Goal: Task Accomplishment & Management: Complete application form

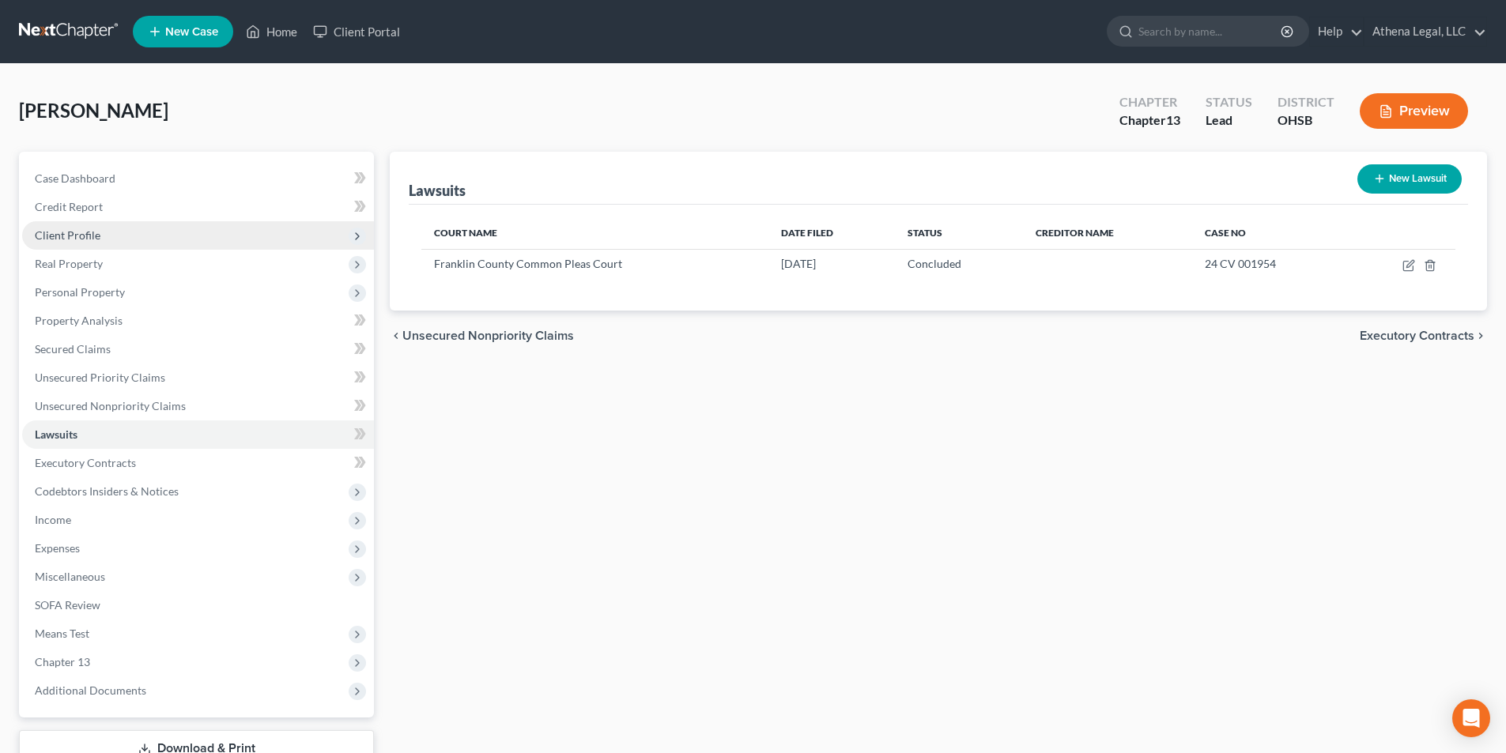
click at [87, 236] on span "Client Profile" at bounding box center [68, 234] width 66 height 13
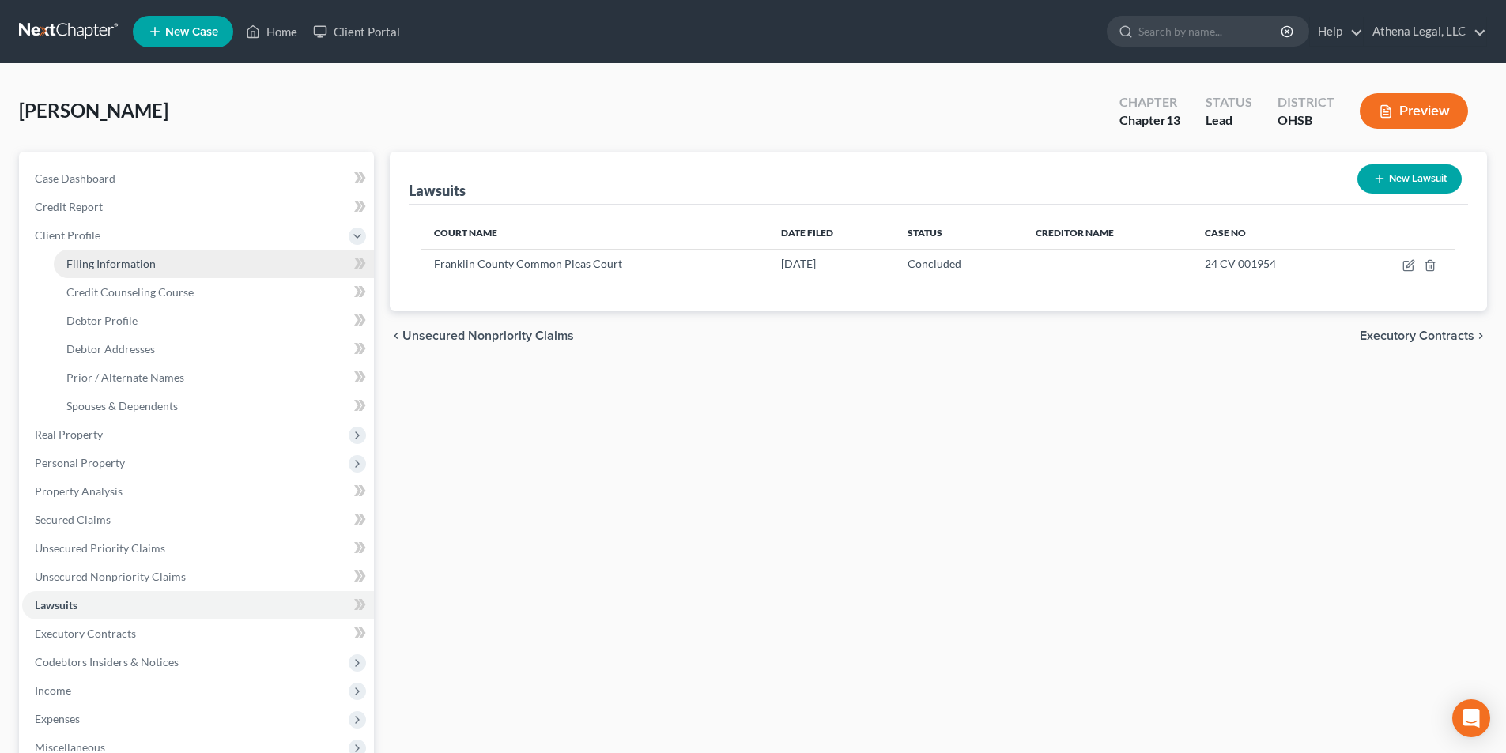
click at [110, 262] on span "Filing Information" at bounding box center [110, 263] width 89 height 13
select select "1"
select select "0"
select select "3"
select select "62"
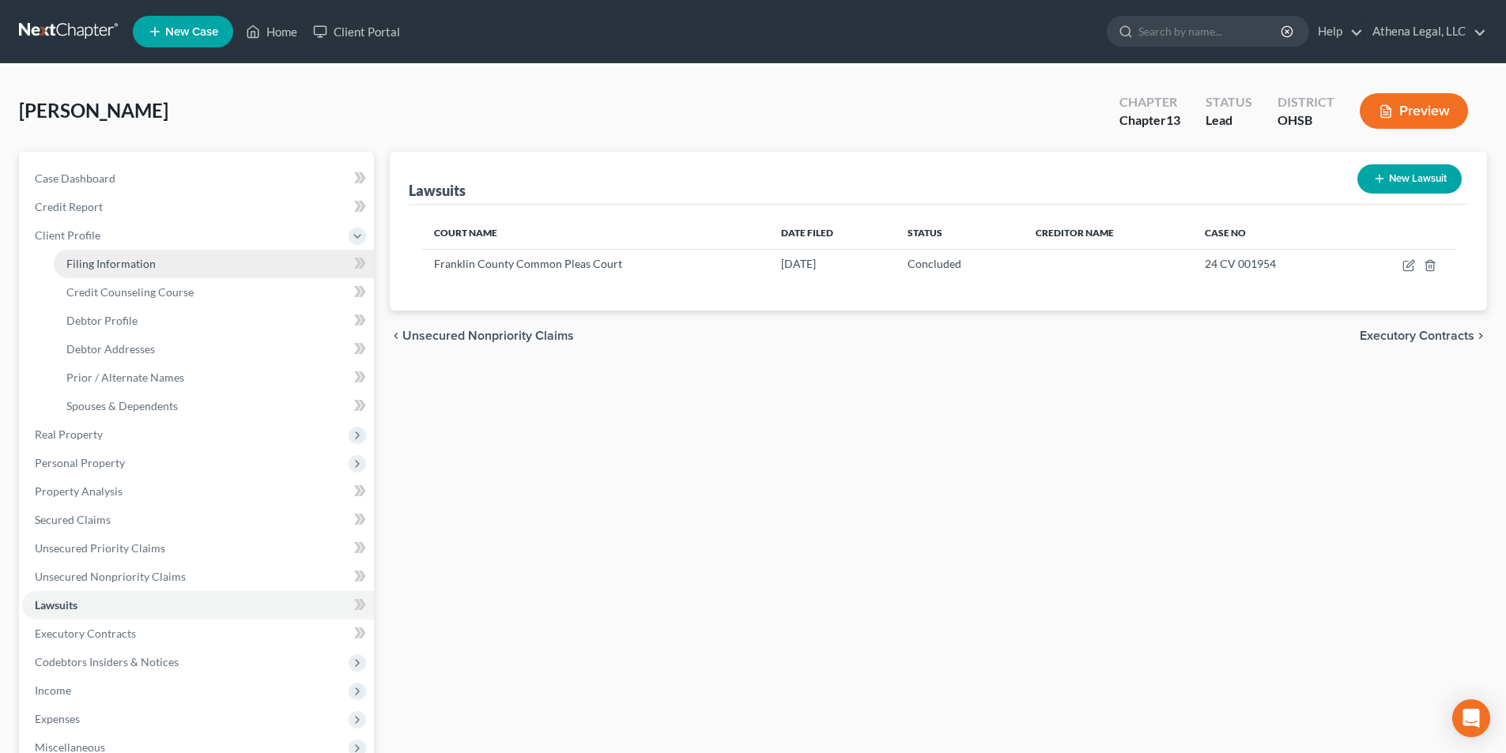
select select "0"
select select "36"
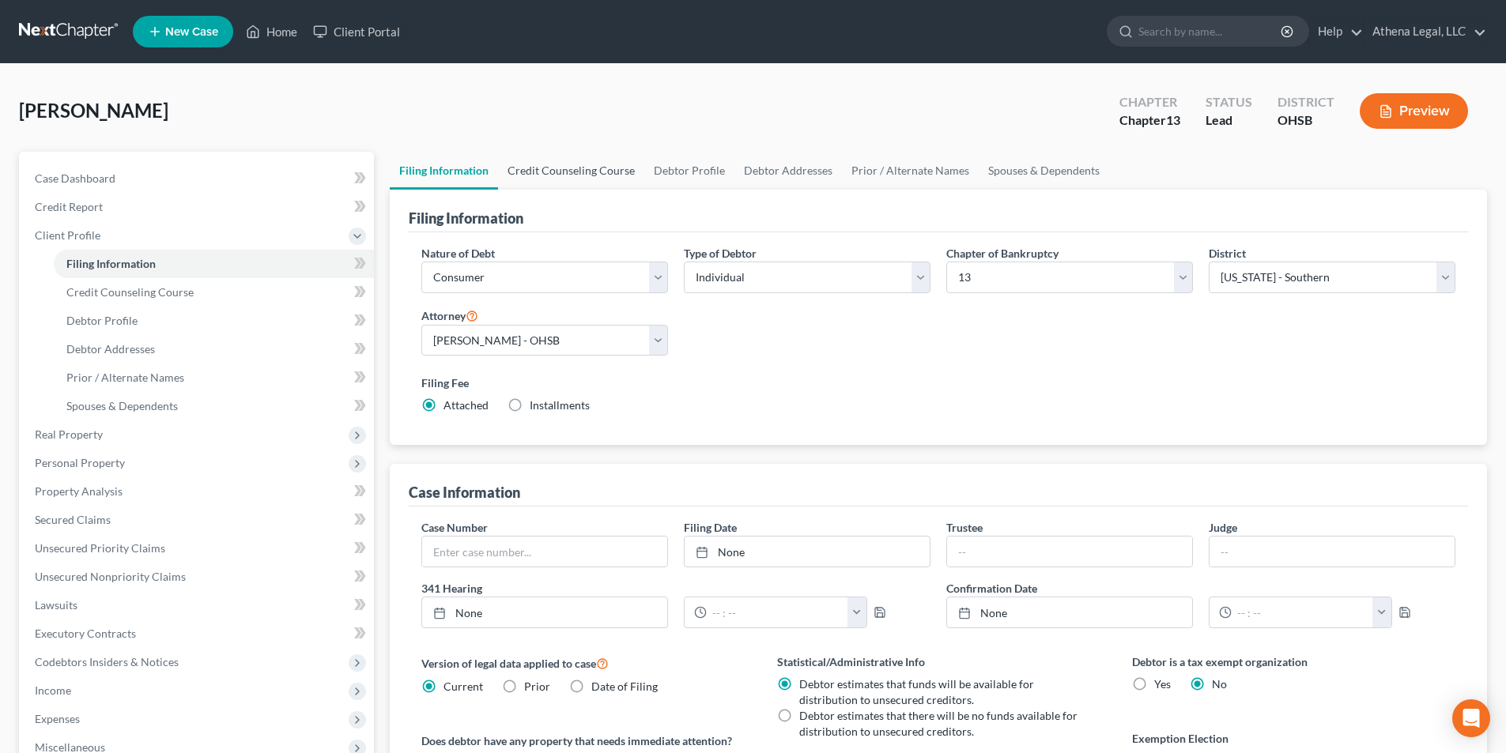
click at [583, 179] on link "Credit Counseling Course" at bounding box center [571, 171] width 146 height 38
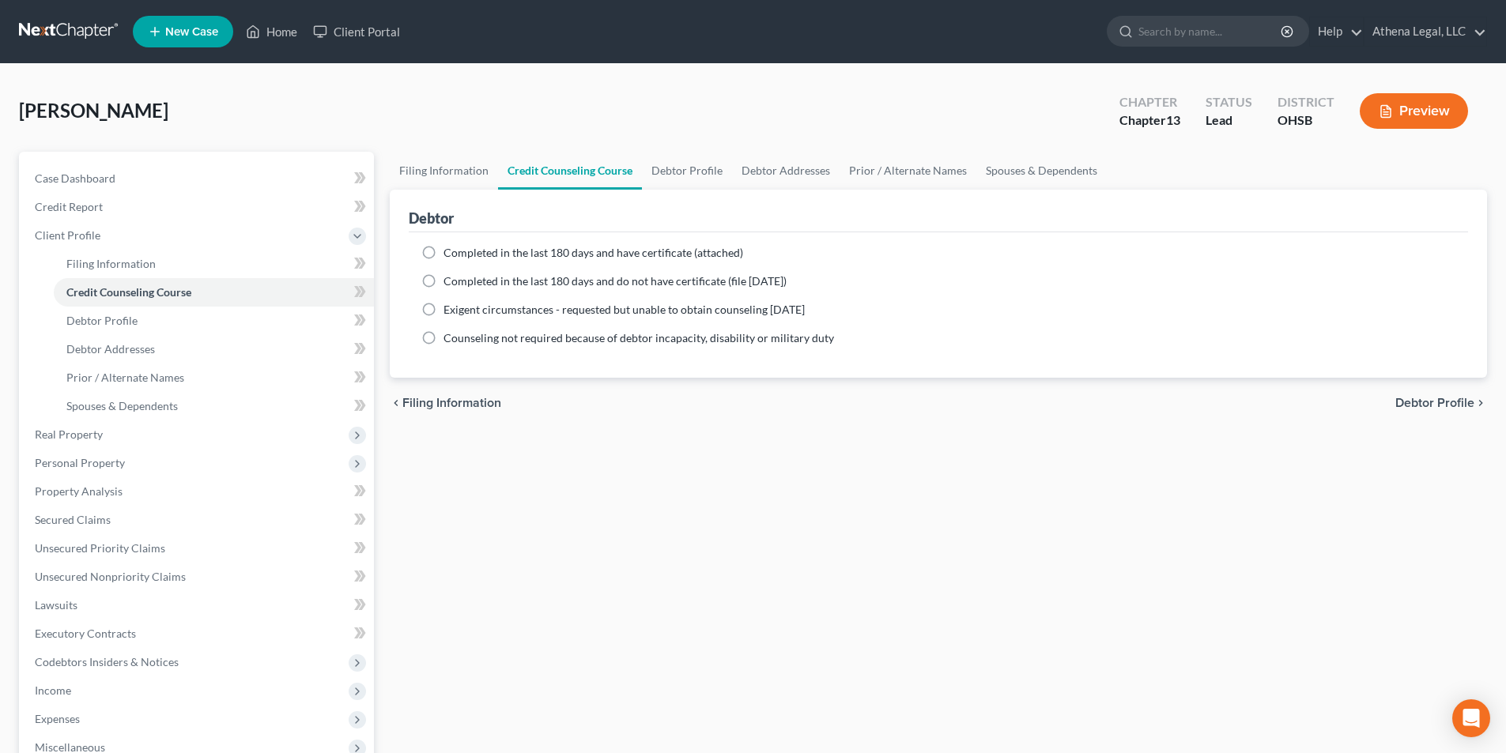
click at [444, 255] on label "Completed in the last 180 days and have certificate (attached)" at bounding box center [594, 253] width 300 height 16
click at [450, 255] on input "Completed in the last 180 days and have certificate (attached)" at bounding box center [455, 250] width 10 height 10
radio input "true"
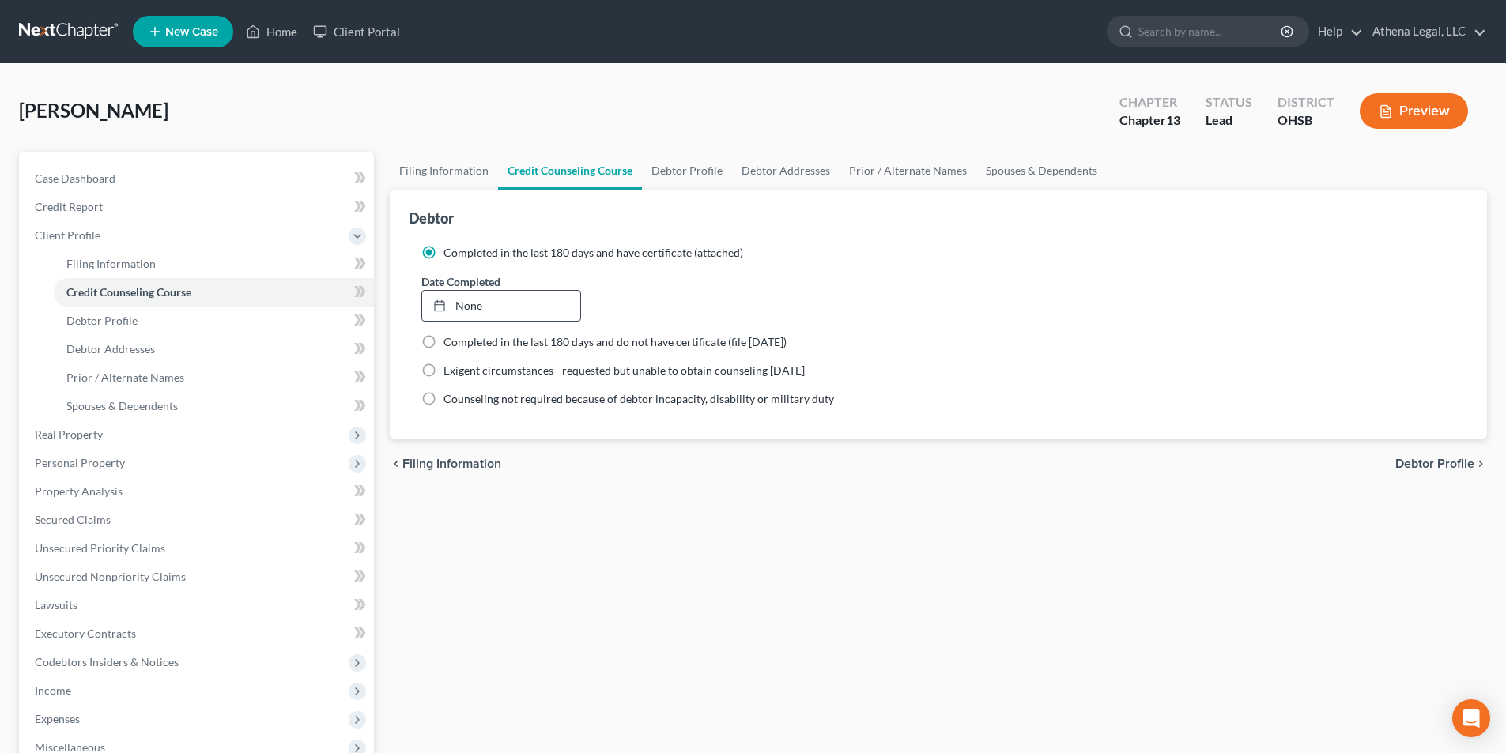
click at [470, 309] on link "None" at bounding box center [500, 306] width 157 height 30
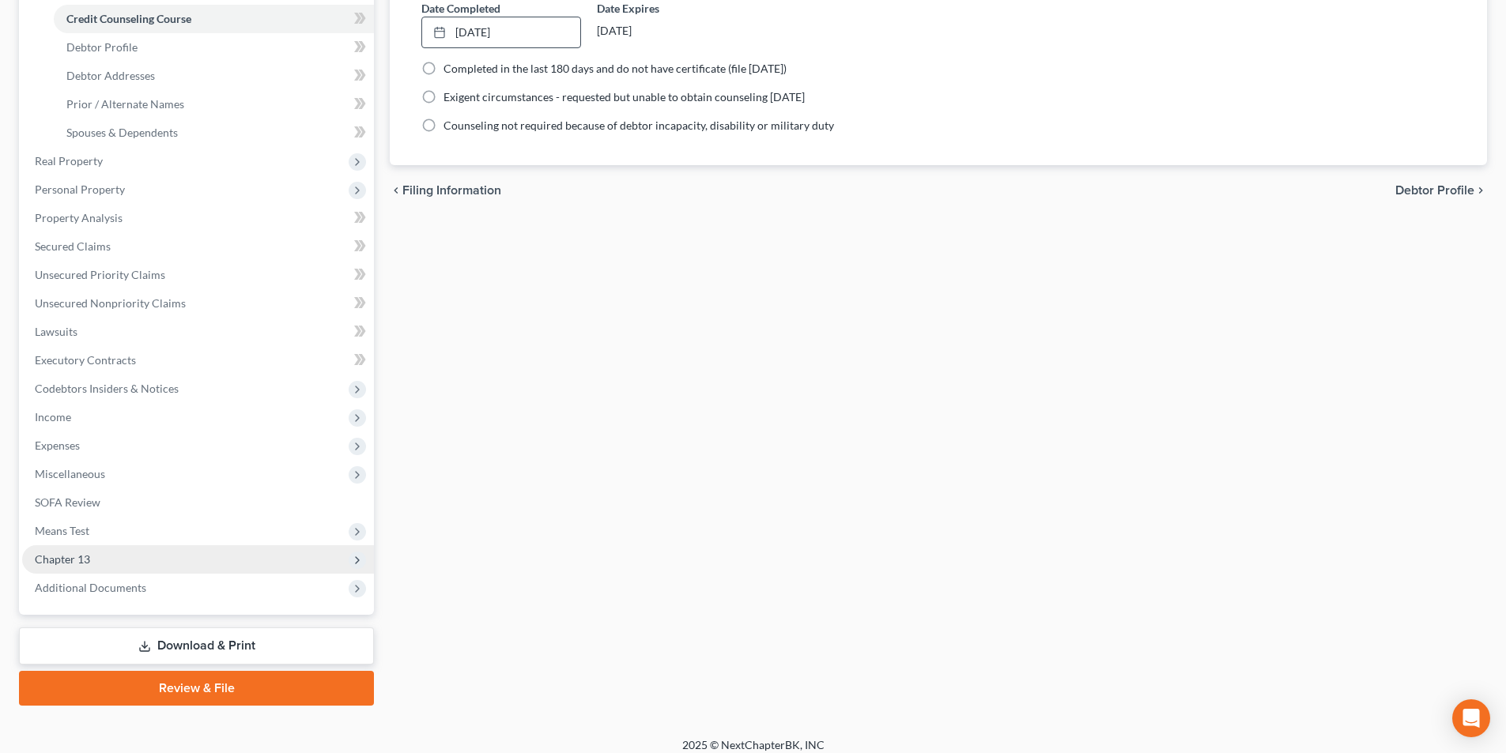
scroll to position [286, 0]
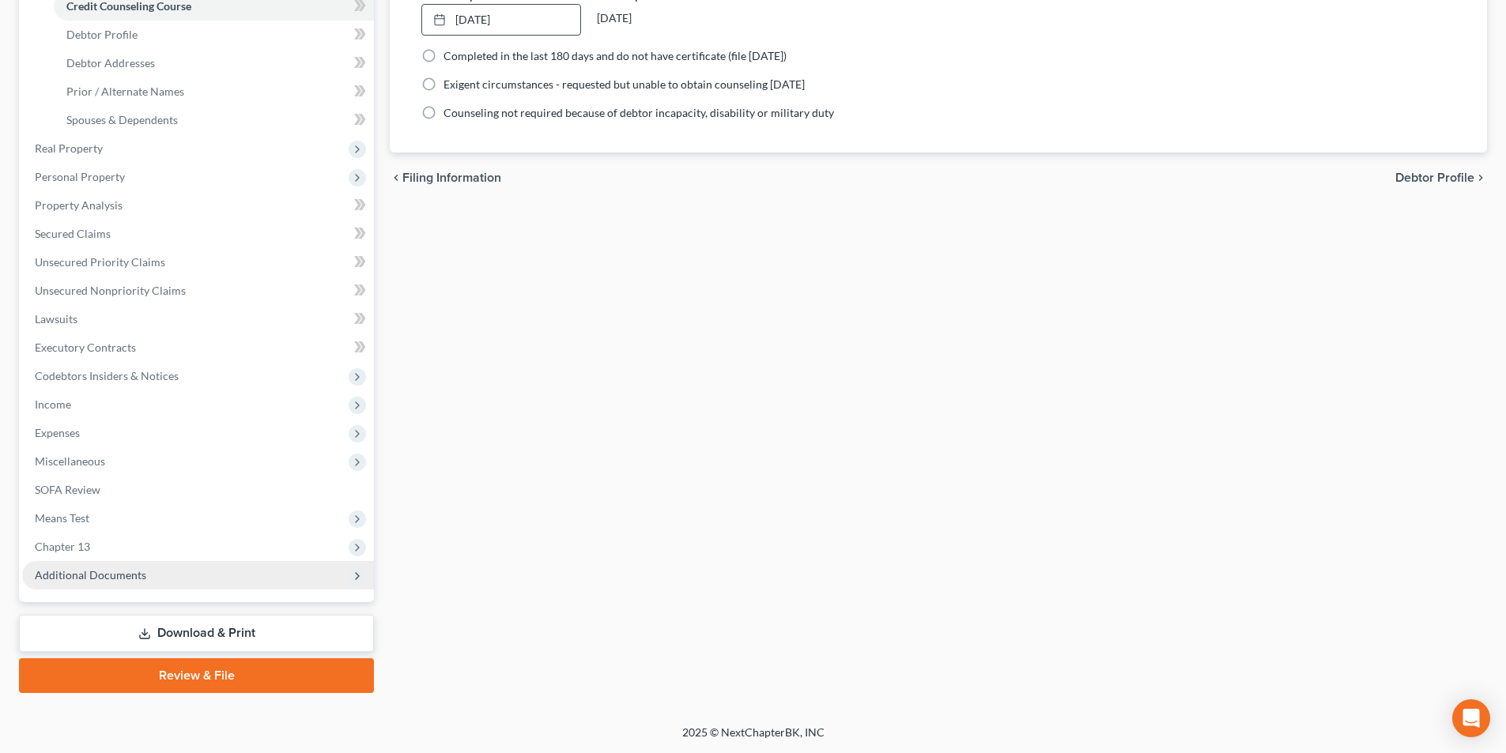
click at [133, 578] on span "Additional Documents" at bounding box center [90, 574] width 111 height 13
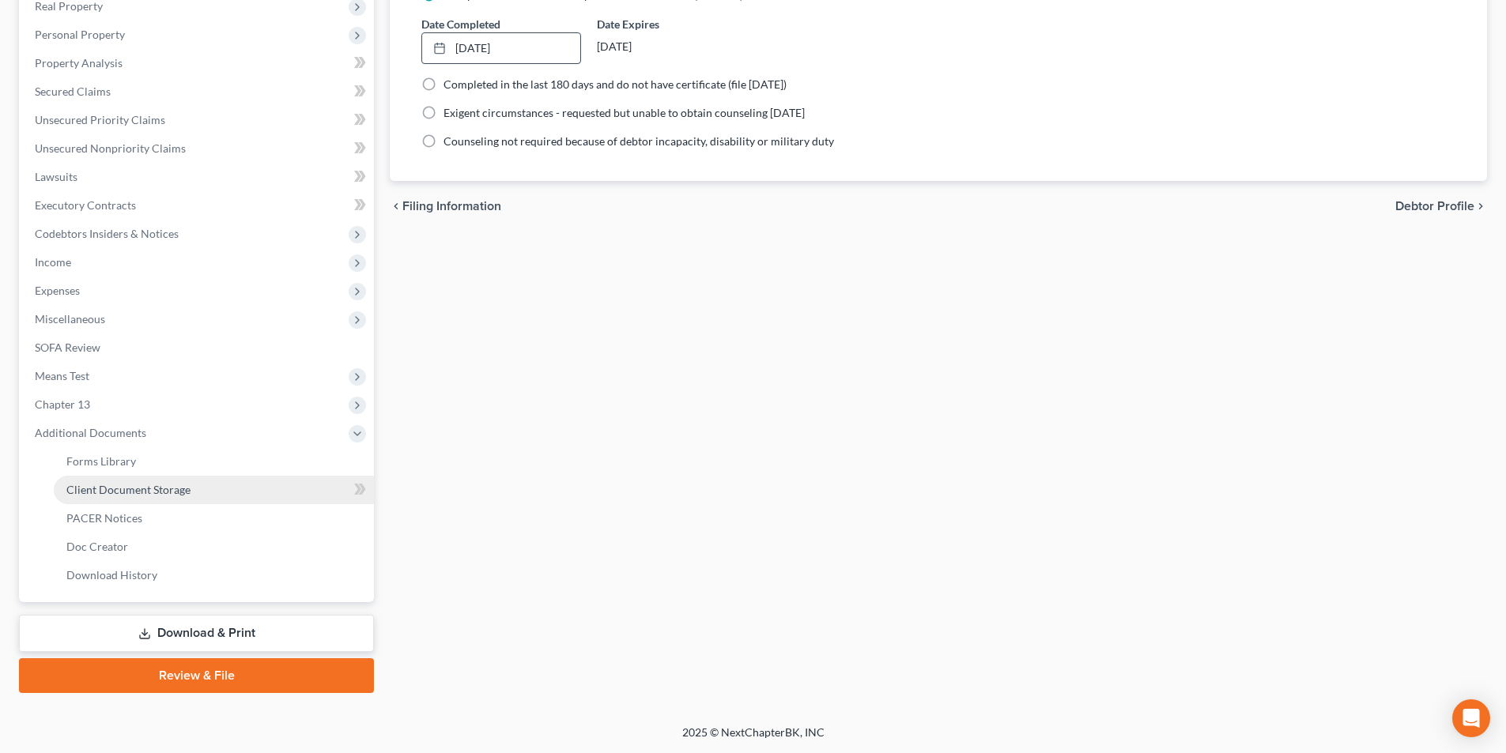
scroll to position [258, 0]
click at [173, 494] on span "Client Document Storage" at bounding box center [128, 489] width 124 height 13
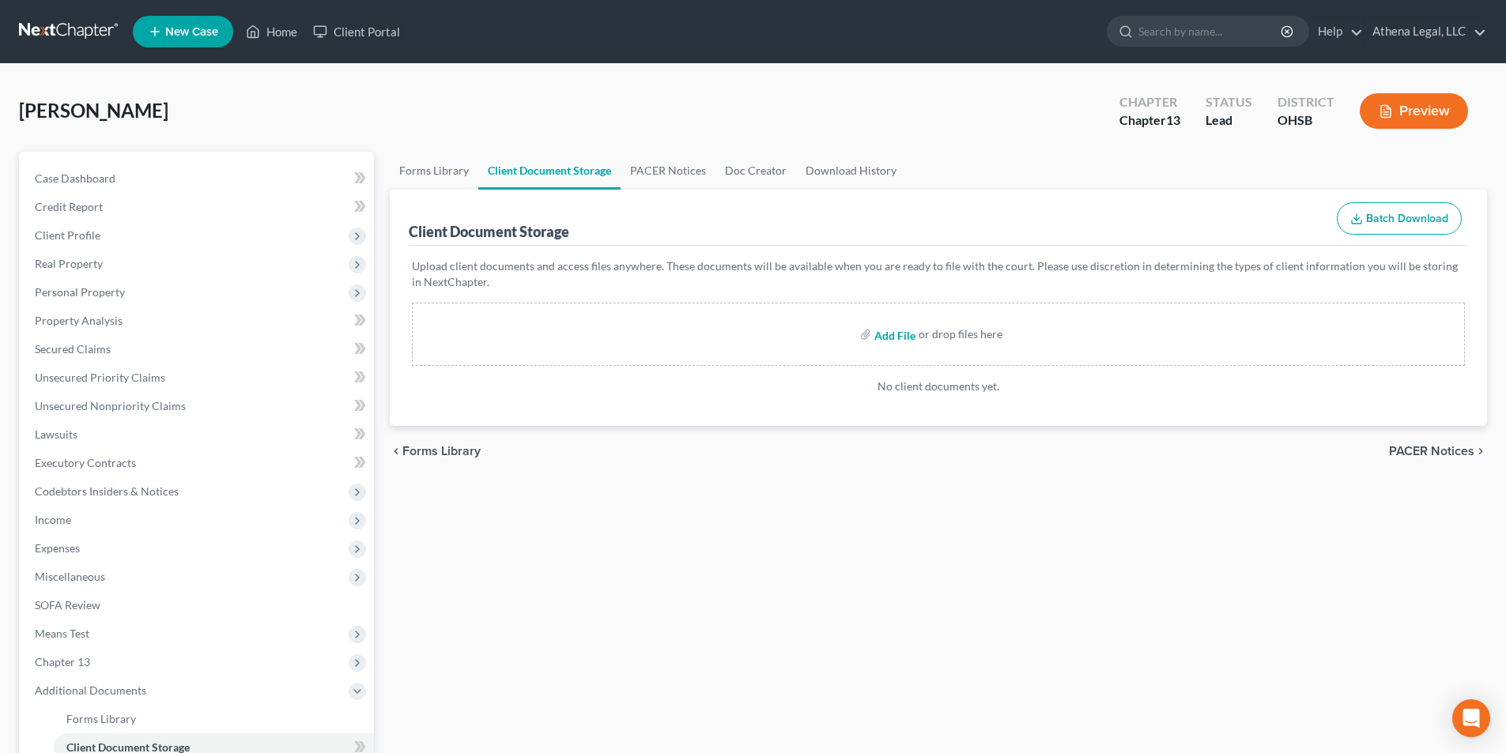
click at [903, 335] on input "file" at bounding box center [893, 334] width 38 height 28
type input "C:\fakepath\Stewart, Daniel - CCC.pdf"
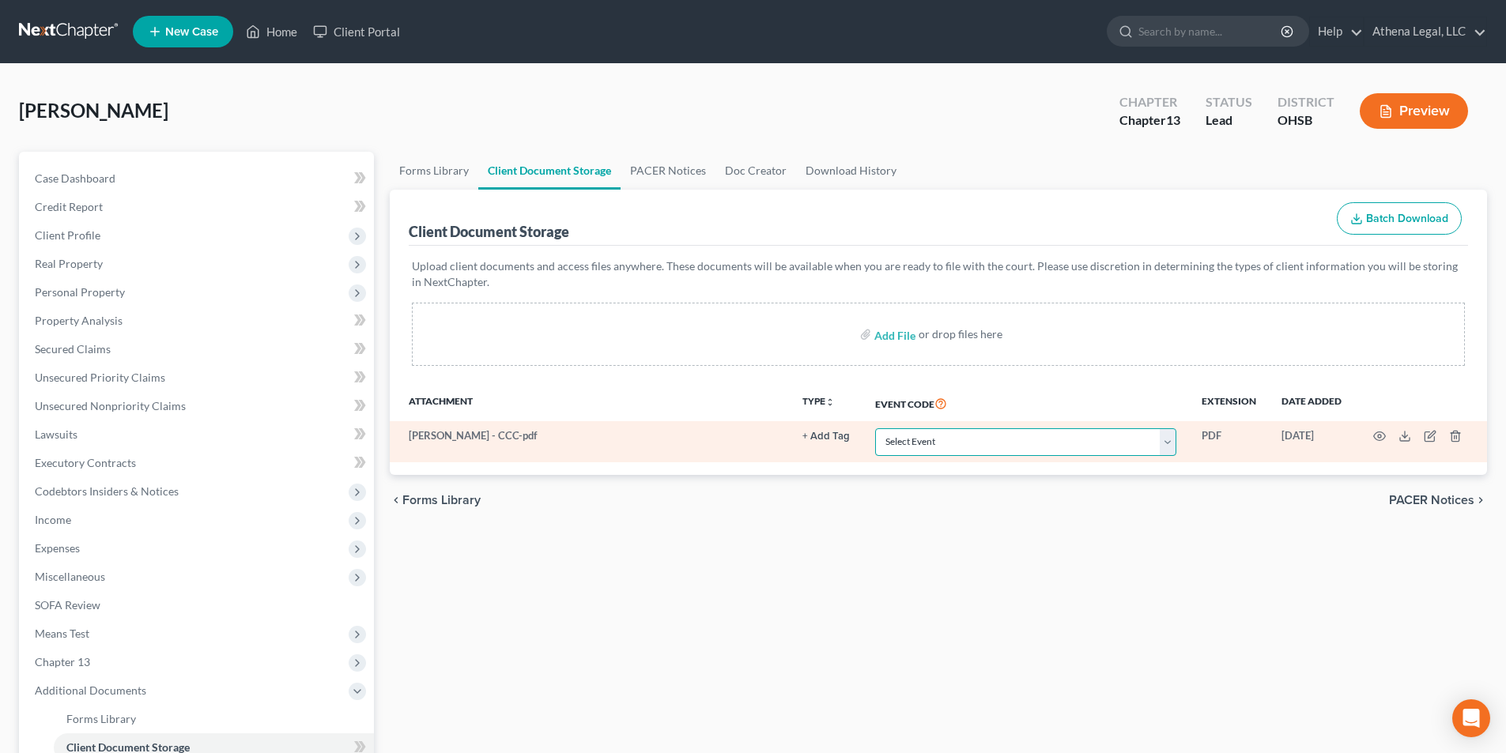
click at [928, 438] on select "Select Event 20 Largest Unsecured Creditors Amended Document Amended List of Cr…" at bounding box center [1025, 443] width 301 height 28
select select "7"
click at [875, 429] on select "Select Event 20 Largest Unsecured Creditors Amended Document Amended List of Cr…" at bounding box center [1025, 443] width 301 height 28
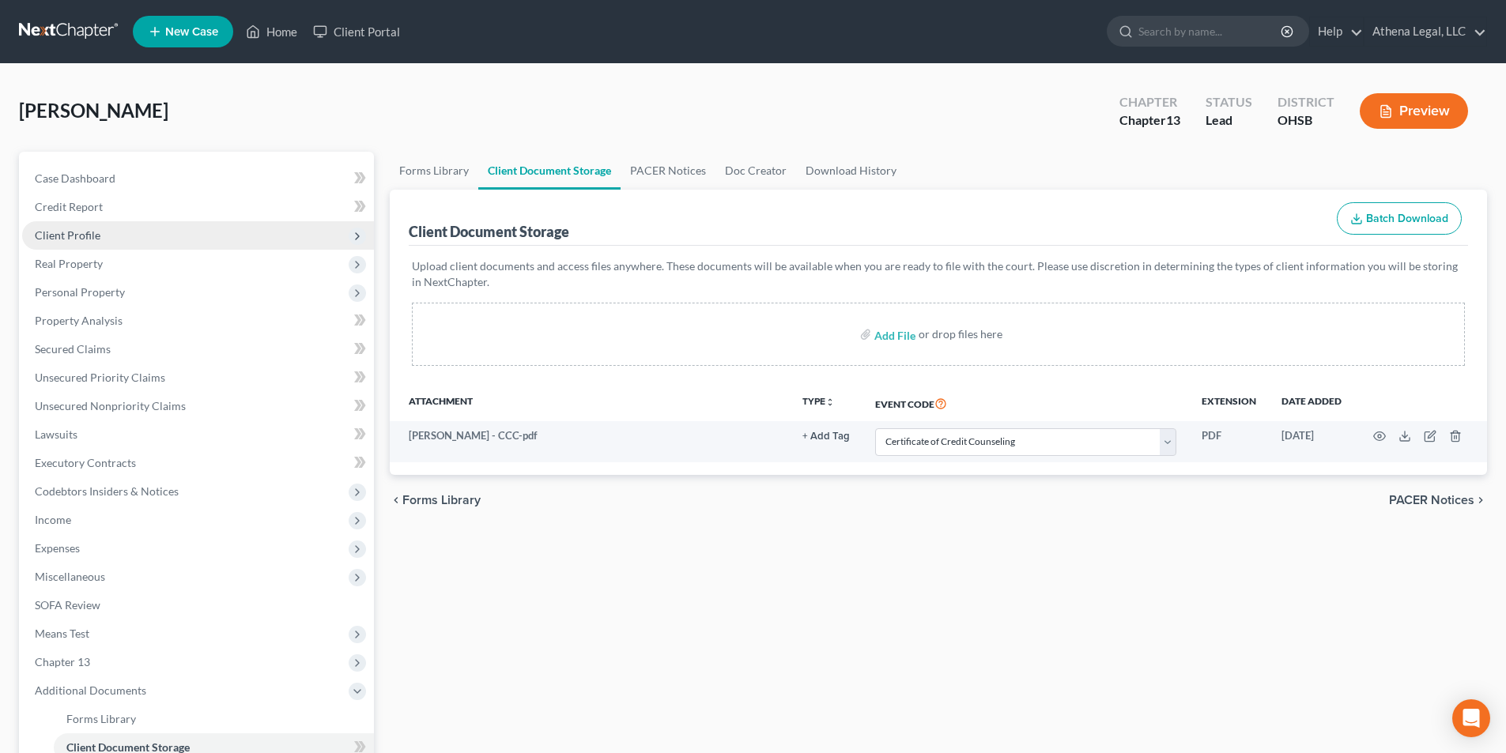
click at [69, 242] on span "Client Profile" at bounding box center [198, 235] width 352 height 28
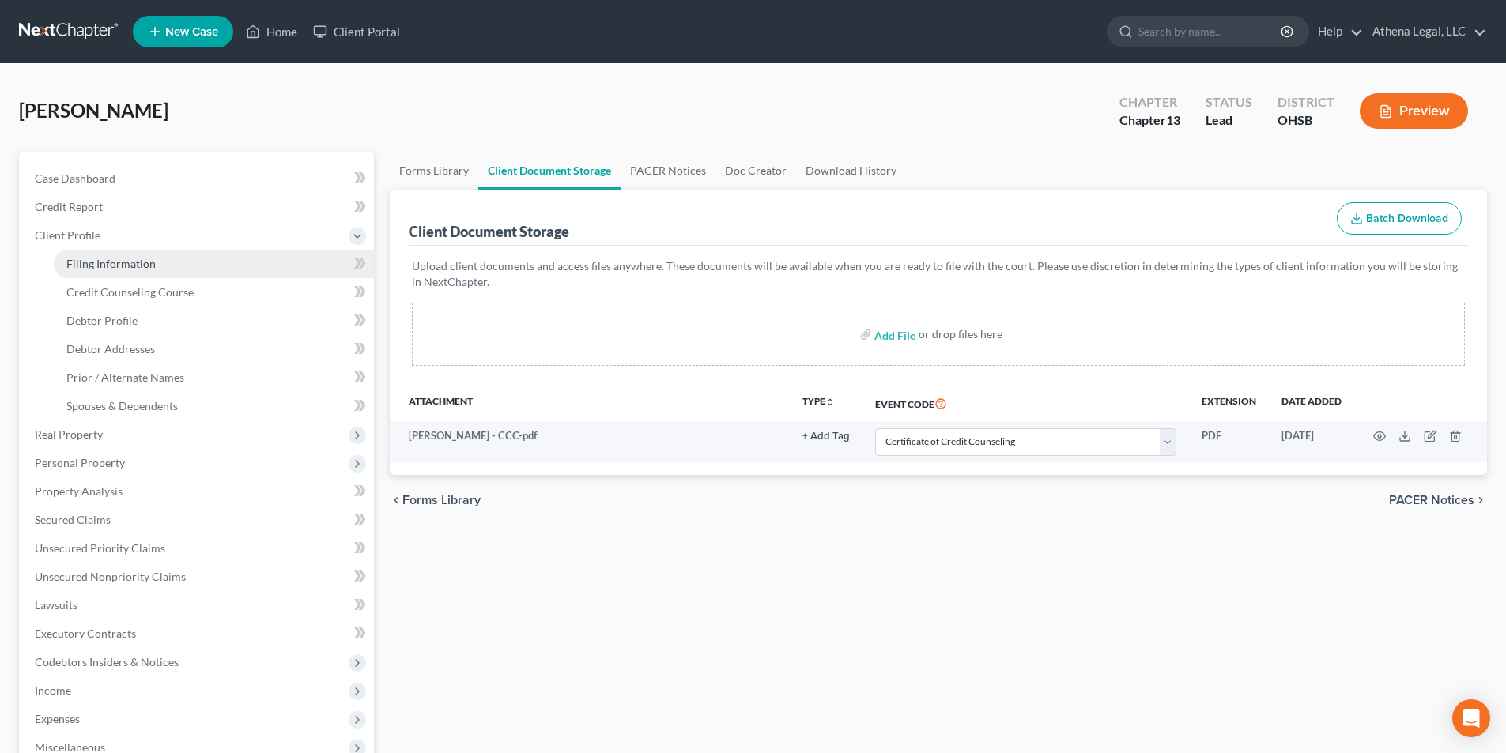
click at [95, 269] on span "Filing Information" at bounding box center [110, 263] width 89 height 13
select select "1"
select select "0"
select select "3"
select select "62"
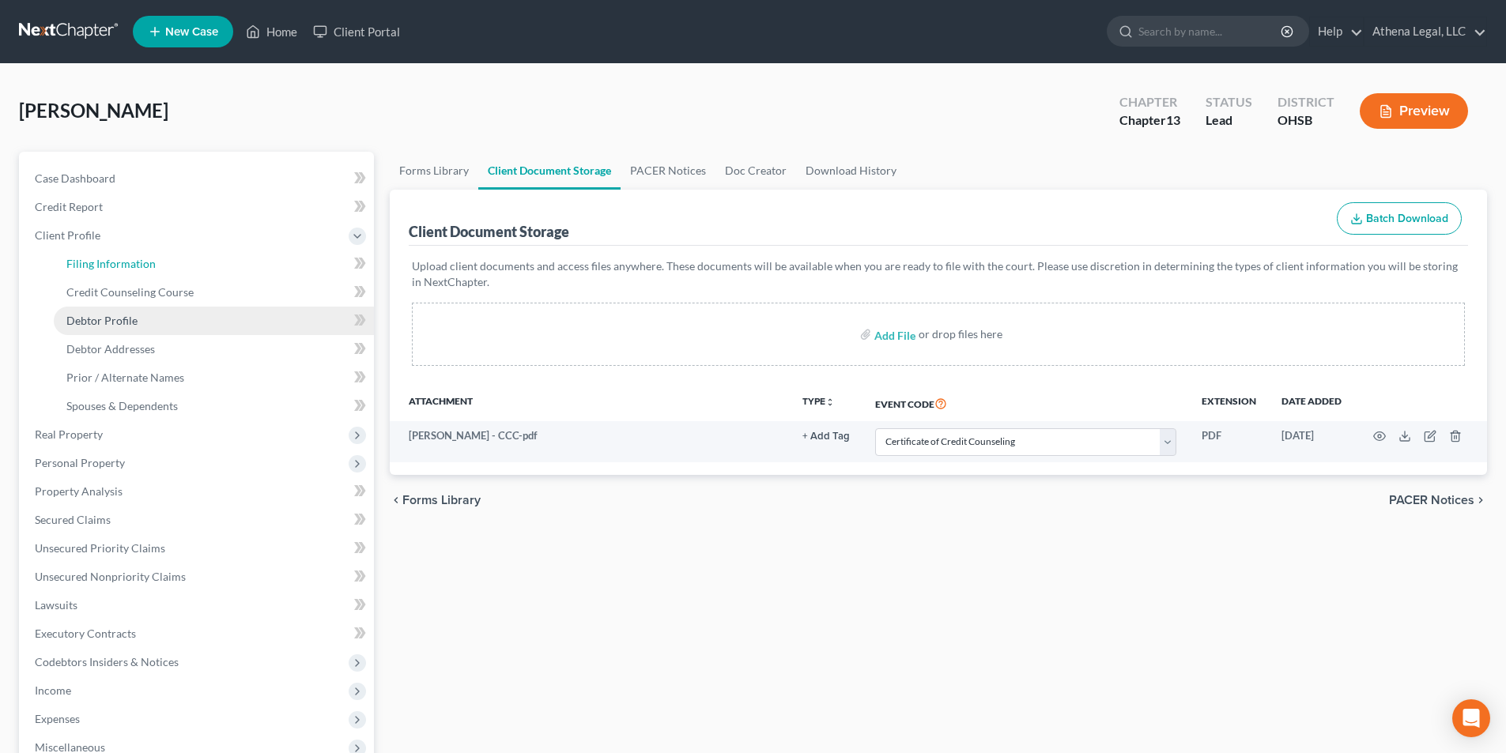
select select "0"
select select "36"
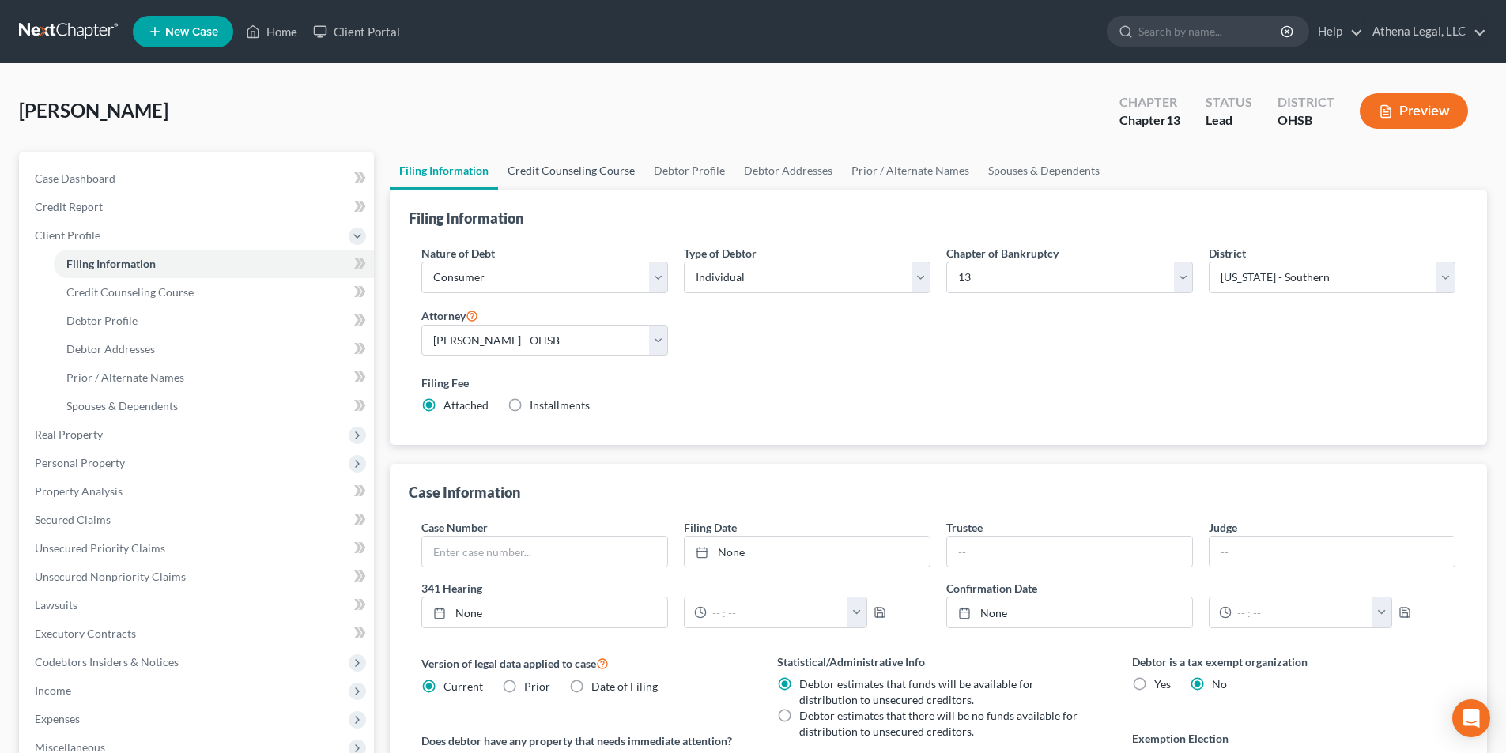
click at [533, 161] on link "Credit Counseling Course" at bounding box center [571, 171] width 146 height 38
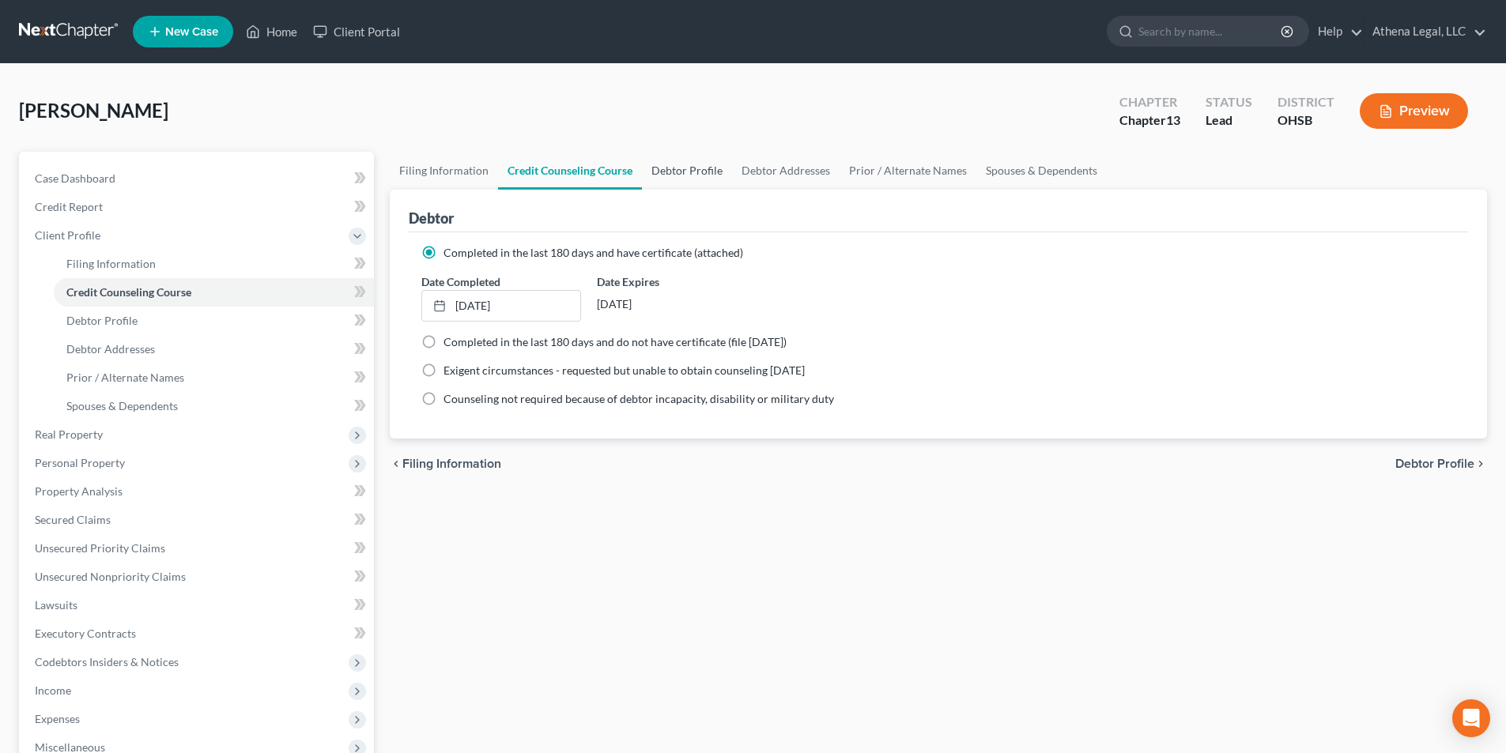
click at [680, 174] on link "Debtor Profile" at bounding box center [687, 171] width 90 height 38
select select "3"
select select "0"
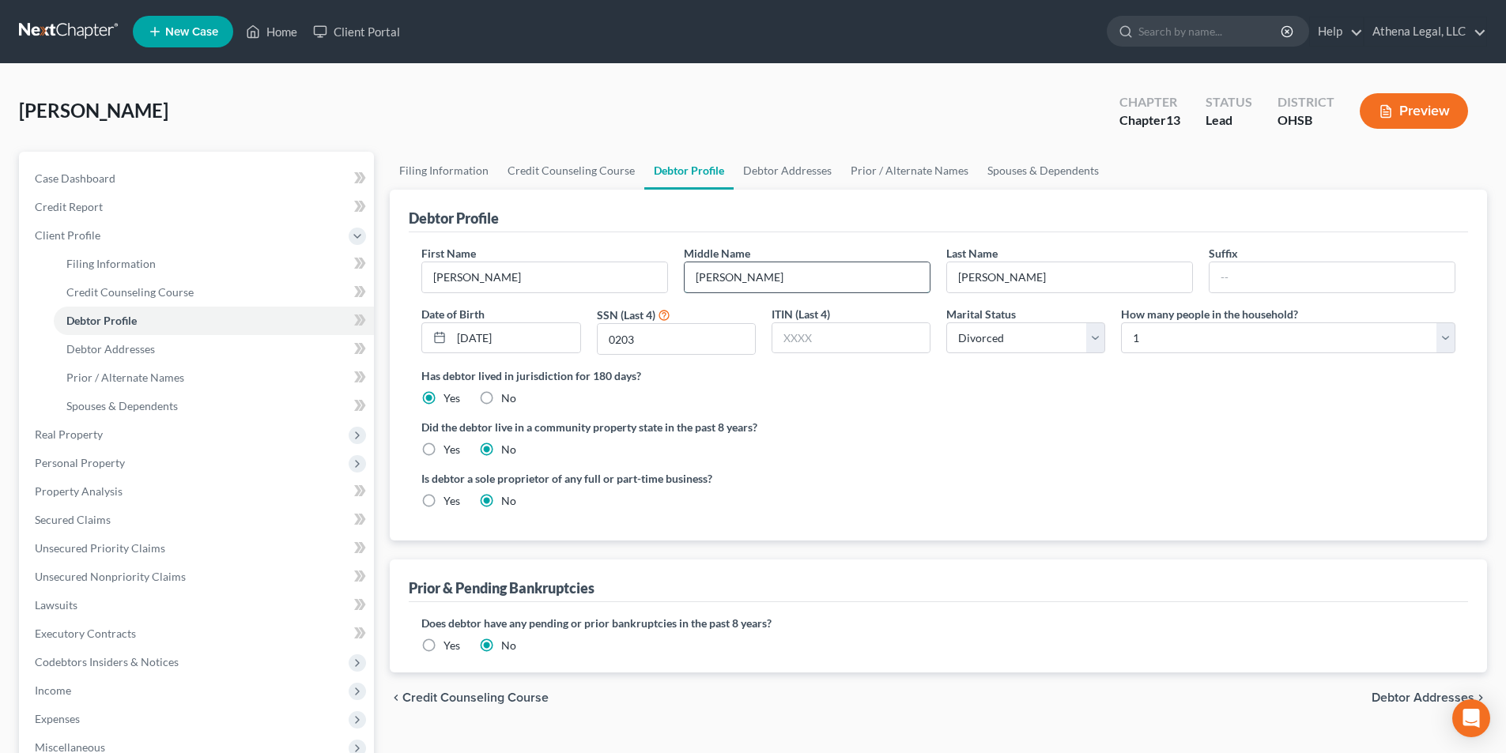
click at [852, 276] on input "Keith" at bounding box center [807, 277] width 245 height 30
type input "K."
click at [761, 172] on link "Debtor Addresses" at bounding box center [788, 171] width 108 height 38
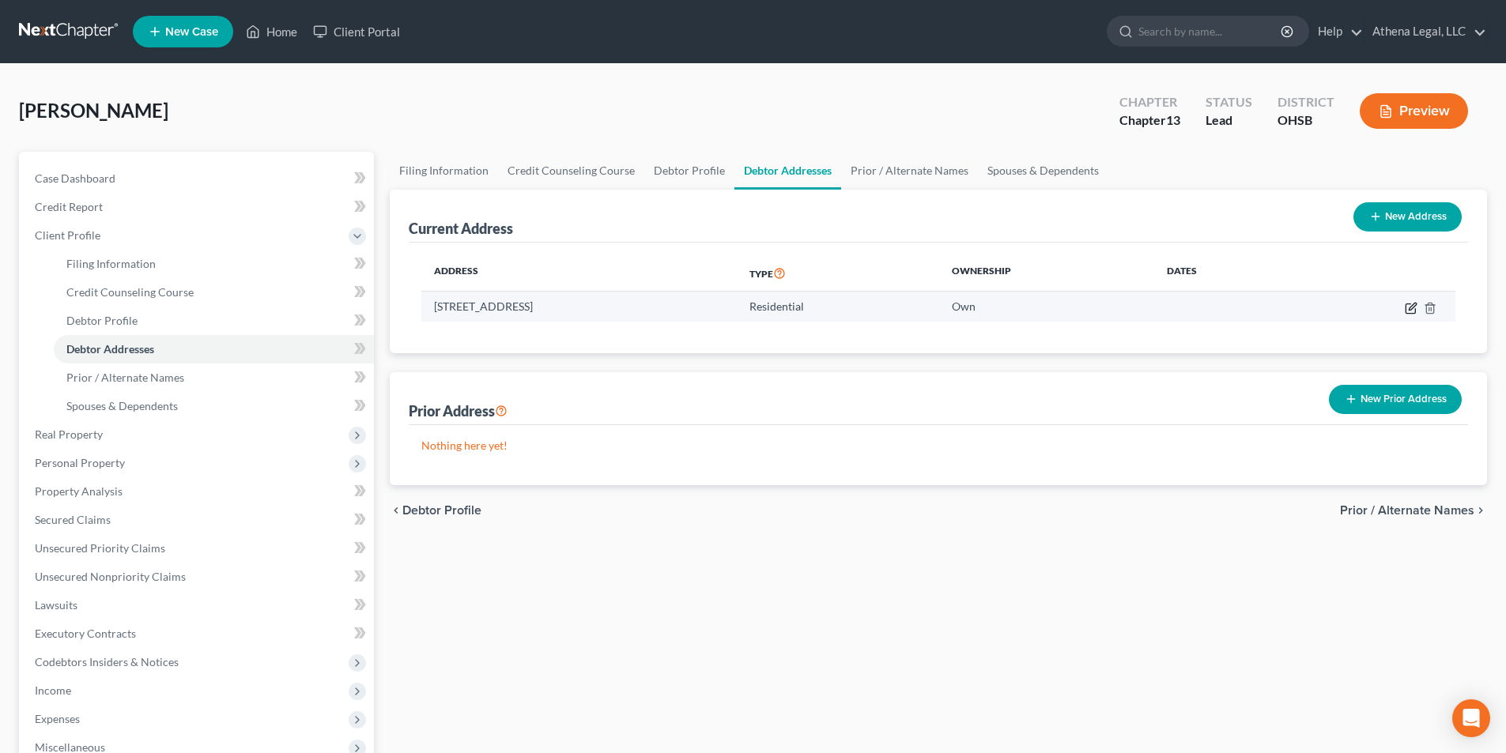
click at [1405, 305] on icon "button" at bounding box center [1411, 308] width 13 height 13
select select "36"
select select "24"
select select "0"
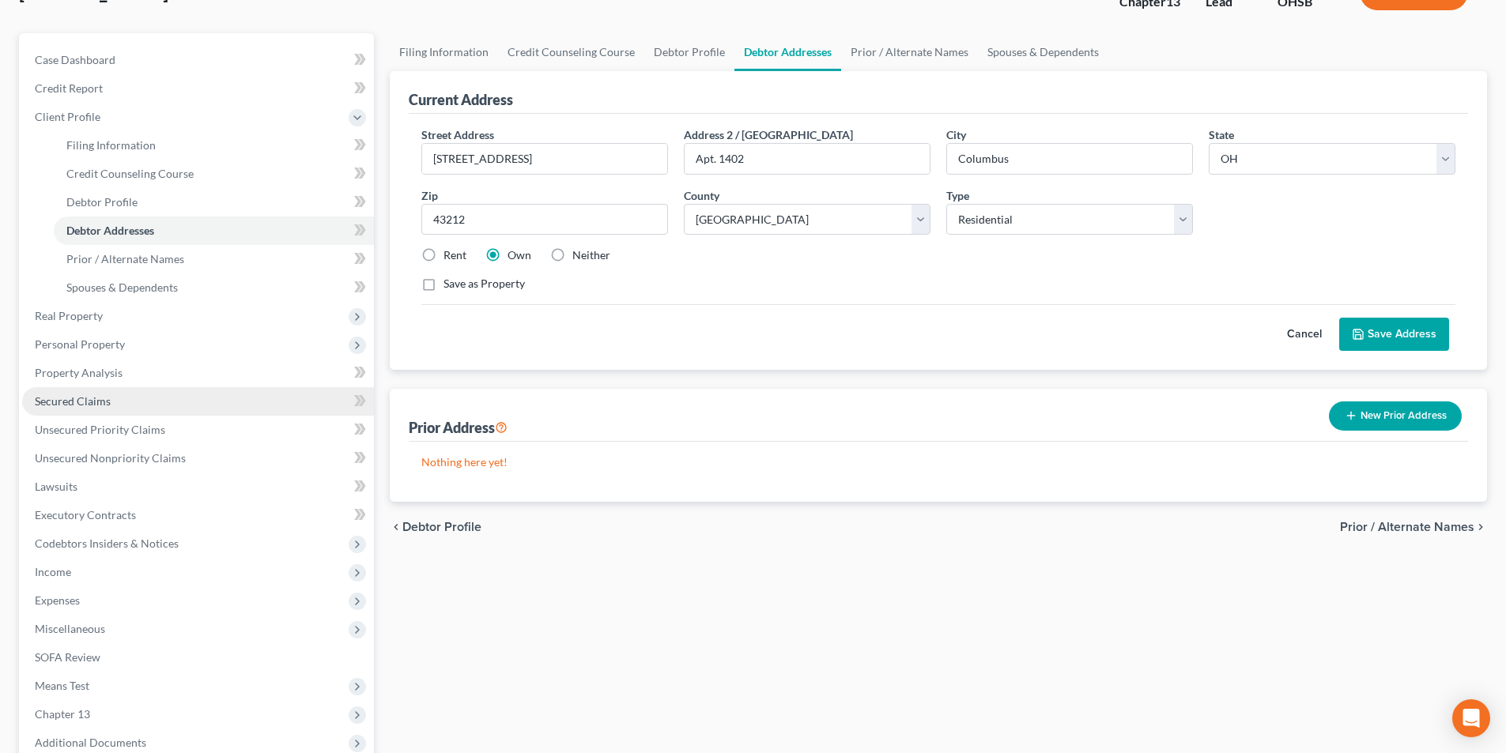
scroll to position [237, 0]
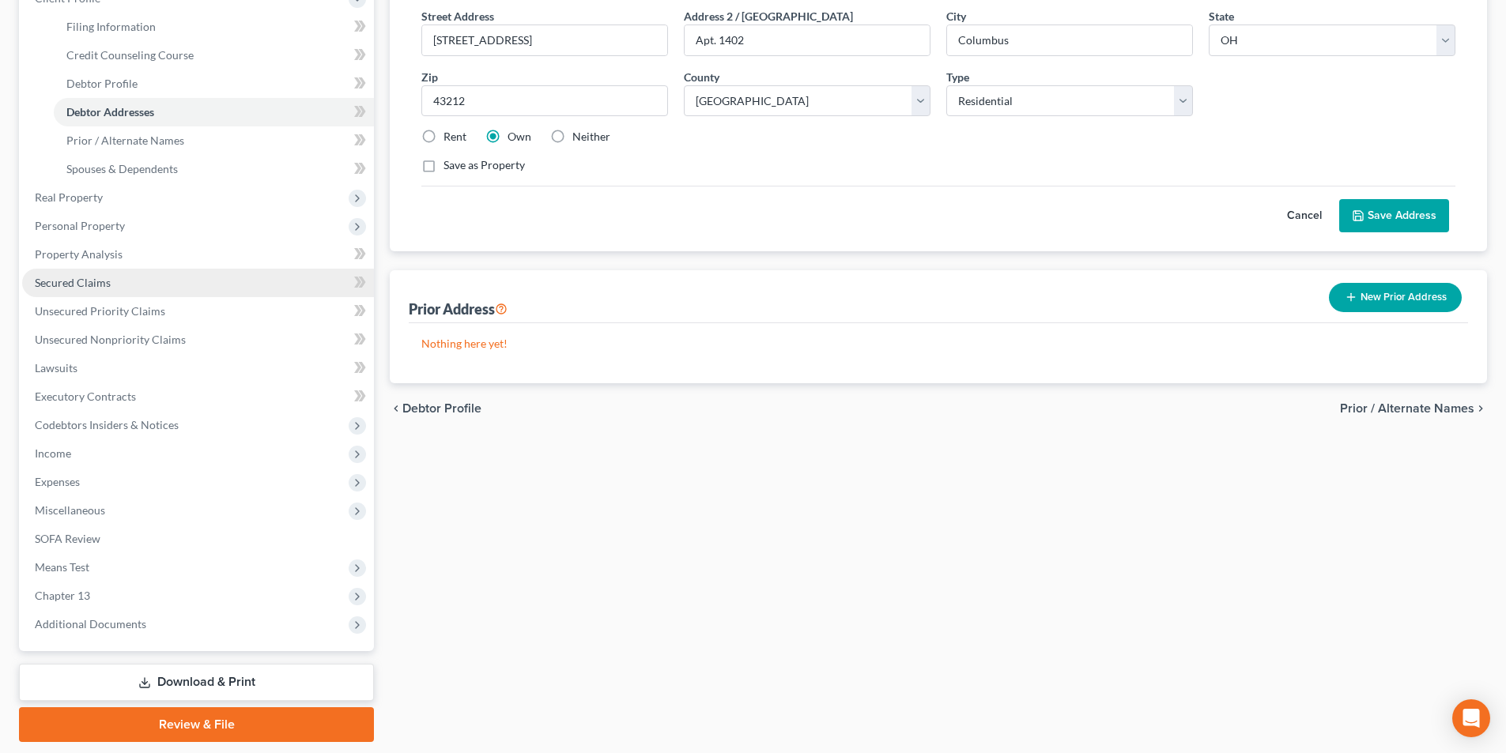
click at [86, 282] on span "Secured Claims" at bounding box center [73, 282] width 76 height 13
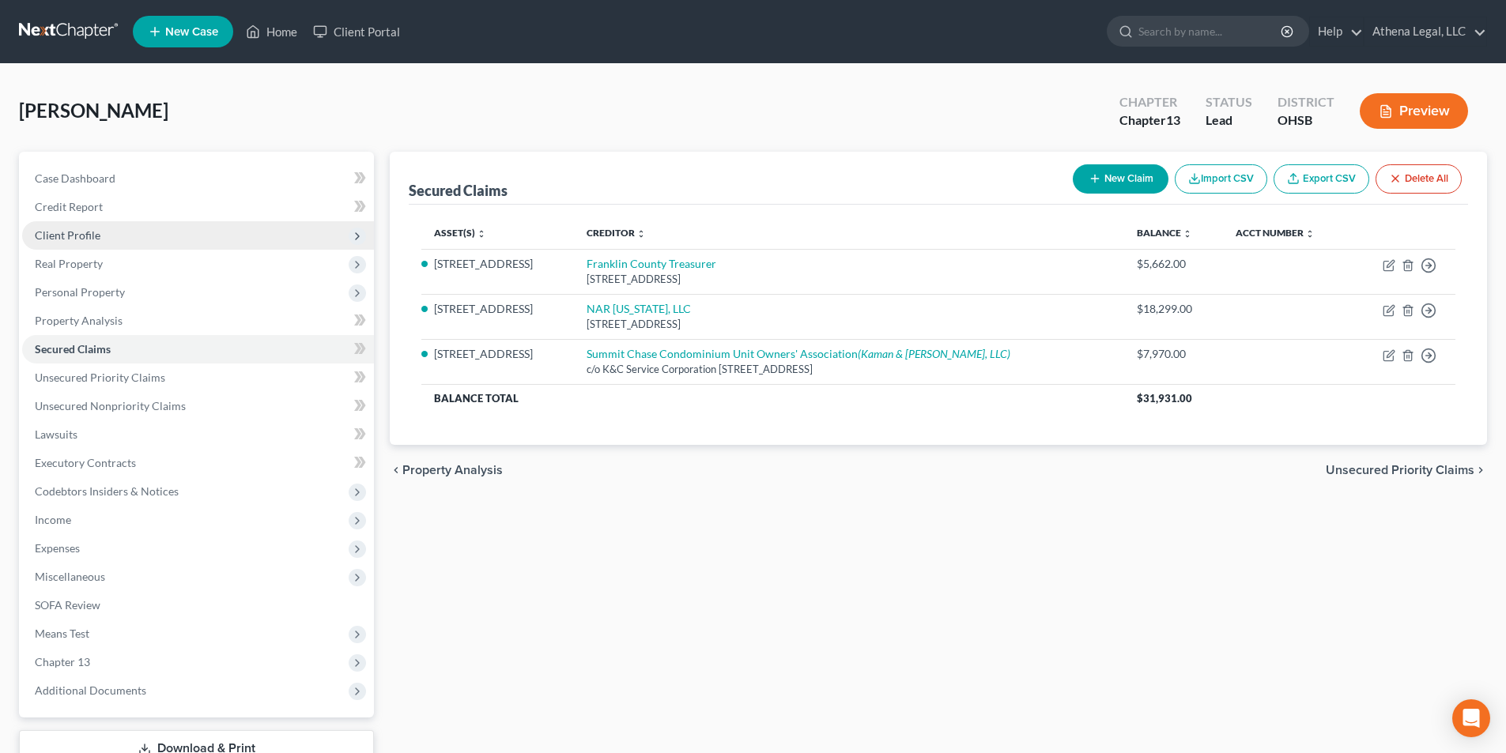
click at [82, 234] on span "Client Profile" at bounding box center [68, 234] width 66 height 13
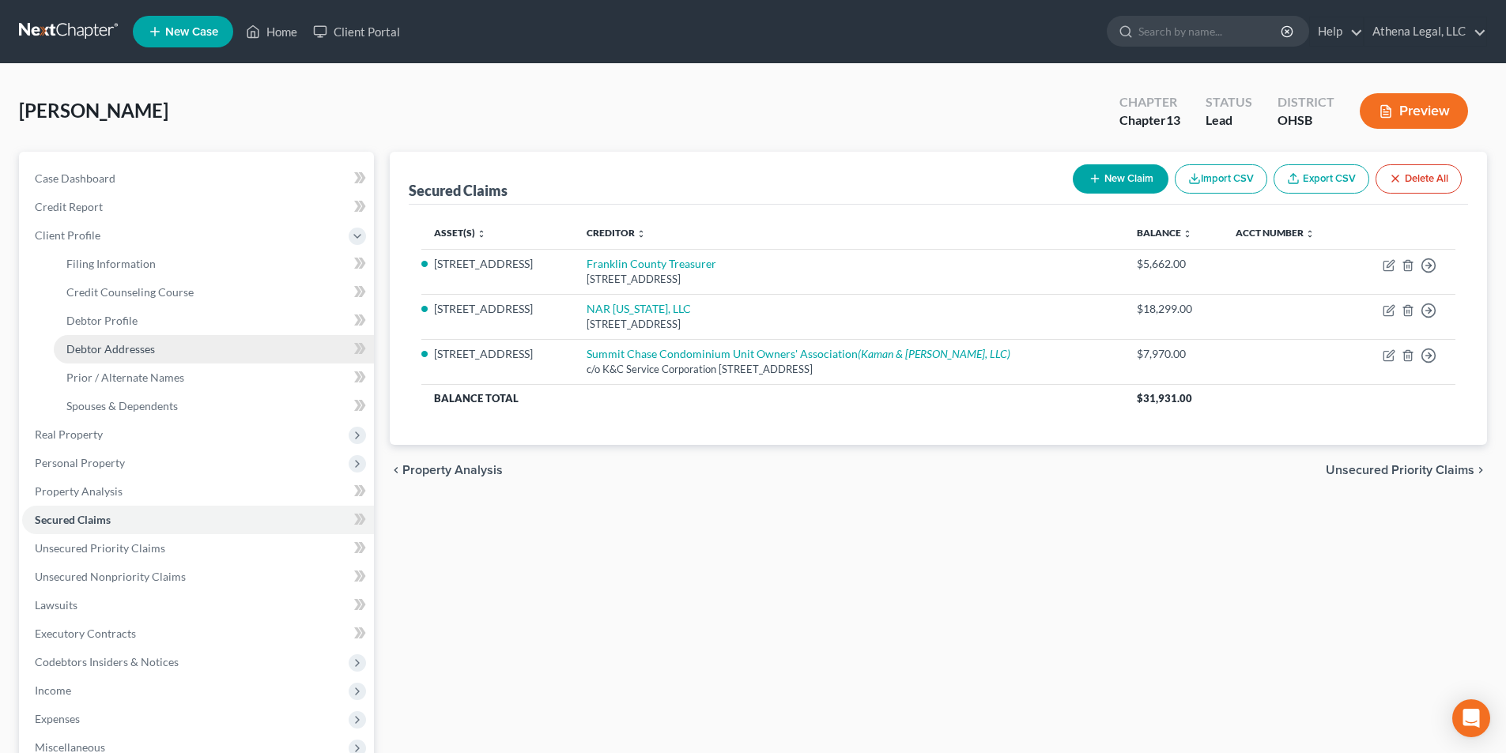
click at [134, 346] on span "Debtor Addresses" at bounding box center [110, 348] width 89 height 13
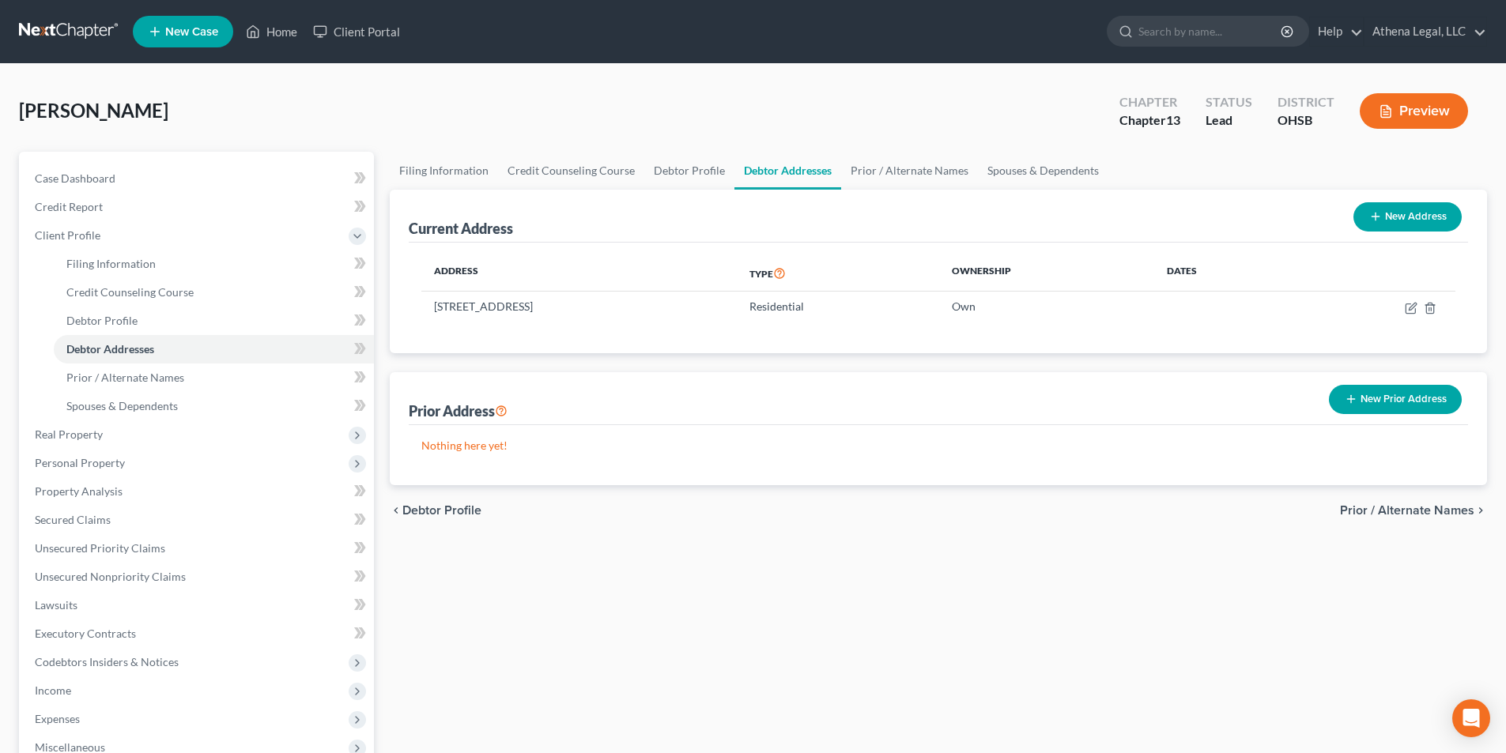
click at [1372, 517] on span "Prior / Alternate Names" at bounding box center [1407, 510] width 134 height 13
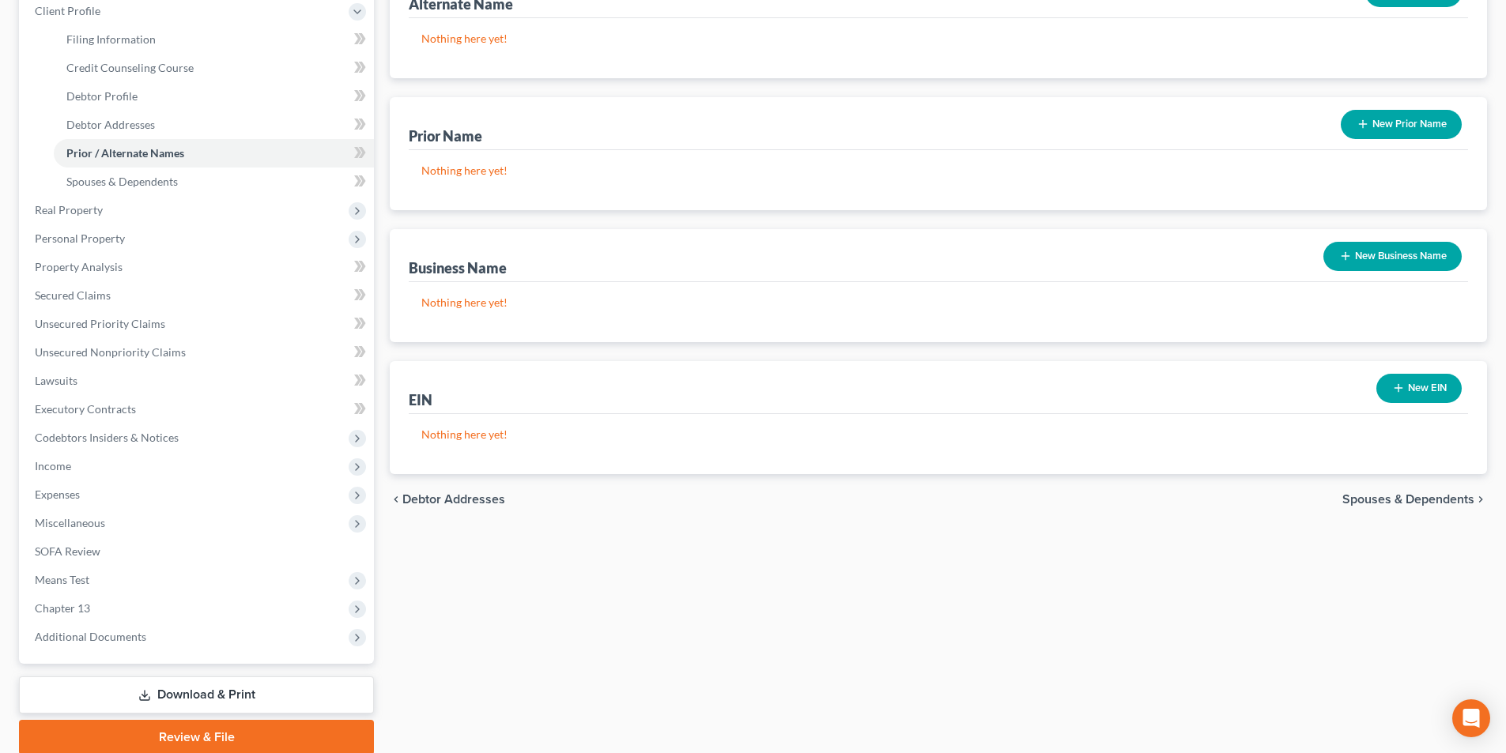
scroll to position [237, 0]
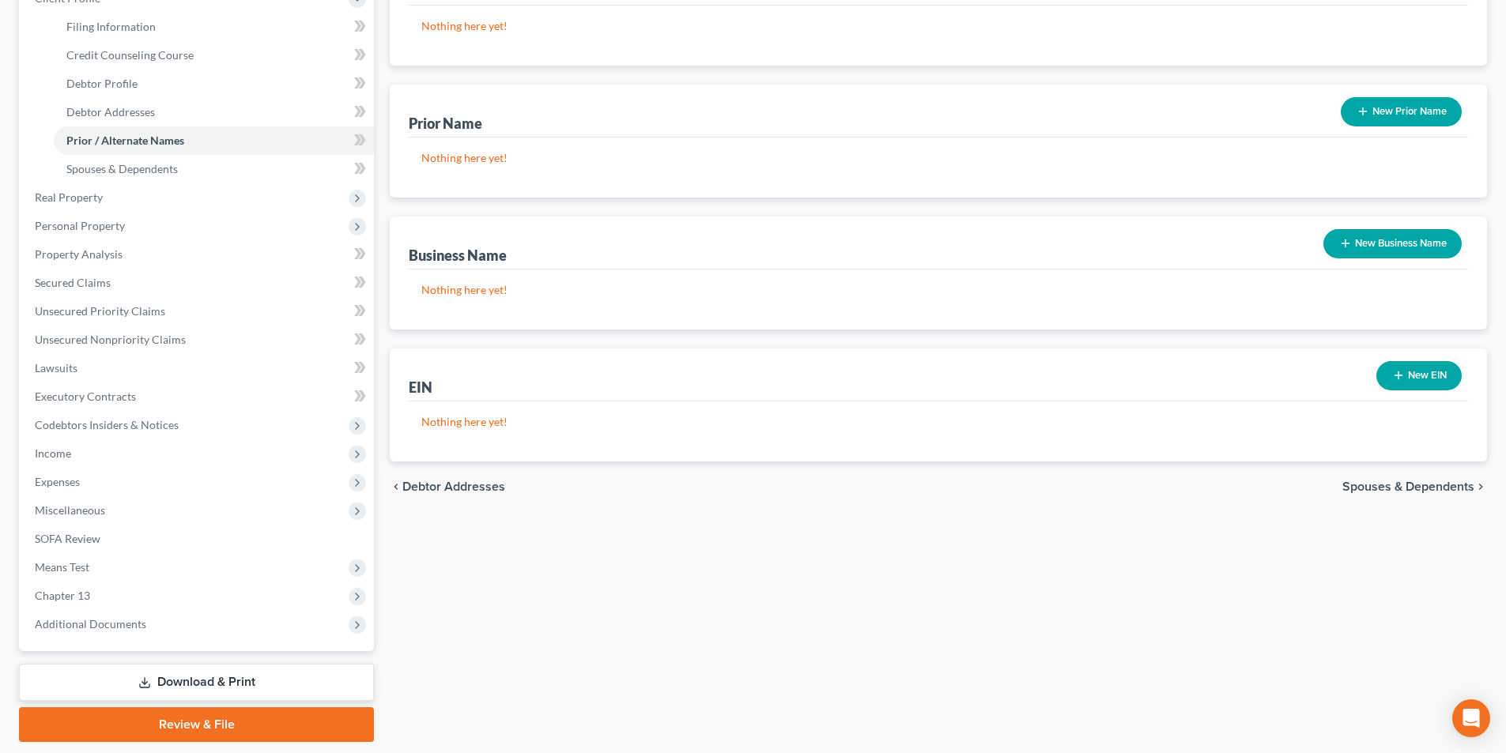
click at [1395, 489] on span "Spouses & Dependents" at bounding box center [1409, 487] width 132 height 13
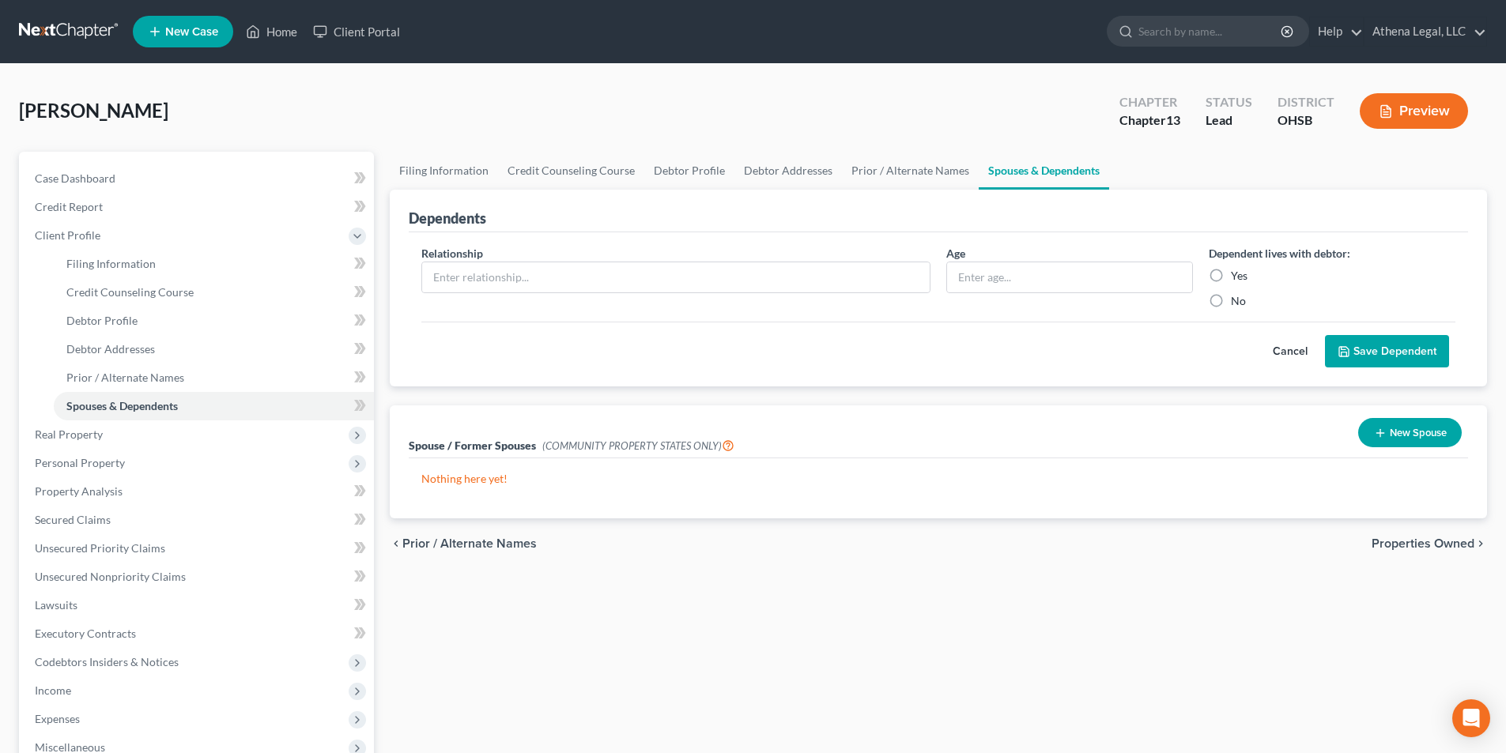
click at [1407, 540] on span "Properties Owned" at bounding box center [1423, 544] width 103 height 13
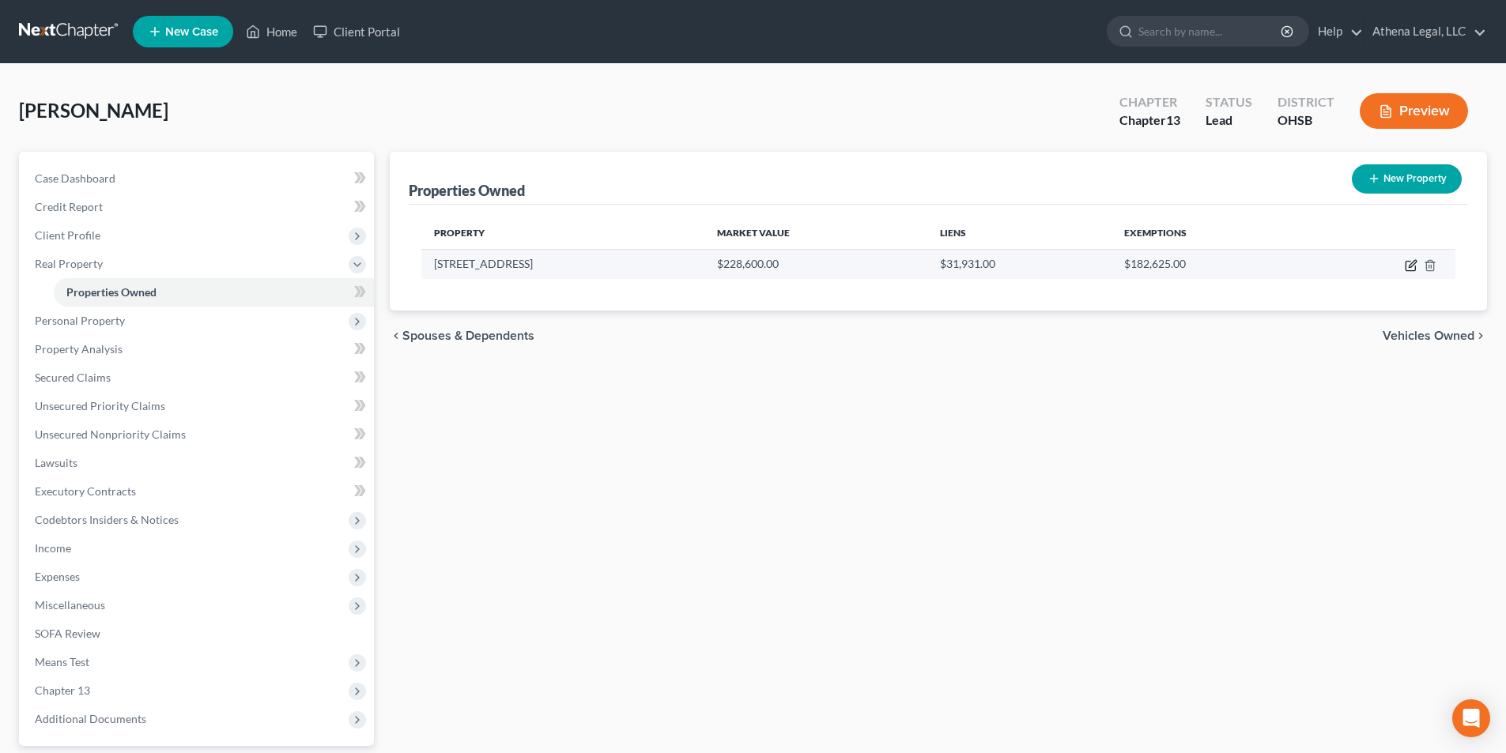
click at [1405, 270] on icon "button" at bounding box center [1411, 265] width 13 height 13
select select "36"
select select "24"
select select "0"
select select "7"
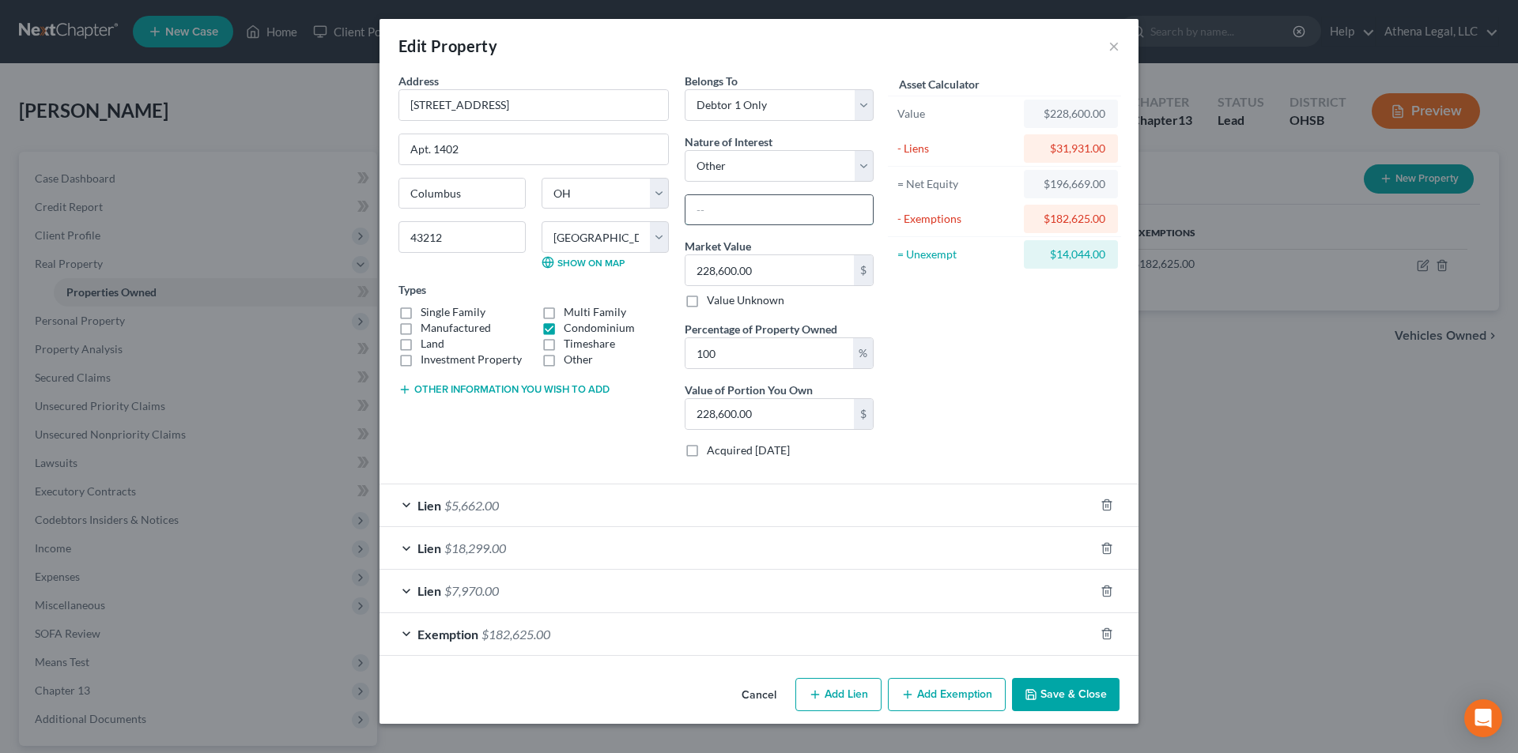
click at [757, 205] on input "text" at bounding box center [778, 210] width 187 height 30
click at [731, 166] on select "Select Fee Simple Joint Tenant Life Estate Equitable Interest Future Interest T…" at bounding box center [779, 166] width 189 height 32
click at [752, 195] on input "text" at bounding box center [778, 210] width 187 height 30
type input "TOD"
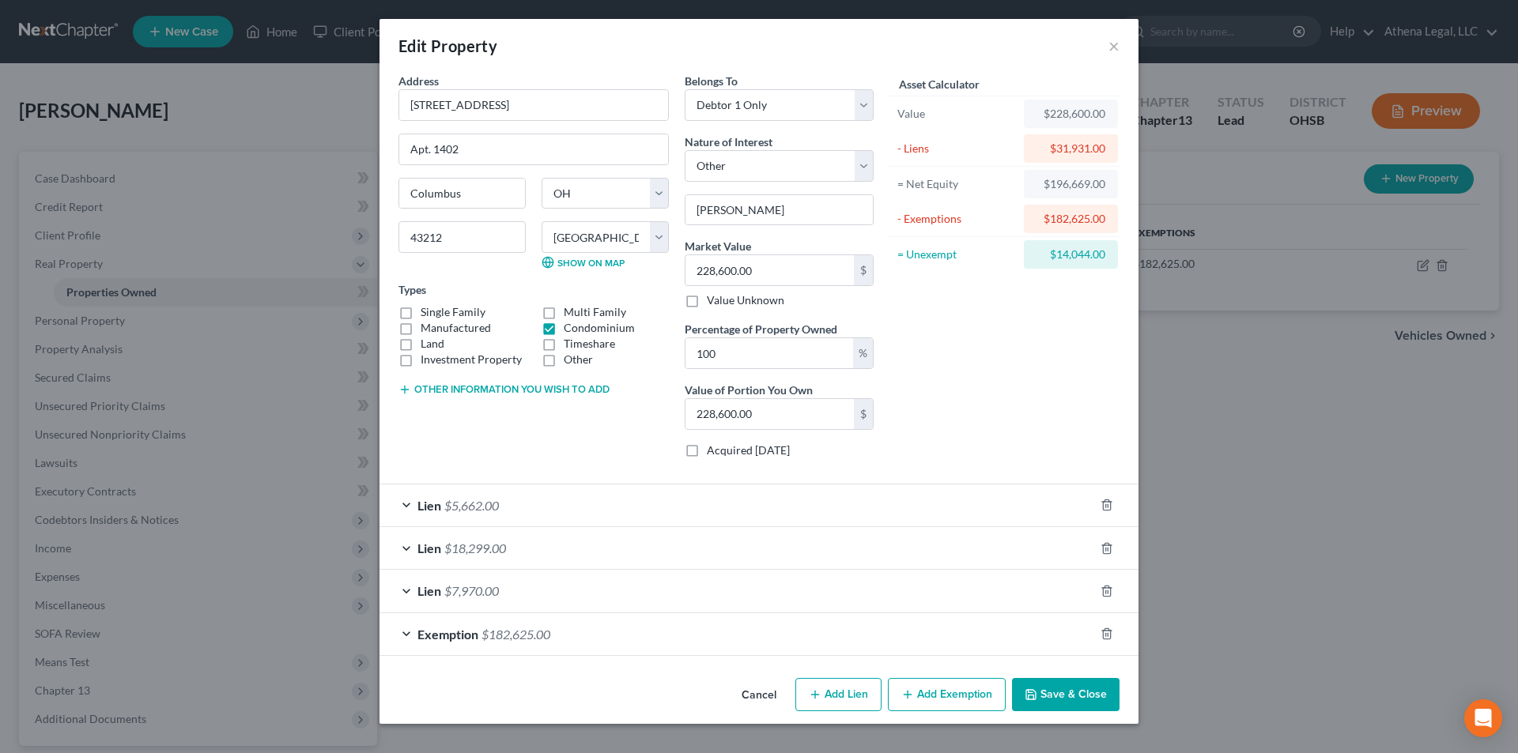
click at [1034, 683] on button "Save & Close" at bounding box center [1066, 694] width 108 height 33
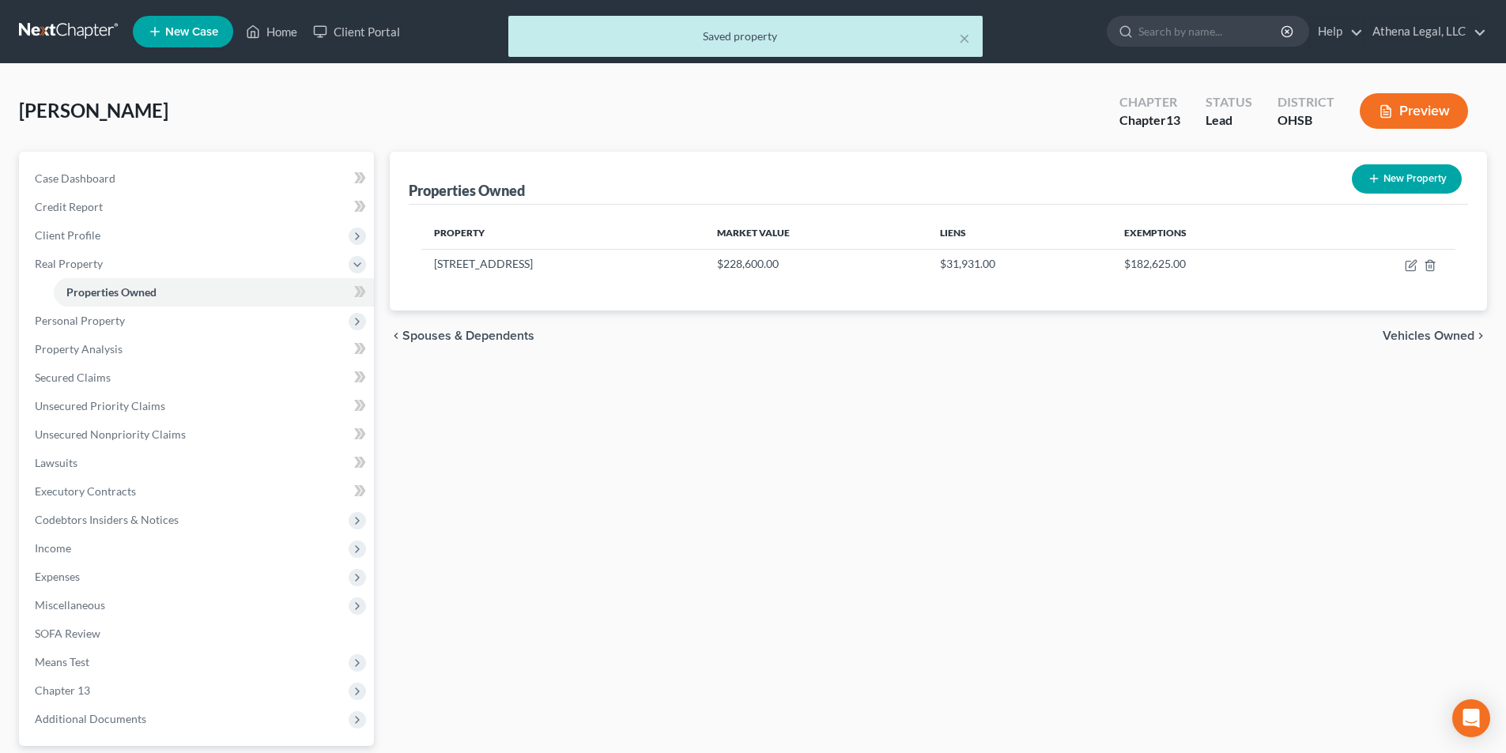
click at [1420, 338] on span "Vehicles Owned" at bounding box center [1429, 336] width 92 height 13
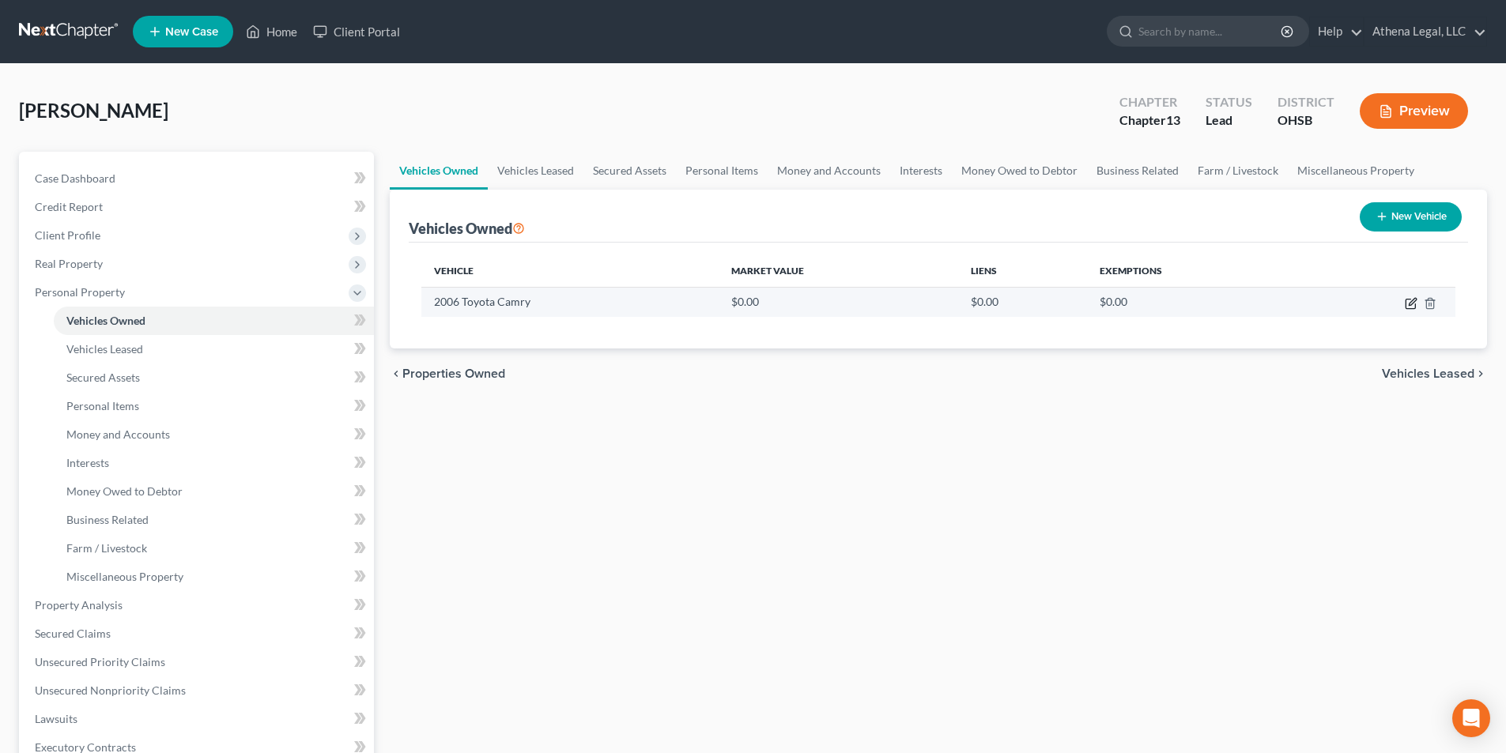
click at [1414, 304] on icon "button" at bounding box center [1411, 303] width 13 height 13
select select "0"
select select "20"
select select "0"
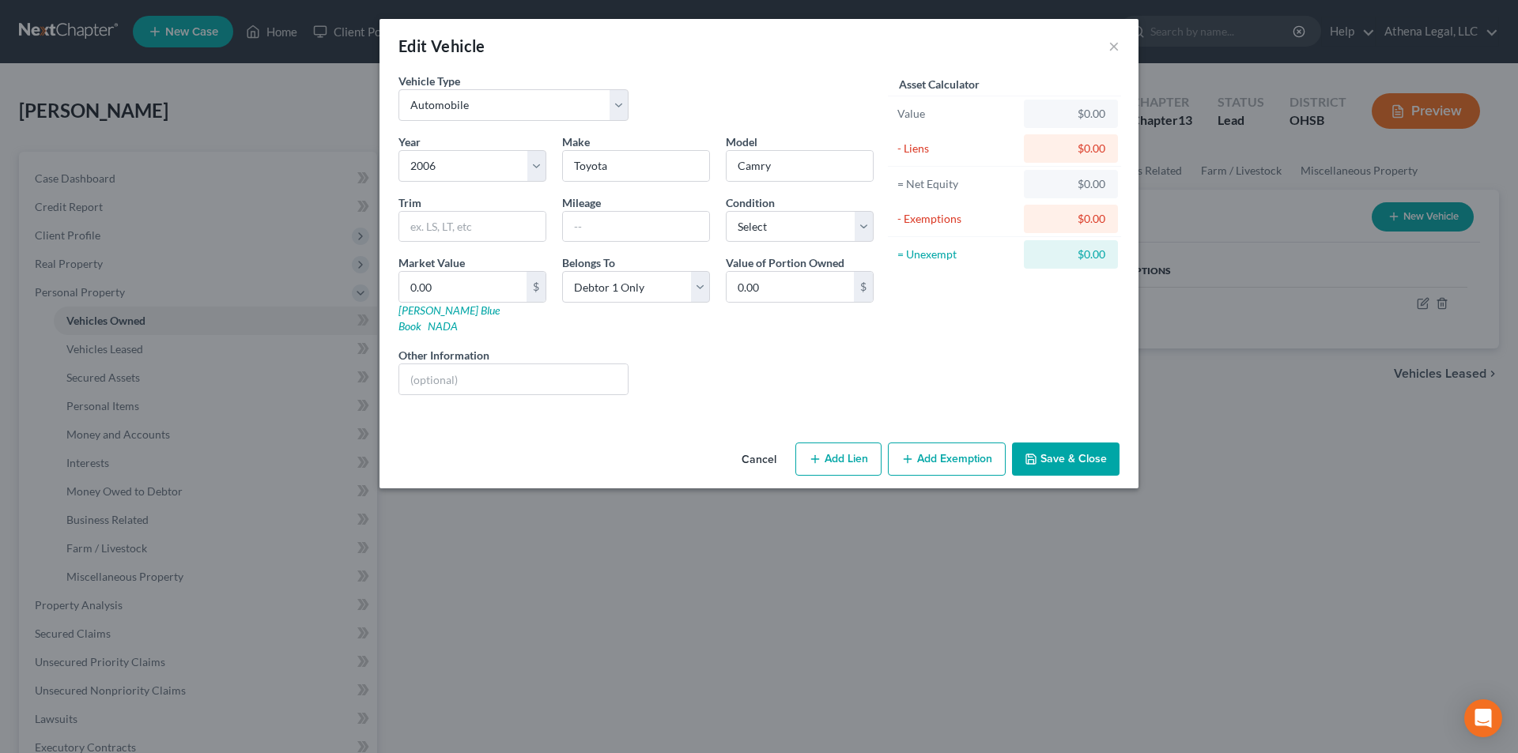
click at [827, 444] on button "Add Lien" at bounding box center [838, 459] width 86 height 33
select select "0"
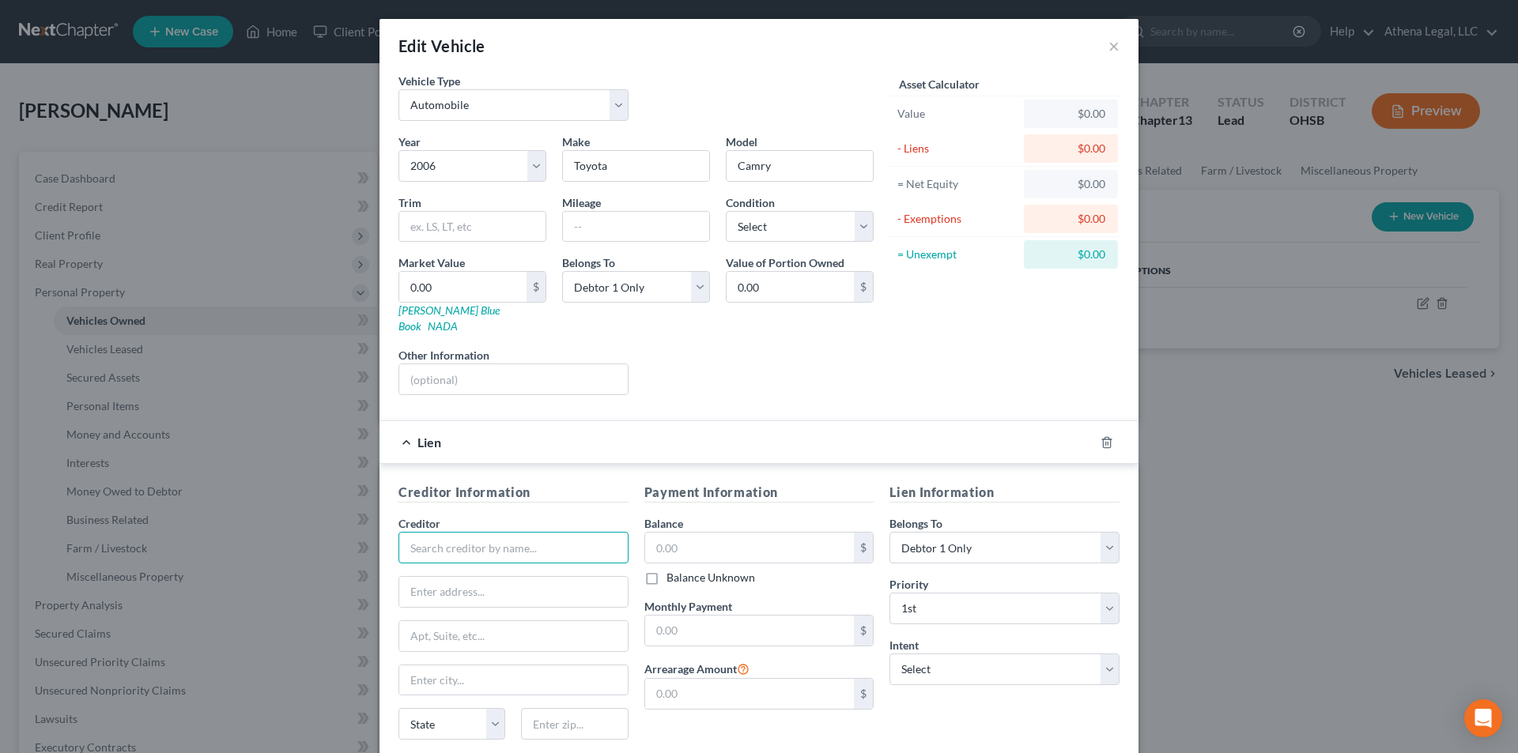
click at [522, 538] on input "text" at bounding box center [513, 548] width 230 height 32
type input "Titlemax of Ohio"
type input "4757 West Broad St."
type input "Columbus"
select select "36"
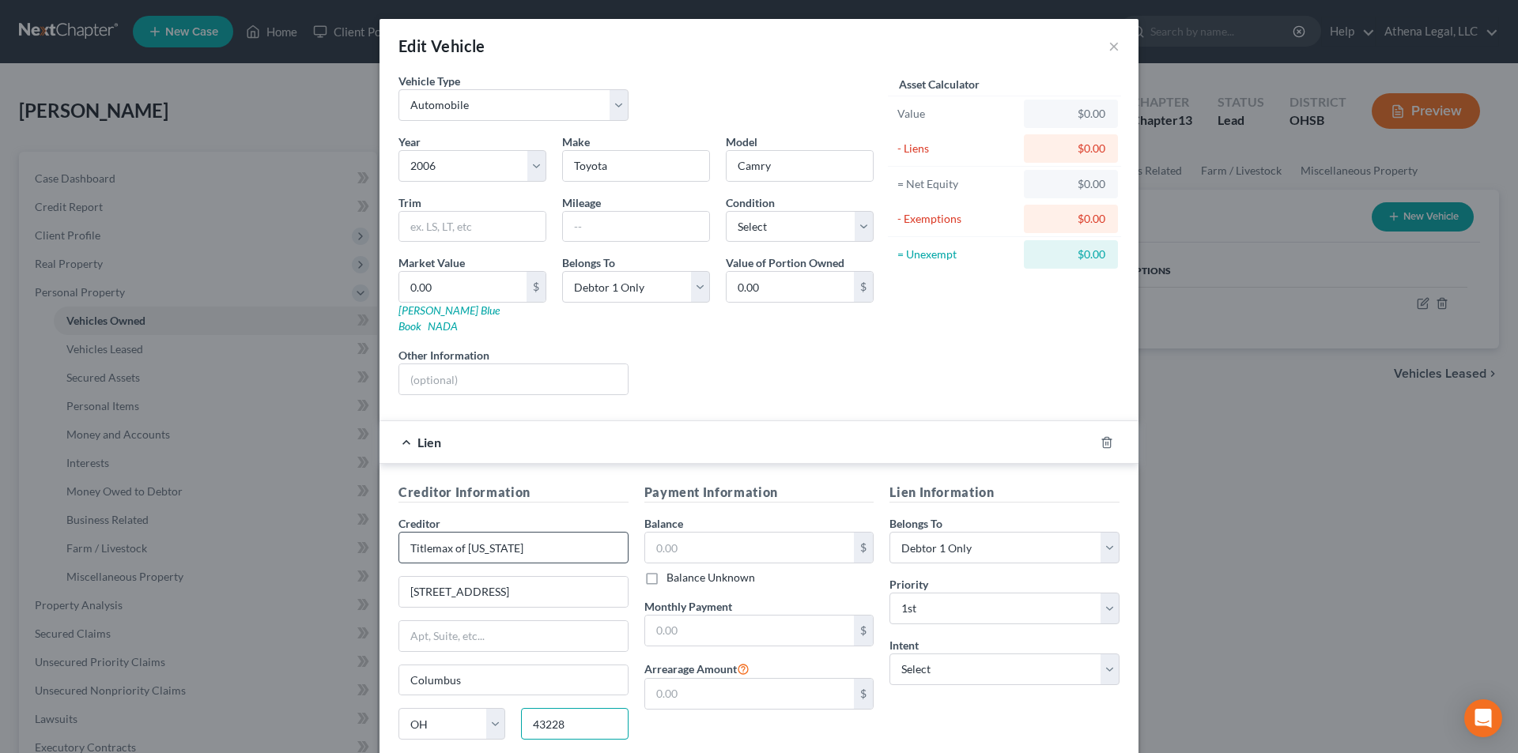
type input "43228"
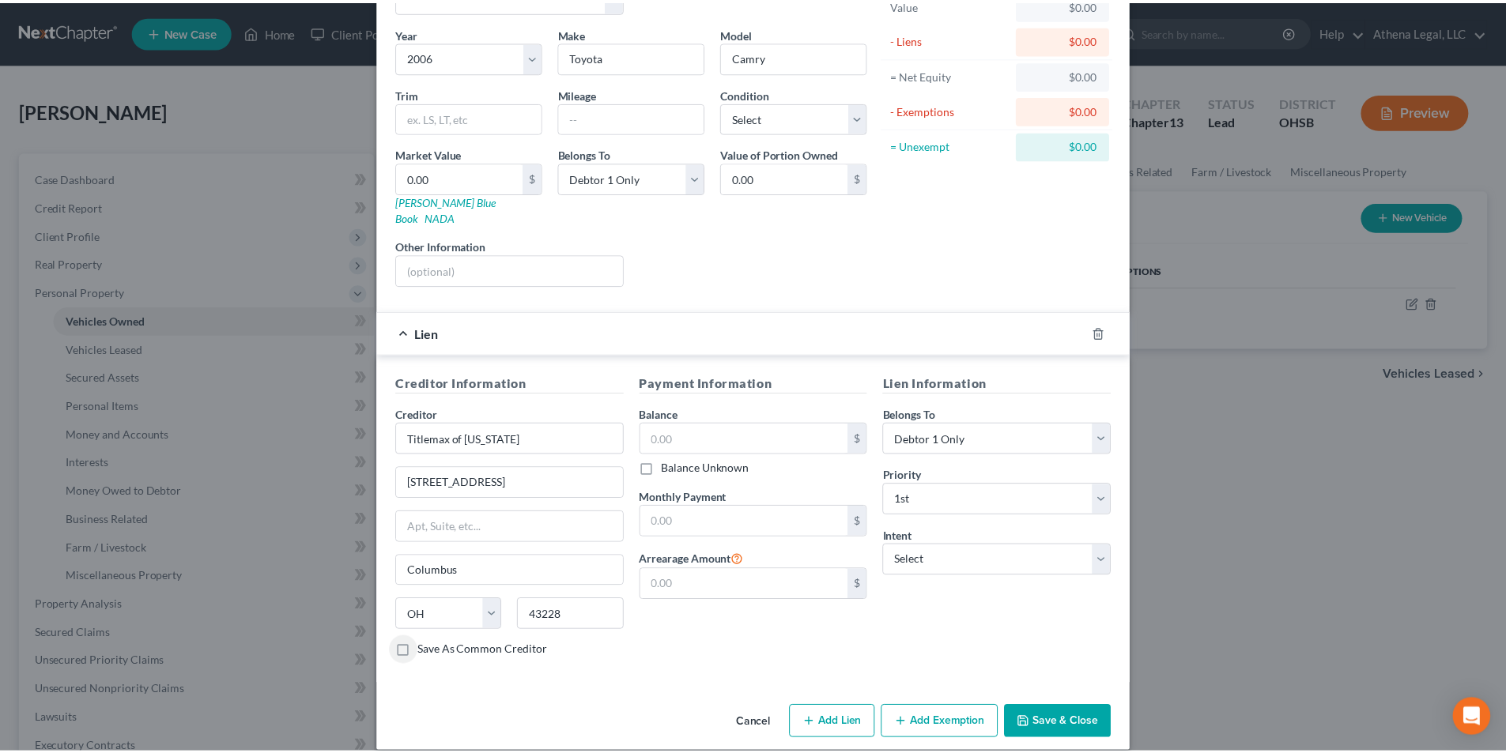
scroll to position [111, 0]
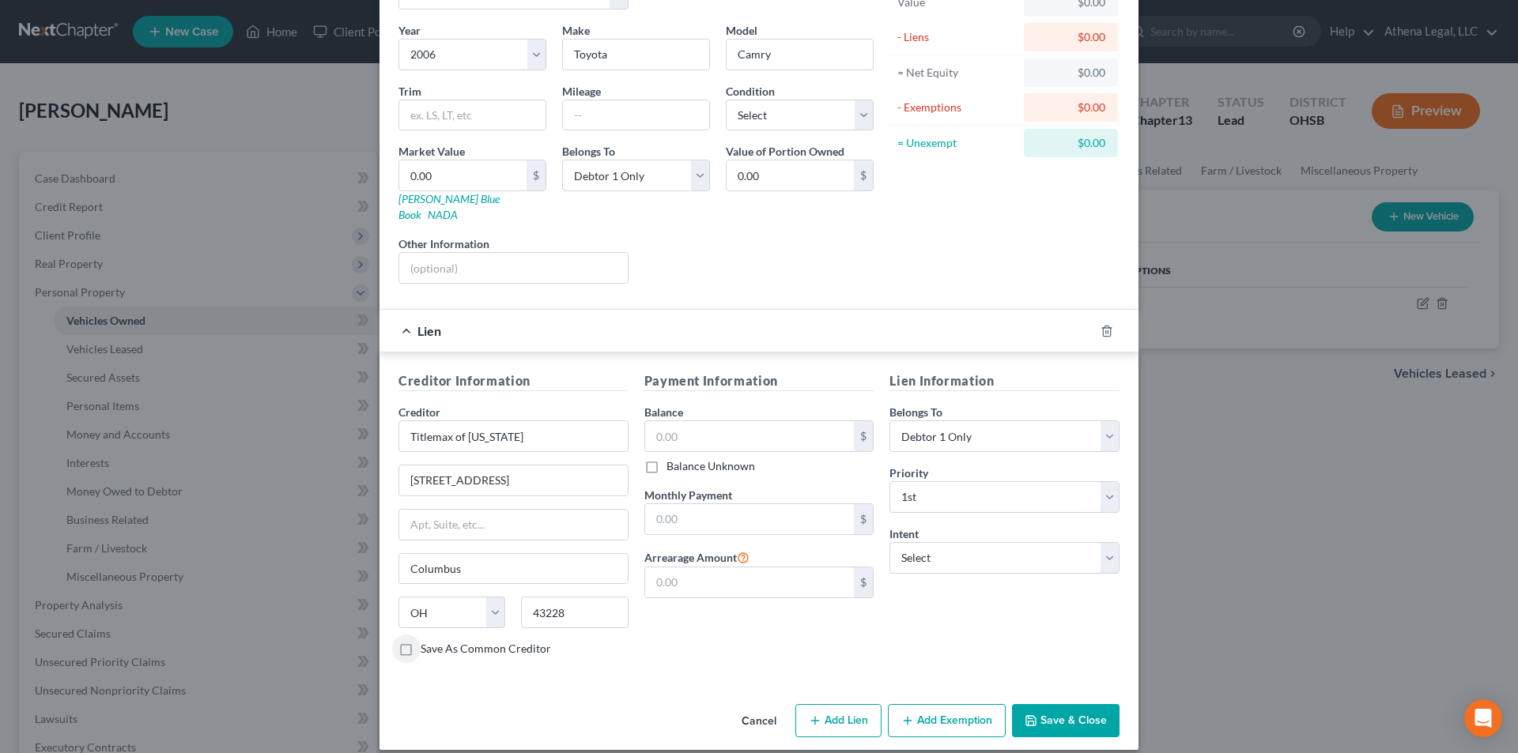
click at [1070, 704] on button "Save & Close" at bounding box center [1066, 720] width 108 height 33
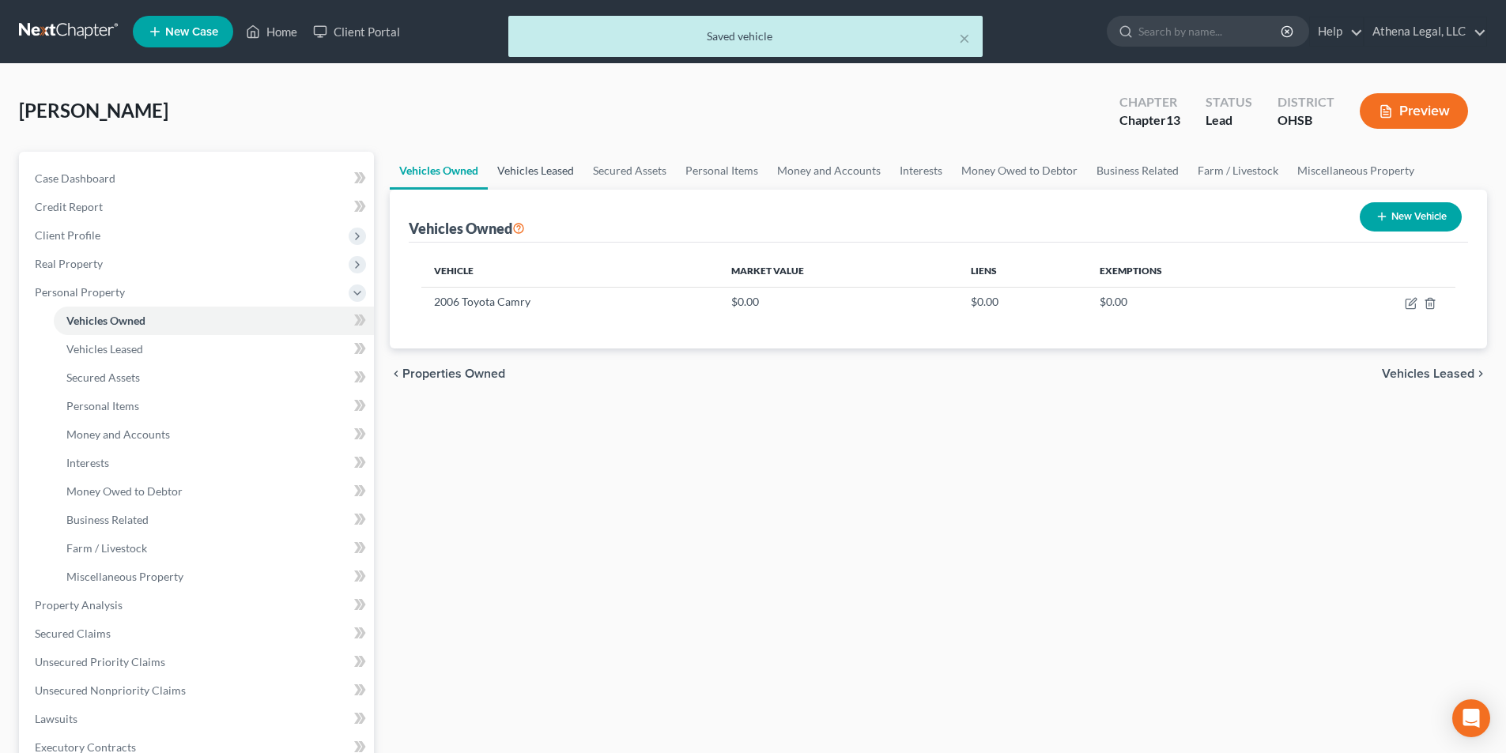
click at [527, 174] on link "Vehicles Leased" at bounding box center [536, 171] width 96 height 38
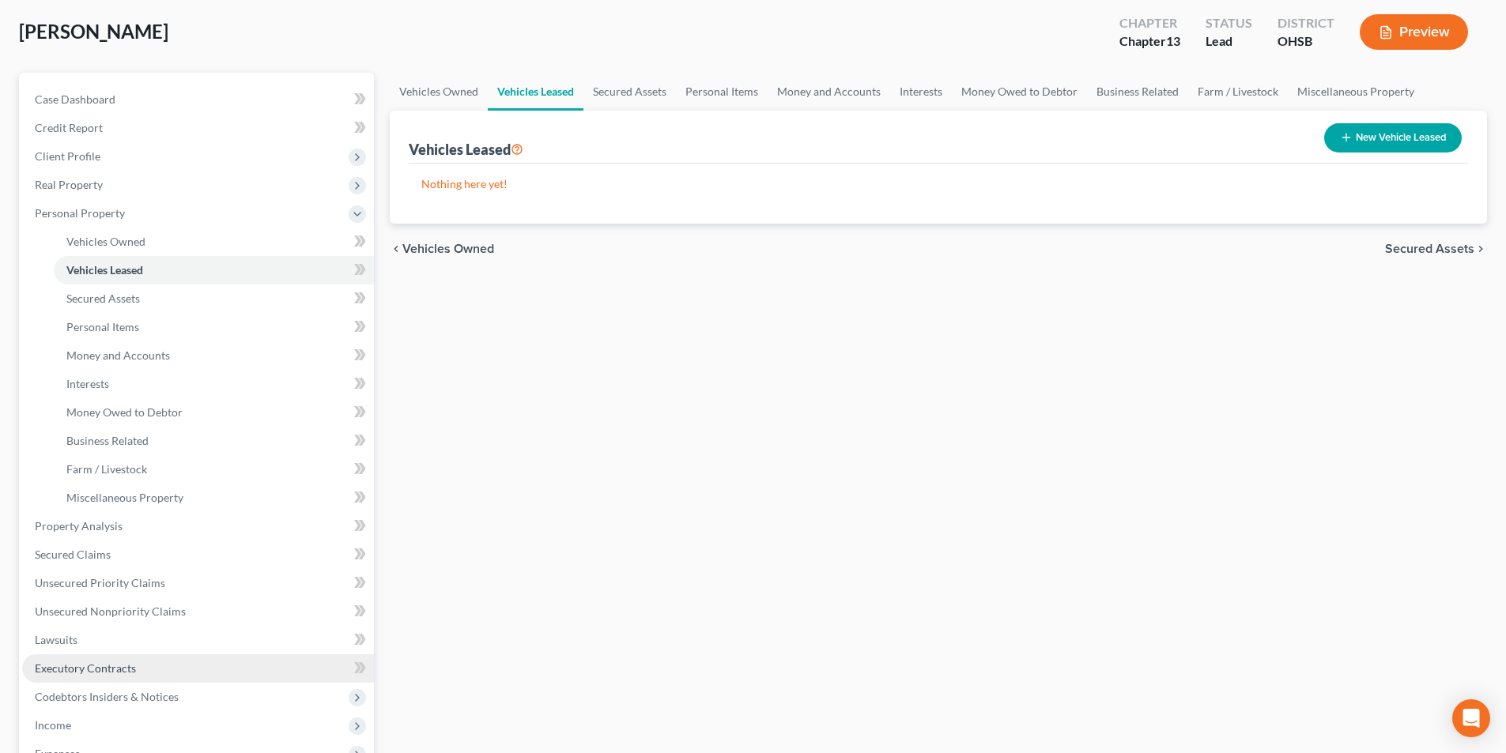
scroll to position [158, 0]
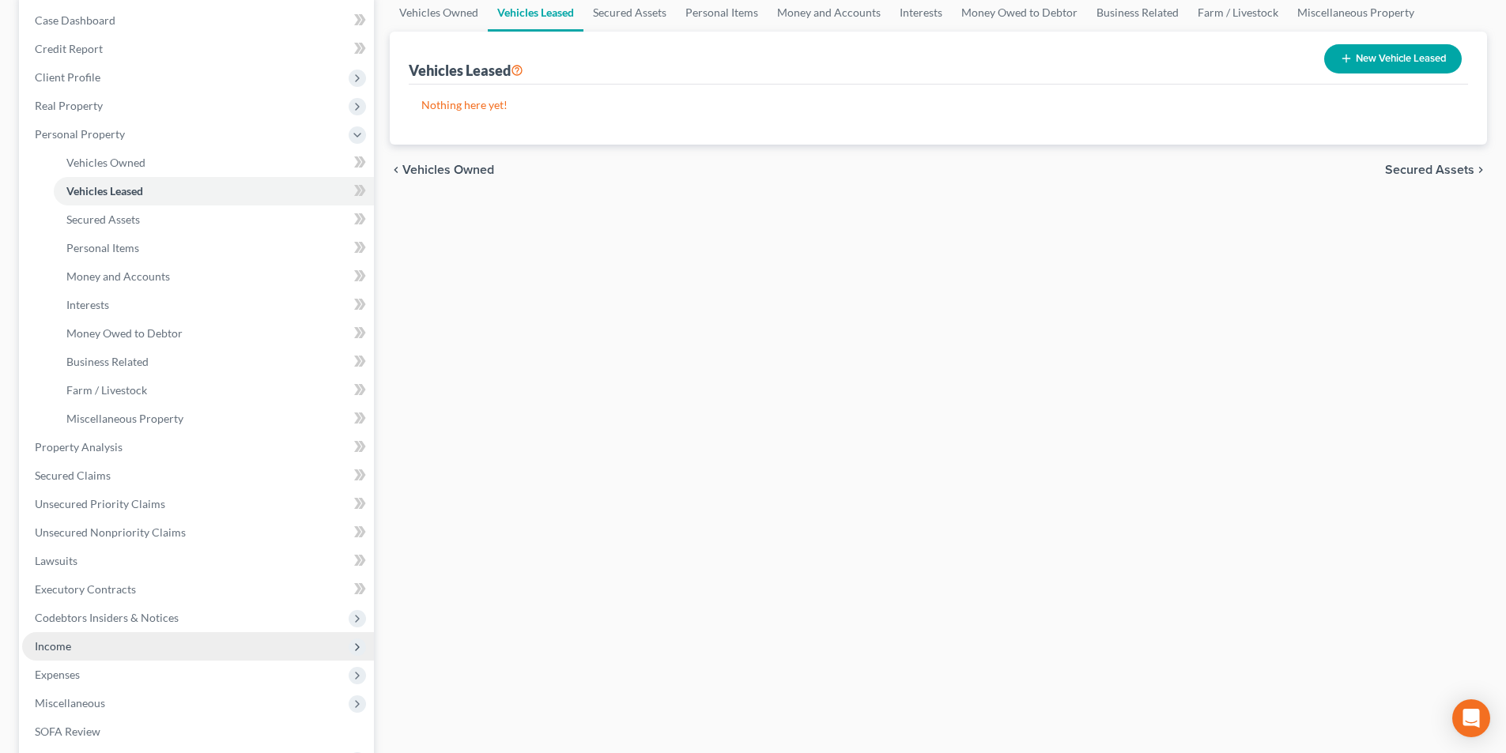
click at [89, 641] on span "Income" at bounding box center [198, 647] width 352 height 28
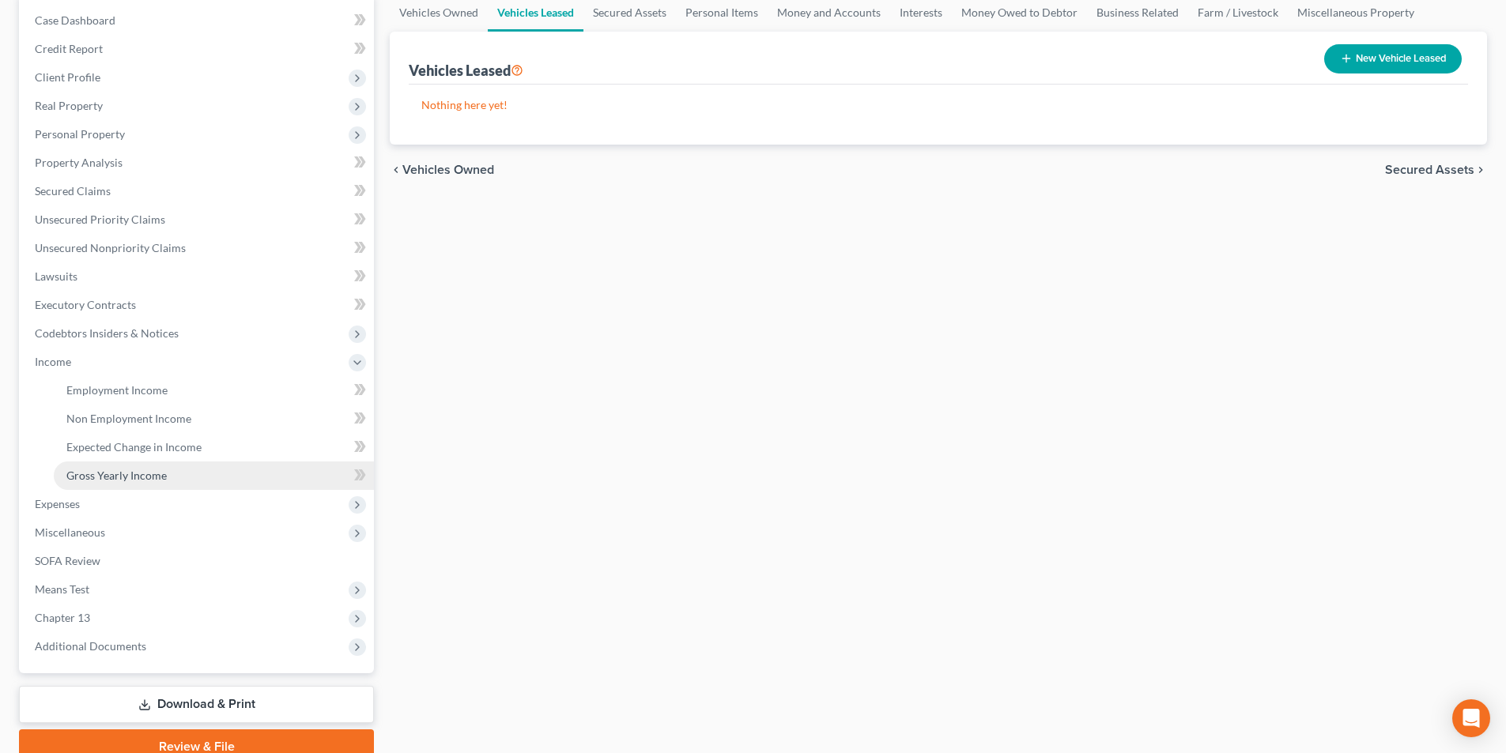
click at [103, 476] on span "Gross Yearly Income" at bounding box center [116, 475] width 100 height 13
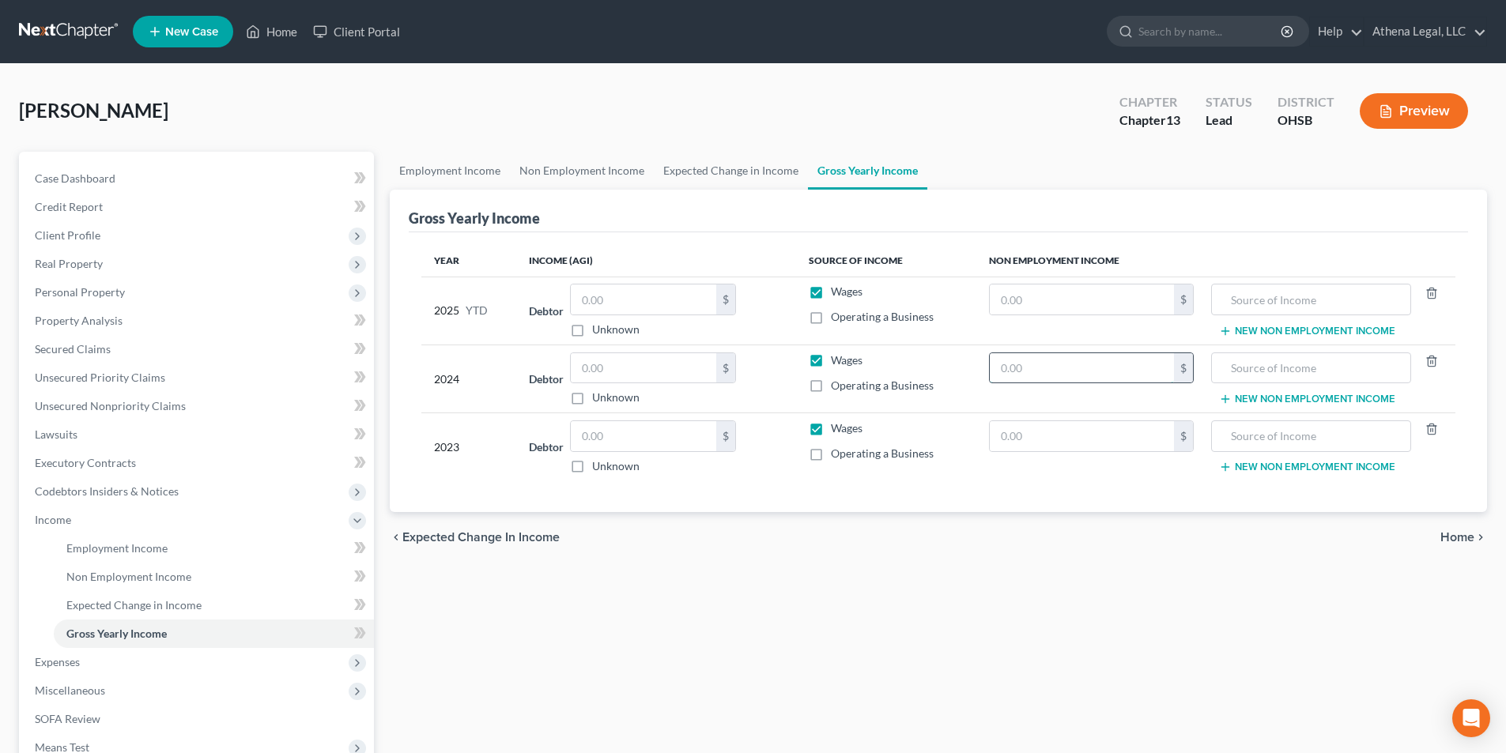
click at [1067, 364] on input "text" at bounding box center [1082, 368] width 184 height 30
type input "5,564"
click at [1244, 358] on input "text" at bounding box center [1311, 368] width 182 height 30
type input "SSDI"
click at [616, 303] on input "text" at bounding box center [643, 300] width 145 height 30
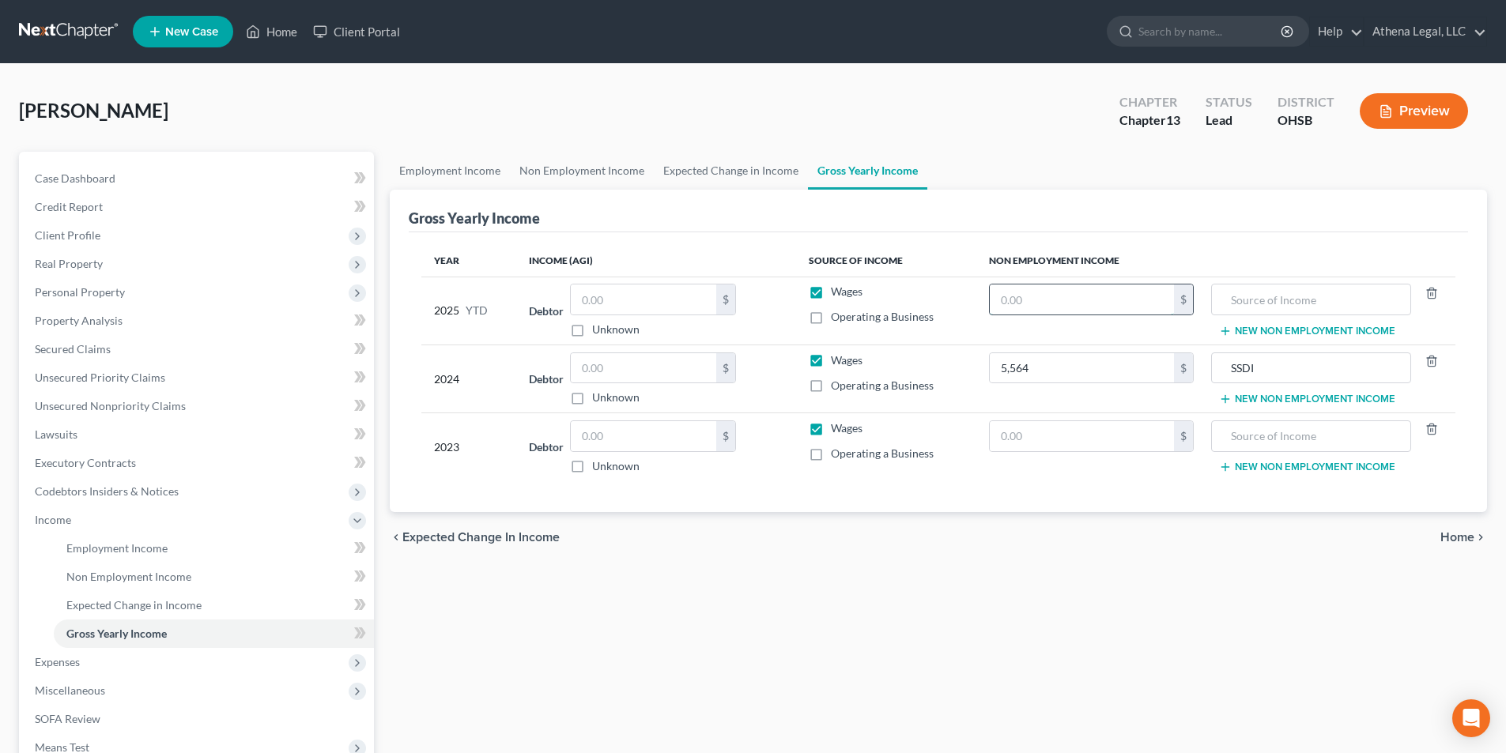
click at [1071, 296] on input "text" at bounding box center [1082, 300] width 184 height 30
type input "14,260"
type input "SSI"
drag, startPoint x: 1275, startPoint y: 368, endPoint x: 1217, endPoint y: 371, distance: 58.6
click at [1217, 371] on div "SSDI" at bounding box center [1310, 369] width 199 height 32
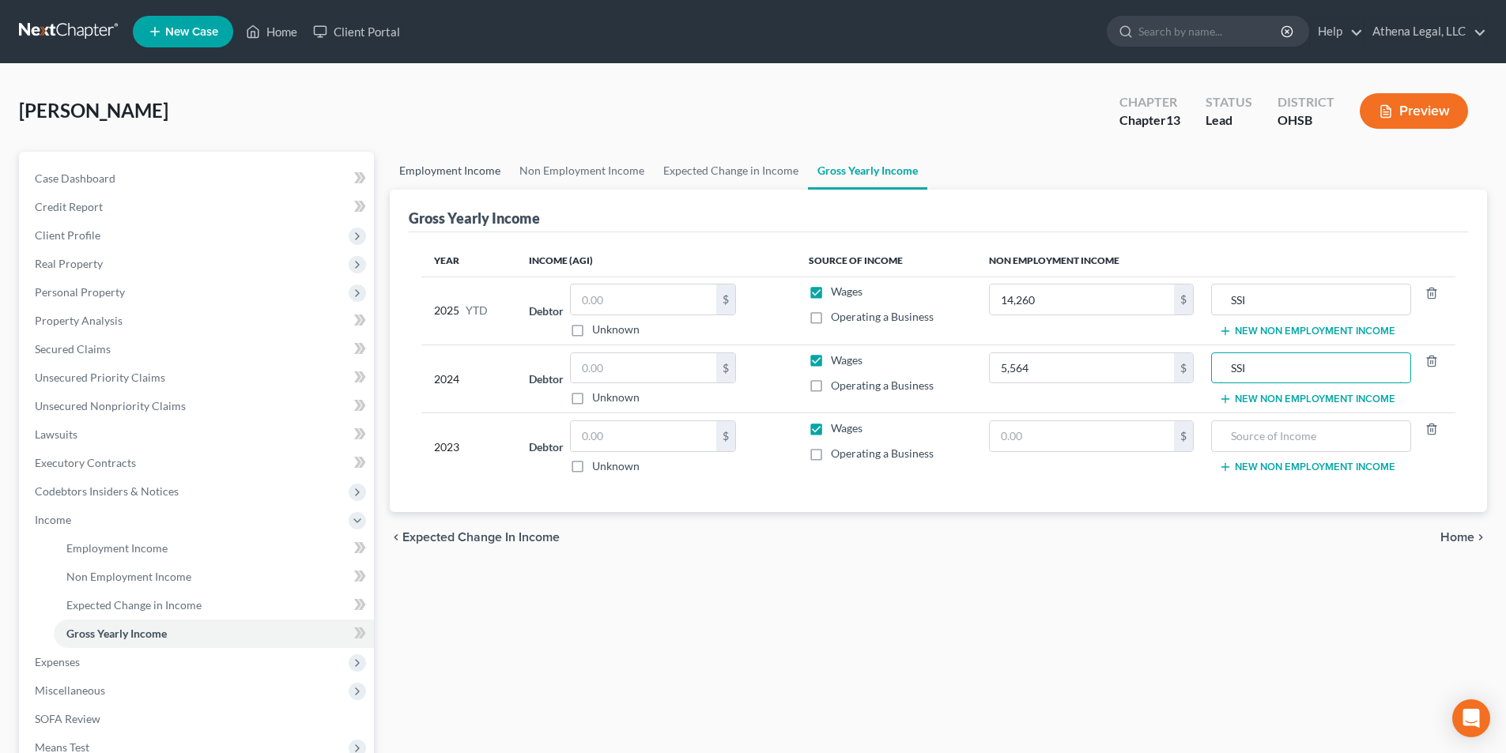
type input "SSI"
click at [452, 170] on link "Employment Income" at bounding box center [450, 171] width 120 height 38
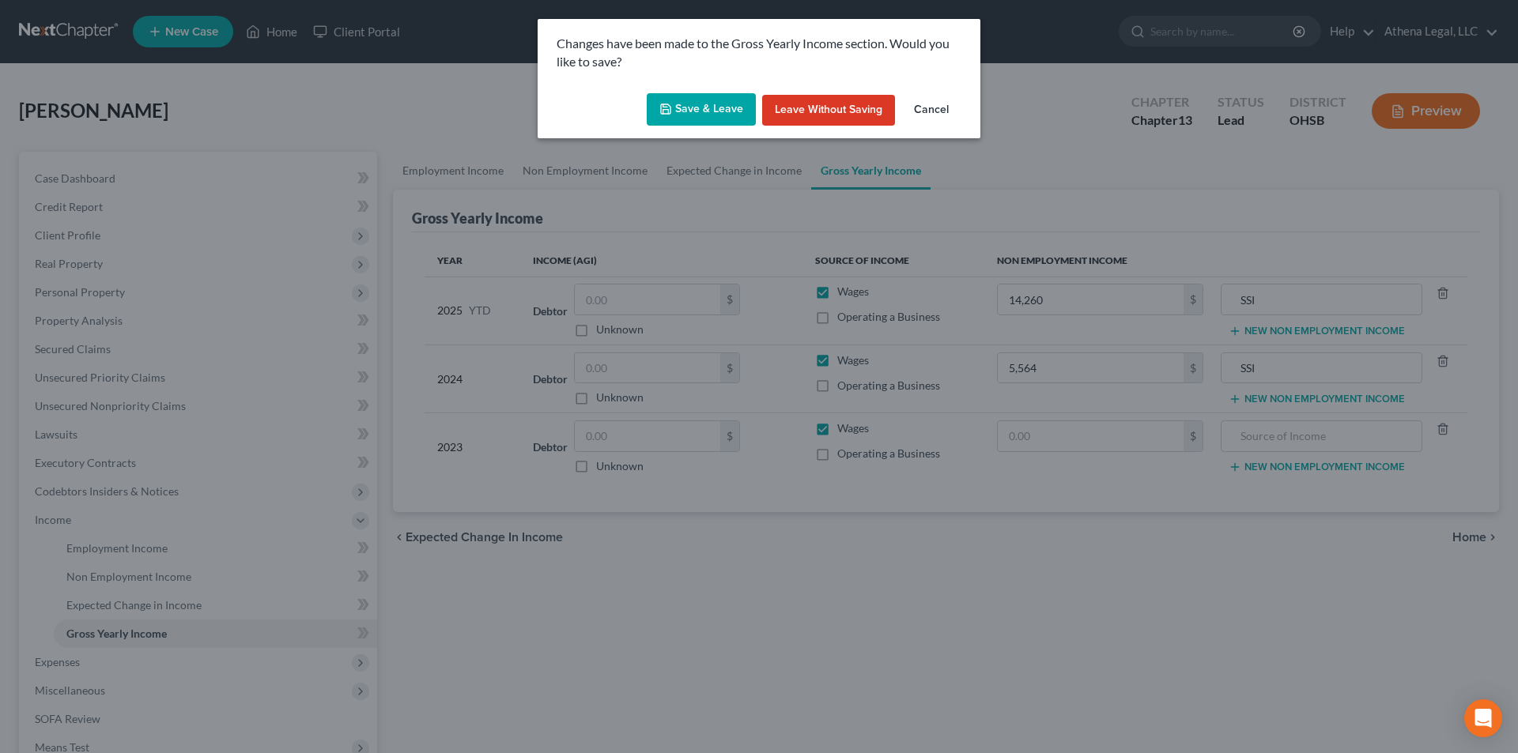
click at [662, 112] on icon "button" at bounding box center [665, 109] width 13 height 13
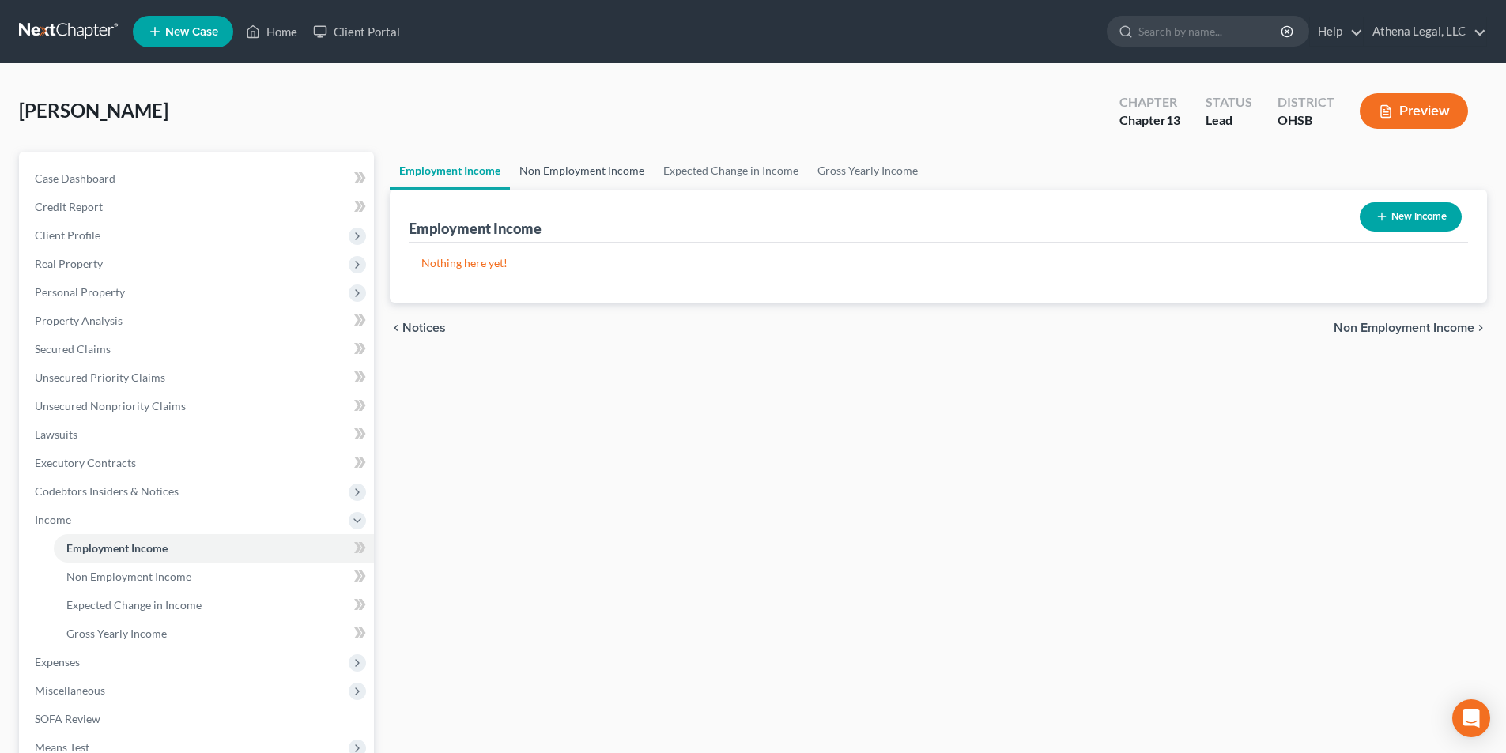
click at [596, 171] on link "Non Employment Income" at bounding box center [582, 171] width 144 height 38
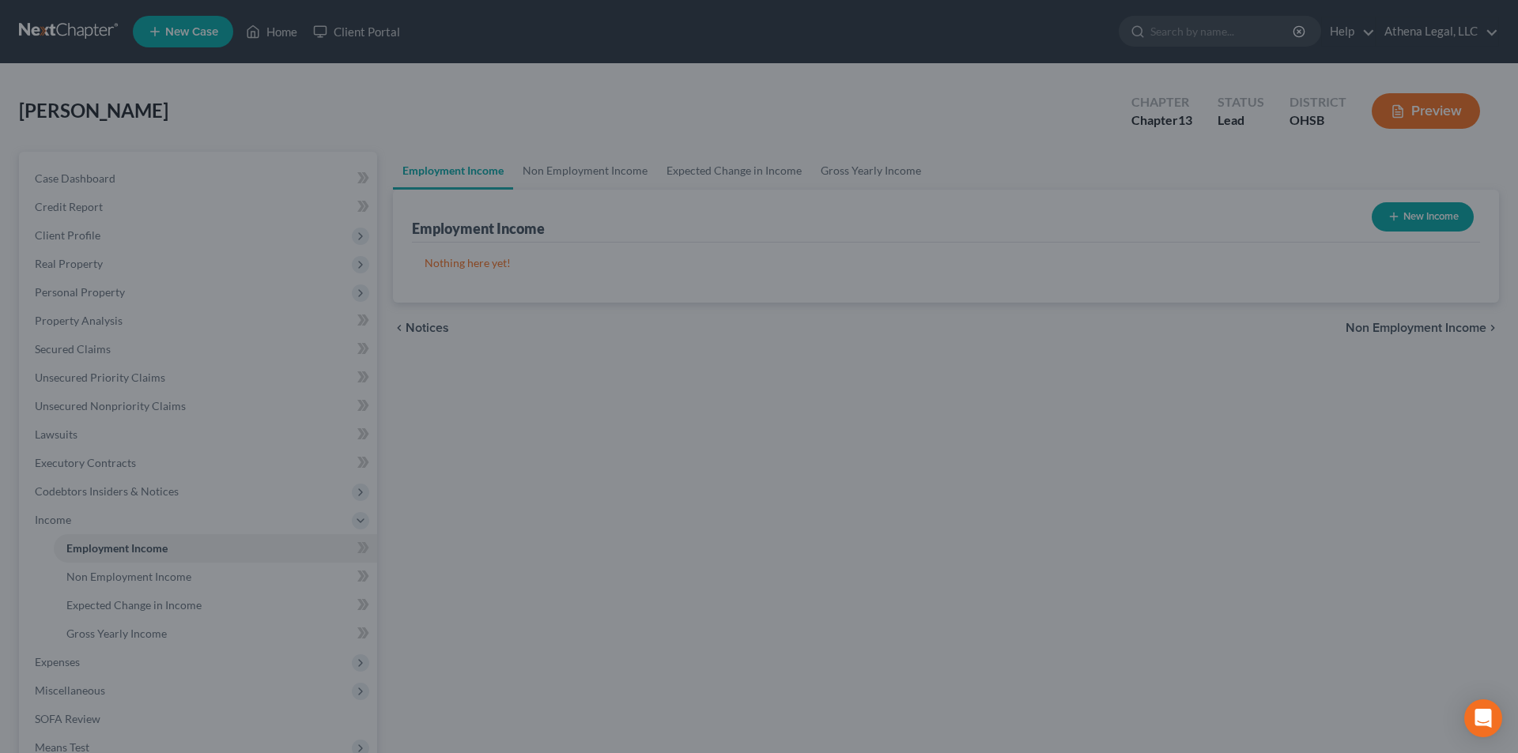
click at [610, 170] on div at bounding box center [759, 376] width 1518 height 753
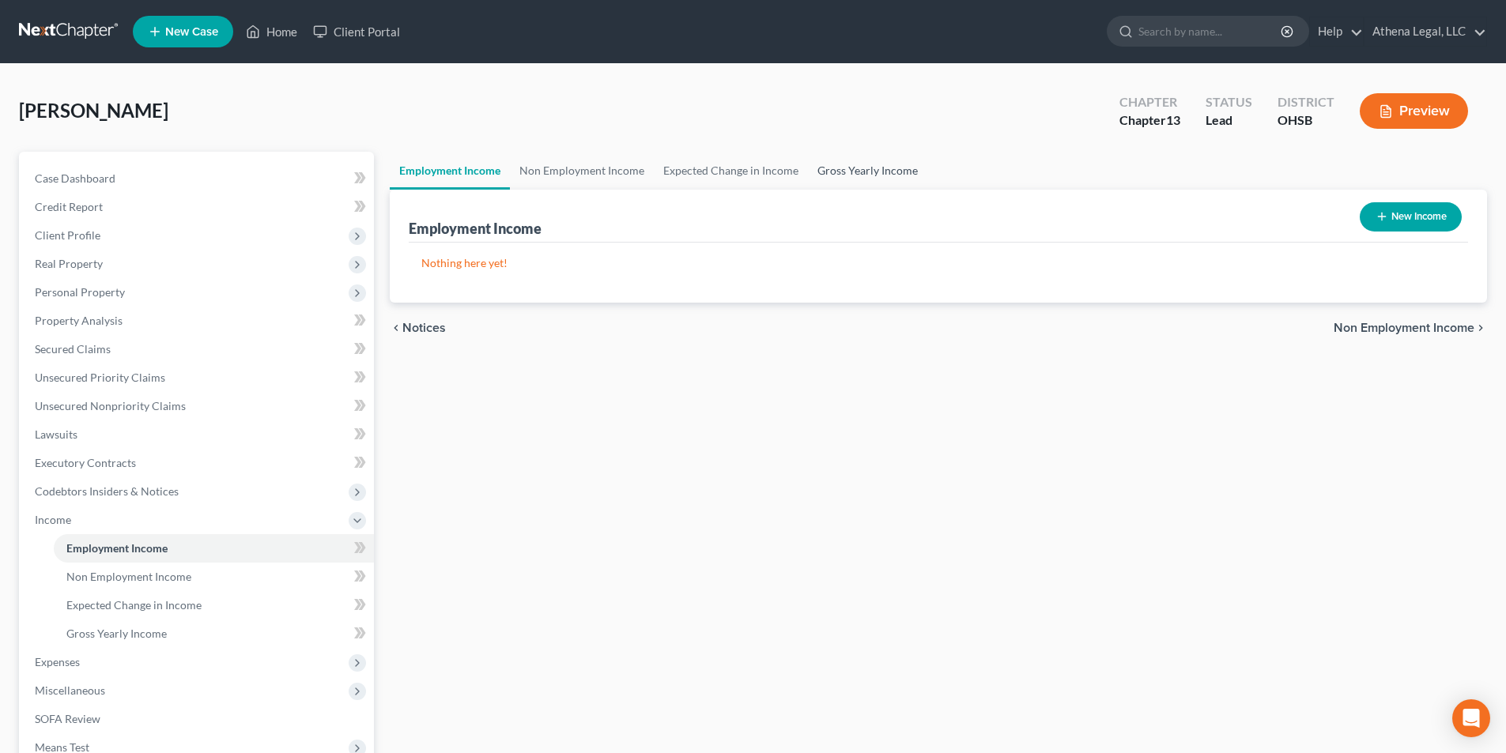
click at [836, 172] on link "Gross Yearly Income" at bounding box center [867, 171] width 119 height 38
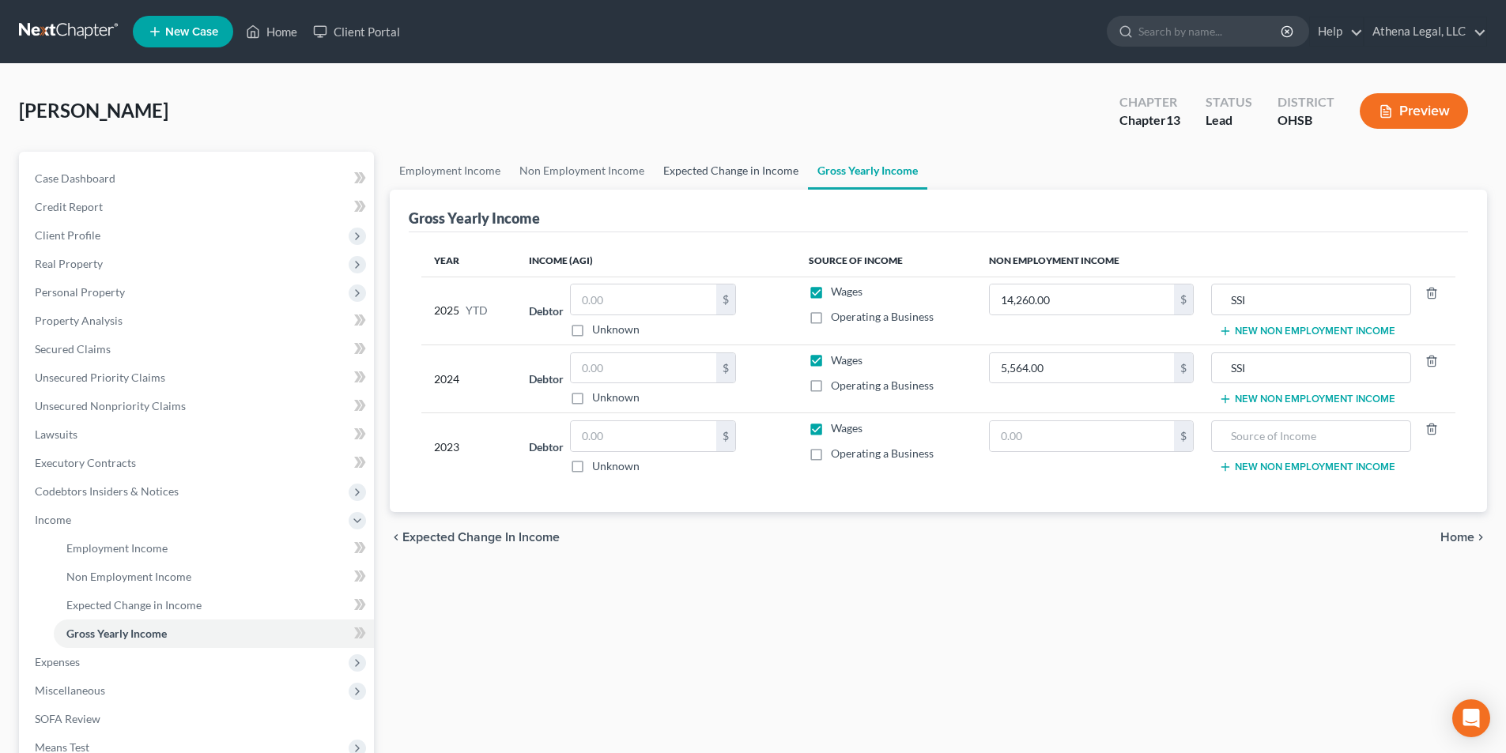
click at [678, 172] on link "Expected Change in Income" at bounding box center [731, 171] width 154 height 38
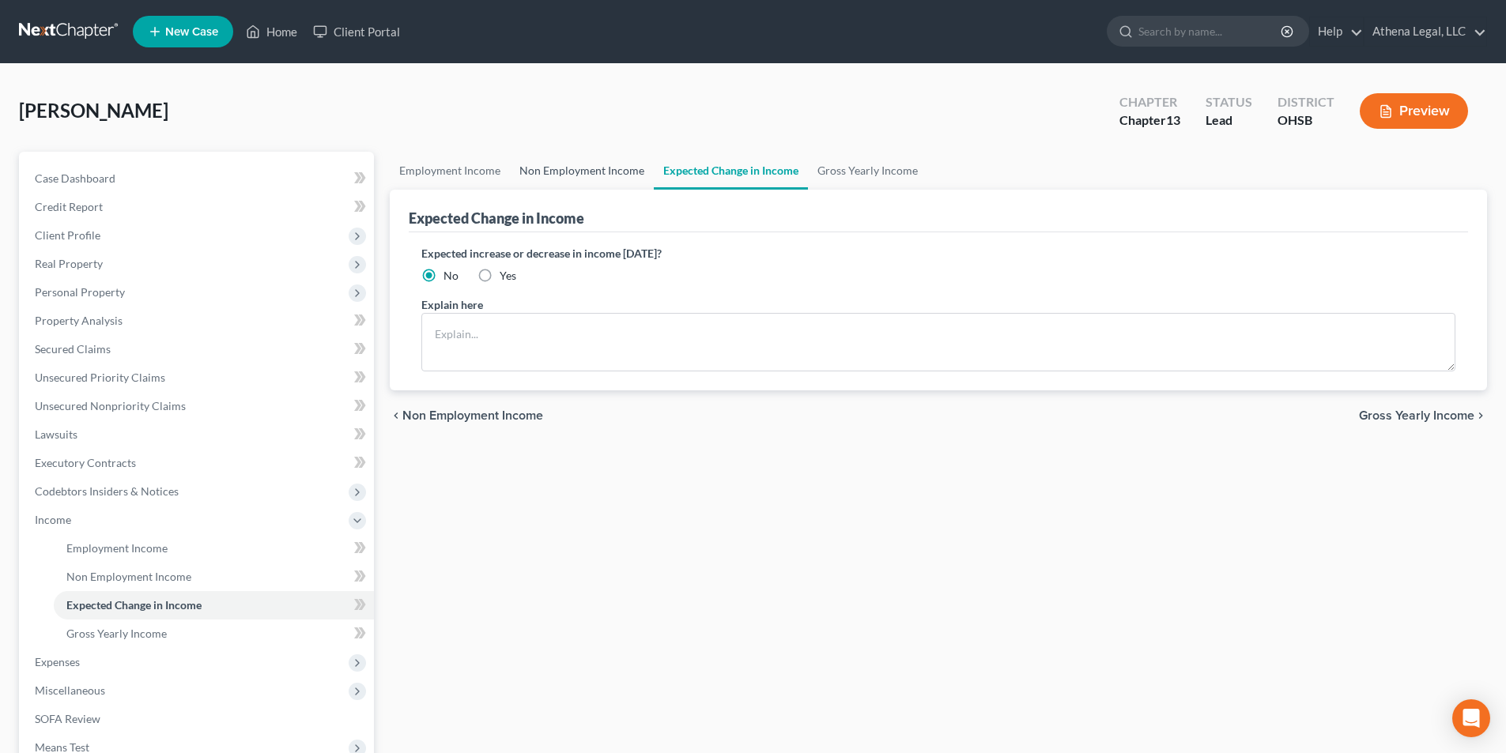
click at [613, 176] on link "Non Employment Income" at bounding box center [582, 171] width 144 height 38
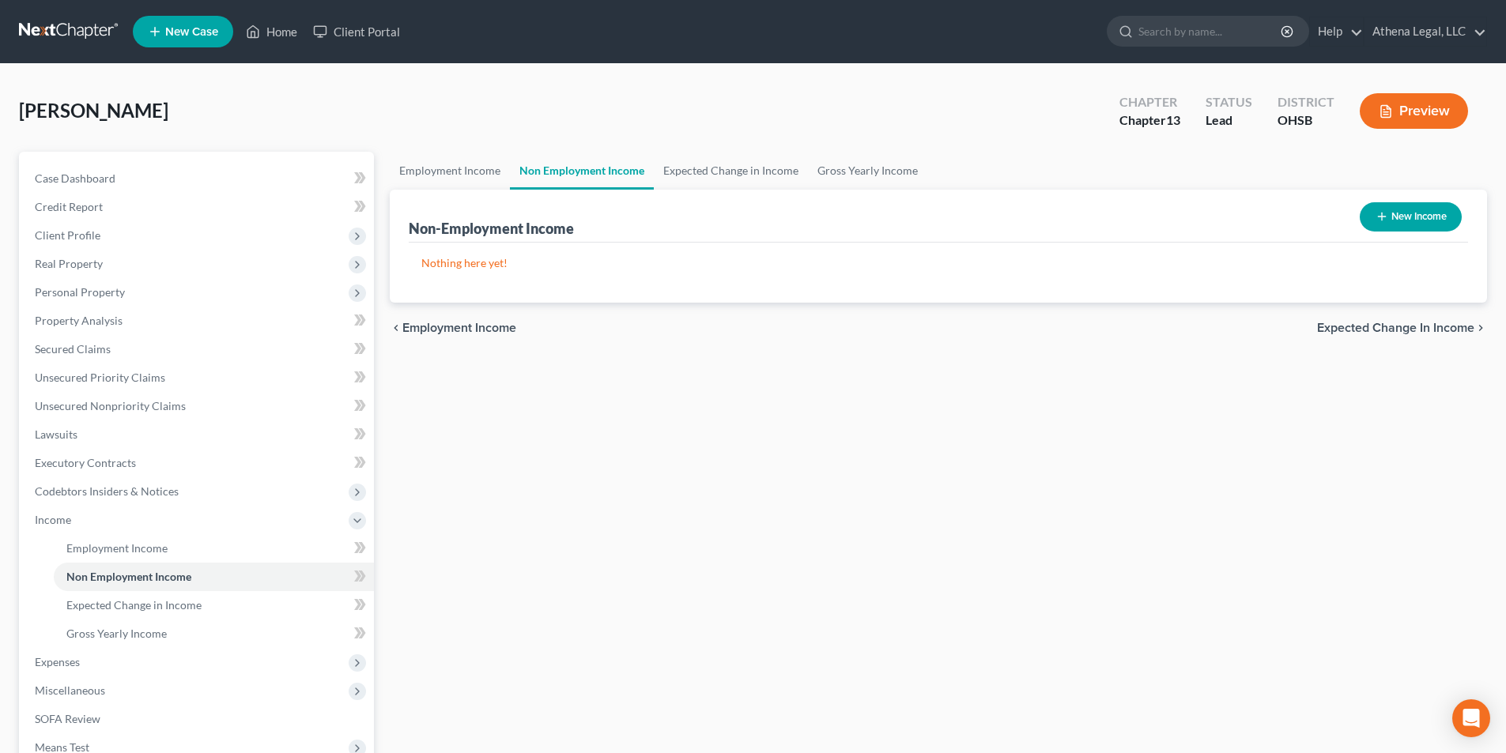
click at [1394, 211] on button "New Income" at bounding box center [1411, 216] width 102 height 29
select select "0"
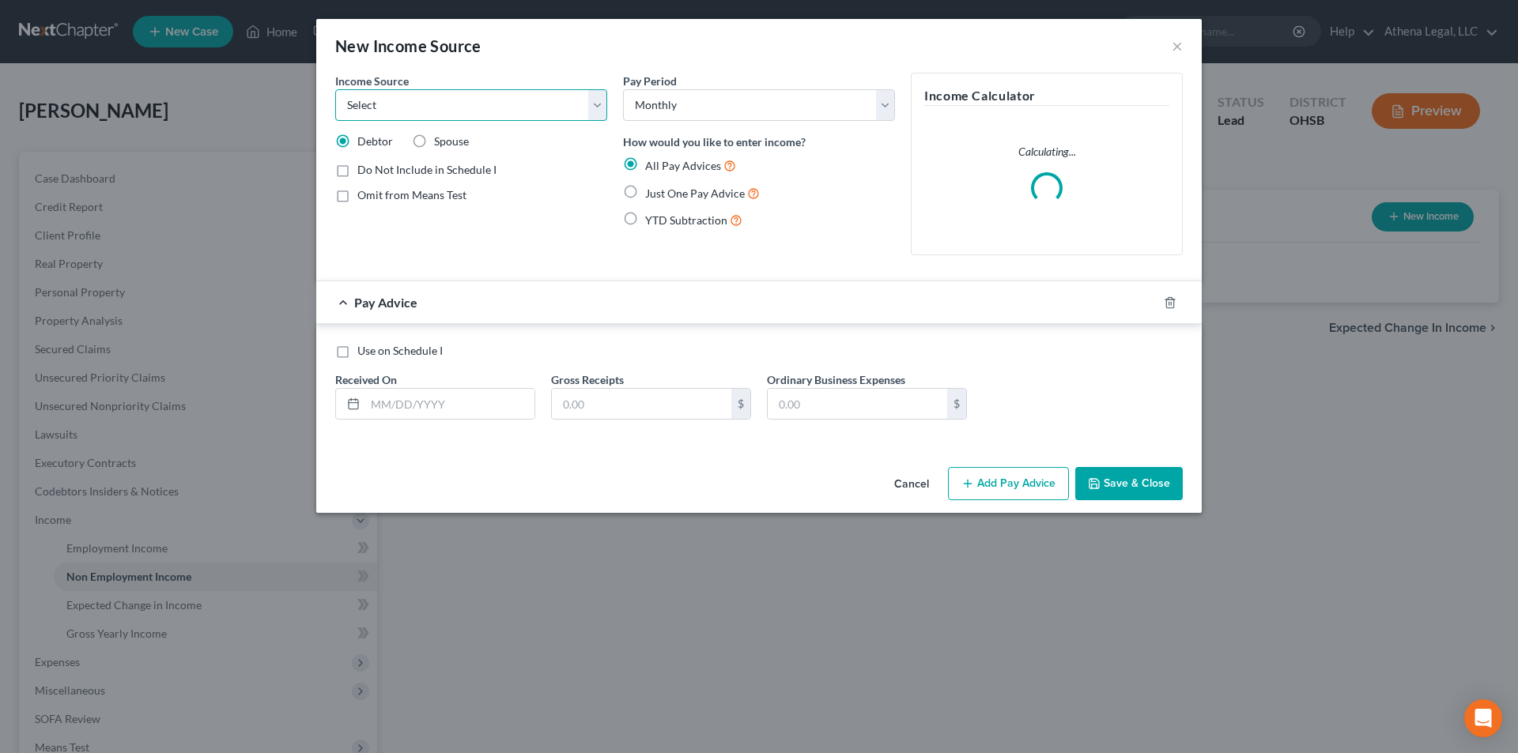
click at [507, 111] on select "Select Unemployment Disability (from employer) Pension Retirement Social Securi…" at bounding box center [471, 105] width 272 height 32
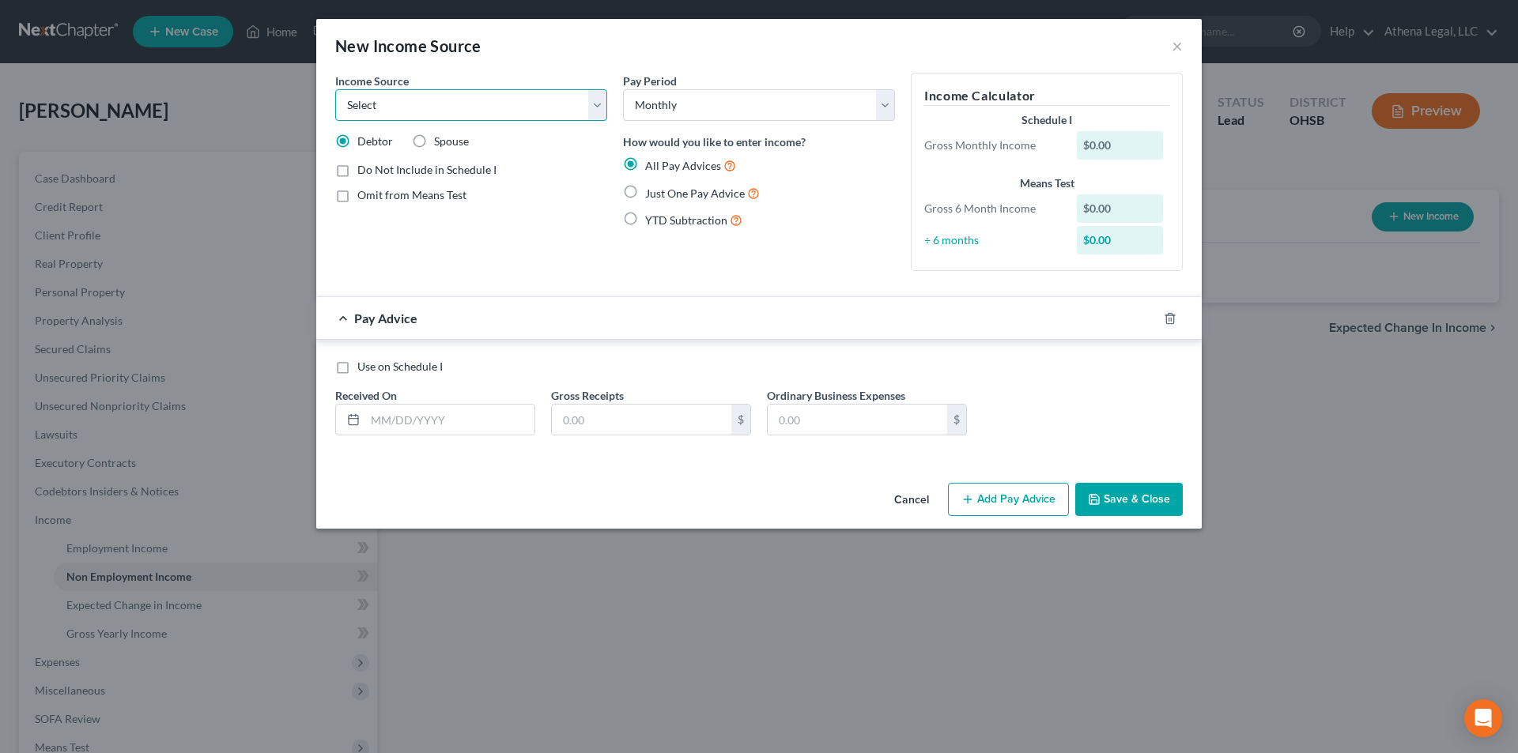
select select "4"
click at [335, 89] on select "Select Unemployment Disability (from employer) Pension Retirement Social Securi…" at bounding box center [471, 105] width 272 height 32
click at [645, 191] on label "Just One Pay Advice" at bounding box center [702, 193] width 115 height 18
click at [651, 191] on input "Just One Pay Advice" at bounding box center [656, 189] width 10 height 10
radio input "true"
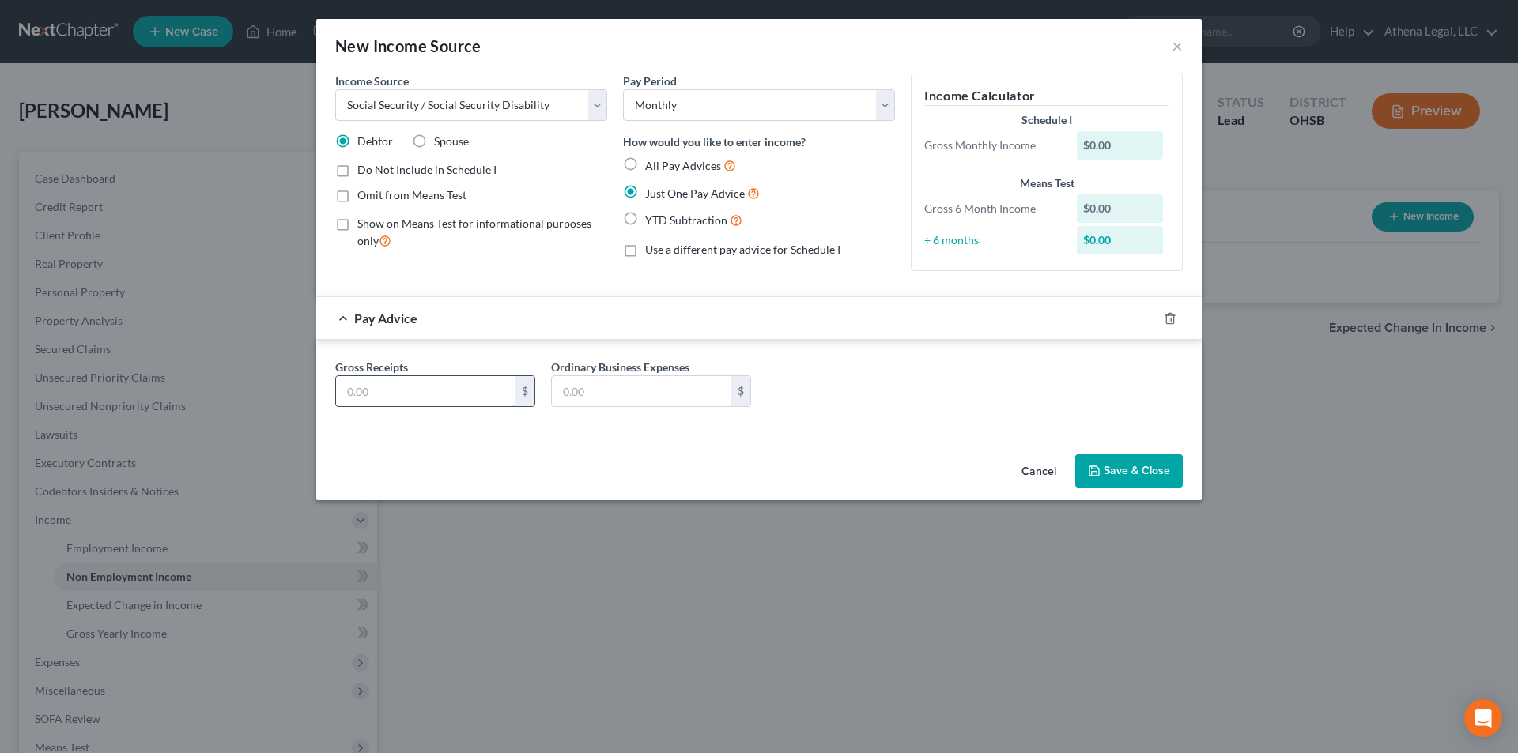
click at [402, 400] on input "text" at bounding box center [425, 391] width 179 height 30
type input "1,426"
click at [1157, 482] on button "Save & Close" at bounding box center [1129, 471] width 108 height 33
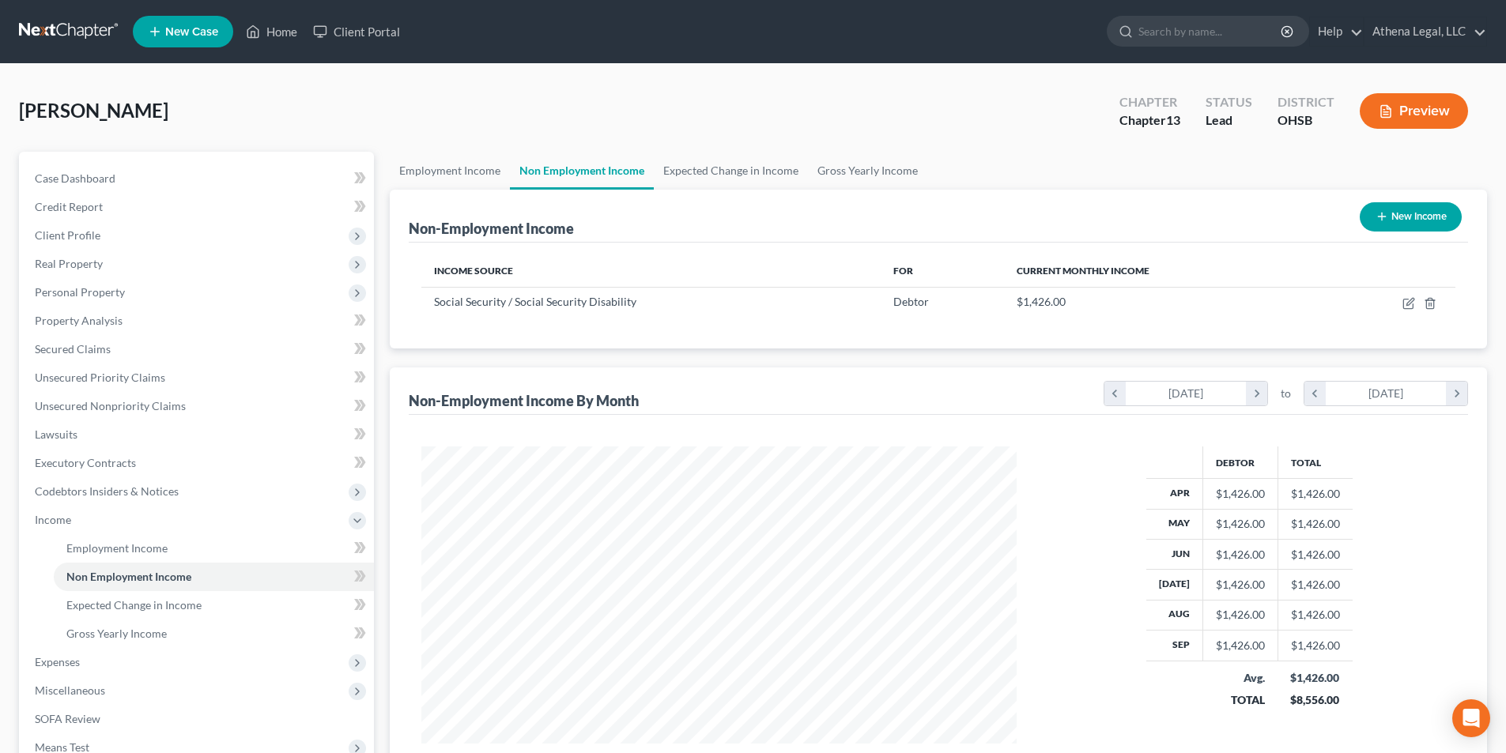
scroll to position [295, 621]
click at [100, 286] on span "Personal Property" at bounding box center [80, 291] width 90 height 13
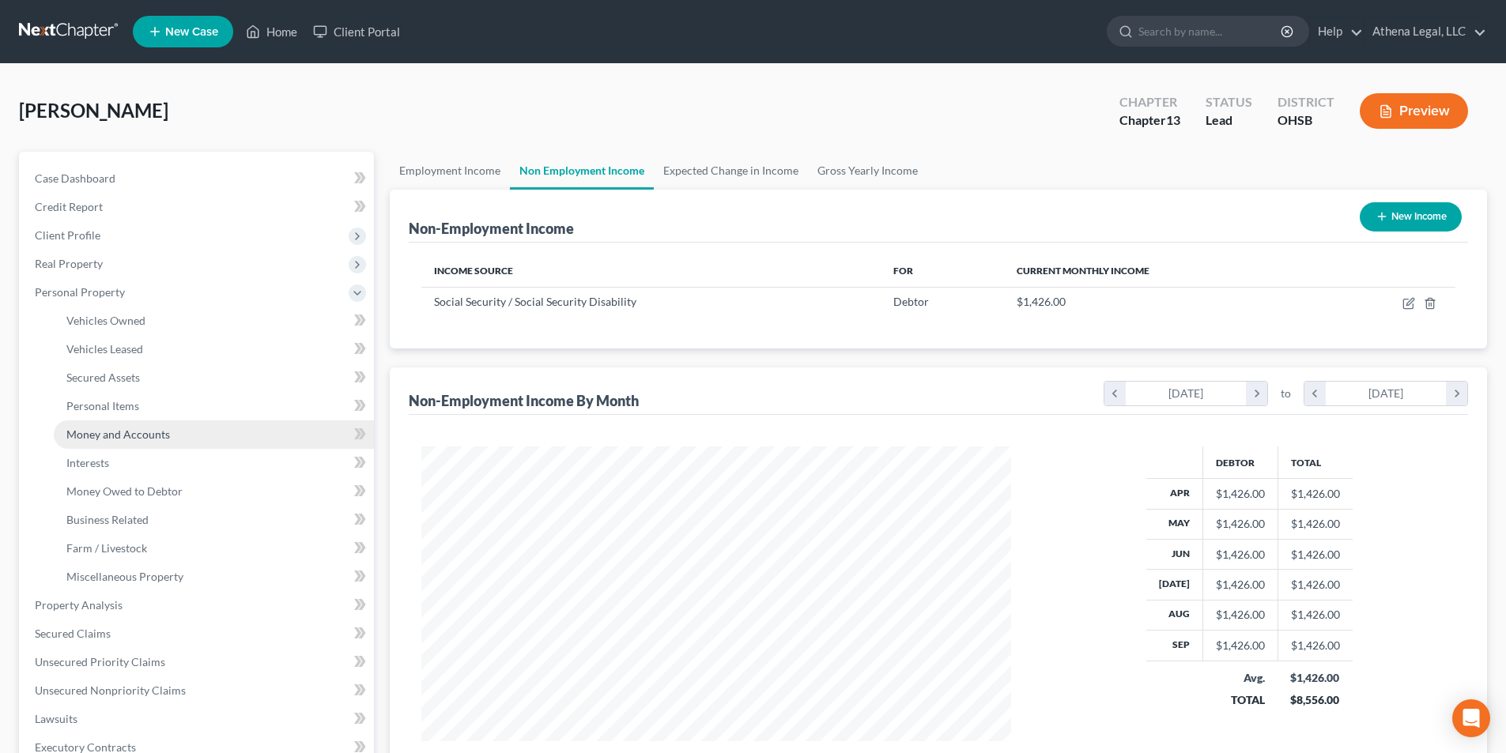
click at [138, 430] on span "Money and Accounts" at bounding box center [118, 434] width 104 height 13
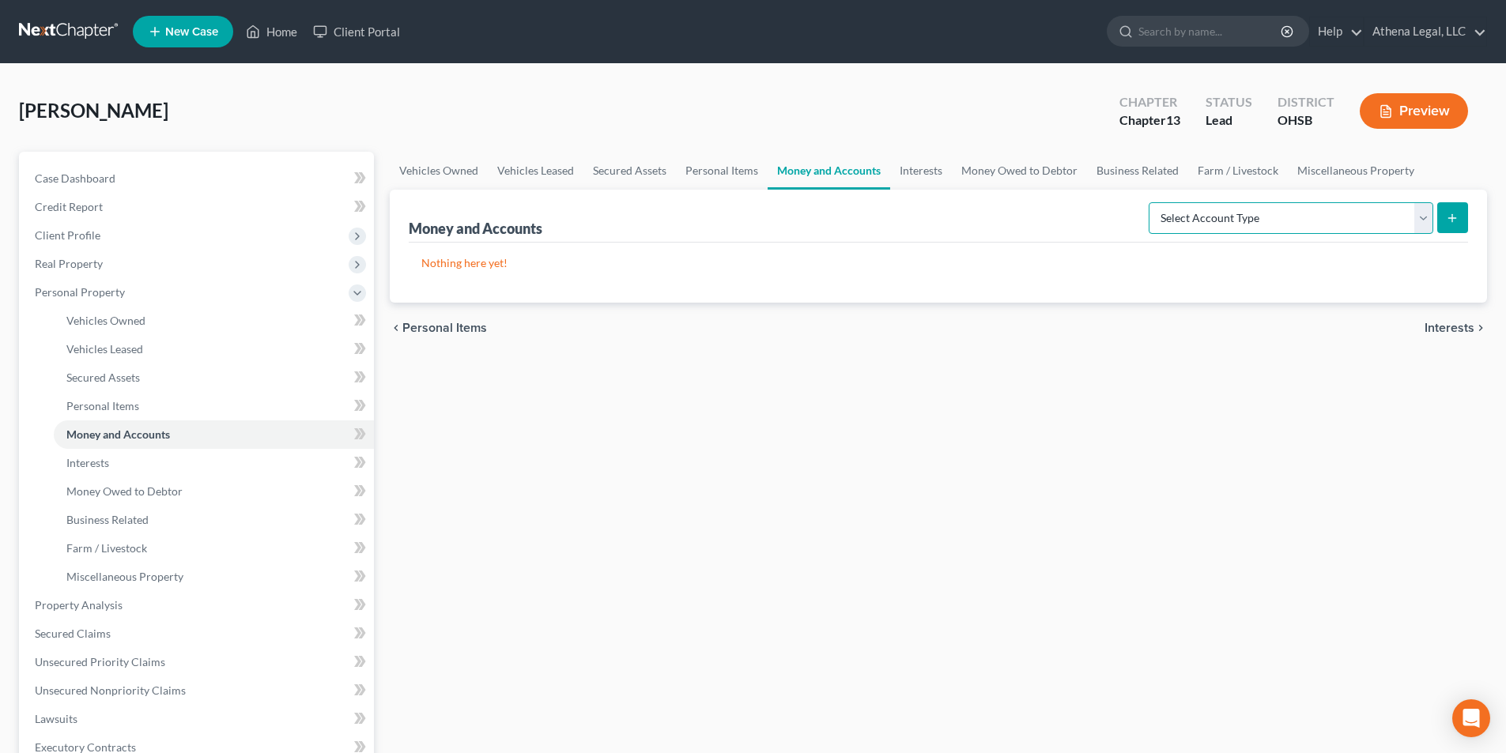
click at [1283, 232] on select "Select Account Type Brokerage Cash on Hand Certificates of Deposit Checking Acc…" at bounding box center [1291, 218] width 285 height 32
select select "checking"
click at [1152, 202] on select "Select Account Type Brokerage Cash on Hand Certificates of Deposit Checking Acc…" at bounding box center [1291, 218] width 285 height 32
click at [1448, 228] on button "submit" at bounding box center [1452, 217] width 31 height 31
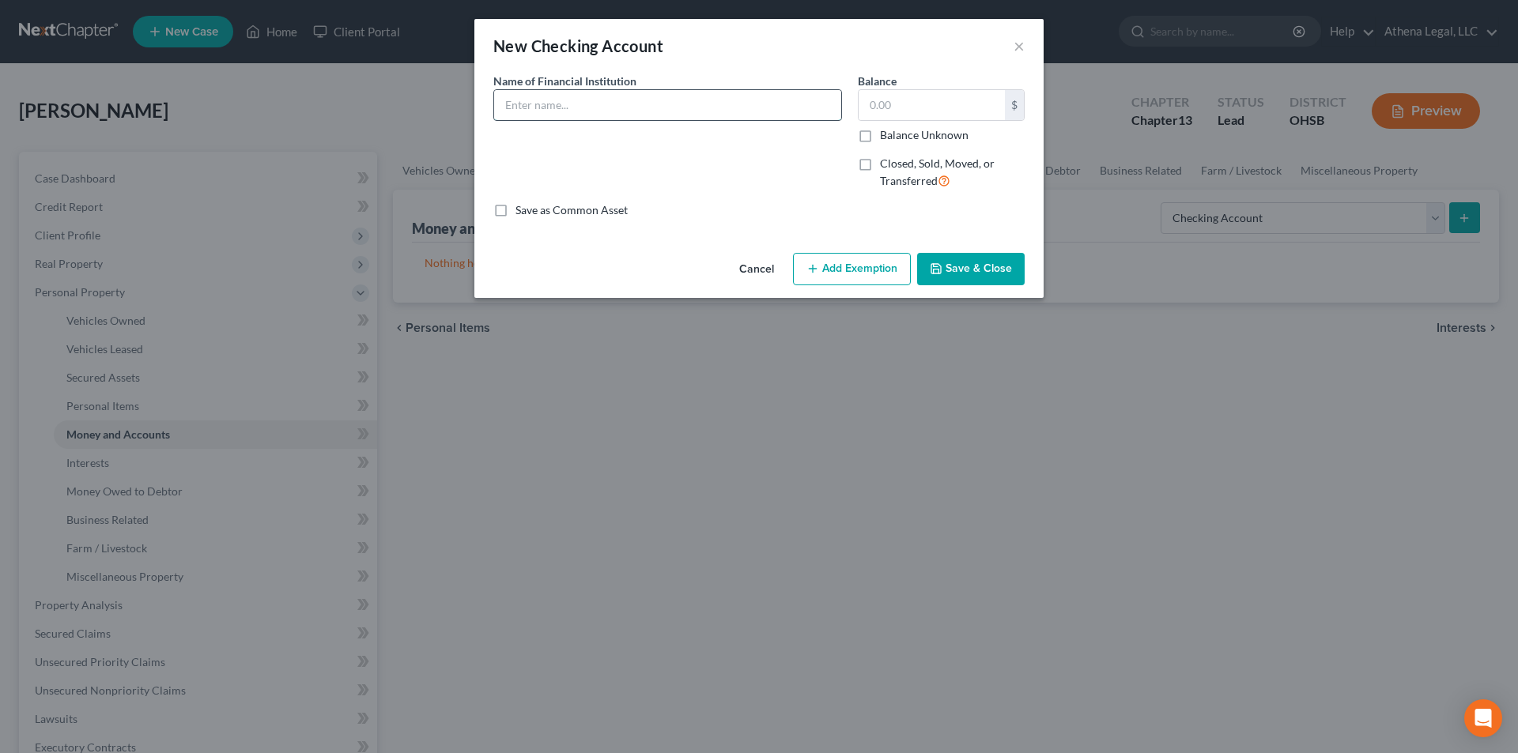
click at [772, 97] on input "text" at bounding box center [667, 105] width 347 height 30
type input "Fifth Third Bank"
click at [939, 266] on icon "button" at bounding box center [936, 268] width 13 height 13
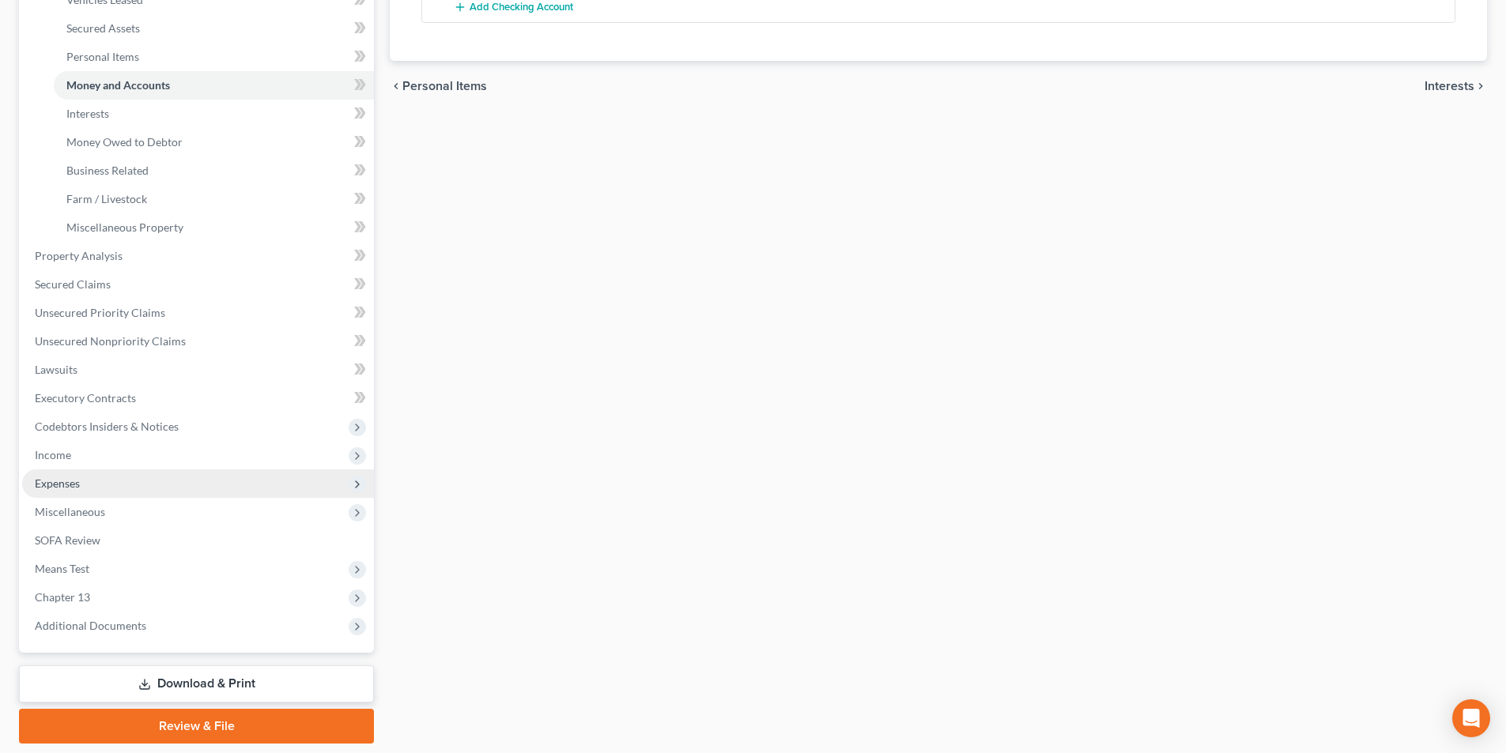
scroll to position [395, 0]
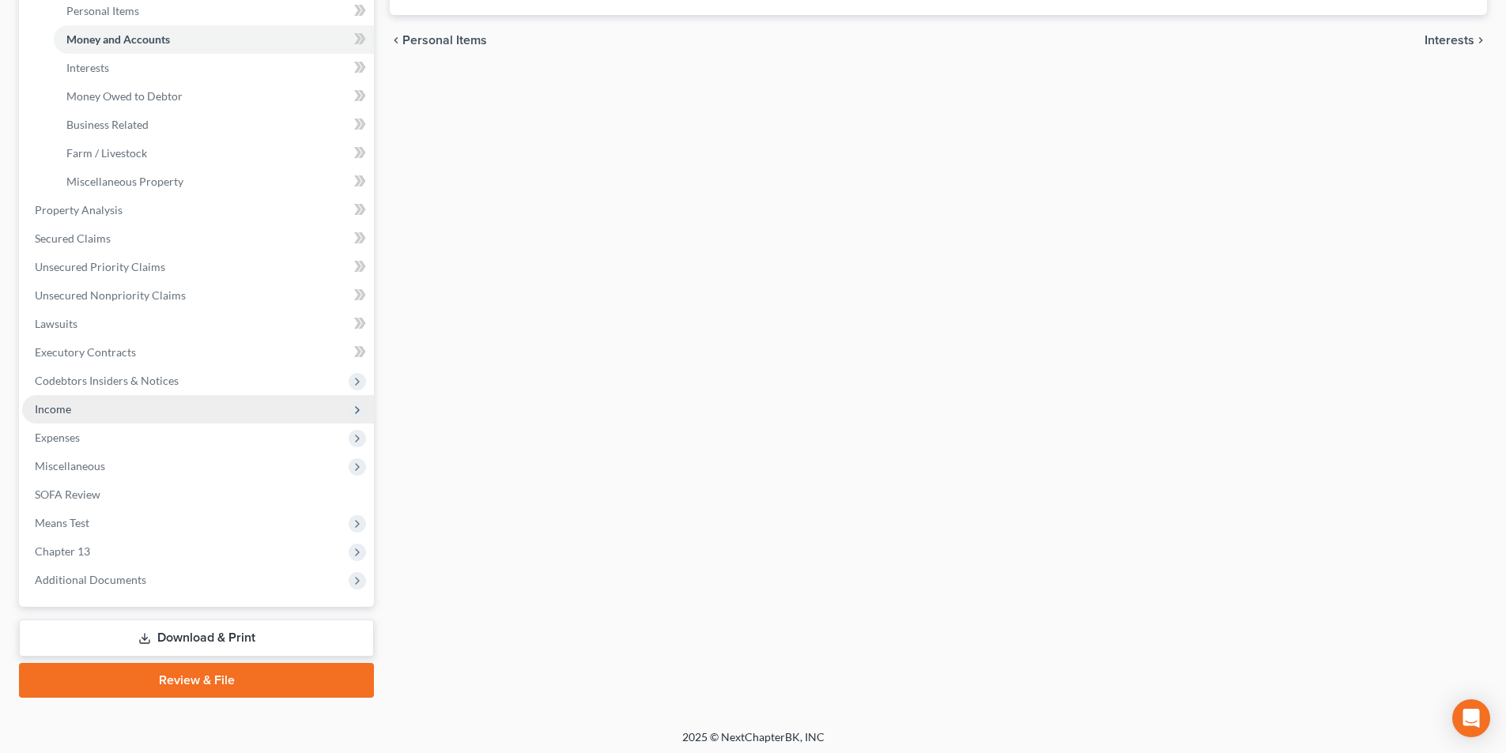
click at [58, 408] on span "Income" at bounding box center [53, 408] width 36 height 13
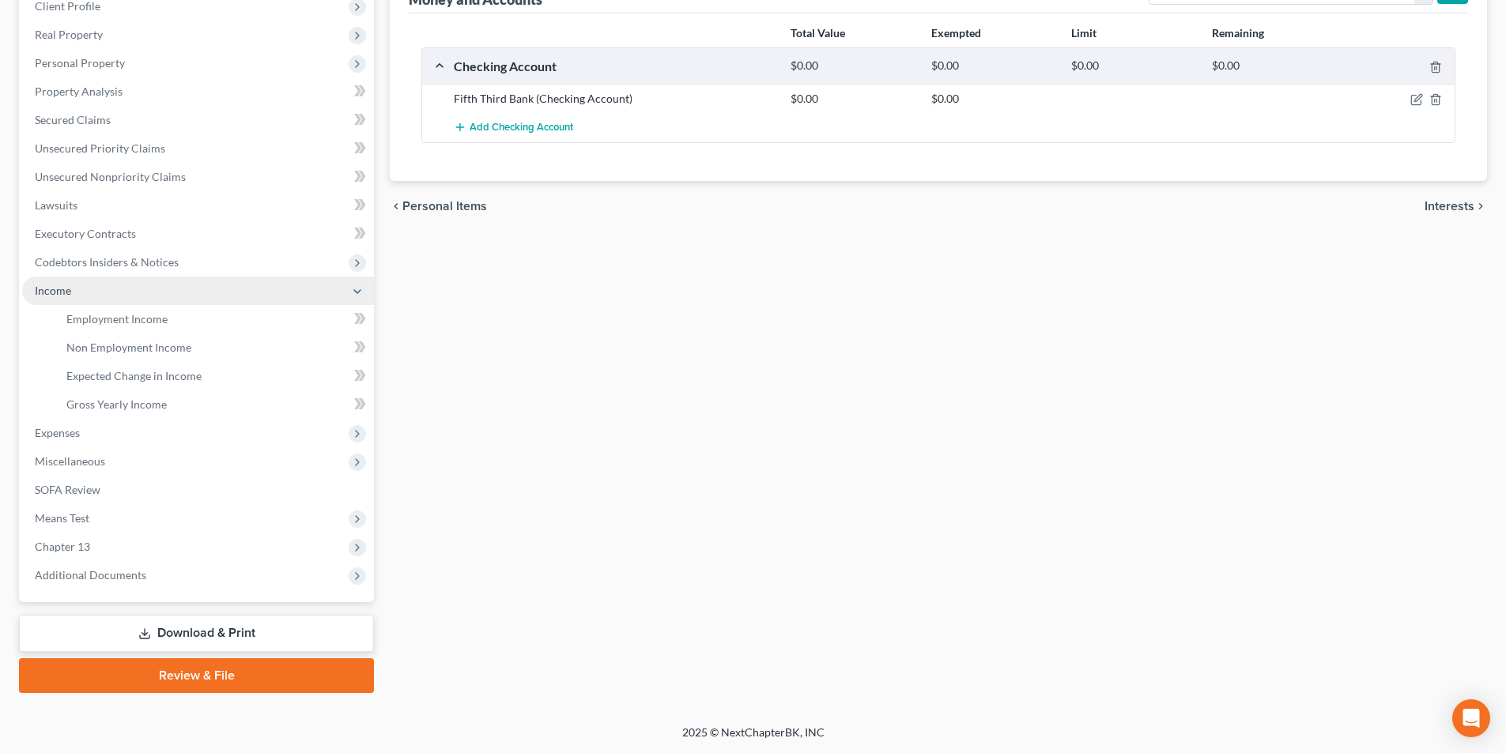
scroll to position [229, 0]
click at [105, 433] on span "Expenses" at bounding box center [198, 433] width 352 height 28
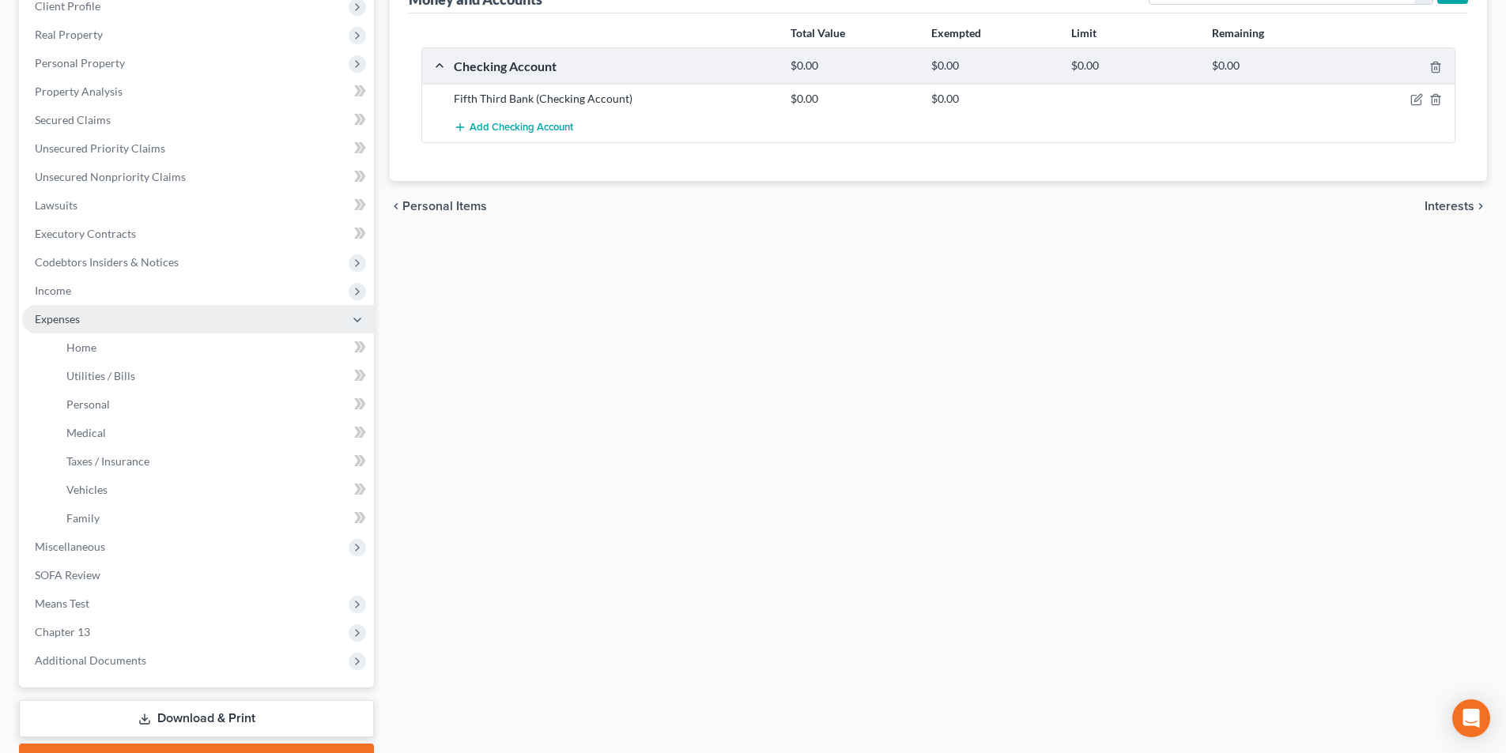
scroll to position [303, 0]
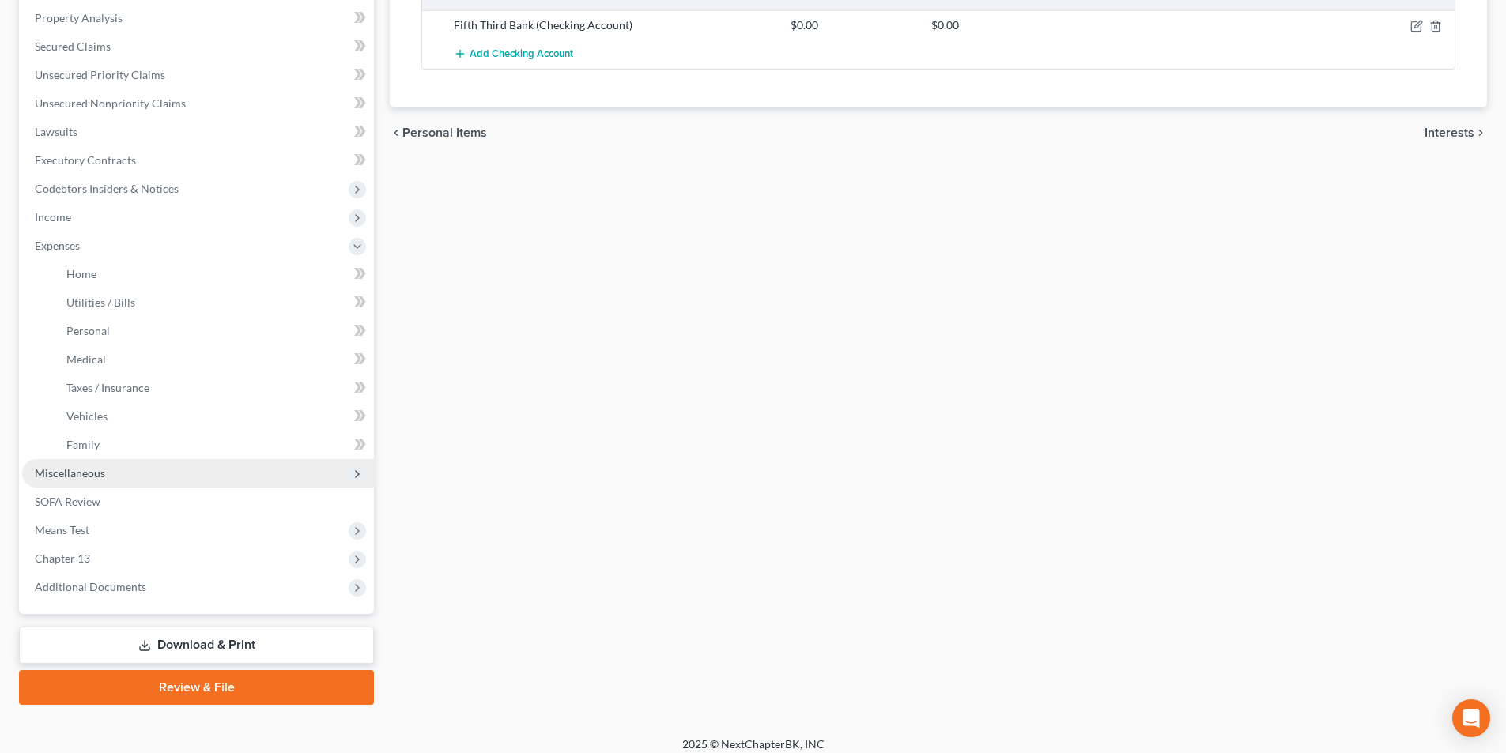
click at [106, 469] on span "Miscellaneous" at bounding box center [198, 473] width 352 height 28
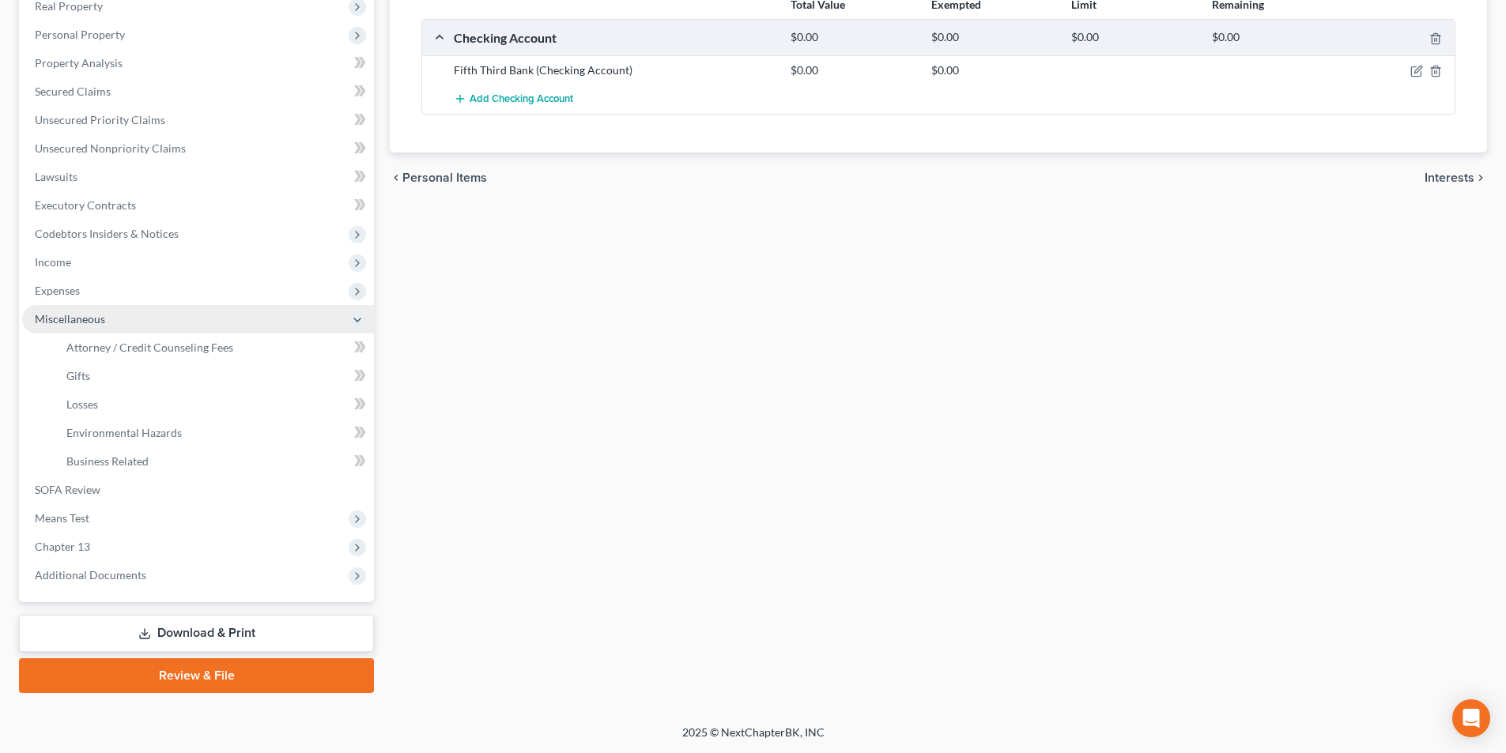
scroll to position [258, 0]
click at [157, 351] on span "Attorney / Credit Counseling Fees" at bounding box center [149, 347] width 167 height 13
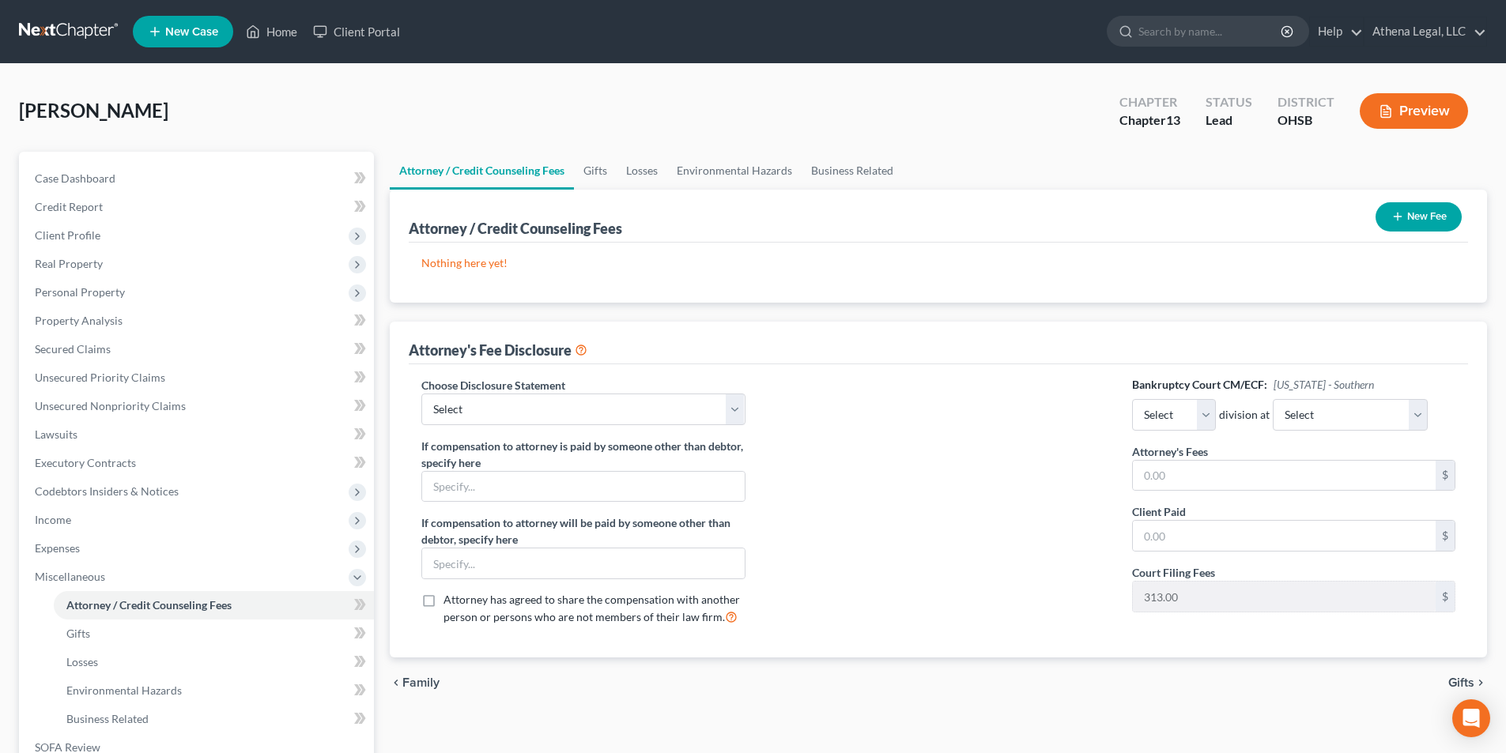
click at [1404, 213] on button "New Fee" at bounding box center [1419, 216] width 86 height 29
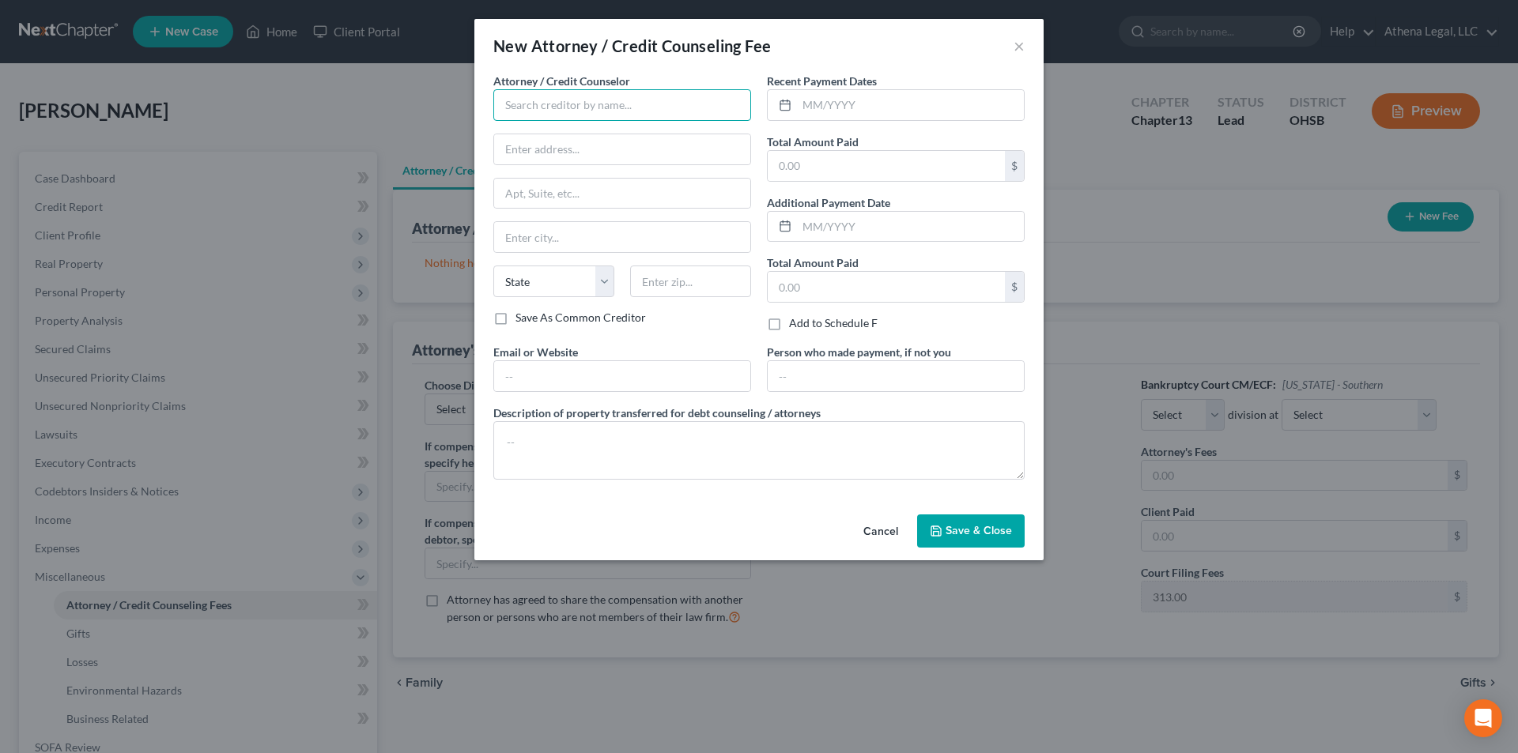
click at [548, 112] on input "text" at bounding box center [622, 105] width 258 height 32
click at [569, 134] on div "Athena Inembolidis" at bounding box center [588, 133] width 164 height 16
type input "Athena Inembolidis"
type input "625 City Park Ave."
type input "Columbus"
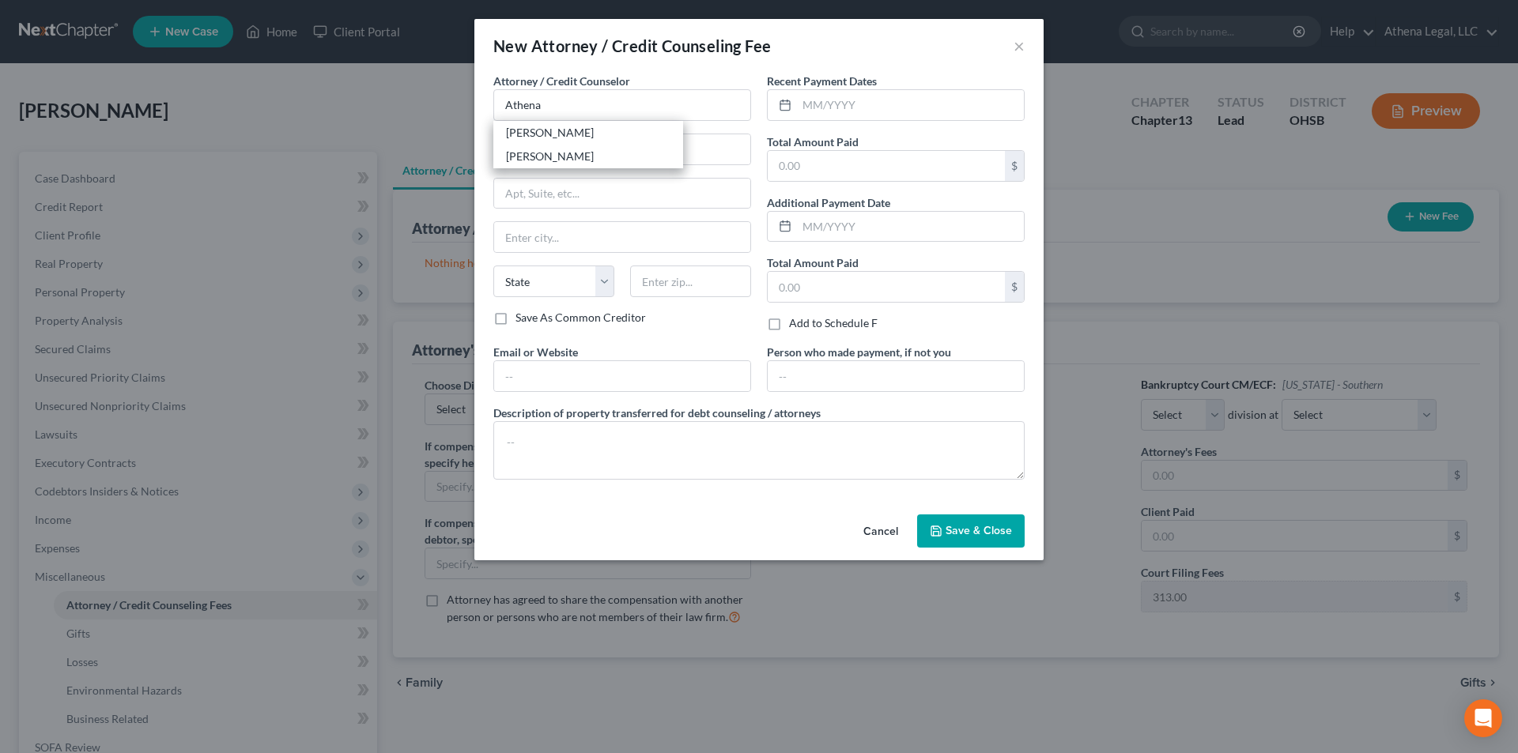
select select "36"
type input "43206"
click at [831, 100] on input "text" at bounding box center [910, 105] width 227 height 30
type input "10/2025"
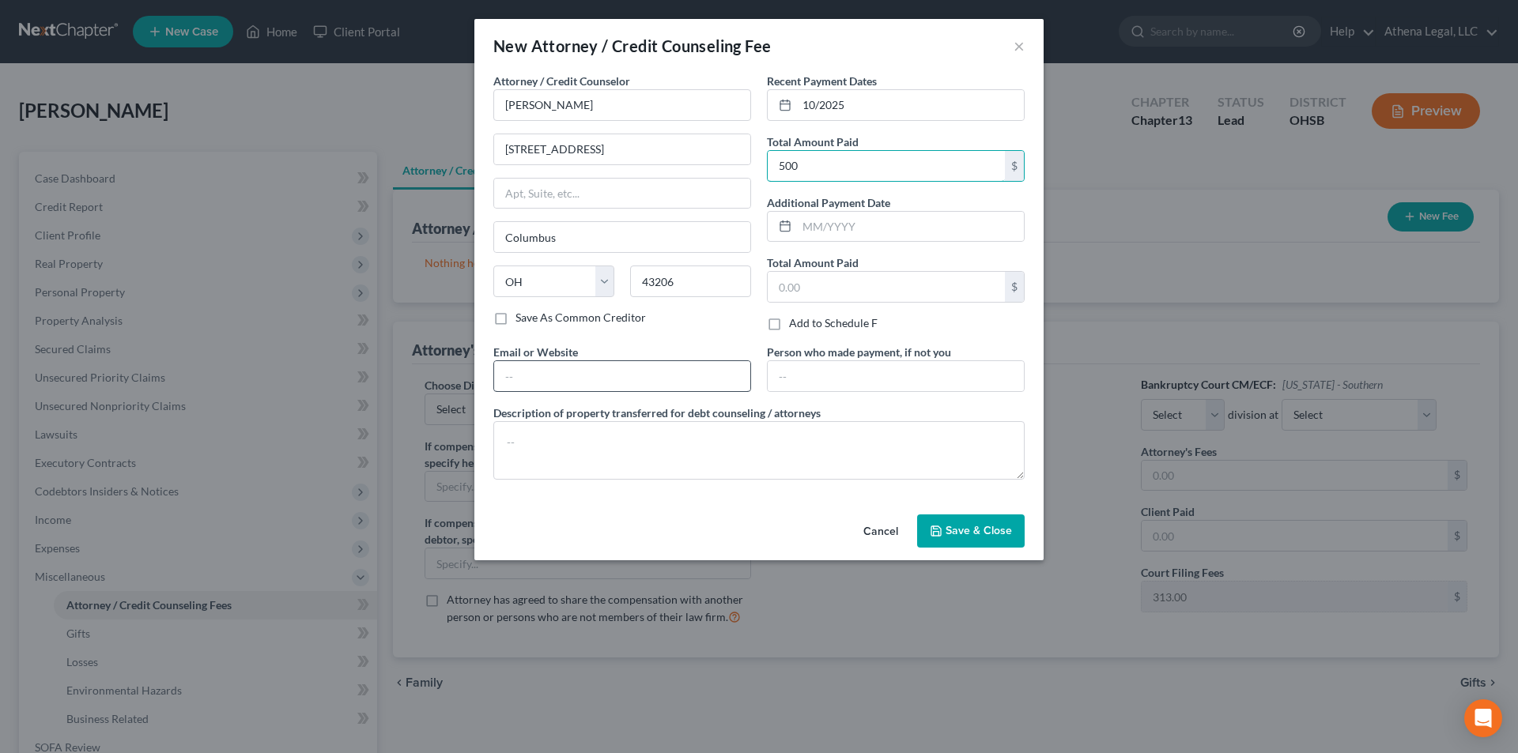
type input "500"
click at [573, 364] on input "text" at bounding box center [622, 376] width 256 height 30
type input "www.athenalegal.com"
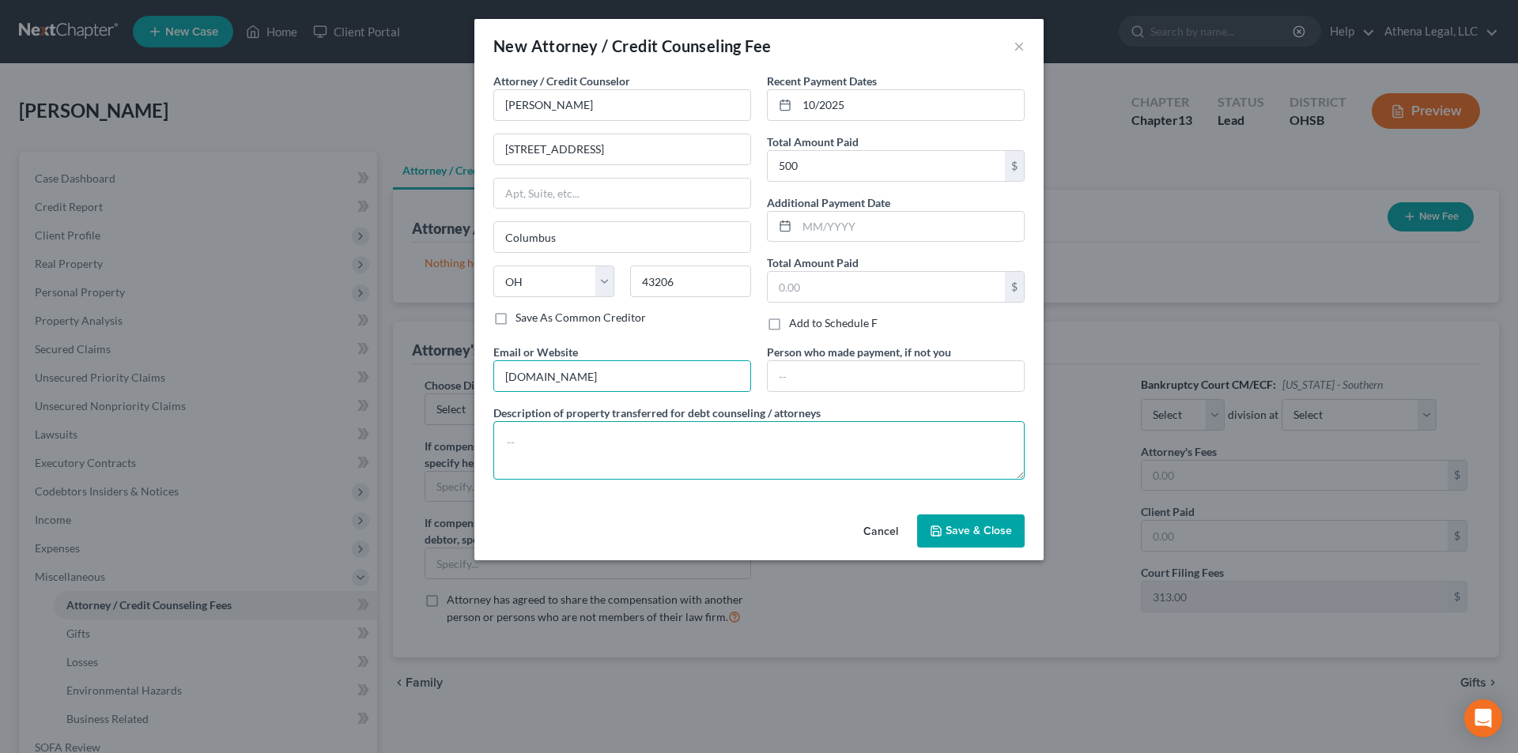
click at [580, 437] on textarea at bounding box center [758, 450] width 531 height 59
type textarea "Legal Fees"
click at [1015, 524] on button "Save & Close" at bounding box center [971, 531] width 108 height 33
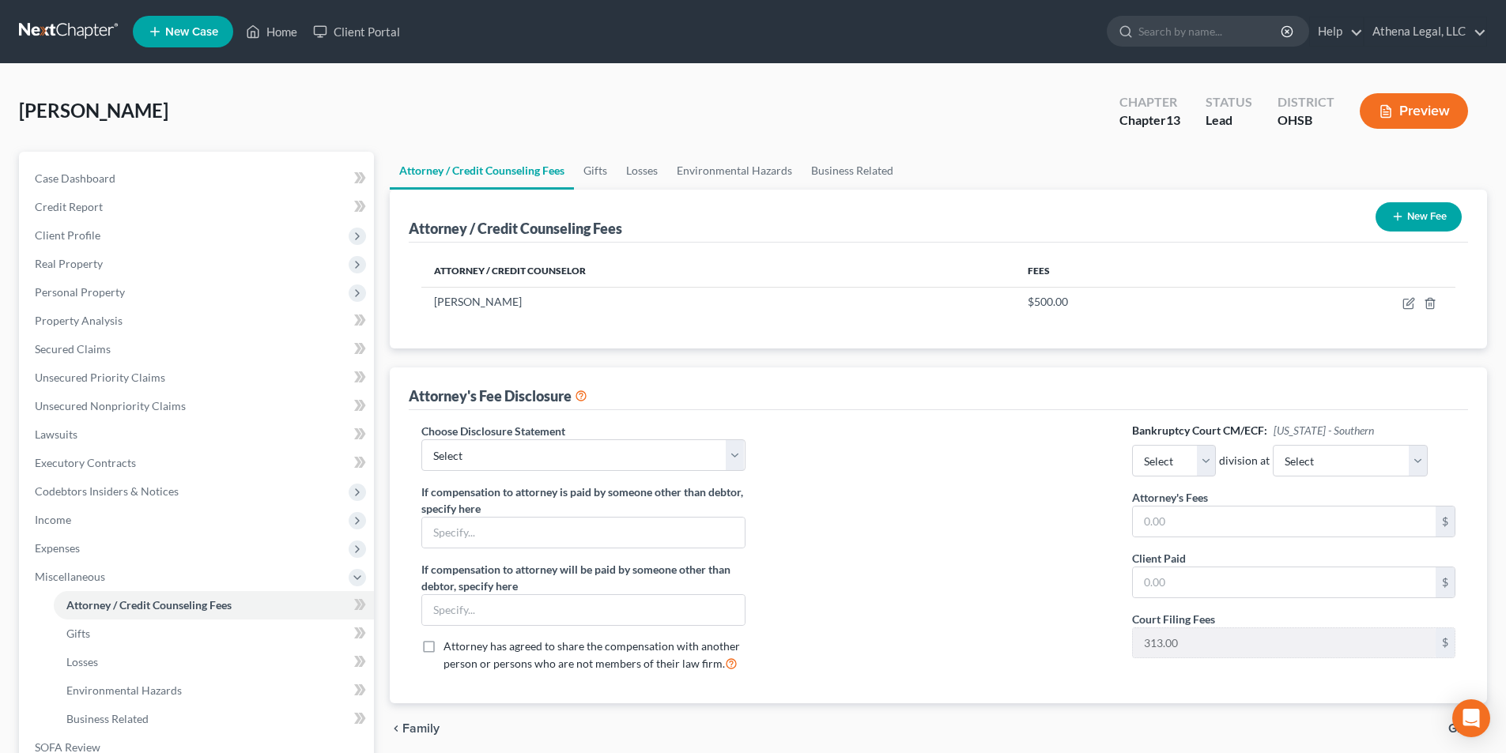
click at [1407, 214] on button "New Fee" at bounding box center [1419, 216] width 86 height 29
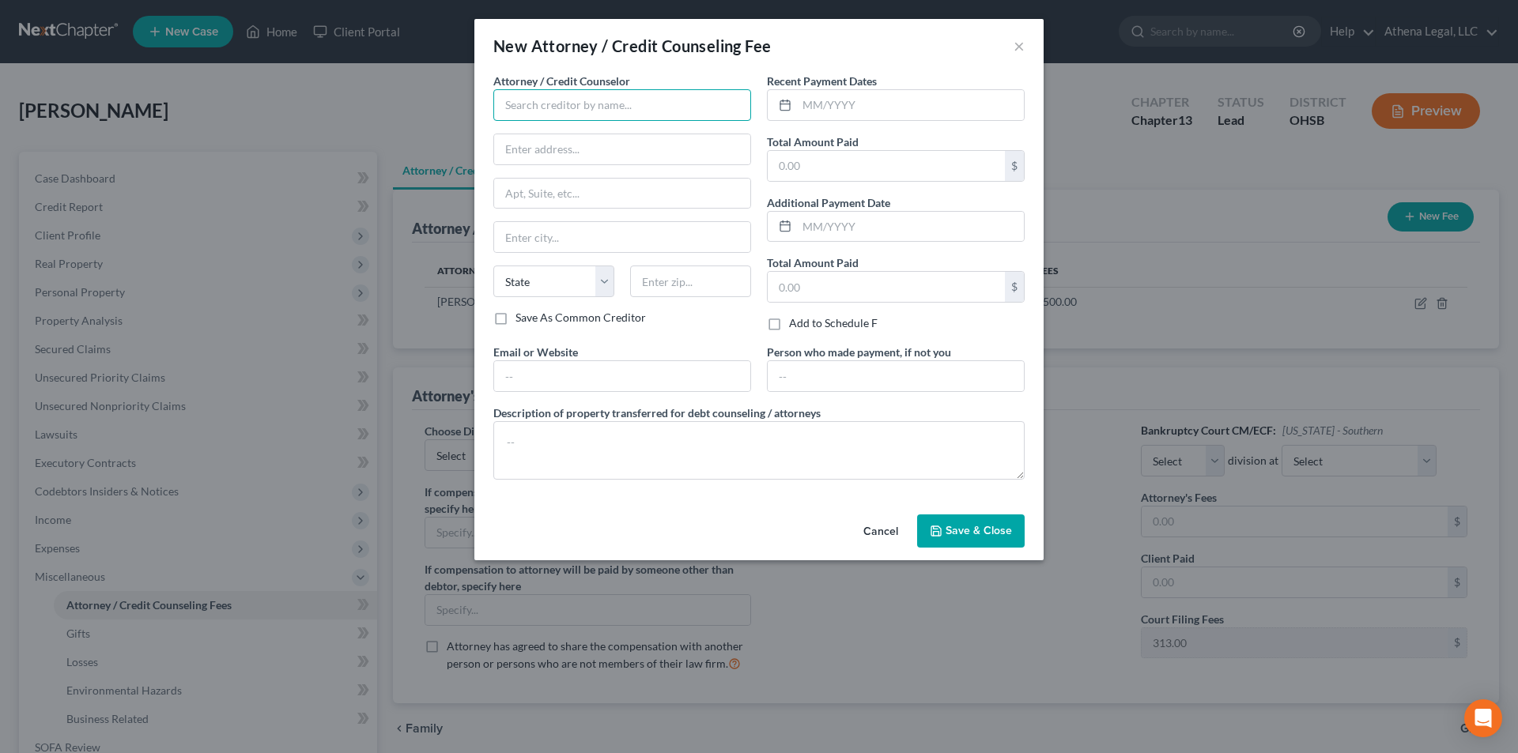
click at [693, 108] on input "text" at bounding box center [622, 105] width 258 height 32
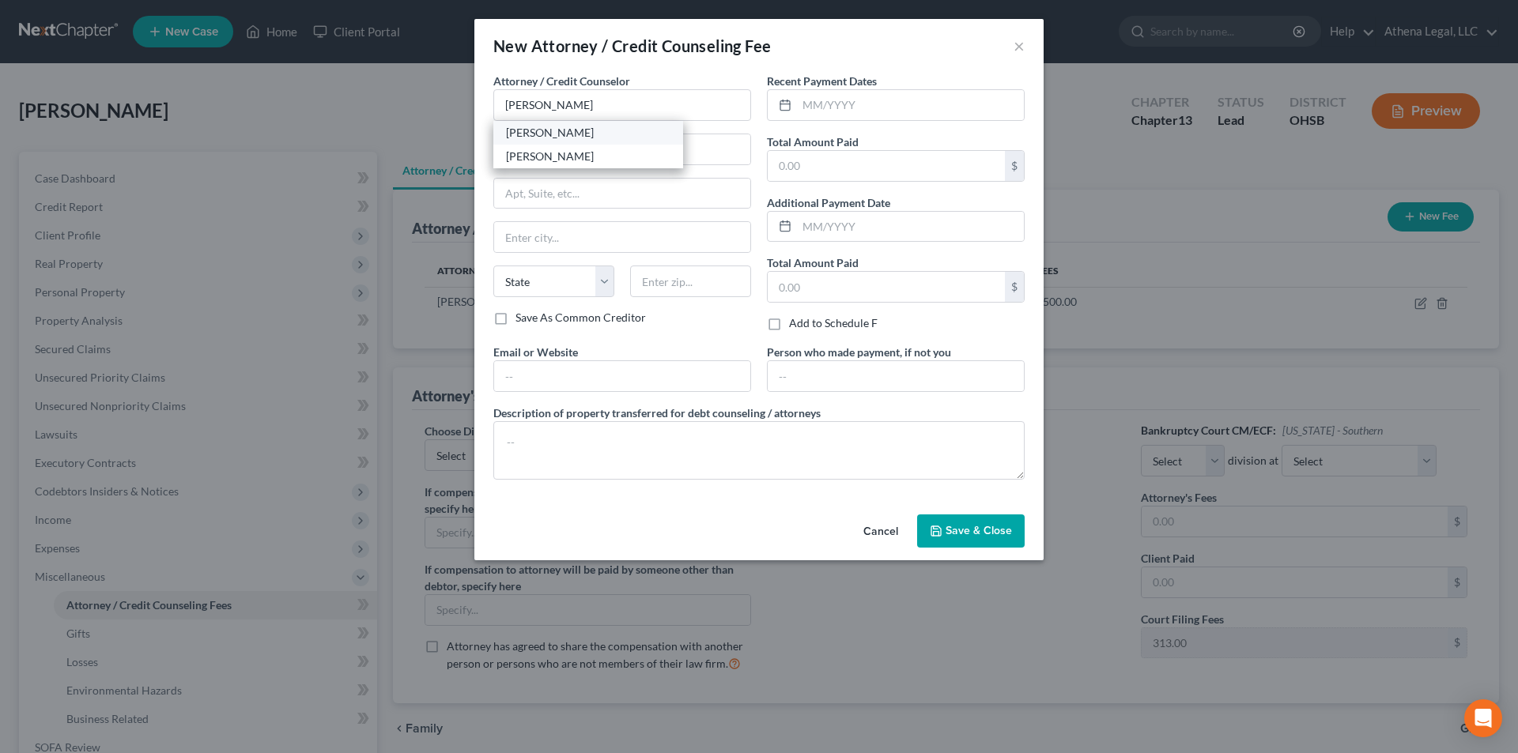
click at [596, 129] on div "Athena Inembolidis" at bounding box center [588, 133] width 164 height 16
type input "Athena Inembolidis"
type input "625 City Park Ave."
type input "Columbus"
select select "36"
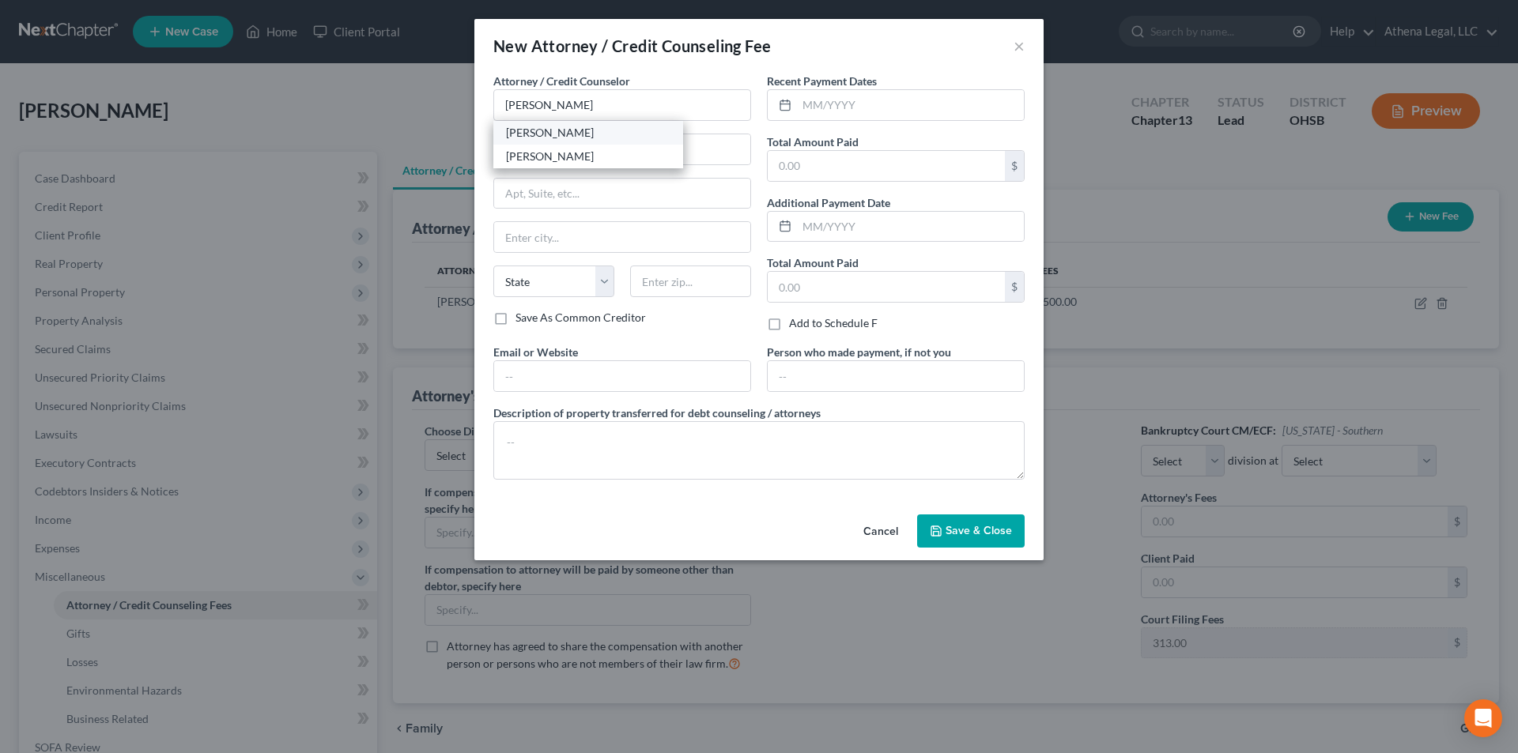
type input "43206"
click at [809, 98] on input "text" at bounding box center [910, 105] width 227 height 30
type input "10/2025"
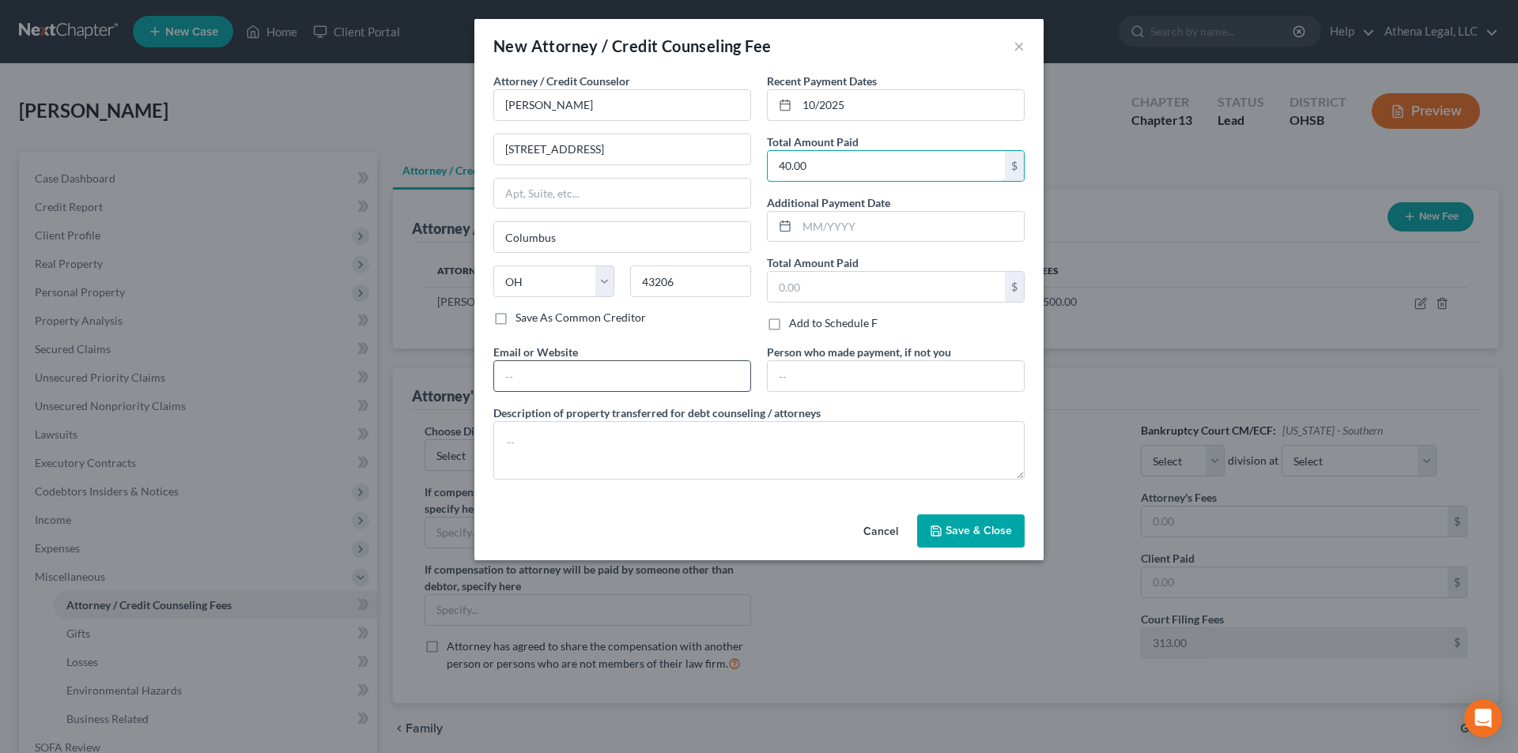
type input "40.00"
click at [631, 383] on input "text" at bounding box center [622, 376] width 256 height 30
type input "www.athenalegal.com"
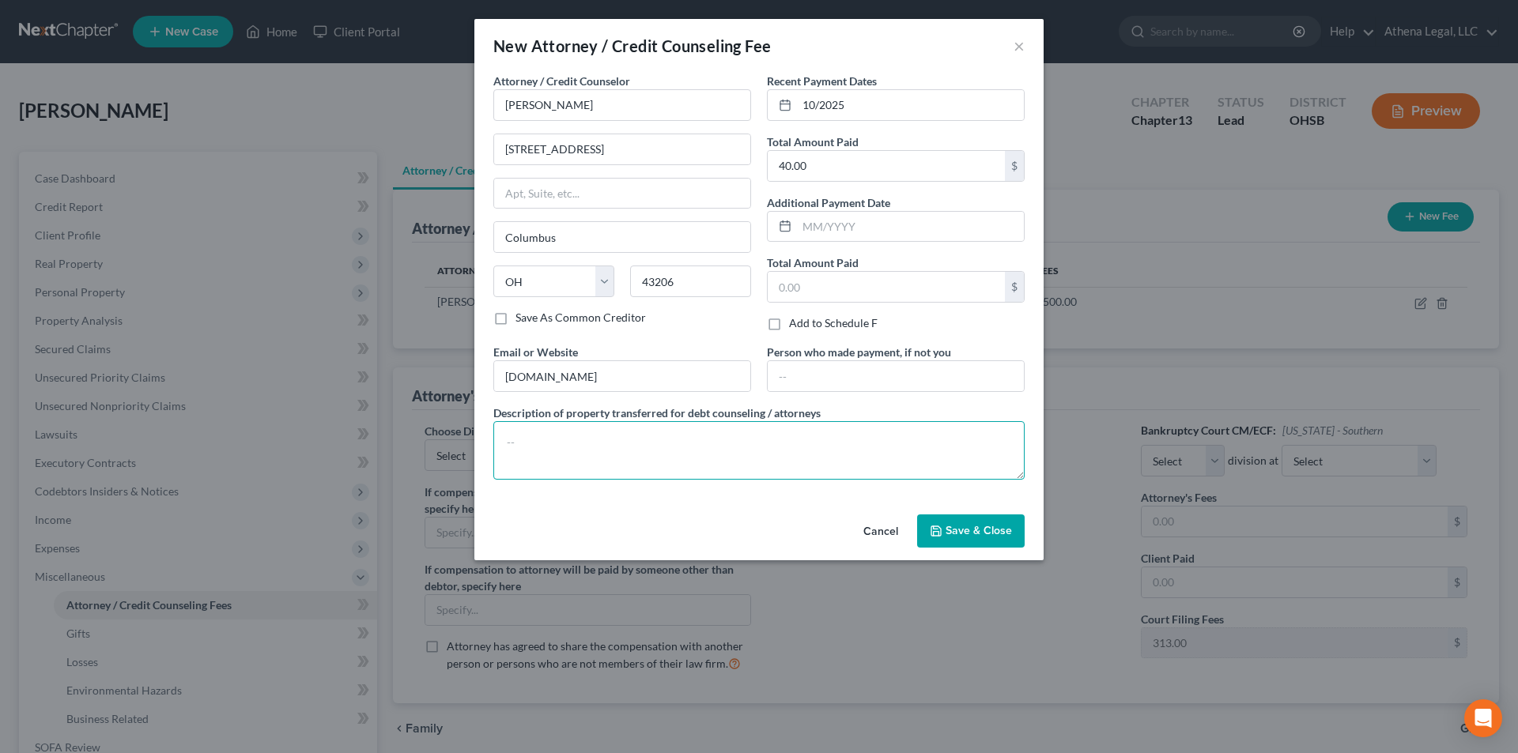
click at [599, 430] on textarea at bounding box center [758, 450] width 531 height 59
type textarea "Credit Report"
click at [953, 531] on span "Save & Close" at bounding box center [979, 530] width 66 height 13
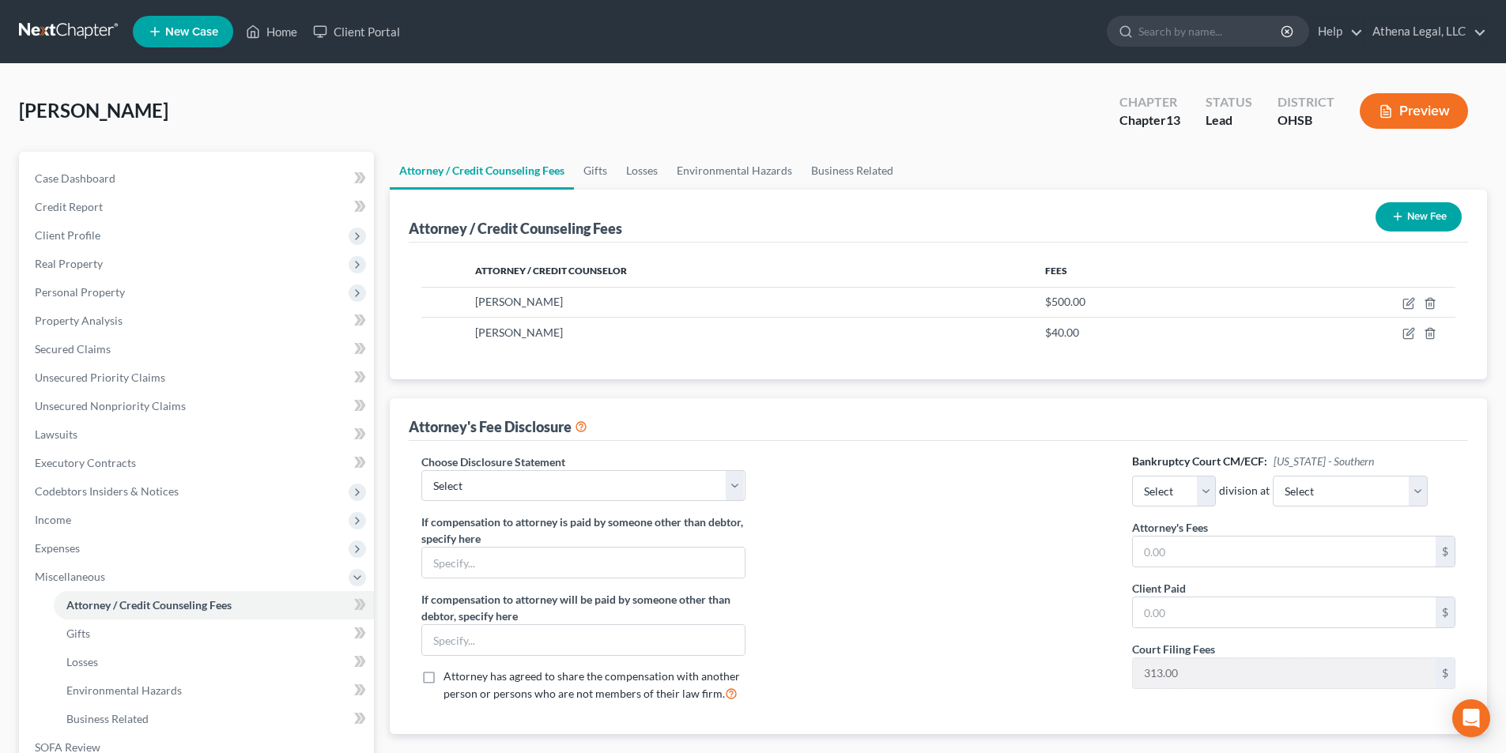
click at [1397, 220] on icon "button" at bounding box center [1398, 216] width 13 height 13
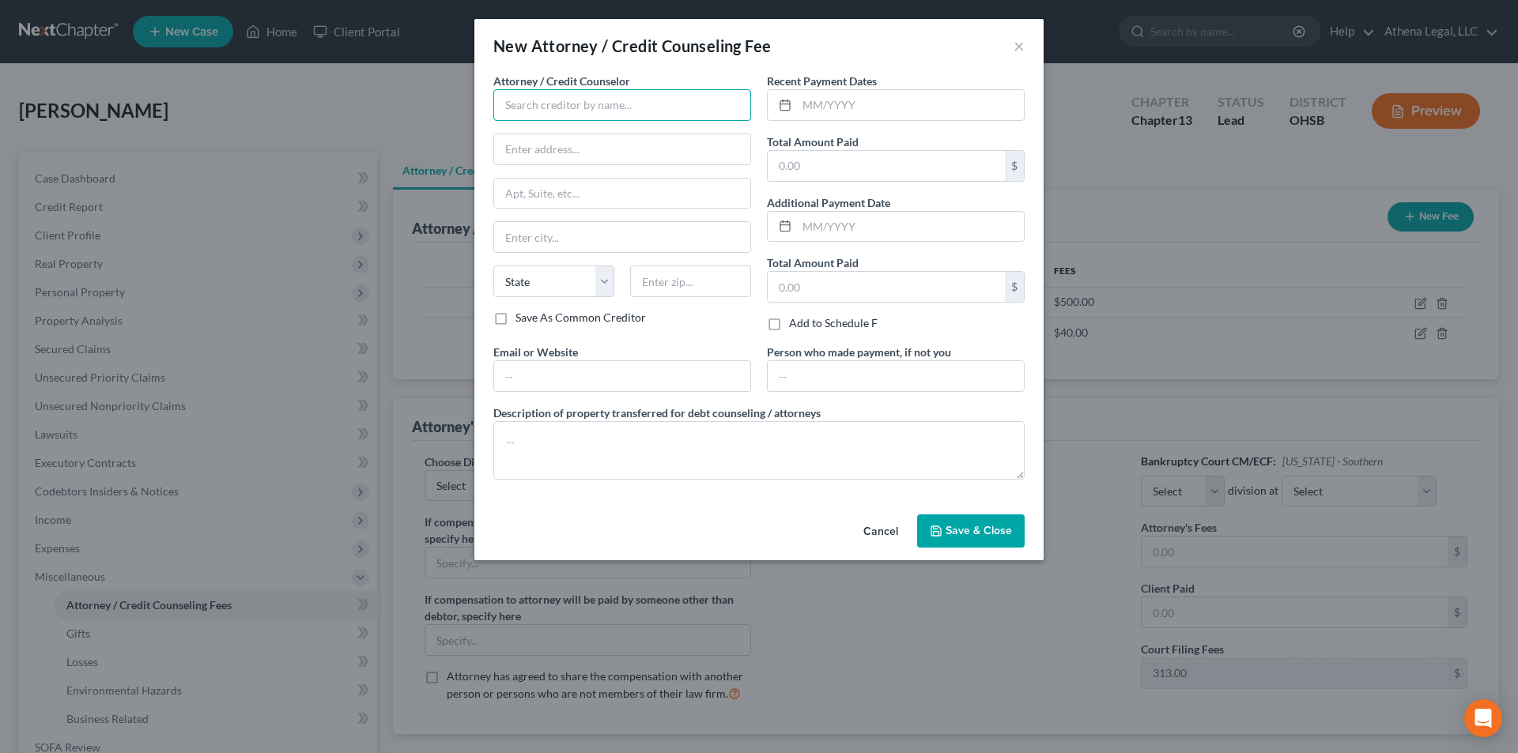
click at [599, 111] on input "text" at bounding box center [622, 105] width 258 height 32
click at [577, 129] on div "Athena Inembolidis" at bounding box center [588, 133] width 164 height 16
type input "Athena Inembolidis"
type input "625 City Park Ave."
type input "Columbus"
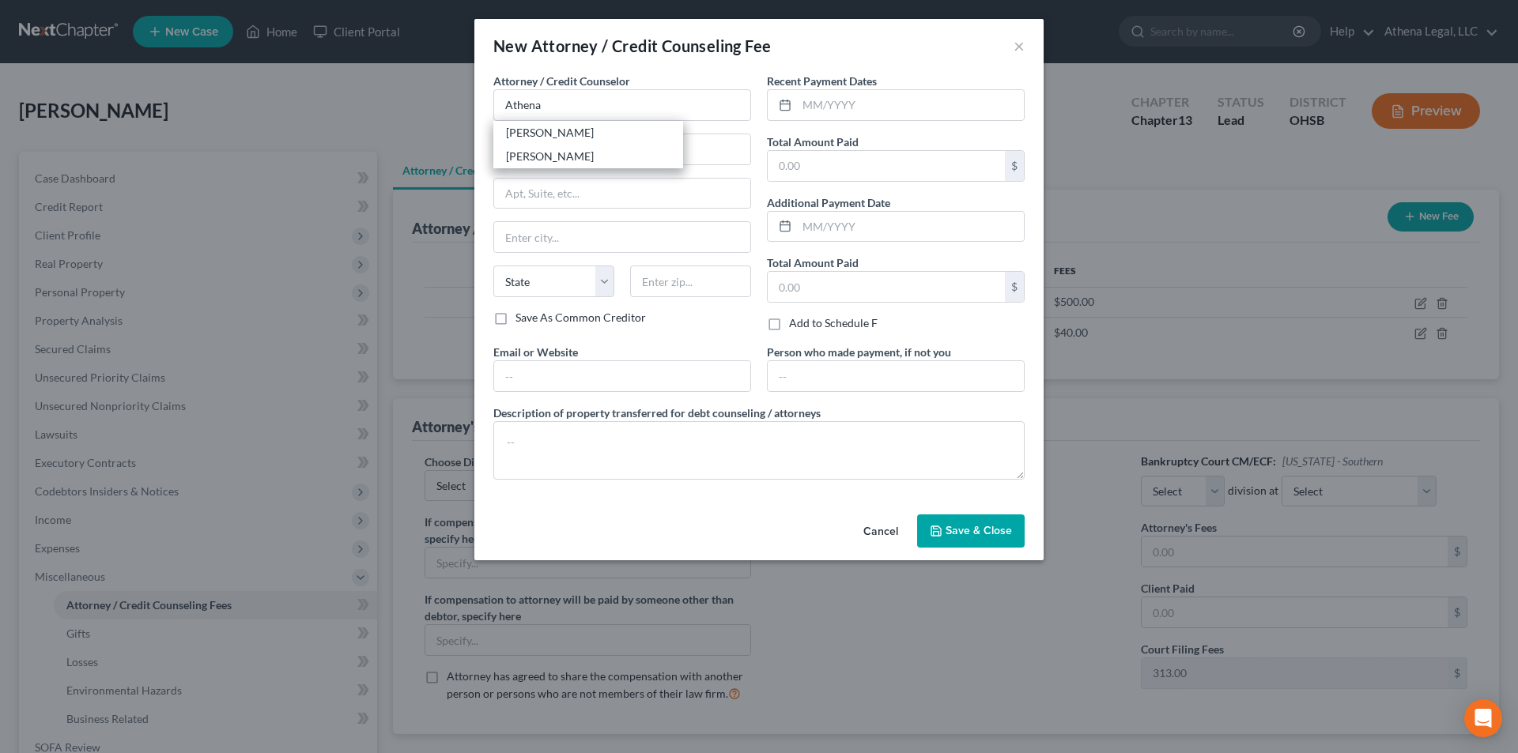
select select "36"
type input "43206"
click at [804, 104] on input "text" at bounding box center [910, 105] width 227 height 30
type input "10/2025"
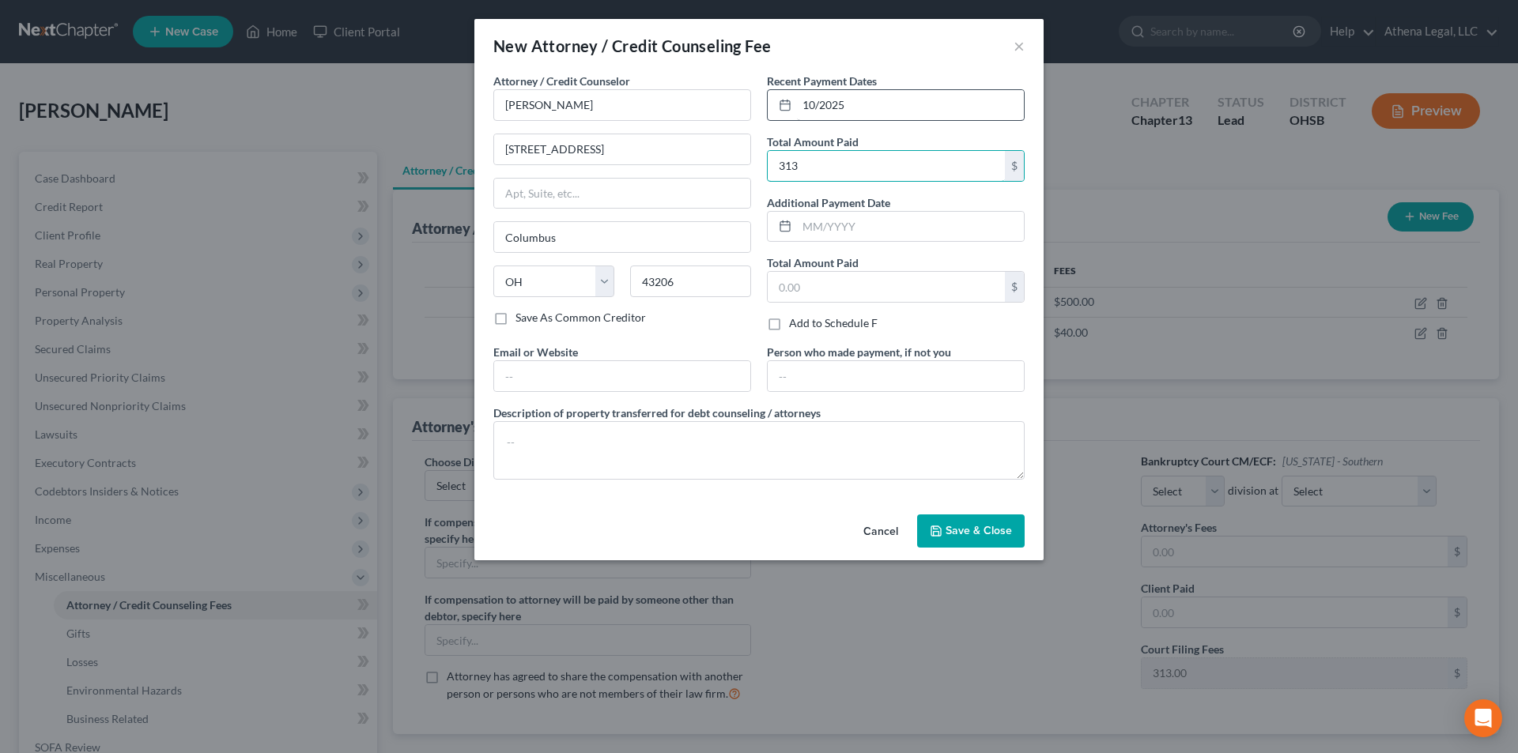
type input "313"
click at [522, 360] on label "Email or Website" at bounding box center [535, 352] width 85 height 17
click at [525, 365] on input "text" at bounding box center [622, 376] width 256 height 30
type input "[DOMAIN_NAME]"
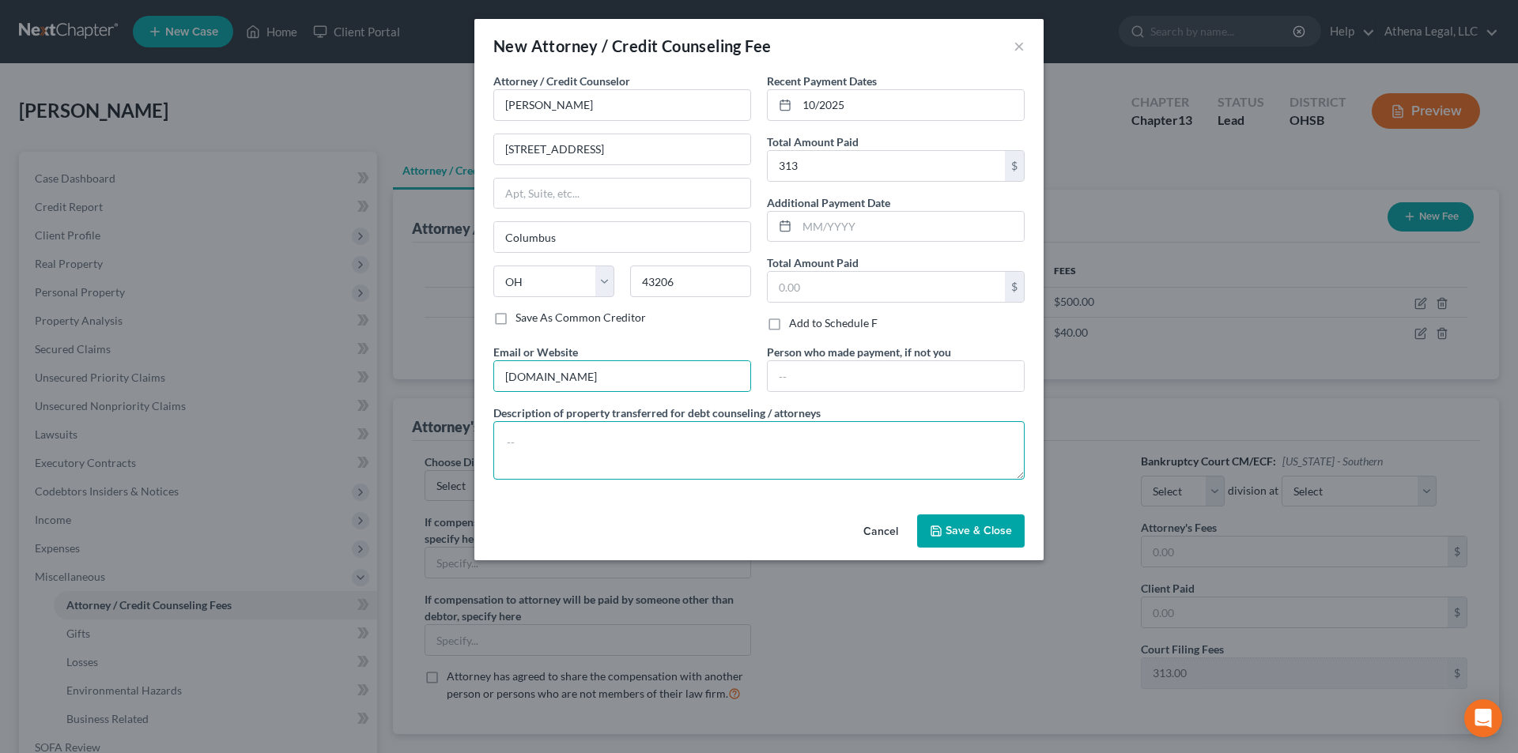
click at [561, 441] on textarea at bounding box center [758, 450] width 531 height 59
type textarea "Filing Fee"
click at [928, 529] on button "Save & Close" at bounding box center [971, 531] width 108 height 33
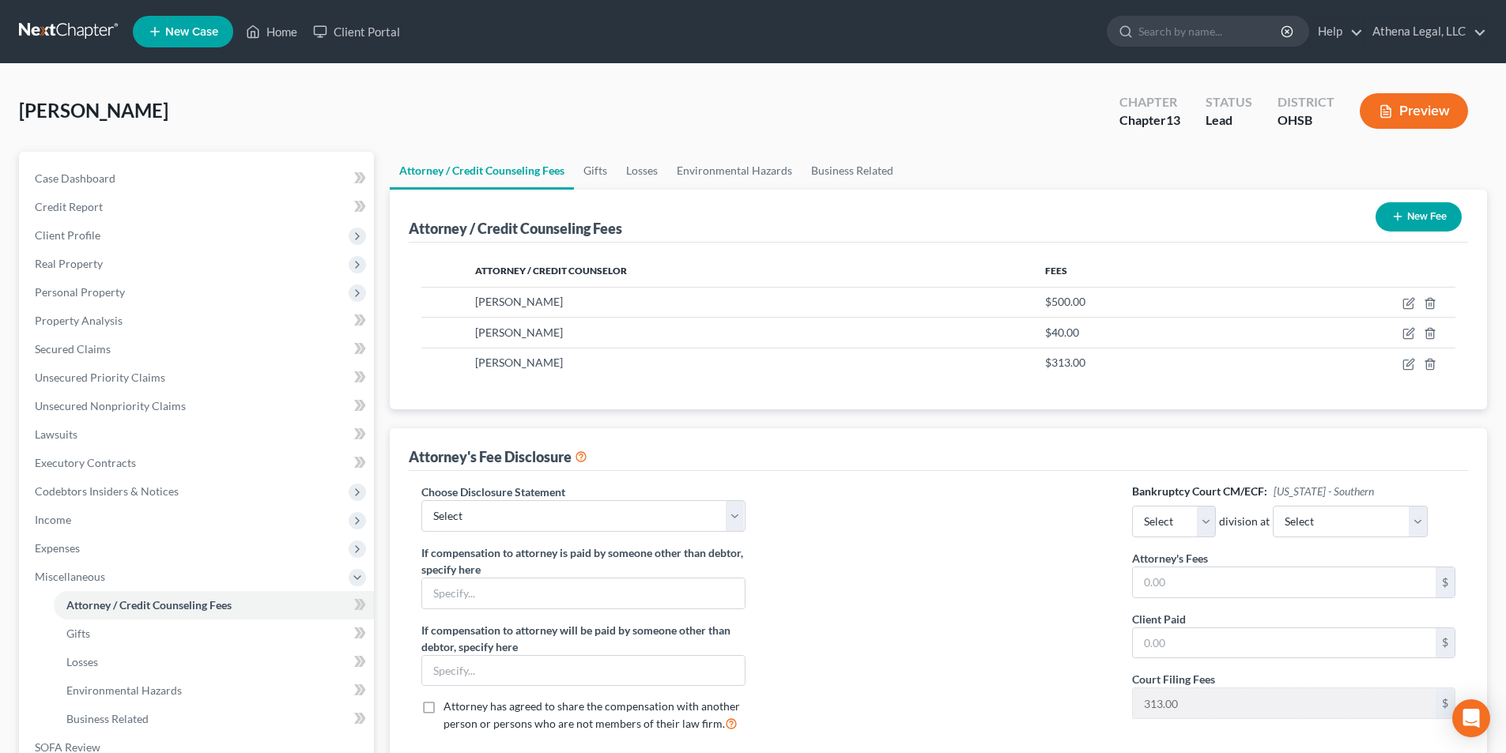
click at [1407, 213] on button "New Fee" at bounding box center [1419, 216] width 86 height 29
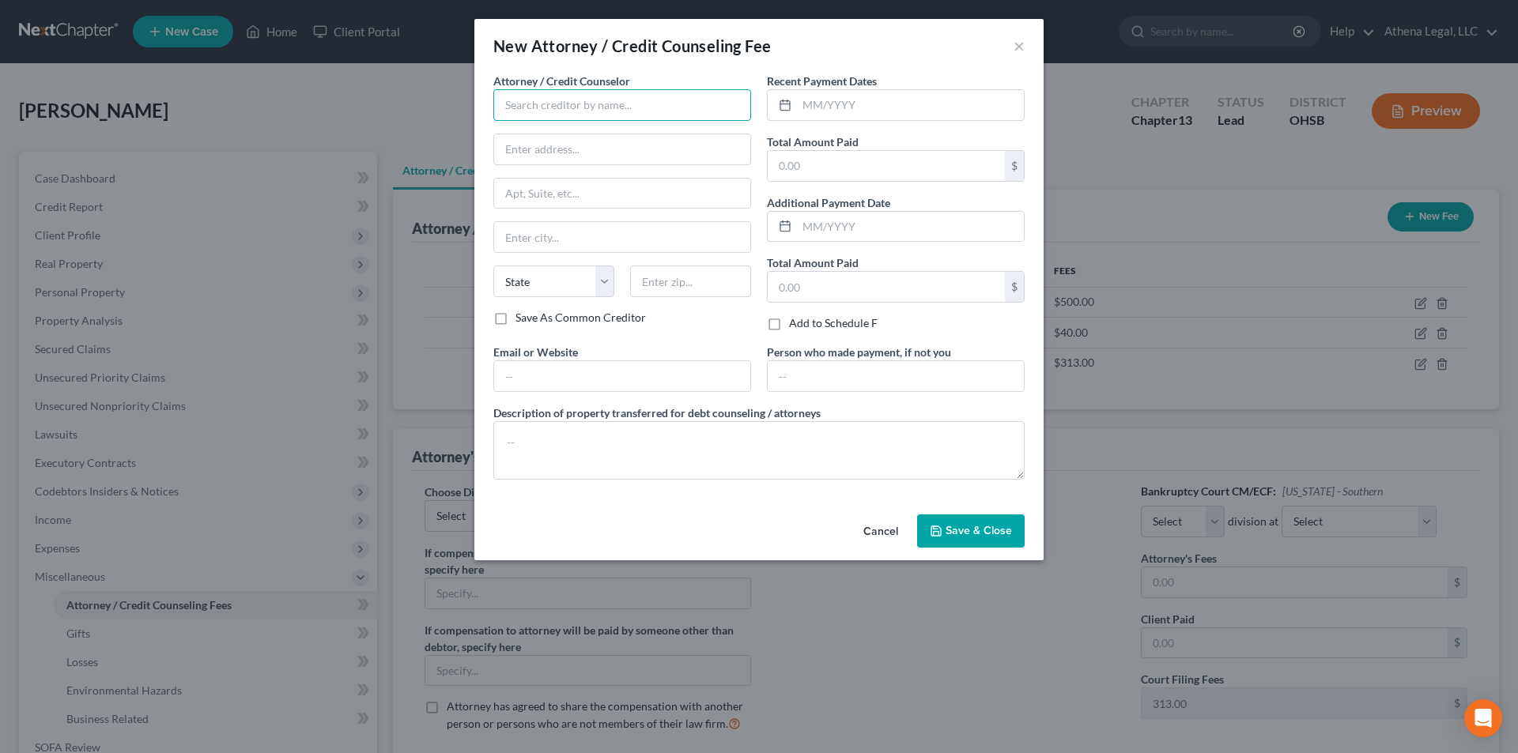
click at [523, 105] on input "text" at bounding box center [622, 105] width 258 height 32
type input "[DOMAIN_NAME]"
click at [836, 111] on input "text" at bounding box center [910, 105] width 227 height 30
type input "10/2025"
type input "12.00"
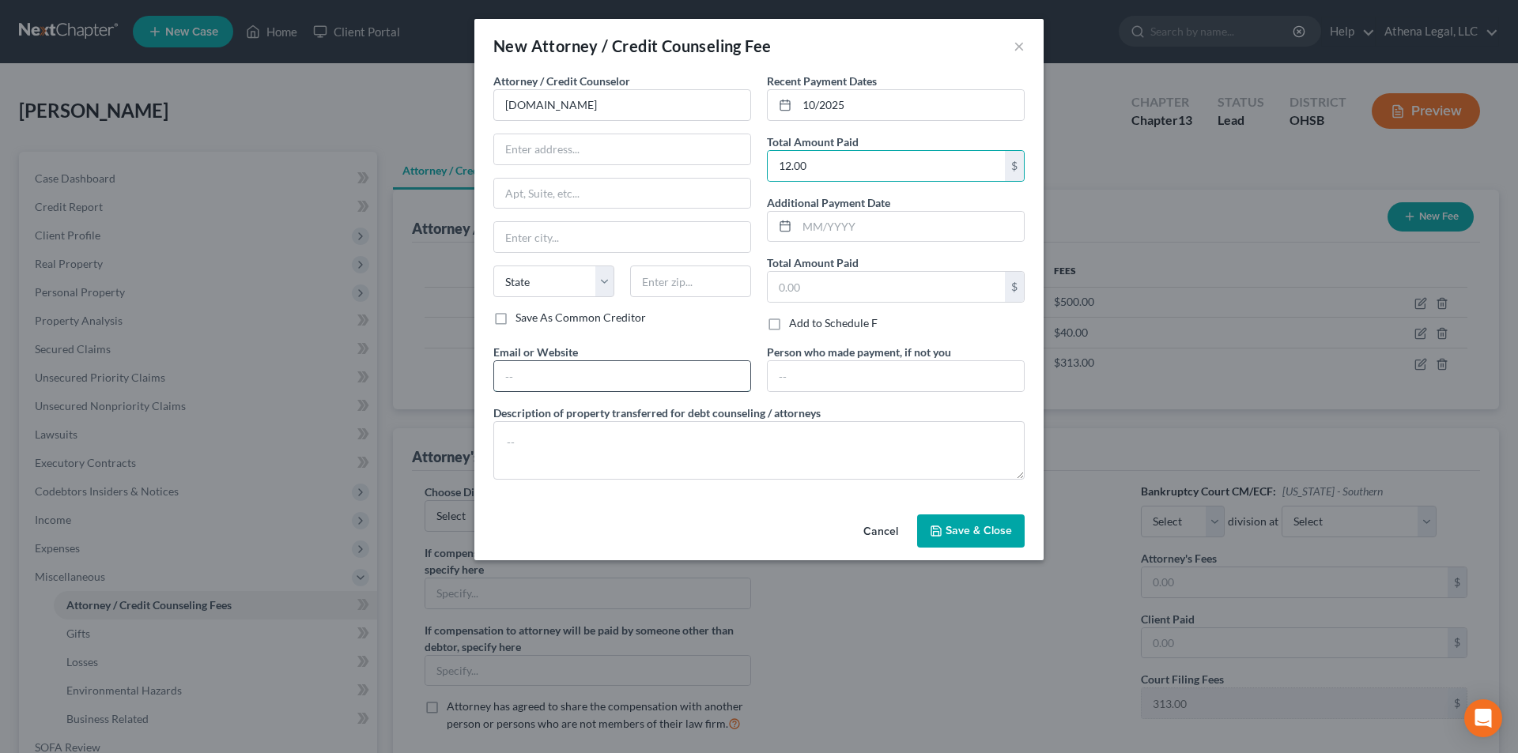
click at [631, 374] on input "text" at bounding box center [622, 376] width 256 height 30
type input "[DOMAIN_NAME]"
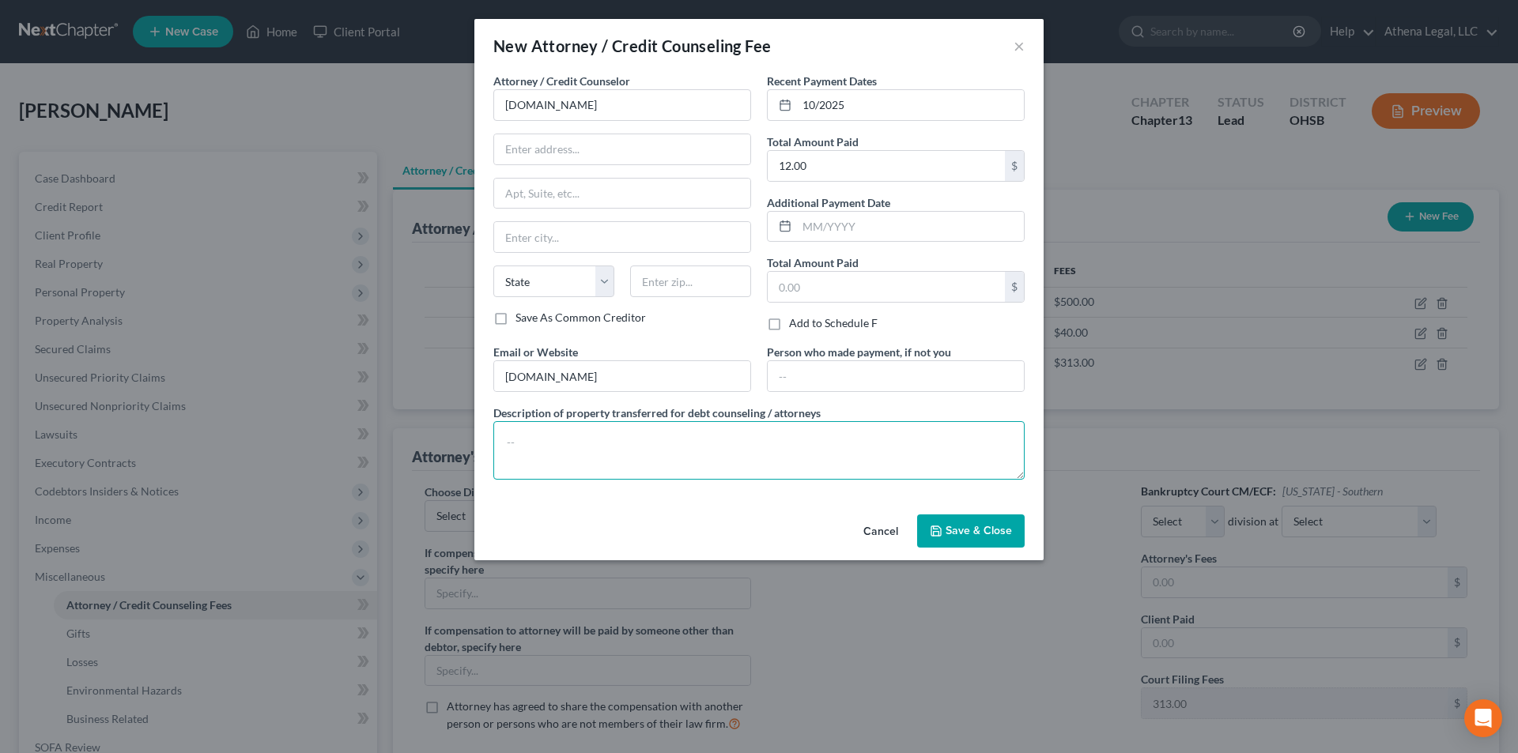
click at [582, 448] on textarea at bounding box center [758, 450] width 531 height 59
type textarea "Credit Counseling"
click at [977, 531] on span "Save & Close" at bounding box center [979, 530] width 66 height 13
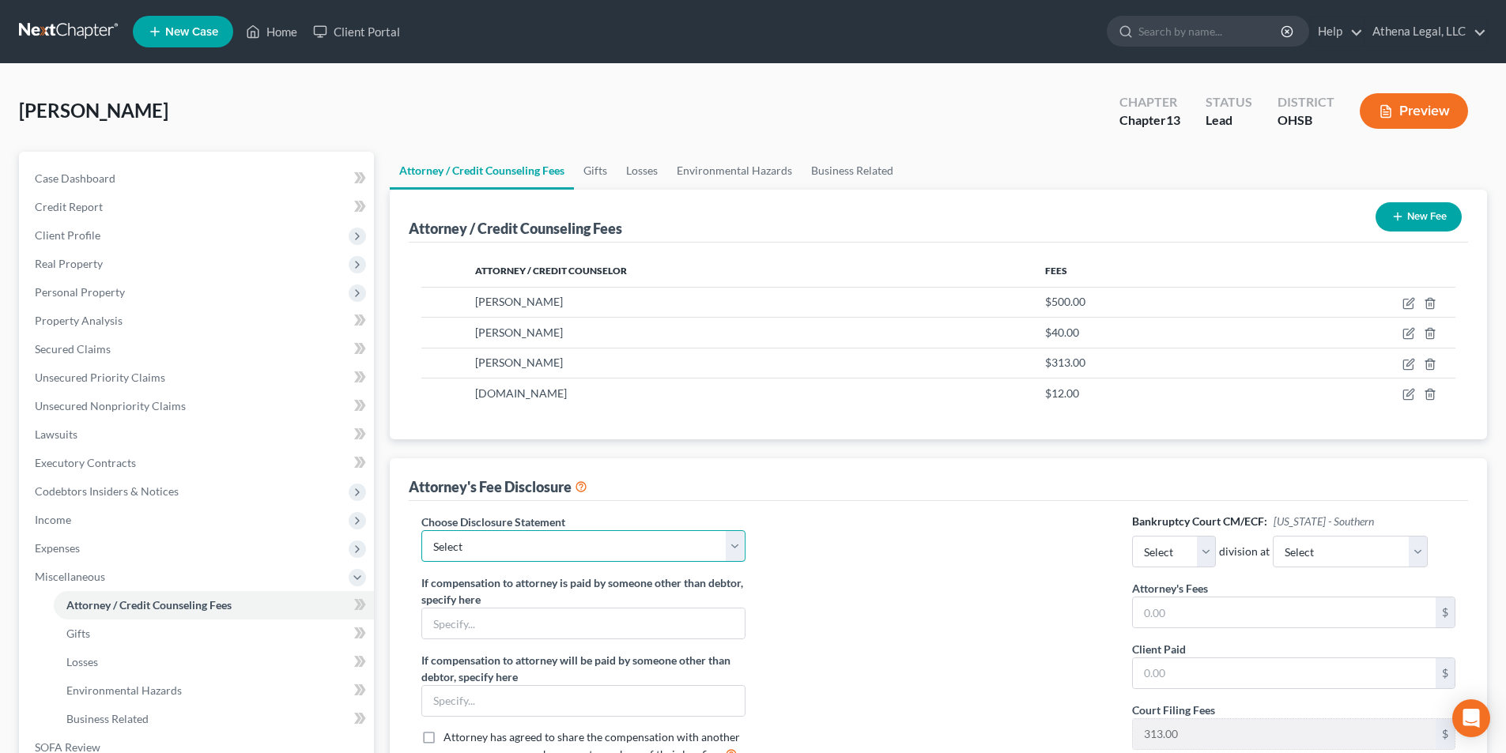
click at [734, 548] on select "Select Hourly Fee Disclosure" at bounding box center [582, 547] width 323 height 32
select select "1"
click at [421, 531] on select "Select Hourly Fee Disclosure" at bounding box center [582, 547] width 323 height 32
click at [1203, 549] on select "Select Eastern Western" at bounding box center [1174, 552] width 84 height 32
select select "0"
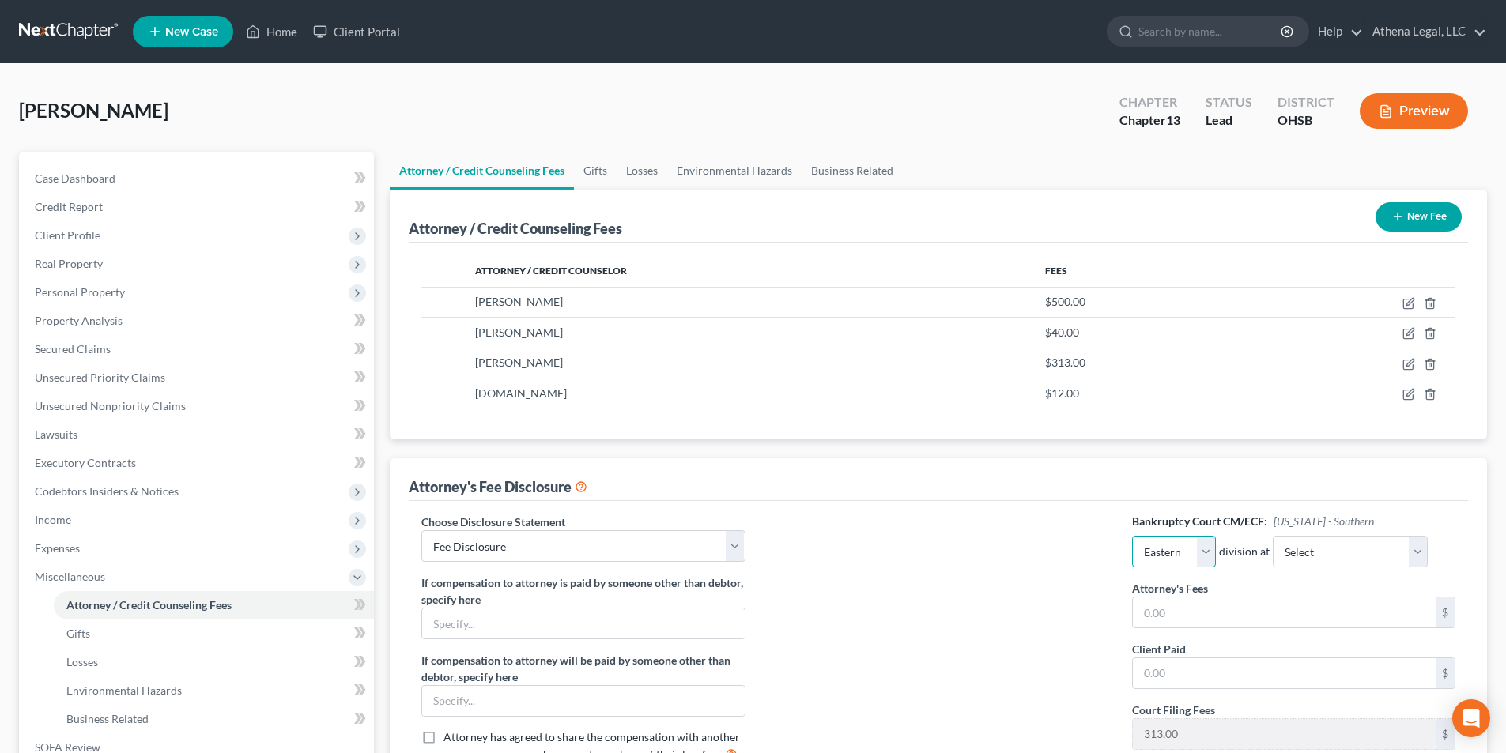
click at [1132, 536] on select "Select Eastern Western" at bounding box center [1174, 552] width 84 height 32
click at [1342, 544] on select "Select Cincinnati Columbus Dayton" at bounding box center [1350, 552] width 155 height 32
select select "1"
click at [1273, 536] on select "Select Cincinnati Columbus Dayton" at bounding box center [1350, 552] width 155 height 32
click at [1255, 617] on input "text" at bounding box center [1284, 613] width 303 height 30
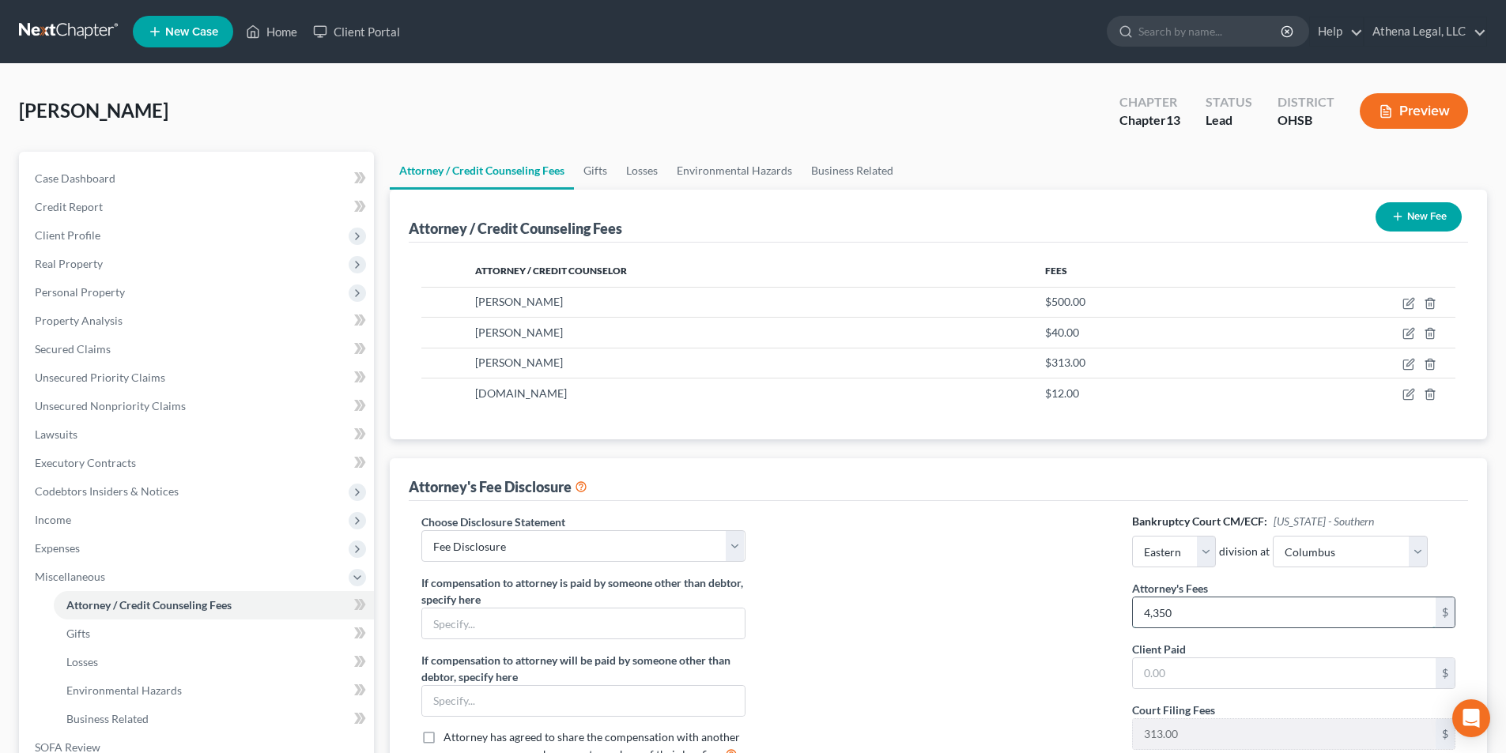
type input "4,350"
type input "500"
click at [972, 575] on div at bounding box center [938, 645] width 355 height 262
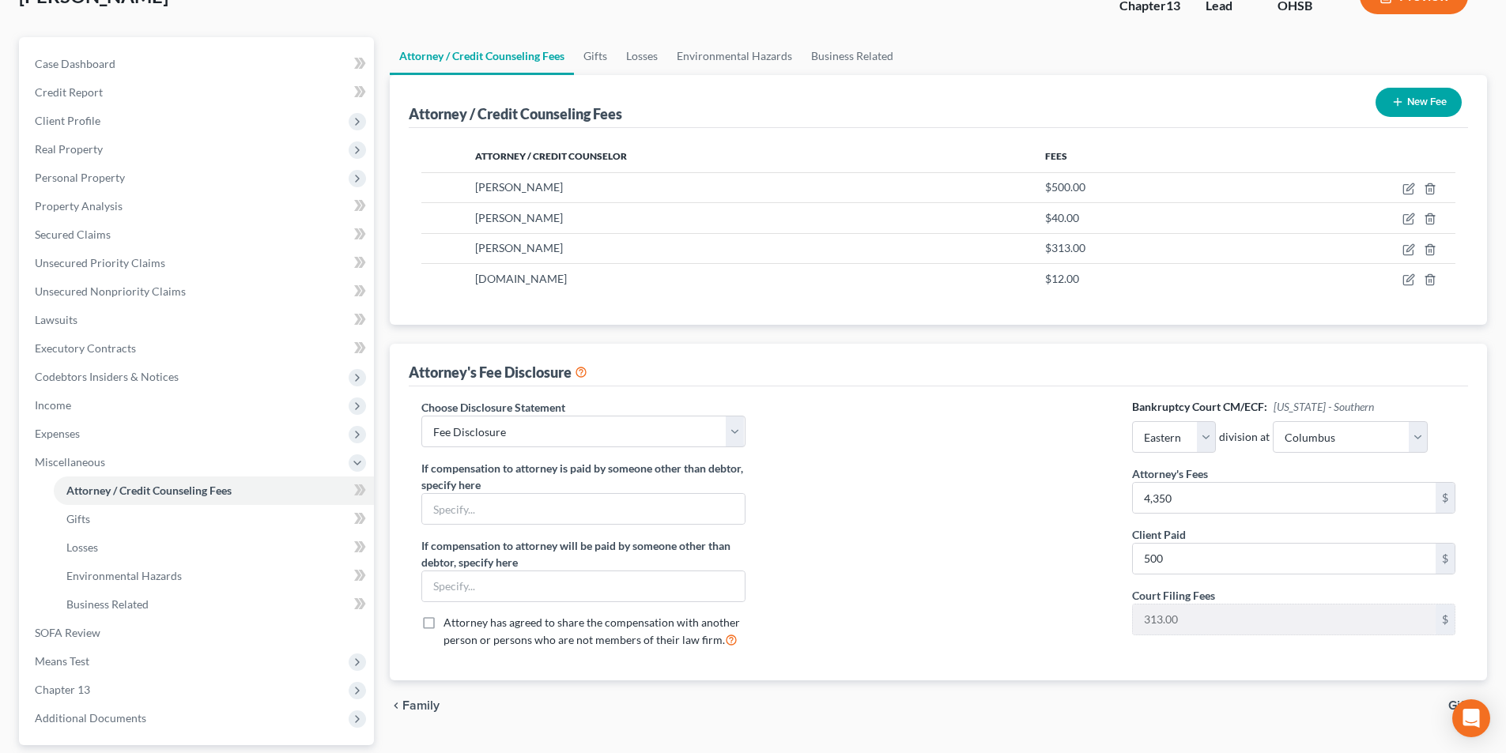
scroll to position [258, 0]
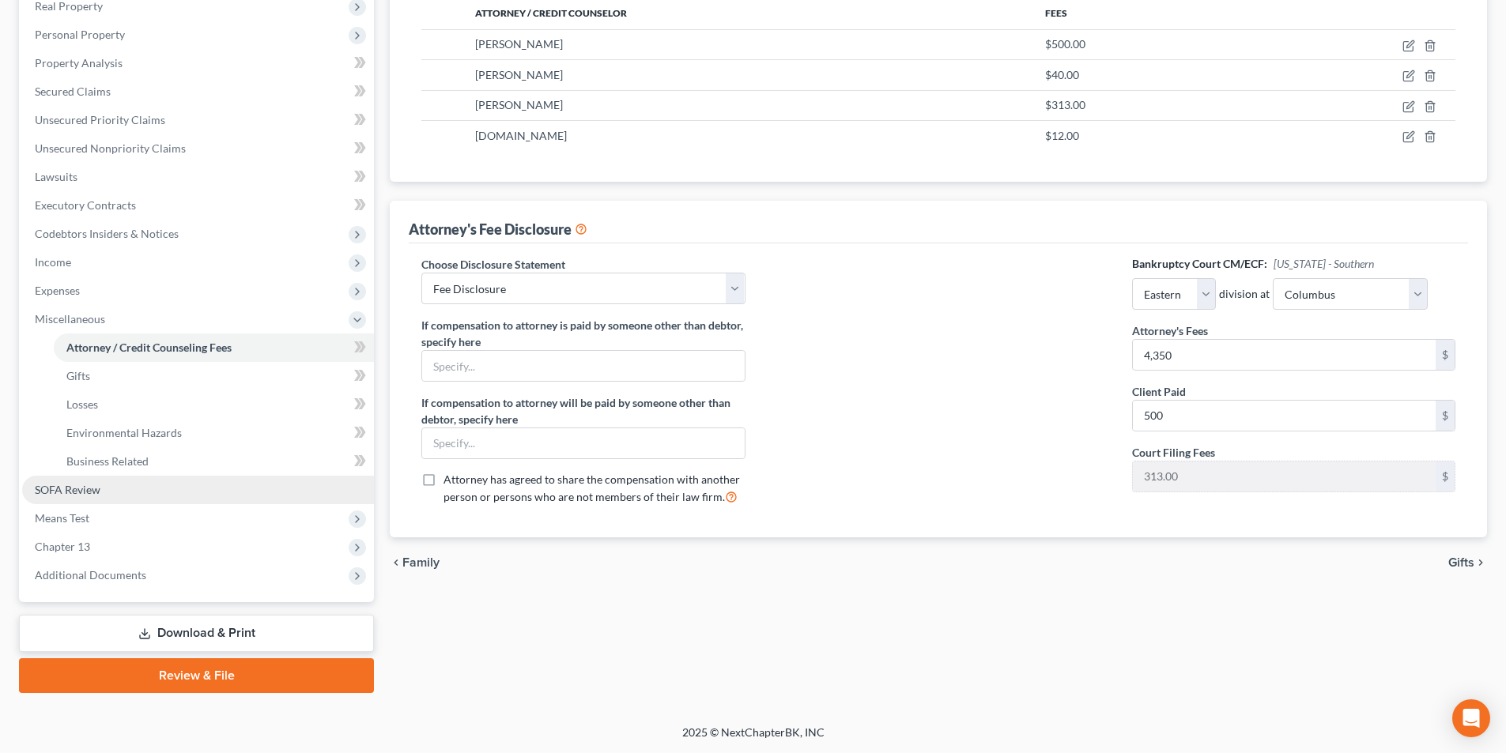
click at [61, 484] on span "SOFA Review" at bounding box center [68, 489] width 66 height 13
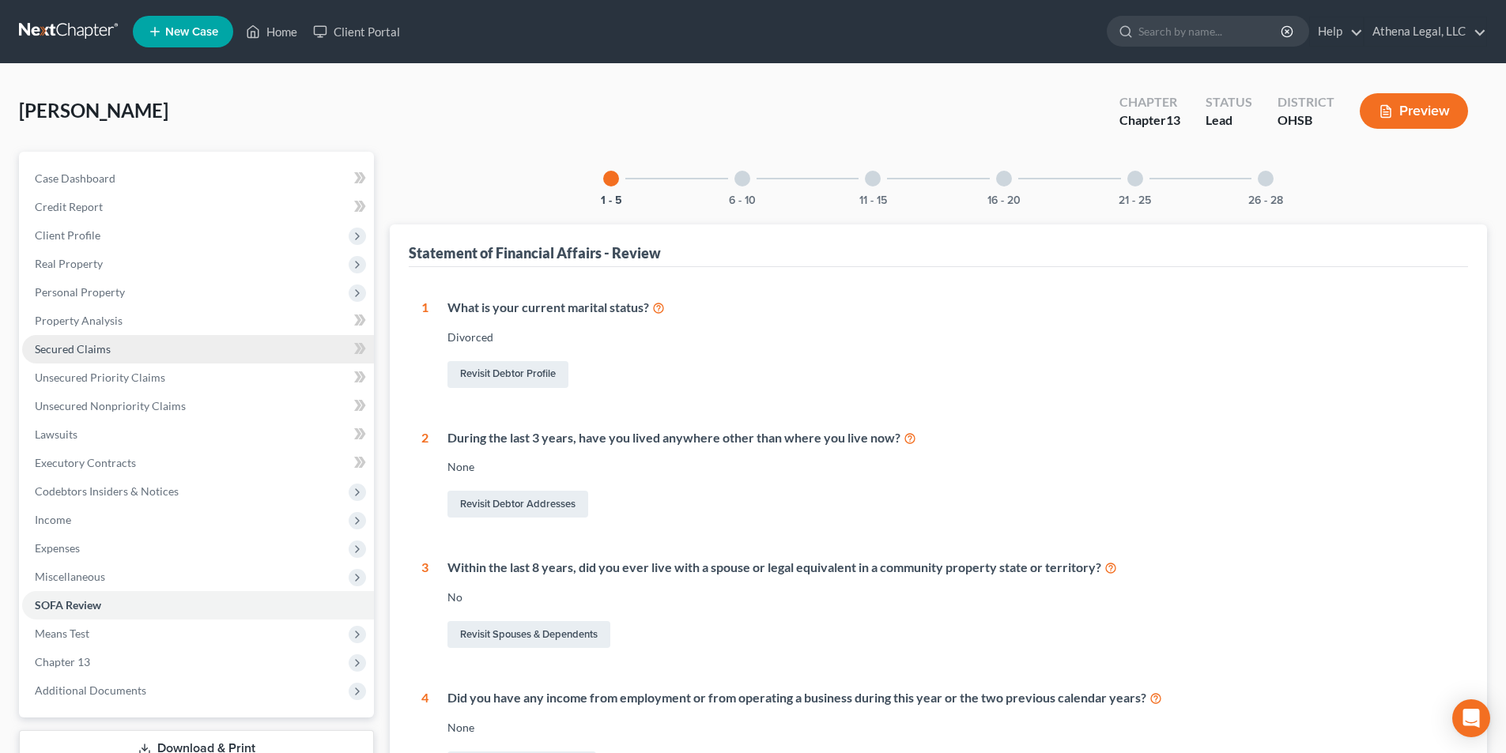
click at [106, 346] on span "Secured Claims" at bounding box center [73, 348] width 76 height 13
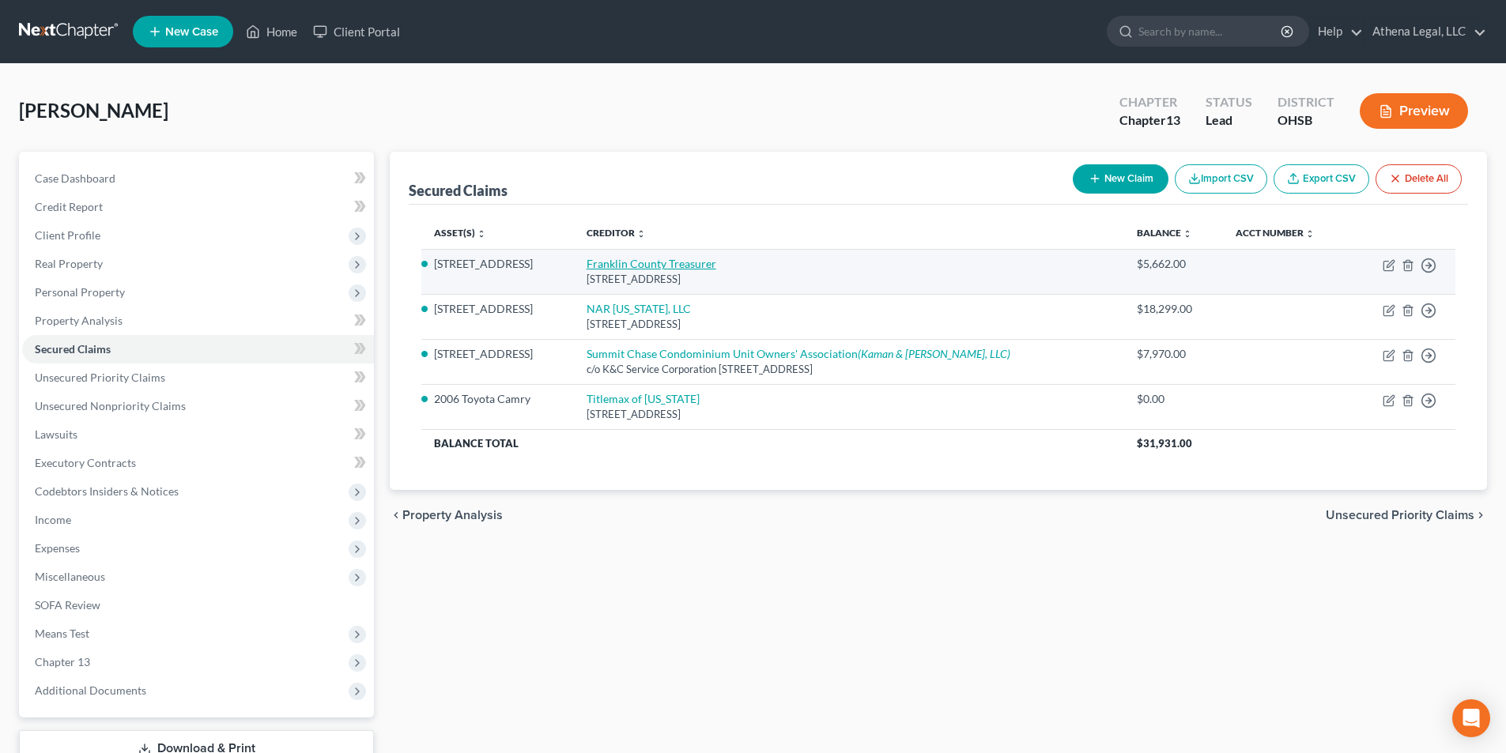
click at [640, 262] on link "Franklin County Treasurer" at bounding box center [652, 263] width 130 height 13
select select "36"
select select "2"
select select "0"
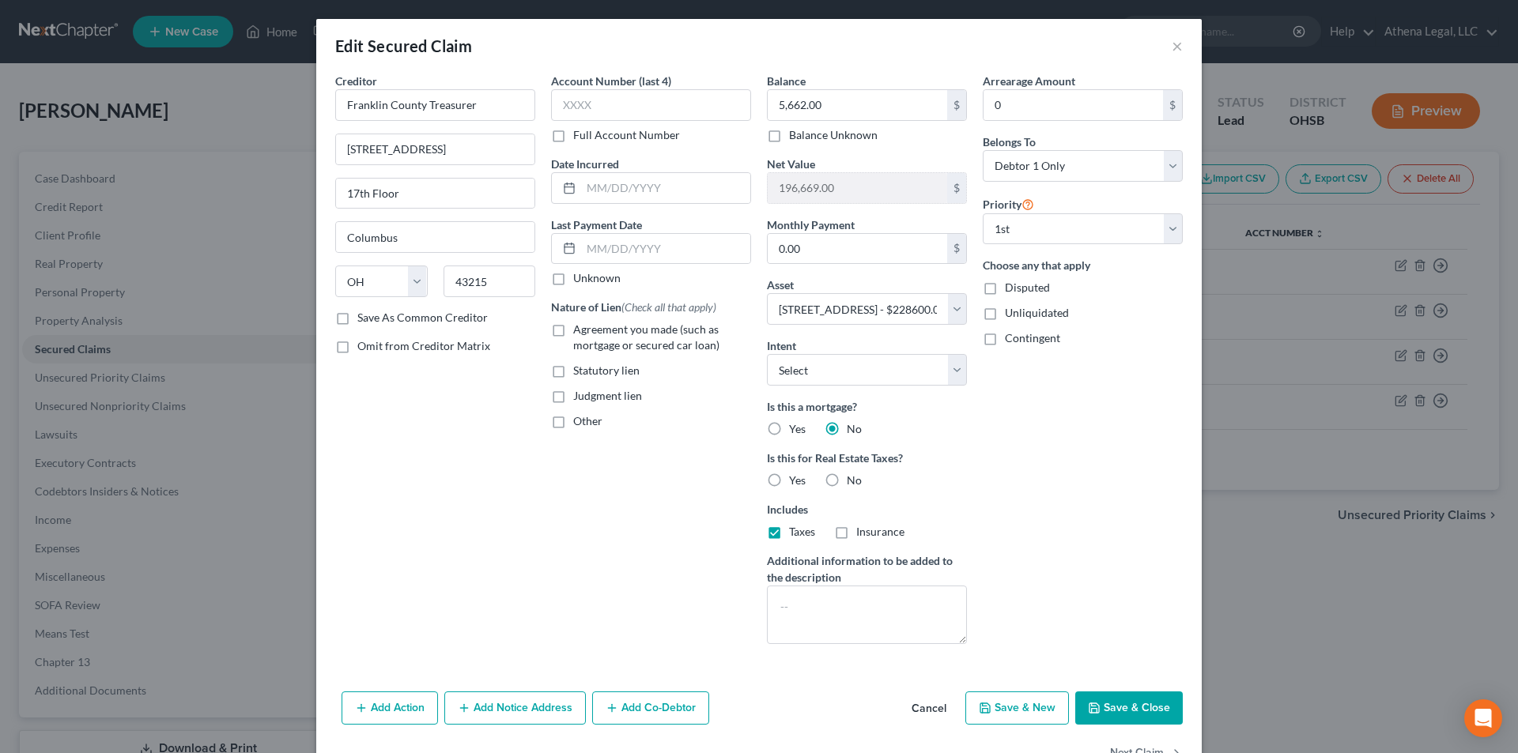
click at [573, 368] on label "Statutory lien" at bounding box center [606, 371] width 66 height 16
click at [580, 368] on input "Statutory lien" at bounding box center [585, 368] width 10 height 10
checkbox input "true"
click at [1141, 711] on button "Save & Close" at bounding box center [1129, 708] width 108 height 33
select select
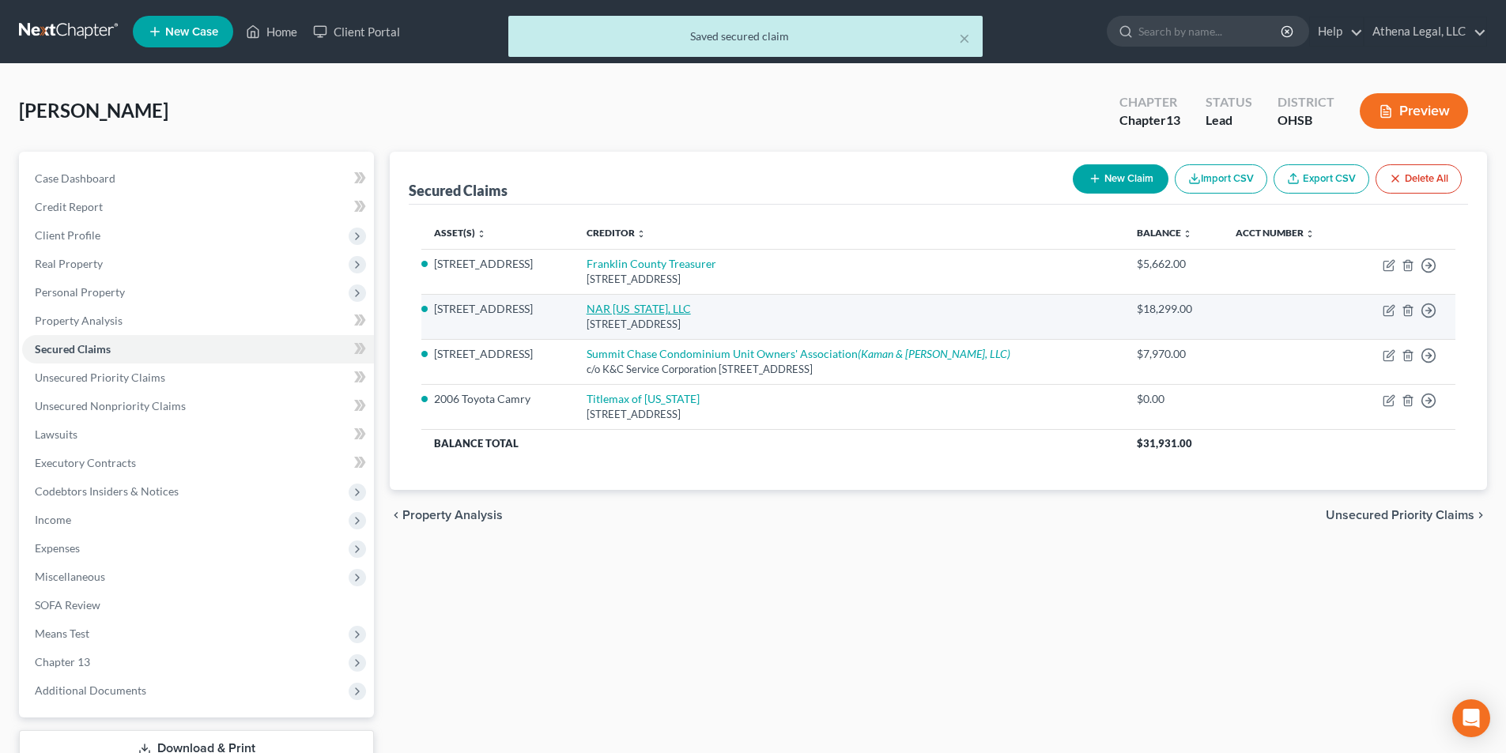
click at [634, 311] on link "NAR Ohio, LLC" at bounding box center [639, 308] width 104 height 13
select select "30"
select select "2"
select select "0"
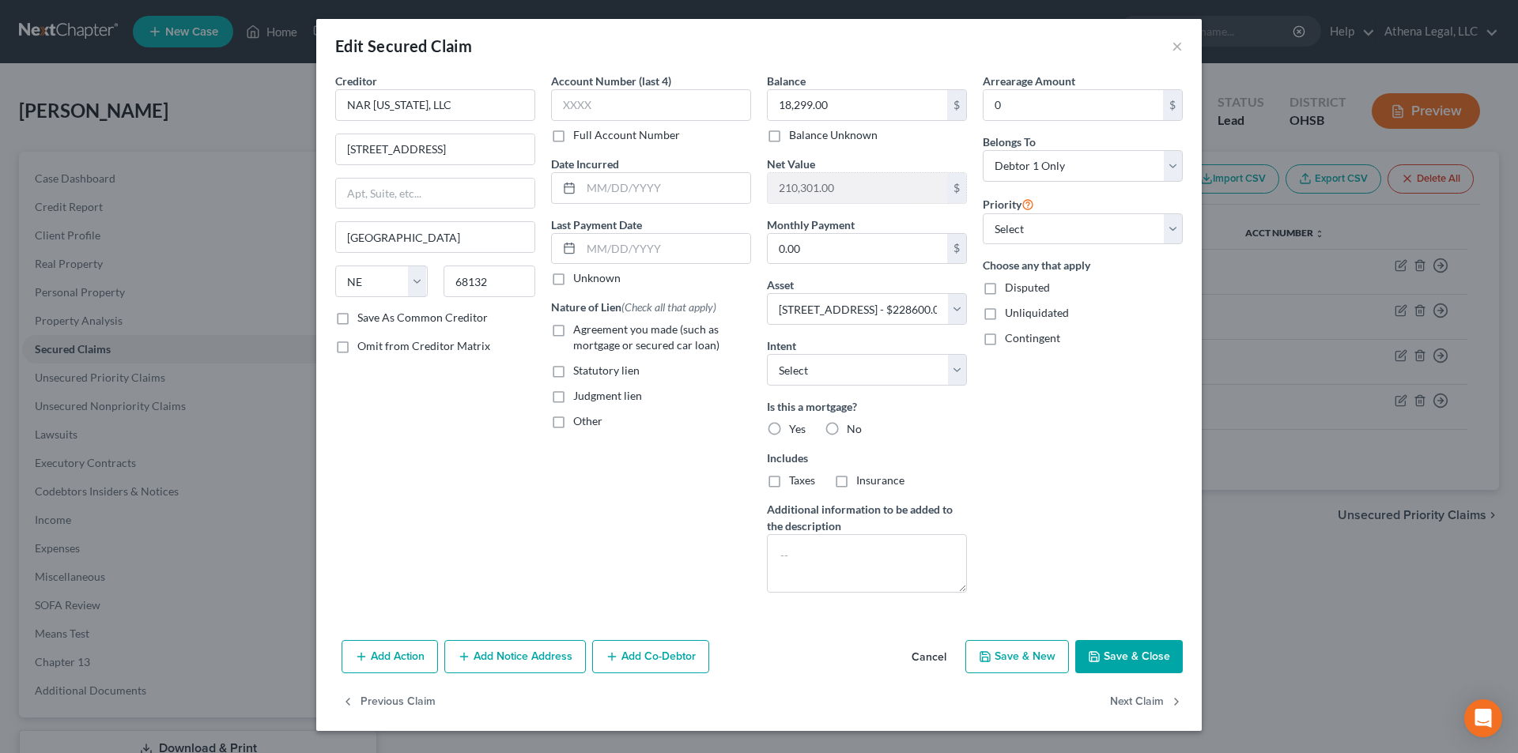
click at [573, 370] on label "Statutory lien" at bounding box center [606, 371] width 66 height 16
click at [580, 370] on input "Statutory lien" at bounding box center [585, 368] width 10 height 10
checkbox input "true"
click at [847, 432] on label "No" at bounding box center [854, 429] width 15 height 16
click at [853, 432] on input "No" at bounding box center [858, 426] width 10 height 10
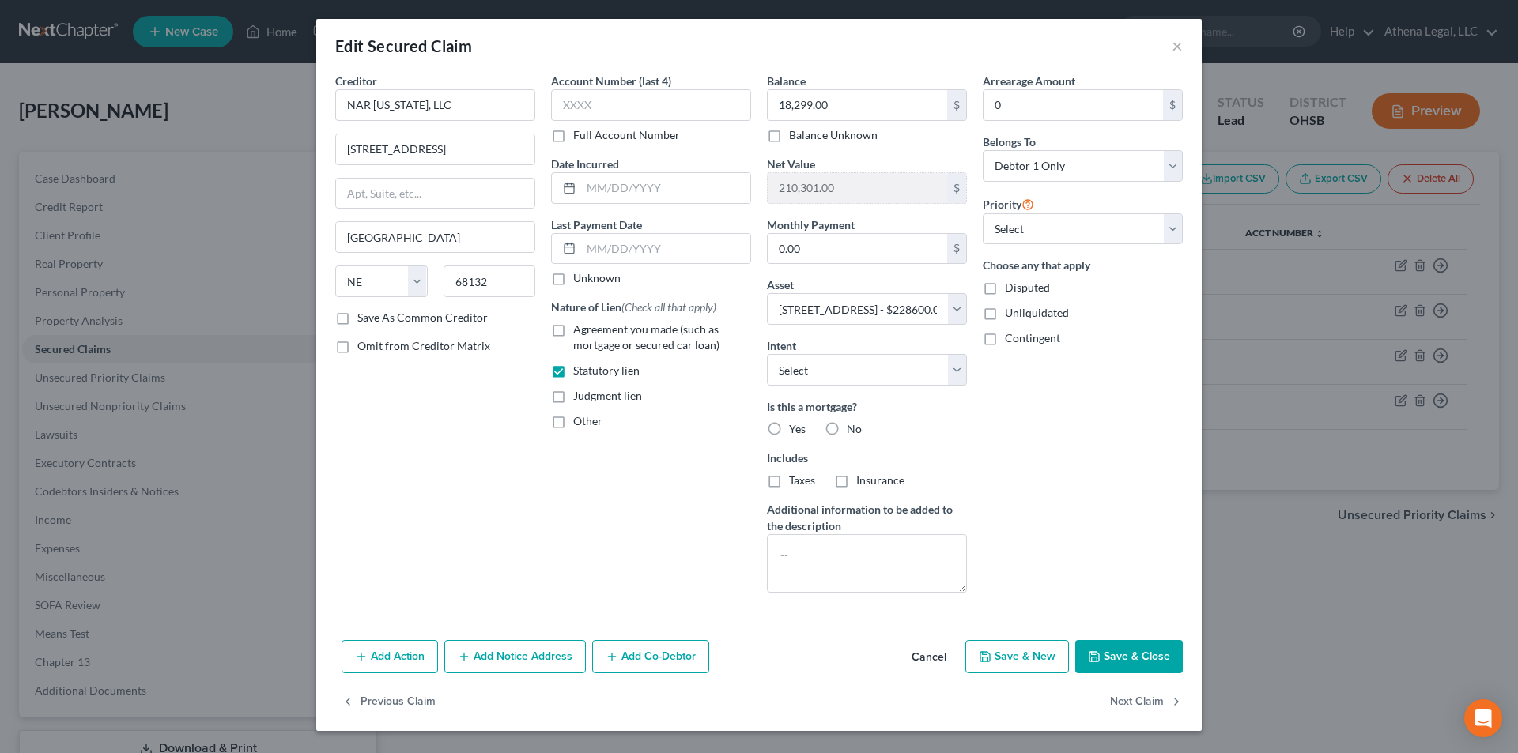
radio input "true"
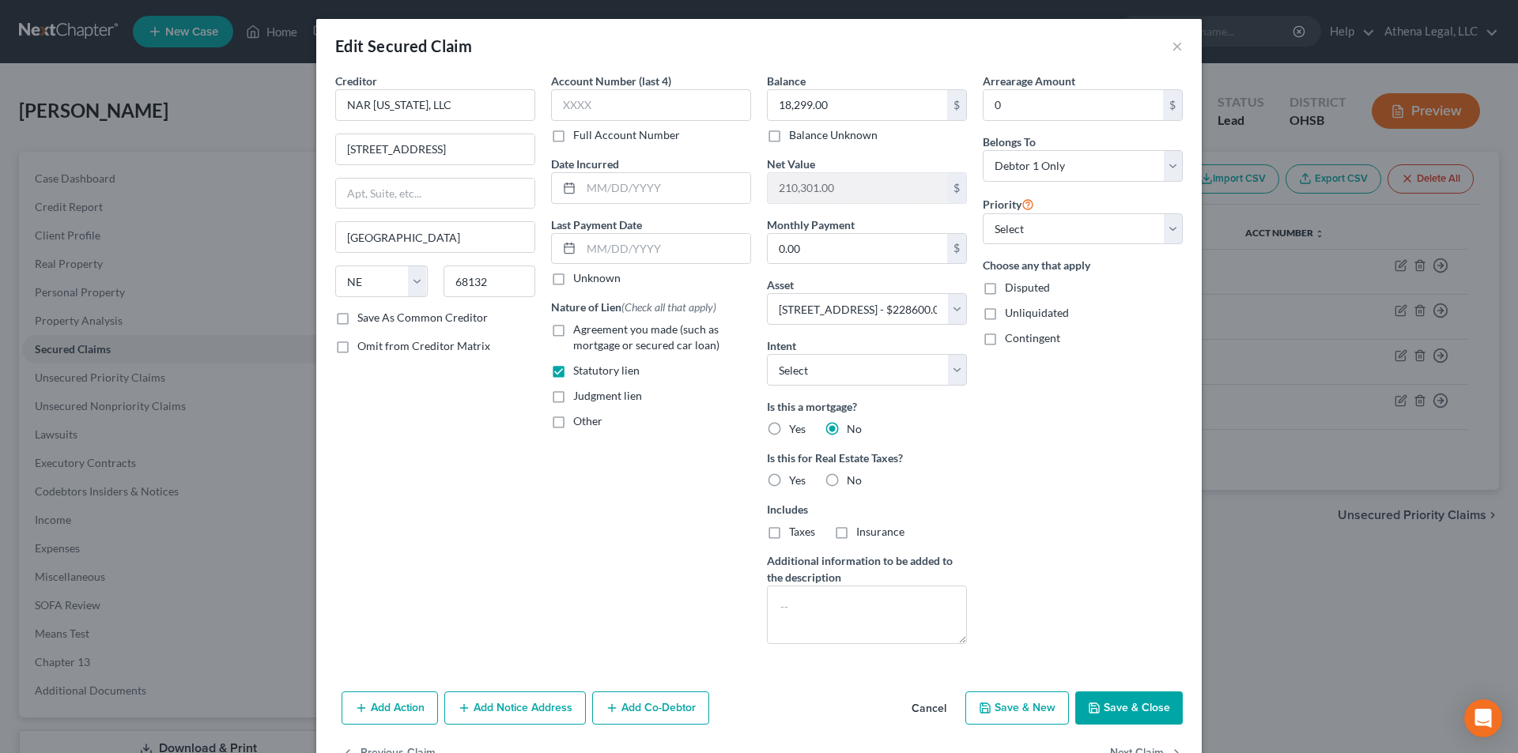
click at [789, 485] on label "Yes" at bounding box center [797, 481] width 17 height 16
click at [795, 483] on input "Yes" at bounding box center [800, 478] width 10 height 10
radio input "true"
click at [1112, 697] on button "Save & Close" at bounding box center [1129, 708] width 108 height 33
select select
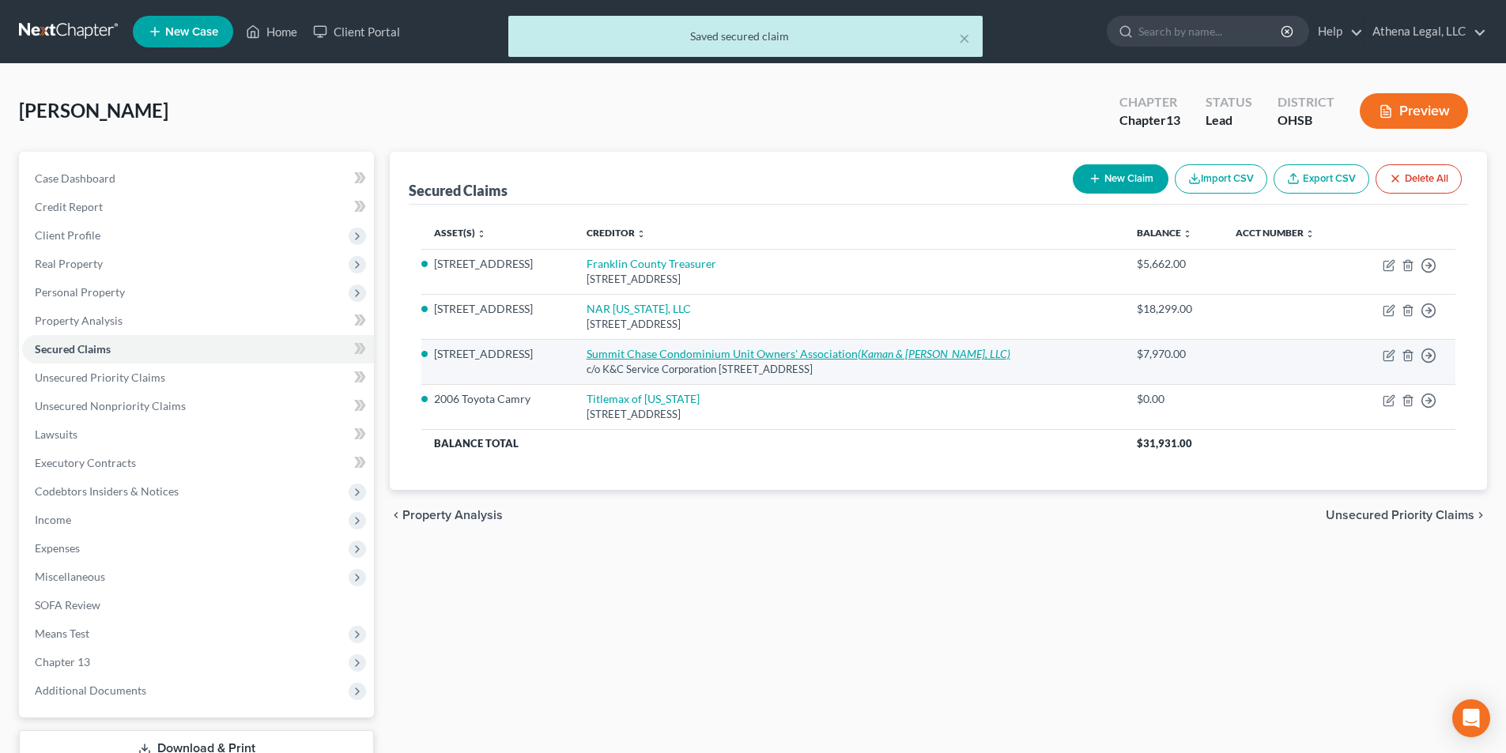
click at [694, 354] on link "Summit Chase Condominium Unit Owners' Association (Kaman & Cusimano, LLC)" at bounding box center [799, 353] width 424 height 13
select select "36"
select select "2"
select select "0"
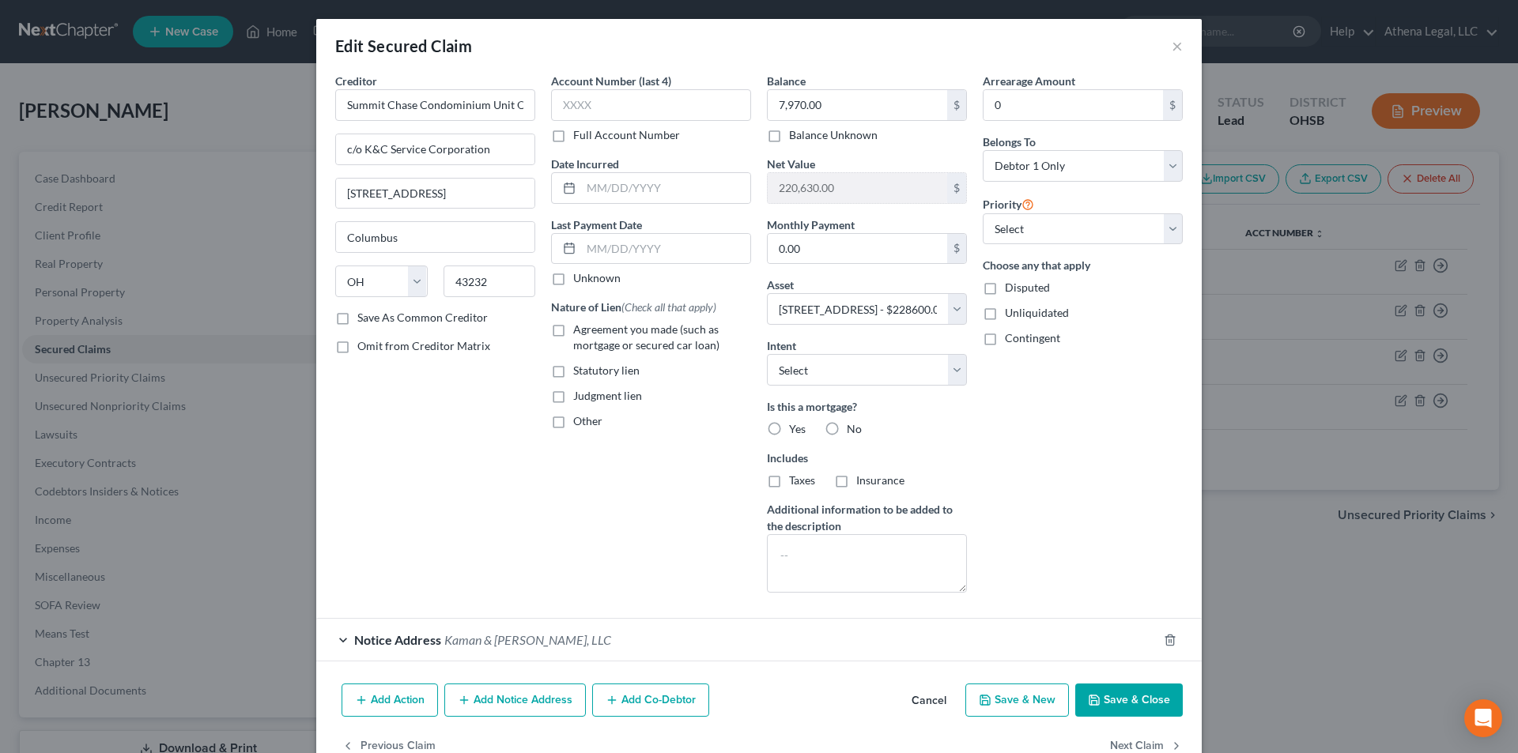
click at [573, 370] on label "Statutory lien" at bounding box center [606, 371] width 66 height 16
click at [580, 370] on input "Statutory lien" at bounding box center [585, 368] width 10 height 10
checkbox input "true"
click at [847, 429] on label "No" at bounding box center [854, 429] width 15 height 16
click at [853, 429] on input "No" at bounding box center [858, 426] width 10 height 10
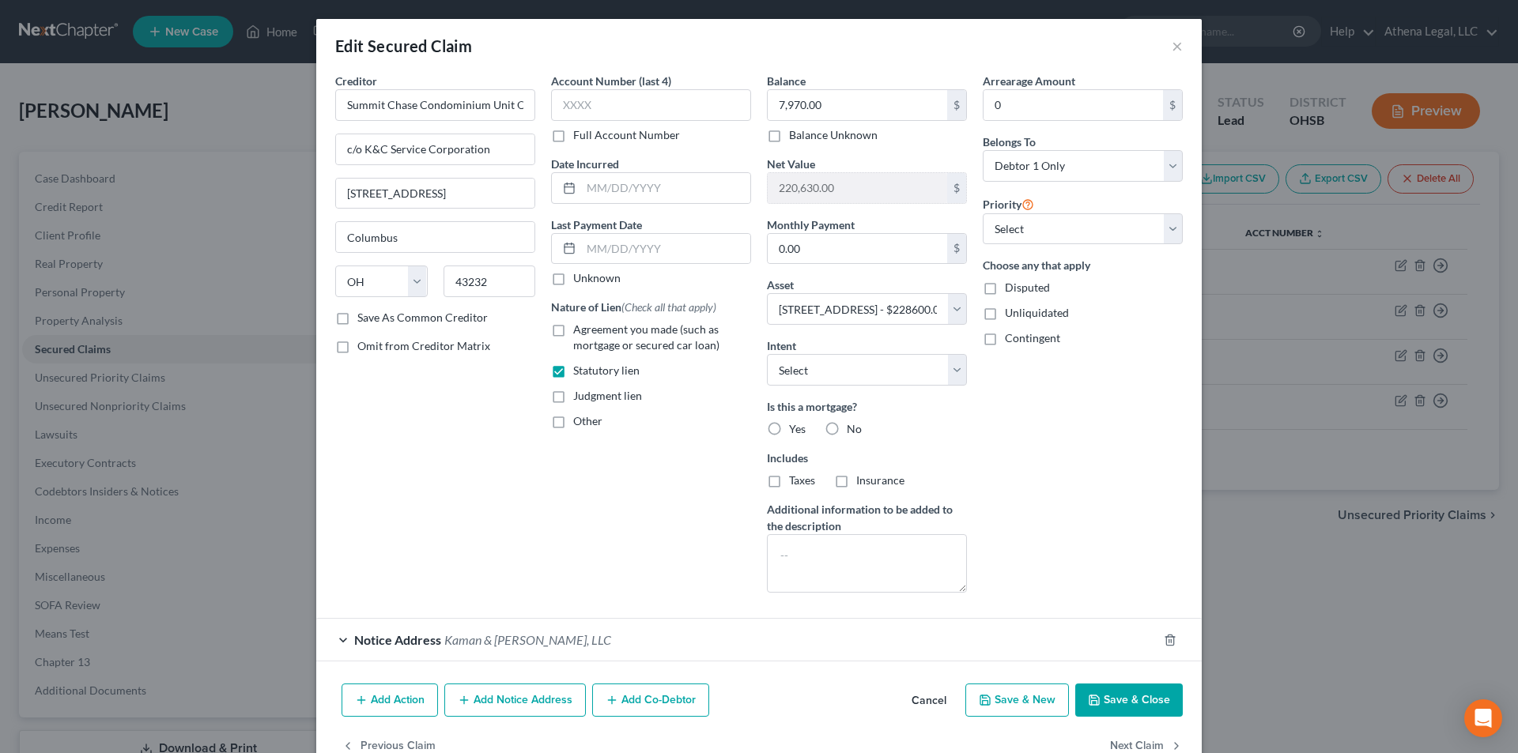
radio input "true"
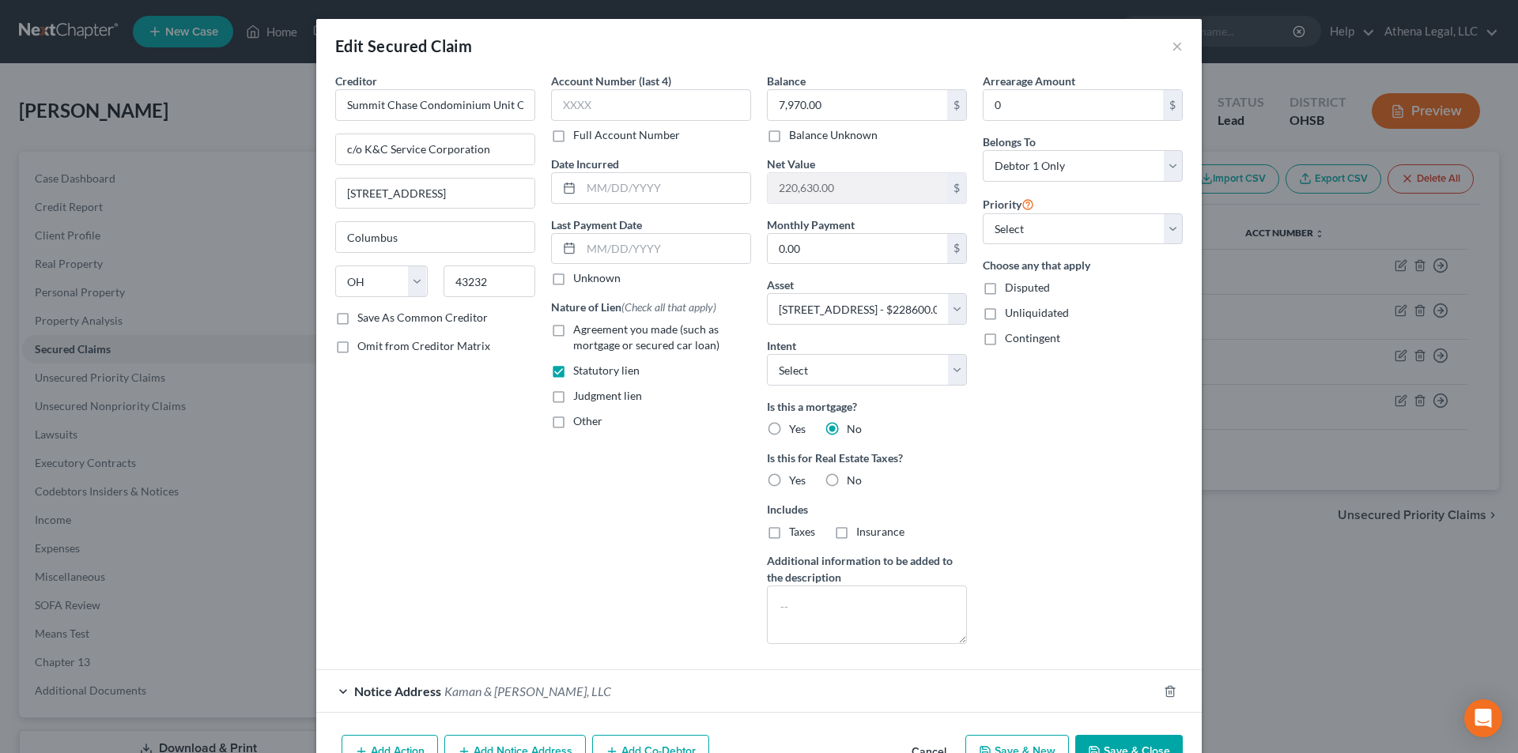
click at [847, 480] on label "No" at bounding box center [854, 481] width 15 height 16
click at [853, 480] on input "No" at bounding box center [858, 478] width 10 height 10
radio input "true"
click at [655, 480] on div "Account Number (last 4) Full Account Number Date Incurred Last Payment Date Unk…" at bounding box center [651, 365] width 216 height 584
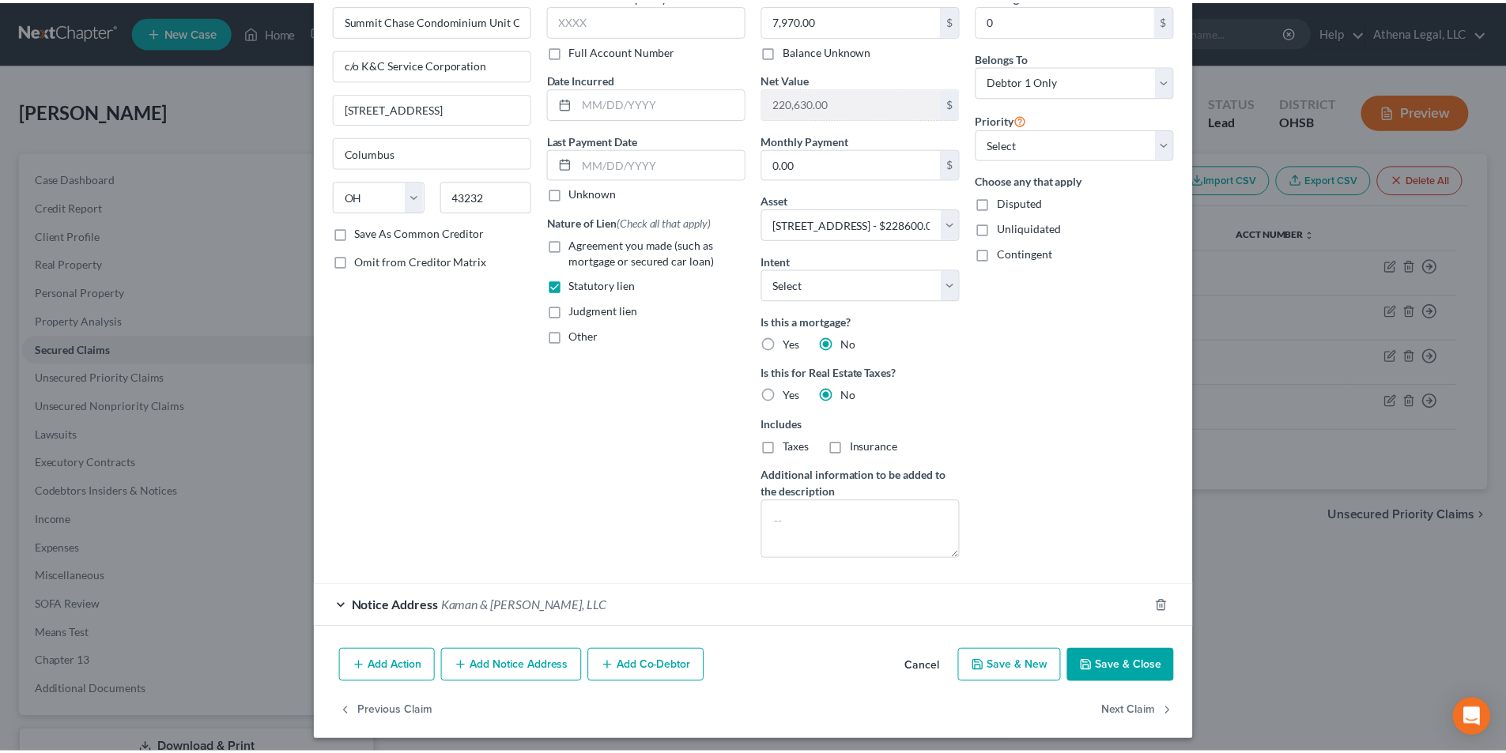
scroll to position [92, 0]
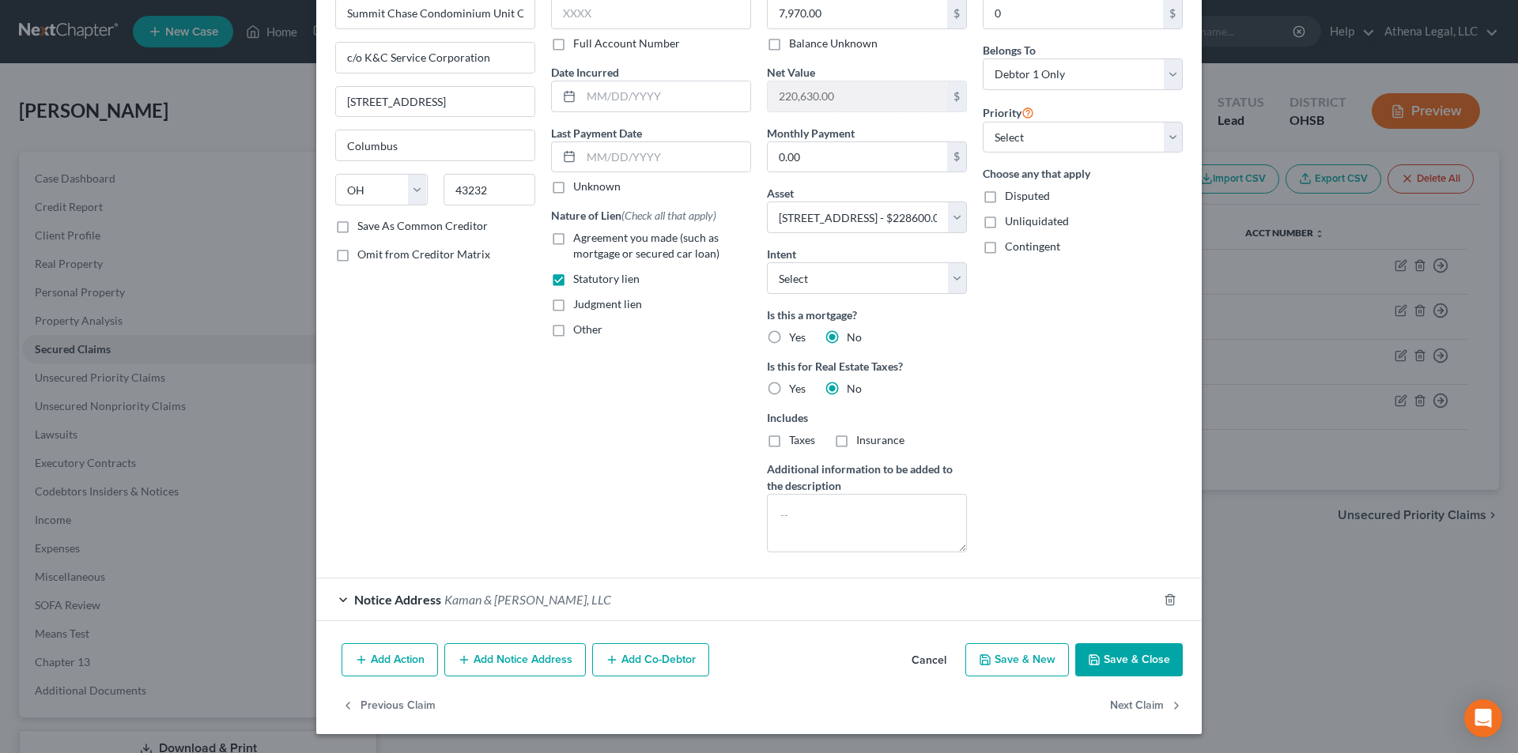
click at [1100, 656] on button "Save & Close" at bounding box center [1129, 660] width 108 height 33
select select
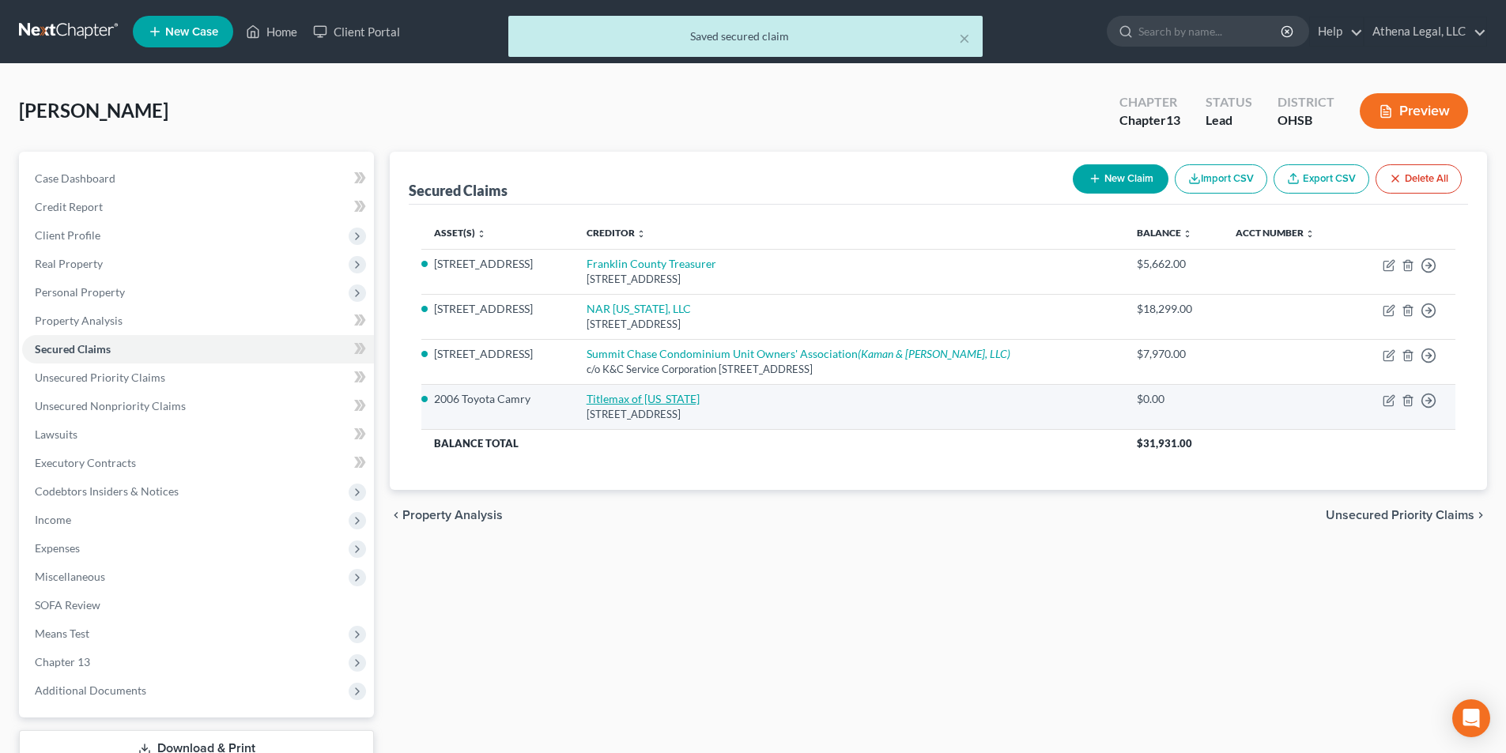
click at [665, 403] on link "Titlemax of Ohio" at bounding box center [643, 398] width 113 height 13
select select "36"
select select "4"
select select "0"
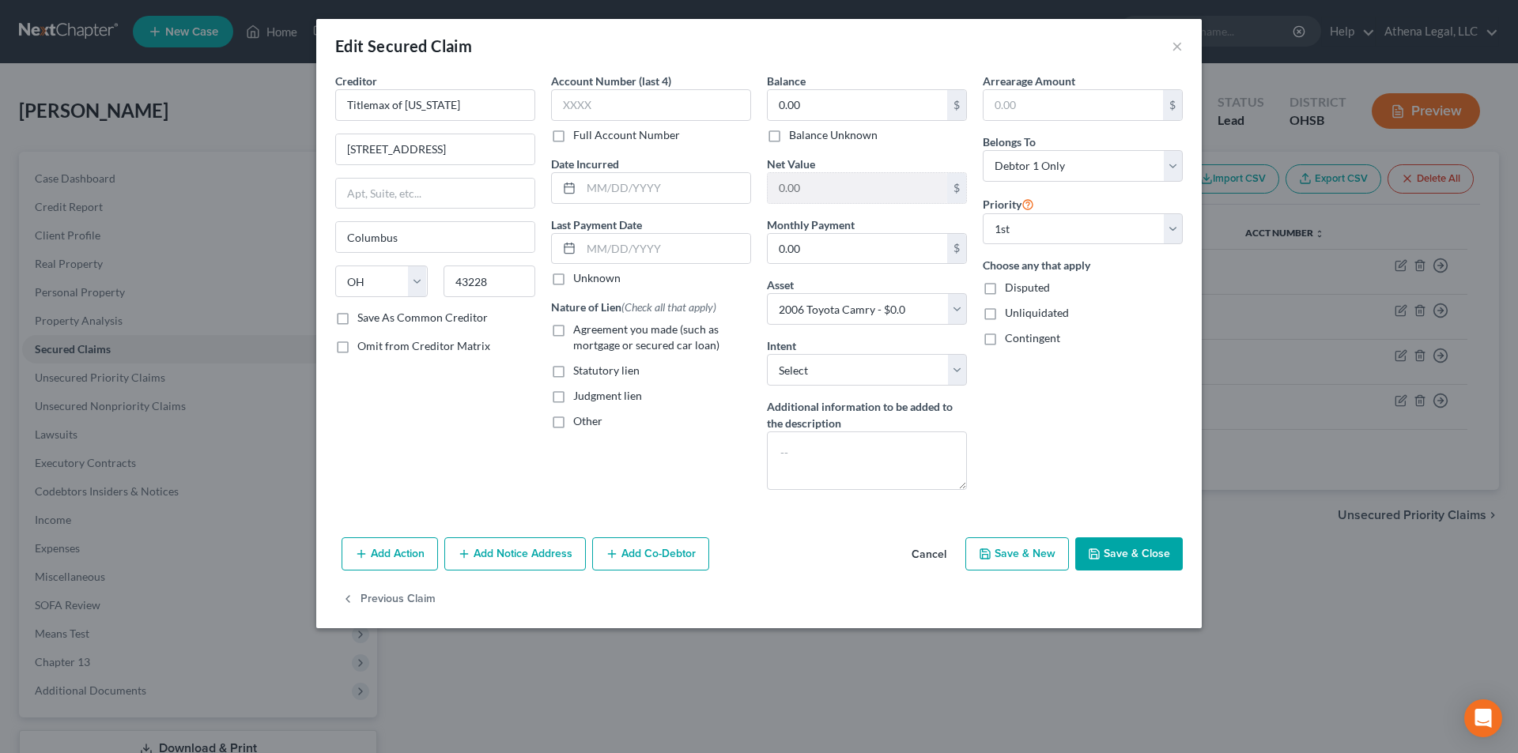
click at [573, 330] on label "Agreement you made (such as mortgage or secured car loan)" at bounding box center [662, 338] width 178 height 32
click at [580, 330] on input "Agreement you made (such as mortgage or secured car loan)" at bounding box center [585, 327] width 10 height 10
checkbox input "true"
click at [1005, 289] on label "Disputed" at bounding box center [1027, 288] width 45 height 16
click at [1011, 289] on input "Disputed" at bounding box center [1016, 285] width 10 height 10
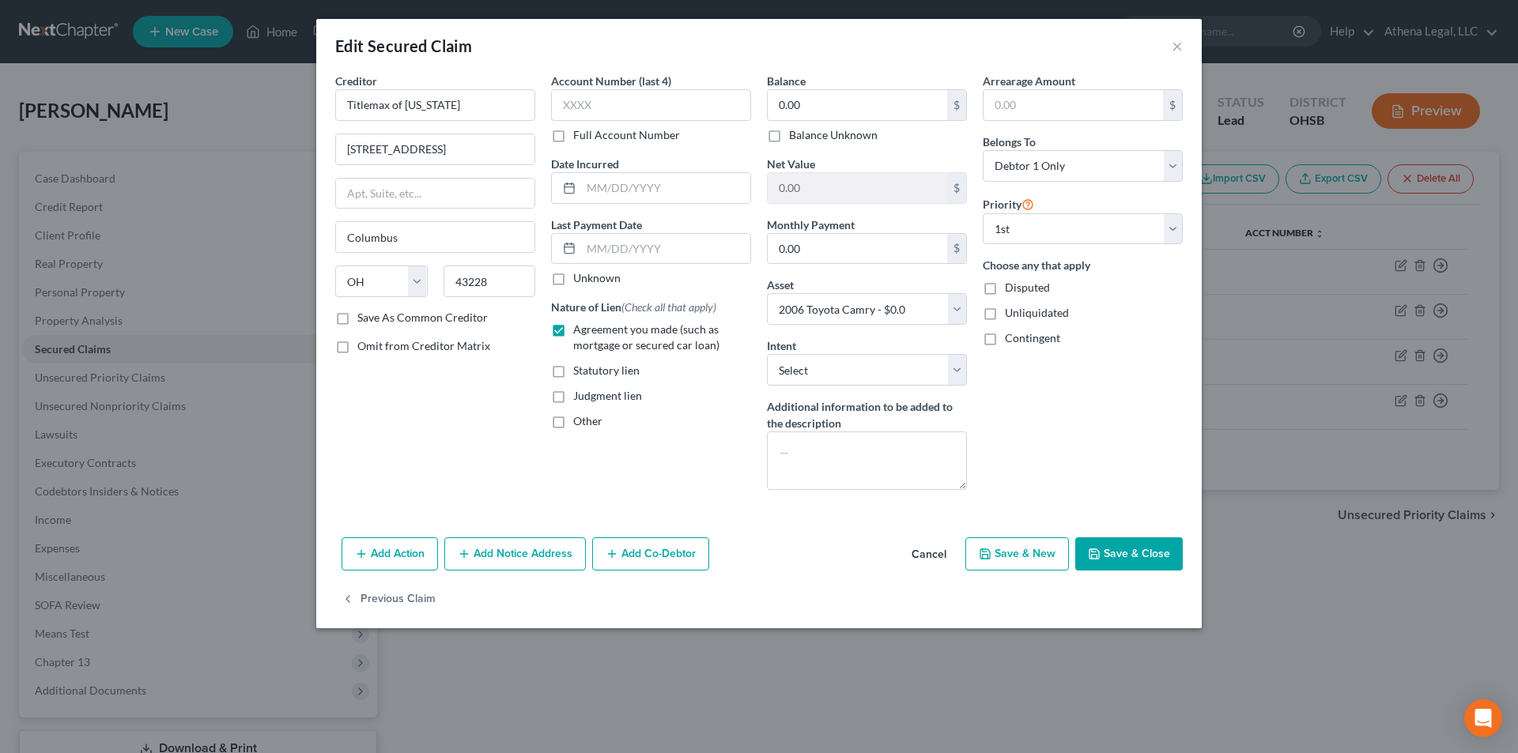
checkbox input "true"
click at [607, 198] on input "text" at bounding box center [665, 188] width 169 height 30
type input "07/22/2016"
click at [900, 460] on textarea at bounding box center [867, 461] width 200 height 59
type textarea "Debtor paid the lien on the vehicle but it has not been released"
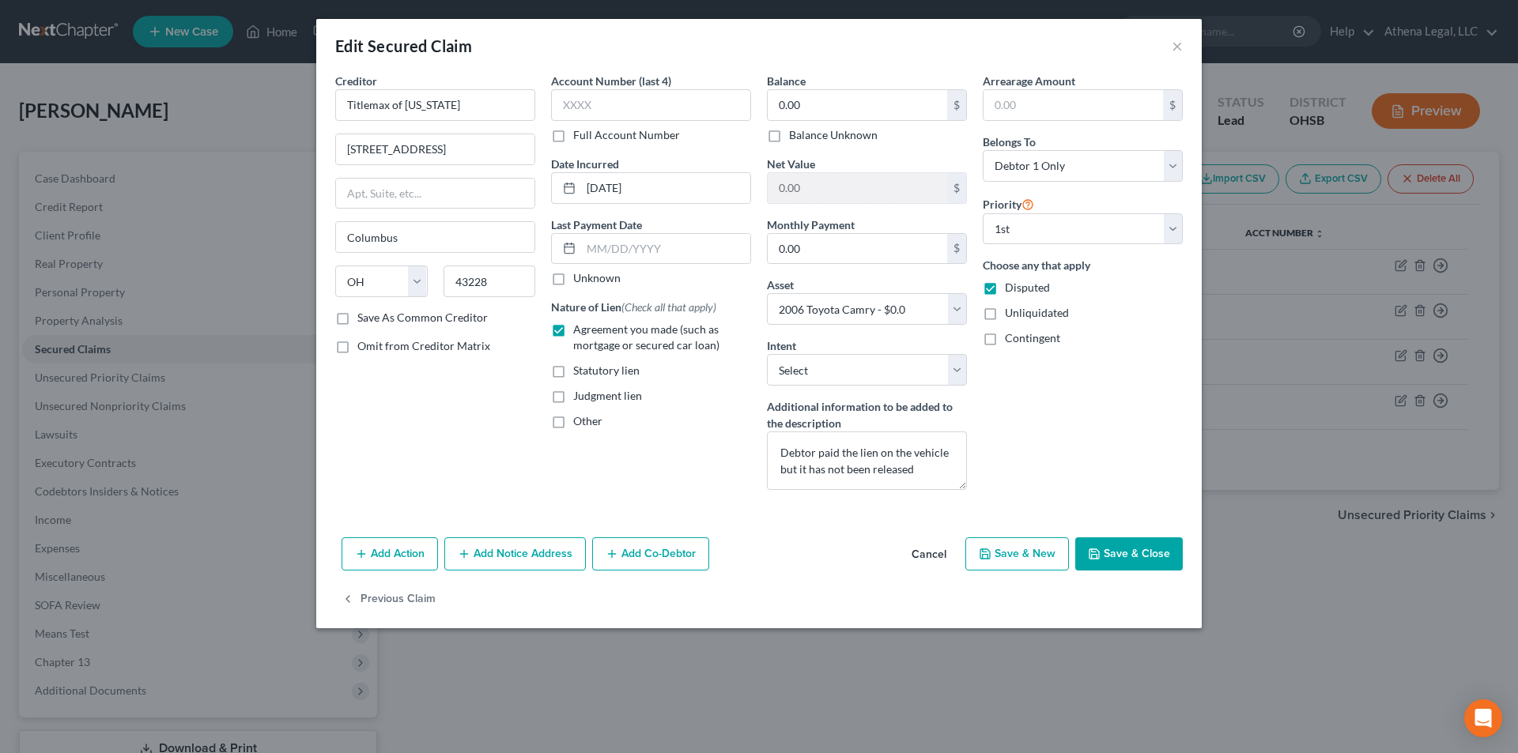
click at [1162, 553] on button "Save & Close" at bounding box center [1129, 554] width 108 height 33
select select
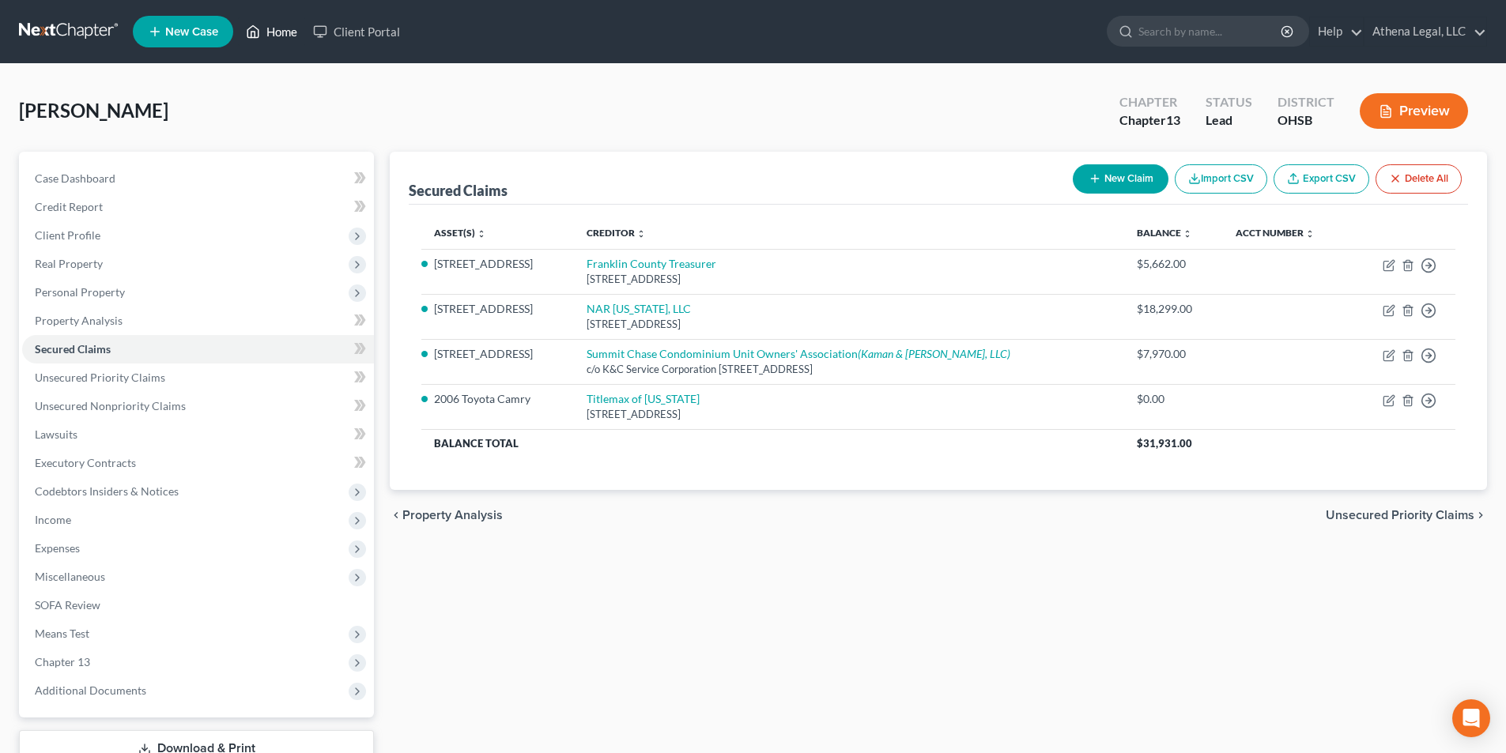
click at [270, 27] on link "Home" at bounding box center [271, 31] width 67 height 28
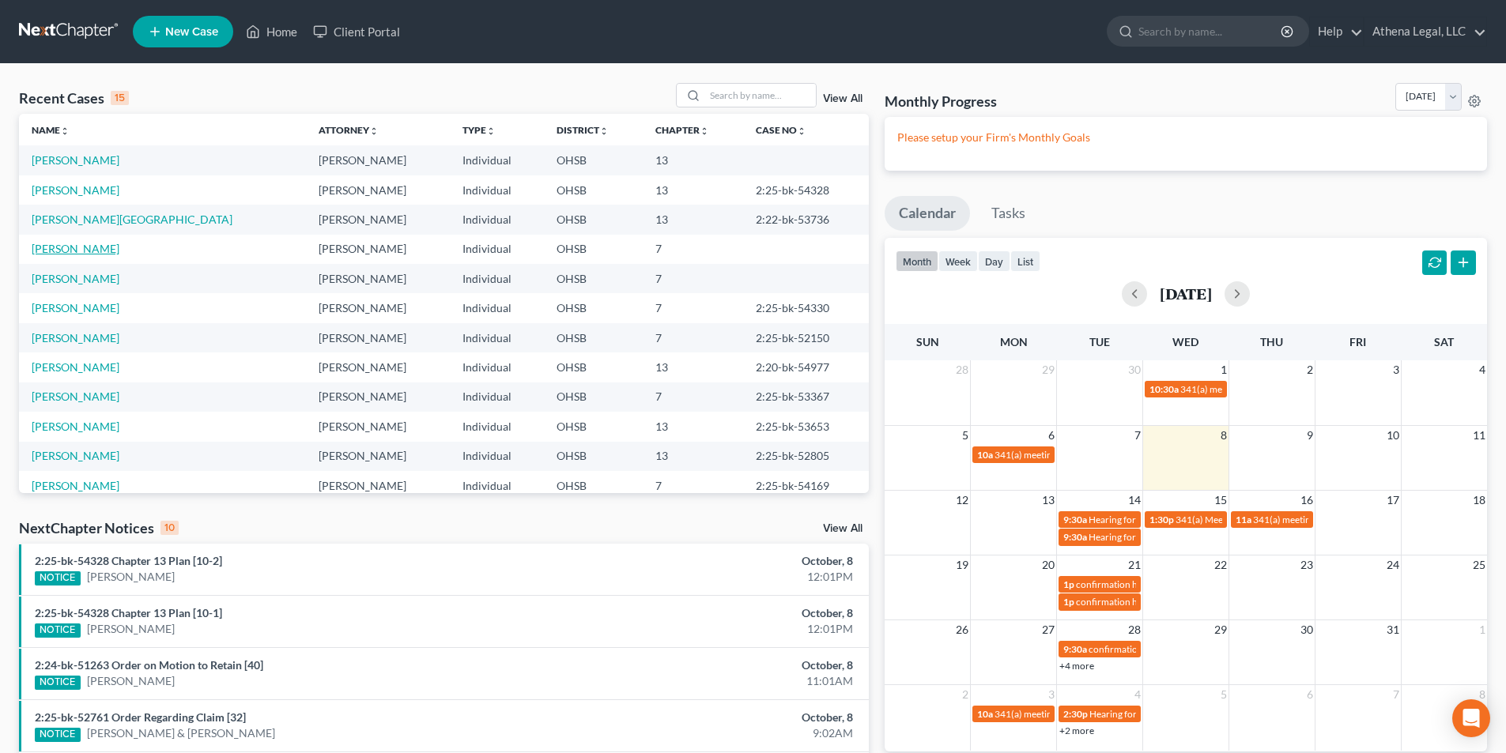
click at [81, 255] on link "[PERSON_NAME]" at bounding box center [76, 248] width 88 height 13
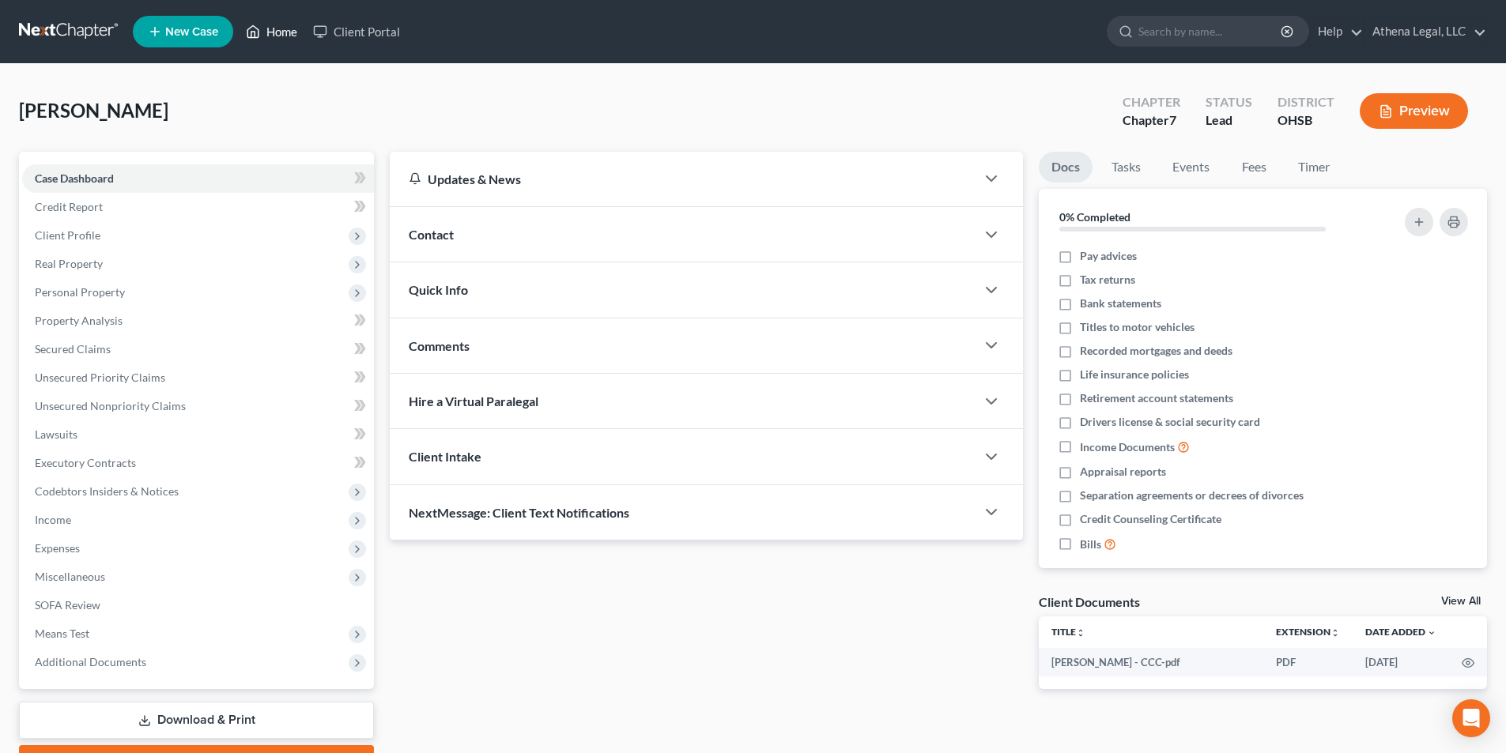
click at [287, 35] on link "Home" at bounding box center [271, 31] width 67 height 28
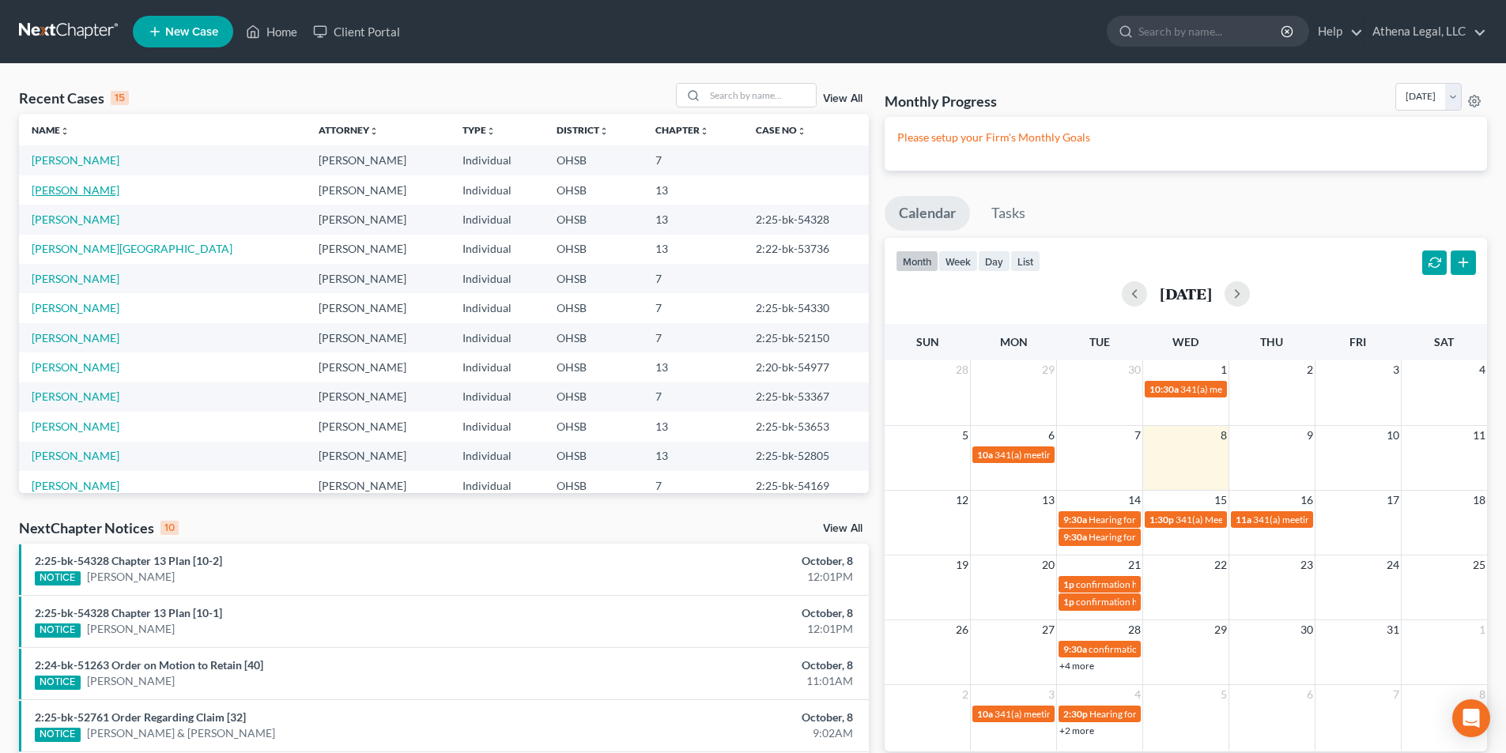
click at [96, 191] on link "Stewart, Daniel" at bounding box center [76, 189] width 88 height 13
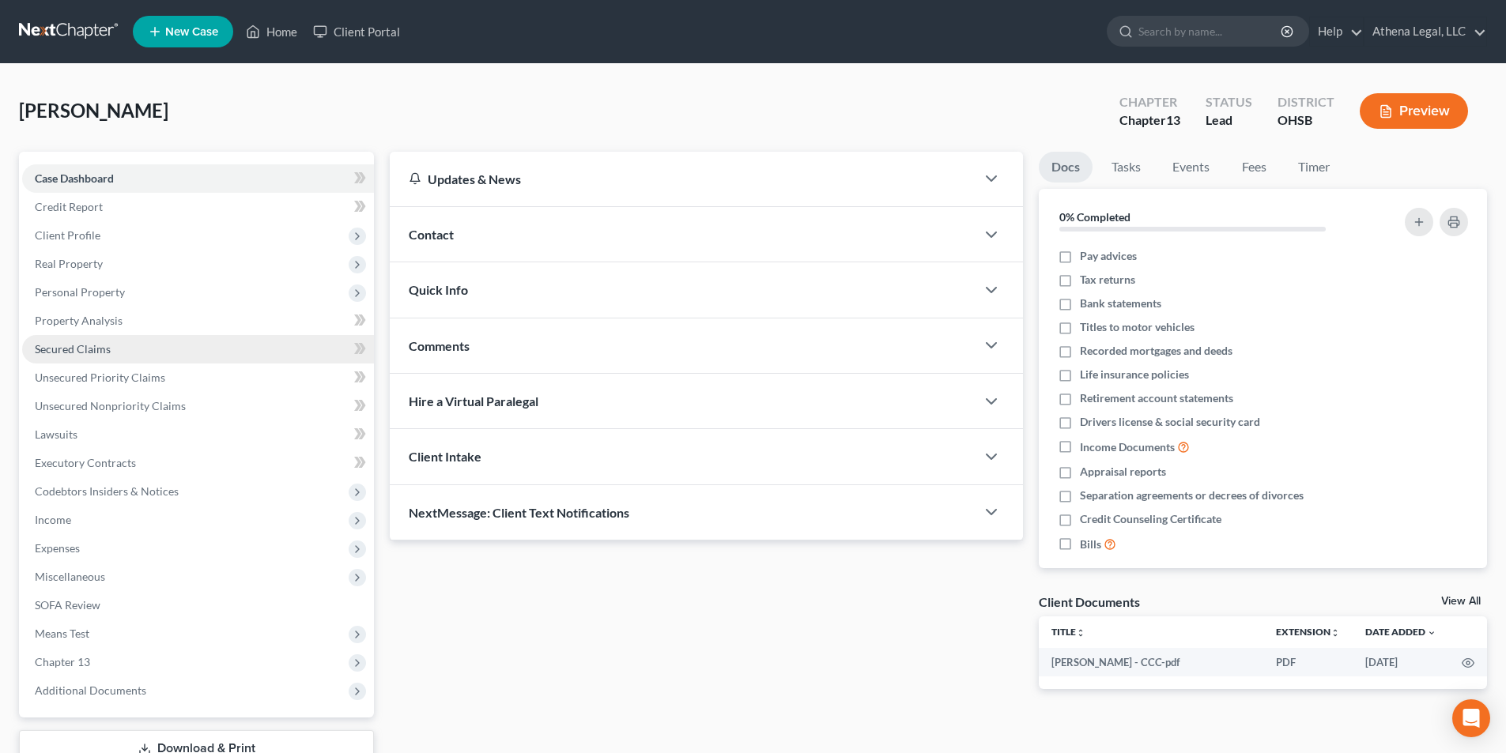
click at [142, 349] on link "Secured Claims" at bounding box center [198, 349] width 352 height 28
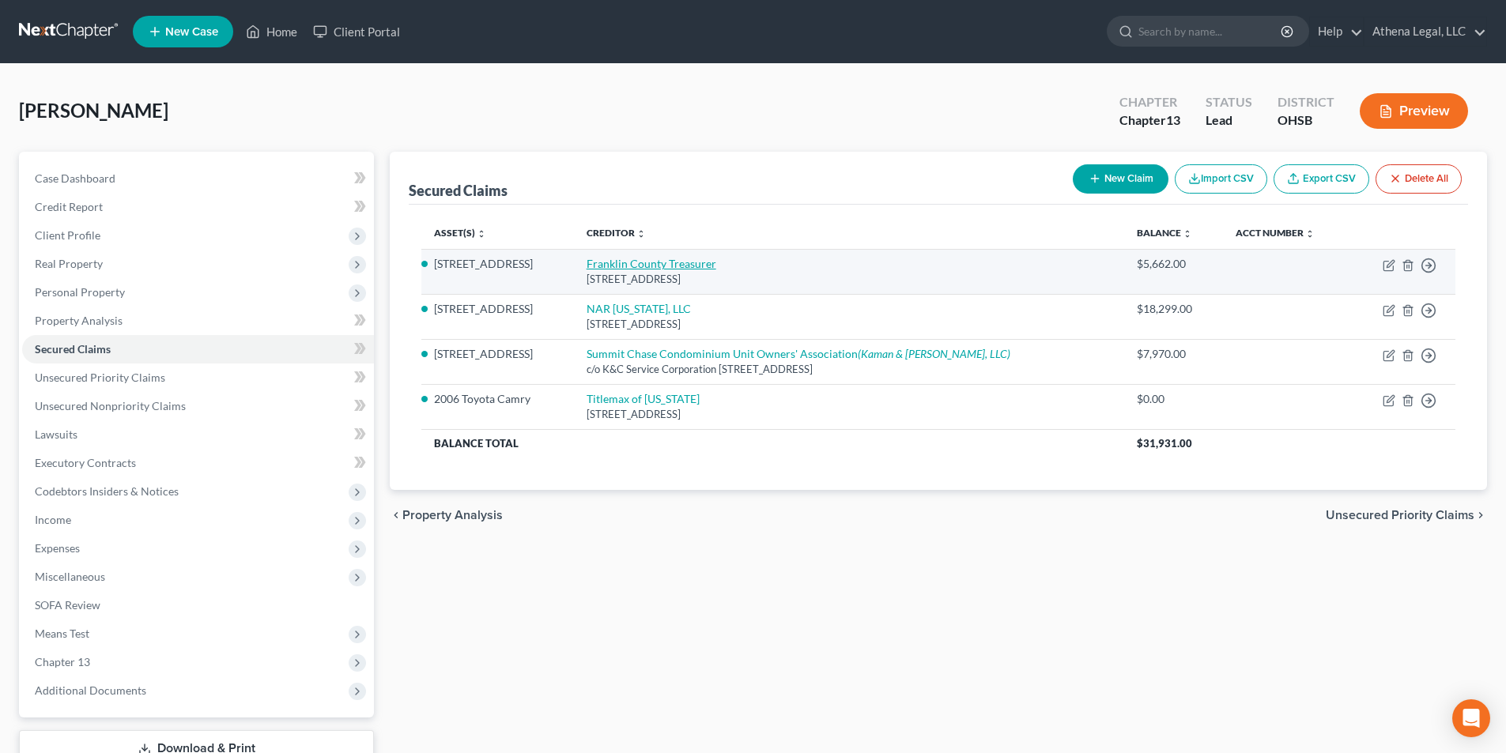
click at [658, 262] on link "Franklin County Treasurer" at bounding box center [652, 263] width 130 height 13
select select "36"
select select "2"
select select "0"
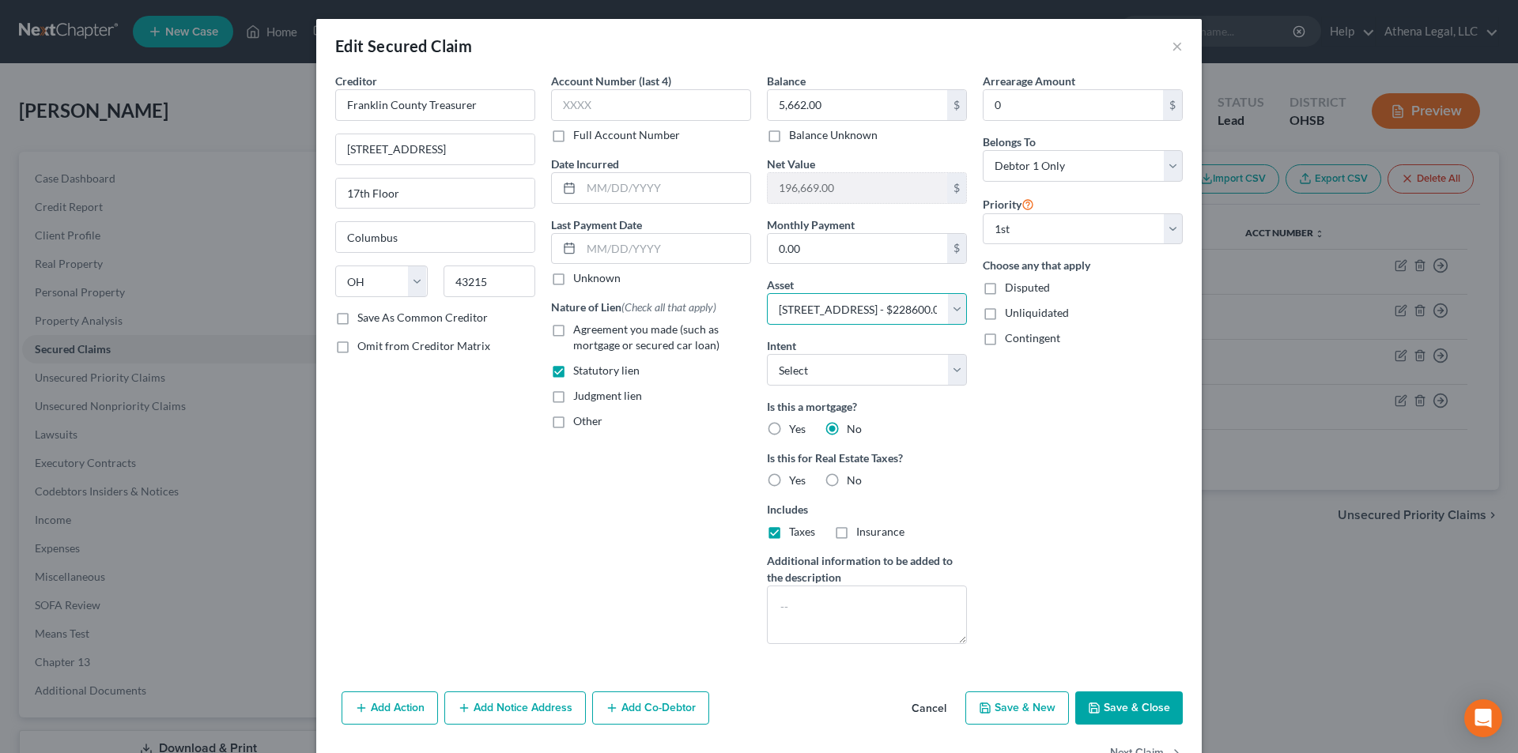
click at [950, 311] on select "Select Other Multiple Assets 1000 Urlin Ave. - $228600.0 Fifth Third Bank (Chec…" at bounding box center [867, 309] width 200 height 32
click at [927, 713] on button "Cancel" at bounding box center [929, 709] width 60 height 32
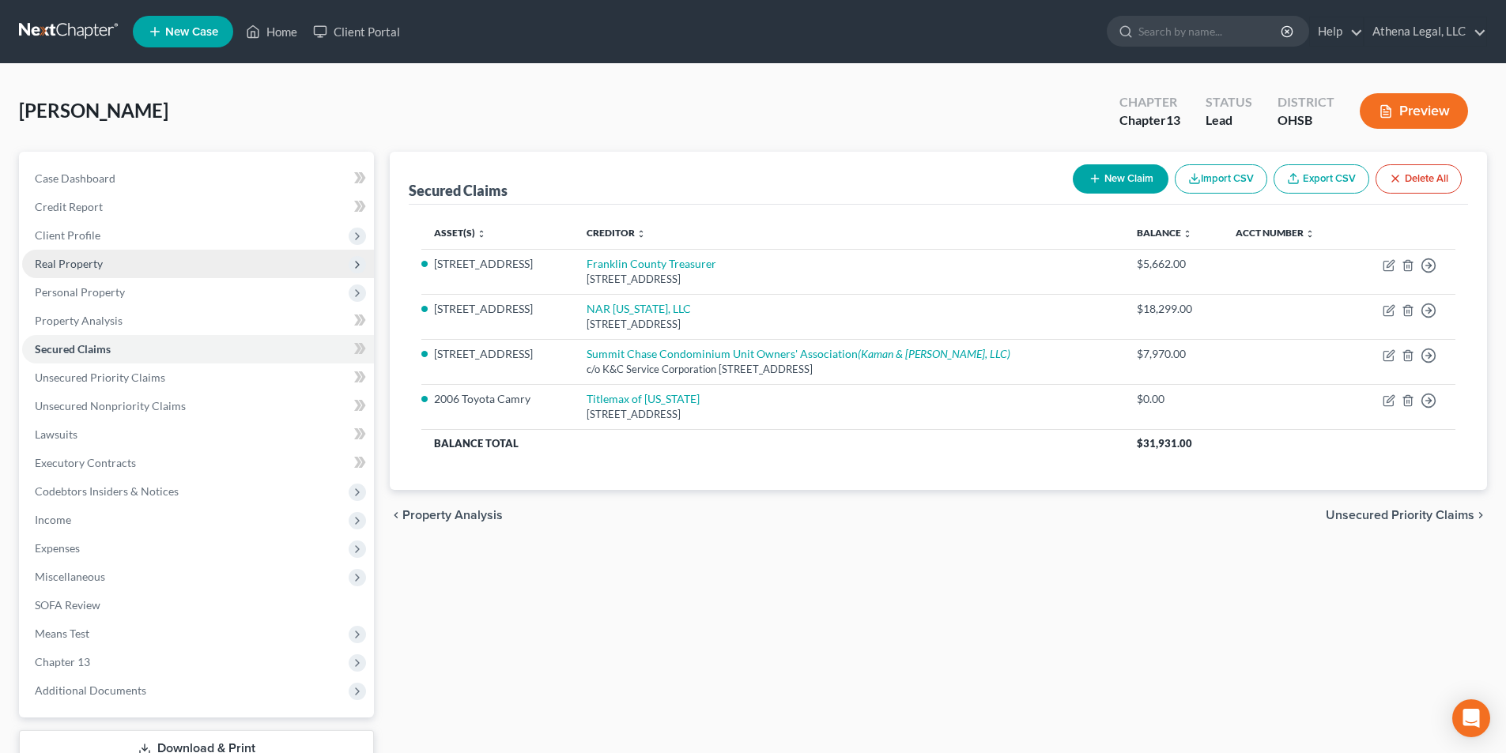
click at [87, 260] on span "Real Property" at bounding box center [69, 263] width 68 height 13
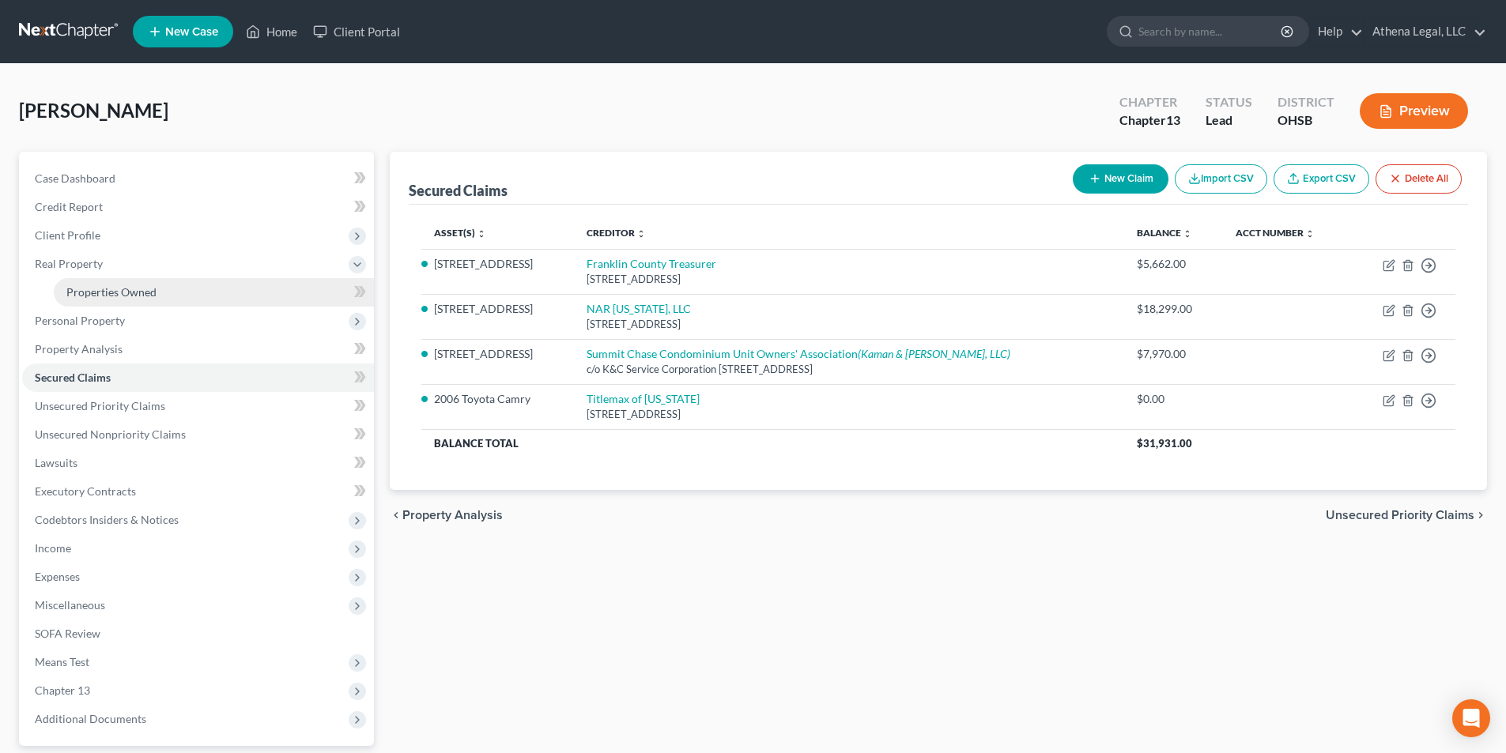
click at [86, 283] on link "Properties Owned" at bounding box center [214, 292] width 320 height 28
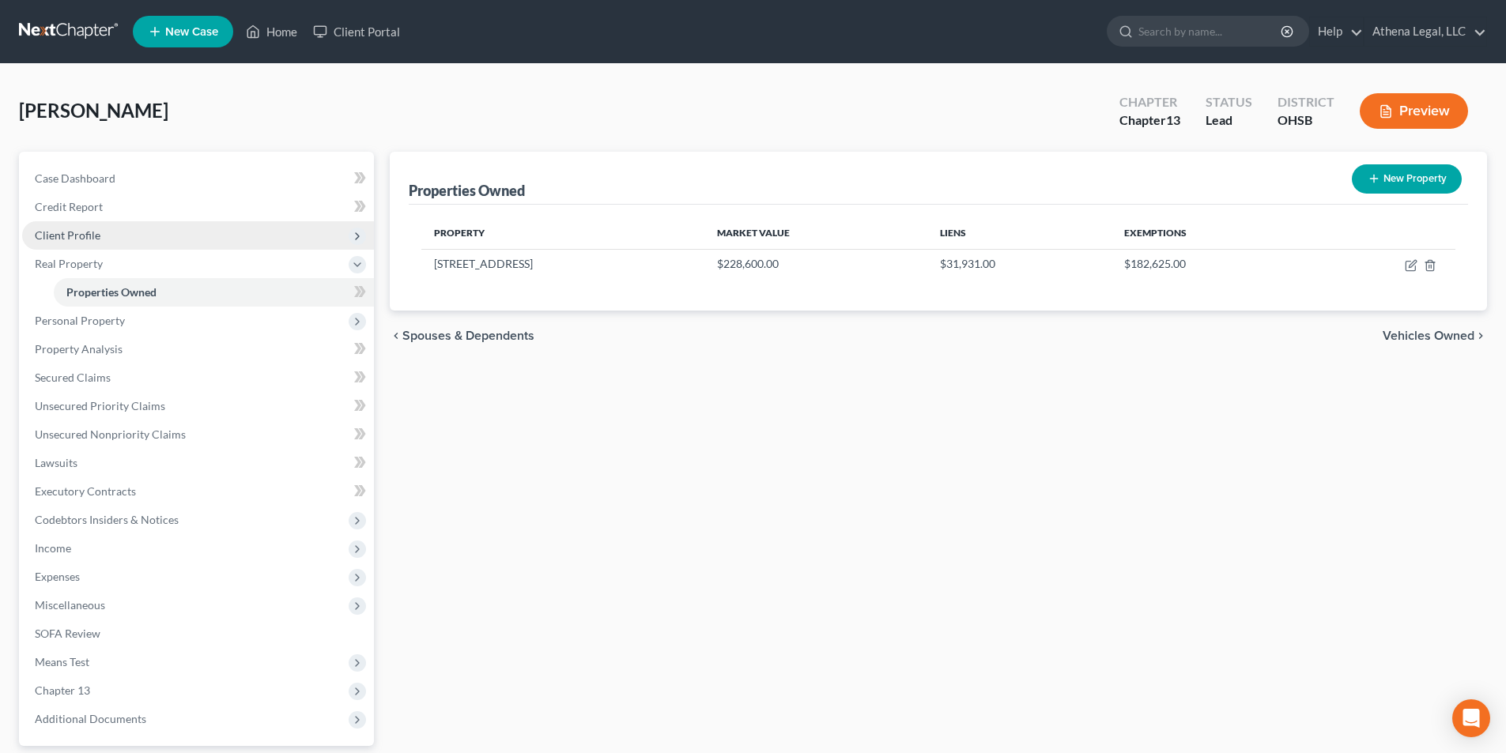
click at [66, 227] on span "Client Profile" at bounding box center [198, 235] width 352 height 28
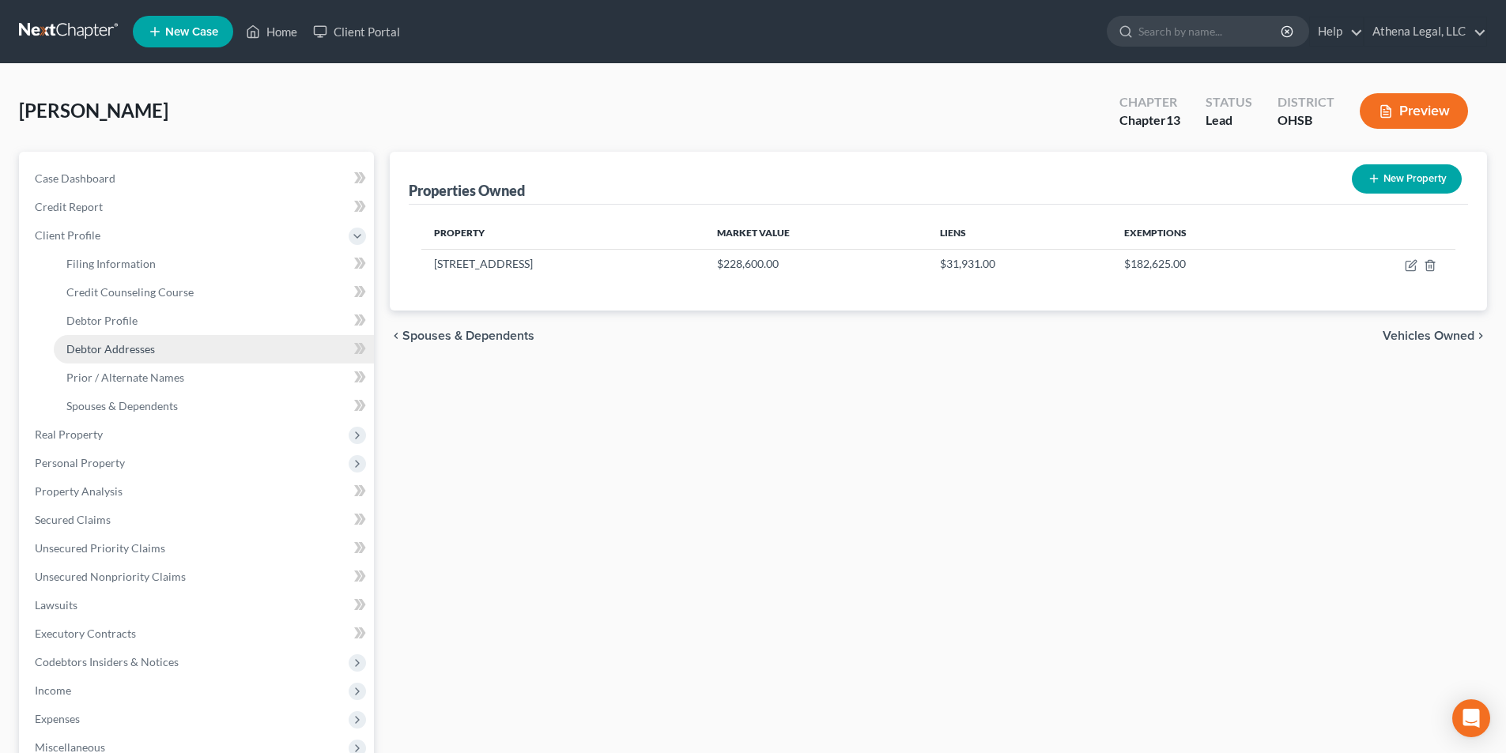
click at [128, 346] on span "Debtor Addresses" at bounding box center [110, 348] width 89 height 13
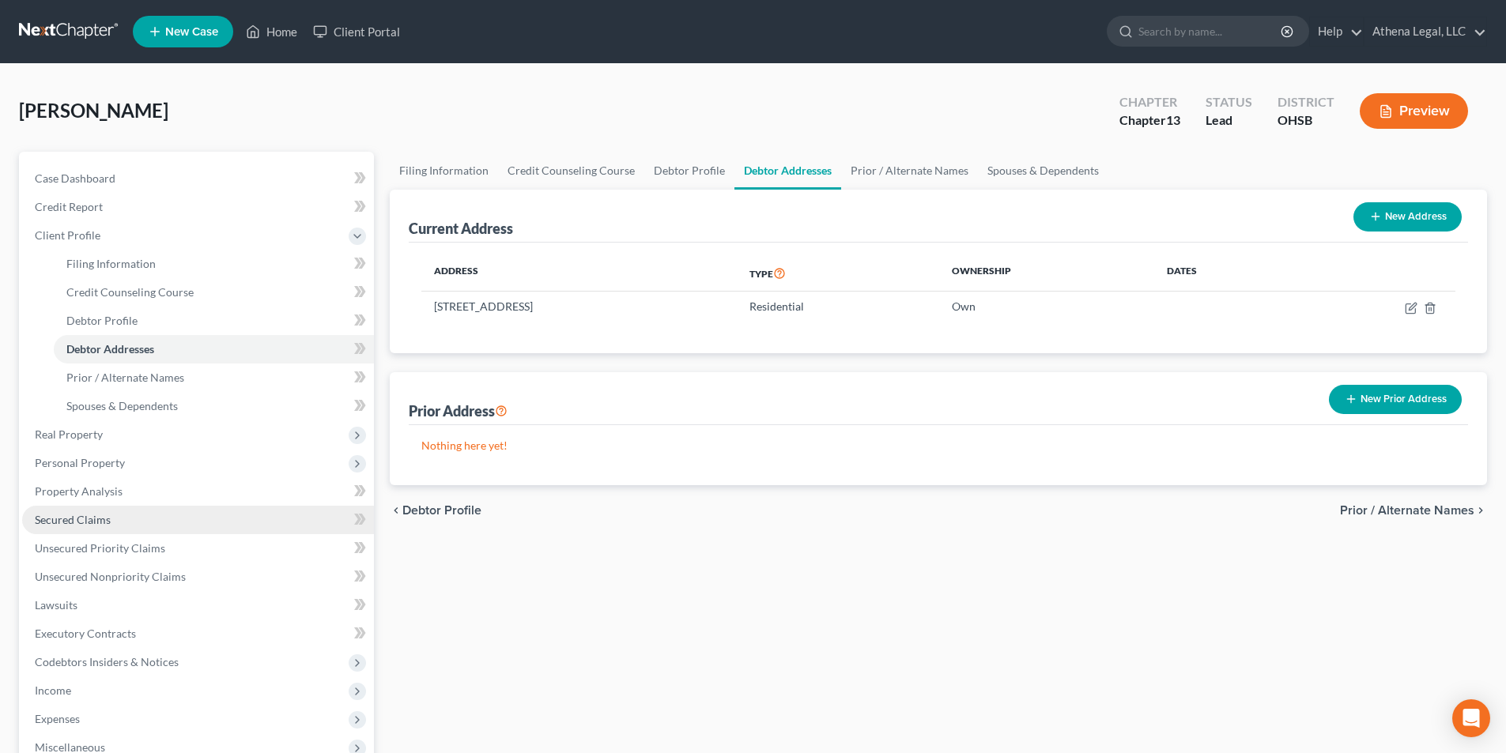
click at [93, 520] on span "Secured Claims" at bounding box center [73, 519] width 76 height 13
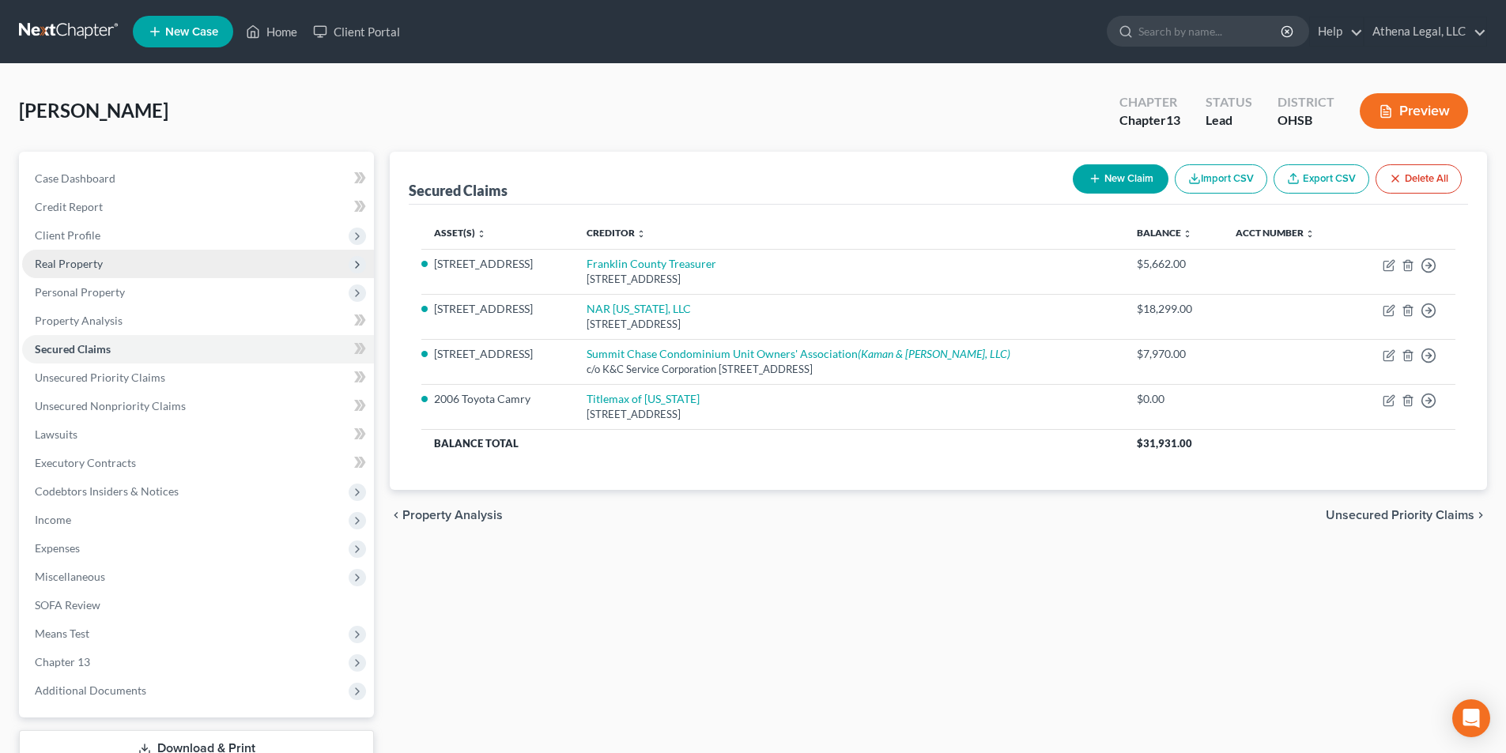
click at [74, 262] on span "Real Property" at bounding box center [69, 263] width 68 height 13
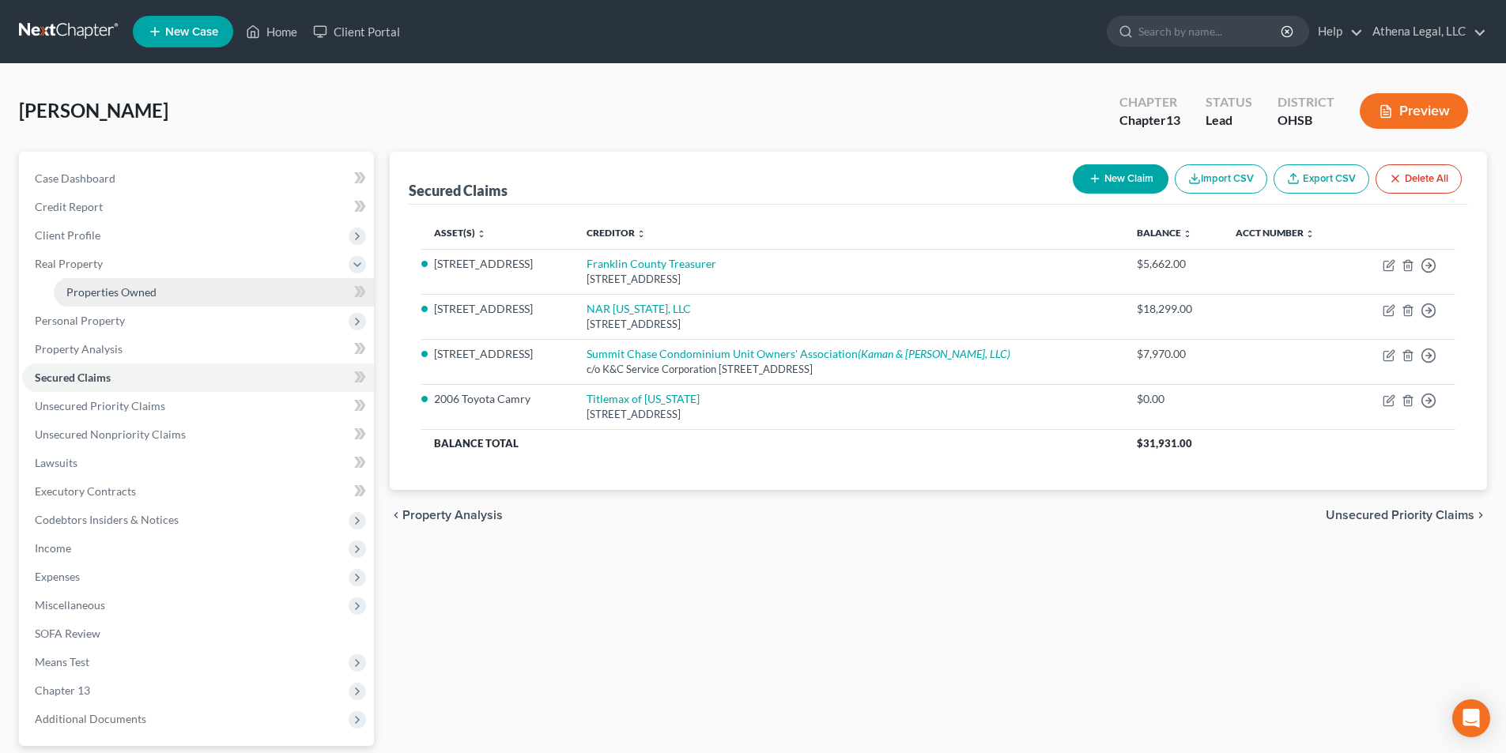
click at [96, 291] on span "Properties Owned" at bounding box center [111, 291] width 90 height 13
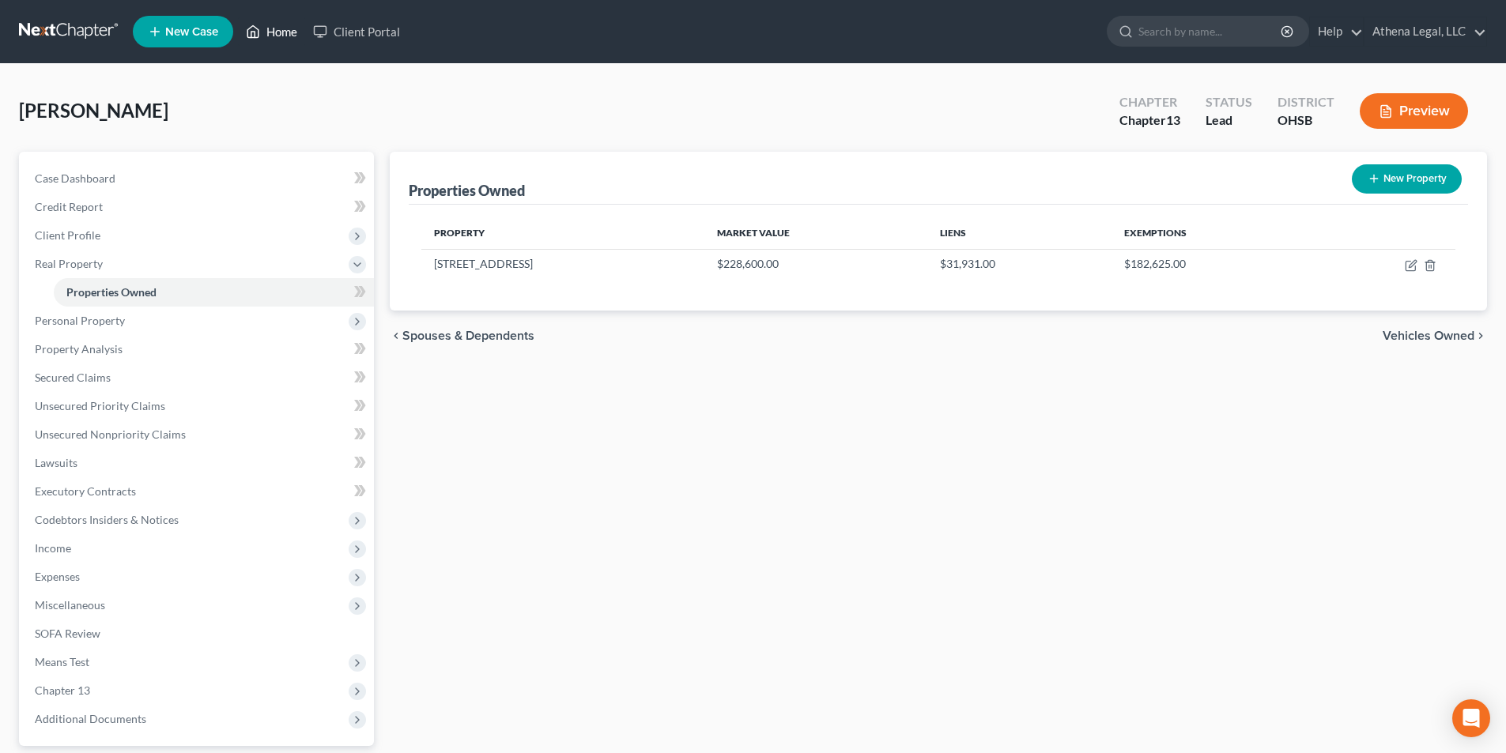
click at [270, 36] on link "Home" at bounding box center [271, 31] width 67 height 28
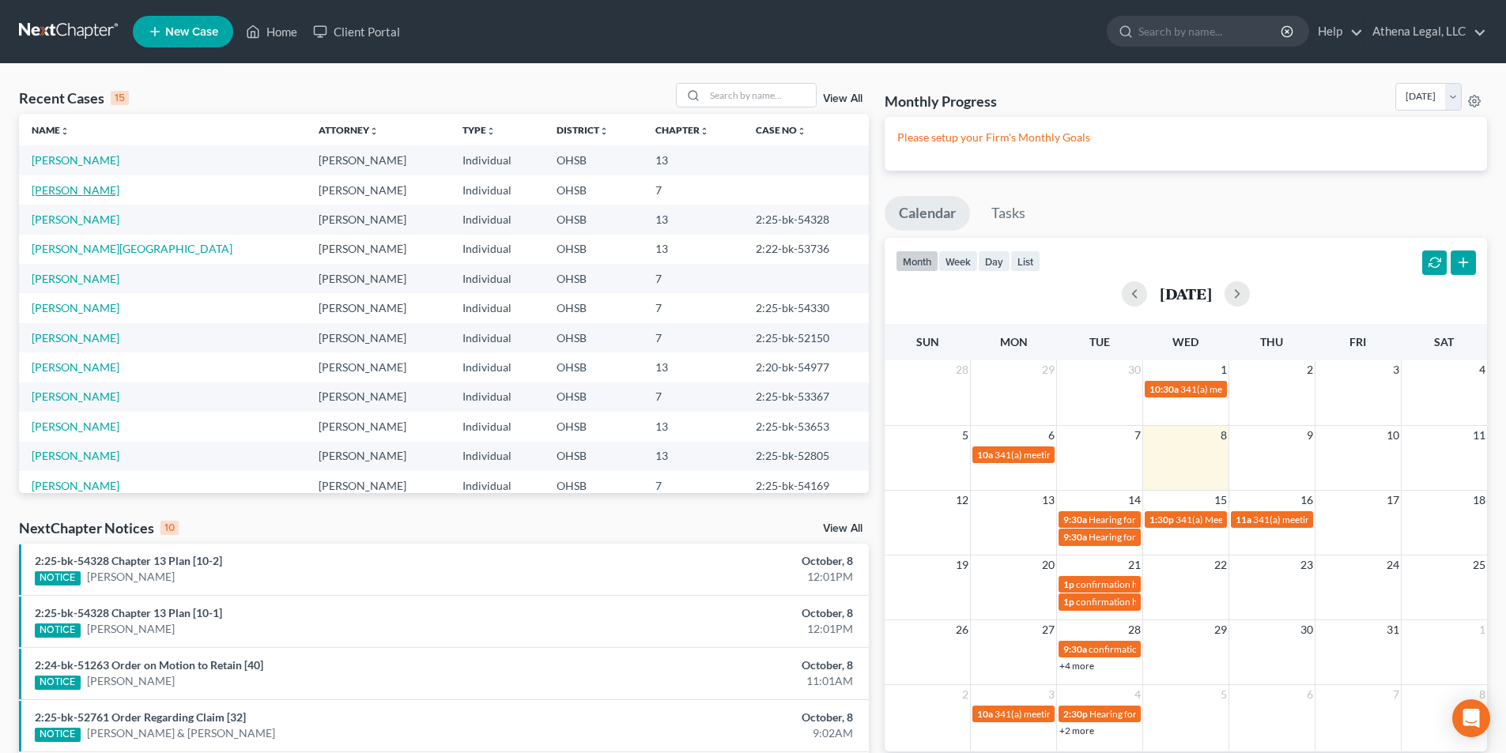
click at [86, 189] on link "[PERSON_NAME]" at bounding box center [76, 189] width 88 height 13
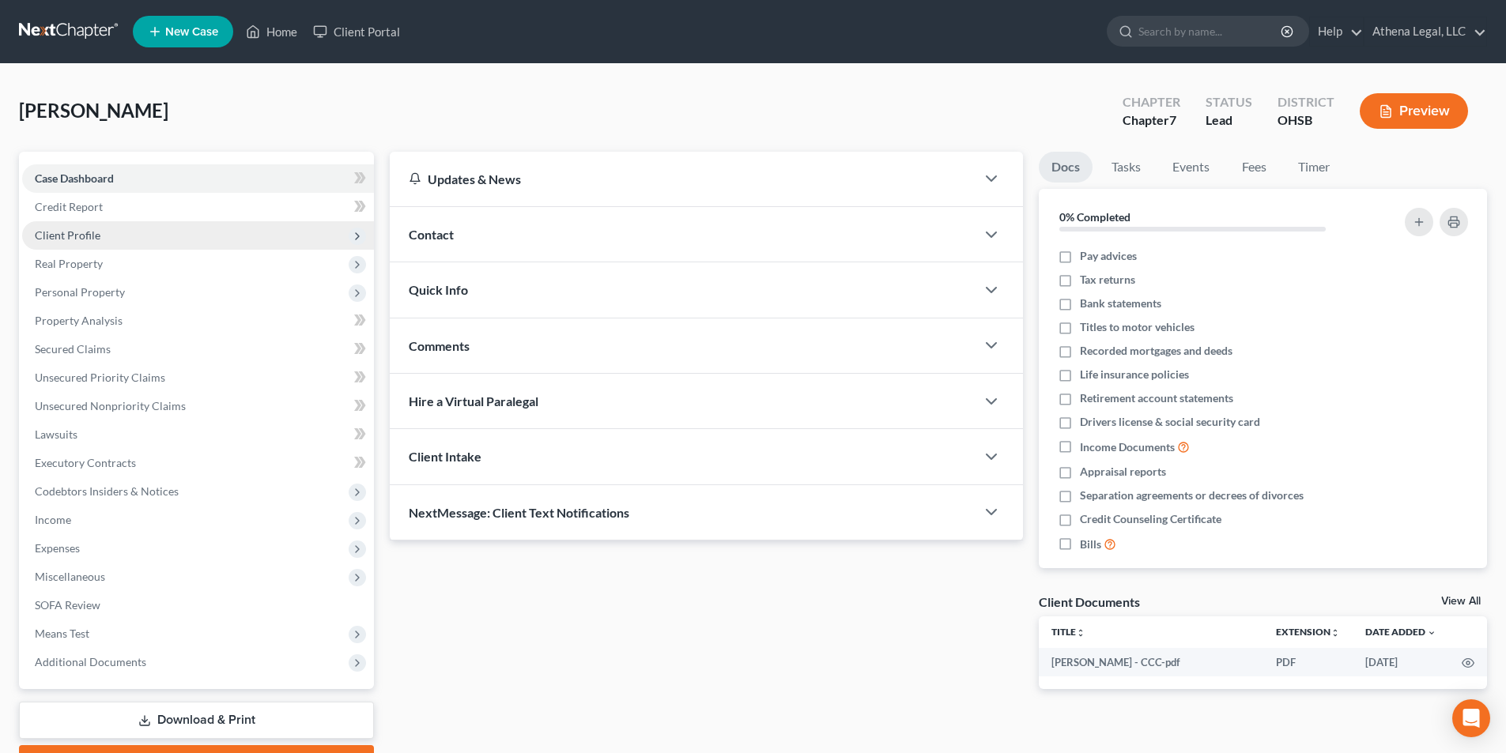
click at [77, 232] on span "Client Profile" at bounding box center [68, 234] width 66 height 13
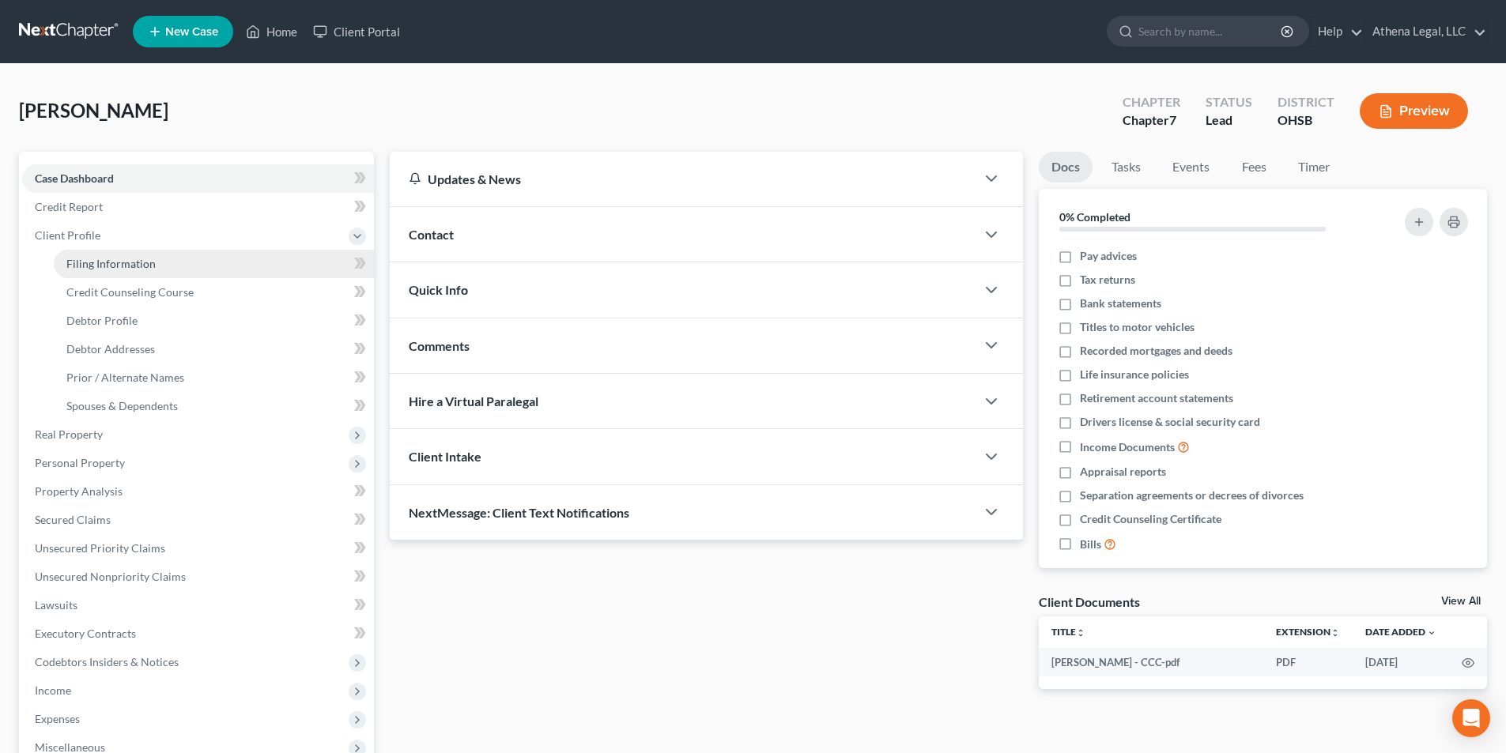
click at [93, 263] on span "Filing Information" at bounding box center [110, 263] width 89 height 13
select select "1"
select select "0"
select select "36"
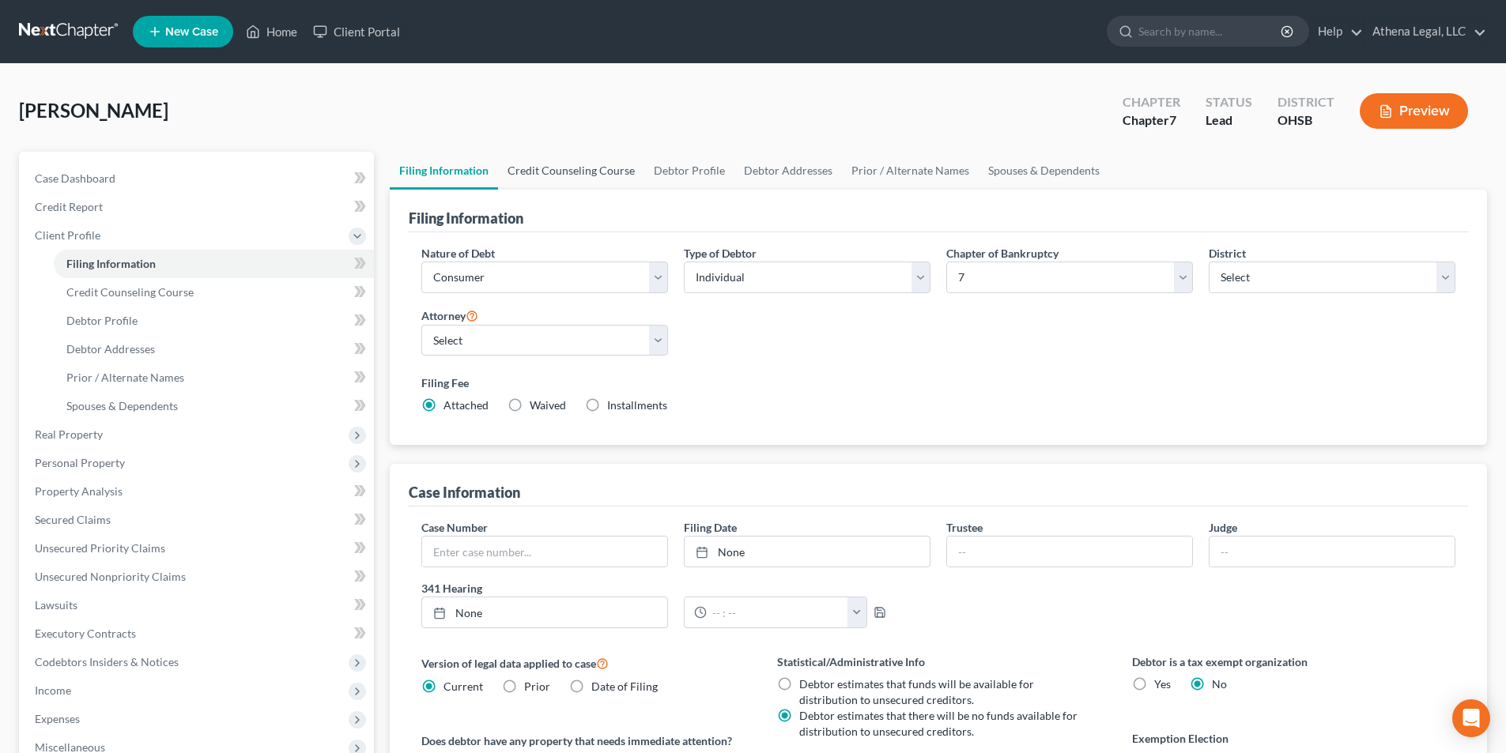
click at [592, 177] on link "Credit Counseling Course" at bounding box center [571, 171] width 146 height 38
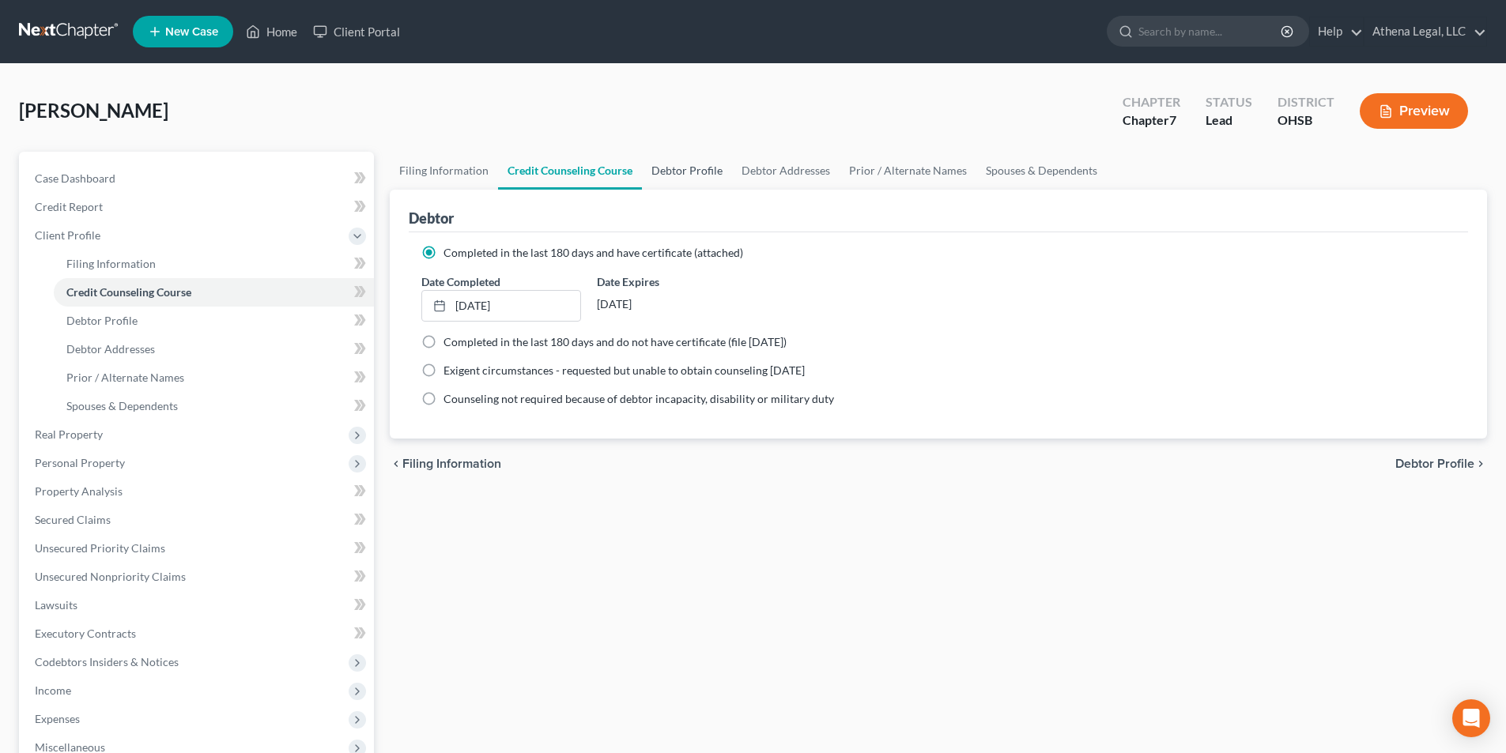
click at [673, 175] on link "Debtor Profile" at bounding box center [687, 171] width 90 height 38
select select "0"
select select "1"
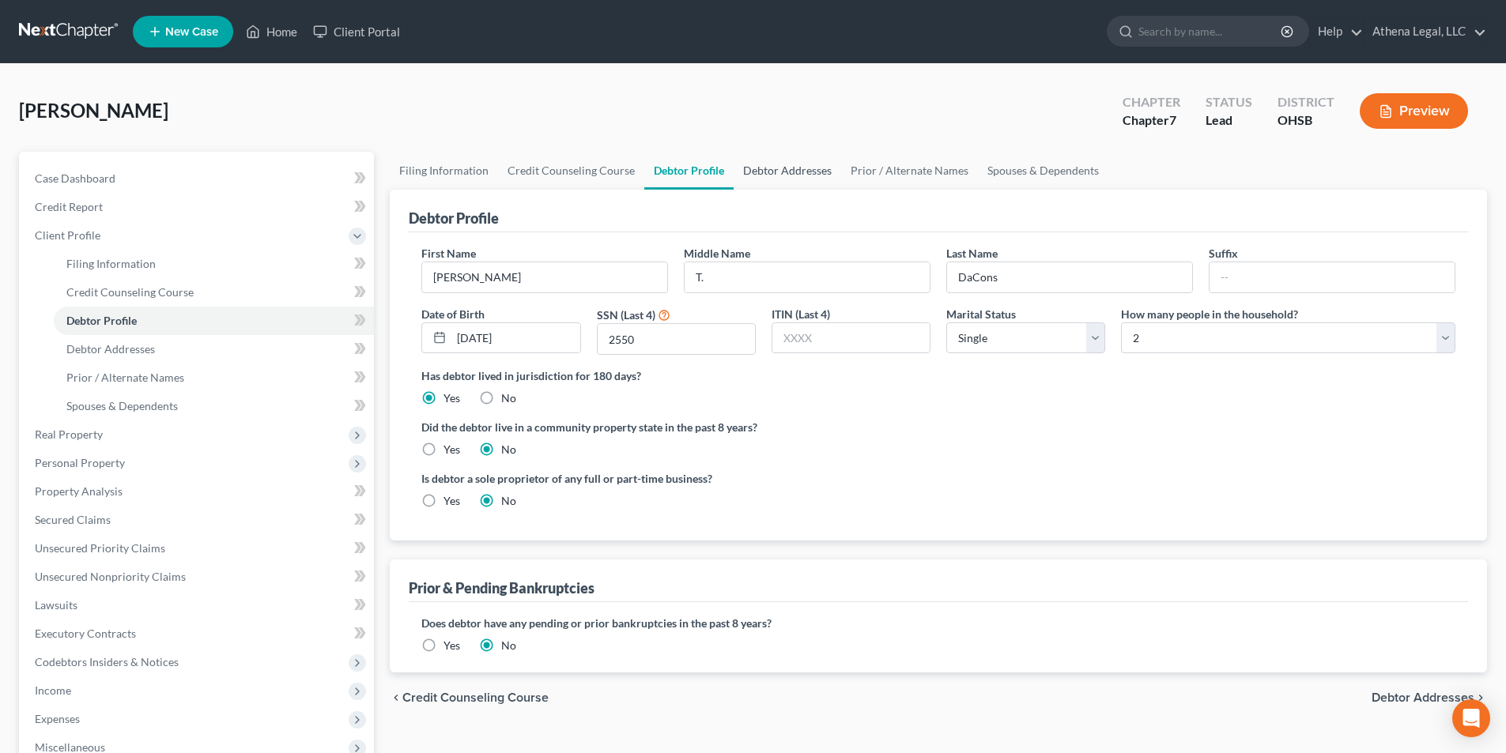
click at [753, 169] on link "Debtor Addresses" at bounding box center [788, 171] width 108 height 38
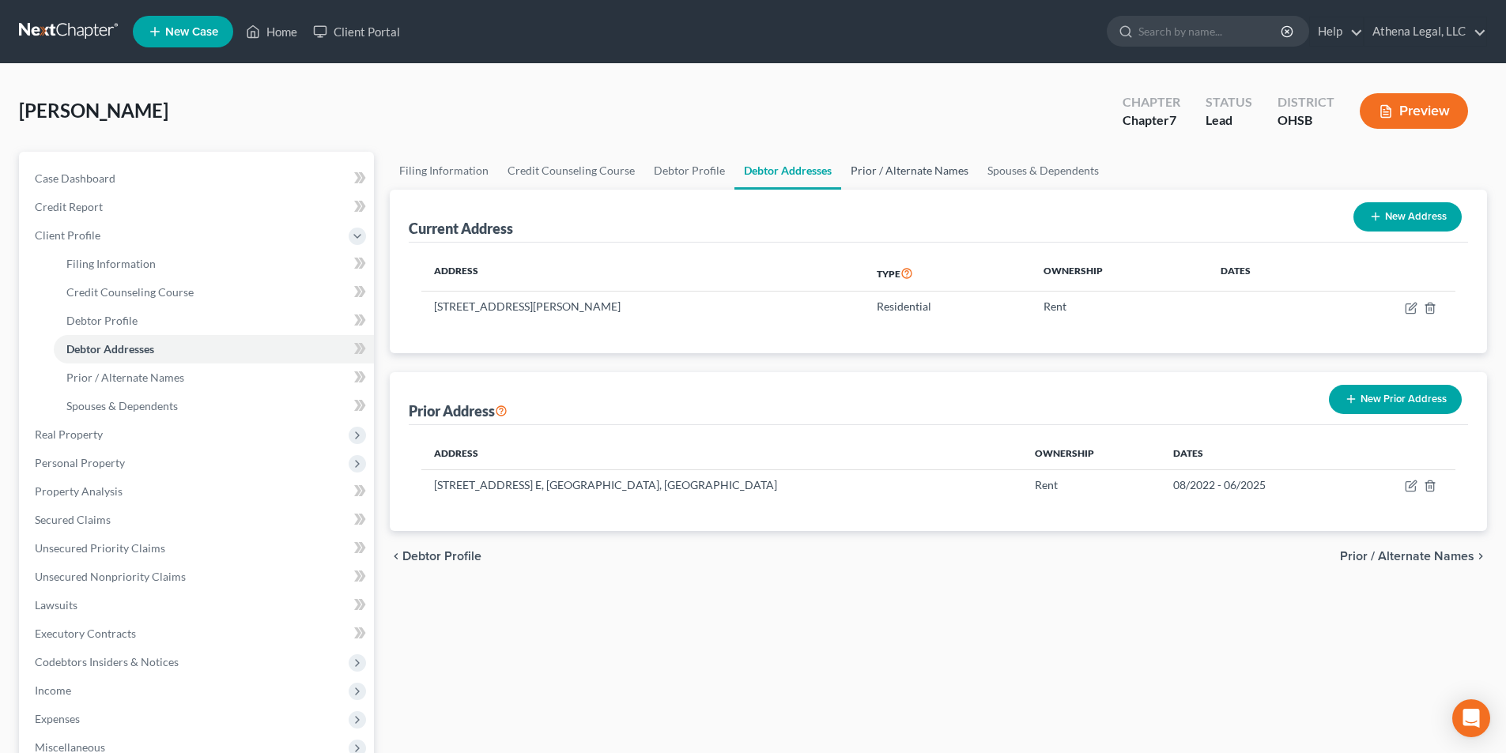
click at [917, 182] on link "Prior / Alternate Names" at bounding box center [909, 171] width 137 height 38
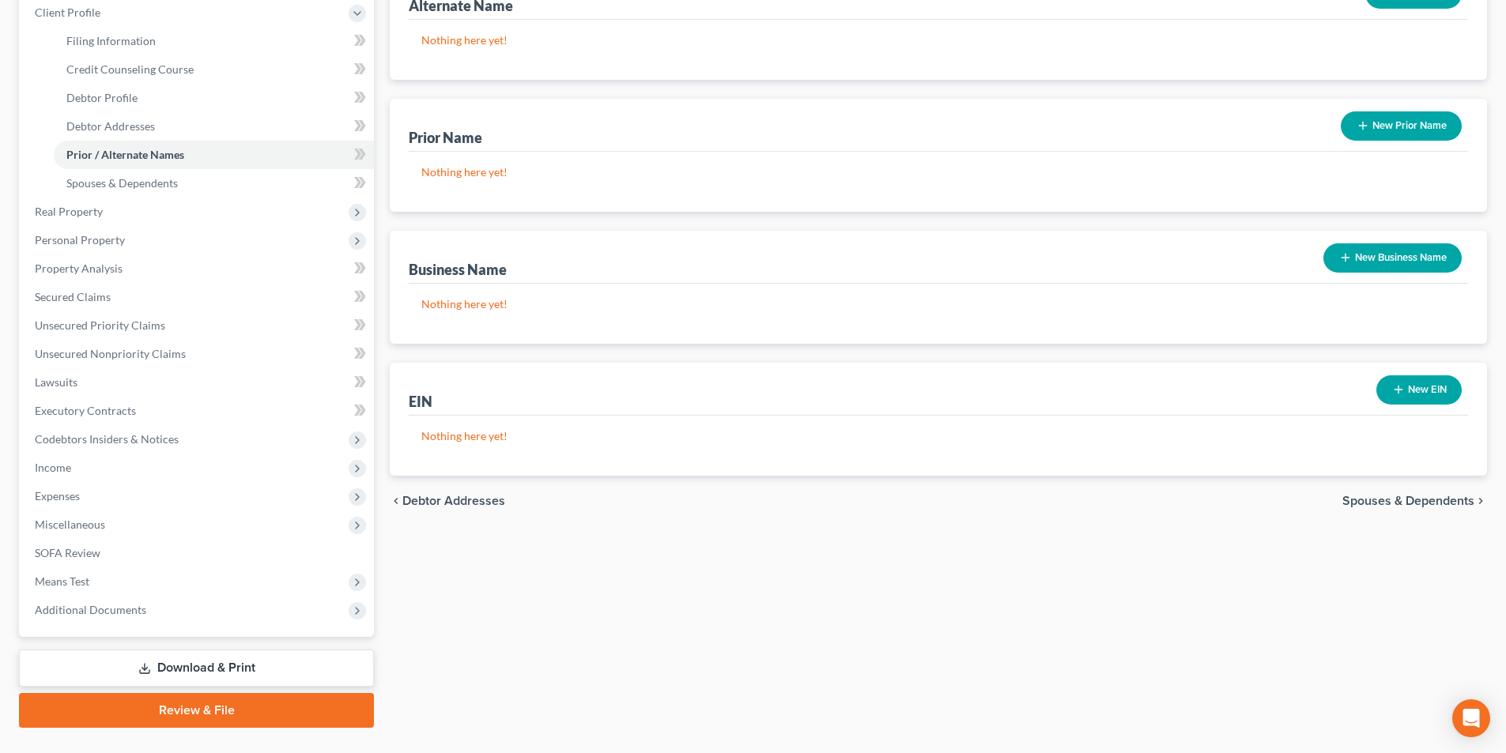
scroll to position [237, 0]
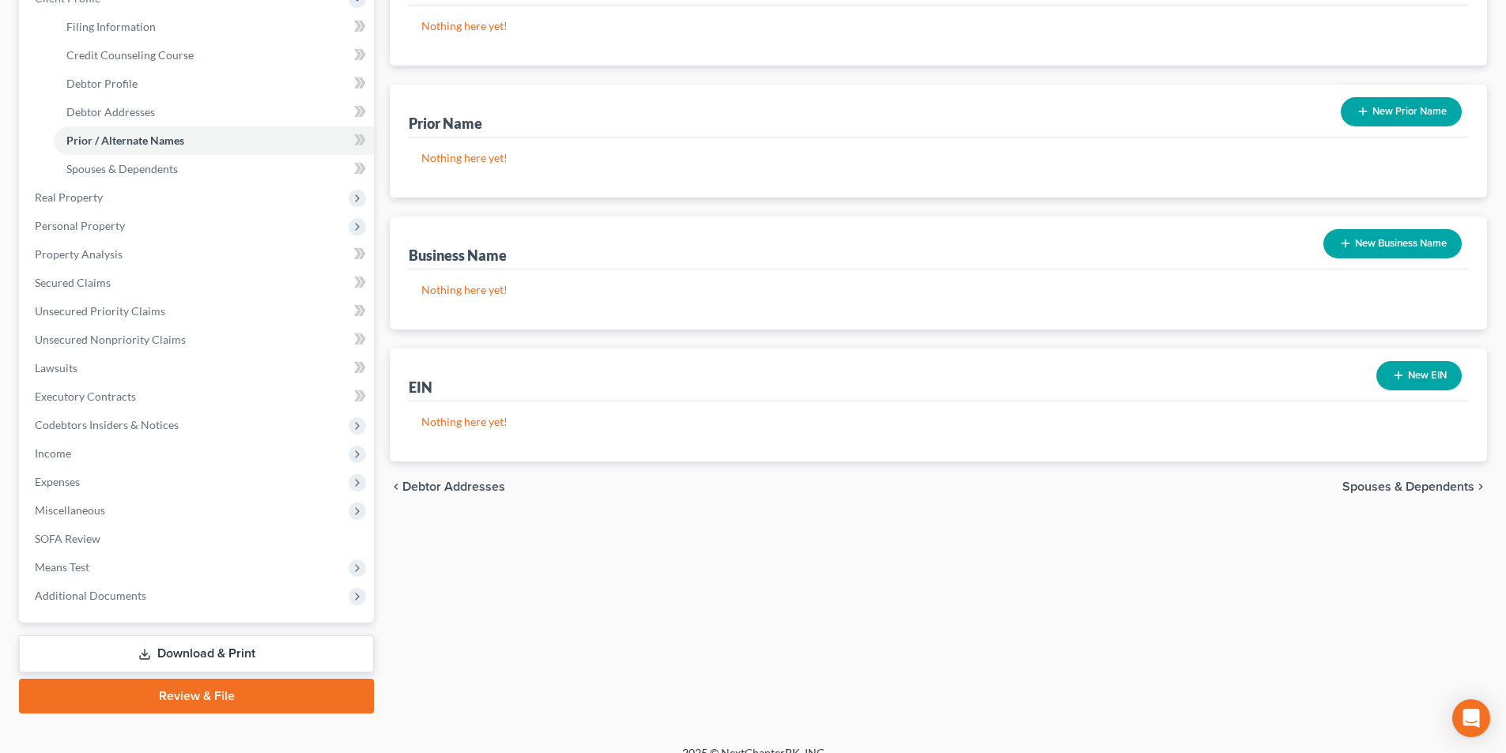
click at [1364, 487] on span "Spouses & Dependents" at bounding box center [1409, 487] width 132 height 13
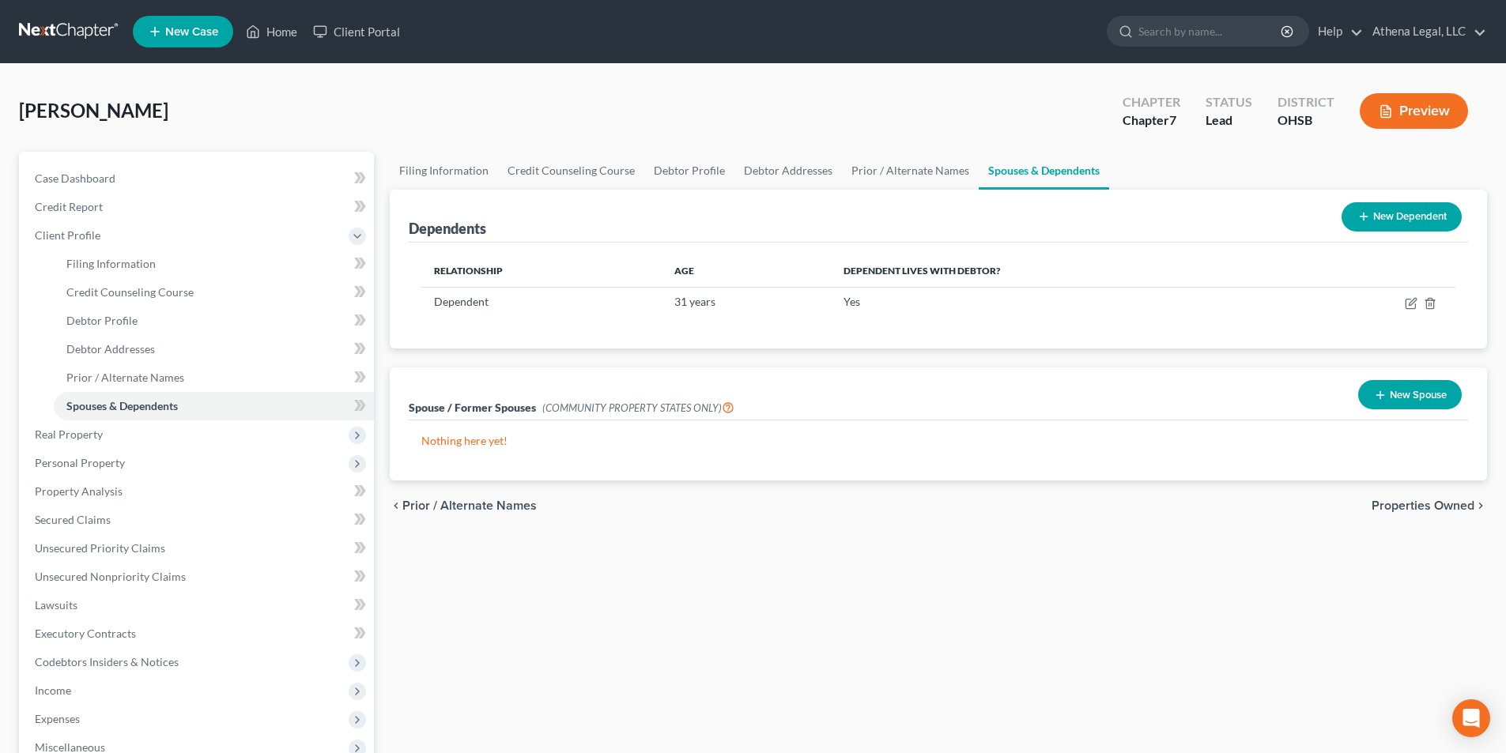
click at [1388, 506] on span "Properties Owned" at bounding box center [1423, 506] width 103 height 13
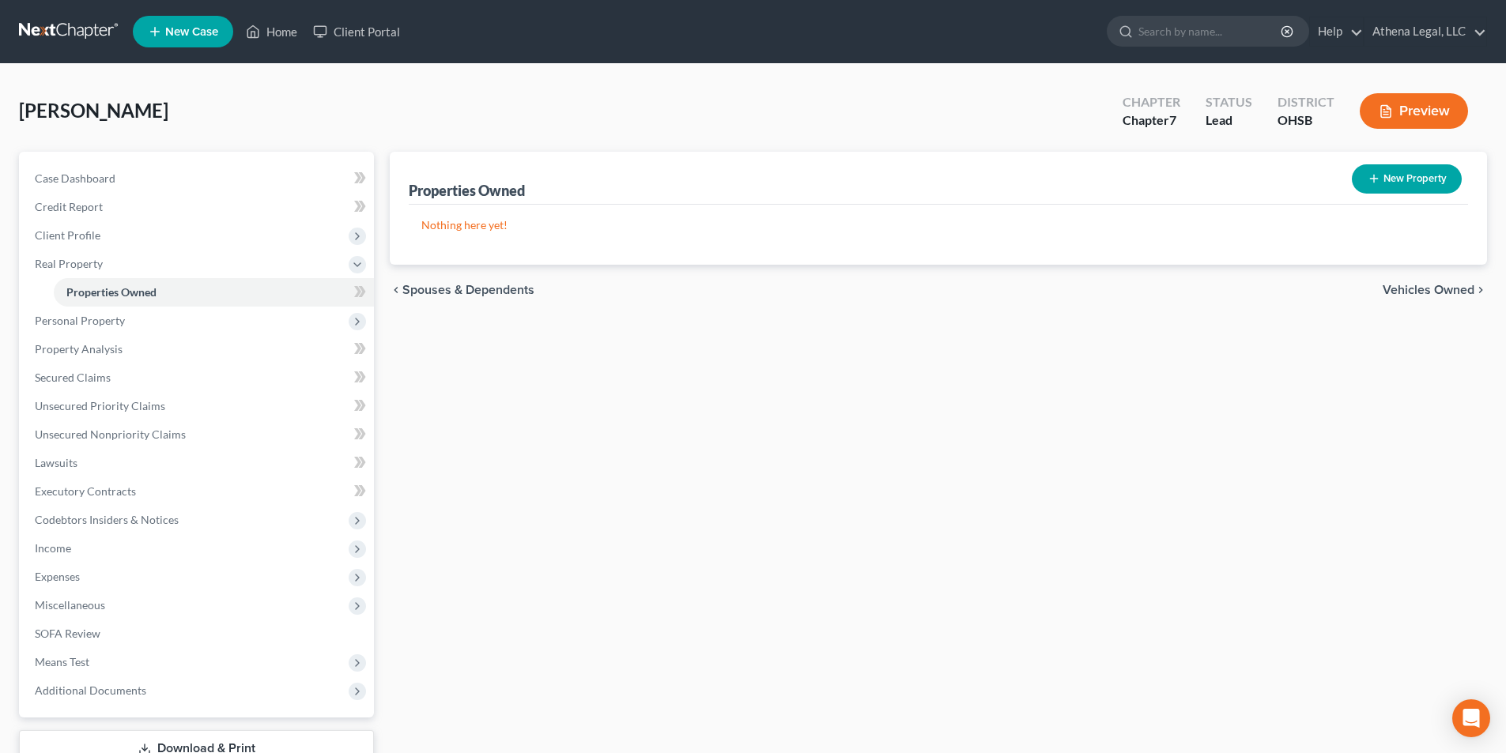
click at [1405, 294] on span "Vehicles Owned" at bounding box center [1429, 290] width 92 height 13
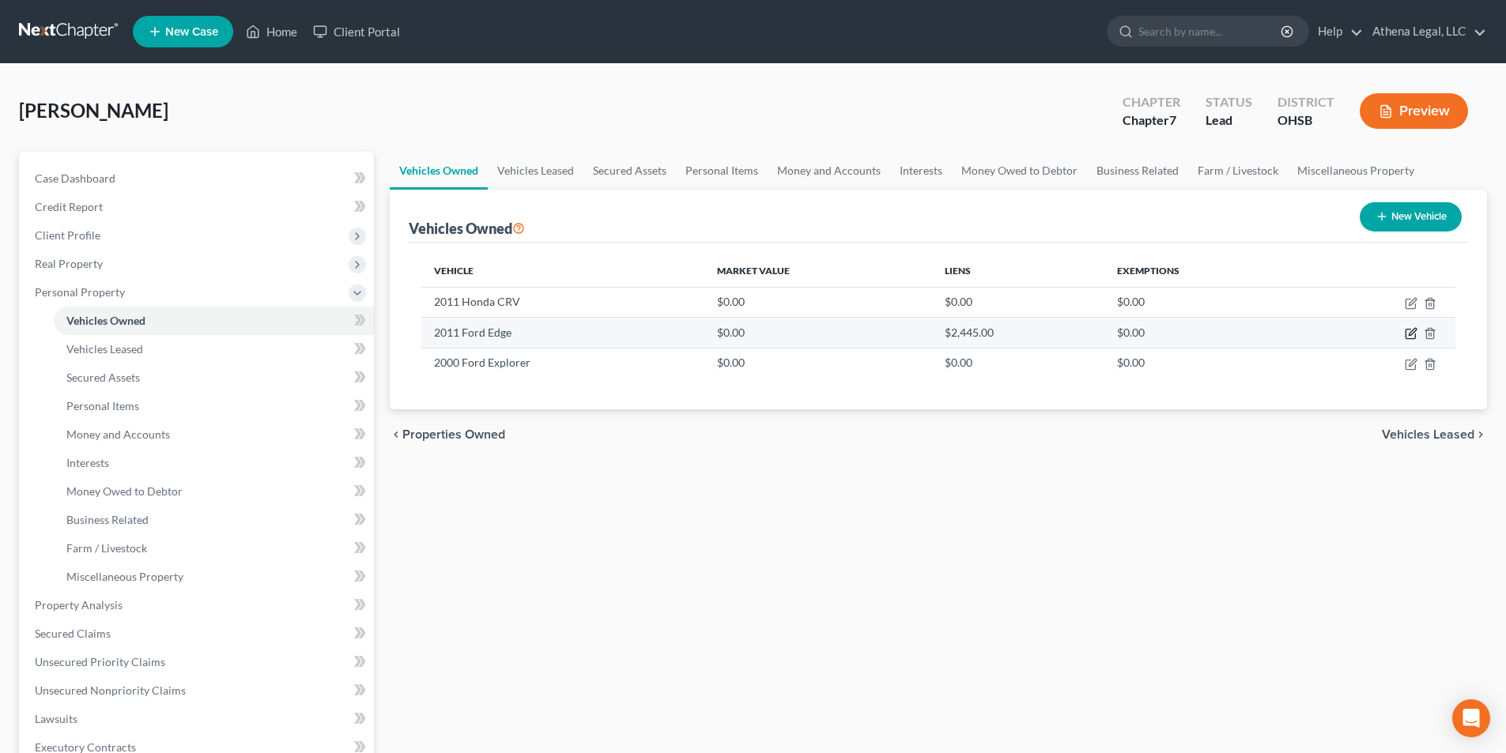
click at [1405, 334] on icon "button" at bounding box center [1411, 333] width 13 height 13
select select "0"
select select "15"
select select "3"
select select "0"
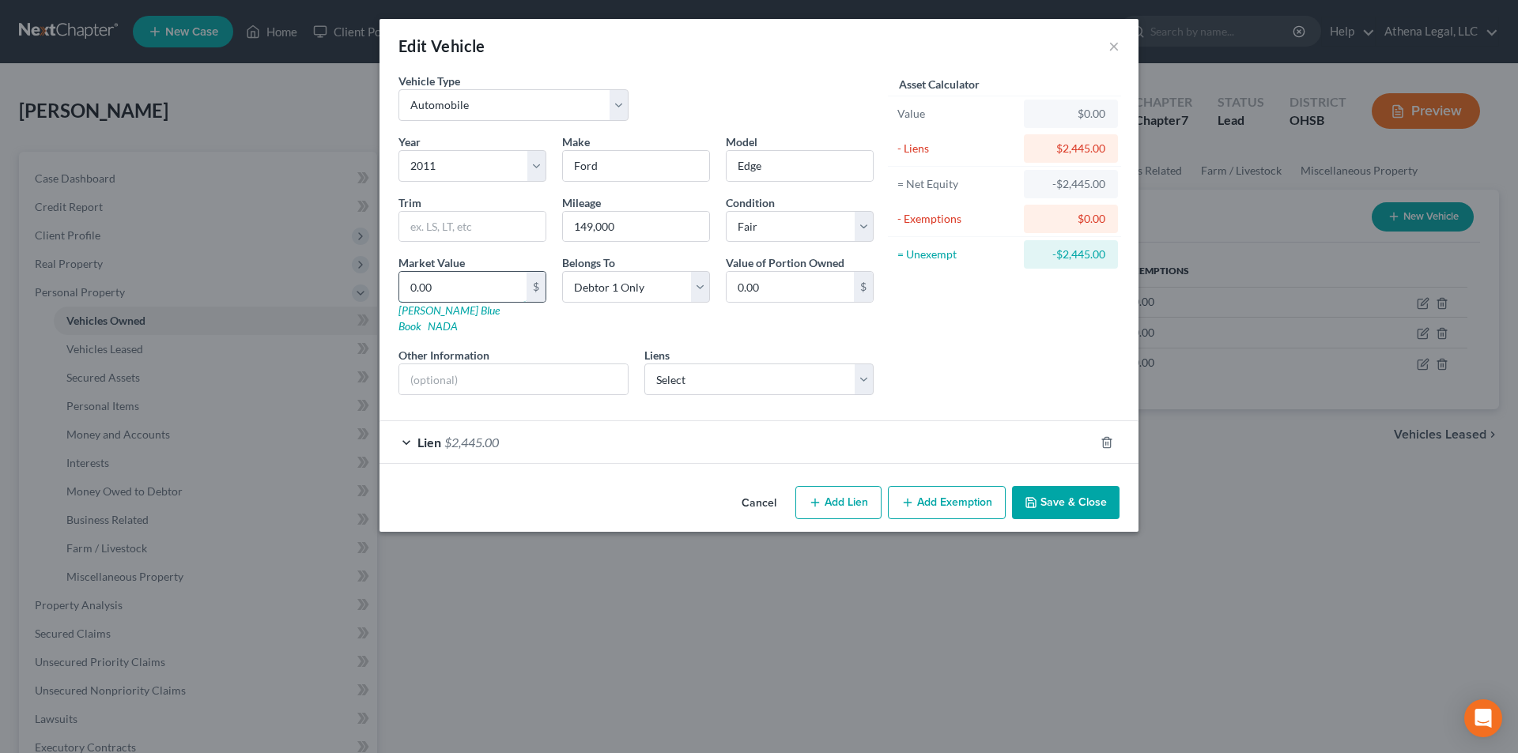
click at [456, 292] on input "0.00" at bounding box center [462, 287] width 127 height 30
click at [463, 295] on input "0.00" at bounding box center [462, 287] width 127 height 30
type input "2"
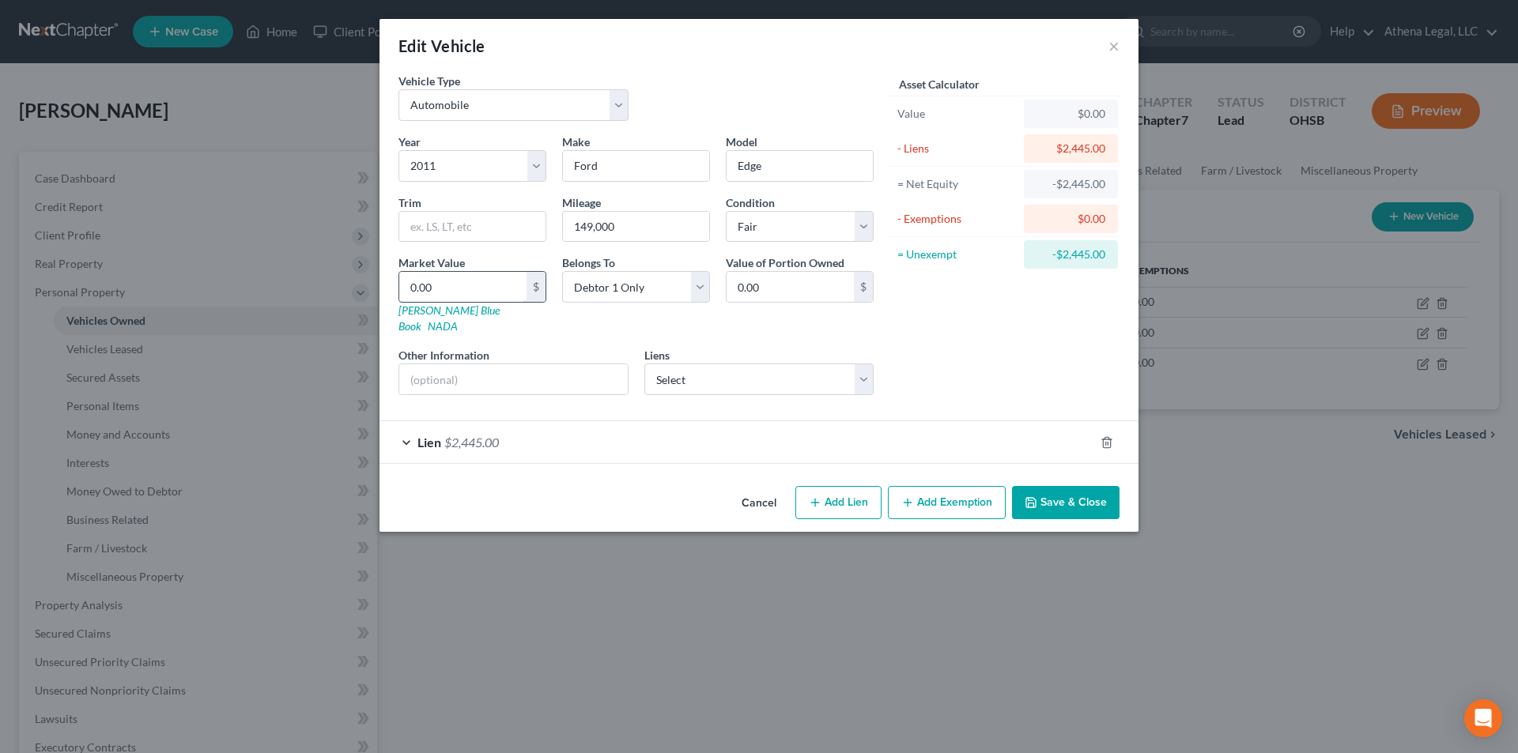
type input "2.00"
type input "27"
type input "27.00"
type input "272"
type input "272.00"
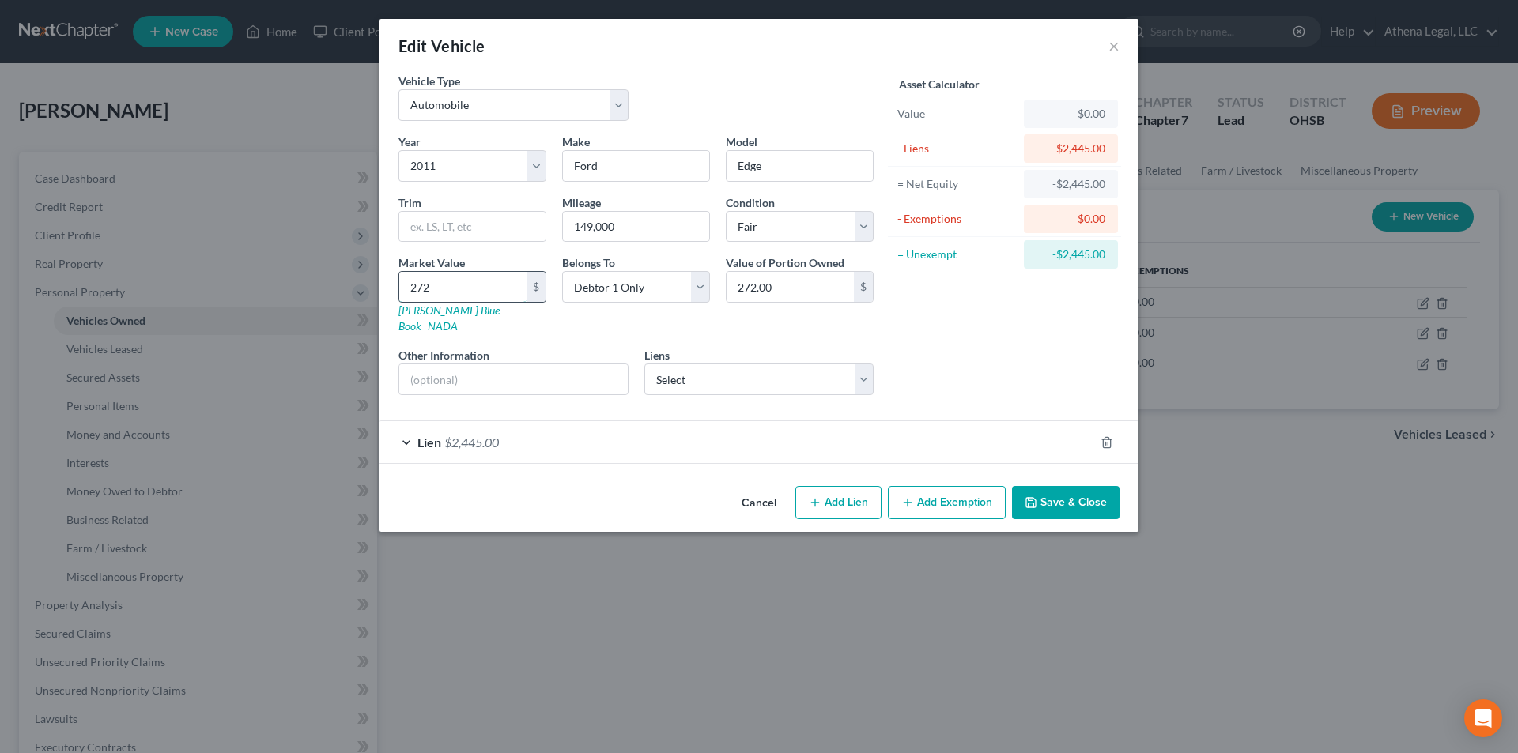
type input "2722"
type input "2,722.00"
type input "2,722"
click at [1053, 499] on button "Save & Close" at bounding box center [1066, 502] width 108 height 33
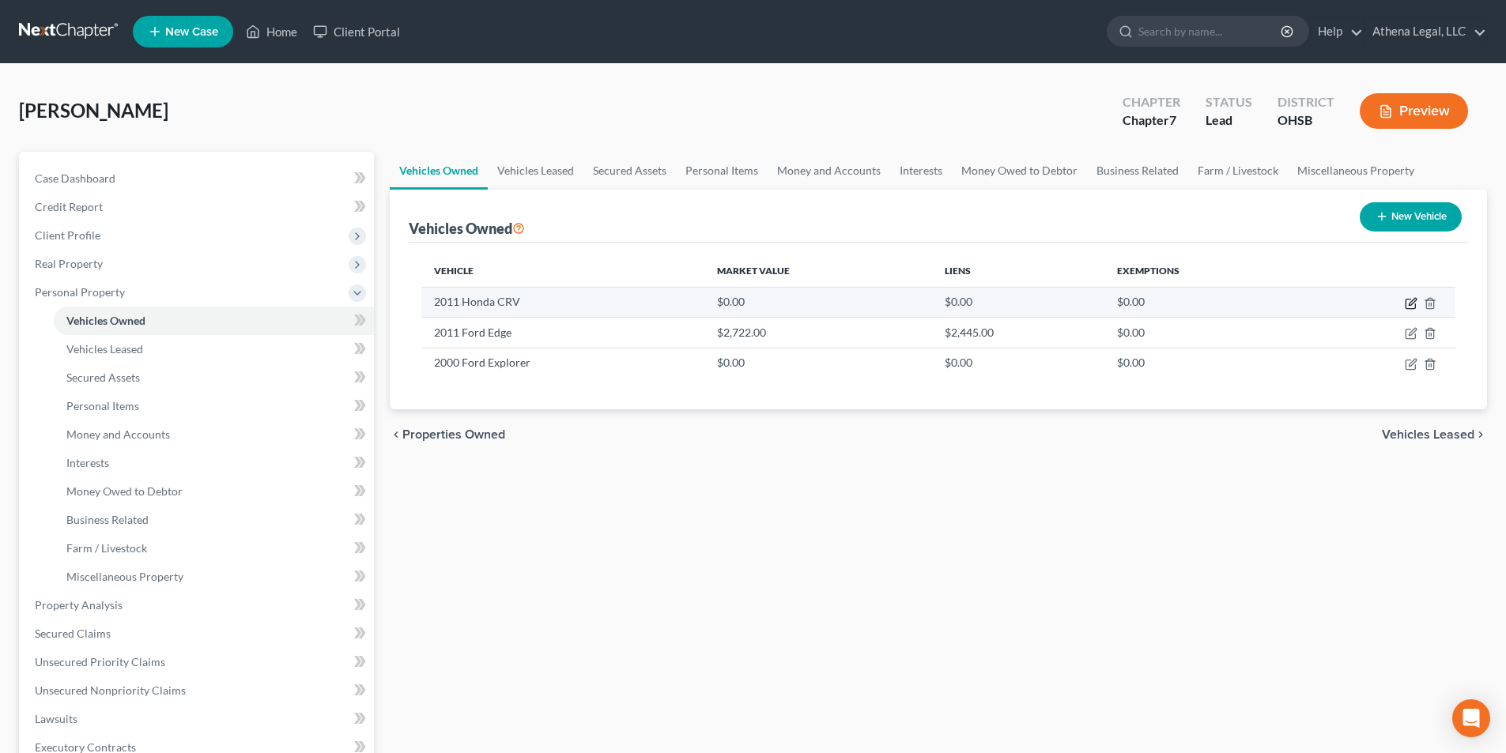
click at [1410, 305] on icon "button" at bounding box center [1412, 301] width 7 height 7
select select "0"
select select "15"
select select "0"
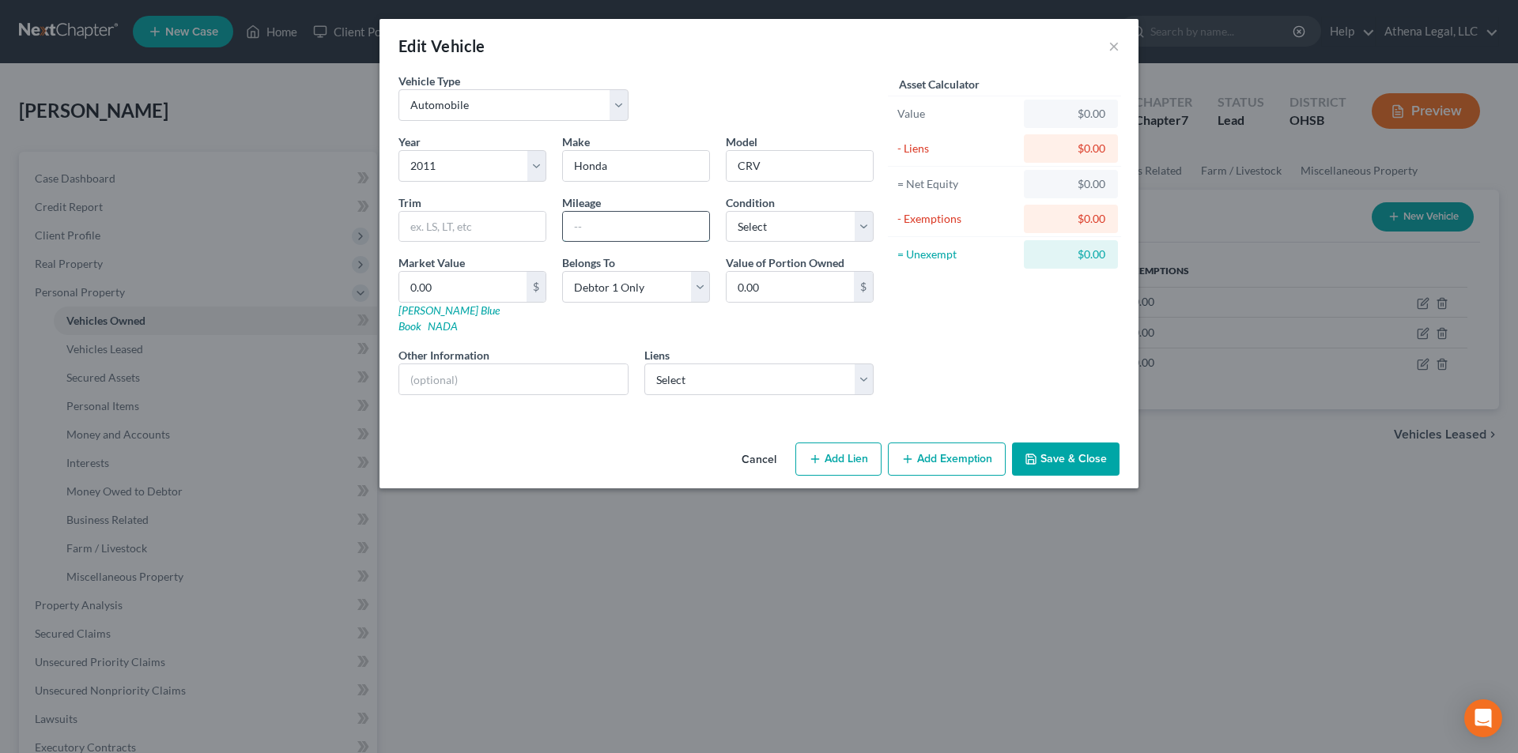
click at [577, 225] on input "text" at bounding box center [636, 227] width 146 height 30
type input "264,397"
click at [746, 225] on select "Select Excellent Very Good Good Fair Poor" at bounding box center [800, 227] width 148 height 32
select select "4"
click at [726, 211] on select "Select Excellent Very Good Good Fair Poor" at bounding box center [800, 227] width 148 height 32
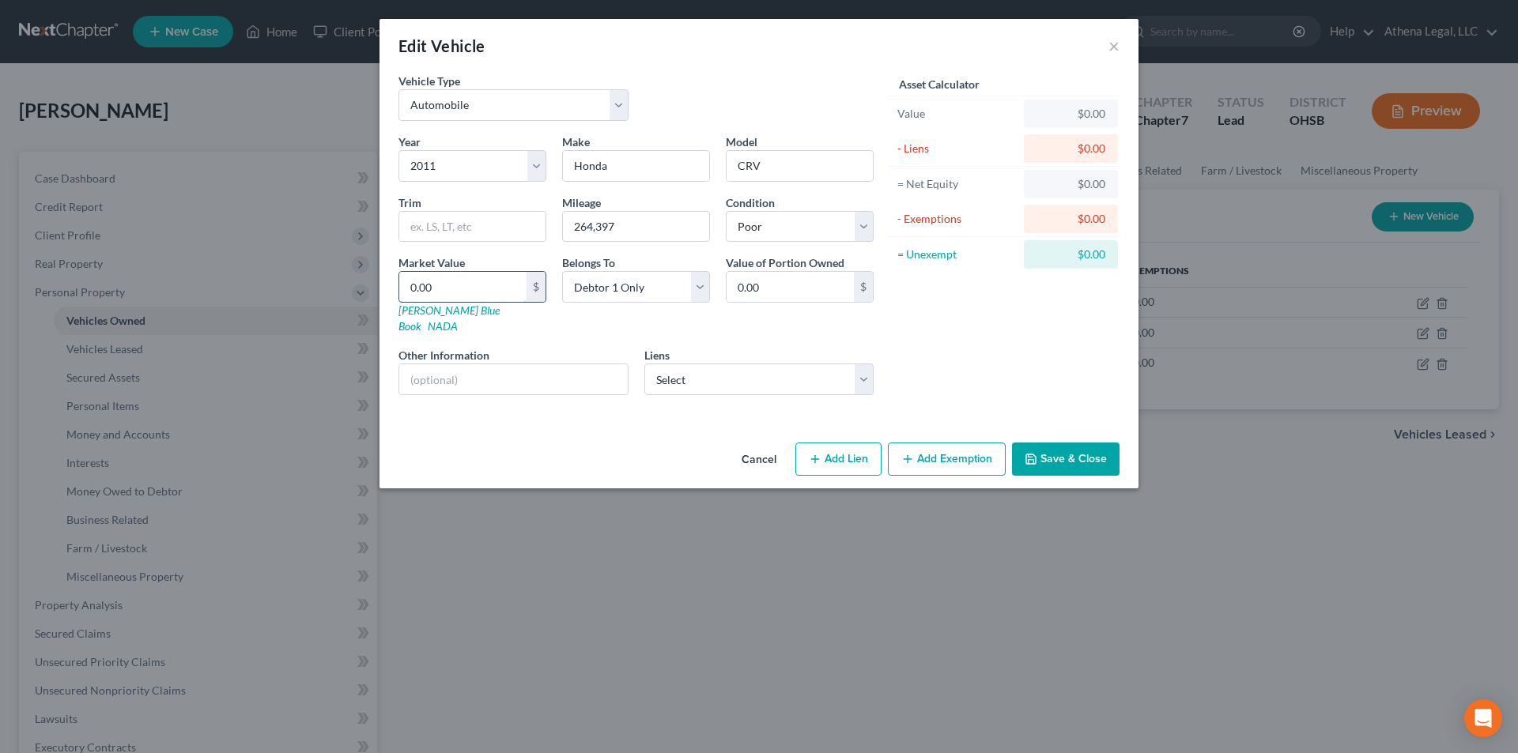
click at [462, 293] on input "0.00" at bounding box center [462, 287] width 127 height 30
type input "1"
type input "1.00"
type input "10"
type input "10.00"
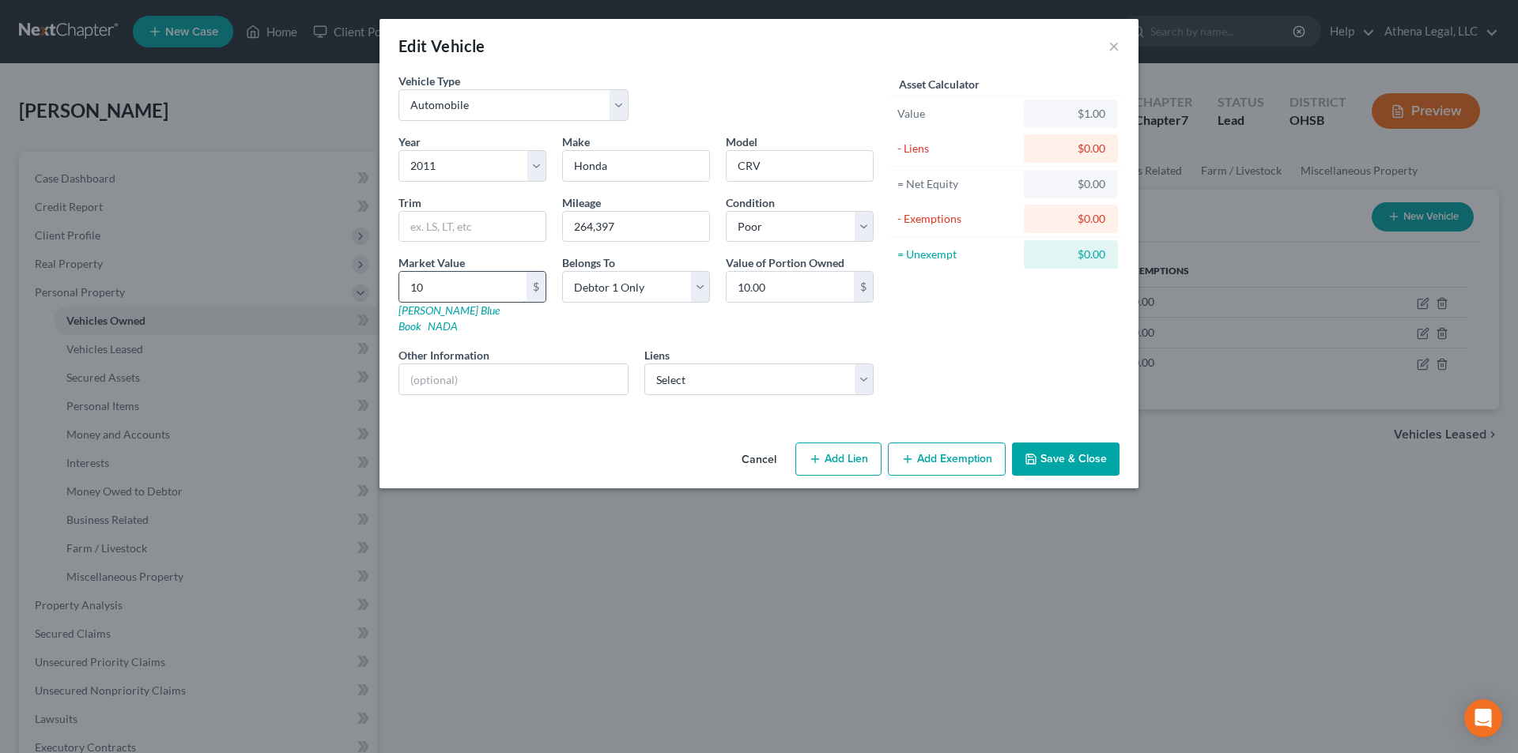
type input "100"
type input "100.00"
type input "1000"
type input "1,000.00"
type input "1,000"
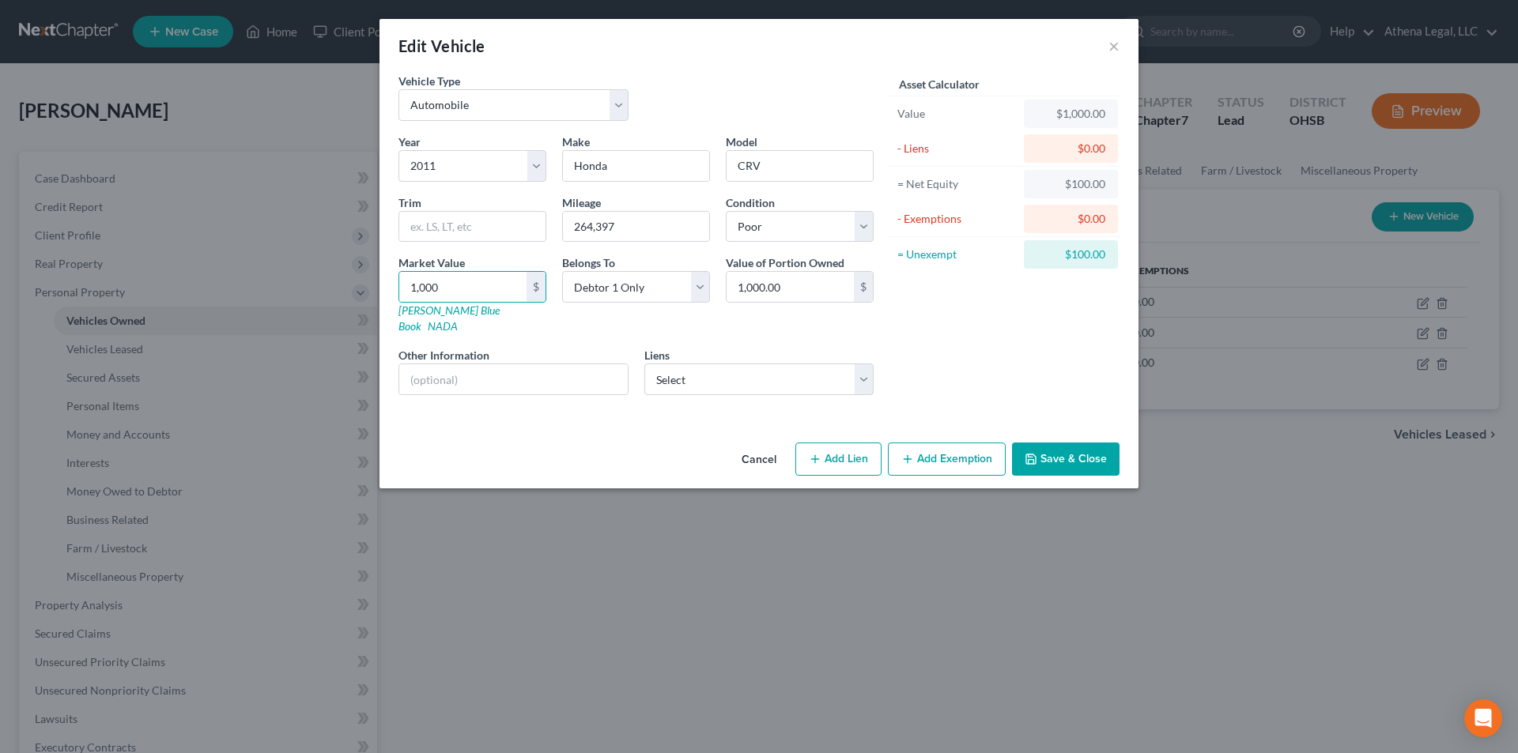
click at [1078, 446] on button "Save & Close" at bounding box center [1066, 459] width 108 height 33
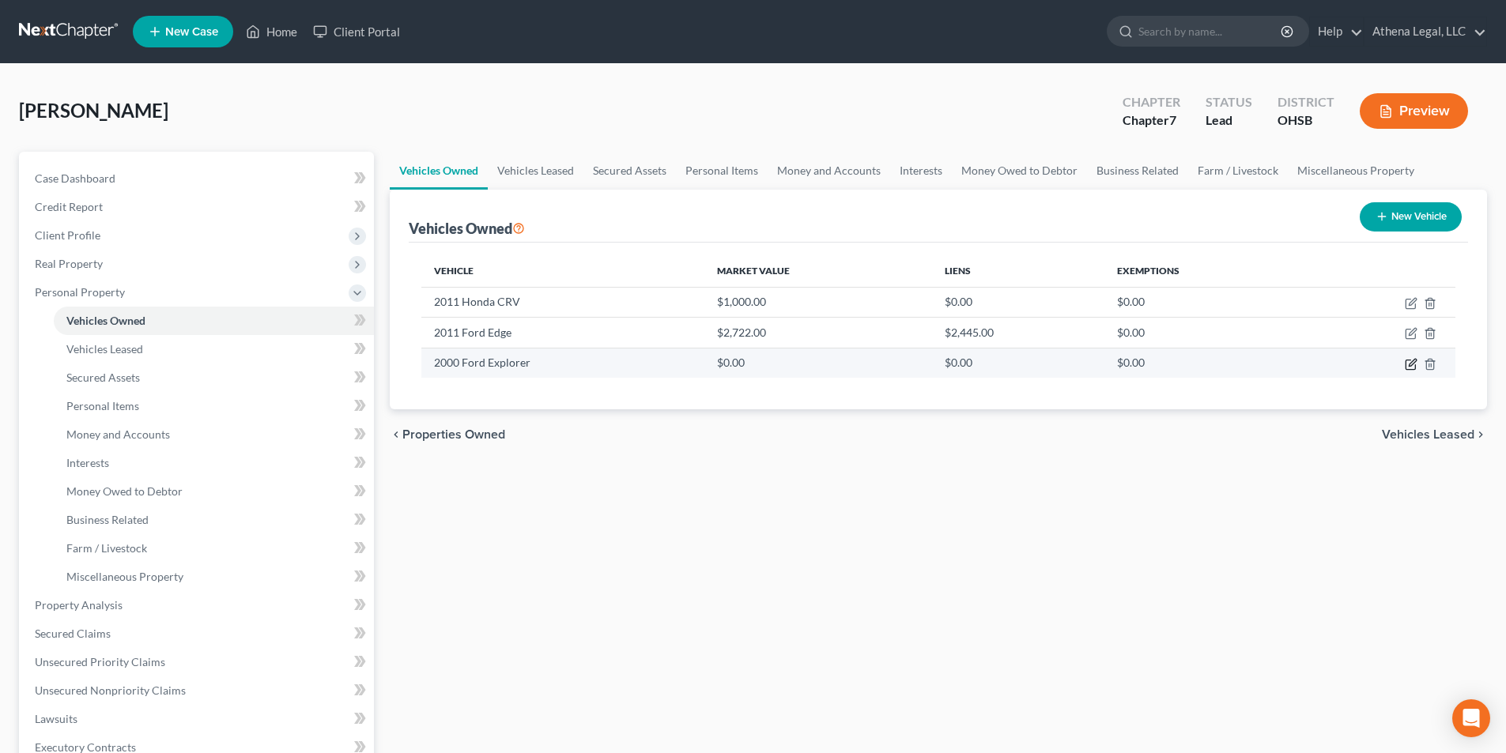
click at [1408, 365] on icon "button" at bounding box center [1411, 364] width 13 height 13
select select "0"
select select "26"
select select "0"
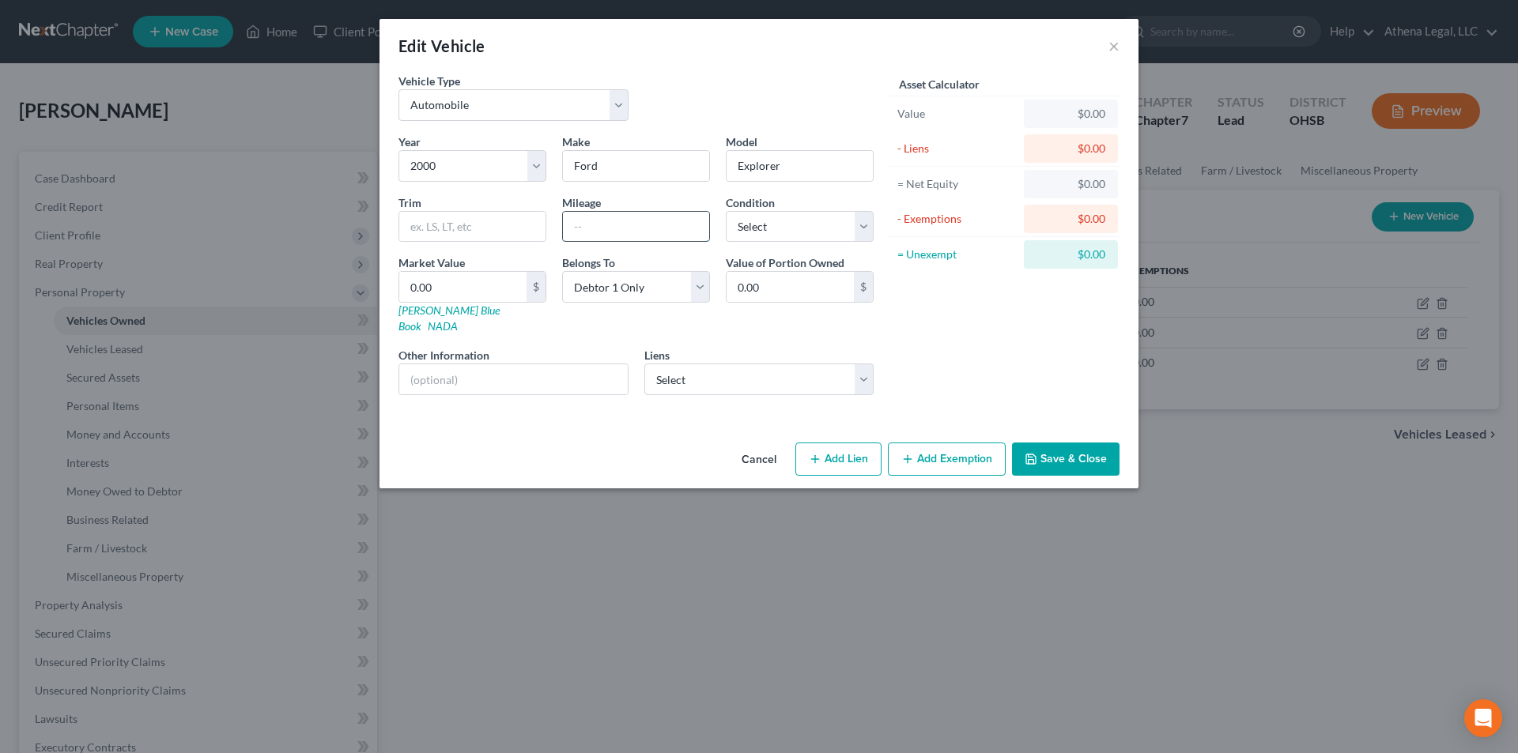
click at [610, 222] on input "text" at bounding box center [636, 227] width 146 height 30
type input "234,000"
click at [765, 232] on select "Select Excellent Very Good Good Fair Poor" at bounding box center [800, 227] width 148 height 32
select select "3"
click at [726, 211] on select "Select Excellent Very Good Good Fair Poor" at bounding box center [800, 227] width 148 height 32
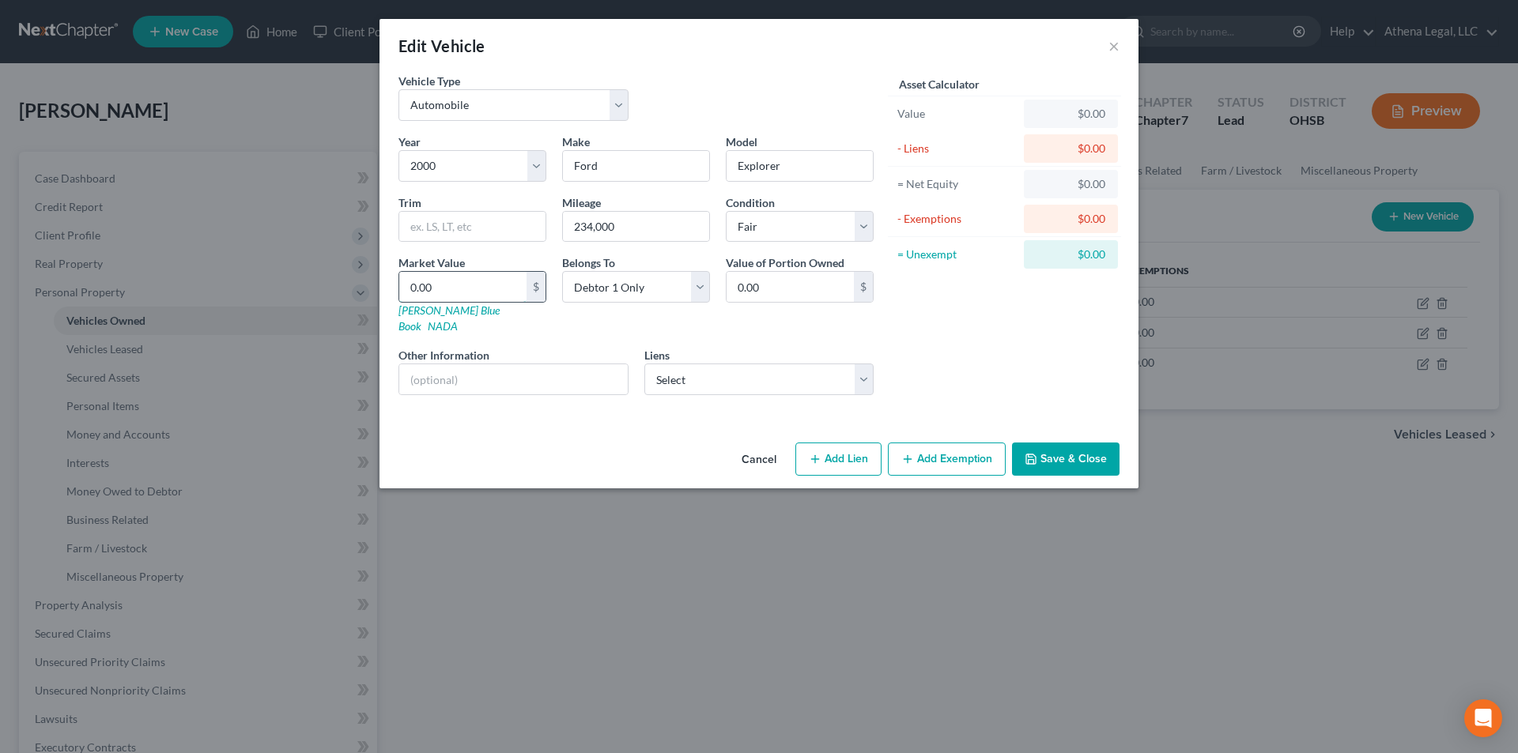
click at [455, 293] on input "0.00" at bounding box center [462, 287] width 127 height 30
type input "2"
type input "2.00"
type input "25"
type input "25.00"
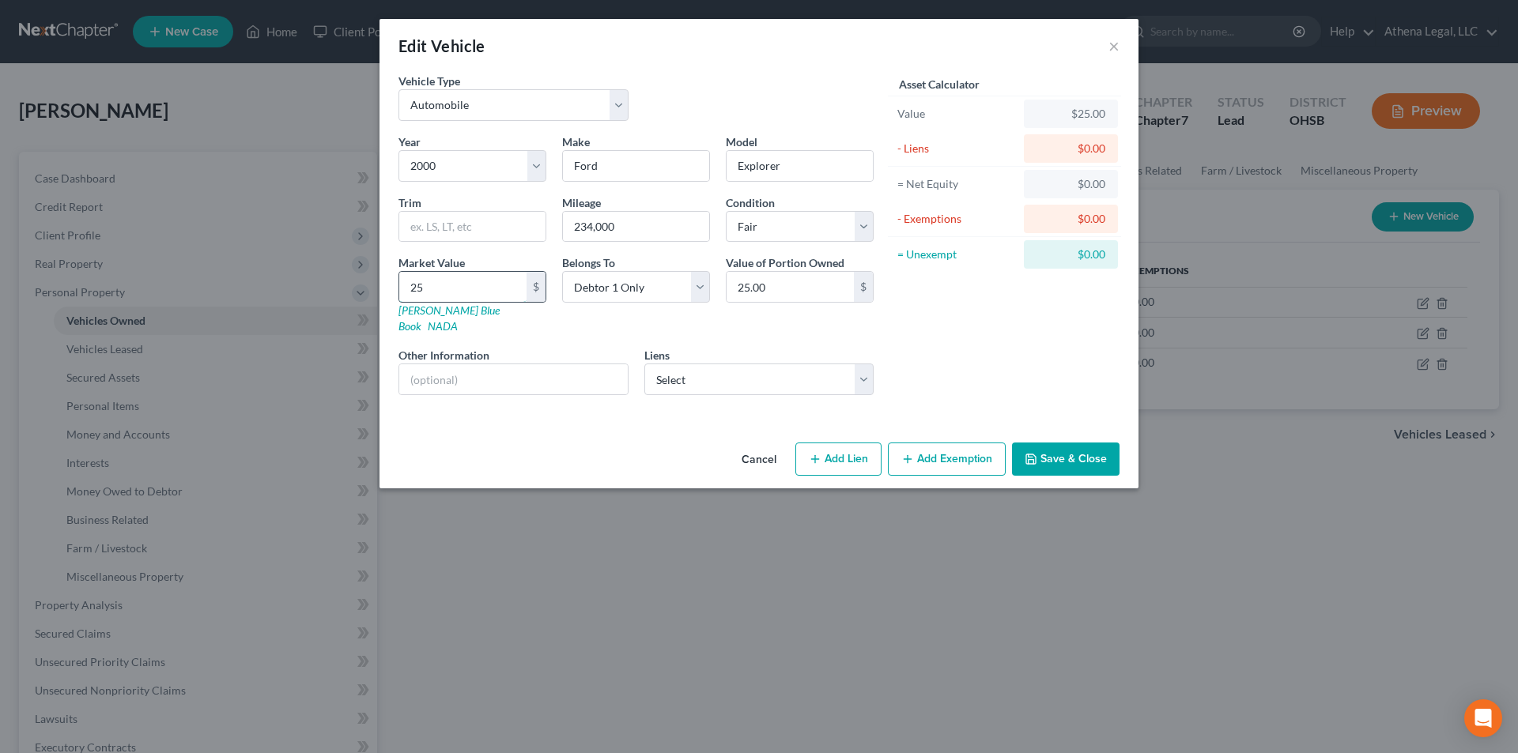
type input "250"
type input "250.00"
type input "250"
click at [1052, 452] on button "Save & Close" at bounding box center [1066, 459] width 108 height 33
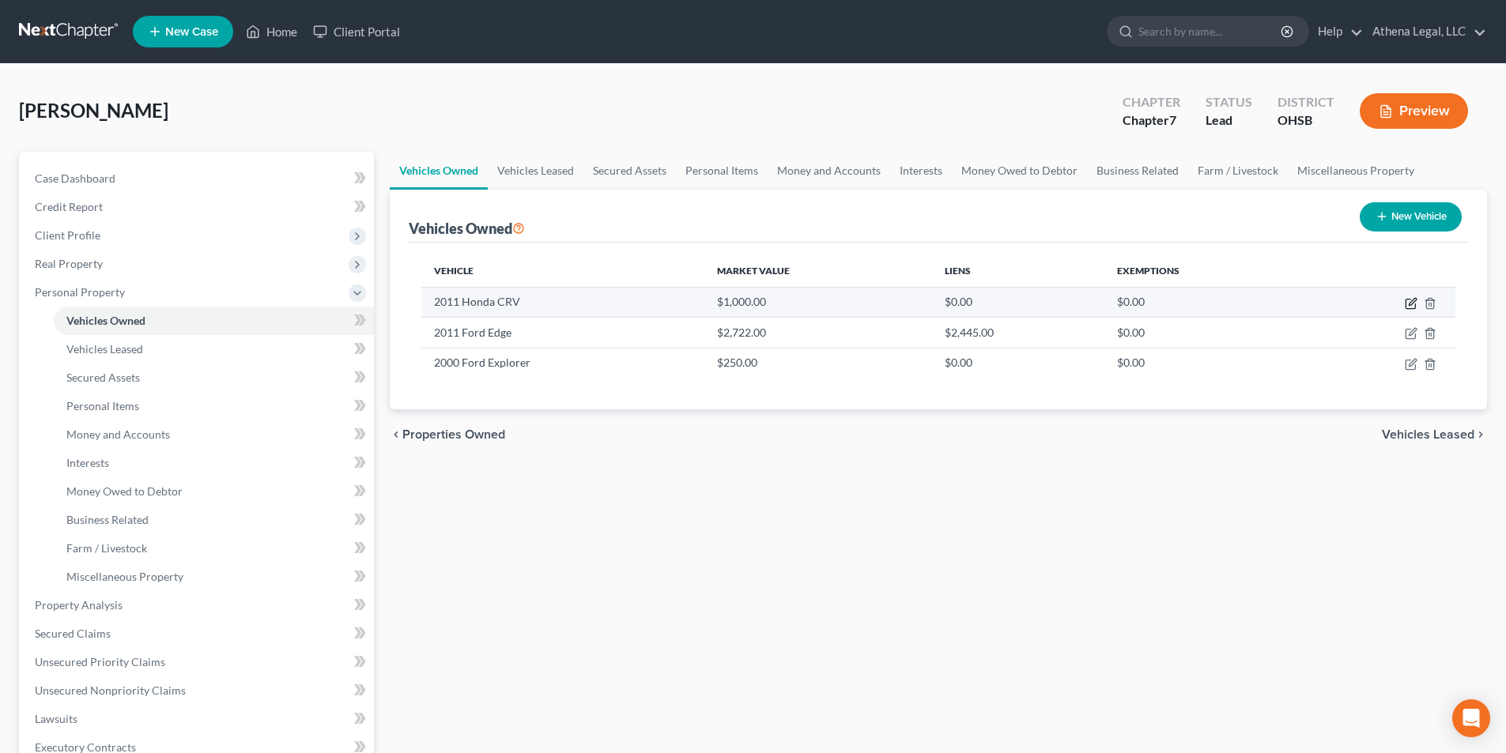
click at [1410, 305] on icon "button" at bounding box center [1412, 301] width 7 height 7
select select "0"
select select "15"
select select "4"
select select "0"
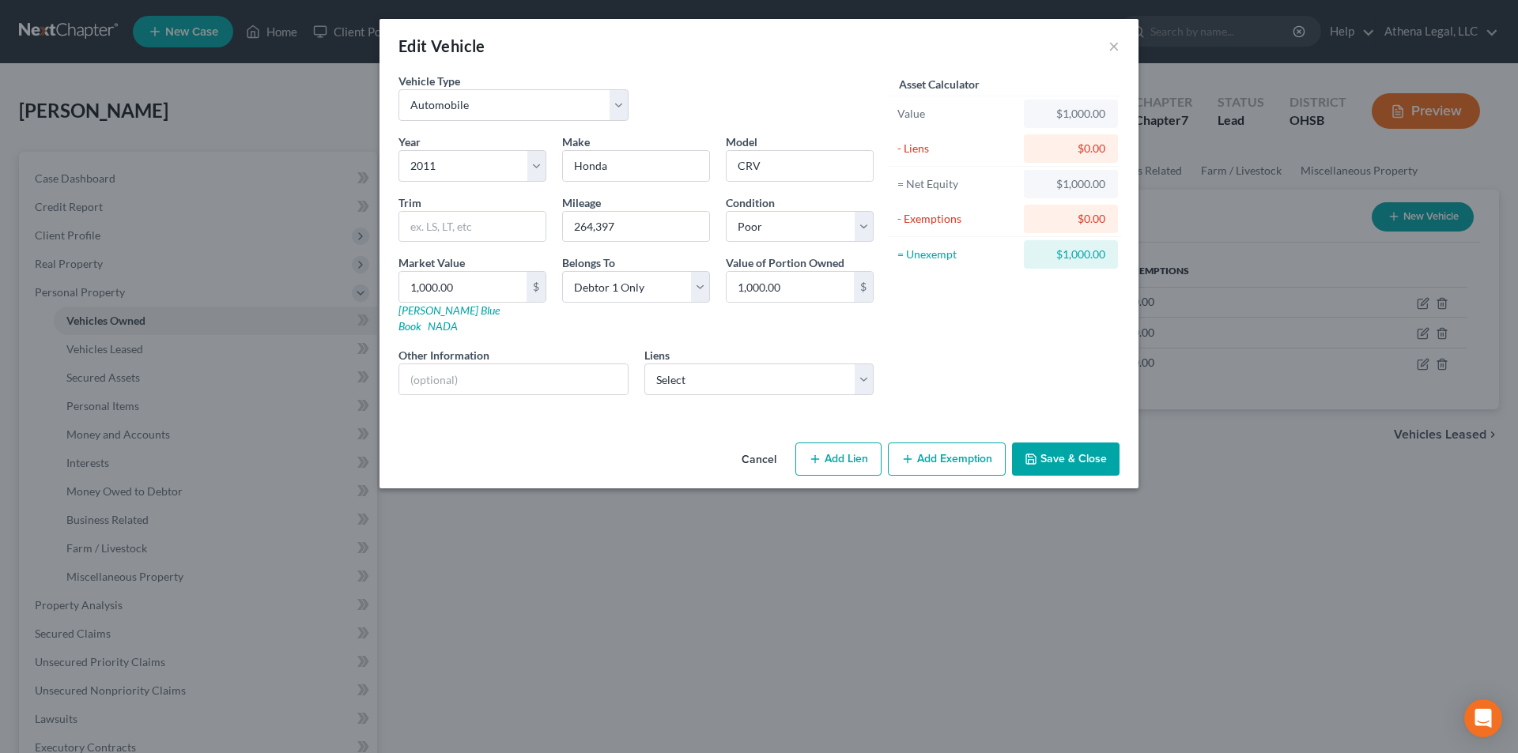
click at [943, 448] on button "Add Exemption" at bounding box center [947, 459] width 118 height 33
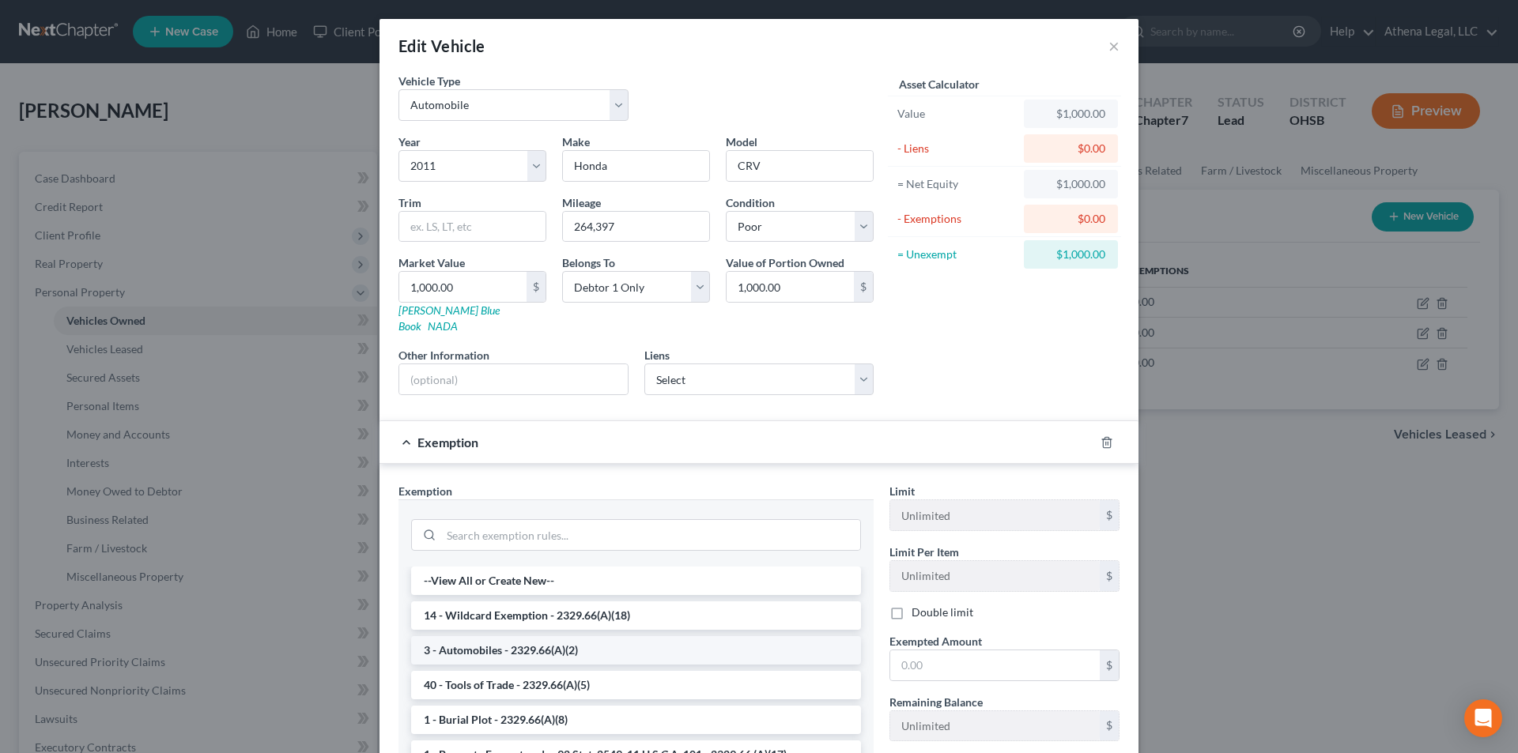
click at [546, 636] on li "3 - Automobiles - 2329.66(A)(2)" at bounding box center [636, 650] width 450 height 28
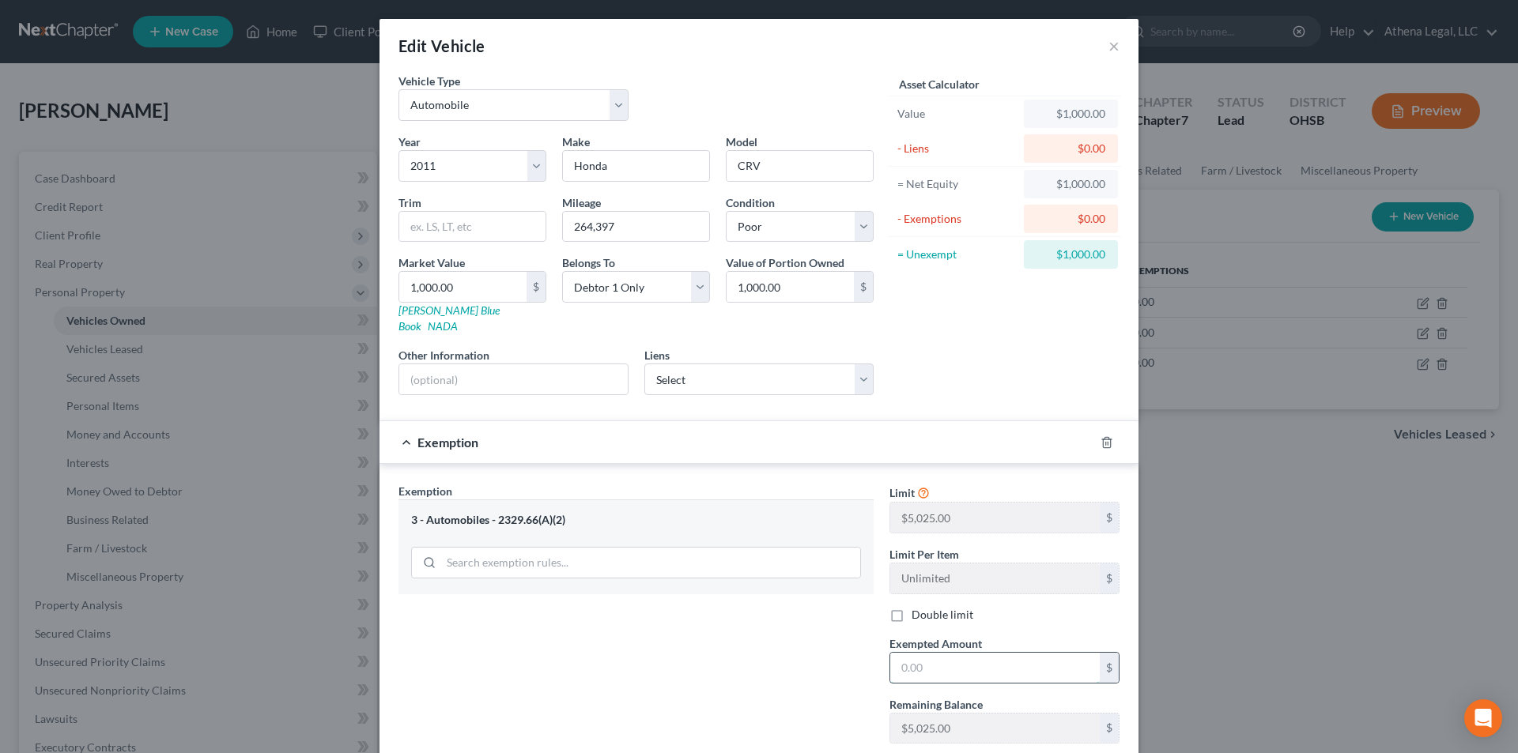
click at [931, 653] on input "text" at bounding box center [995, 668] width 210 height 30
type input "5,025"
click at [829, 640] on div "Exemption Set must be selected for CA. Exemption * 3 - Automobiles - 2329.66(A)…" at bounding box center [636, 620] width 491 height 274
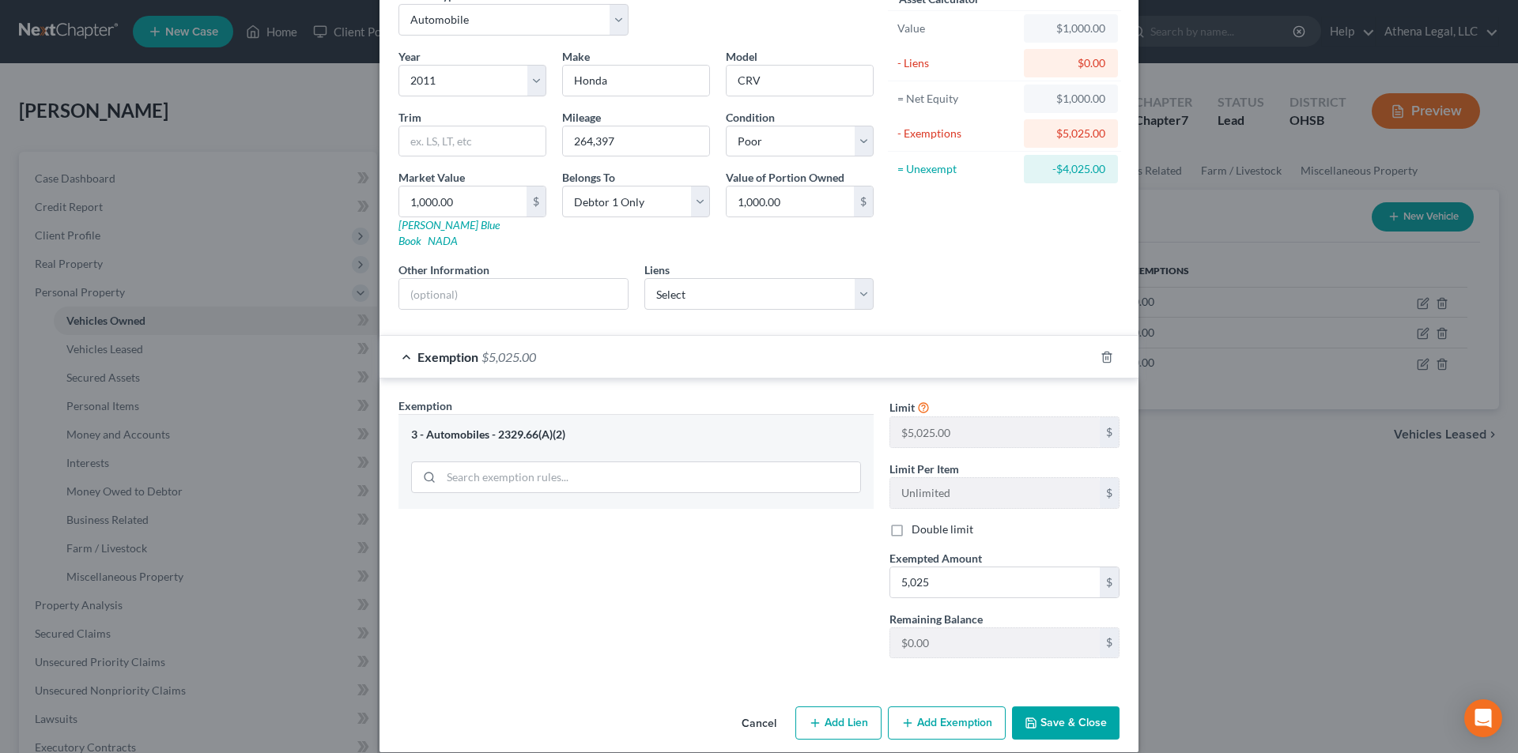
scroll to position [88, 0]
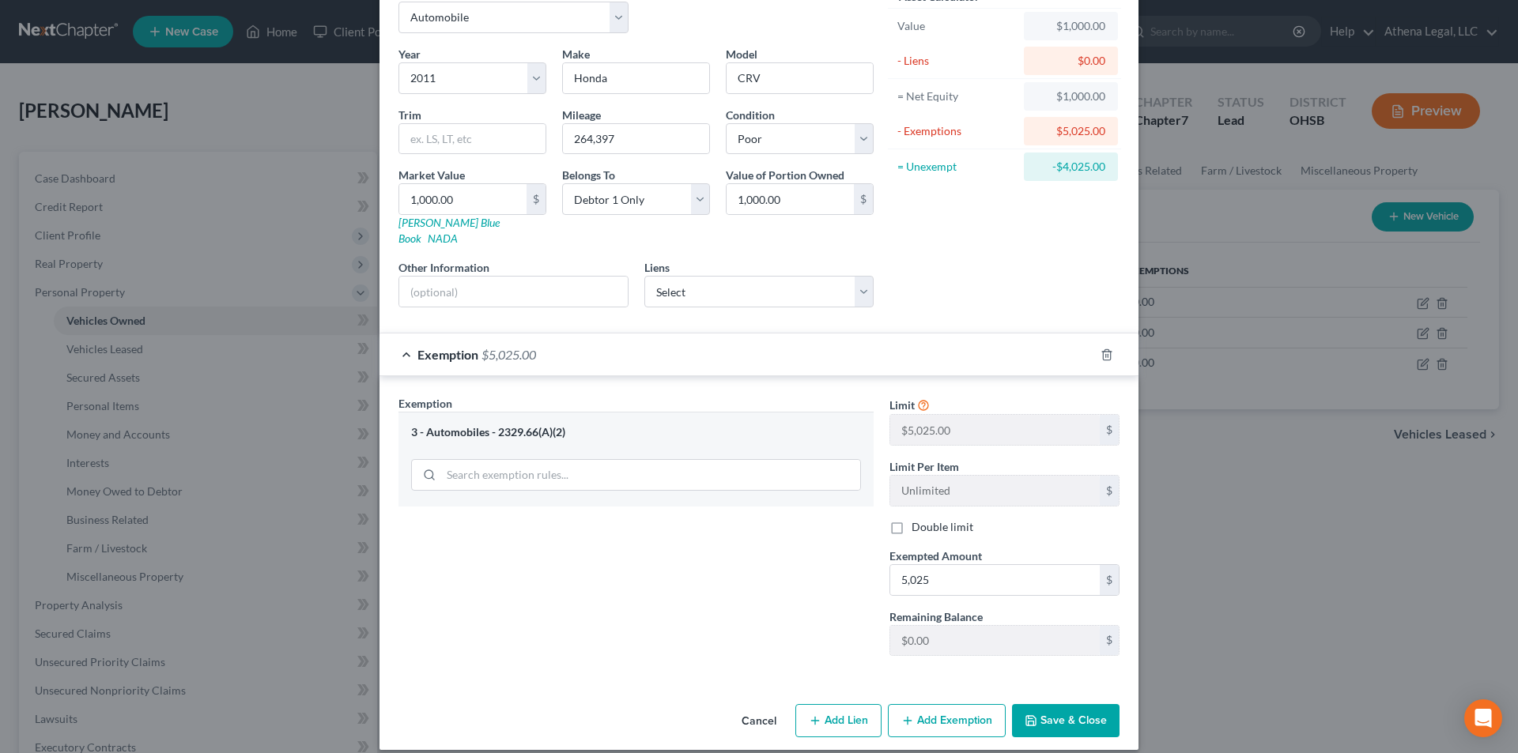
click at [1068, 704] on button "Save & Close" at bounding box center [1066, 720] width 108 height 33
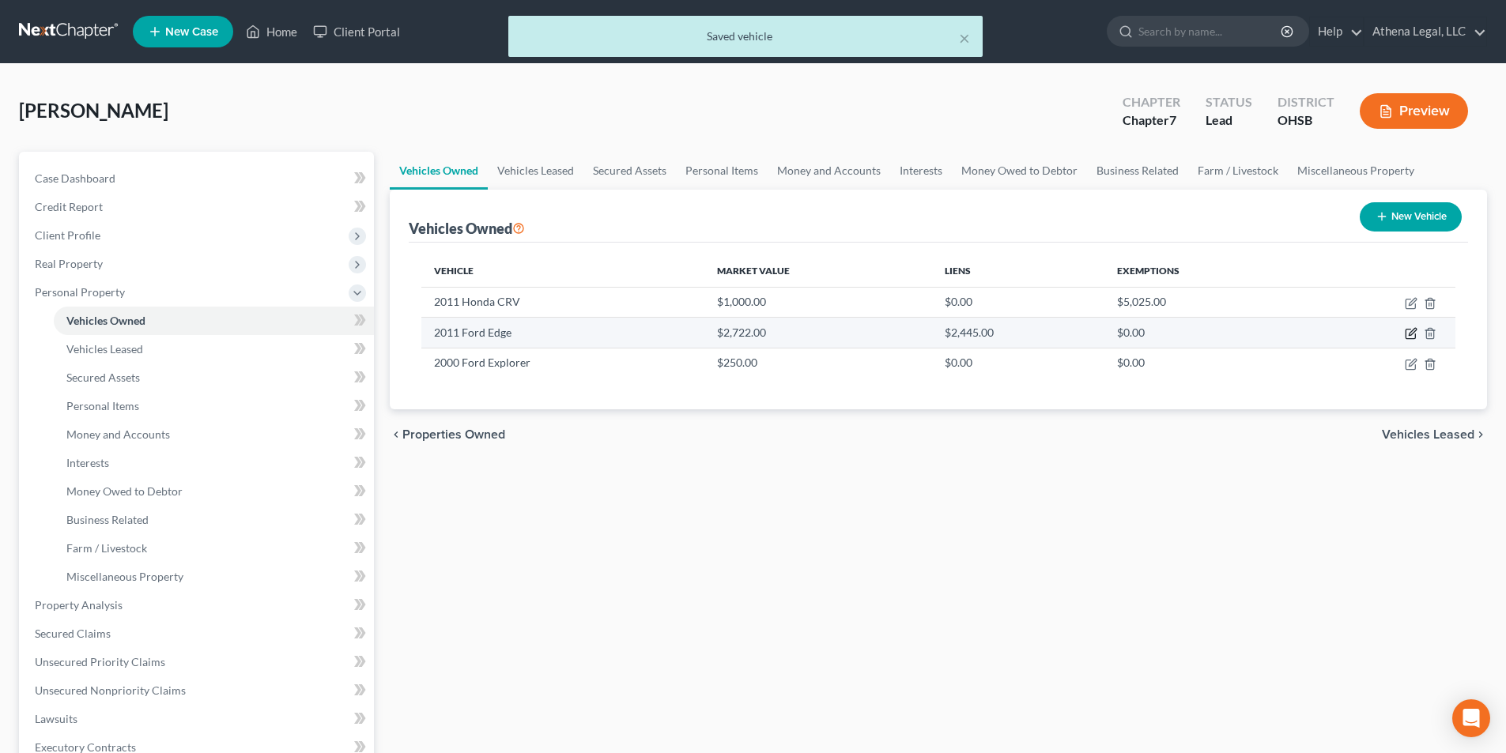
click at [1411, 335] on icon "button" at bounding box center [1412, 332] width 7 height 7
select select "0"
select select "15"
select select "3"
select select "0"
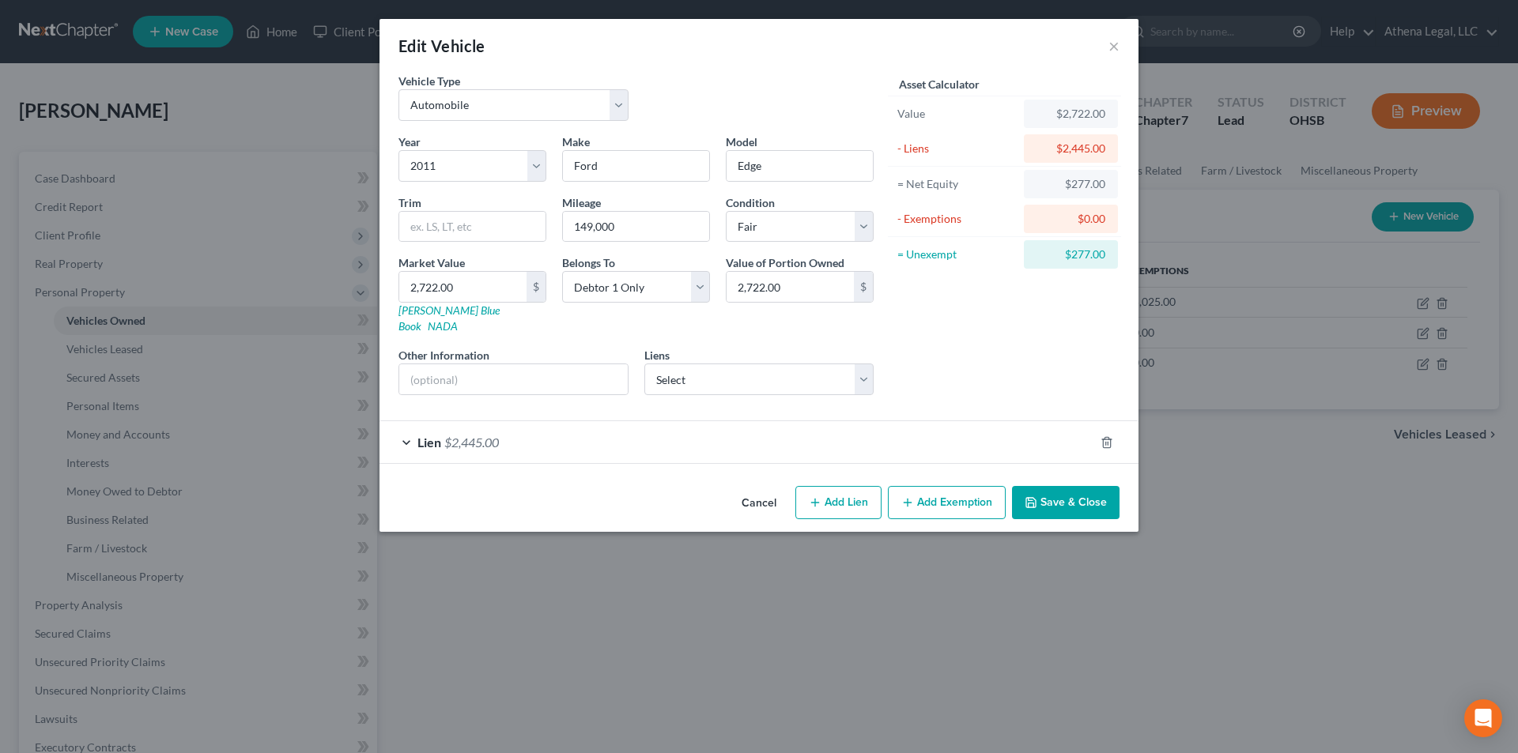
click at [937, 492] on button "Add Exemption" at bounding box center [947, 502] width 118 height 33
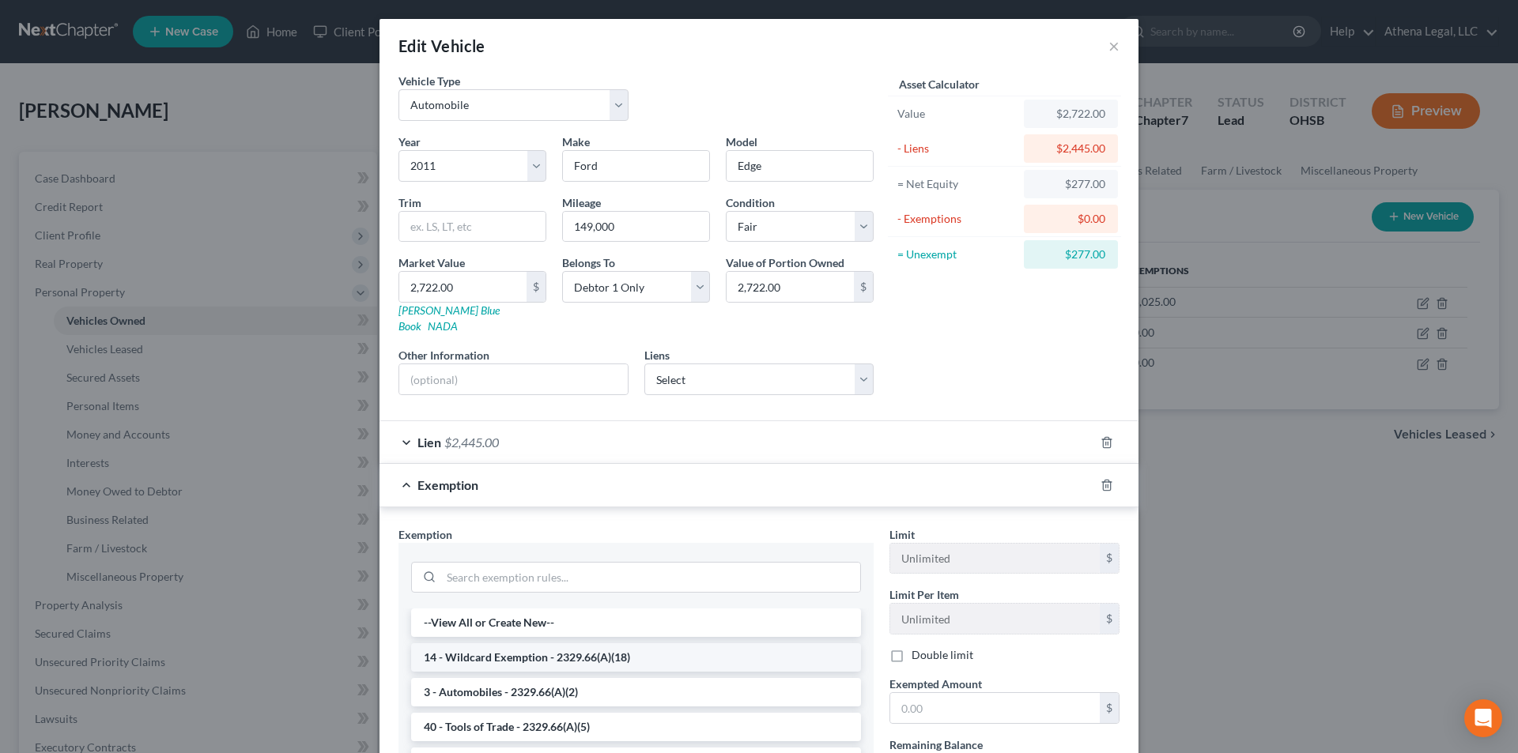
click at [515, 644] on li "14 - Wildcard Exemption - 2329.66(A)(18)" at bounding box center [636, 658] width 450 height 28
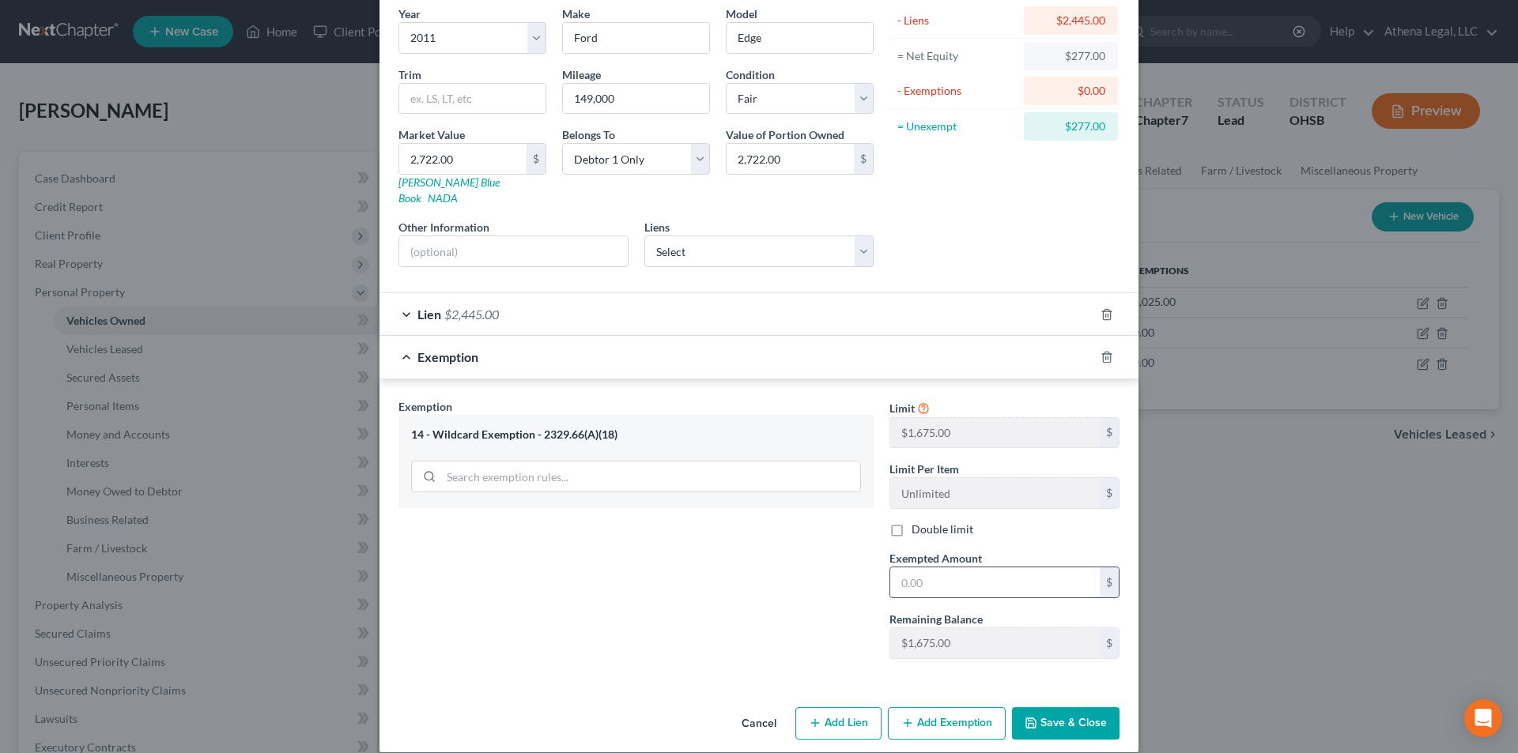
scroll to position [130, 0]
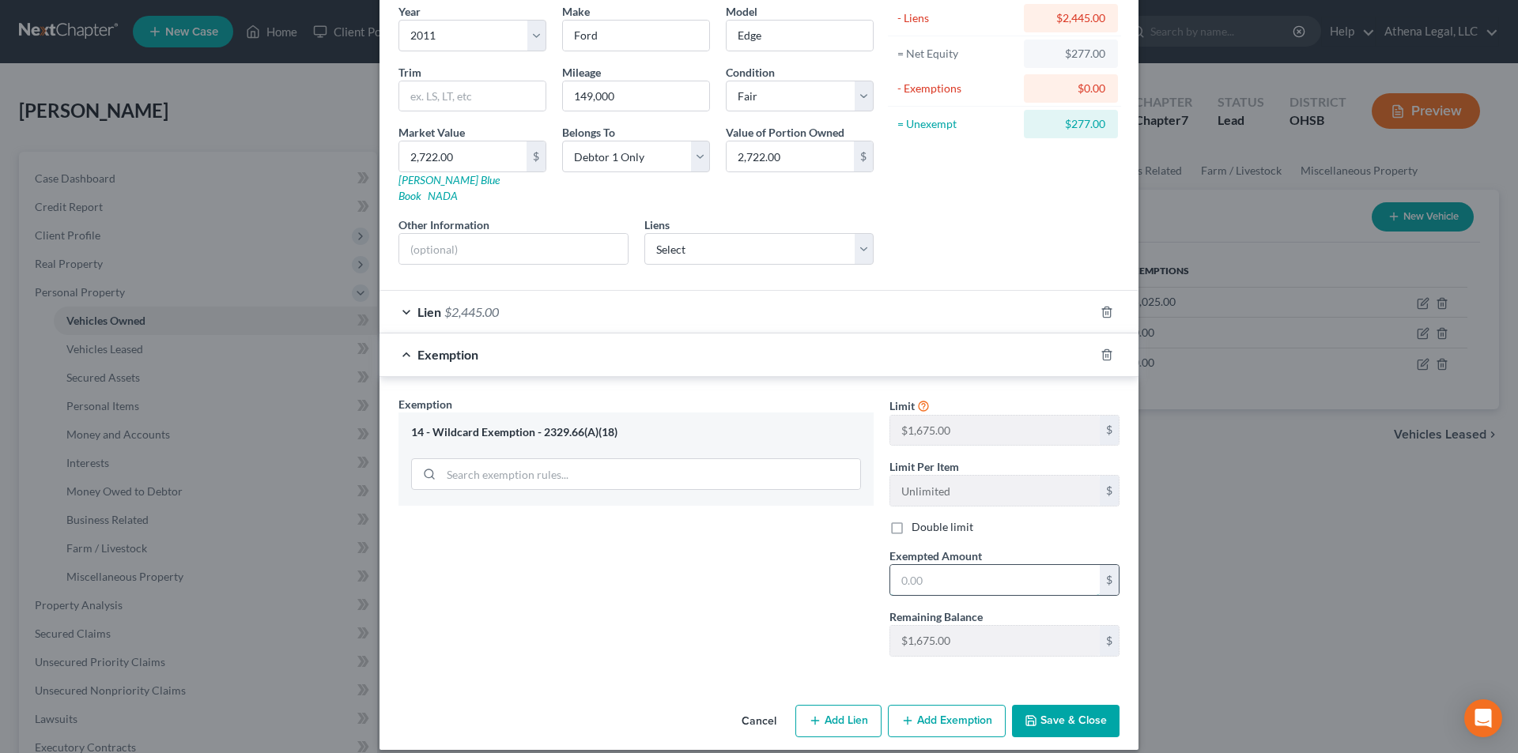
drag, startPoint x: 937, startPoint y: 566, endPoint x: 937, endPoint y: 554, distance: 11.9
click at [937, 566] on input "text" at bounding box center [995, 580] width 210 height 30
type input "277"
click at [795, 536] on div "Exemption Set must be selected for CA. Exemption * 14 - Wildcard Exemption - 23…" at bounding box center [636, 533] width 491 height 274
click at [1057, 705] on button "Save & Close" at bounding box center [1066, 721] width 108 height 33
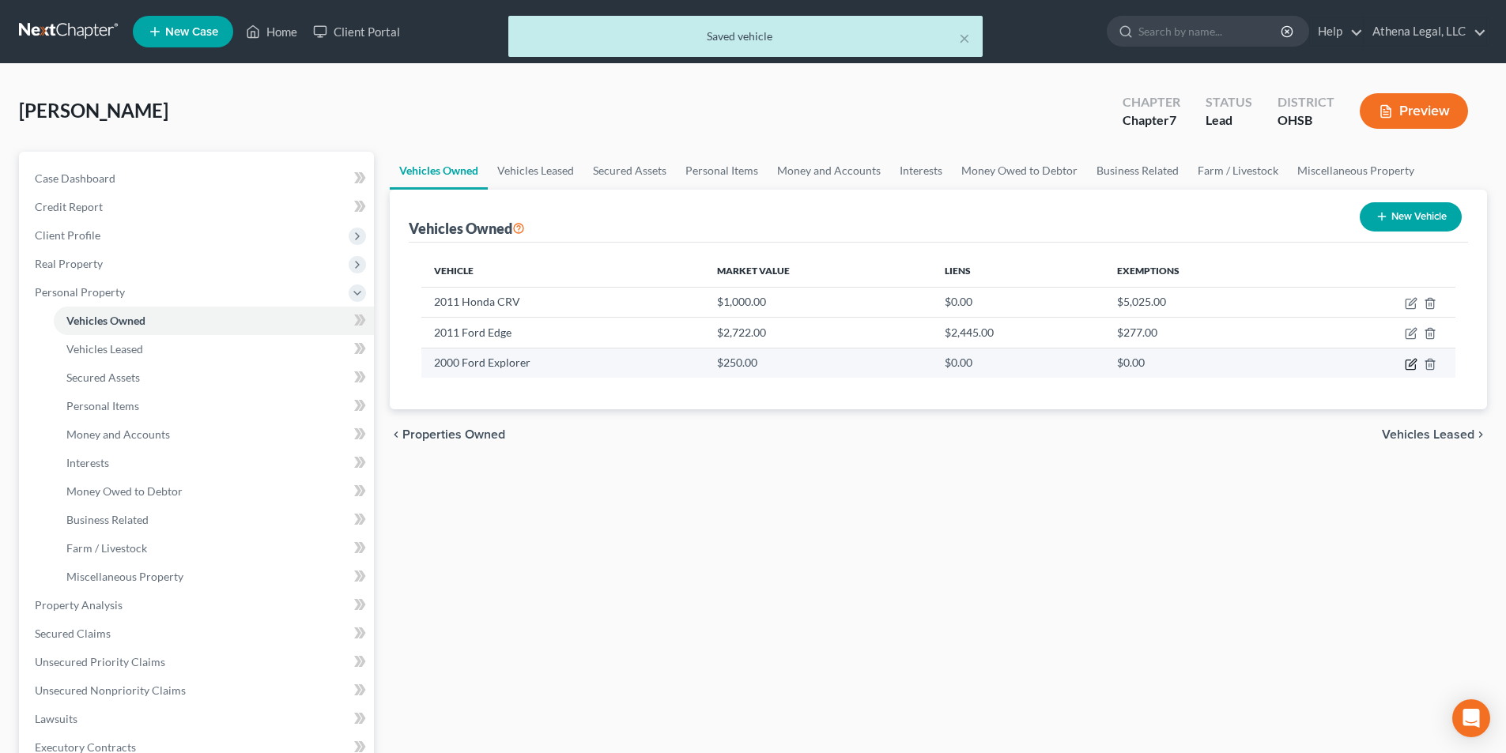
click at [1414, 368] on icon "button" at bounding box center [1411, 364] width 13 height 13
select select "0"
select select "26"
select select "3"
select select "0"
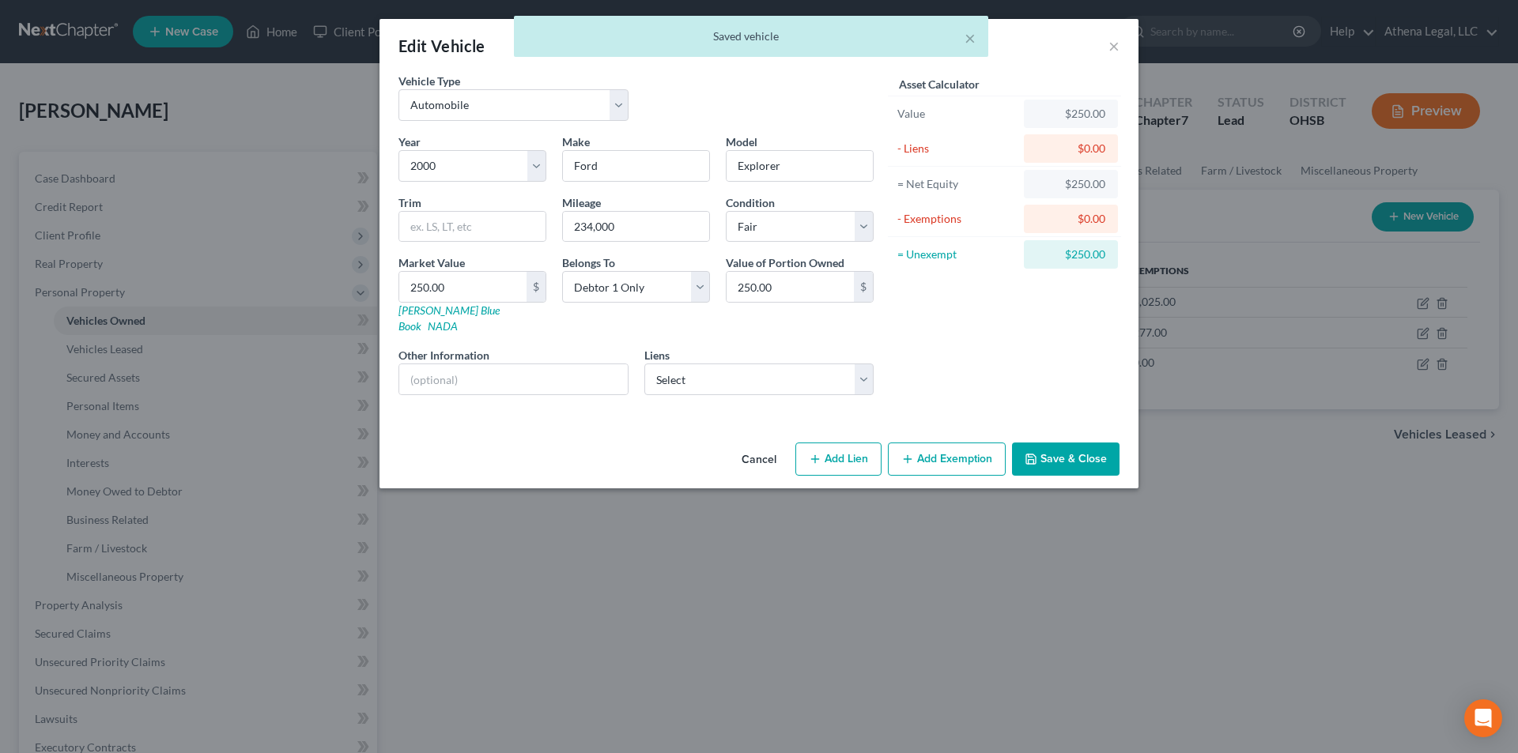
click at [934, 444] on button "Add Exemption" at bounding box center [947, 459] width 118 height 33
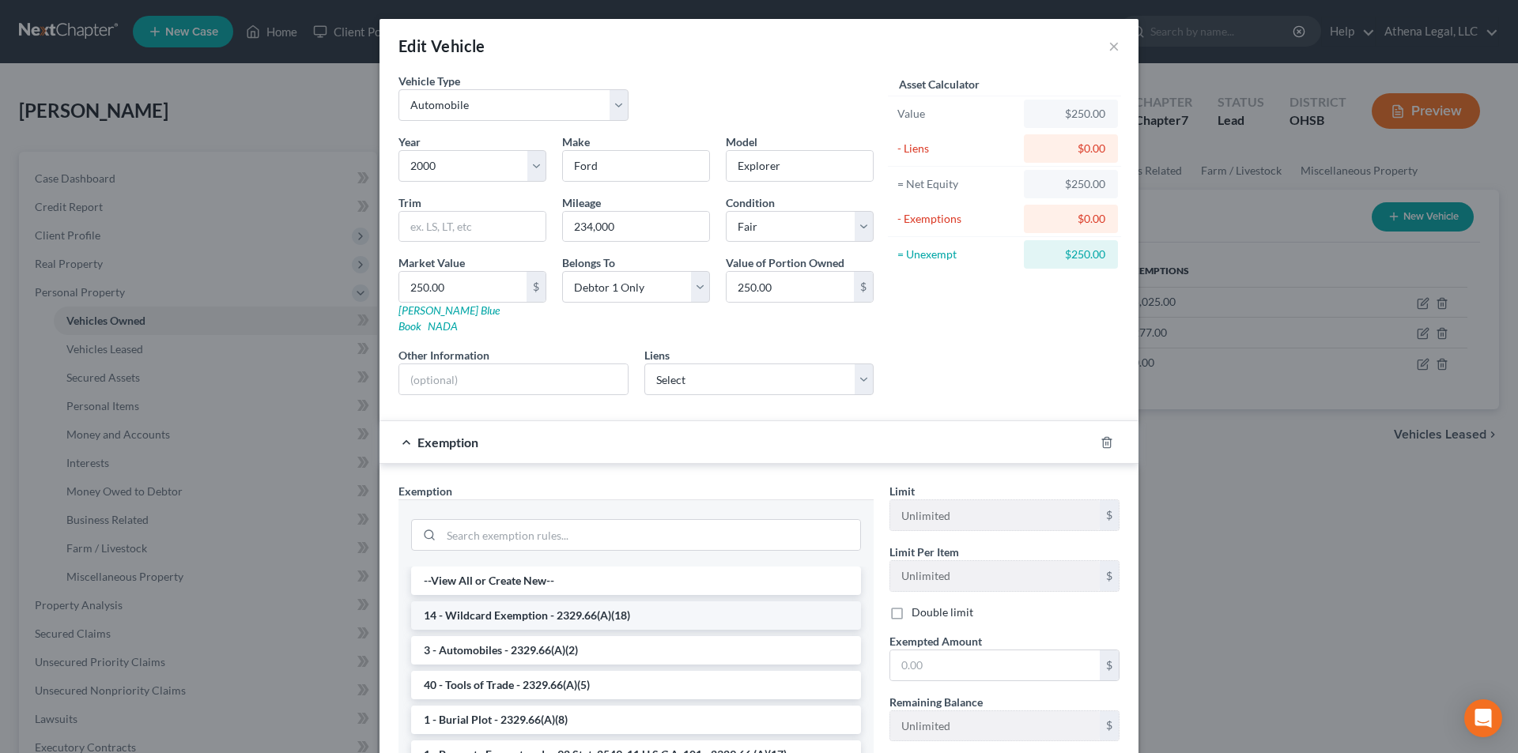
click at [522, 604] on li "14 - Wildcard Exemption - 2329.66(A)(18)" at bounding box center [636, 616] width 450 height 28
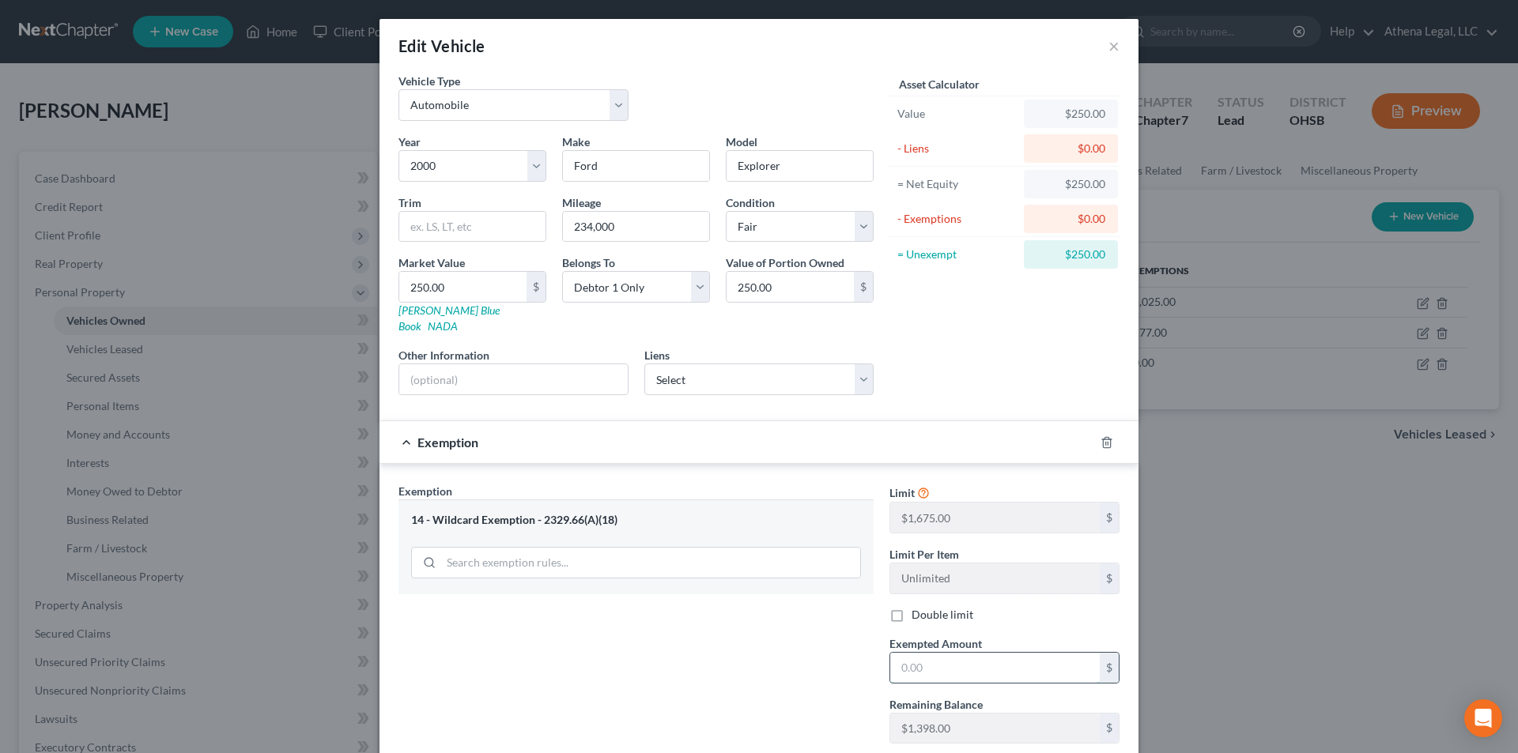
click at [961, 653] on input "text" at bounding box center [995, 668] width 210 height 30
type input "250.00"
drag, startPoint x: 764, startPoint y: 663, endPoint x: 776, endPoint y: 594, distance: 69.9
click at [765, 661] on div "Exemption Set must be selected for CA. Exemption * 14 - Wildcard Exemption - 23…" at bounding box center [636, 620] width 491 height 274
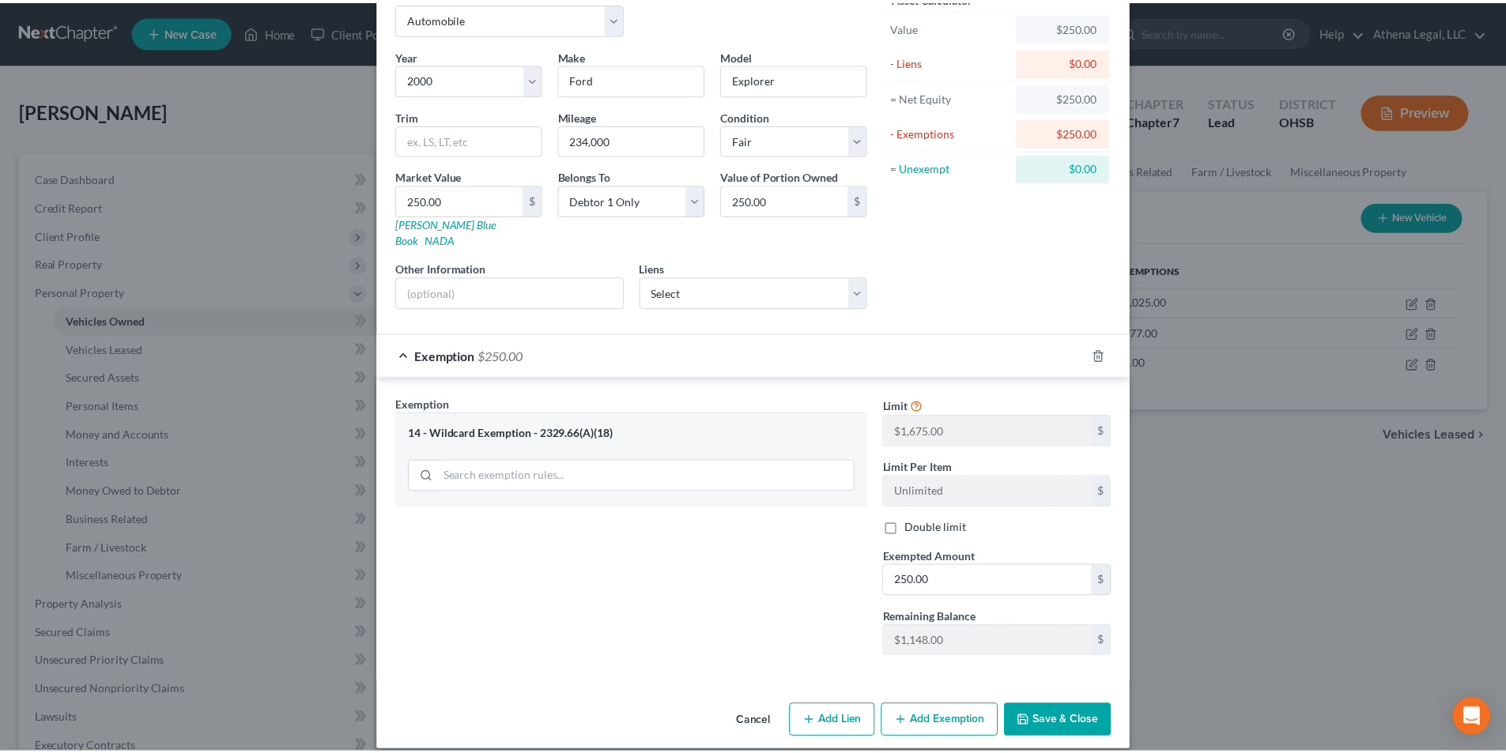
scroll to position [88, 0]
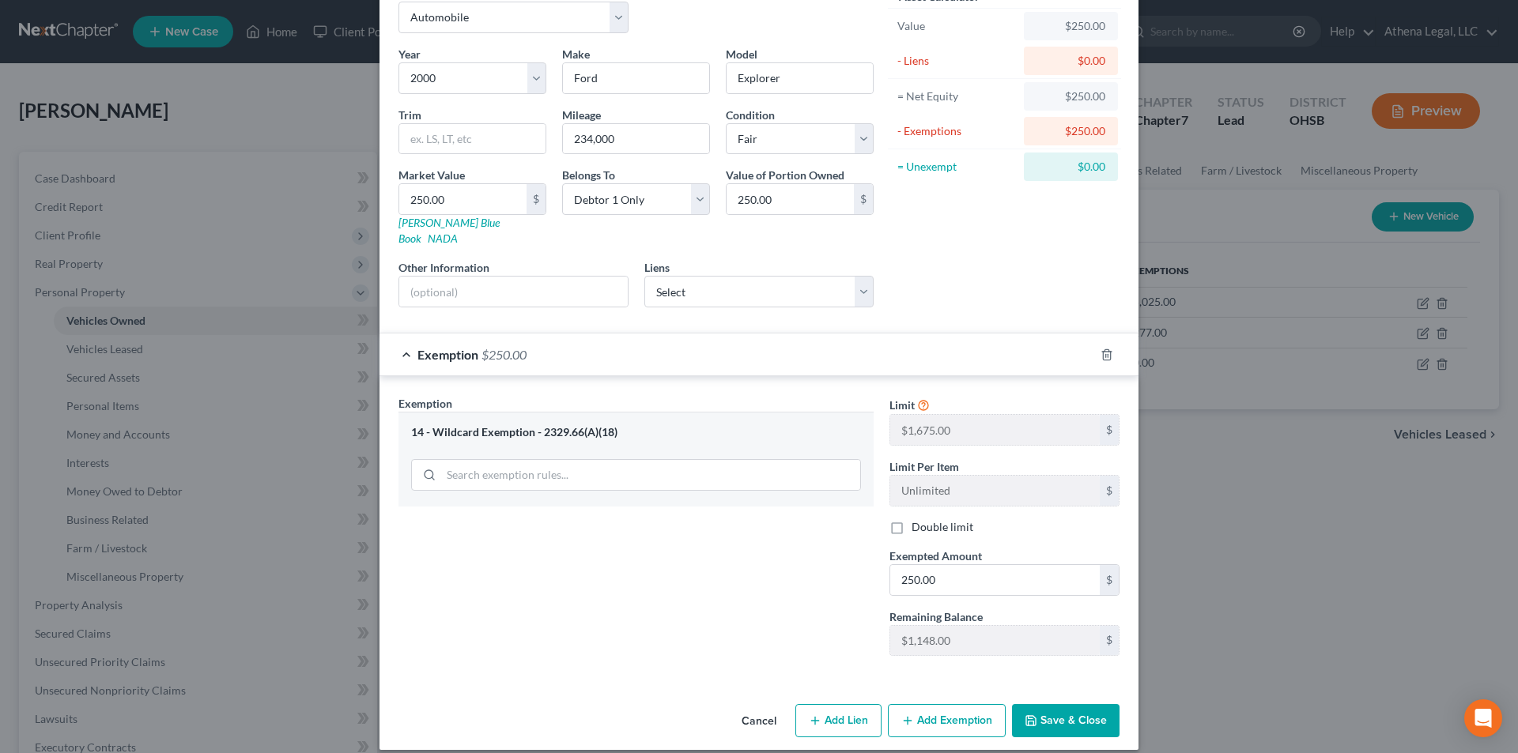
click at [1048, 707] on button "Save & Close" at bounding box center [1066, 720] width 108 height 33
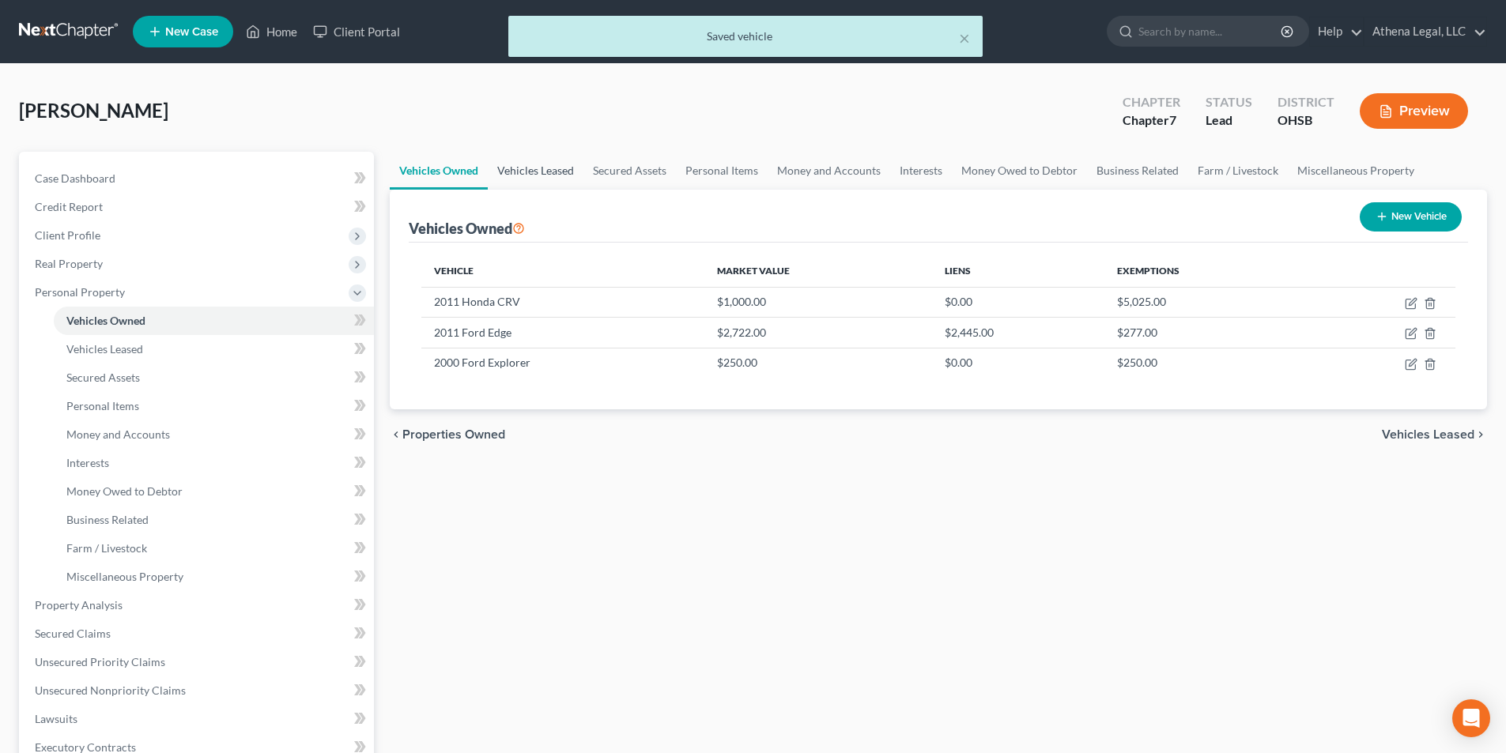
click at [553, 167] on link "Vehicles Leased" at bounding box center [536, 171] width 96 height 38
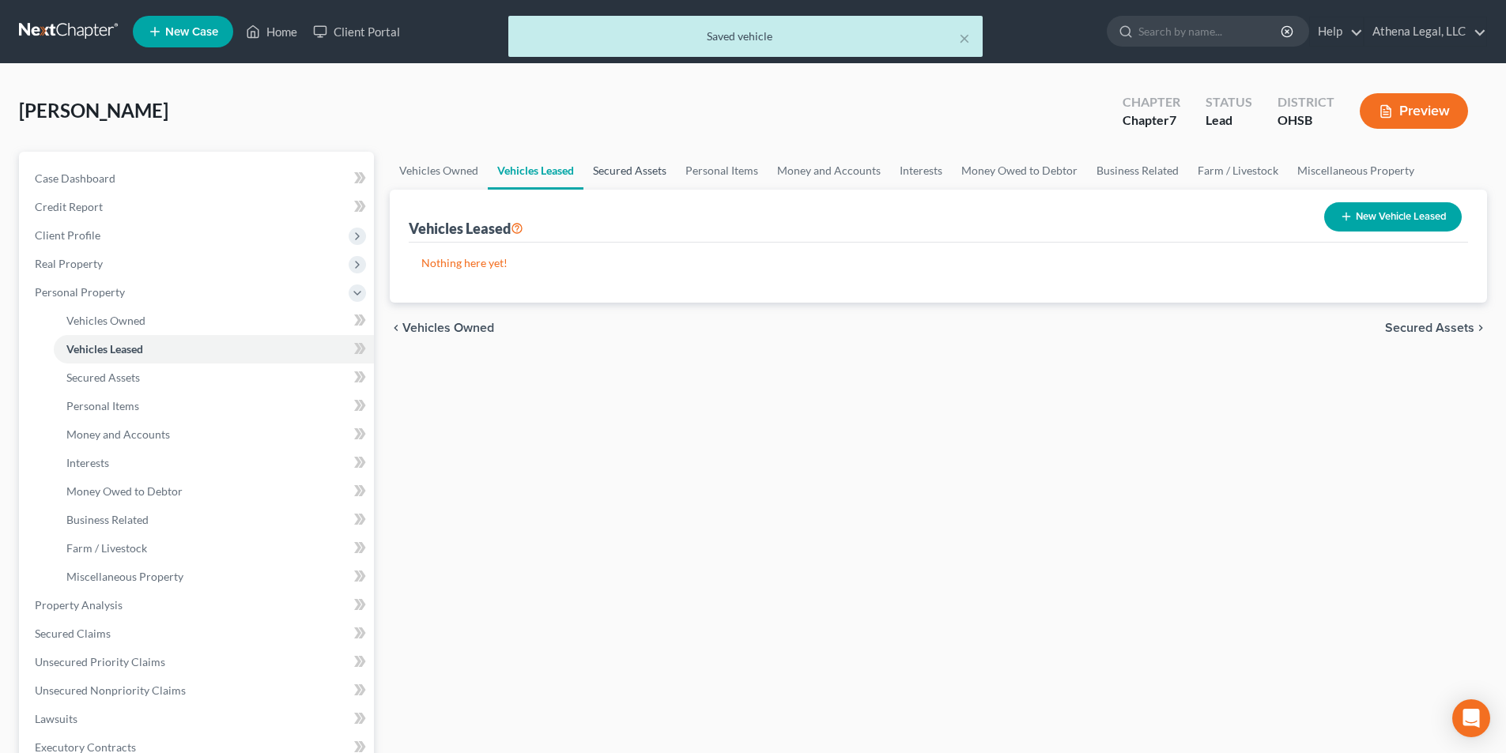
click at [624, 170] on link "Secured Assets" at bounding box center [629, 171] width 93 height 38
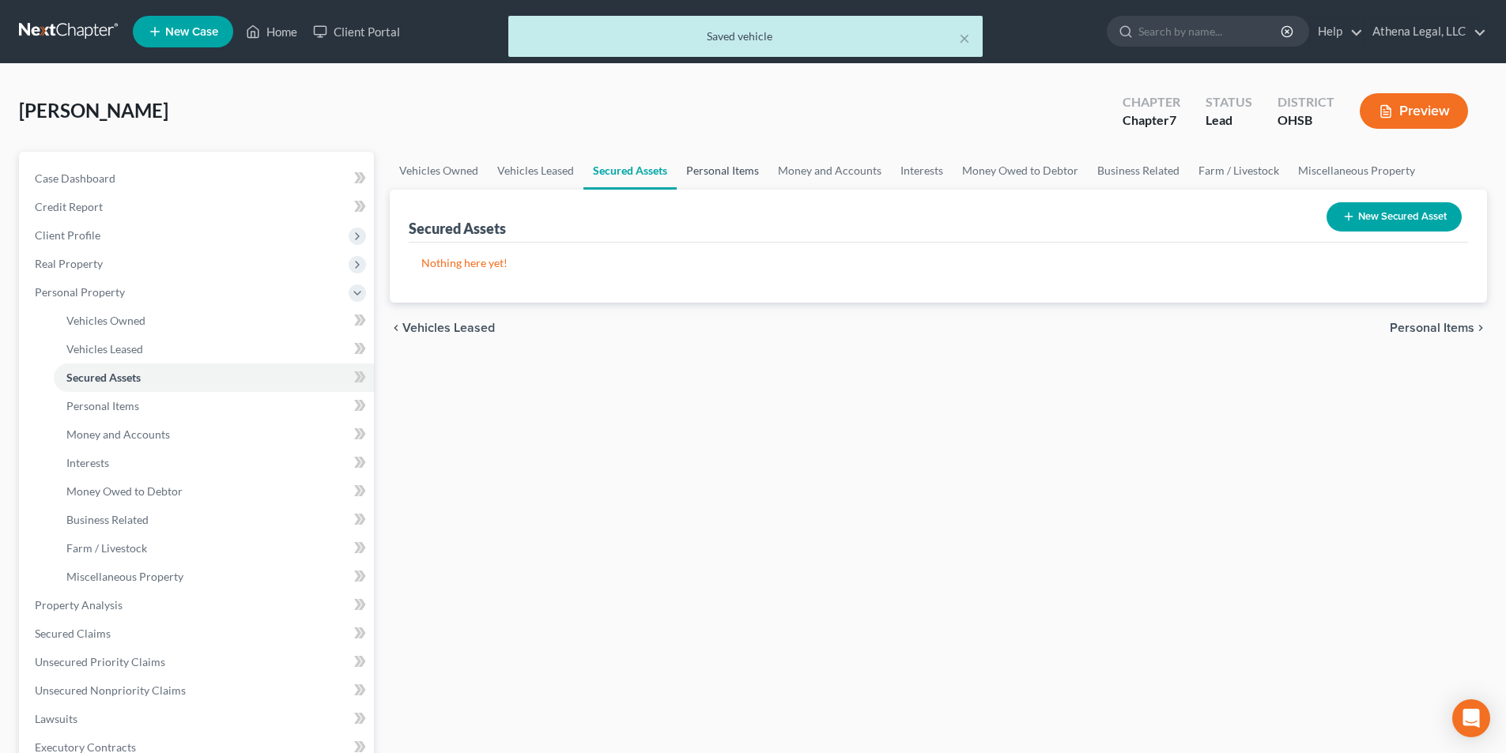
click at [705, 164] on link "Personal Items" at bounding box center [723, 171] width 92 height 38
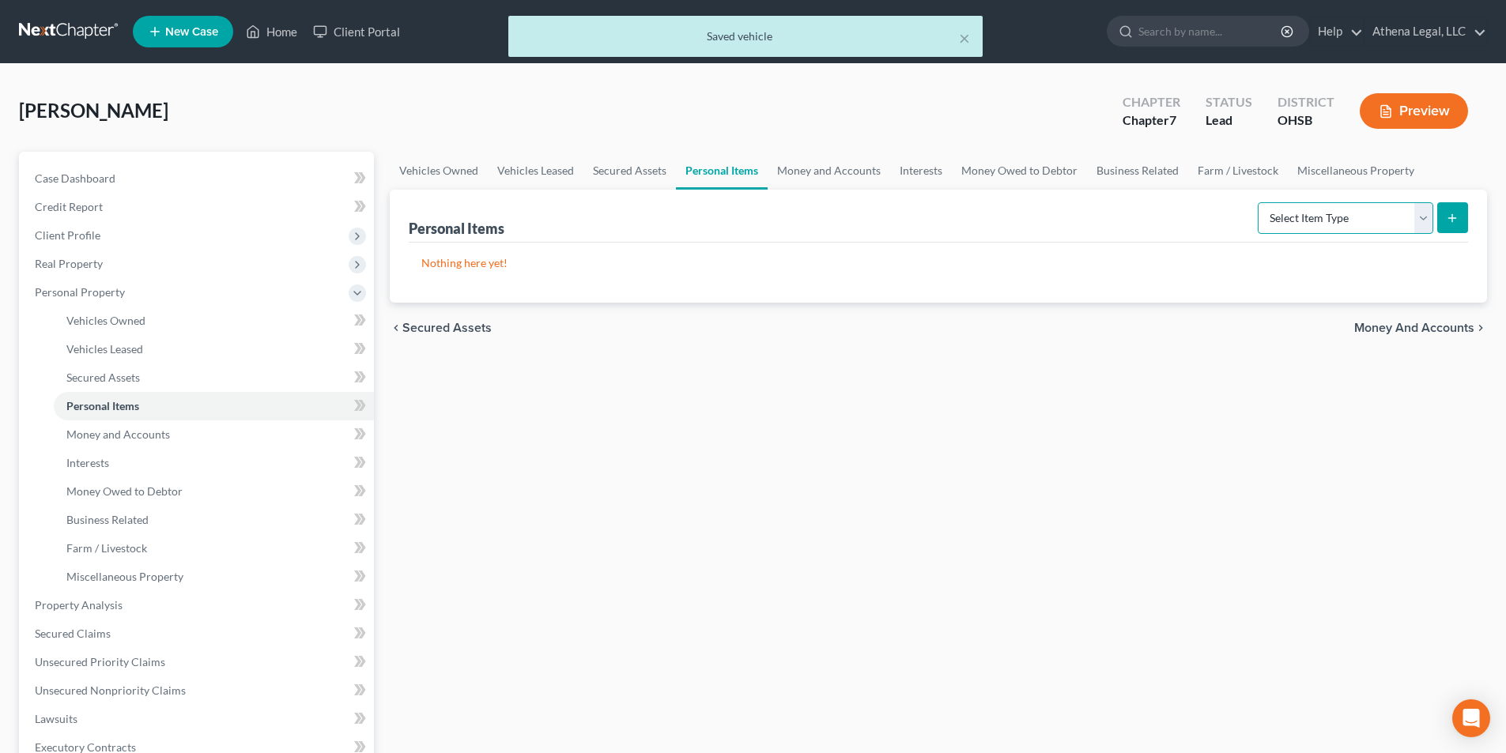
click at [1307, 218] on select "Select Item Type Clothing Collectibles Of Value Electronics Firearms Household …" at bounding box center [1346, 218] width 176 height 32
select select "clothing"
click at [1259, 202] on select "Select Item Type Clothing Collectibles Of Value Electronics Firearms Household …" at bounding box center [1346, 218] width 176 height 32
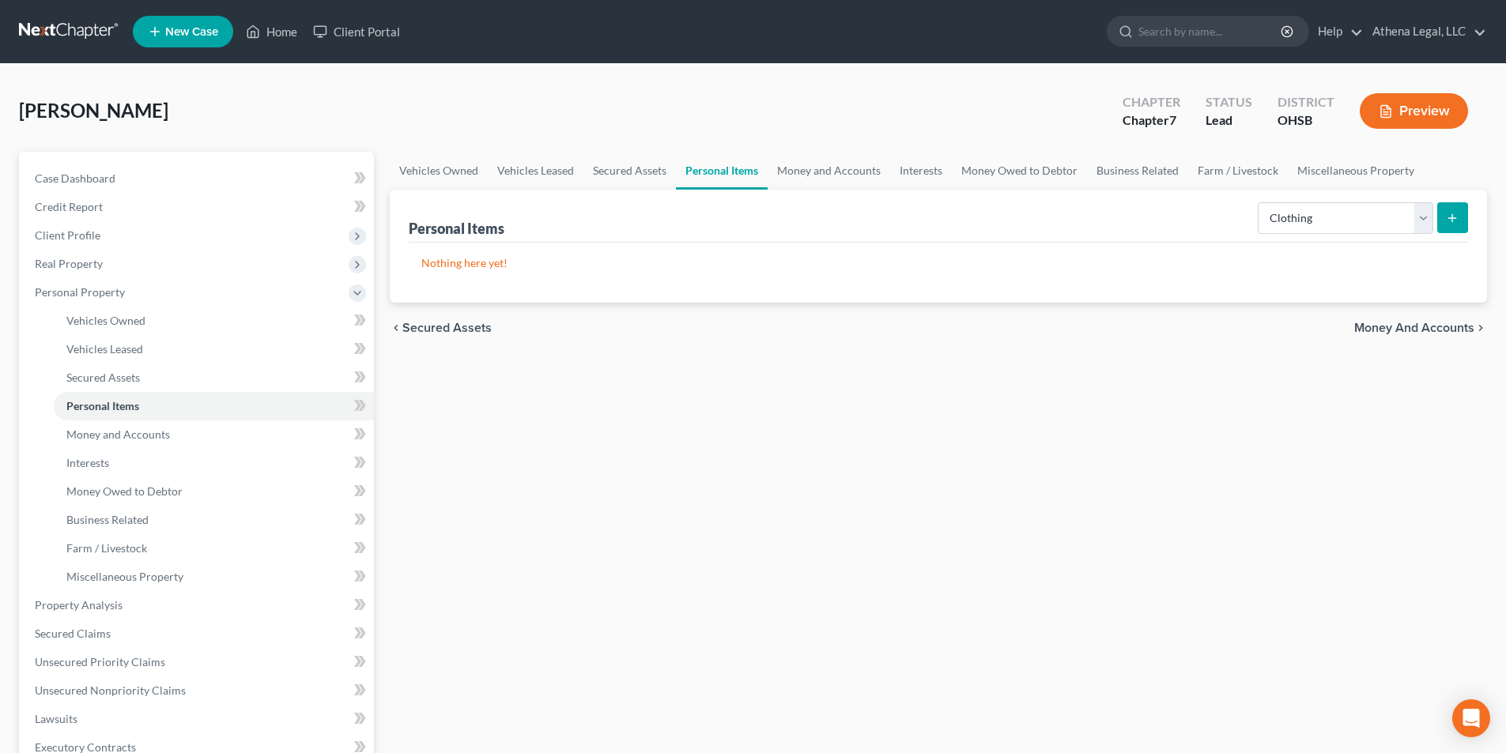
click at [1449, 221] on icon "submit" at bounding box center [1452, 218] width 13 height 13
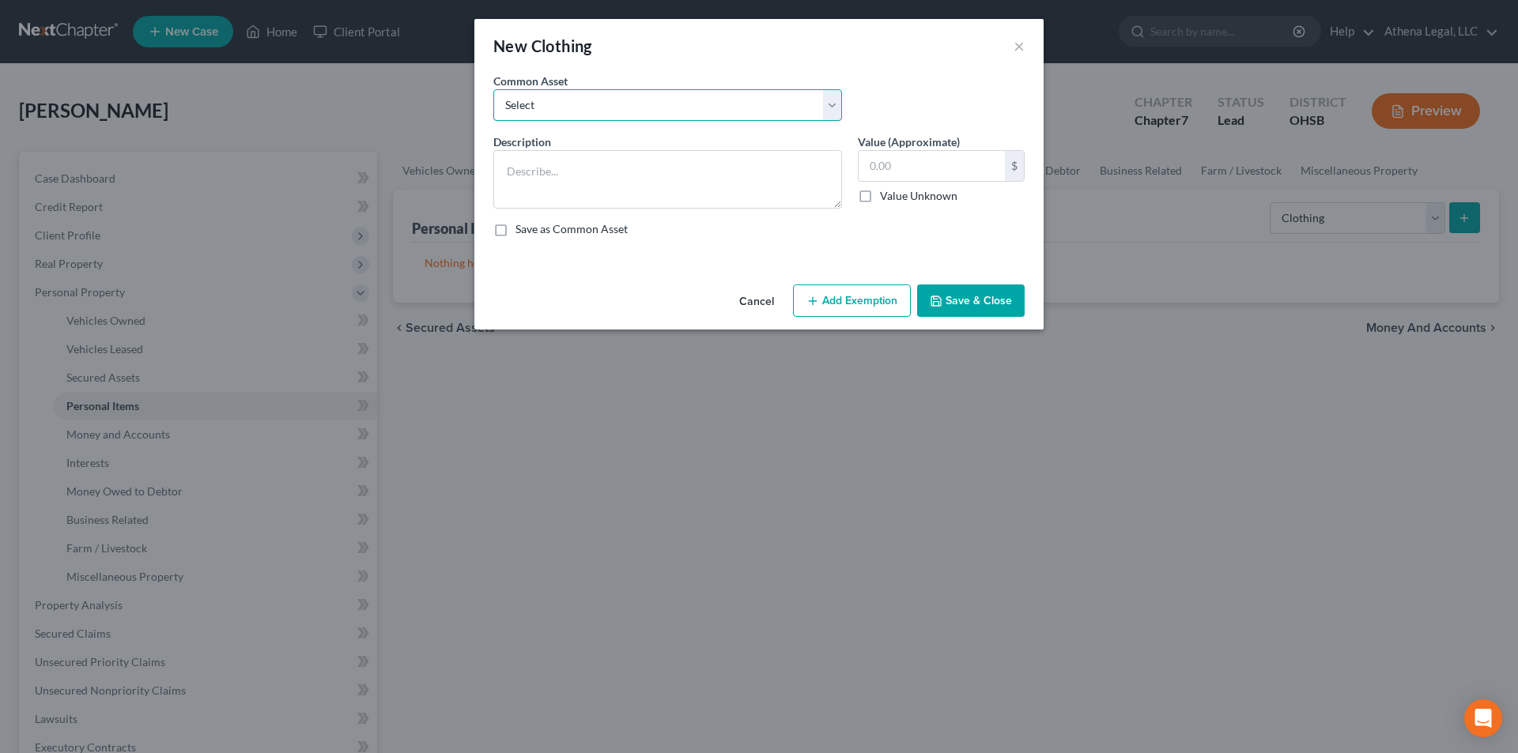
drag, startPoint x: 628, startPoint y: 108, endPoint x: 619, endPoint y: 120, distance: 15.4
click at [628, 108] on select "Select Used Clothing" at bounding box center [667, 105] width 349 height 32
select select "0"
click at [493, 89] on select "Select Used Clothing" at bounding box center [667, 105] width 349 height 32
type textarea "Used Clothing"
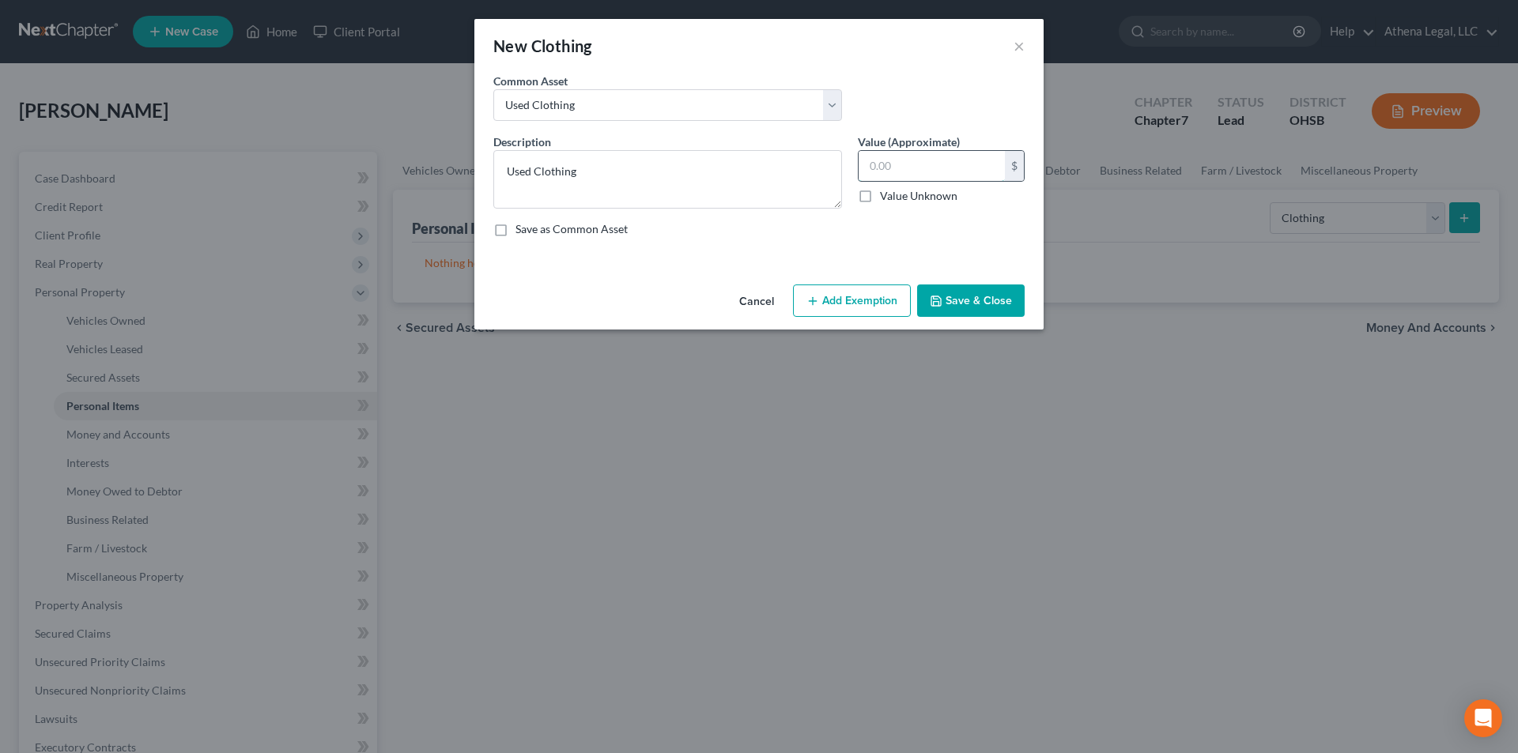
click at [897, 164] on input "text" at bounding box center [932, 166] width 146 height 30
type input "50.00"
click at [881, 297] on button "Add Exemption" at bounding box center [852, 301] width 118 height 33
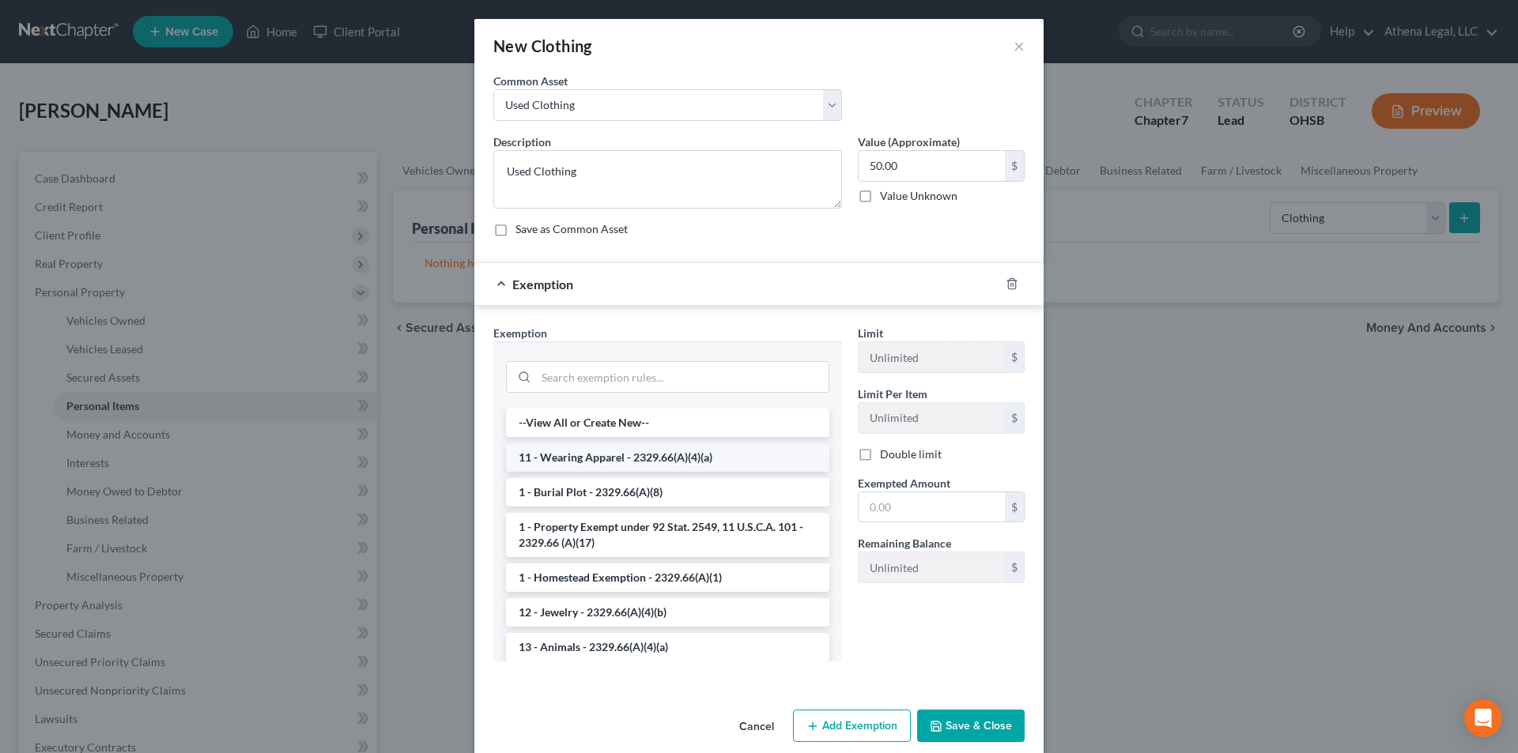
click at [640, 462] on li "11 - Wearing Apparel - 2329.66(A)(4)(a)" at bounding box center [667, 458] width 323 height 28
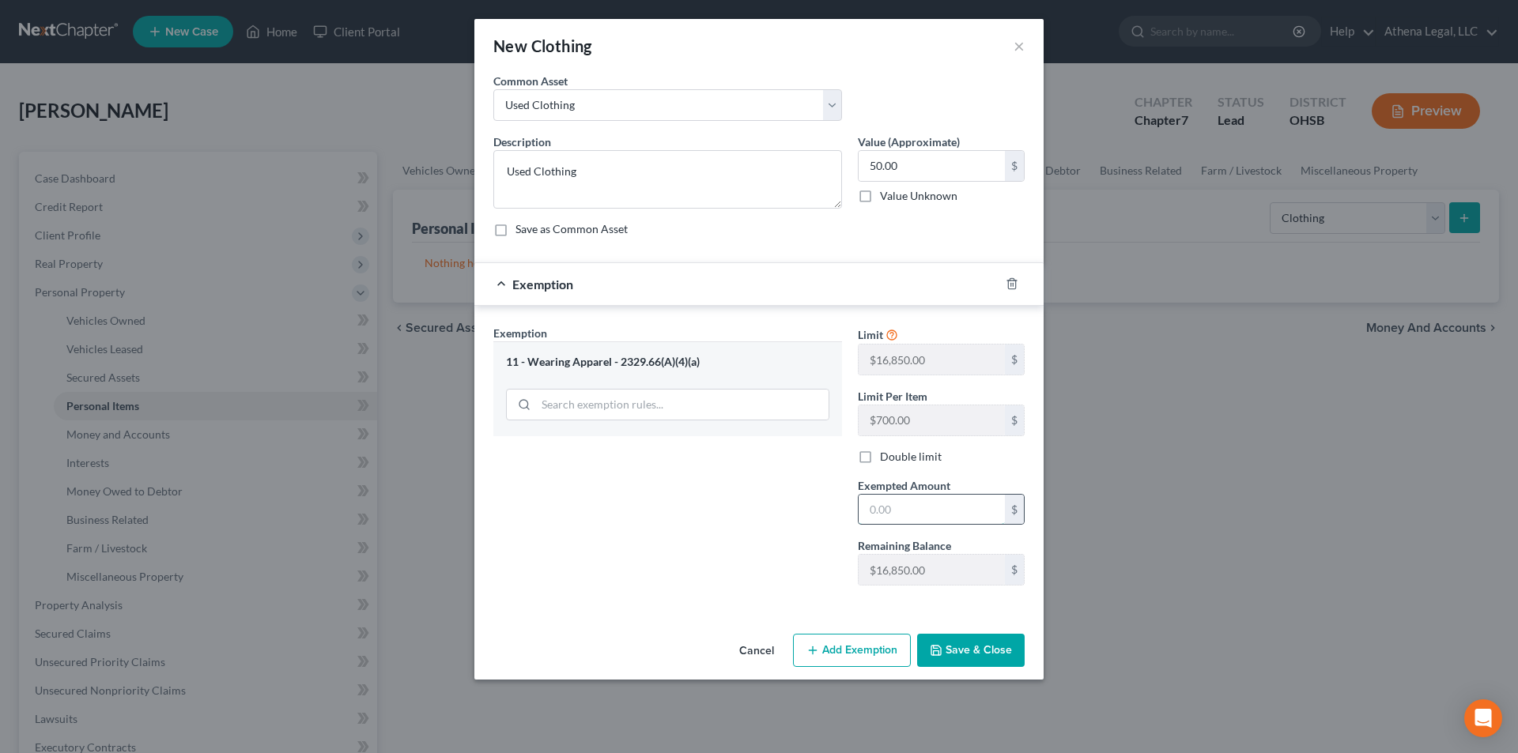
click at [928, 504] on input "text" at bounding box center [932, 510] width 146 height 30
type input "50.00"
click at [582, 523] on div "Exemption Set must be selected for CA. Exemption * 11 - Wearing Apparel - 2329.…" at bounding box center [667, 462] width 364 height 274
click at [966, 657] on button "Save & Close" at bounding box center [971, 650] width 108 height 33
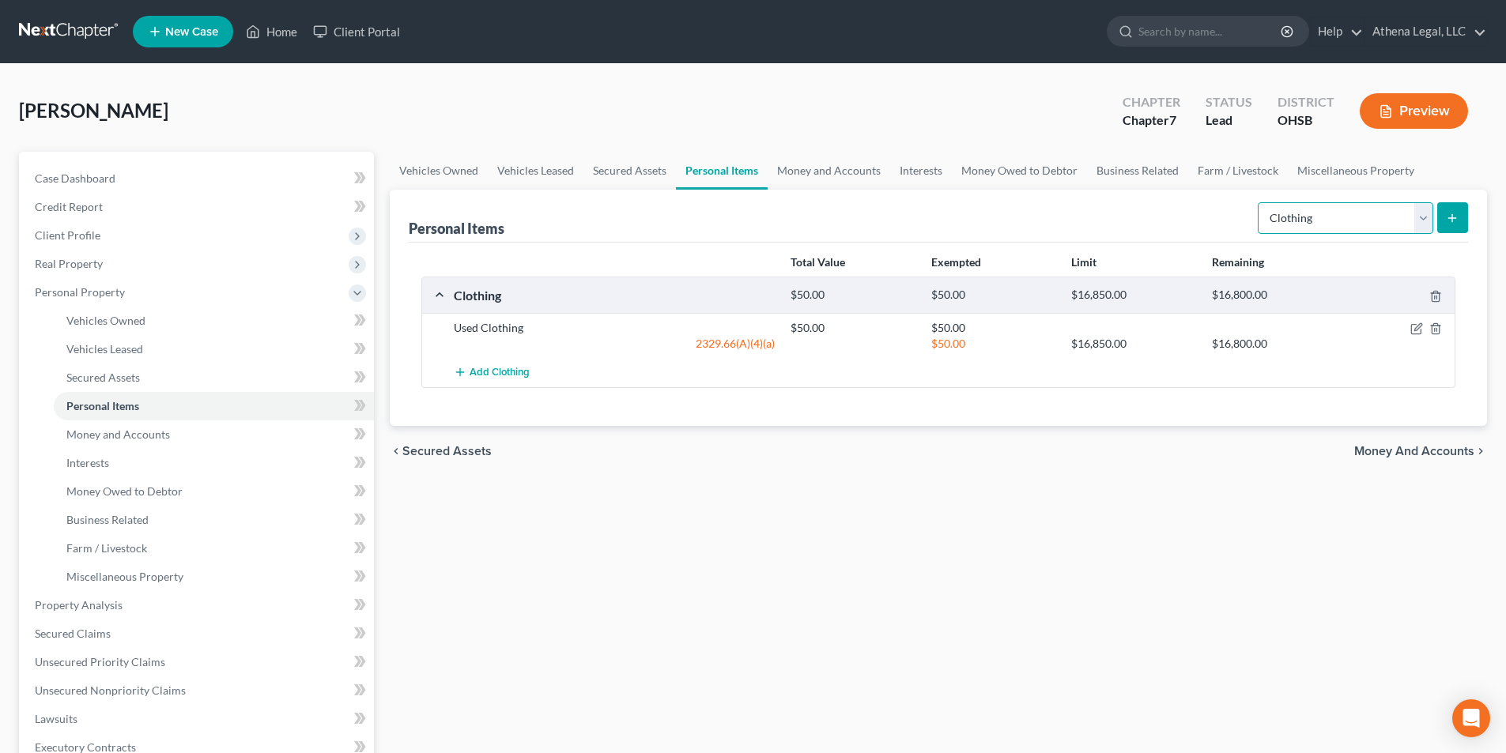
click at [1324, 204] on select "Select Item Type Clothing Collectibles Of Value Electronics Firearms Household …" at bounding box center [1346, 218] width 176 height 32
select select "electronics"
click at [1259, 202] on select "Select Item Type Clothing Collectibles Of Value Electronics Firearms Household …" at bounding box center [1346, 218] width 176 height 32
click at [1464, 213] on button "submit" at bounding box center [1452, 217] width 31 height 31
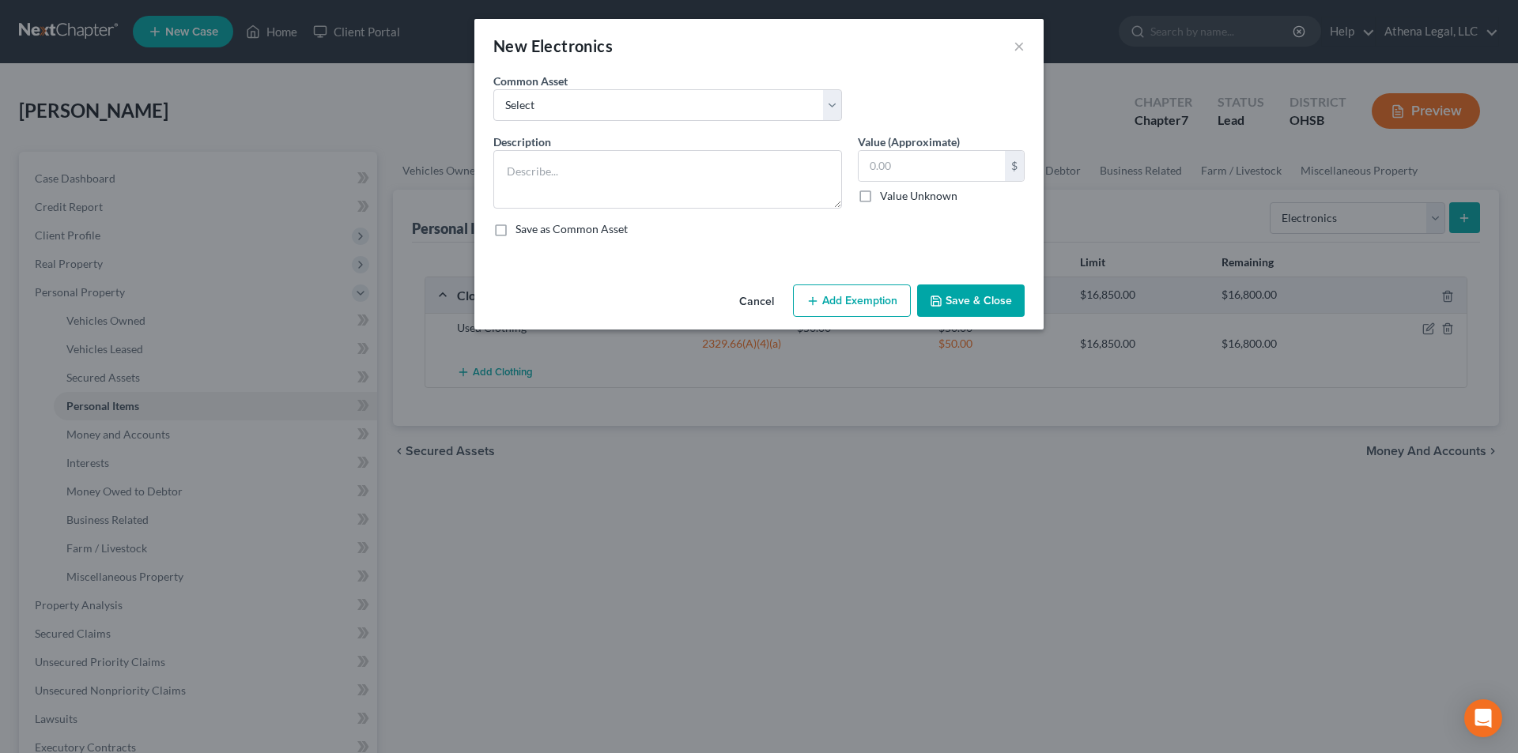
click at [651, 84] on div "Common Asset Select Used TVs" at bounding box center [667, 97] width 364 height 48
drag, startPoint x: 637, startPoint y: 94, endPoint x: 610, endPoint y: 120, distance: 38.0
click at [637, 94] on select "Select Used TVs" at bounding box center [667, 105] width 349 height 32
select select "0"
click at [493, 89] on select "Select Used TVs" at bounding box center [667, 105] width 349 height 32
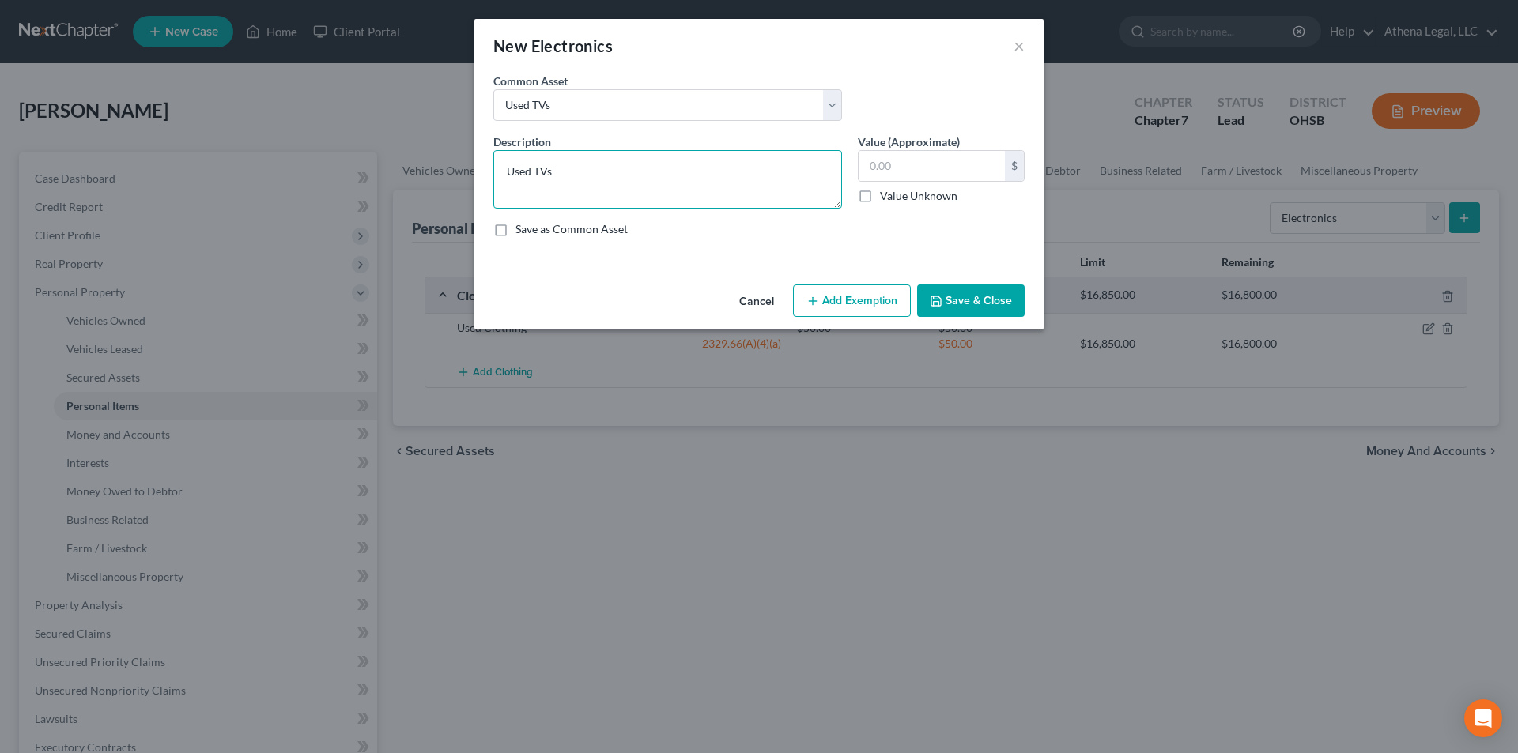
click at [580, 184] on textarea "Used TVs" at bounding box center [667, 179] width 349 height 59
type textarea "Used TV"
click at [865, 172] on input "text" at bounding box center [932, 166] width 146 height 30
type input "200"
click at [860, 301] on button "Add Exemption" at bounding box center [852, 301] width 118 height 33
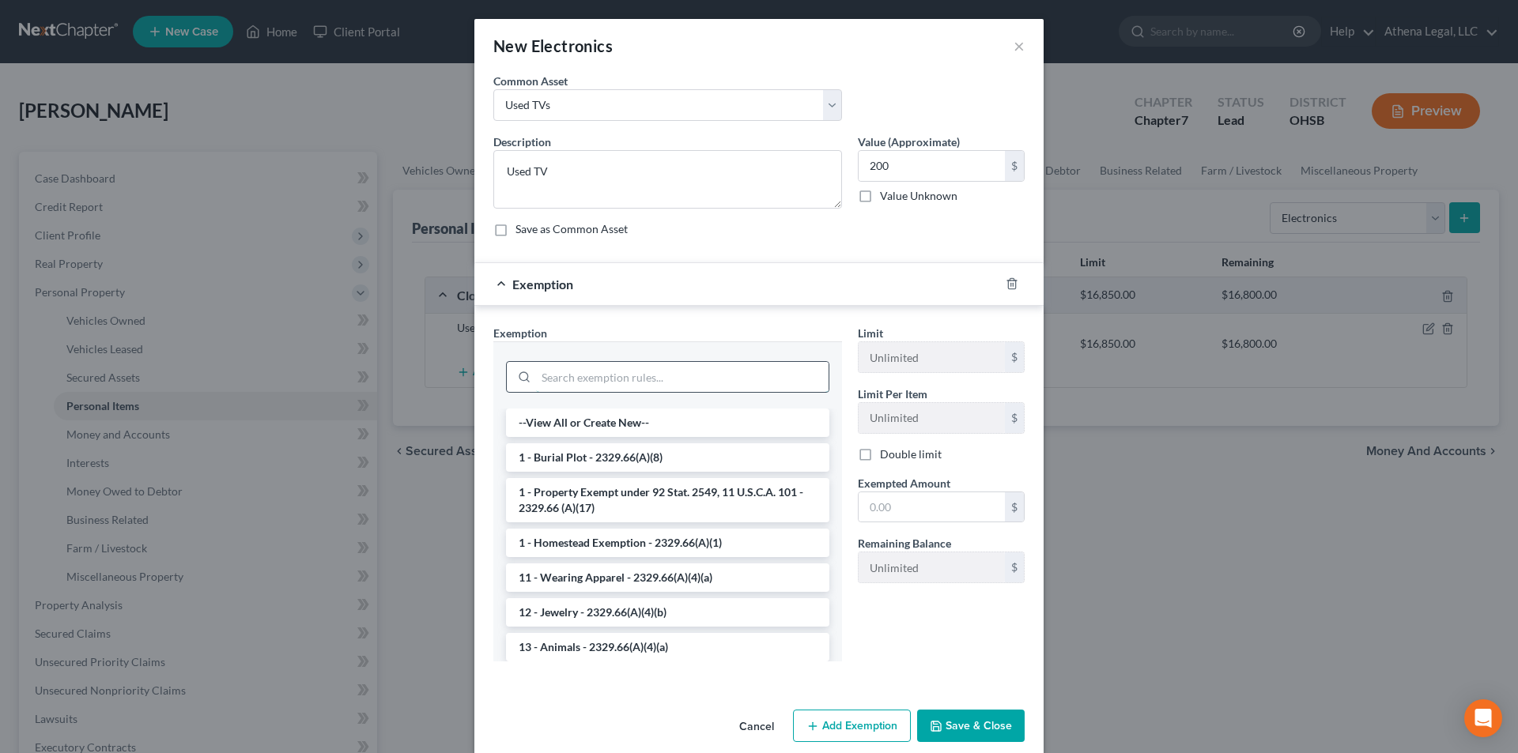
click at [666, 380] on input "search" at bounding box center [682, 377] width 293 height 30
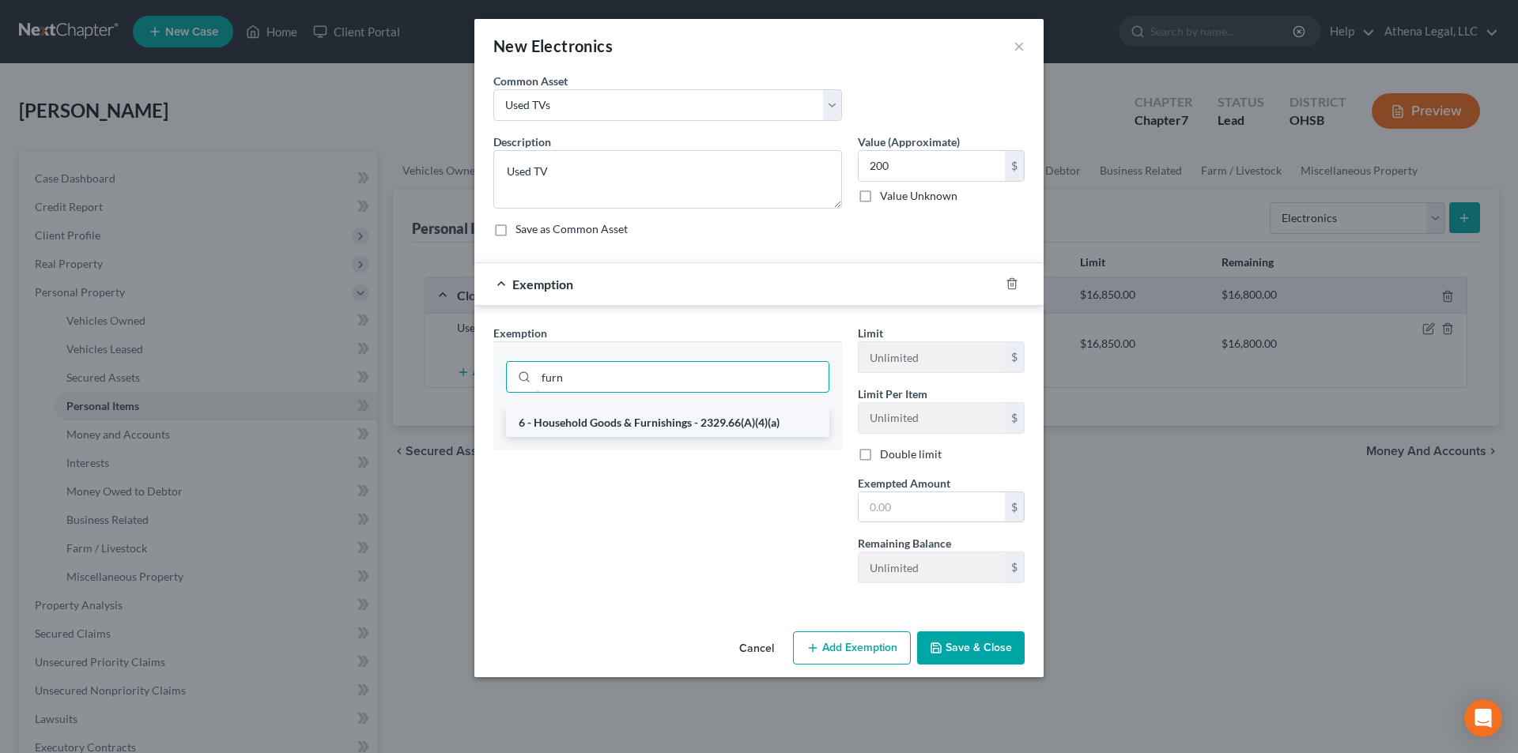
type input "furn"
click at [655, 422] on li "6 - Household Goods & Furnishings - 2329.66(A)(4)(a)" at bounding box center [667, 423] width 323 height 28
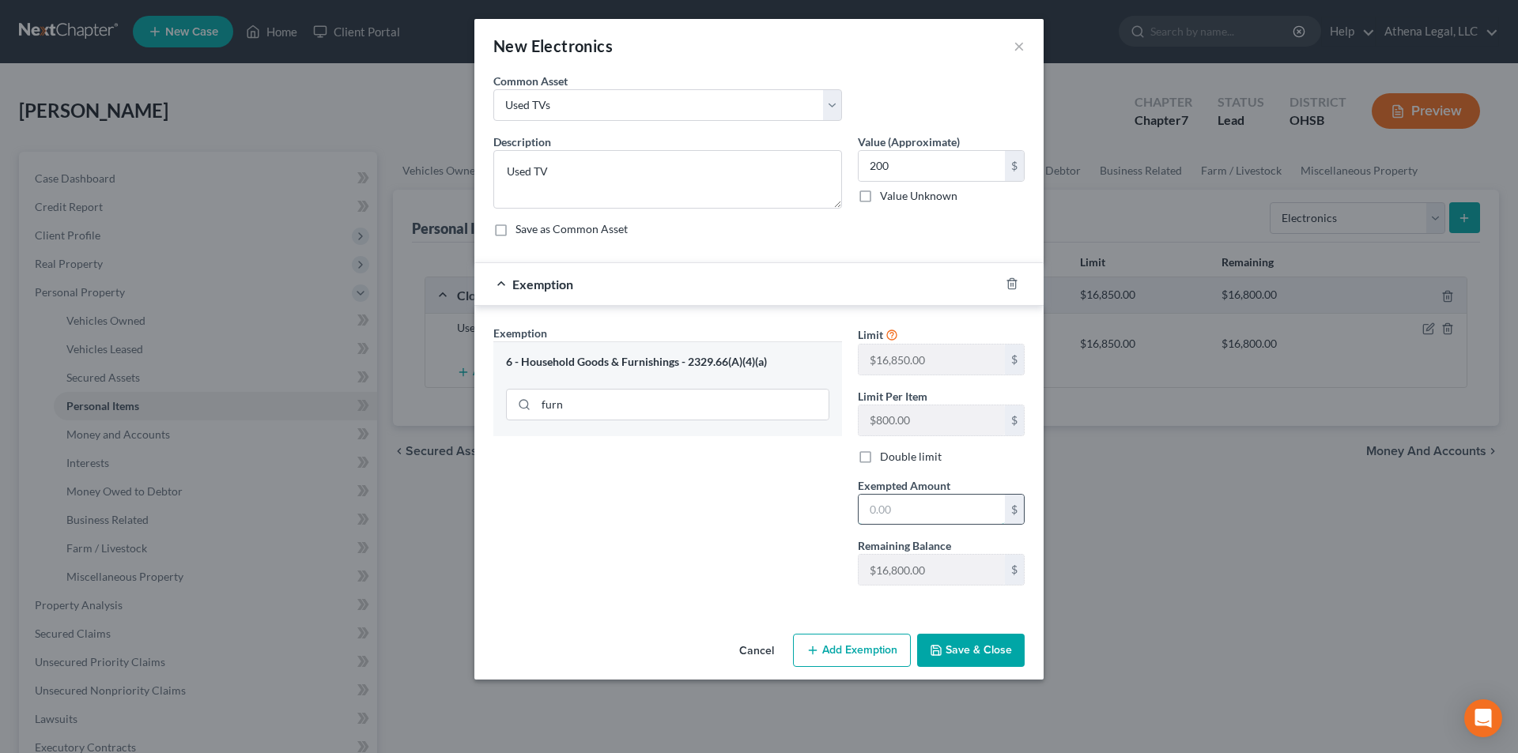
click at [907, 519] on input "text" at bounding box center [932, 510] width 146 height 30
type input "200.00"
click at [957, 642] on button "Save & Close" at bounding box center [971, 650] width 108 height 33
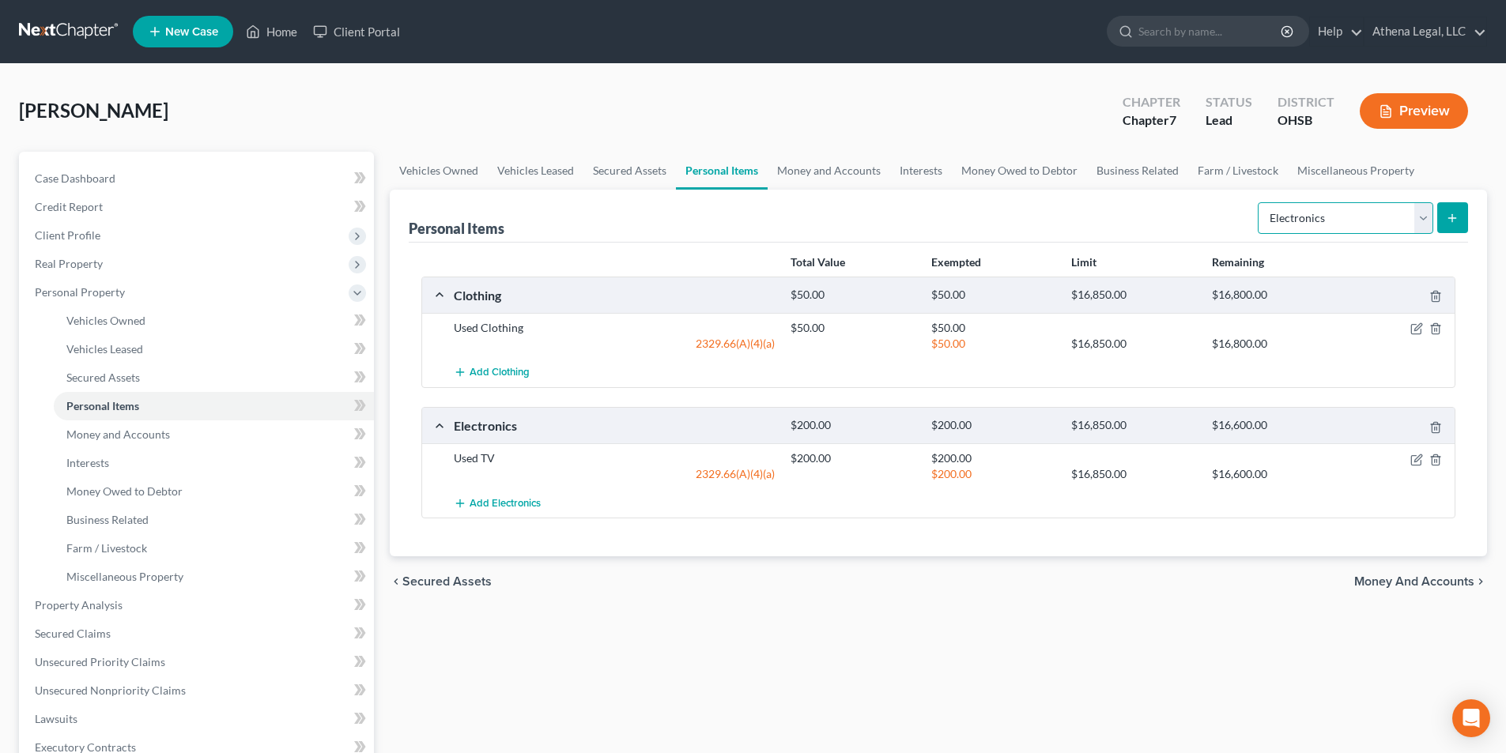
click at [1300, 219] on select "Select Item Type Clothing Collectibles Of Value Electronics Firearms Household …" at bounding box center [1346, 218] width 176 height 32
select select "firearms"
click at [1259, 202] on select "Select Item Type Clothing Collectibles Of Value Electronics Firearms Household …" at bounding box center [1346, 218] width 176 height 32
click at [1452, 222] on icon "submit" at bounding box center [1452, 218] width 13 height 13
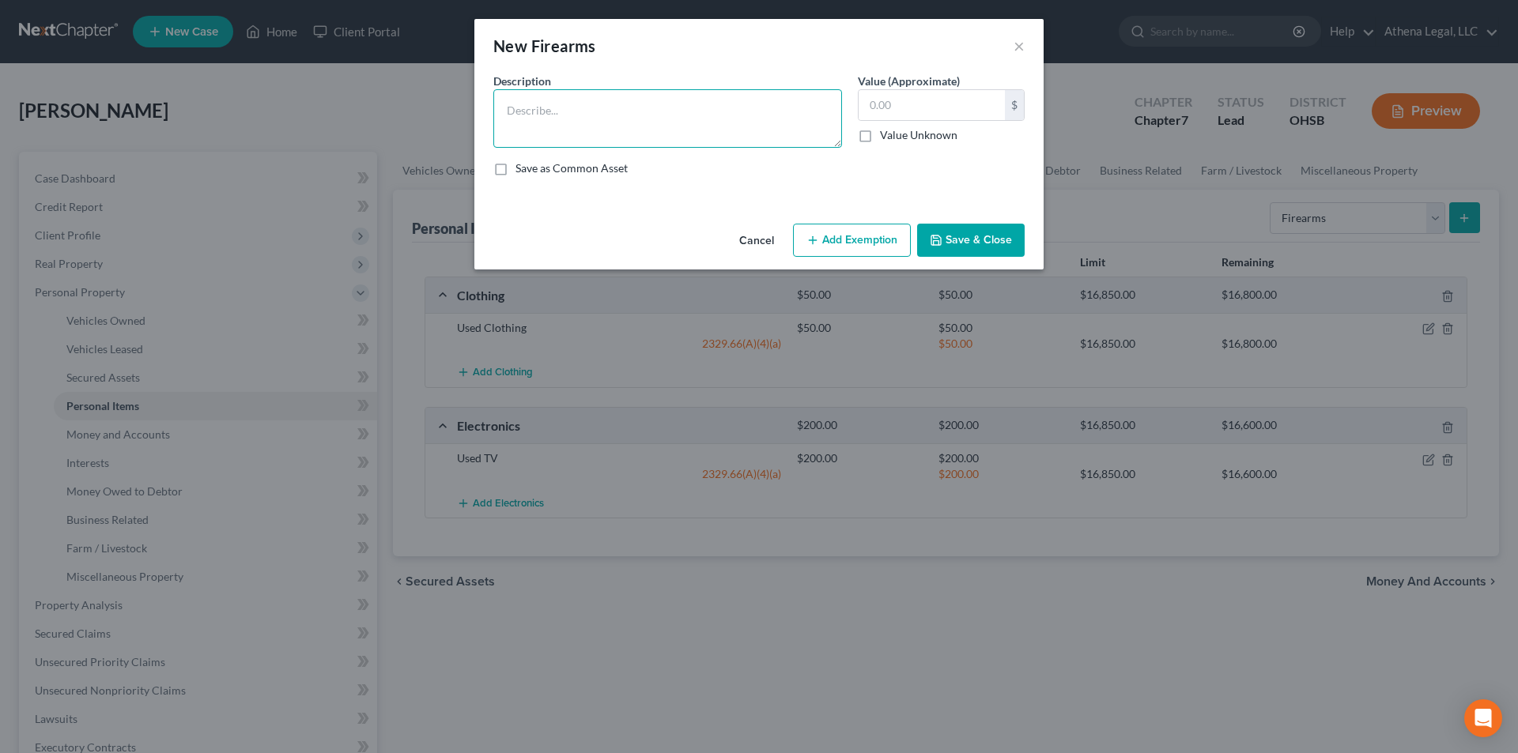
click at [591, 123] on textarea at bounding box center [667, 118] width 349 height 59
type textarea "2 Guns"
click at [923, 104] on input "text" at bounding box center [932, 105] width 146 height 30
type input "4"
type input "800"
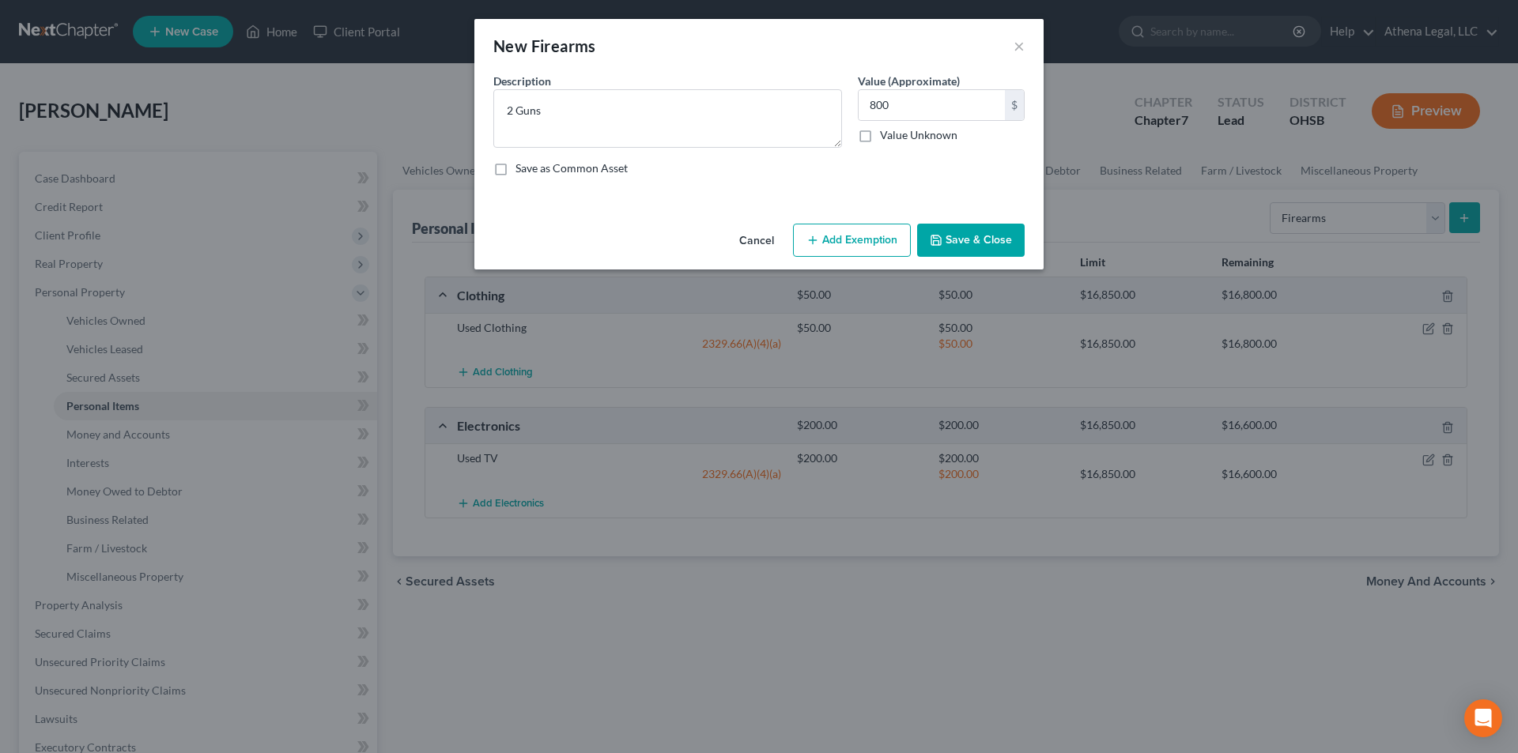
click at [880, 252] on button "Add Exemption" at bounding box center [852, 240] width 118 height 33
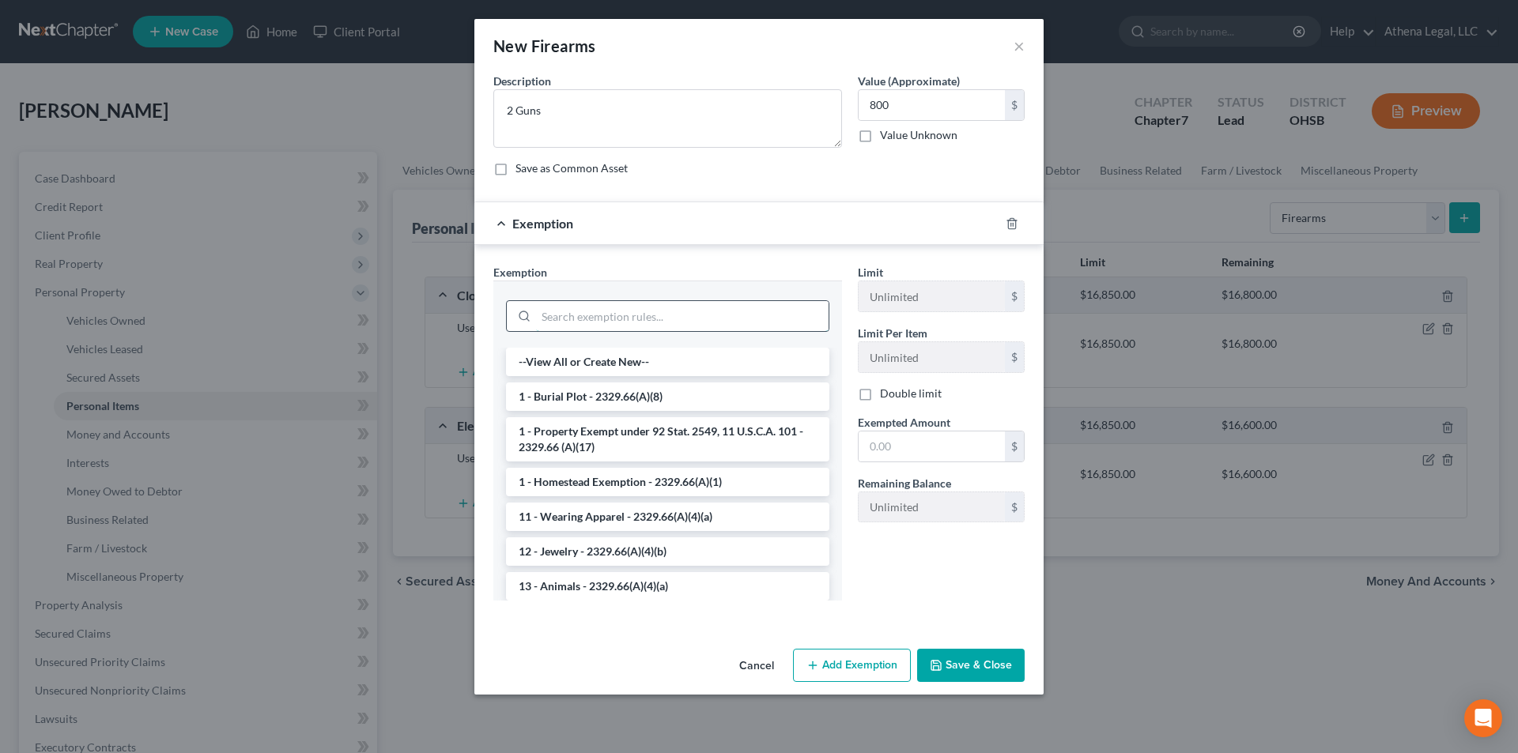
click at [646, 321] on input "search" at bounding box center [682, 316] width 293 height 30
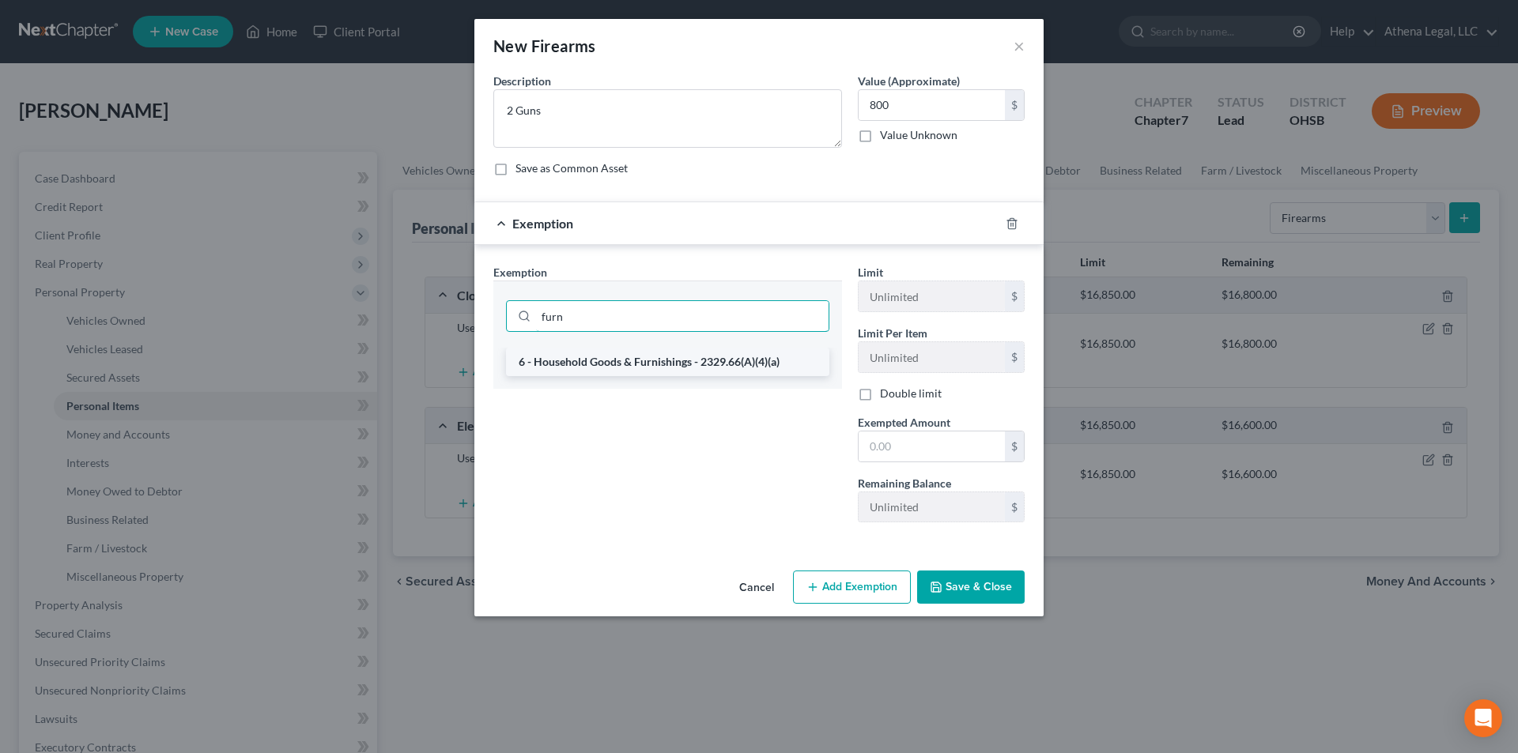
type input "furn"
click at [602, 366] on li "6 - Household Goods & Furnishings - 2329.66(A)(4)(a)" at bounding box center [667, 362] width 323 height 28
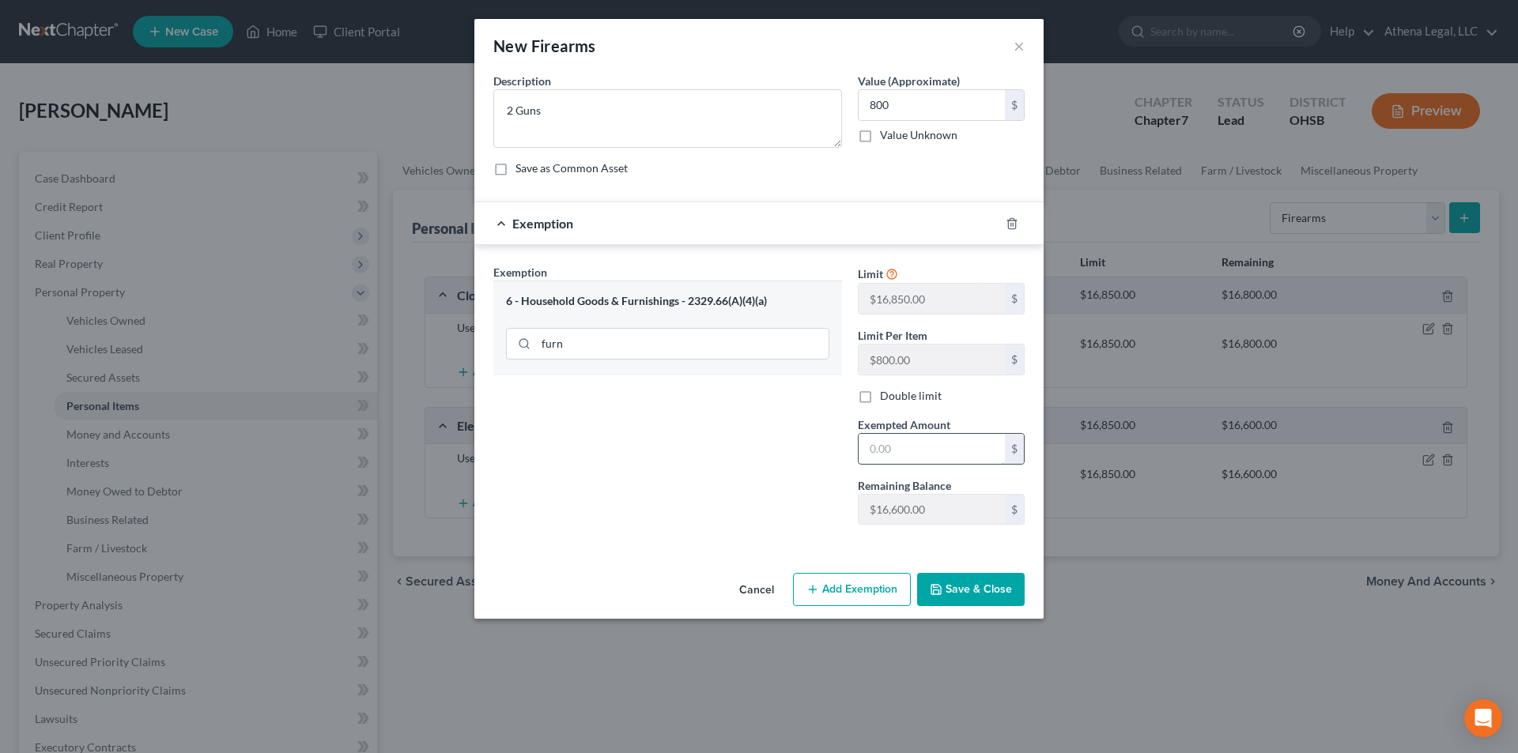
click at [933, 456] on input "text" at bounding box center [932, 449] width 146 height 30
click at [901, 447] on input "800" at bounding box center [932, 449] width 146 height 30
type input "8"
type input "800"
drag, startPoint x: 768, startPoint y: 447, endPoint x: 836, endPoint y: 492, distance: 81.6
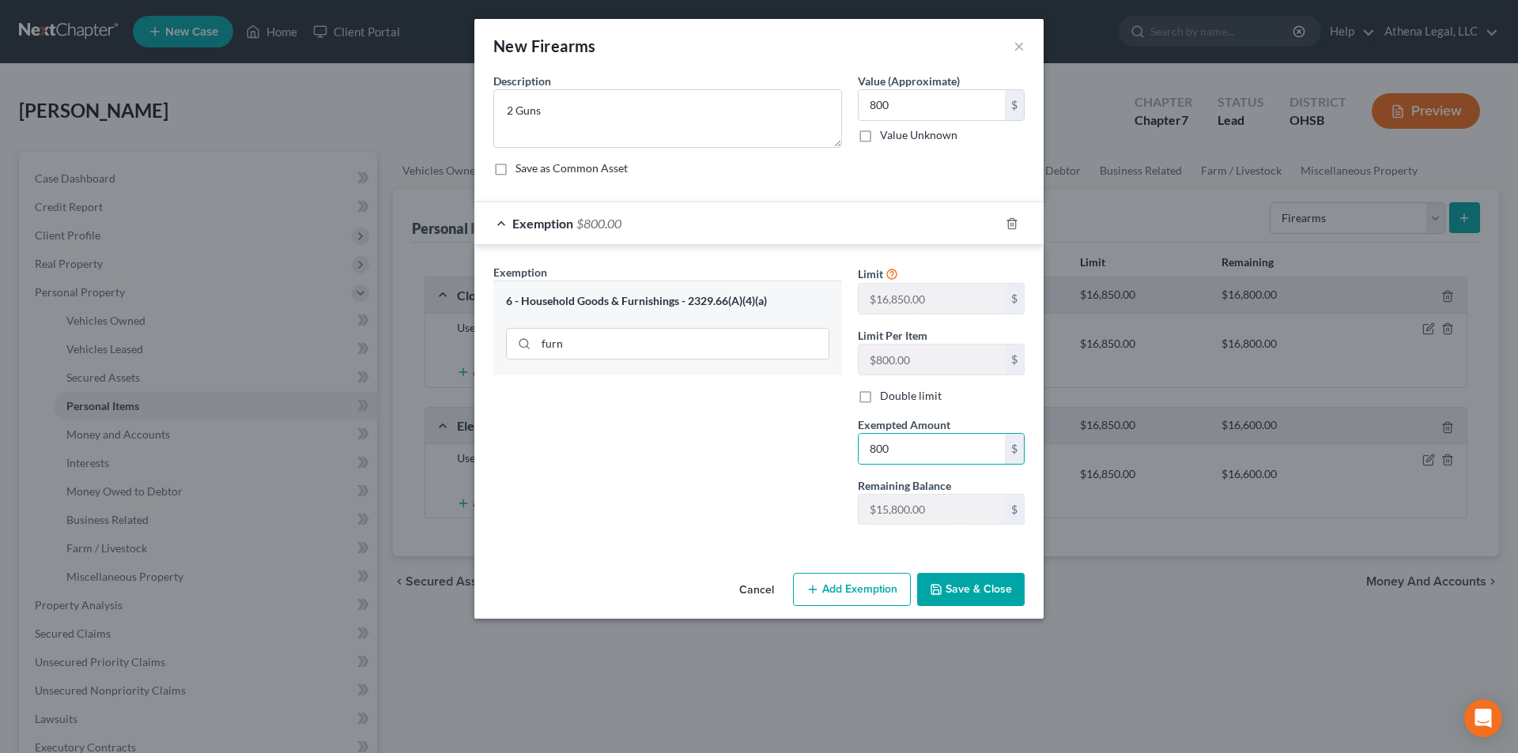
click at [768, 447] on div "Exemption Set must be selected for CA. Exemption * 6 - Household Goods & Furnis…" at bounding box center [667, 401] width 364 height 274
click at [969, 595] on button "Save & Close" at bounding box center [971, 589] width 108 height 33
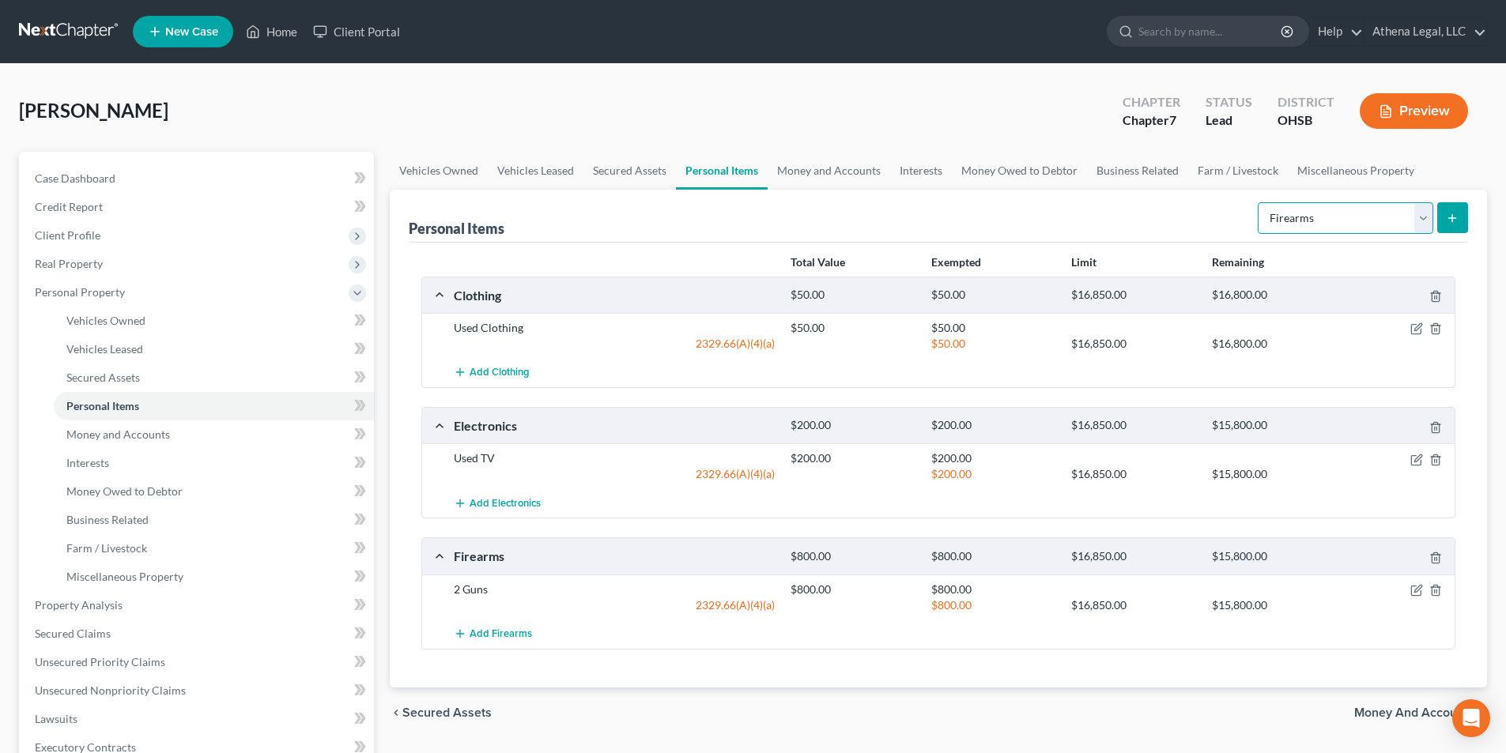
click at [1297, 230] on select "Select Item Type Clothing Collectibles Of Value Electronics Firearms Household …" at bounding box center [1346, 218] width 176 height 32
select select "household_goods"
click at [1259, 202] on select "Select Item Type Clothing Collectibles Of Value Electronics Firearms Household …" at bounding box center [1346, 218] width 176 height 32
click at [1457, 213] on icon "submit" at bounding box center [1452, 218] width 13 height 13
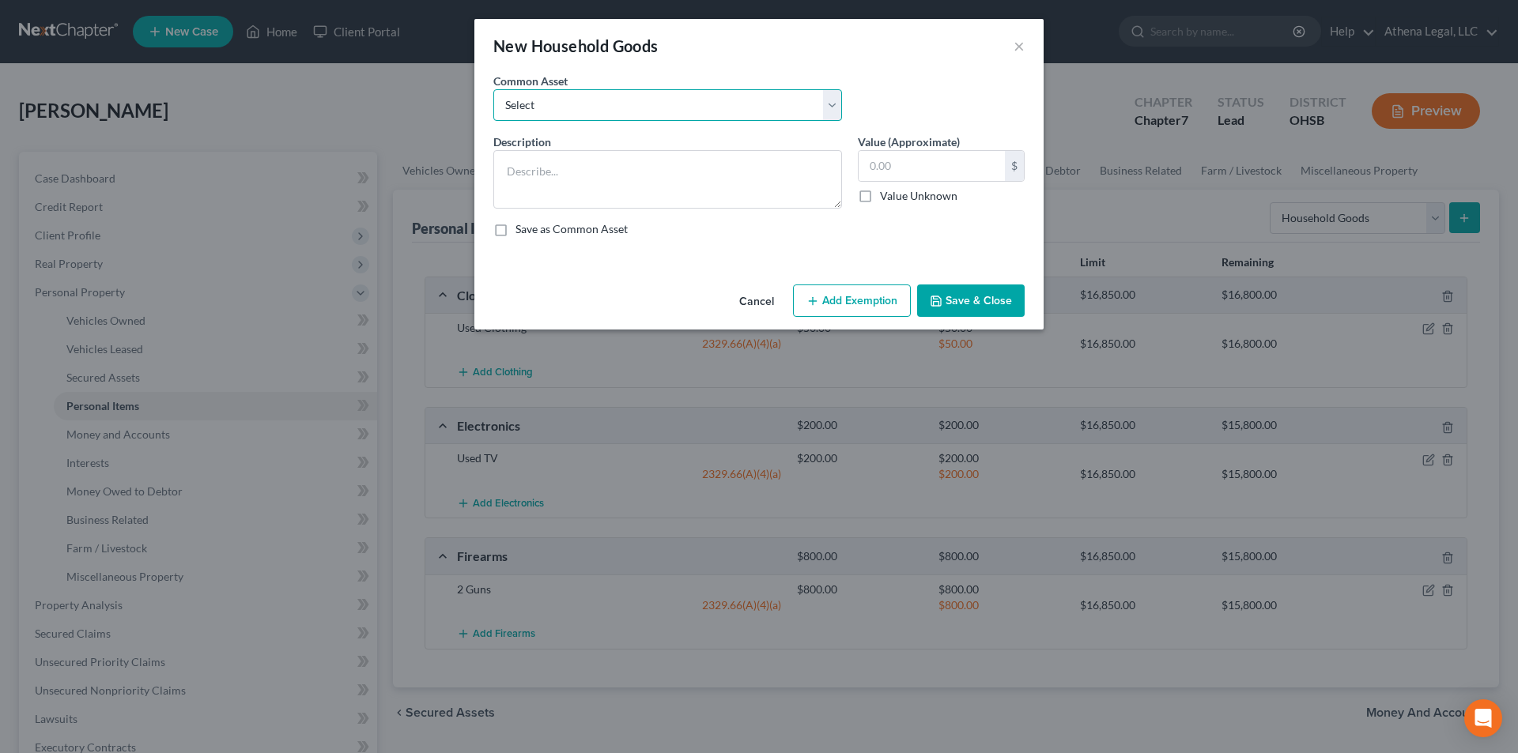
click at [651, 114] on select "Select Used Furniture" at bounding box center [667, 105] width 349 height 32
select select "0"
click at [493, 89] on select "Select Used Furniture" at bounding box center [667, 105] width 349 height 32
type textarea "Used Furniture"
click at [912, 167] on input "text" at bounding box center [932, 166] width 146 height 30
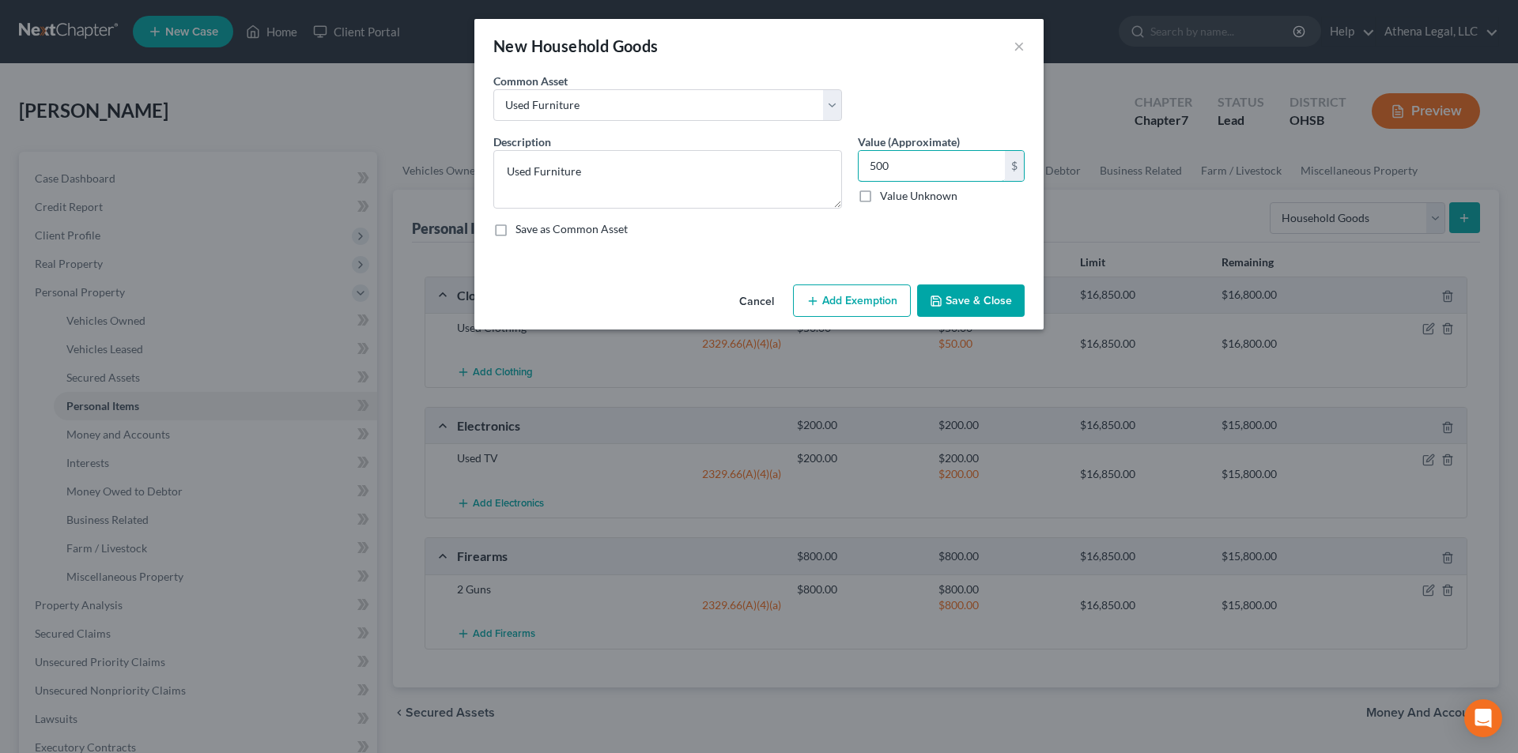
type input "500"
click at [883, 297] on button "Add Exemption" at bounding box center [852, 301] width 118 height 33
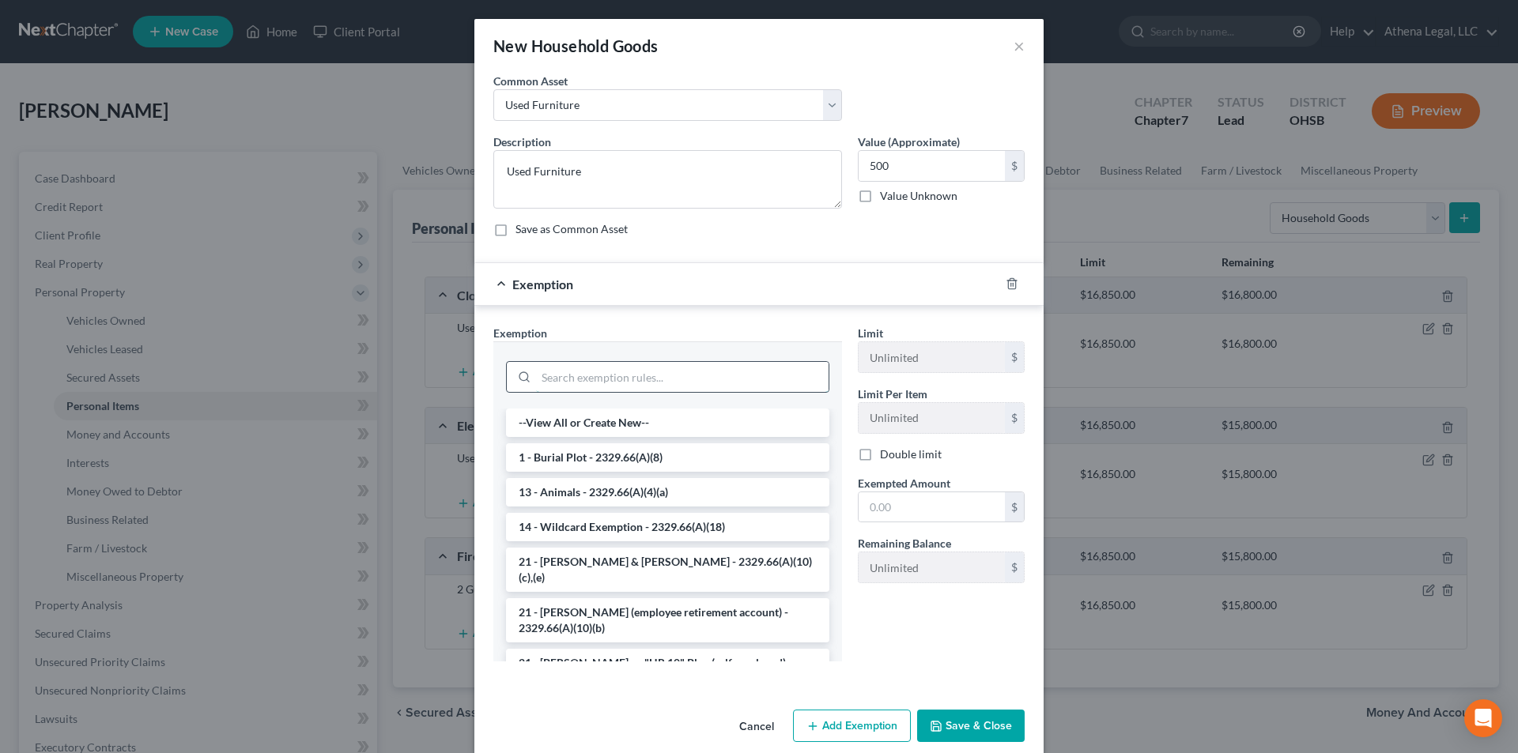
click at [641, 370] on input "search" at bounding box center [682, 377] width 293 height 30
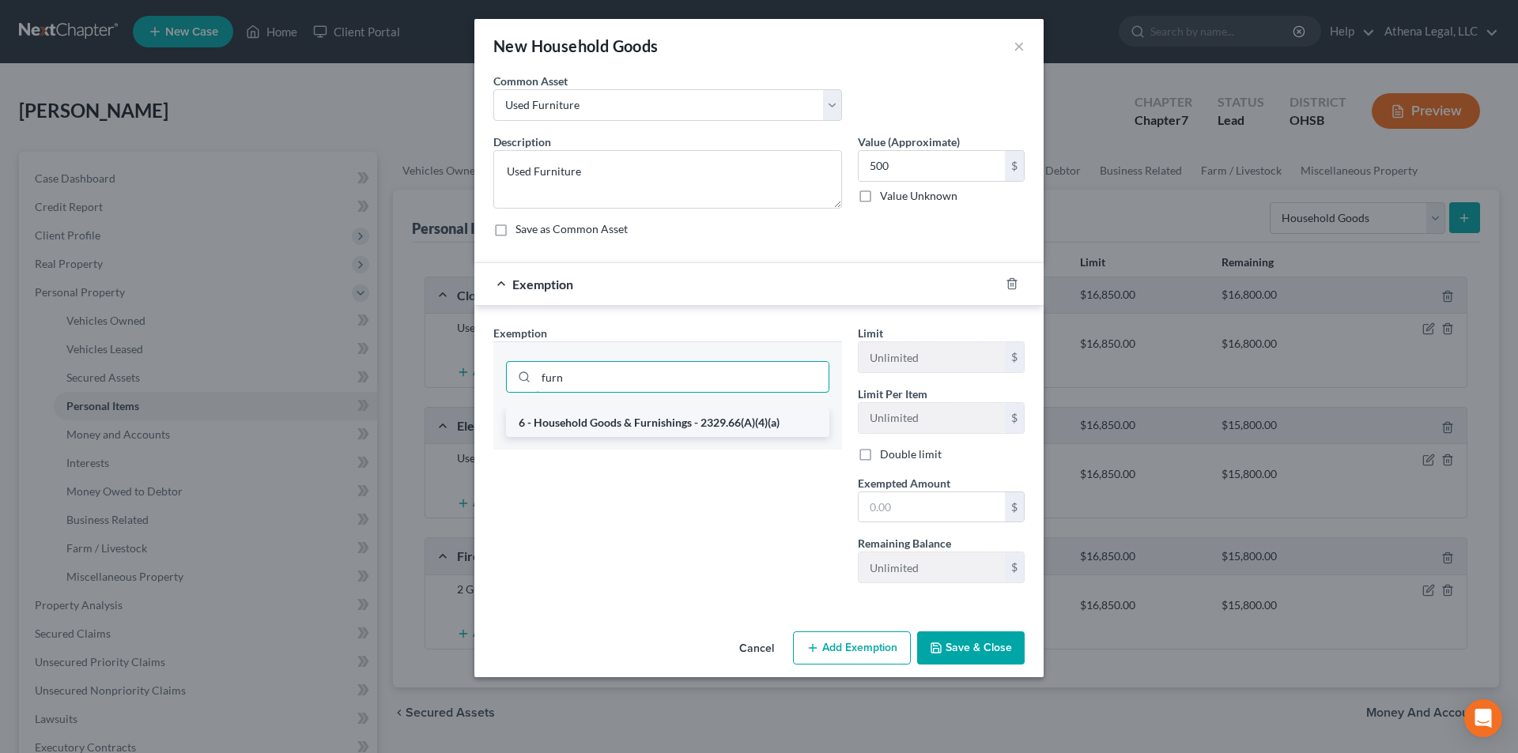
type input "furn"
click at [629, 427] on li "6 - Household Goods & Furnishings - 2329.66(A)(4)(a)" at bounding box center [667, 423] width 323 height 28
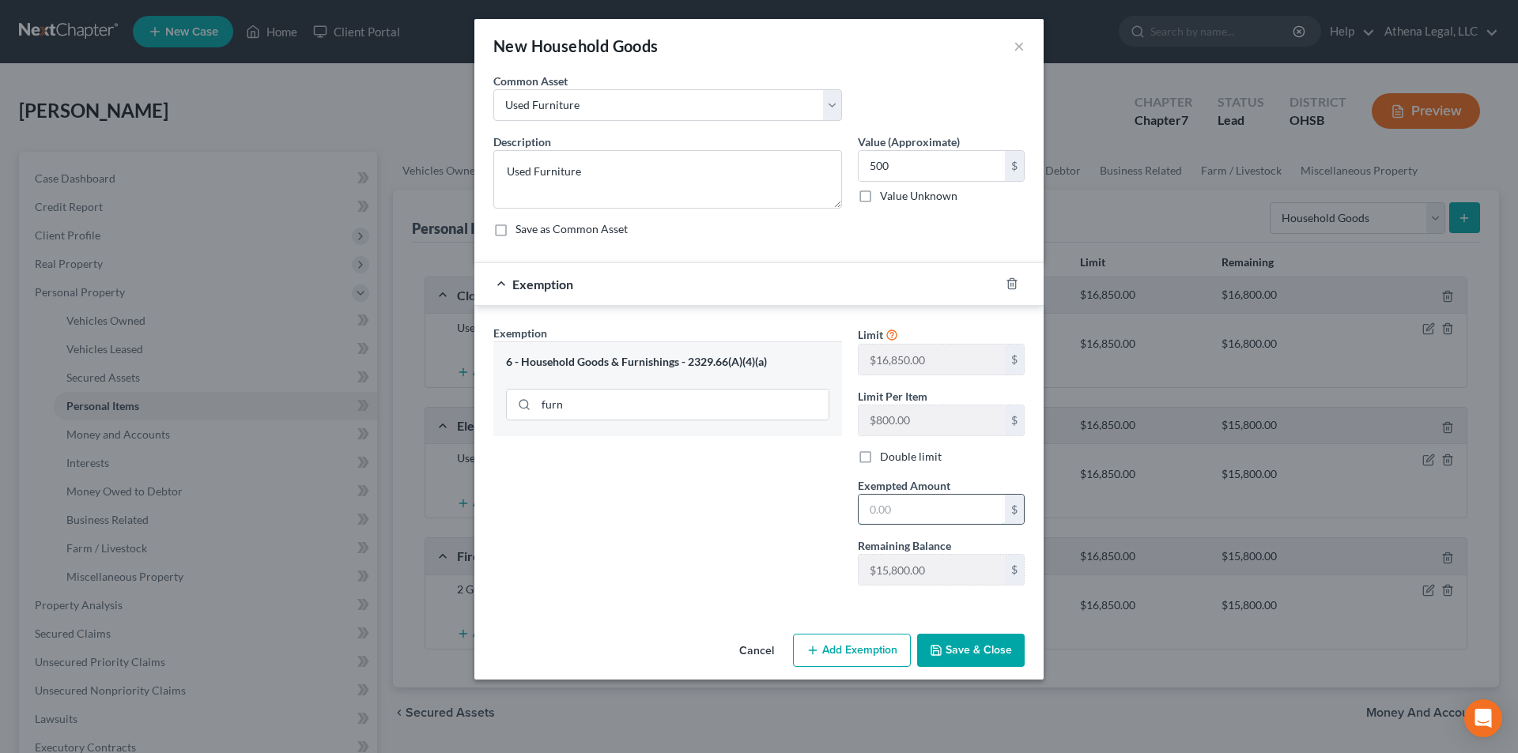
click at [938, 507] on input "text" at bounding box center [932, 510] width 146 height 30
type input "500"
drag, startPoint x: 809, startPoint y: 499, endPoint x: 904, endPoint y: 620, distance: 154.2
click at [809, 499] on div "Exemption Set must be selected for CA. Exemption * 6 - Household Goods & Furnis…" at bounding box center [667, 462] width 364 height 274
click at [954, 646] on button "Save & Close" at bounding box center [971, 650] width 108 height 33
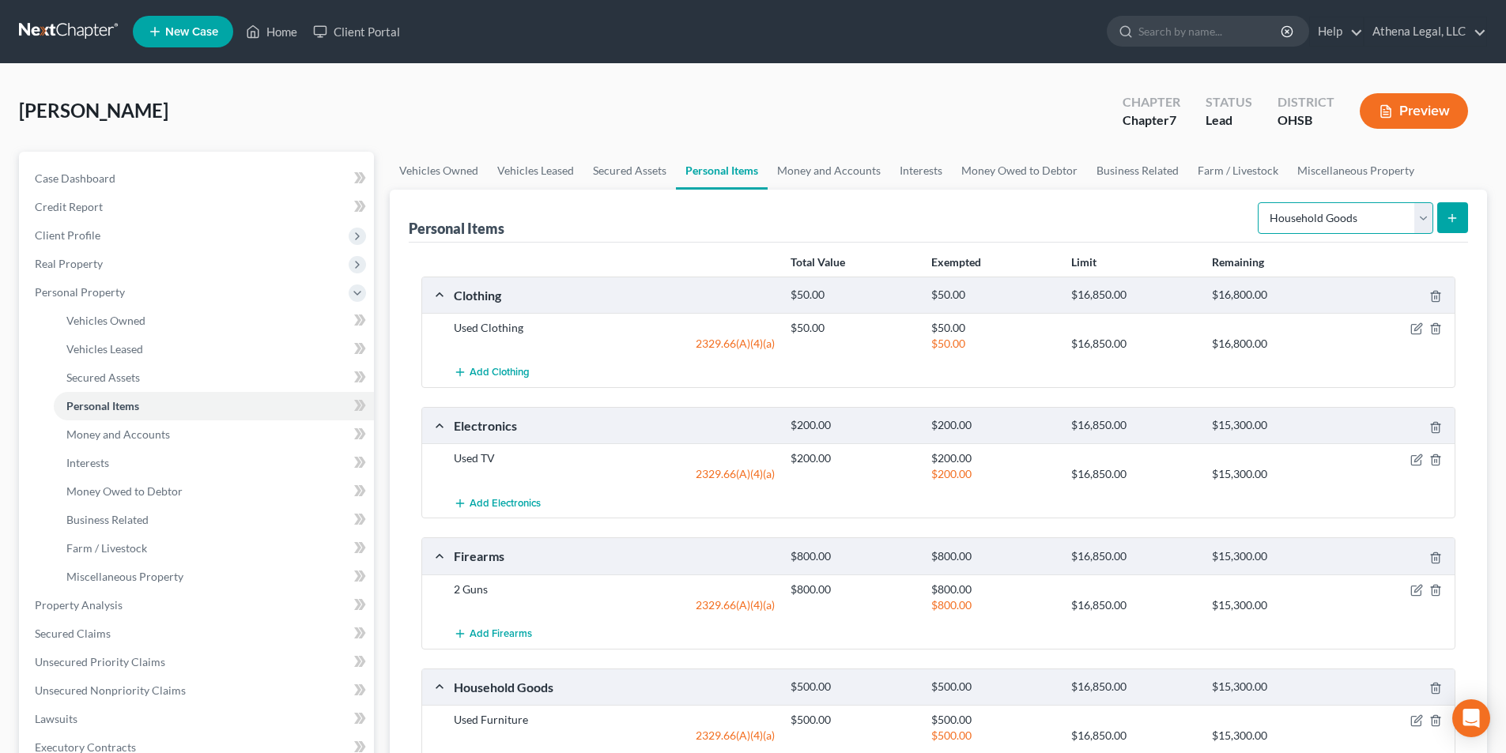
click at [1304, 223] on select "Select Item Type Clothing Collectibles Of Value Electronics Firearms Household …" at bounding box center [1346, 218] width 176 height 32
select select "pets"
click at [1259, 202] on select "Select Item Type Clothing Collectibles Of Value Electronics Firearms Household …" at bounding box center [1346, 218] width 176 height 32
click at [1454, 225] on button "submit" at bounding box center [1452, 217] width 31 height 31
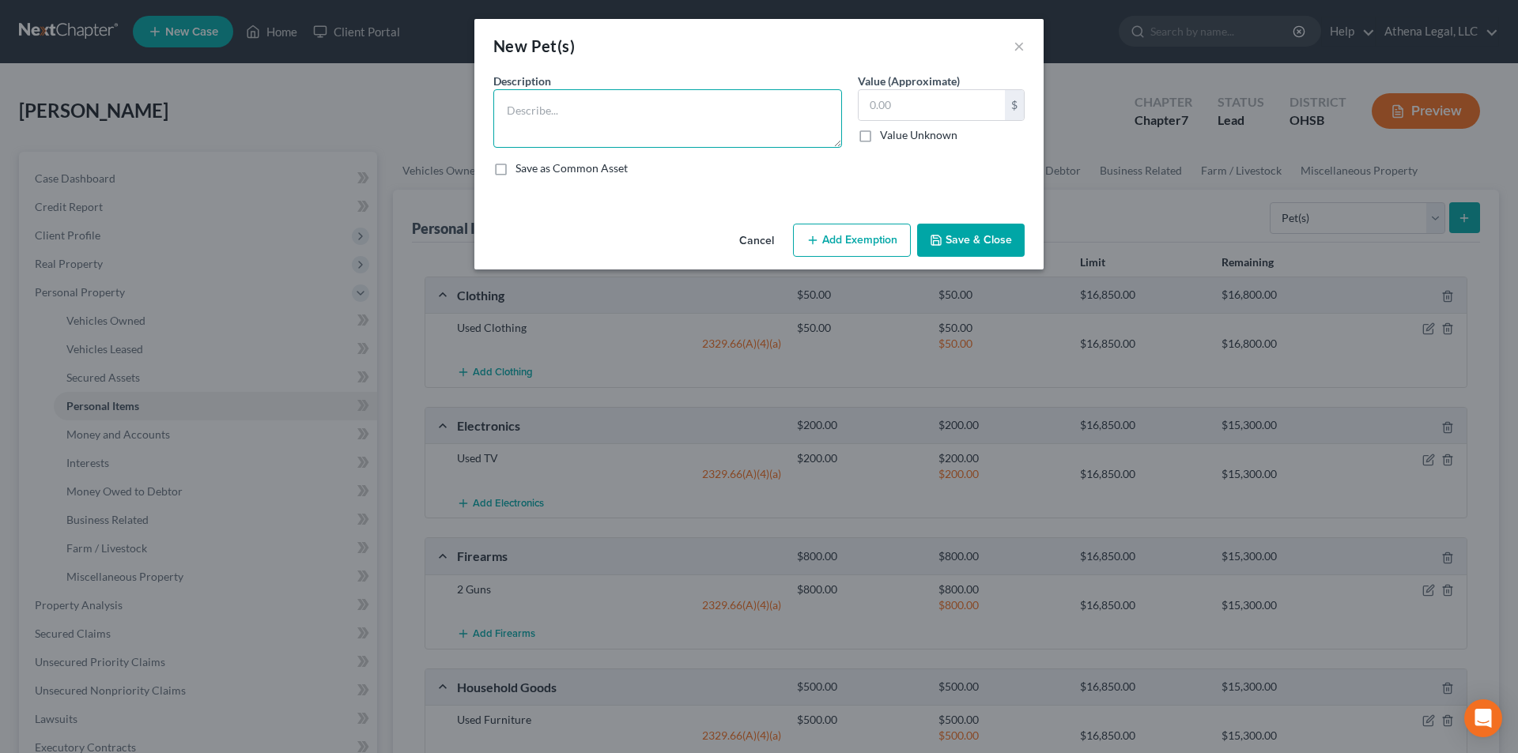
click at [597, 126] on textarea at bounding box center [667, 118] width 349 height 59
type textarea "Dog - sentimental value"
click at [967, 250] on button "Save & Close" at bounding box center [971, 240] width 108 height 33
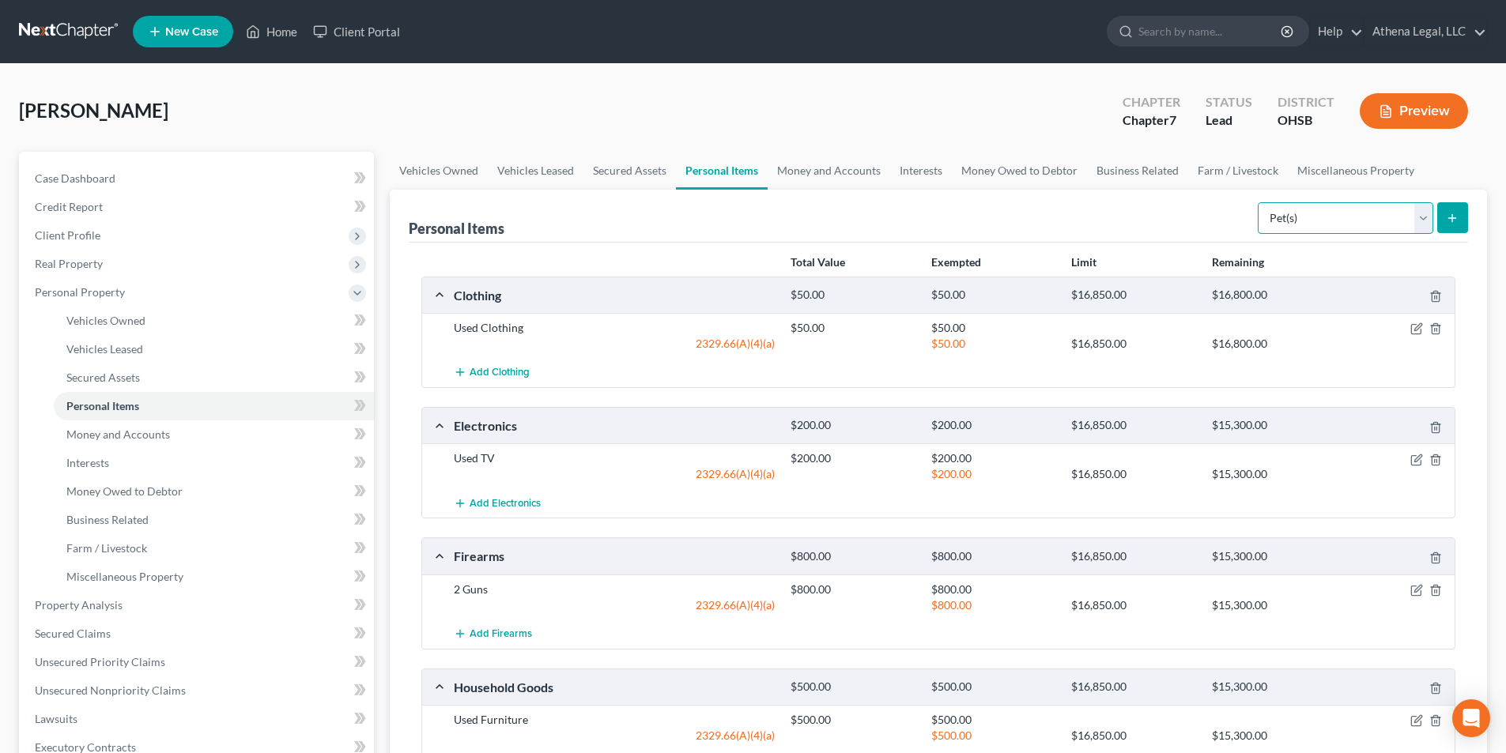
click at [1311, 209] on select "Select Item Type Clothing Collectibles Of Value Electronics Firearms Household …" at bounding box center [1346, 218] width 176 height 32
click at [847, 164] on link "Money and Accounts" at bounding box center [829, 171] width 123 height 38
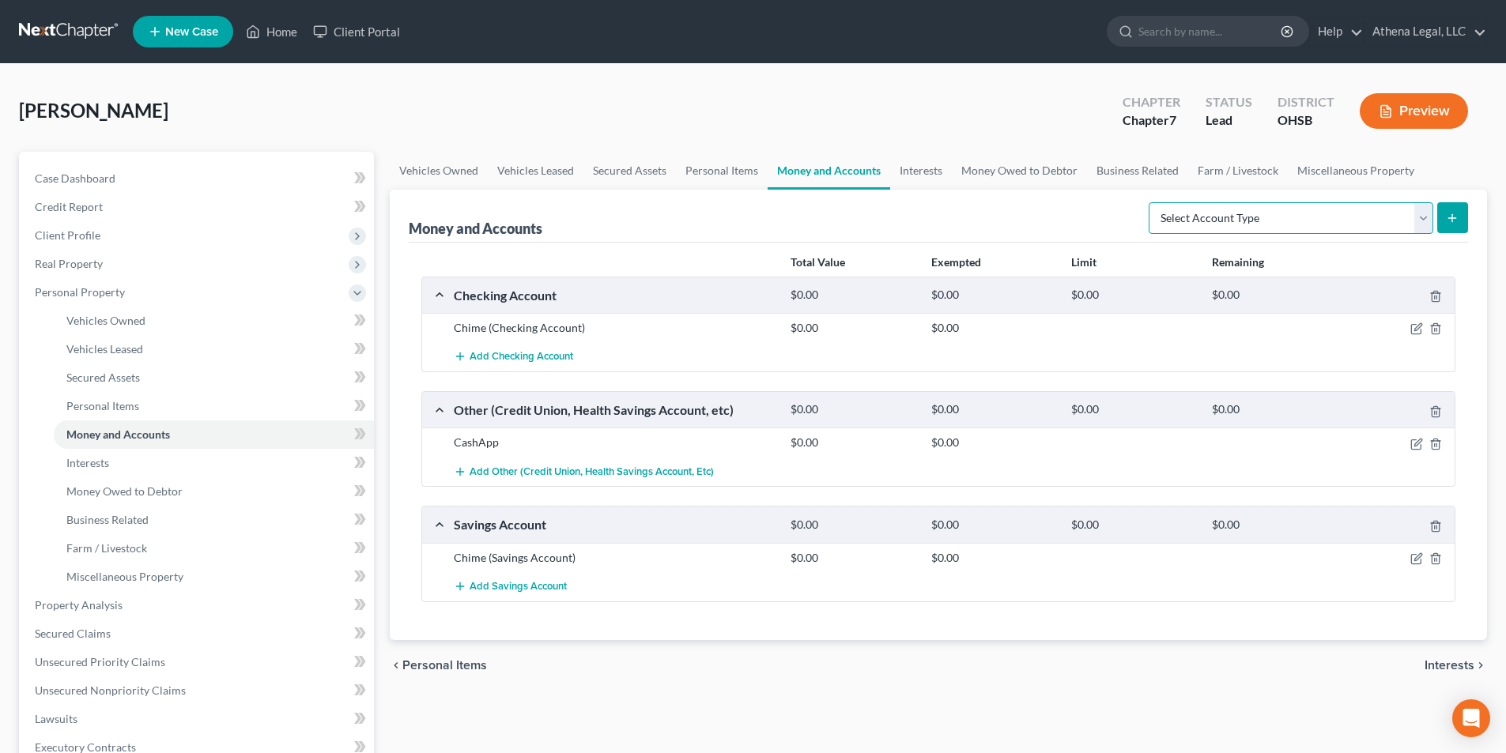
click at [1183, 221] on select "Select Account Type Brokerage Cash on Hand Certificates of Deposit Checking Acc…" at bounding box center [1291, 218] width 285 height 32
click at [775, 236] on div "Money and Accounts Select Account Type Brokerage Cash on Hand Certificates of D…" at bounding box center [938, 216] width 1059 height 53
click at [1411, 443] on icon "button" at bounding box center [1415, 444] width 9 height 9
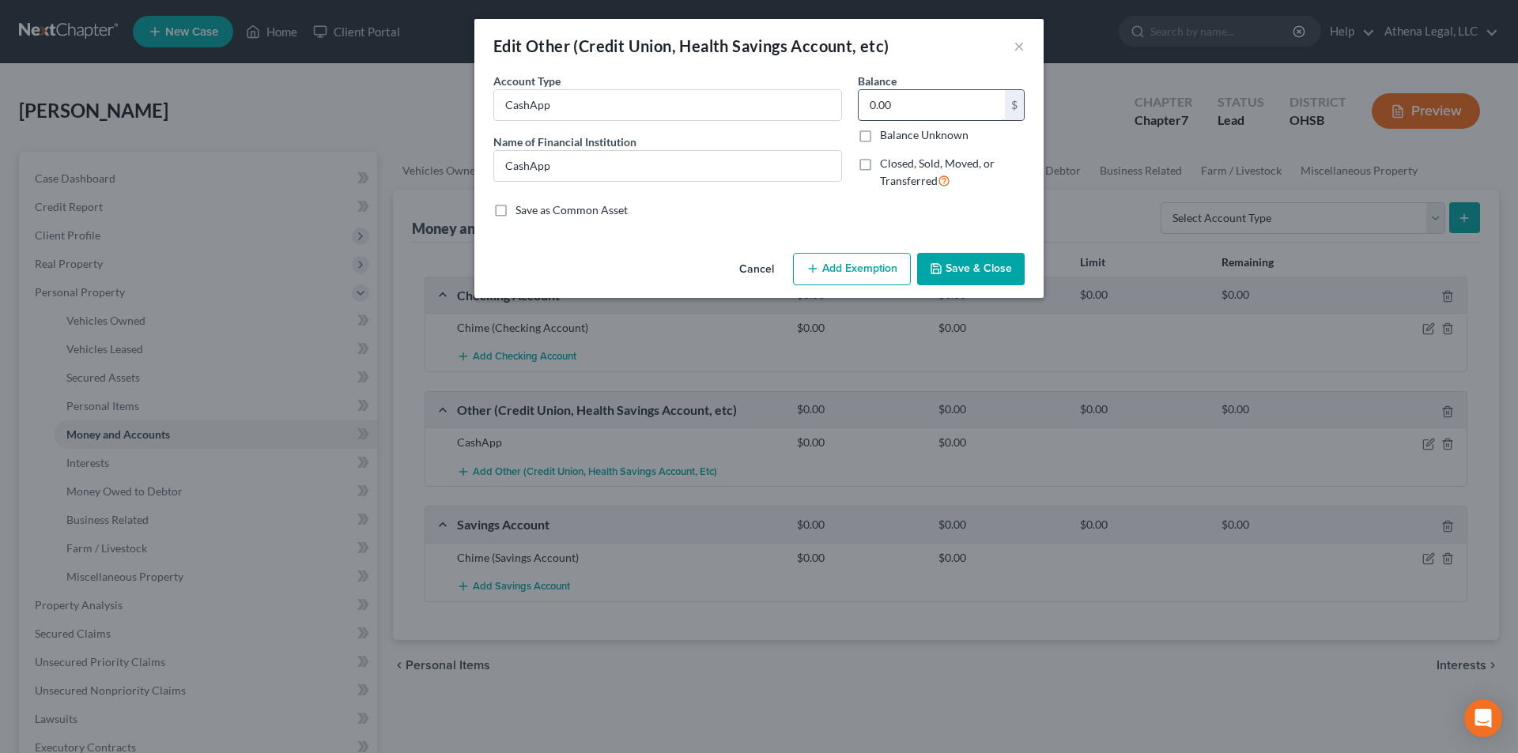
click at [895, 111] on input "0.00" at bounding box center [932, 105] width 146 height 30
type input "169"
click at [857, 262] on button "Add Exemption" at bounding box center [852, 269] width 118 height 33
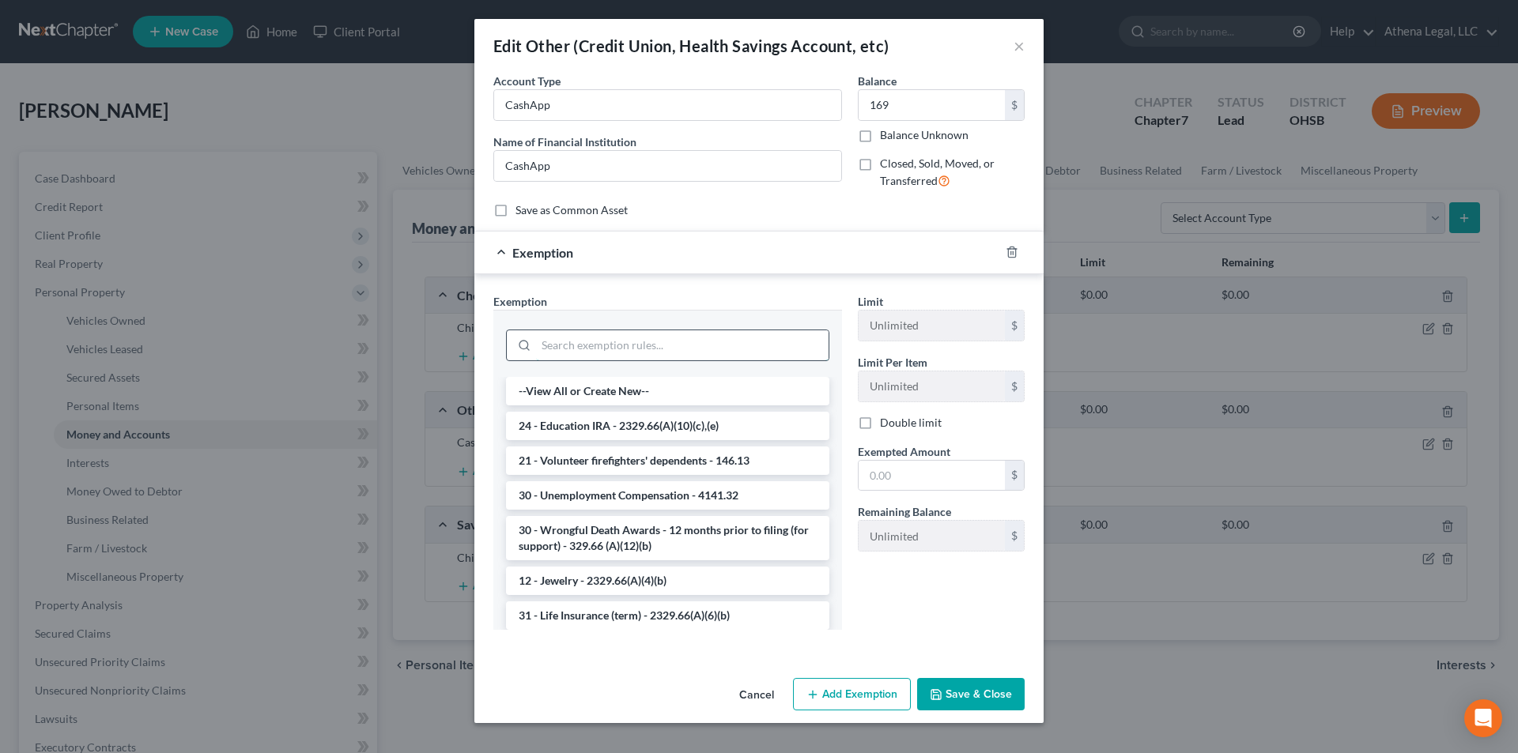
click at [678, 343] on input "search" at bounding box center [682, 345] width 293 height 30
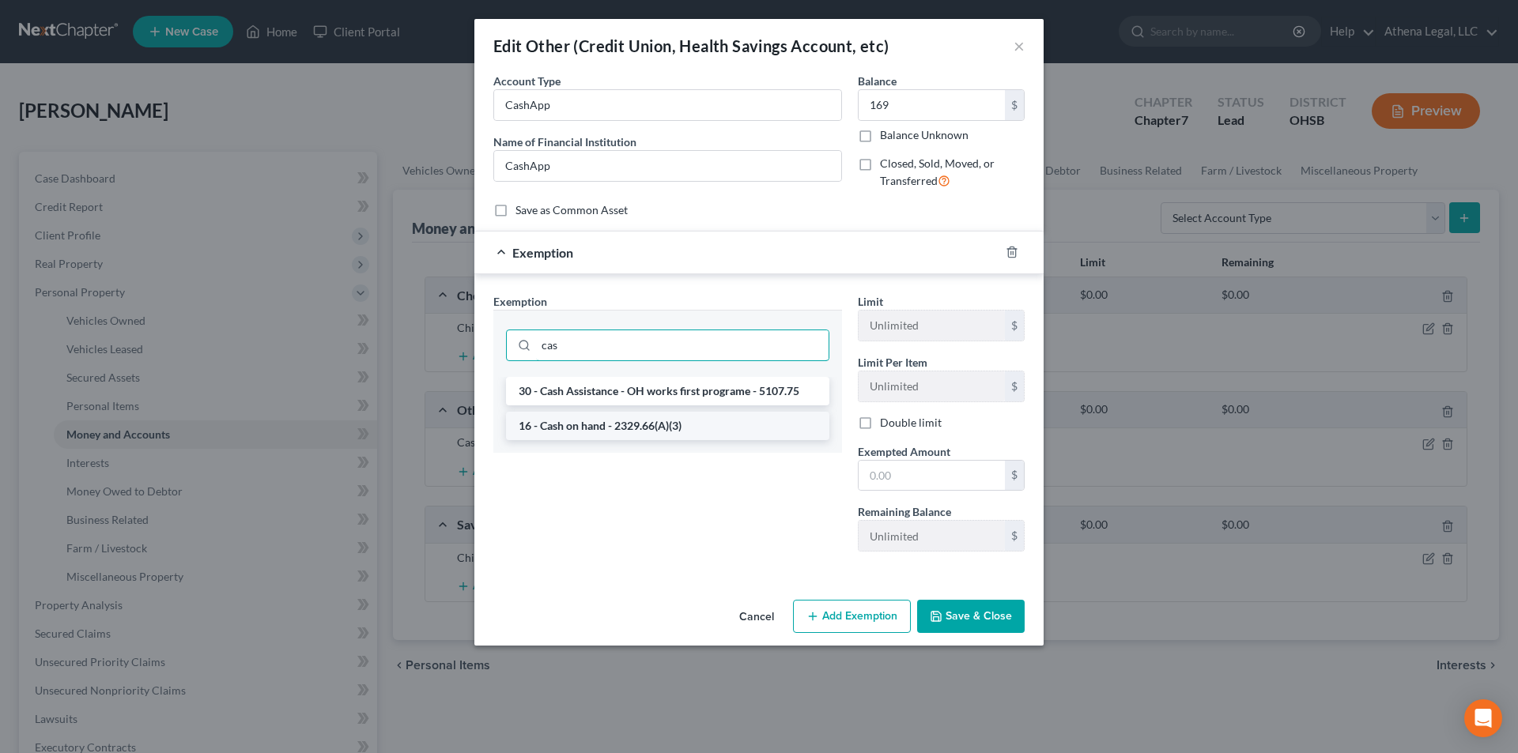
type input "cas"
click at [617, 421] on li "16 - Cash on hand - 2329.66(A)(3)" at bounding box center [667, 426] width 323 height 28
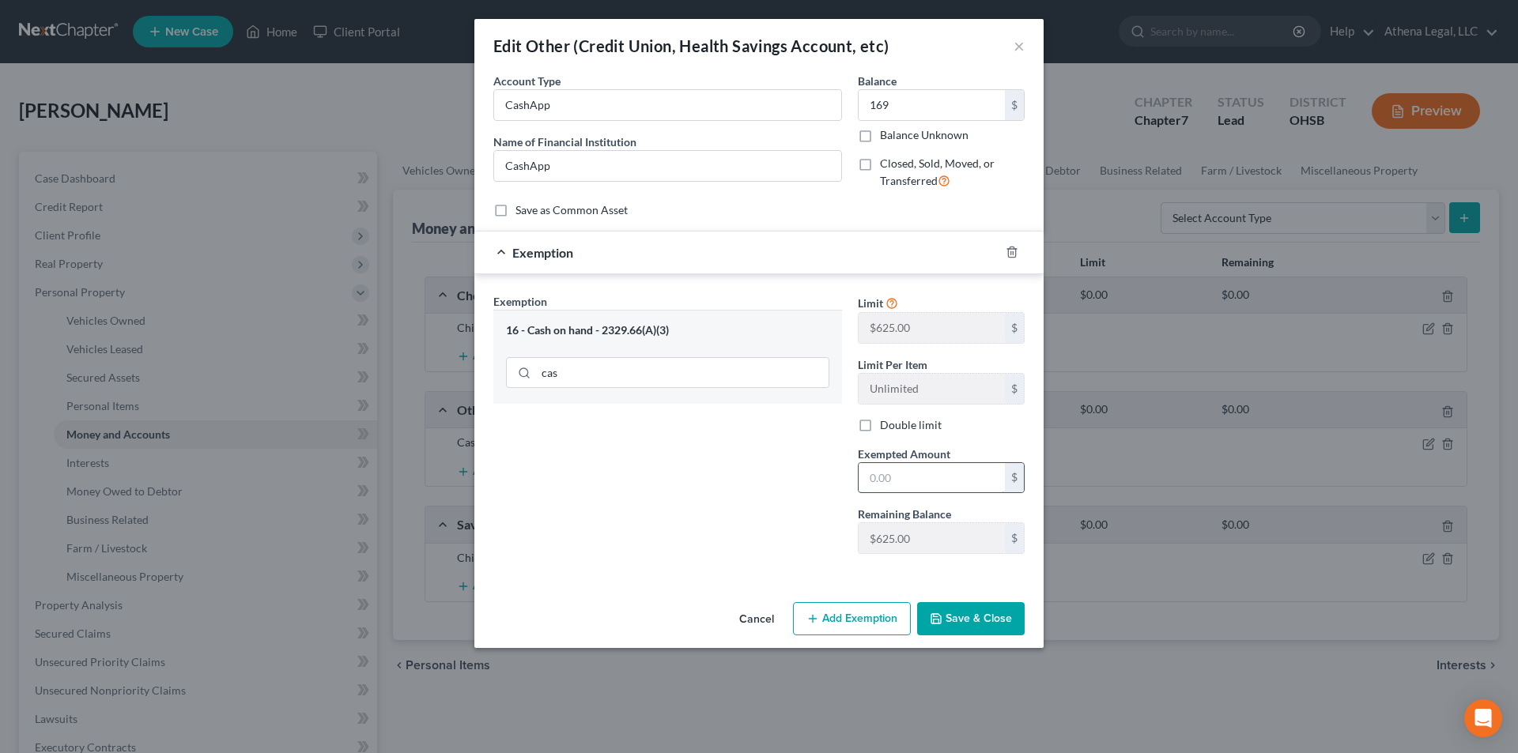
drag, startPoint x: 932, startPoint y: 482, endPoint x: 942, endPoint y: 469, distance: 16.3
click at [932, 482] on input "text" at bounding box center [932, 478] width 146 height 30
type input "169"
click at [965, 615] on button "Save & Close" at bounding box center [971, 618] width 108 height 33
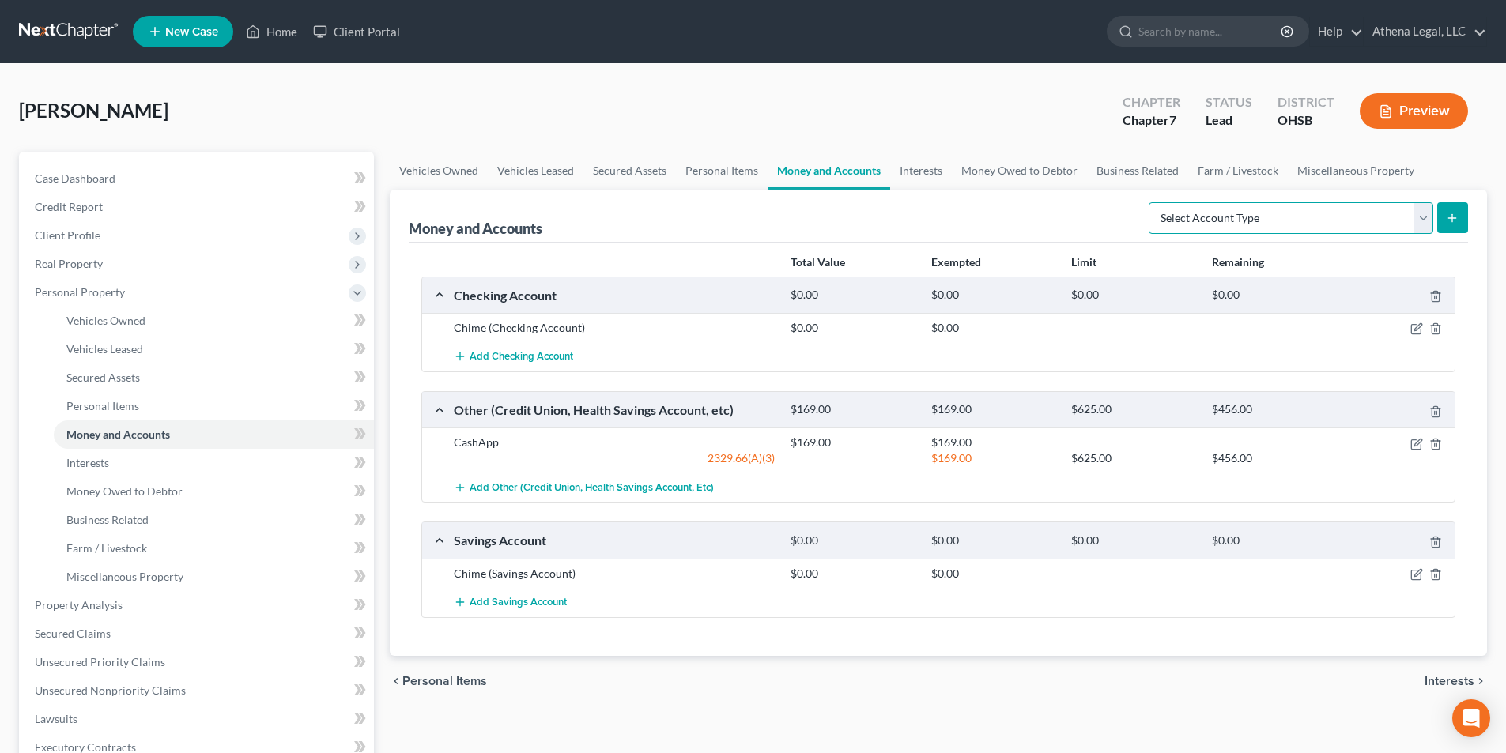
click at [1235, 210] on select "Select Account Type Brokerage Cash on Hand Certificates of Deposit Checking Acc…" at bounding box center [1291, 218] width 285 height 32
select select "other"
click at [1152, 202] on select "Select Account Type Brokerage Cash on Hand Certificates of Deposit Checking Acc…" at bounding box center [1291, 218] width 285 height 32
click at [1445, 218] on button "submit" at bounding box center [1452, 217] width 31 height 31
click at [1310, 228] on select "Select Account Type Brokerage Cash on Hand Certificates of Deposit Checking Acc…" at bounding box center [1291, 218] width 285 height 32
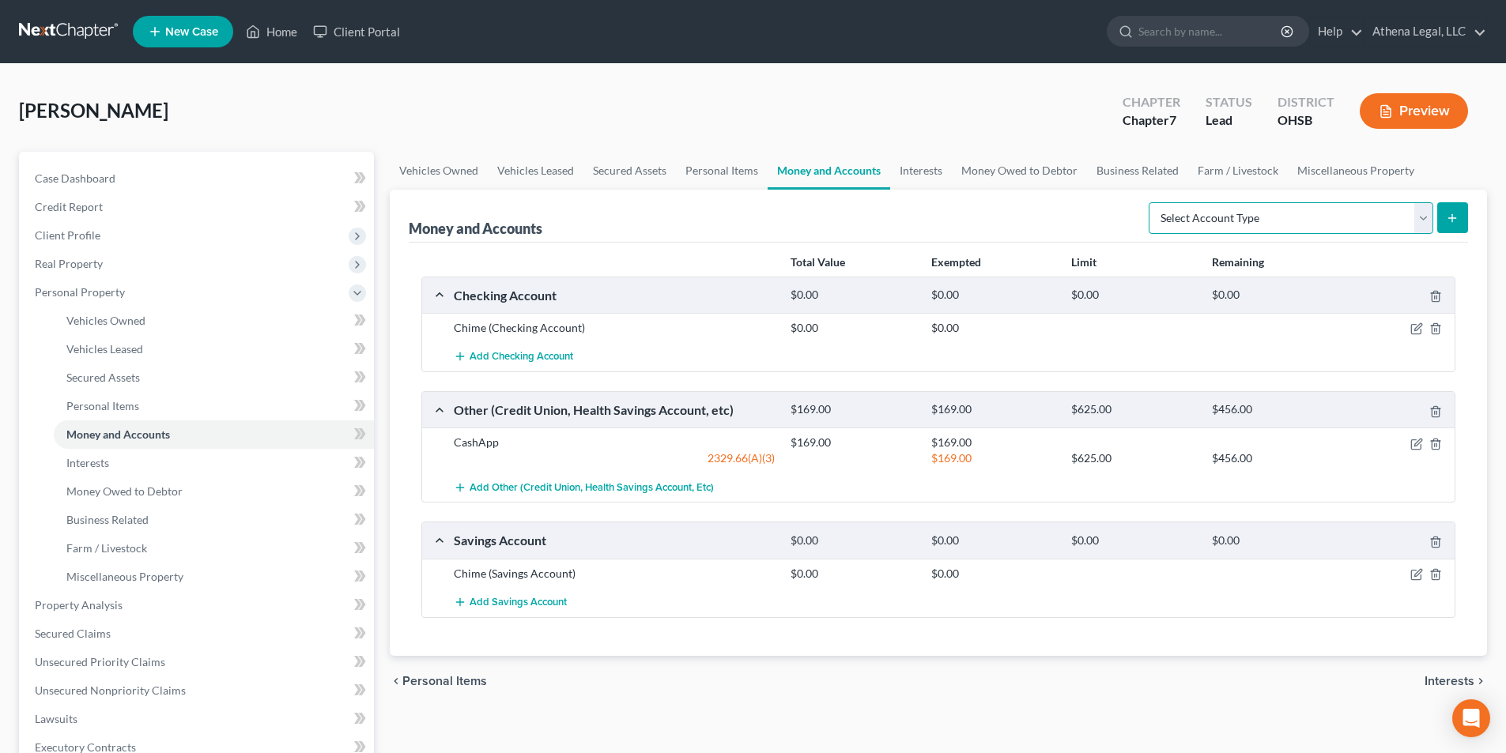
select select "other"
click at [1152, 202] on select "Select Account Type Brokerage Cash on Hand Certificates of Deposit Checking Acc…" at bounding box center [1291, 218] width 285 height 32
click at [1463, 222] on button "submit" at bounding box center [1452, 217] width 31 height 31
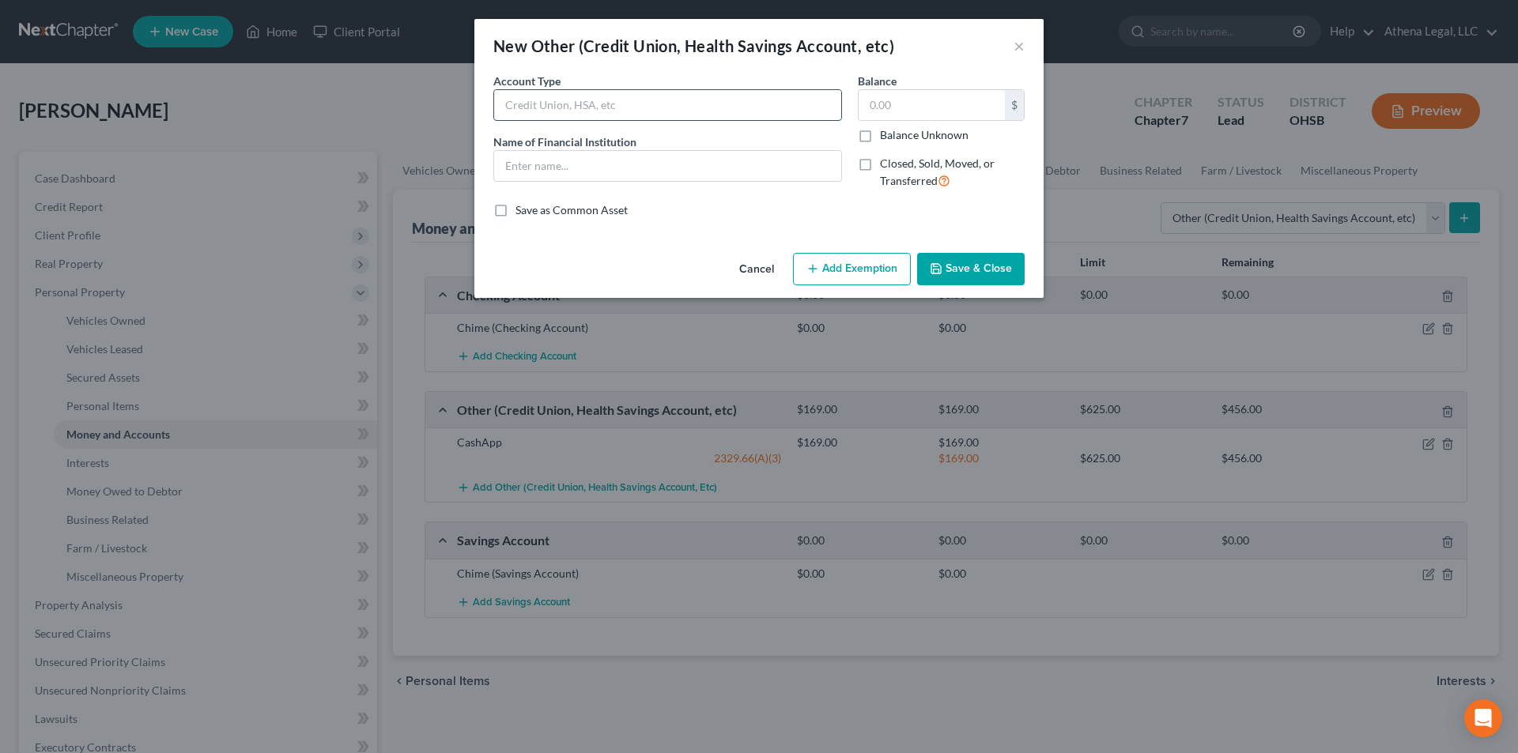
click at [639, 115] on input "text" at bounding box center [667, 105] width 347 height 30
type input "CashApp"
click at [604, 170] on input "text" at bounding box center [667, 166] width 347 height 30
type input "CashApp"
click at [644, 107] on input "CashApp" at bounding box center [667, 105] width 347 height 30
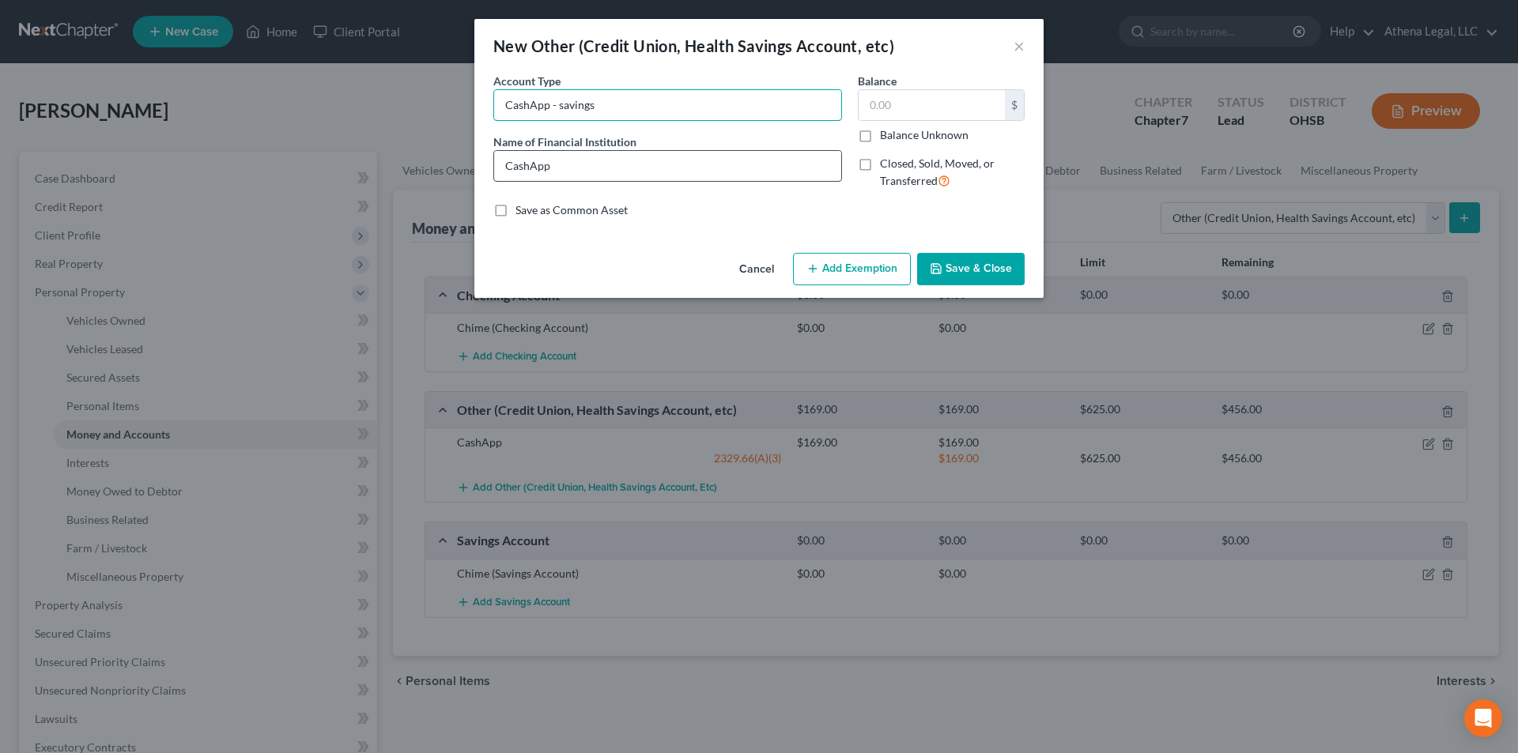
type input "CashApp - savings"
click at [602, 172] on input "CashApp" at bounding box center [667, 166] width 347 height 30
click at [897, 104] on input "text" at bounding box center [932, 105] width 146 height 30
type input "0.00"
click at [957, 264] on button "Save & Close" at bounding box center [971, 269] width 108 height 33
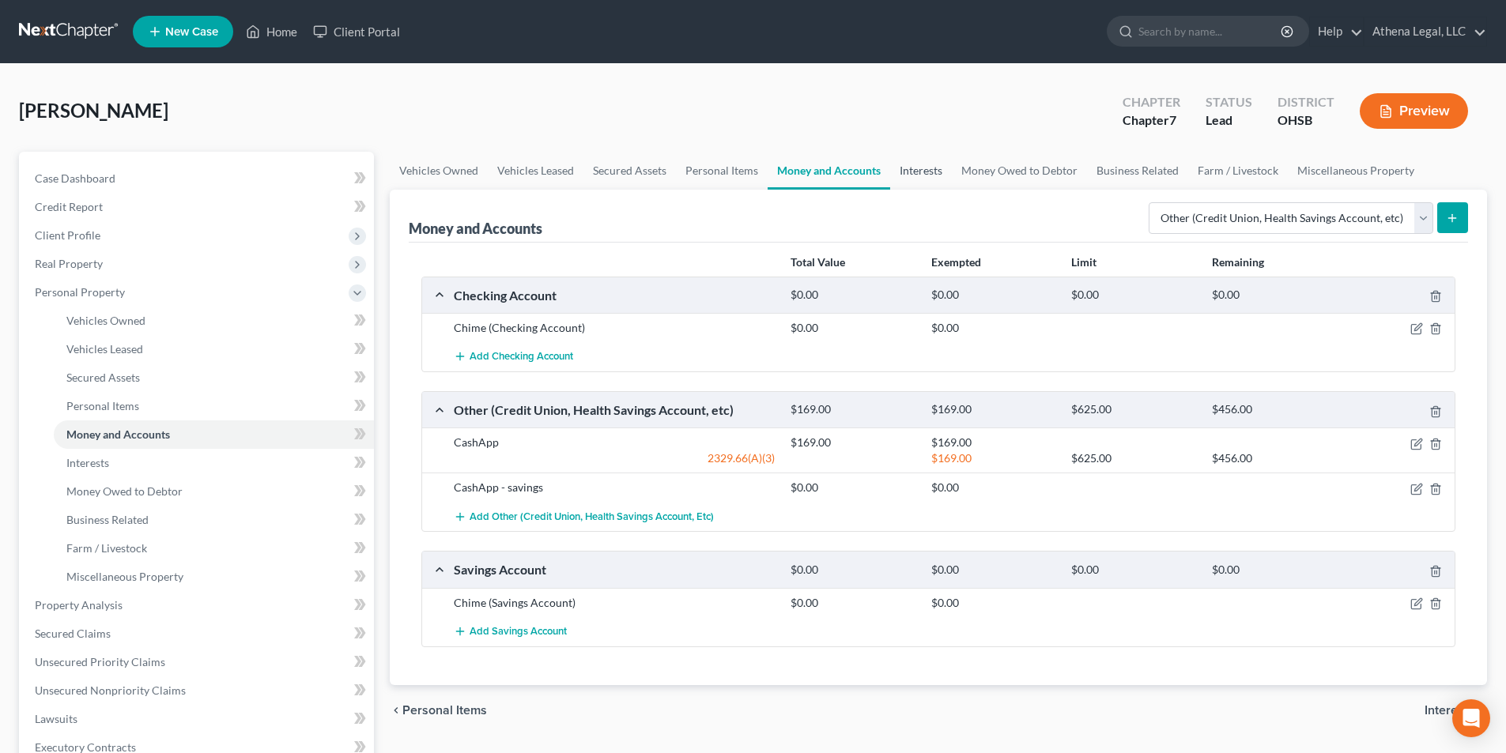
click at [935, 168] on link "Interests" at bounding box center [921, 171] width 62 height 38
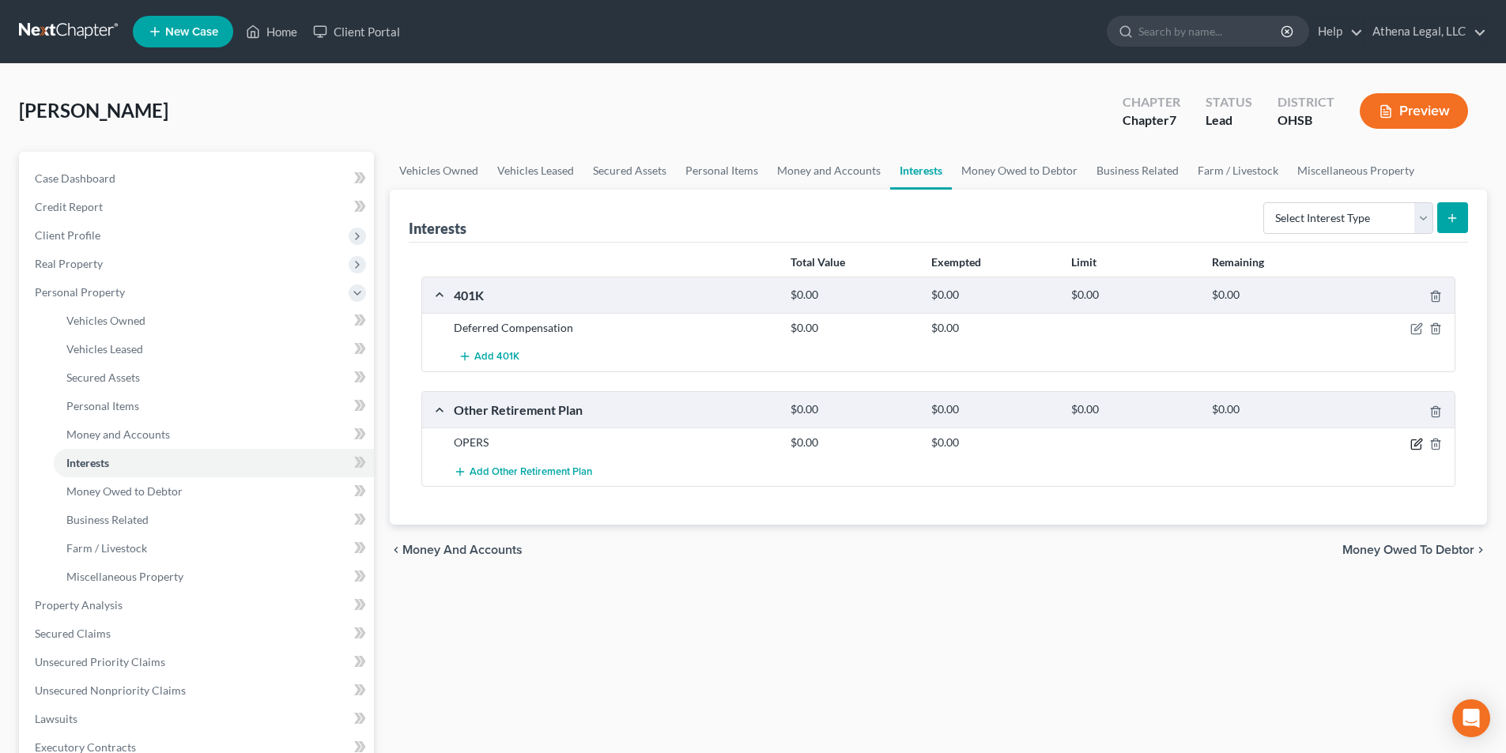
click at [1417, 444] on icon "button" at bounding box center [1417, 444] width 13 height 13
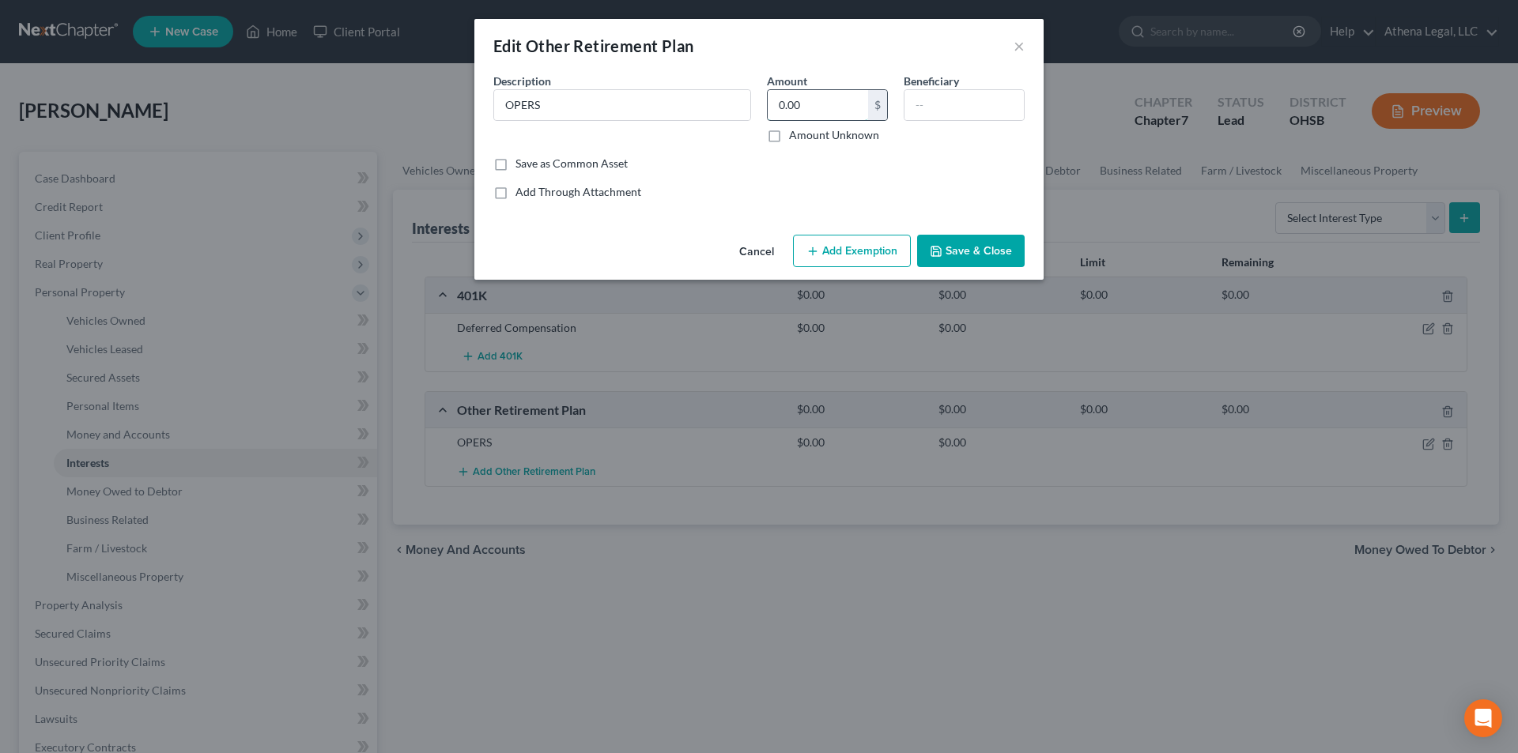
click at [795, 108] on input "0.00" at bounding box center [818, 105] width 100 height 30
type input "1.00"
click at [789, 138] on label "Amount Unknown" at bounding box center [834, 135] width 90 height 16
click at [795, 138] on input "Amount Unknown" at bounding box center [800, 132] width 10 height 10
checkbox input "true"
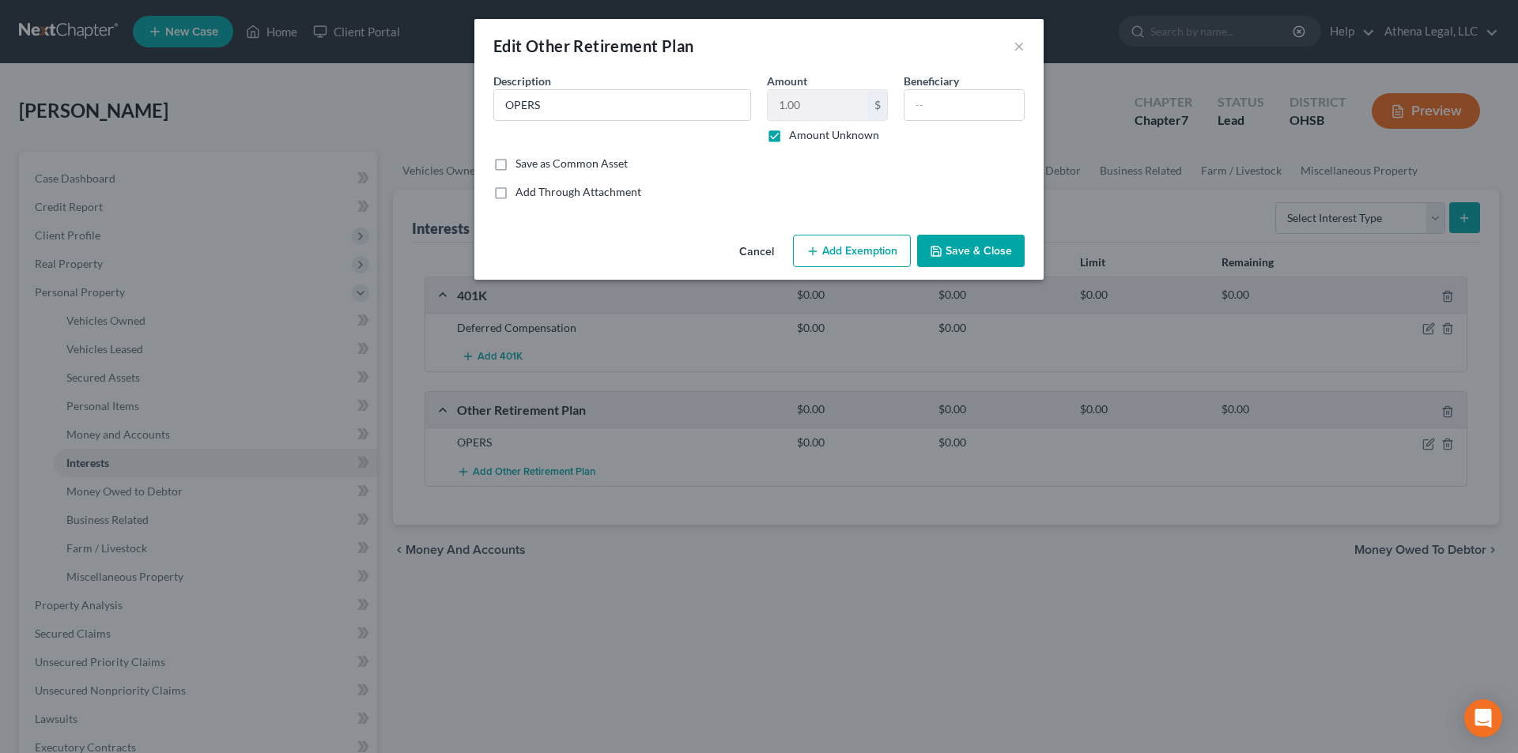
click at [826, 244] on button "Add Exemption" at bounding box center [852, 251] width 118 height 33
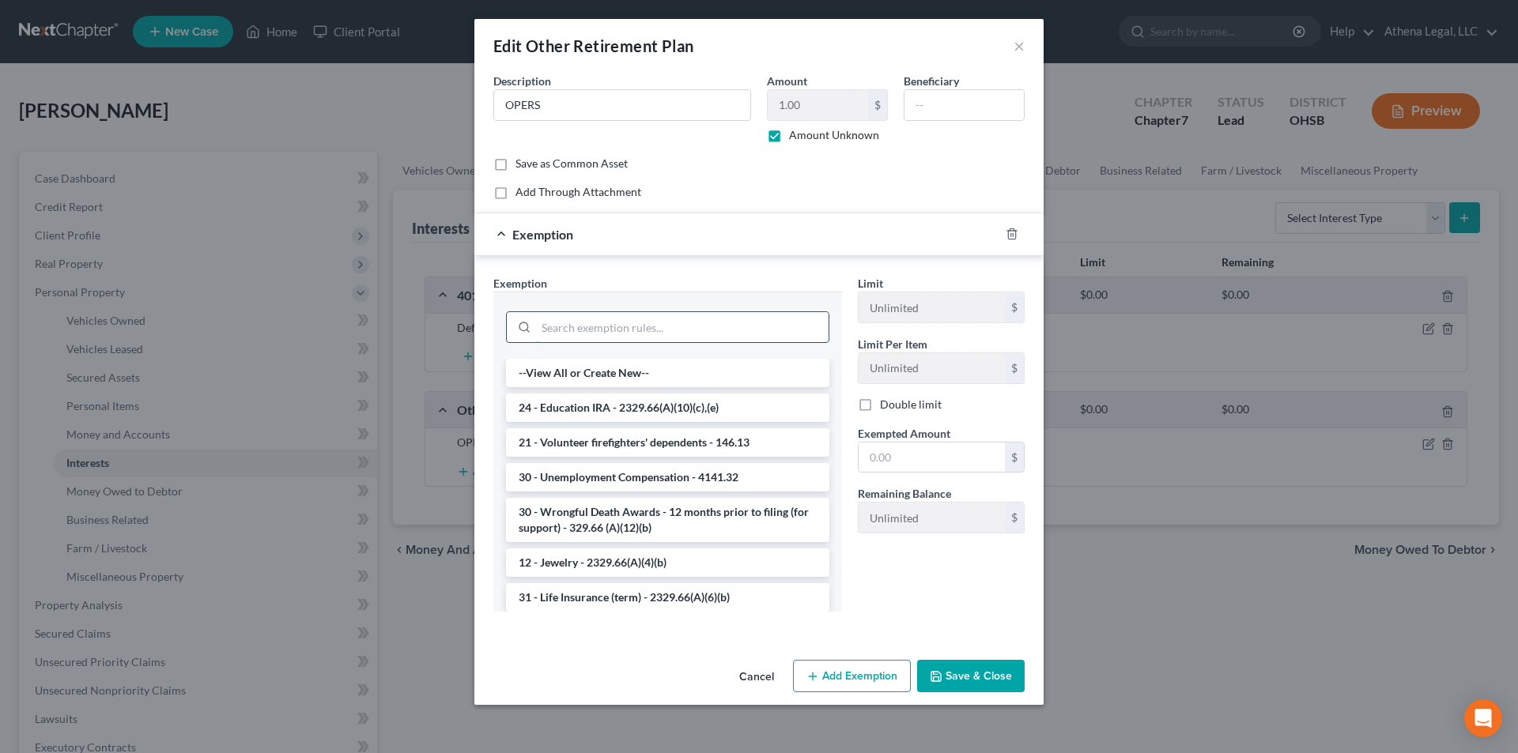
click at [637, 339] on input "search" at bounding box center [682, 327] width 293 height 30
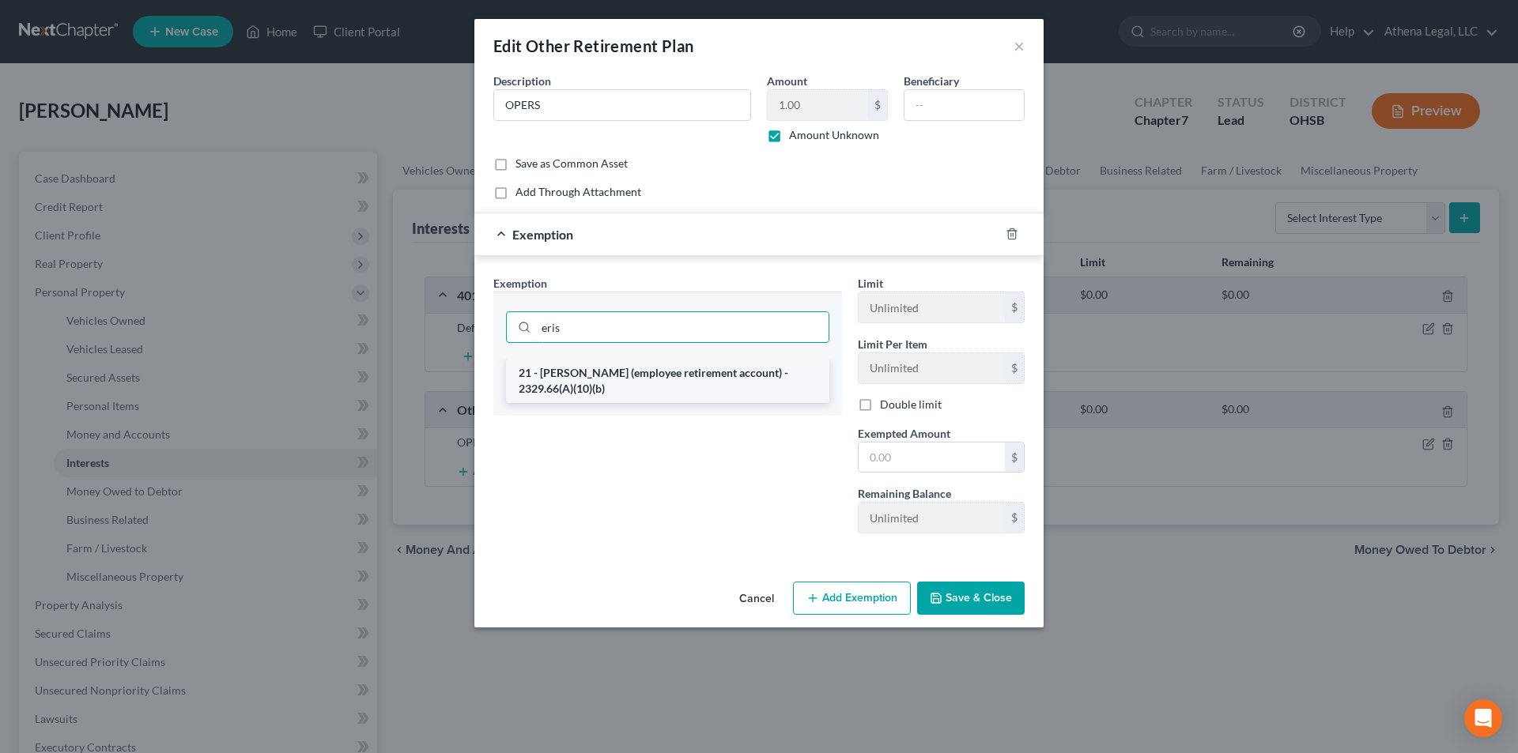
type input "eris"
click at [691, 370] on li "21 - [PERSON_NAME] (employee retirement account) - 2329.66(A)(10)(b)" at bounding box center [667, 381] width 323 height 44
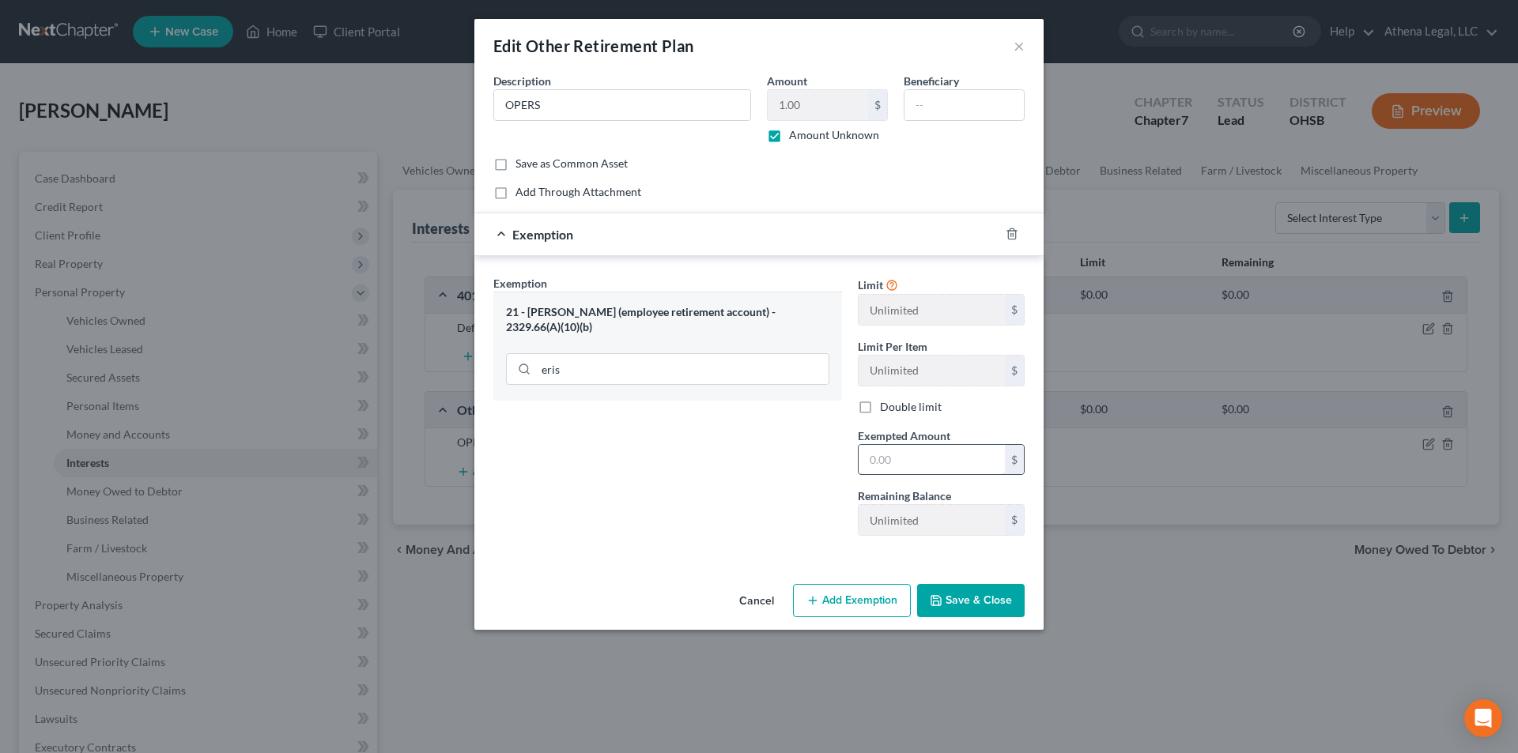
click at [901, 455] on input "text" at bounding box center [932, 460] width 146 height 30
type input "1.00"
click at [954, 599] on button "Save & Close" at bounding box center [971, 600] width 108 height 33
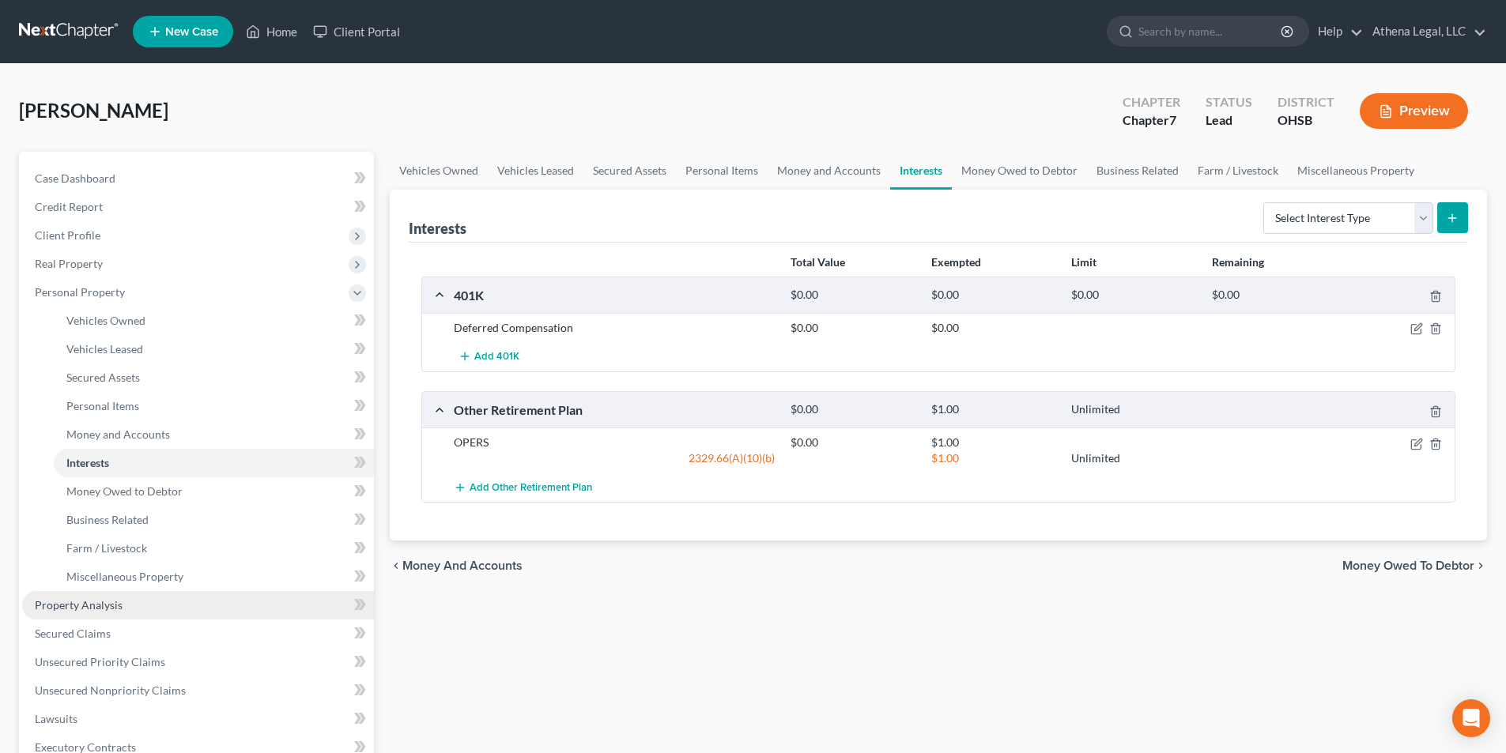
click at [62, 605] on span "Property Analysis" at bounding box center [79, 605] width 88 height 13
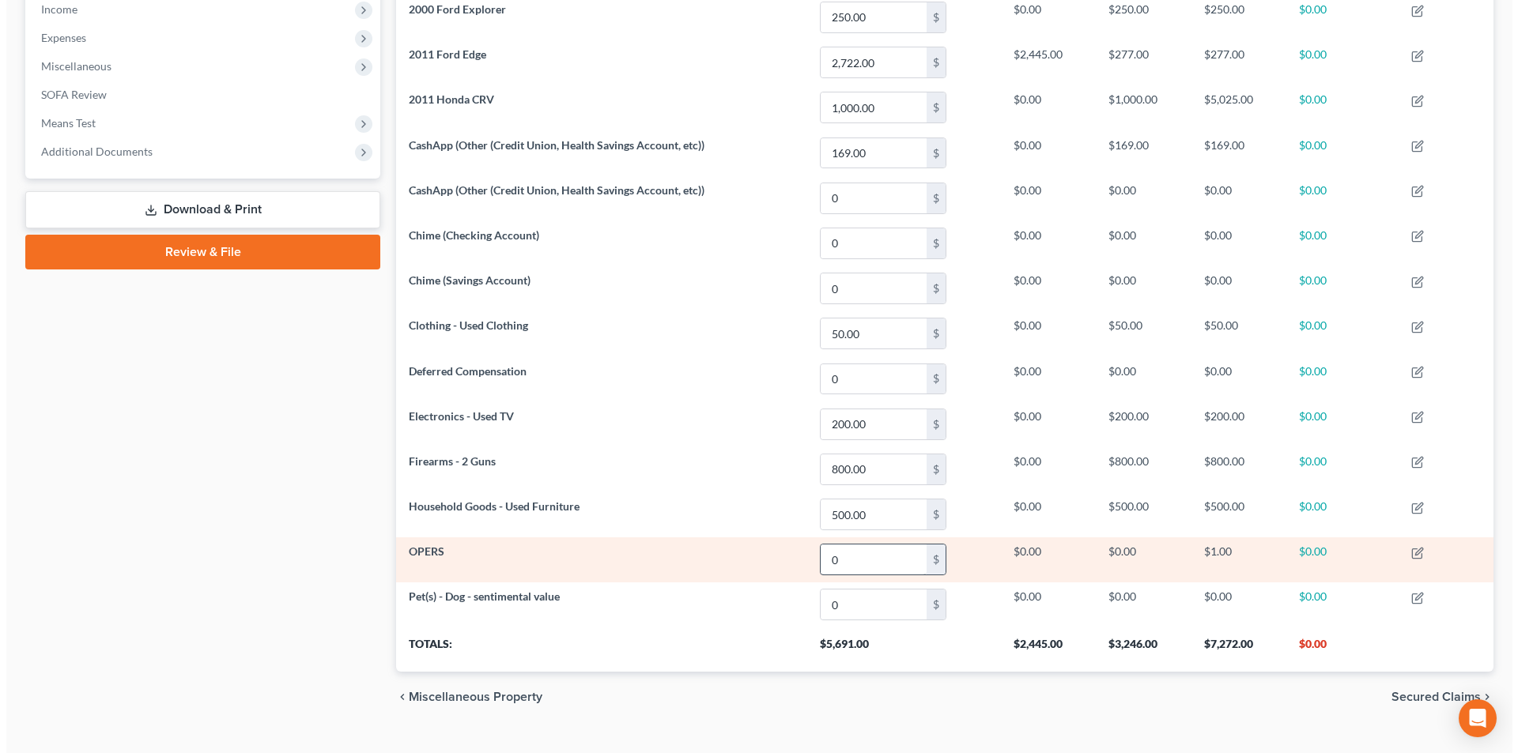
scroll to position [540, 0]
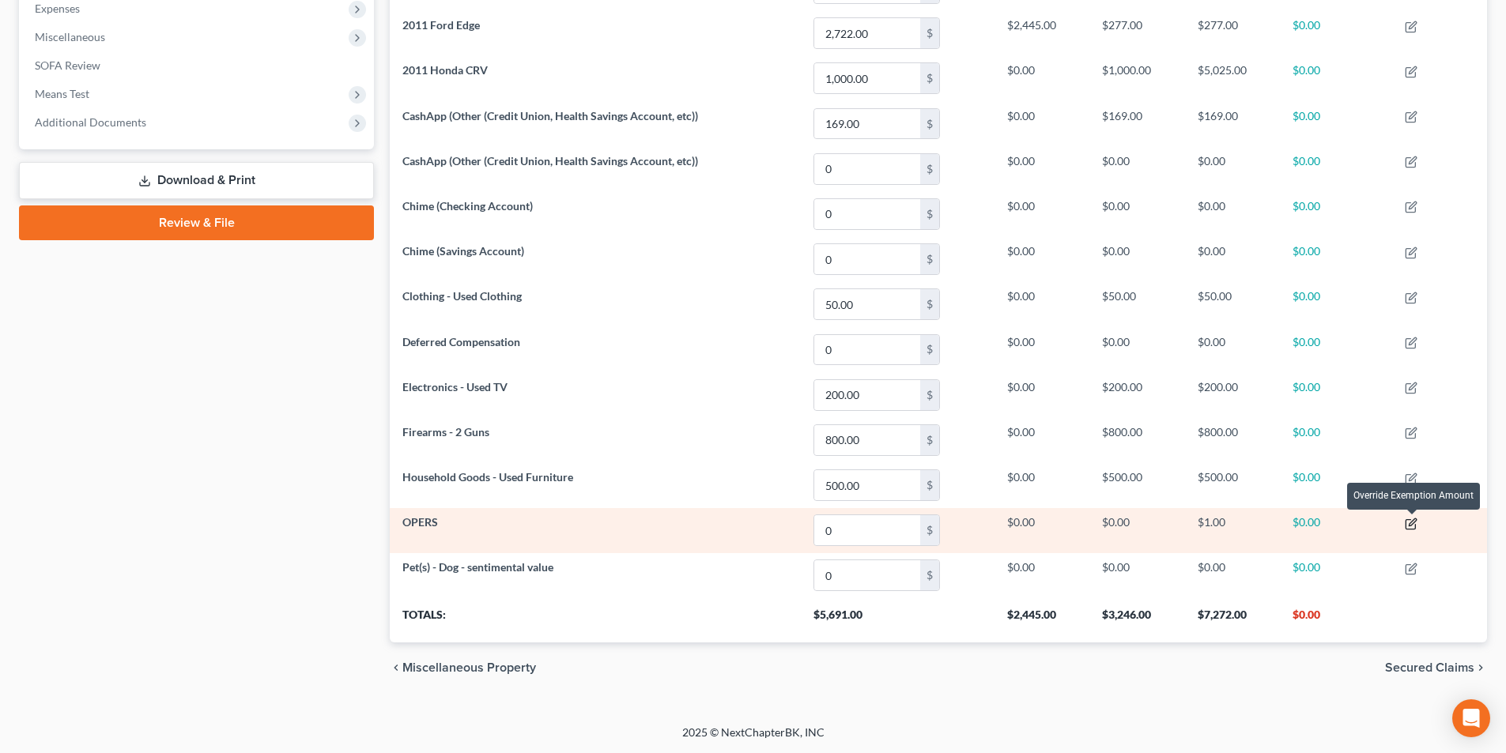
click at [1411, 526] on icon "button" at bounding box center [1411, 524] width 13 height 13
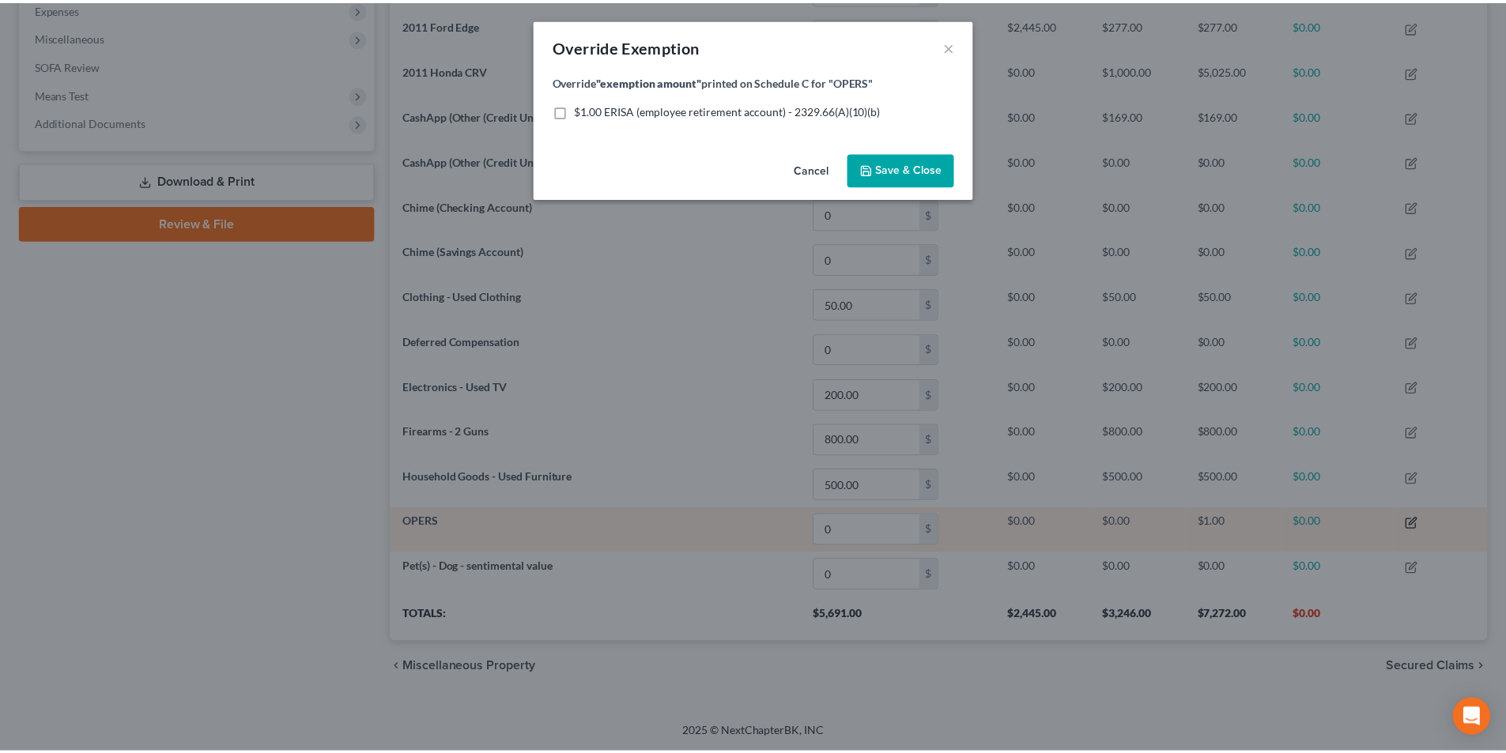
scroll to position [307, 1106]
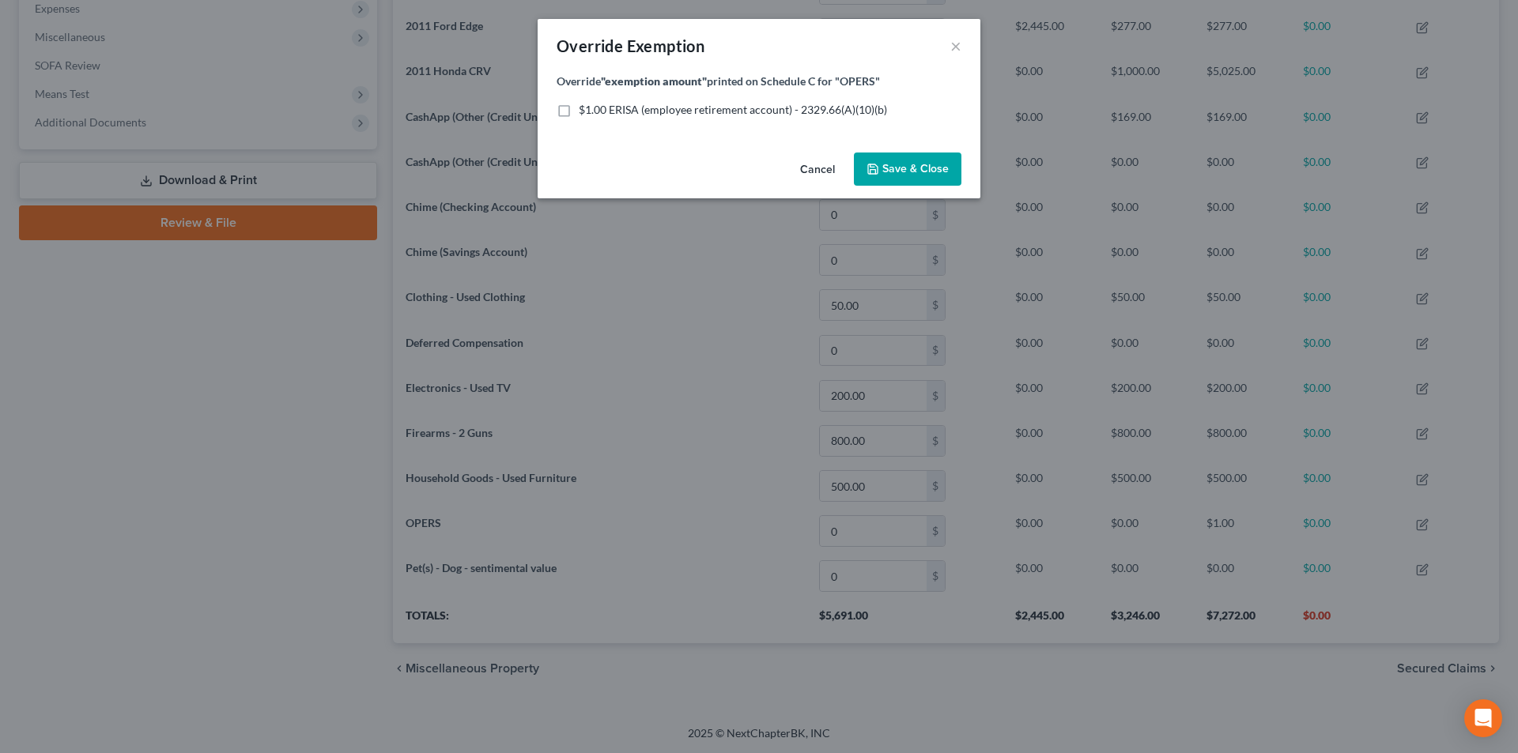
click at [579, 108] on label "$1.00 ERISA (employee retirement account) - 2329.66(A)(10)(b)" at bounding box center [733, 110] width 308 height 16
click at [585, 108] on input "$1.00 ERISA (employee retirement account) - 2329.66(A)(10)(b)" at bounding box center [590, 107] width 10 height 10
checkbox input "true"
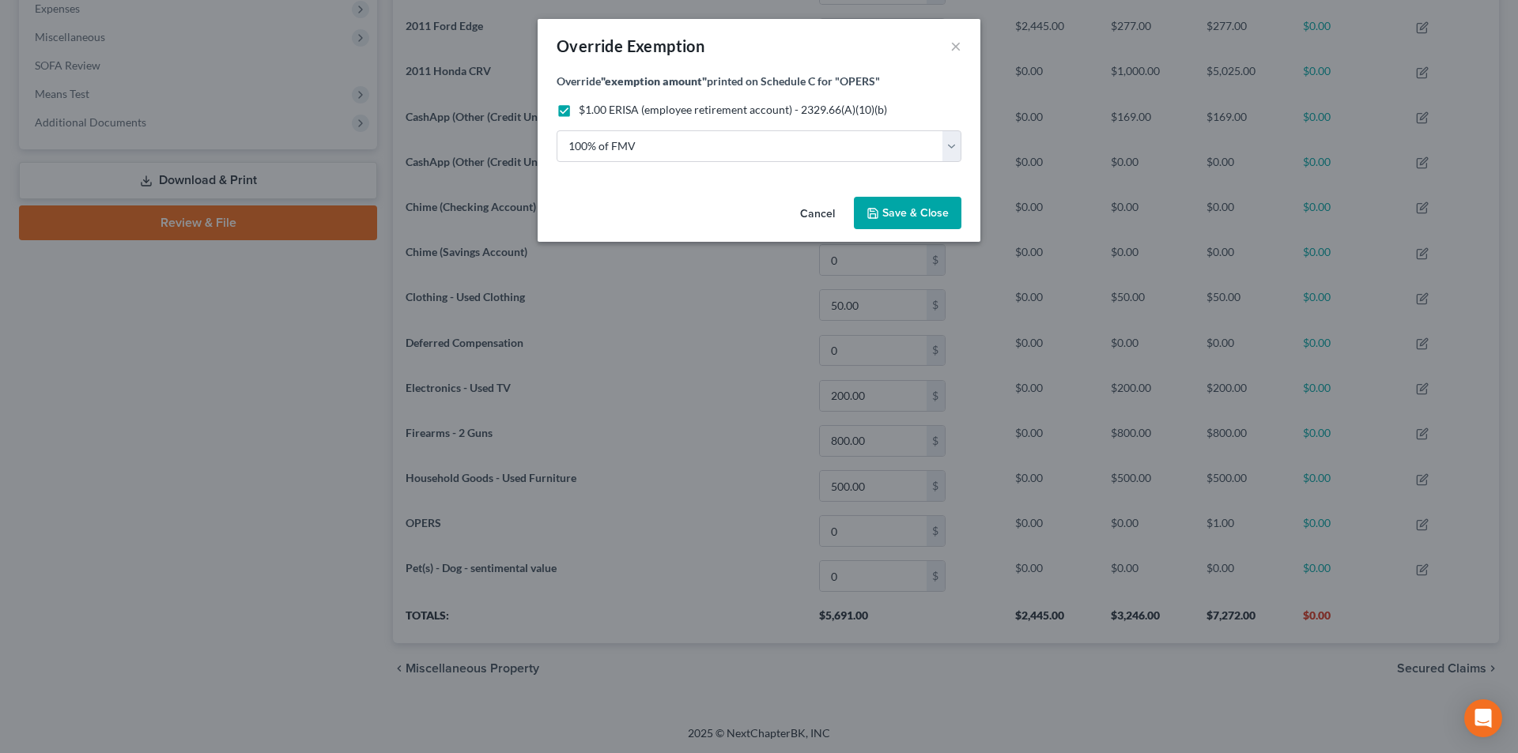
click at [894, 211] on span "Save & Close" at bounding box center [915, 212] width 66 height 13
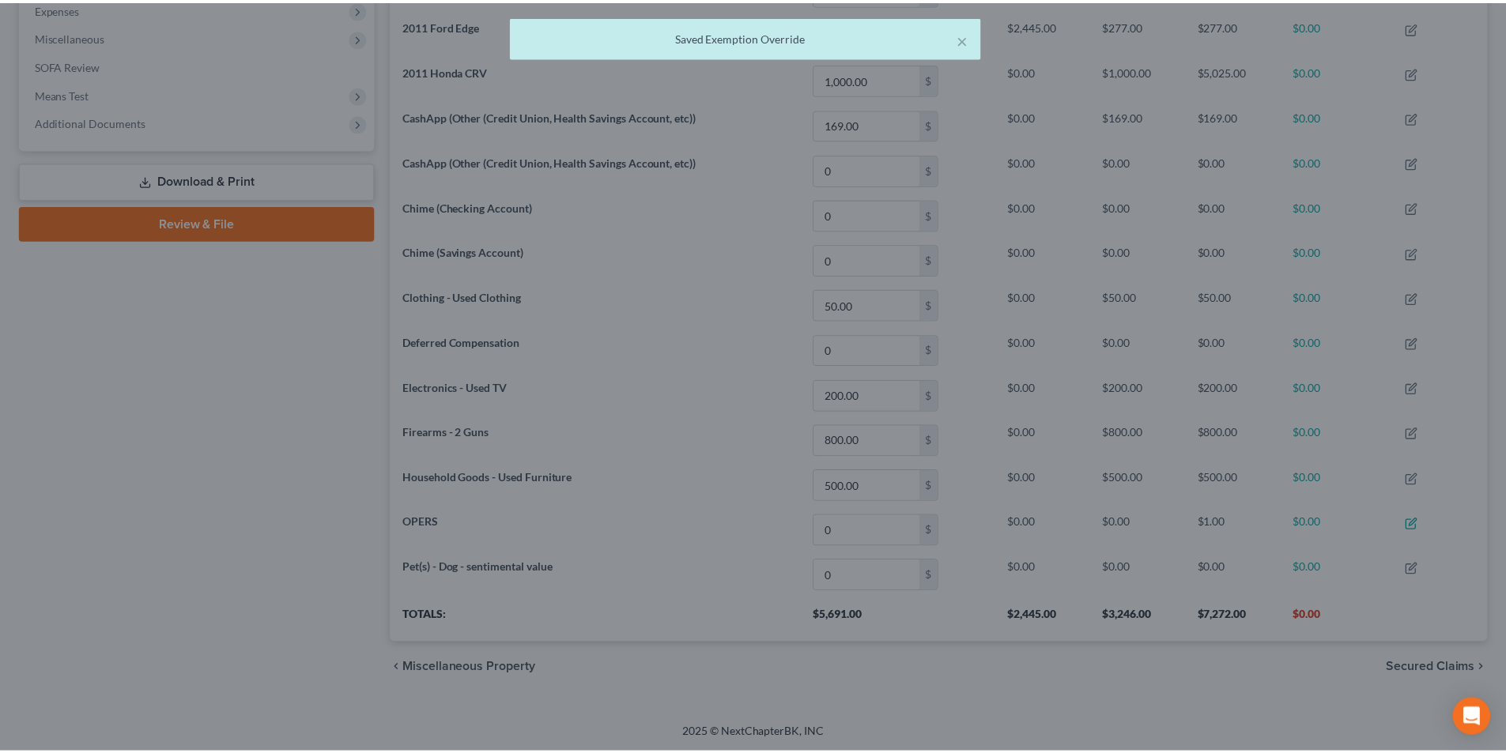
scroll to position [0, 0]
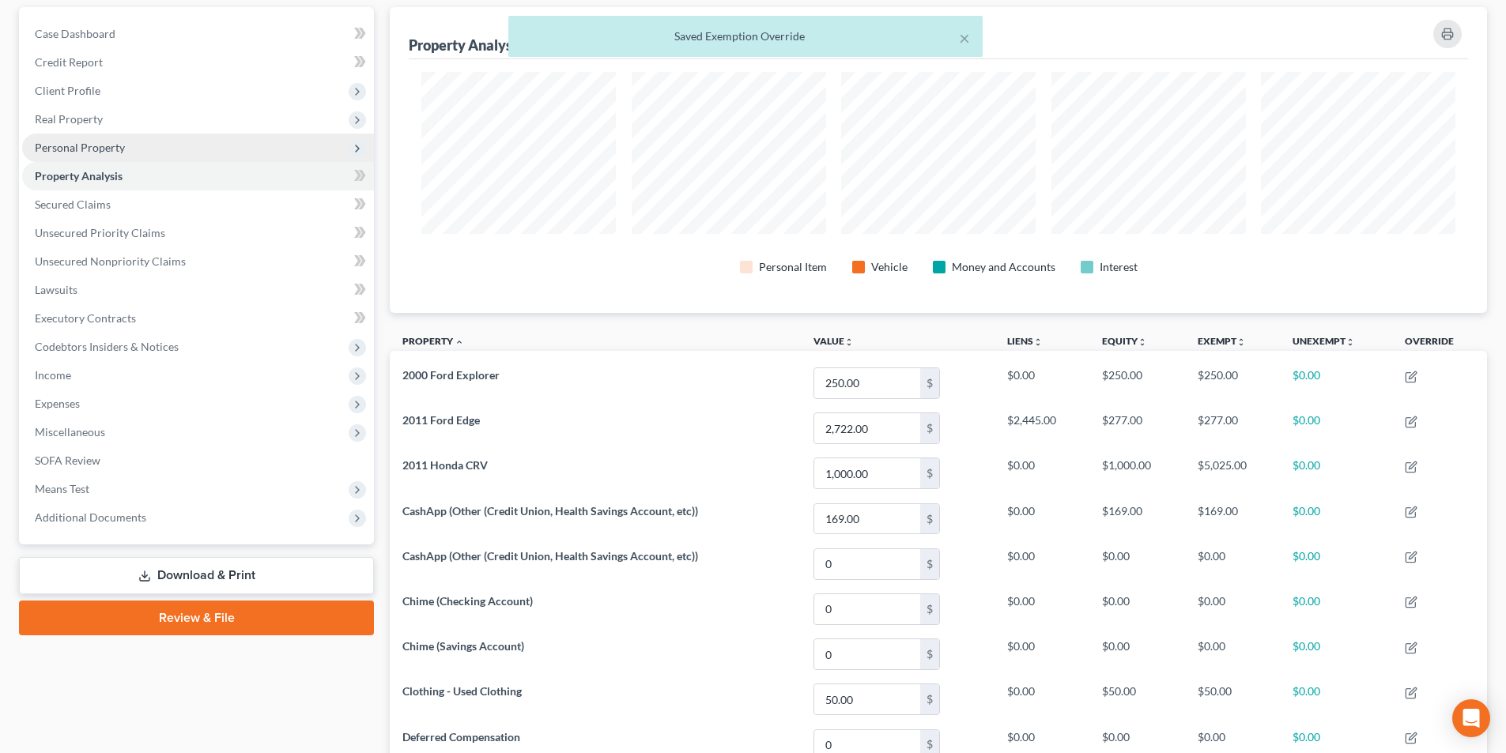
click at [96, 151] on span "Personal Property" at bounding box center [80, 147] width 90 height 13
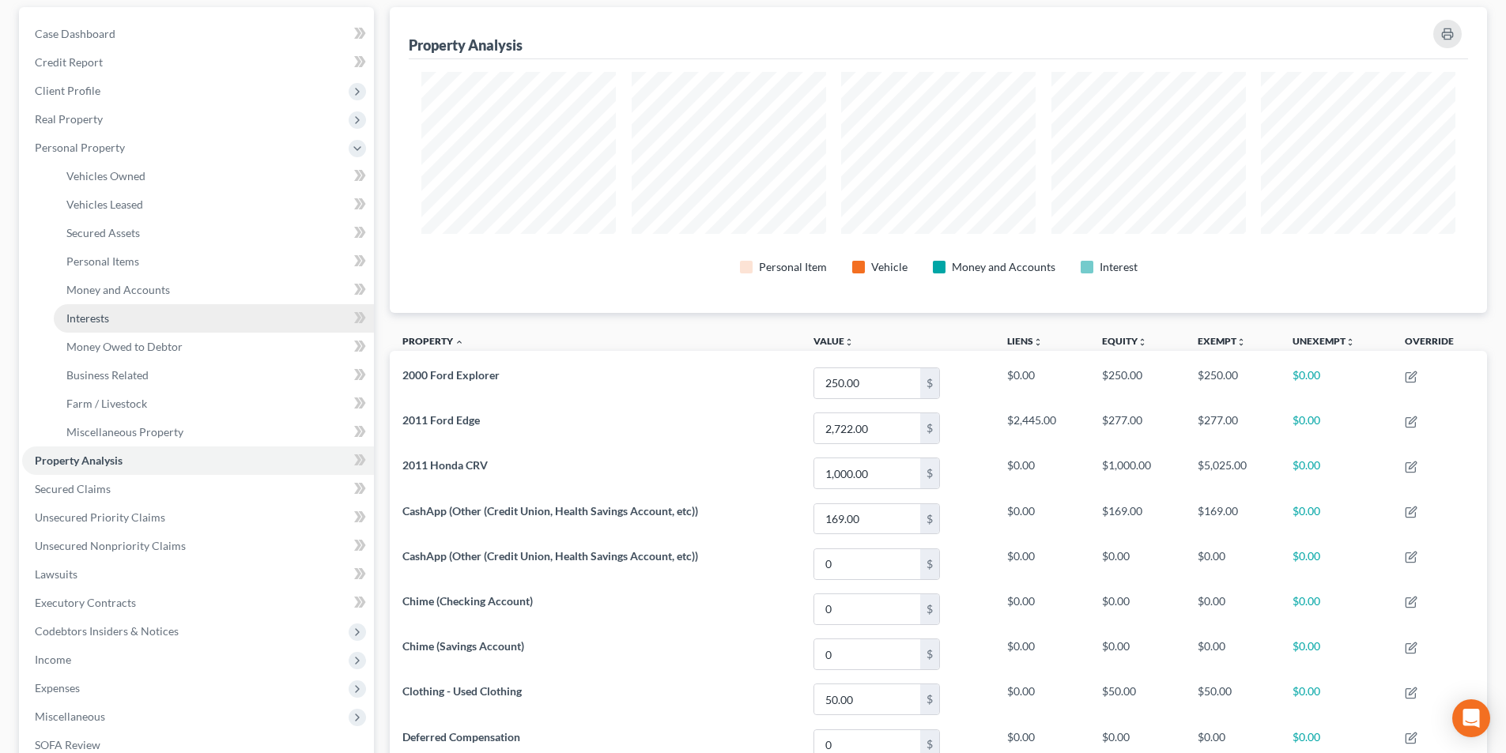
click at [117, 314] on link "Interests" at bounding box center [214, 318] width 320 height 28
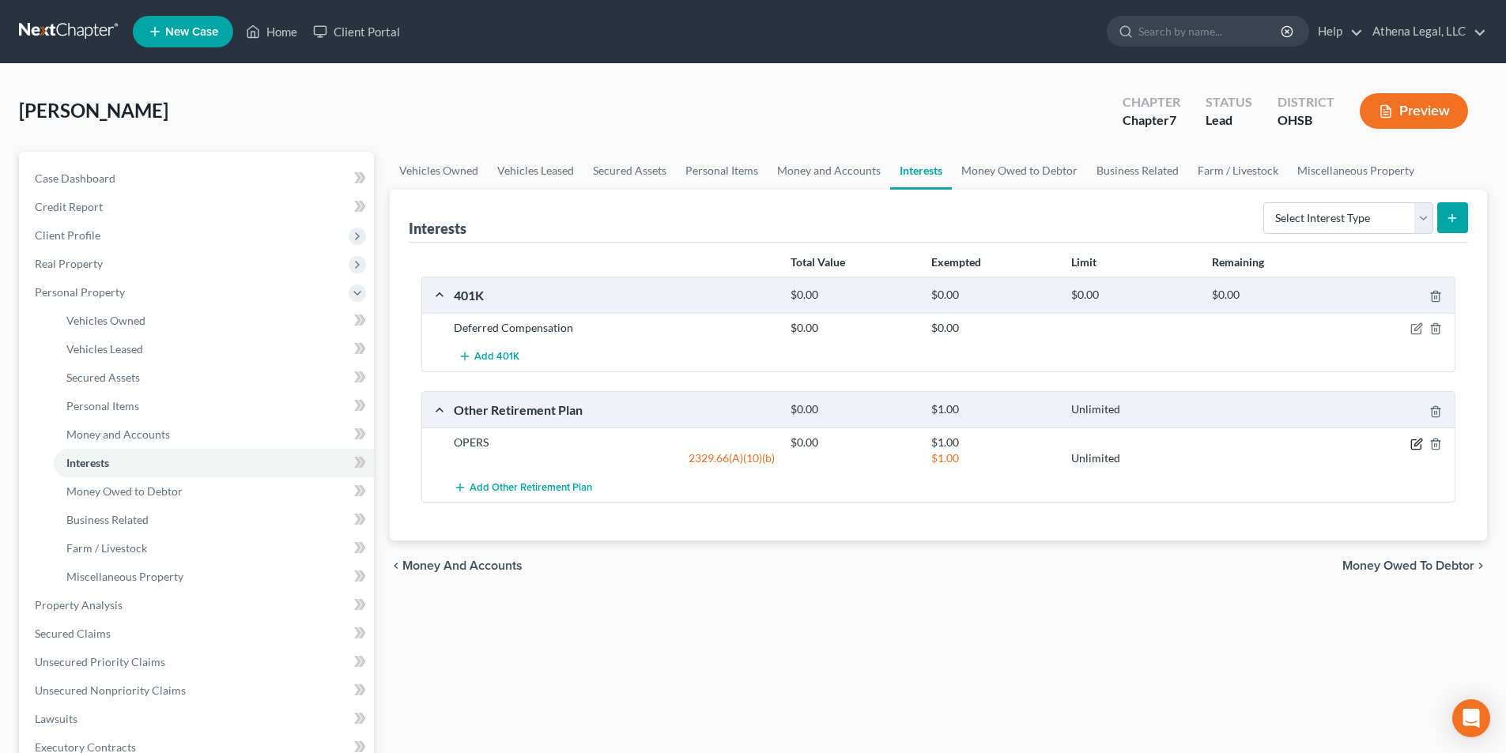
click at [1411, 446] on icon "button" at bounding box center [1415, 444] width 9 height 9
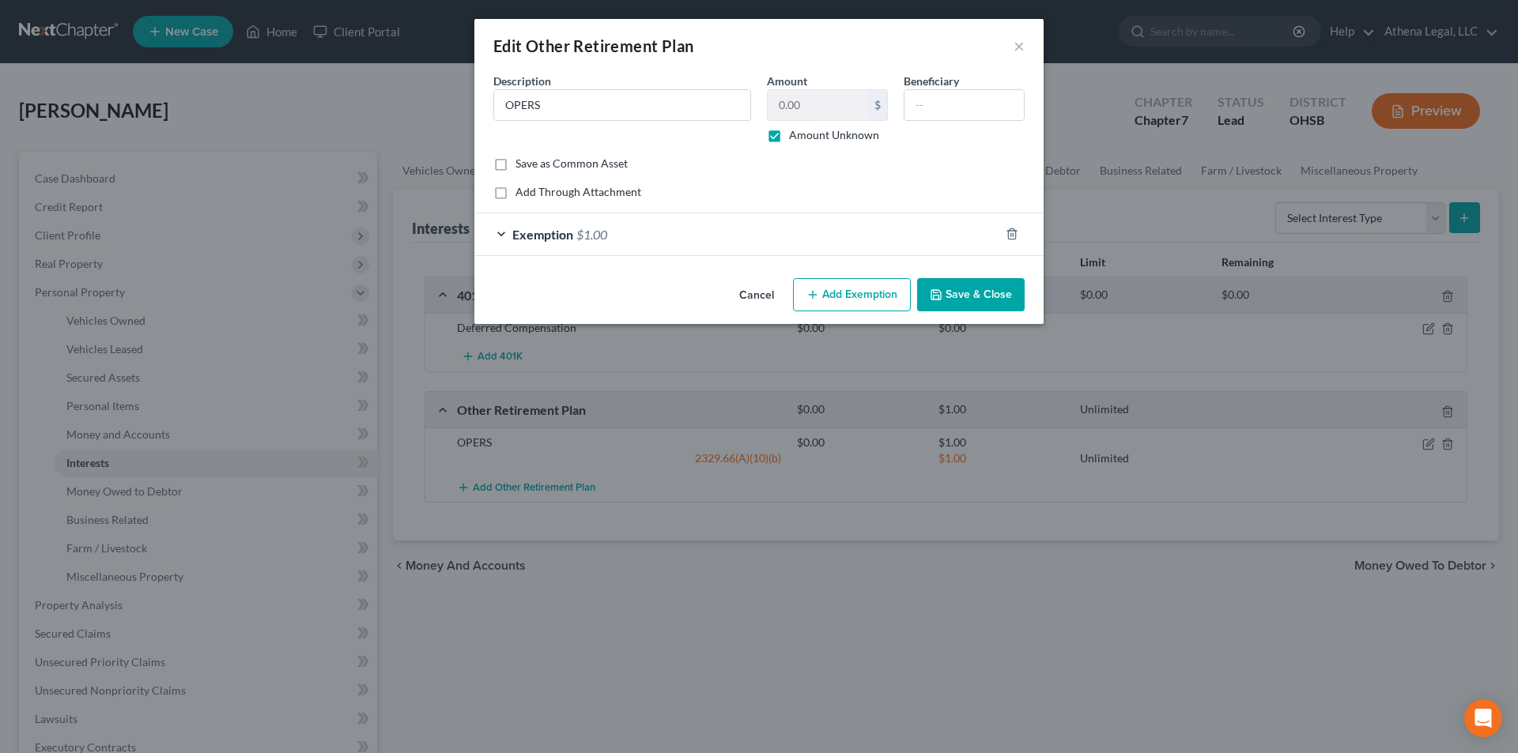
click at [789, 136] on label "Amount Unknown" at bounding box center [834, 135] width 90 height 16
click at [795, 136] on input "Amount Unknown" at bounding box center [800, 132] width 10 height 10
checkbox input "false"
type input "1.00"
drag, startPoint x: 802, startPoint y: 103, endPoint x: 779, endPoint y: 108, distance: 23.6
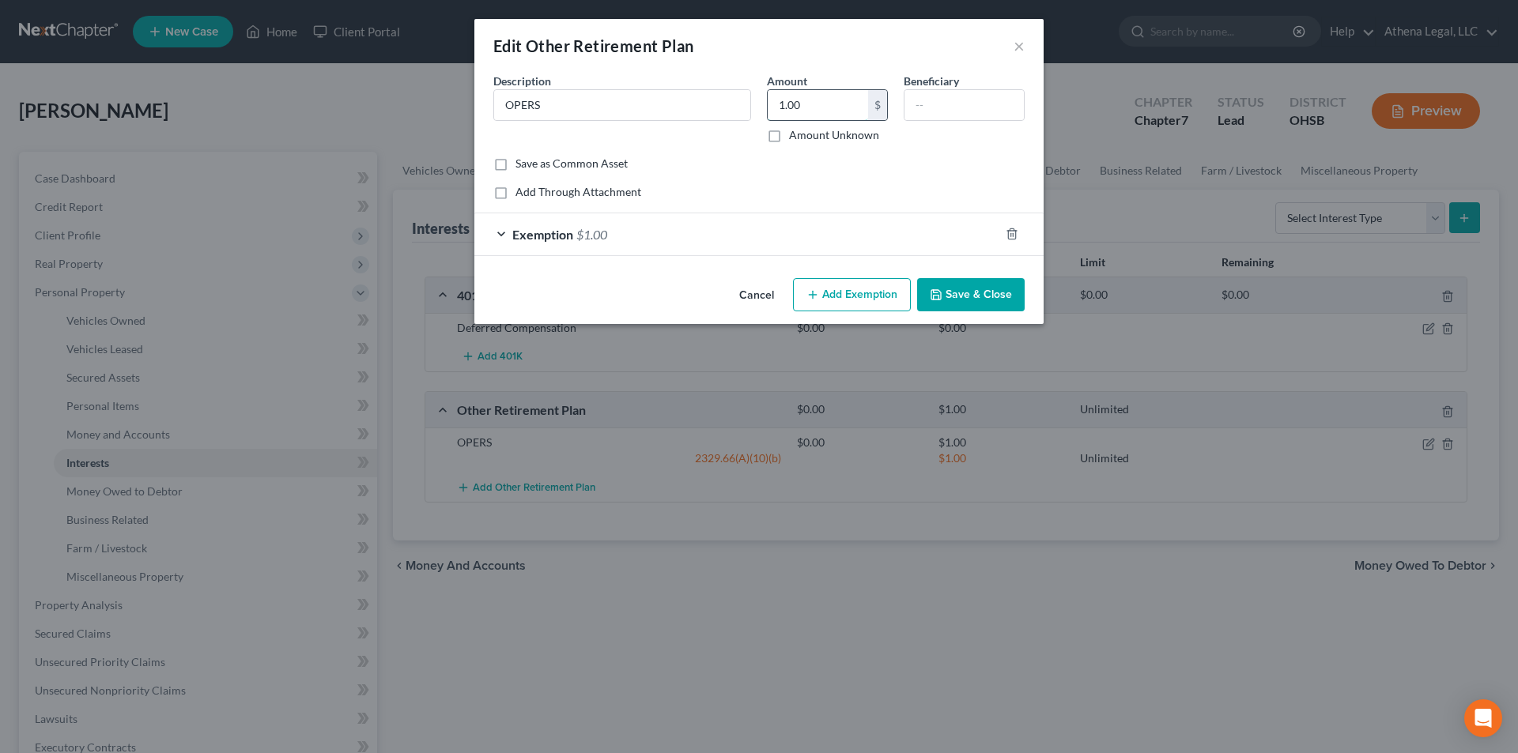
click at [779, 108] on input "1.00" at bounding box center [818, 105] width 100 height 30
click at [789, 142] on label "Amount Unknown" at bounding box center [834, 135] width 90 height 16
click at [795, 138] on input "Amount Unknown" at bounding box center [800, 132] width 10 height 10
checkbox input "true"
click at [936, 293] on icon "button" at bounding box center [936, 295] width 13 height 13
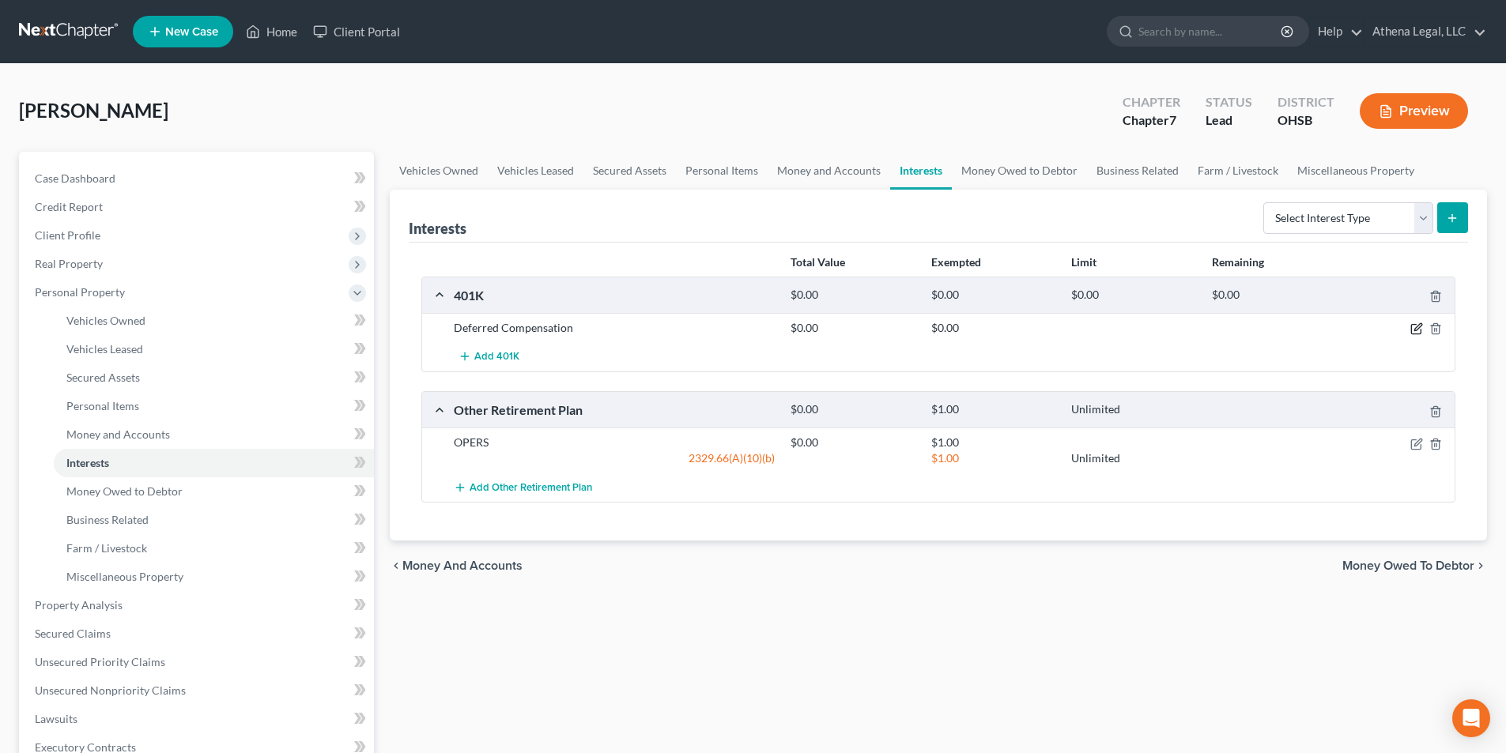
click at [1411, 333] on icon "button" at bounding box center [1415, 329] width 9 height 9
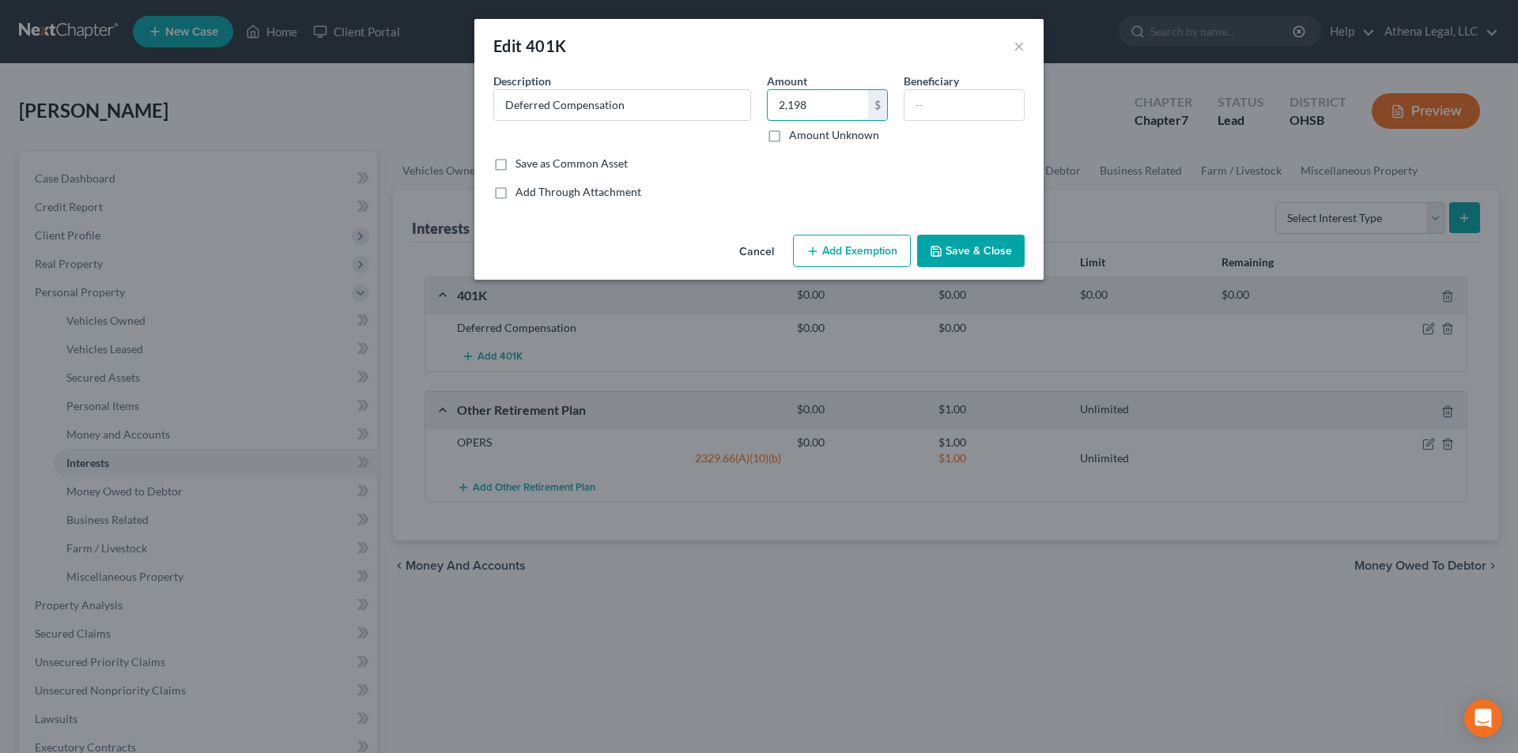
type input "2,198"
click at [844, 240] on button "Add Exemption" at bounding box center [852, 251] width 118 height 33
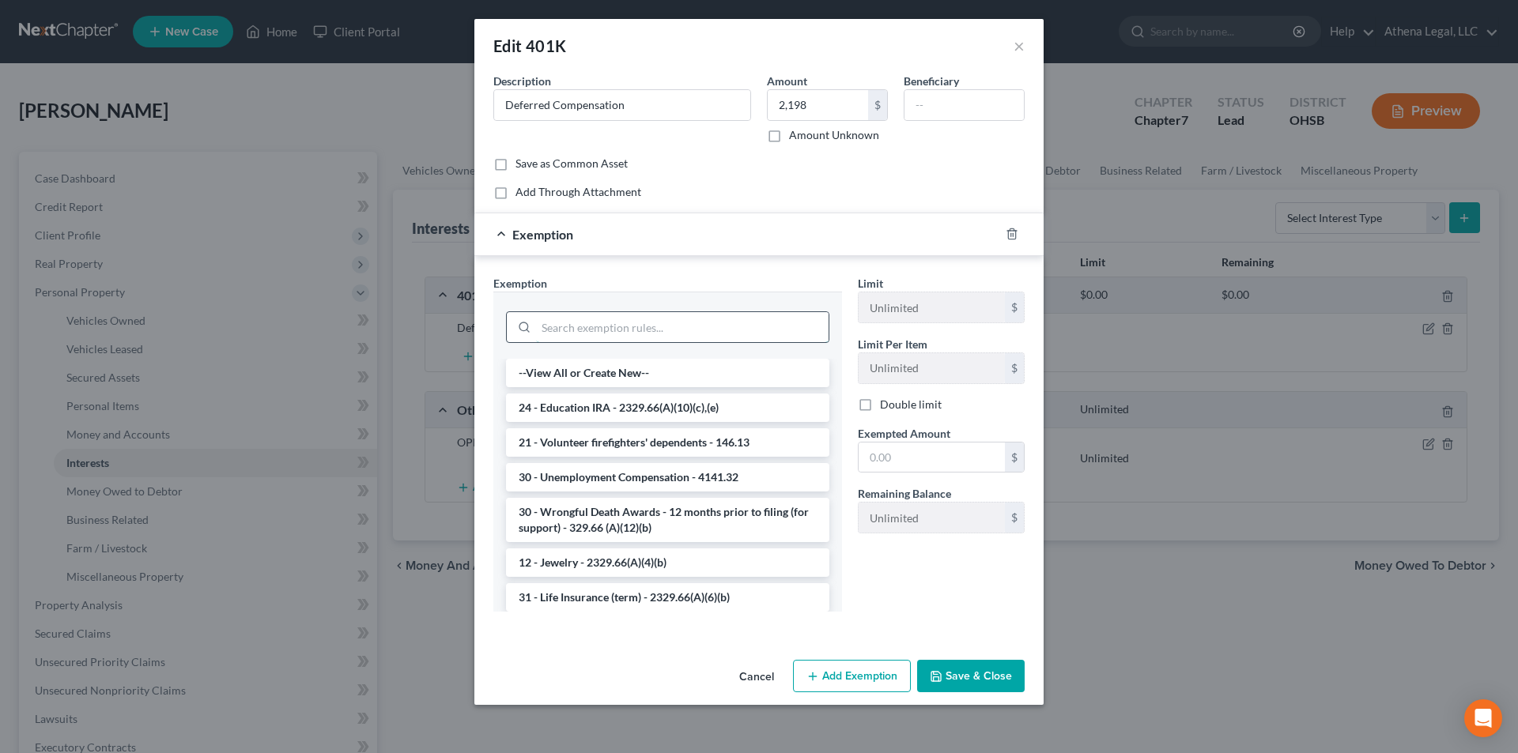
click at [602, 325] on input "search" at bounding box center [682, 327] width 293 height 30
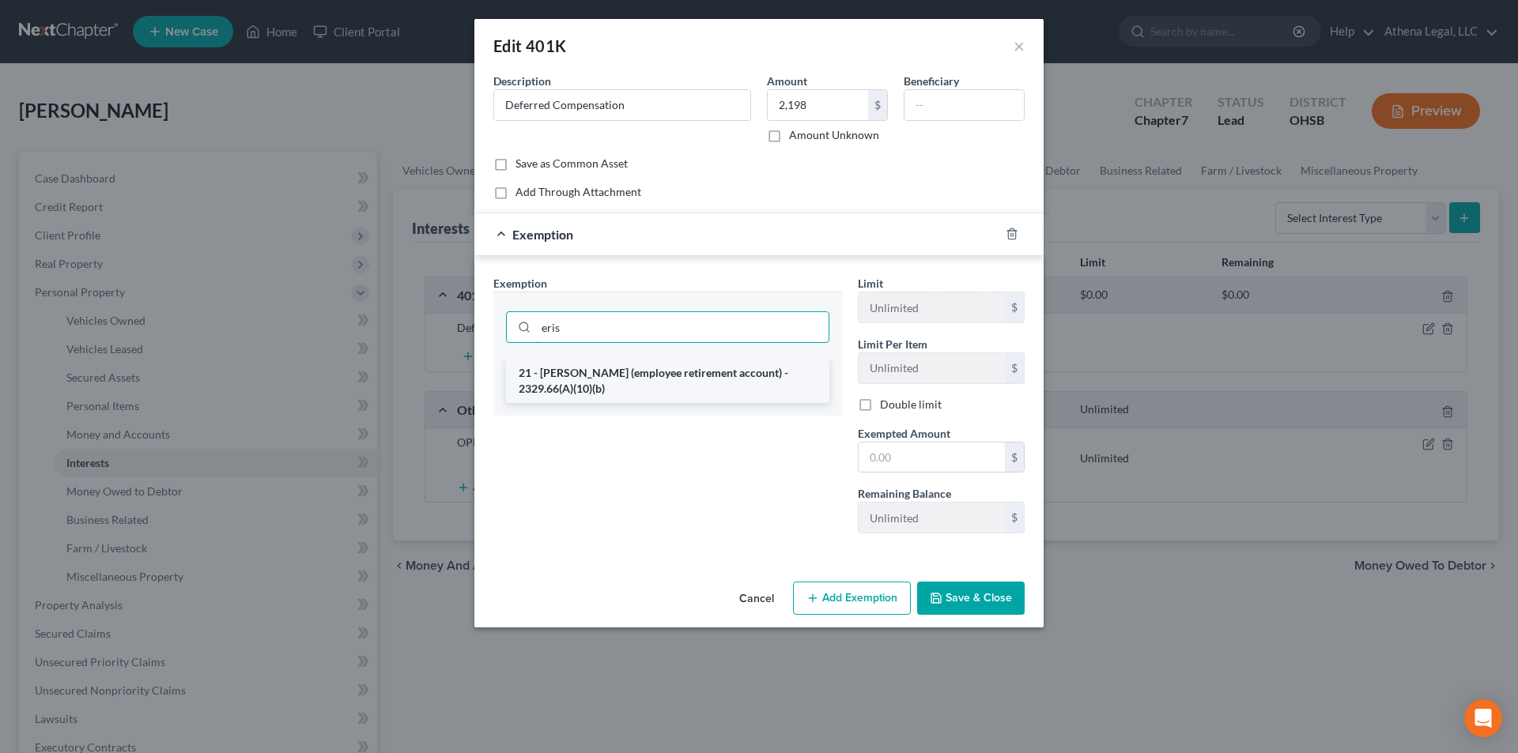
type input "eris"
click at [599, 387] on li "21 - [PERSON_NAME] (employee retirement account) - 2329.66(A)(10)(b)" at bounding box center [667, 381] width 323 height 44
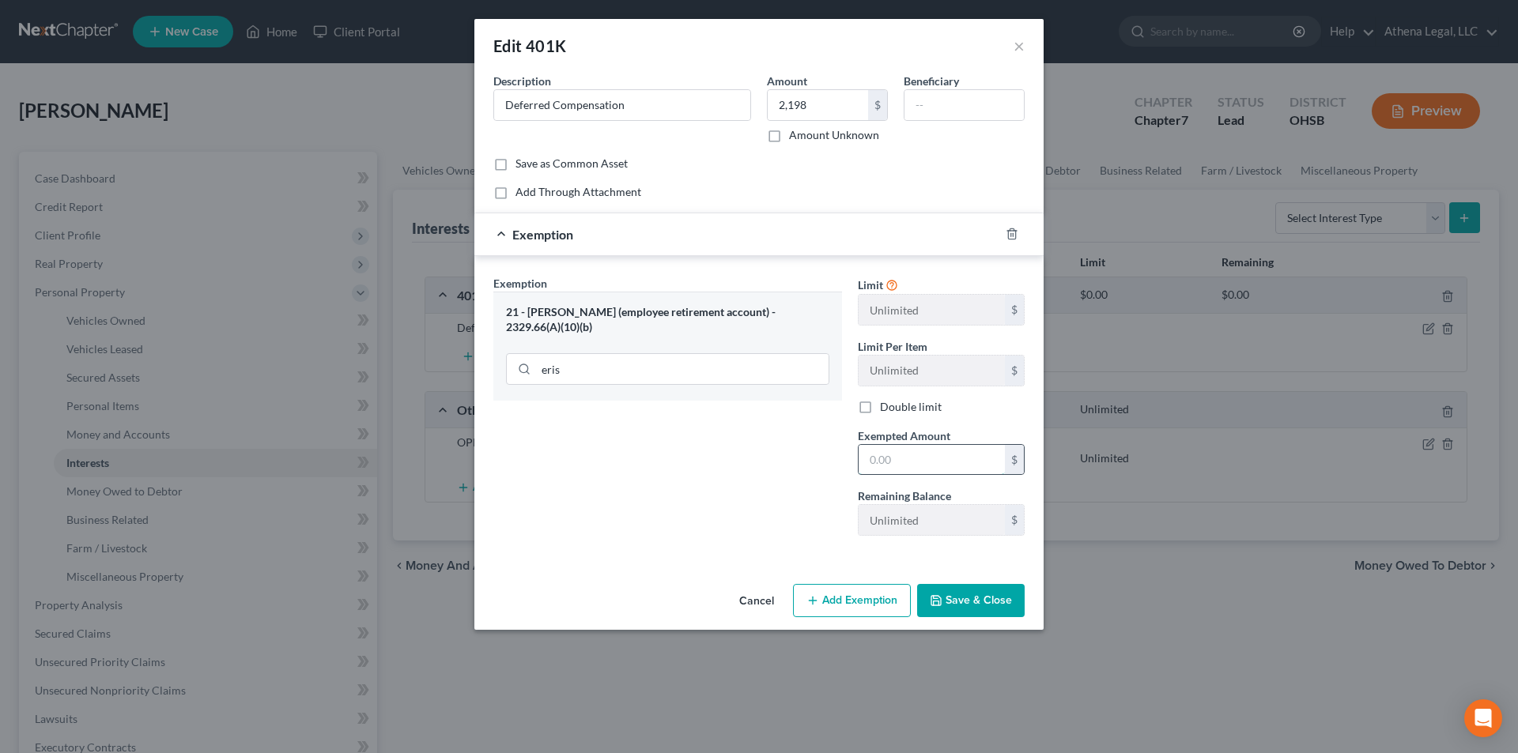
click at [935, 474] on input "text" at bounding box center [932, 460] width 146 height 30
type input "2,198"
click at [982, 596] on button "Save & Close" at bounding box center [971, 600] width 108 height 33
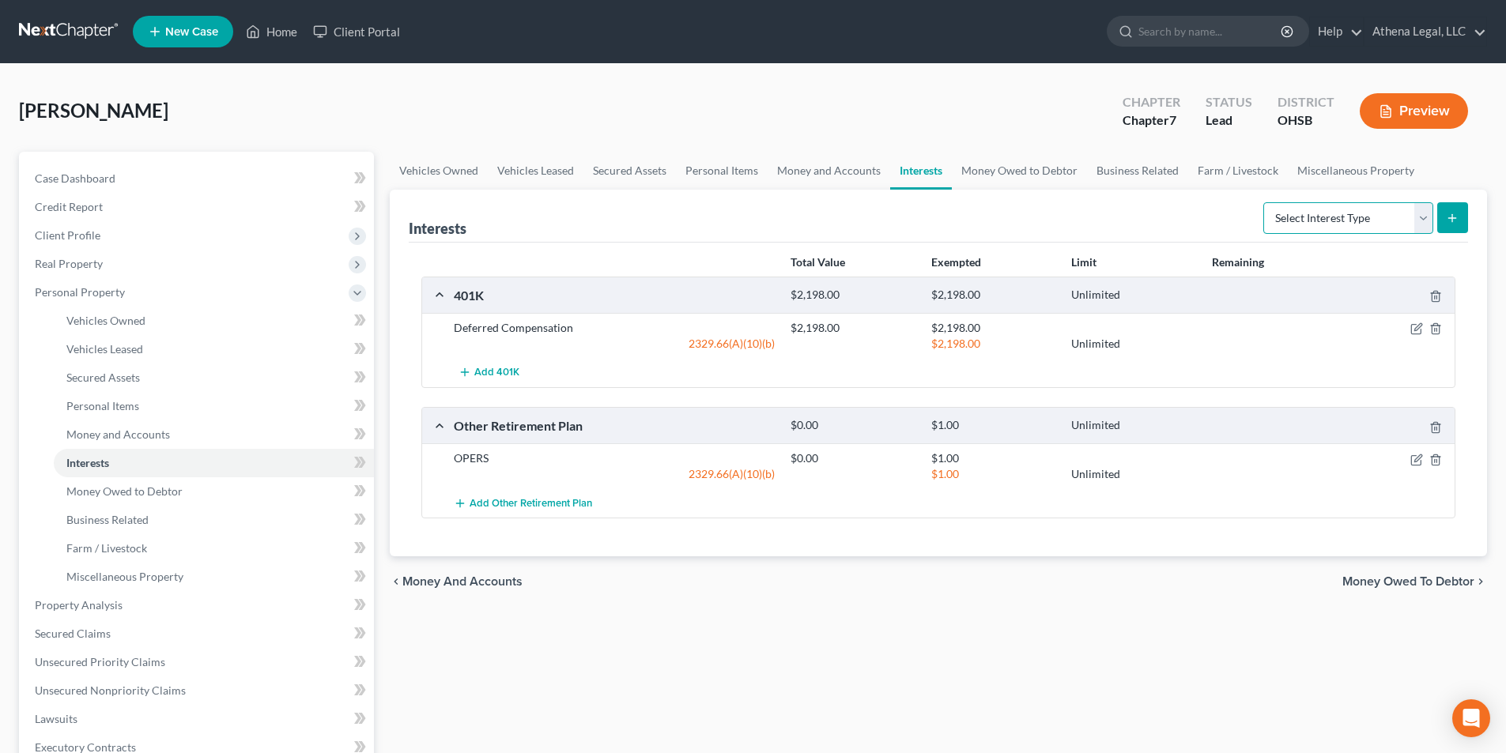
click at [1358, 223] on select "Select Interest Type 401K Annuity Bond Education IRA Government Bond Government…" at bounding box center [1348, 218] width 170 height 32
click at [1345, 211] on select "Select Interest Type 401K Annuity Bond Education IRA Government Bond Government…" at bounding box center [1348, 218] width 170 height 32
select select "term_life_insurance"
click at [1265, 202] on select "Select Interest Type 401K Annuity Bond Education IRA Government Bond Government…" at bounding box center [1348, 218] width 170 height 32
click at [1448, 232] on button "submit" at bounding box center [1452, 217] width 31 height 31
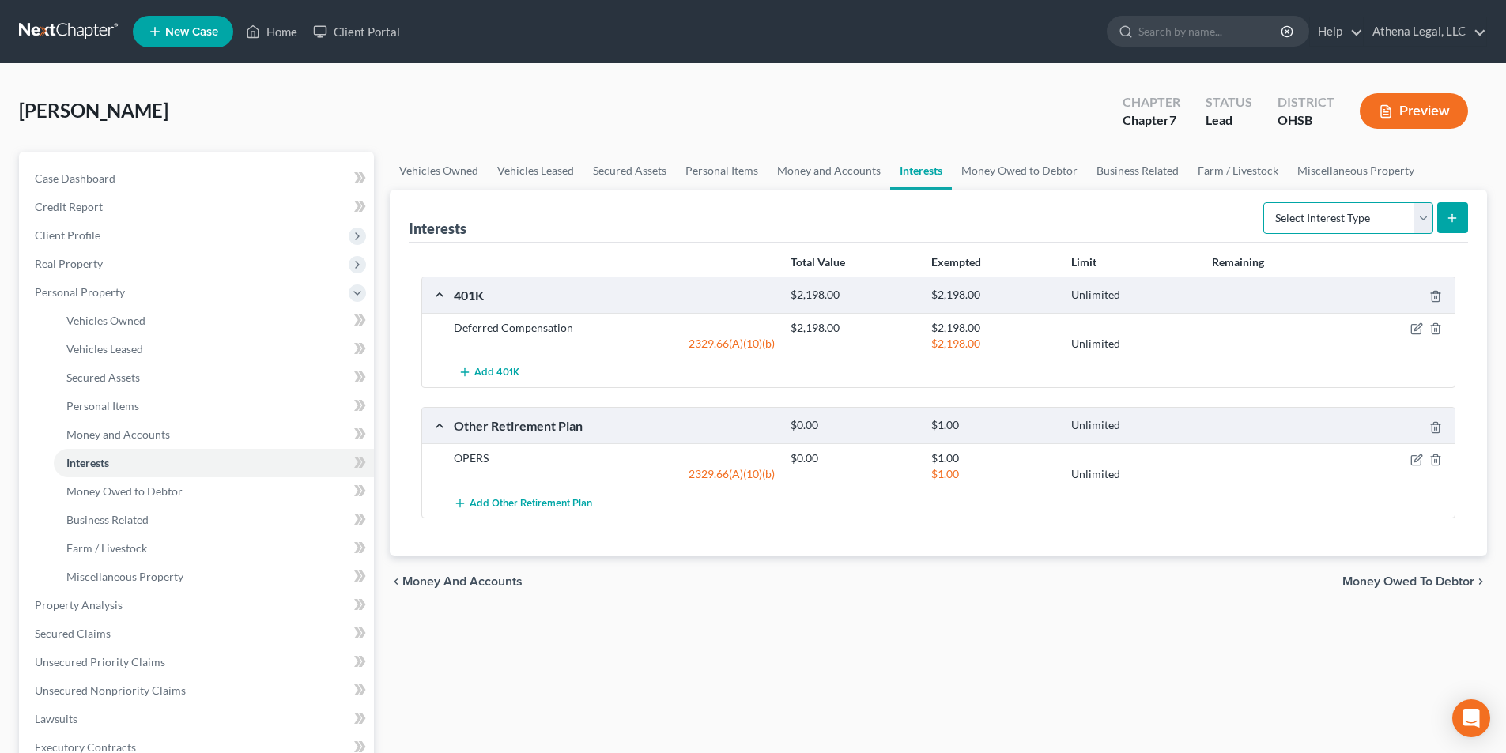
click at [1303, 210] on select "Select Interest Type 401K Annuity Bond Education IRA Government Bond Government…" at bounding box center [1348, 218] width 170 height 32
select select "term_life_insurance"
click at [1265, 202] on select "Select Interest Type 401K Annuity Bond Education IRA Government Bond Government…" at bounding box center [1348, 218] width 170 height 32
click at [1459, 220] on icon "submit" at bounding box center [1452, 218] width 13 height 13
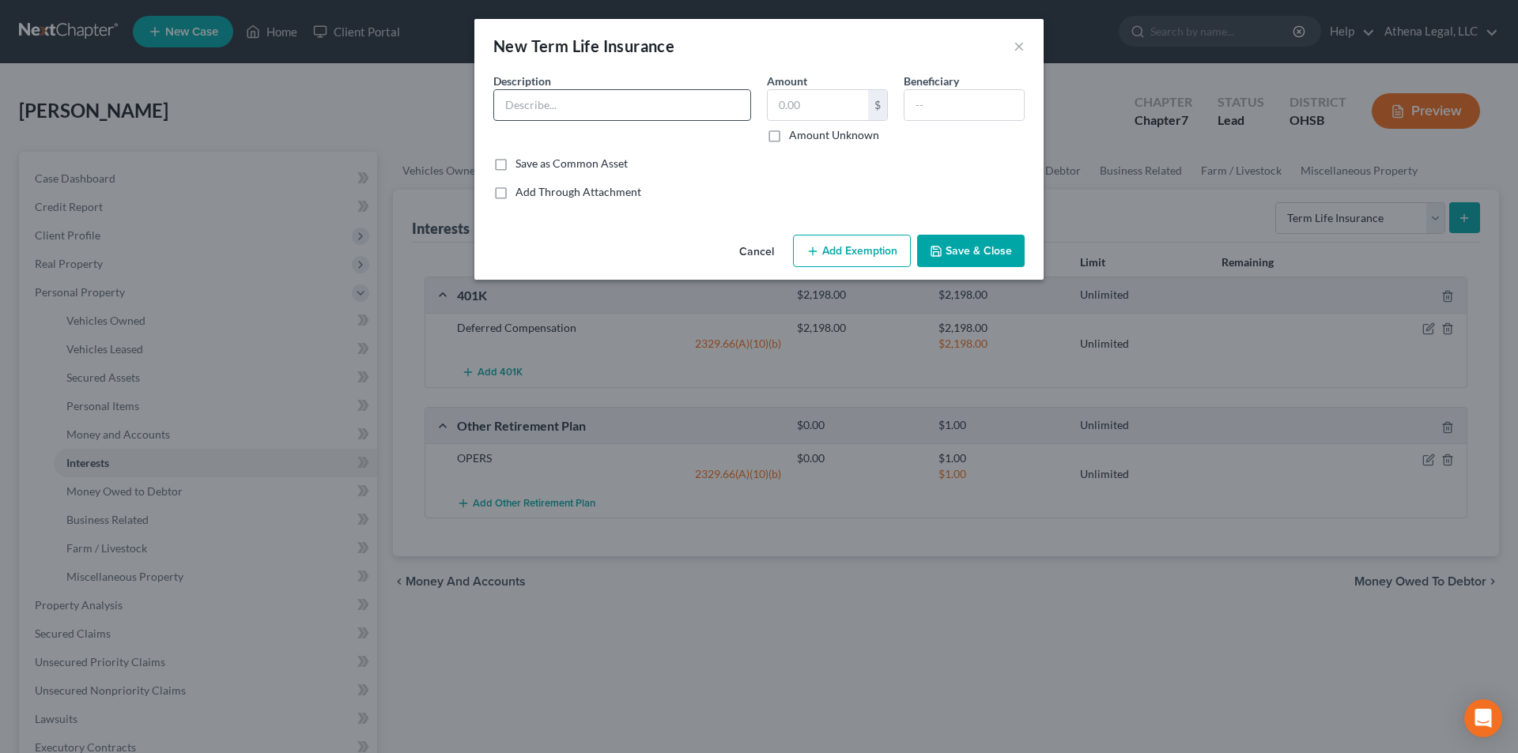
click at [672, 108] on input "text" at bounding box center [622, 105] width 256 height 30
type input "Term Insurance Through Employer"
click at [948, 253] on button "Save & Close" at bounding box center [971, 251] width 108 height 33
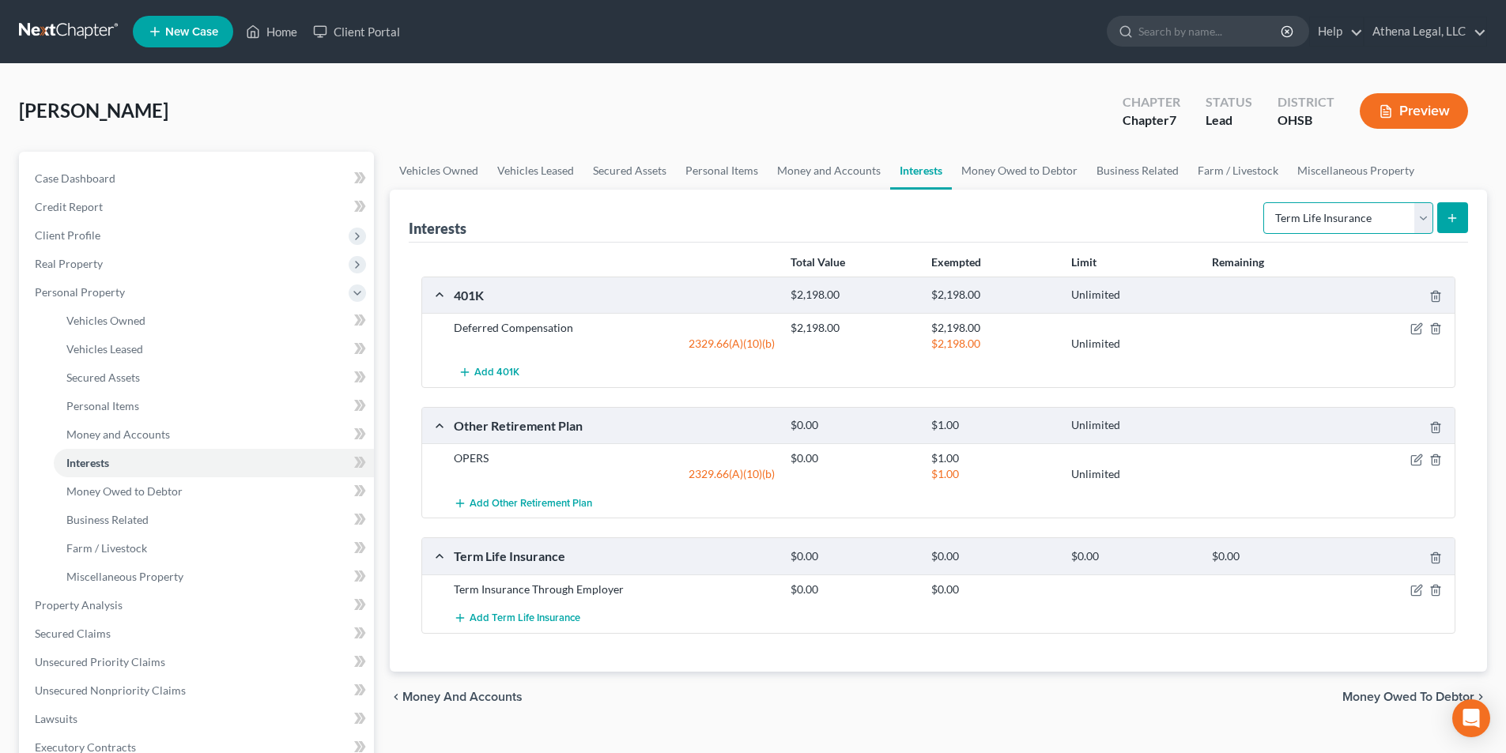
click at [1297, 212] on select "Select Interest Type 401K Annuity Bond Education IRA Government Bond Government…" at bounding box center [1348, 218] width 170 height 32
click at [990, 172] on link "Money Owed to Debtor" at bounding box center [1019, 171] width 135 height 38
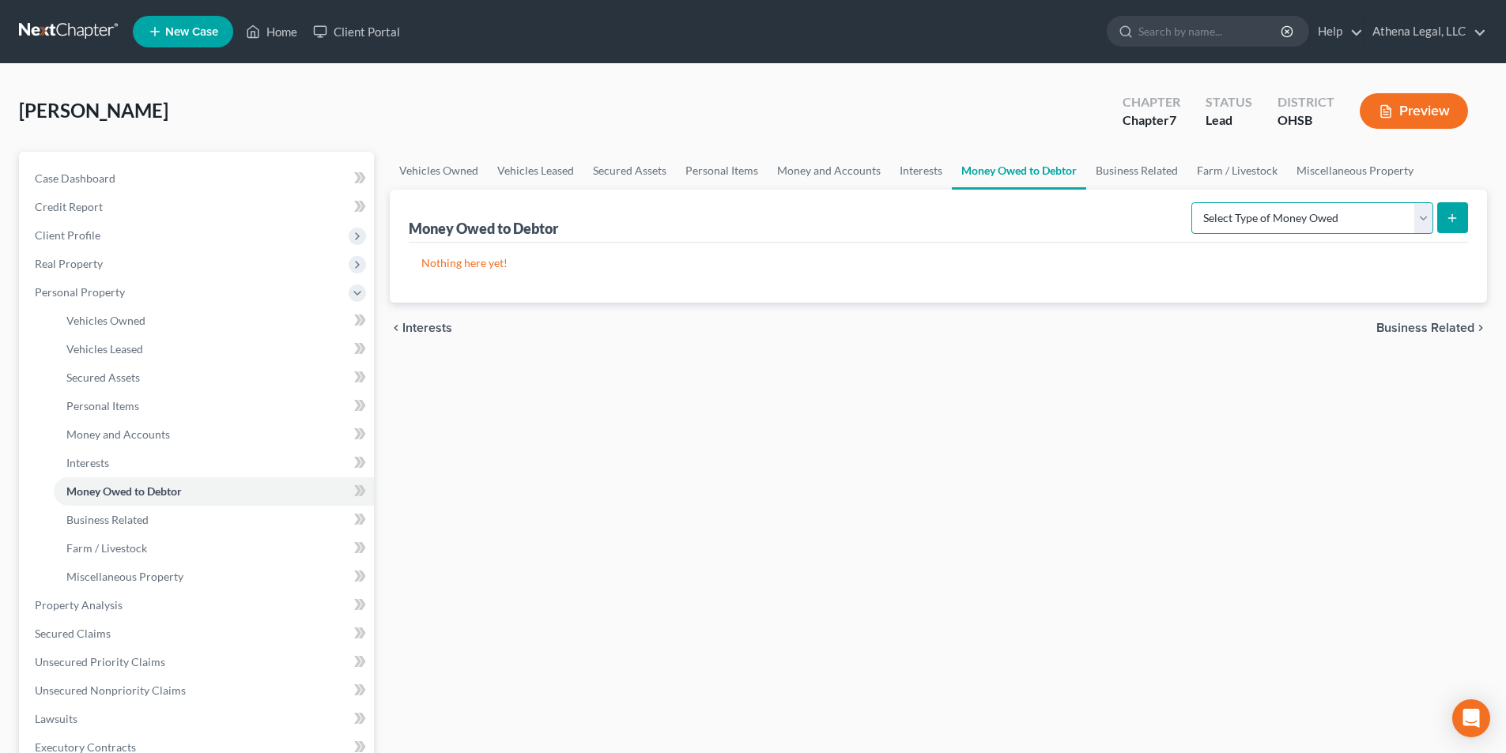
click at [1244, 217] on select "Select Type of Money Owed Accounts Receivable Alimony Child Support Claims Agai…" at bounding box center [1312, 218] width 242 height 32
select select "other_contingent_and_unliquidated_claims"
click at [1194, 202] on select "Select Type of Money Owed Accounts Receivable Alimony Child Support Claims Agai…" at bounding box center [1312, 218] width 242 height 32
click at [1448, 225] on button "submit" at bounding box center [1452, 217] width 31 height 31
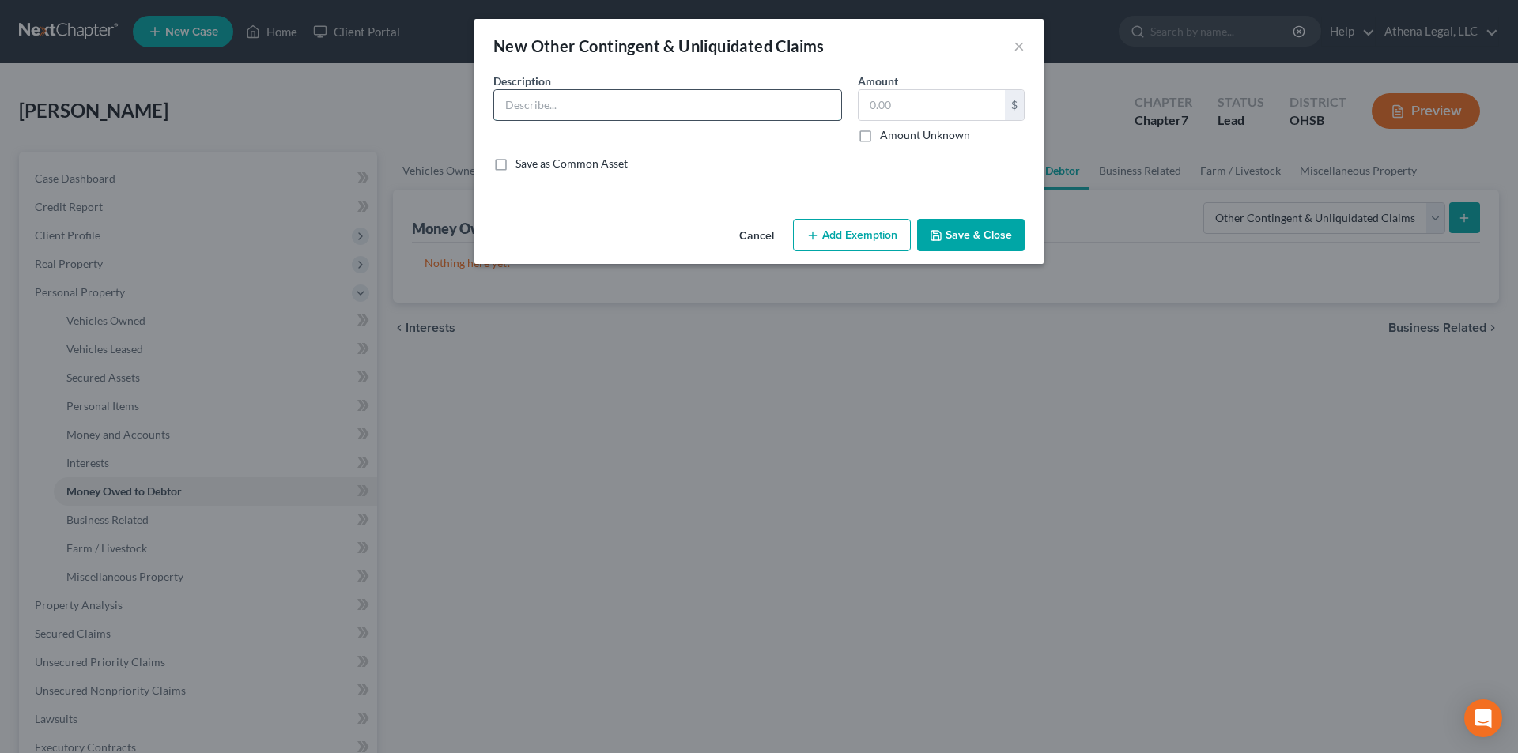
click at [673, 112] on input "text" at bounding box center [667, 105] width 347 height 30
type input "P"
type input "p"
type input "P"
type input "Loan to Cousin -"
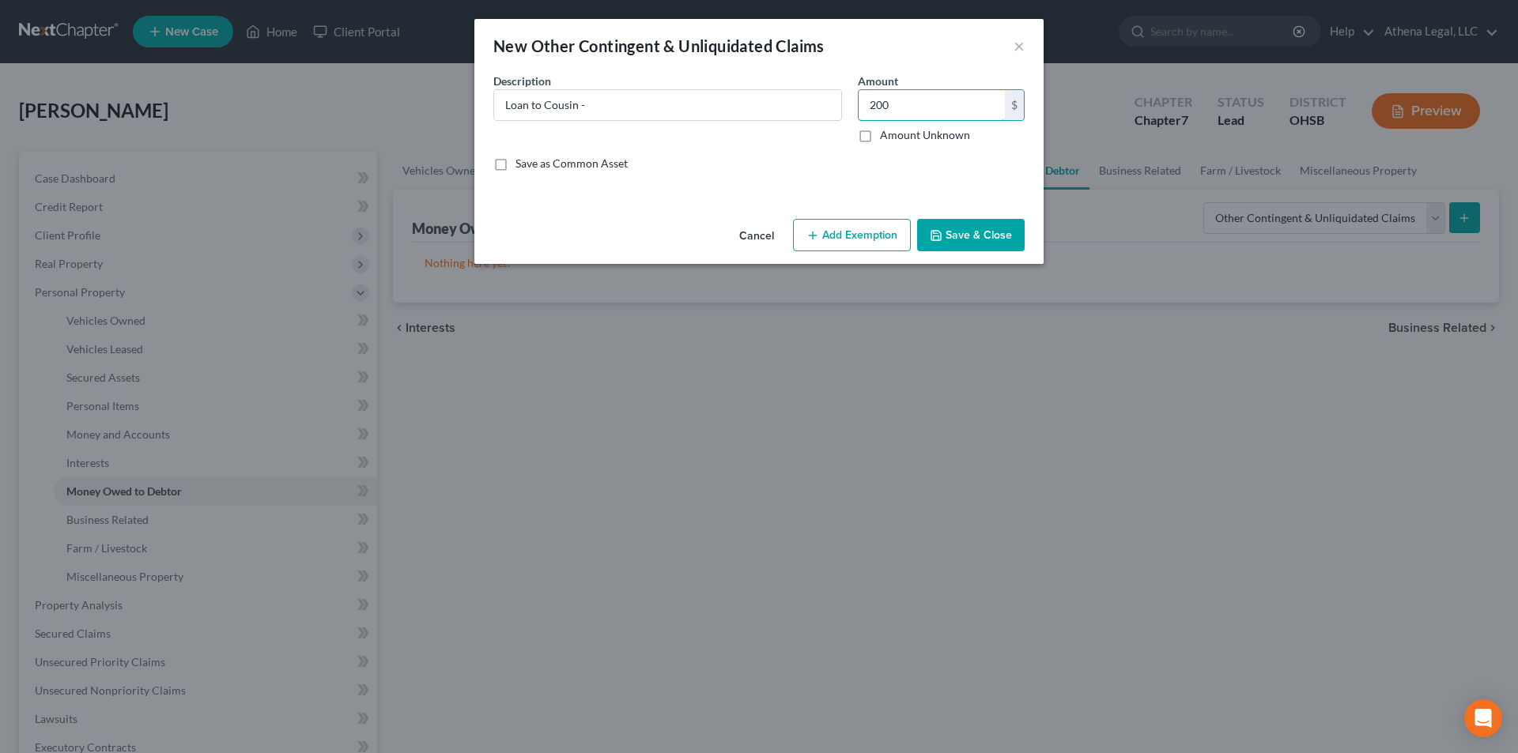
type input "200"
click at [825, 227] on button "Add Exemption" at bounding box center [852, 235] width 118 height 33
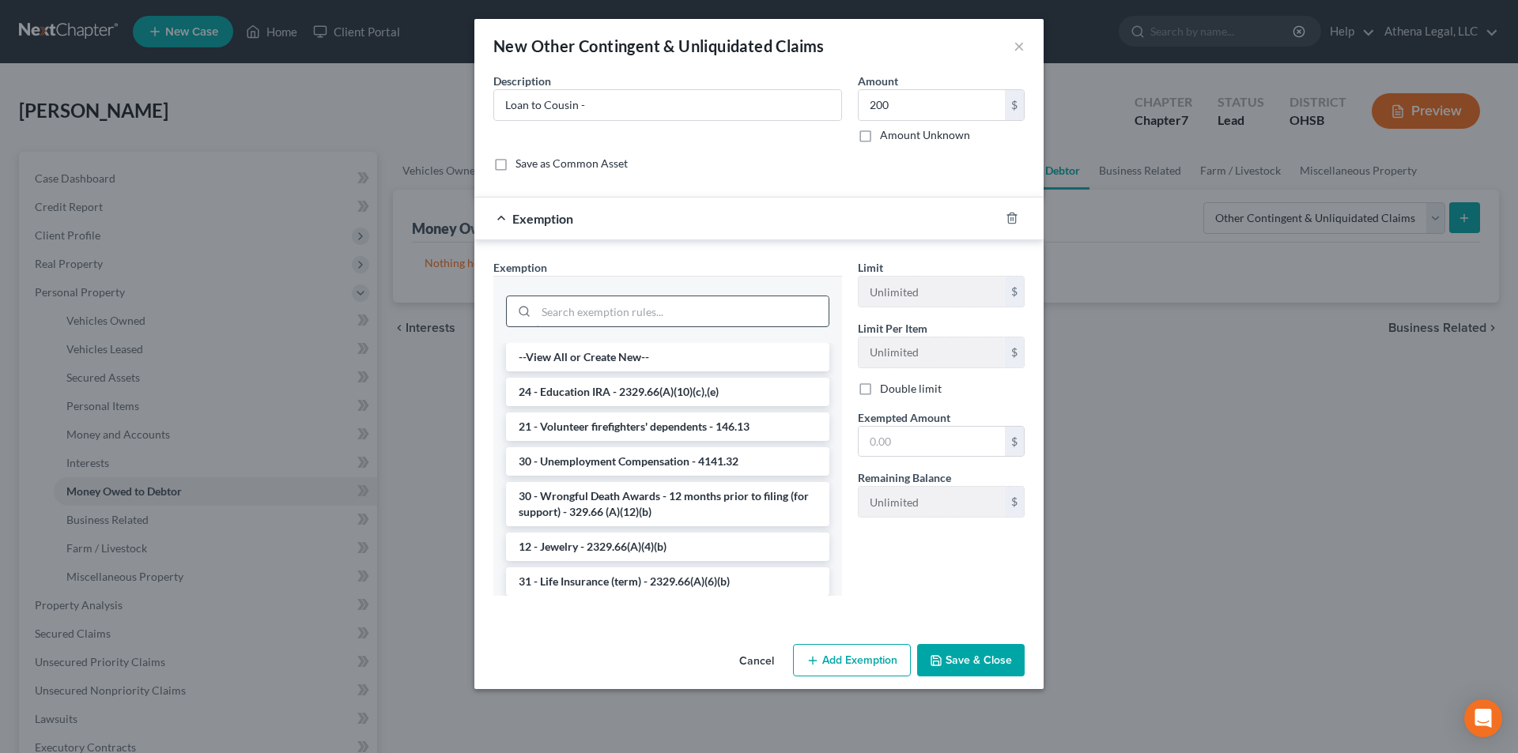
click at [674, 310] on input "search" at bounding box center [682, 311] width 293 height 30
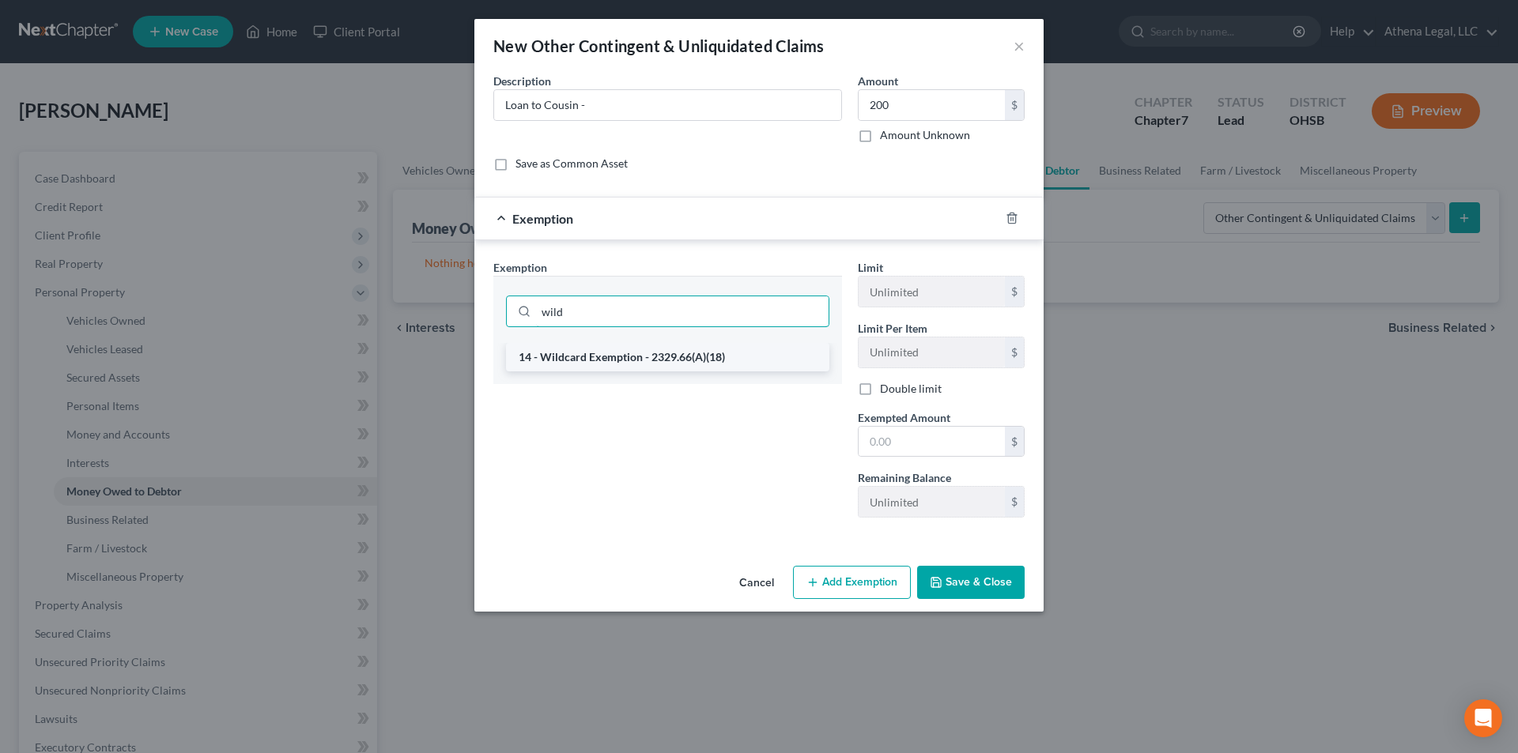
type input "wild"
click at [620, 352] on li "14 - Wildcard Exemption - 2329.66(A)(18)" at bounding box center [667, 357] width 323 height 28
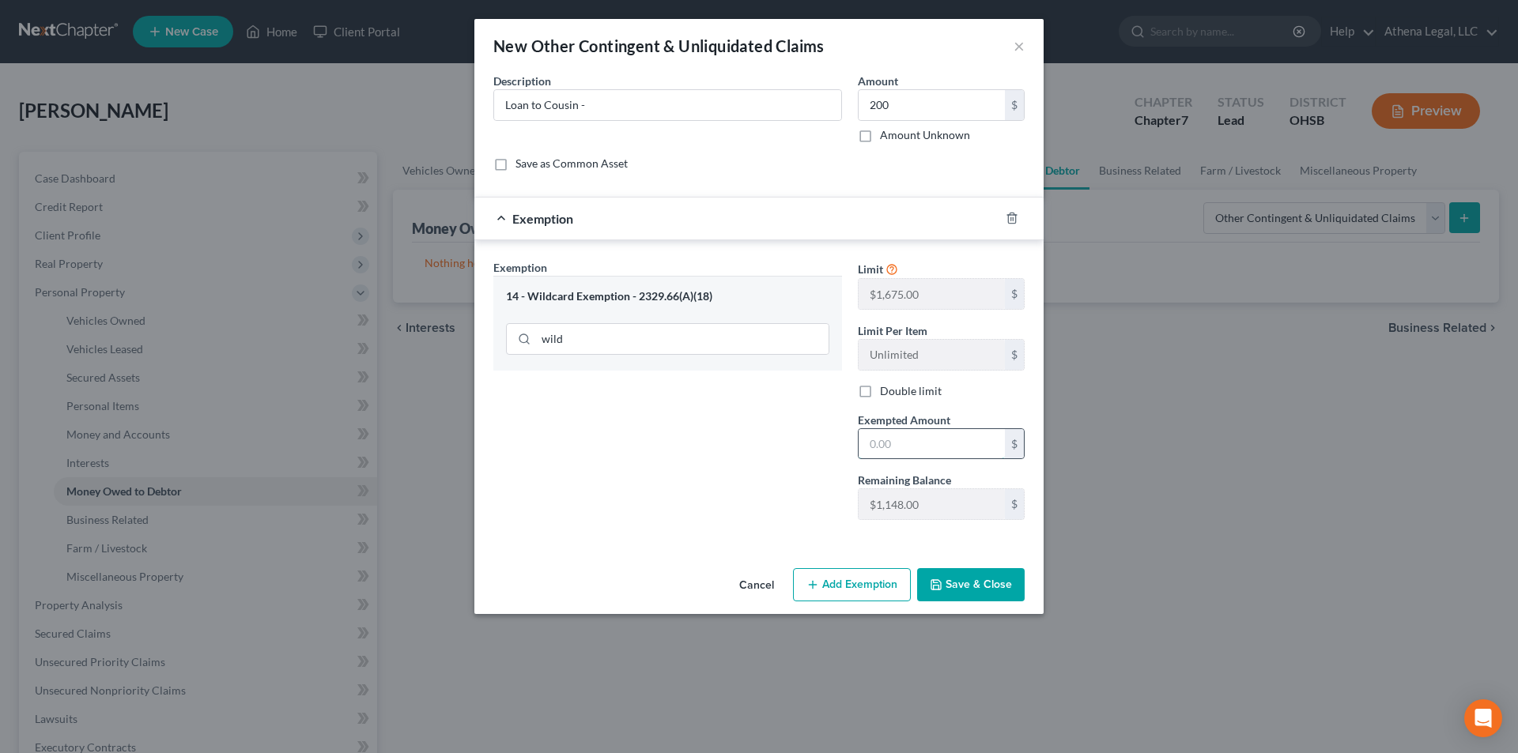
click at [898, 443] on input "text" at bounding box center [932, 444] width 146 height 30
type input "200.00"
click at [604, 108] on input "Loan to Cousin -" at bounding box center [667, 105] width 347 height 30
click at [941, 580] on icon "button" at bounding box center [936, 585] width 13 height 13
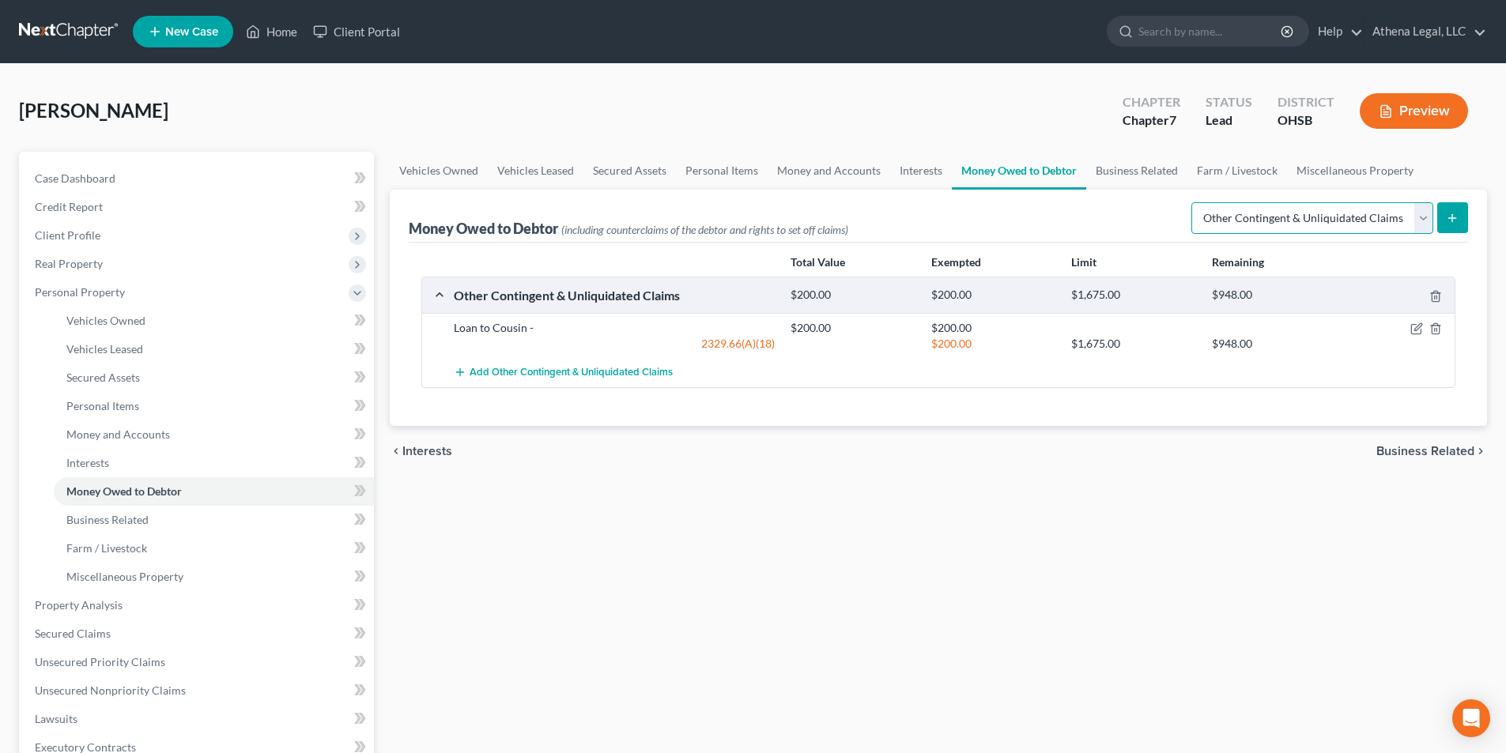
click at [1230, 226] on select "Select Type of Money Owed Accounts Receivable Alimony Child Support Claims Agai…" at bounding box center [1312, 218] width 242 height 32
click at [1126, 206] on div "Money Owed to Debtor (including counterclaims of the debtor and rights to set o…" at bounding box center [938, 216] width 1059 height 53
click at [1132, 171] on link "Business Related" at bounding box center [1136, 171] width 101 height 38
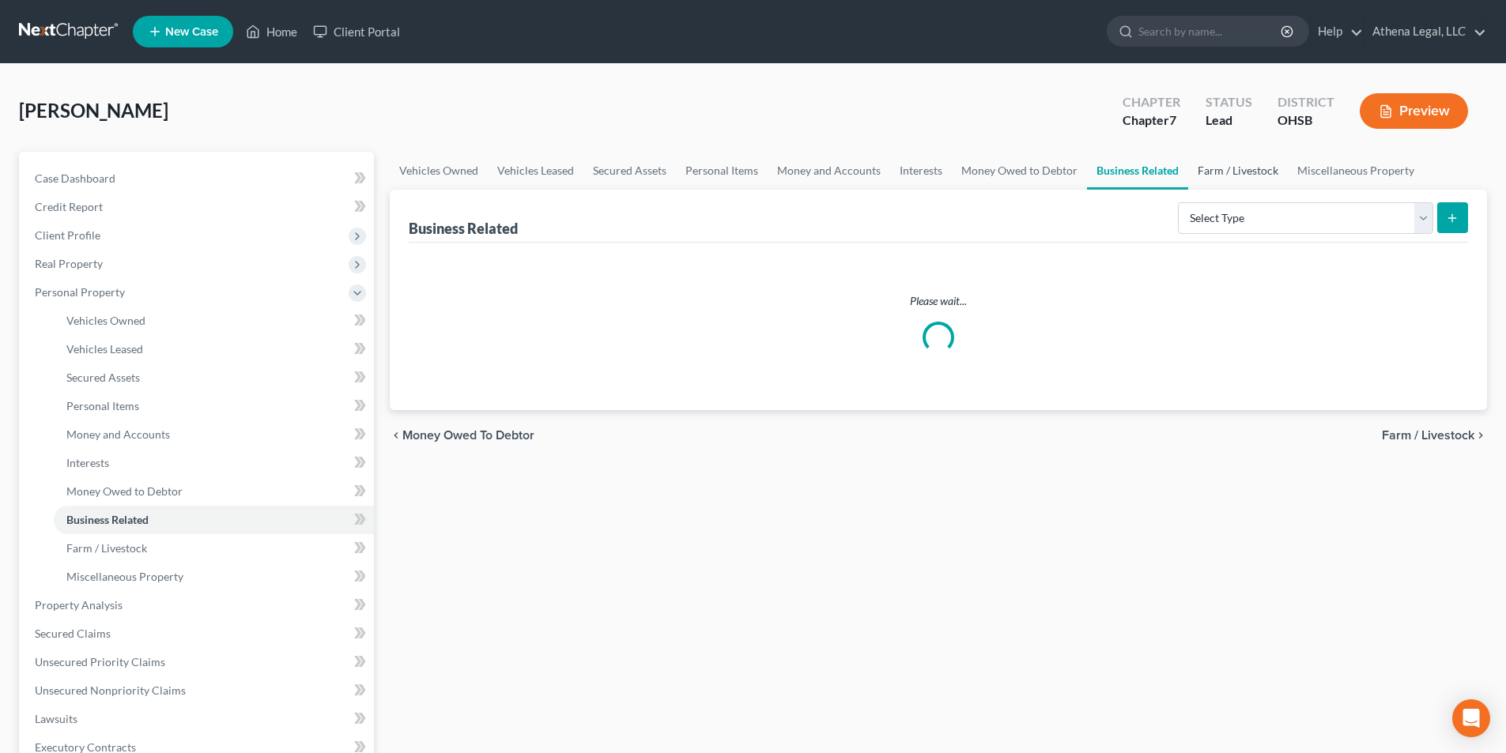
click at [1233, 162] on link "Farm / Livestock" at bounding box center [1238, 171] width 100 height 38
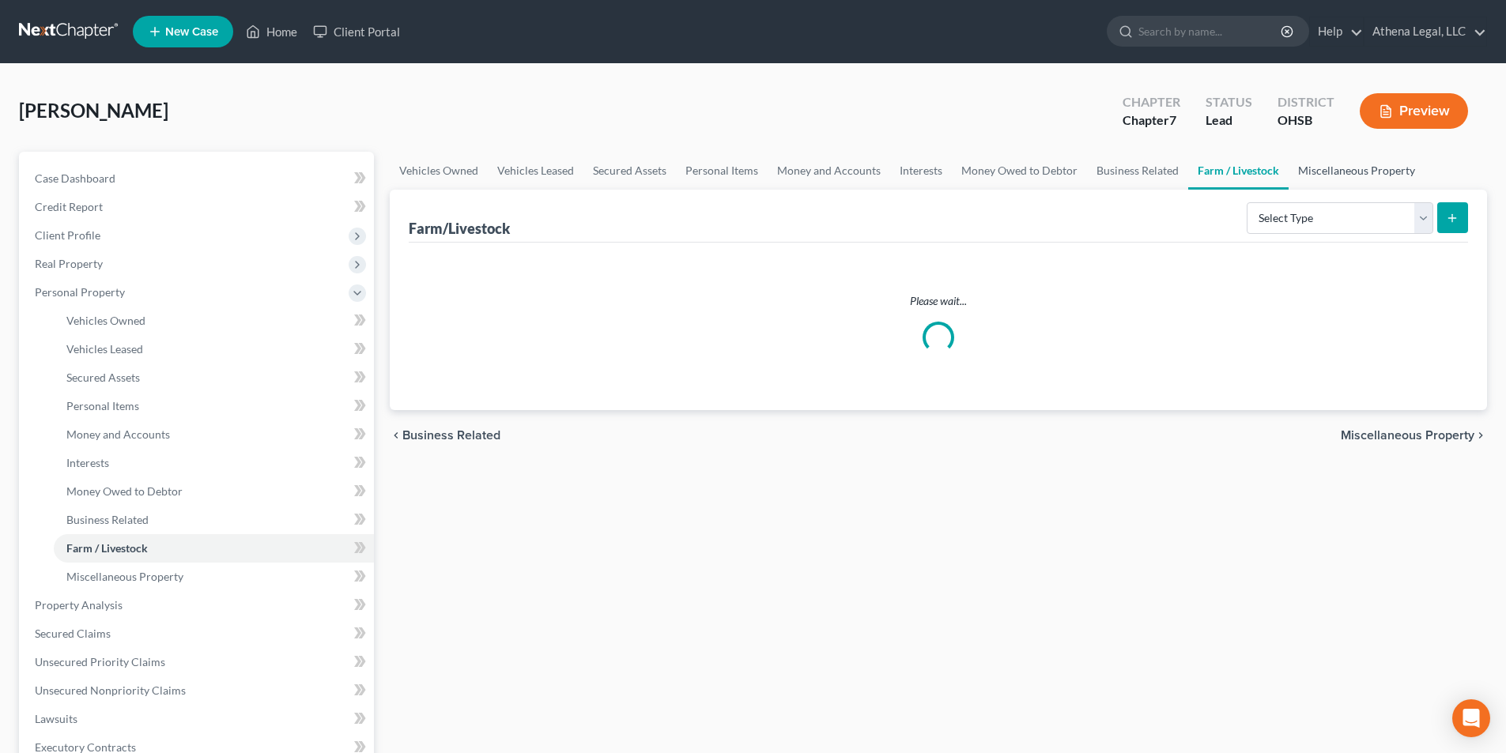
click at [1328, 168] on link "Miscellaneous Property" at bounding box center [1357, 171] width 136 height 38
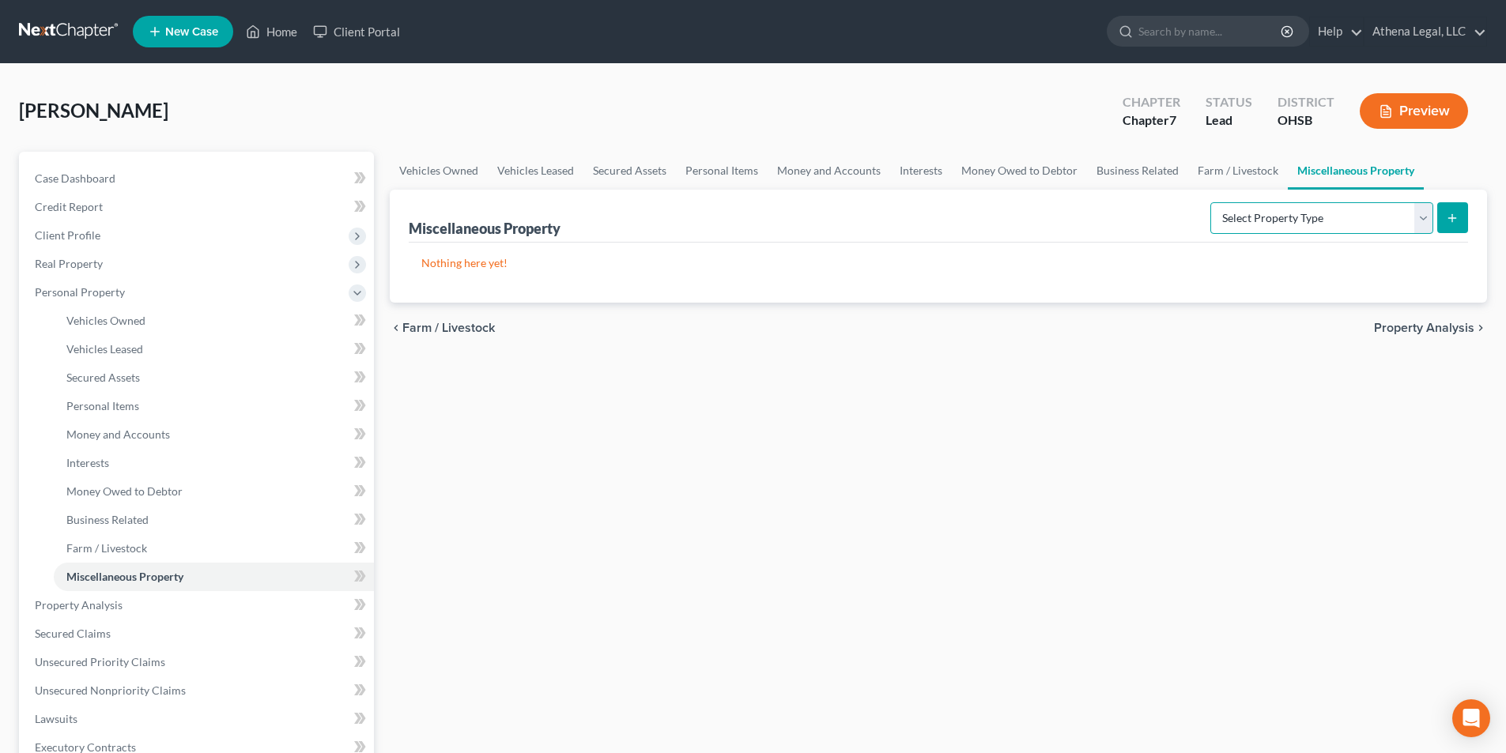
click at [1300, 213] on select "Select Property Type Assigned for Creditor Benefit Within 1 Year Holding for An…" at bounding box center [1321, 218] width 223 height 32
click at [1441, 519] on div "Vehicles Owned Vehicles Leased Secured Assets Personal Items Money and Accounts…" at bounding box center [938, 608] width 1113 height 913
click at [1432, 332] on span "Property Analysis" at bounding box center [1424, 328] width 100 height 13
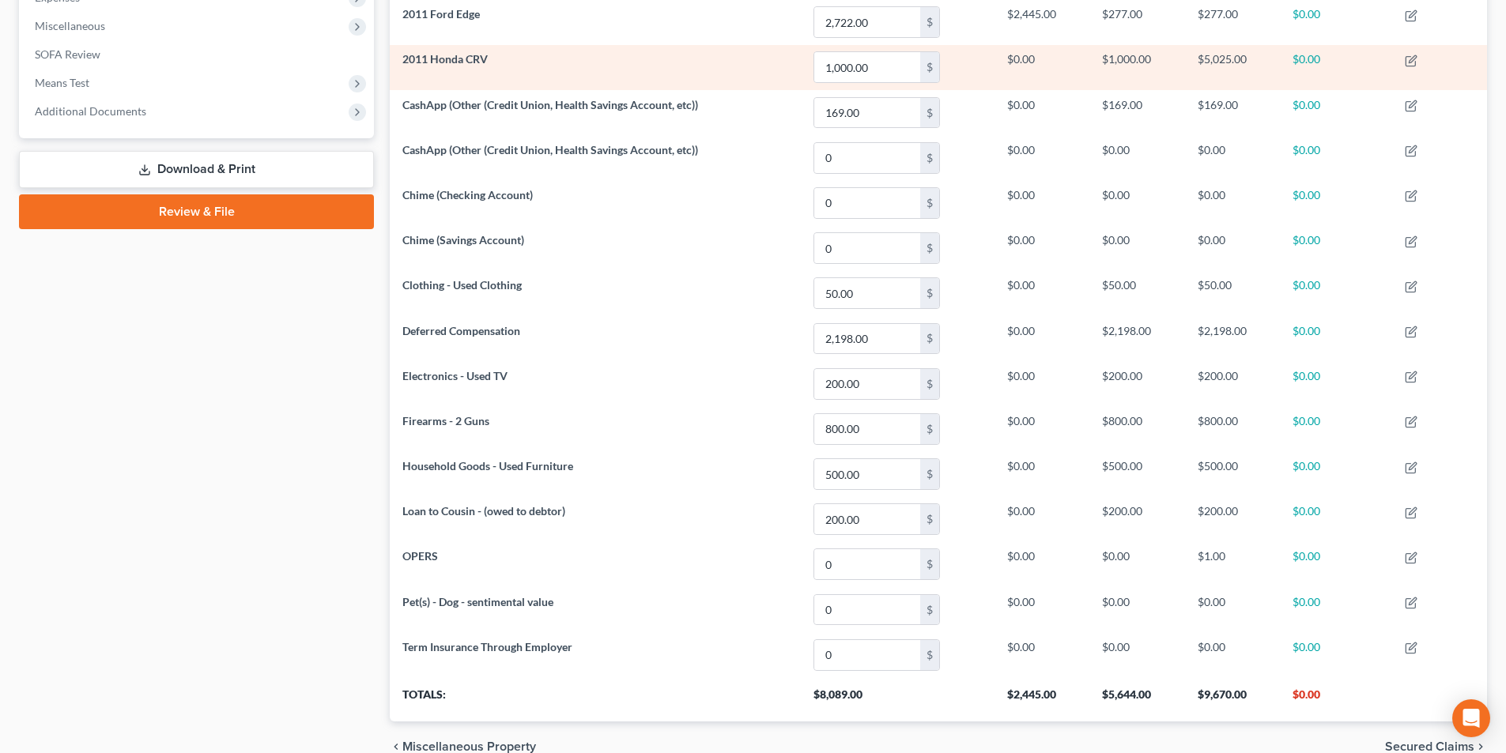
scroll to position [630, 0]
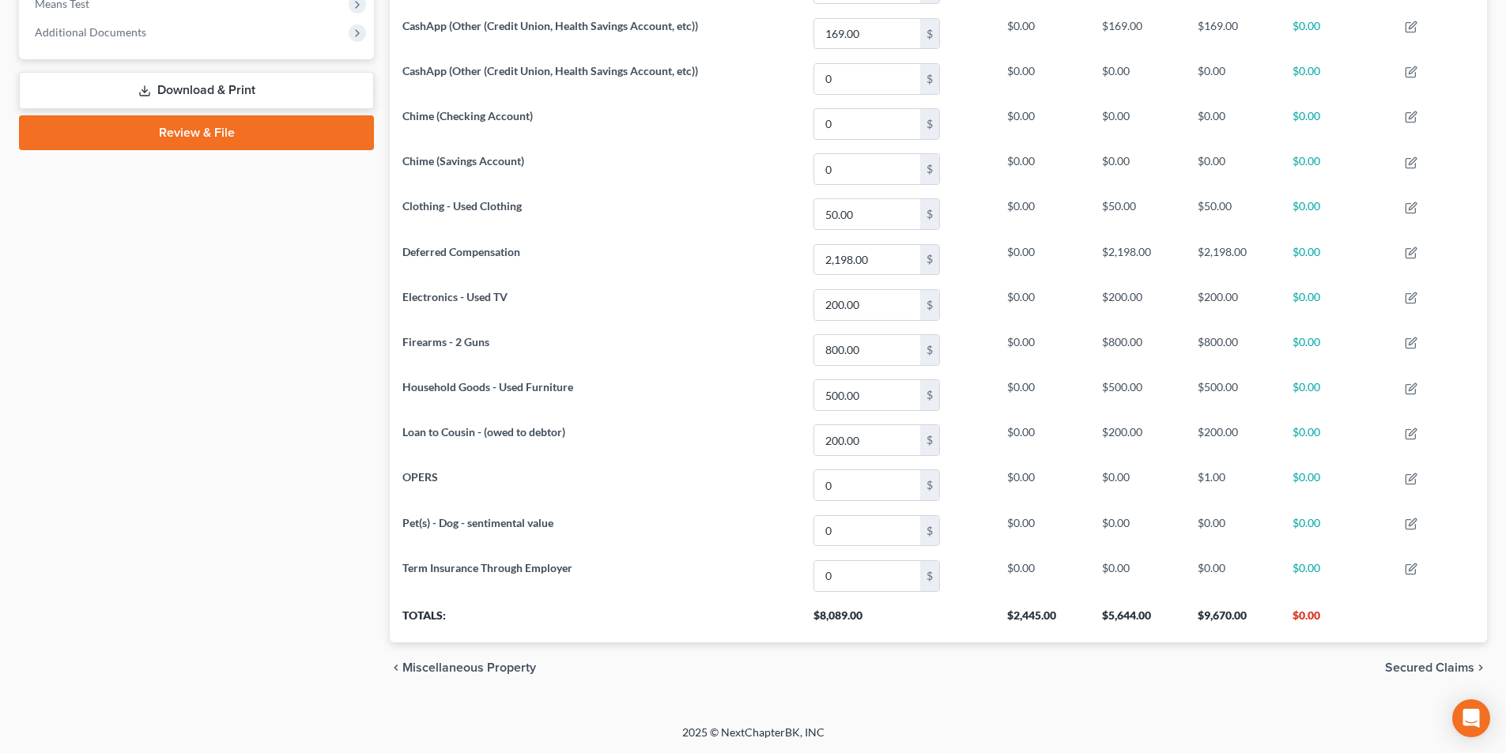
click at [1416, 667] on span "Secured Claims" at bounding box center [1429, 668] width 89 height 13
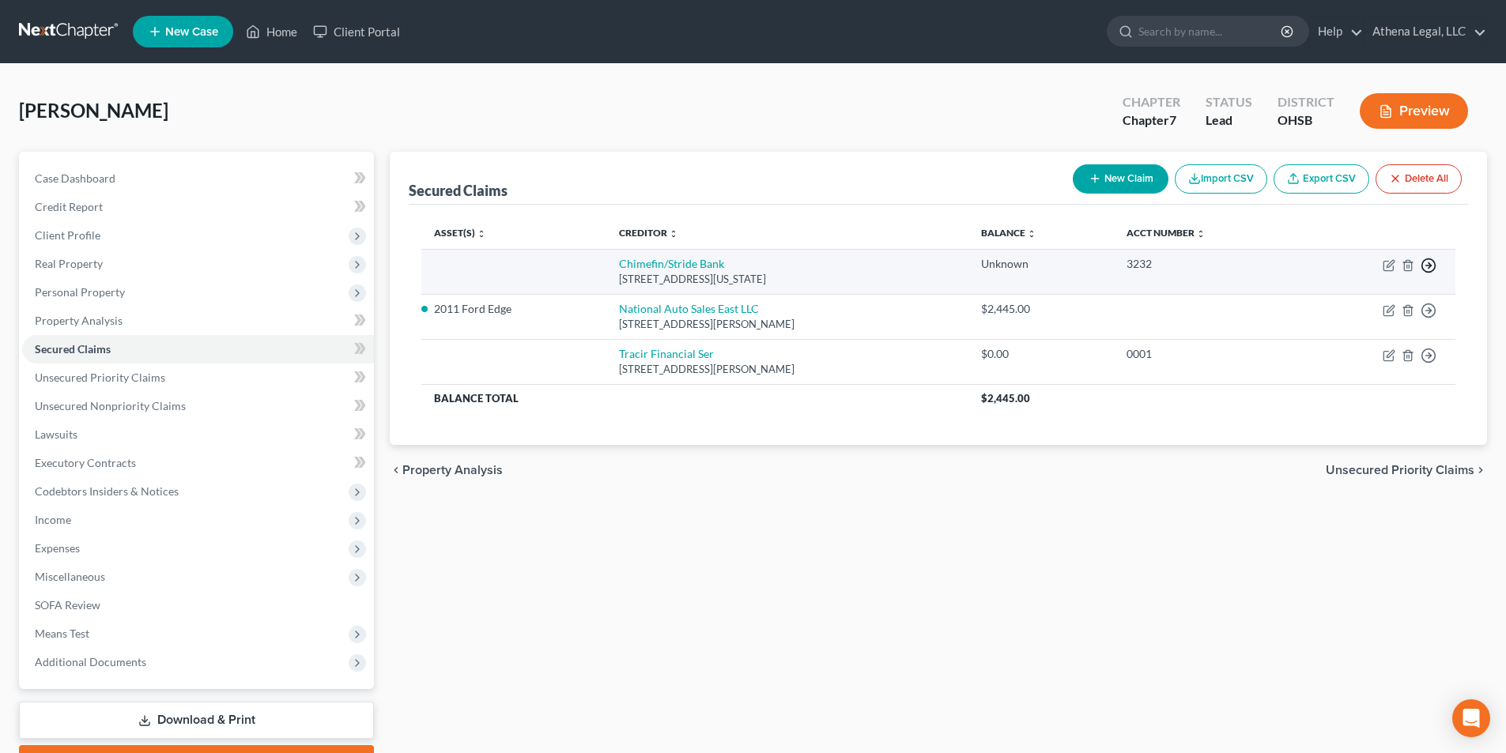
click at [1427, 269] on icon "button" at bounding box center [1429, 266] width 16 height 16
click at [1350, 308] on link "Move to F" at bounding box center [1356, 303] width 132 height 27
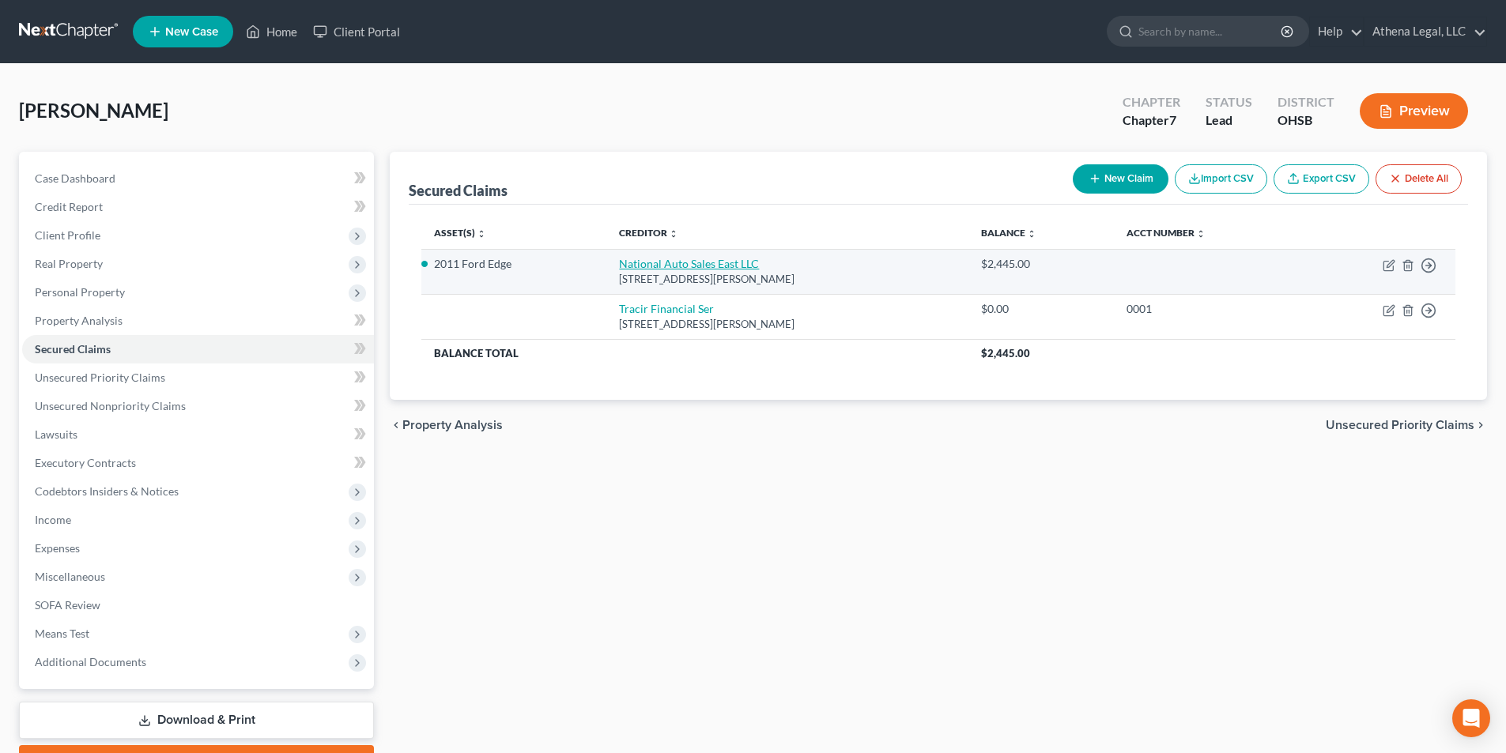
click at [662, 262] on link "National Auto Sales East LLC" at bounding box center [689, 263] width 140 height 13
select select "36"
select select "3"
select select "0"
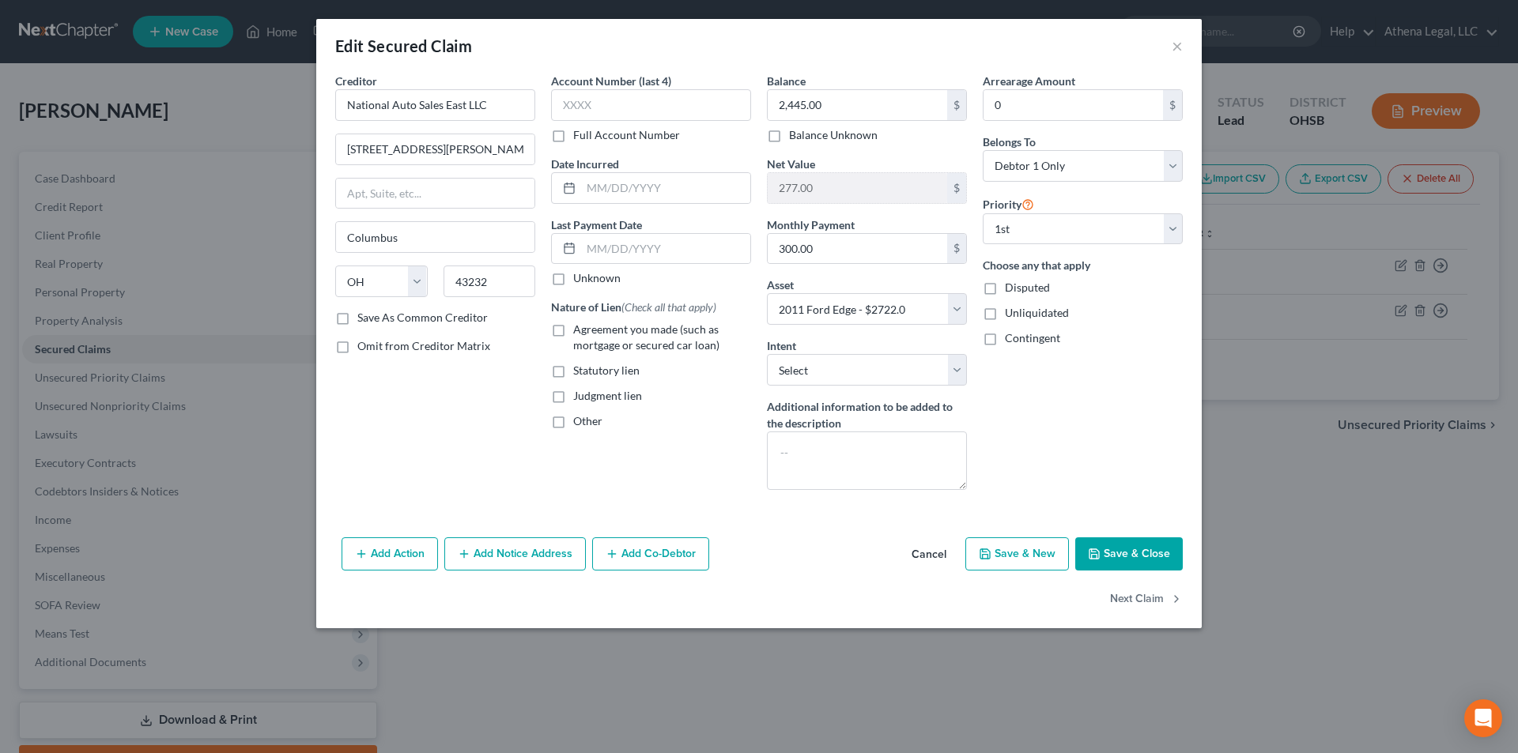
click at [573, 331] on label "Agreement you made (such as mortgage or secured car loan)" at bounding box center [662, 338] width 178 height 32
click at [580, 331] on input "Agreement you made (such as mortgage or secured car loan)" at bounding box center [585, 327] width 10 height 10
checkbox input "true"
click at [861, 383] on select "Select Surrender Redeem Reaffirm Avoid Other" at bounding box center [867, 370] width 200 height 32
select select "2"
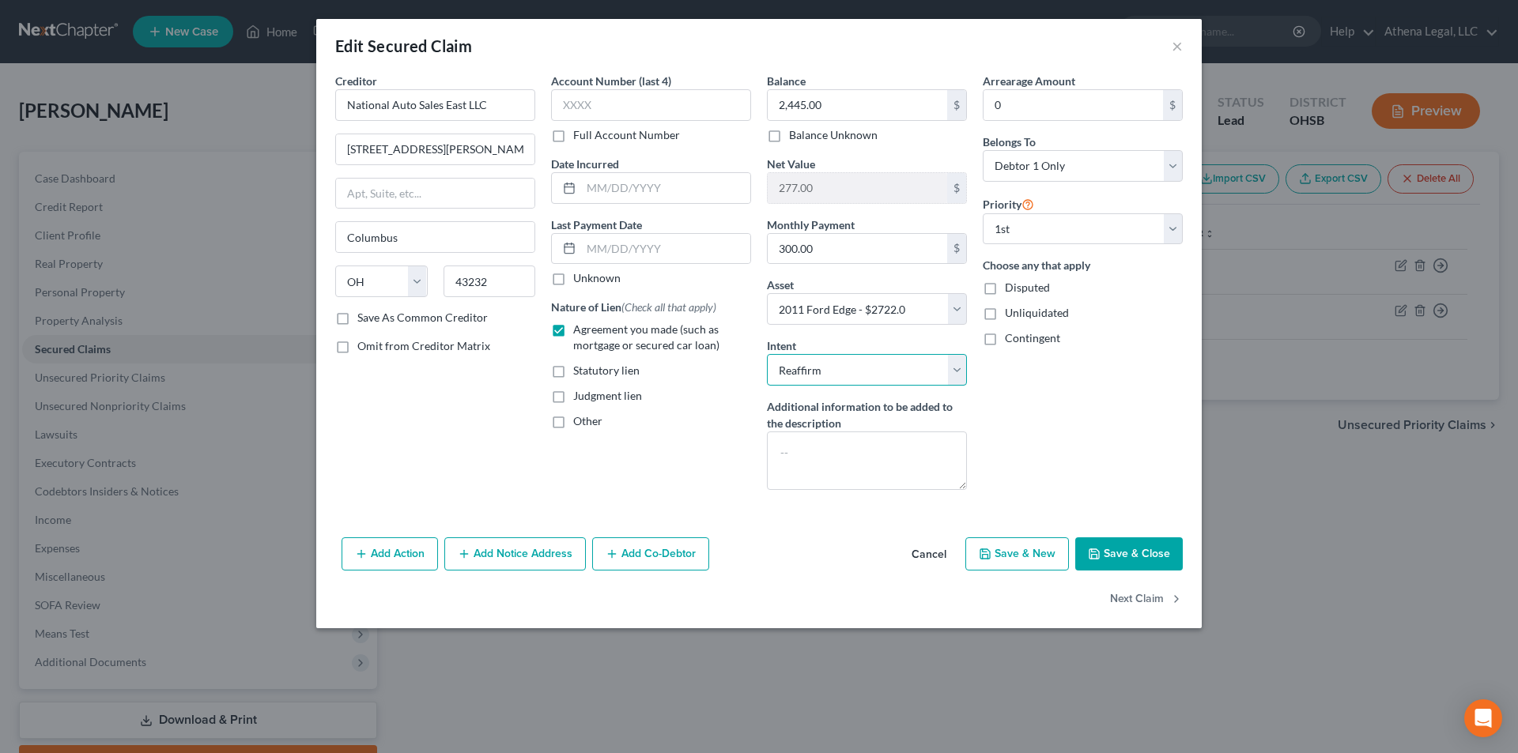
click at [767, 354] on select "Select Surrender Redeem Reaffirm Avoid Other" at bounding box center [867, 370] width 200 height 32
click at [1052, 445] on div "Arrearage Amount 0 $ Belongs To * Select Debtor 1 Only Debtor 2 Only Debtor 1 A…" at bounding box center [1083, 288] width 216 height 430
click at [1125, 560] on button "Save & Close" at bounding box center [1129, 554] width 108 height 33
select select
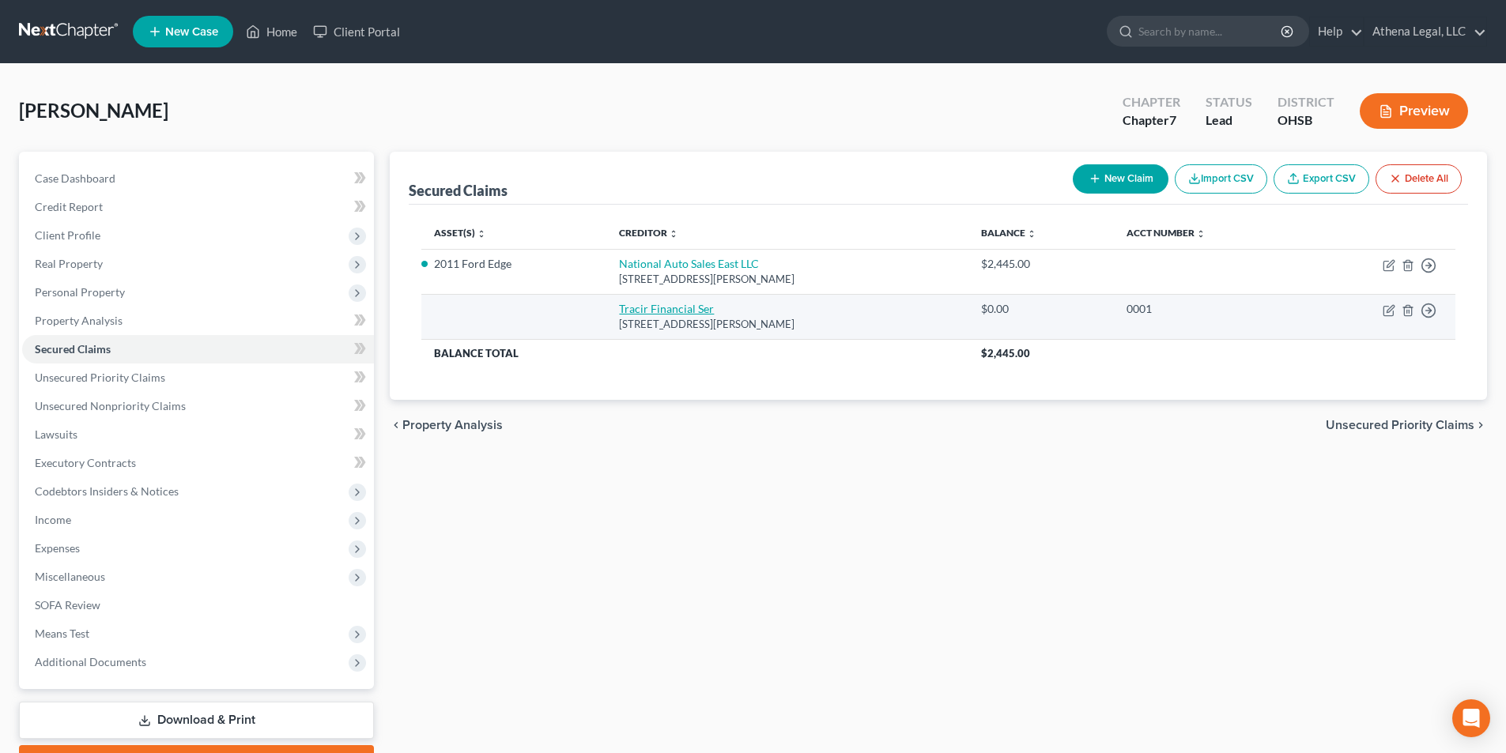
click at [666, 309] on link "Tracir Financial Ser" at bounding box center [666, 308] width 95 height 13
select select "36"
select select "0"
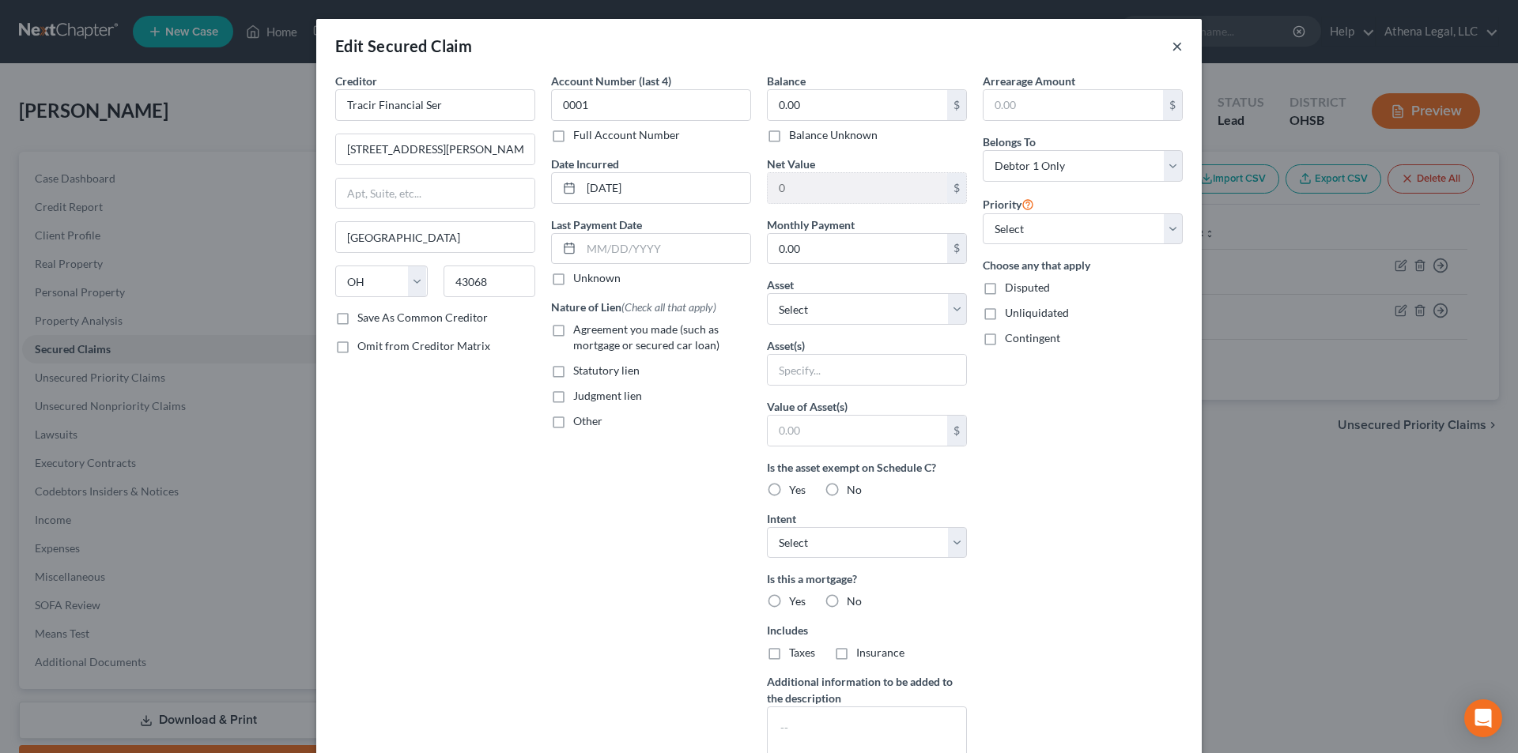
click at [1173, 41] on button "×" at bounding box center [1177, 45] width 11 height 19
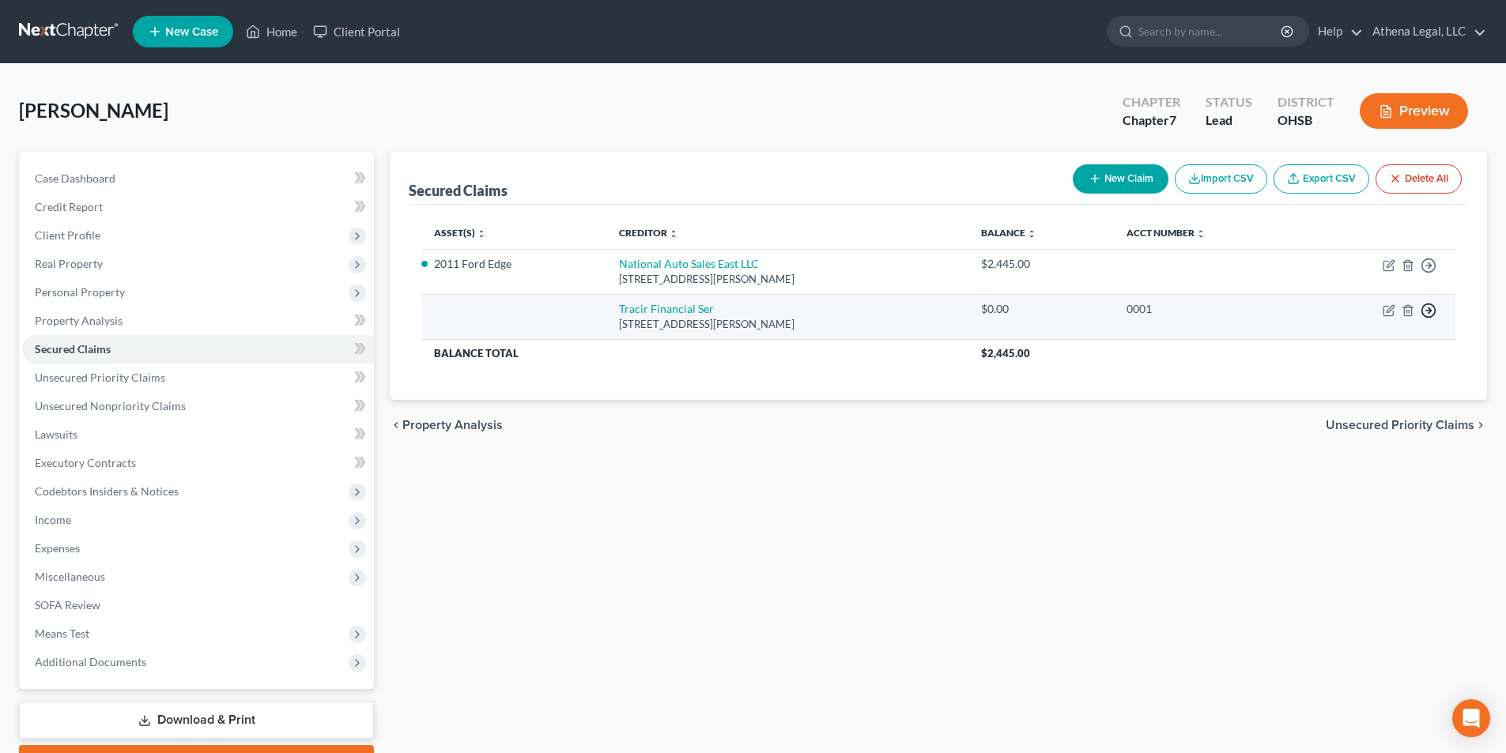
click at [1431, 311] on line "button" at bounding box center [1429, 311] width 6 height 0
click at [1348, 350] on link "Move to F" at bounding box center [1356, 348] width 132 height 27
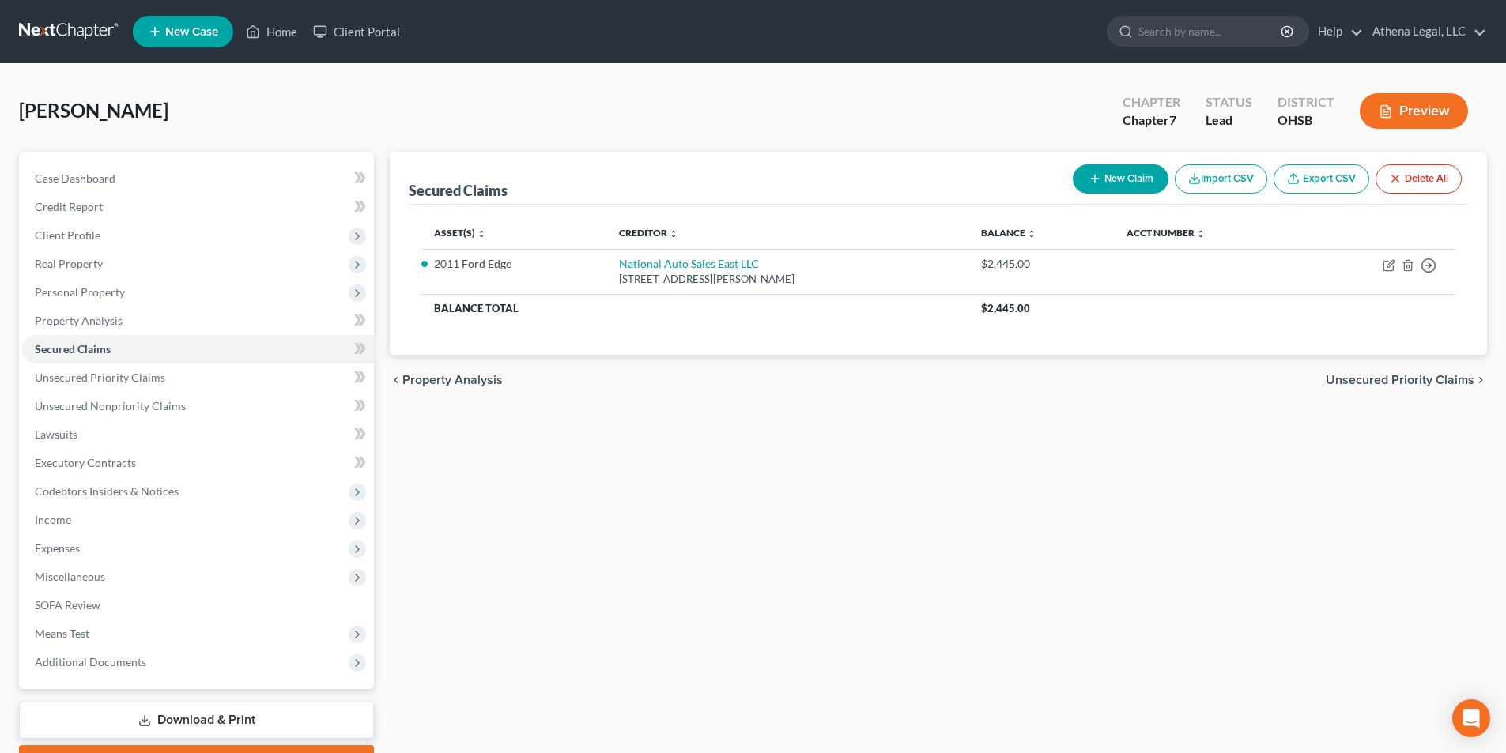
click at [1379, 379] on span "Unsecured Priority Claims" at bounding box center [1400, 380] width 149 height 13
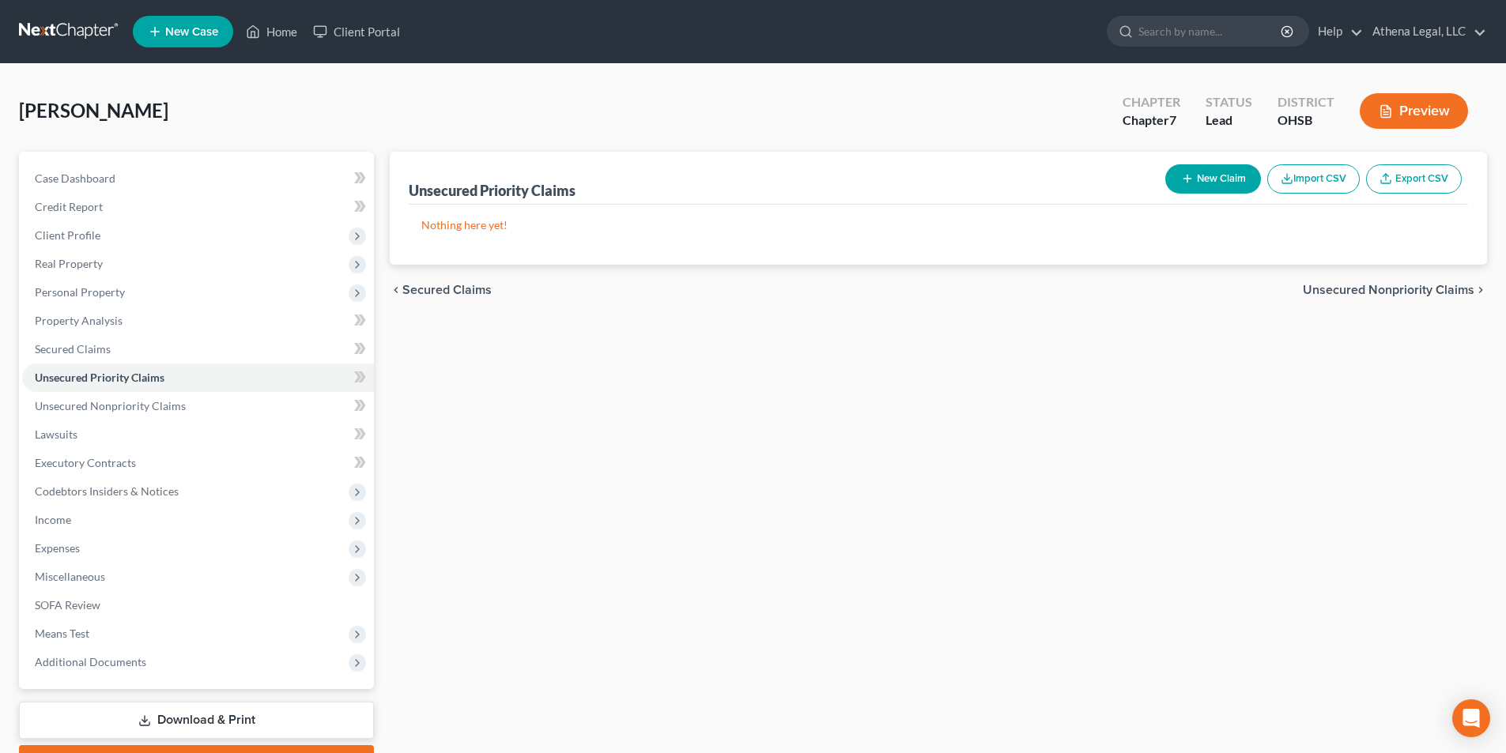
click at [1339, 296] on span "Unsecured Nonpriority Claims" at bounding box center [1389, 290] width 172 height 13
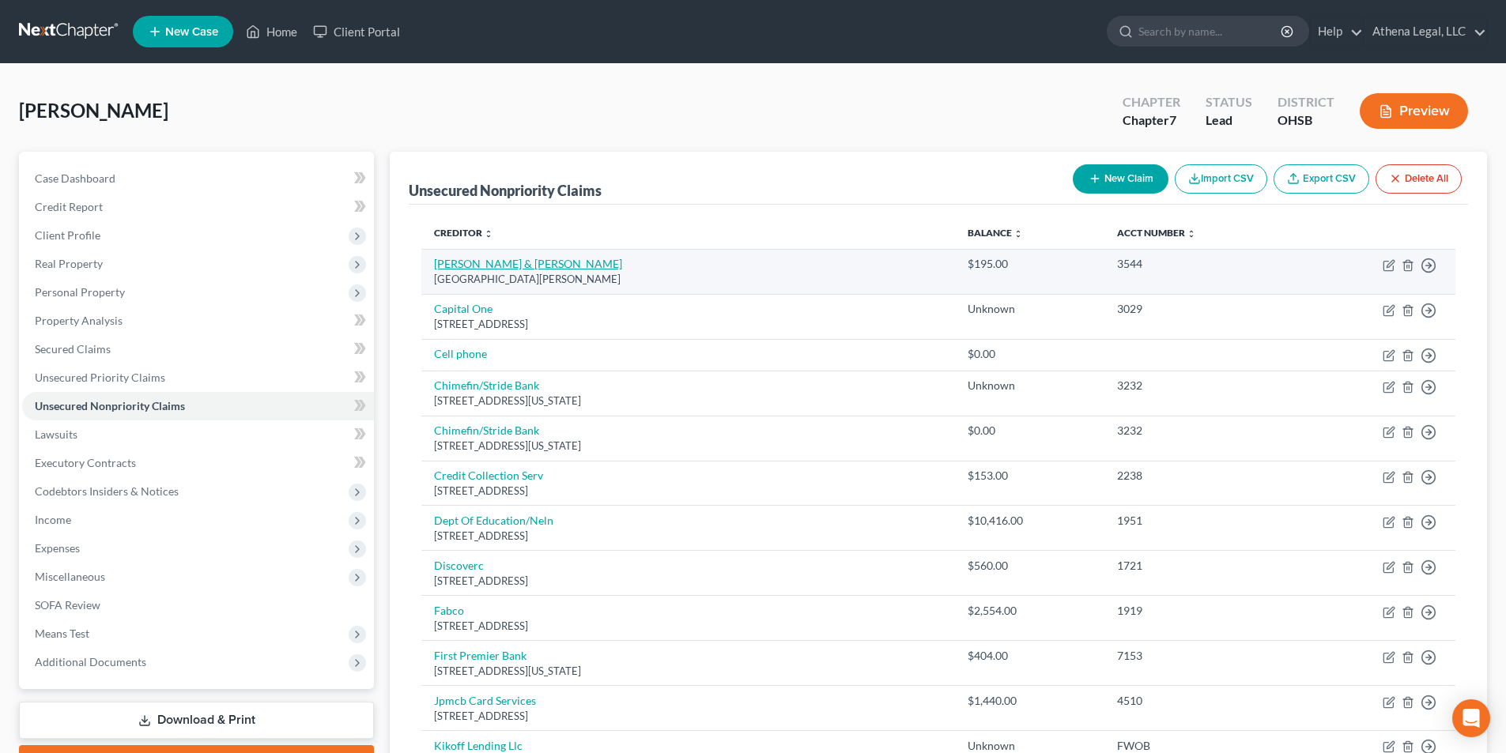
click at [490, 266] on link "Caine & Weiner" at bounding box center [528, 263] width 188 height 13
select select "4"
select select "1"
select select "0"
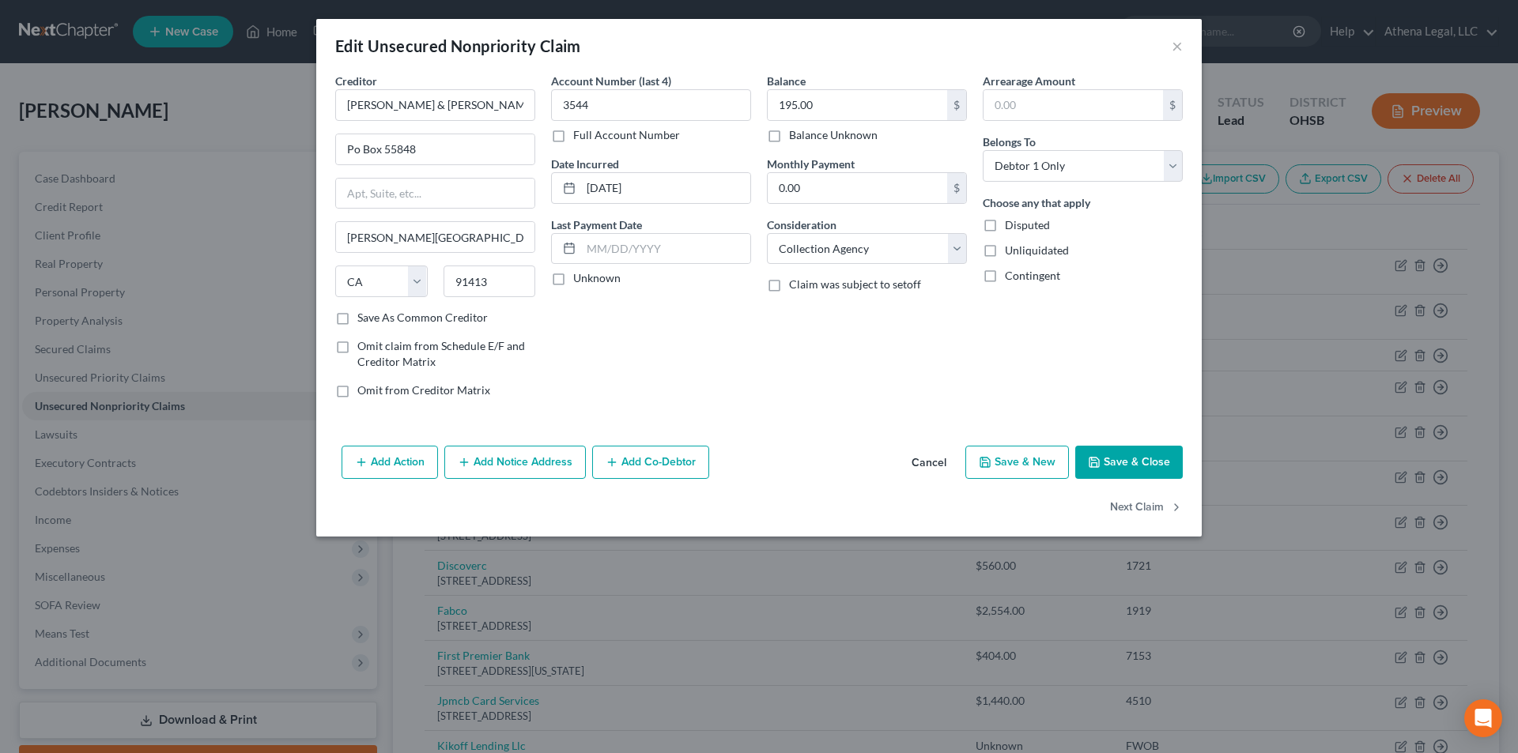
click at [1142, 469] on button "Save & Close" at bounding box center [1129, 462] width 108 height 33
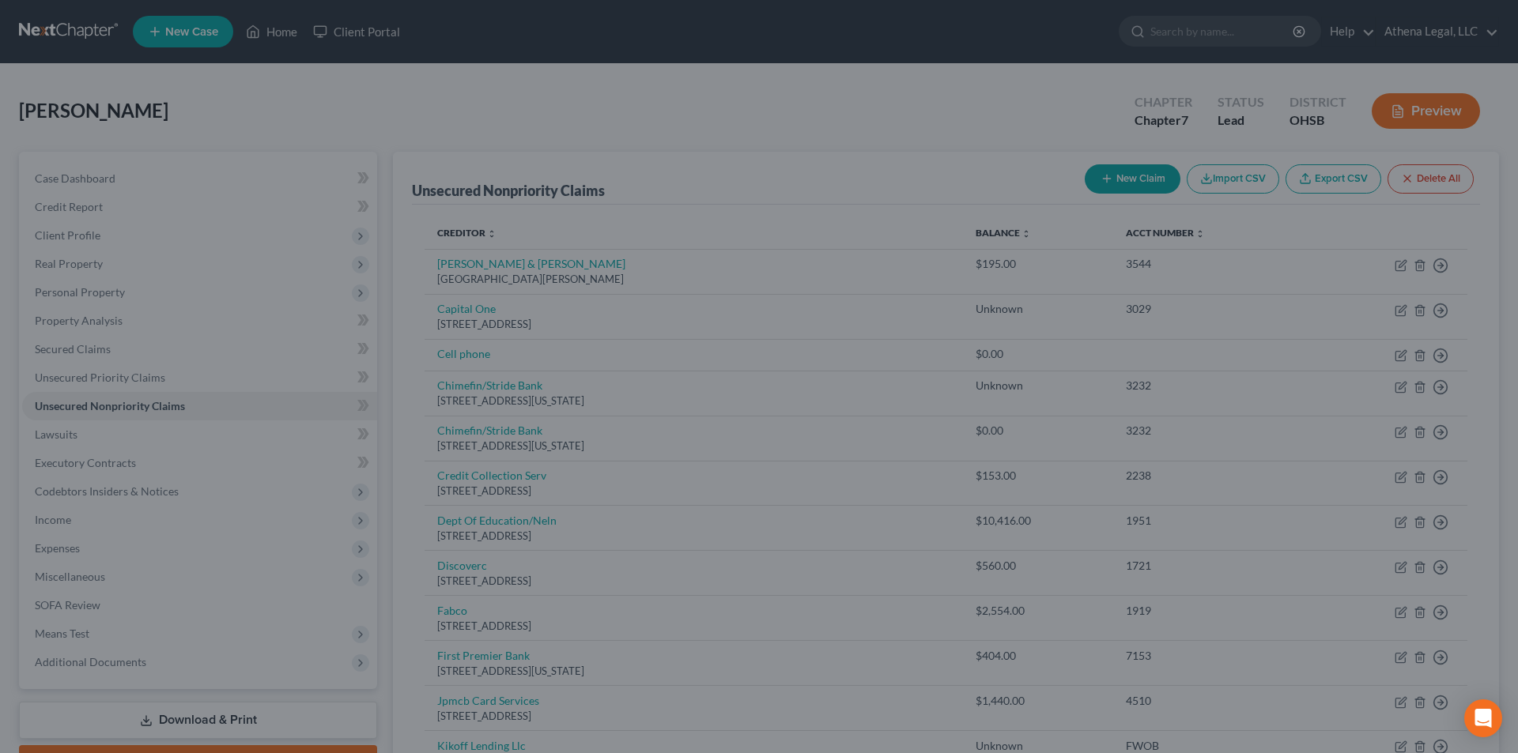
type input "0"
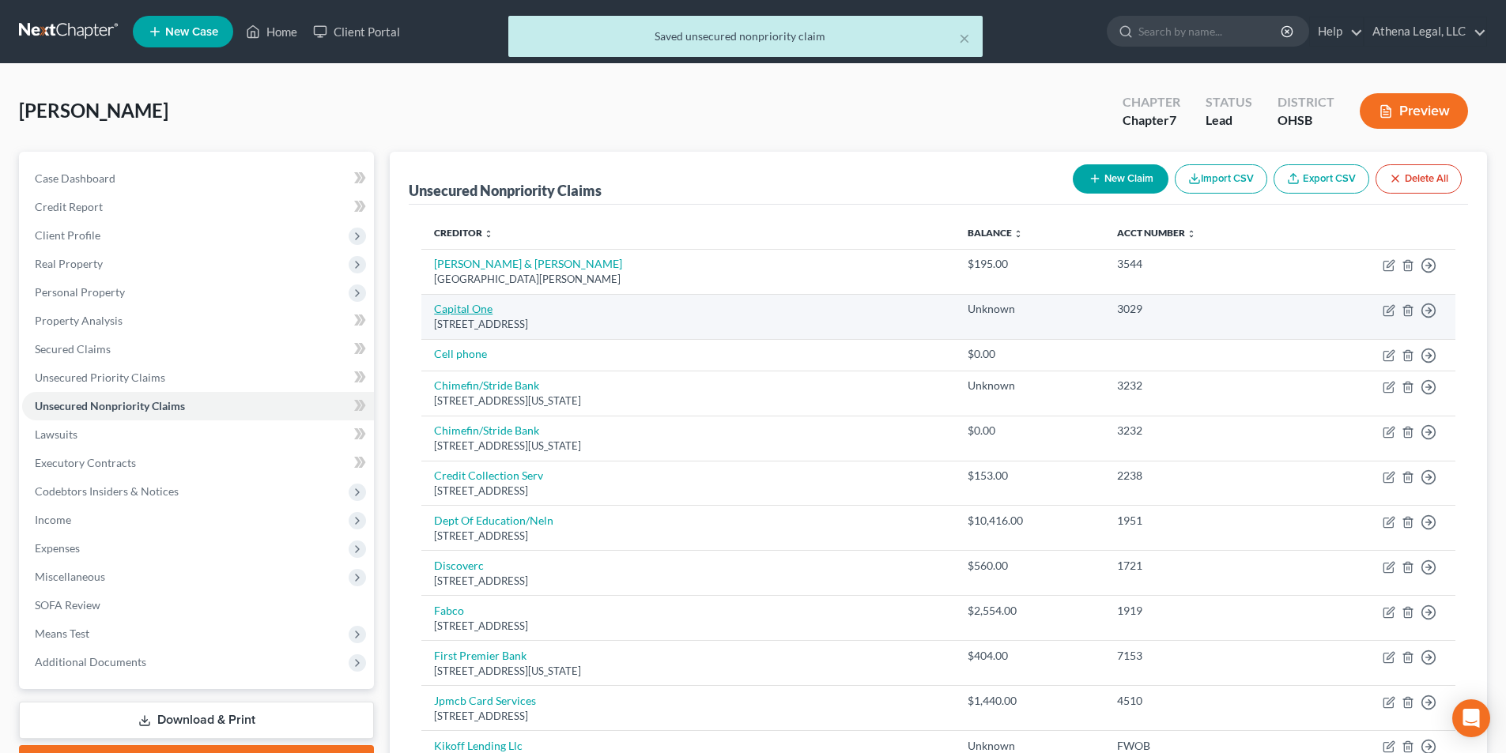
click at [490, 306] on link "Capital One" at bounding box center [463, 308] width 59 height 13
select select "46"
select select "2"
select select "0"
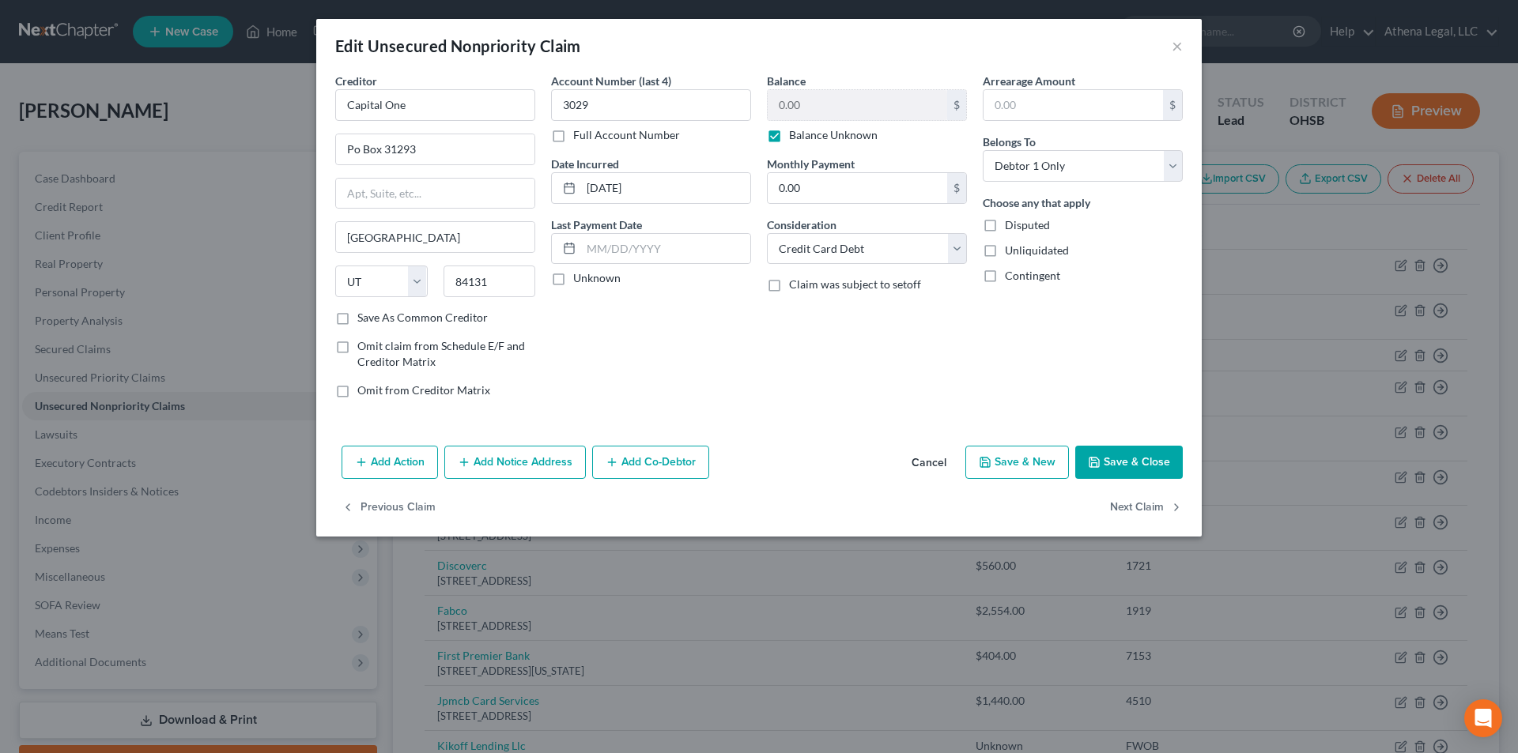
click at [789, 136] on label "Balance Unknown" at bounding box center [833, 135] width 89 height 16
click at [795, 136] on input "Balance Unknown" at bounding box center [800, 132] width 10 height 10
checkbox input "false"
click at [1132, 469] on button "Save & Close" at bounding box center [1129, 462] width 108 height 33
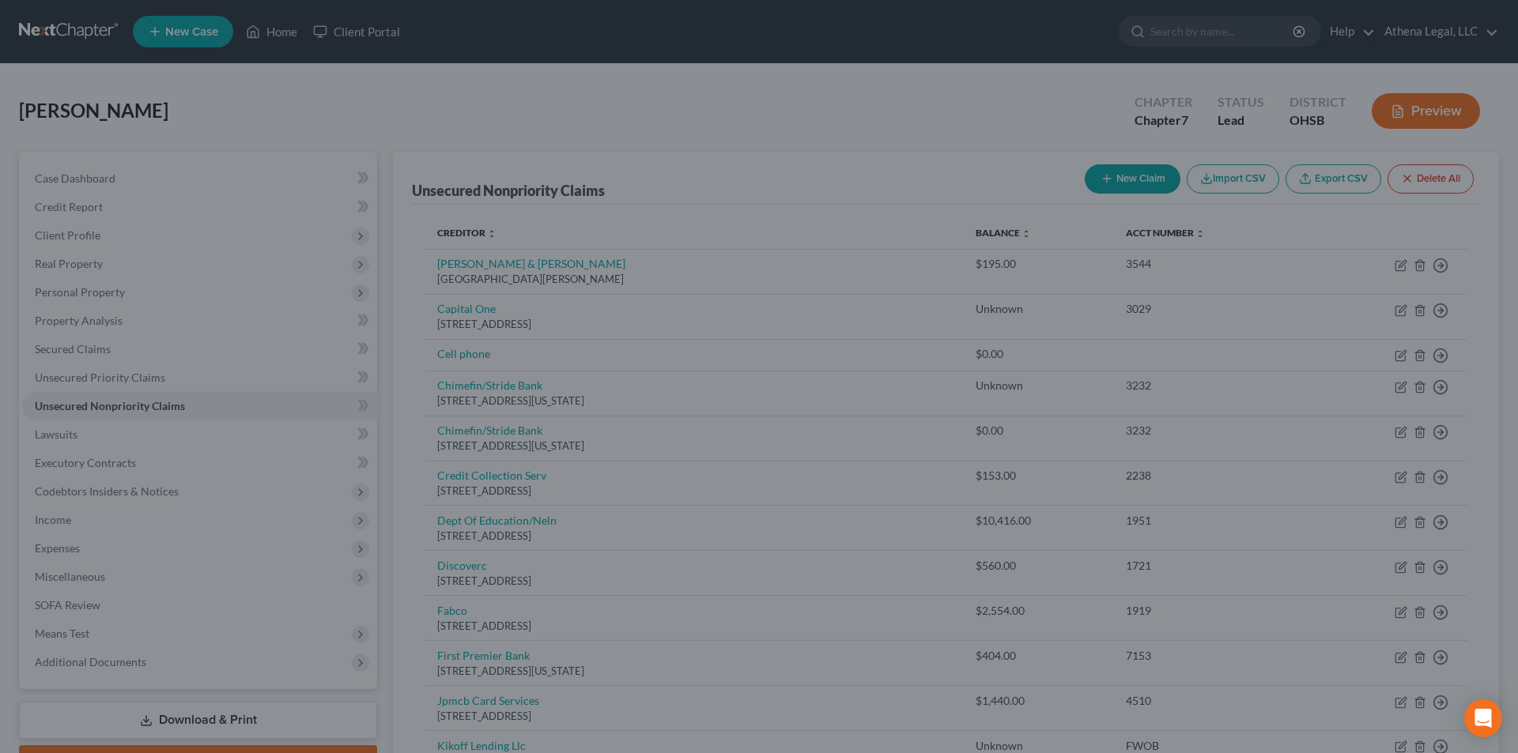
type input "300.00"
type input "0"
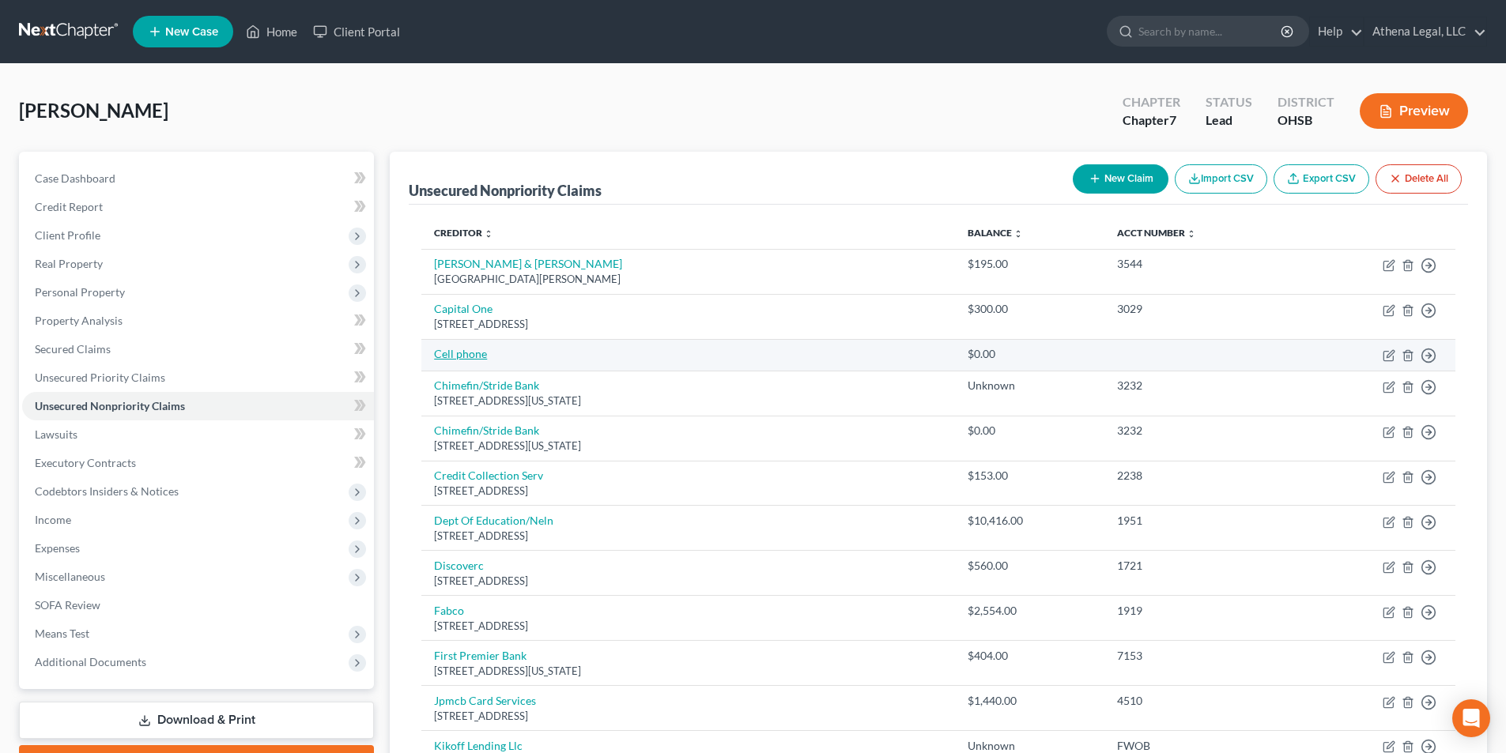
click at [478, 358] on link "Cell phone" at bounding box center [460, 353] width 53 height 13
select select "0"
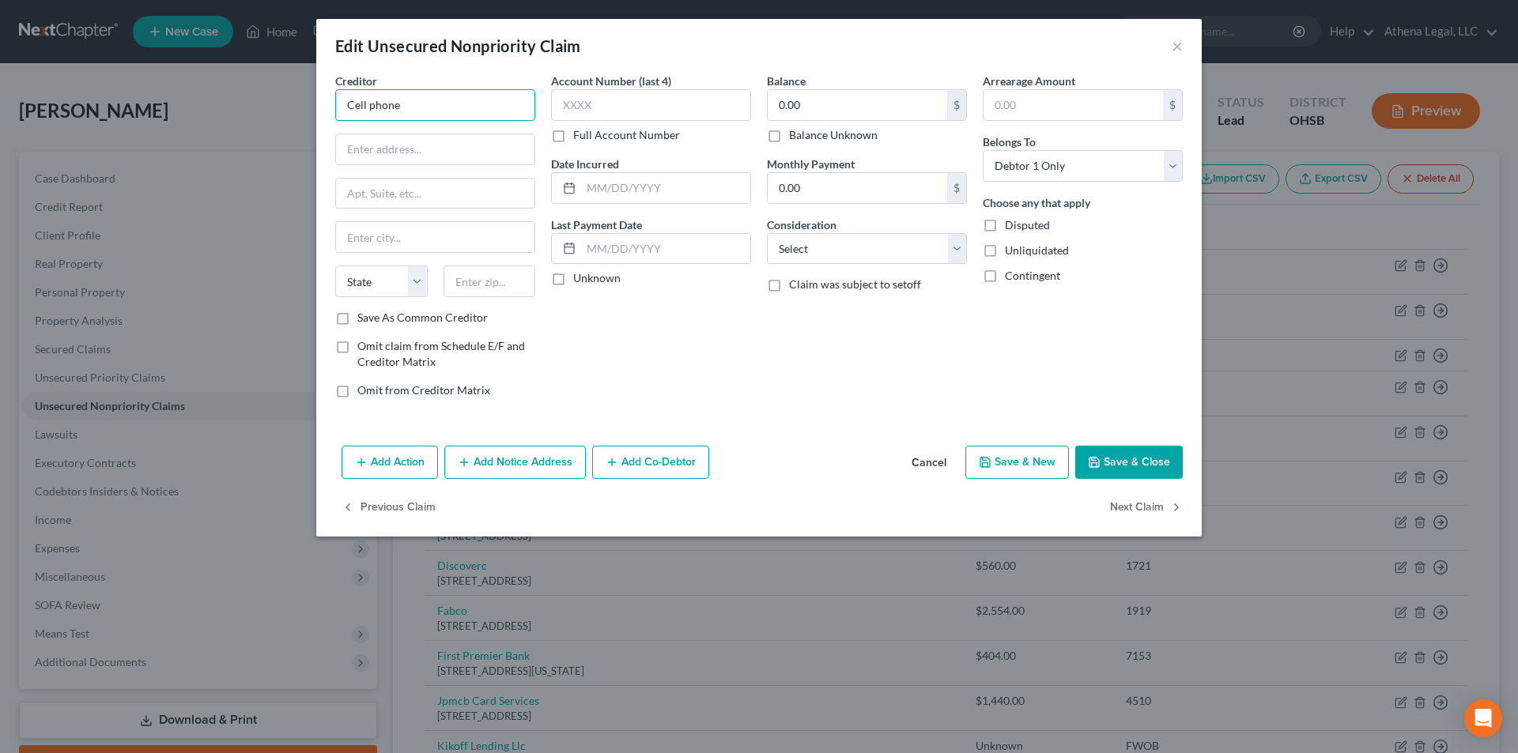
drag, startPoint x: 443, startPoint y: 91, endPoint x: 315, endPoint y: 87, distance: 128.1
click at [315, 87] on div "Edit Unsecured Nonpriority Claim × Creditor * Cell phone State AL AK AR AZ CA C…" at bounding box center [759, 376] width 1518 height 753
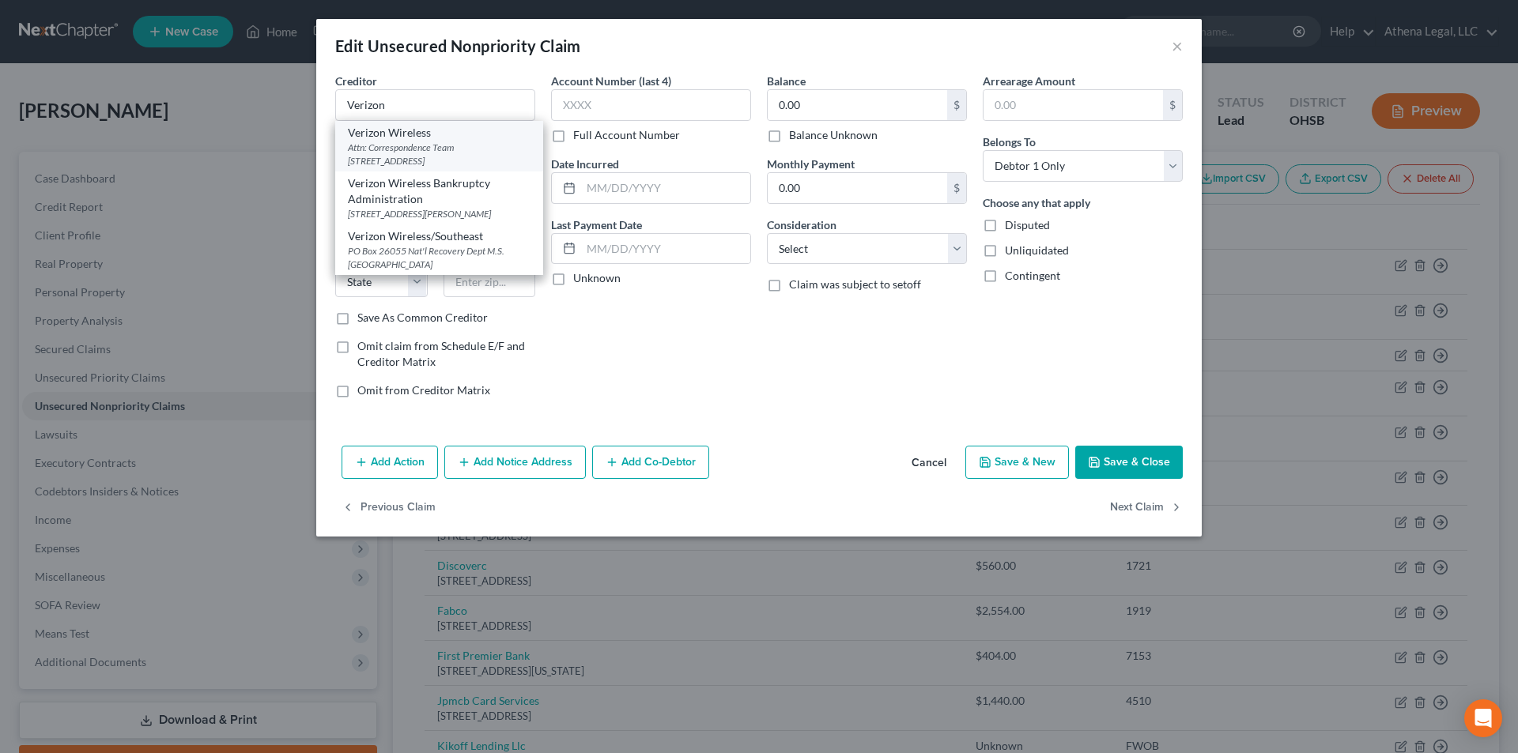
click at [376, 141] on div "Attn: Correspondence Team PO Box 5029, Wallingford, CT 06492" at bounding box center [439, 154] width 183 height 27
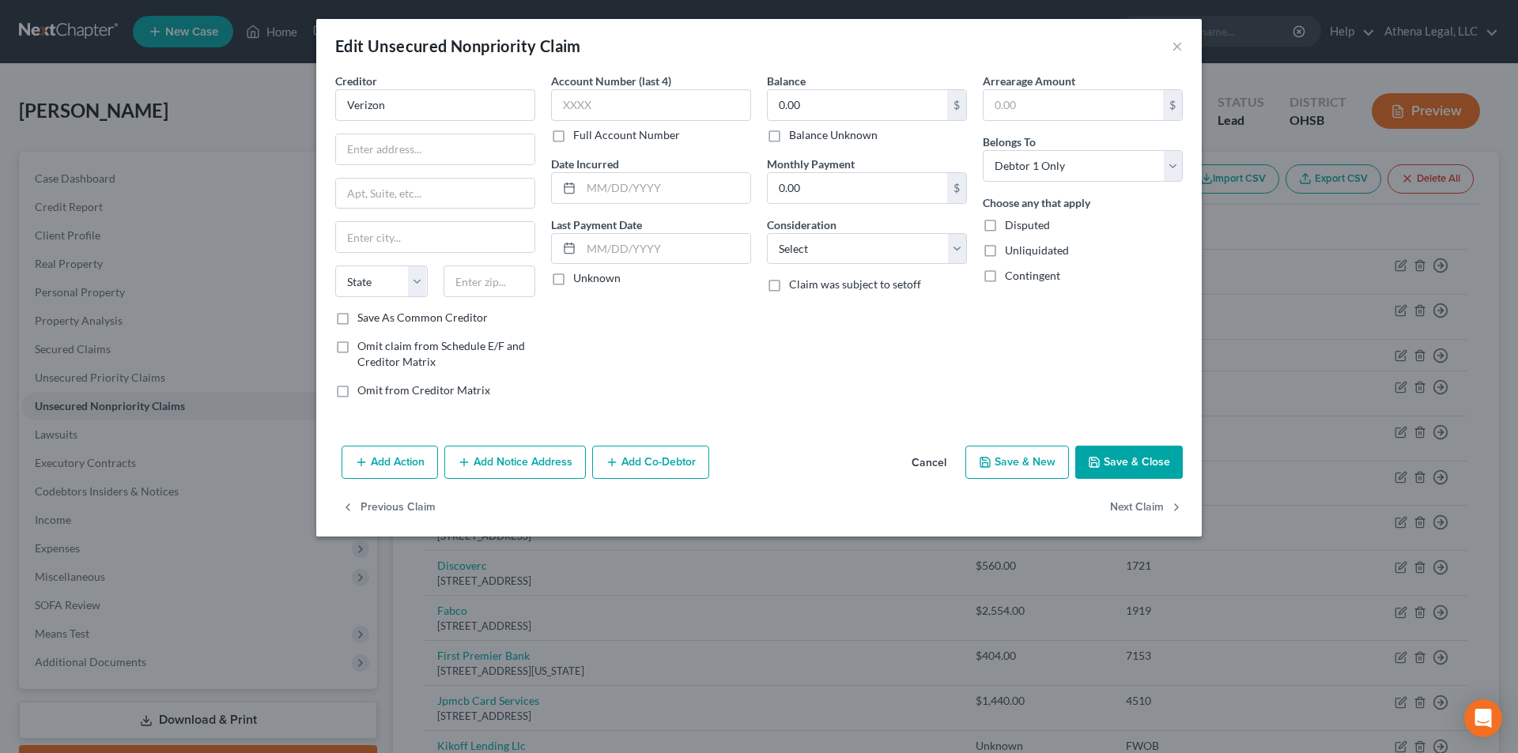
type input "Verizon Wireless"
type input "Attn: Correspondence Team"
type input "PO Box 5029"
type input "Wallingford"
select select "6"
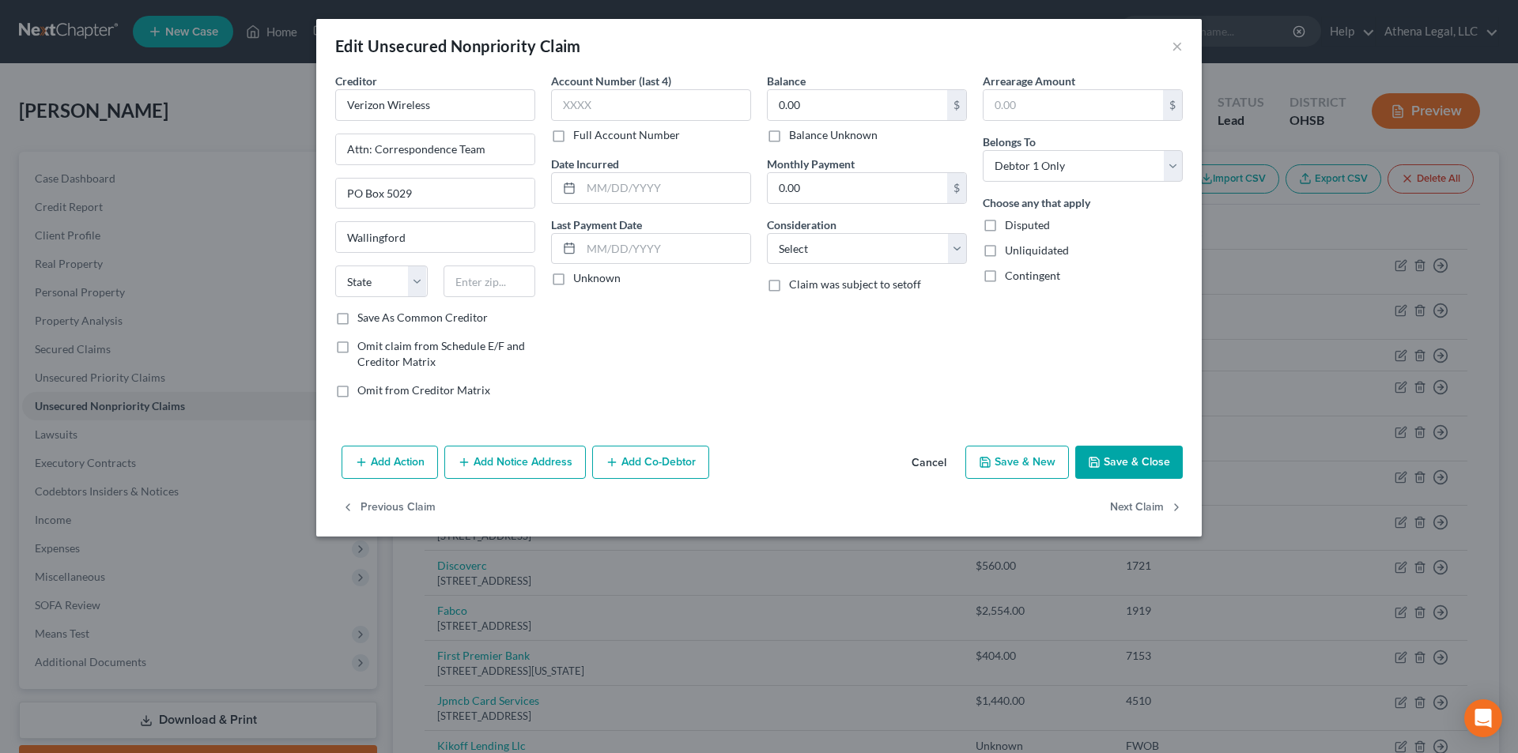
type input "06492"
drag, startPoint x: 459, startPoint y: 110, endPoint x: 330, endPoint y: 108, distance: 128.1
click at [330, 108] on div "Creditor * Verizon Wireless Attn: Correspondence Team PO Box 5029 Wallingford S…" at bounding box center [435, 242] width 216 height 338
click at [842, 97] on input "0.00" at bounding box center [857, 105] width 179 height 30
type input "1,000"
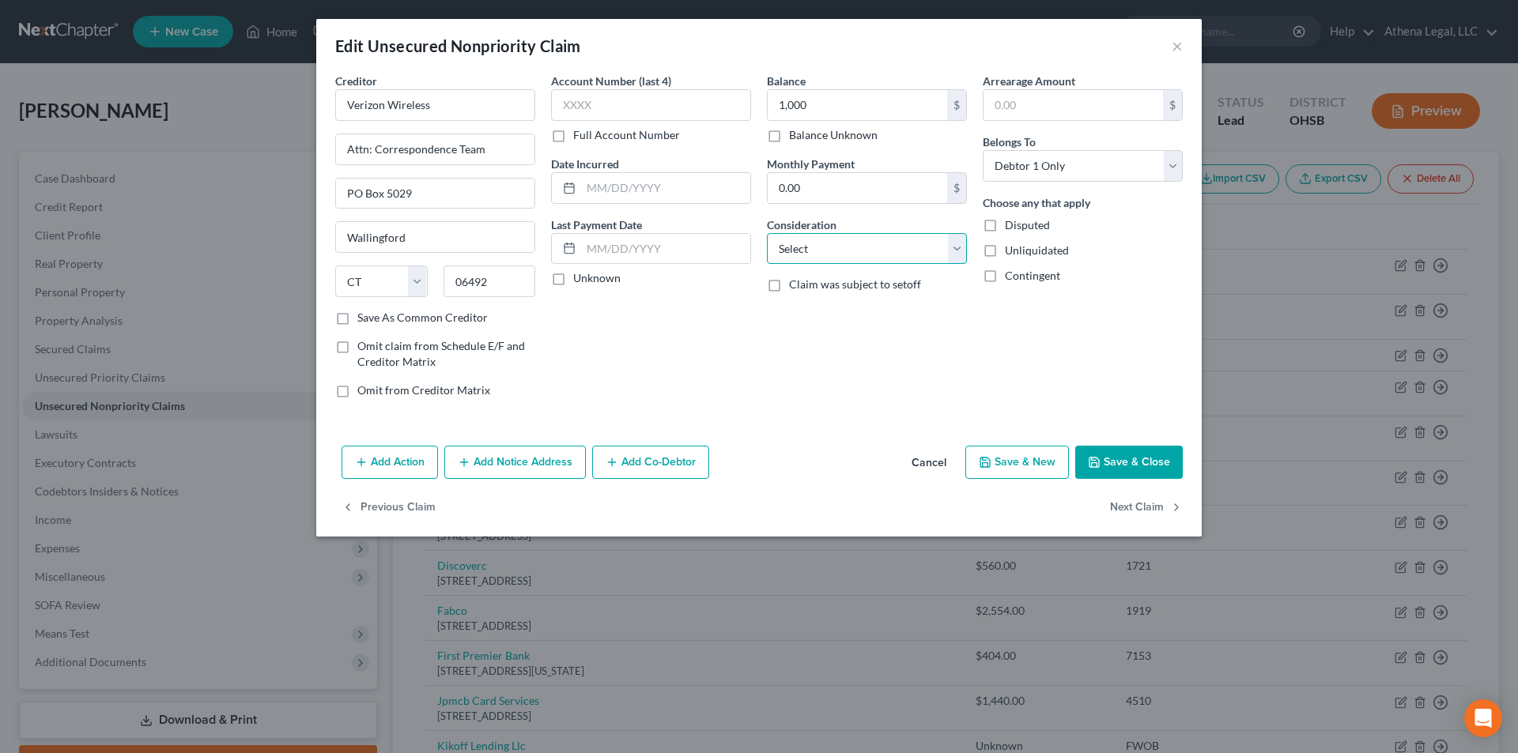
click at [845, 247] on select "Select Cable / Satellite Services Collection Agency Credit Card Debt Debt Couns…" at bounding box center [867, 249] width 200 height 32
select select "20"
click at [767, 233] on select "Select Cable / Satellite Services Collection Agency Credit Card Debt Debt Couns…" at bounding box center [867, 249] width 200 height 32
click at [1147, 460] on button "Save & Close" at bounding box center [1129, 462] width 108 height 33
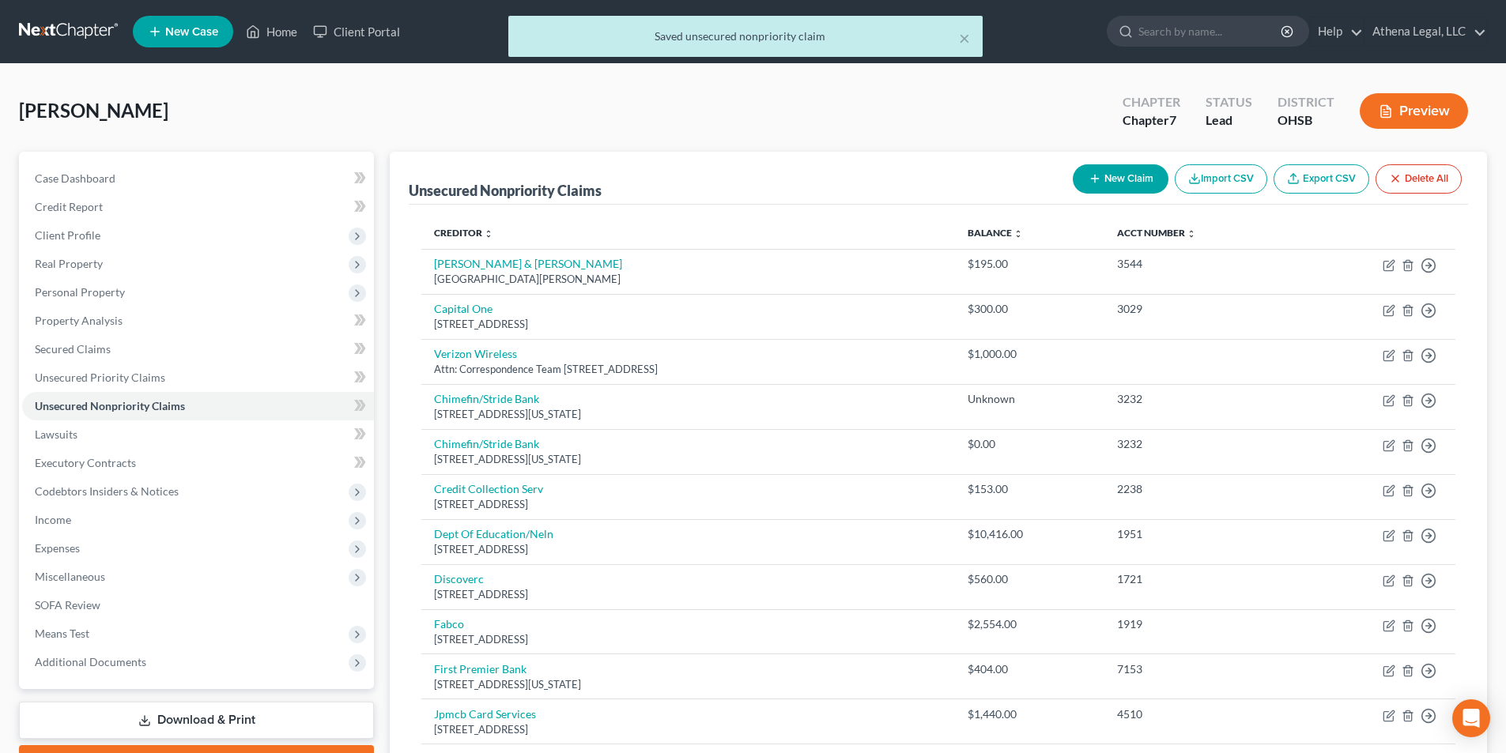
click at [1112, 187] on button "New Claim" at bounding box center [1121, 178] width 96 height 29
select select "0"
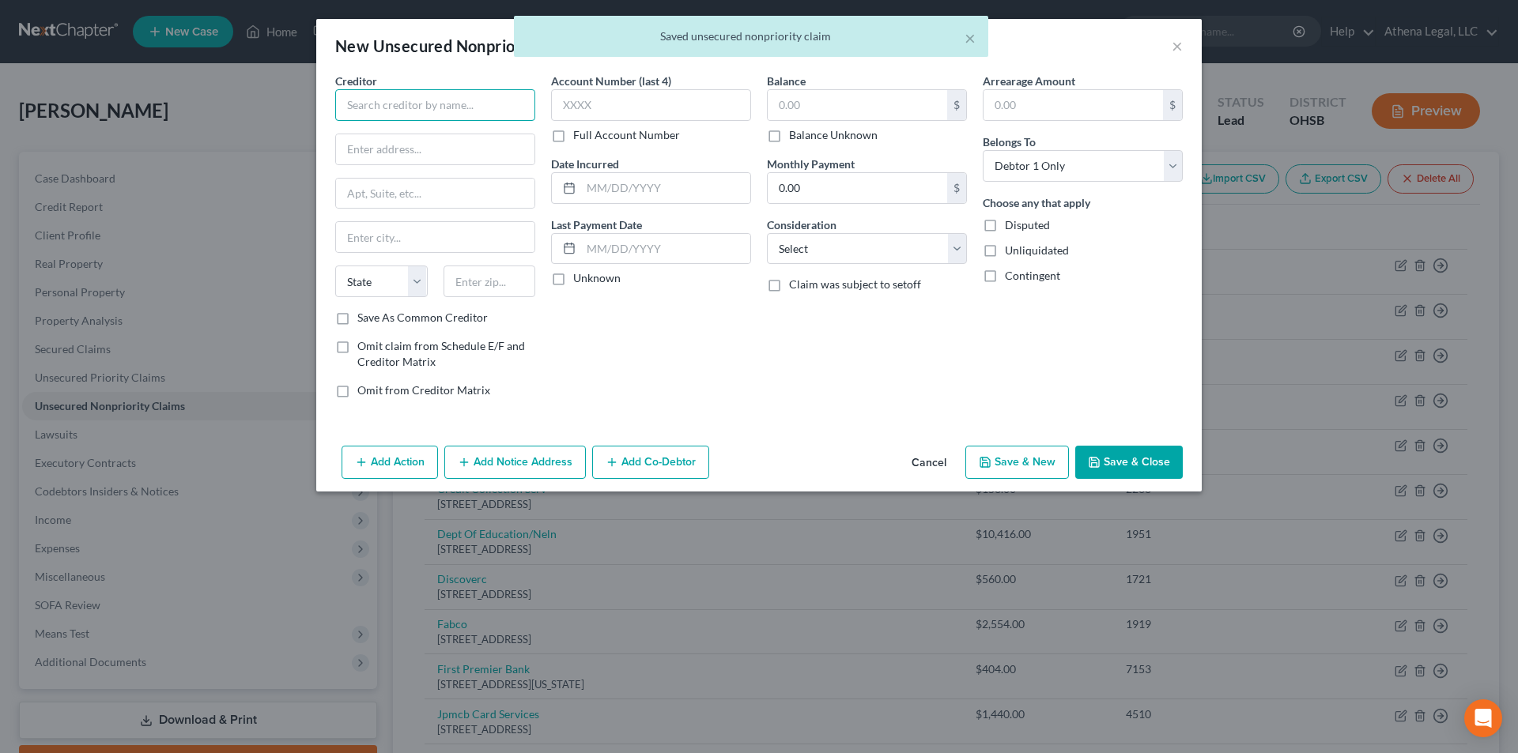
drag, startPoint x: 426, startPoint y: 101, endPoint x: 418, endPoint y: 89, distance: 14.9
click at [427, 100] on input "text" at bounding box center [435, 105] width 200 height 32
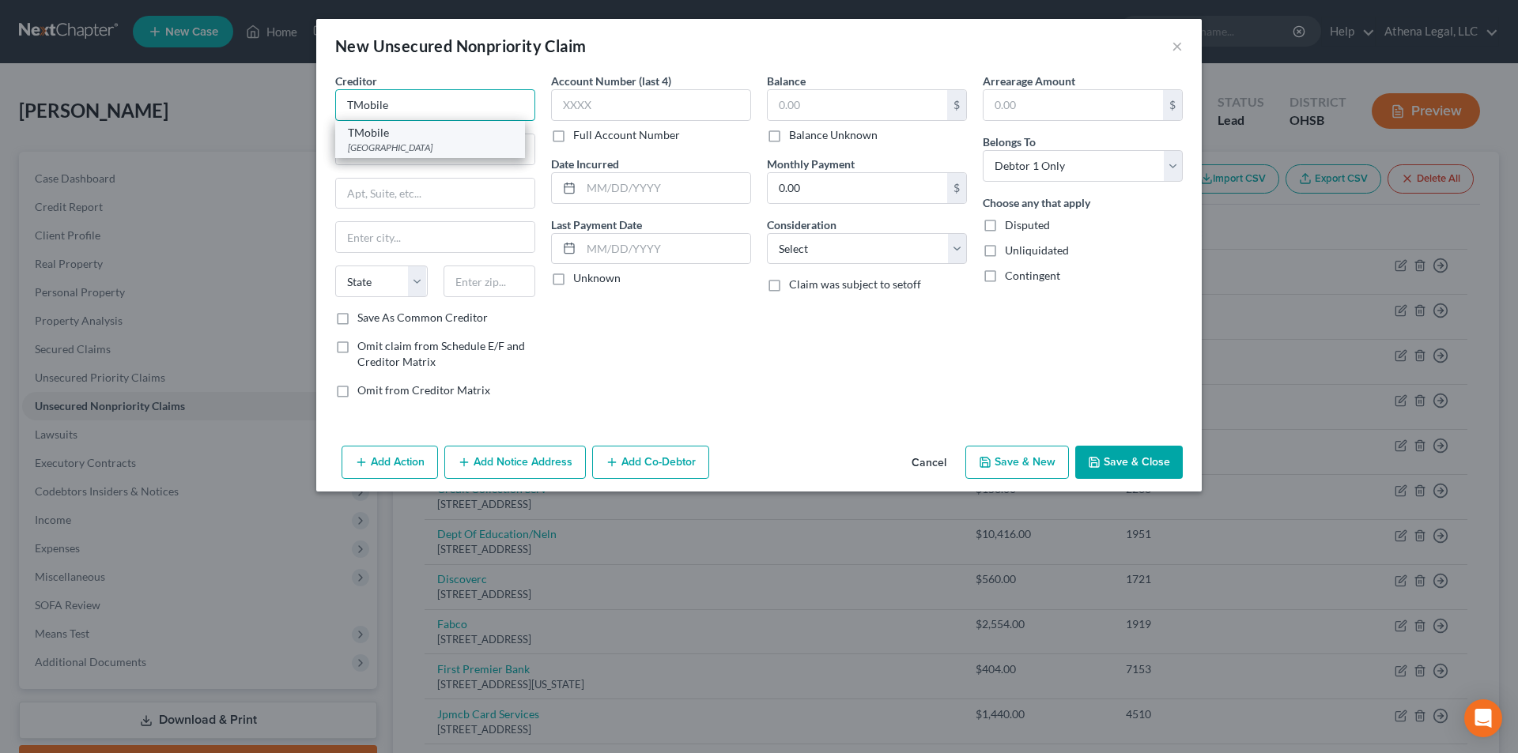
type input "TMobile"
click at [411, 137] on div "TMobile" at bounding box center [430, 133] width 164 height 16
type input "PO Box 742596"
type input "Cincinnati"
select select "36"
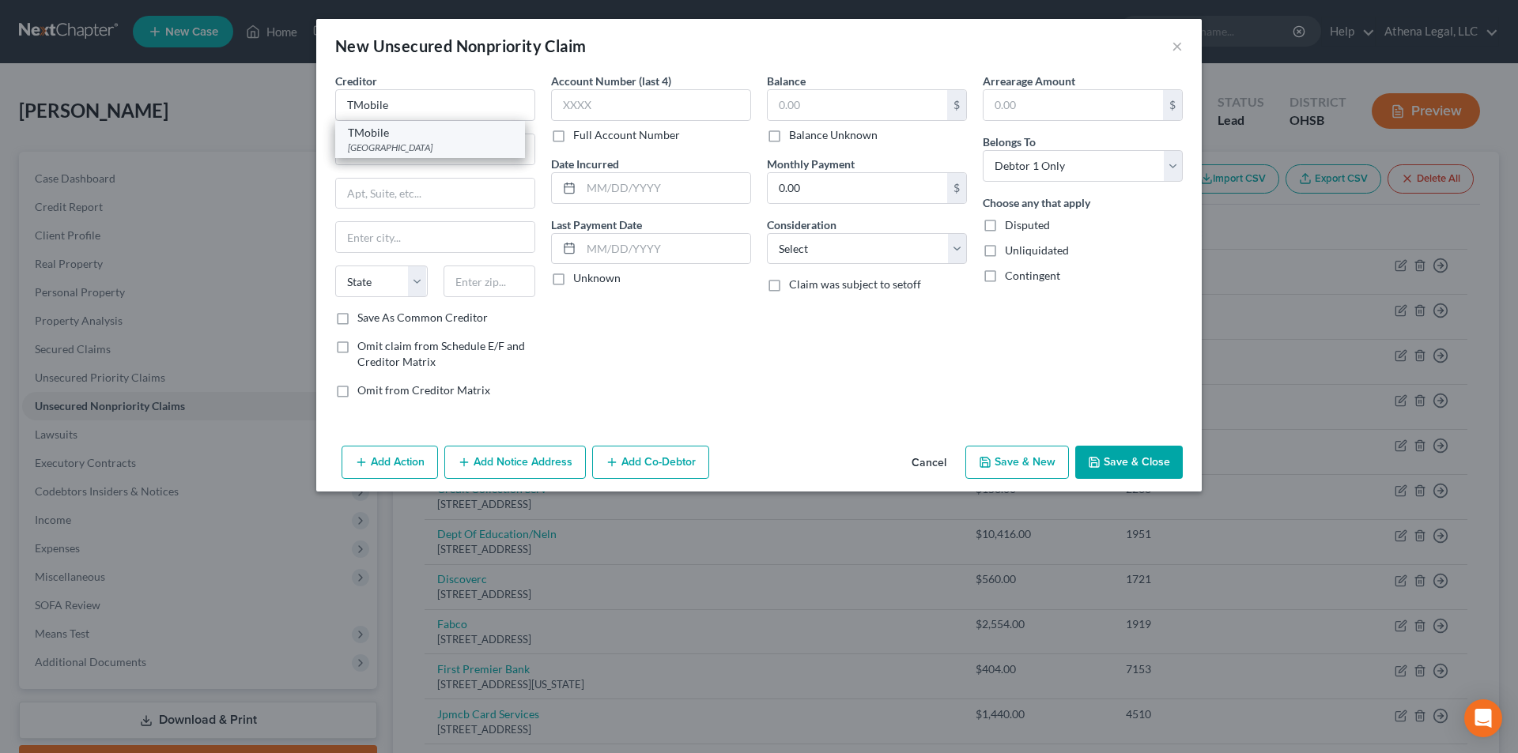
type input "45274"
click at [836, 100] on input "text" at bounding box center [857, 105] width 179 height 30
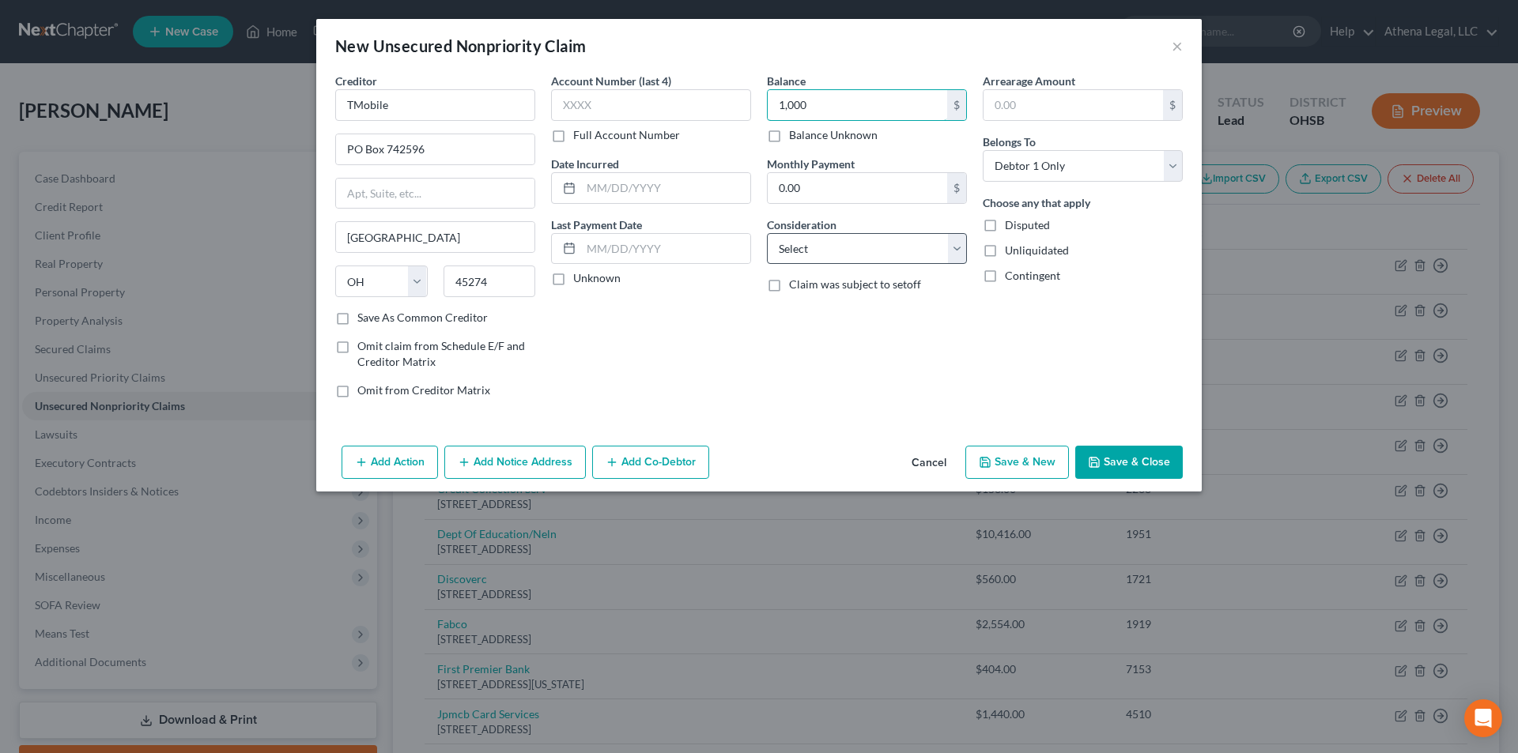
type input "1,000"
click at [829, 248] on select "Select Cable / Satellite Services Collection Agency Credit Card Debt Debt Couns…" at bounding box center [867, 249] width 200 height 32
drag, startPoint x: 385, startPoint y: 97, endPoint x: 302, endPoint y: 123, distance: 86.8
click at [302, 123] on div "New Unsecured Nonpriority Claim × Creditor * TMobile PO Box 742596 Cincinnati S…" at bounding box center [759, 376] width 1518 height 753
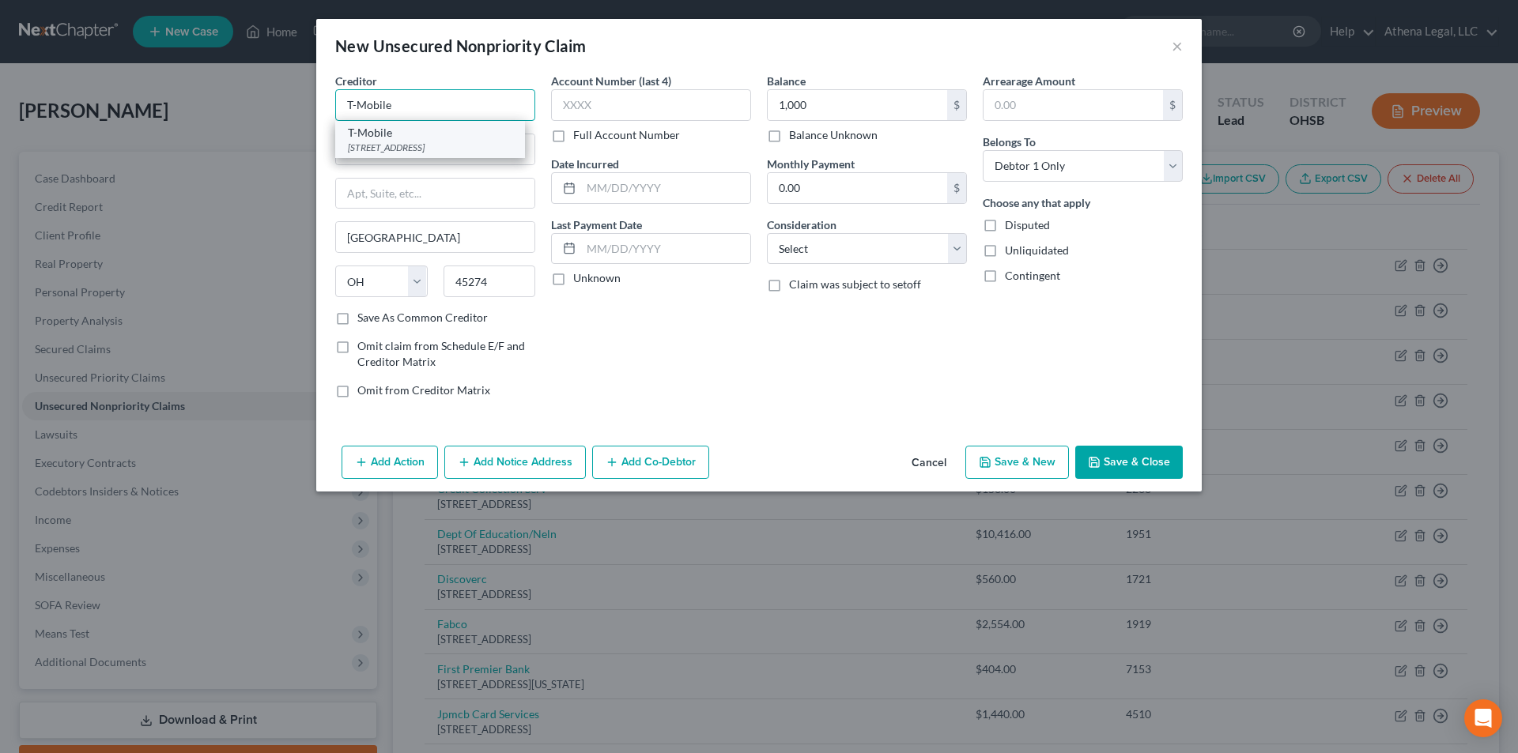
type input "T-Mobile"
click at [360, 135] on div "T-Mobile" at bounding box center [430, 133] width 164 height 16
type input "PO Box 53410"
type input "Bellevue"
select select "50"
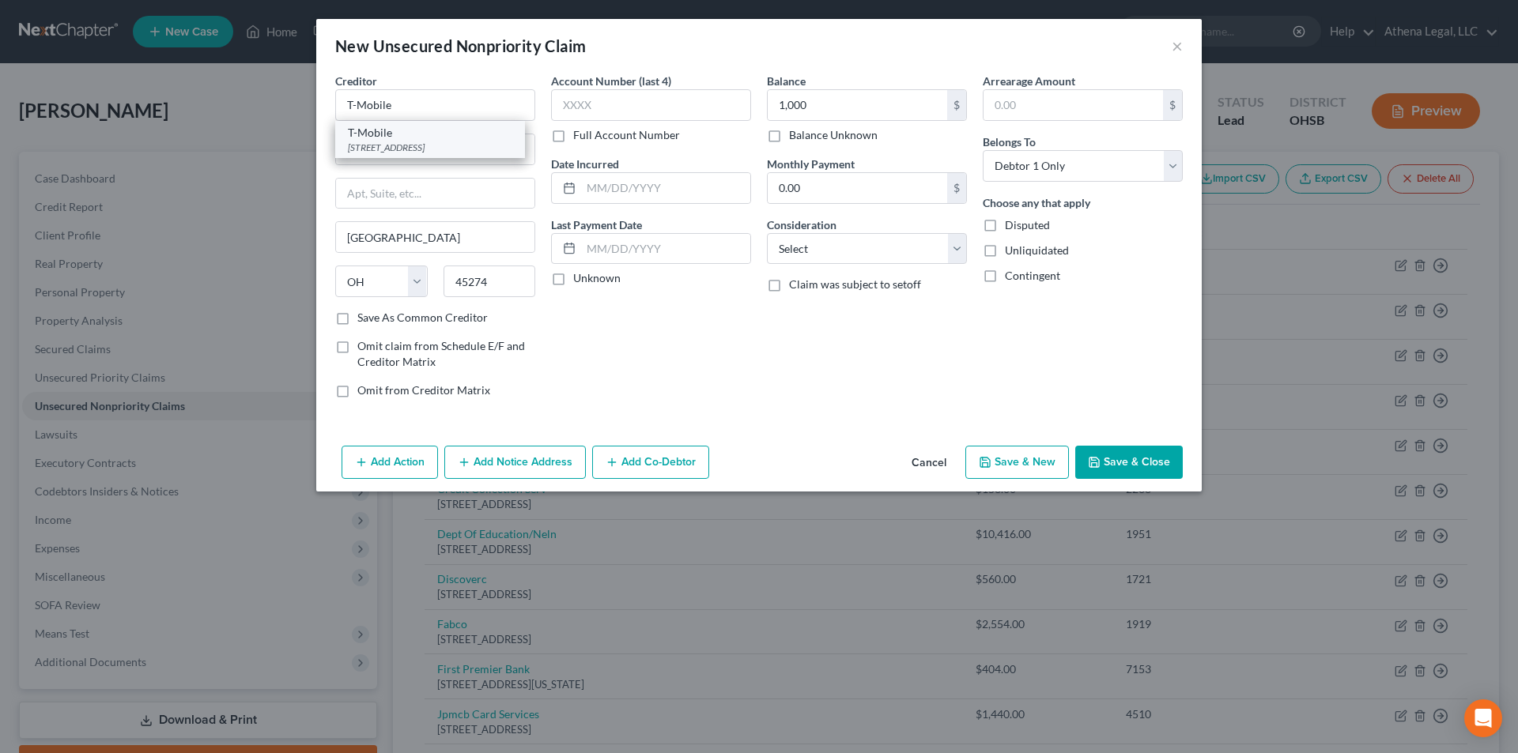
type input "98015"
click at [846, 250] on select "Select Cable / Satellite Services Collection Agency Credit Card Debt Debt Couns…" at bounding box center [867, 249] width 200 height 32
click at [878, 245] on select "Select Cable / Satellite Services Collection Agency Credit Card Debt Debt Couns…" at bounding box center [867, 249] width 200 height 32
click at [863, 241] on select "Select Cable / Satellite Services Collection Agency Credit Card Debt Debt Couns…" at bounding box center [867, 249] width 200 height 32
select select "19"
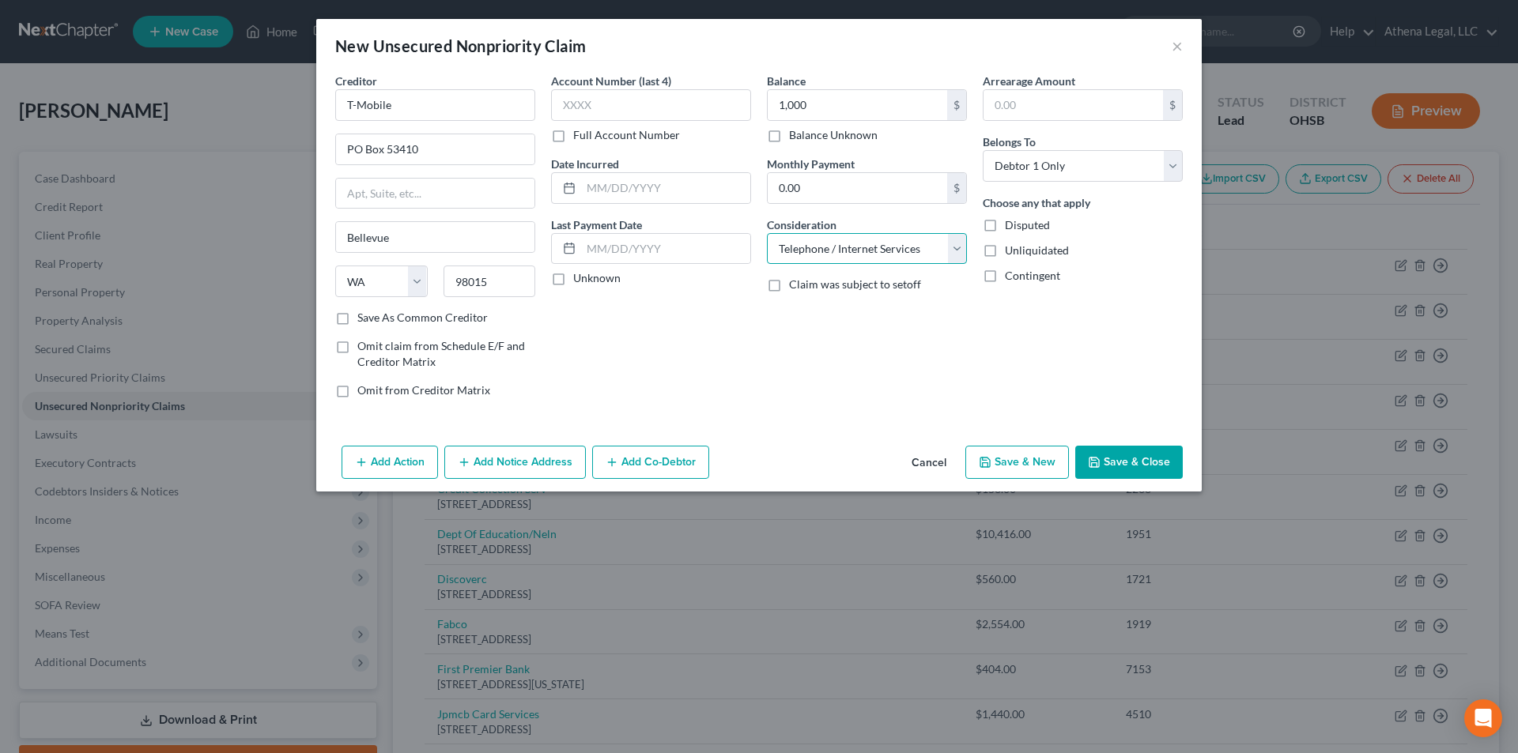
click at [767, 233] on select "Select Cable / Satellite Services Collection Agency Credit Card Debt Debt Couns…" at bounding box center [867, 249] width 200 height 32
click at [865, 256] on select "Select Cable / Satellite Services Collection Agency Credit Card Debt Debt Couns…" at bounding box center [867, 249] width 200 height 32
click at [1118, 462] on button "Save & Close" at bounding box center [1129, 462] width 108 height 33
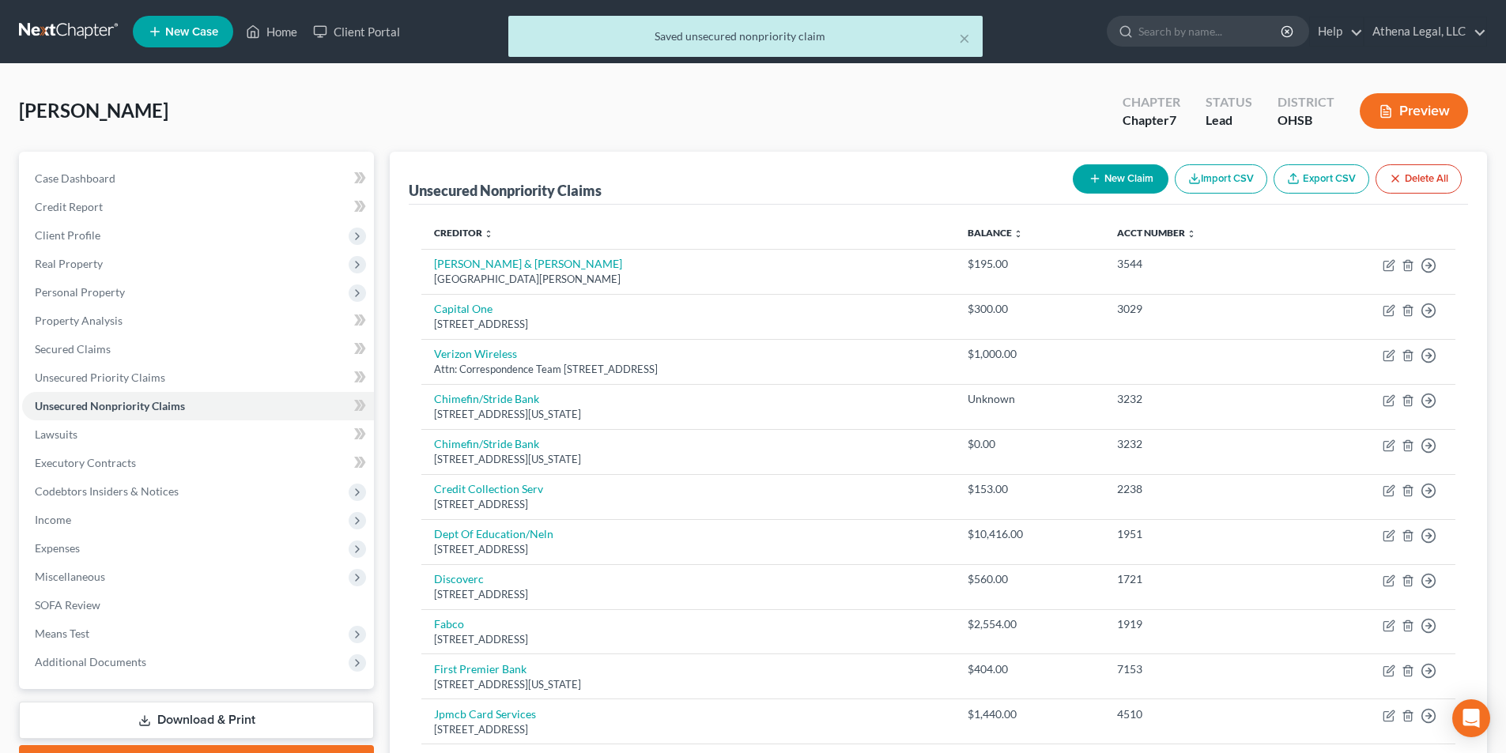
click at [1107, 181] on button "New Claim" at bounding box center [1121, 178] width 96 height 29
select select "0"
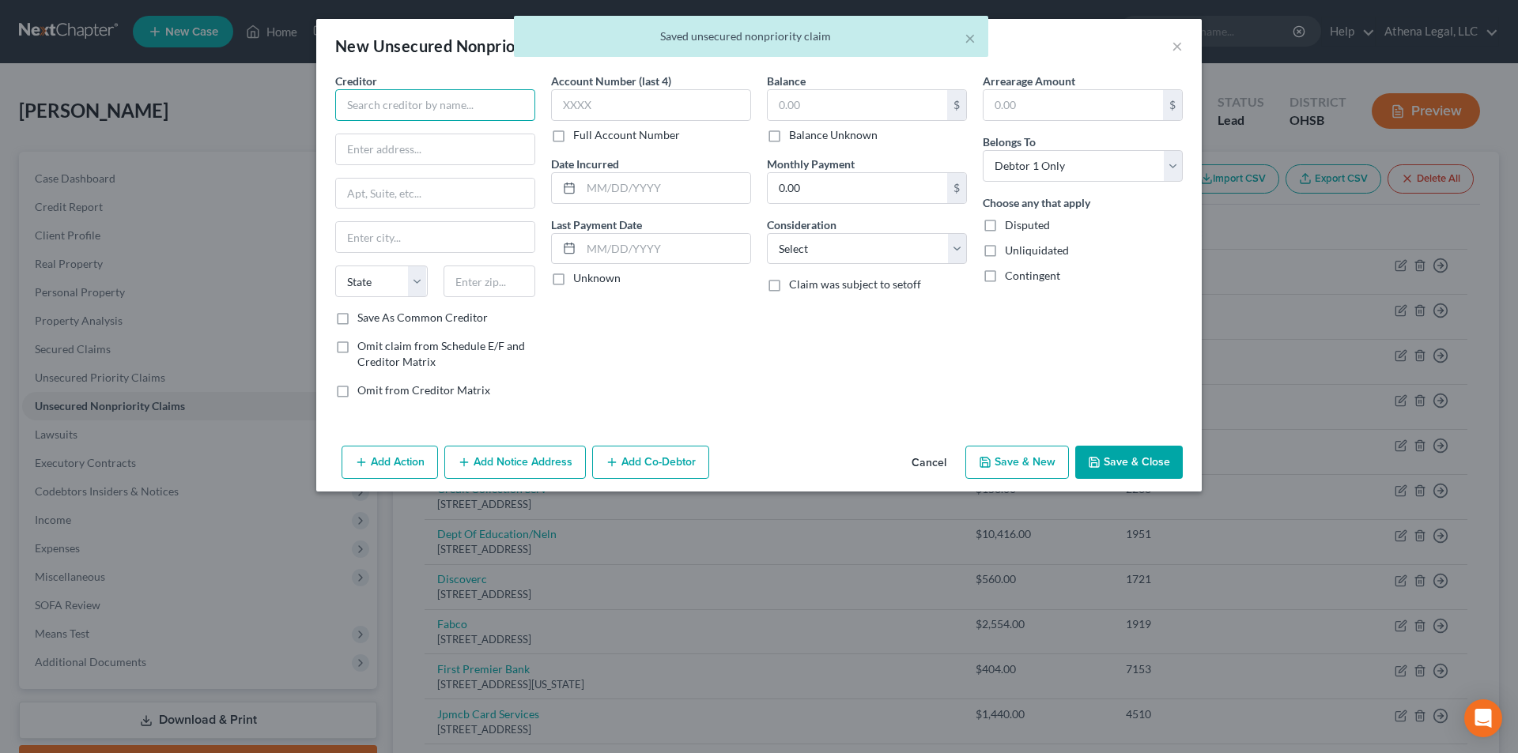
click at [511, 120] on input "text" at bounding box center [435, 105] width 200 height 32
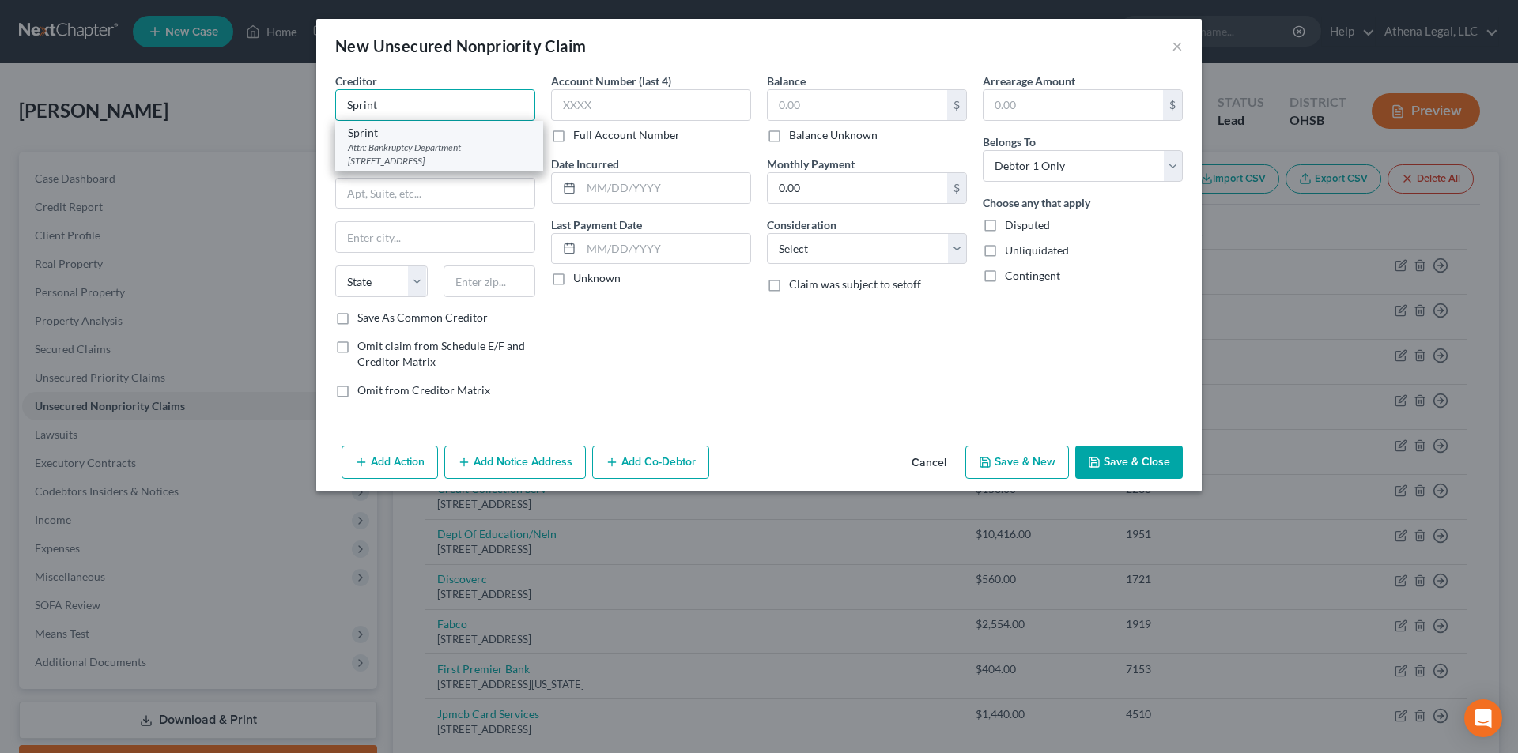
type input "Sprint"
click at [484, 147] on div "Attn: Bankruptcy Department PO Box 7949, Shawnee Mission, KS 66207" at bounding box center [439, 154] width 183 height 27
type input "Attn: Bankruptcy Department"
type input "PO Box 7949"
type input "Shawnee Mission"
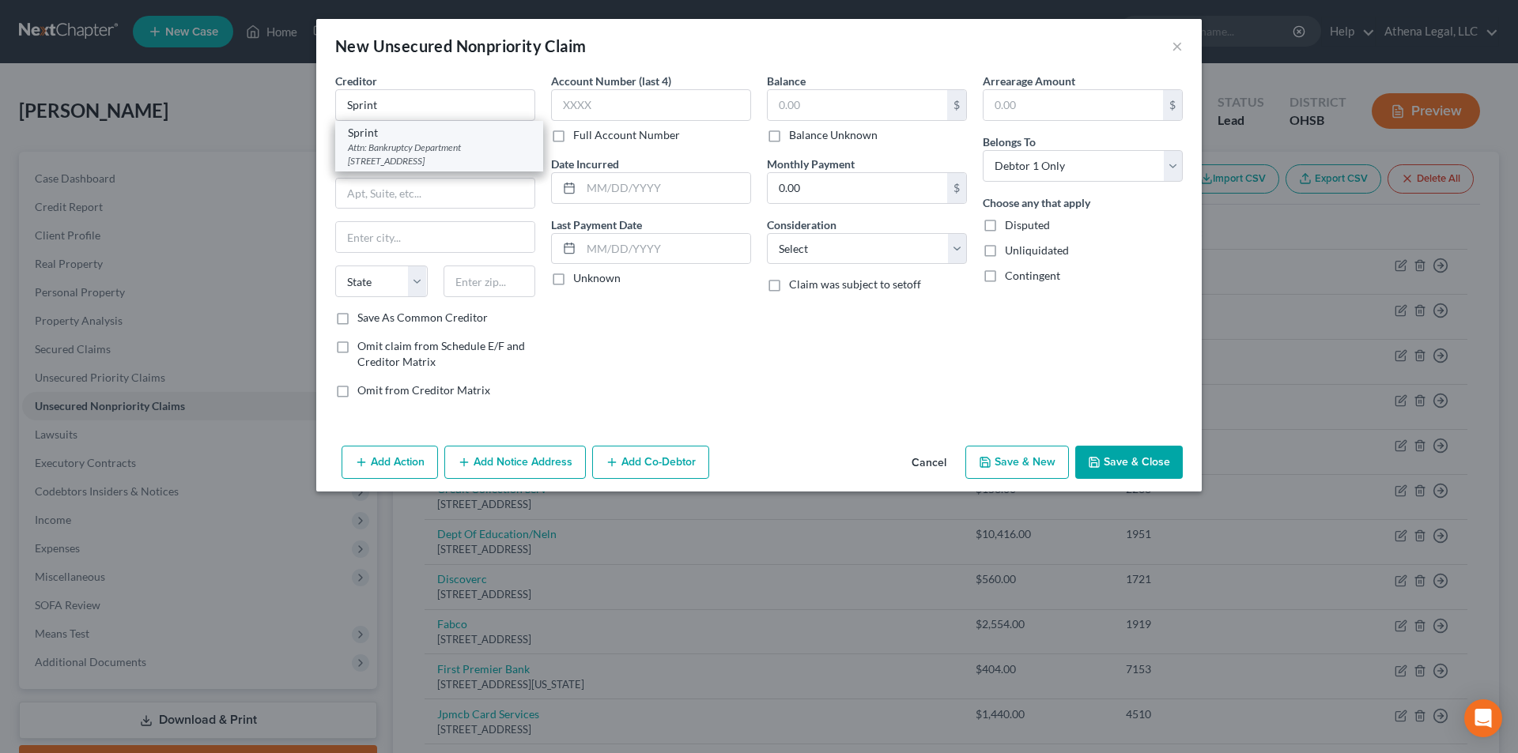
select select "17"
type input "66207"
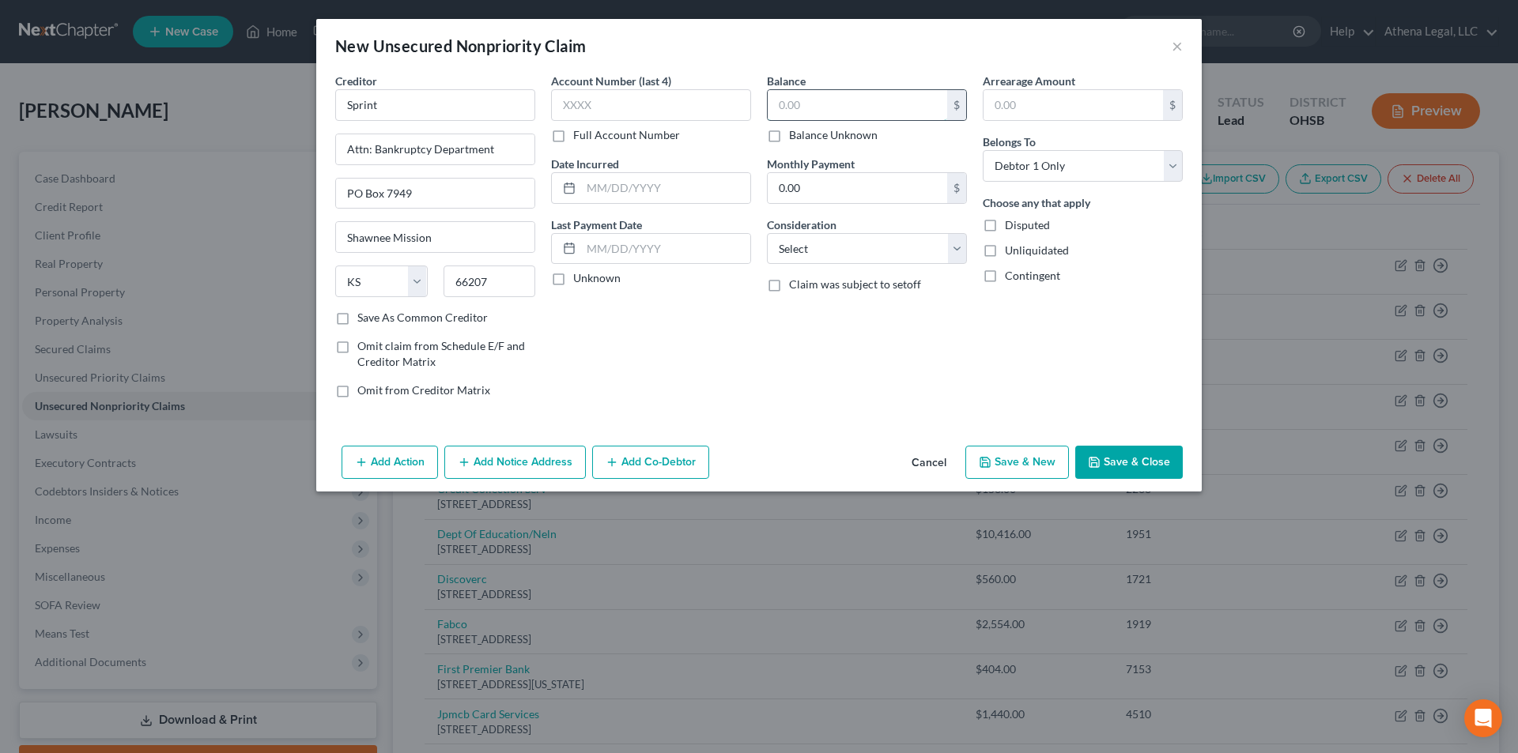
click at [859, 115] on input "text" at bounding box center [857, 105] width 179 height 30
type input "1,000"
click at [845, 244] on select "Select Cable / Satellite Services Collection Agency Credit Card Debt Debt Couns…" at bounding box center [867, 249] width 200 height 32
select select "19"
click at [767, 233] on select "Select Cable / Satellite Services Collection Agency Credit Card Debt Debt Couns…" at bounding box center [867, 249] width 200 height 32
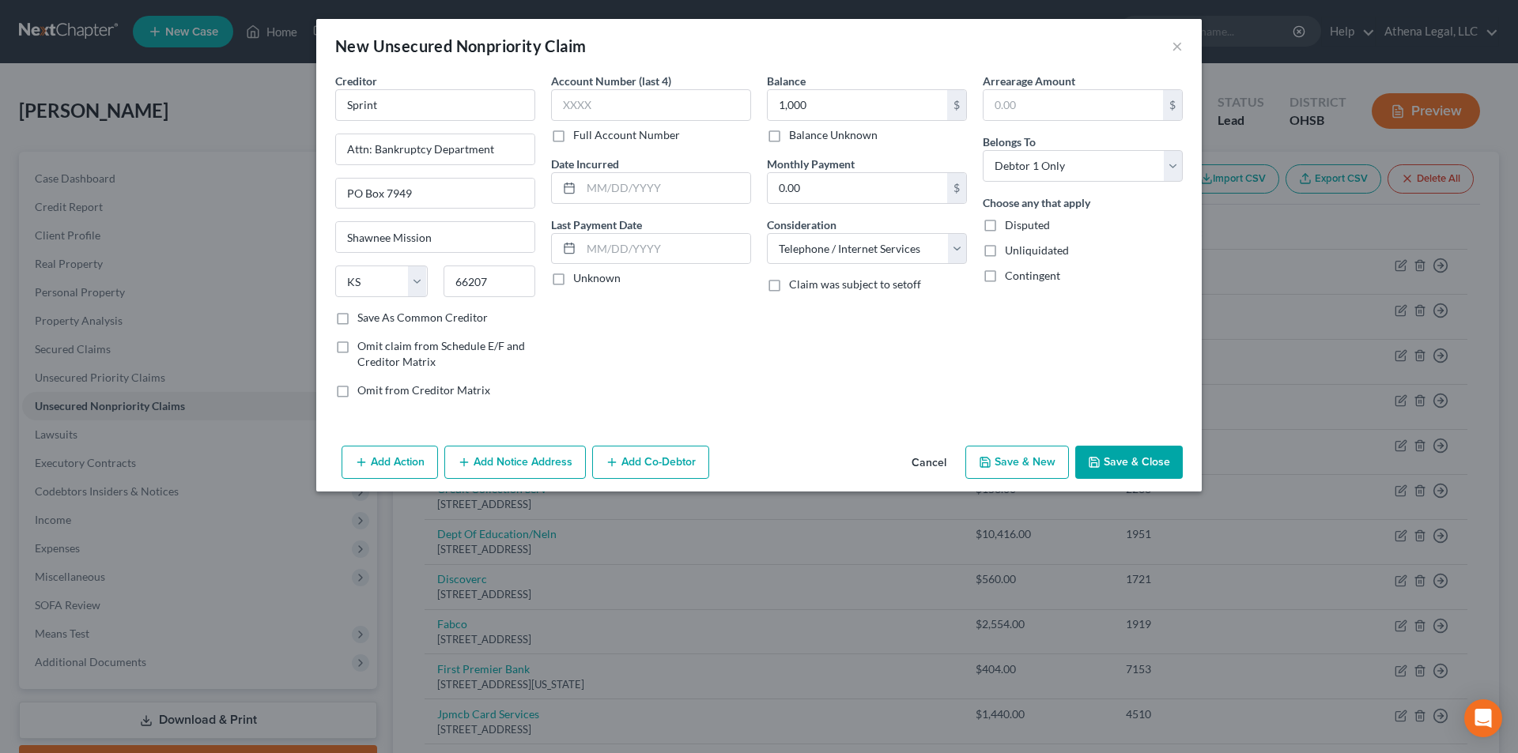
click at [1147, 470] on button "Save & Close" at bounding box center [1129, 462] width 108 height 33
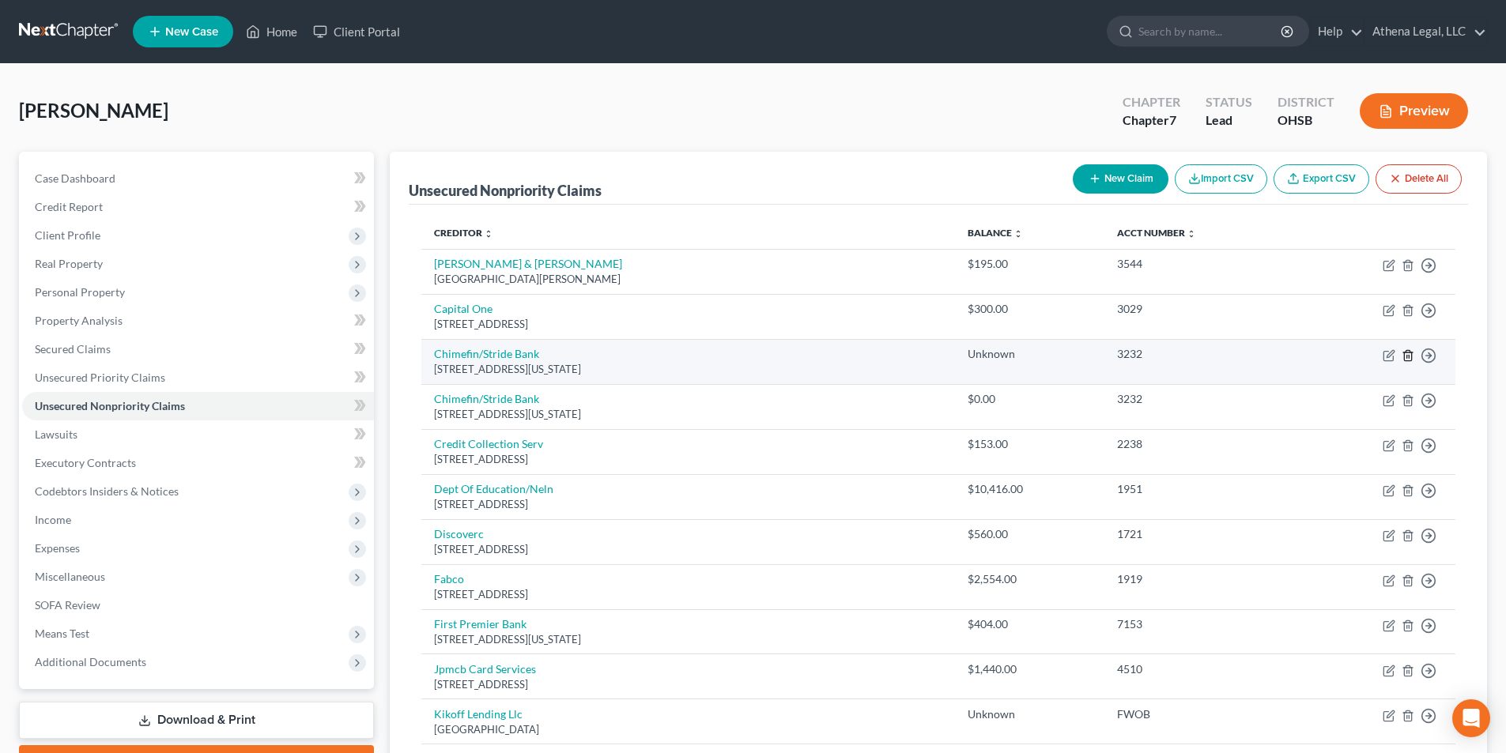
click at [1410, 359] on icon "button" at bounding box center [1408, 355] width 13 height 13
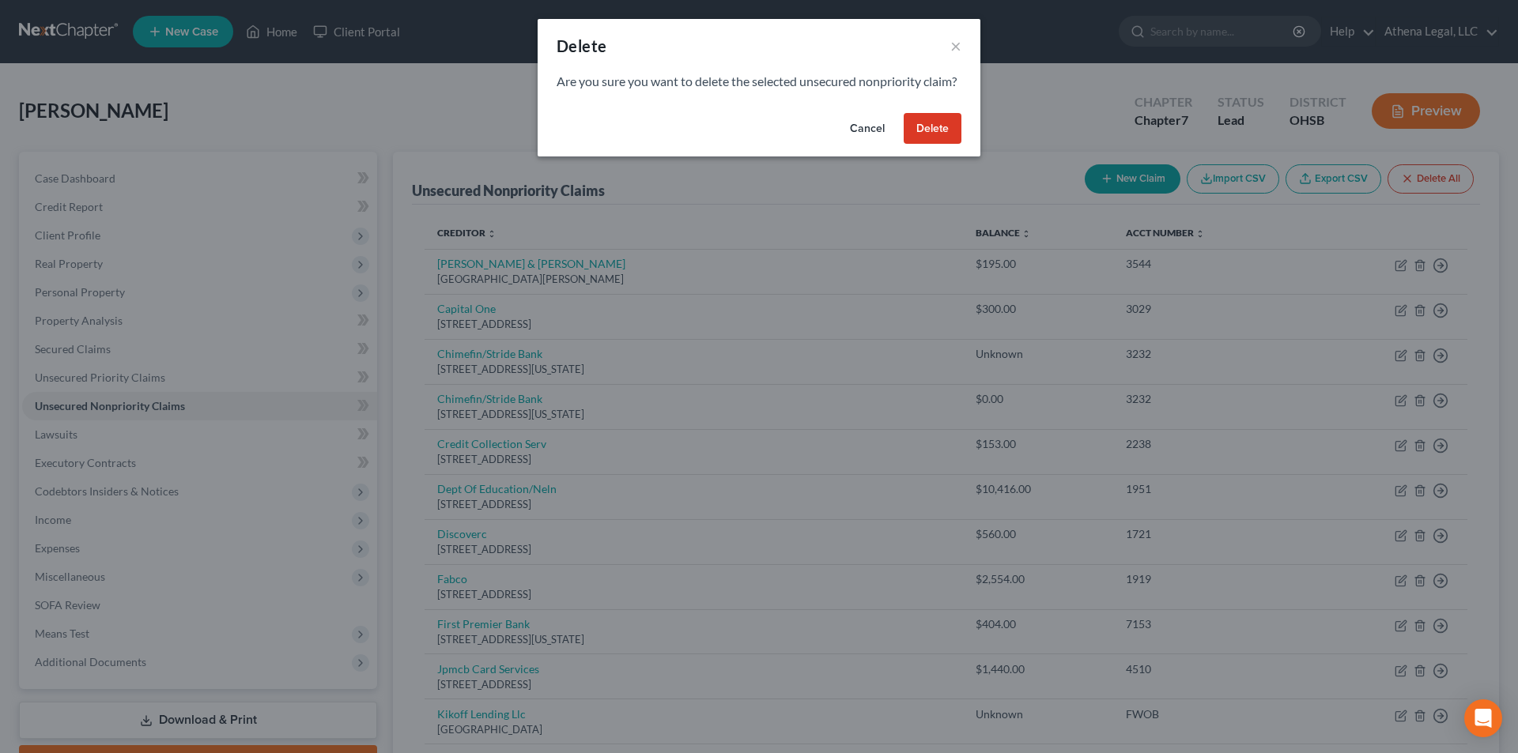
click at [950, 145] on button "Delete" at bounding box center [933, 129] width 58 height 32
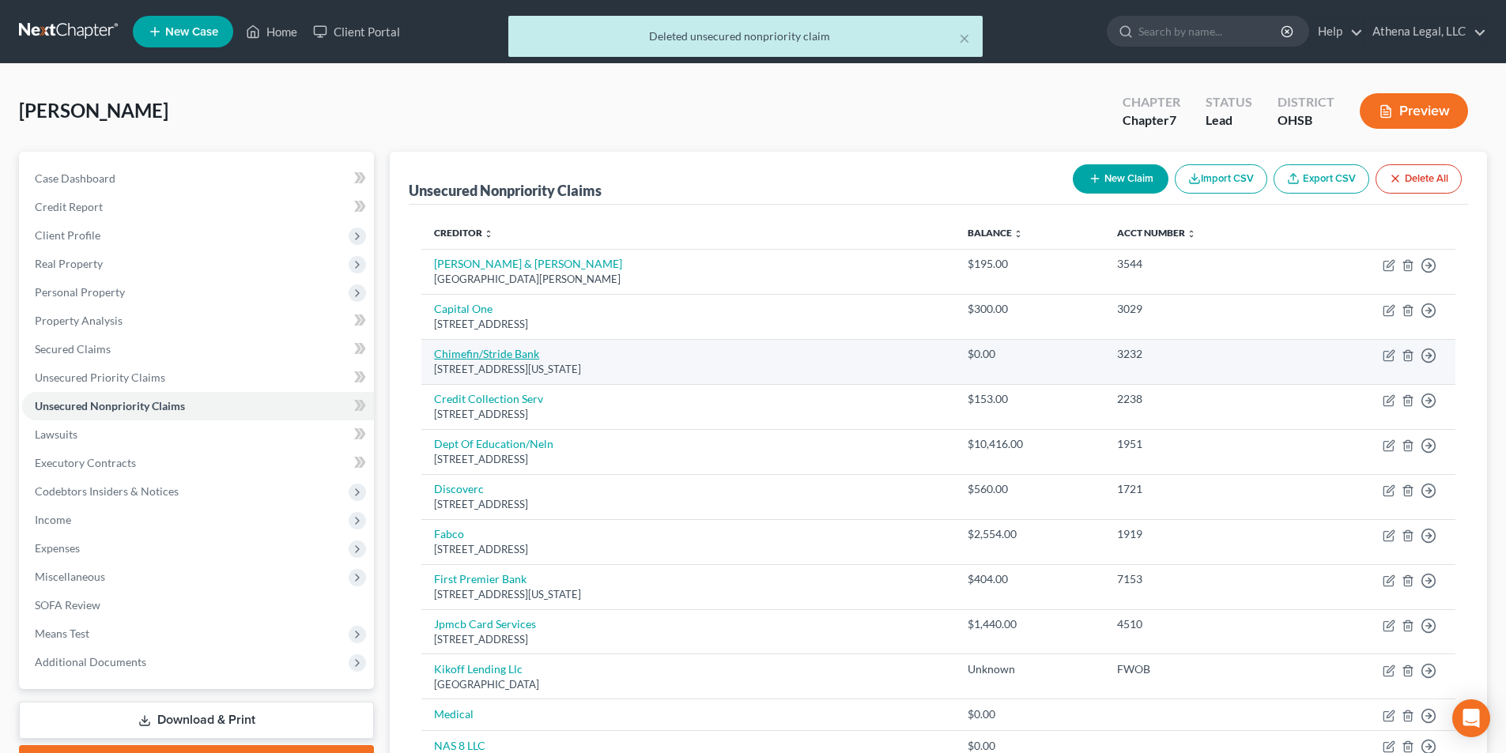
click at [494, 354] on link "Chimefin/Stride Bank" at bounding box center [486, 353] width 105 height 13
select select "4"
select select "2"
select select "0"
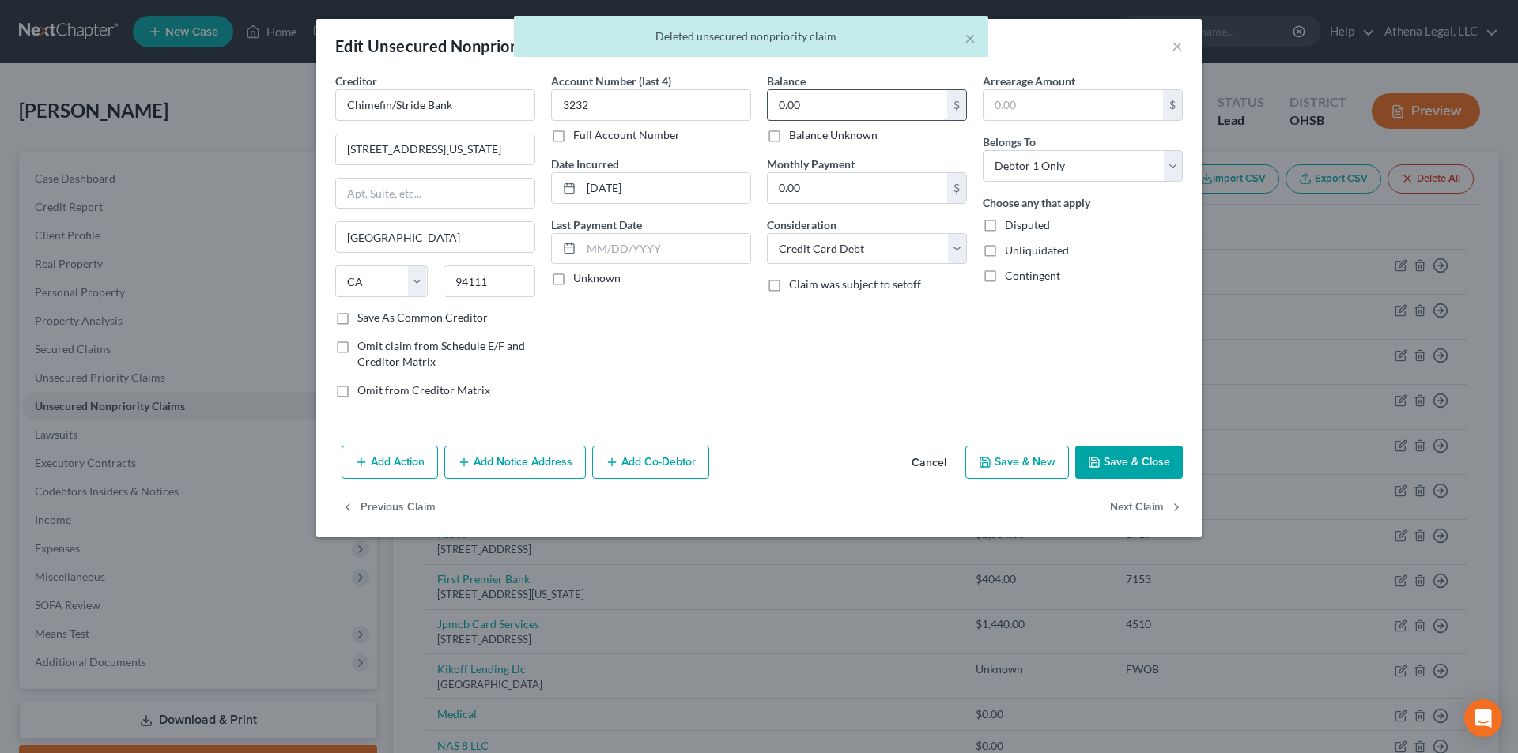
click at [817, 105] on input "0.00" at bounding box center [857, 105] width 179 height 30
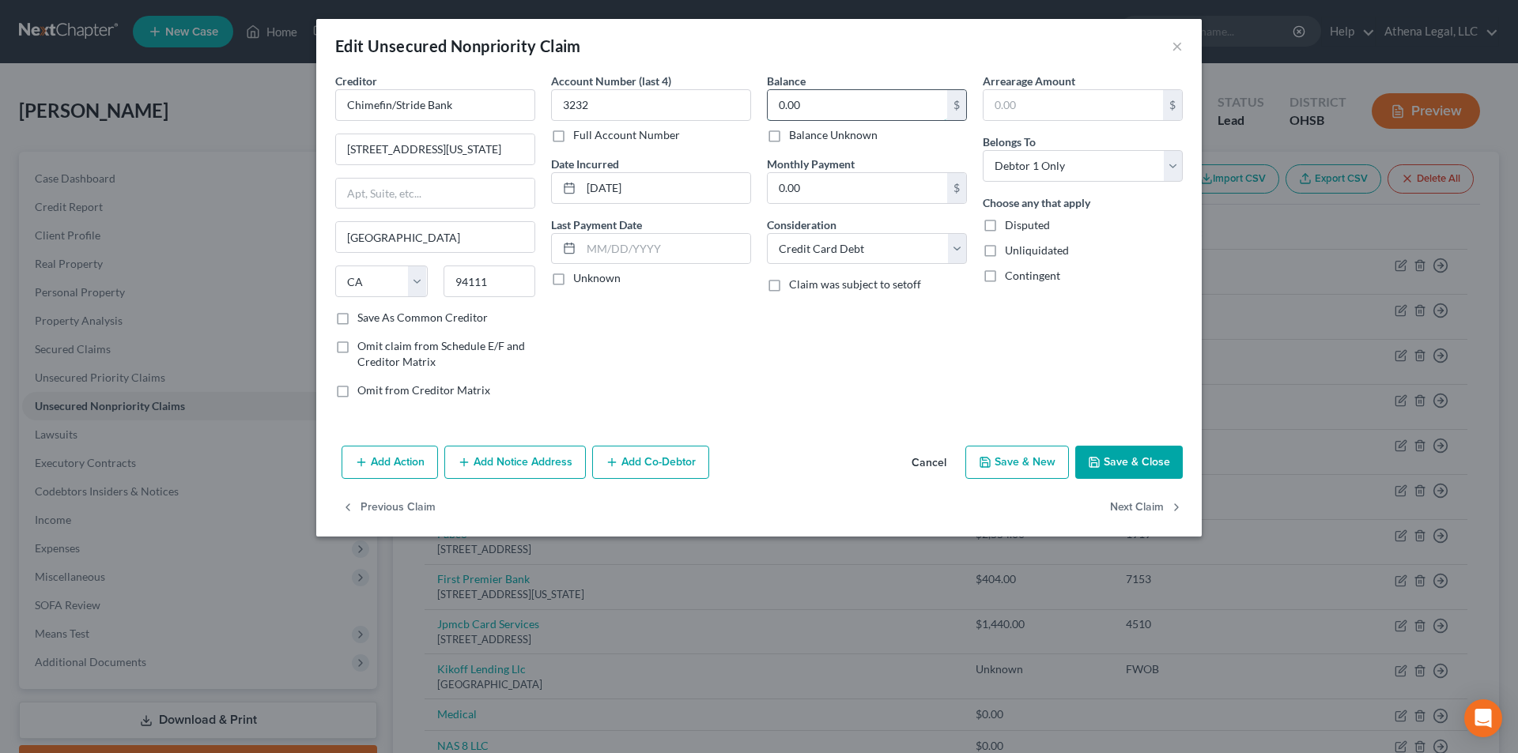
click at [855, 104] on input "0.00" at bounding box center [857, 105] width 179 height 30
type input "5"
type input "620"
click at [1133, 461] on button "Save & Close" at bounding box center [1129, 462] width 108 height 33
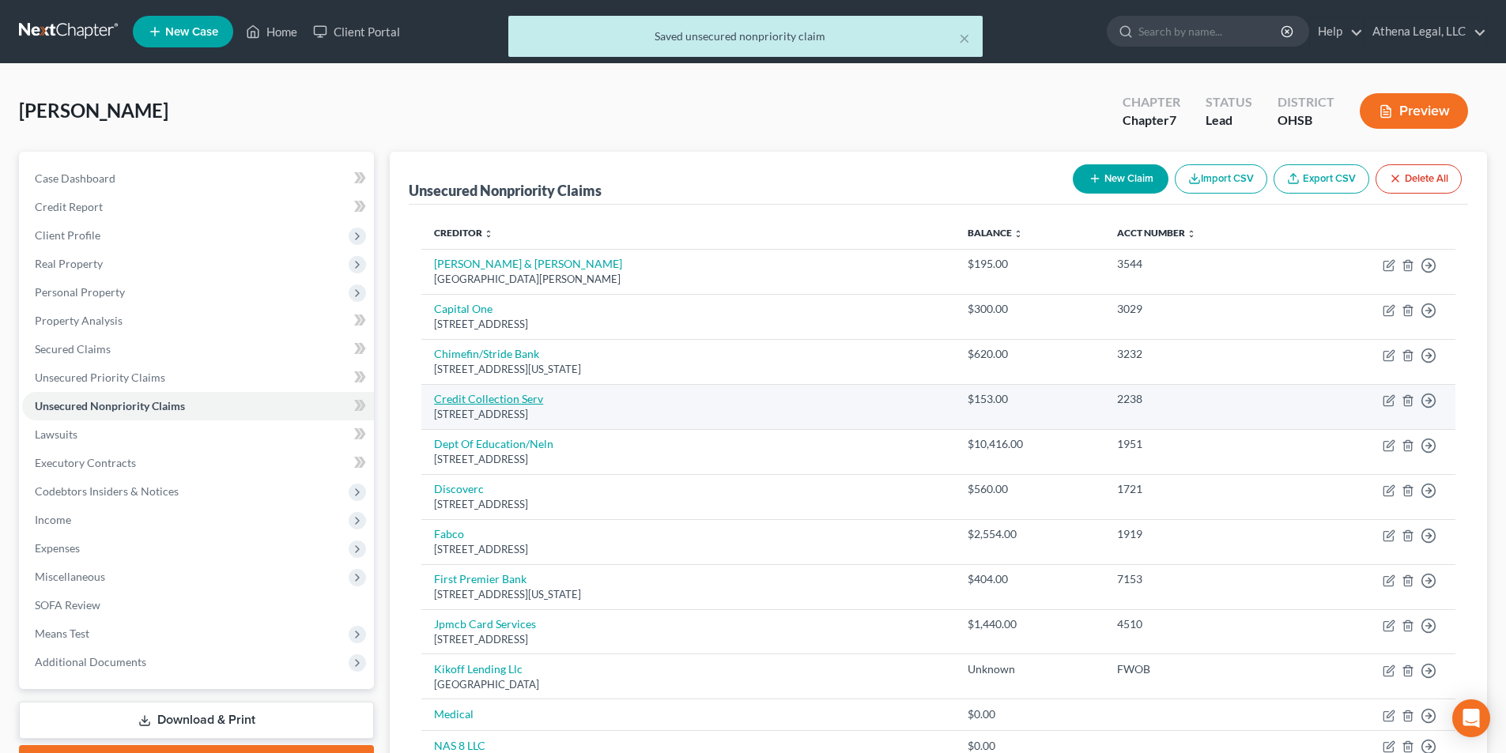
click at [491, 404] on link "Credit Collection Serv" at bounding box center [488, 398] width 109 height 13
select select "22"
select select "1"
select select "0"
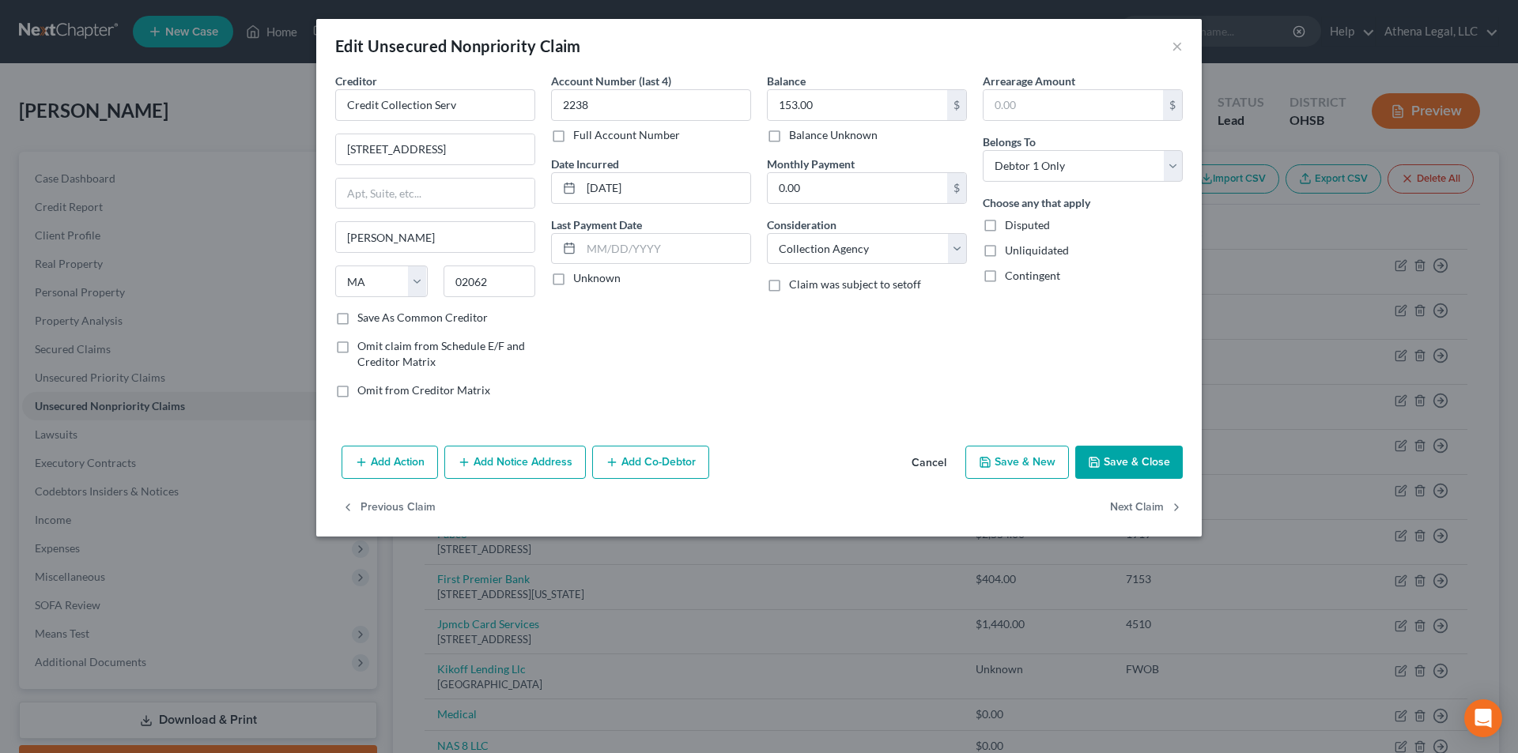
click at [1088, 467] on button "Save & Close" at bounding box center [1129, 462] width 108 height 33
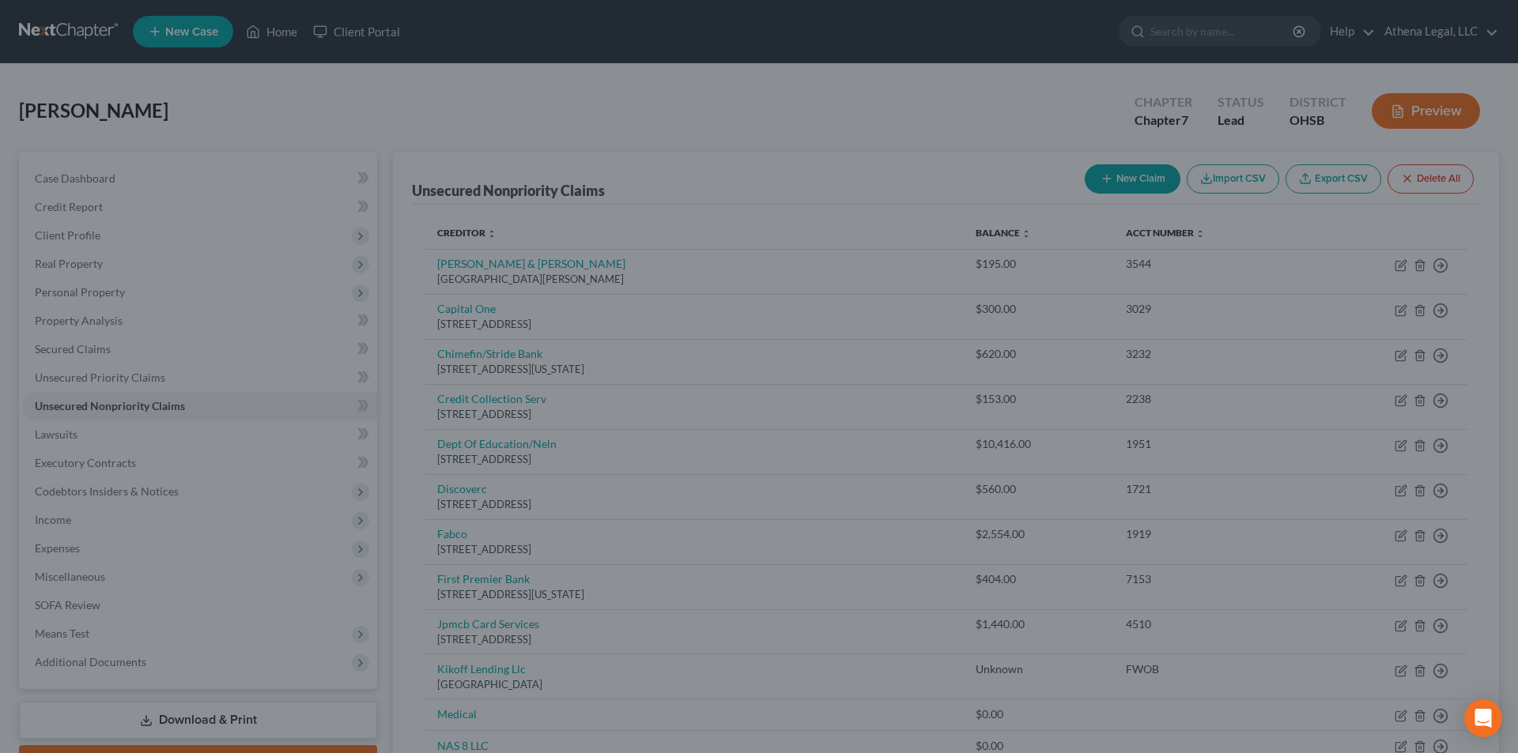
type input "0"
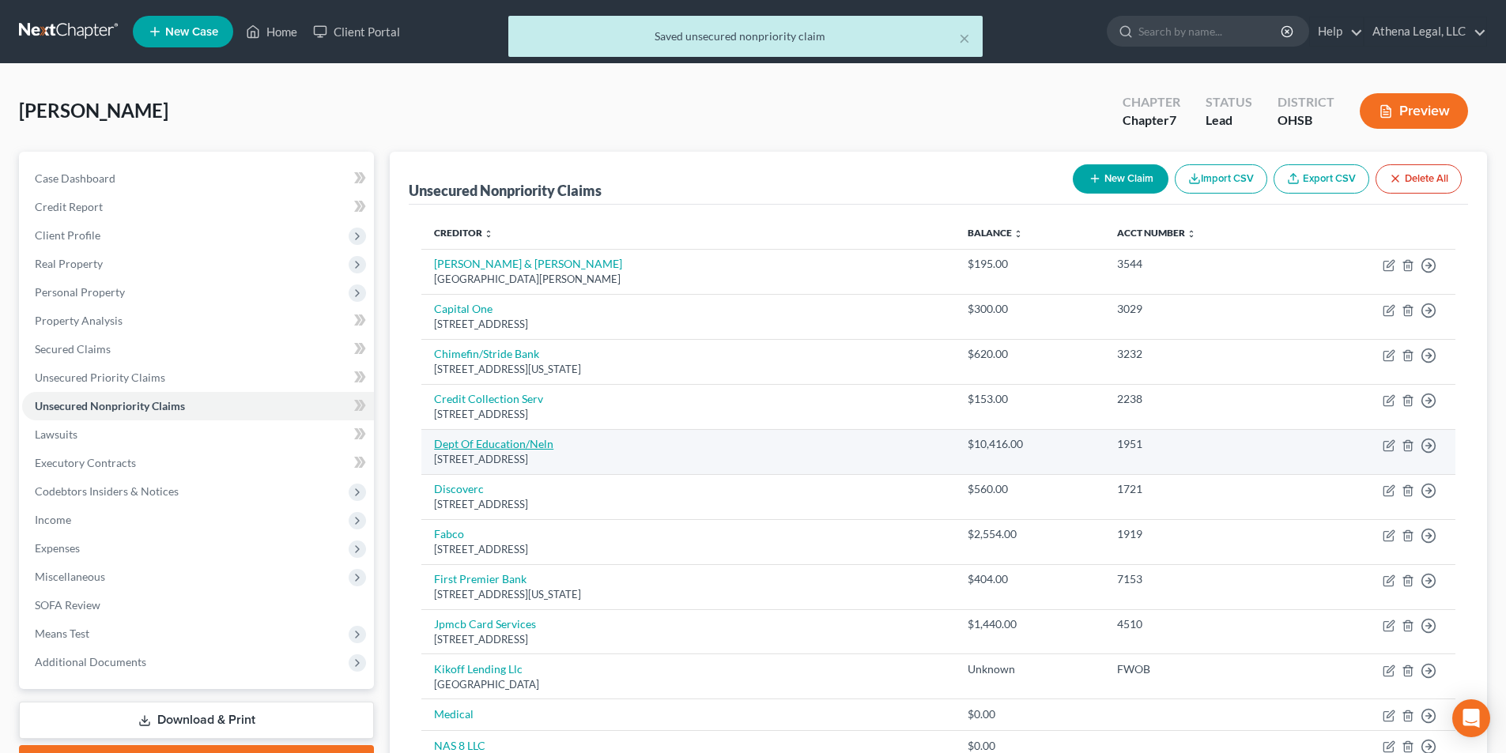
click at [530, 444] on link "Dept Of Education/Neln" at bounding box center [493, 443] width 119 height 13
select select "30"
select select "17"
select select "0"
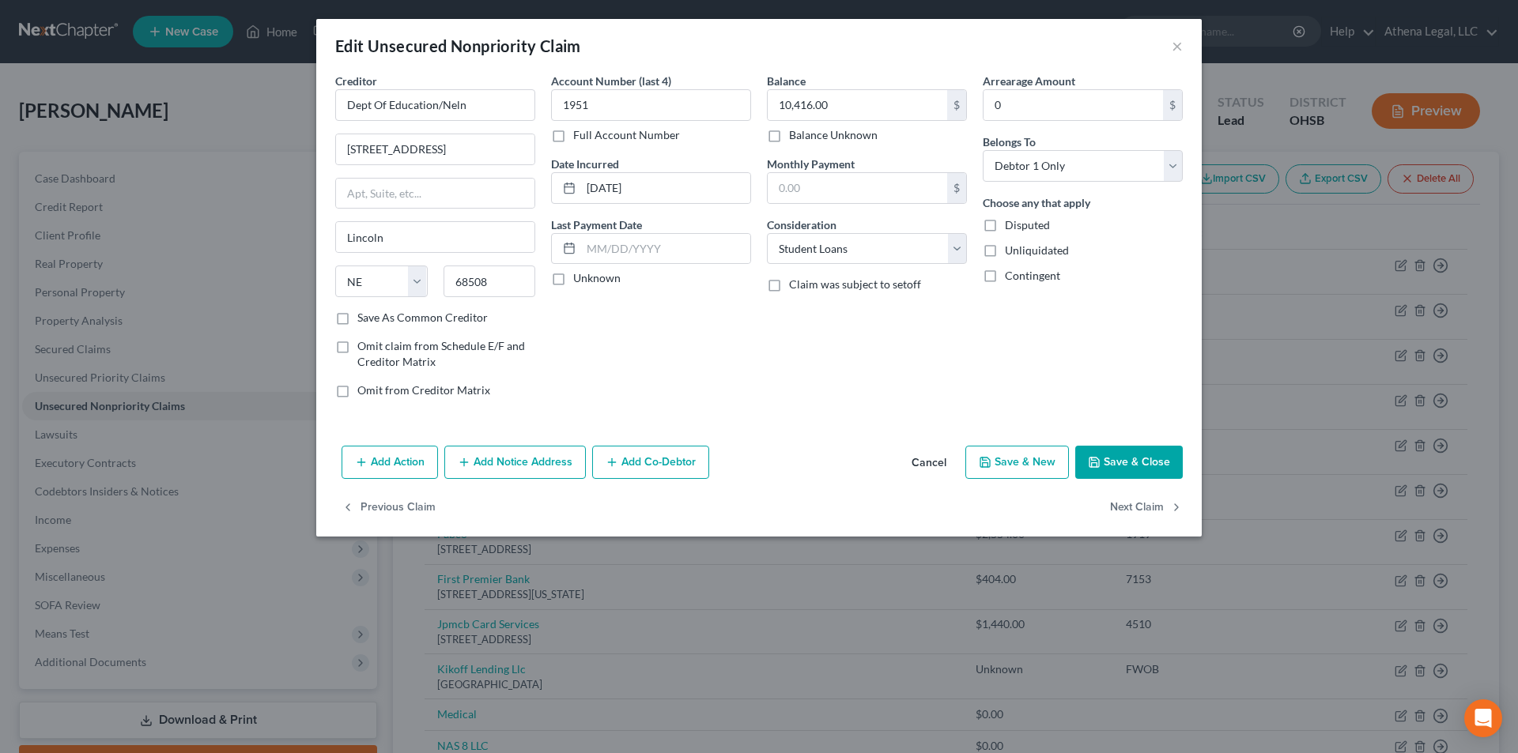
click at [1108, 458] on button "Save & Close" at bounding box center [1129, 462] width 108 height 33
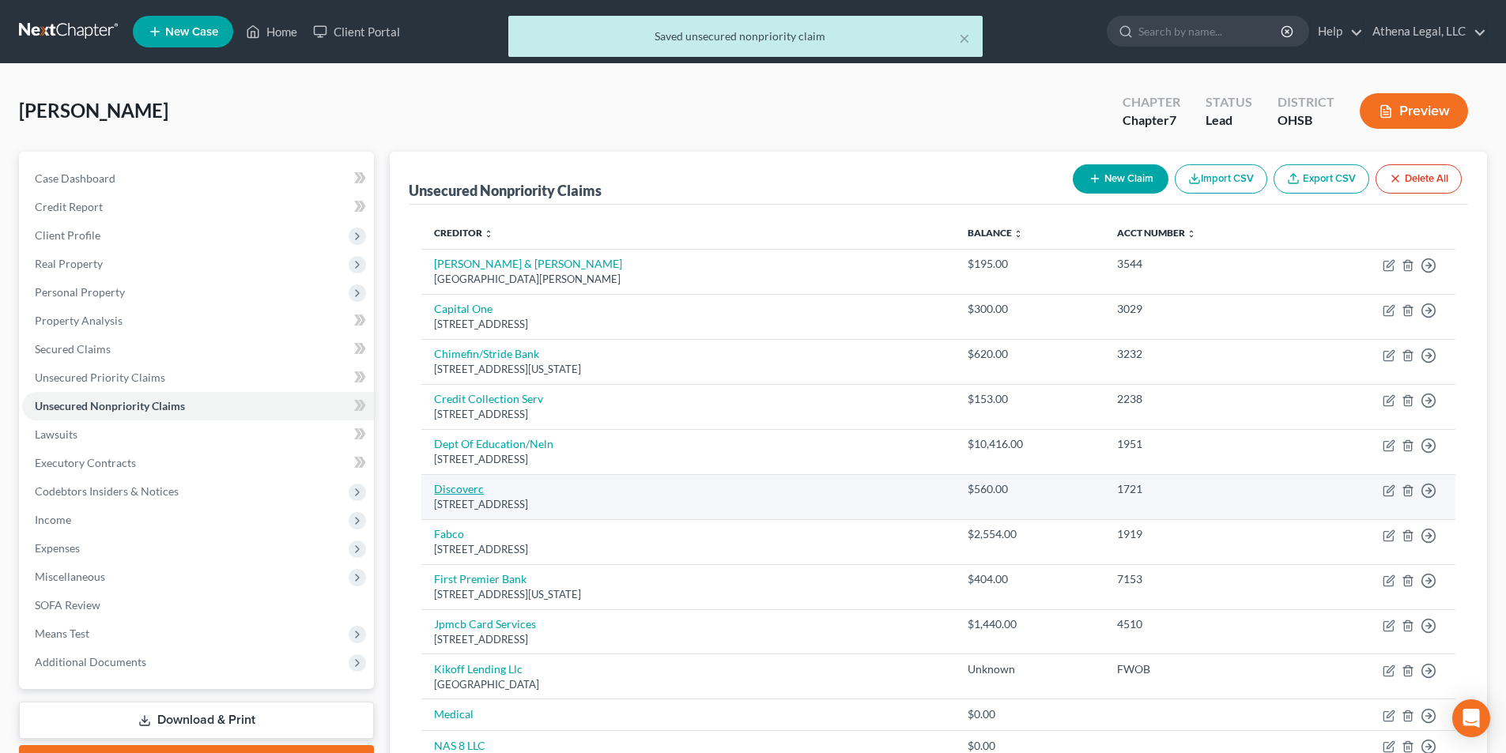
click at [453, 488] on link "Discoverc" at bounding box center [459, 488] width 50 height 13
select select "46"
select select "2"
select select "0"
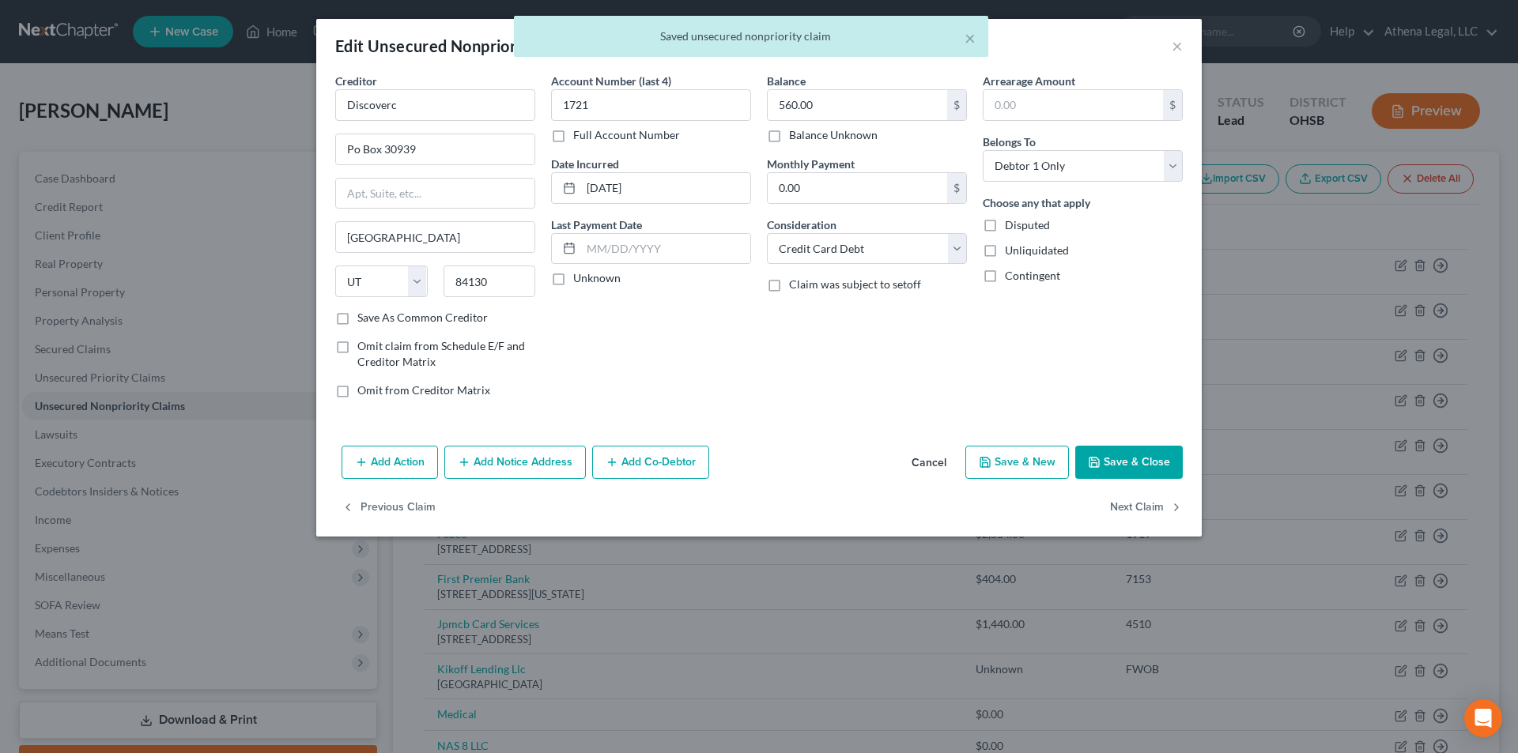
click at [1092, 466] on icon "button" at bounding box center [1094, 462] width 13 height 13
type input "0"
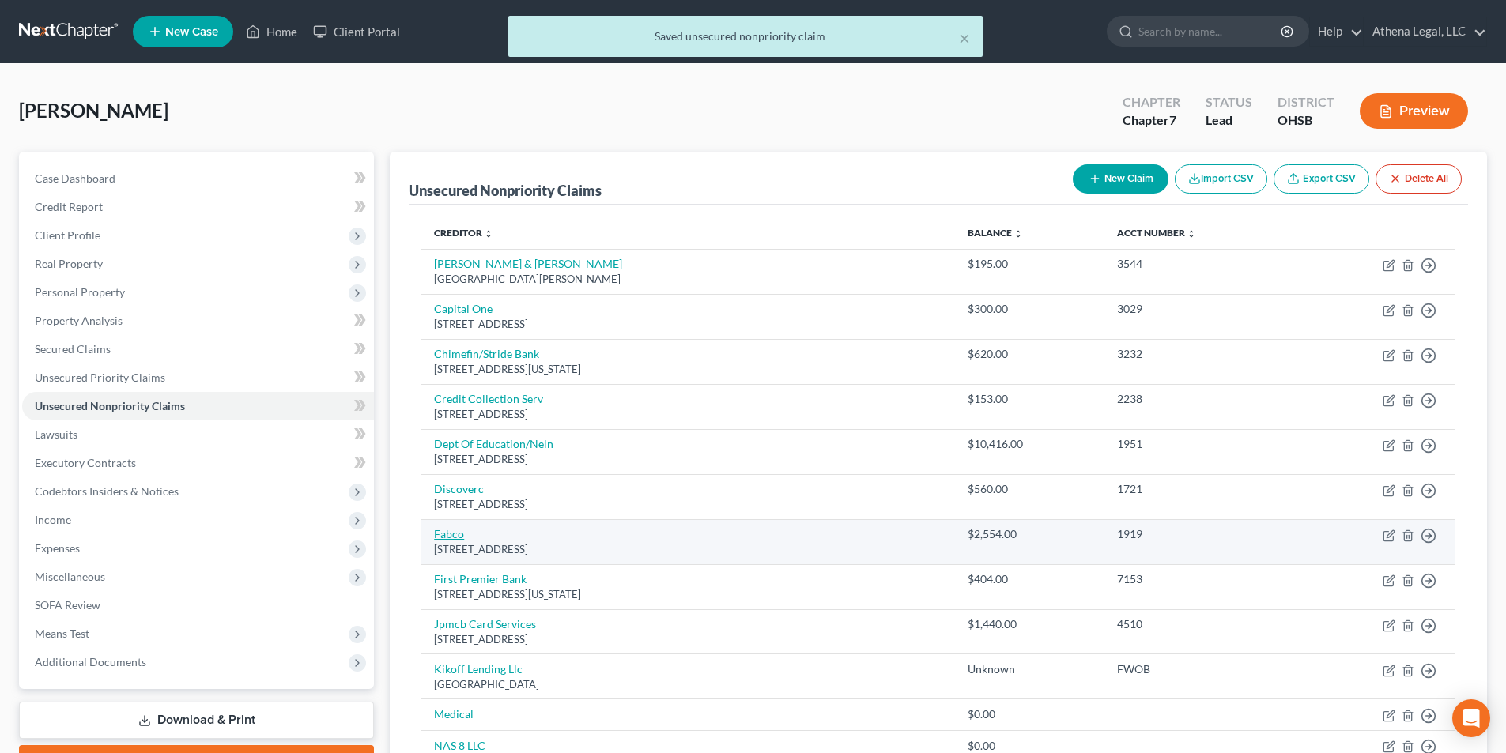
click at [459, 531] on link "Fabco" at bounding box center [449, 533] width 30 height 13
select select "36"
select select "1"
select select "0"
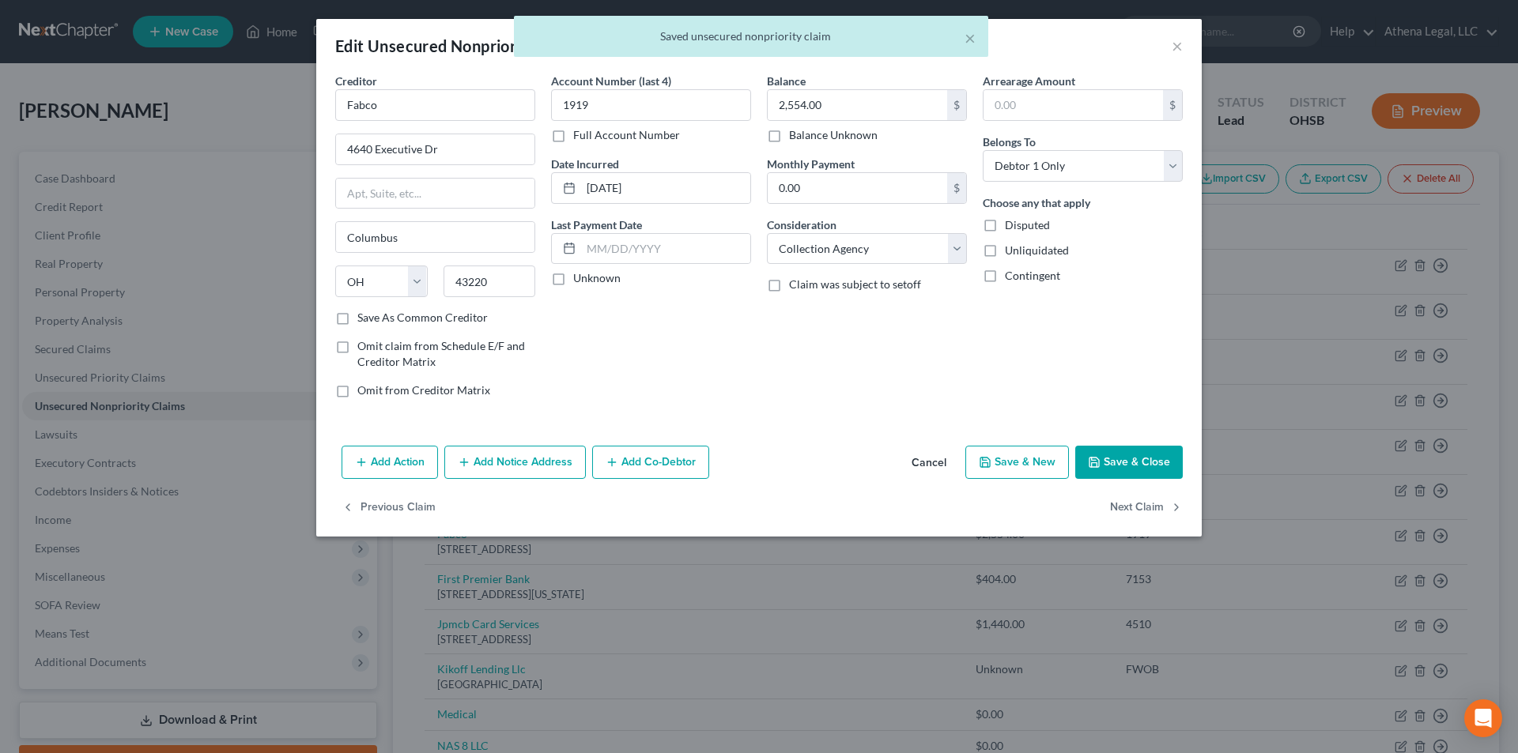
click at [1139, 454] on button "Save & Close" at bounding box center [1129, 462] width 108 height 33
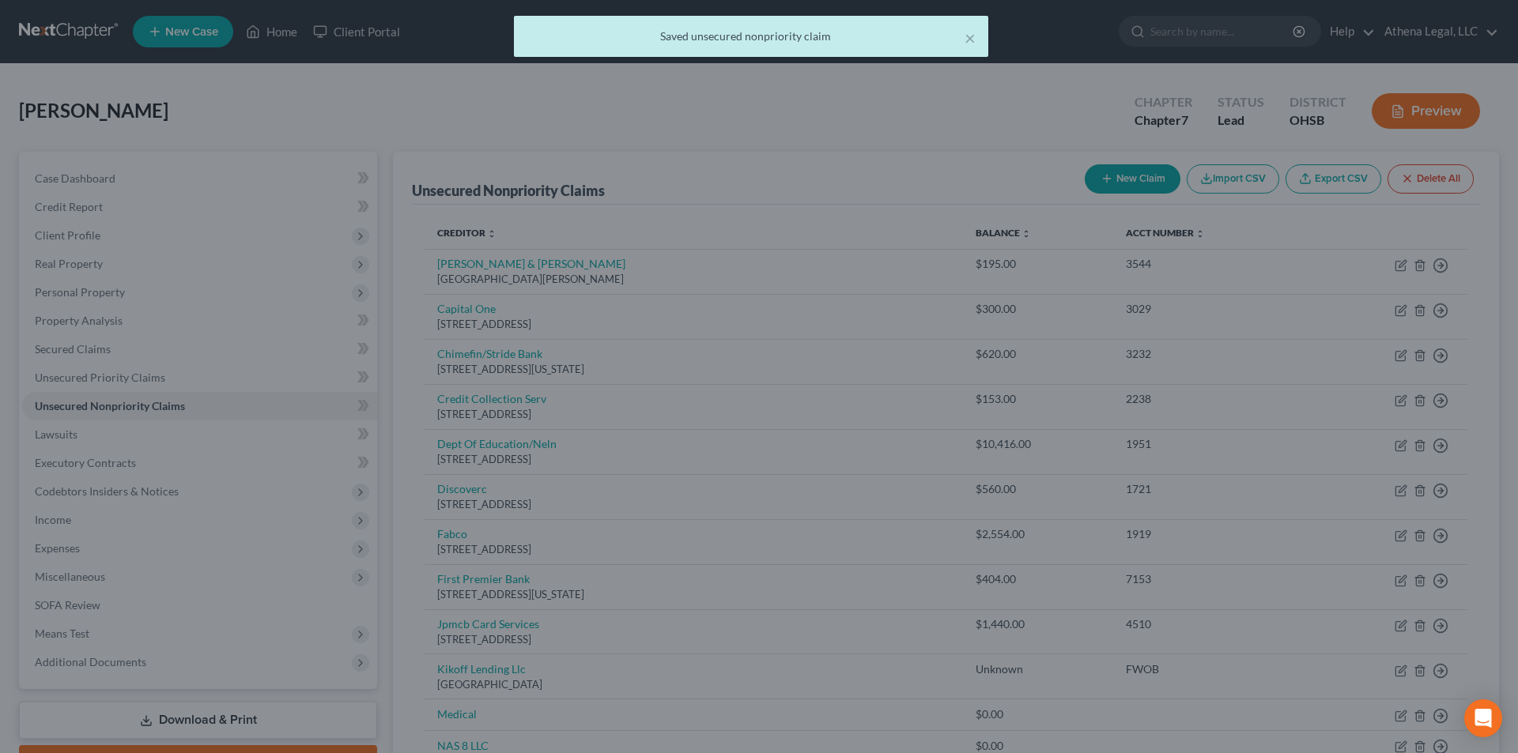
type input "0"
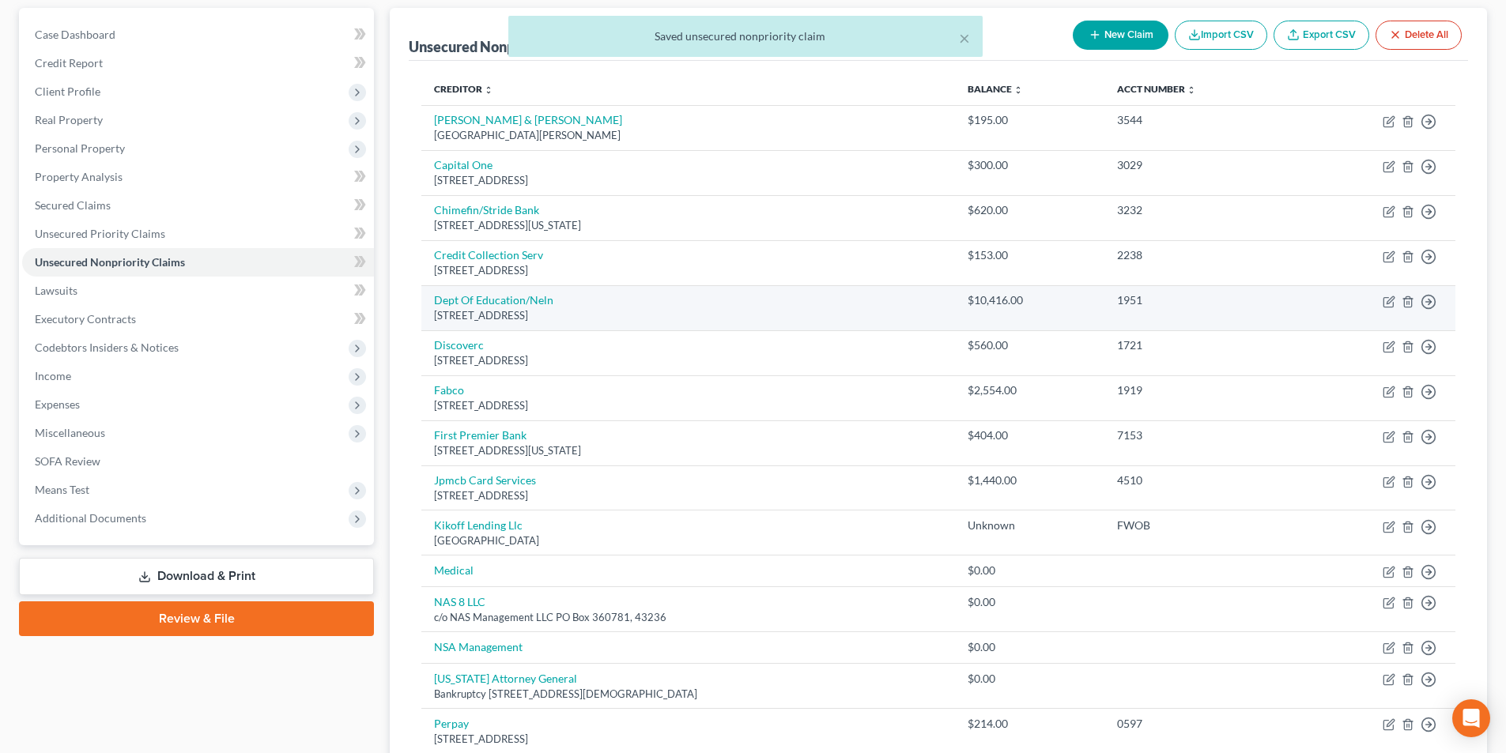
scroll to position [158, 0]
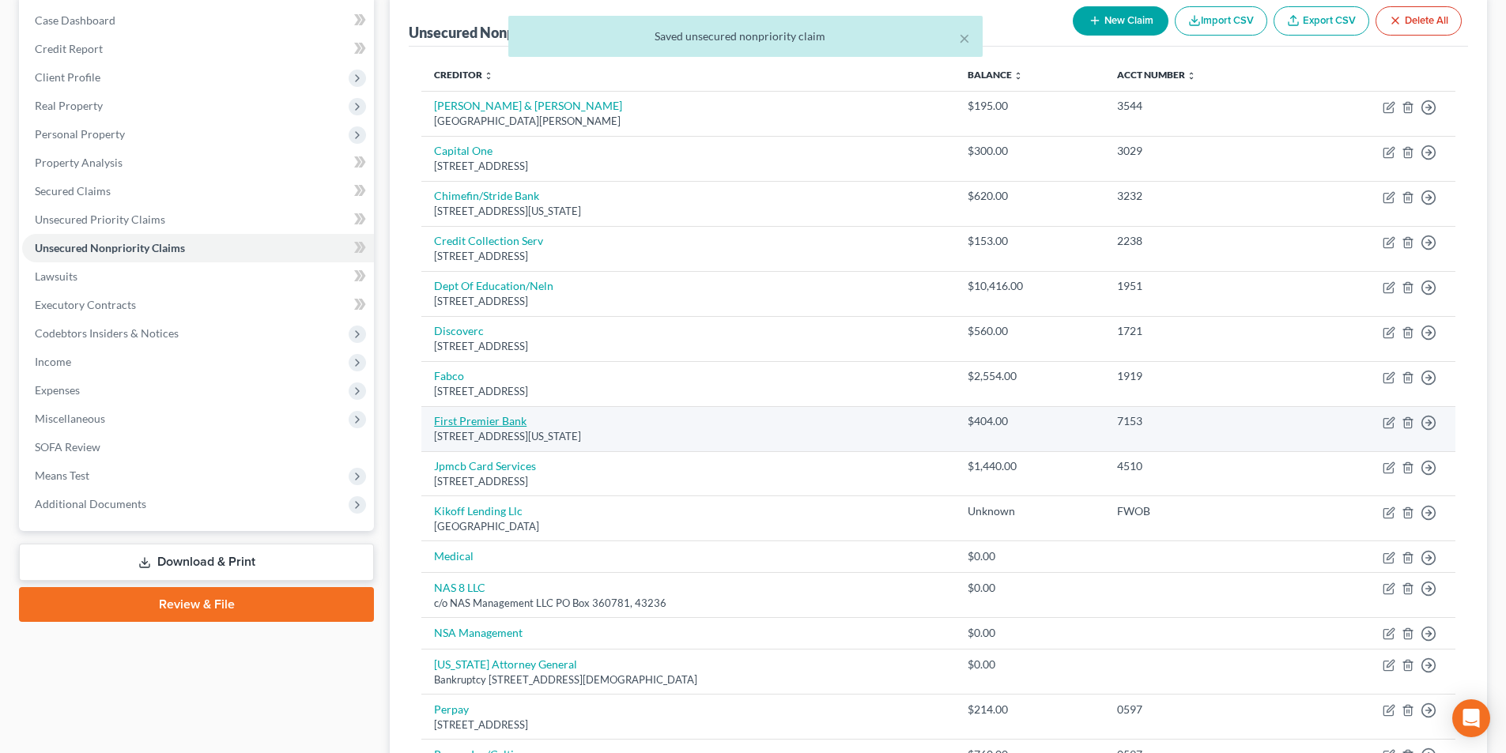
click at [488, 421] on link "First Premier Bank" at bounding box center [480, 420] width 93 height 13
select select "43"
select select "2"
select select "0"
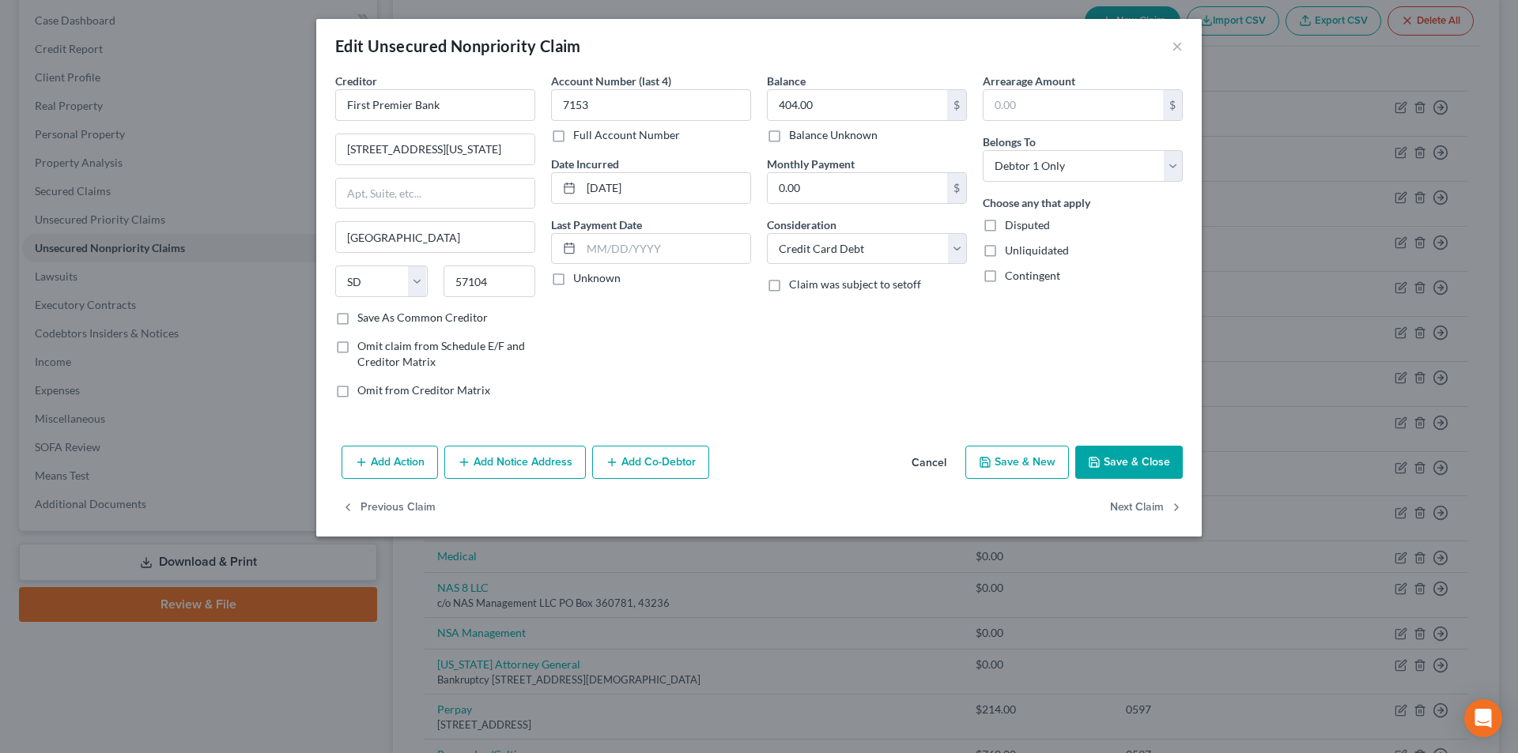
click at [1131, 452] on button "Save & Close" at bounding box center [1129, 462] width 108 height 33
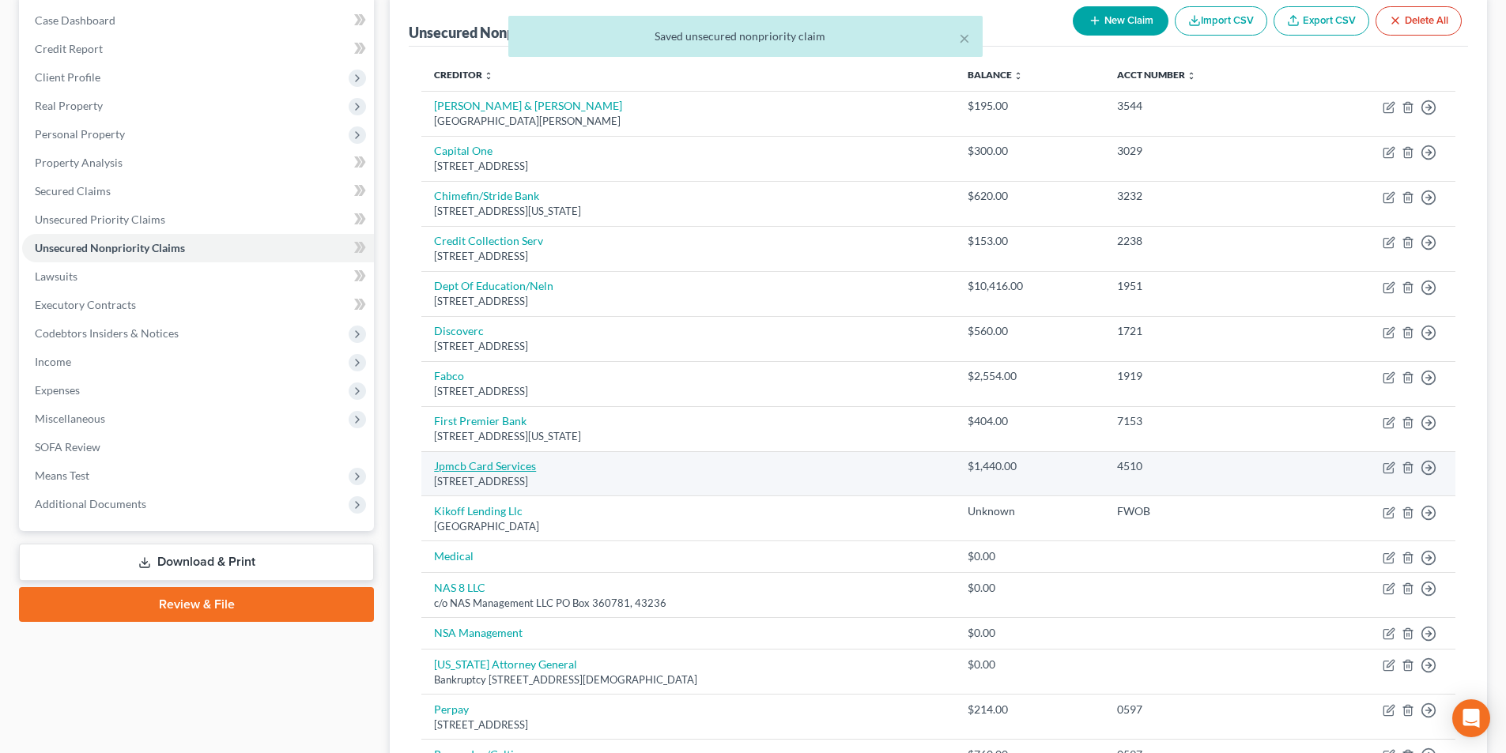
click at [480, 470] on link "Jpmcb Card Services" at bounding box center [485, 465] width 102 height 13
select select "7"
select select "1"
select select "0"
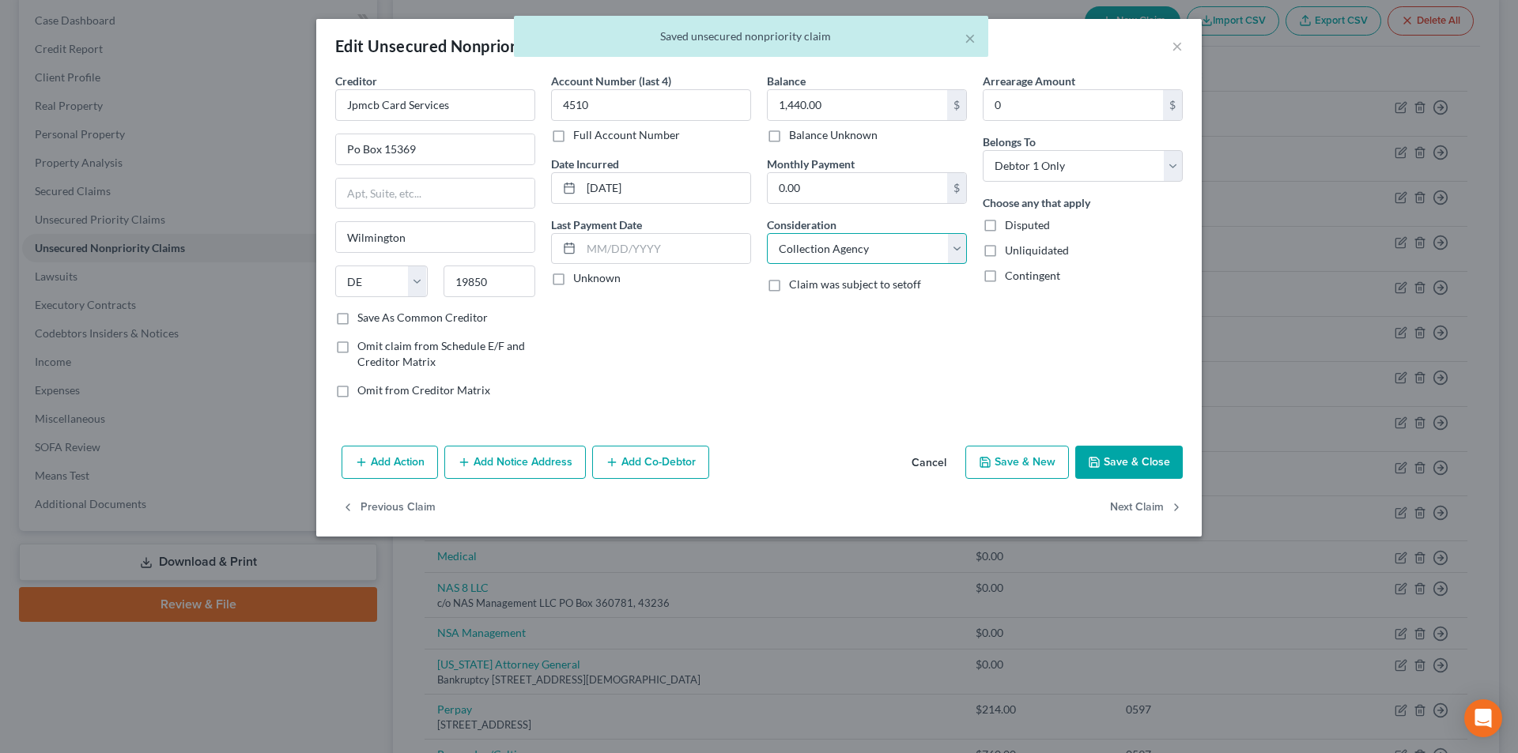
click at [826, 241] on select "Select Cable / Satellite Services Collection Agency Credit Card Debt Debt Couns…" at bounding box center [867, 249] width 200 height 32
select select "2"
click at [767, 233] on select "Select Cable / Satellite Services Collection Agency Credit Card Debt Debt Couns…" at bounding box center [867, 249] width 200 height 32
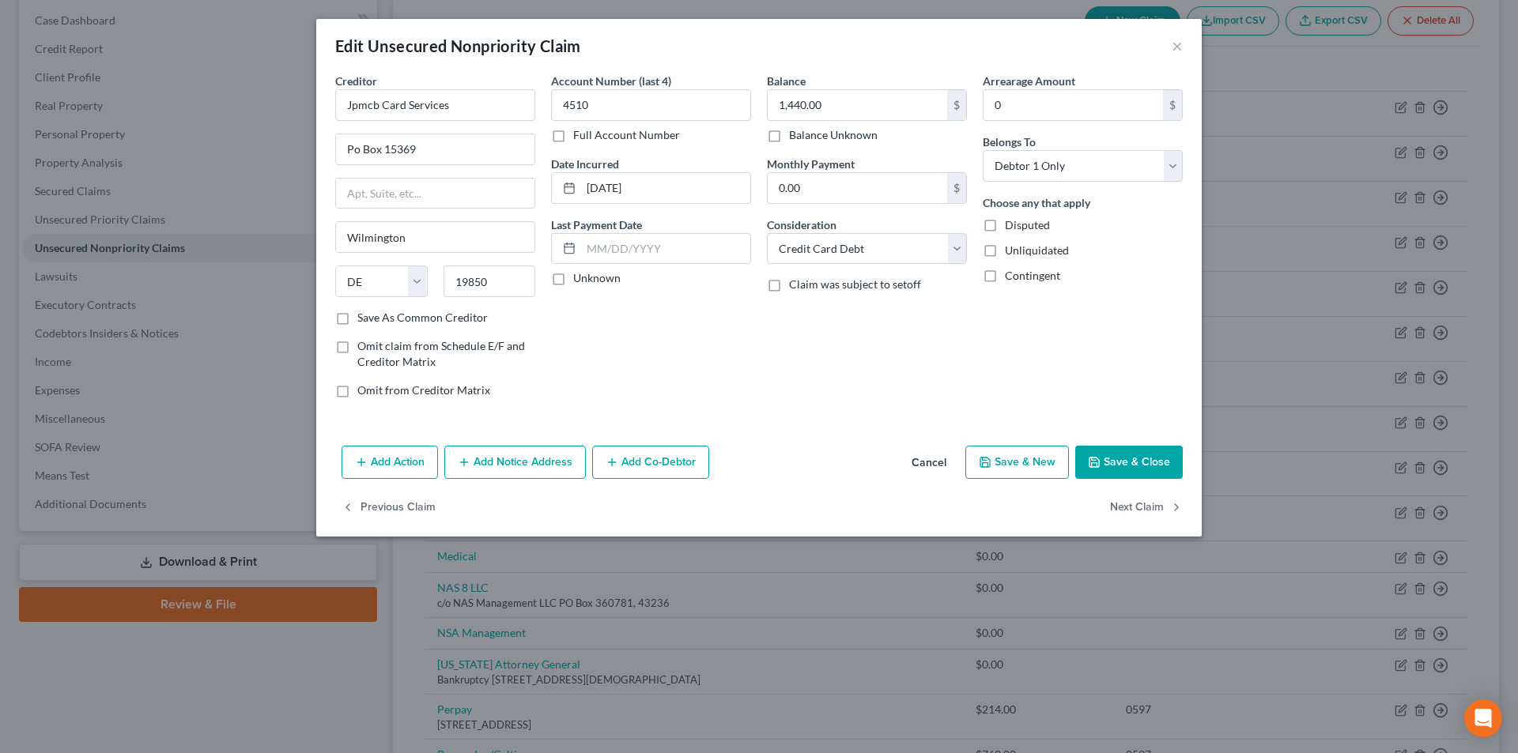
click at [1107, 458] on button "Save & Close" at bounding box center [1129, 462] width 108 height 33
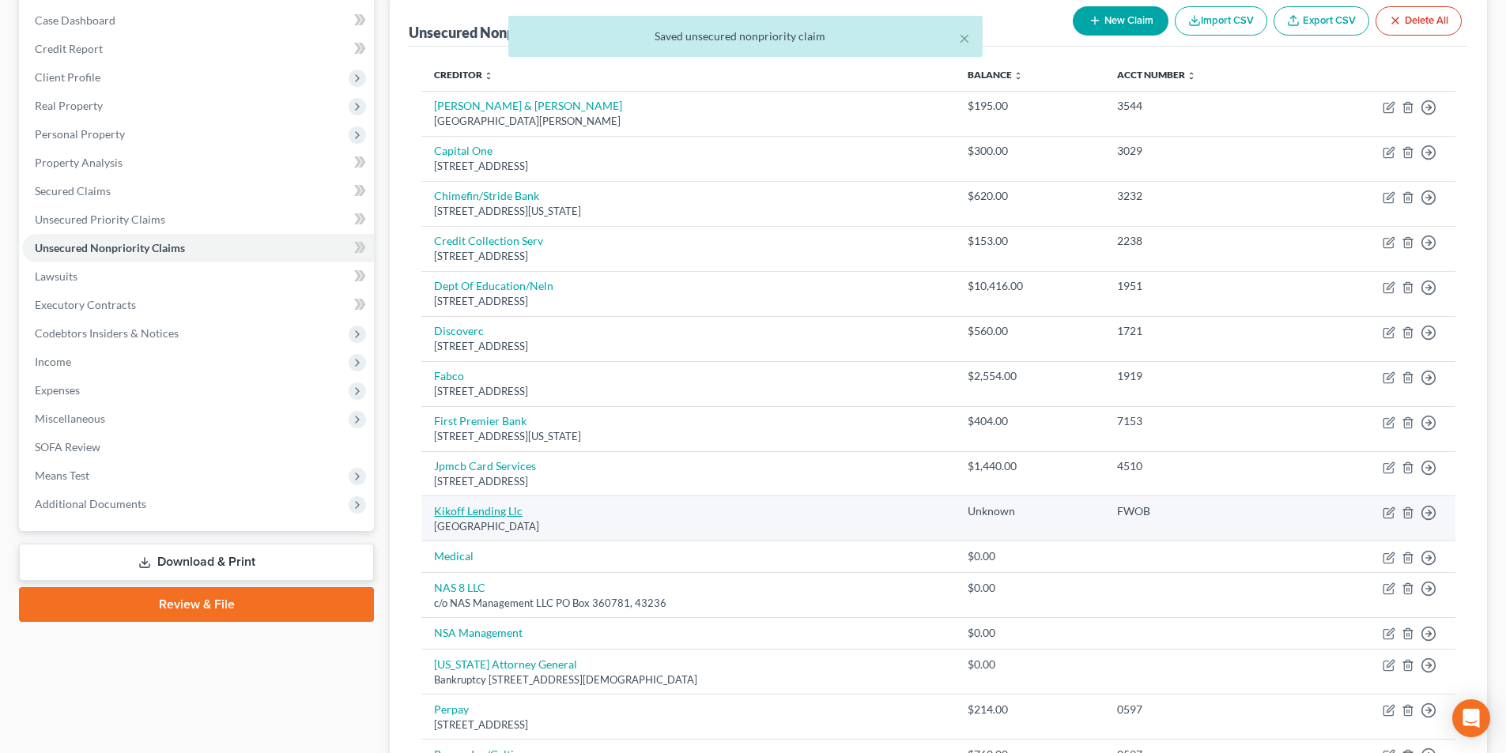
click at [489, 512] on link "Kikoff Lending Llc" at bounding box center [478, 510] width 89 height 13
select select "31"
select select "2"
select select "0"
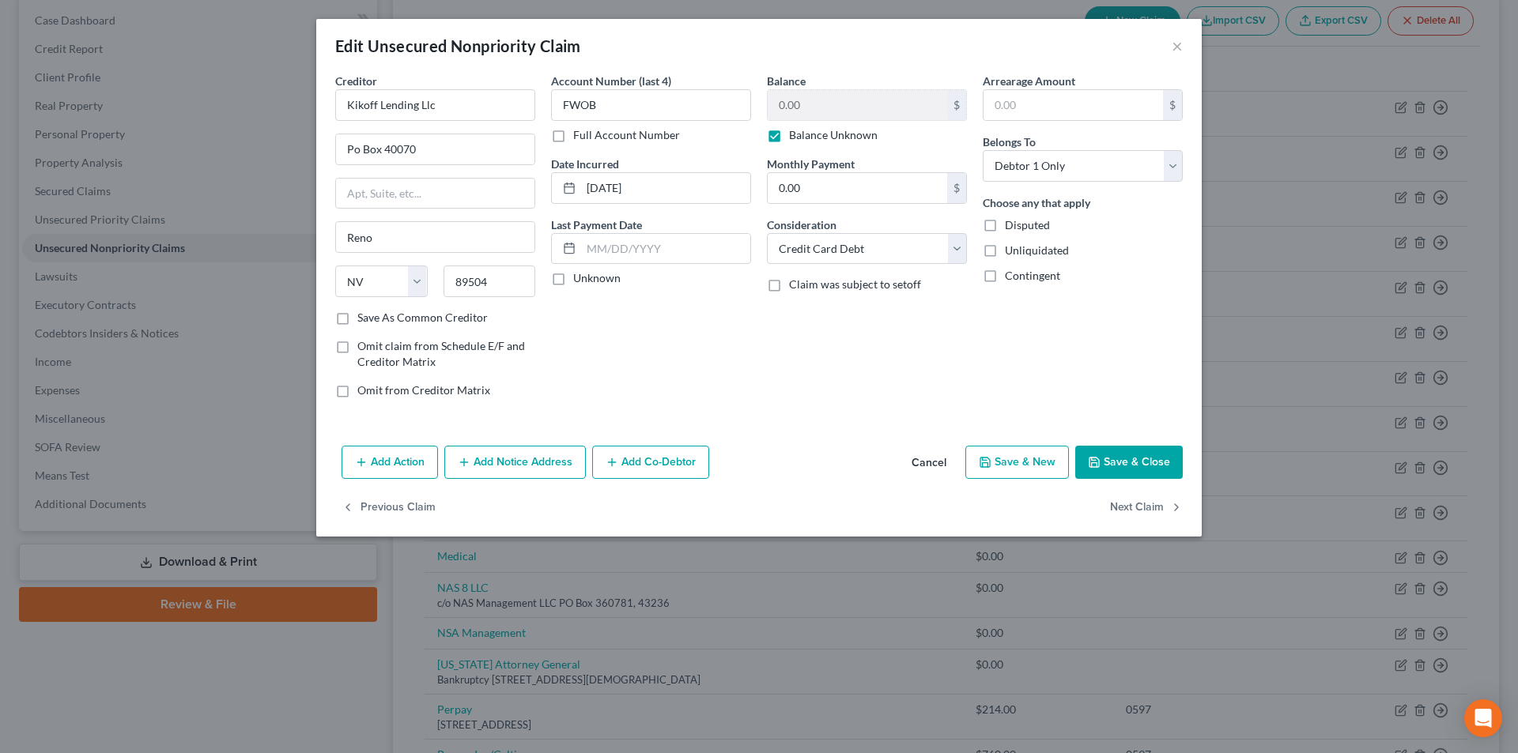
click at [789, 137] on label "Balance Unknown" at bounding box center [833, 135] width 89 height 16
click at [795, 137] on input "Balance Unknown" at bounding box center [800, 132] width 10 height 10
checkbox input "false"
click at [825, 254] on select "Select Cable / Satellite Services Collection Agency Credit Card Debt Debt Couns…" at bounding box center [867, 249] width 200 height 32
select select "14"
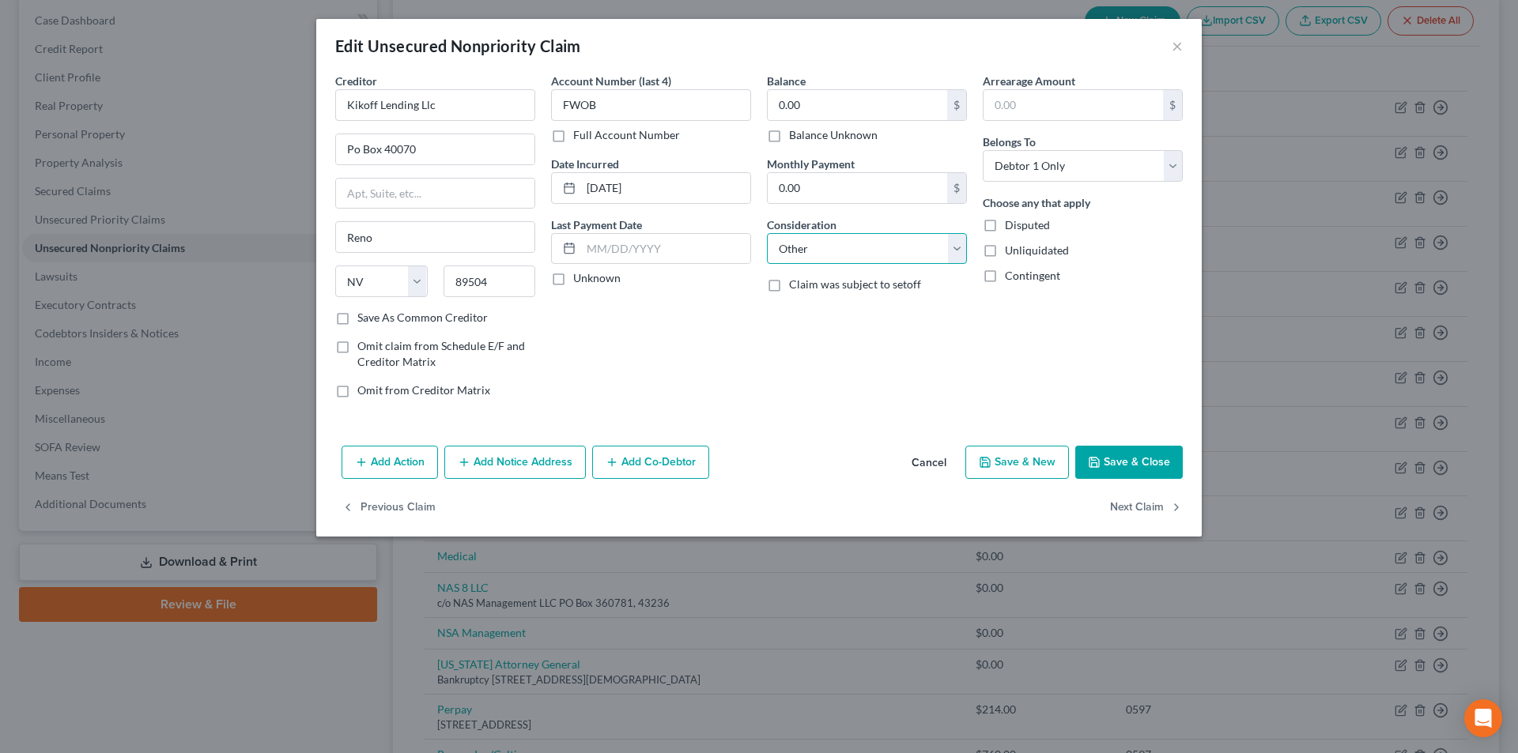
click at [767, 233] on select "Select Cable / Satellite Services Collection Agency Credit Card Debt Debt Couns…" at bounding box center [867, 249] width 200 height 32
click at [829, 319] on input "text" at bounding box center [867, 309] width 198 height 30
type input "Notice"
click at [1124, 470] on button "Save & Close" at bounding box center [1129, 462] width 108 height 33
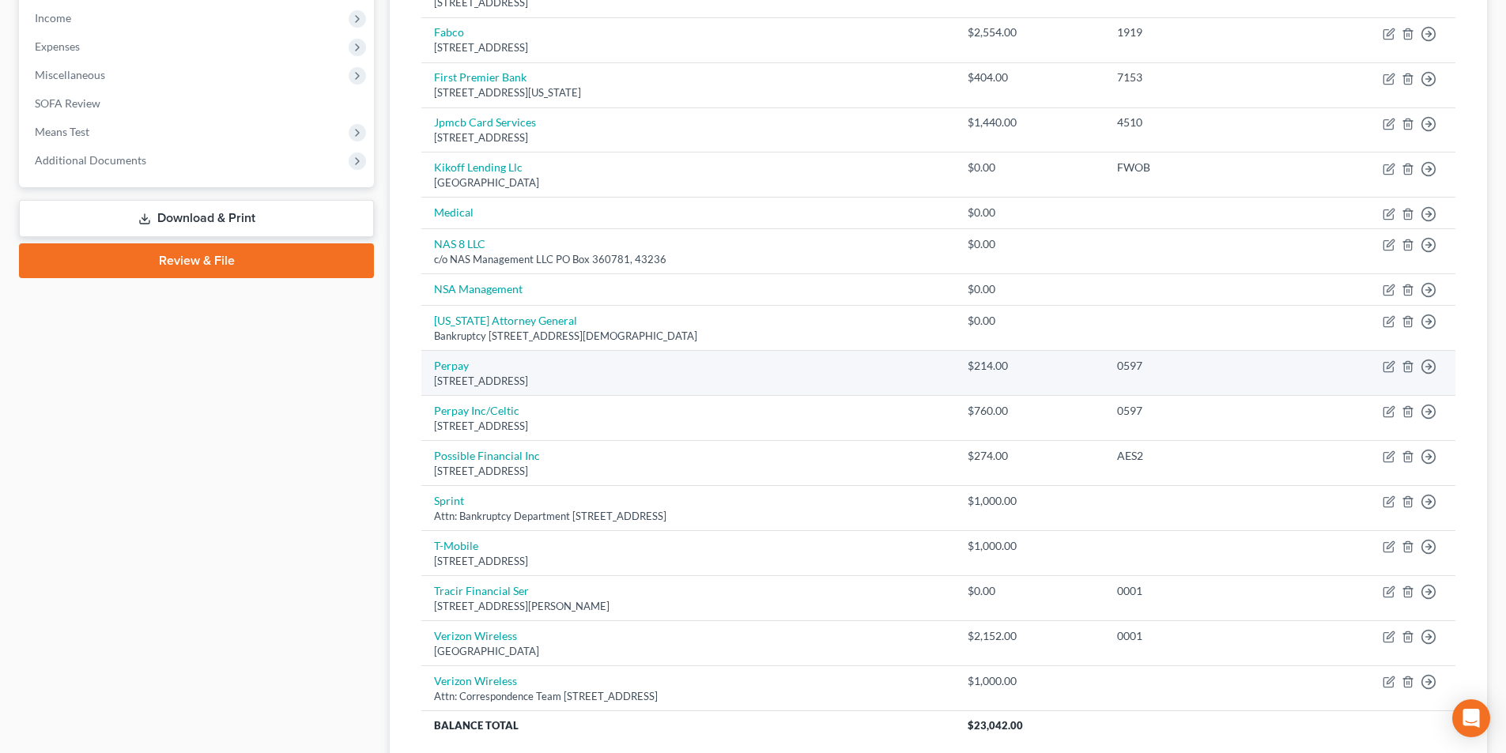
scroll to position [474, 0]
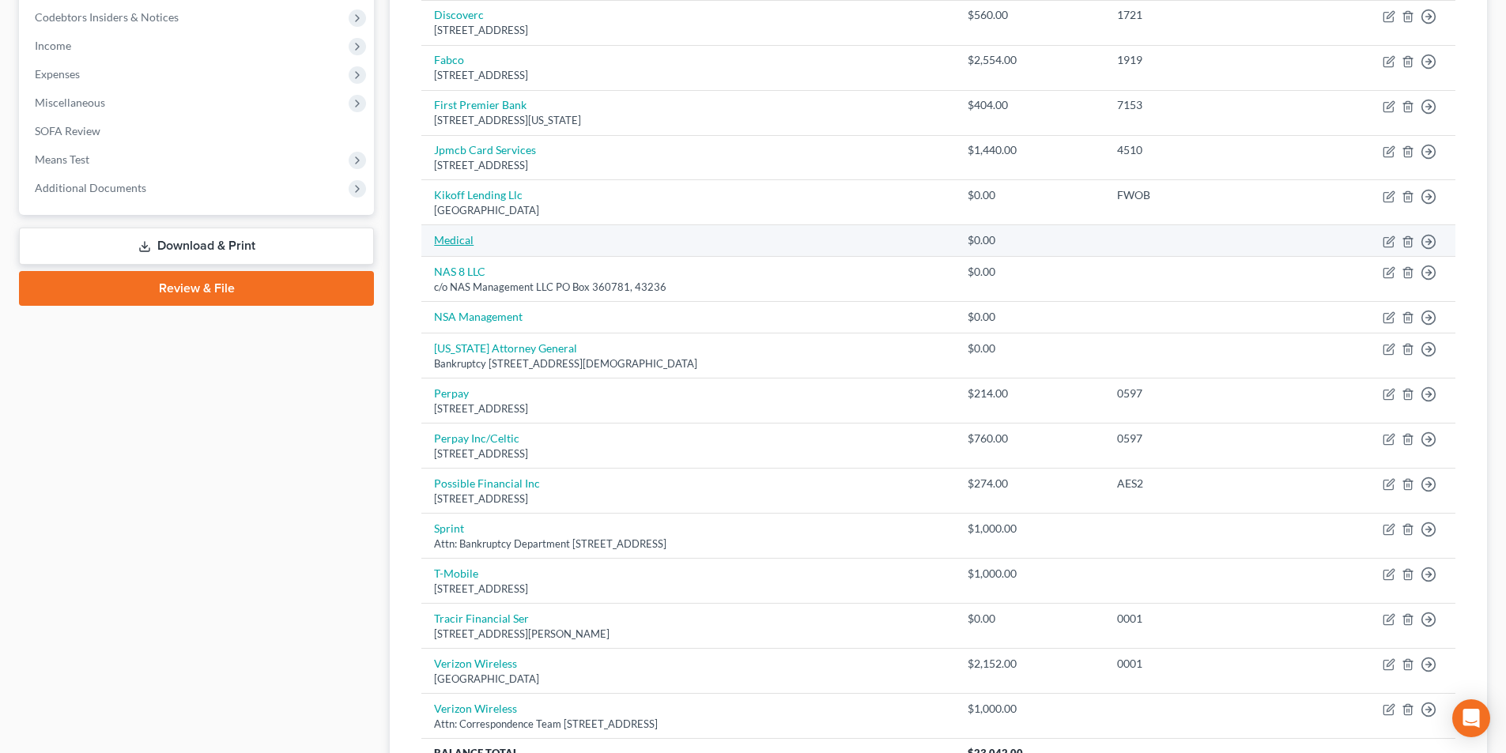
click at [451, 240] on link "Medical" at bounding box center [454, 239] width 40 height 13
select select "0"
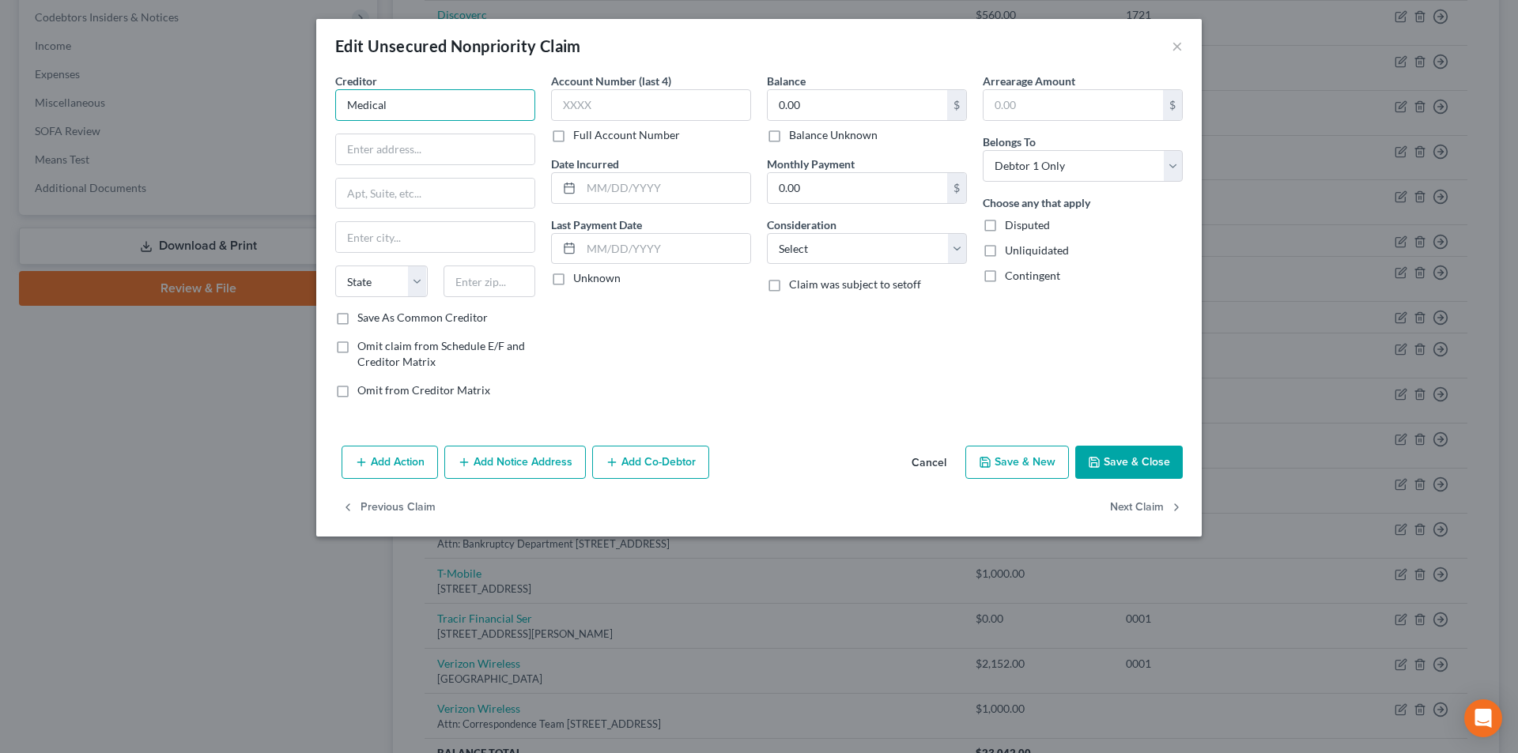
drag, startPoint x: 422, startPoint y: 96, endPoint x: 315, endPoint y: 86, distance: 107.2
click at [315, 86] on div "Edit Unsecured Nonpriority Claim × Creditor * Medical State [US_STATE] AK AR [G…" at bounding box center [759, 376] width 1518 height 753
type input "O"
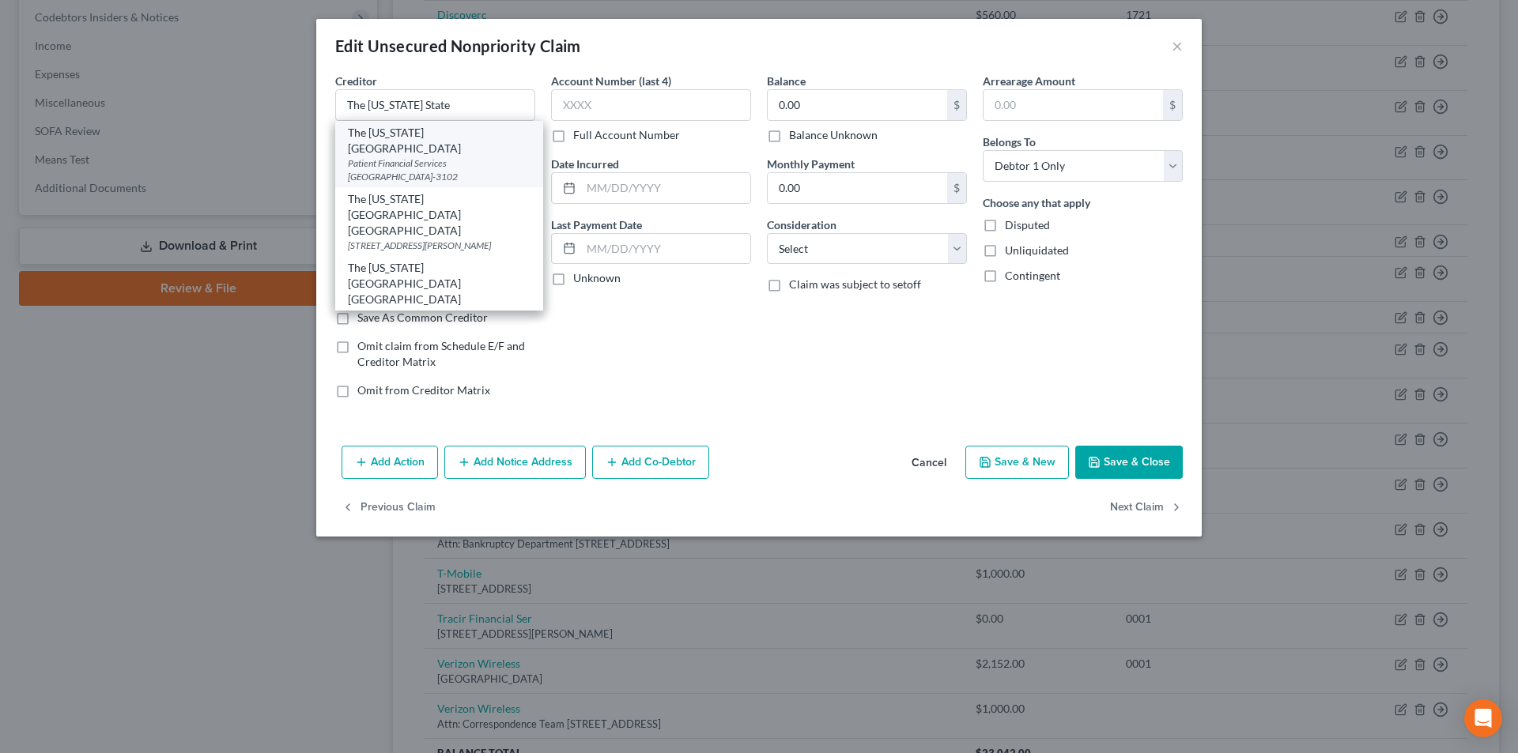
click at [432, 157] on div "Patient Financial Services [GEOGRAPHIC_DATA]-3102" at bounding box center [439, 170] width 183 height 27
type input "The [US_STATE][GEOGRAPHIC_DATA]"
type input "Patient Financial Services"
type input "PO Box 183102"
type input "Columbus"
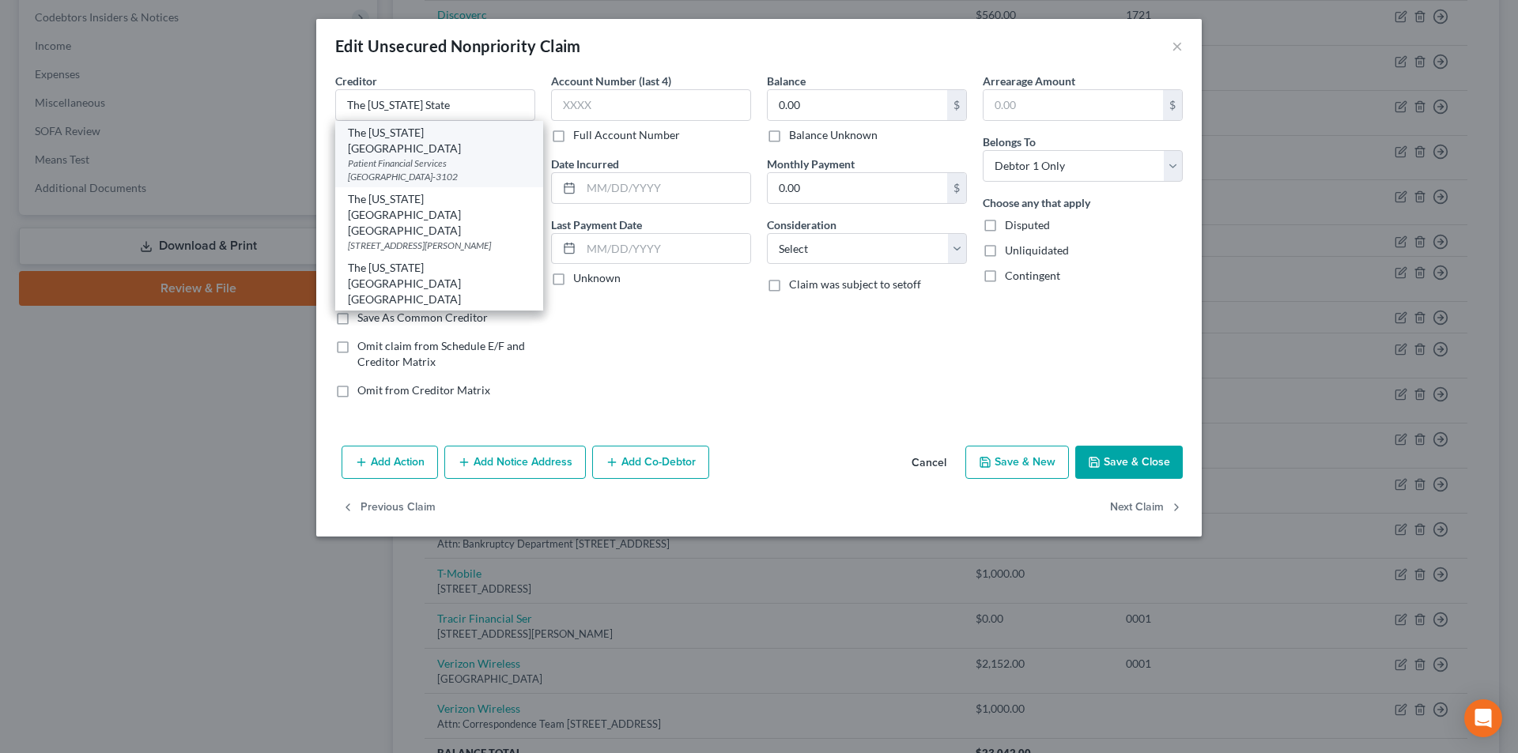
select select "36"
type input "43218-3102"
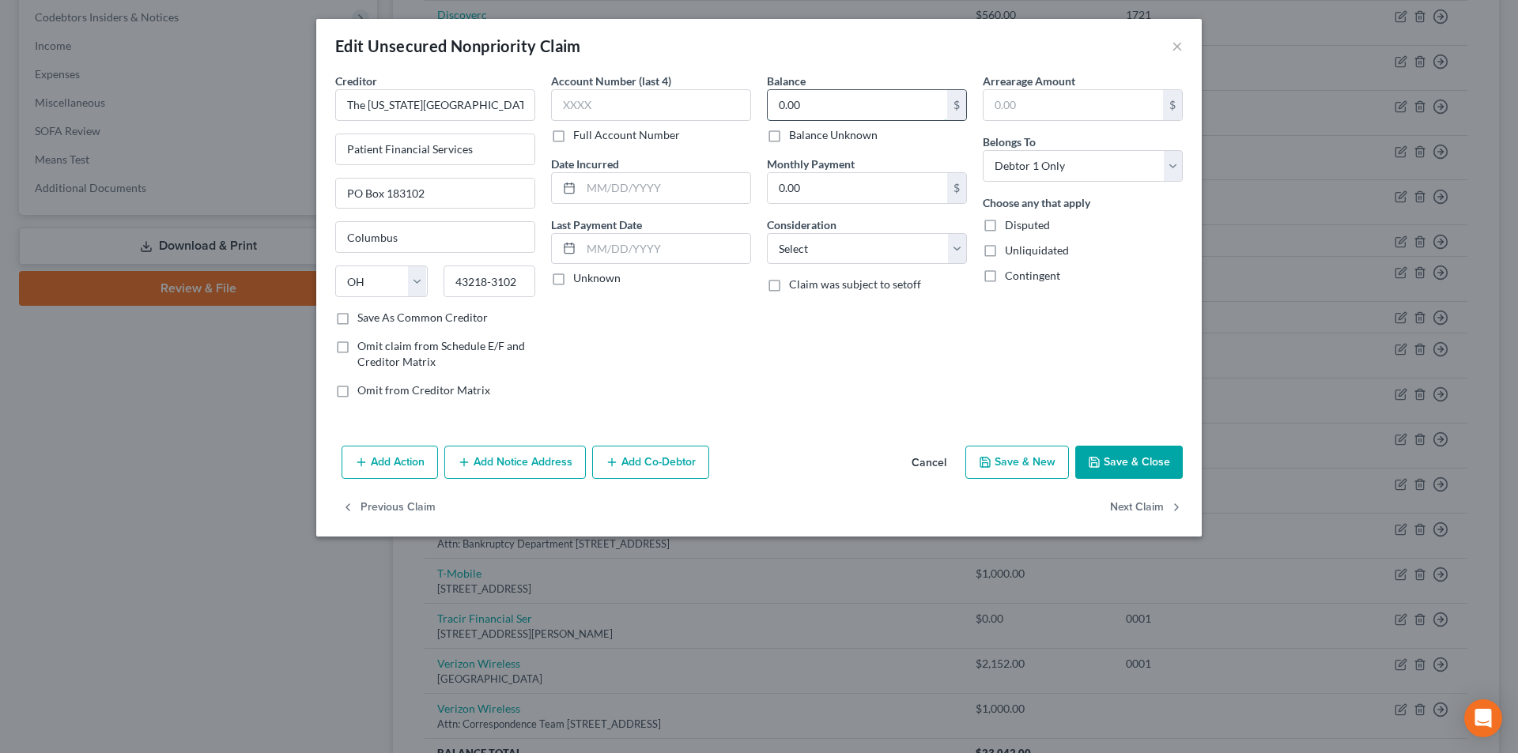
click at [825, 109] on input "0.00" at bounding box center [857, 105] width 179 height 30
click at [900, 258] on select "Select Cable / Satellite Services Collection Agency Credit Card Debt Debt Couns…" at bounding box center [867, 249] width 200 height 32
select select "9"
click at [767, 233] on select "Select Cable / Satellite Services Collection Agency Credit Card Debt Debt Couns…" at bounding box center [867, 249] width 200 height 32
click at [826, 111] on input "0.00" at bounding box center [857, 105] width 179 height 30
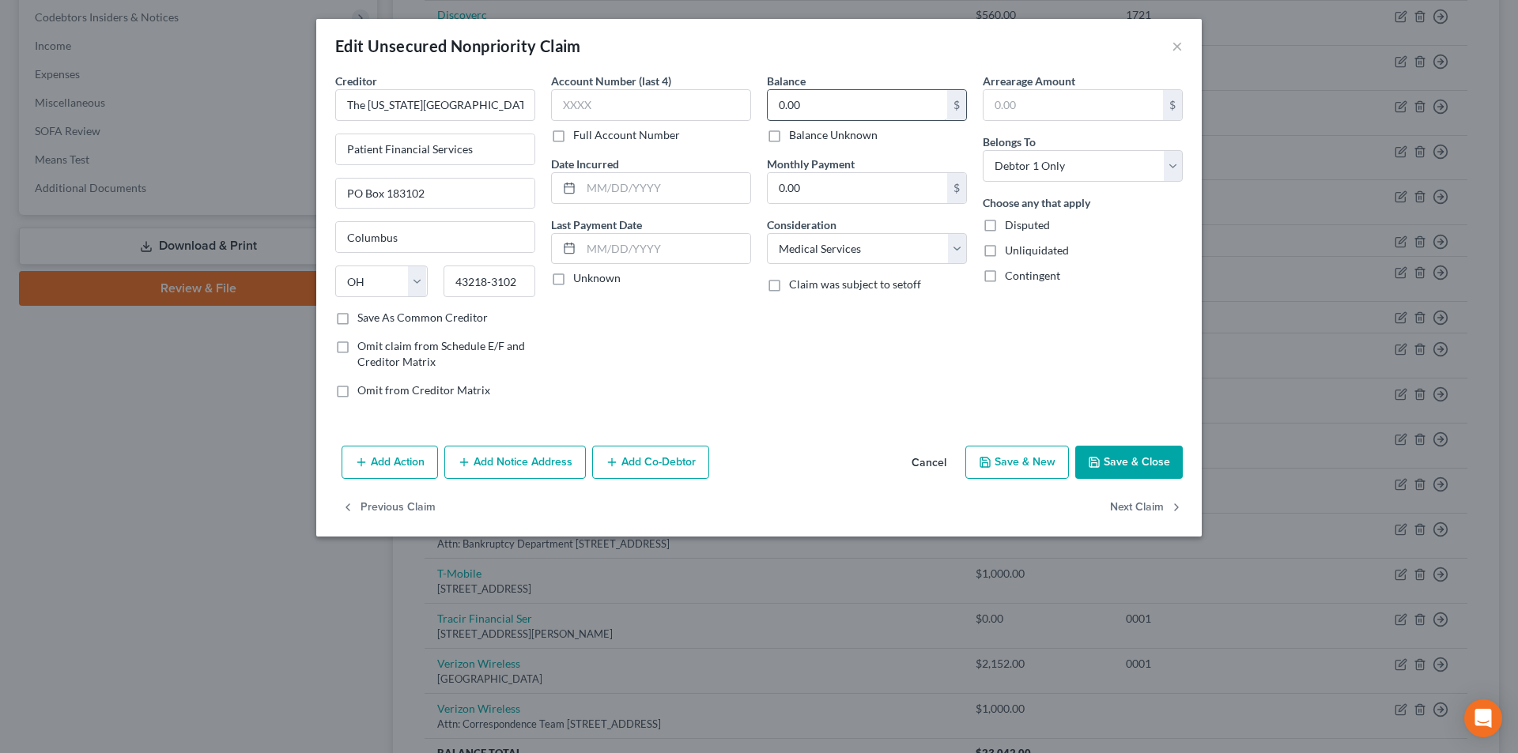
drag, startPoint x: 820, startPoint y: 108, endPoint x: 780, endPoint y: 111, distance: 40.4
click at [780, 111] on input "0.00" at bounding box center [857, 105] width 179 height 30
type input "2,000"
click at [1131, 449] on button "Save & Close" at bounding box center [1129, 462] width 108 height 33
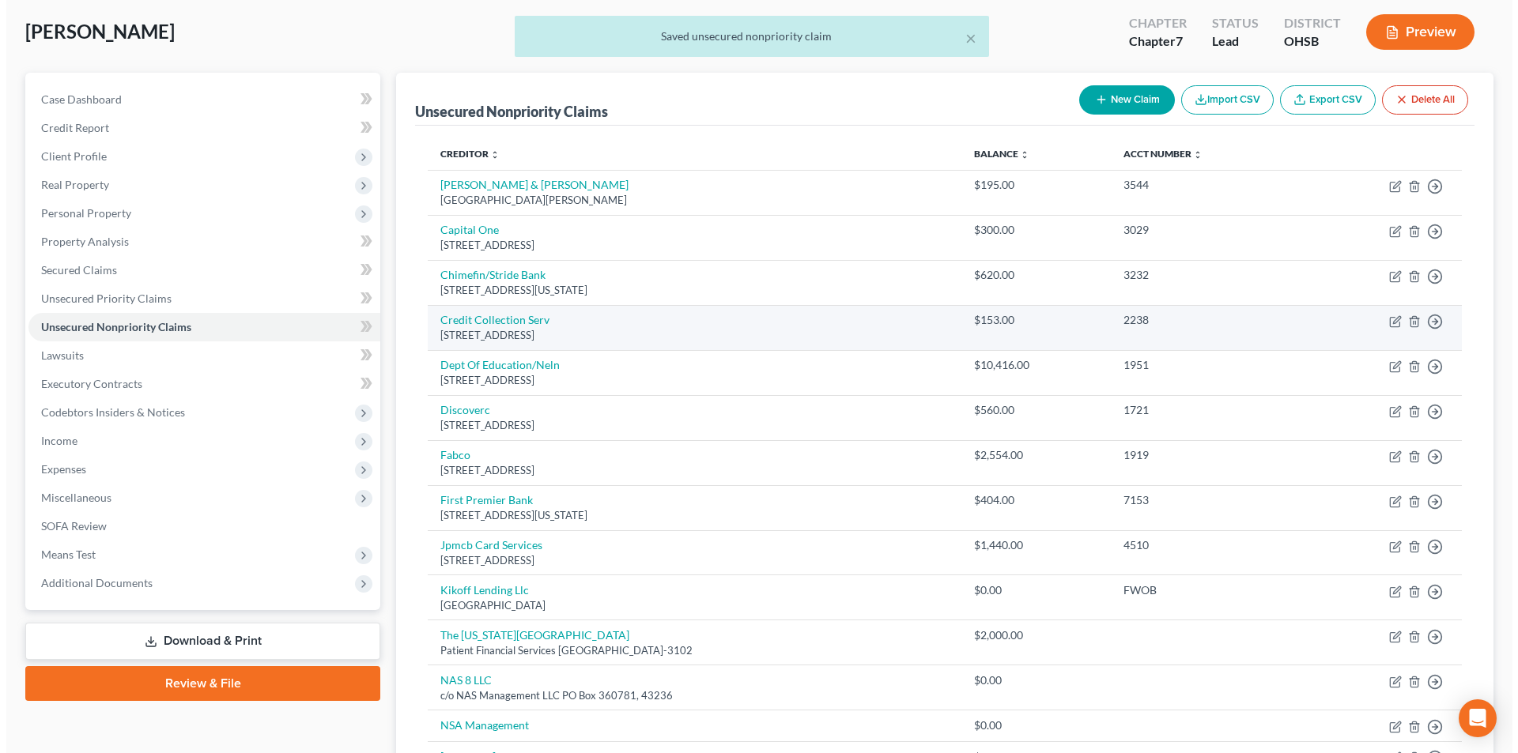
scroll to position [0, 0]
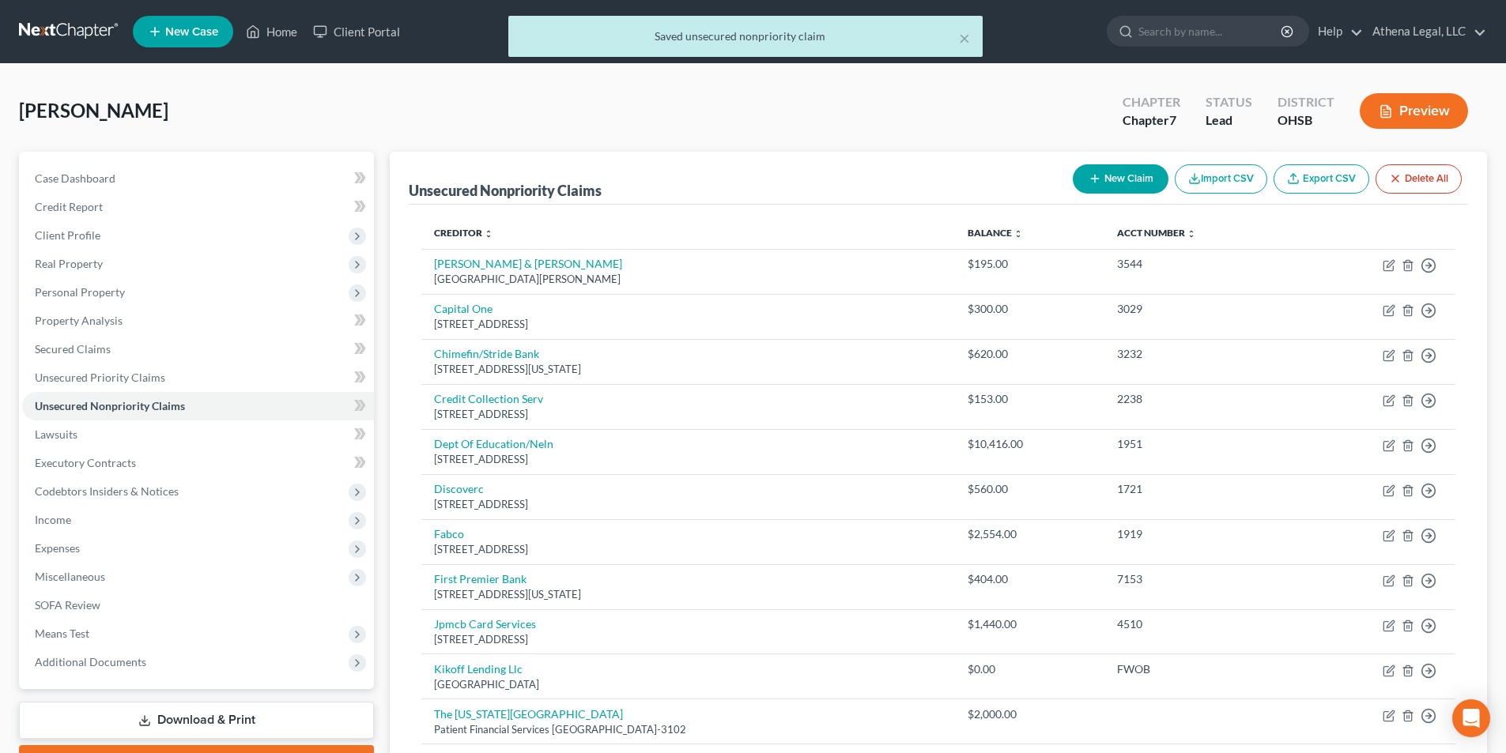
click at [1108, 185] on button "New Claim" at bounding box center [1121, 178] width 96 height 29
select select "0"
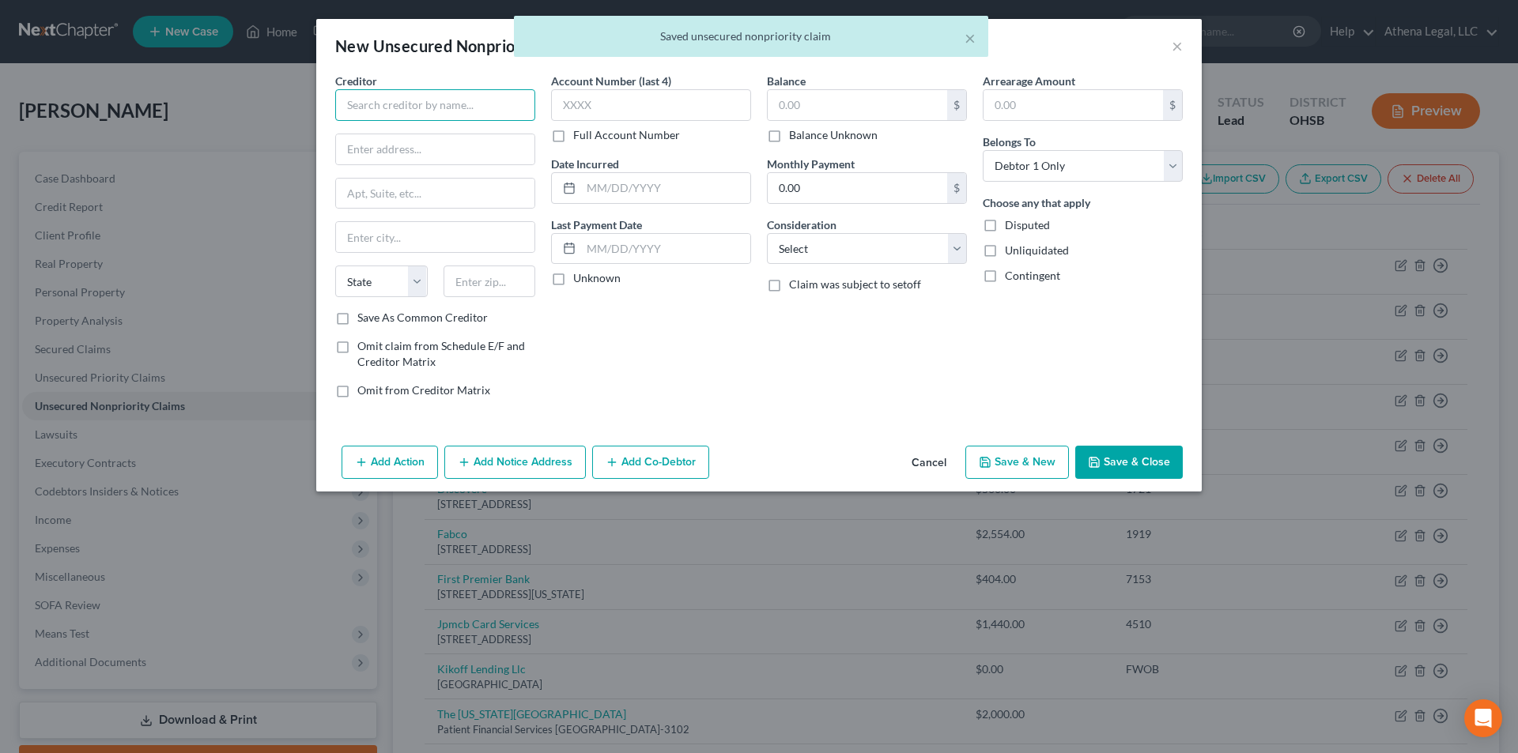
click at [473, 114] on input "text" at bounding box center [435, 105] width 200 height 32
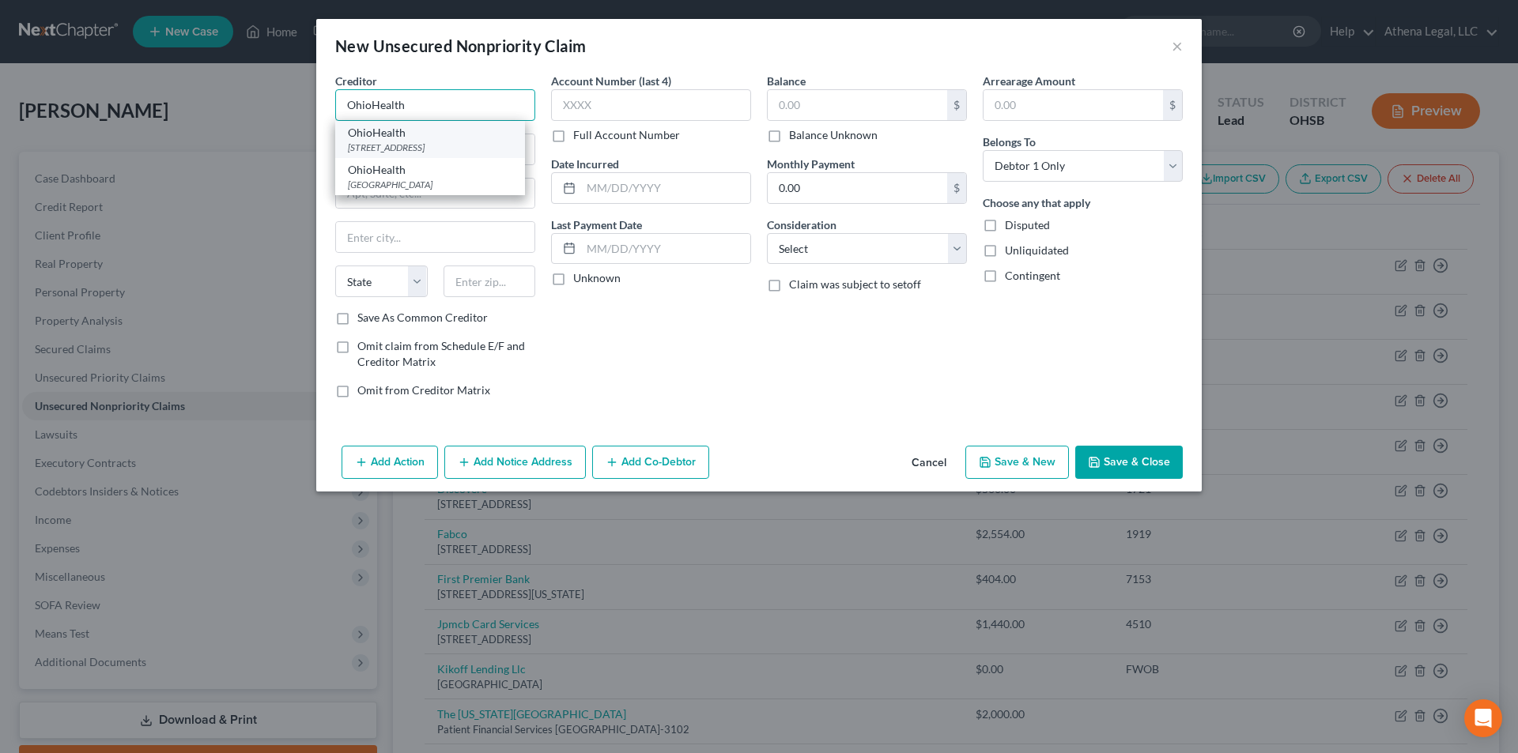
type input "OhioHealth"
click at [444, 145] on div "[STREET_ADDRESS]" at bounding box center [430, 147] width 164 height 13
type input "PO Box 1259, DEPT 141735"
type input "Oaks"
select select "39"
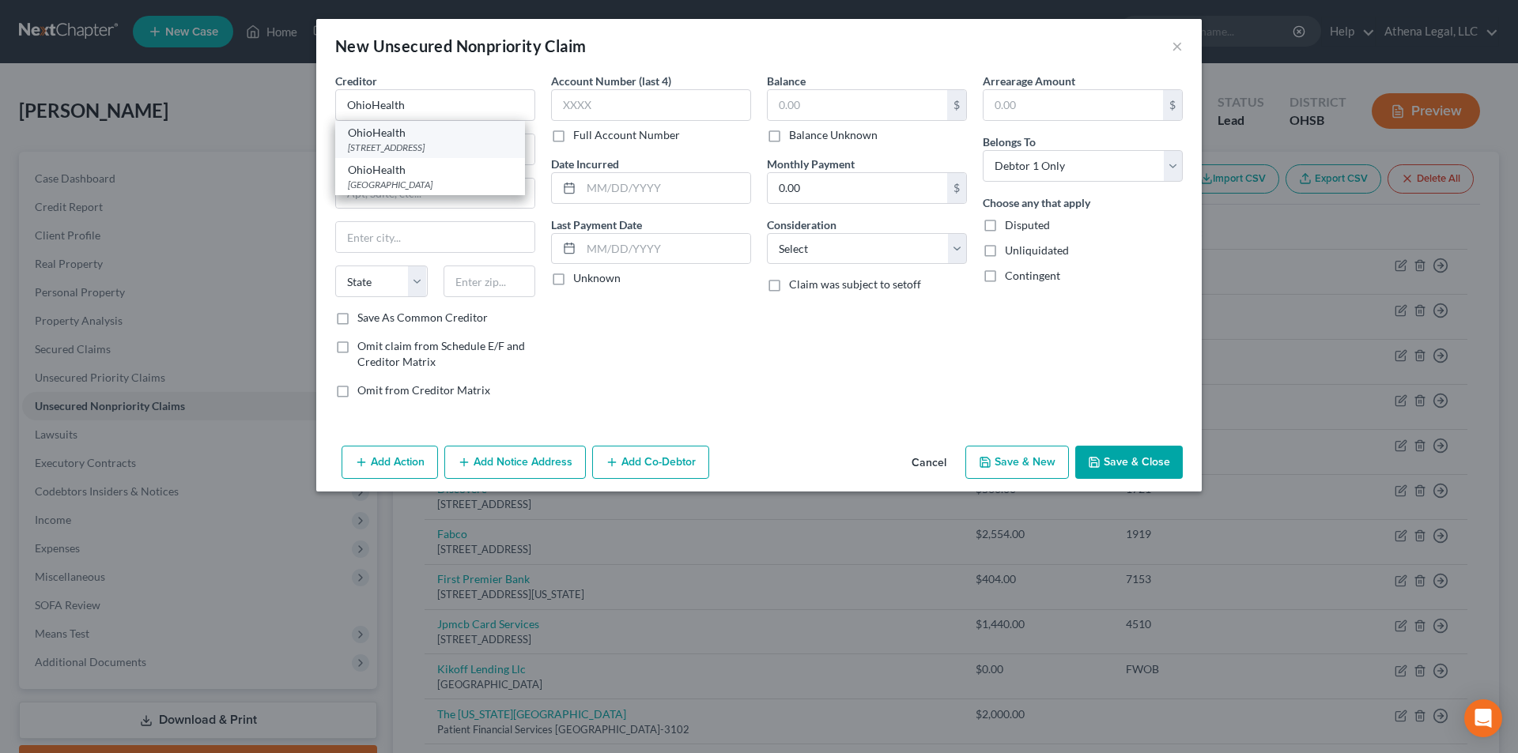
type input "19456"
click at [784, 102] on input "text" at bounding box center [857, 105] width 179 height 30
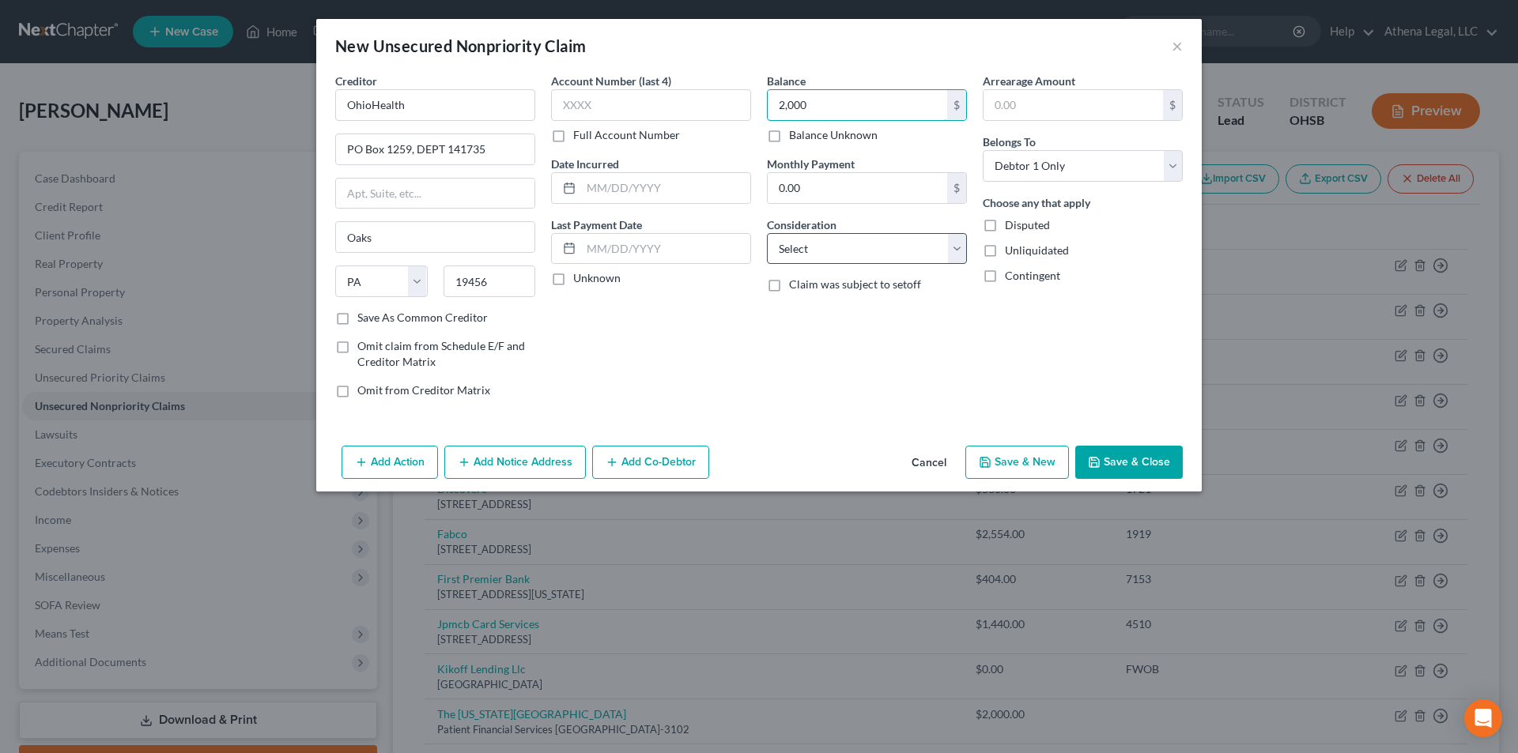
type input "2,000"
click at [836, 261] on select "Select Cable / Satellite Services Collection Agency Credit Card Debt Debt Couns…" at bounding box center [867, 249] width 200 height 32
select select "9"
click at [767, 233] on select "Select Cable / Satellite Services Collection Agency Credit Card Debt Debt Couns…" at bounding box center [867, 249] width 200 height 32
click at [1105, 451] on button "Save & Close" at bounding box center [1129, 462] width 108 height 33
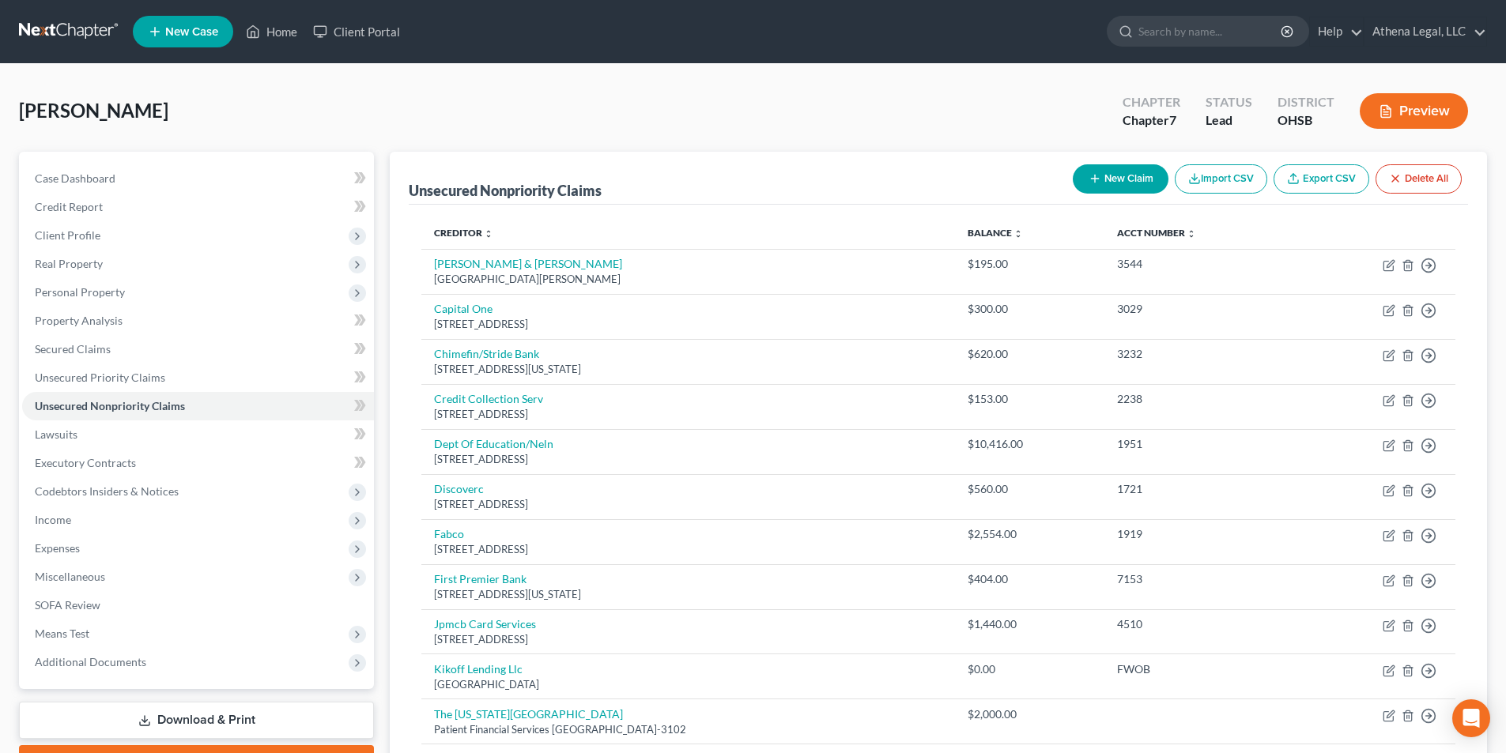
click at [1105, 174] on button "New Claim" at bounding box center [1121, 178] width 96 height 29
select select "0"
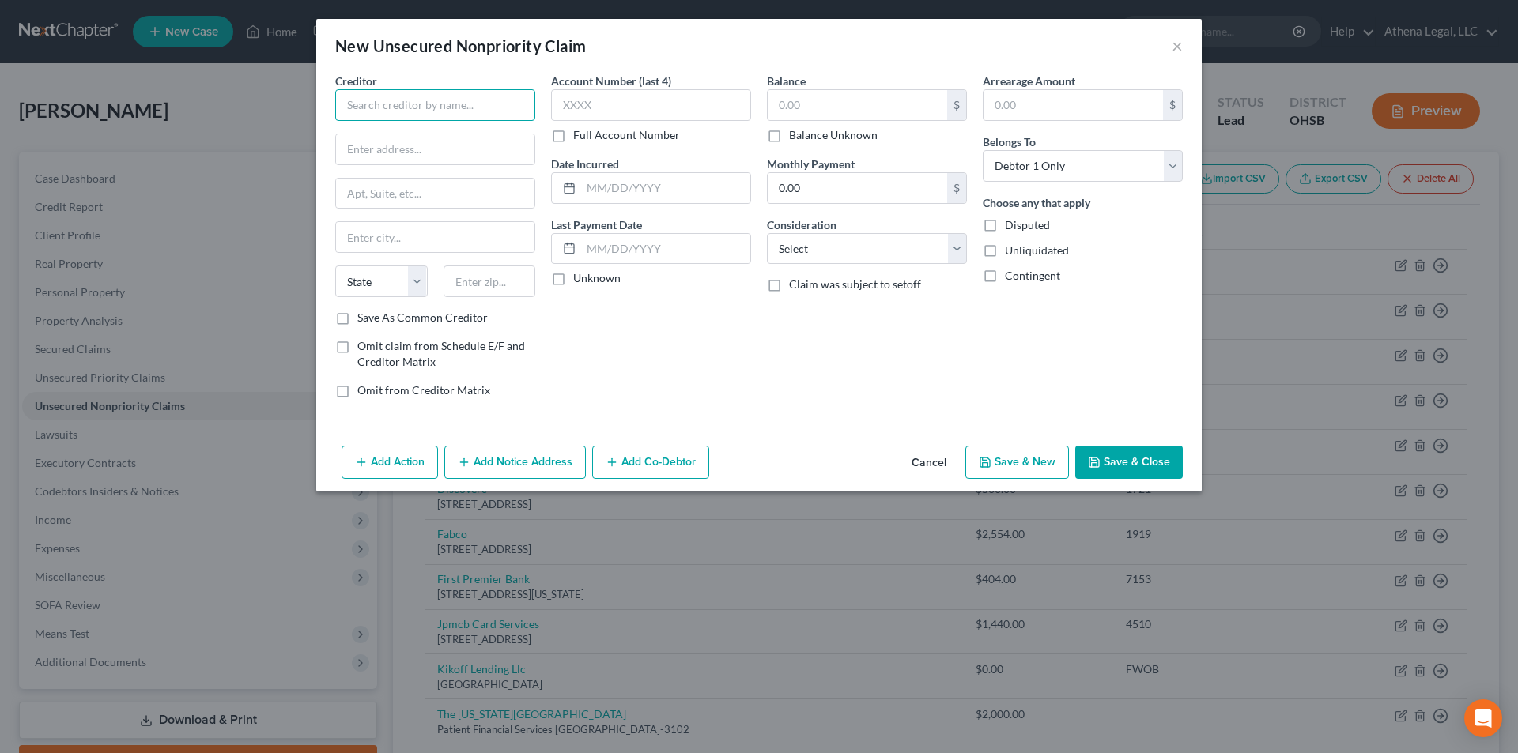
click at [474, 98] on input "text" at bounding box center [435, 105] width 200 height 32
type input "C"
type input "R"
type input "Columbus [MEDICAL_DATA]"
click at [823, 107] on input "text" at bounding box center [857, 105] width 179 height 30
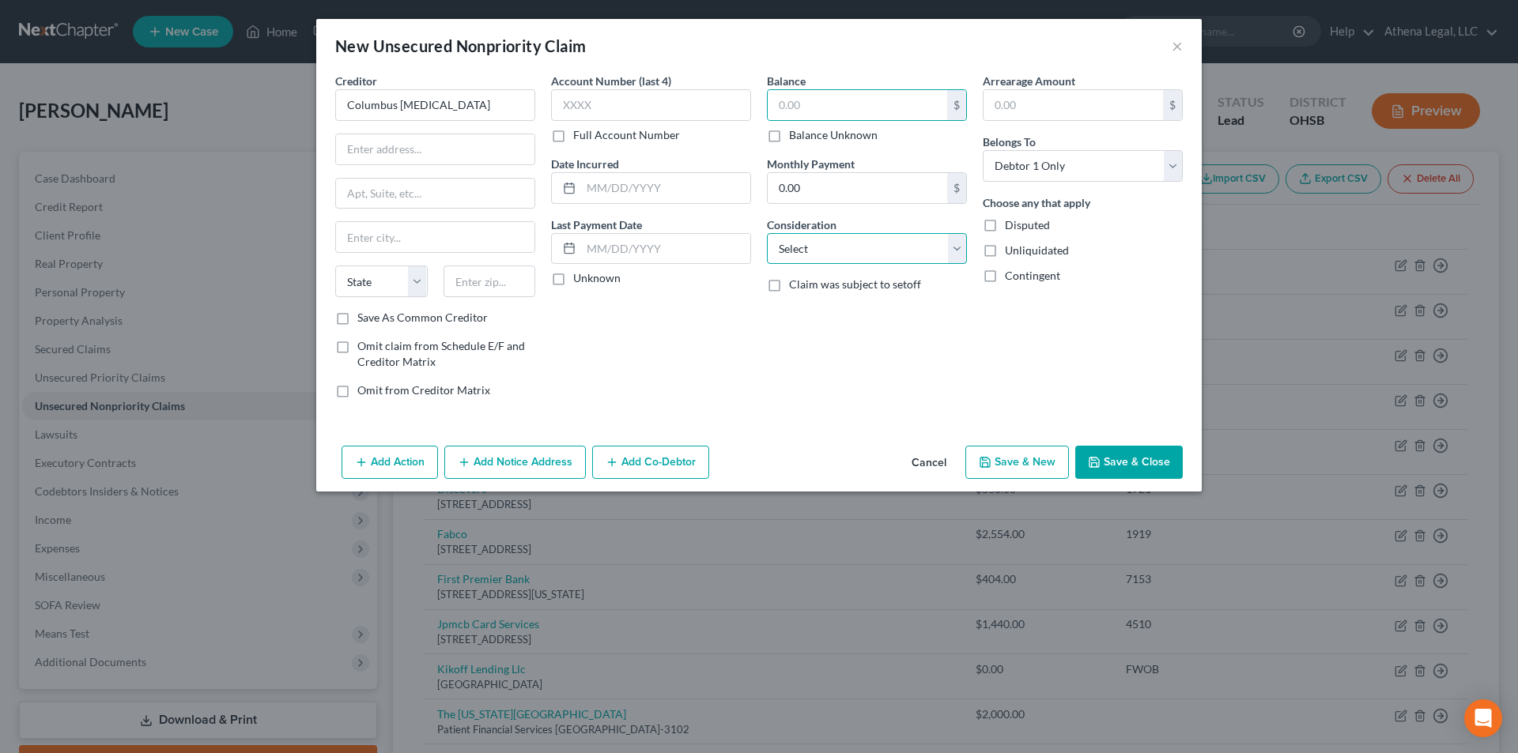
click at [793, 240] on select "Select Cable / Satellite Services Collection Agency Credit Card Debt Debt Couns…" at bounding box center [867, 249] width 200 height 32
select select "9"
click at [767, 233] on select "Select Cable / Satellite Services Collection Agency Credit Card Debt Debt Couns…" at bounding box center [867, 249] width 200 height 32
click at [877, 98] on input "text" at bounding box center [857, 105] width 179 height 30
click at [801, 110] on input "text" at bounding box center [857, 105] width 179 height 30
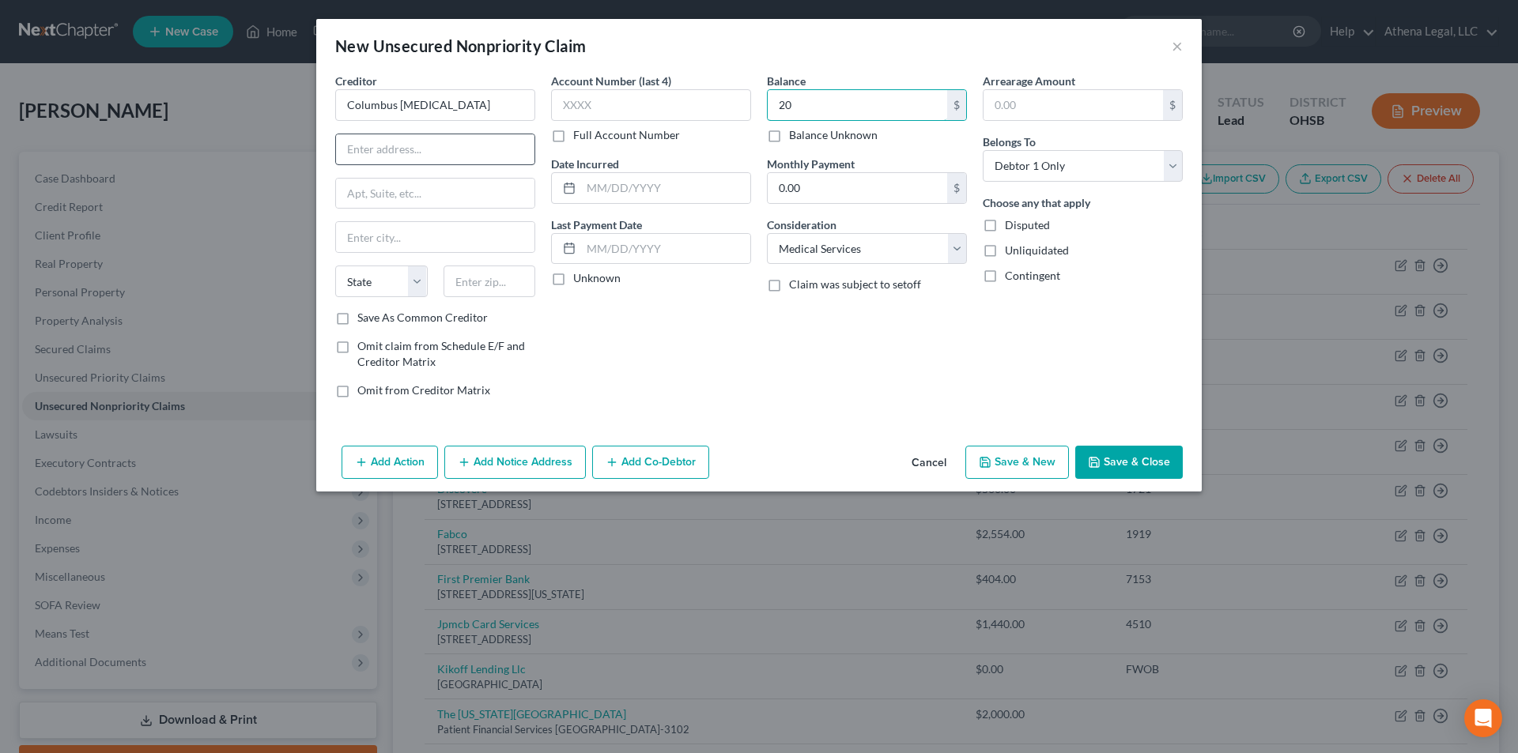
type input "20"
click at [505, 152] on input "text" at bounding box center [435, 149] width 198 height 30
type input "[STREET_ADDRESS]"
type input "43215"
type input "Columbus"
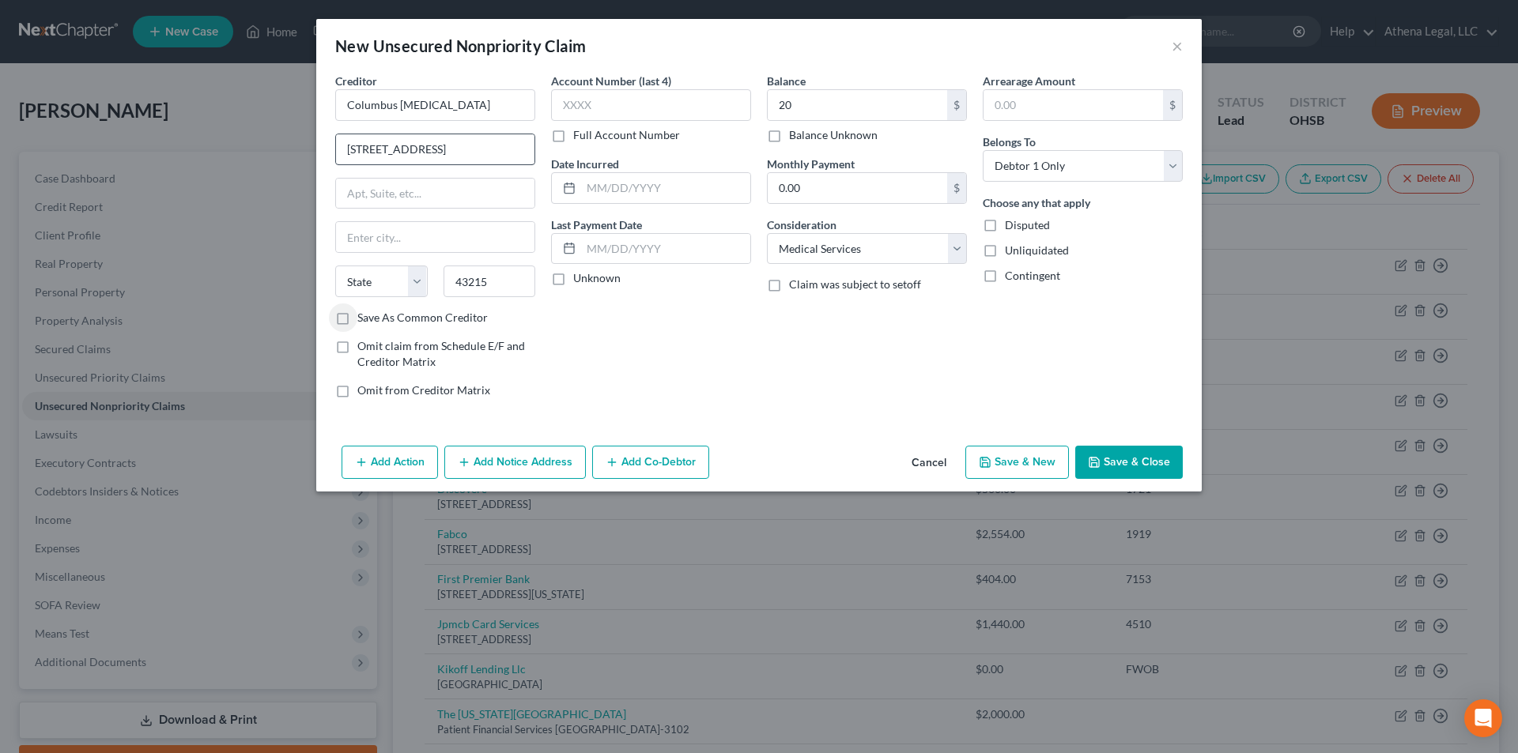
select select "36"
click at [1099, 455] on button "Save & Close" at bounding box center [1129, 462] width 108 height 33
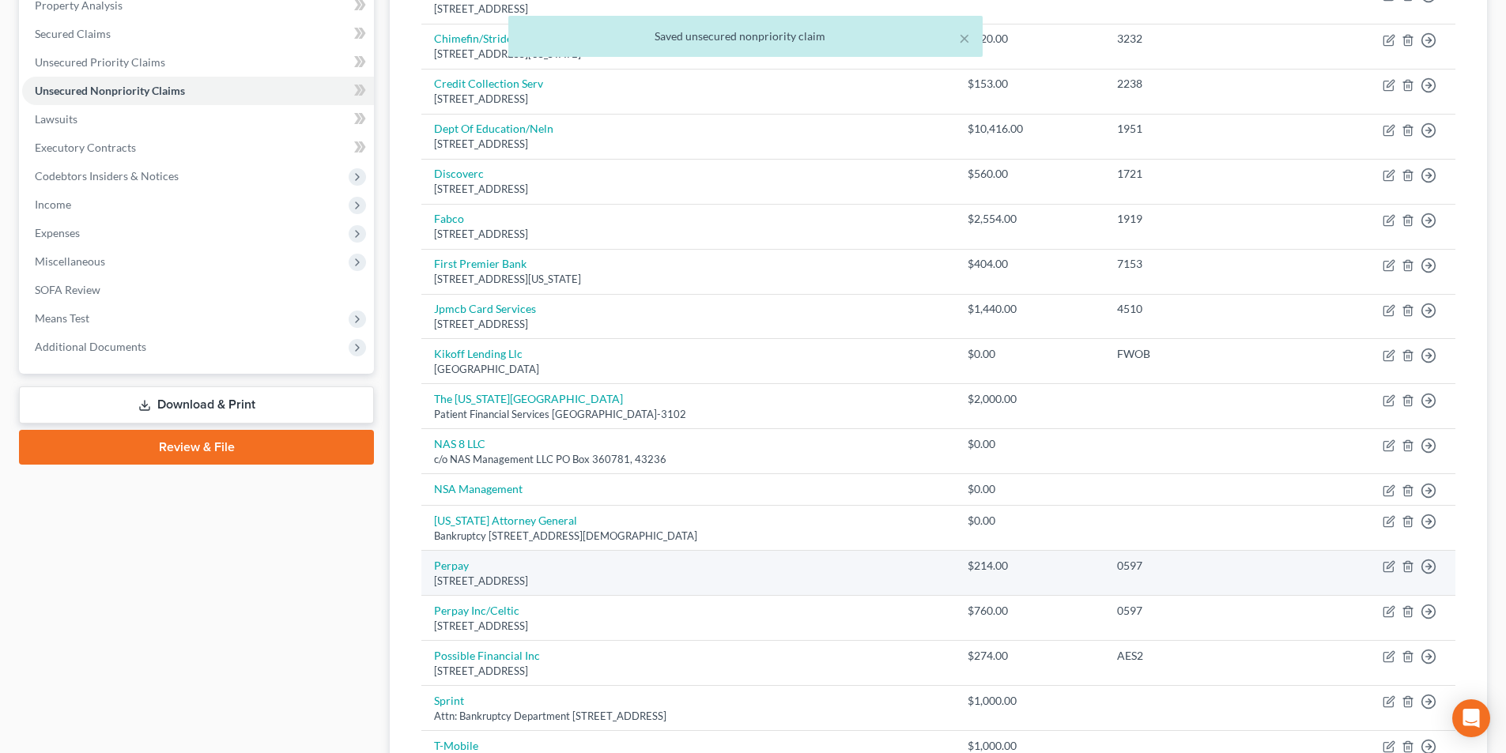
scroll to position [316, 0]
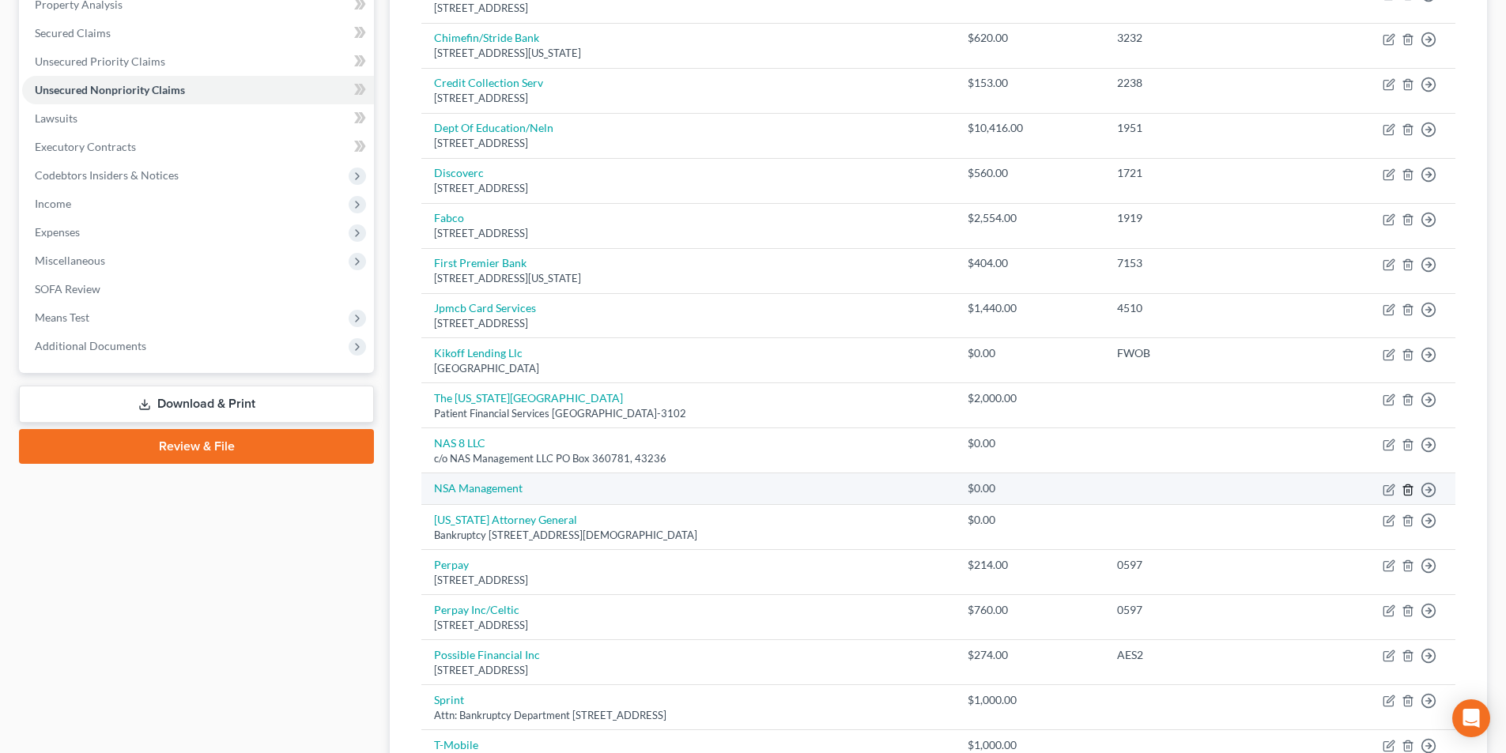
click at [1408, 491] on icon "button" at bounding box center [1408, 490] width 13 height 13
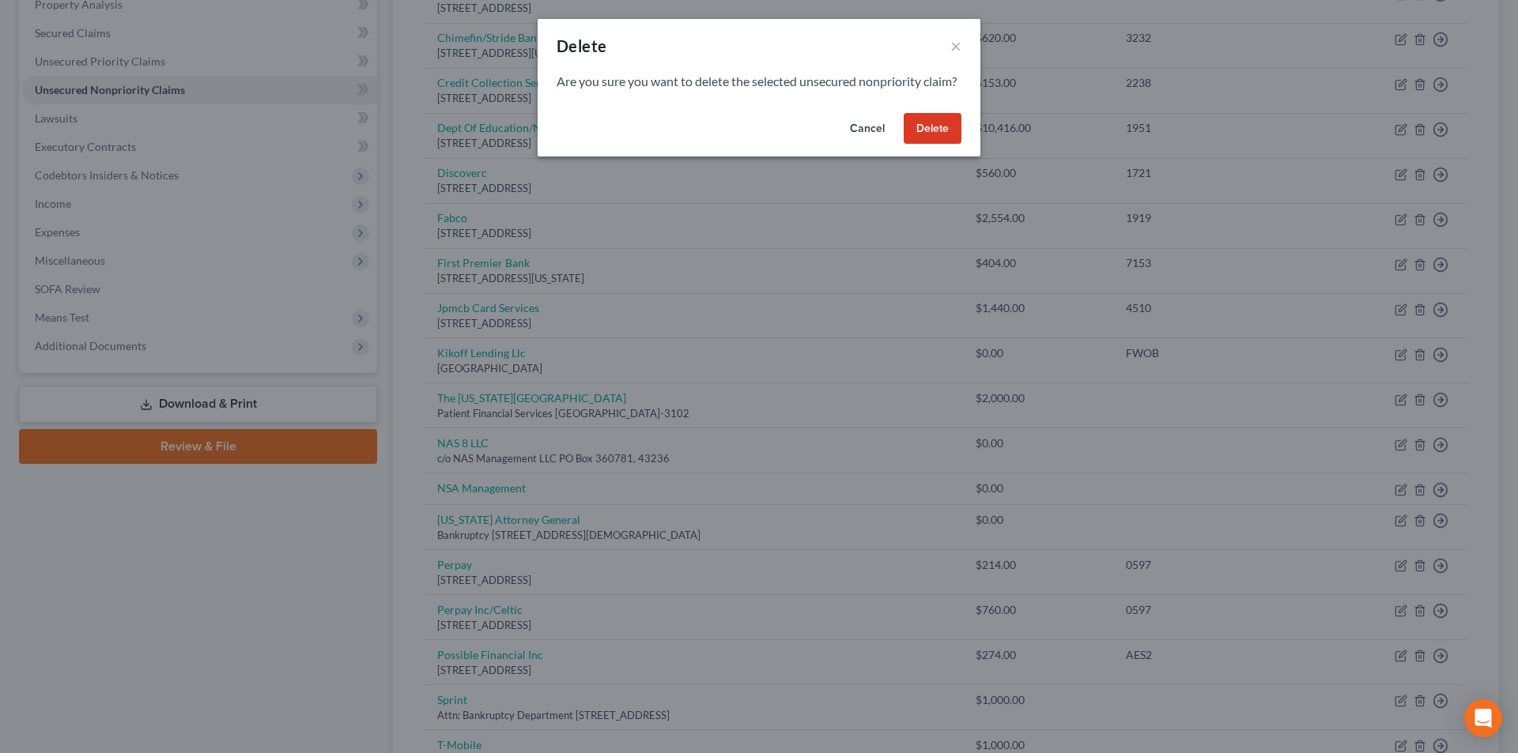
click at [947, 145] on button "Delete" at bounding box center [933, 129] width 58 height 32
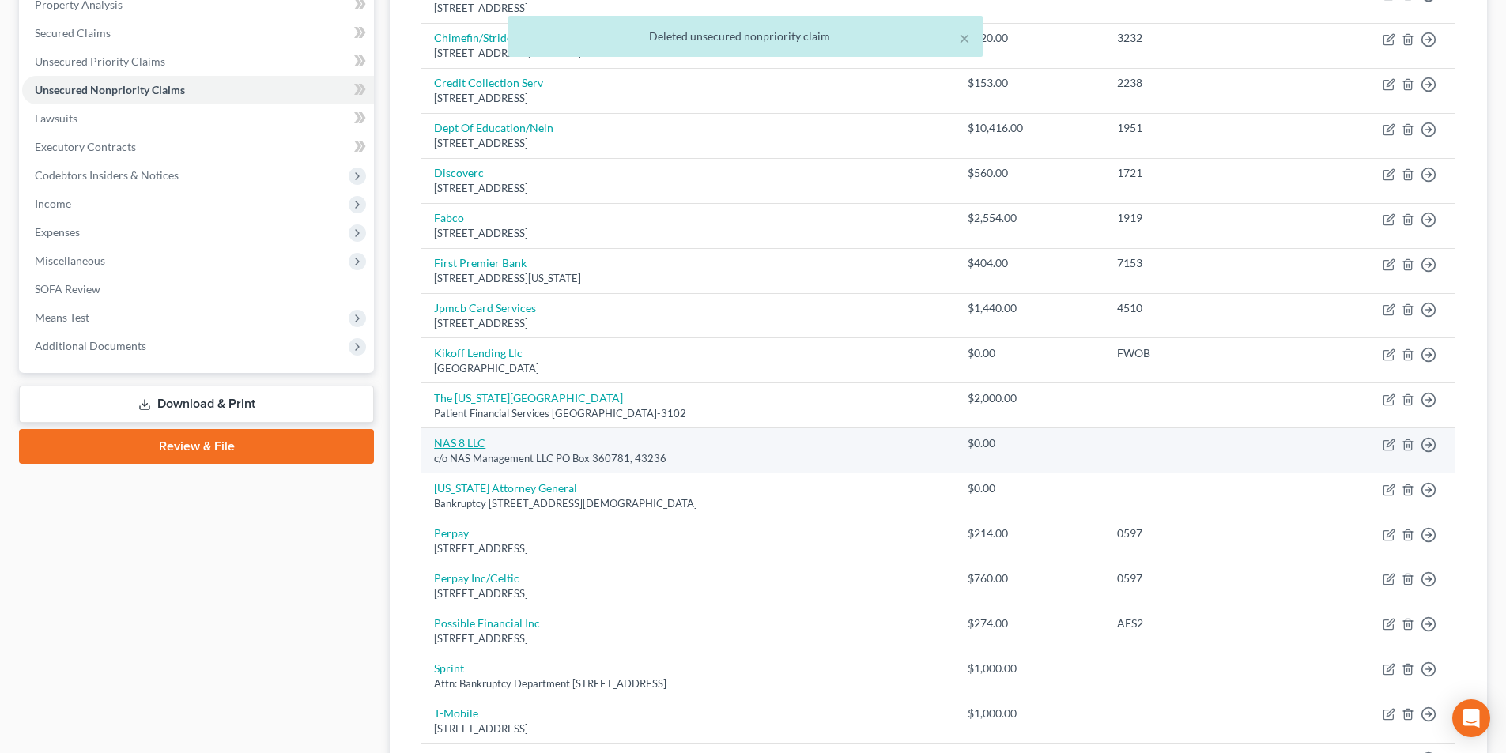
click at [459, 444] on link "NAS 8 LLC" at bounding box center [459, 442] width 51 height 13
select select "0"
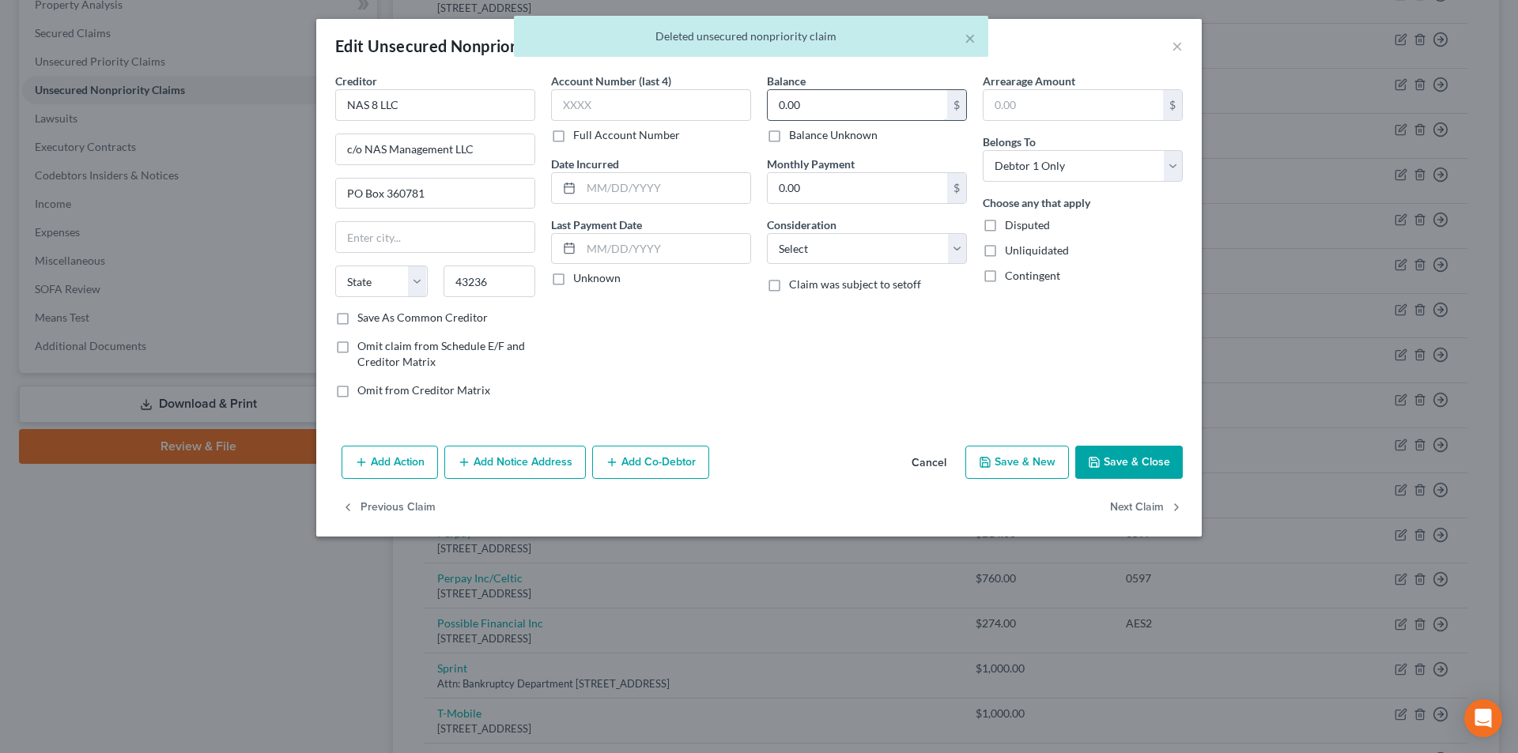
click at [822, 102] on input "0.00" at bounding box center [857, 105] width 179 height 30
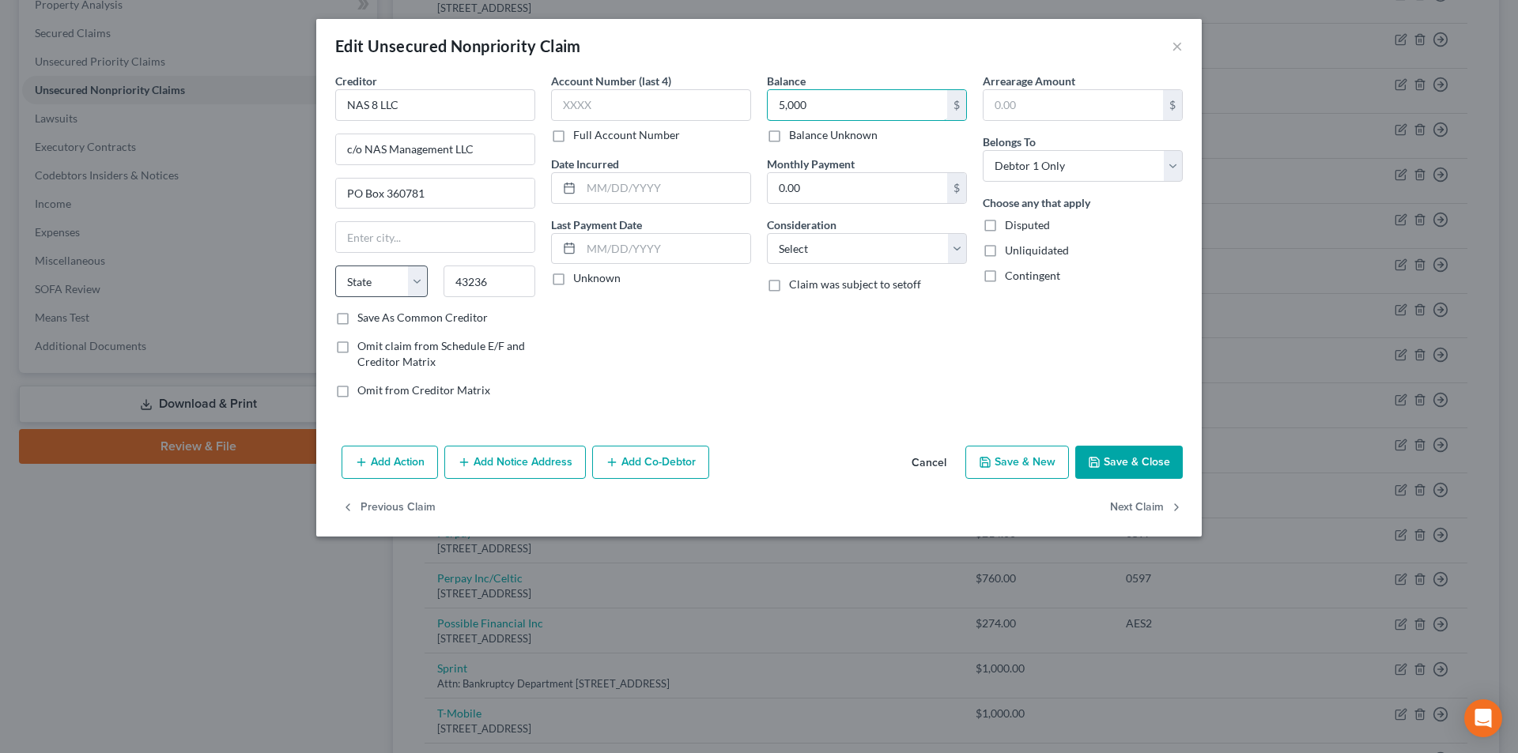
type input "5,000"
click at [380, 278] on select "State [US_STATE] AK AR AZ CA CO CT DE DC [GEOGRAPHIC_DATA] [GEOGRAPHIC_DATA] GU…" at bounding box center [381, 282] width 93 height 32
select select "36"
click at [335, 266] on select "State [US_STATE] AK AR AZ CA CO CT DE DC [GEOGRAPHIC_DATA] [GEOGRAPHIC_DATA] GU…" at bounding box center [381, 282] width 93 height 32
click at [414, 248] on input "text" at bounding box center [435, 237] width 198 height 30
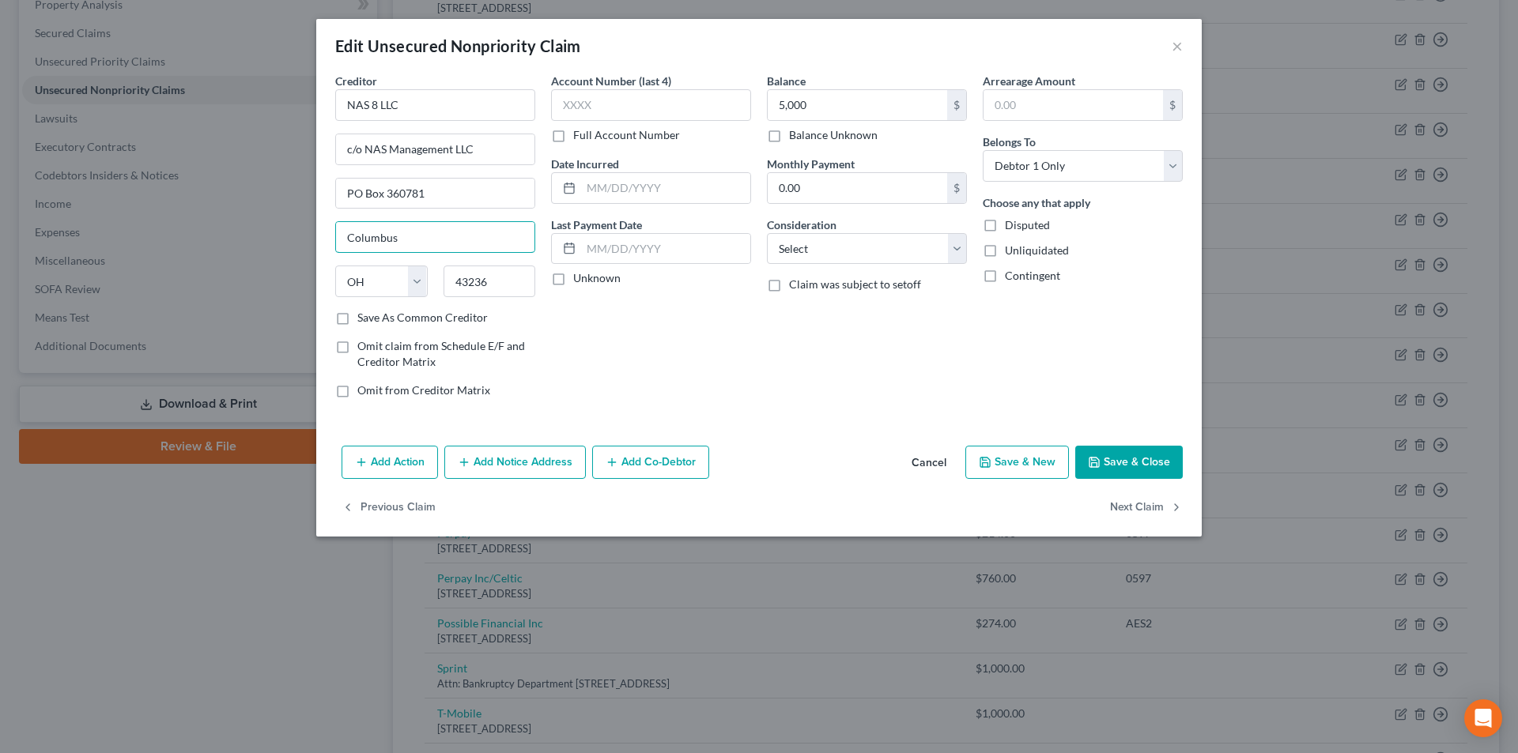
type input "Columbus"
click at [844, 266] on div "Balance 5,000.00 $ Balance Unknown Balance Undetermined 5,000 $ Balance Unknown…" at bounding box center [867, 242] width 216 height 338
click at [849, 250] on select "Select Cable / Satellite Services Collection Agency Credit Card Debt Debt Couns…" at bounding box center [867, 249] width 200 height 32
select select "14"
click at [767, 233] on select "Select Cable / Satellite Services Collection Agency Credit Card Debt Debt Couns…" at bounding box center [867, 249] width 200 height 32
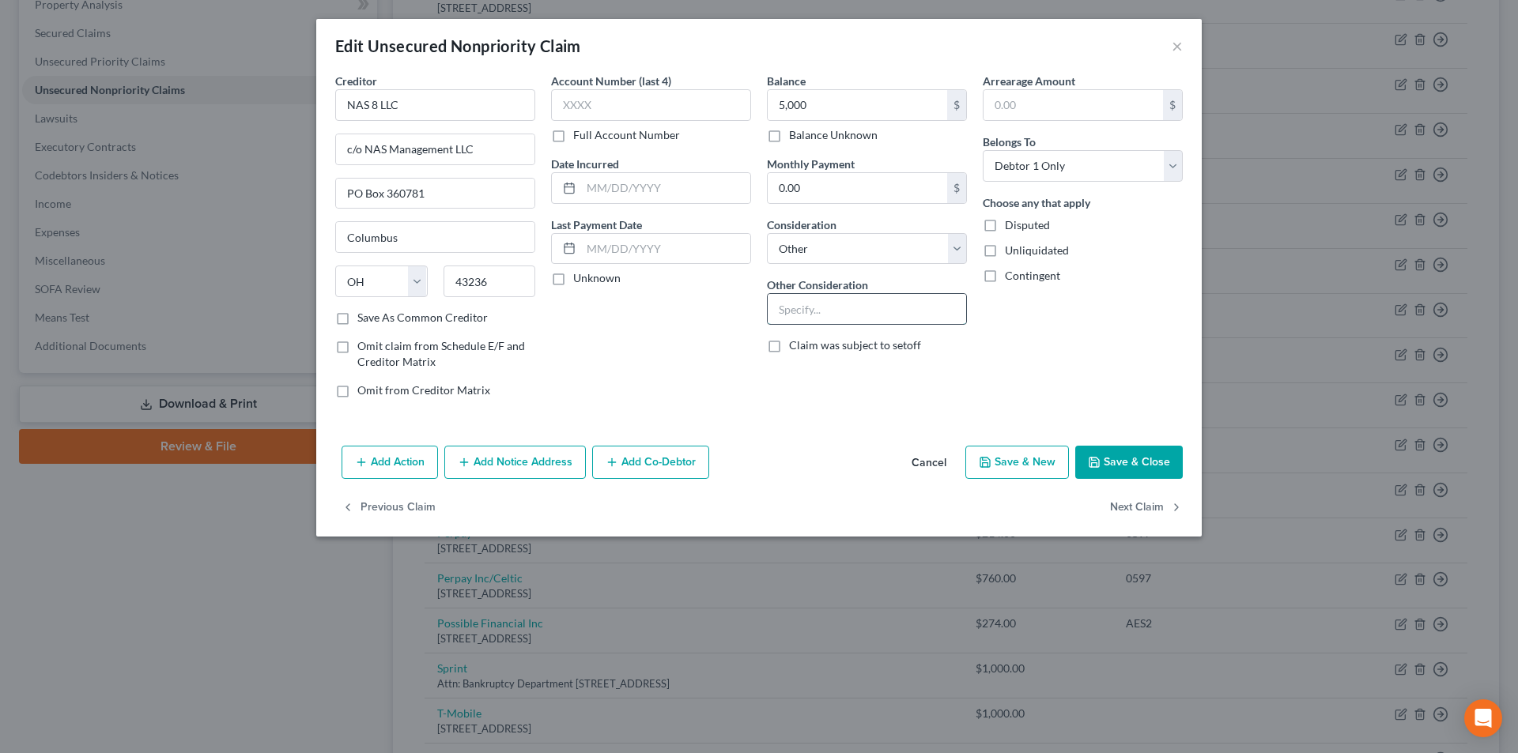
click at [805, 308] on input "text" at bounding box center [867, 309] width 198 height 30
type input "Lease Damages"
click at [1109, 466] on button "Save & Close" at bounding box center [1129, 462] width 108 height 33
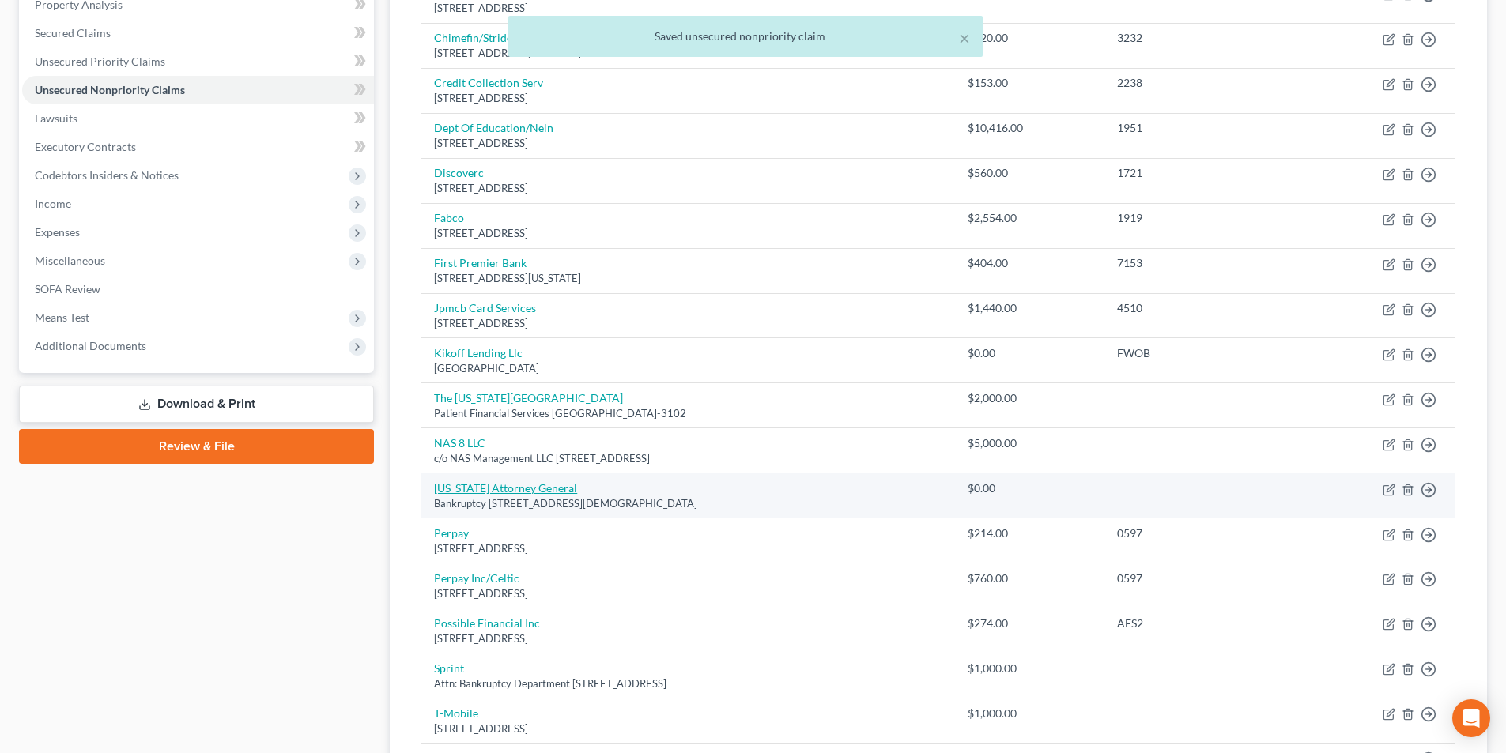
click at [497, 492] on link "[US_STATE] Attorney General" at bounding box center [505, 488] width 143 height 13
select select "36"
select select "0"
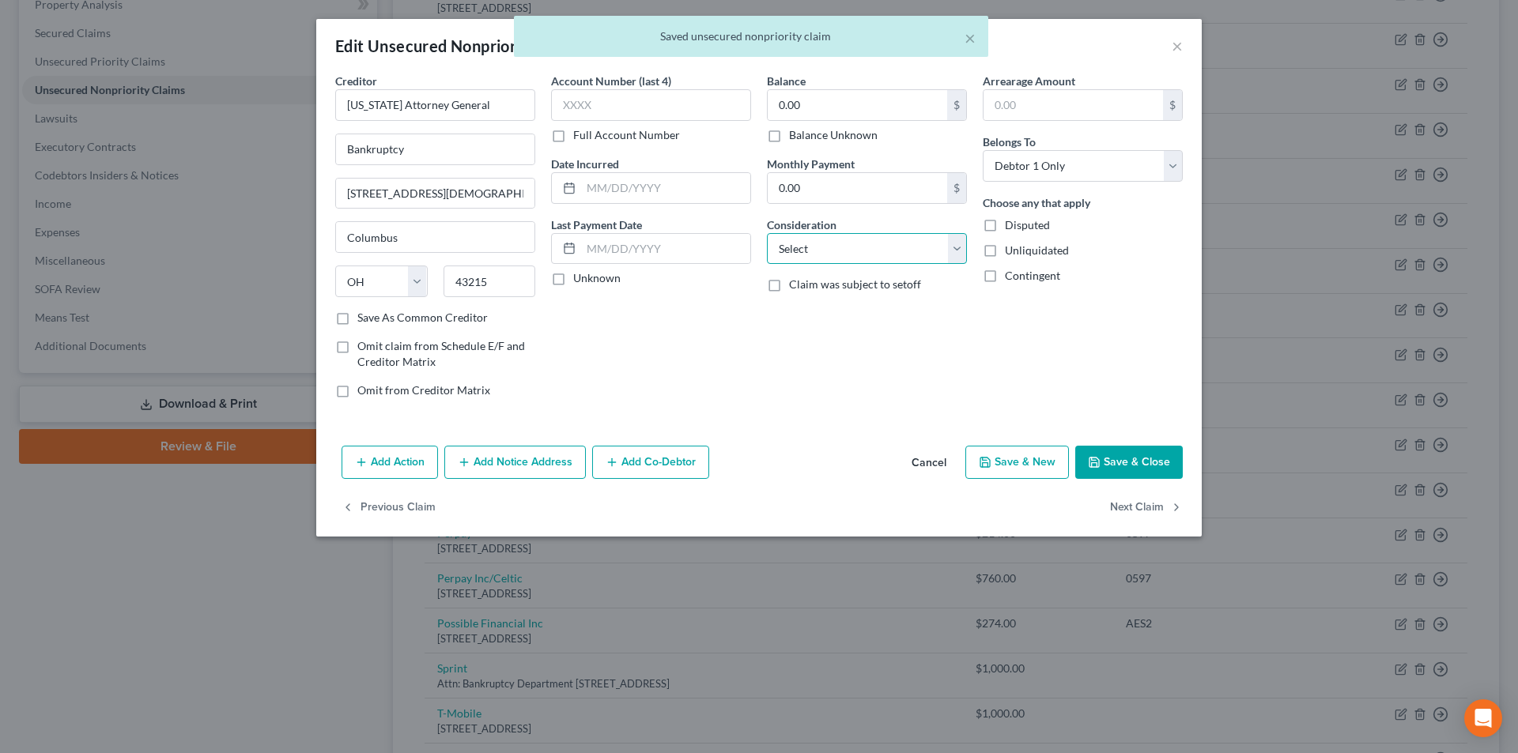
click at [825, 255] on select "Select Cable / Satellite Services Collection Agency Credit Card Debt Debt Couns…" at bounding box center [867, 249] width 200 height 32
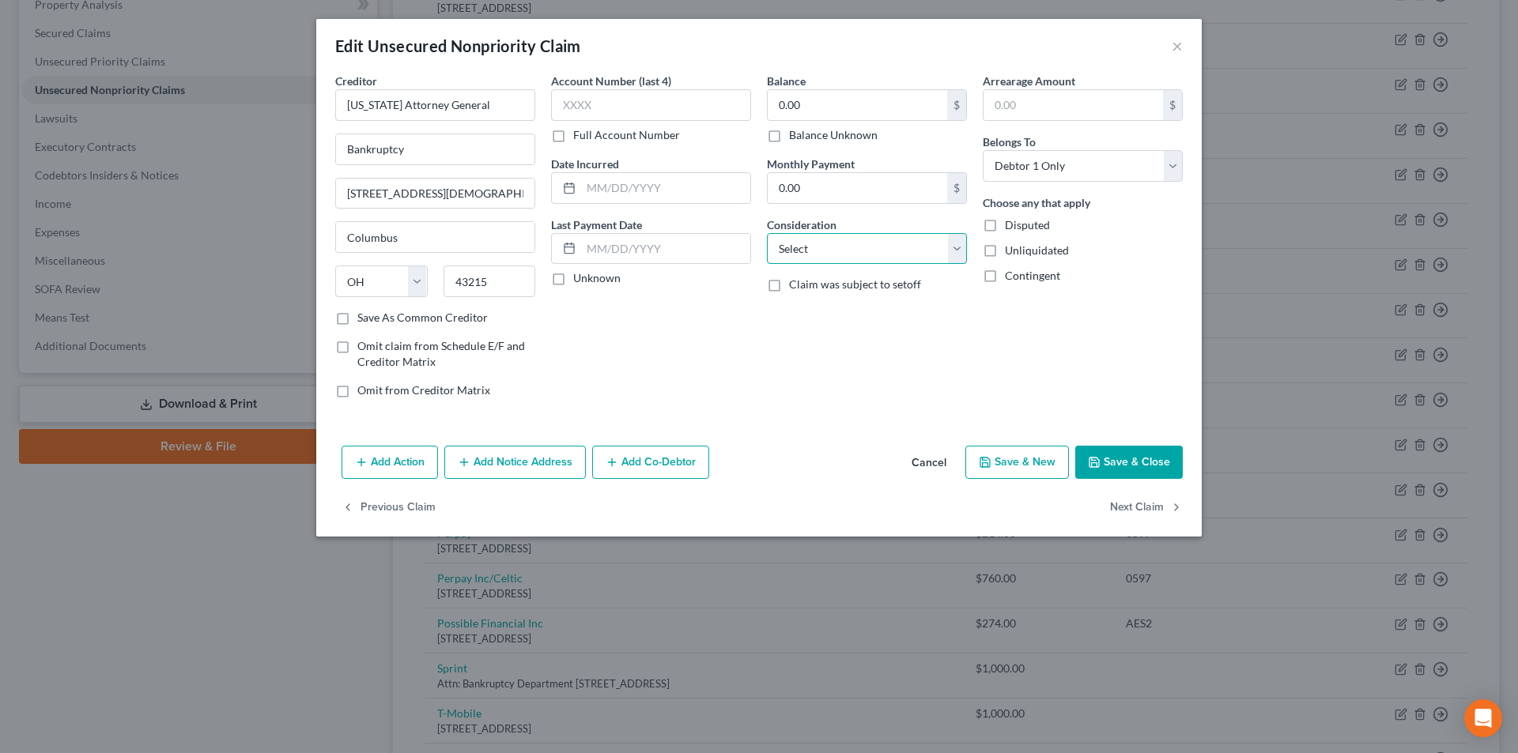
select select "14"
click at [767, 233] on select "Select Cable / Satellite Services Collection Agency Credit Card Debt Debt Couns…" at bounding box center [867, 249] width 200 height 32
click at [854, 310] on input "text" at bounding box center [867, 309] width 198 height 30
type input "Notice"
drag, startPoint x: 635, startPoint y: 334, endPoint x: 664, endPoint y: 335, distance: 29.3
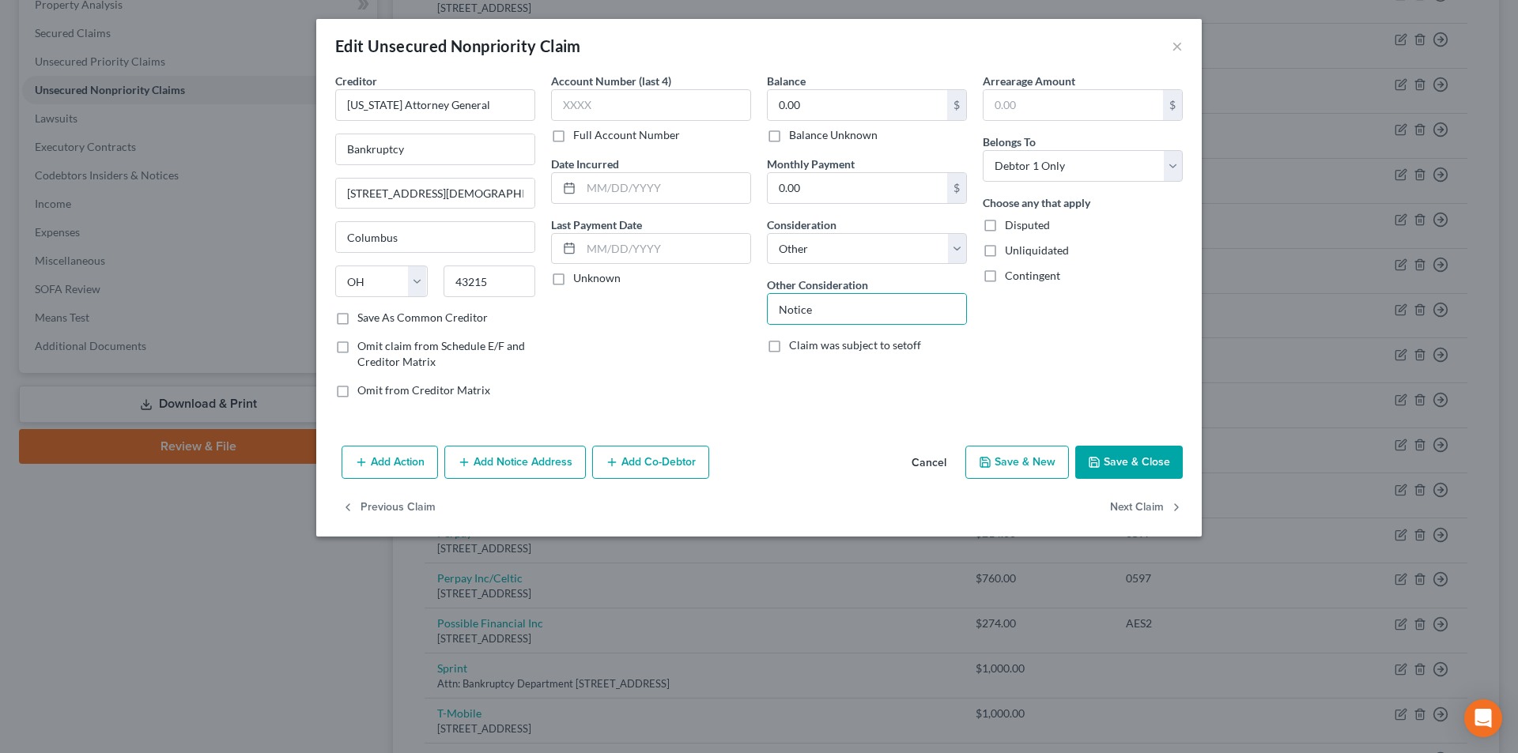
click at [635, 334] on div "Account Number (last 4) Full Account Number Date Incurred Last Payment Date Unk…" at bounding box center [651, 242] width 216 height 338
click at [1128, 459] on button "Save & Close" at bounding box center [1129, 462] width 108 height 33
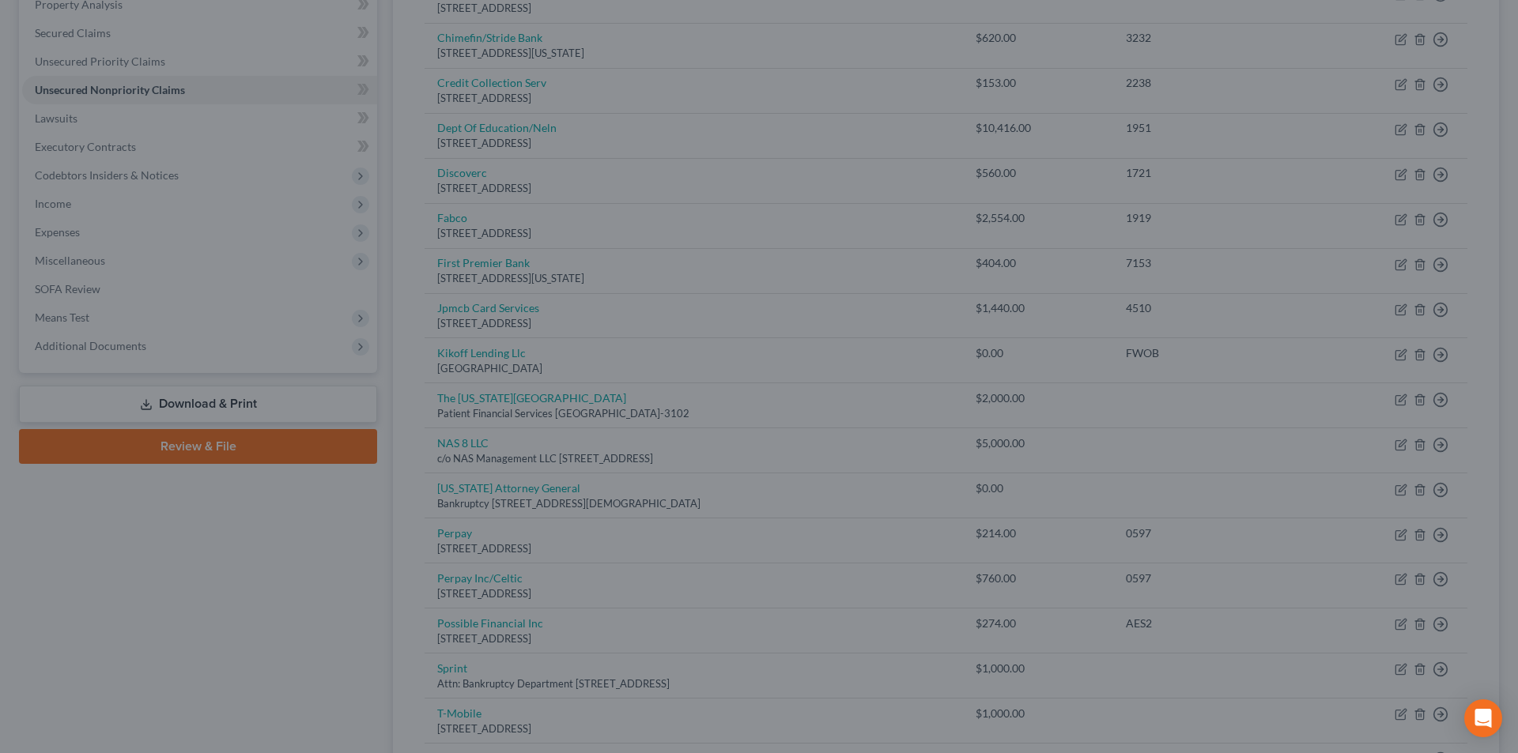
type input "0"
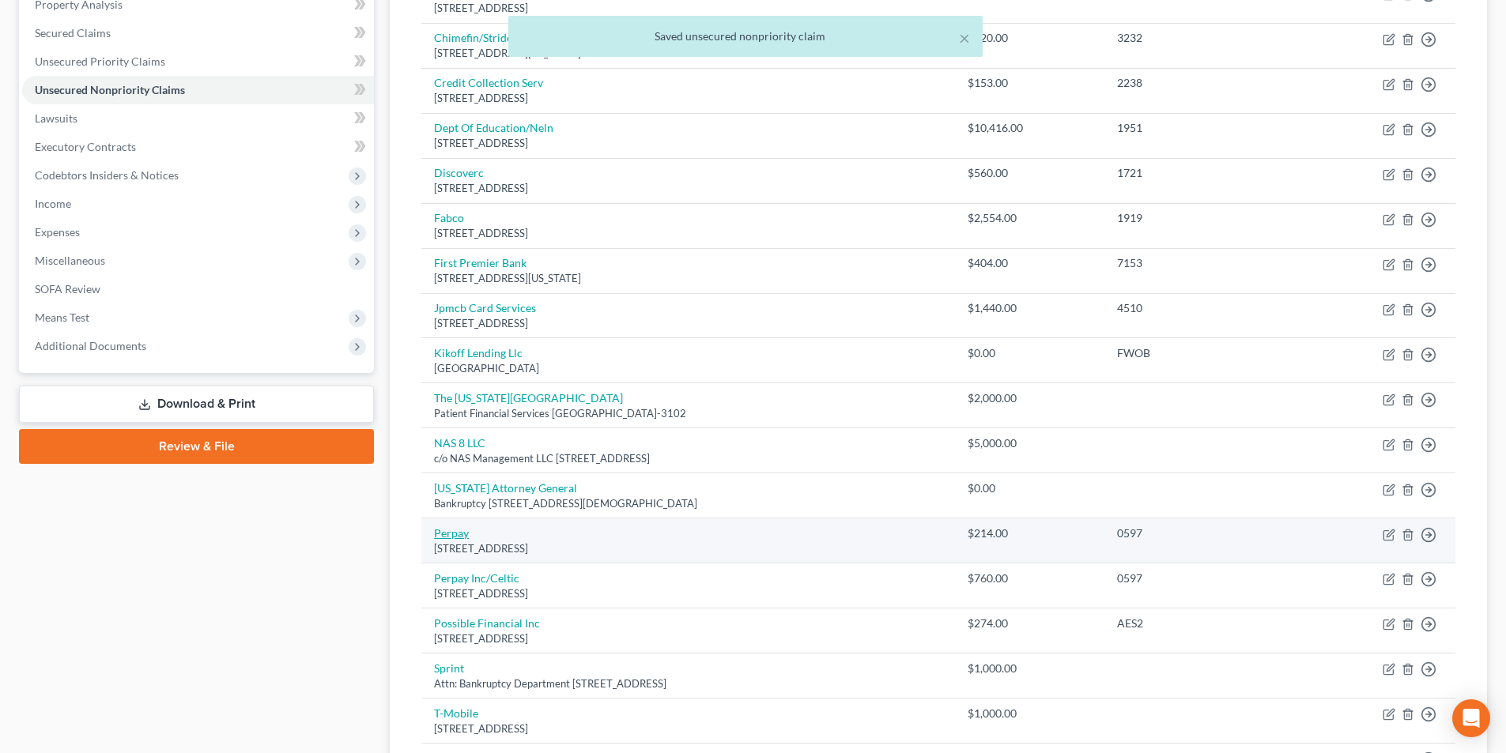
click at [448, 533] on link "Perpay" at bounding box center [451, 533] width 35 height 13
select select "39"
select select "2"
select select "0"
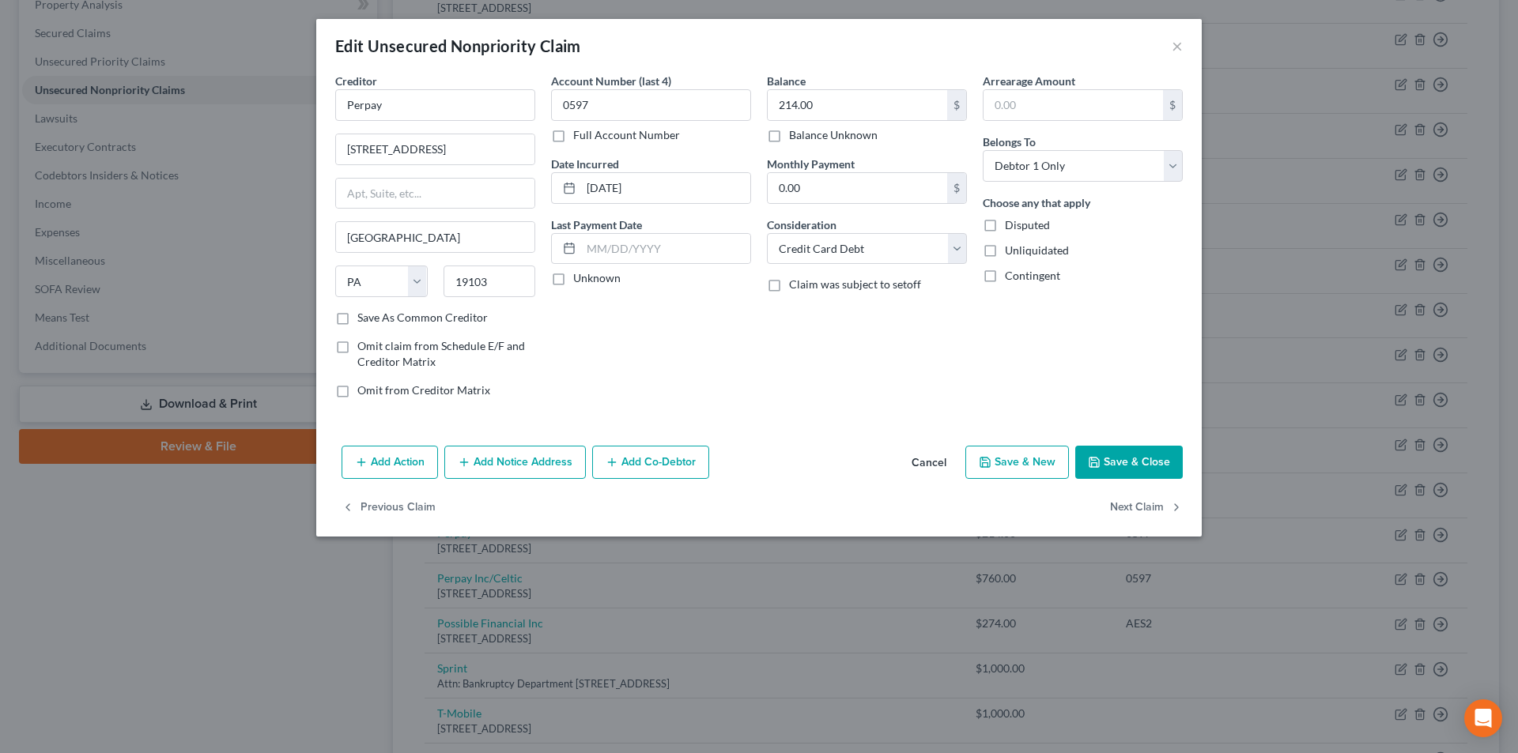
click at [1133, 459] on button "Save & Close" at bounding box center [1129, 462] width 108 height 33
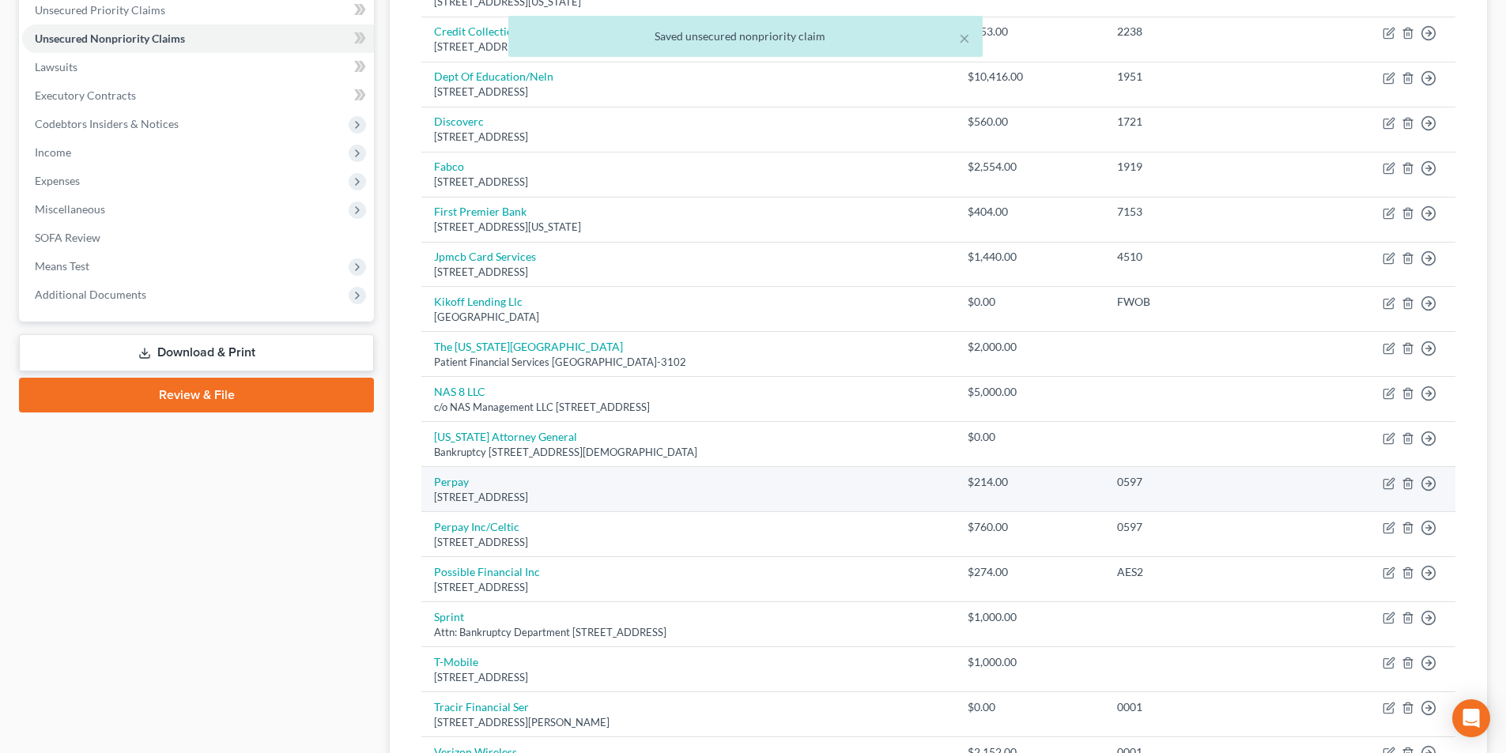
scroll to position [395, 0]
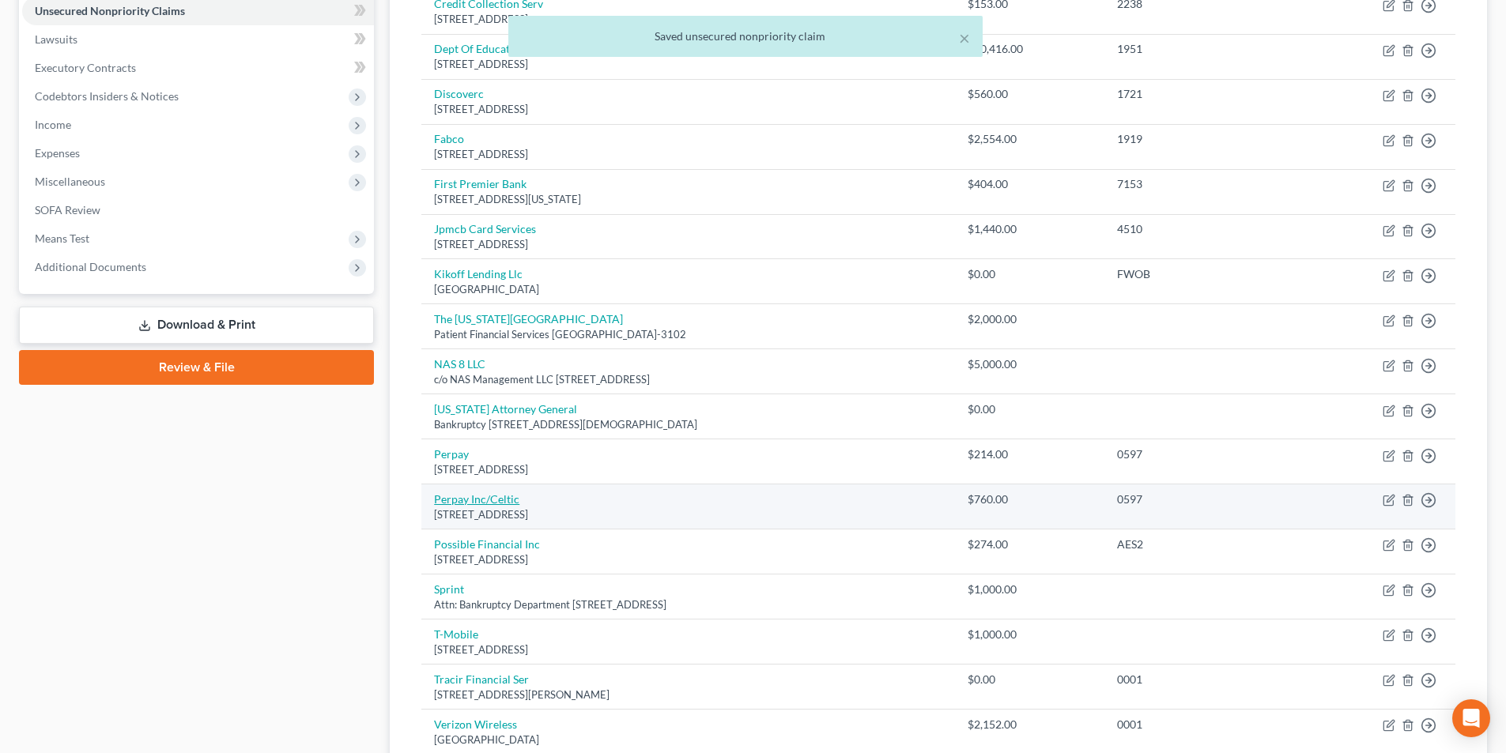
click at [498, 504] on link "Perpay Inc/Celtic" at bounding box center [476, 499] width 85 height 13
select select "39"
select select "2"
select select "0"
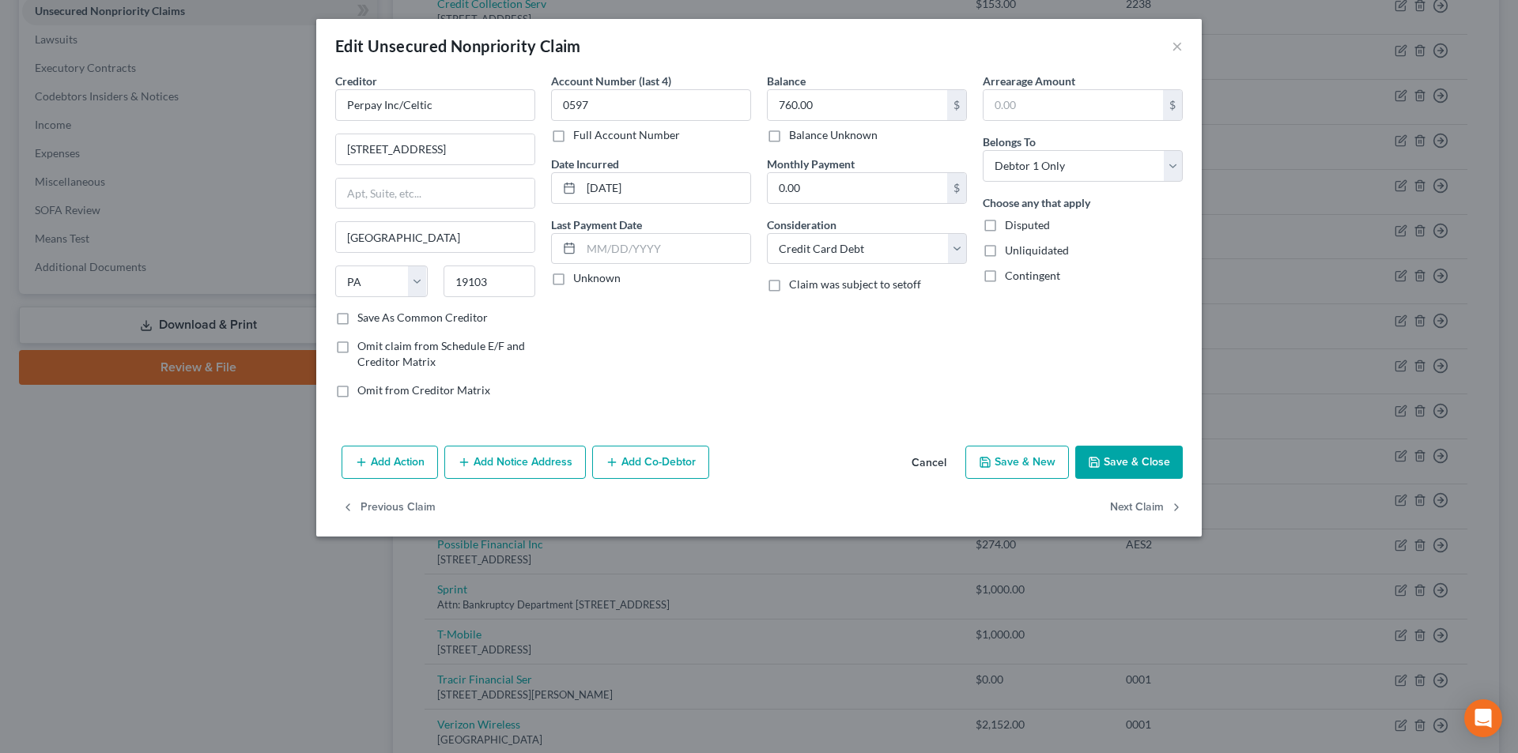
click at [1166, 452] on button "Save & Close" at bounding box center [1129, 462] width 108 height 33
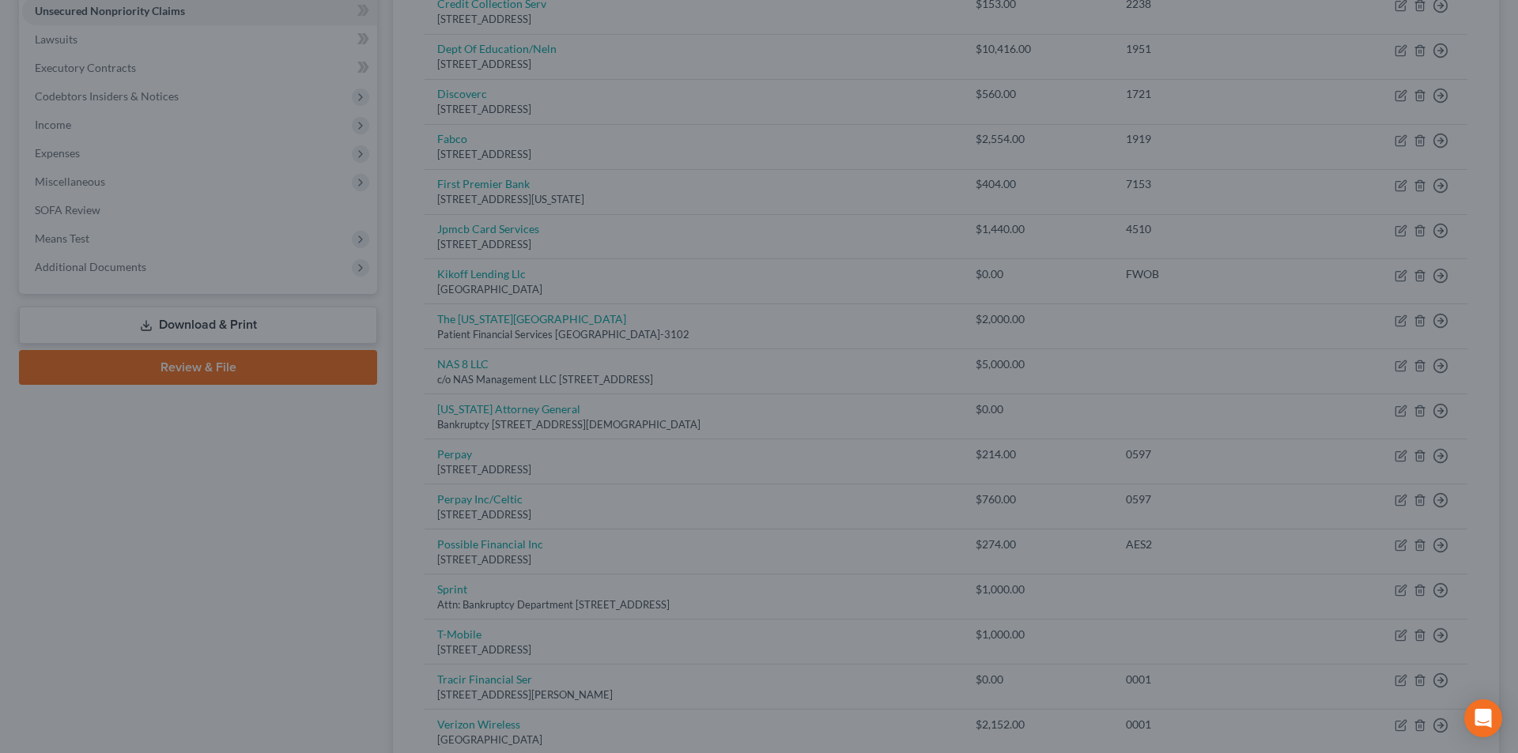
type input "0"
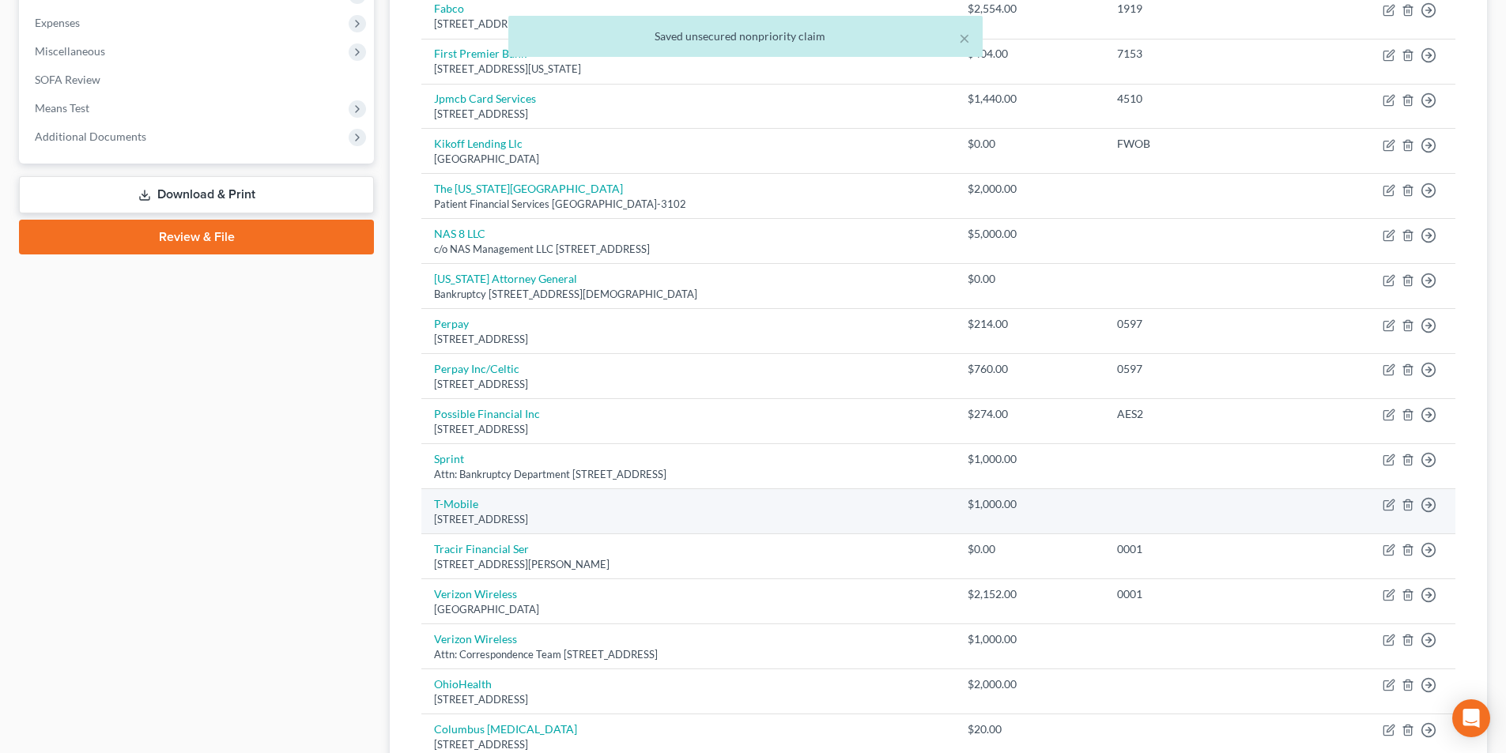
scroll to position [553, 0]
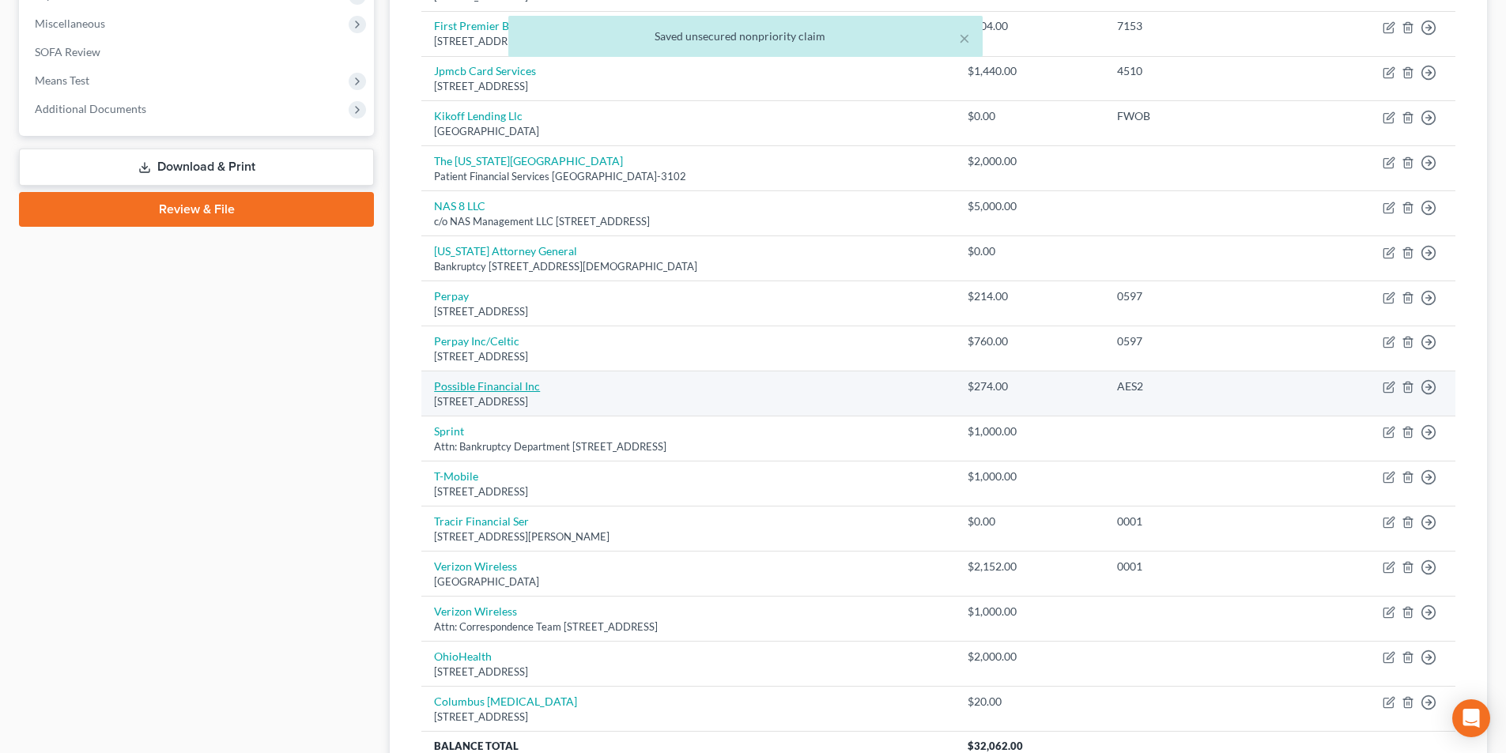
click at [465, 380] on link "Possible Financial Inc" at bounding box center [487, 386] width 106 height 13
select select "50"
select select "0"
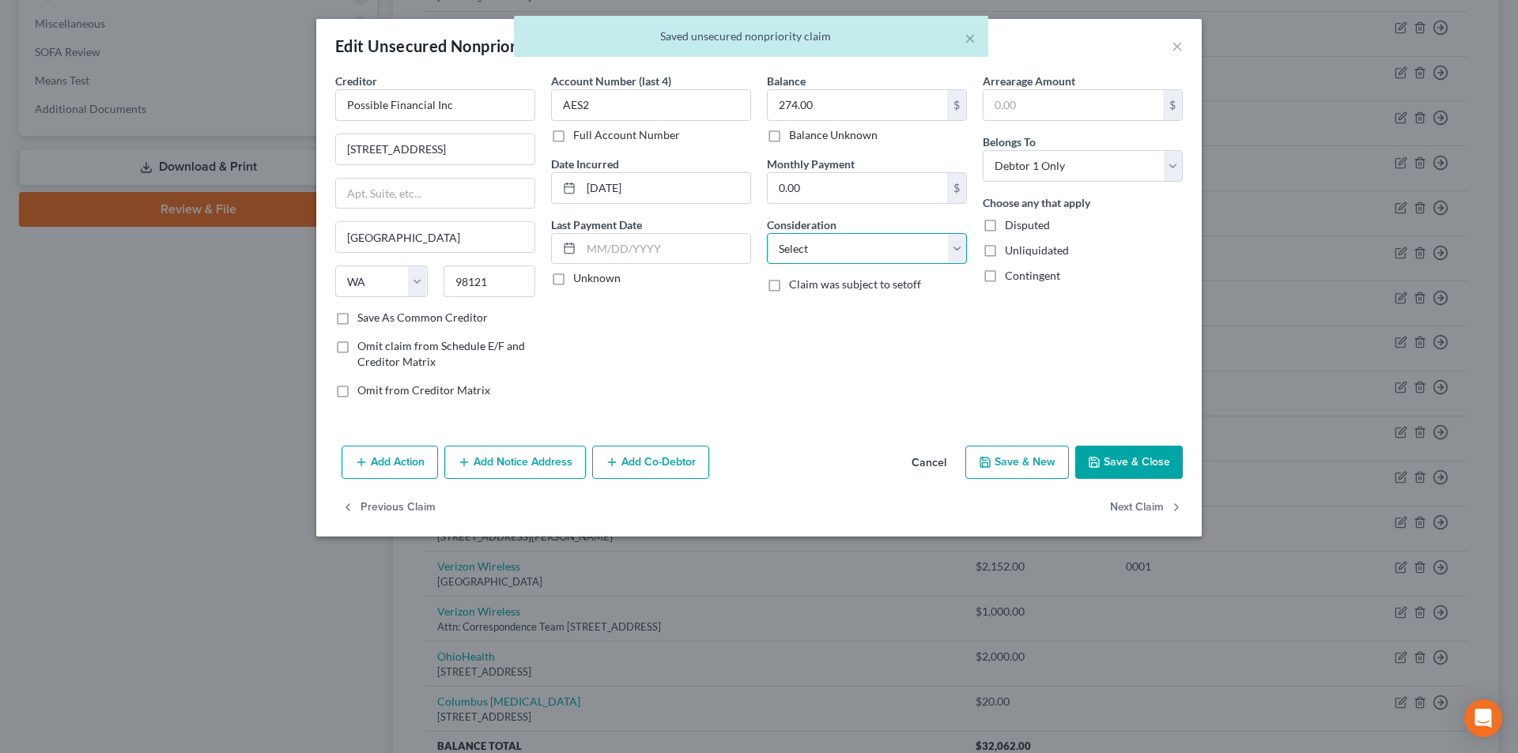
click at [871, 240] on select "Select Cable / Satellite Services Collection Agency Credit Card Debt Debt Couns…" at bounding box center [867, 249] width 200 height 32
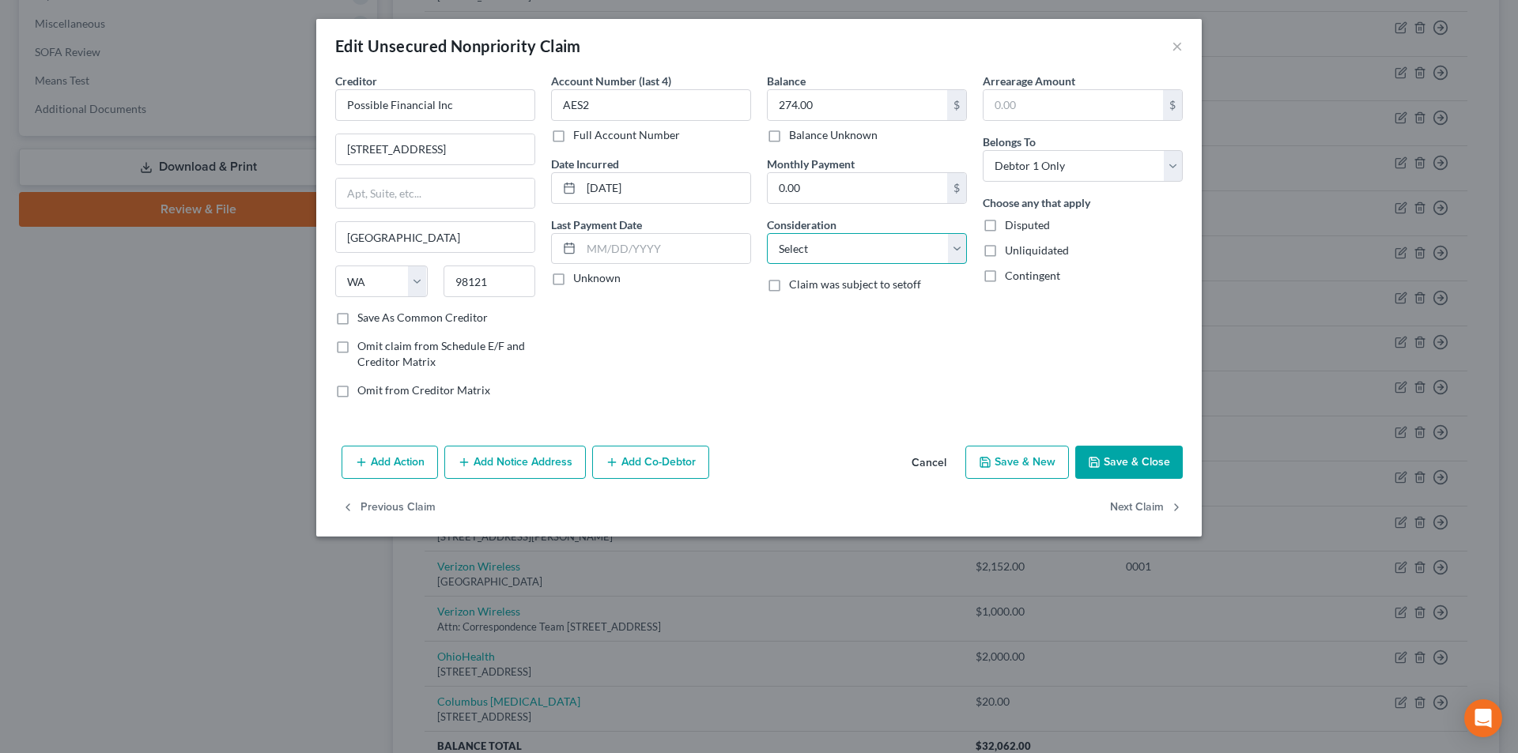
select select "10"
click at [767, 233] on select "Select Cable / Satellite Services Collection Agency Credit Card Debt Debt Couns…" at bounding box center [867, 249] width 200 height 32
click at [1108, 459] on button "Save & Close" at bounding box center [1129, 462] width 108 height 33
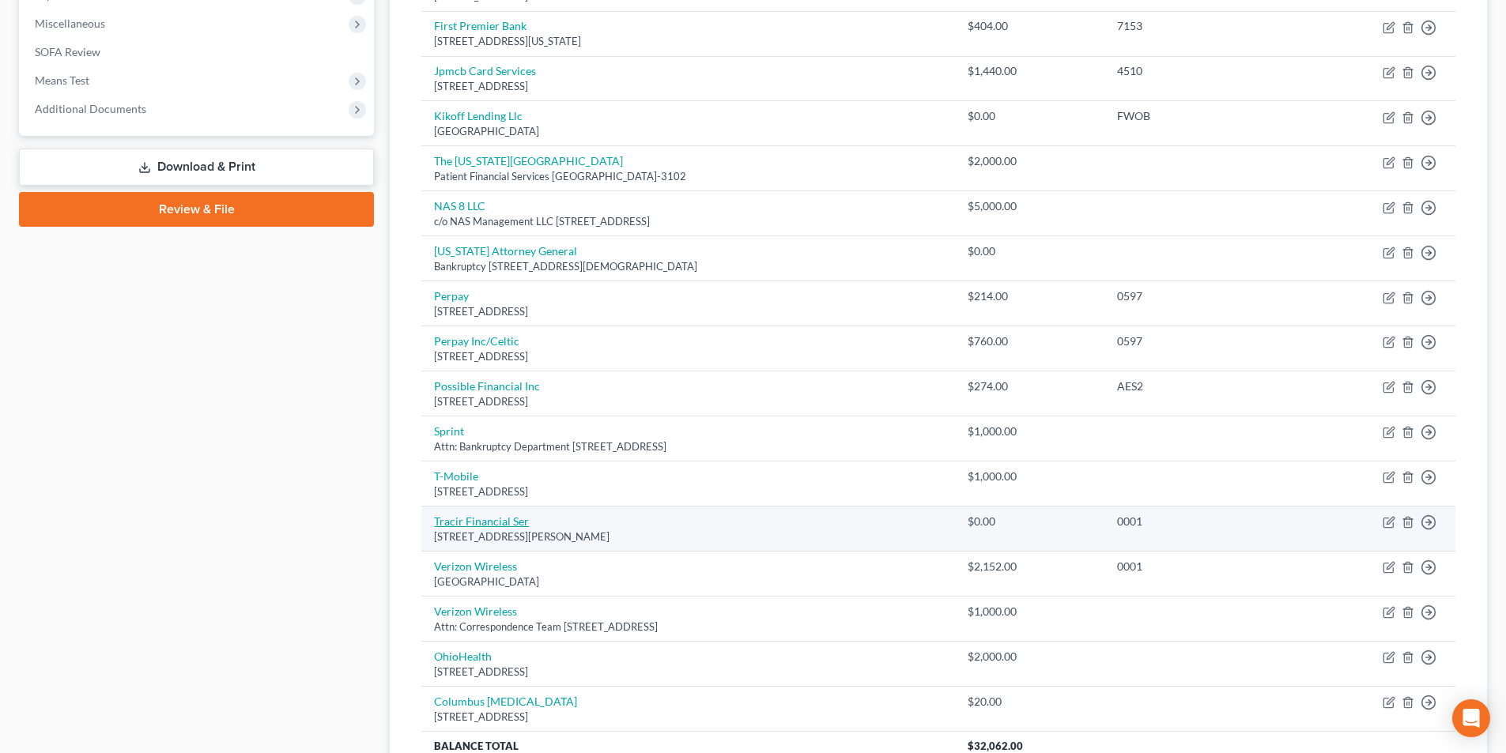
click at [482, 519] on link "Tracir Financial Ser" at bounding box center [481, 521] width 95 height 13
select select "36"
select select "0"
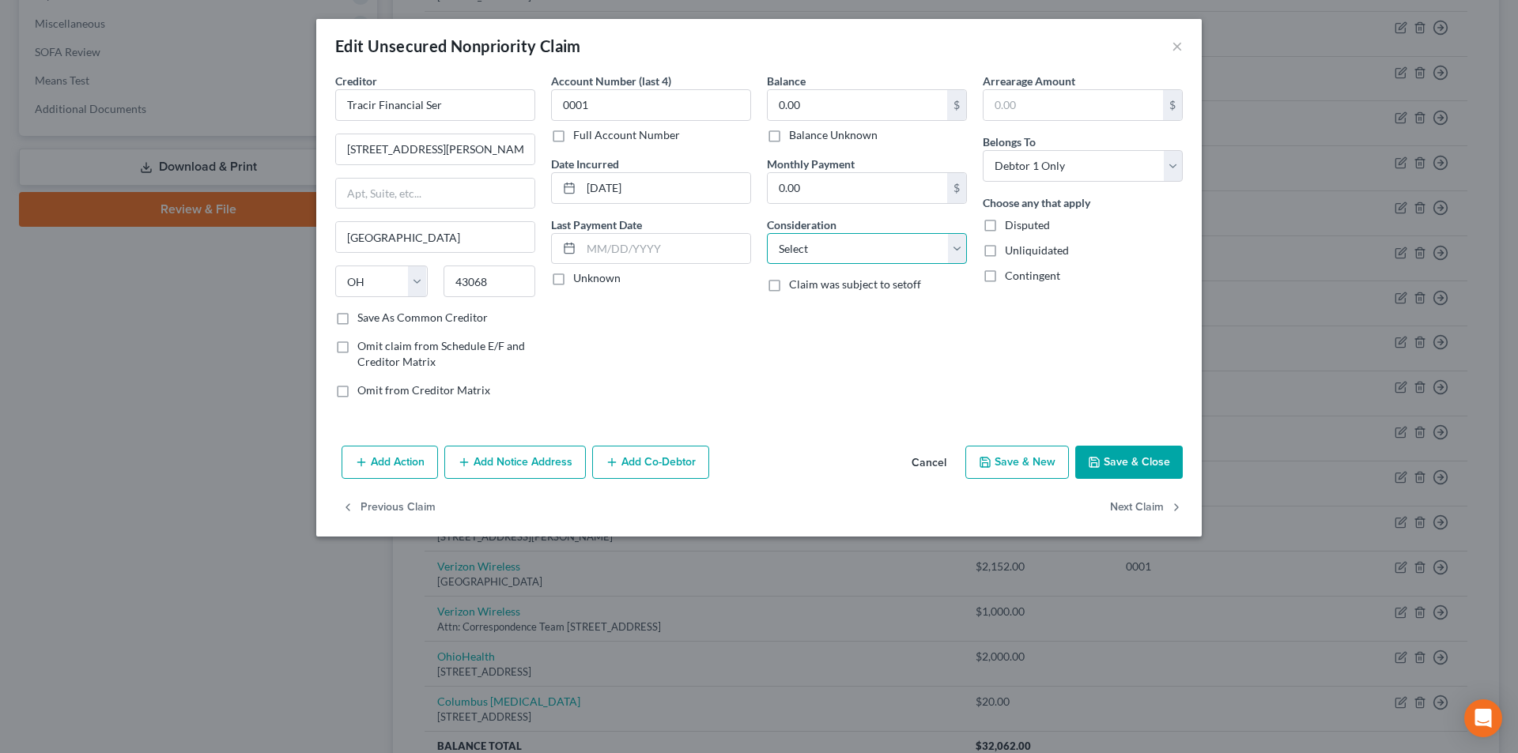
click at [834, 254] on select "Select Cable / Satellite Services Collection Agency Credit Card Debt Debt Couns…" at bounding box center [867, 249] width 200 height 32
select select "14"
click at [767, 233] on select "Select Cable / Satellite Services Collection Agency Credit Card Debt Debt Couns…" at bounding box center [867, 249] width 200 height 32
click at [839, 323] on input "text" at bounding box center [867, 309] width 198 height 30
type input "Notice"
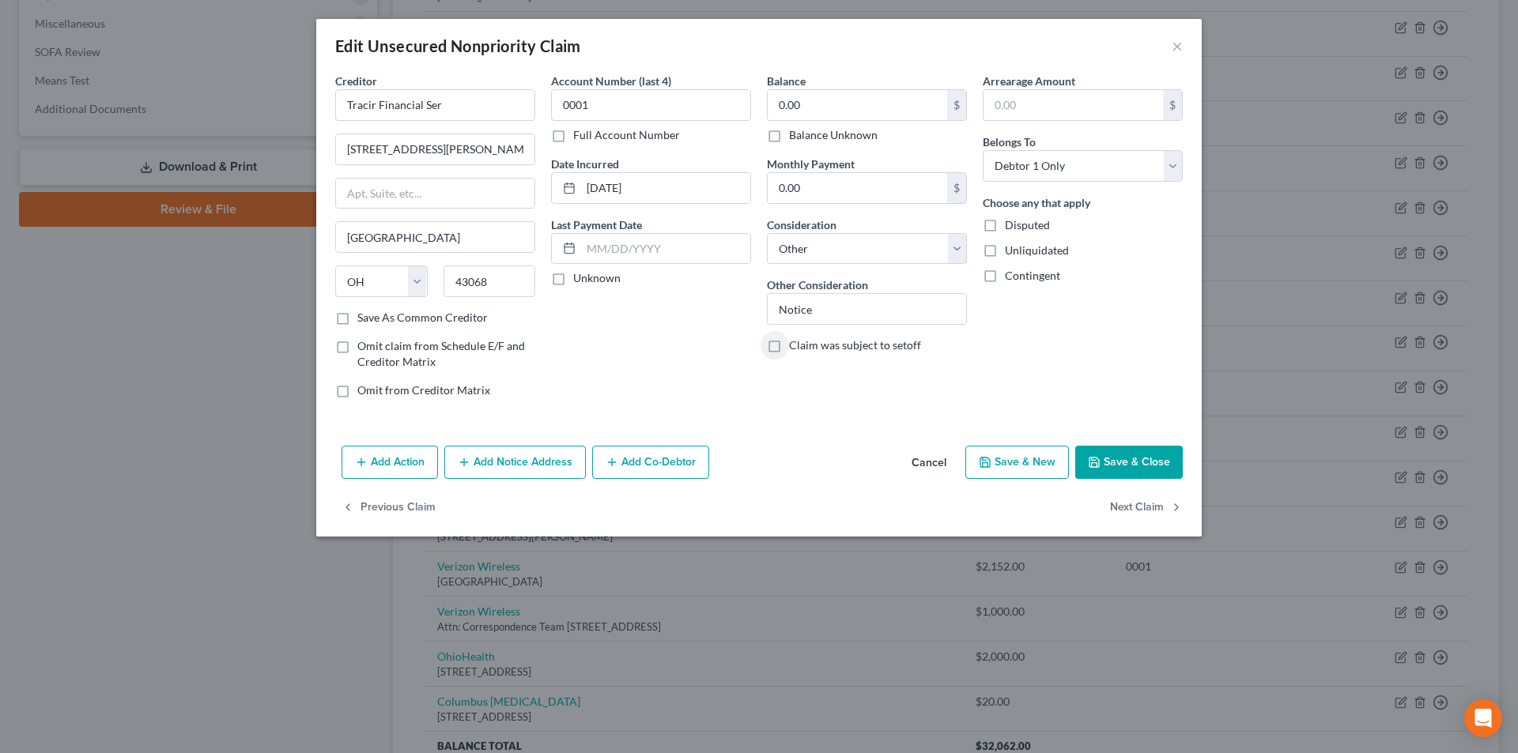
click at [1089, 459] on icon "button" at bounding box center [1094, 462] width 13 height 13
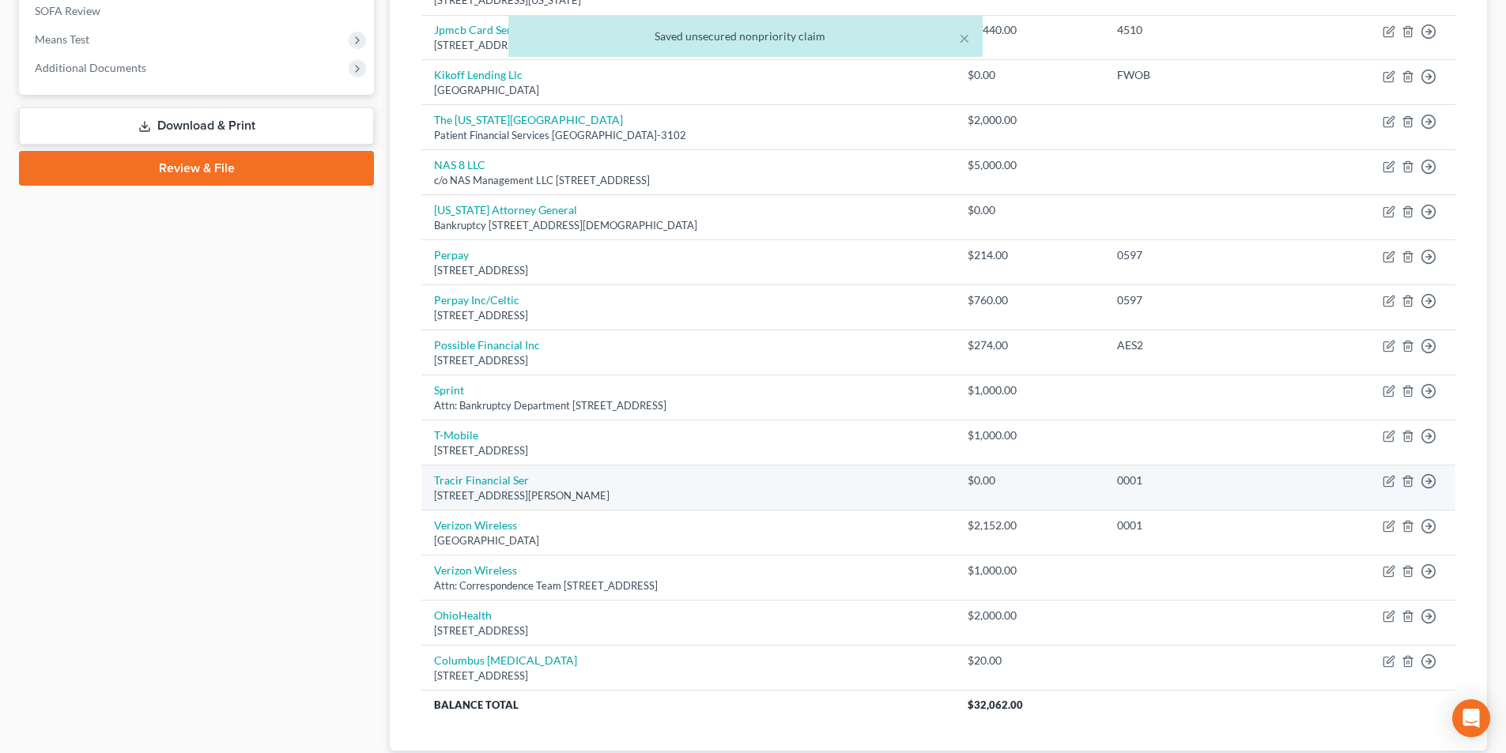
scroll to position [633, 0]
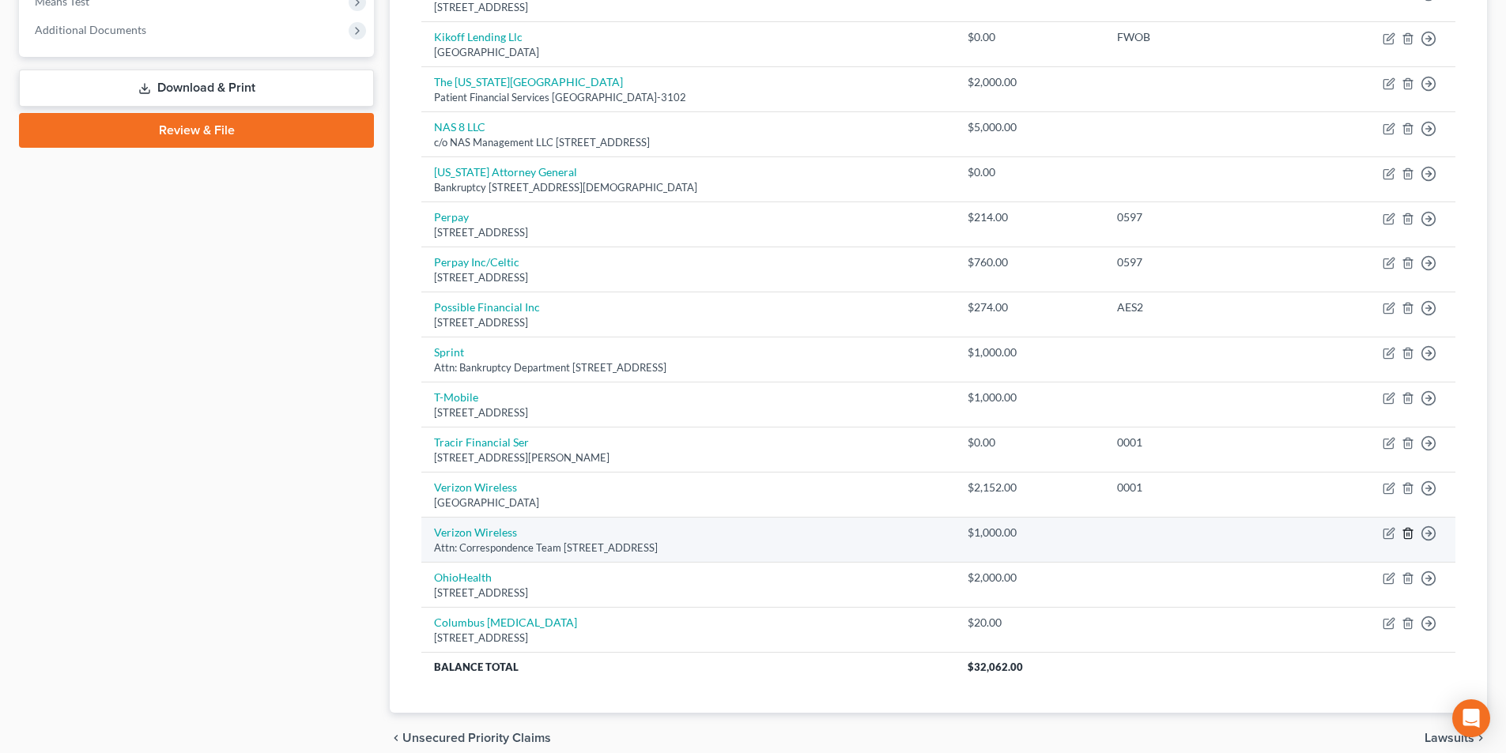
click at [1410, 537] on icon "button" at bounding box center [1408, 533] width 13 height 13
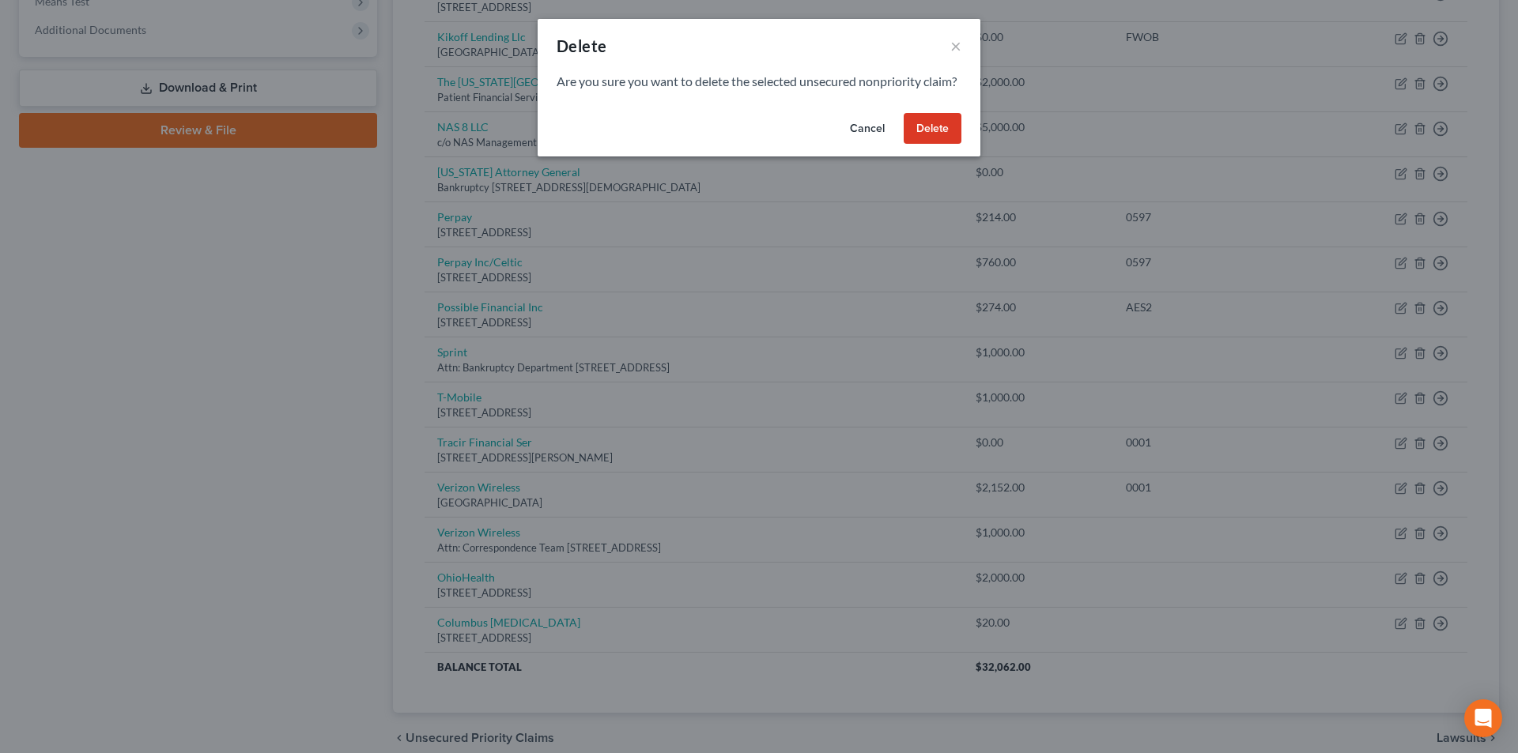
click at [945, 145] on button "Delete" at bounding box center [933, 129] width 58 height 32
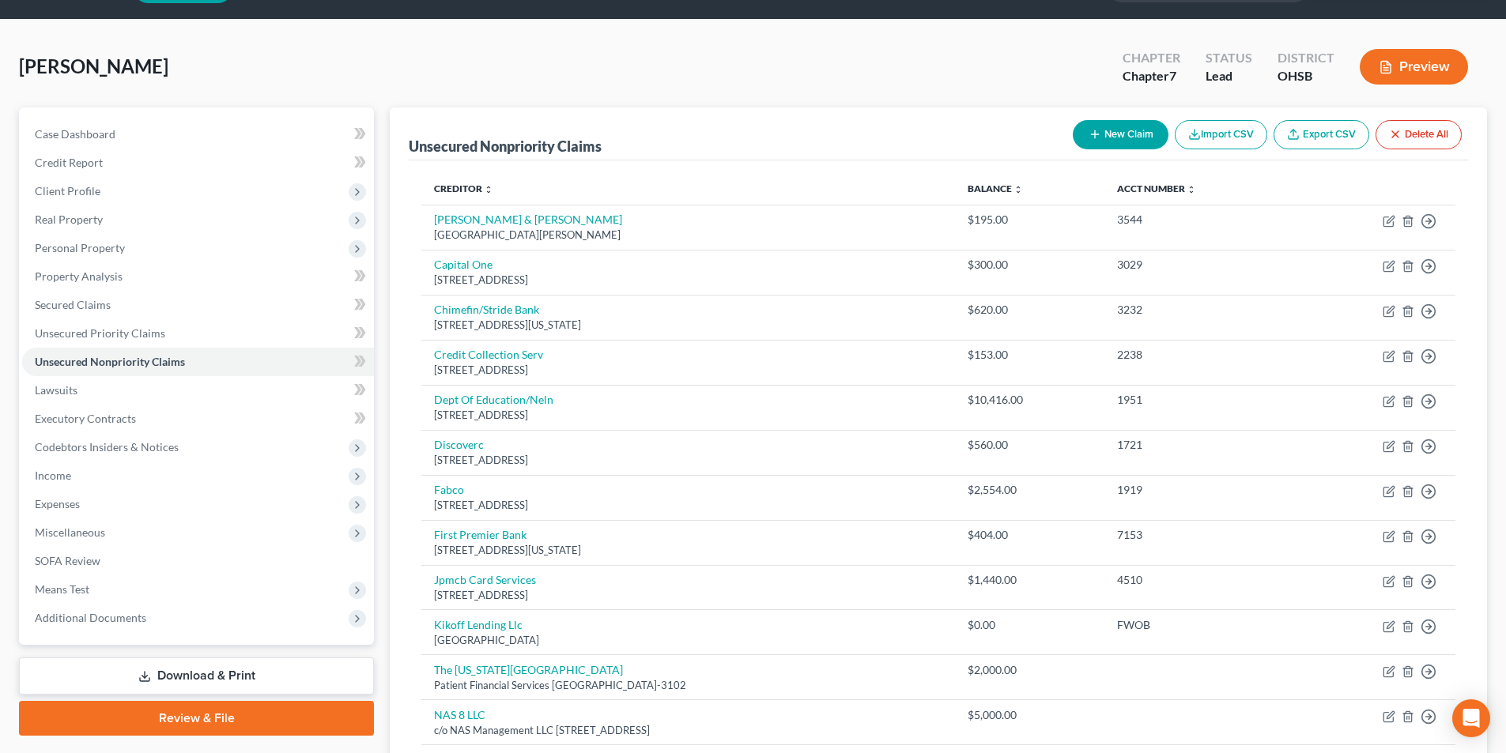
scroll to position [0, 0]
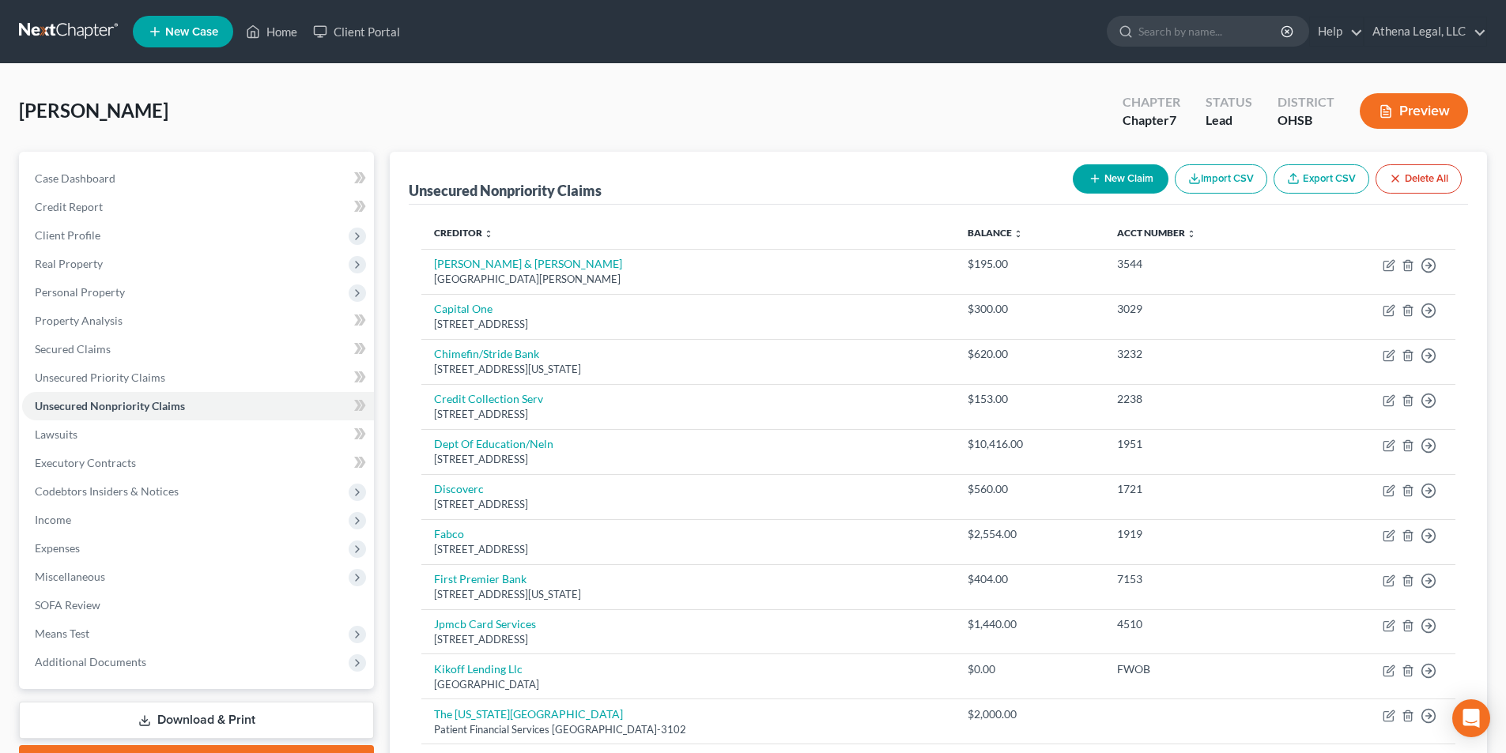
click at [1118, 179] on button "New Claim" at bounding box center [1121, 178] width 96 height 29
select select "0"
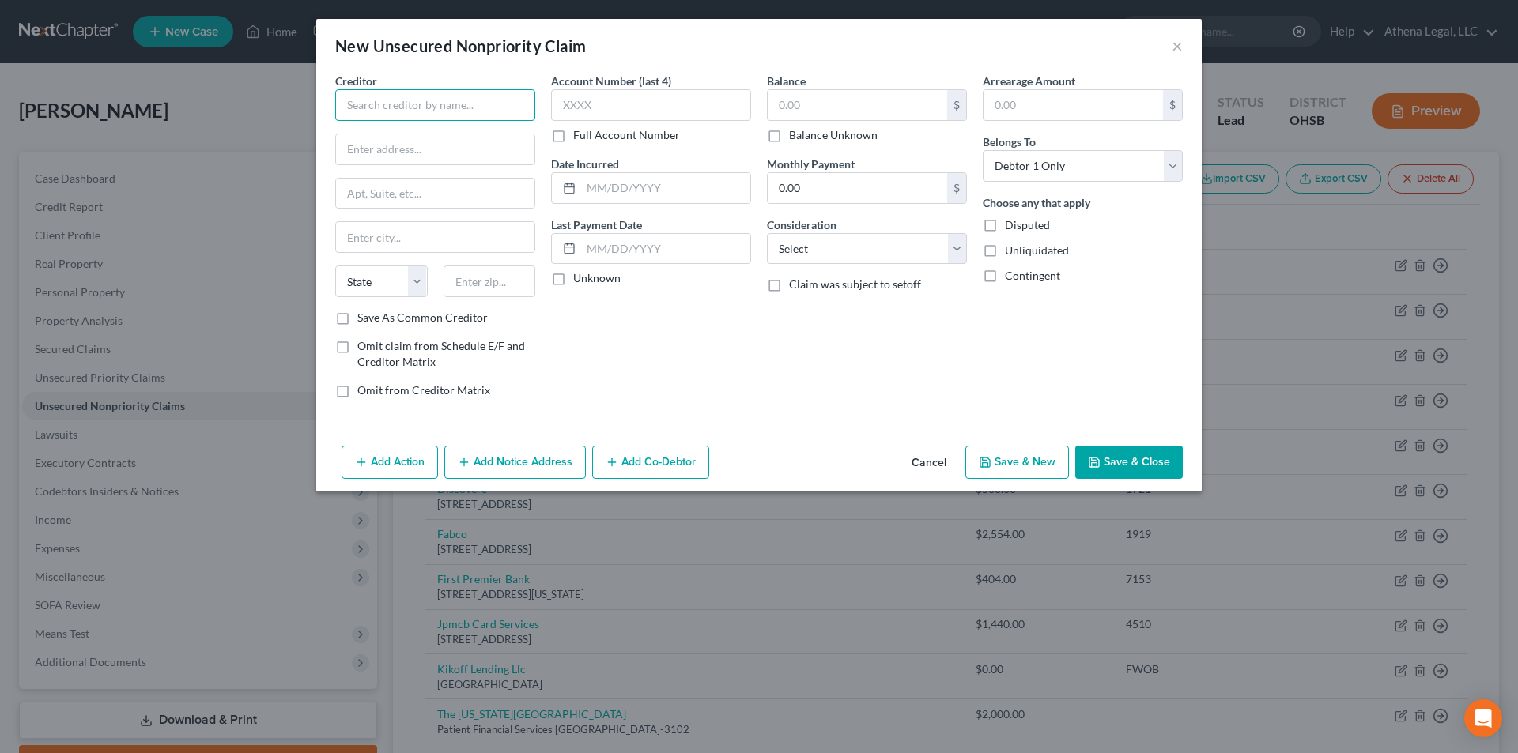
click at [462, 117] on input "text" at bounding box center [435, 105] width 200 height 32
type input "S"
type input "A"
type input "Afterpay"
click at [395, 156] on input "text" at bounding box center [435, 149] width 198 height 30
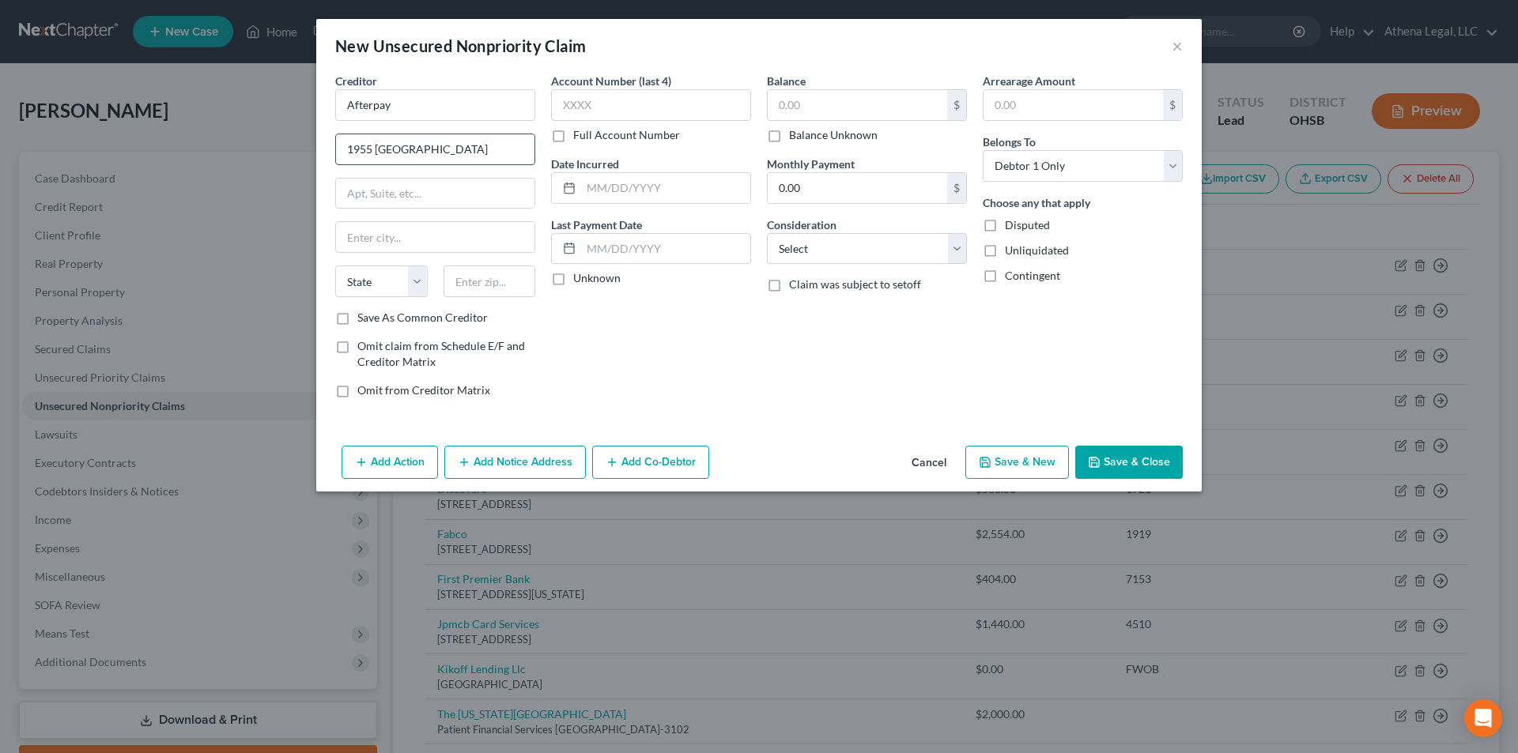
type input "1955 [GEOGRAPHIC_DATA]"
type input "Suite 204"
type input "94612"
type input "[GEOGRAPHIC_DATA]"
select select "4"
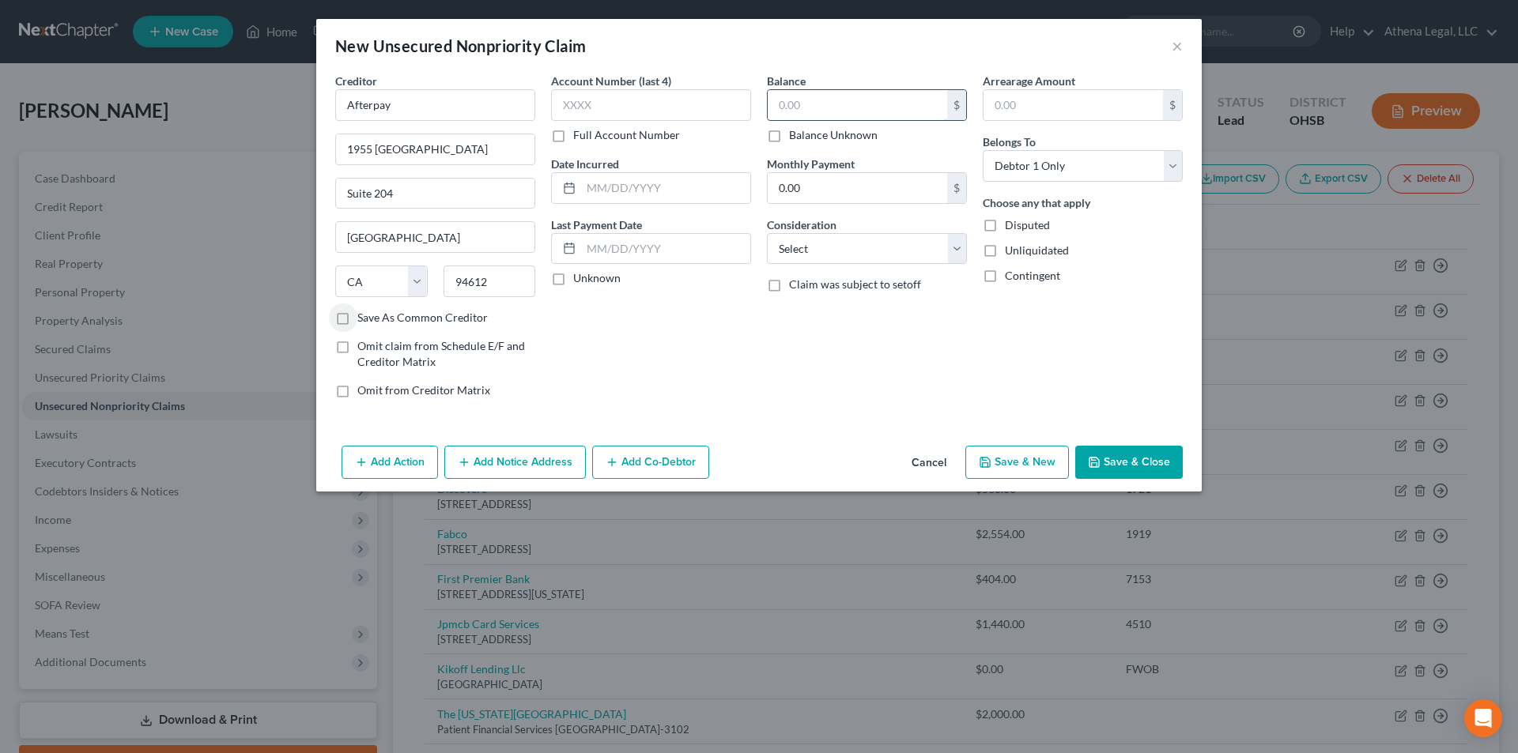
click at [821, 104] on input "text" at bounding box center [857, 105] width 179 height 30
type input "500"
click at [935, 241] on select "Select Cable / Satellite Services Collection Agency Credit Card Debt Debt Couns…" at bounding box center [867, 249] width 200 height 32
select select "14"
click at [767, 233] on select "Select Cable / Satellite Services Collection Agency Credit Card Debt Debt Couns…" at bounding box center [867, 249] width 200 height 32
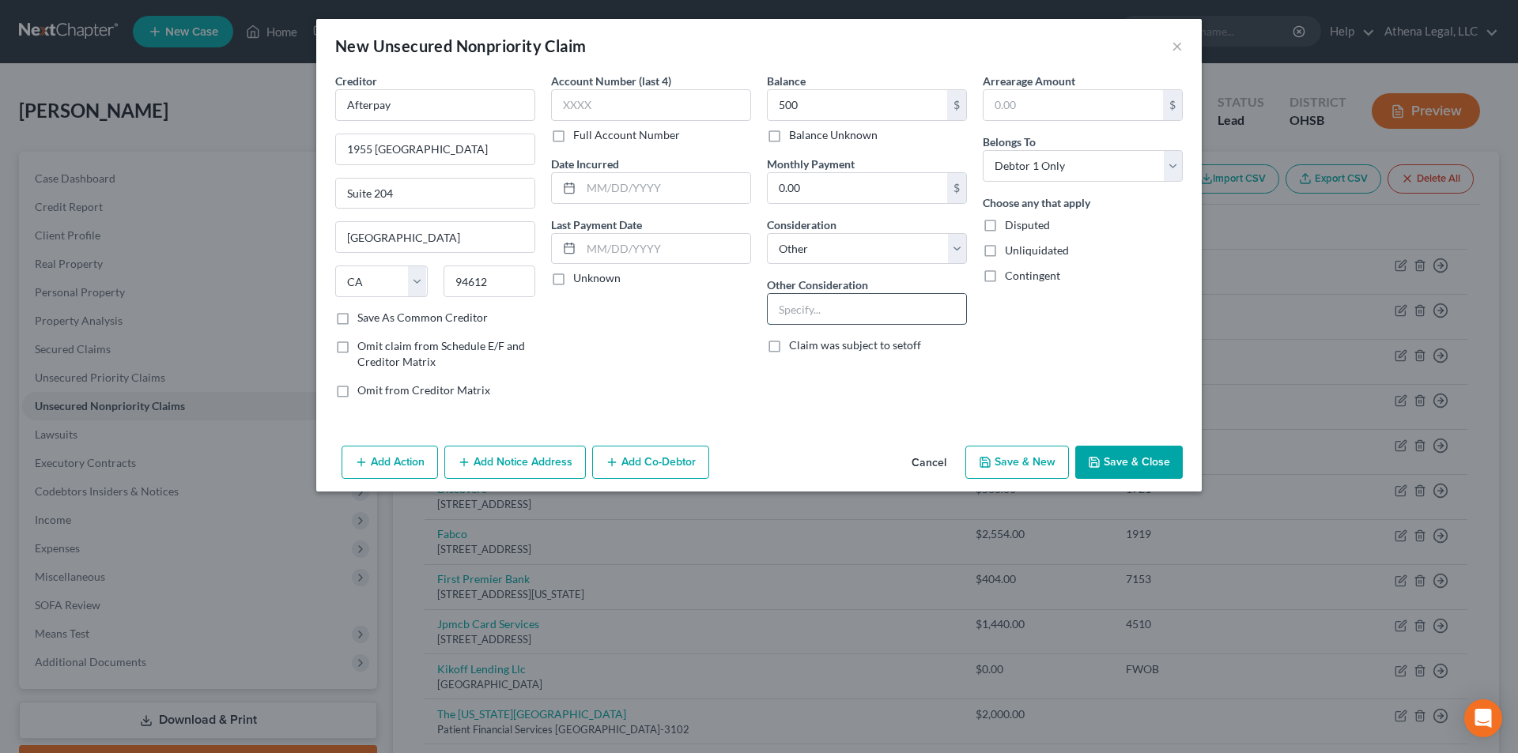
click at [863, 323] on input "text" at bounding box center [867, 309] width 198 height 30
type input "Buy Now Pay Later"
click at [1123, 461] on button "Save & Close" at bounding box center [1129, 462] width 108 height 33
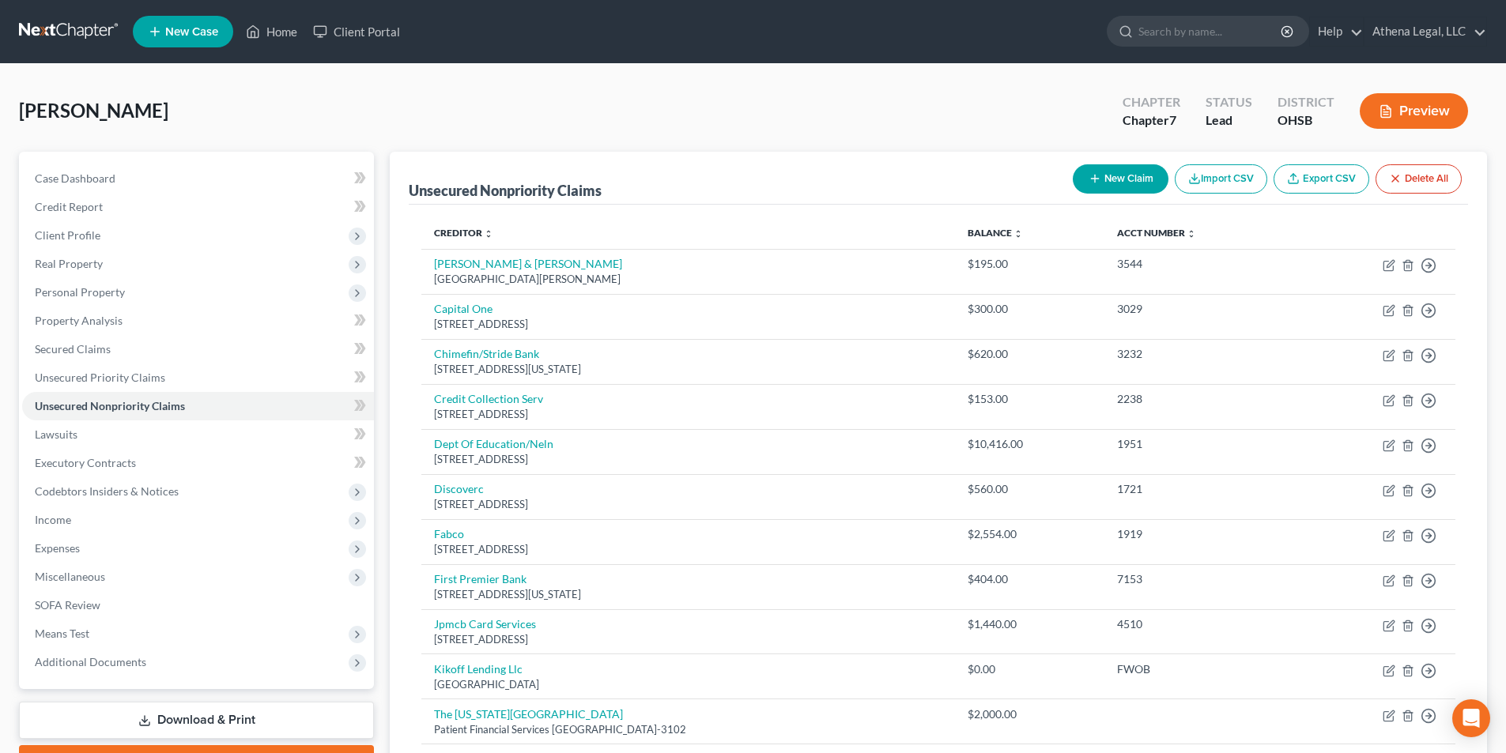
click at [1108, 192] on button "New Claim" at bounding box center [1121, 178] width 96 height 29
select select "0"
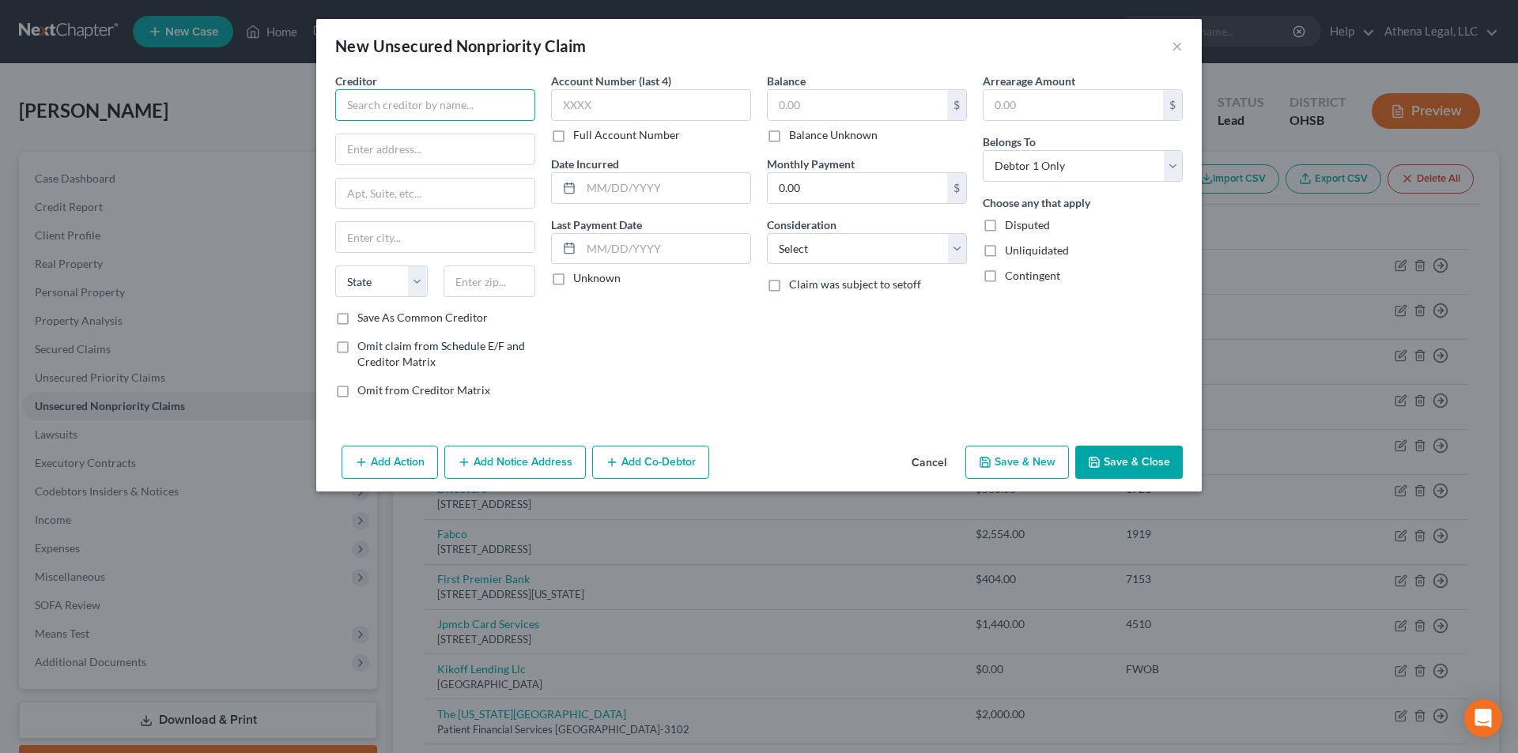
click at [368, 106] on input "text" at bounding box center [435, 105] width 200 height 32
type input "[PERSON_NAME]"
click at [428, 155] on input "text" at bounding box center [435, 149] width 198 height 30
type input "[STREET_ADDRESS][PERSON_NAME]"
type input "90019"
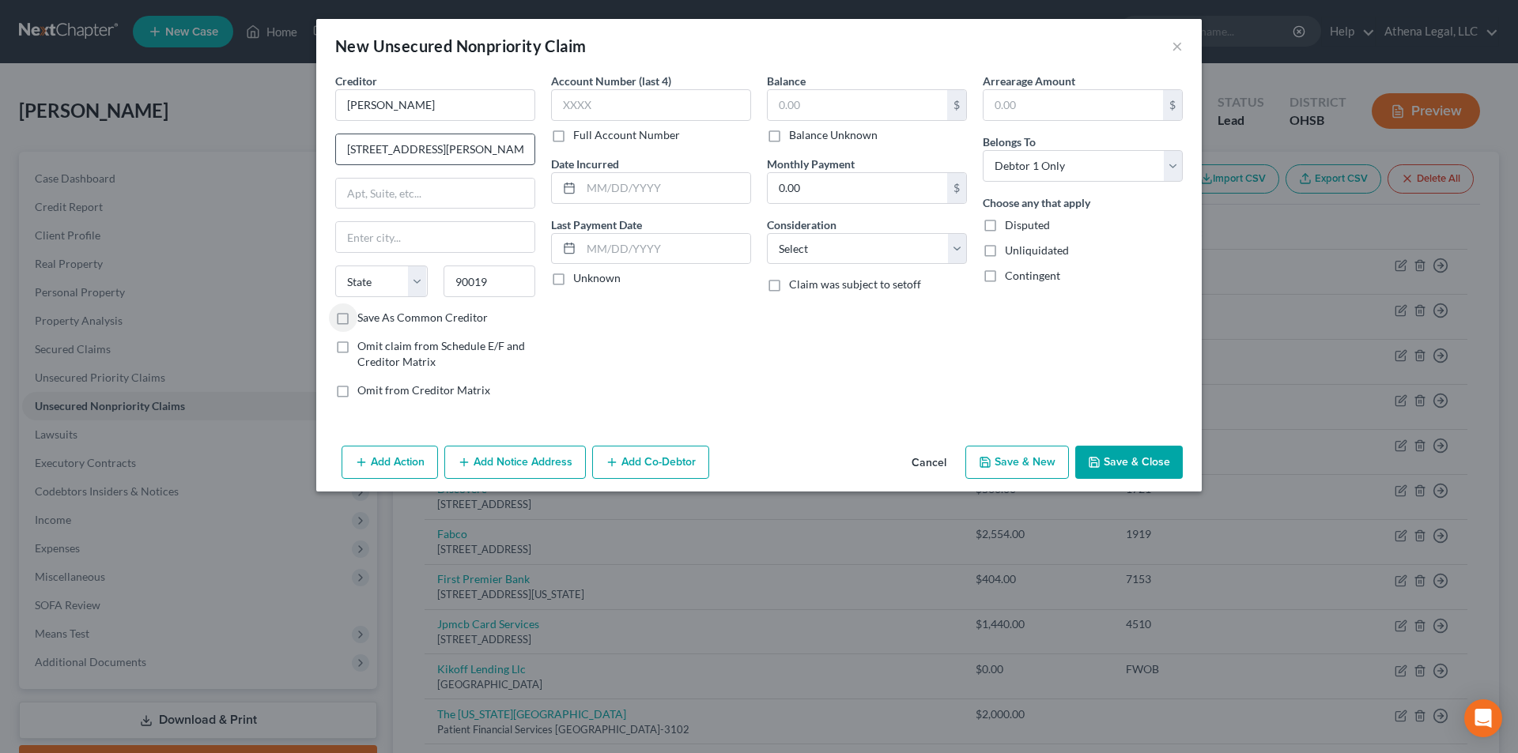
type input "[GEOGRAPHIC_DATA]"
select select "4"
click at [824, 97] on input "text" at bounding box center [857, 105] width 179 height 30
type input "1"
type input "200"
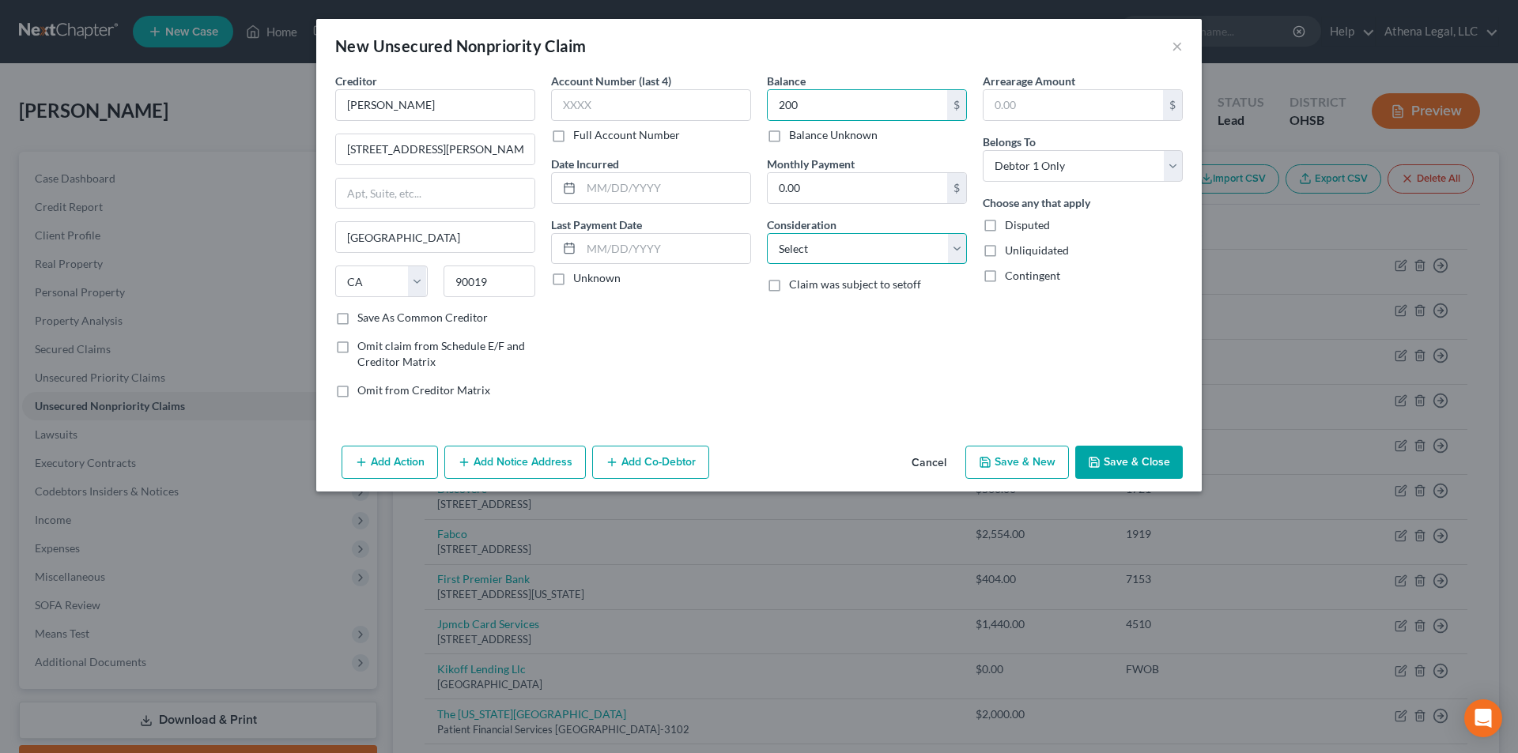
click at [825, 240] on select "Select Cable / Satellite Services Collection Agency Credit Card Debt Debt Couns…" at bounding box center [867, 249] width 200 height 32
select select "10"
click at [767, 233] on select "Select Cable / Satellite Services Collection Agency Credit Card Debt Debt Couns…" at bounding box center [867, 249] width 200 height 32
click at [1119, 460] on button "Save & Close" at bounding box center [1129, 462] width 108 height 33
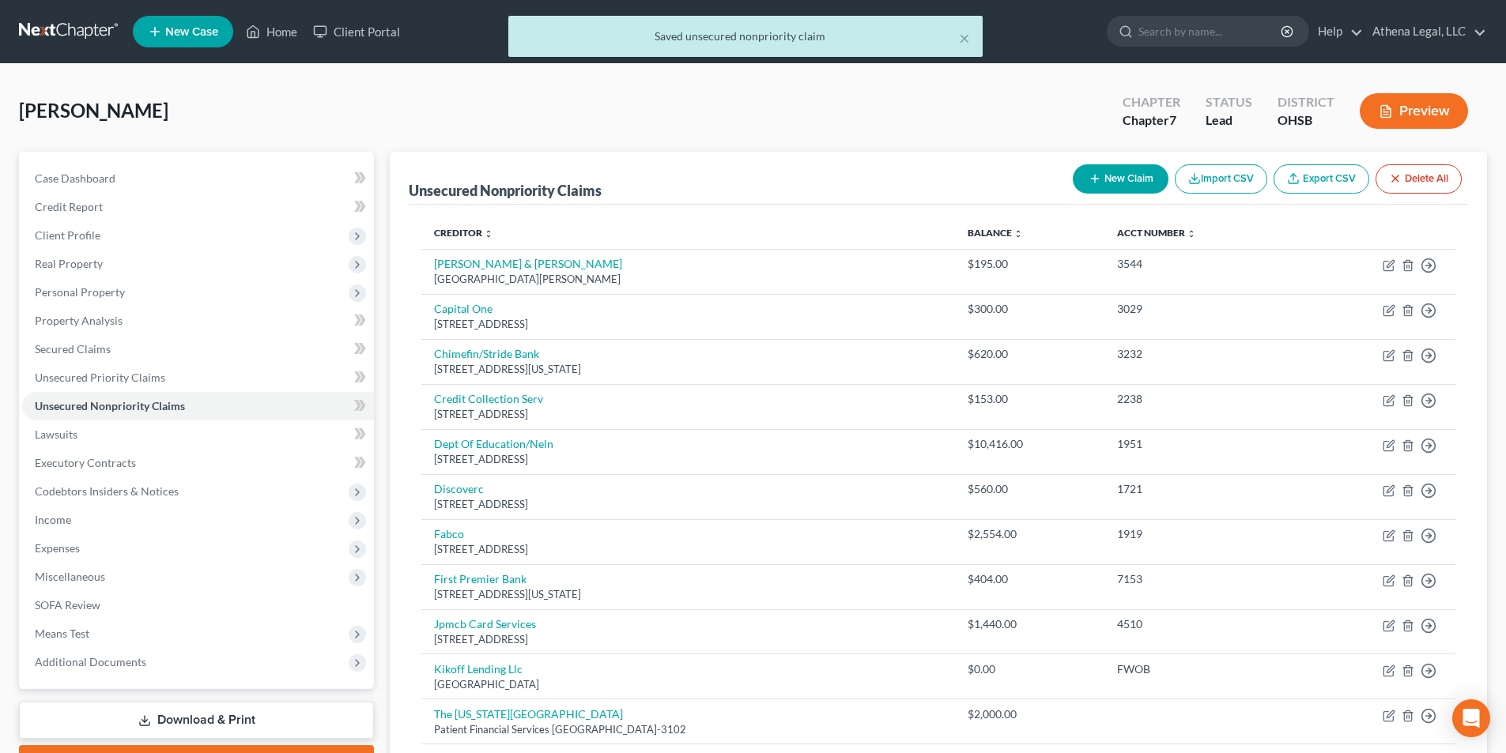
click at [1124, 189] on button "New Claim" at bounding box center [1121, 178] width 96 height 29
select select "0"
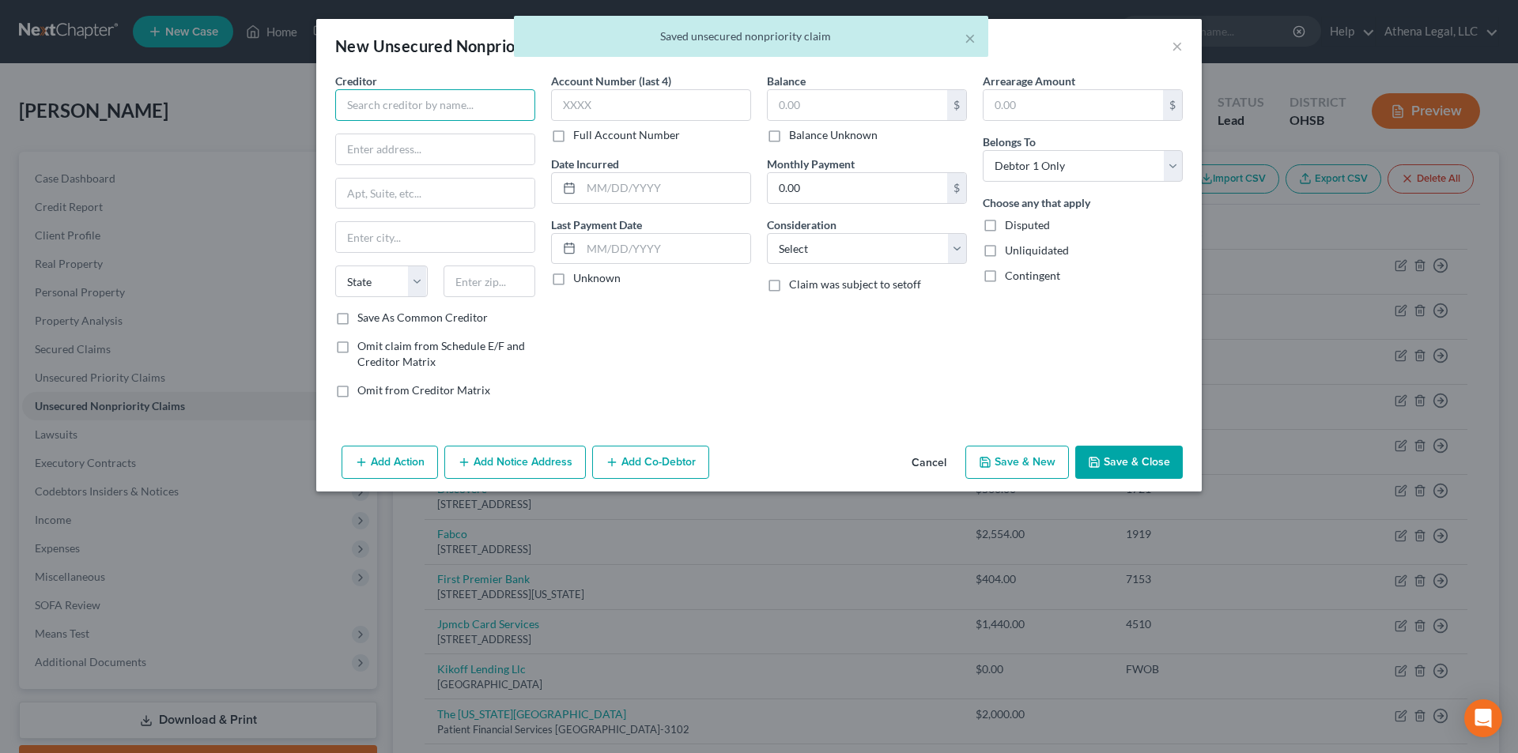
click at [376, 95] on input "text" at bounding box center [435, 105] width 200 height 32
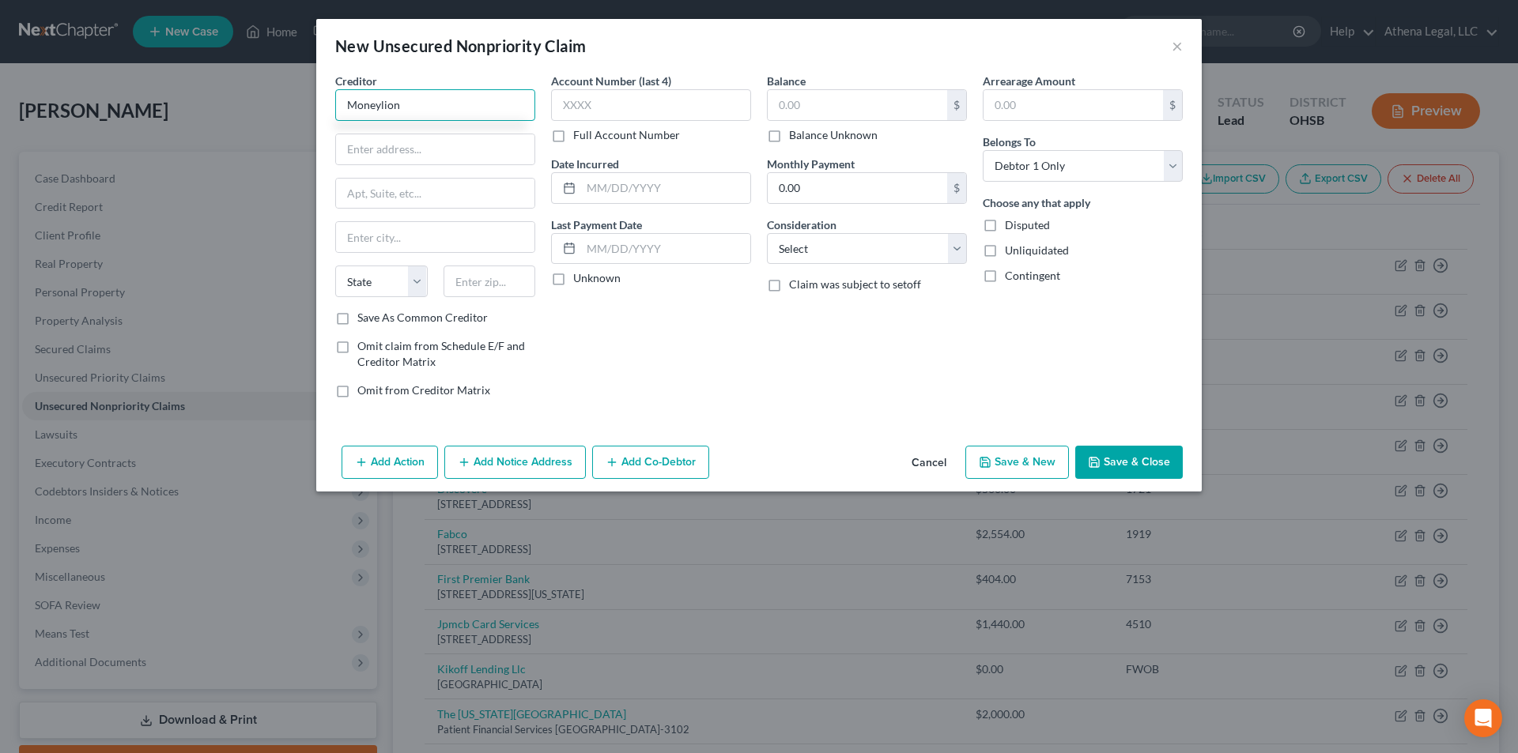
type input "Moneylion"
click at [472, 143] on input "text" at bounding box center [435, 149] width 198 height 30
type input "[STREET_ADDRESS]"
type input "9th Fl."
type input "10010"
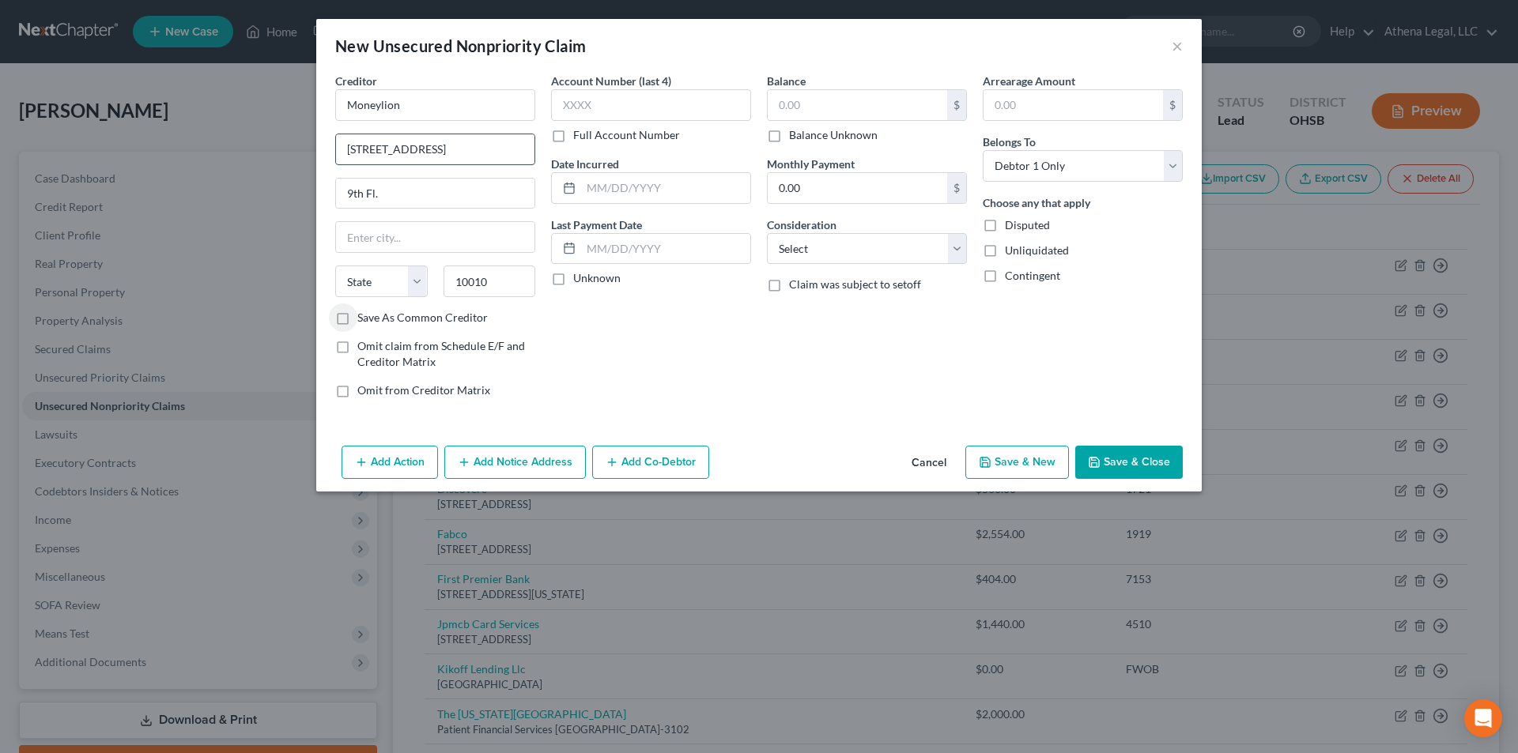
type input "[US_STATE]"
select select "35"
click at [813, 262] on select "Select Cable / Satellite Services Collection Agency Credit Card Debt Debt Couns…" at bounding box center [867, 249] width 200 height 32
select select "10"
click at [767, 233] on select "Select Cable / Satellite Services Collection Agency Credit Card Debt Debt Couns…" at bounding box center [867, 249] width 200 height 32
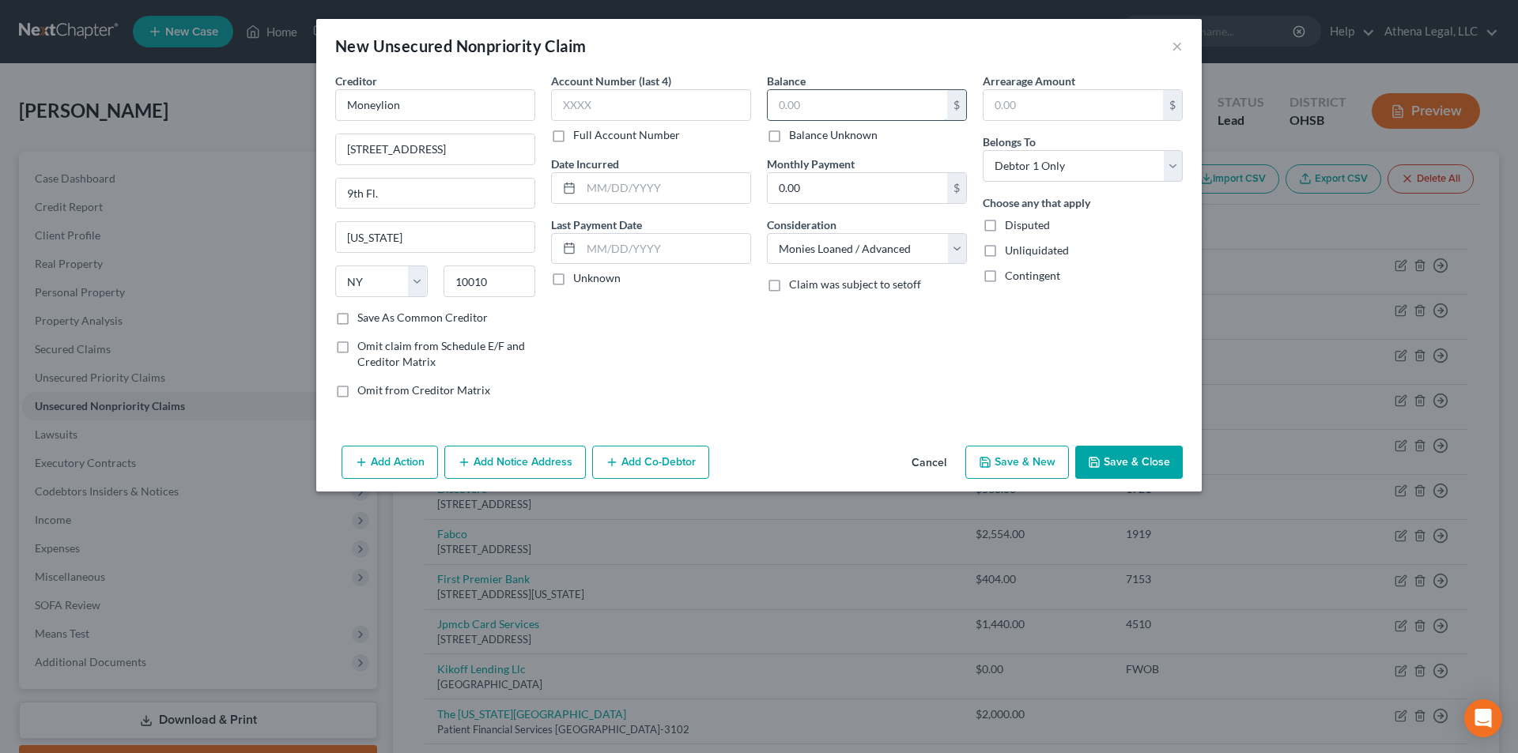
click at [804, 106] on input "text" at bounding box center [857, 105] width 179 height 30
type input "300"
click at [1141, 466] on button "Save & Close" at bounding box center [1129, 462] width 108 height 33
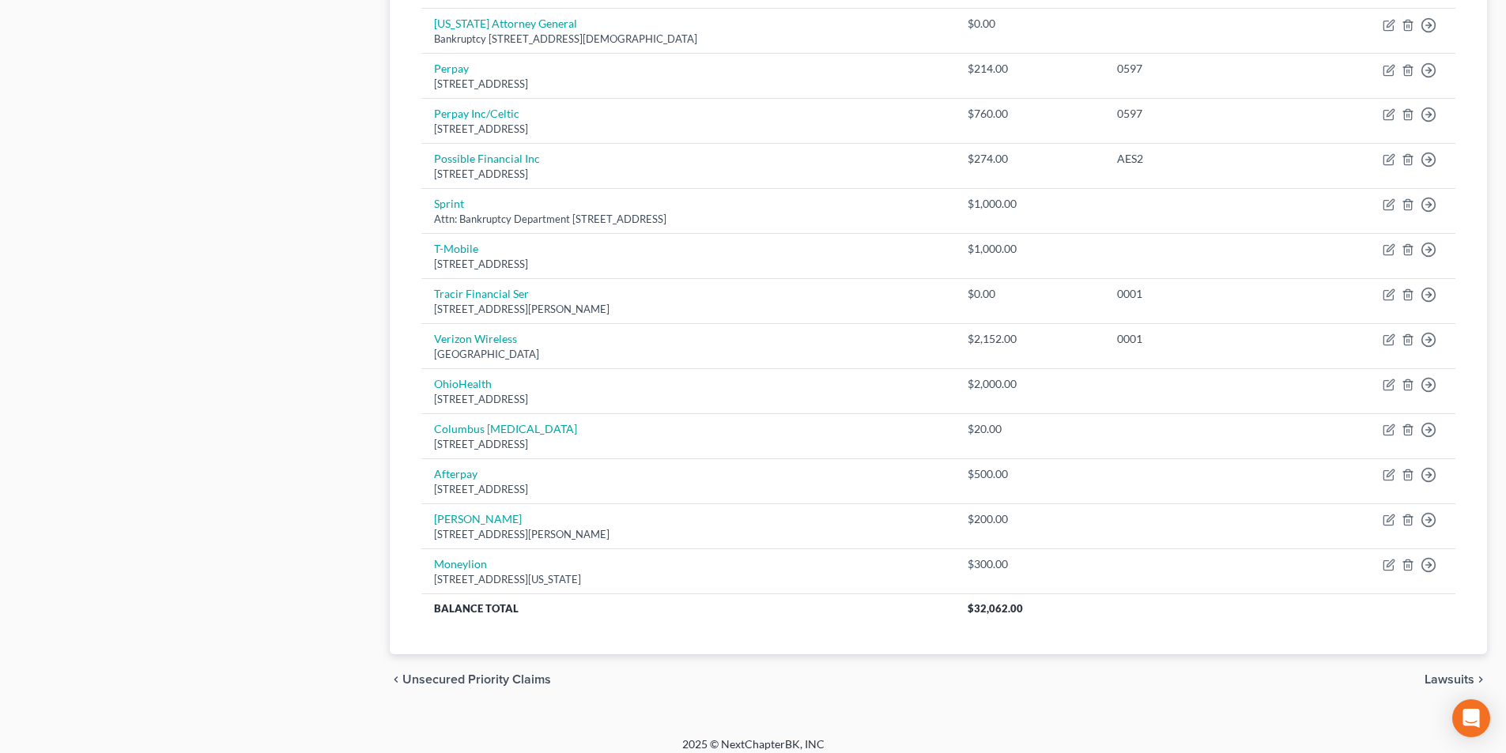
scroll to position [793, 0]
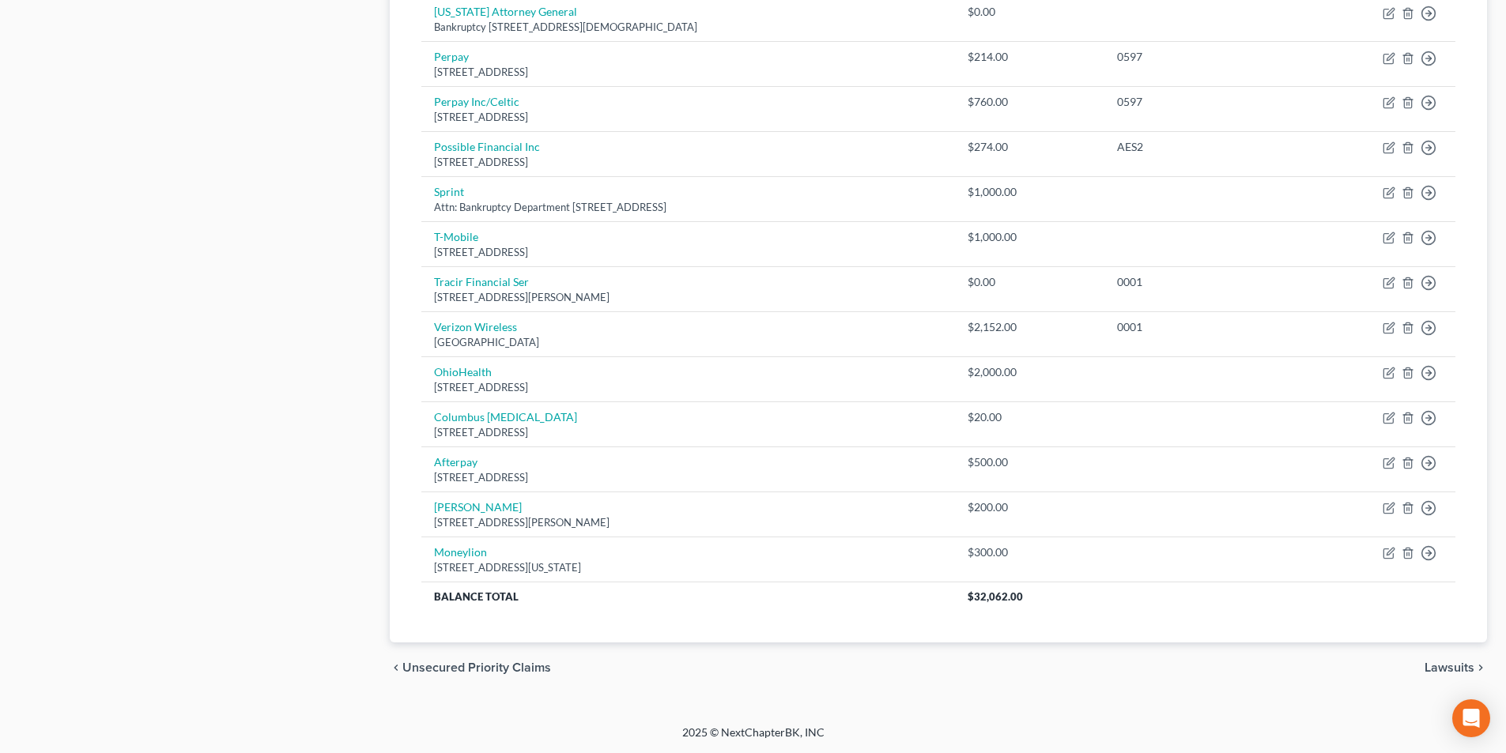
click at [1466, 668] on span "Lawsuits" at bounding box center [1450, 668] width 50 height 13
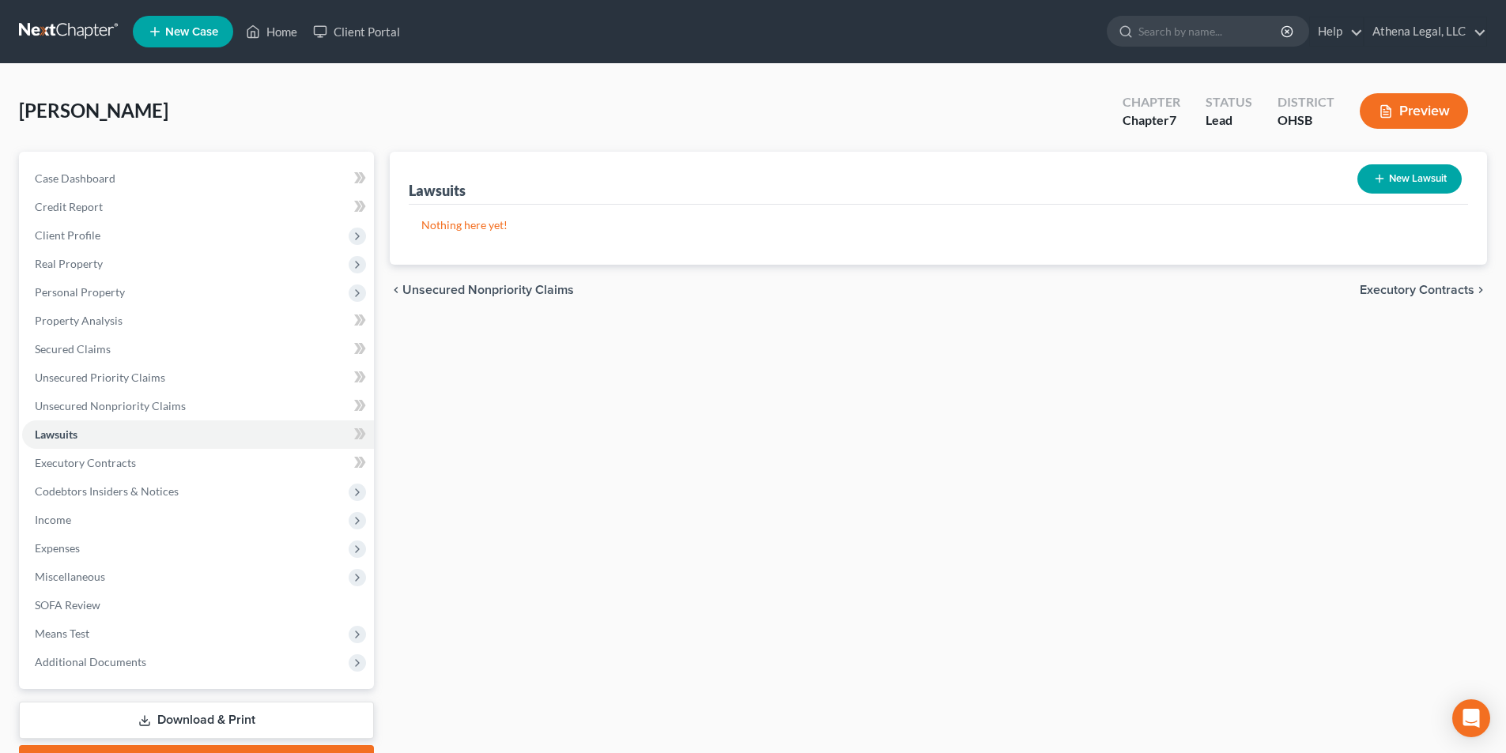
click at [444, 291] on span "Unsecured Nonpriority Claims" at bounding box center [488, 290] width 172 height 13
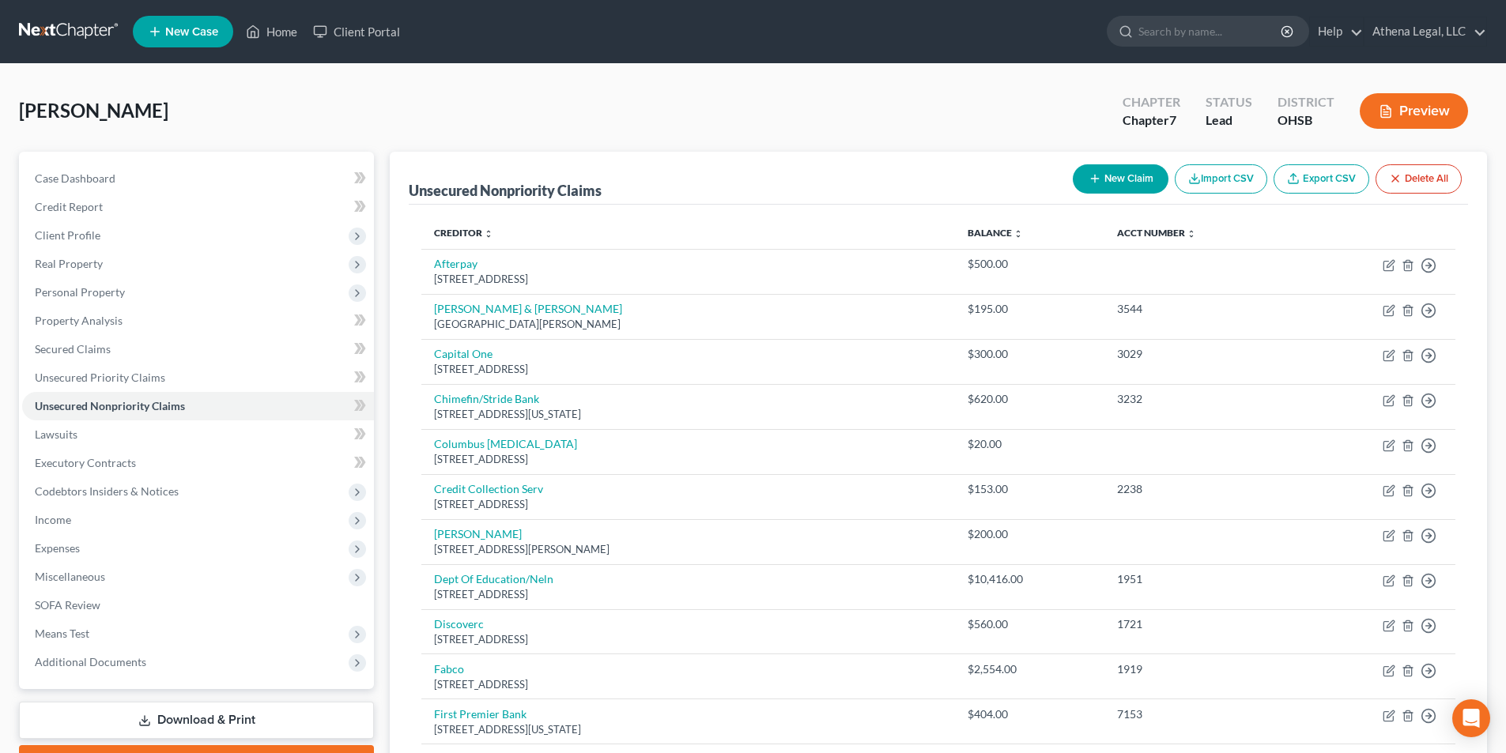
click at [1122, 187] on button "New Claim" at bounding box center [1121, 178] width 96 height 29
select select "0"
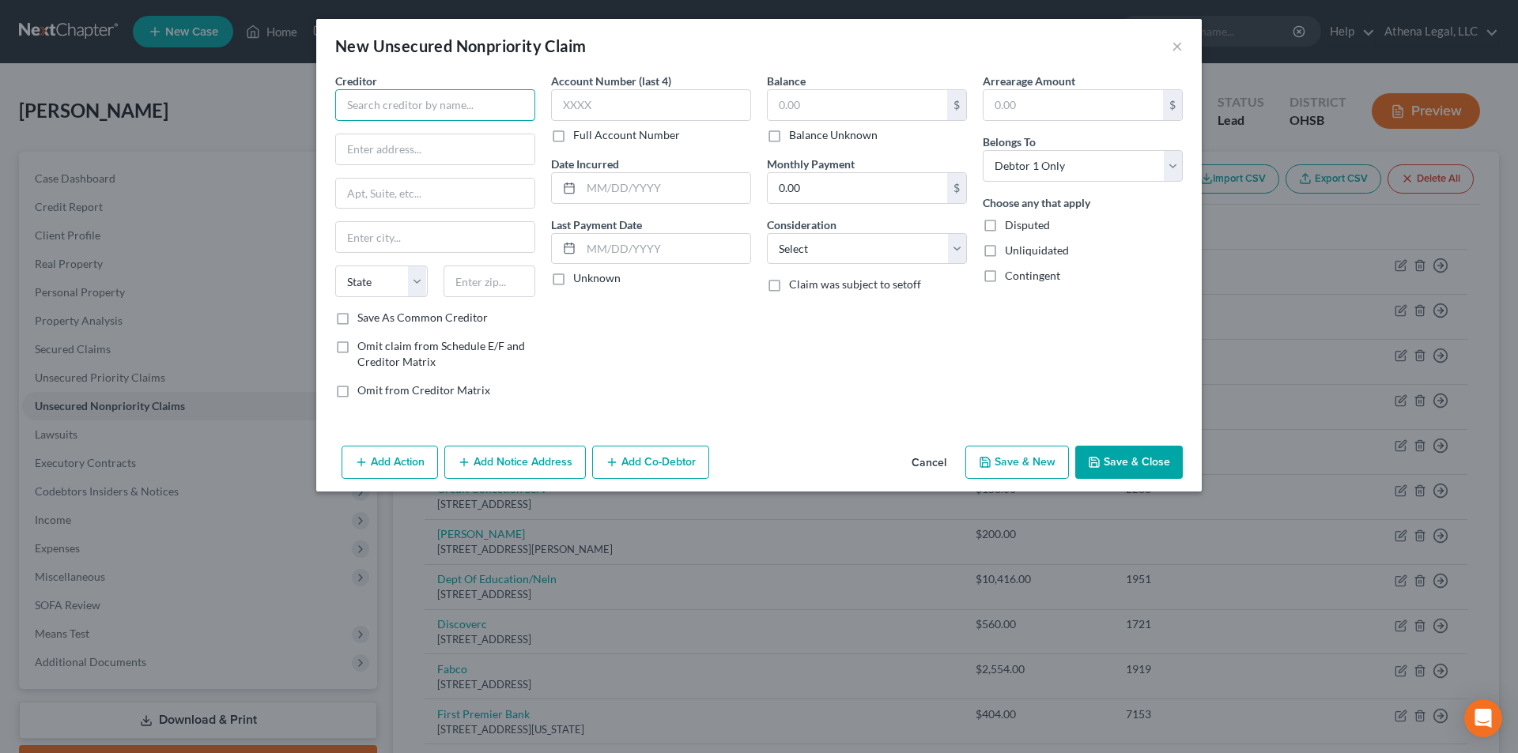
click at [514, 102] on input "text" at bounding box center [435, 105] width 200 height 32
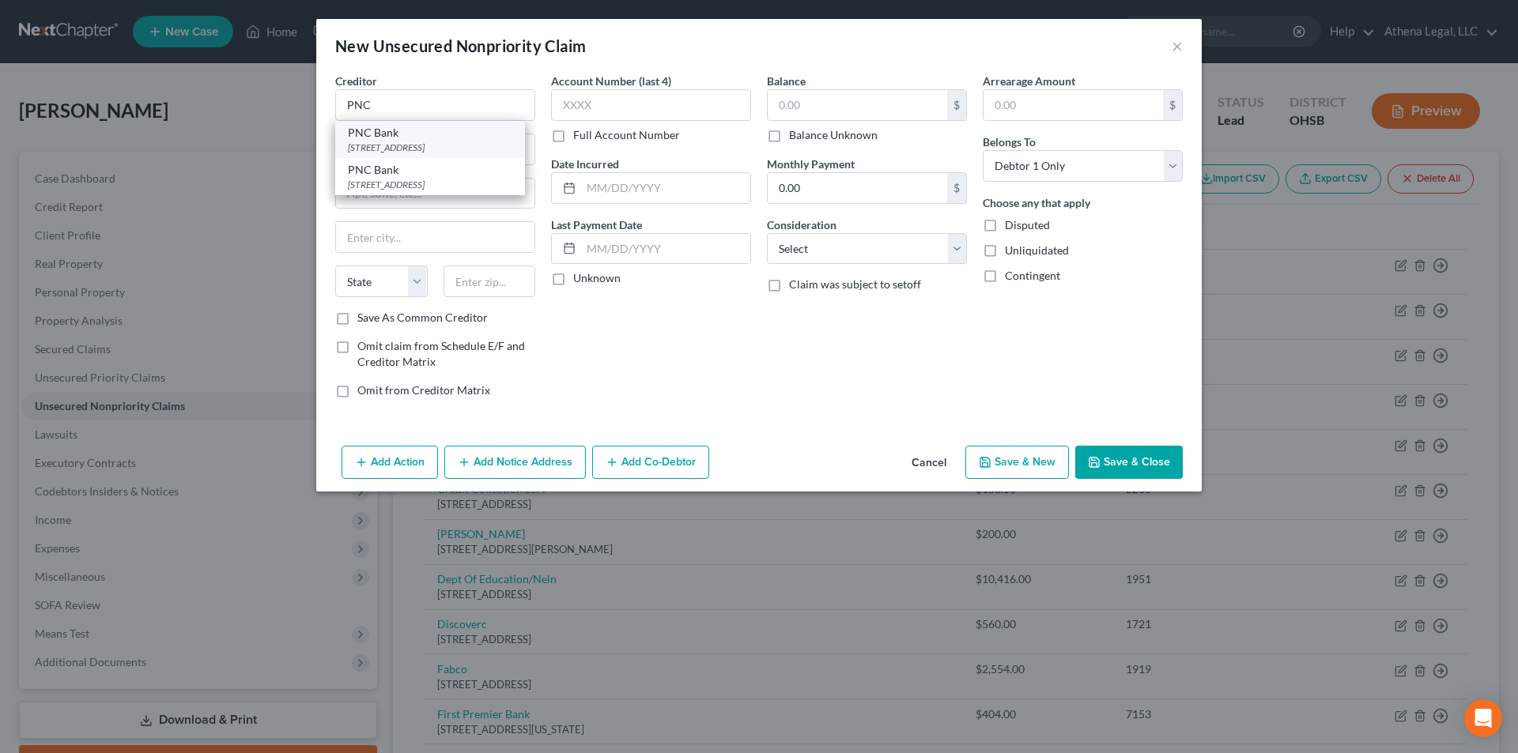
click at [438, 137] on div "PNC Bank" at bounding box center [430, 133] width 164 height 16
type input "PNC Bank"
type input "PO Box 3429"
type input "[GEOGRAPHIC_DATA]"
select select "39"
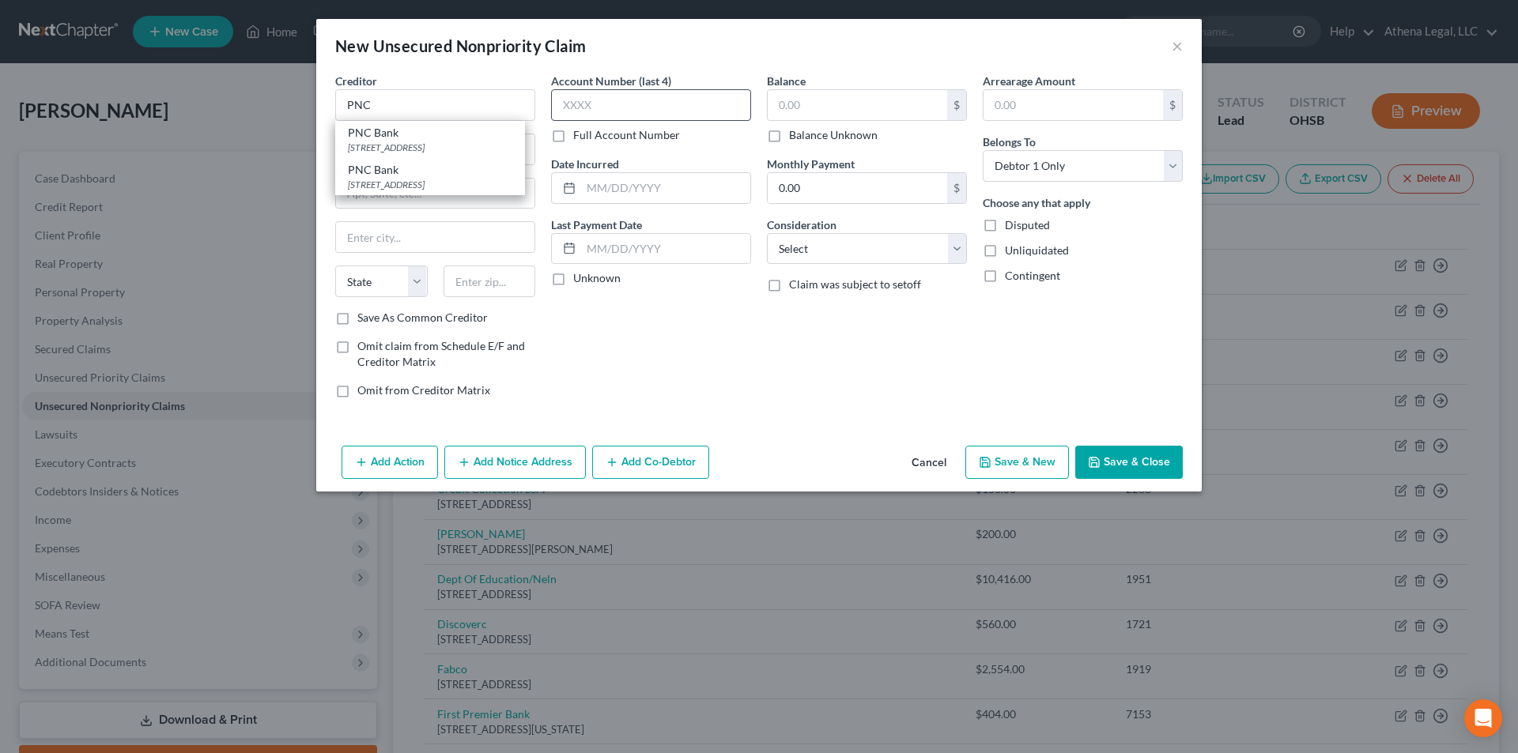
type input "15230-3429"
click at [814, 96] on input "text" at bounding box center [857, 105] width 179 height 30
click at [828, 97] on input "text" at bounding box center [857, 105] width 179 height 30
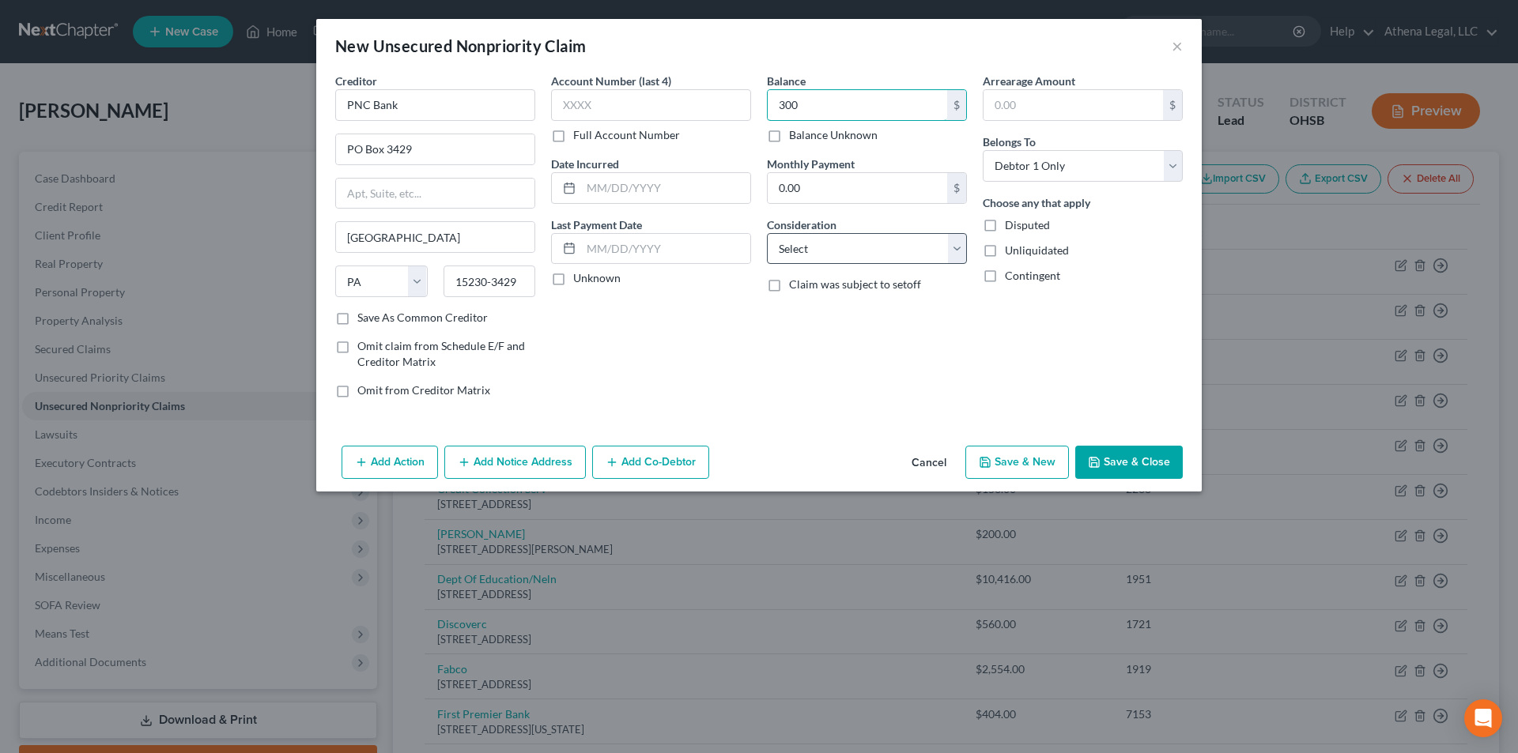
type input "300"
click at [825, 256] on select "Select Cable / Satellite Services Collection Agency Credit Card Debt Debt Couns…" at bounding box center [867, 249] width 200 height 32
select select "15"
click at [767, 233] on select "Select Cable / Satellite Services Collection Agency Credit Card Debt Debt Couns…" at bounding box center [867, 249] width 200 height 32
click at [1134, 458] on button "Save & Close" at bounding box center [1129, 462] width 108 height 33
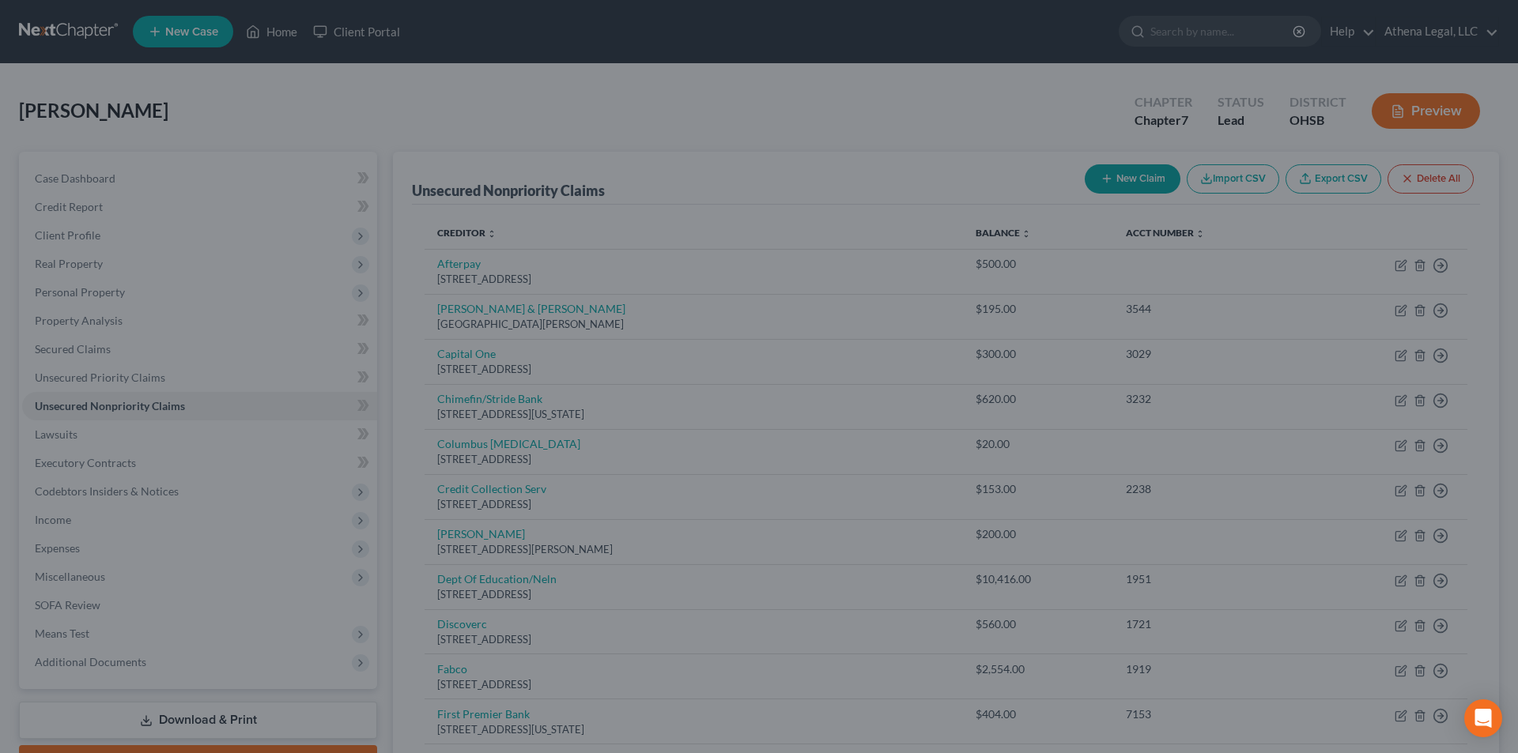
type input "300.00"
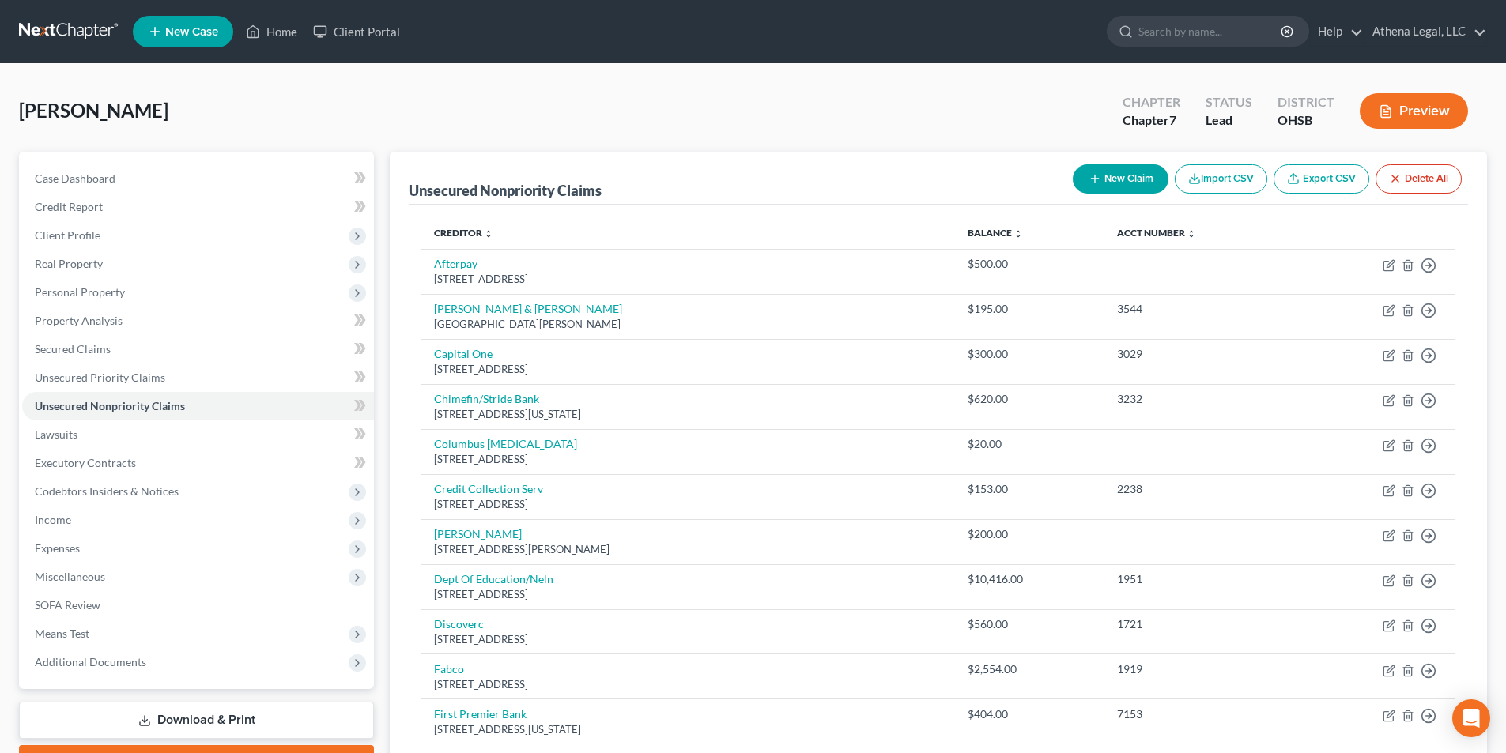
click at [1091, 172] on icon "button" at bounding box center [1095, 178] width 13 height 13
select select "0"
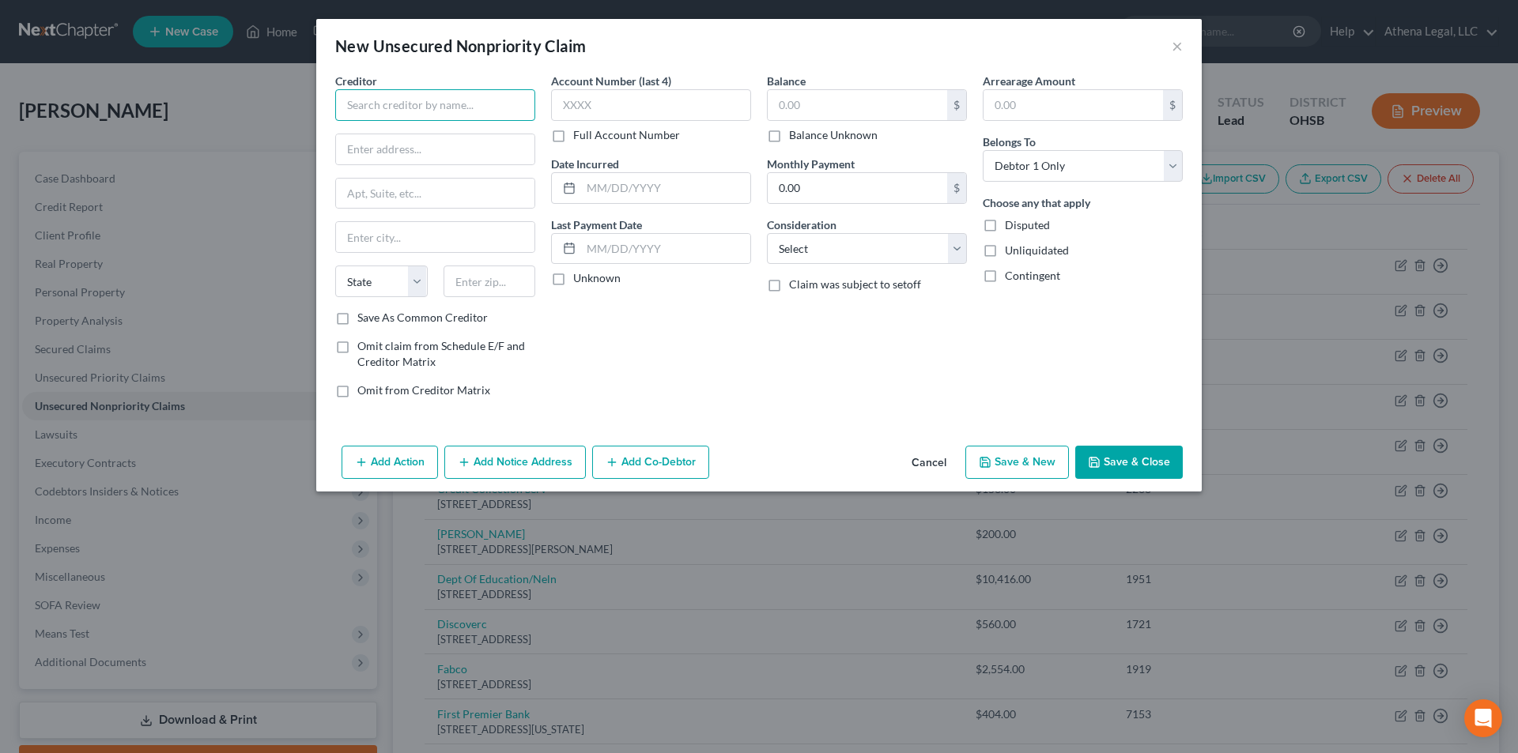
click at [451, 115] on input "text" at bounding box center [435, 105] width 200 height 32
type input "Citizens Bank"
click at [377, 146] on input "text" at bounding box center [435, 149] width 198 height 30
type input "One Citizens Plaza"
type input "02903"
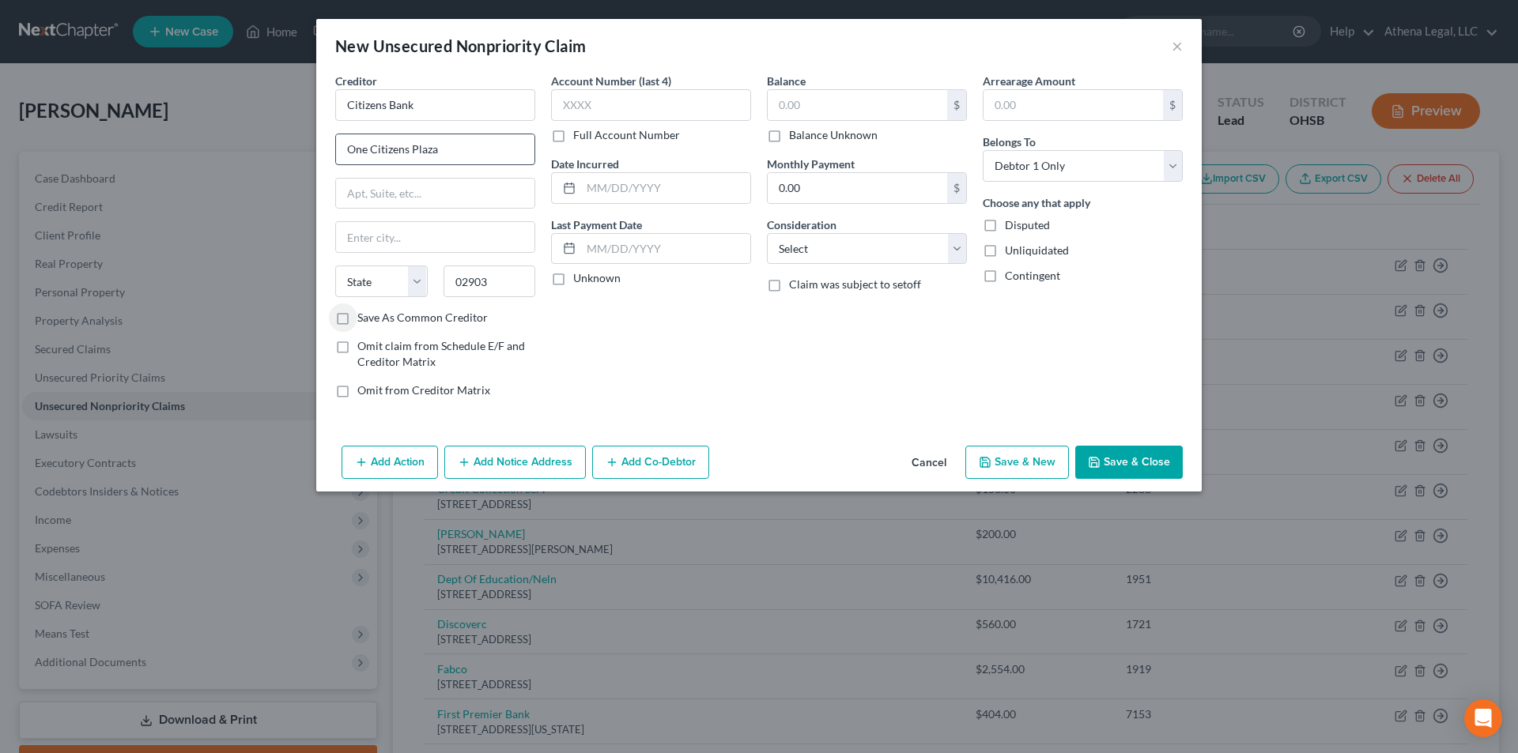
type input "[GEOGRAPHIC_DATA]"
select select "41"
click at [377, 187] on input "text" at bounding box center [435, 194] width 198 height 30
type input "Attn: Bankruptcy"
click at [817, 106] on input "text" at bounding box center [857, 105] width 179 height 30
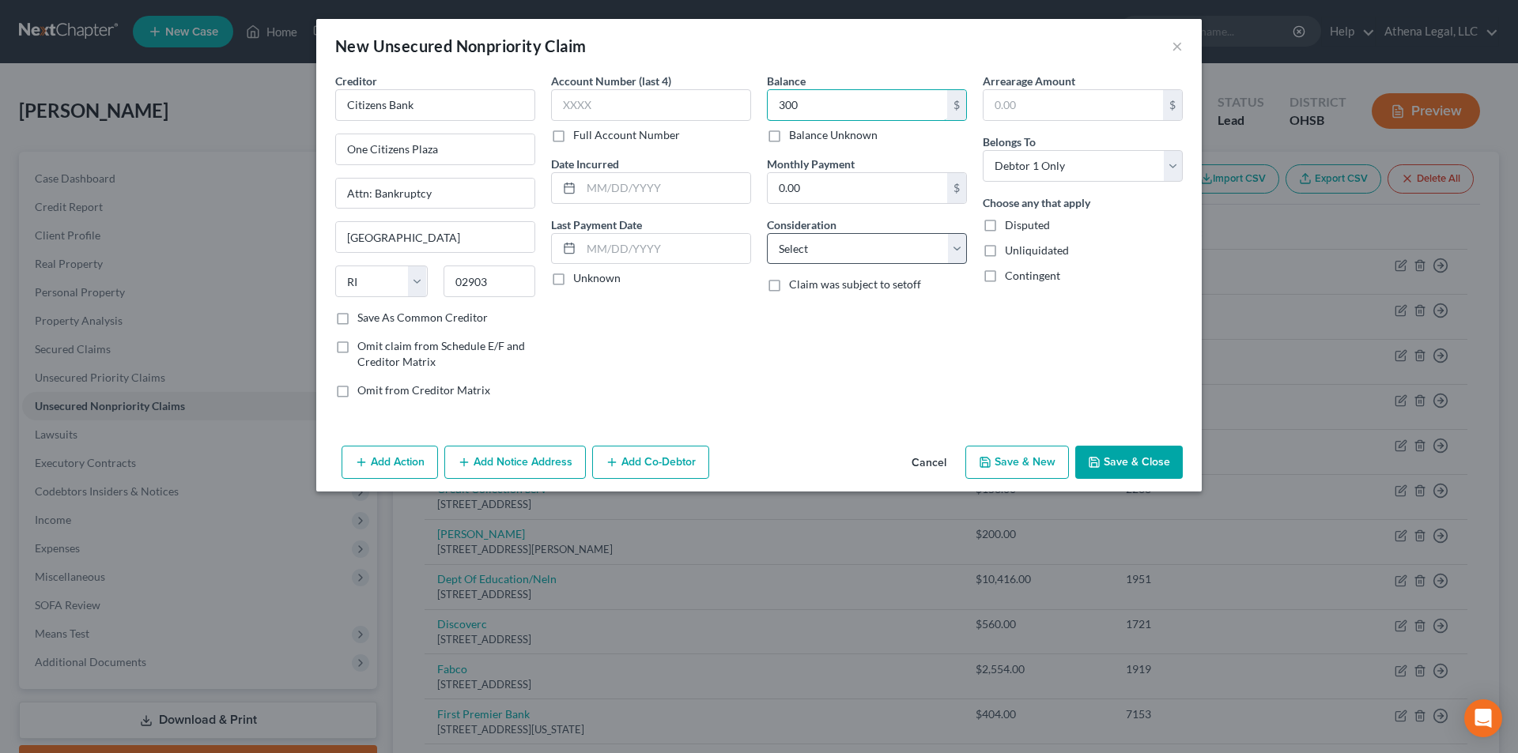
type input "300"
click at [834, 259] on select "Select Cable / Satellite Services Collection Agency Credit Card Debt Debt Couns…" at bounding box center [867, 249] width 200 height 32
select select "15"
click at [767, 233] on select "Select Cable / Satellite Services Collection Agency Credit Card Debt Debt Couns…" at bounding box center [867, 249] width 200 height 32
click at [1123, 459] on button "Save & Close" at bounding box center [1129, 462] width 108 height 33
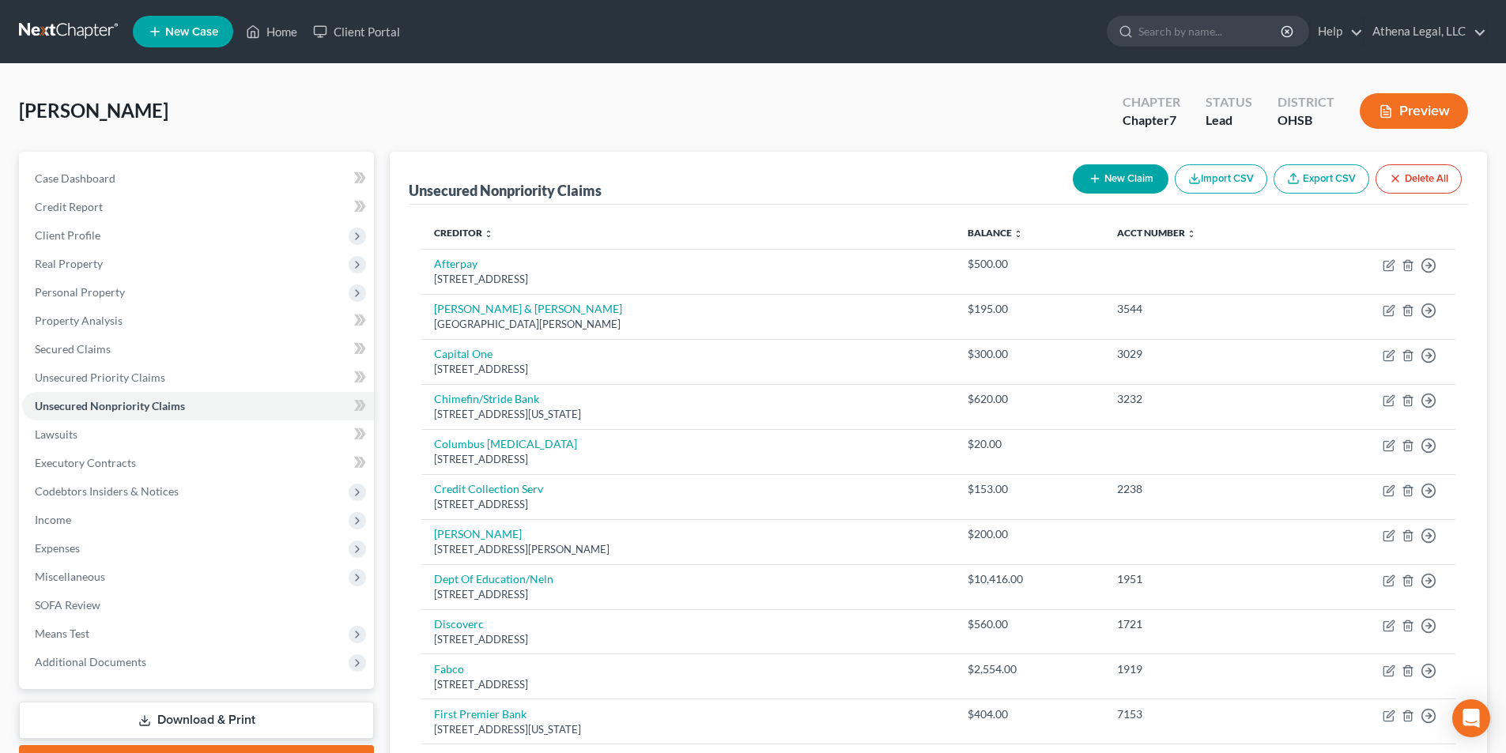
click at [1084, 187] on button "New Claim" at bounding box center [1121, 178] width 96 height 29
select select "0"
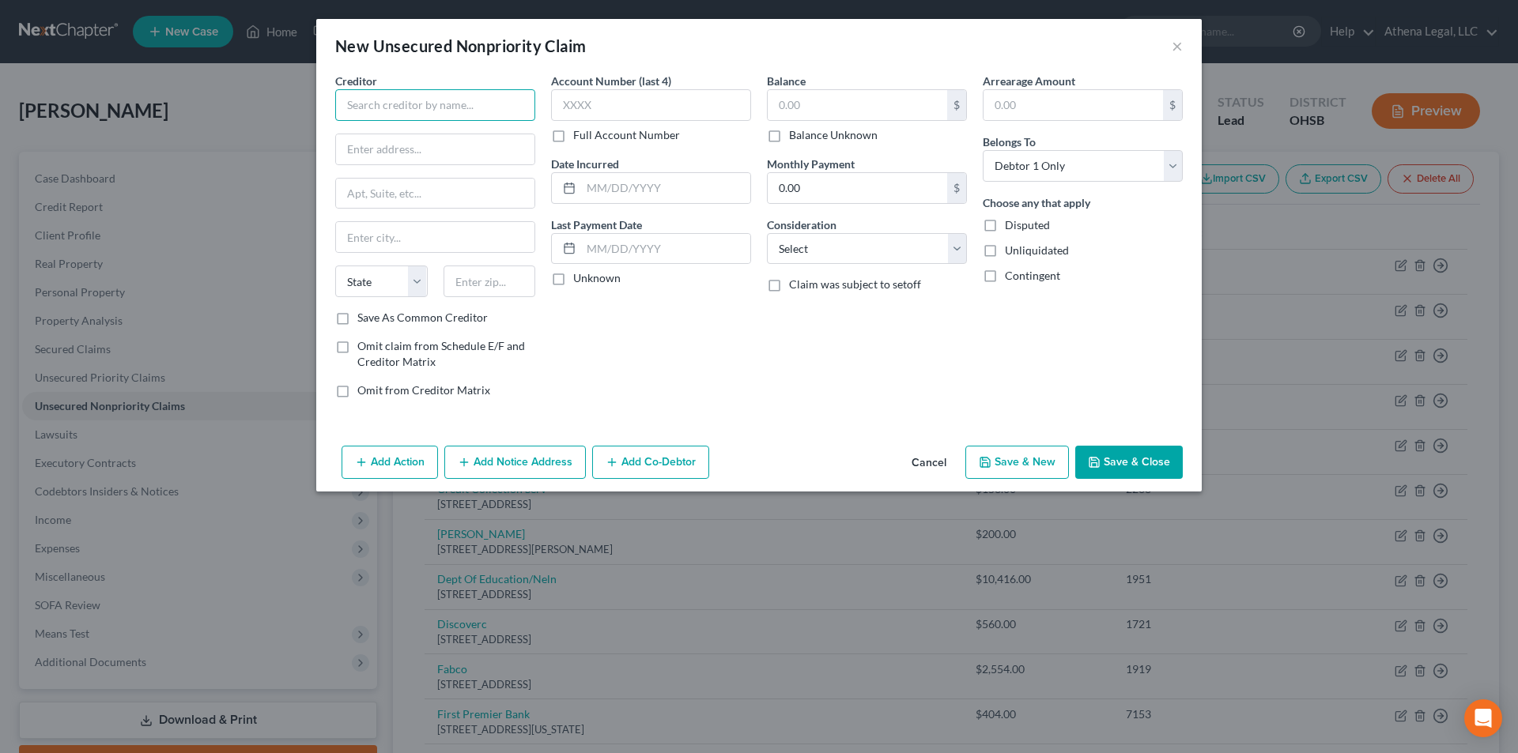
click at [466, 114] on input "text" at bounding box center [435, 105] width 200 height 32
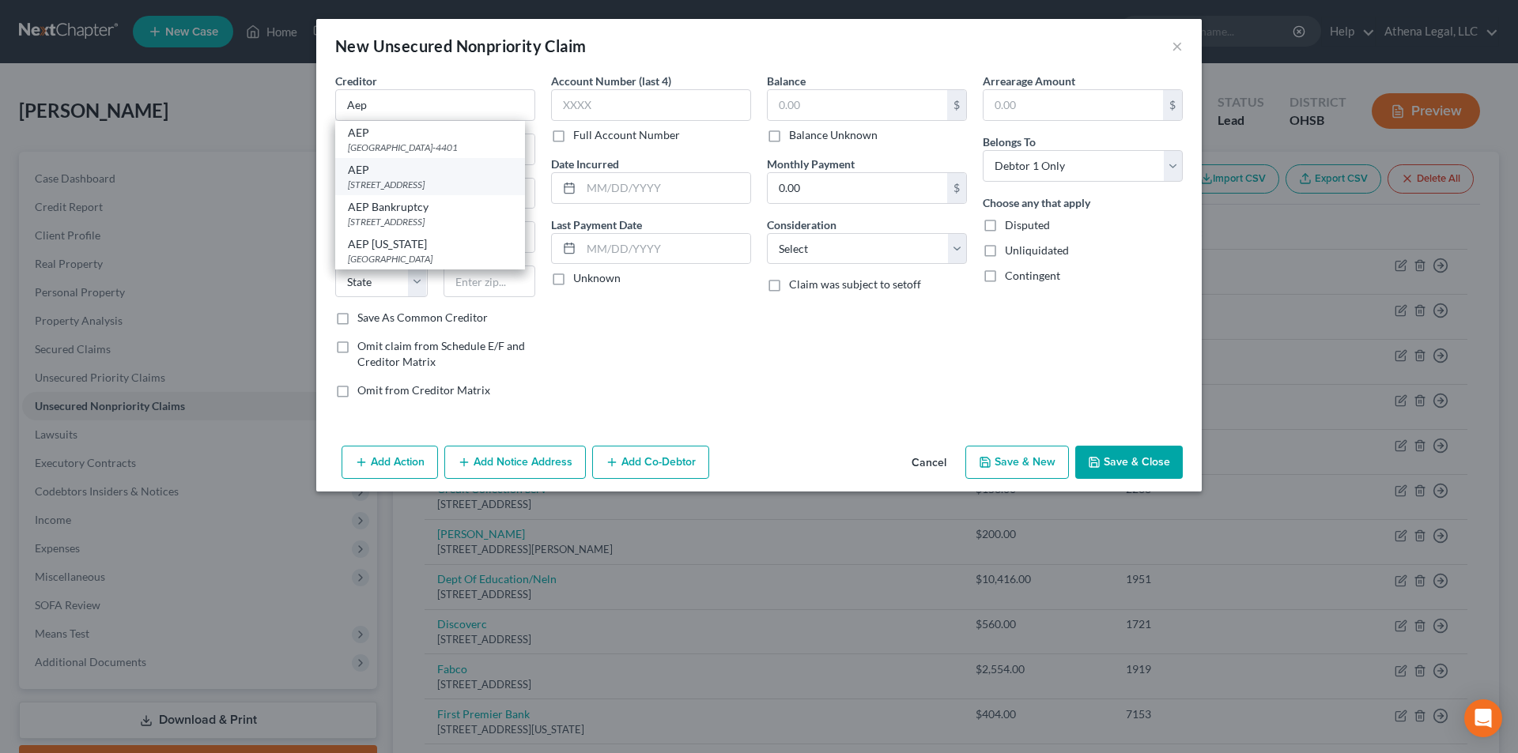
click at [442, 187] on div "[STREET_ADDRESS]" at bounding box center [430, 184] width 164 height 13
type input "AEP"
type input "[STREET_ADDRESS]"
type input "Columbus"
select select "36"
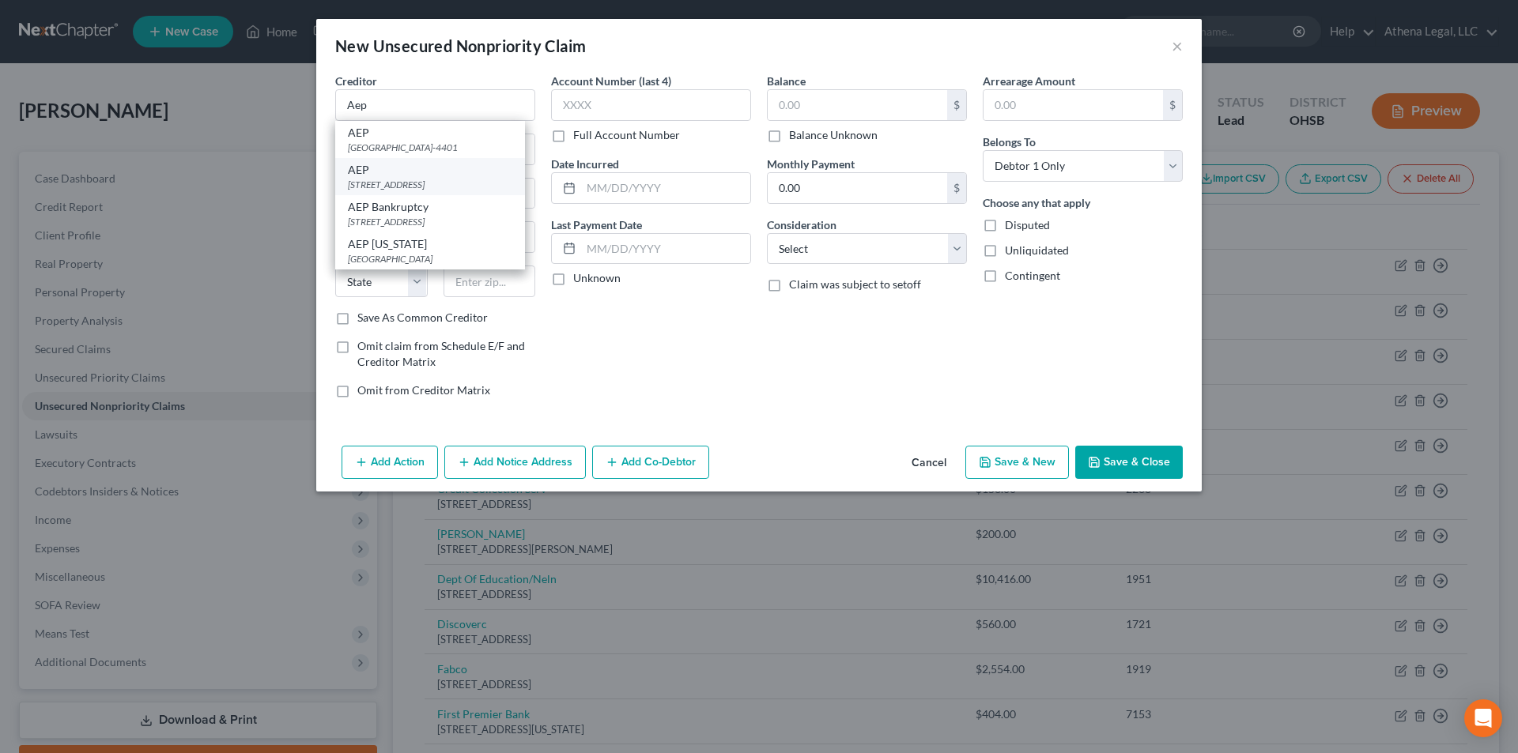
type input "43215"
click at [830, 115] on input "text" at bounding box center [857, 105] width 179 height 30
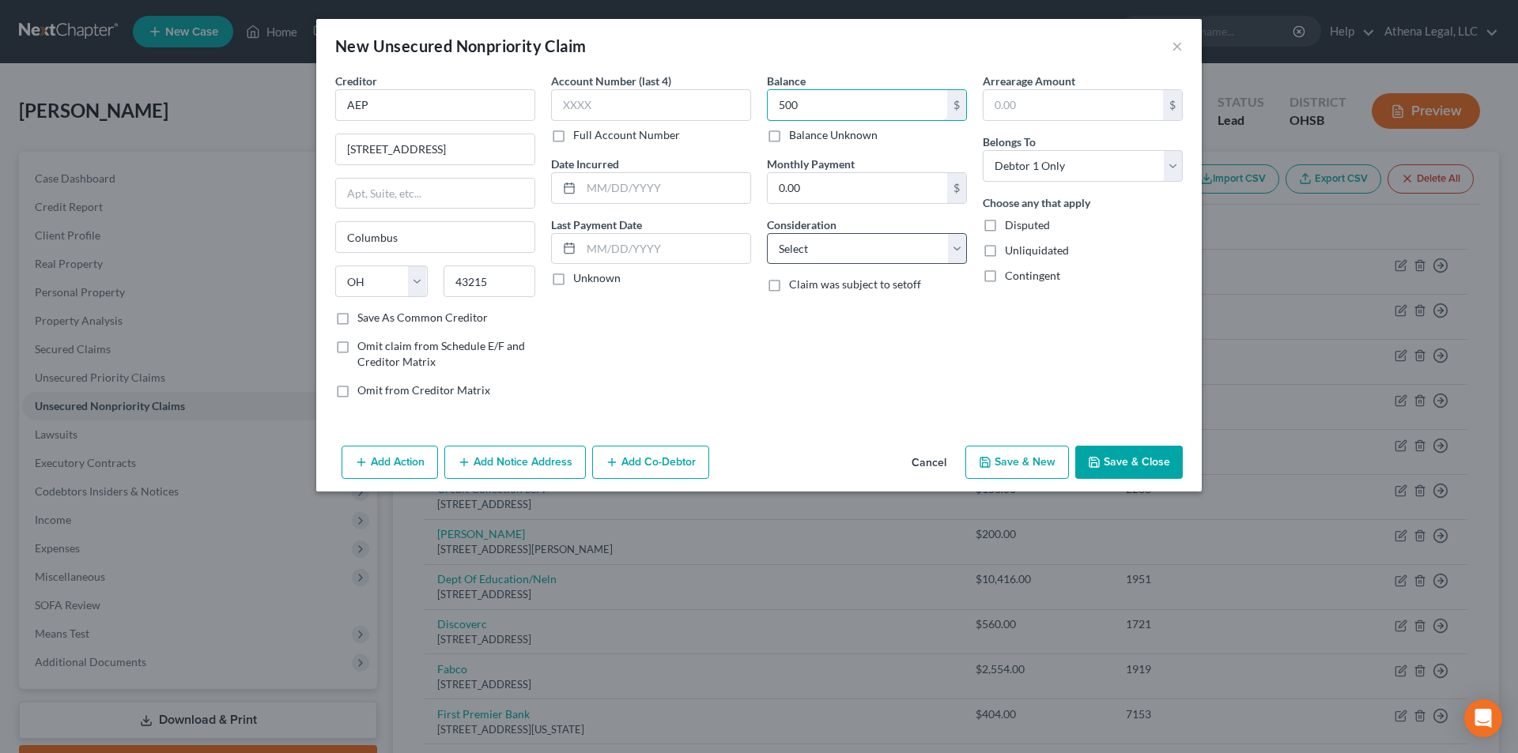
type input "500"
click at [829, 244] on select "Select Cable / Satellite Services Collection Agency Credit Card Debt Debt Couns…" at bounding box center [867, 249] width 200 height 32
select select "20"
click at [767, 233] on select "Select Cable / Satellite Services Collection Agency Credit Card Debt Debt Couns…" at bounding box center [867, 249] width 200 height 32
click at [1124, 467] on button "Save & Close" at bounding box center [1129, 462] width 108 height 33
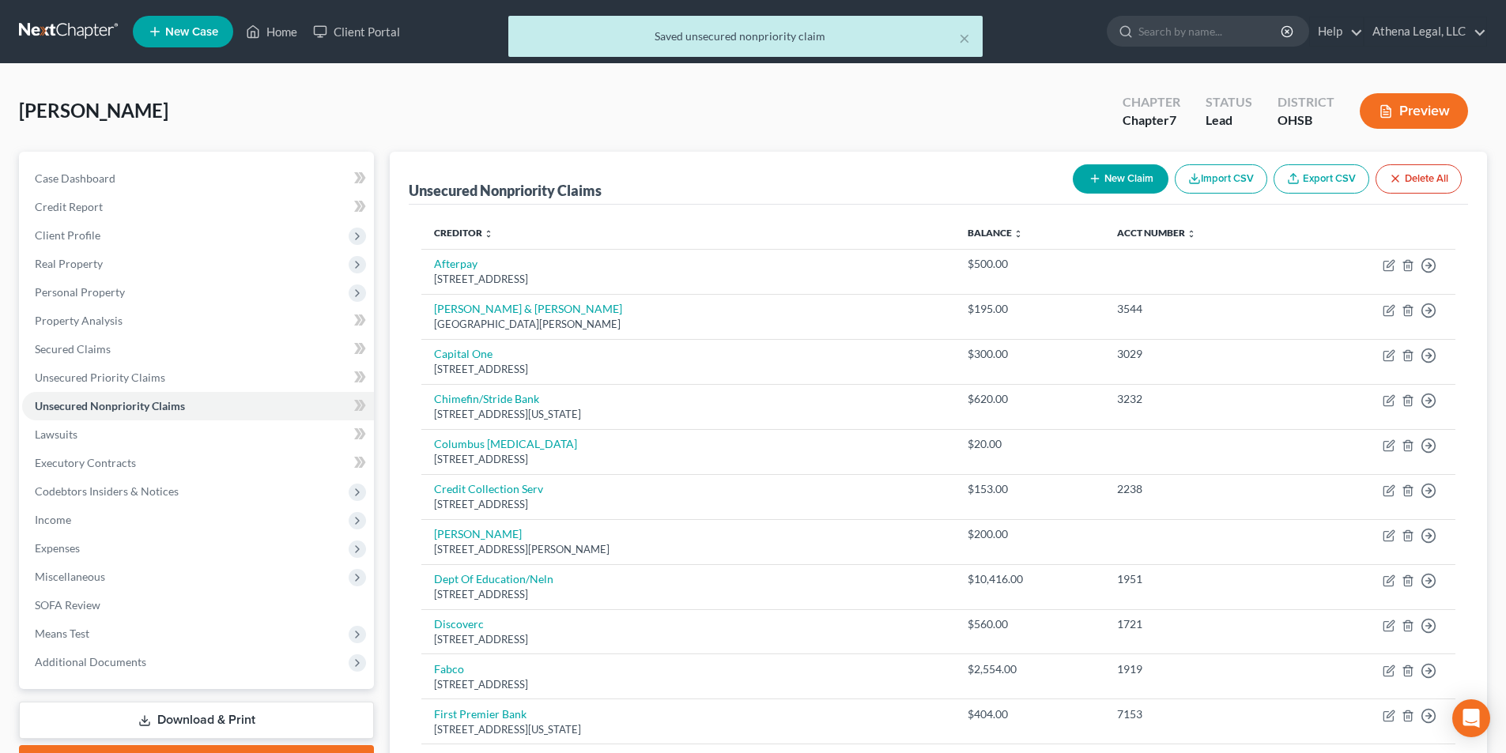
click at [1131, 181] on button "New Claim" at bounding box center [1121, 178] width 96 height 29
select select "0"
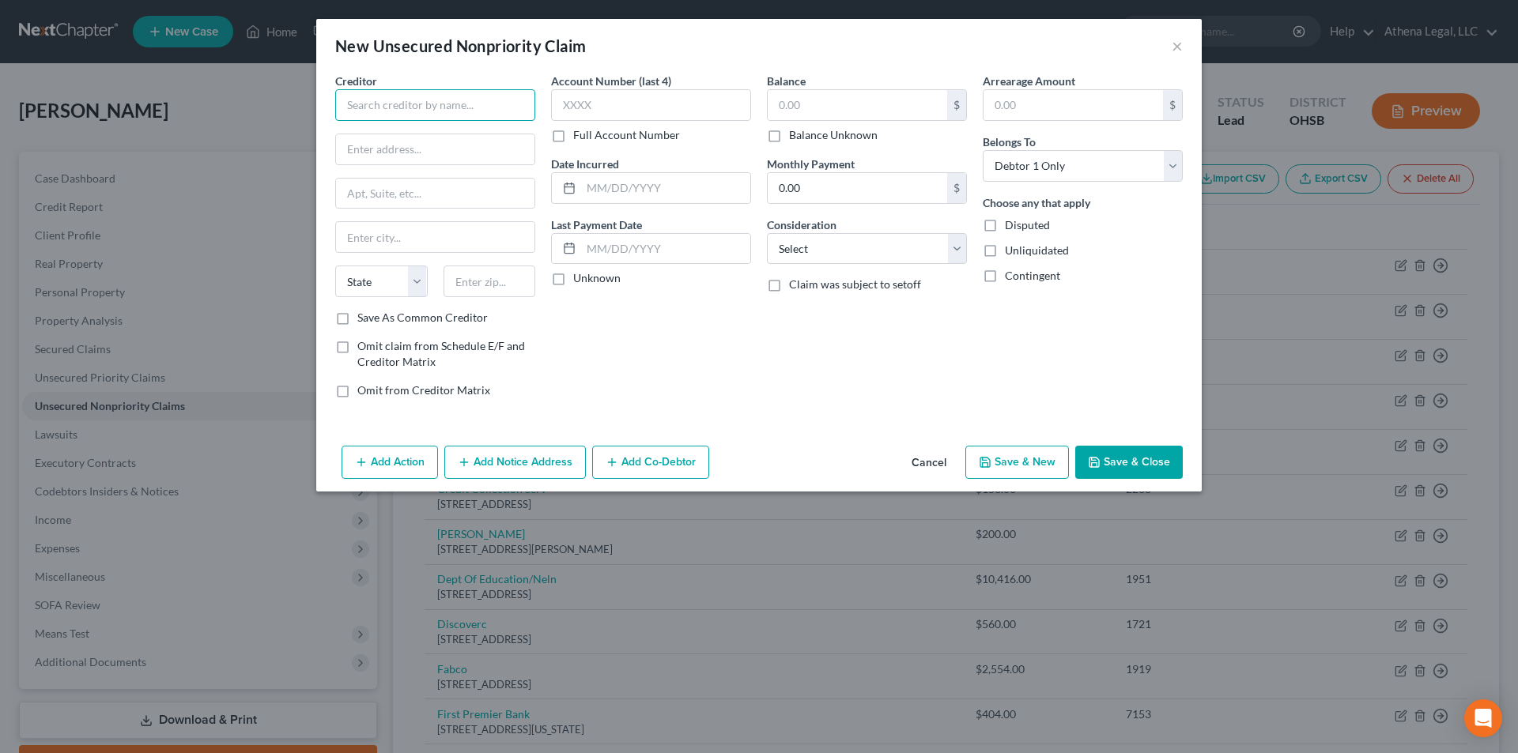
click at [484, 104] on input "text" at bounding box center [435, 105] width 200 height 32
type input "C"
type input "T"
click at [349, 108] on input "text" at bounding box center [435, 105] width 200 height 32
type input "Columbus Water & Power"
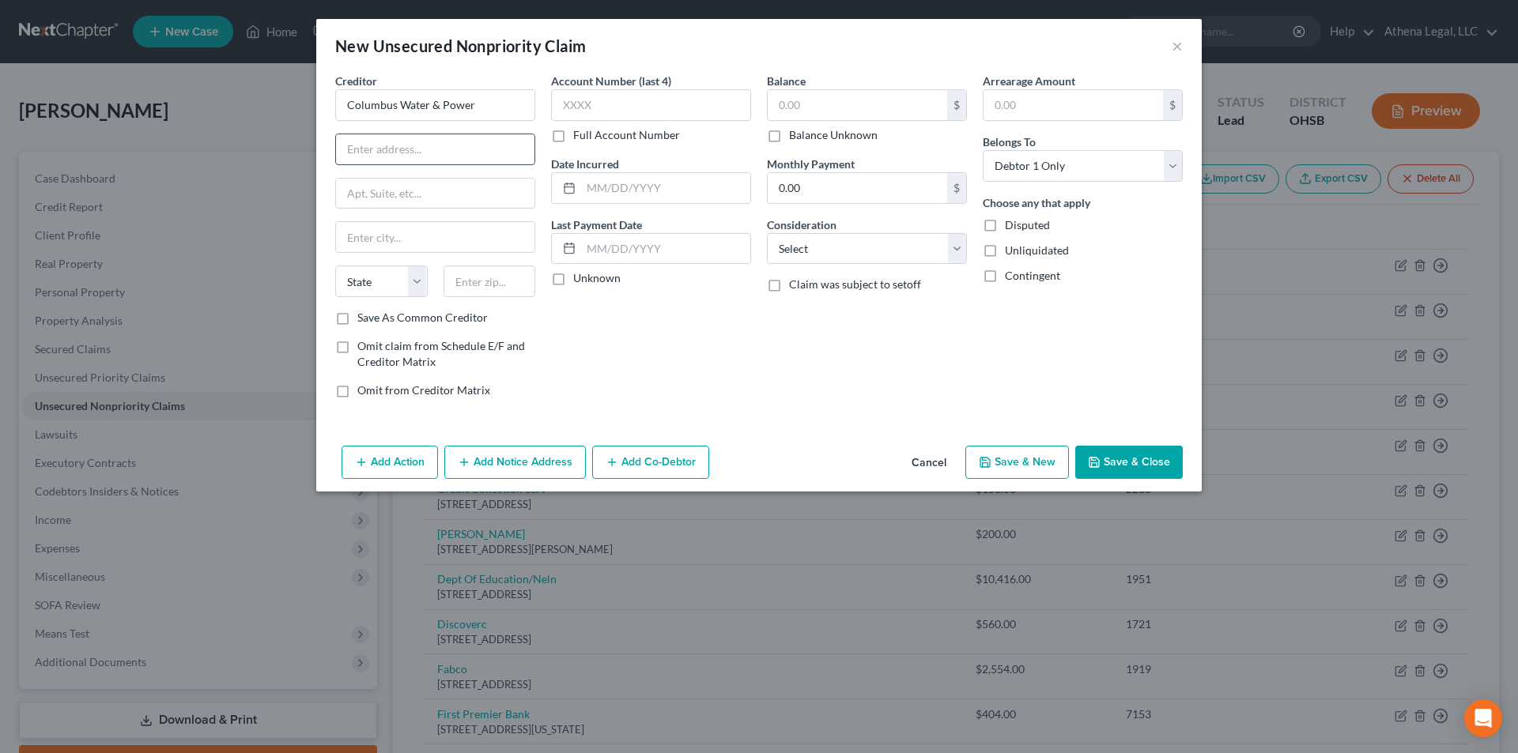
click at [375, 149] on input "text" at bounding box center [435, 149] width 198 height 30
type input "[STREET_ADDRESS]"
type input "43215"
type input "Columbus"
select select "36"
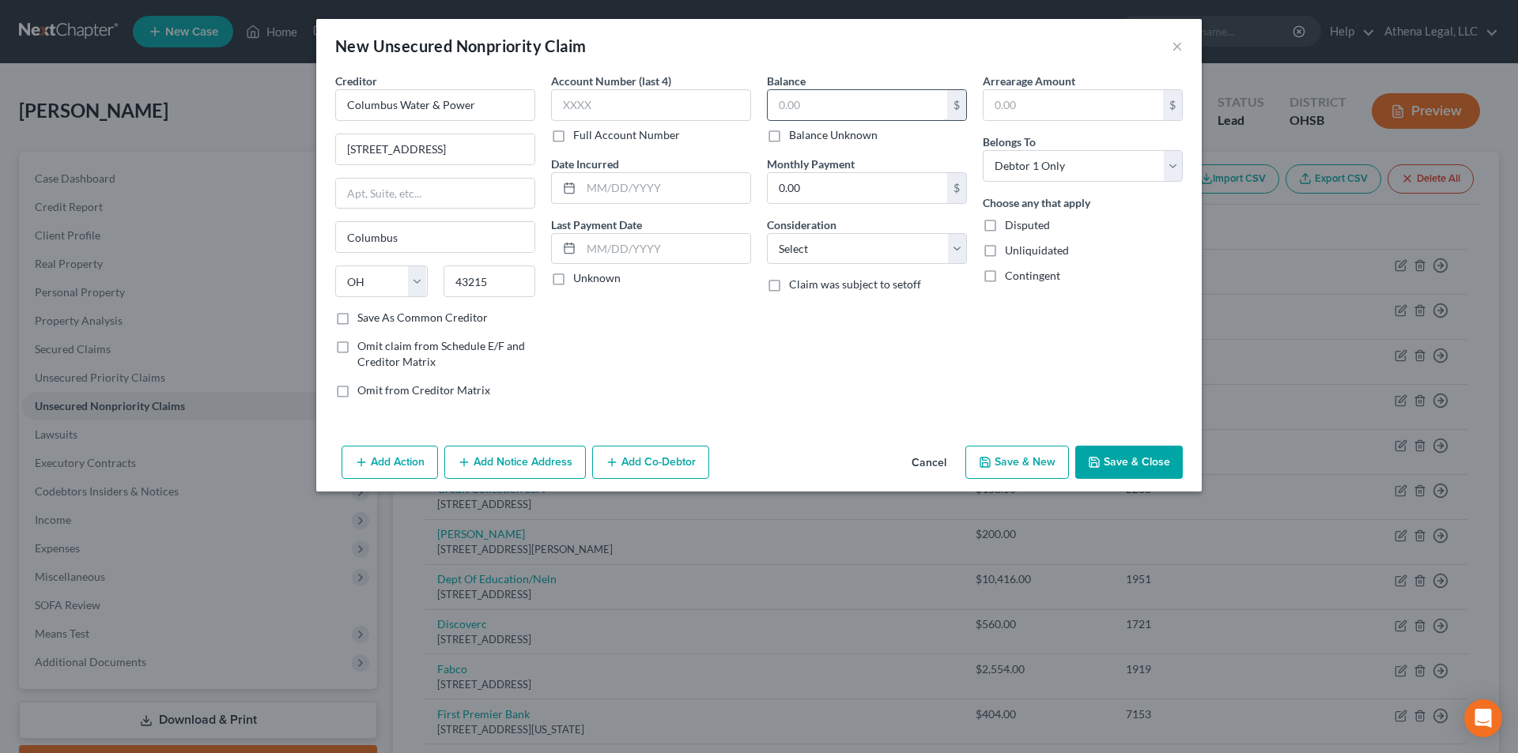
click at [808, 103] on input "text" at bounding box center [857, 105] width 179 height 30
type input "800"
click at [821, 240] on select "Select Cable / Satellite Services Collection Agency Credit Card Debt Debt Couns…" at bounding box center [867, 249] width 200 height 32
select select "20"
click at [767, 233] on select "Select Cable / Satellite Services Collection Agency Credit Card Debt Debt Couns…" at bounding box center [867, 249] width 200 height 32
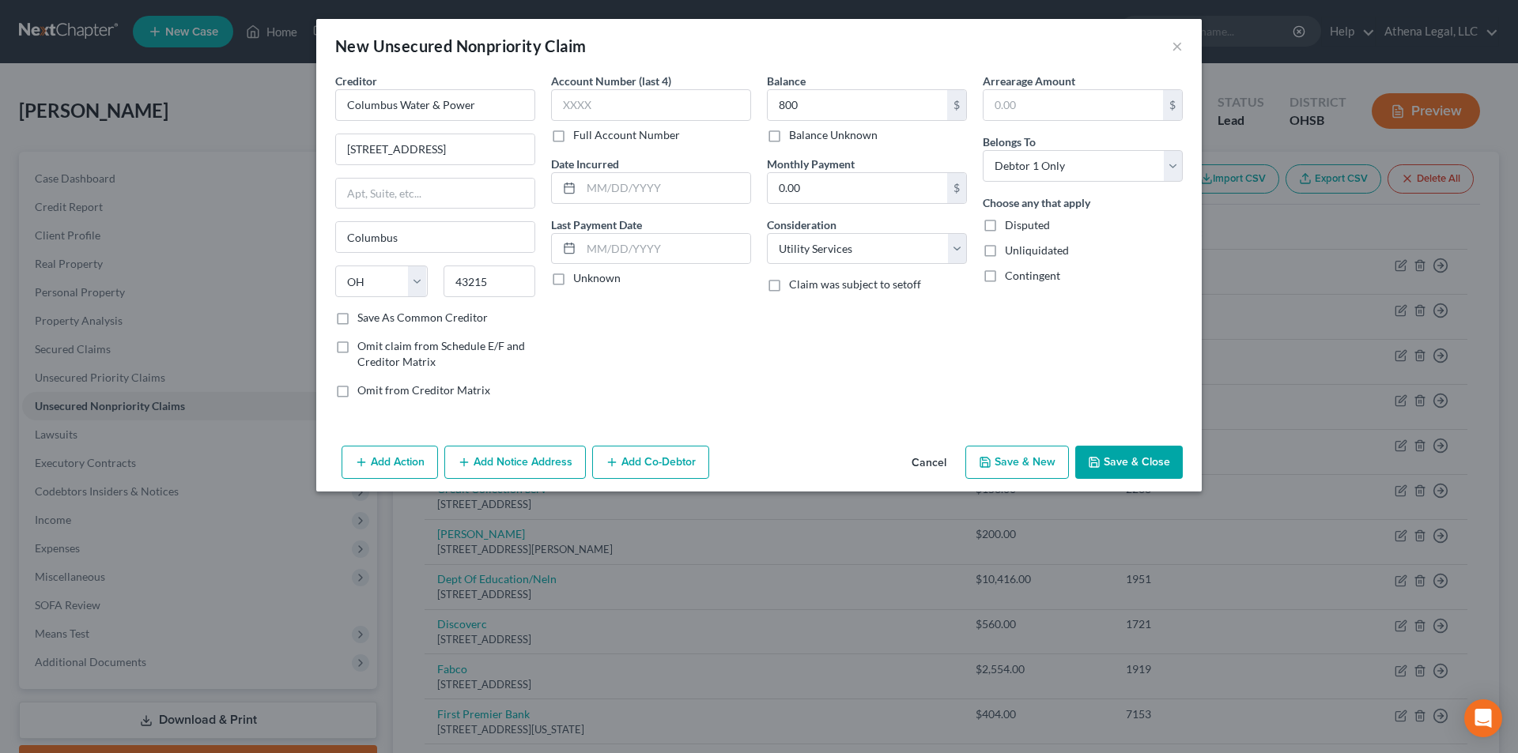
click at [1109, 481] on div "Add Action Add Notice Address Add Co-Debtor Cancel Save & New Save & Close" at bounding box center [759, 466] width 886 height 52
click at [1111, 468] on button "Save & Close" at bounding box center [1129, 462] width 108 height 33
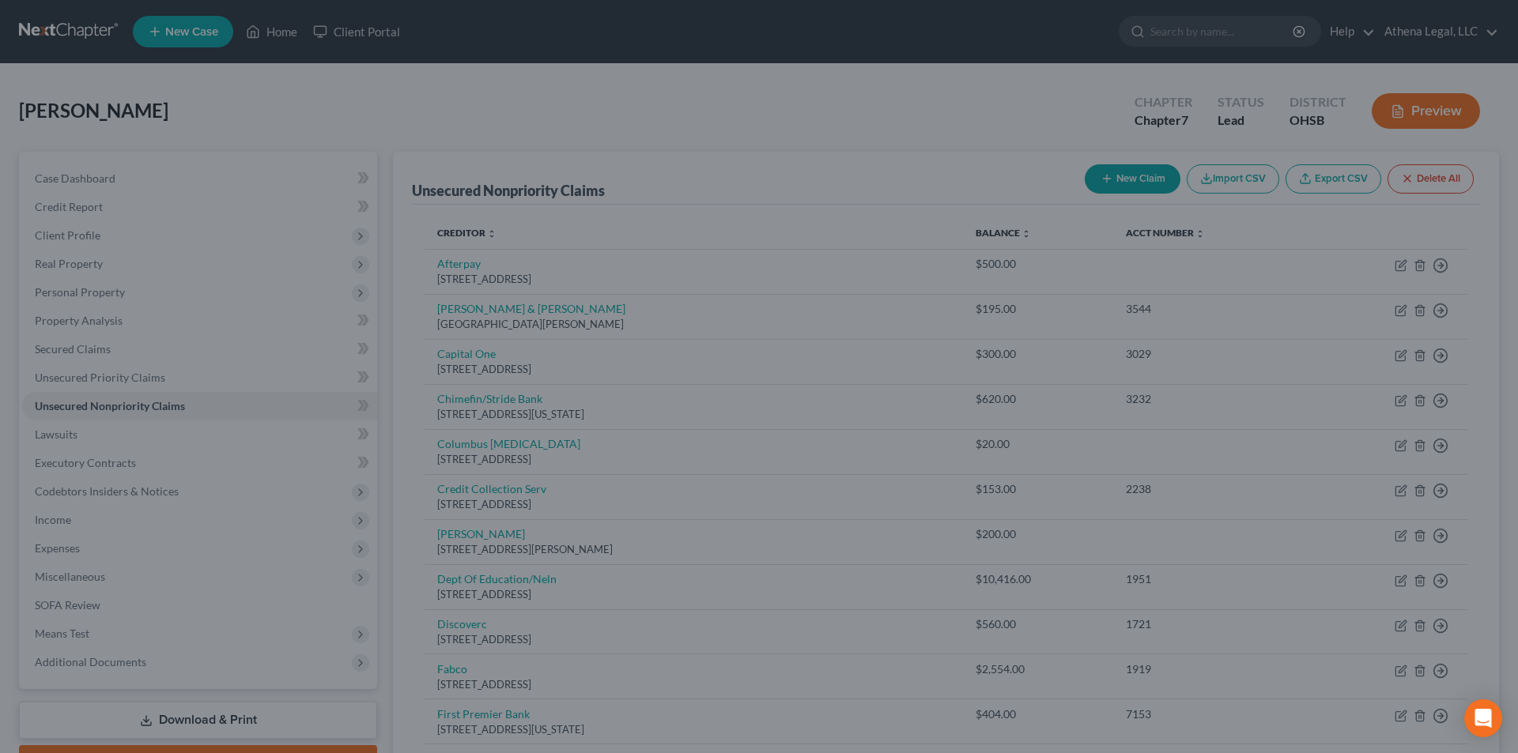
type input "800.00"
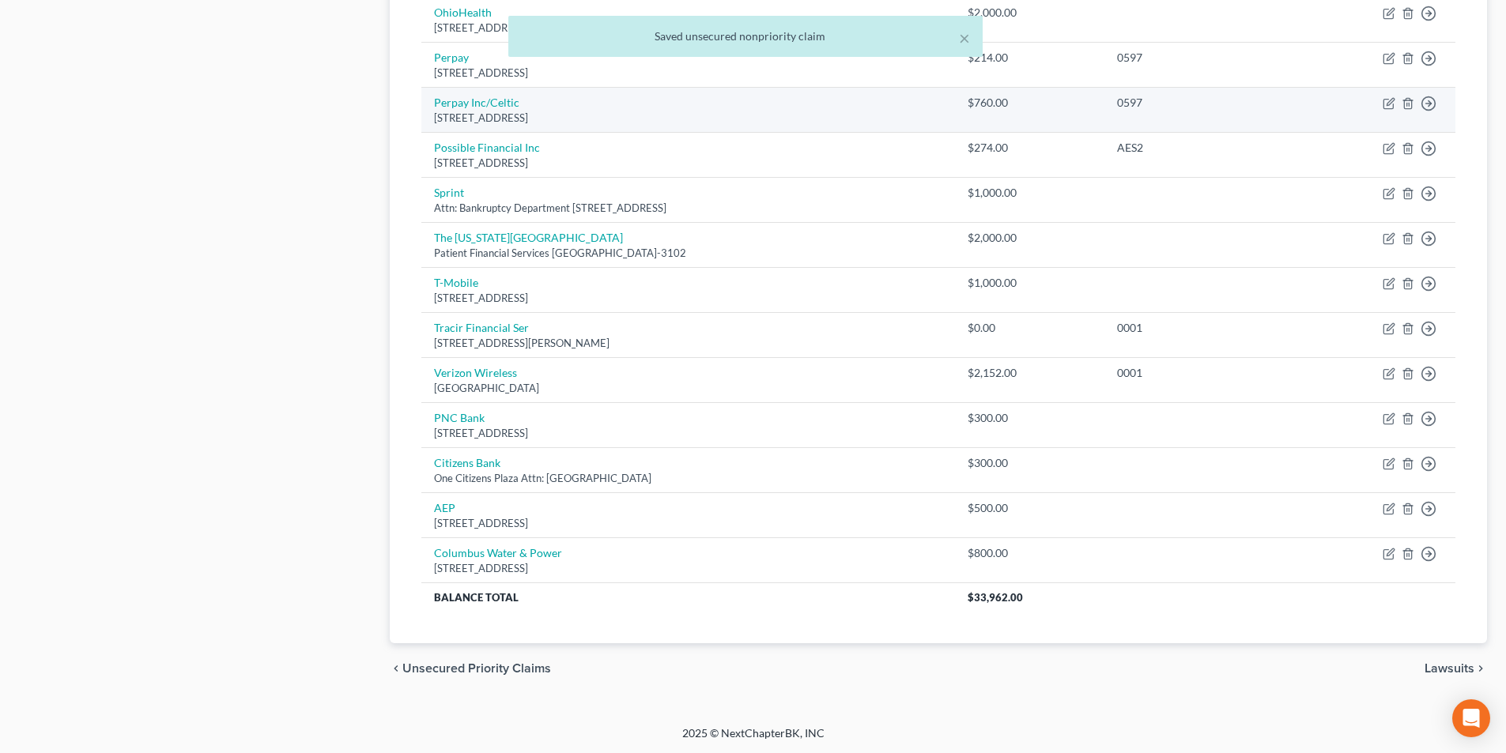
scroll to position [973, 0]
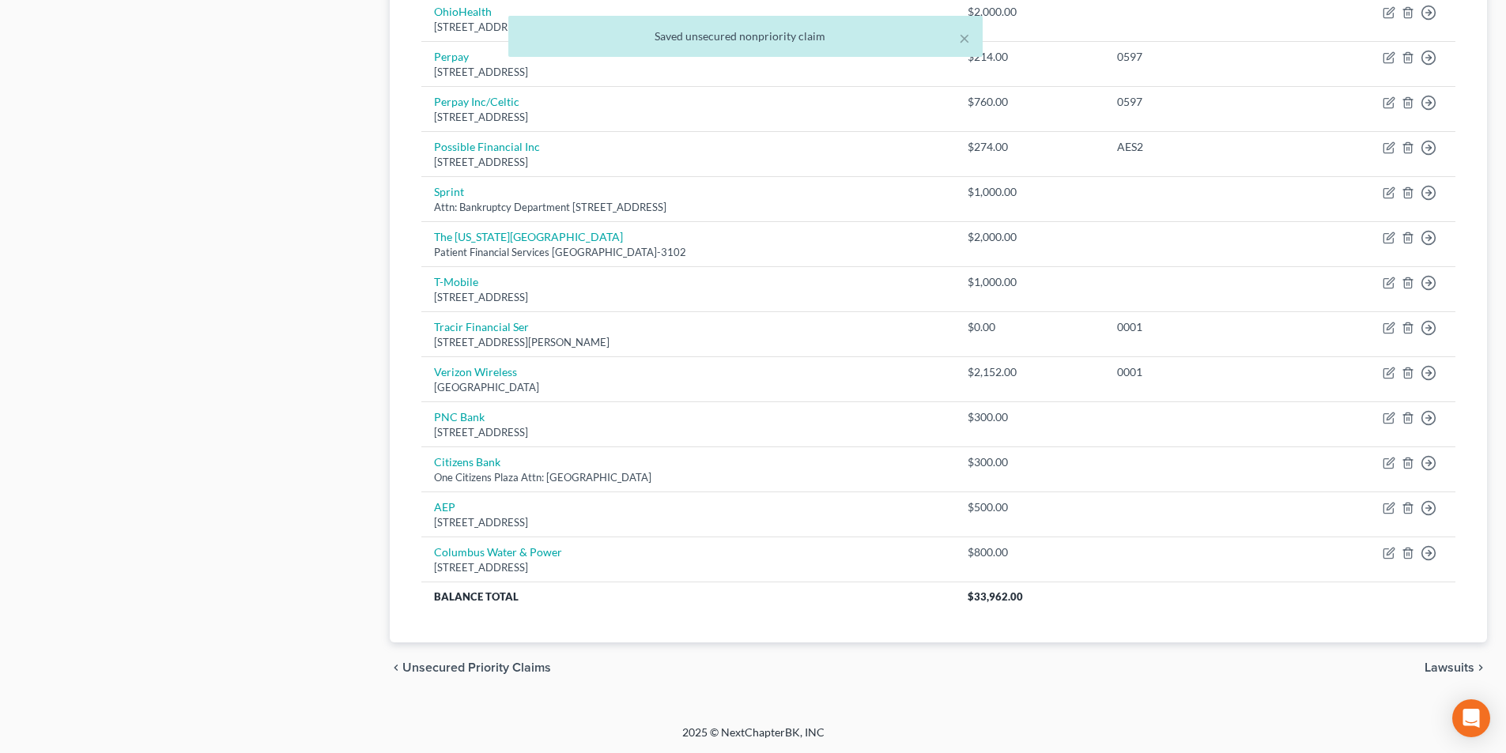
click at [1441, 666] on span "Lawsuits" at bounding box center [1450, 668] width 50 height 13
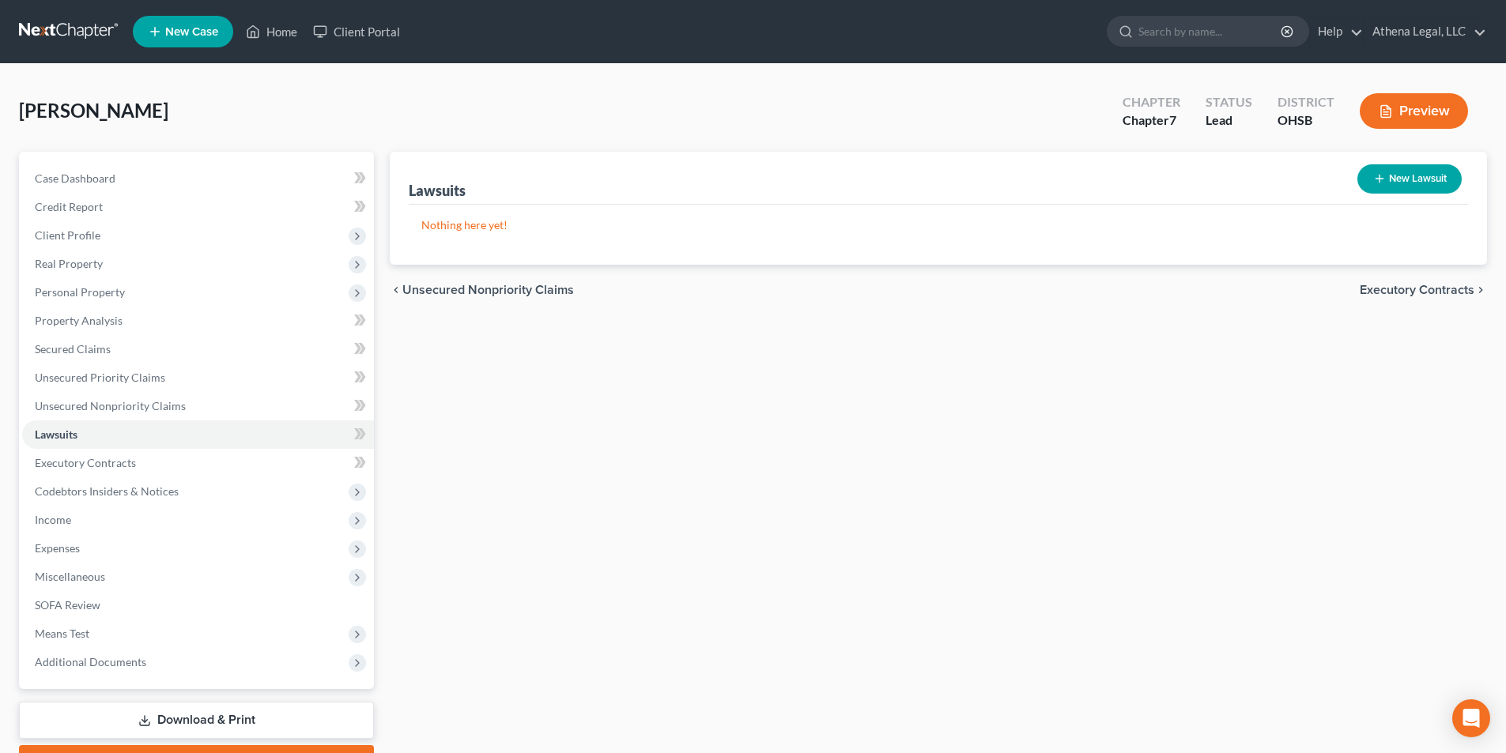
click at [1388, 290] on span "Executory Contracts" at bounding box center [1417, 290] width 115 height 13
click at [1452, 289] on span "Codebtors" at bounding box center [1444, 290] width 59 height 13
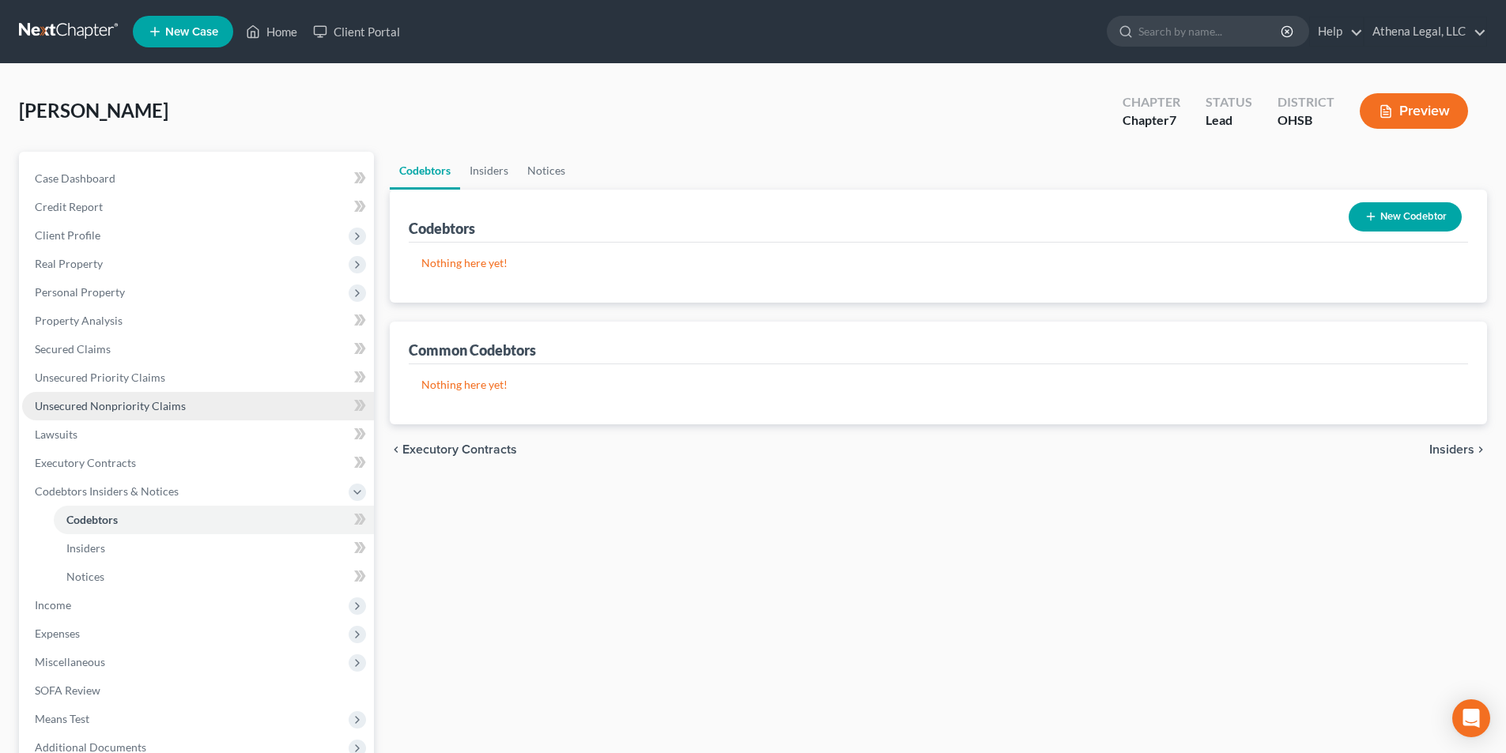
click at [147, 405] on span "Unsecured Nonpriority Claims" at bounding box center [110, 405] width 151 height 13
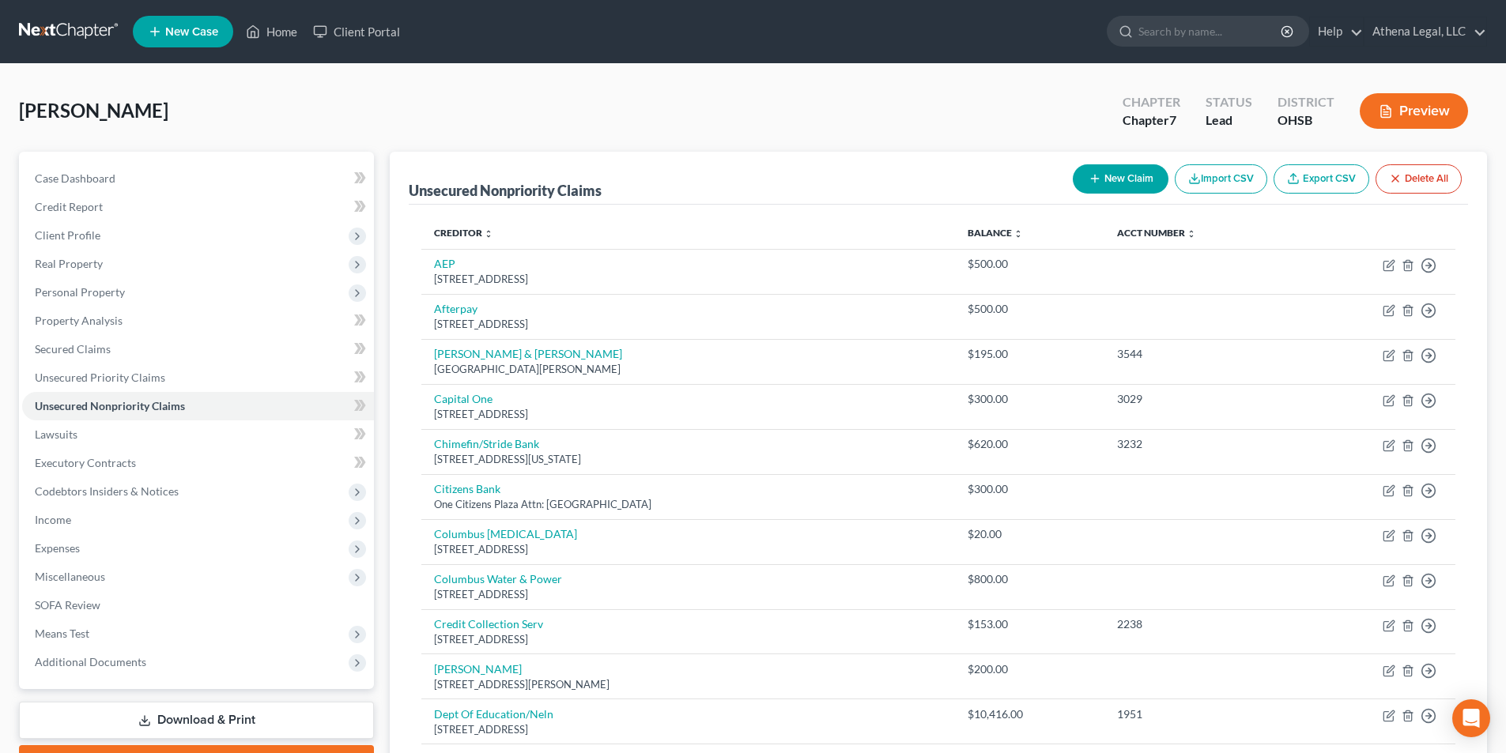
click at [1075, 187] on button "New Claim" at bounding box center [1121, 178] width 96 height 29
select select "0"
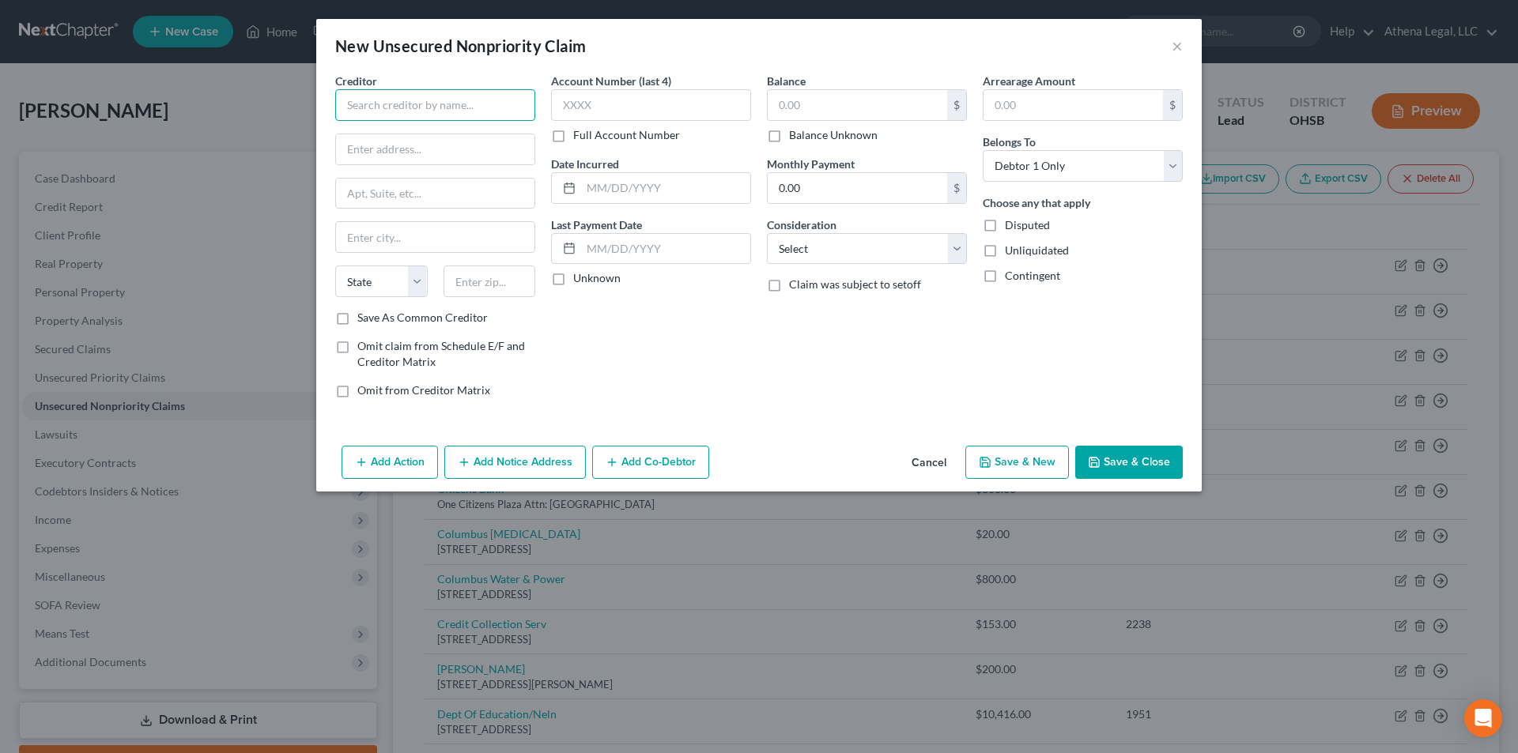
click at [482, 107] on input "text" at bounding box center [435, 105] width 200 height 32
drag, startPoint x: 397, startPoint y: 99, endPoint x: 334, endPoint y: 106, distance: 62.9
click at [334, 106] on div "Creditor * Rent State [US_STATE] AK AR AZ CA CO [GEOGRAPHIC_DATA] DE DC [GEOGRA…" at bounding box center [435, 242] width 216 height 338
type input "Earnin"
click at [400, 161] on input "text" at bounding box center [435, 149] width 198 height 30
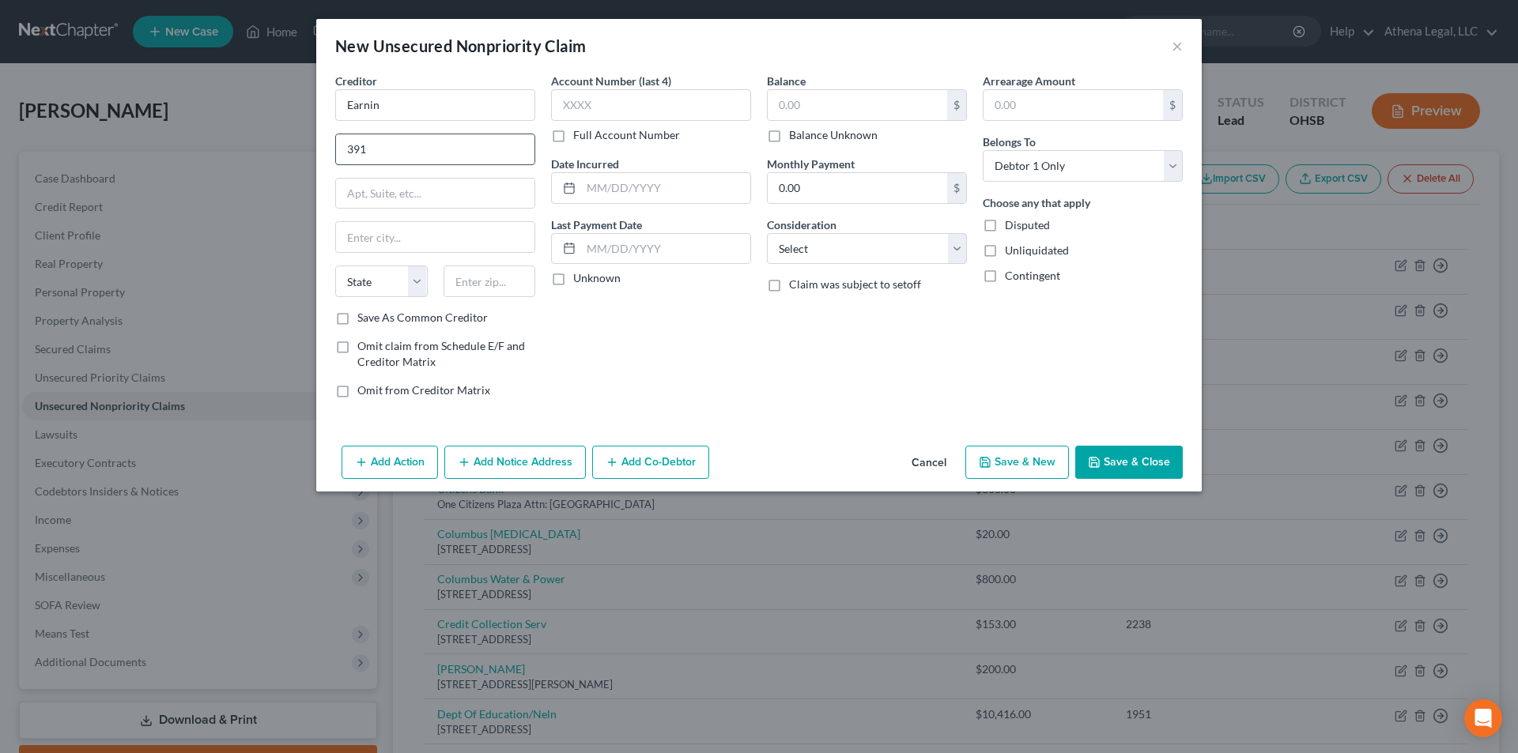
type input "[STREET_ADDRESS]"
type input "94040"
type input "Mountain View"
select select "4"
click at [844, 245] on select "Select Cable / Satellite Services Collection Agency Credit Card Debt Debt Couns…" at bounding box center [867, 249] width 200 height 32
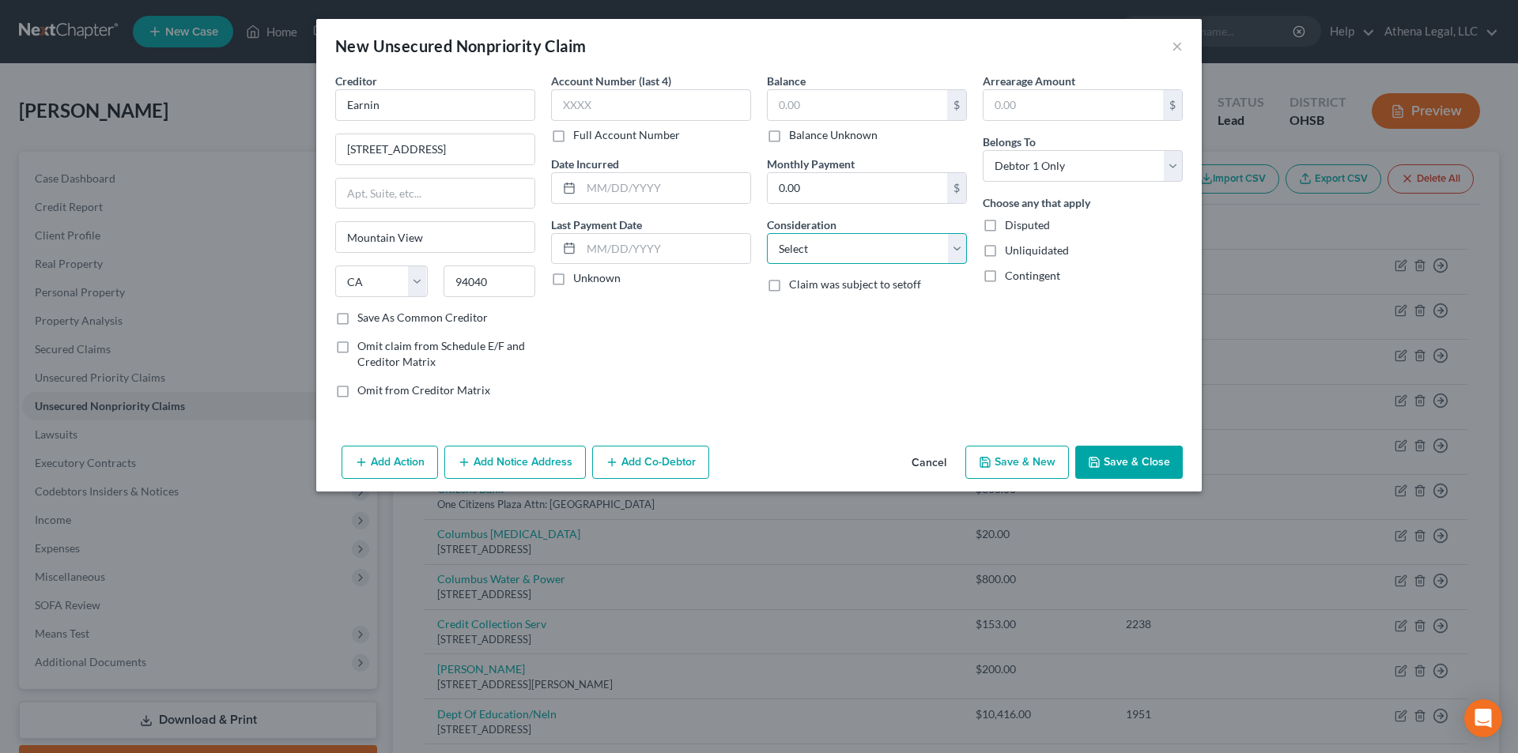
select select "10"
click at [767, 233] on select "Select Cable / Satellite Services Collection Agency Credit Card Debt Debt Couns…" at bounding box center [867, 249] width 200 height 32
click at [818, 112] on input "text" at bounding box center [857, 105] width 179 height 30
type input "200"
click at [1101, 463] on icon "button" at bounding box center [1094, 462] width 13 height 13
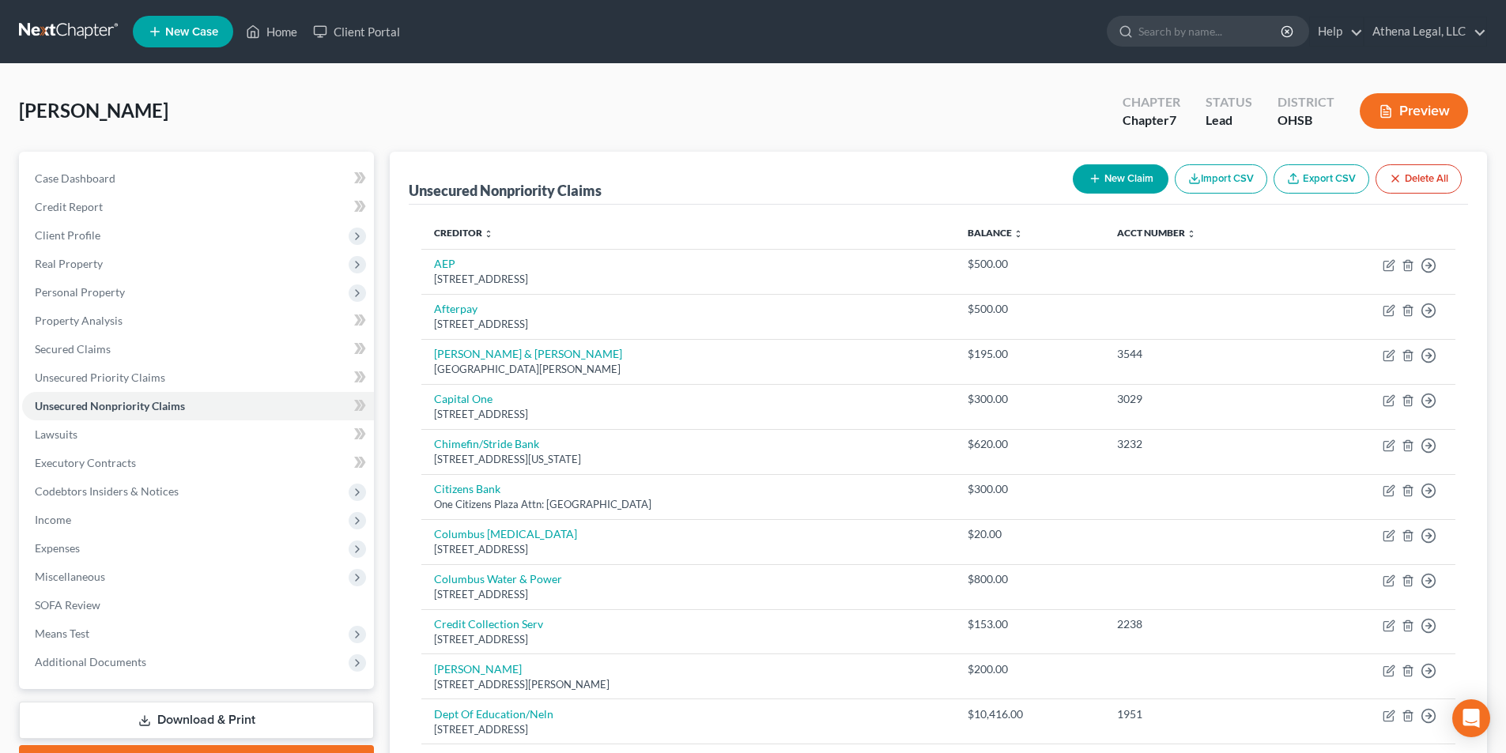
click at [1111, 177] on button "New Claim" at bounding box center [1121, 178] width 96 height 29
select select "0"
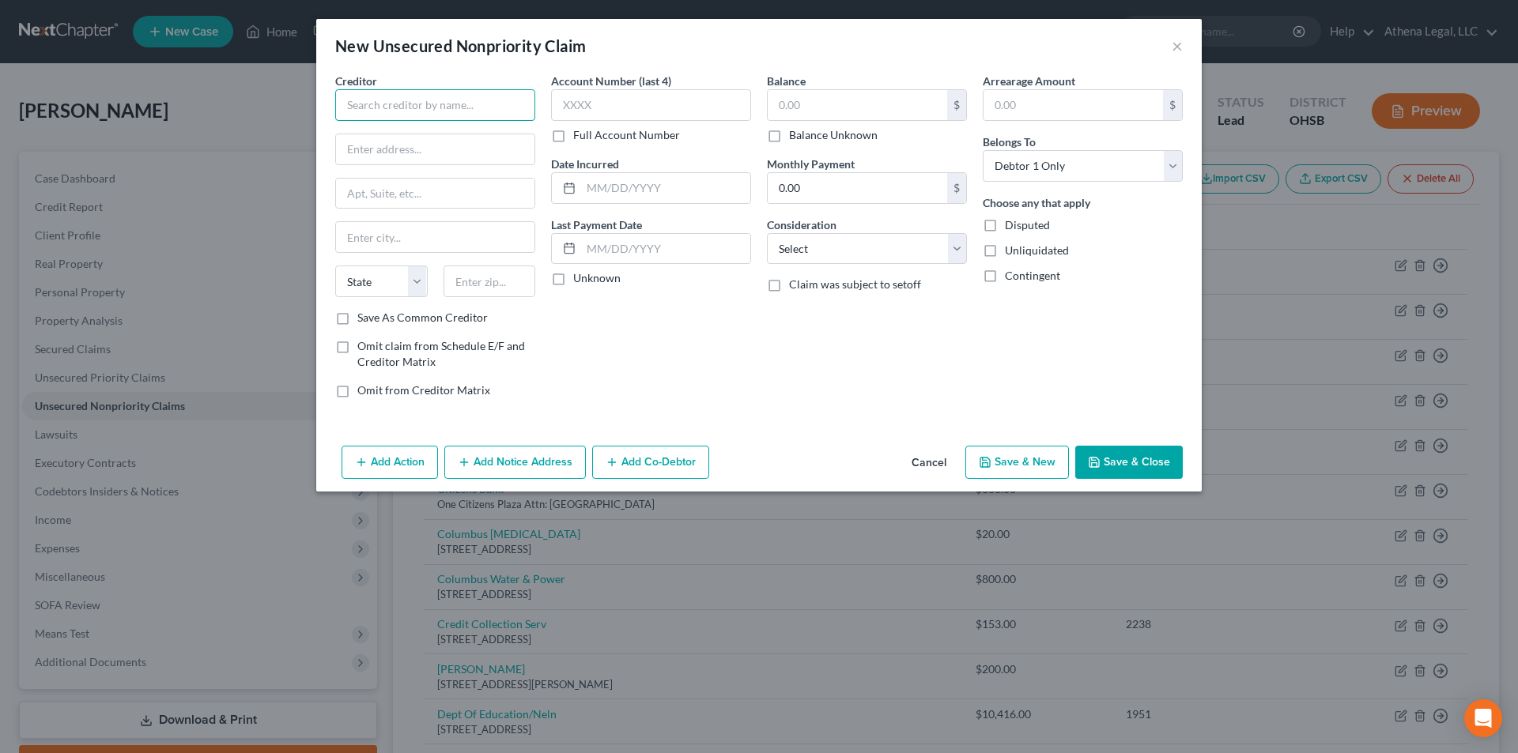
click at [406, 115] on input "text" at bounding box center [435, 105] width 200 height 32
type input "Rent-a-Center"
type input "Attn: Customer Service"
type input "[STREET_ADDRESS]"
type input "75024"
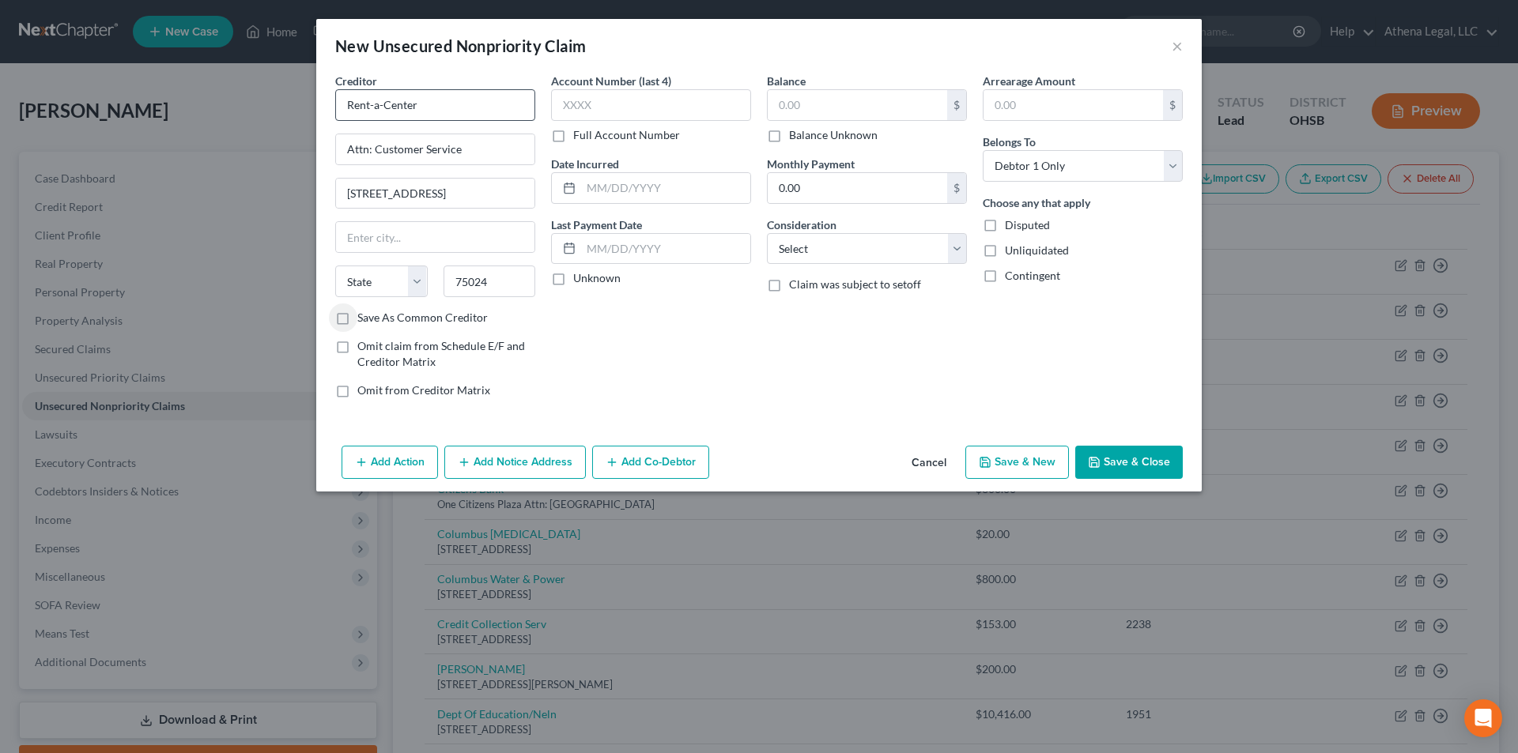
type input "Plano"
select select "45"
click at [815, 110] on input "text" at bounding box center [857, 105] width 179 height 30
type input "500"
click at [805, 247] on select "Select Cable / Satellite Services Collection Agency Credit Card Debt Debt Couns…" at bounding box center [867, 249] width 200 height 32
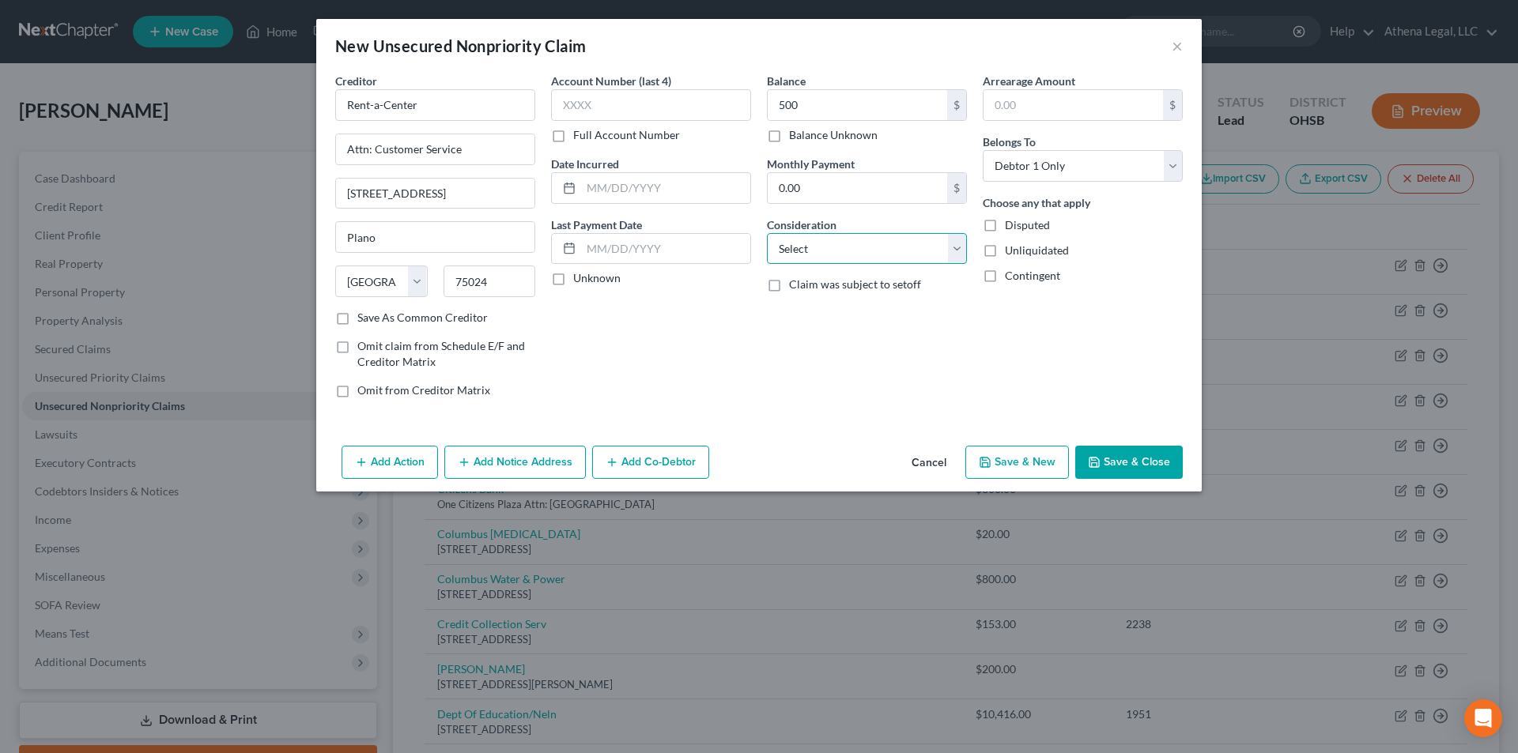
select select "14"
click at [767, 233] on select "Select Cable / Satellite Services Collection Agency Credit Card Debt Debt Couns…" at bounding box center [867, 249] width 200 height 32
click at [1144, 456] on button "Save & Close" at bounding box center [1129, 462] width 108 height 33
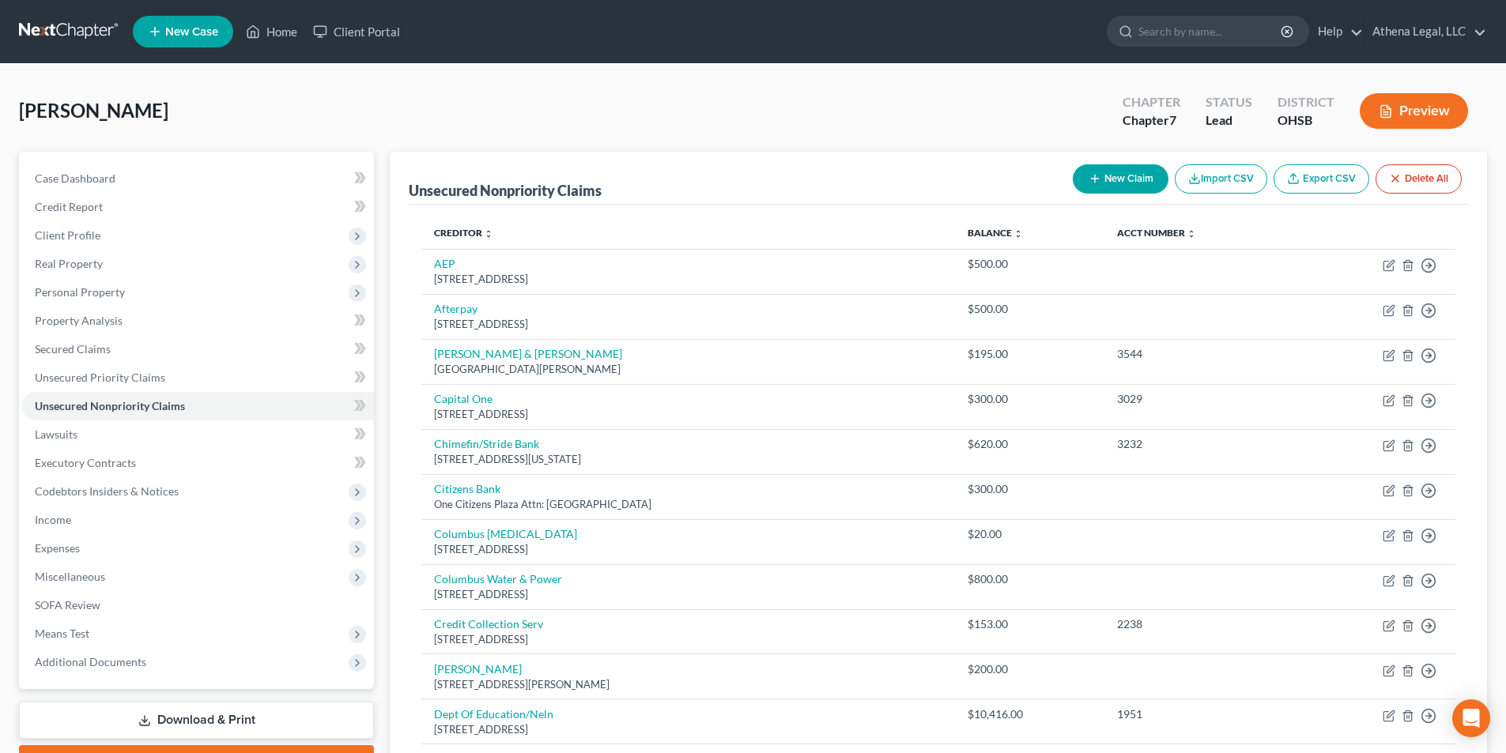
click at [1097, 180] on icon "button" at bounding box center [1095, 178] width 13 height 13
select select "0"
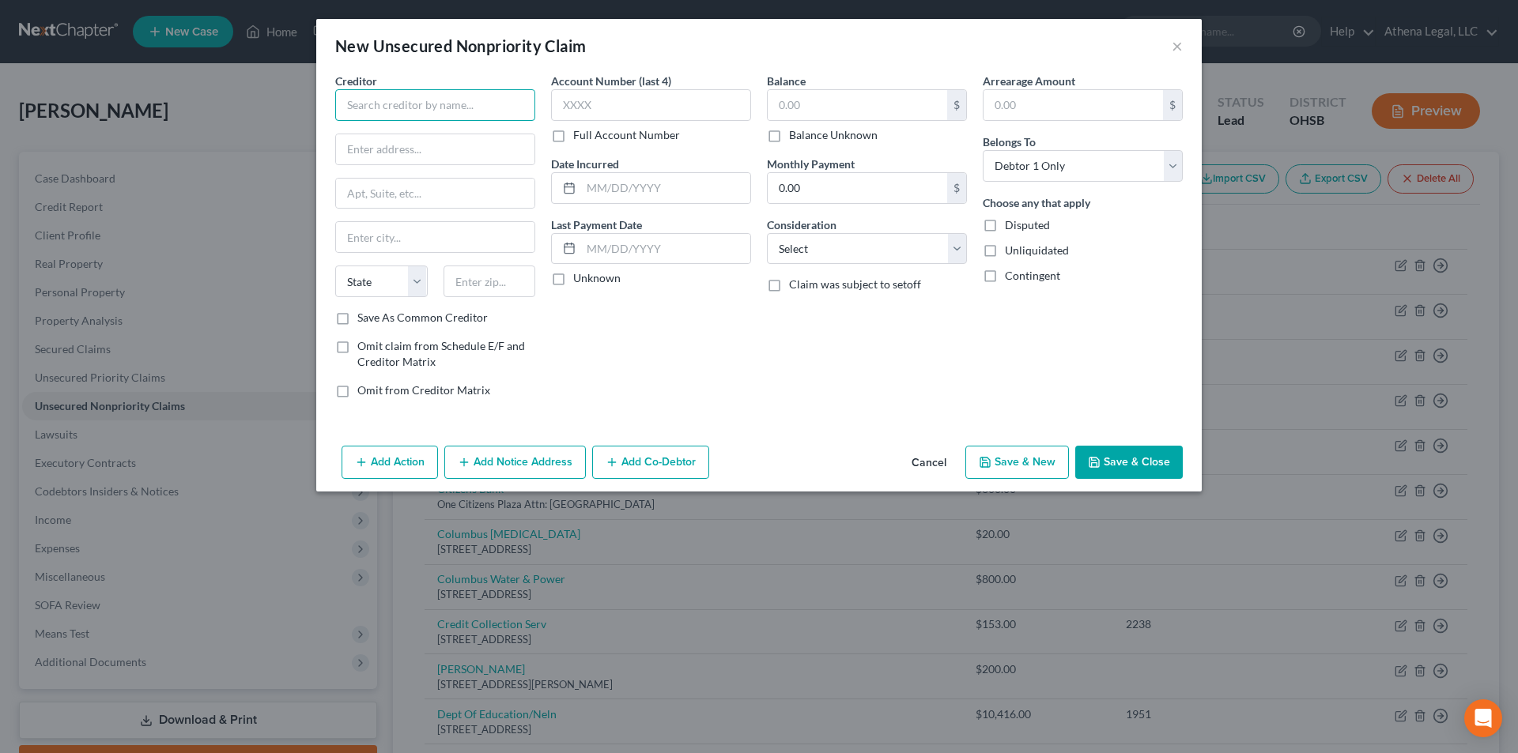
click at [371, 101] on input "text" at bounding box center [435, 105] width 200 height 32
type input "Ebay"
click at [392, 140] on input "text" at bounding box center [435, 149] width 198 height 30
type input "[STREET_ADDRESS][PERSON_NAME]"
type input "95125"
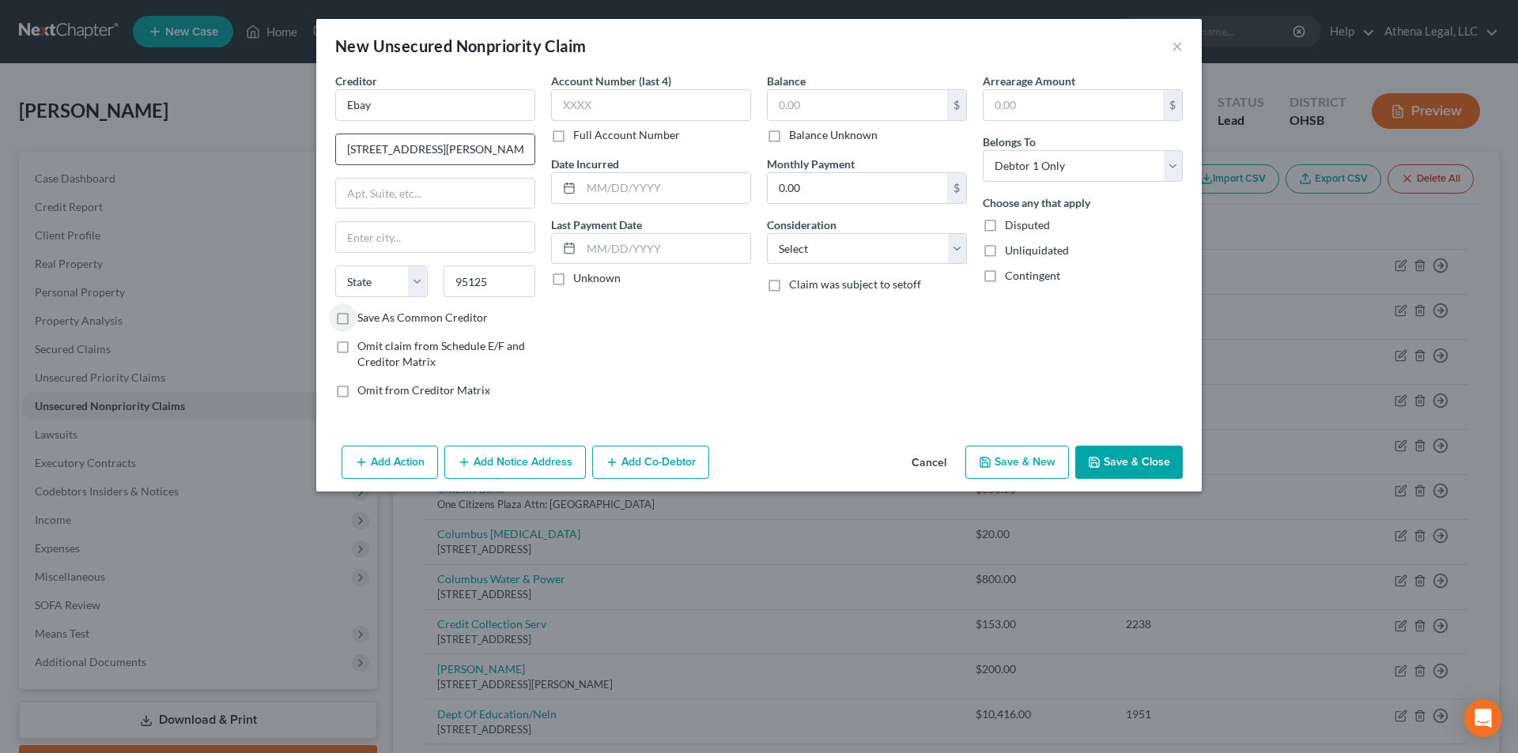
type input "[GEOGRAPHIC_DATA][PERSON_NAME]"
select select "4"
click at [791, 112] on input "text" at bounding box center [857, 105] width 179 height 30
type input "400"
click at [814, 250] on select "Select Cable / Satellite Services Collection Agency Credit Card Debt Debt Couns…" at bounding box center [867, 249] width 200 height 32
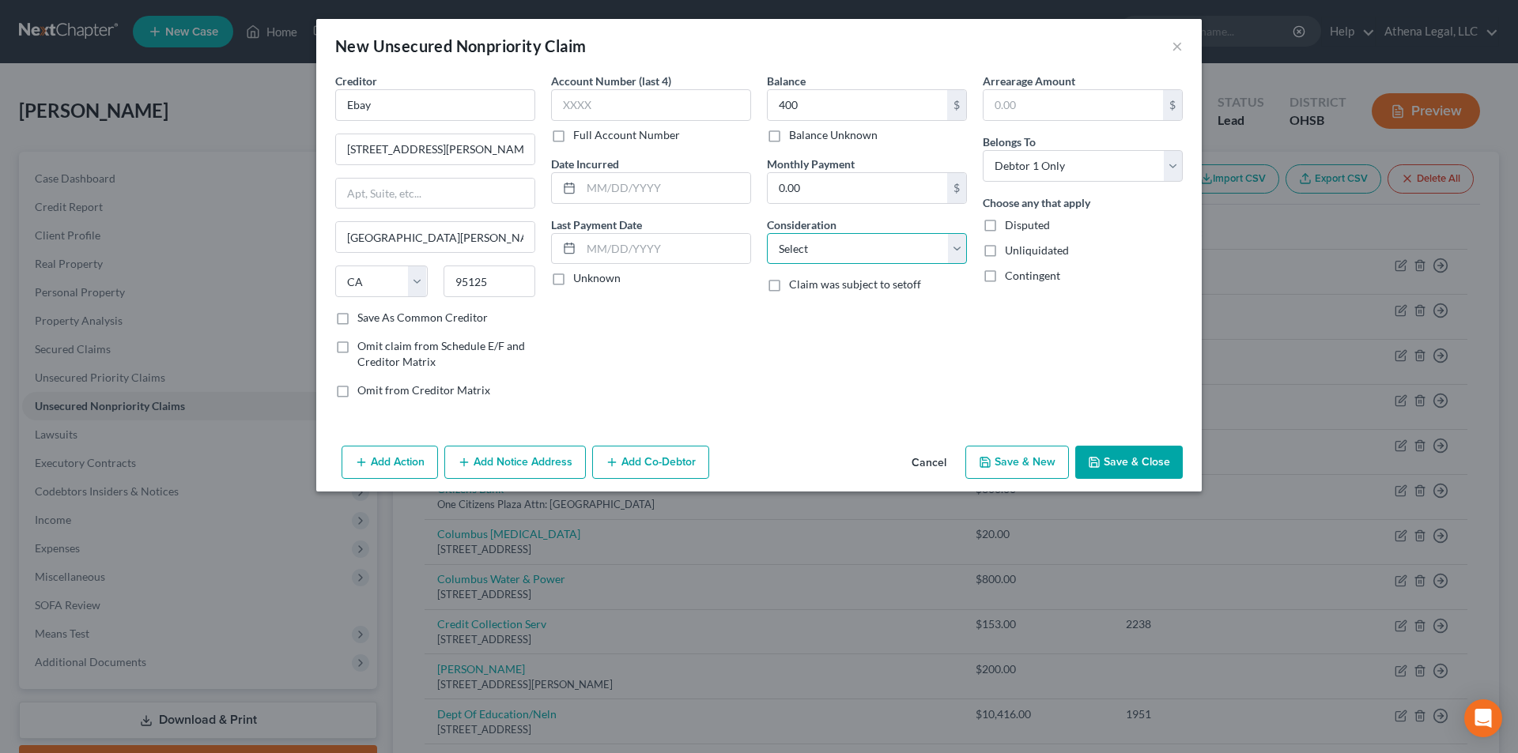
select select "10"
click at [767, 233] on select "Select Cable / Satellite Services Collection Agency Credit Card Debt Debt Couns…" at bounding box center [867, 249] width 200 height 32
click at [1128, 469] on button "Save & Close" at bounding box center [1129, 462] width 108 height 33
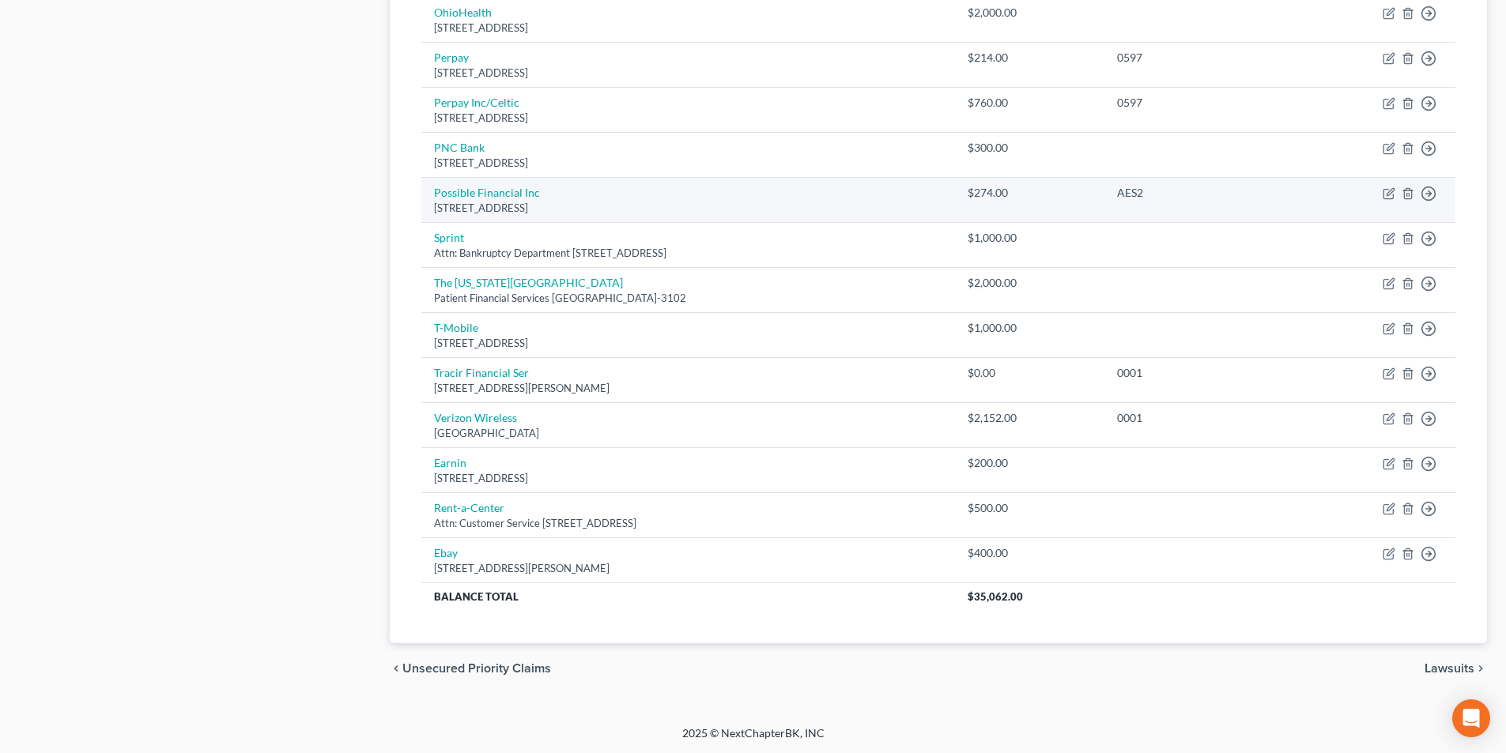
scroll to position [1108, 0]
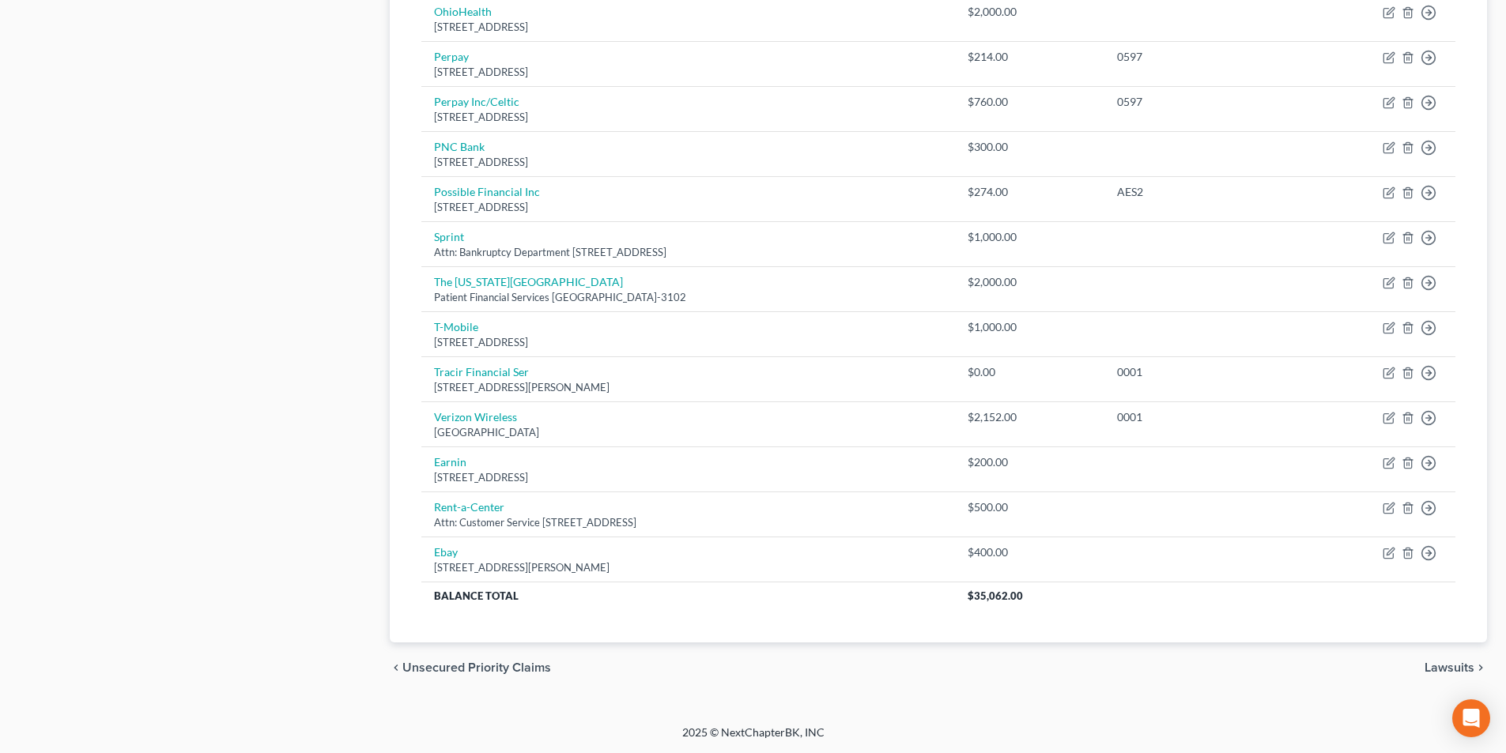
click at [1462, 667] on span "Lawsuits" at bounding box center [1450, 668] width 50 height 13
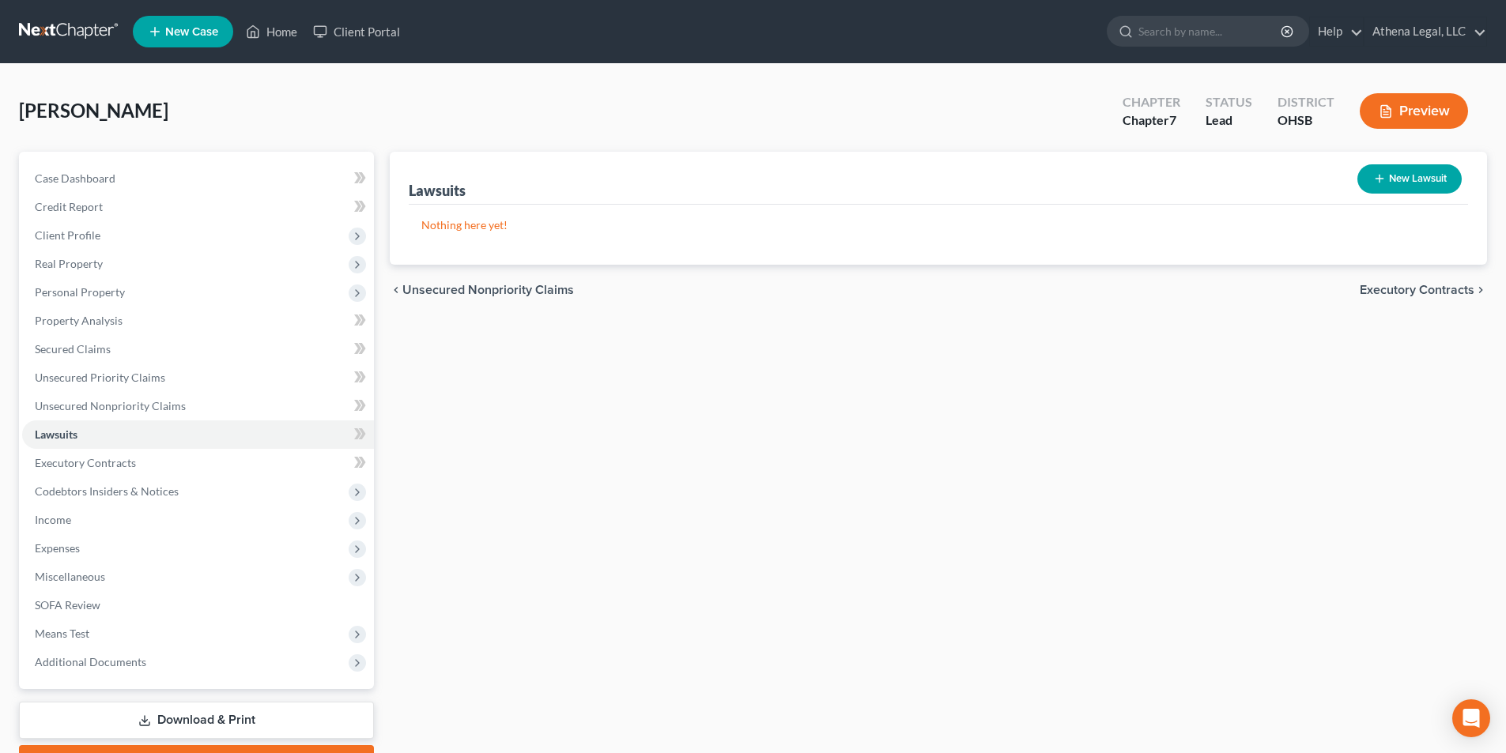
click at [1407, 288] on span "Executory Contracts" at bounding box center [1417, 290] width 115 height 13
click at [1448, 289] on span "Codebtors" at bounding box center [1444, 290] width 59 height 13
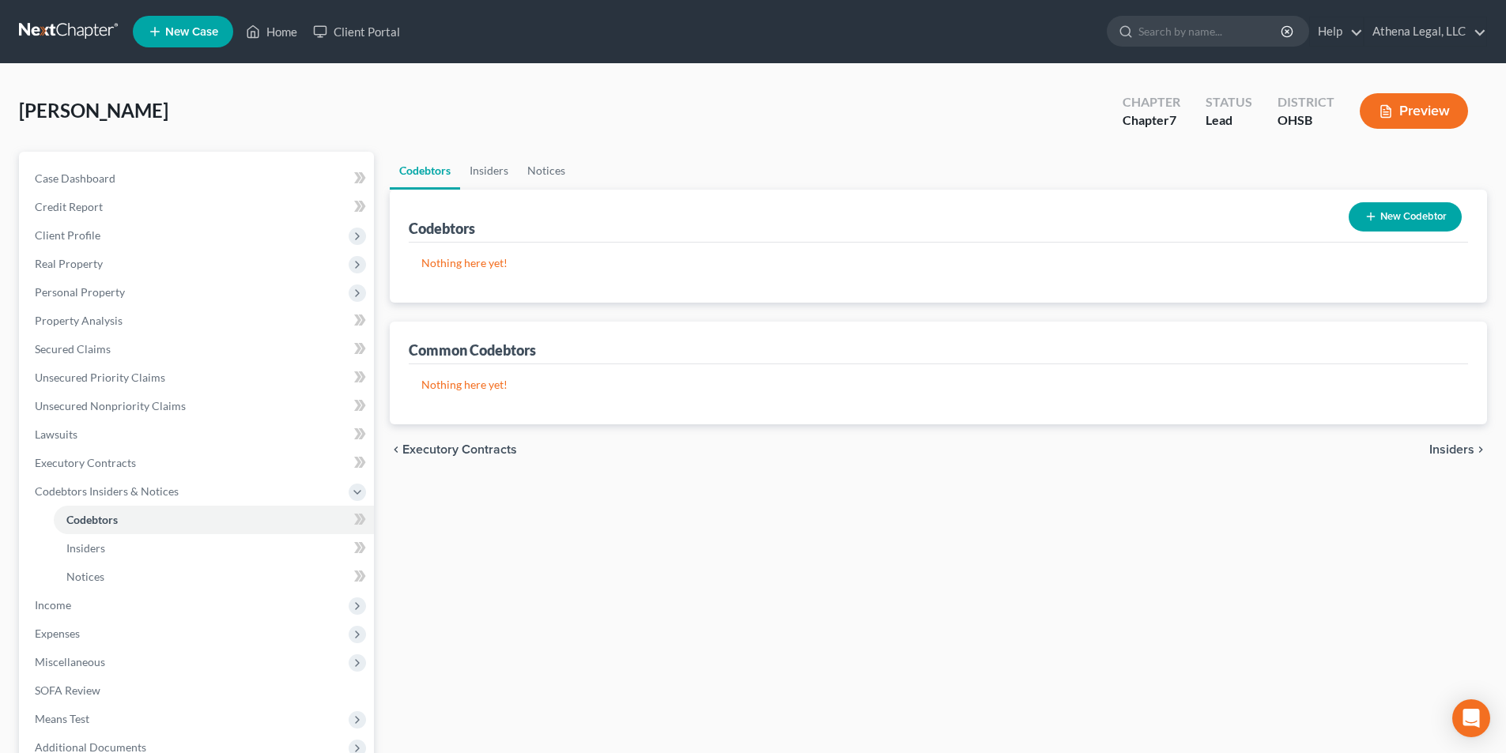
click at [1443, 449] on span "Insiders" at bounding box center [1451, 450] width 45 height 13
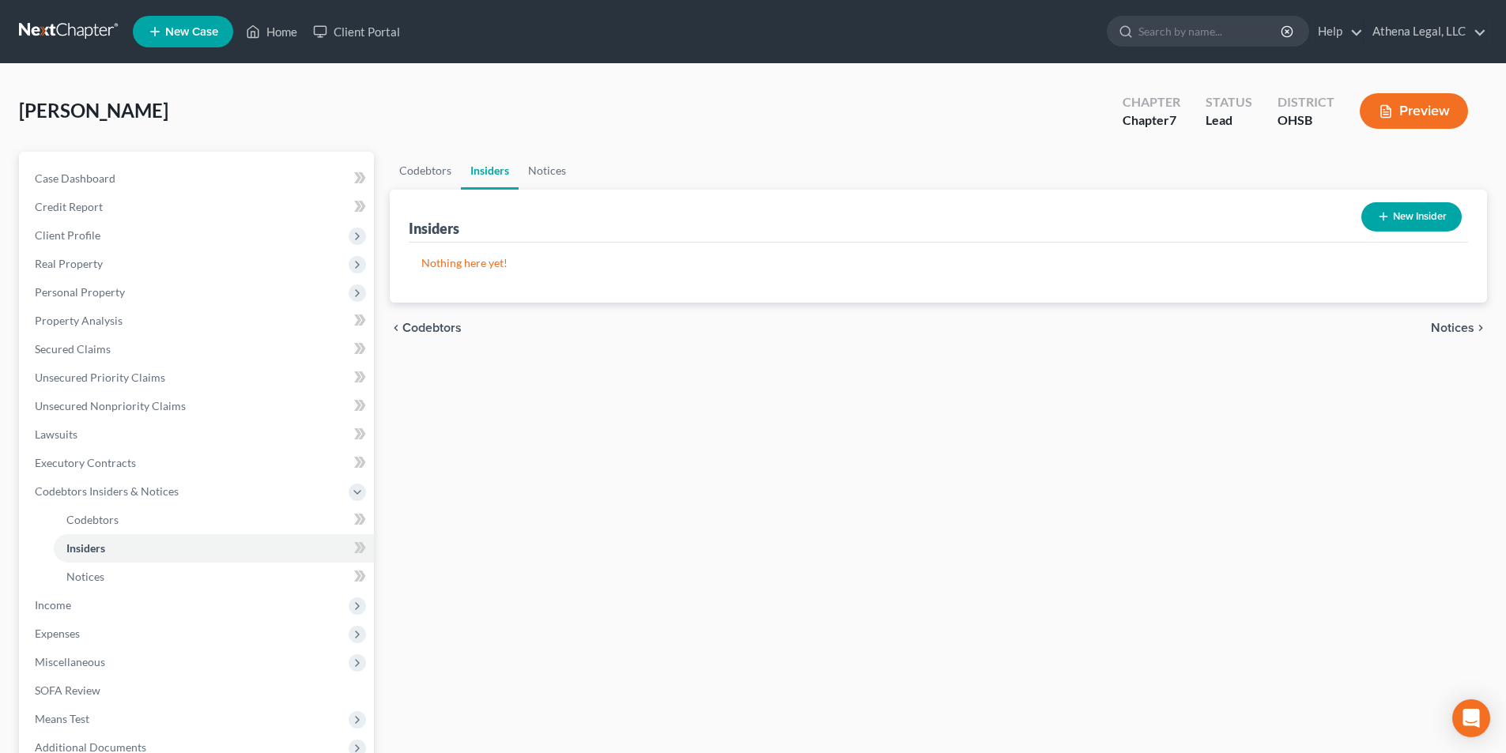
click at [1462, 326] on span "Notices" at bounding box center [1452, 328] width 43 height 13
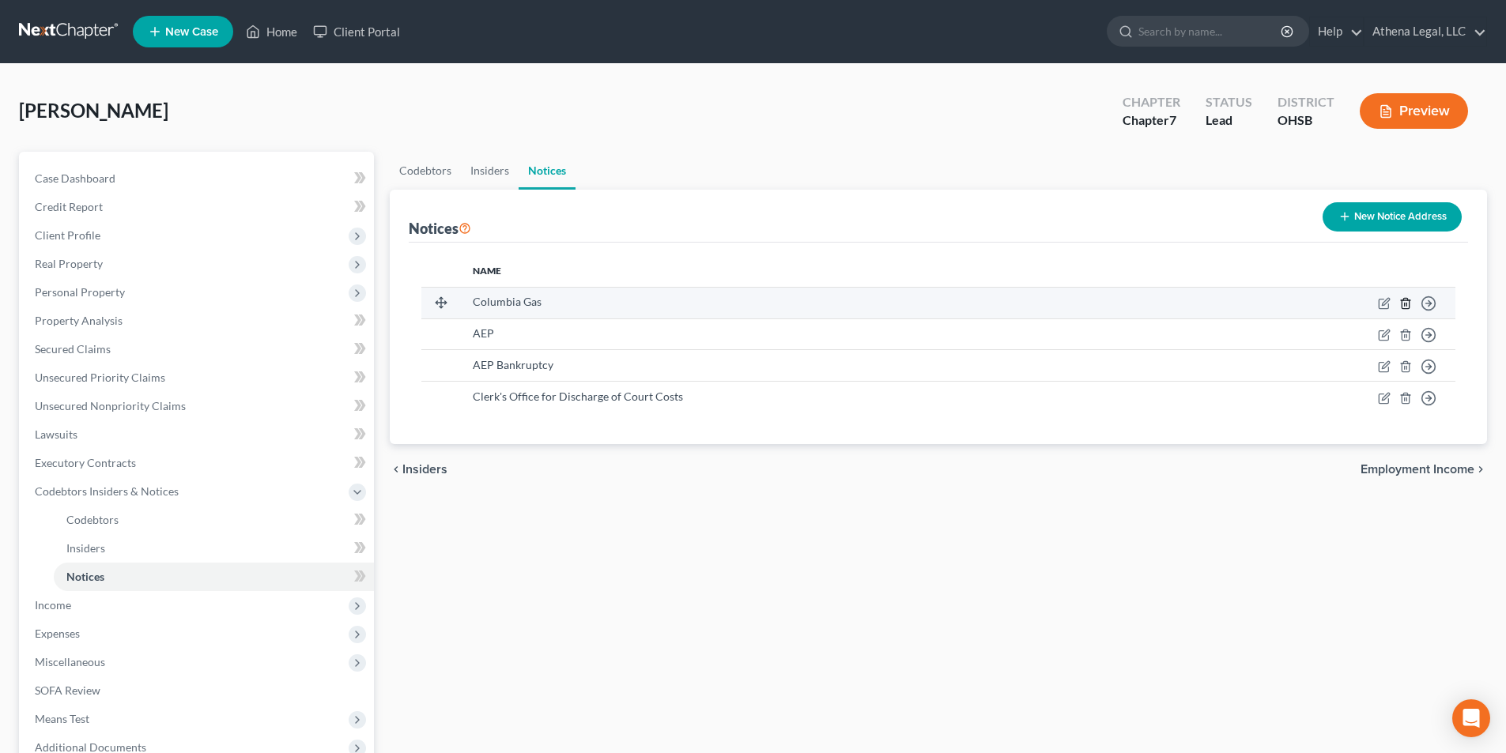
click at [1411, 304] on icon "button" at bounding box center [1405, 303] width 13 height 13
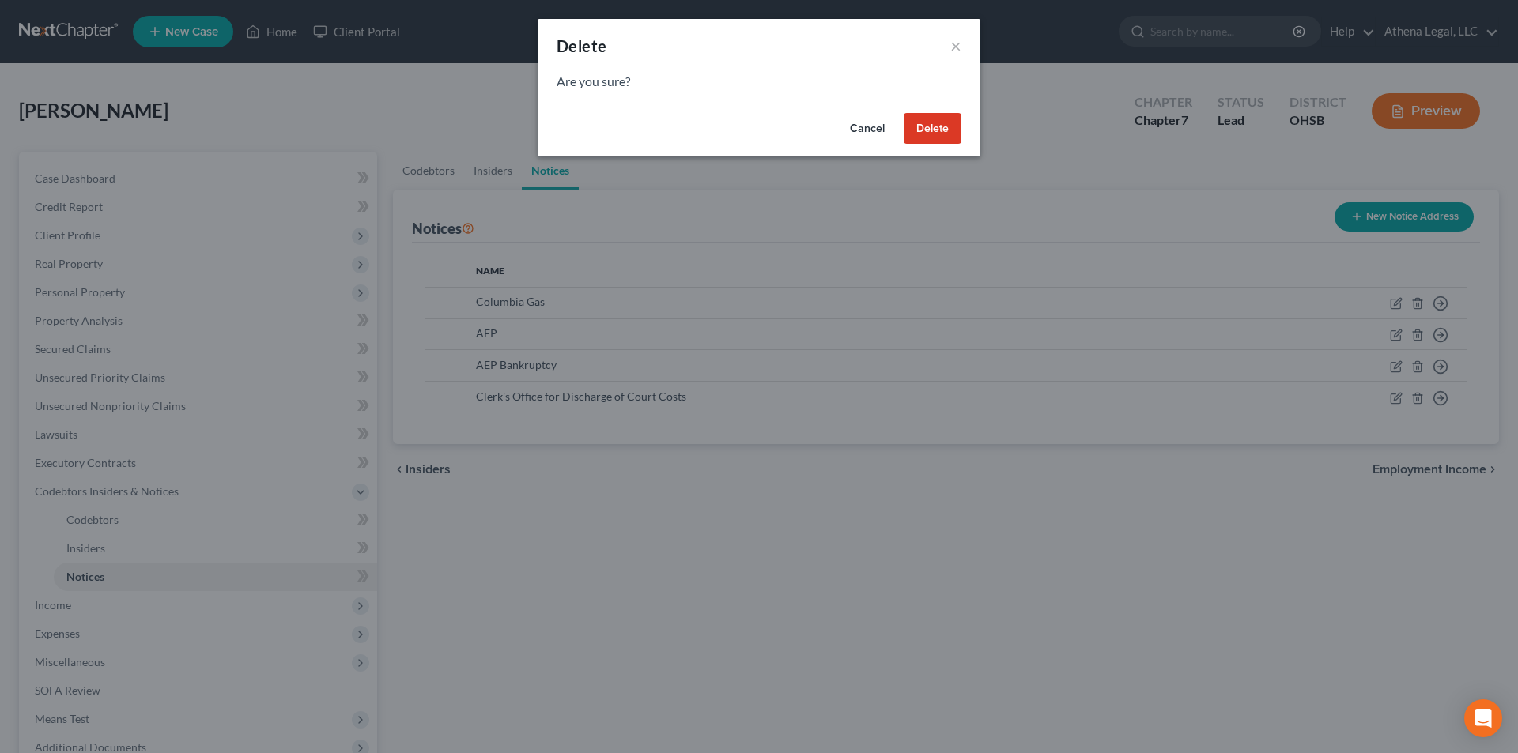
click at [938, 138] on button "Delete" at bounding box center [933, 129] width 58 height 32
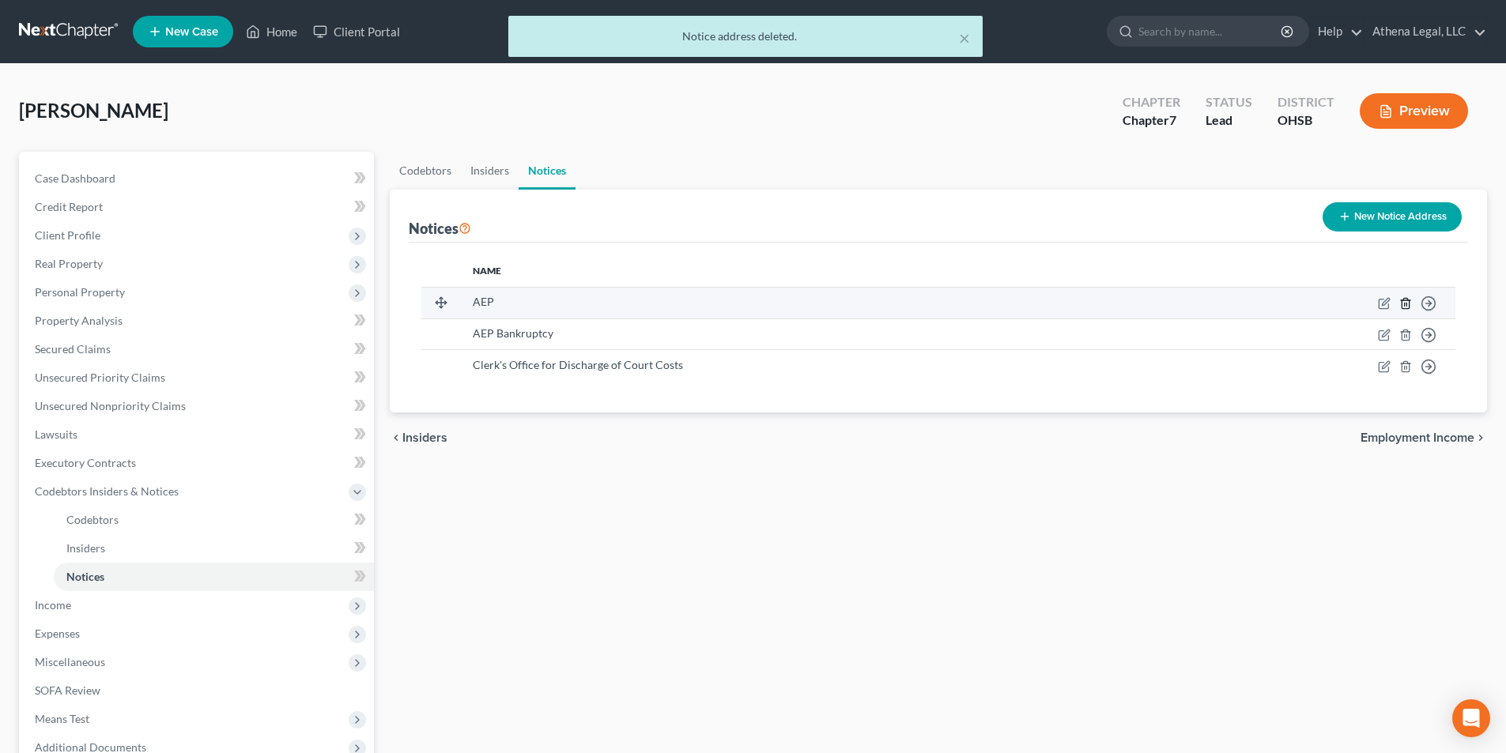
click at [1407, 308] on icon "button" at bounding box center [1405, 303] width 13 height 13
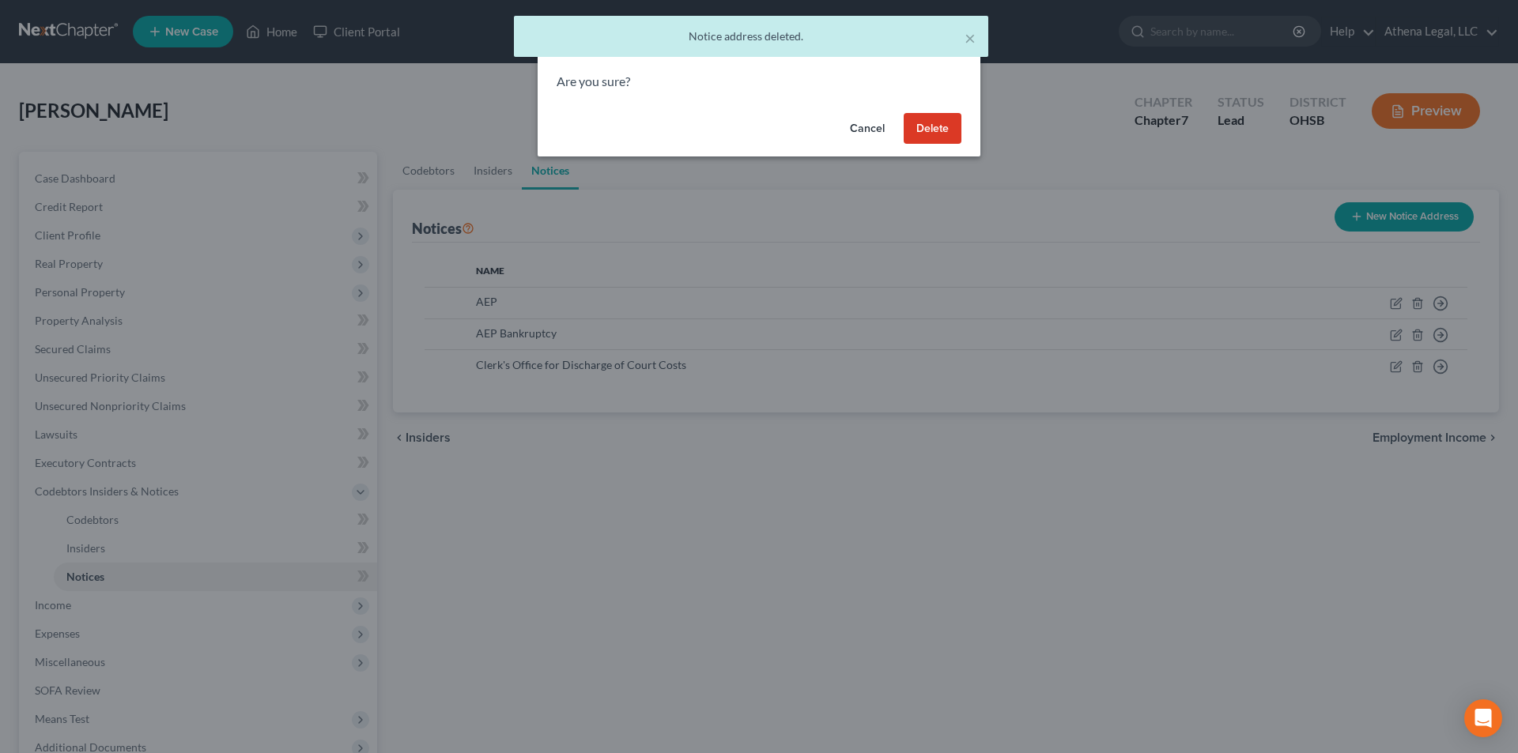
click at [920, 127] on button "Delete" at bounding box center [933, 129] width 58 height 32
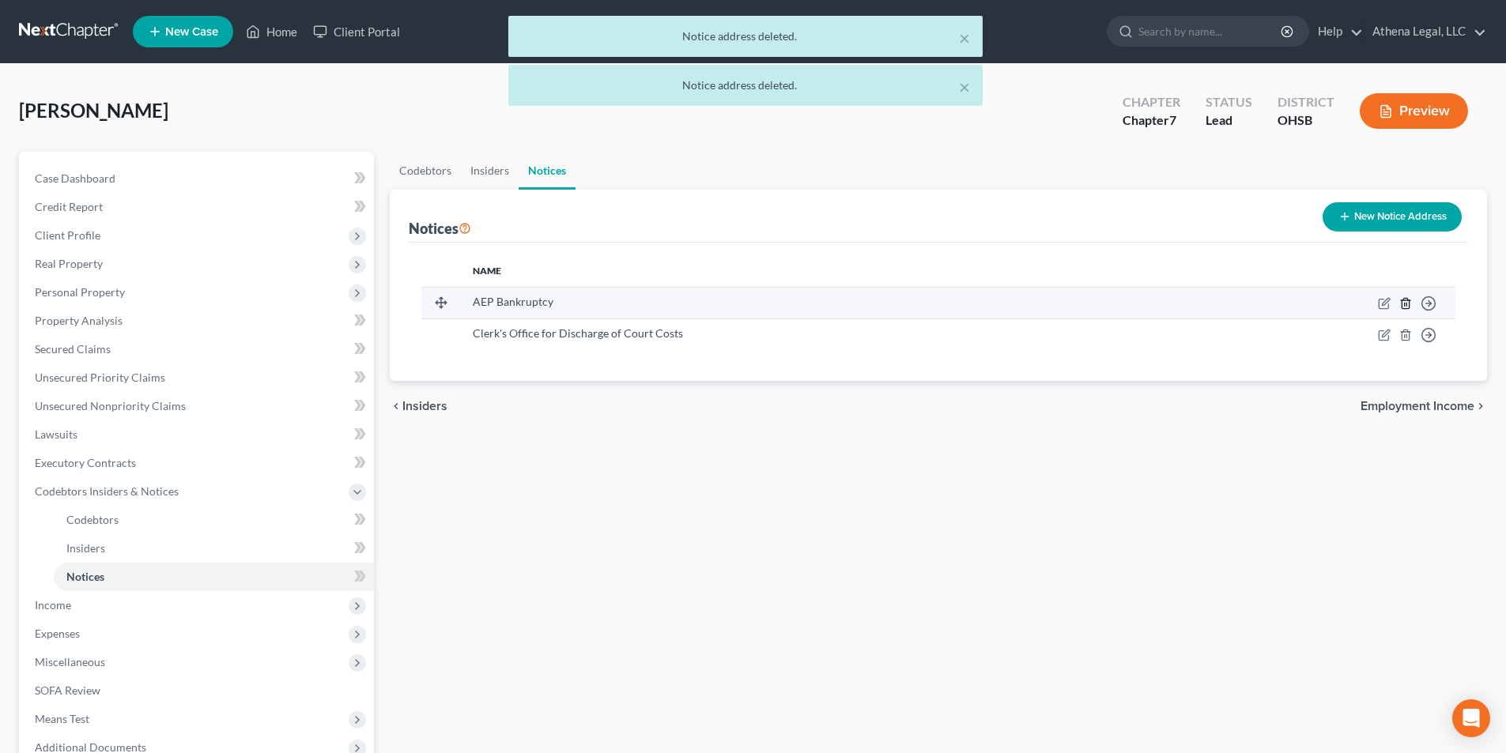
click at [1407, 305] on line "button" at bounding box center [1407, 304] width 0 height 3
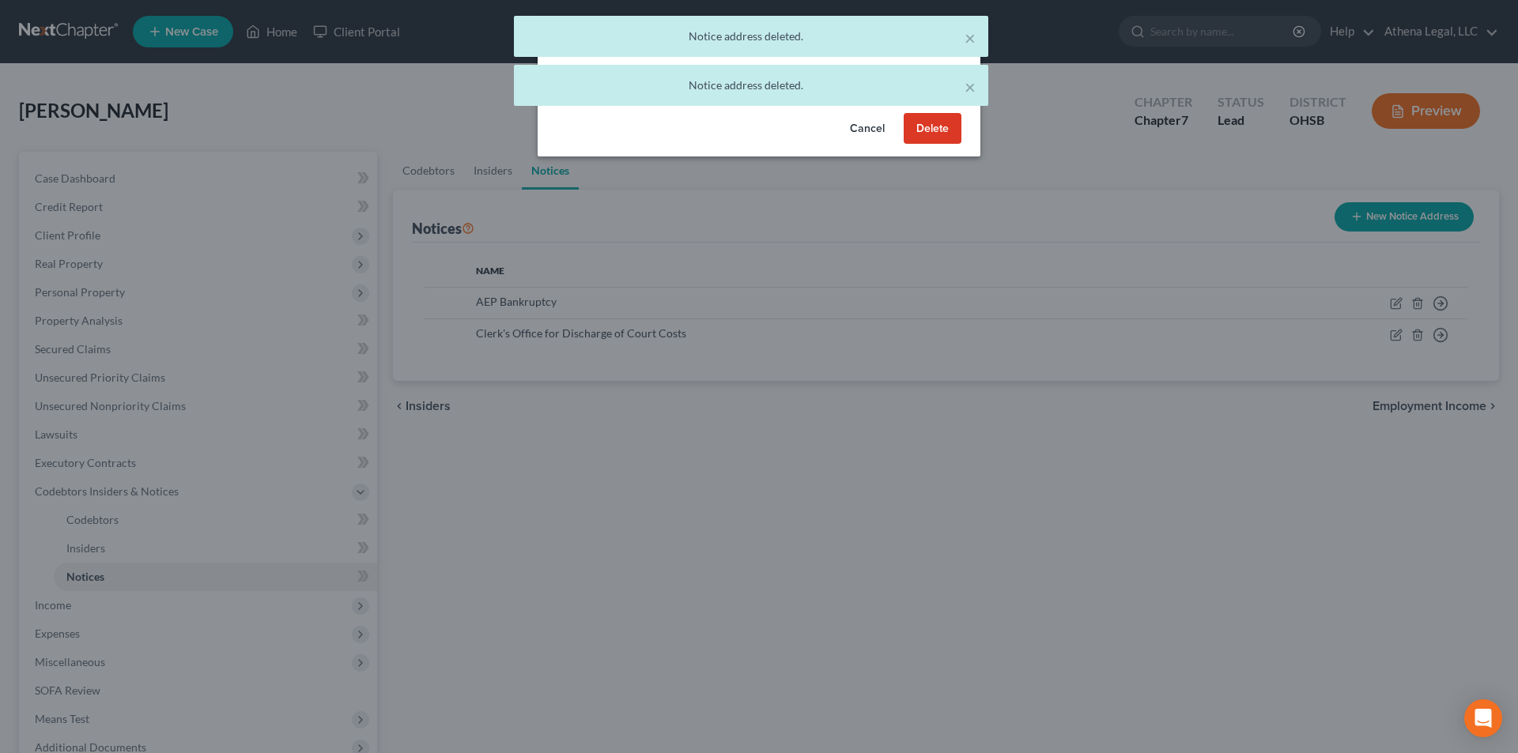
click at [920, 126] on button "Delete" at bounding box center [933, 129] width 58 height 32
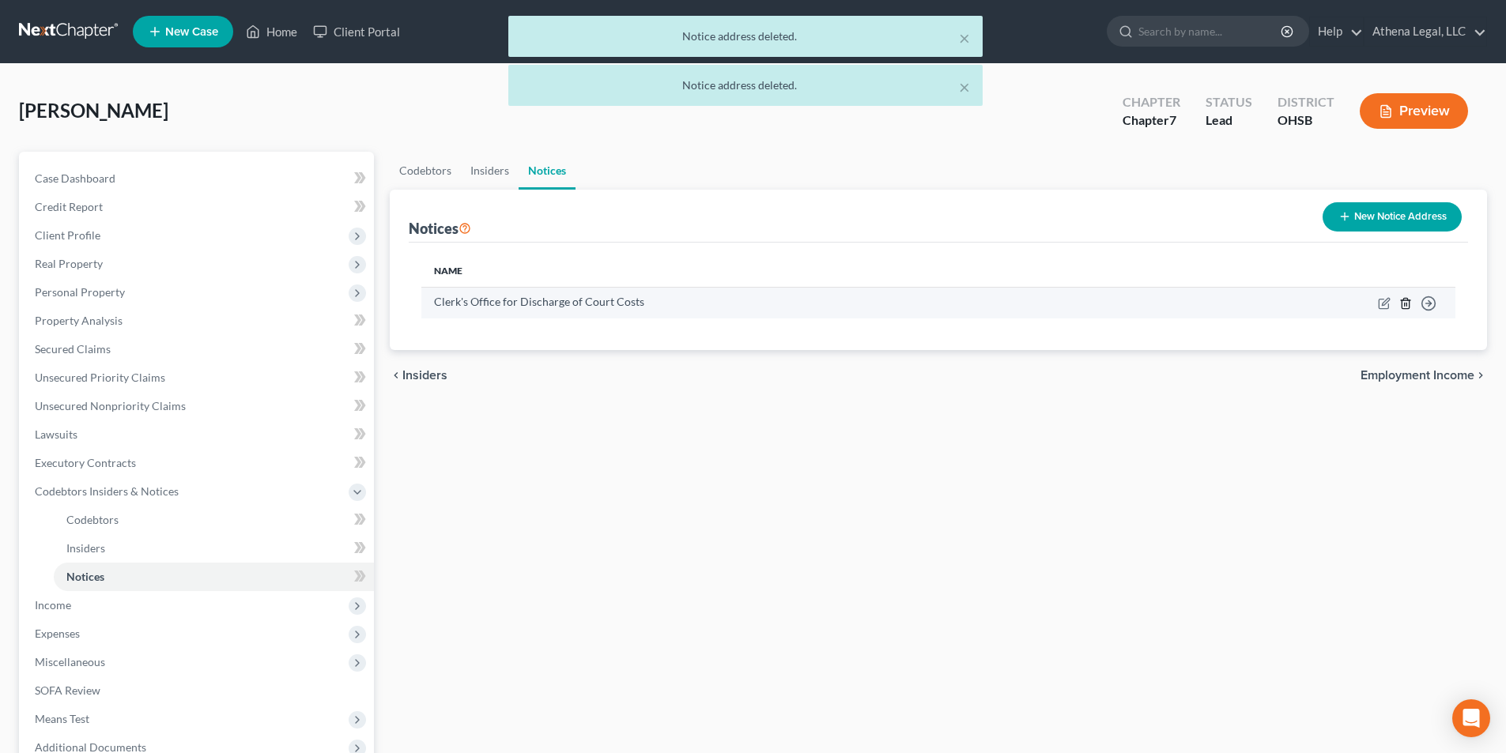
click at [1403, 306] on icon "button" at bounding box center [1405, 303] width 7 height 10
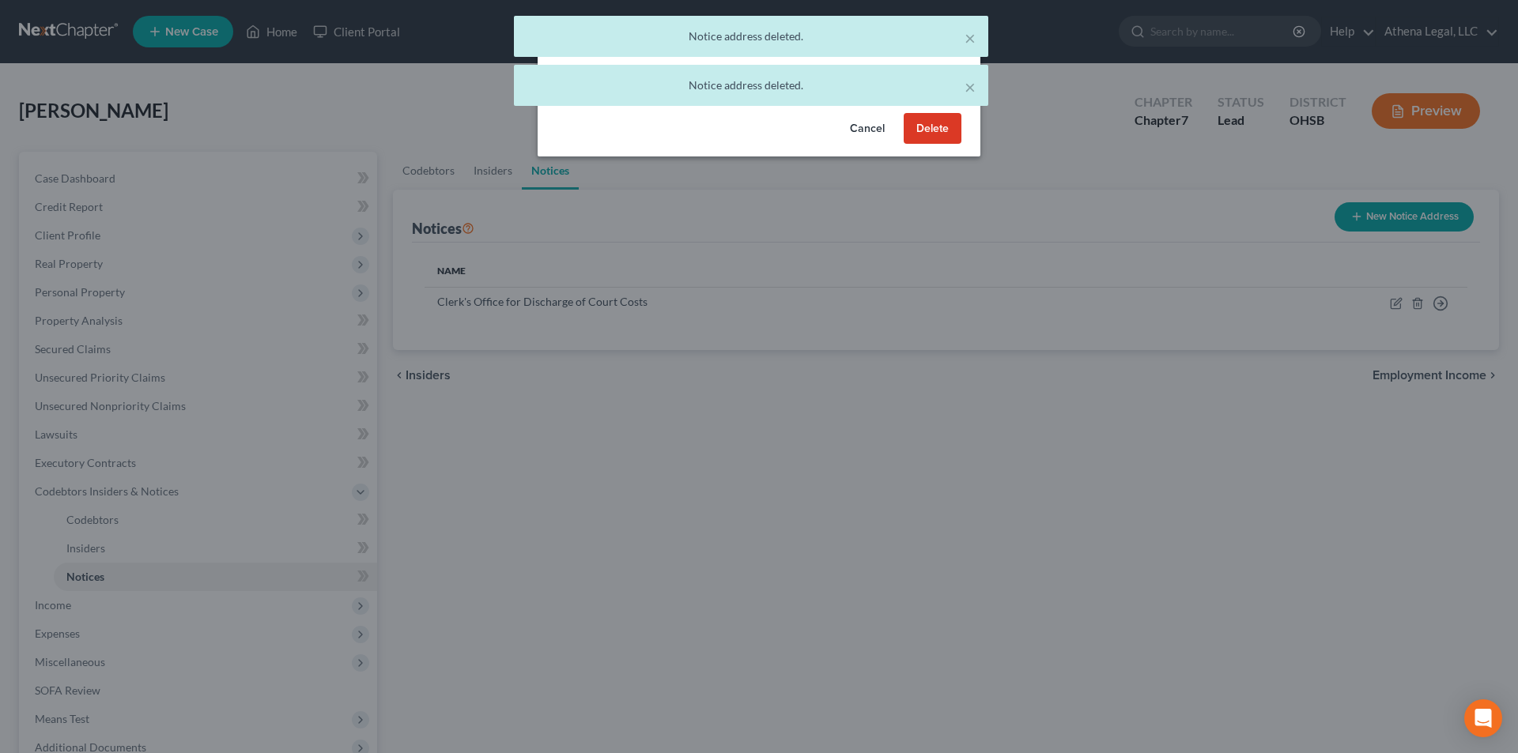
click at [933, 131] on button "Delete" at bounding box center [933, 129] width 58 height 32
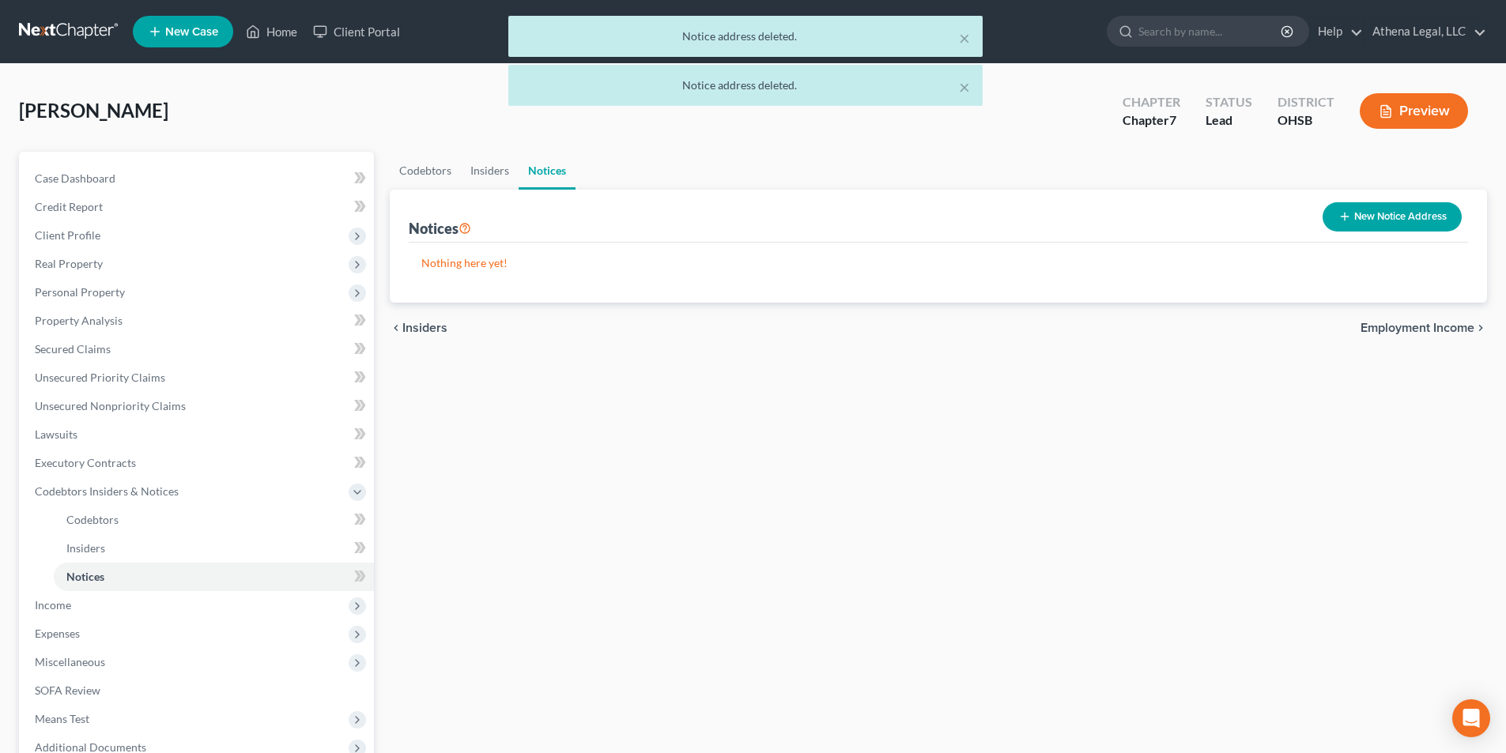
click at [1395, 336] on div "chevron_left Insiders Employment Income chevron_right" at bounding box center [938, 328] width 1097 height 51
click at [1398, 330] on span "Employment Income" at bounding box center [1418, 328] width 114 height 13
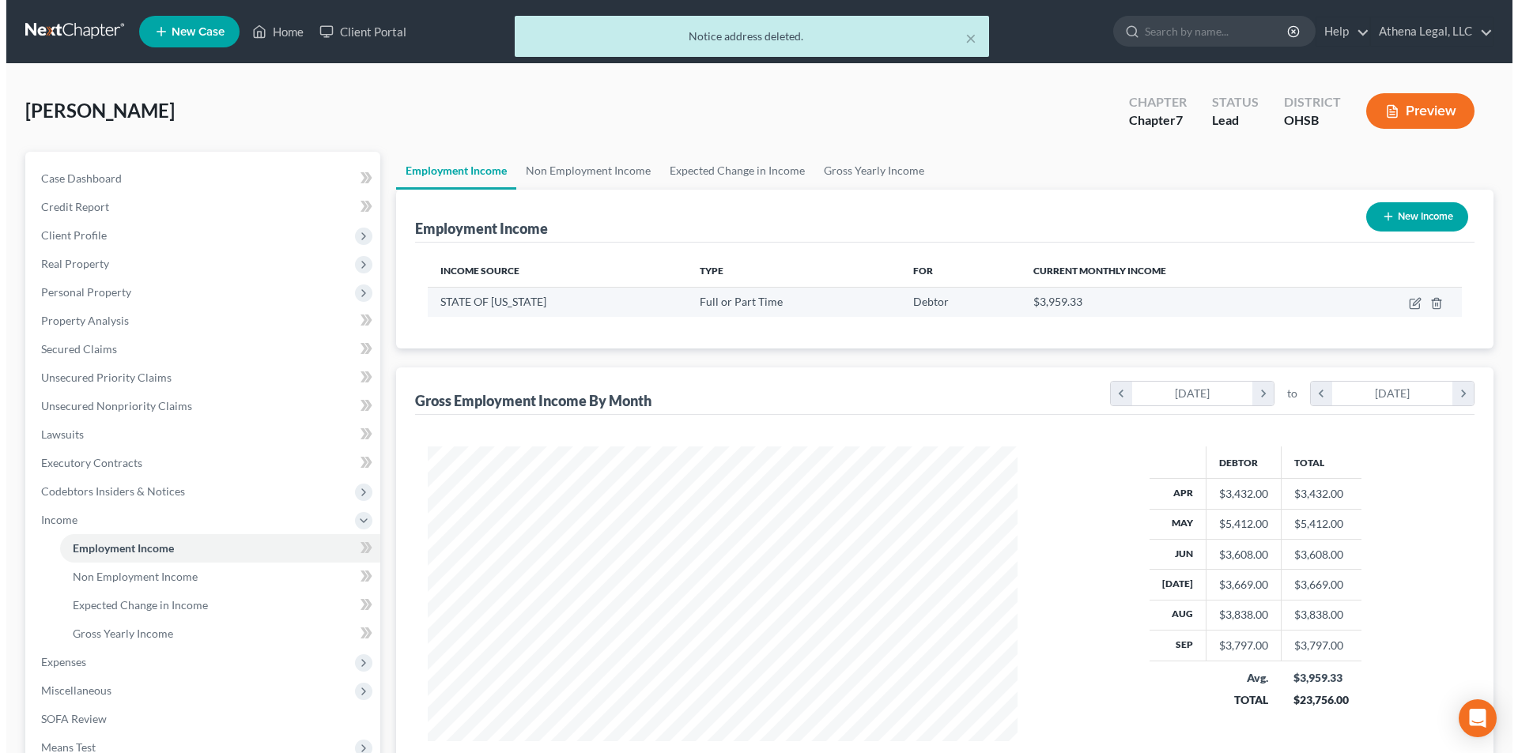
scroll to position [295, 621]
click at [1401, 300] on td at bounding box center [1391, 302] width 130 height 30
click at [1409, 305] on icon "button" at bounding box center [1410, 301] width 7 height 7
select select "0"
select select "36"
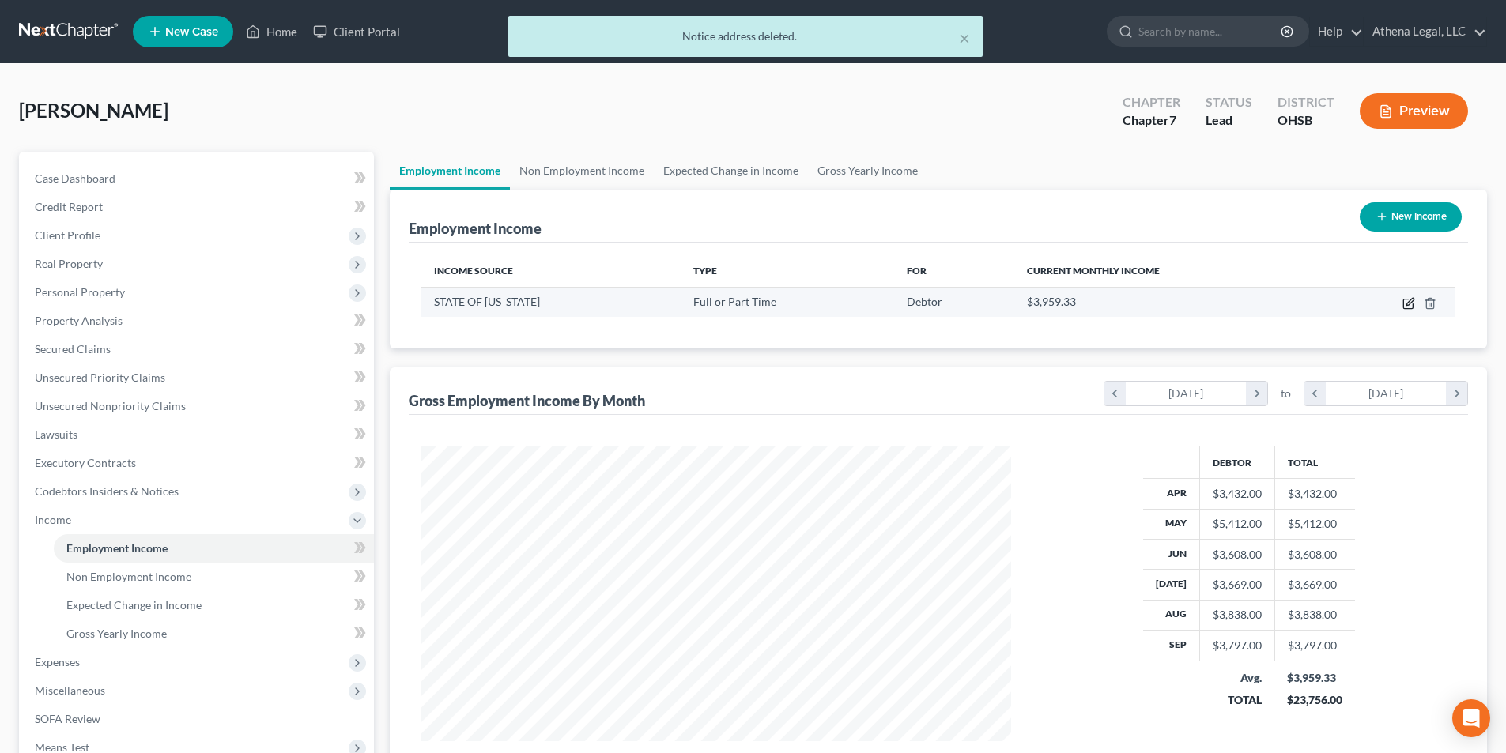
select select "2"
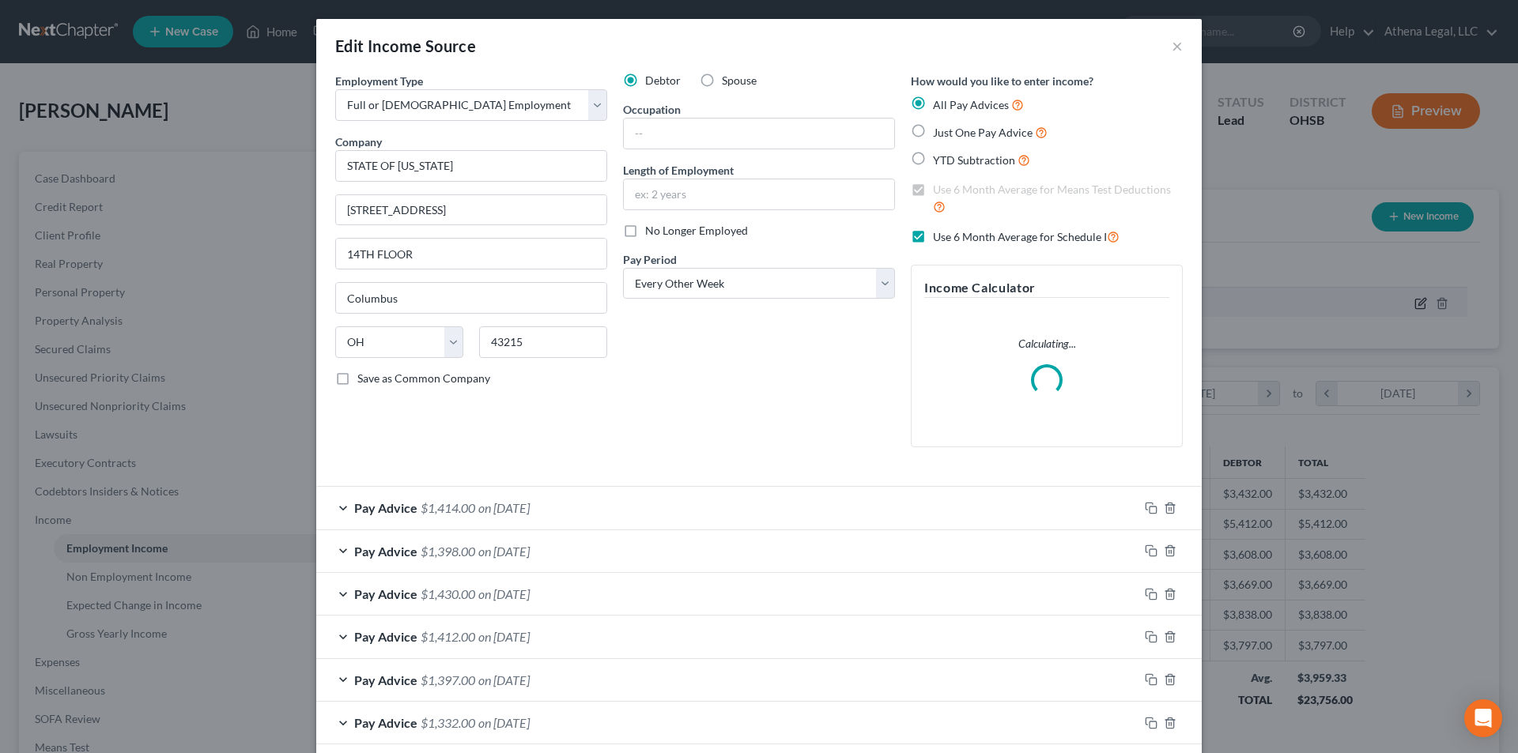
scroll to position [297, 627]
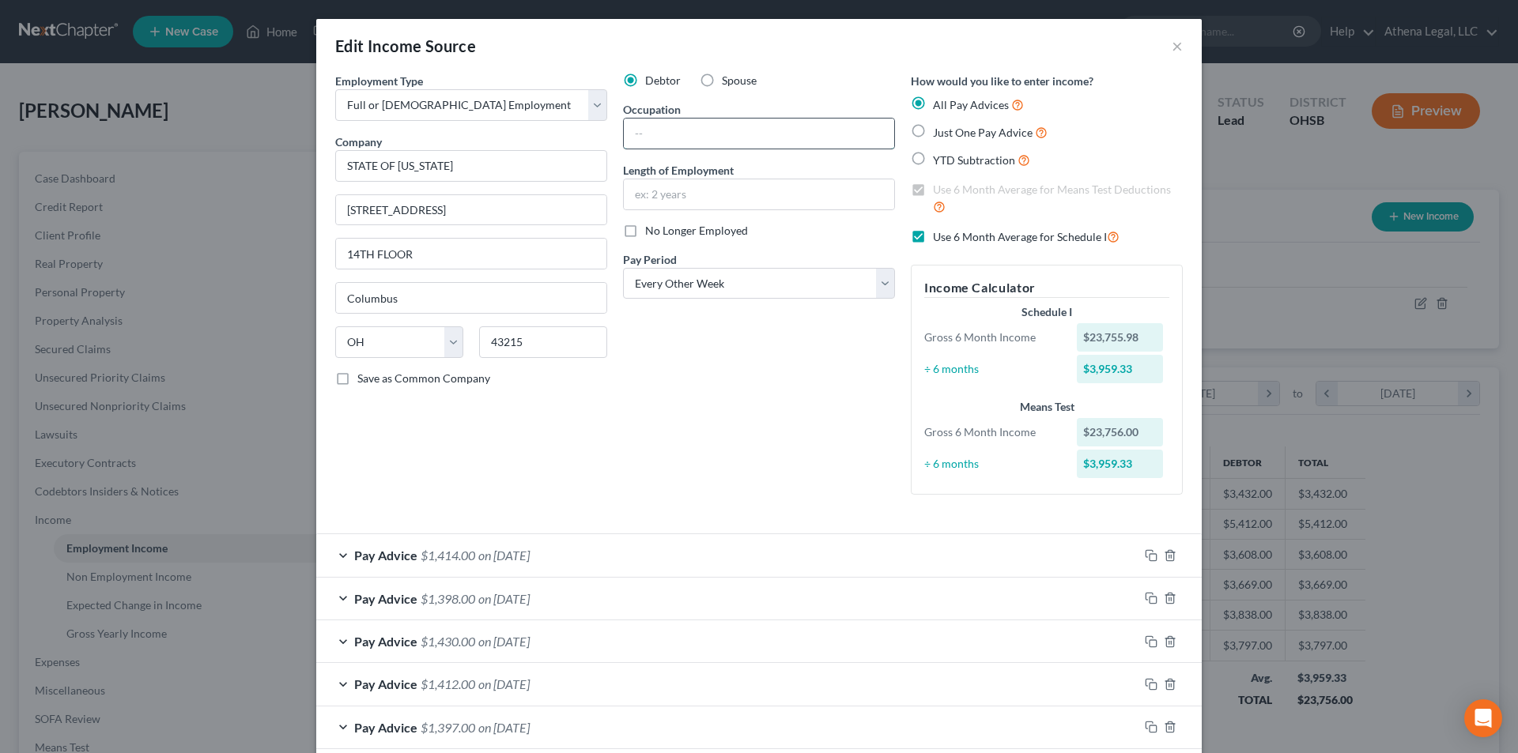
click at [713, 130] on input "text" at bounding box center [759, 134] width 270 height 30
type input "Customer Service"
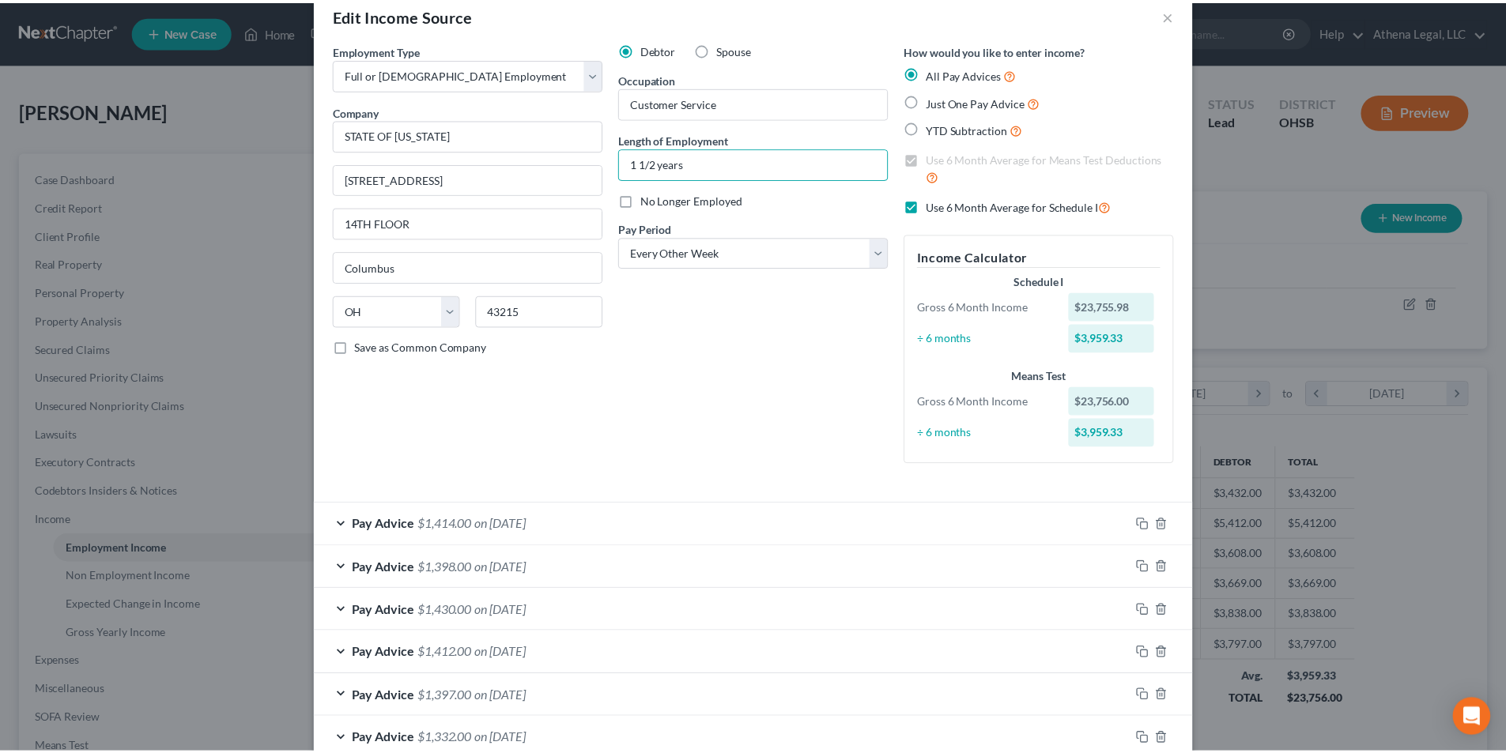
scroll to position [426, 0]
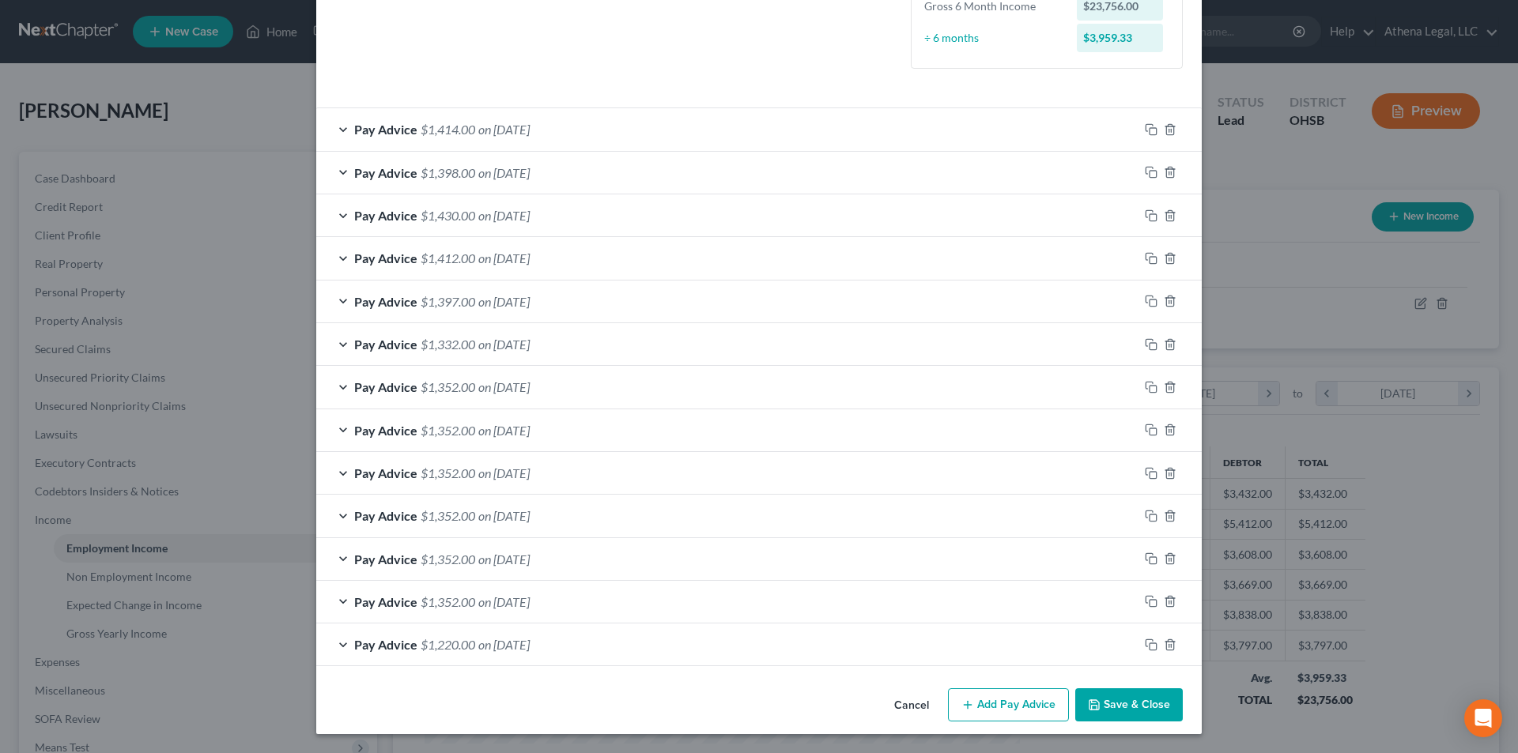
type input "1 1/2 years"
click at [1120, 710] on button "Save & Close" at bounding box center [1129, 705] width 108 height 33
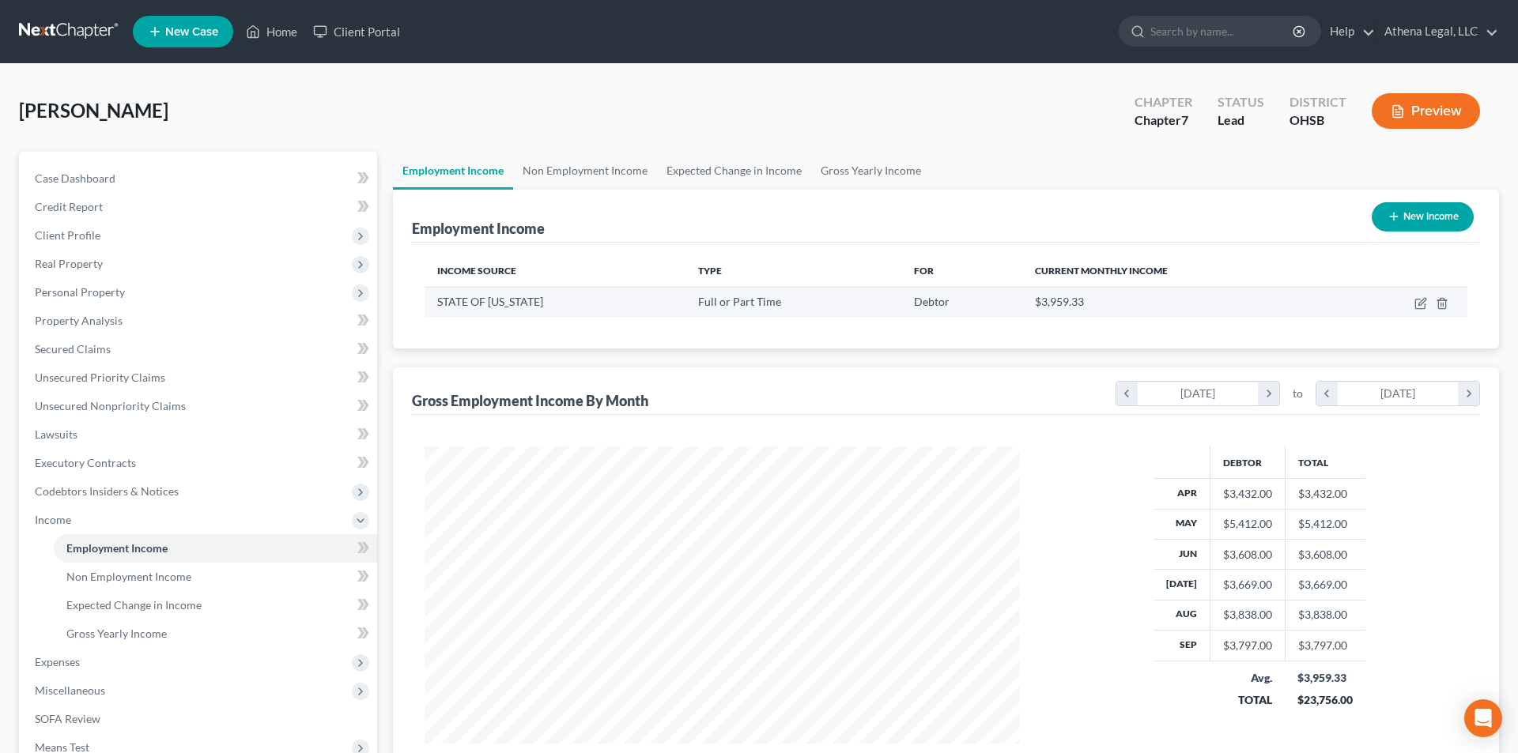
scroll to position [790346, 790020]
click at [559, 166] on link "Non Employment Income" at bounding box center [582, 171] width 144 height 38
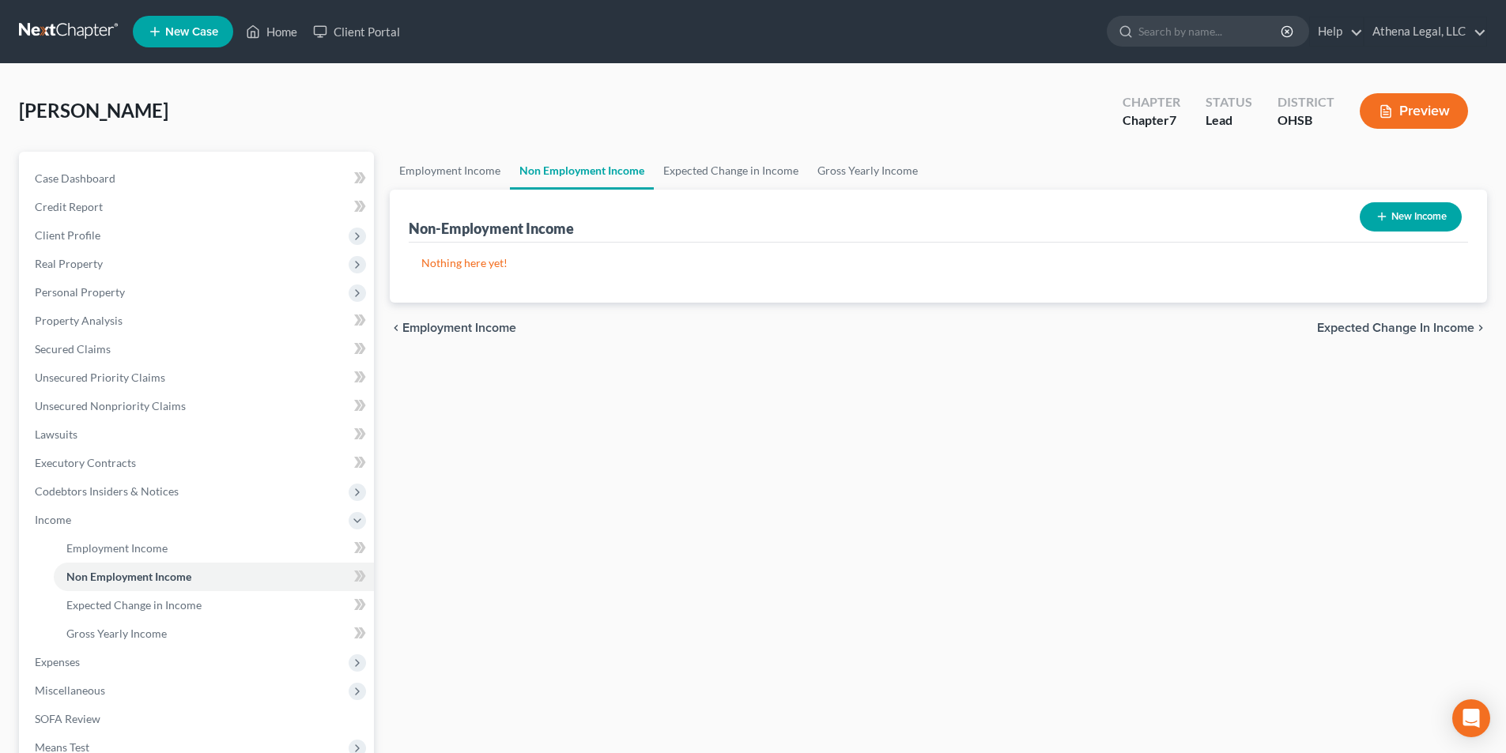
click at [1377, 226] on button "New Income" at bounding box center [1411, 216] width 102 height 29
select select "0"
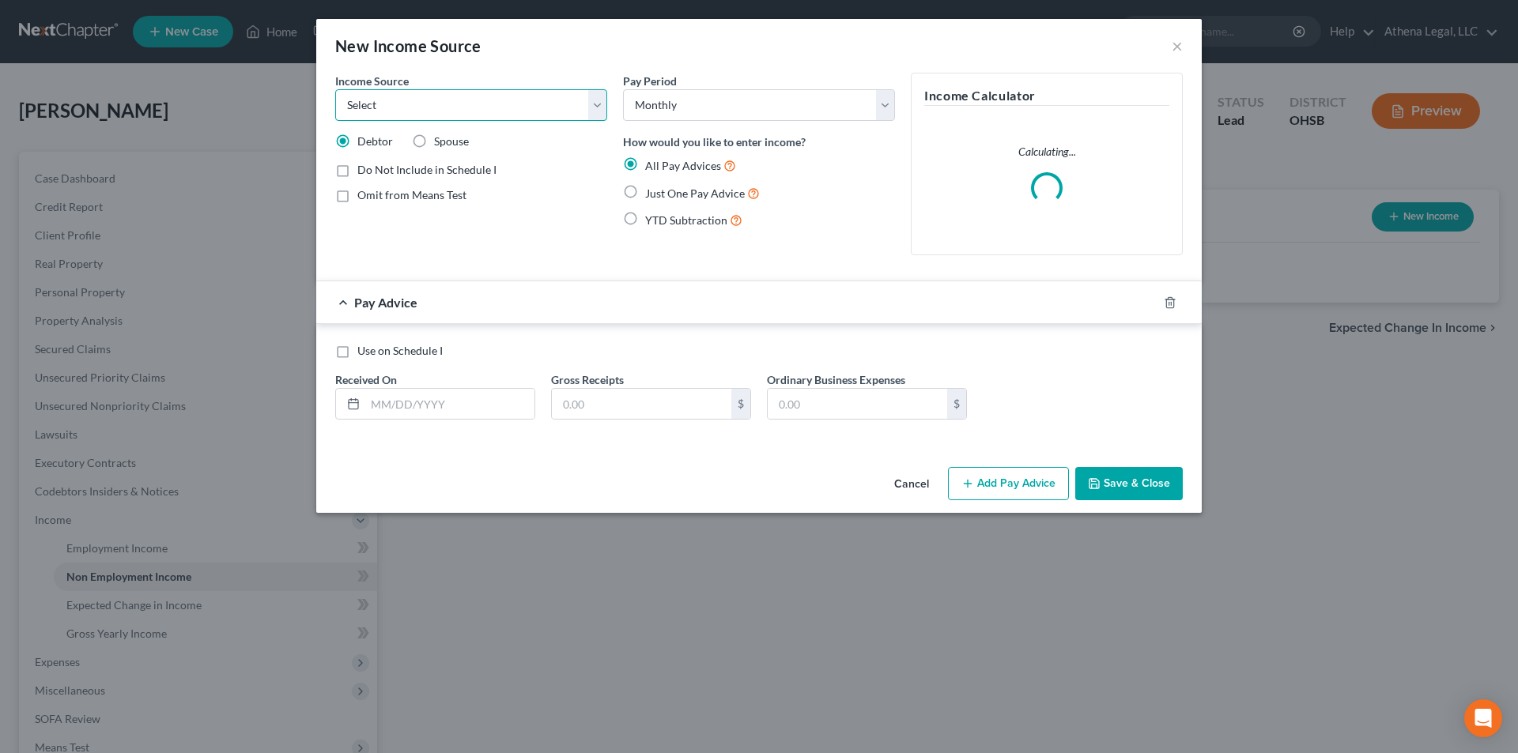
click at [536, 114] on select "Select Unemployment Disability (from employer) Pension Retirement Social Securi…" at bounding box center [471, 105] width 272 height 32
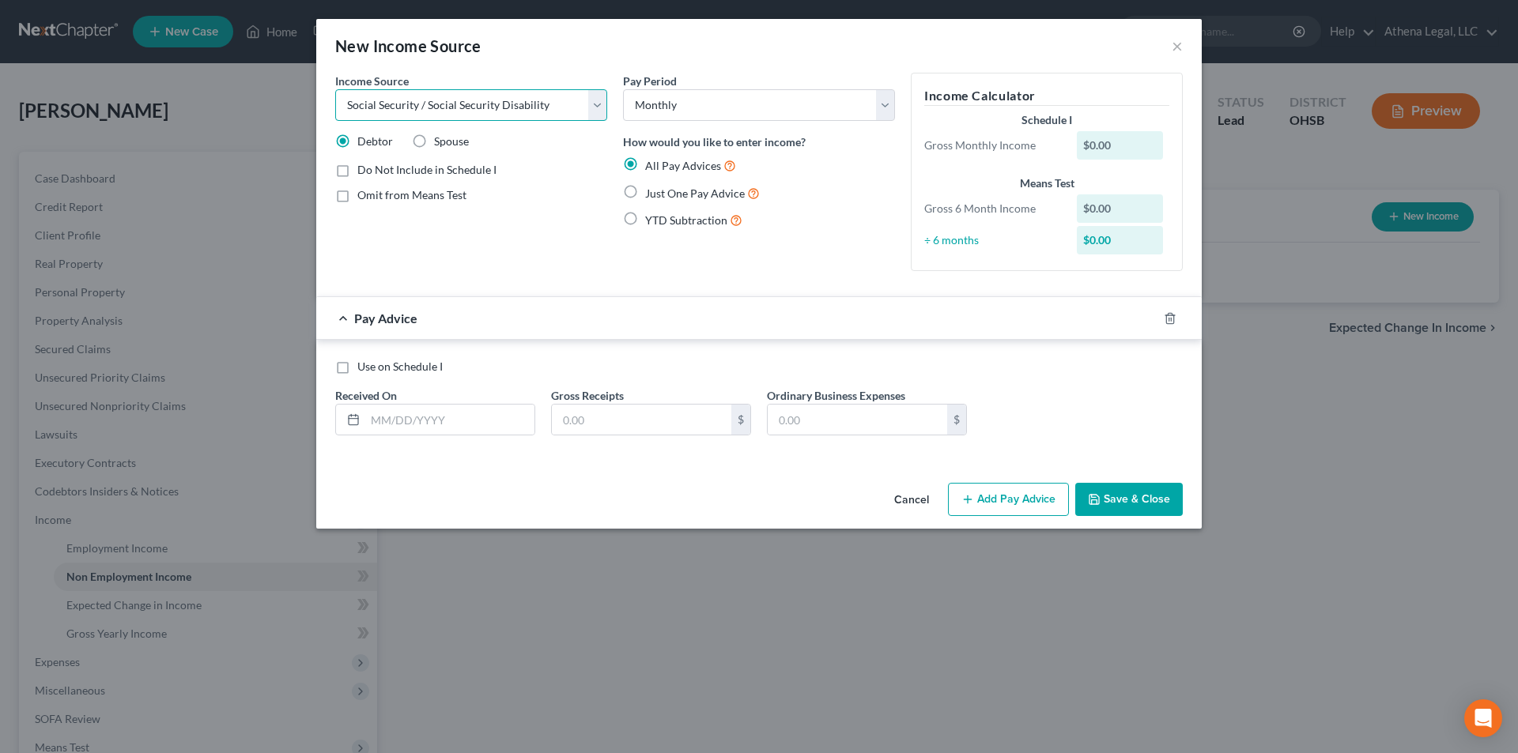
click at [335, 89] on select "Select Unemployment Disability (from employer) Pension Retirement Social Securi…" at bounding box center [471, 105] width 272 height 32
click at [492, 106] on select "Select Unemployment Disability (from employer) Pension Retirement Social Securi…" at bounding box center [471, 105] width 272 height 32
select select "13"
click at [335, 89] on select "Select Unemployment Disability (from employer) Pension Retirement Social Securi…" at bounding box center [471, 105] width 272 height 32
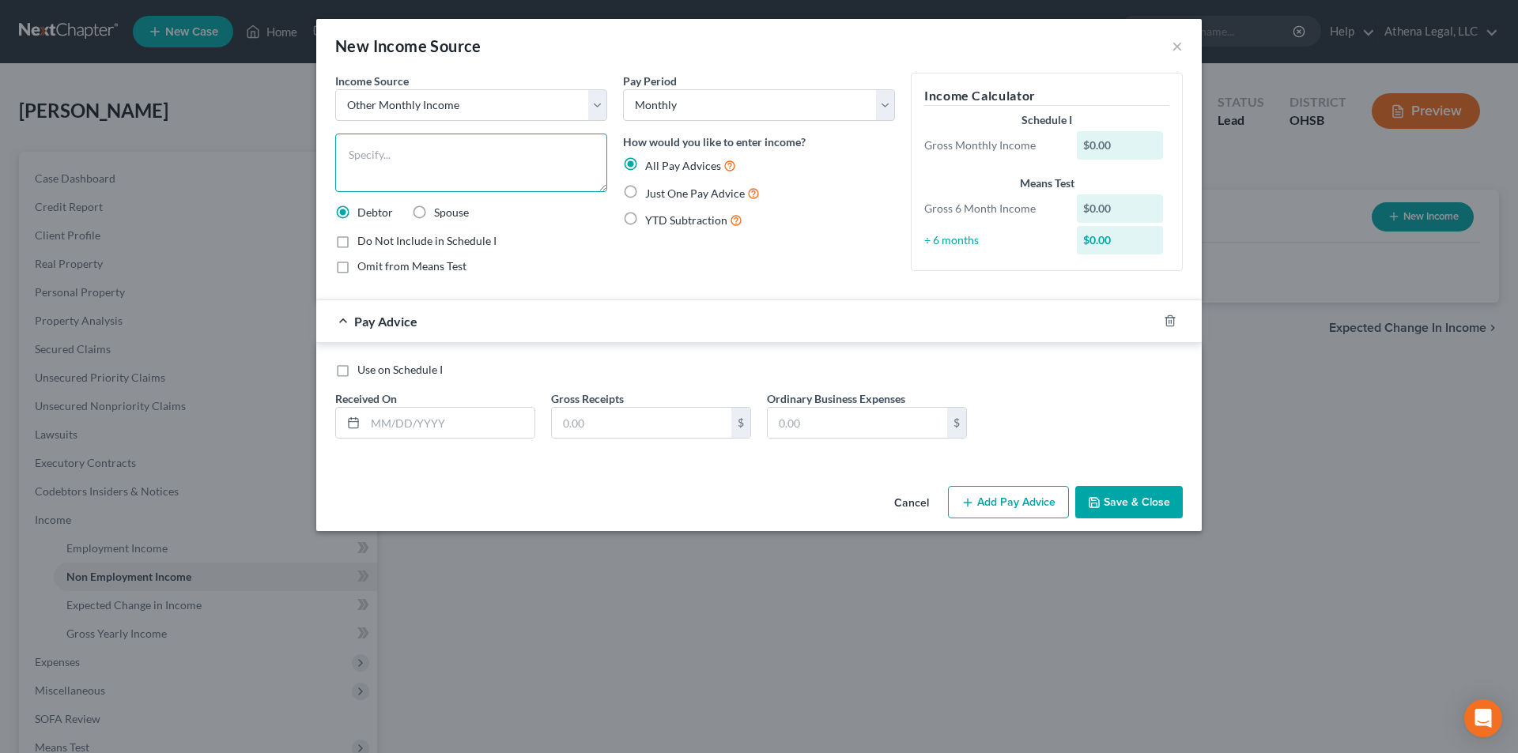
click at [416, 169] on textarea at bounding box center [471, 163] width 272 height 59
type textarea "[PERSON_NAME]'s Fiancee SSDI"
click at [645, 193] on label "Just One Pay Advice" at bounding box center [702, 193] width 115 height 18
click at [651, 193] on input "Just One Pay Advice" at bounding box center [656, 189] width 10 height 10
radio input "true"
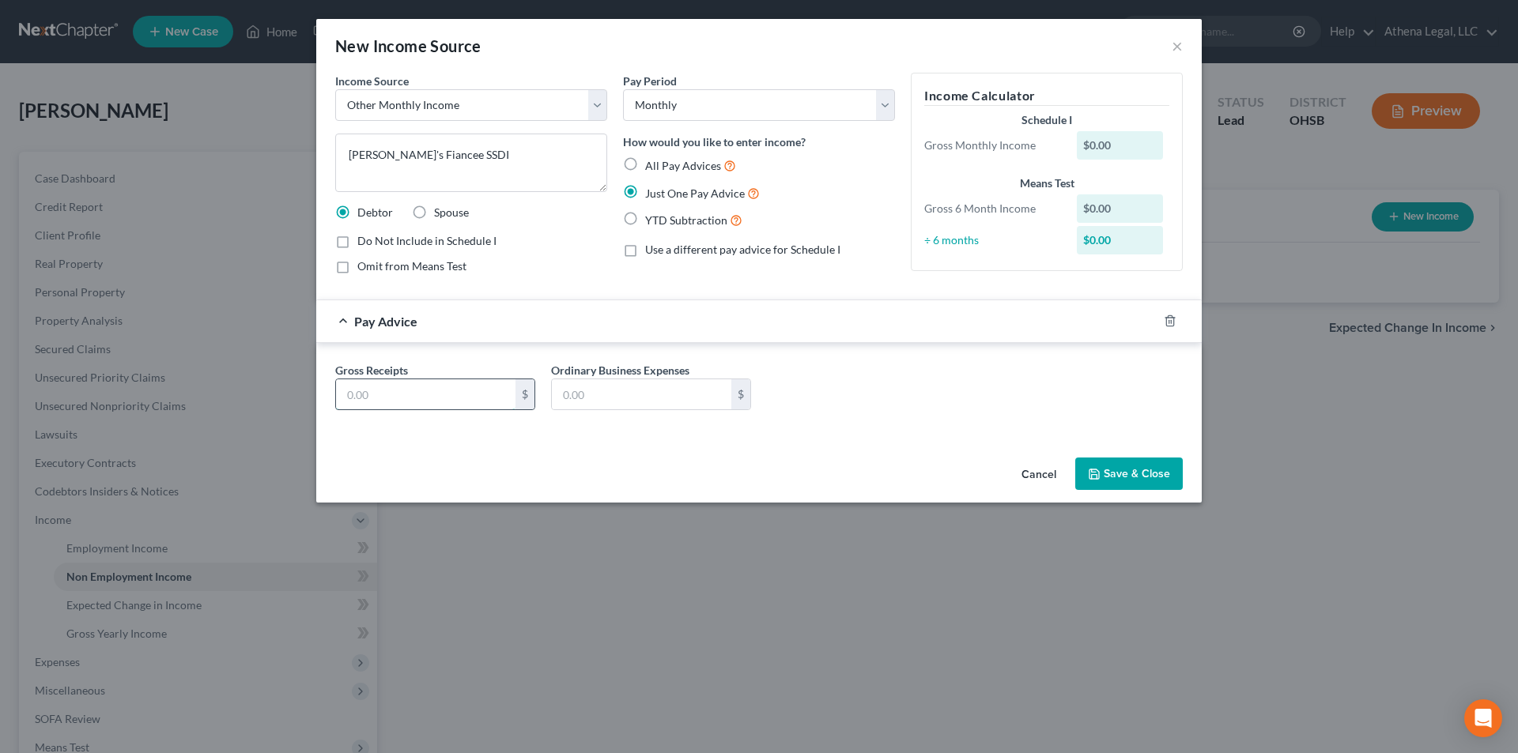
click at [419, 397] on input "text" at bounding box center [425, 395] width 179 height 30
type input "910"
click at [1174, 476] on button "Save & Close" at bounding box center [1129, 474] width 108 height 33
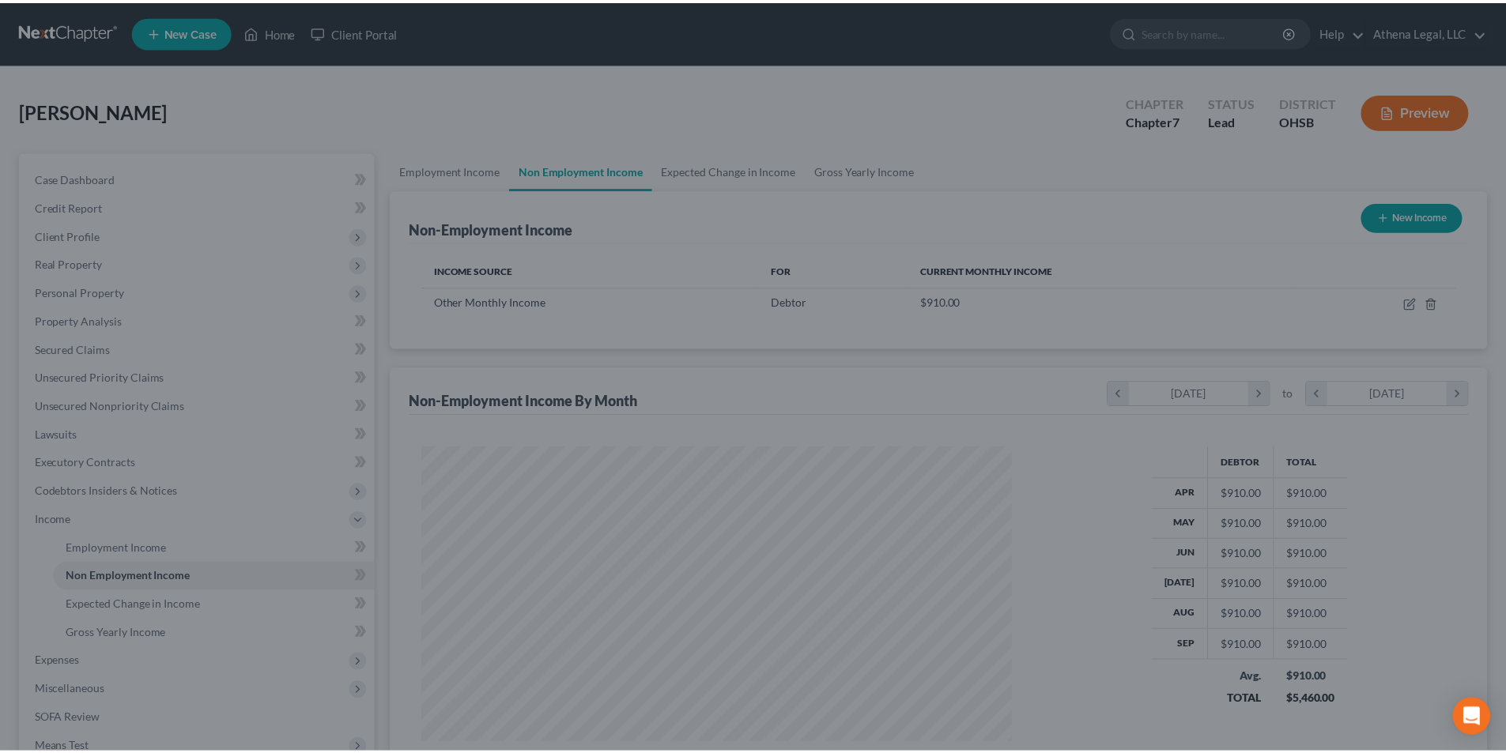
scroll to position [295, 621]
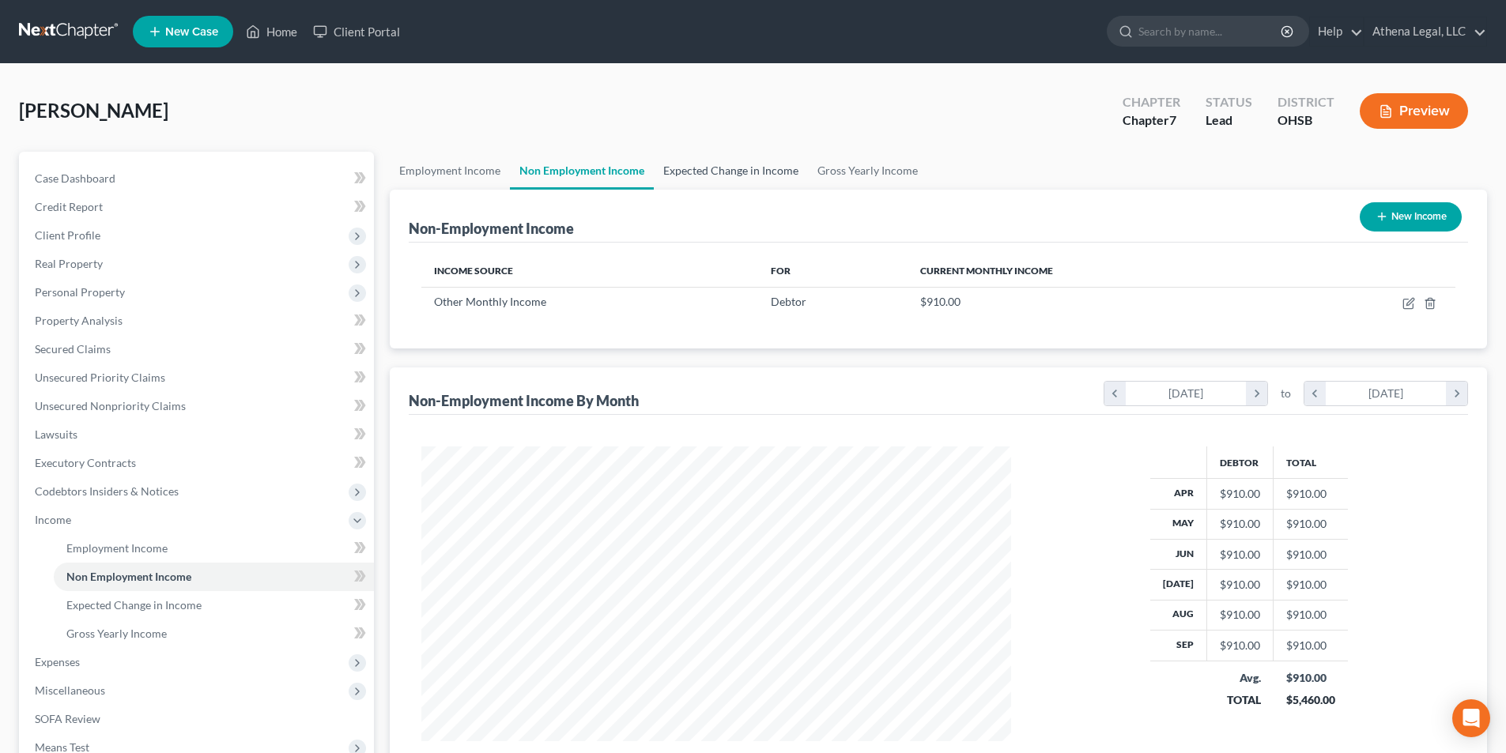
click at [754, 172] on link "Expected Change in Income" at bounding box center [731, 171] width 154 height 38
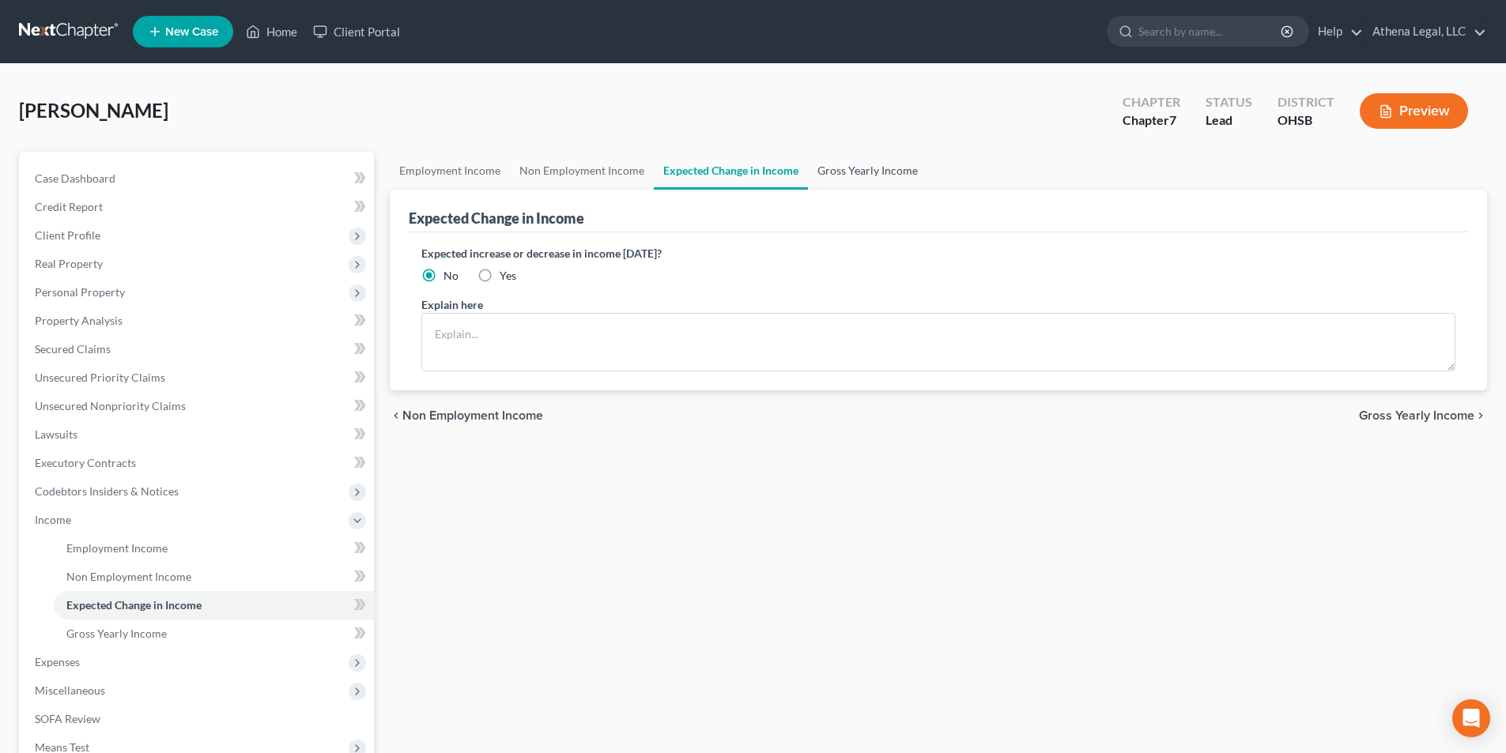
click at [880, 165] on link "Gross Yearly Income" at bounding box center [867, 171] width 119 height 38
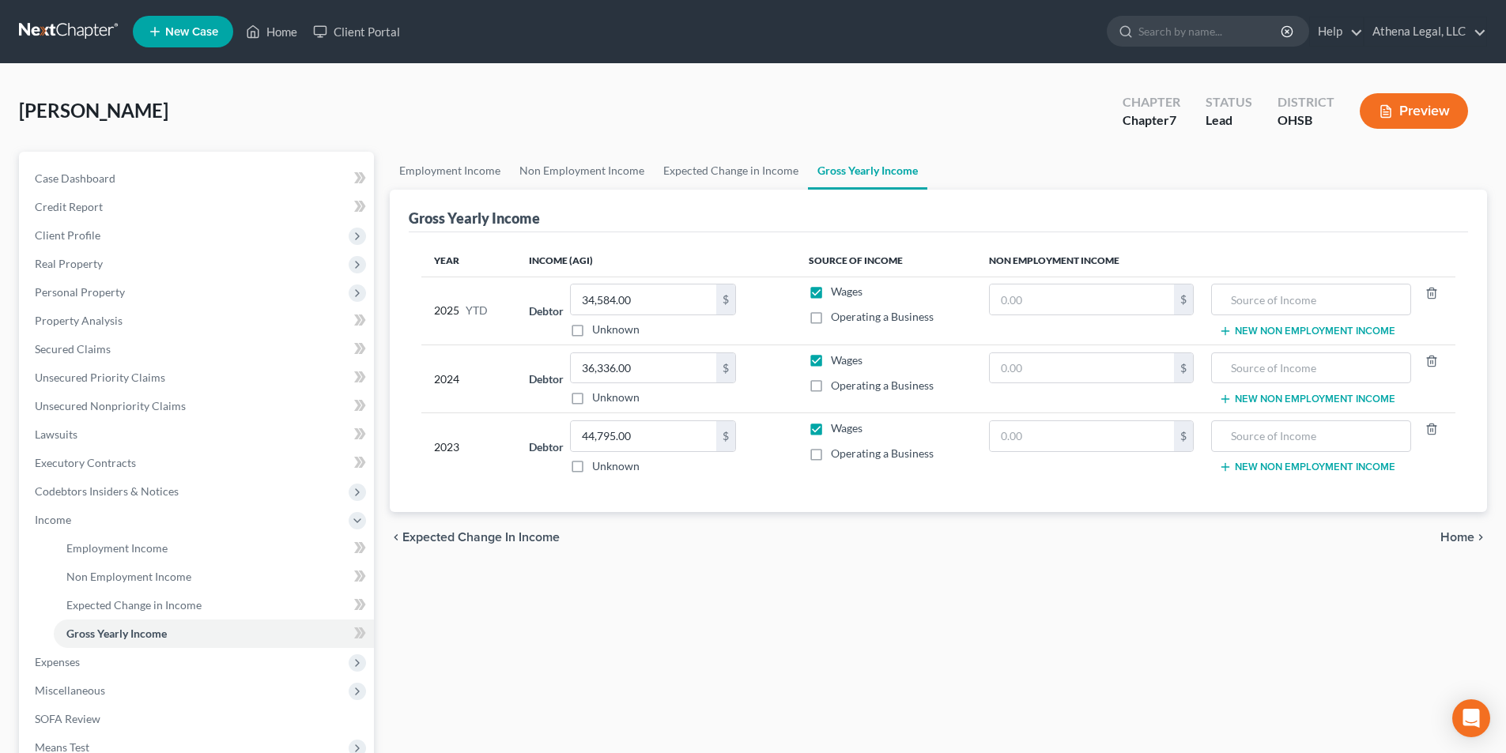
click at [1445, 538] on span "Home" at bounding box center [1458, 537] width 34 height 13
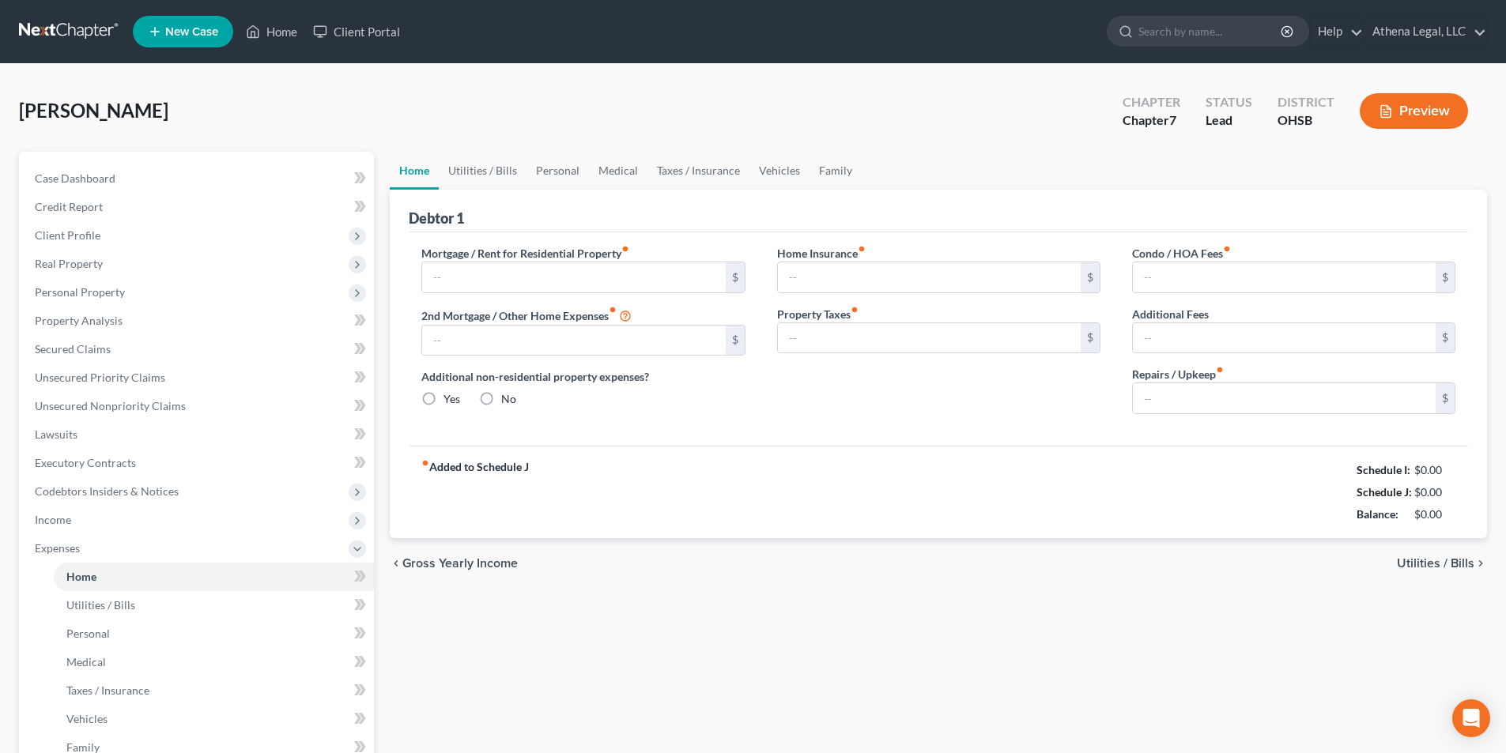
type input "0.00"
radio input "true"
type input "0.00"
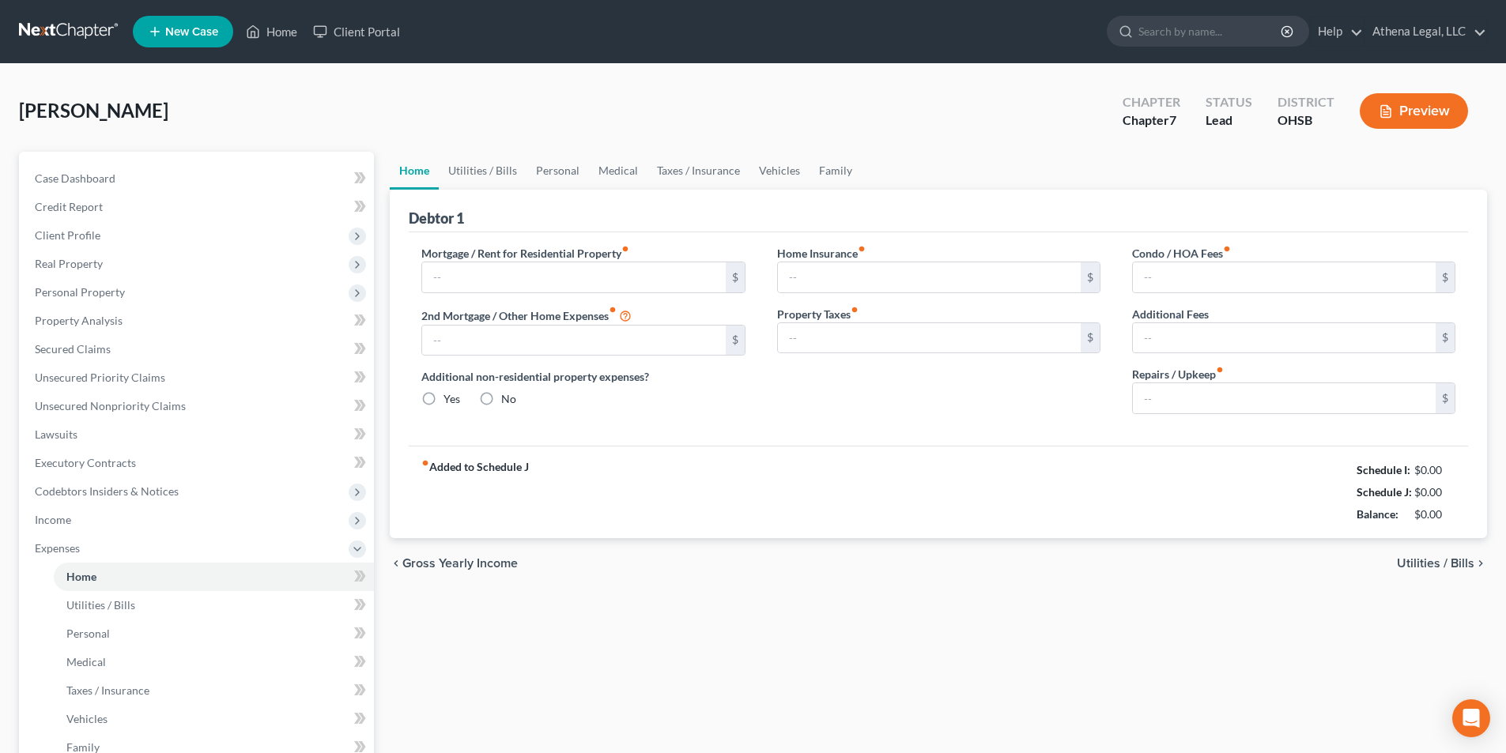
type input "0.00"
click at [600, 288] on input "text" at bounding box center [573, 277] width 303 height 30
type input "900"
click at [502, 171] on link "Utilities / Bills" at bounding box center [483, 171] width 88 height 38
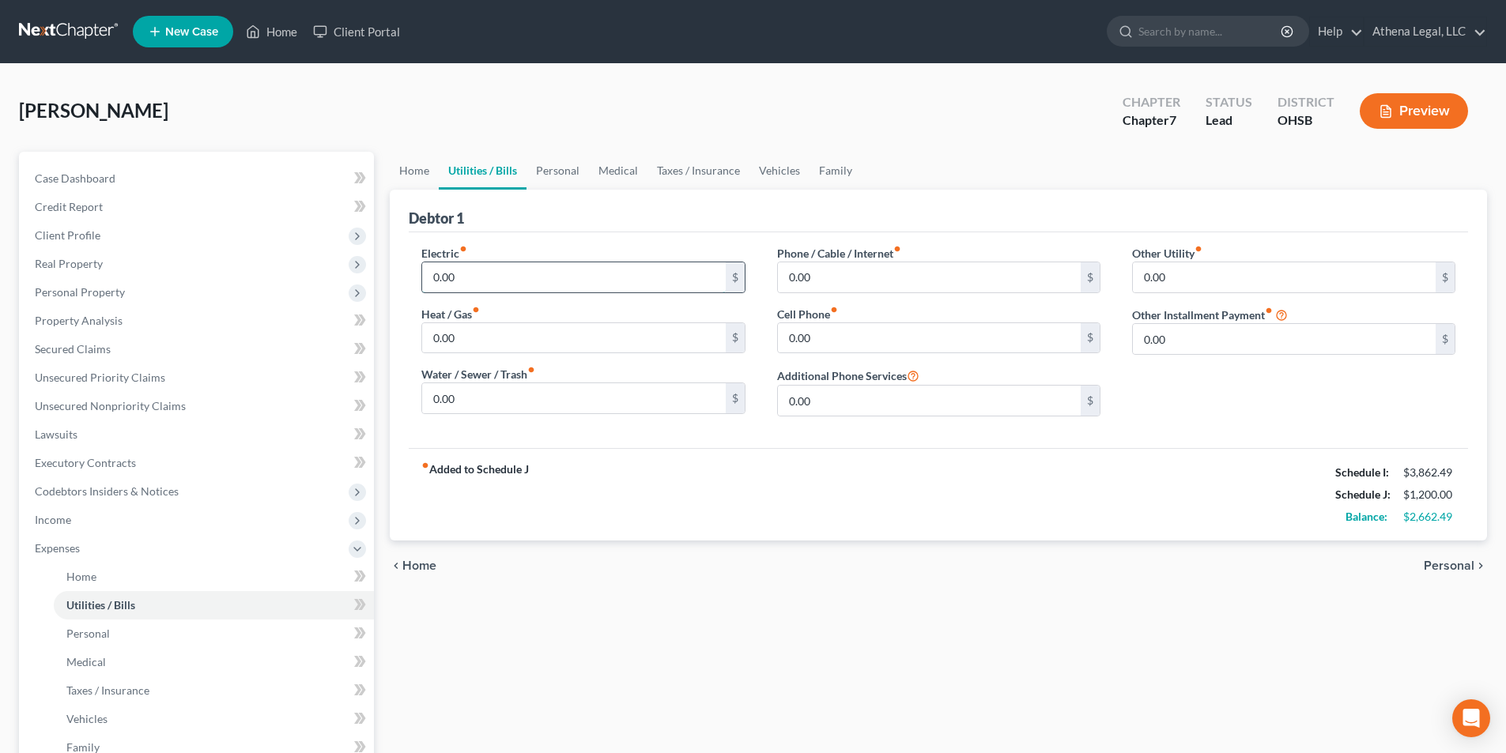
click at [466, 279] on input "0.00" at bounding box center [573, 277] width 303 height 30
type input "100"
click at [567, 168] on link "Personal" at bounding box center [558, 171] width 62 height 38
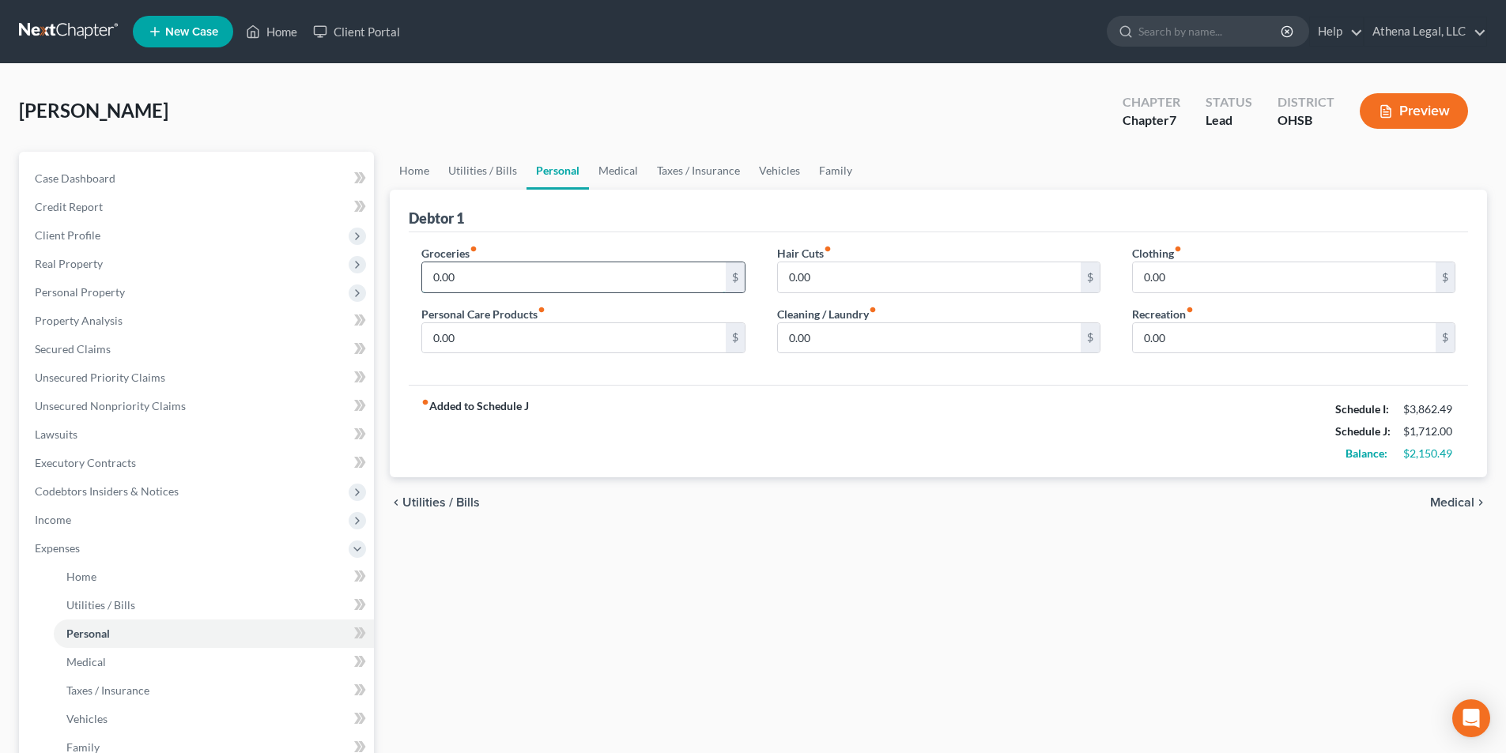
click at [489, 263] on input "0.00" at bounding box center [573, 277] width 303 height 30
click at [488, 278] on input "0.00" at bounding box center [573, 277] width 303 height 30
drag, startPoint x: 488, startPoint y: 278, endPoint x: 429, endPoint y: 274, distance: 59.4
click at [429, 274] on input "0.00" at bounding box center [573, 277] width 303 height 30
click at [1210, 339] on input "0.00" at bounding box center [1284, 338] width 303 height 30
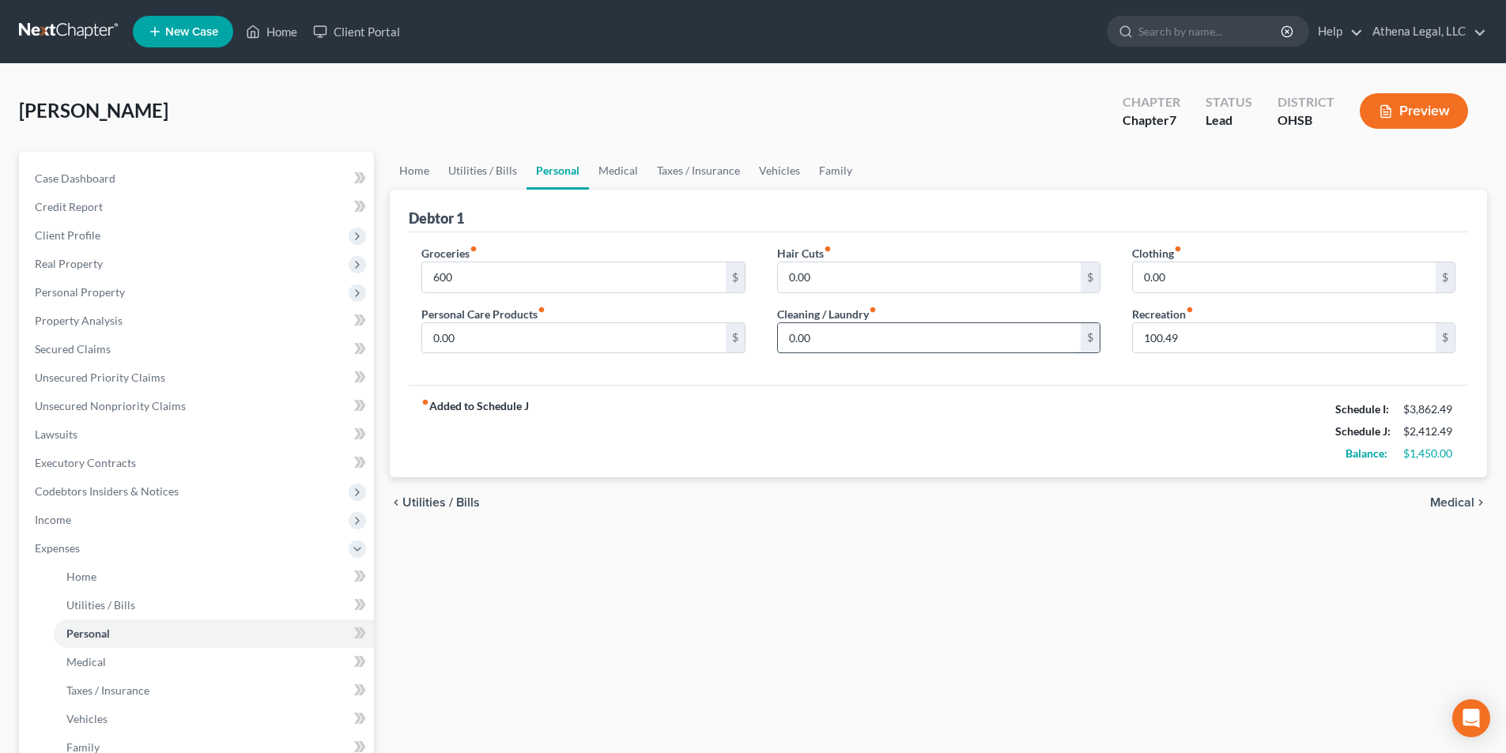
click at [824, 338] on input "0.00" at bounding box center [929, 338] width 303 height 30
click at [478, 328] on input "0.00" at bounding box center [573, 338] width 303 height 30
click at [622, 174] on link "Medical" at bounding box center [618, 171] width 59 height 38
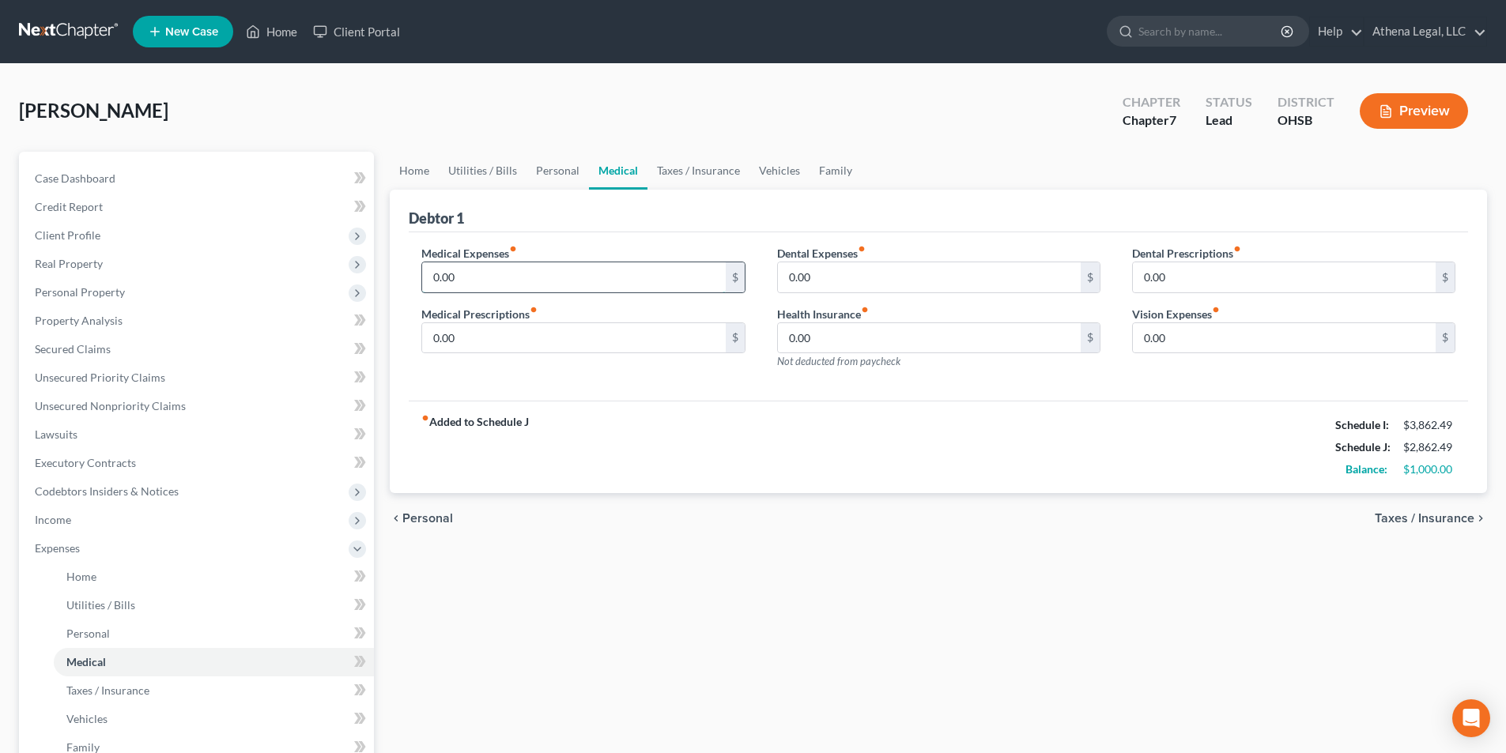
click at [462, 280] on input "0.00" at bounding box center [573, 277] width 303 height 30
click at [682, 172] on link "Taxes / Insurance" at bounding box center [699, 171] width 102 height 38
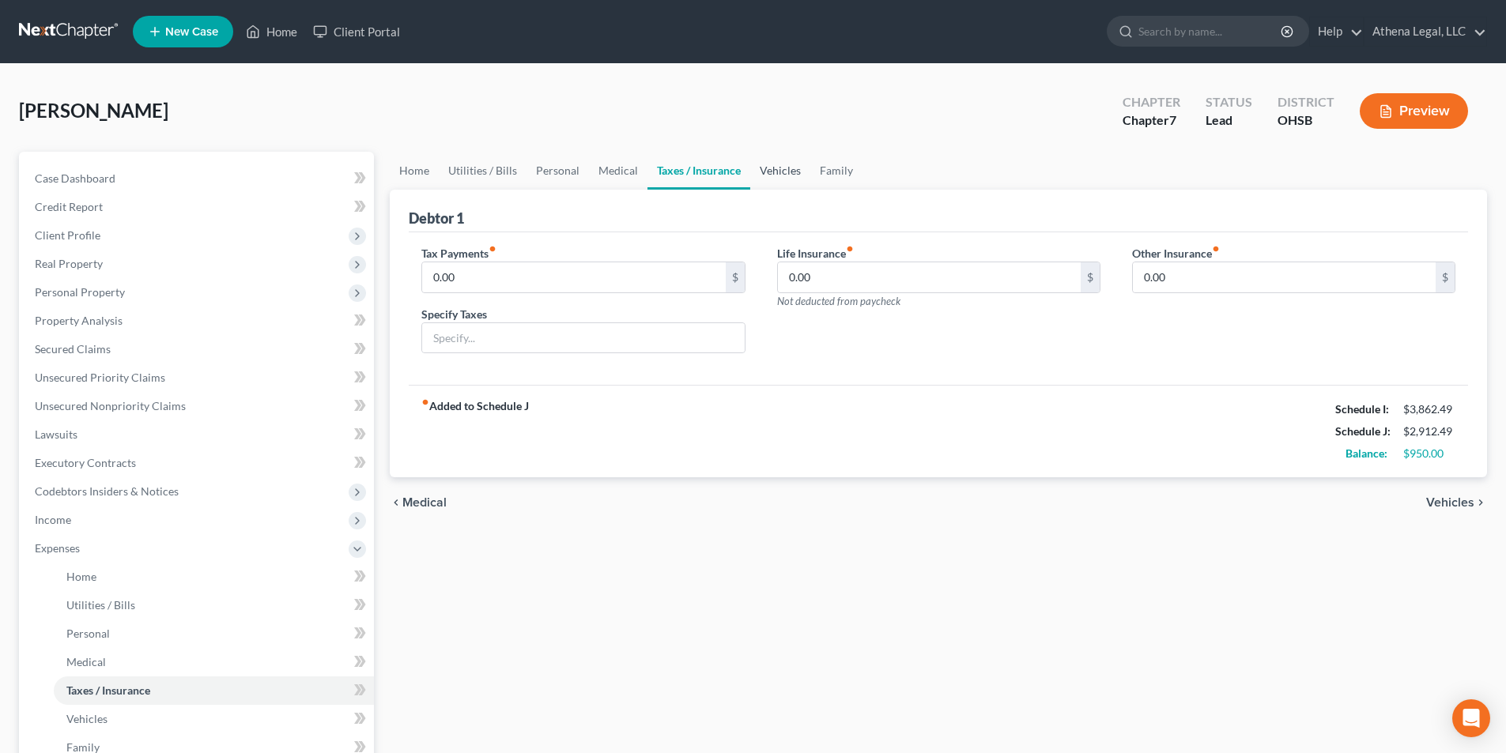
click at [768, 165] on link "Vehicles" at bounding box center [780, 171] width 60 height 38
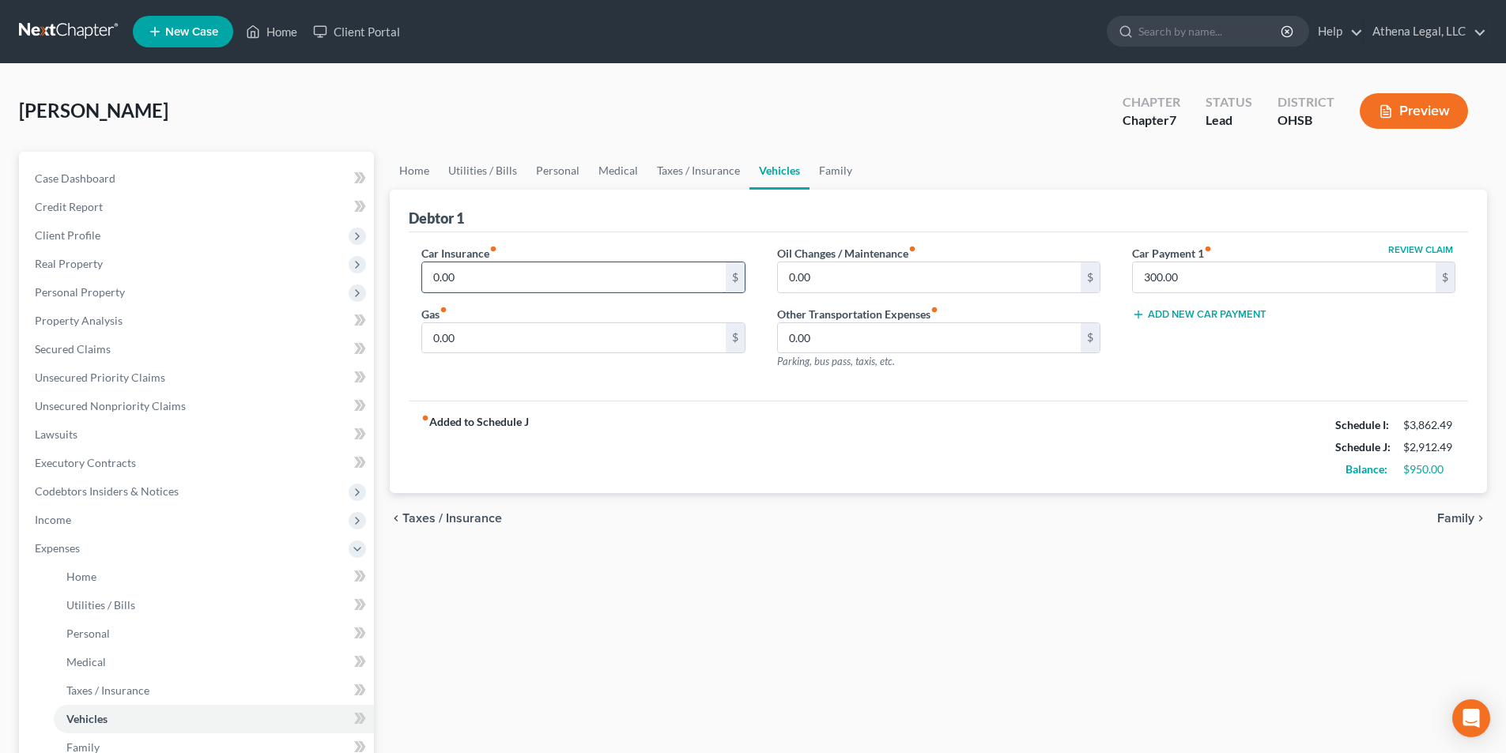
click at [476, 281] on input "0.00" at bounding box center [573, 277] width 303 height 30
drag, startPoint x: 821, startPoint y: 278, endPoint x: 777, endPoint y: 287, distance: 44.3
click at [778, 287] on input "100" at bounding box center [929, 277] width 303 height 30
click at [830, 278] on input "100" at bounding box center [929, 277] width 303 height 30
drag, startPoint x: 830, startPoint y: 278, endPoint x: 787, endPoint y: 278, distance: 43.5
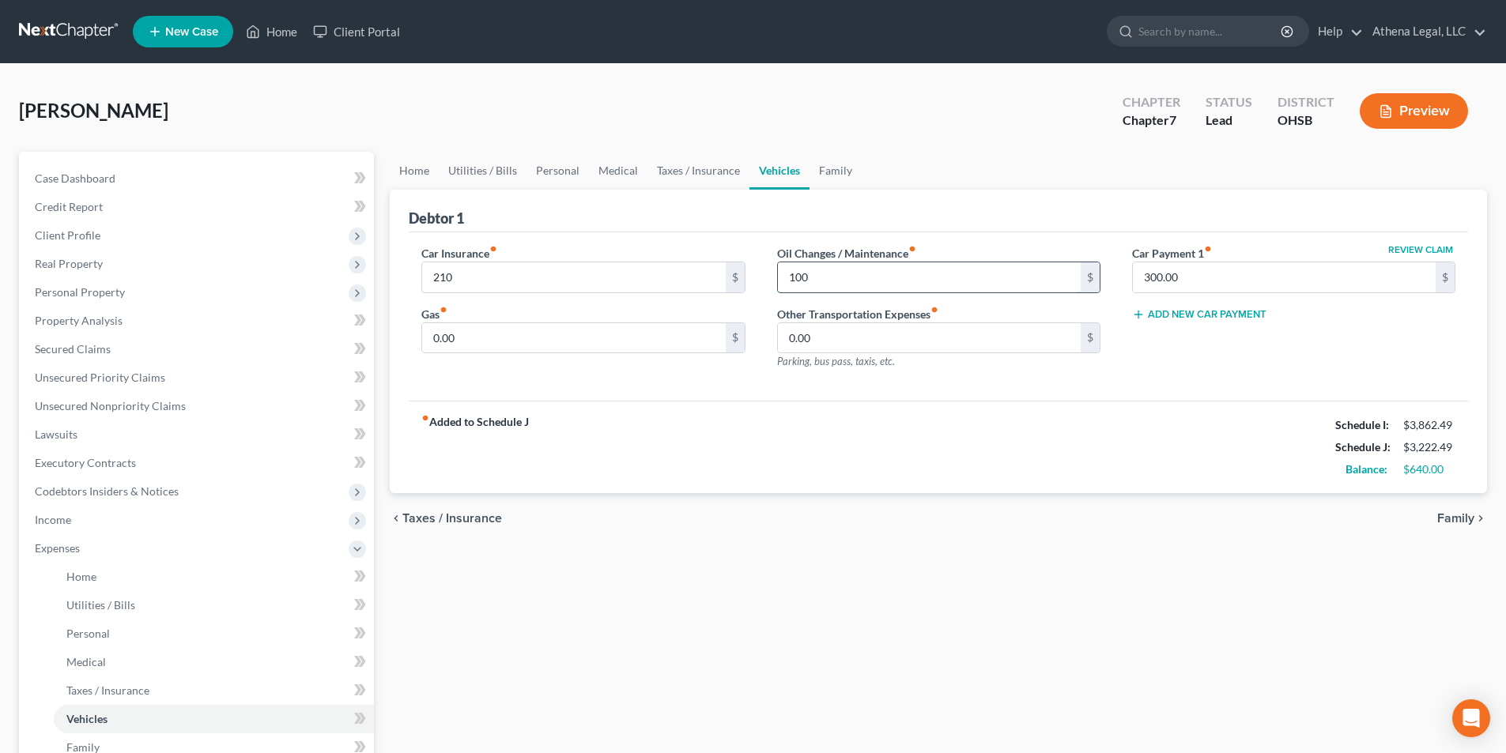
click at [787, 278] on input "100" at bounding box center [929, 277] width 303 height 30
click at [515, 328] on input "0.00" at bounding box center [573, 338] width 303 height 30
click at [841, 168] on link "Family" at bounding box center [836, 171] width 52 height 38
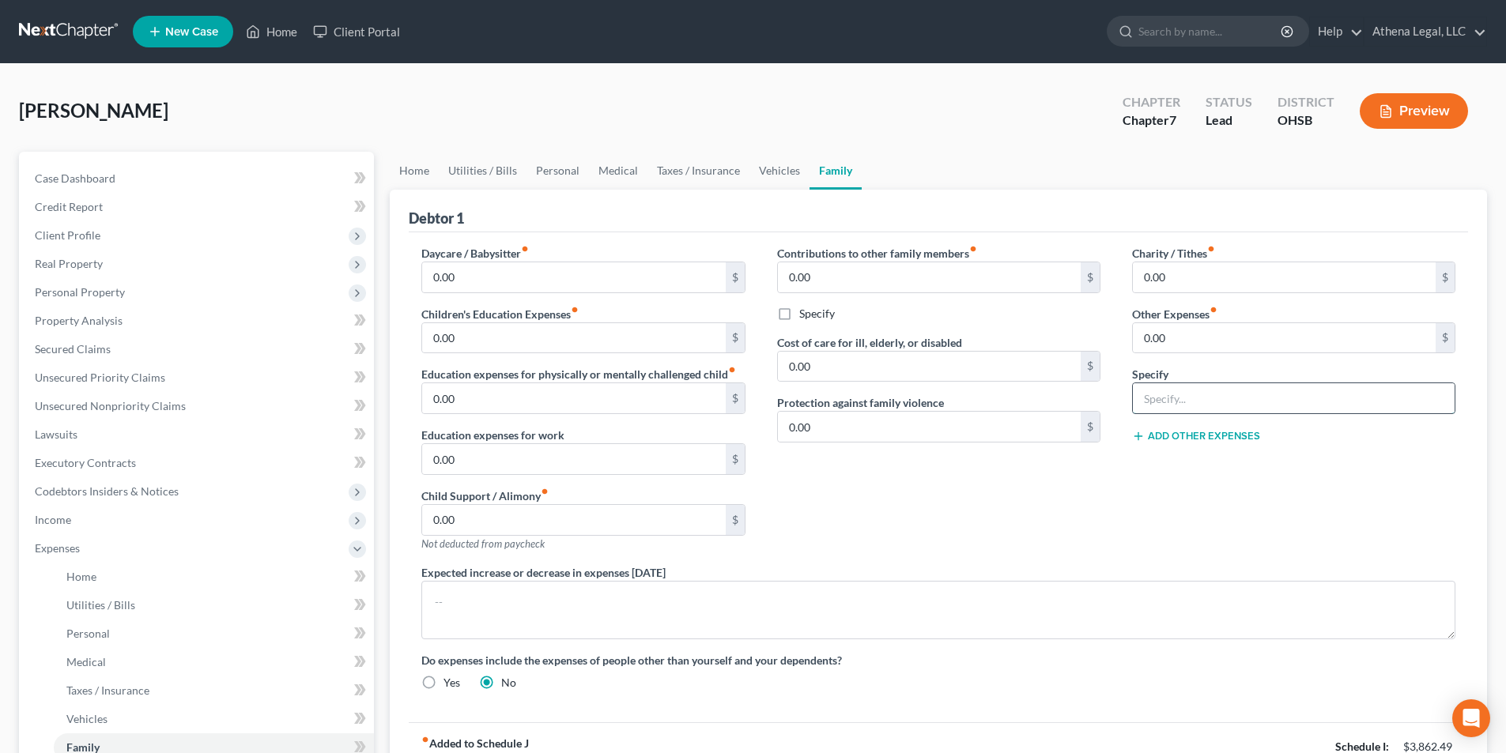
click at [1259, 394] on input "text" at bounding box center [1294, 398] width 322 height 30
click at [1199, 346] on input "0.00" at bounding box center [1284, 338] width 303 height 30
click at [421, 178] on link "Home" at bounding box center [414, 171] width 49 height 38
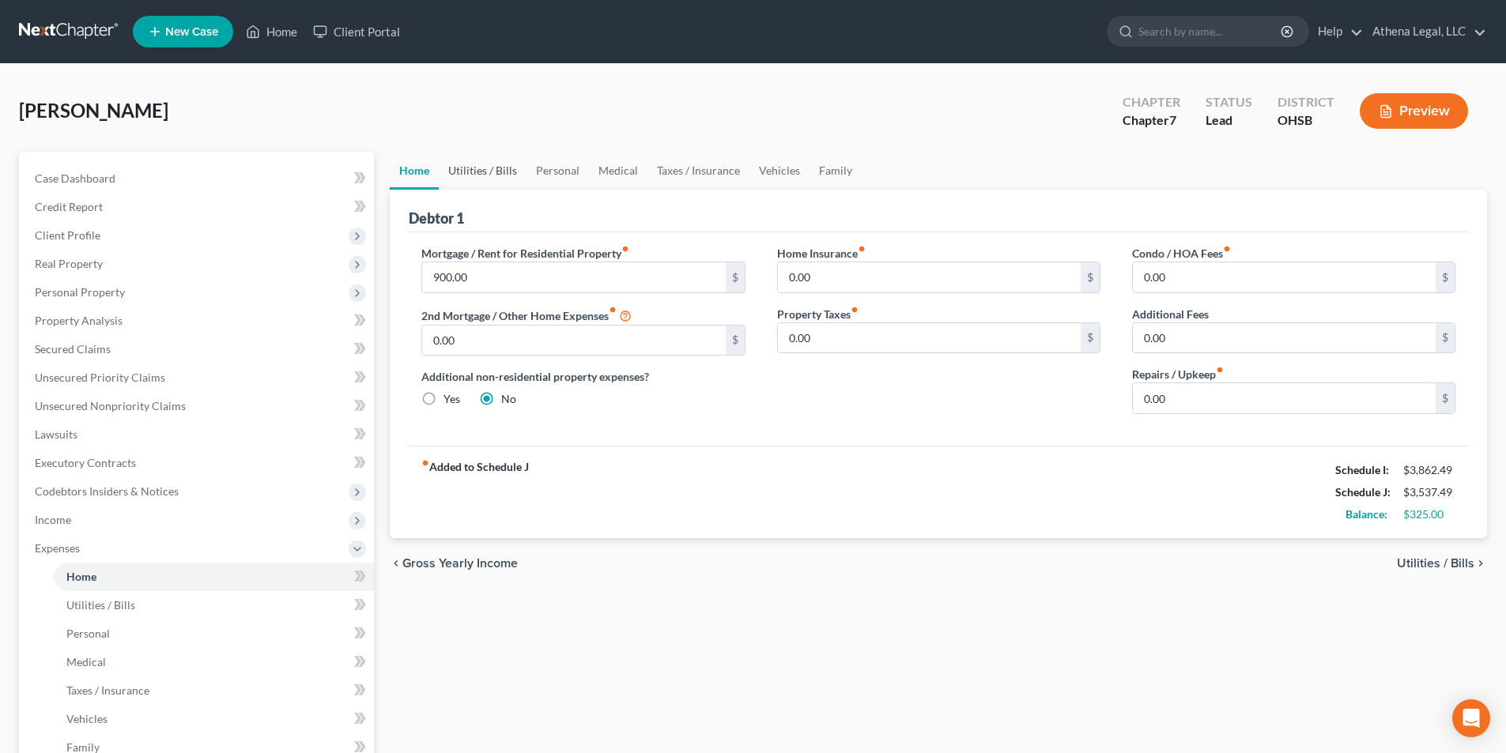
click at [470, 169] on link "Utilities / Bills" at bounding box center [483, 171] width 88 height 38
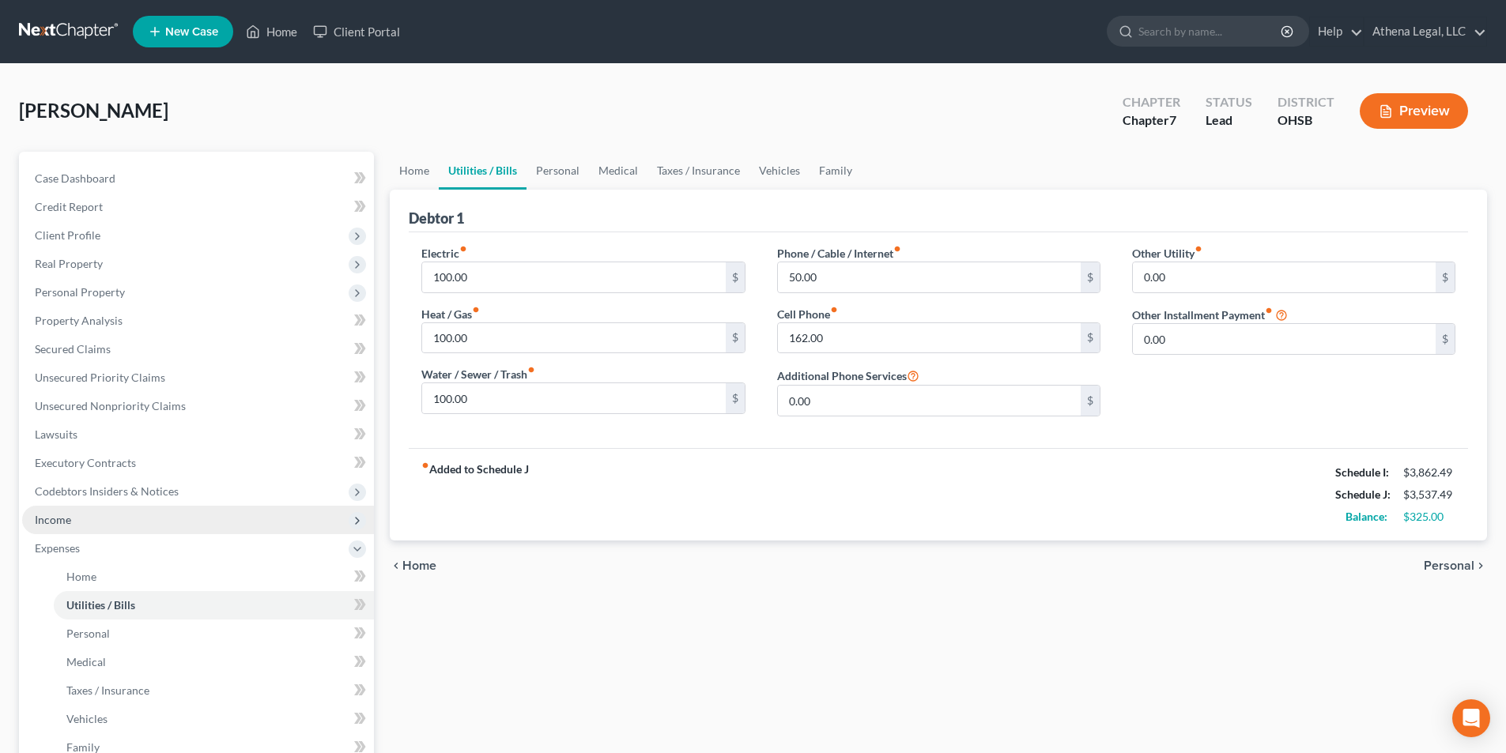
click at [44, 511] on span "Income" at bounding box center [198, 520] width 352 height 28
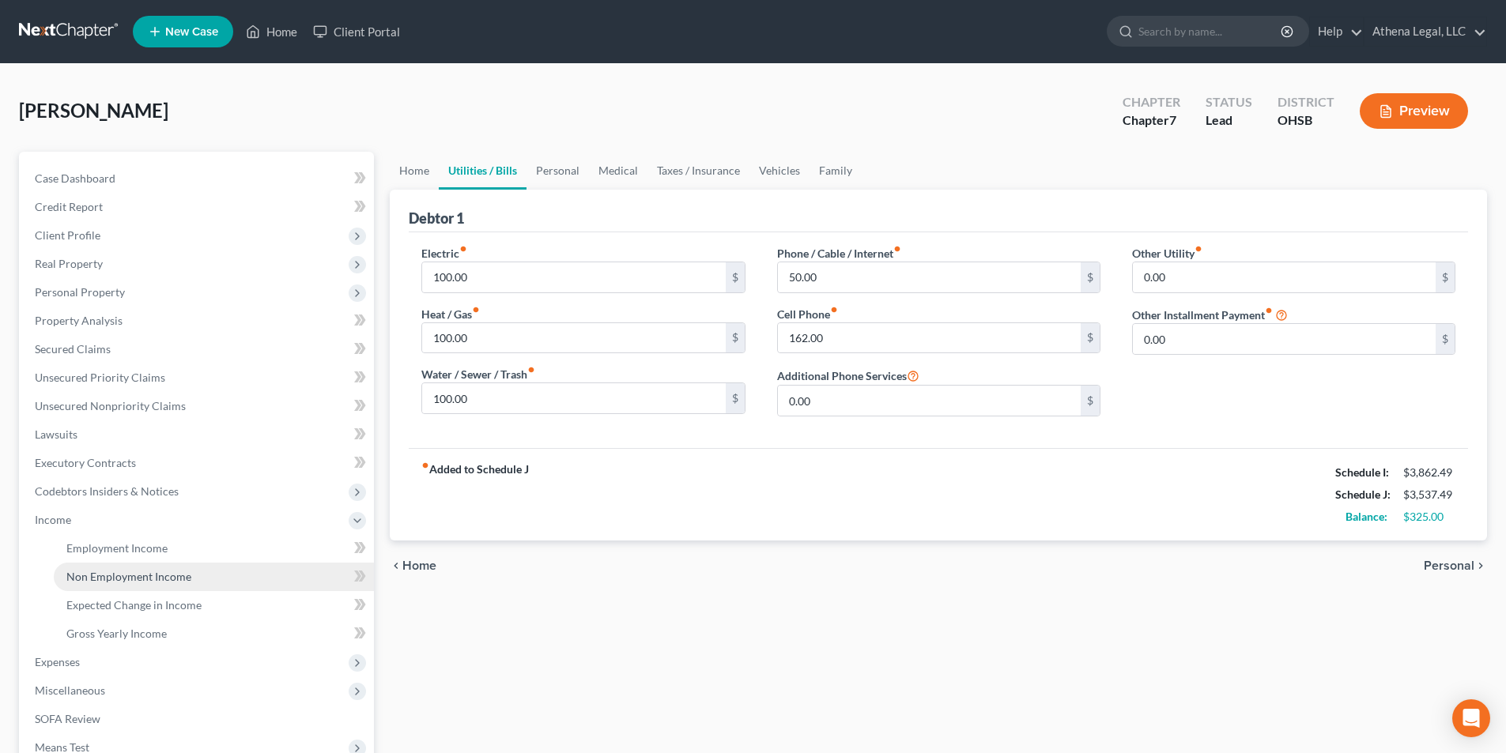
click at [134, 574] on span "Non Employment Income" at bounding box center [128, 576] width 125 height 13
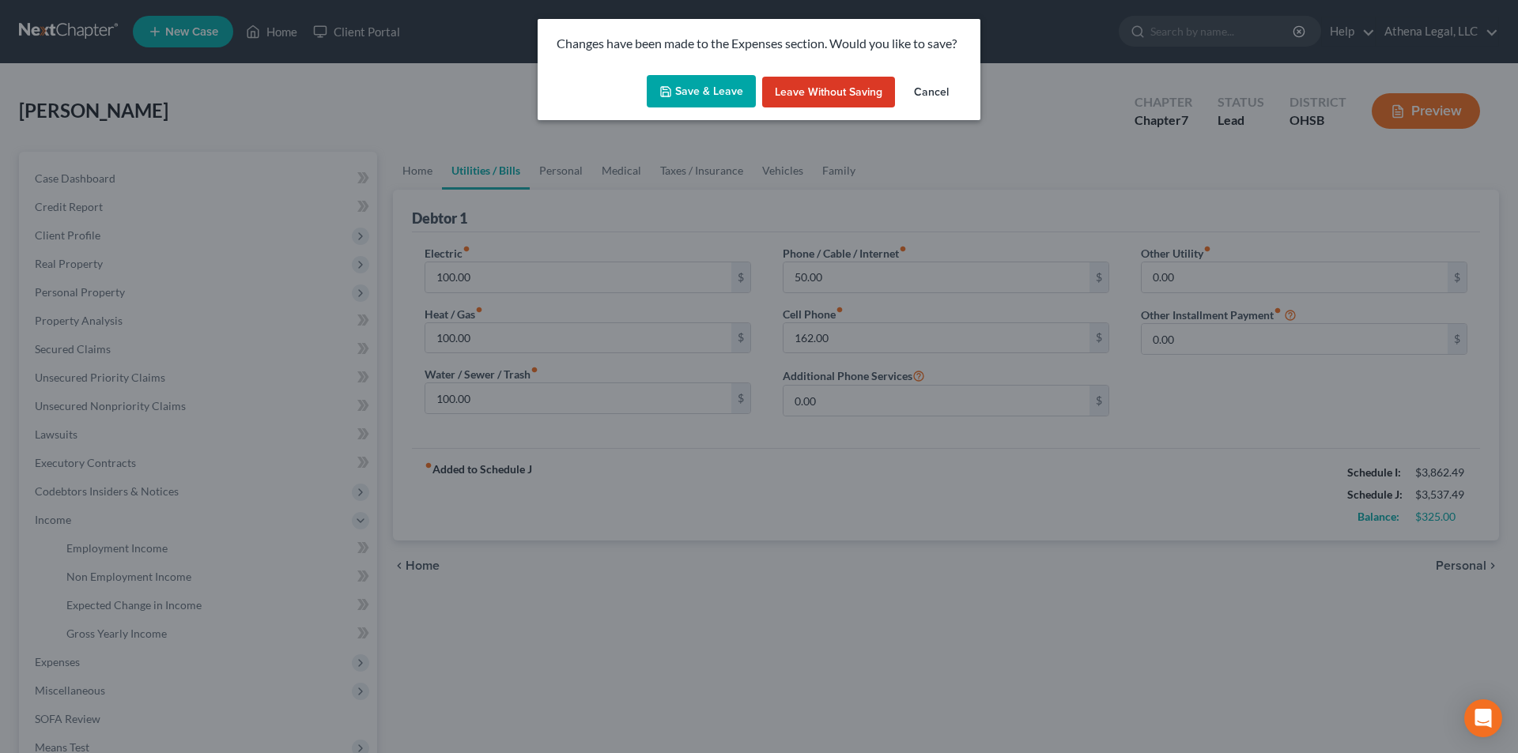
click at [689, 93] on button "Save & Leave" at bounding box center [701, 91] width 109 height 33
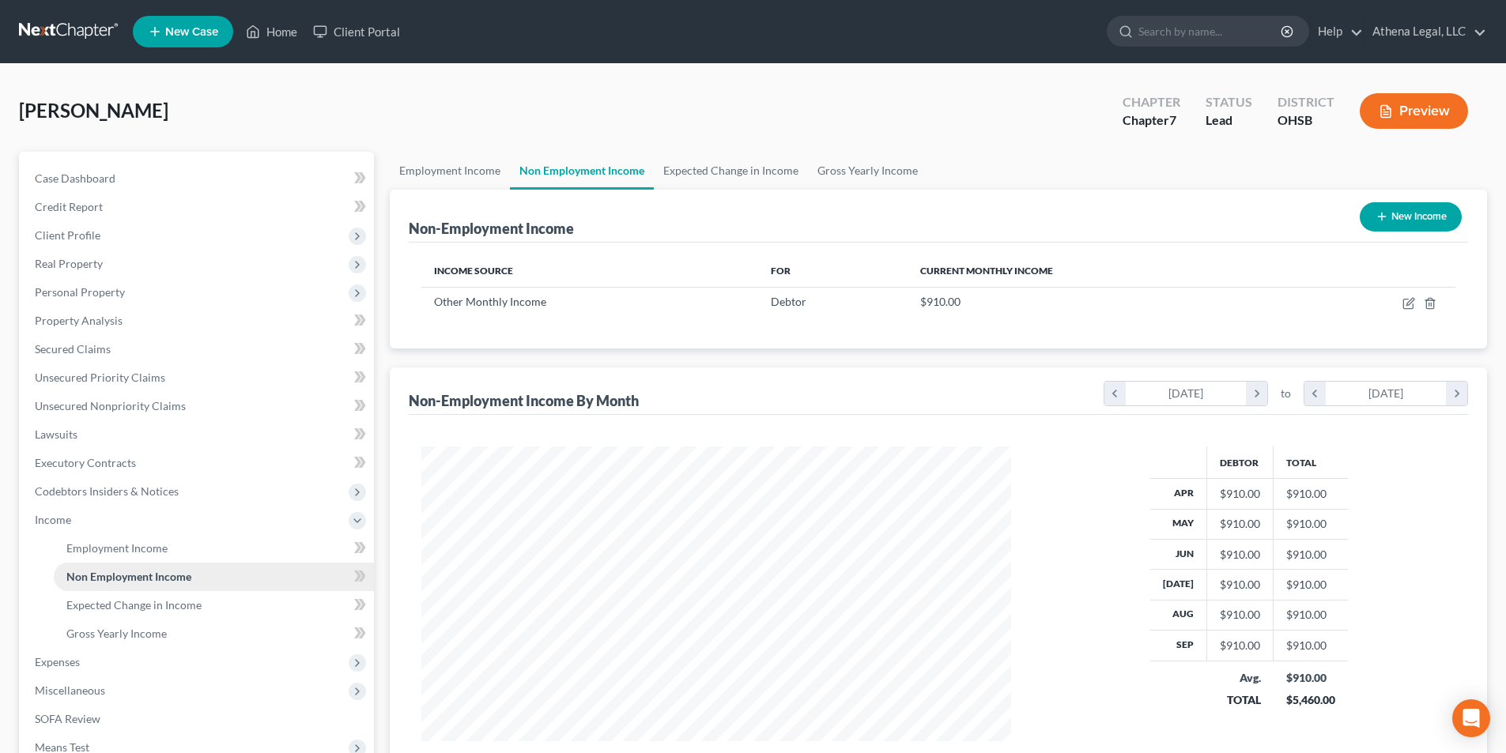
scroll to position [295, 621]
click at [1429, 308] on icon "button" at bounding box center [1430, 303] width 13 height 13
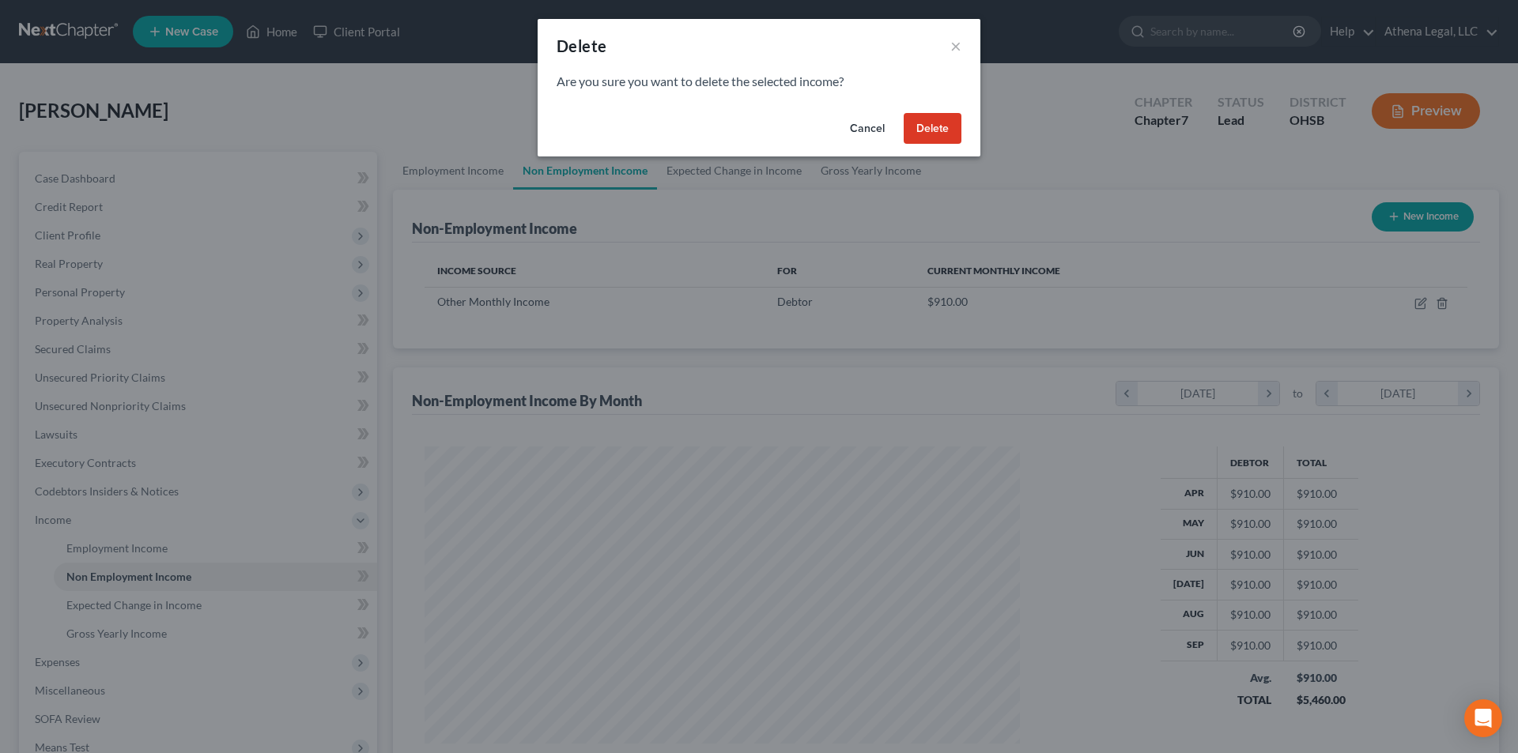
click at [950, 134] on button "Delete" at bounding box center [933, 129] width 58 height 32
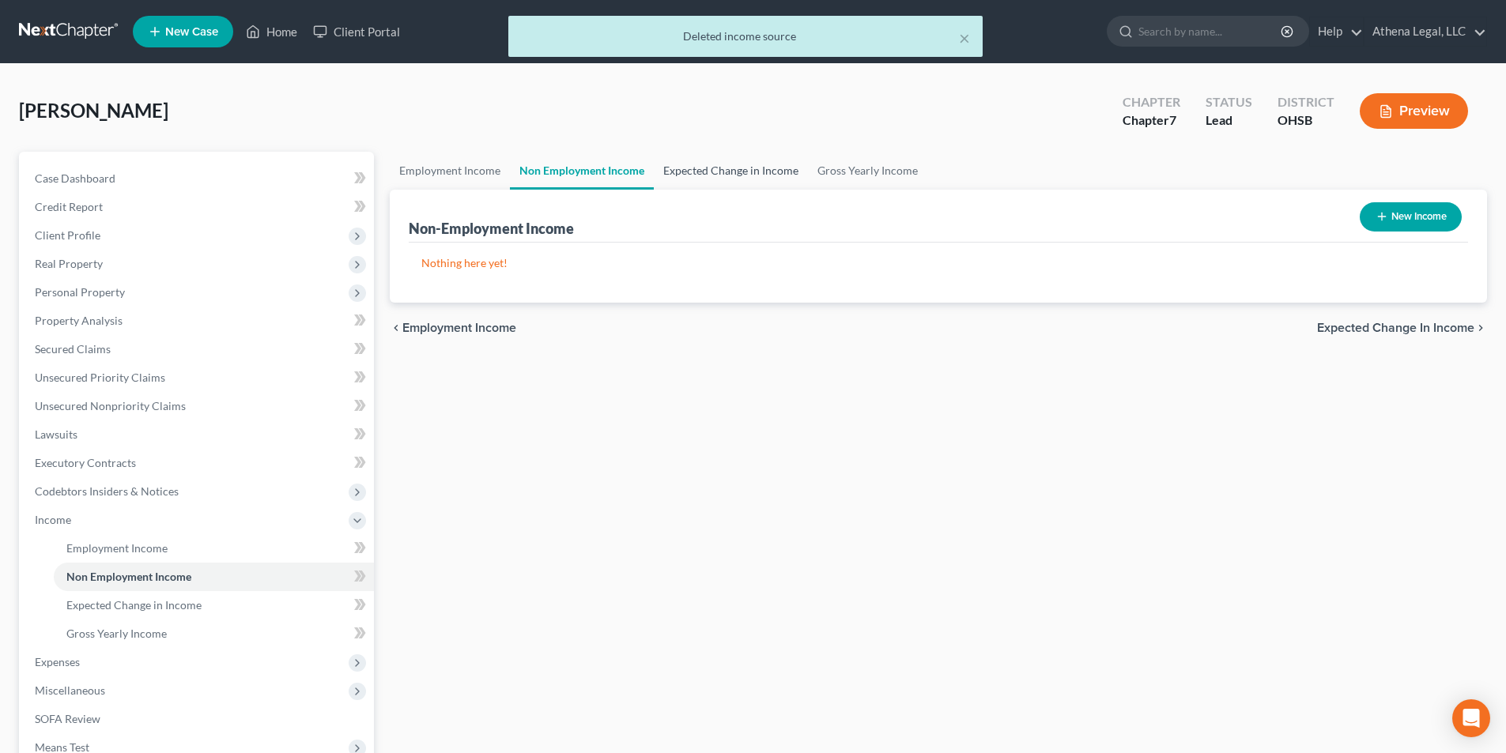
click at [722, 176] on link "Expected Change in Income" at bounding box center [731, 171] width 154 height 38
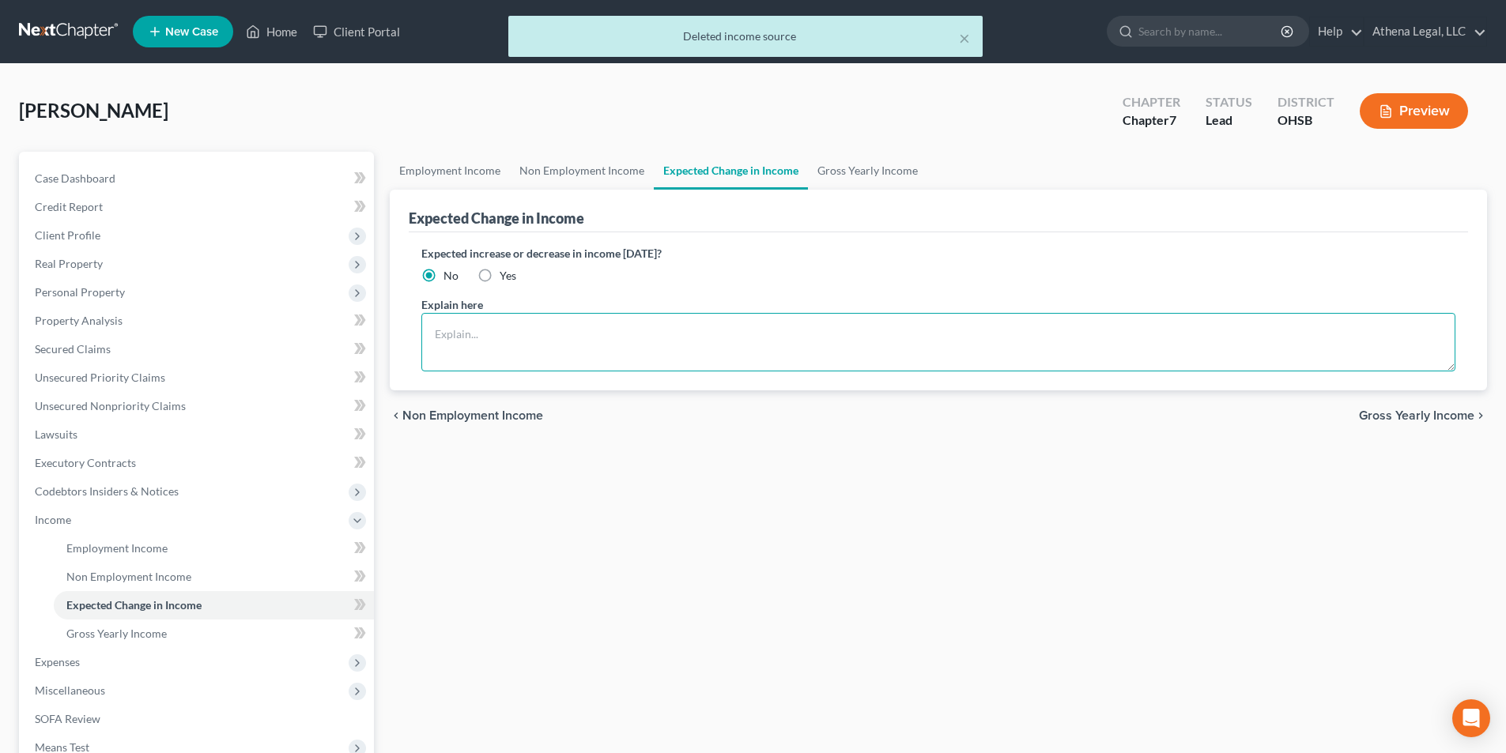
click at [492, 354] on textarea at bounding box center [938, 342] width 1034 height 59
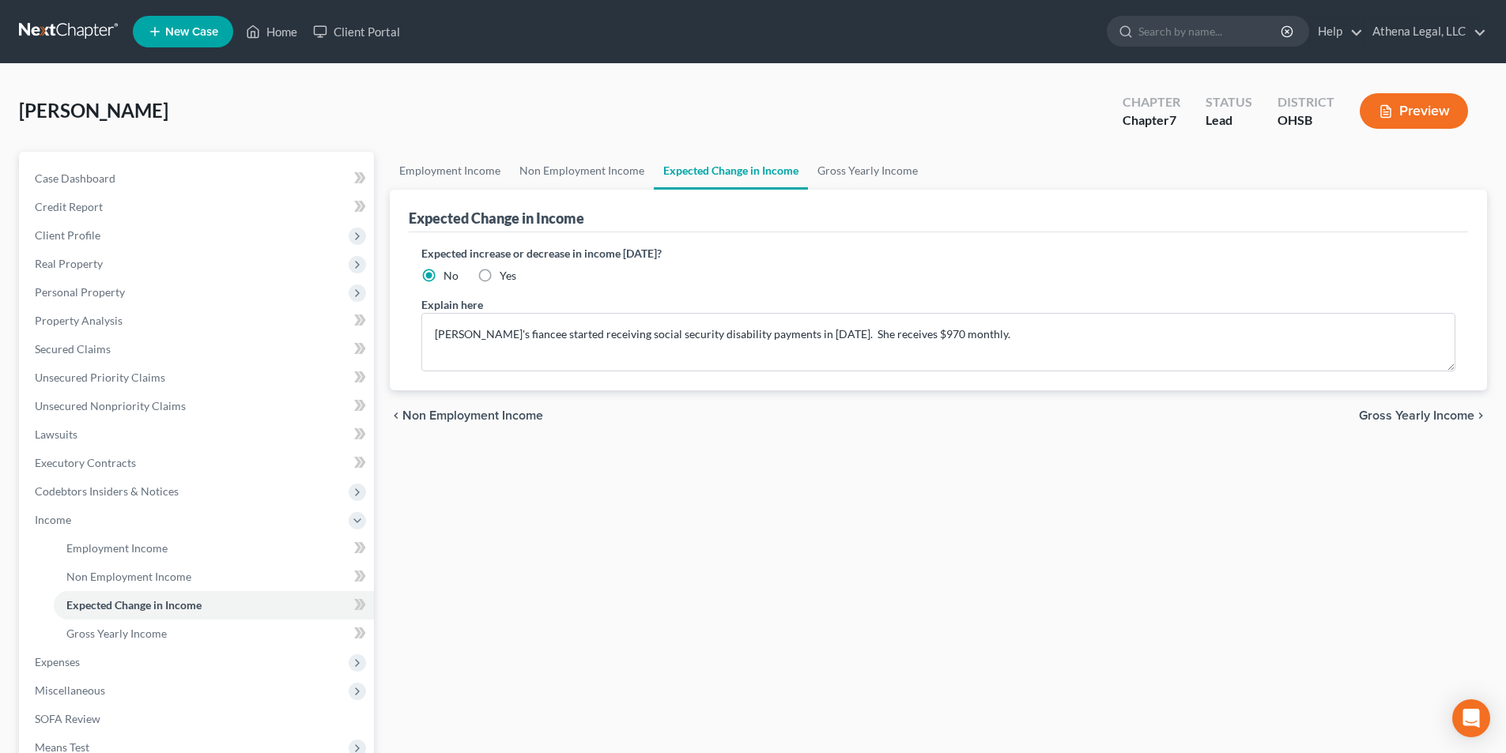
click at [1446, 419] on span "Gross Yearly Income" at bounding box center [1416, 416] width 115 height 13
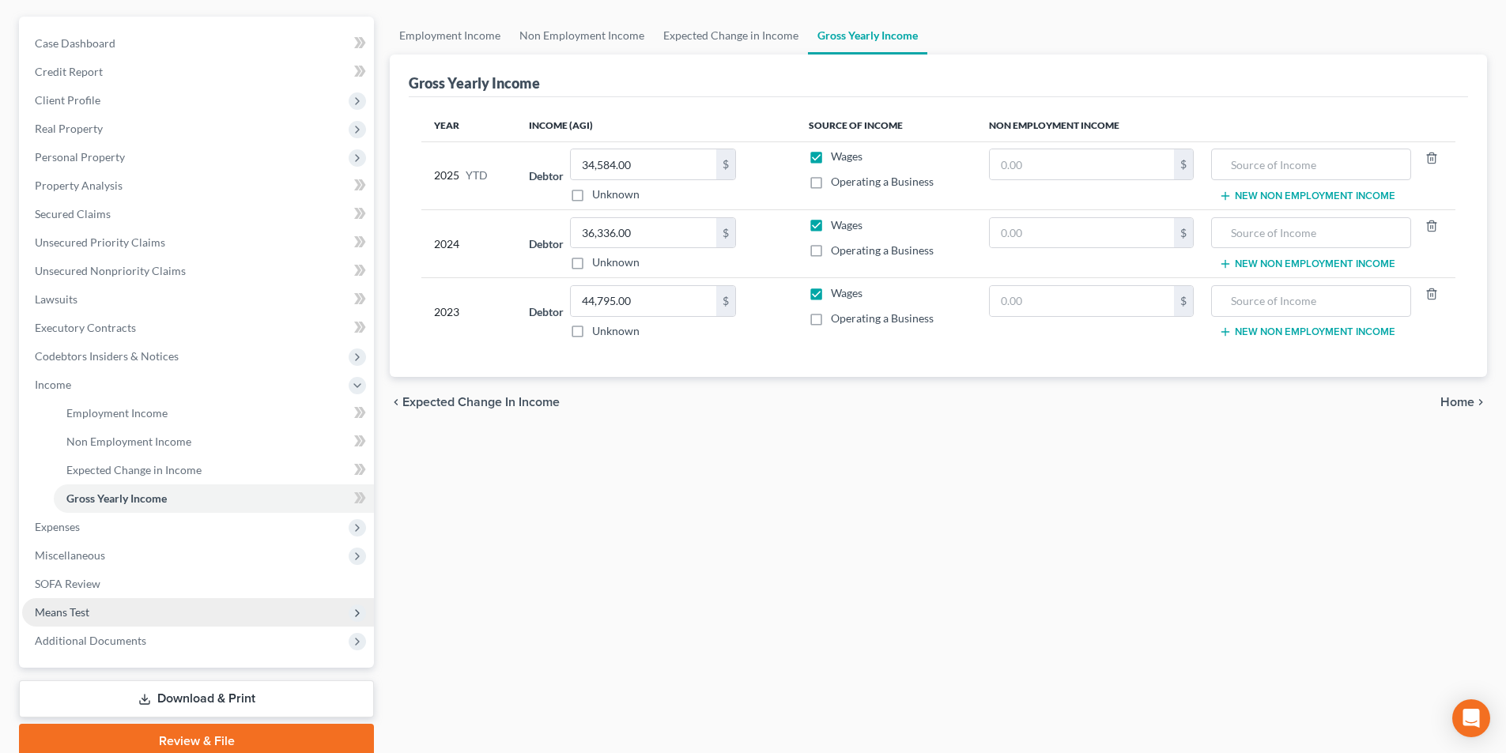
scroll to position [158, 0]
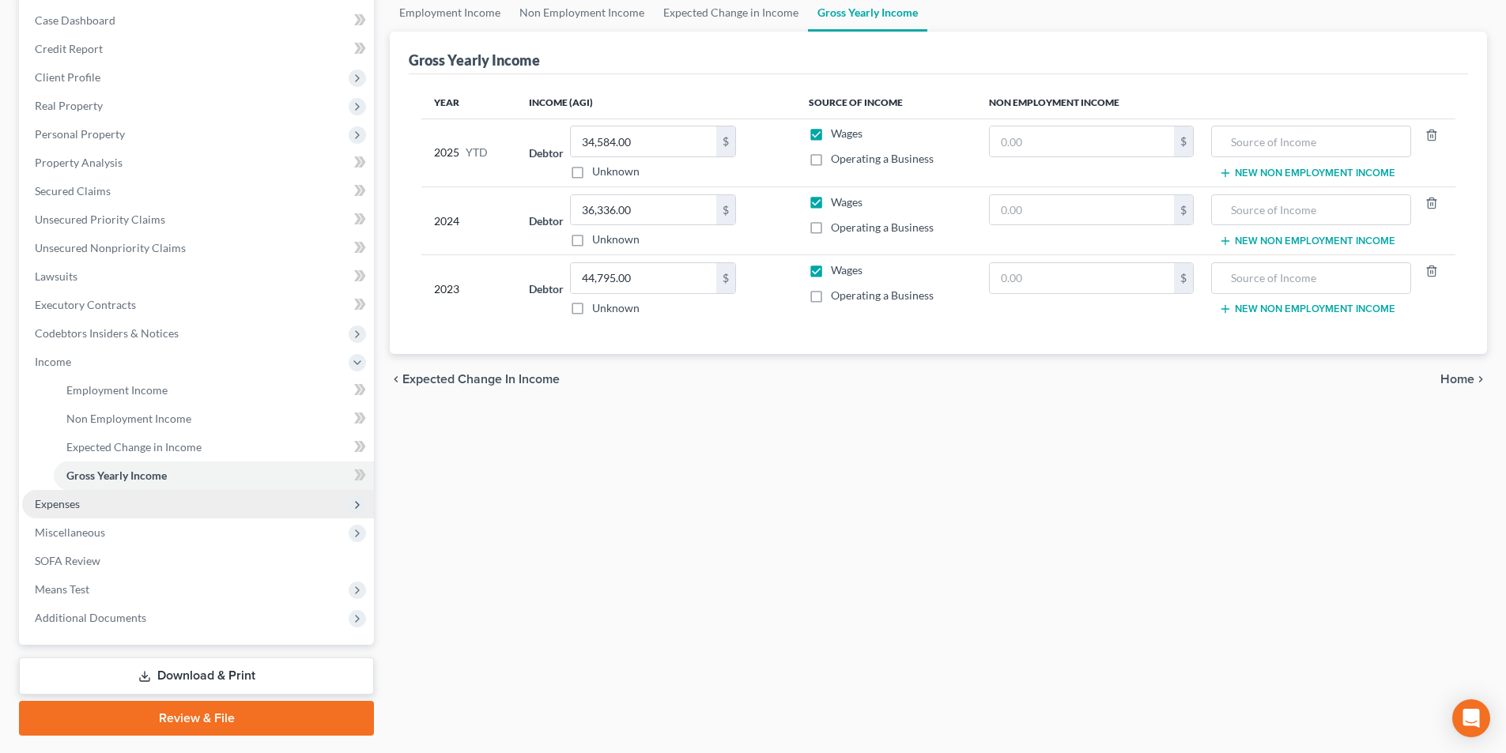
click at [88, 501] on span "Expenses" at bounding box center [198, 504] width 352 height 28
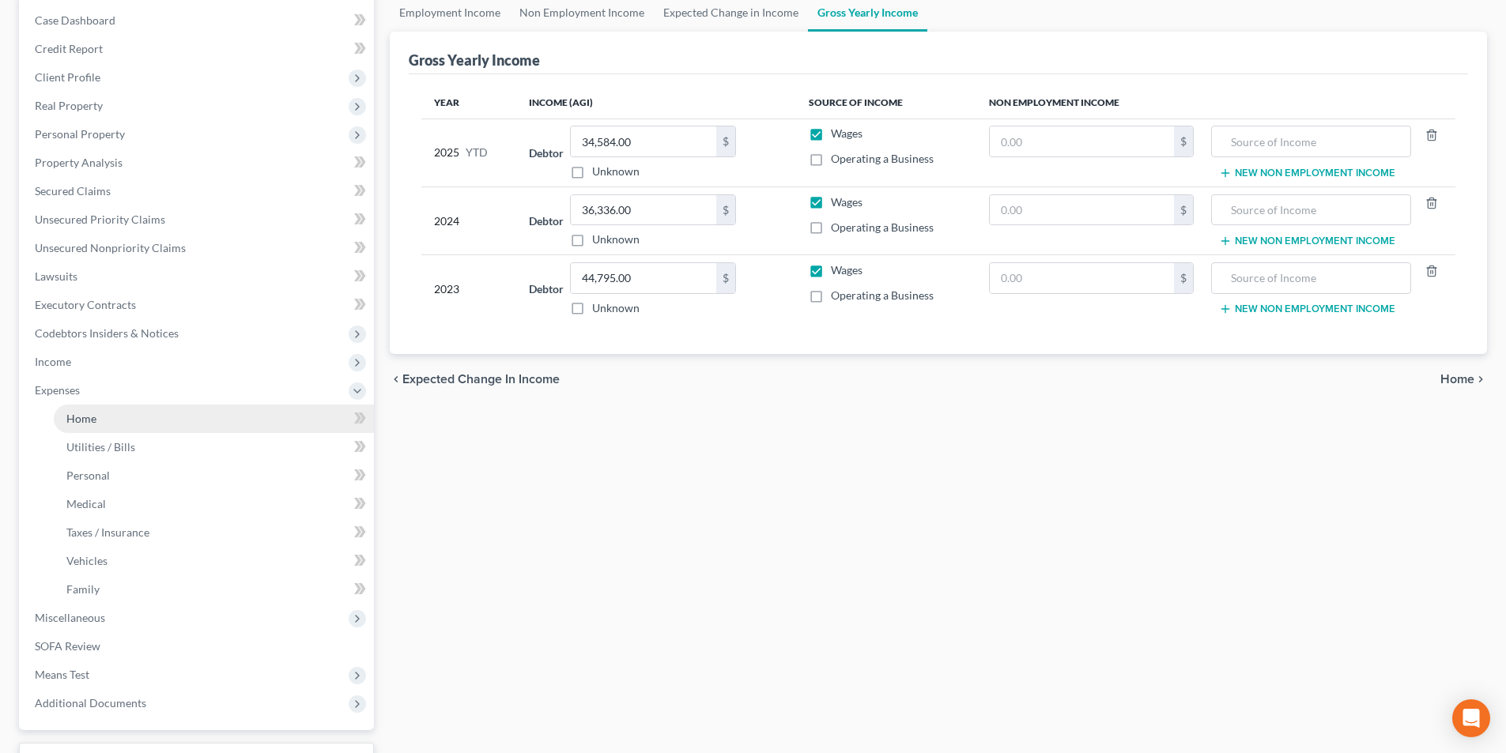
click at [84, 410] on link "Home" at bounding box center [214, 419] width 320 height 28
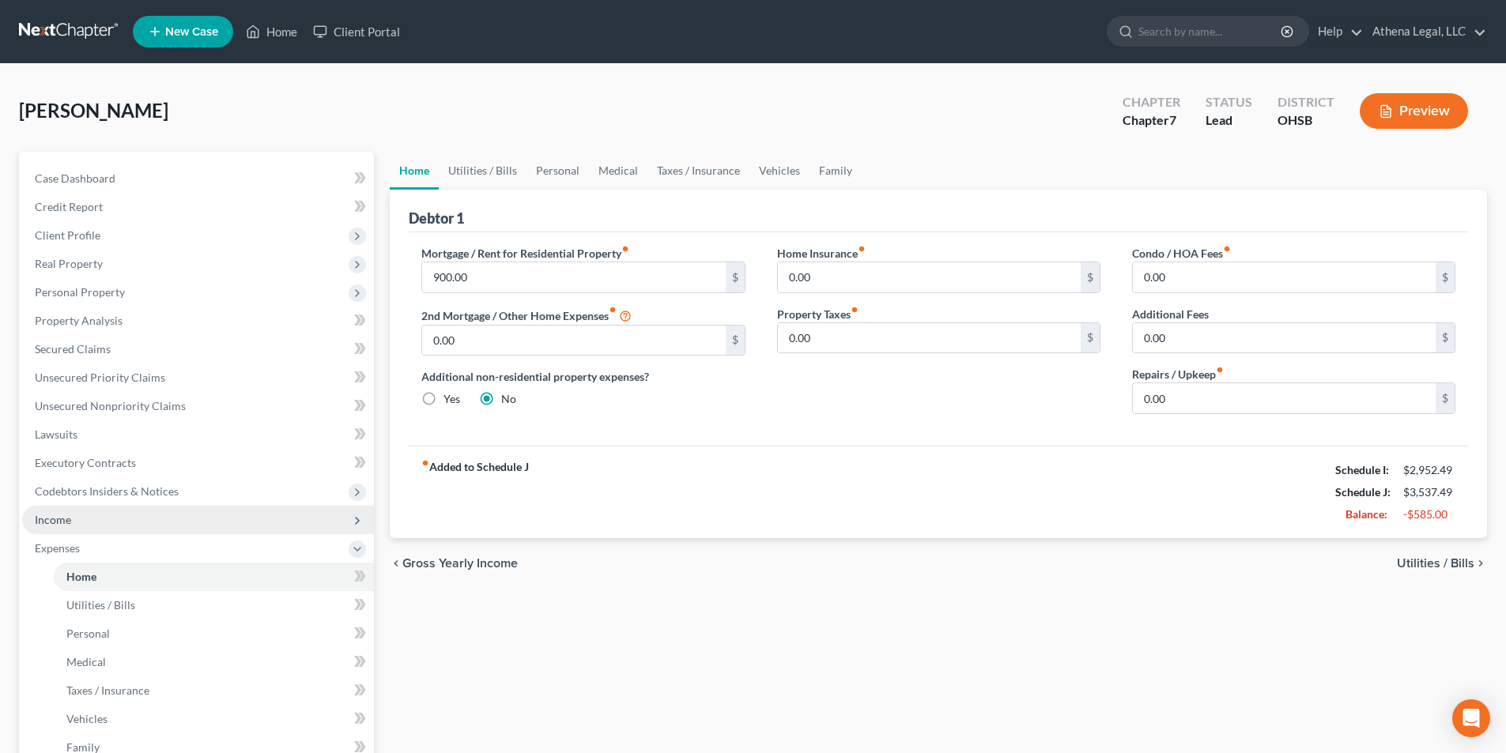
click at [61, 521] on span "Income" at bounding box center [53, 519] width 36 height 13
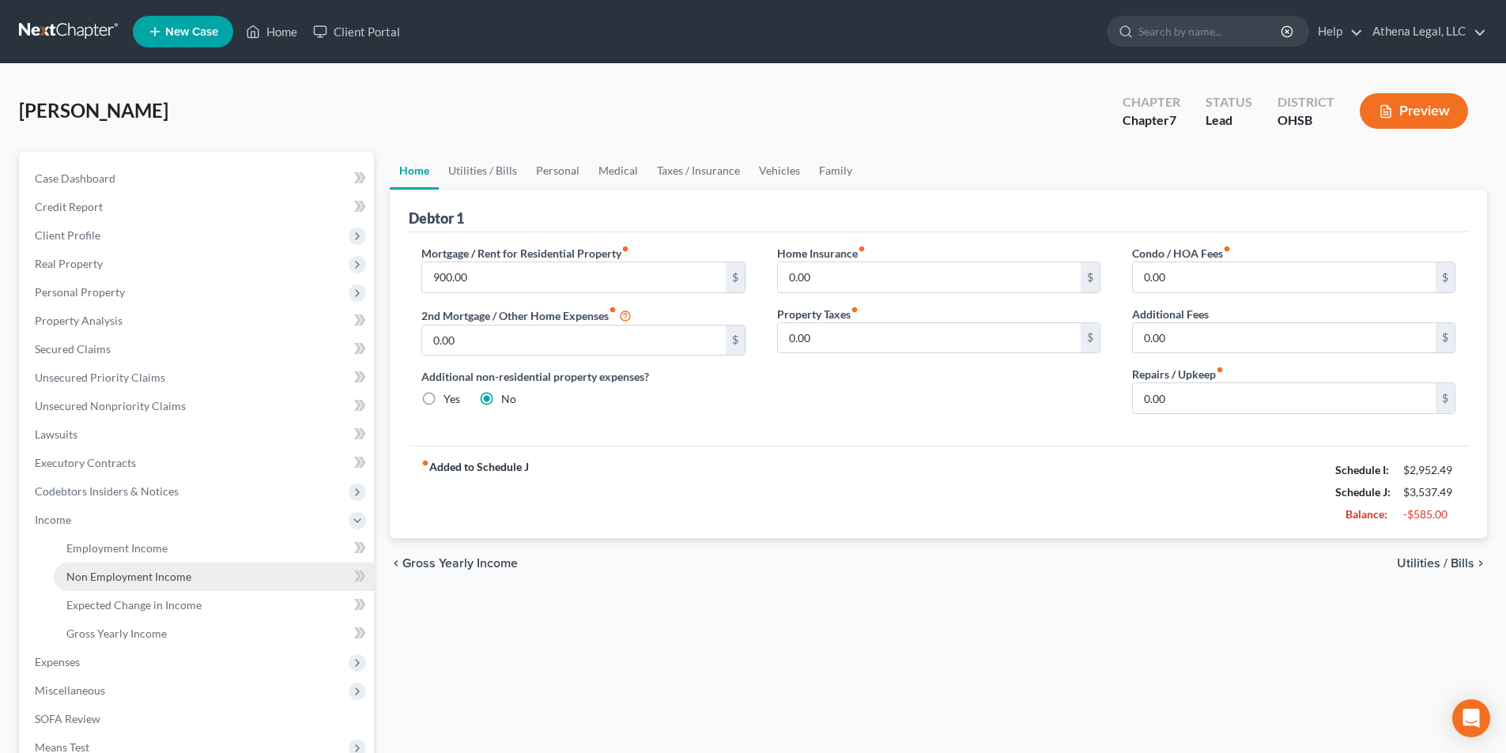
click at [115, 568] on link "Non Employment Income" at bounding box center [214, 577] width 320 height 28
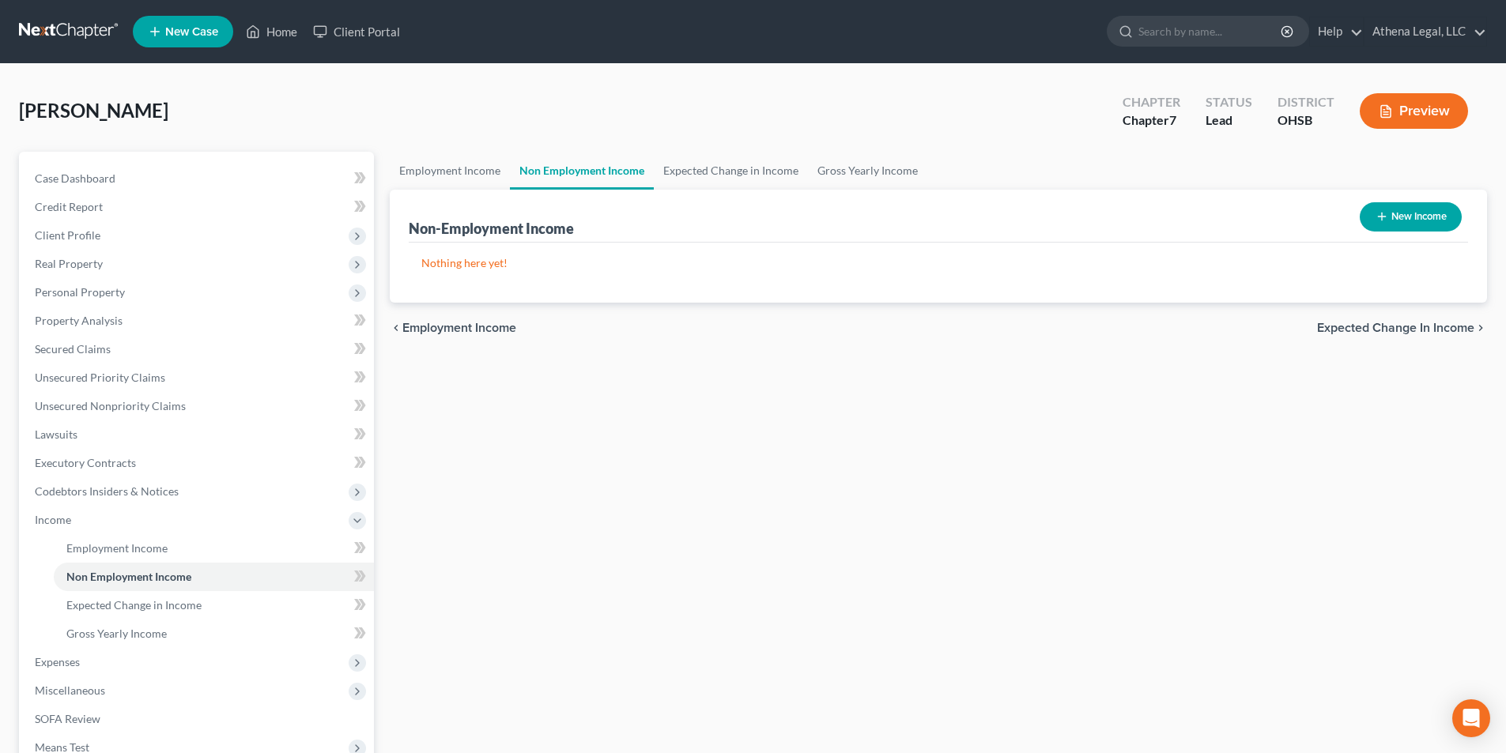
click at [1418, 221] on button "New Income" at bounding box center [1411, 216] width 102 height 29
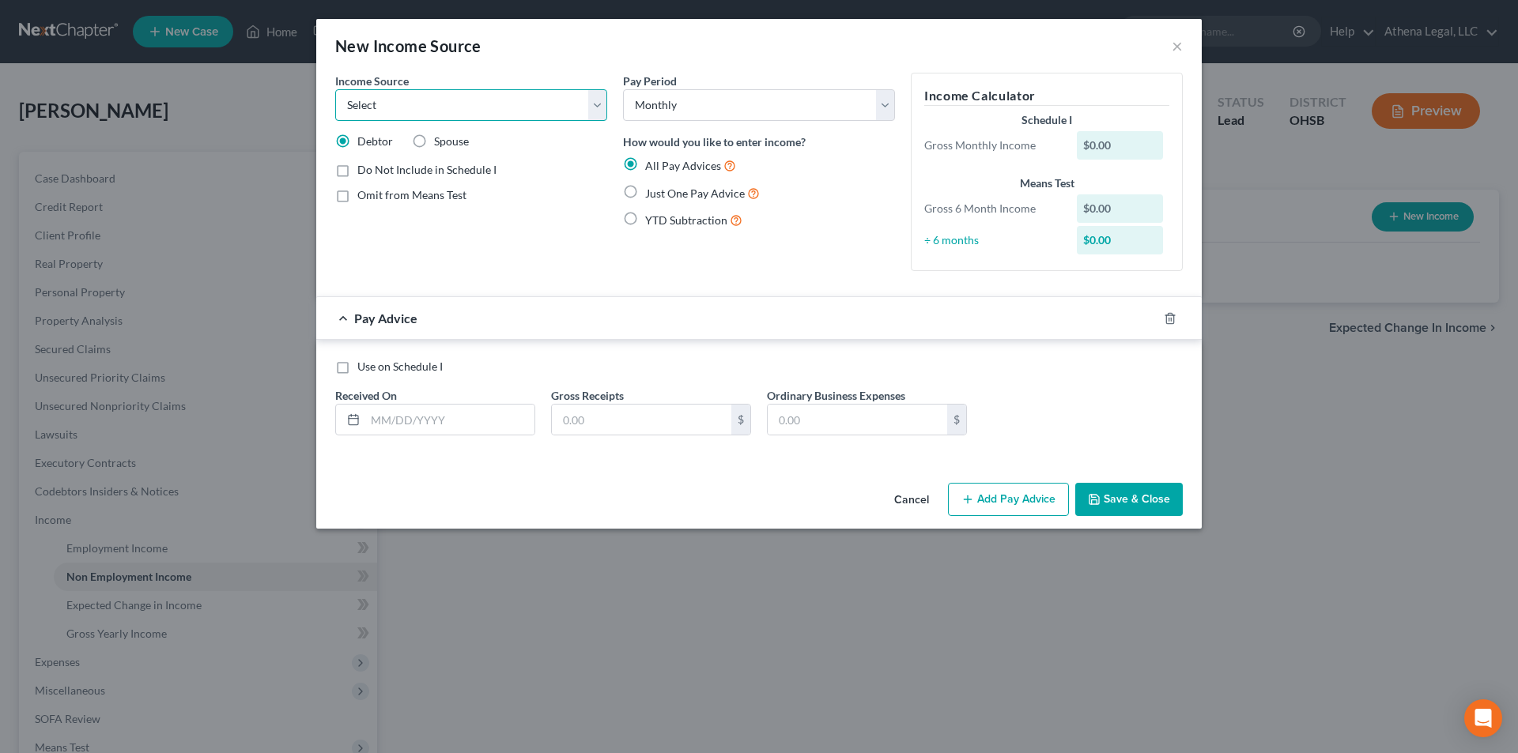
click at [522, 108] on select "Select Unemployment Disability (from employer) Pension Retirement Social Securi…" at bounding box center [471, 105] width 272 height 32
click at [335, 89] on select "Select Unemployment Disability (from employer) Pension Retirement Social Securi…" at bounding box center [471, 105] width 272 height 32
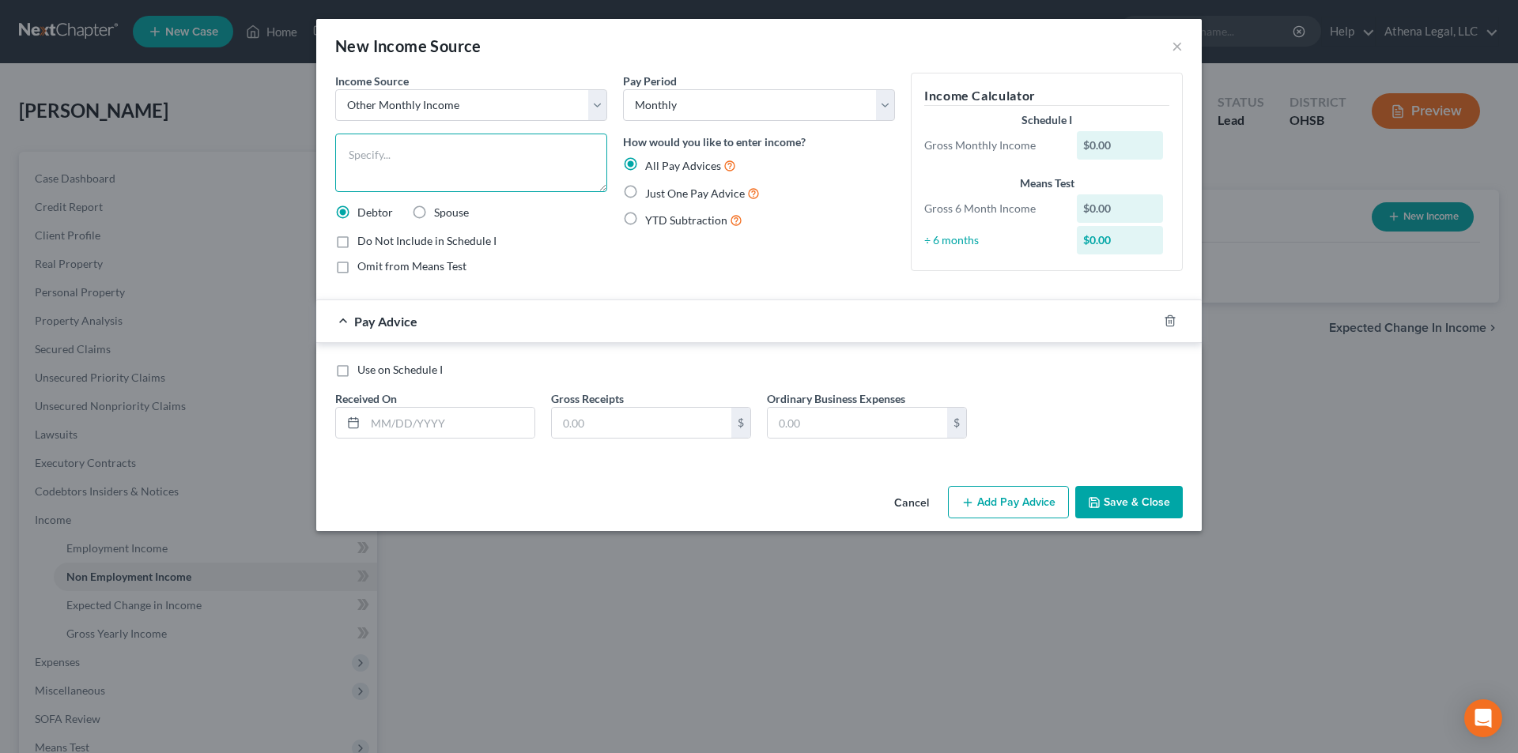
click at [430, 168] on textarea at bounding box center [471, 163] width 272 height 59
click at [923, 506] on button "Cancel" at bounding box center [912, 504] width 60 height 32
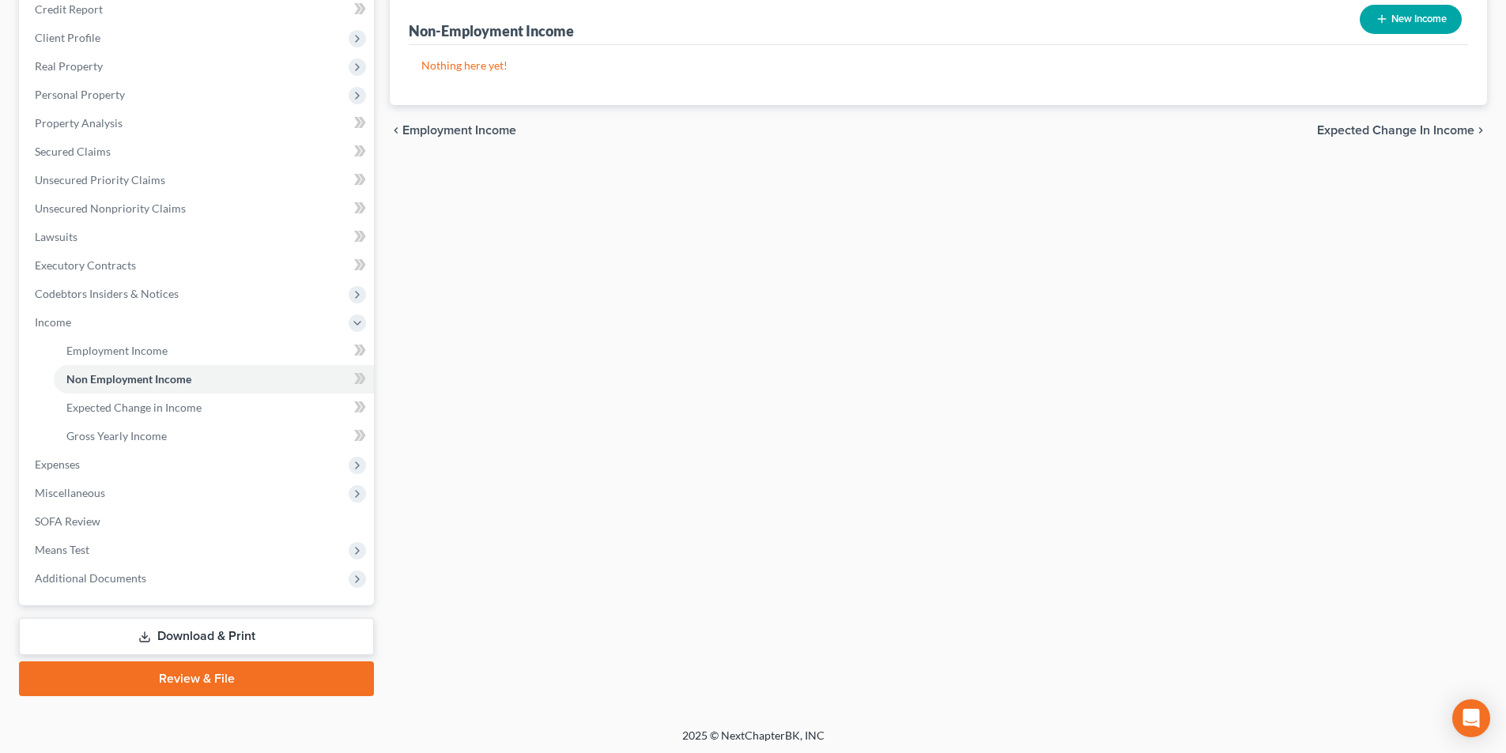
scroll to position [201, 0]
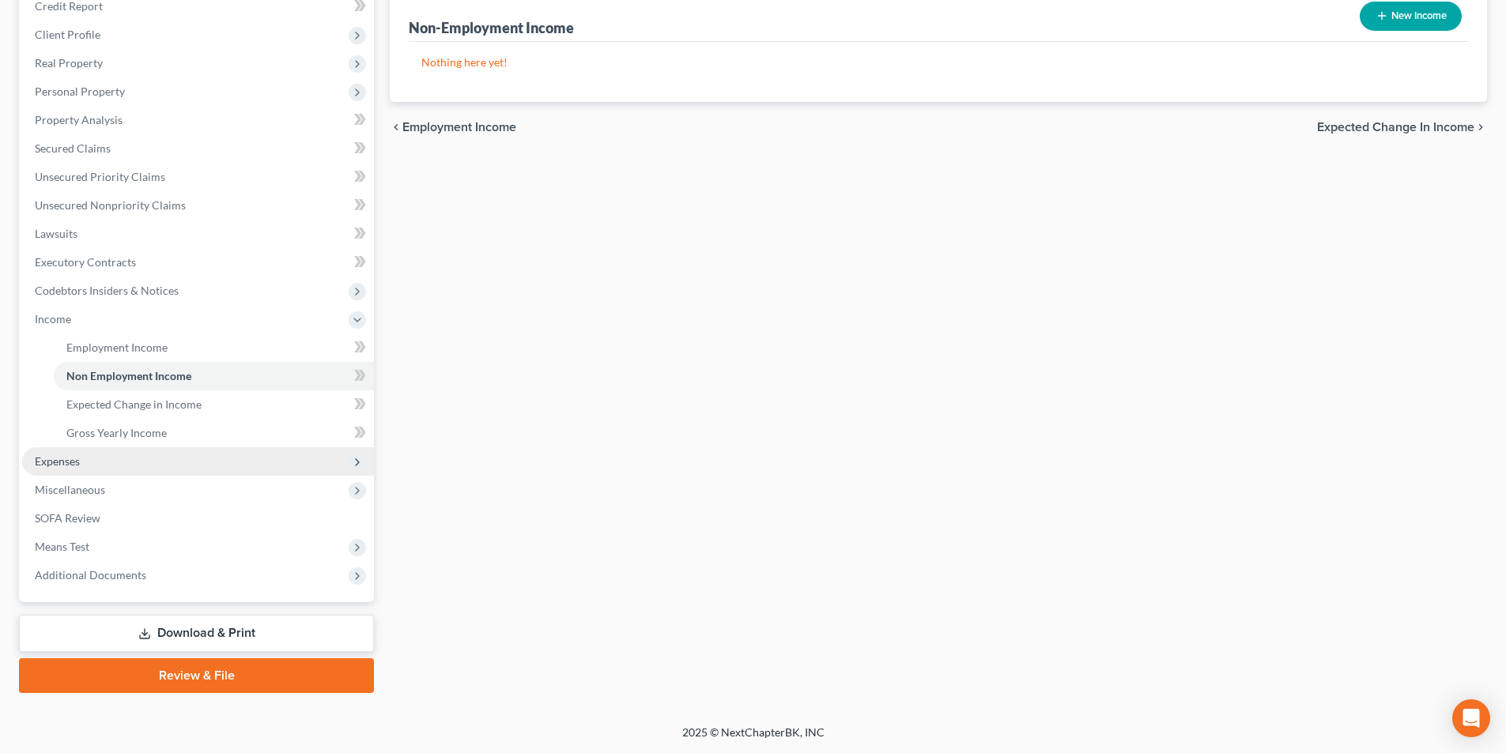
click at [59, 466] on span "Expenses" at bounding box center [57, 461] width 45 height 13
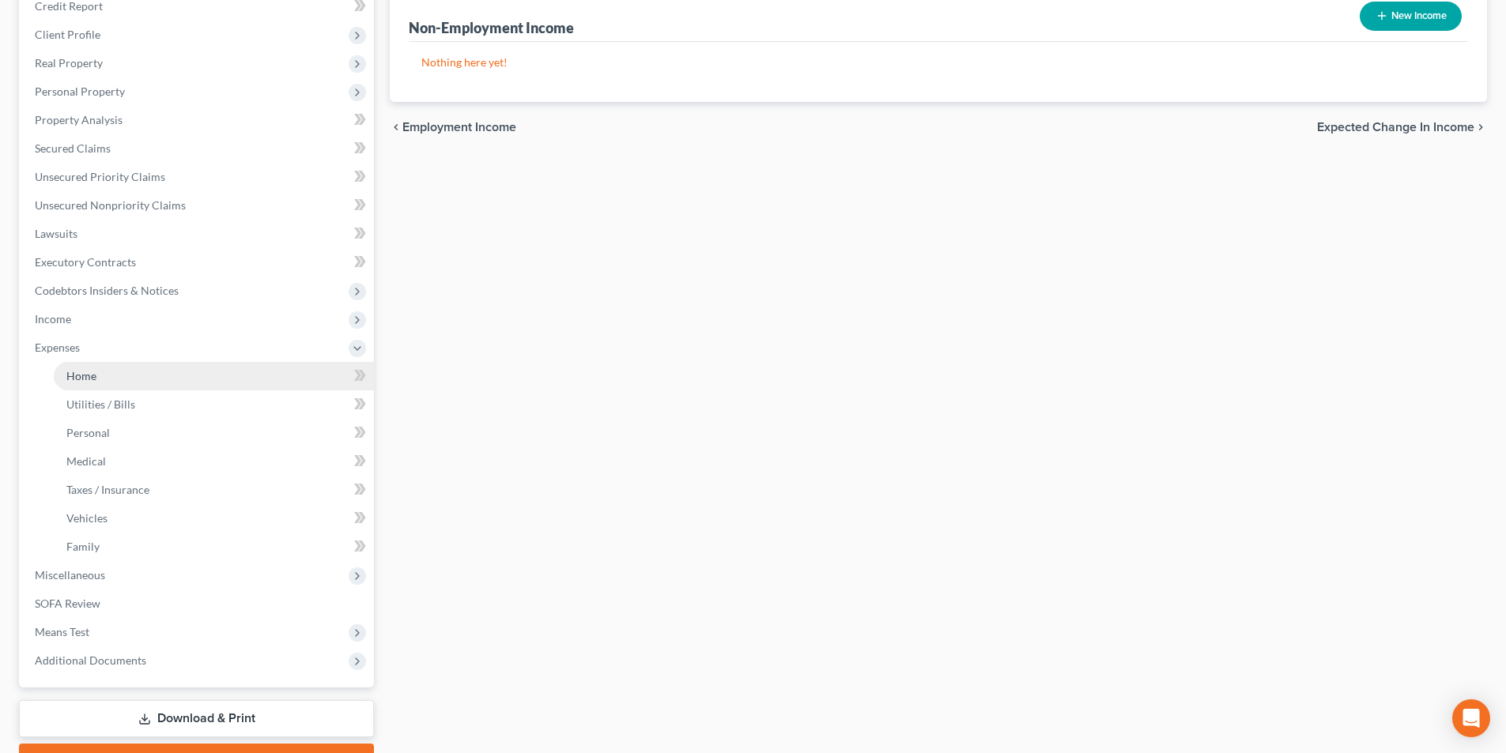
click at [72, 379] on span "Home" at bounding box center [81, 375] width 30 height 13
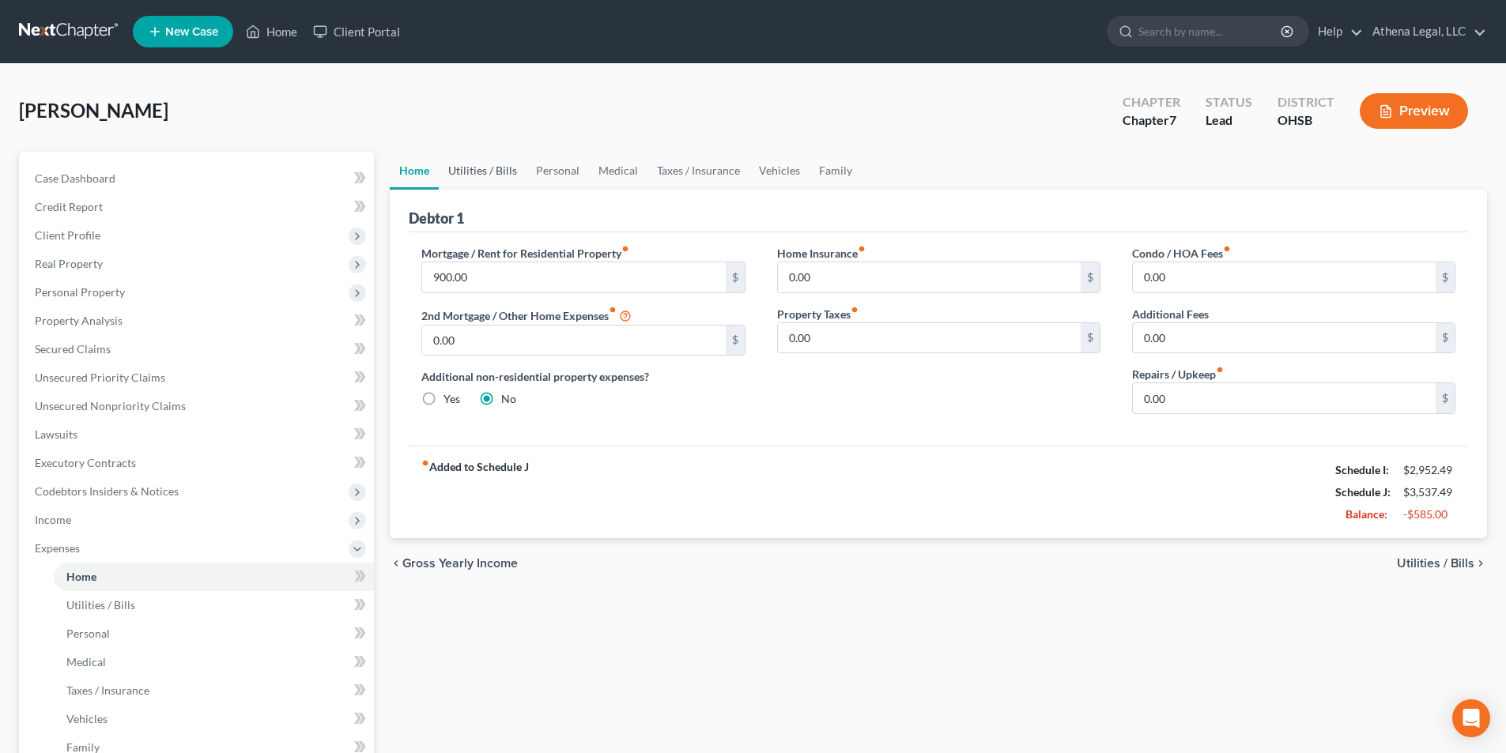
click at [490, 173] on link "Utilities / Bills" at bounding box center [483, 171] width 88 height 38
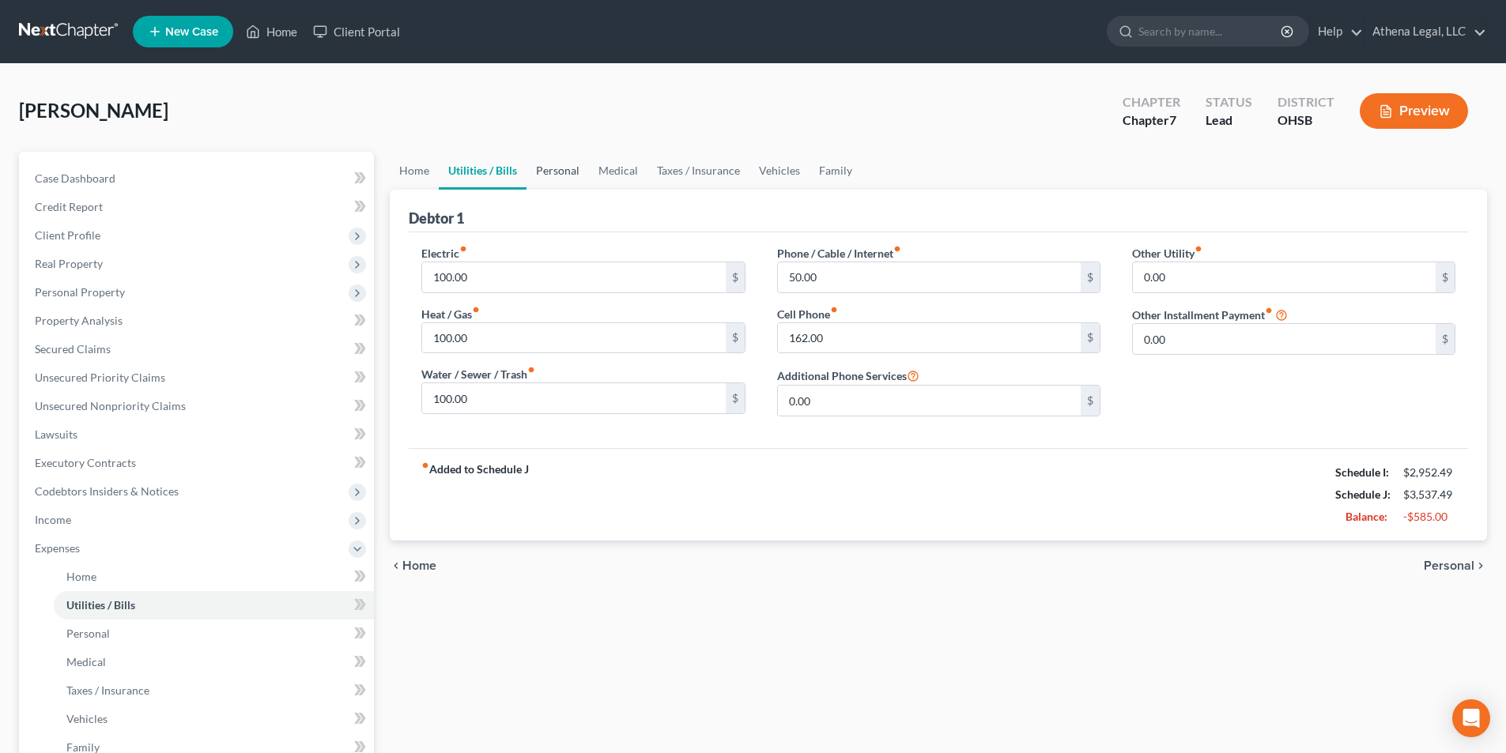
click at [546, 171] on link "Personal" at bounding box center [558, 171] width 62 height 38
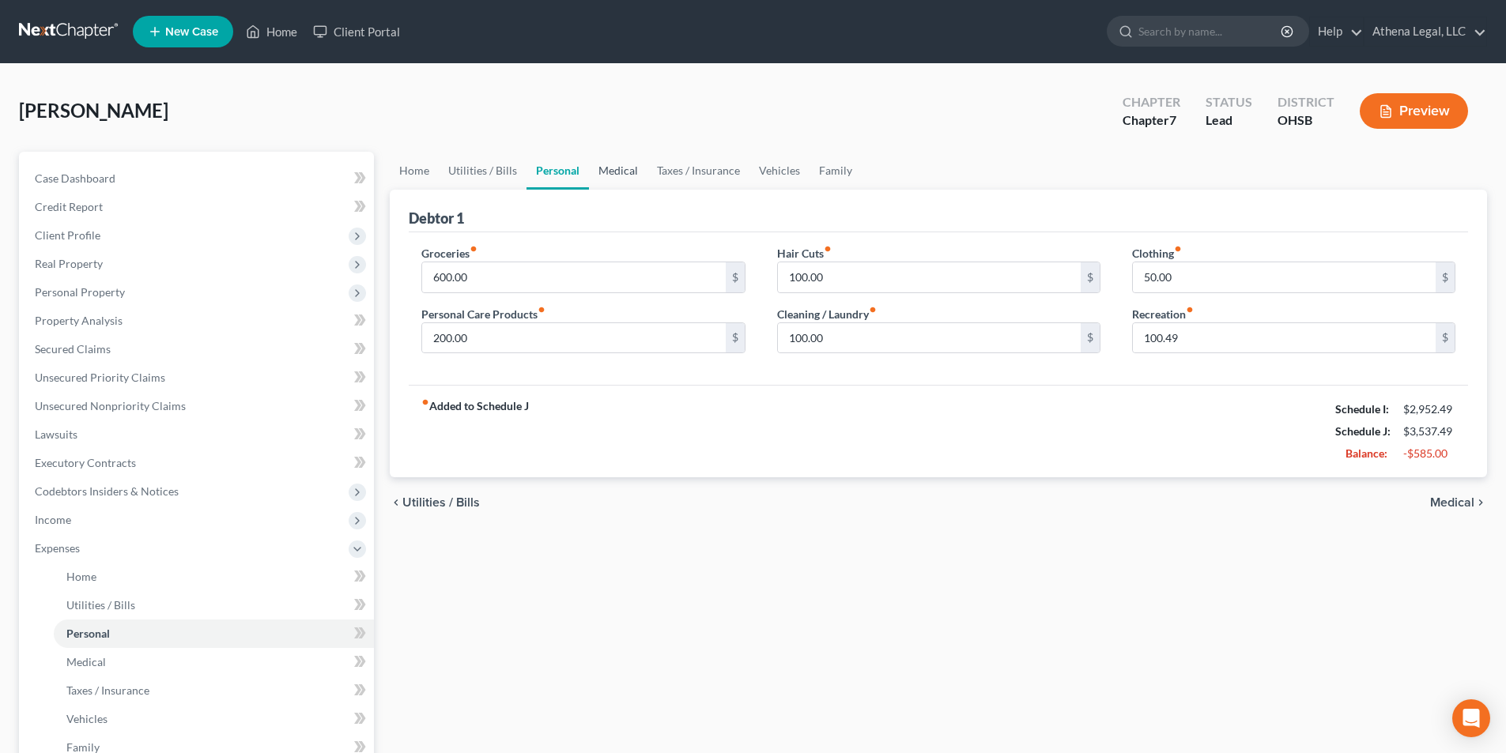
click at [633, 168] on link "Medical" at bounding box center [618, 171] width 59 height 38
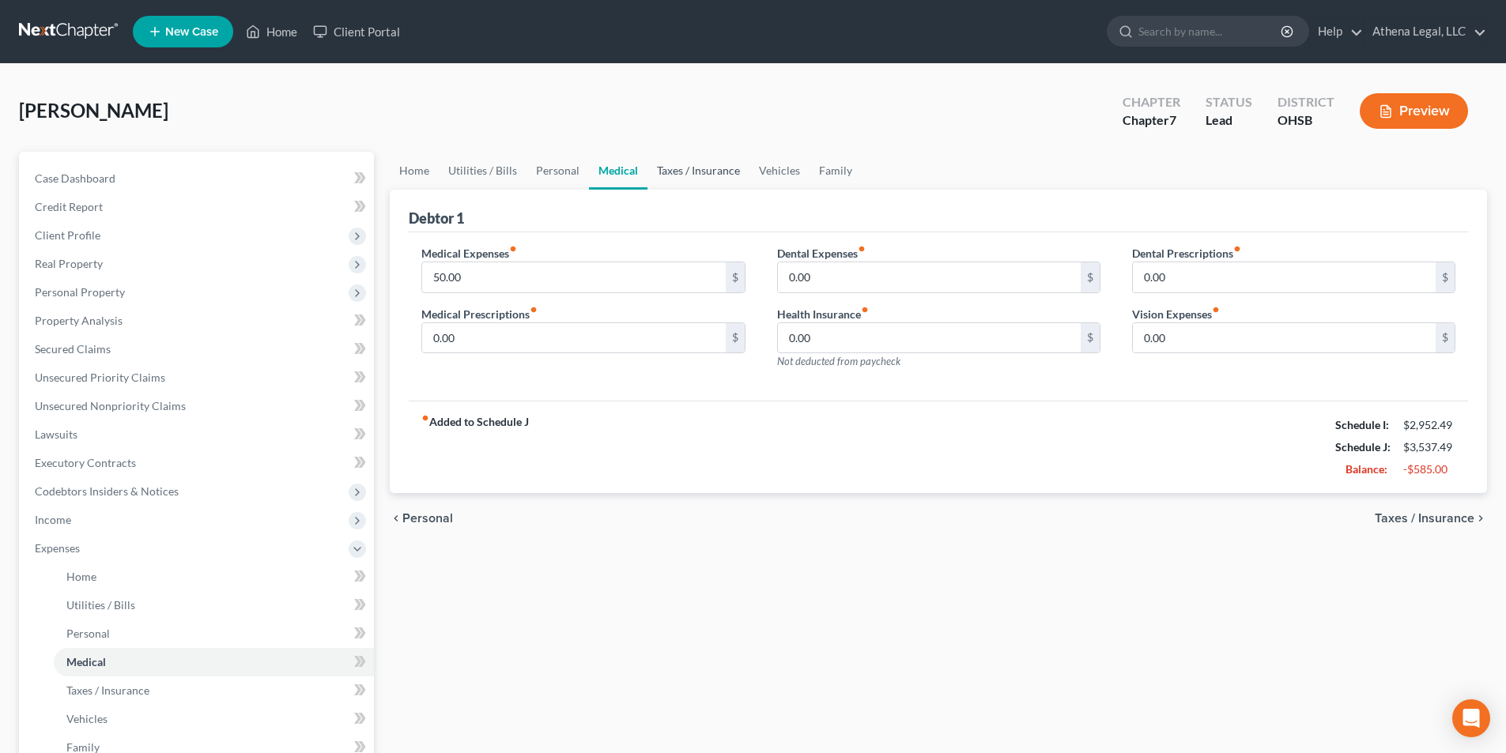
click at [717, 161] on link "Taxes / Insurance" at bounding box center [699, 171] width 102 height 38
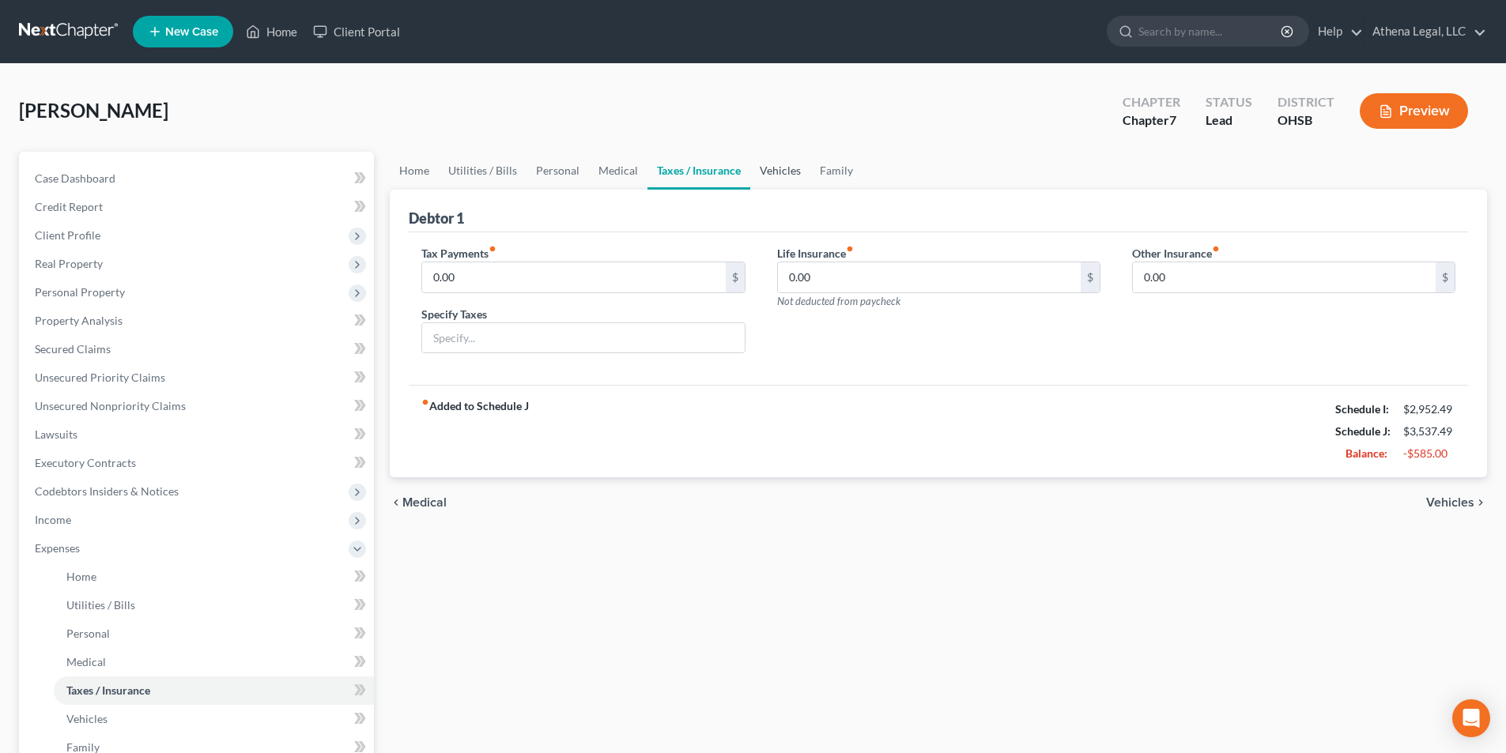
click at [790, 176] on link "Vehicles" at bounding box center [780, 171] width 60 height 38
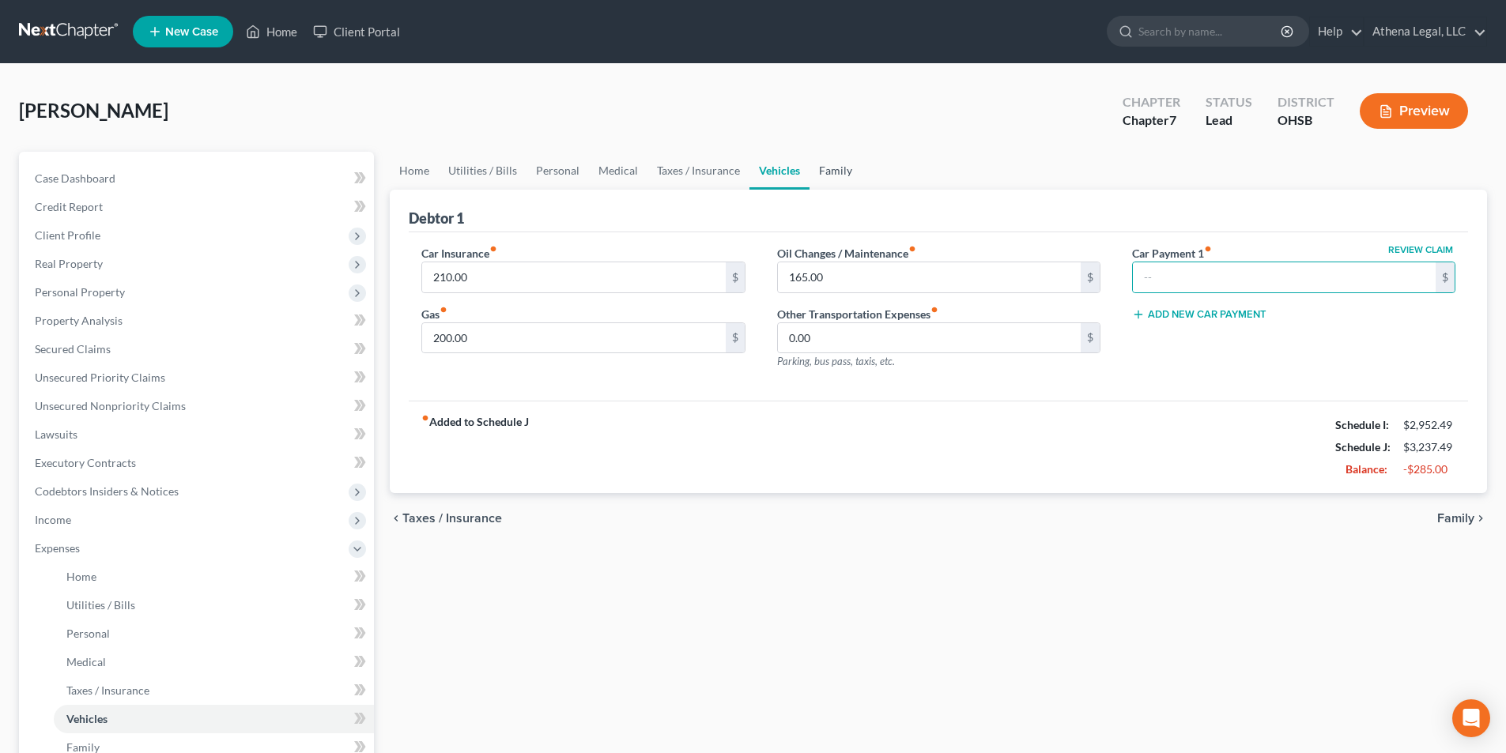
click at [821, 171] on link "Family" at bounding box center [836, 171] width 52 height 38
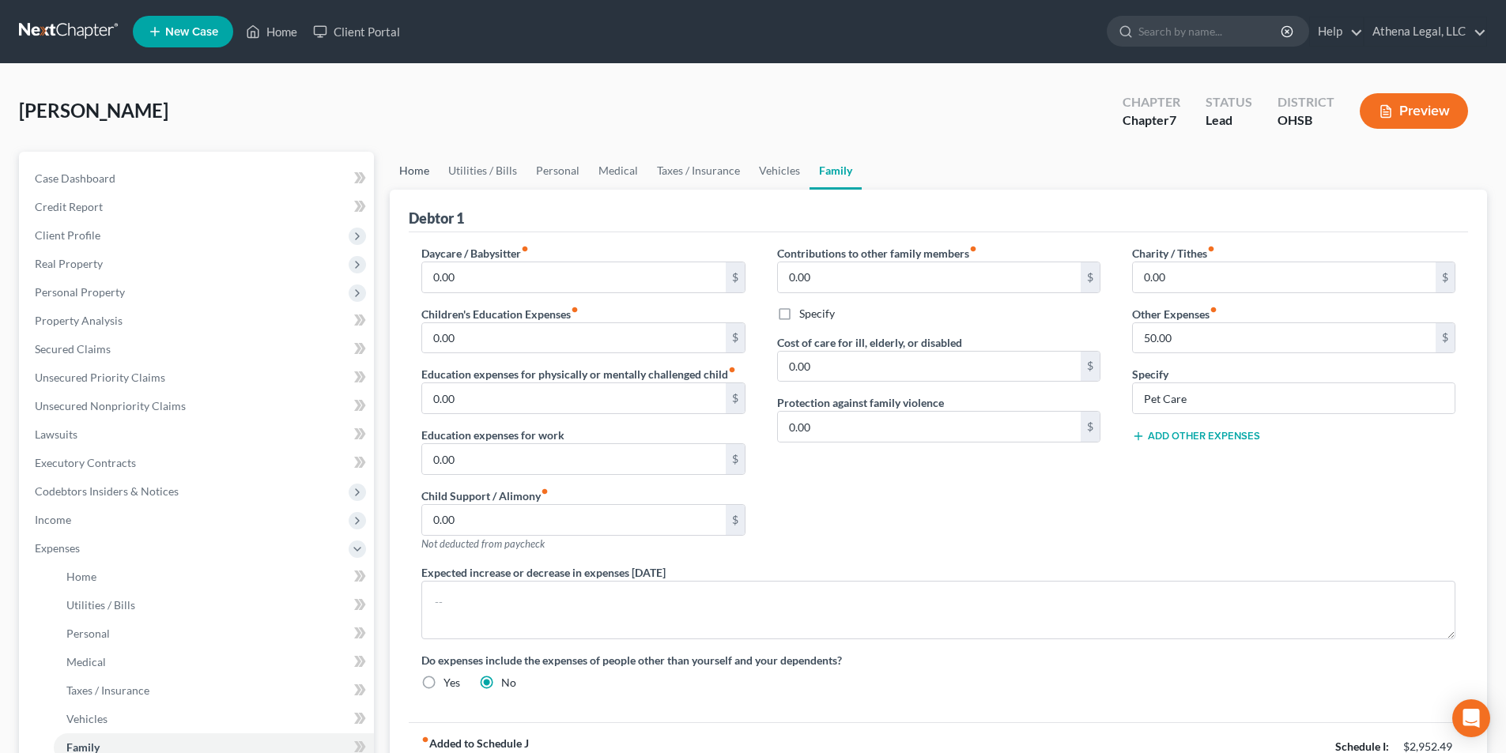
click at [421, 176] on link "Home" at bounding box center [414, 171] width 49 height 38
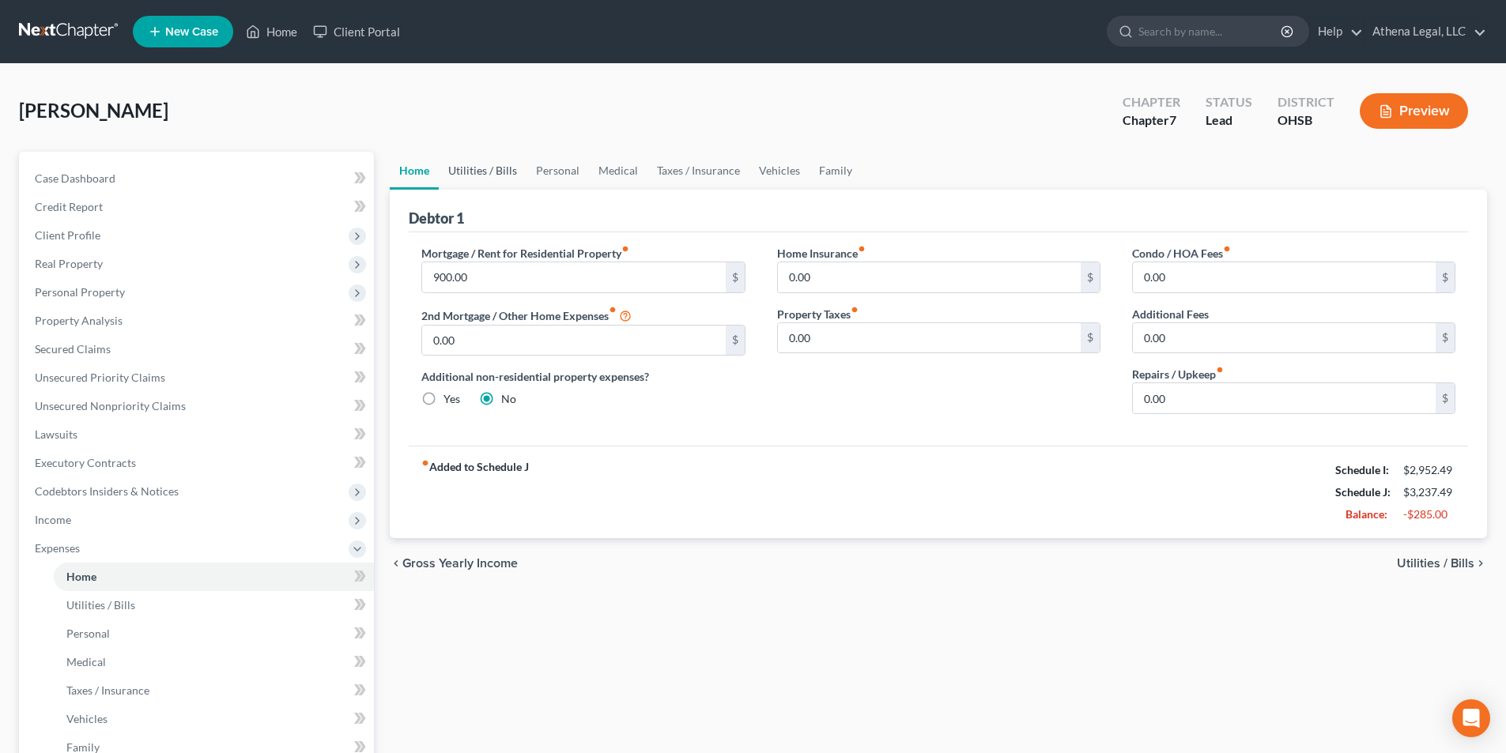
click at [459, 169] on link "Utilities / Bills" at bounding box center [483, 171] width 88 height 38
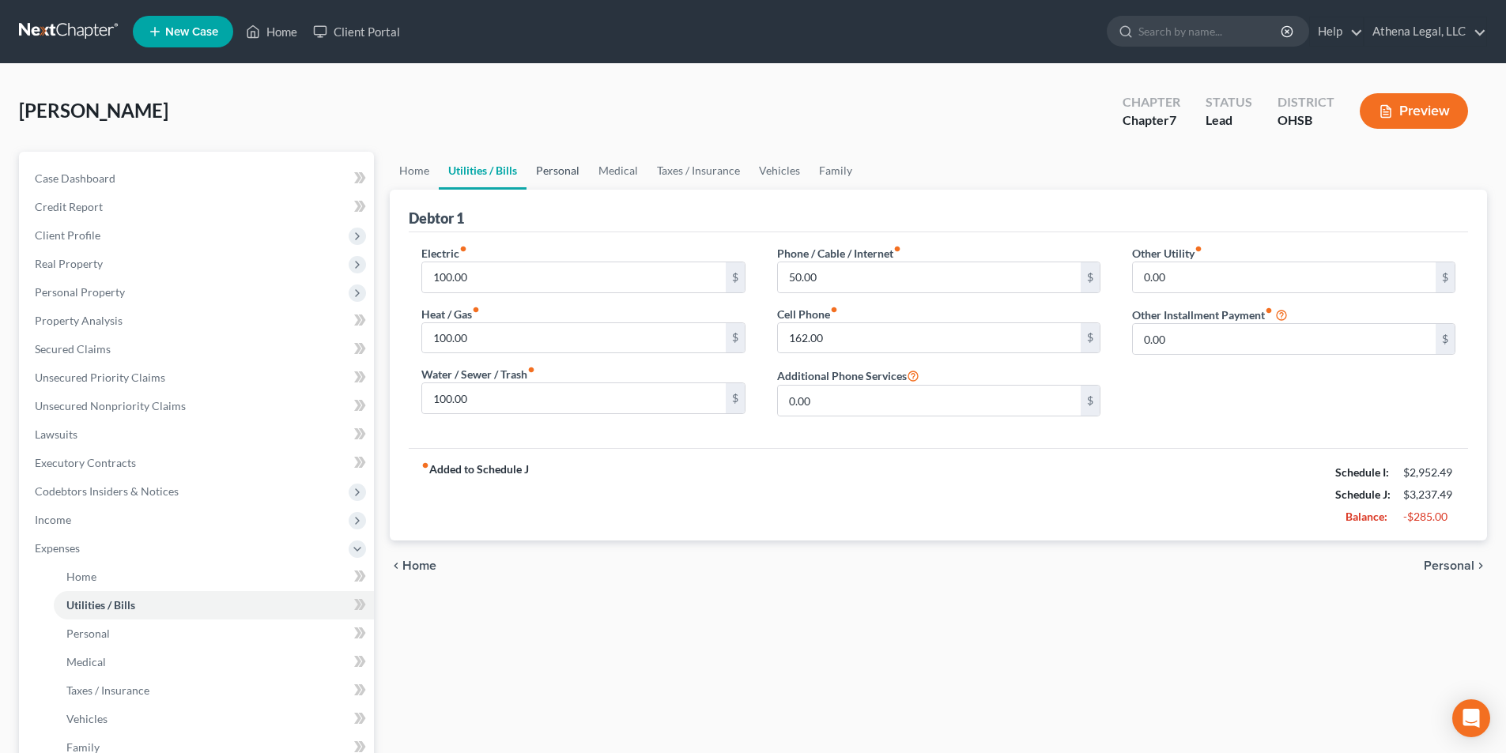
click at [555, 169] on link "Personal" at bounding box center [558, 171] width 62 height 38
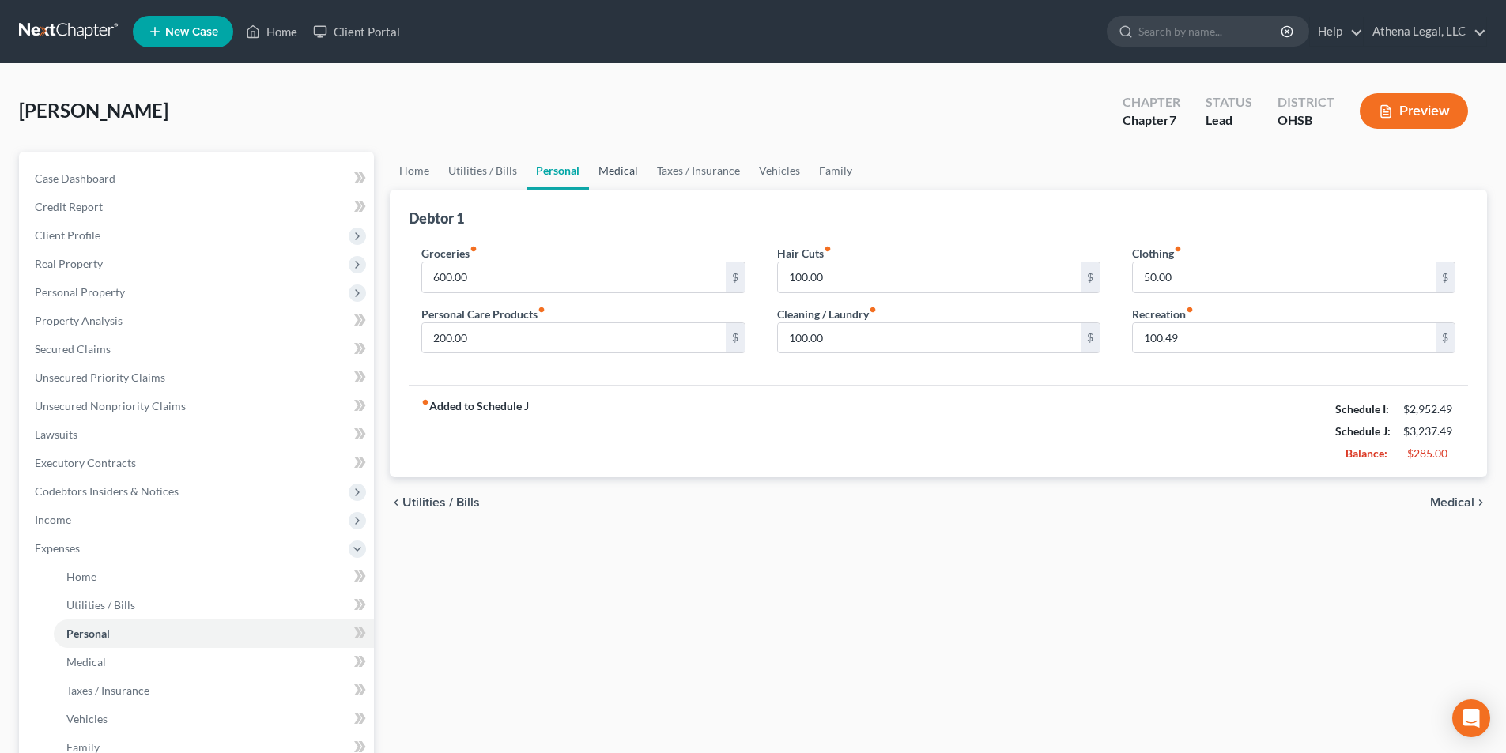
click at [610, 164] on link "Medical" at bounding box center [618, 171] width 59 height 38
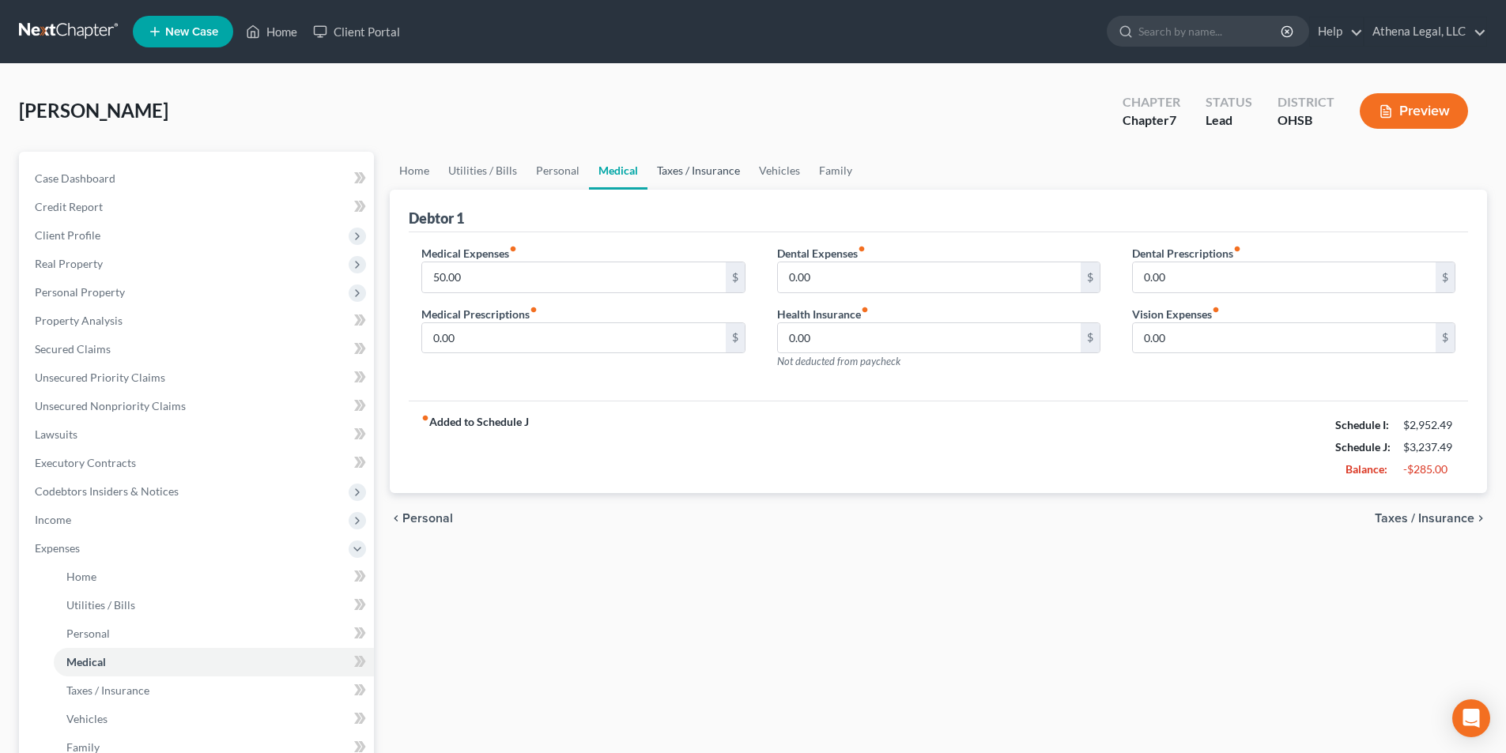
click at [665, 168] on link "Taxes / Insurance" at bounding box center [699, 171] width 102 height 38
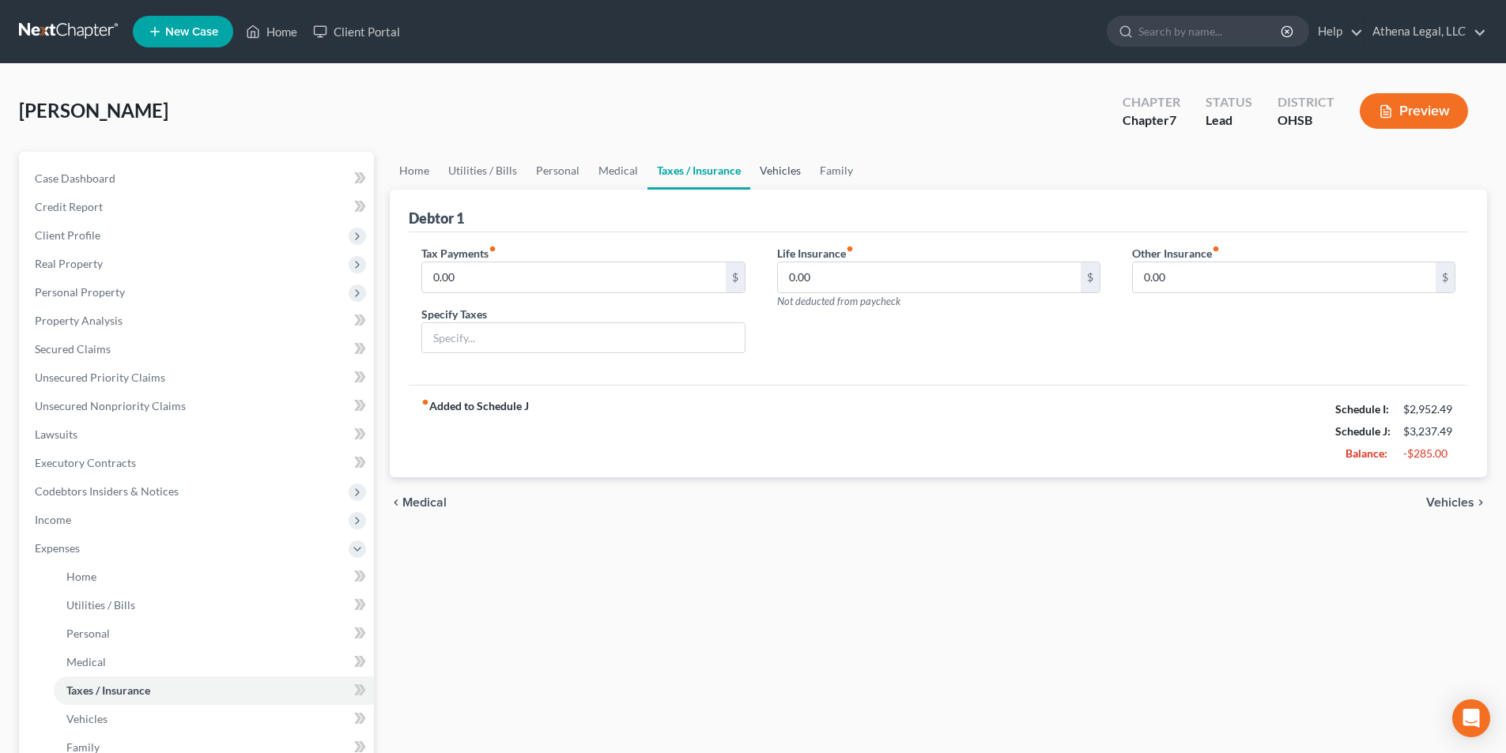
click at [763, 164] on link "Vehicles" at bounding box center [780, 171] width 60 height 38
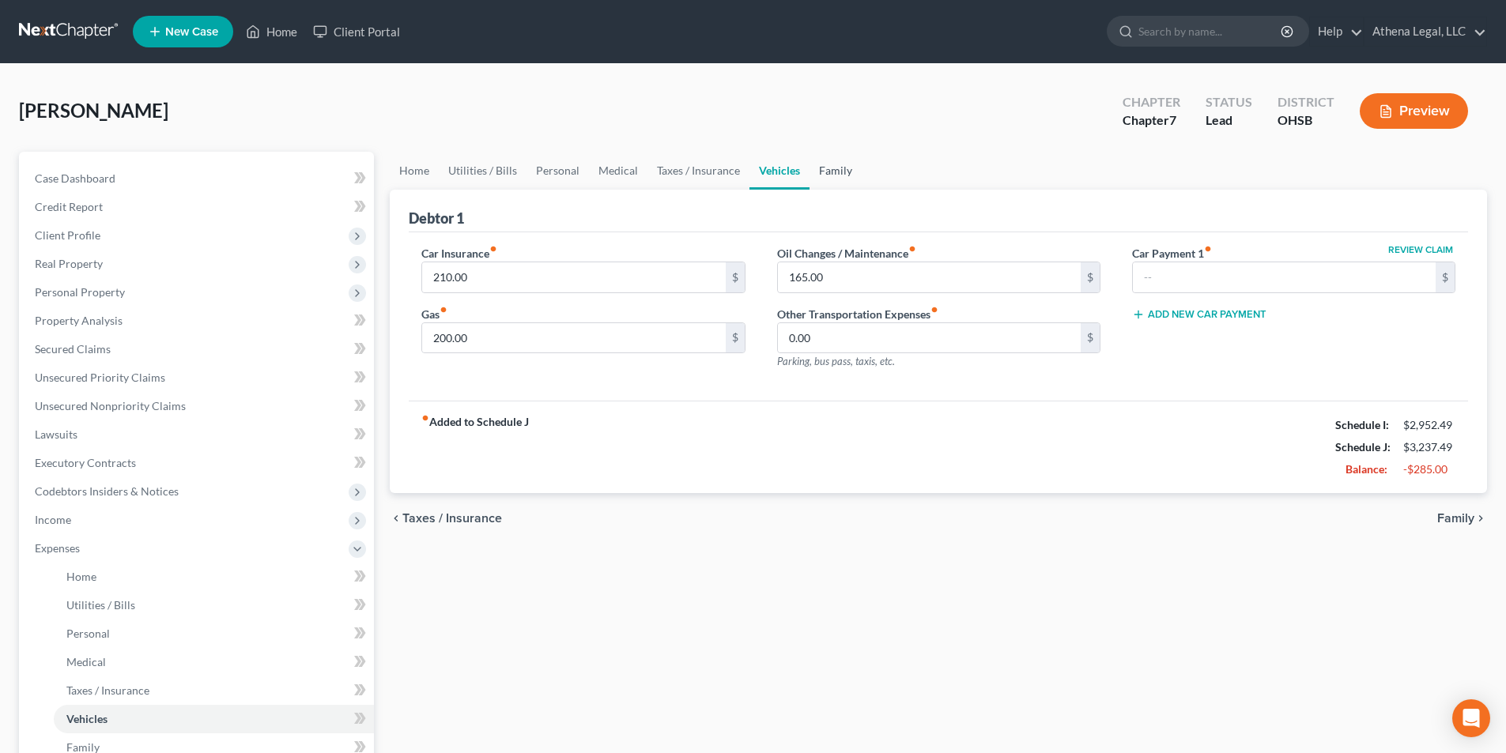
click at [840, 169] on link "Family" at bounding box center [836, 171] width 52 height 38
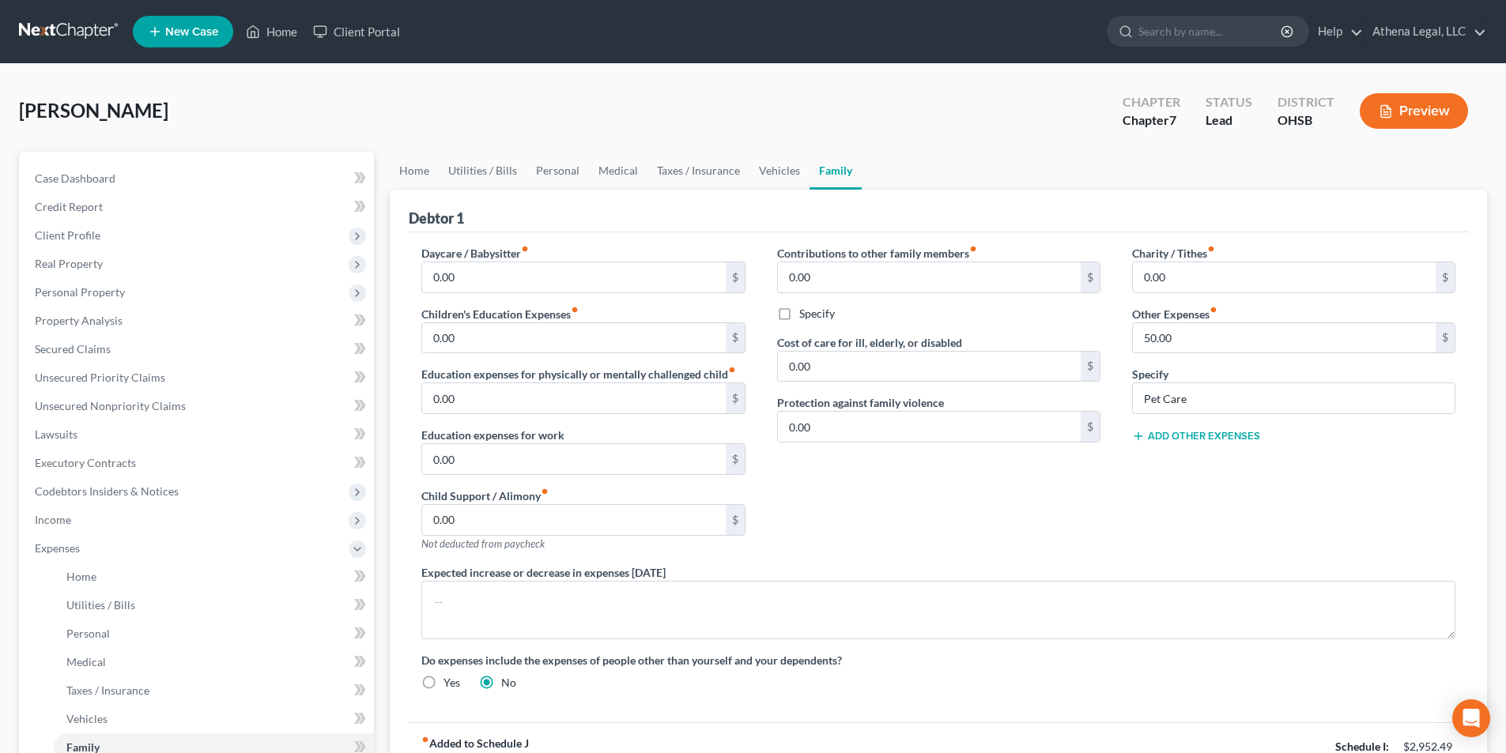
click at [1186, 439] on button "Add Other Expenses" at bounding box center [1196, 436] width 128 height 13
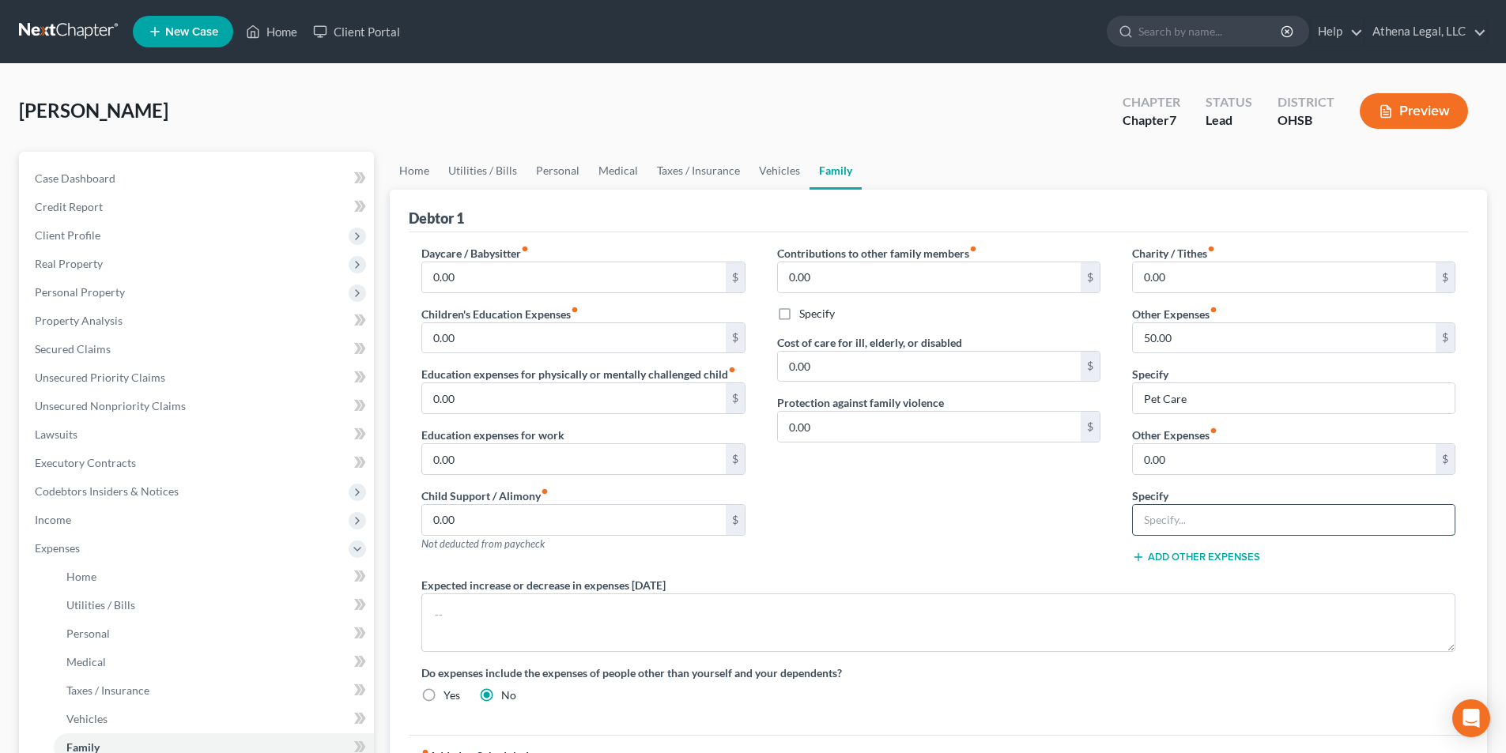
click at [1180, 519] on input "text" at bounding box center [1294, 520] width 322 height 30
click at [1073, 489] on div "Contributions to other family members fiber_manual_record 0.00 $ Specify Cost o…" at bounding box center [938, 411] width 355 height 332
click at [757, 634] on textarea at bounding box center [938, 623] width 1034 height 59
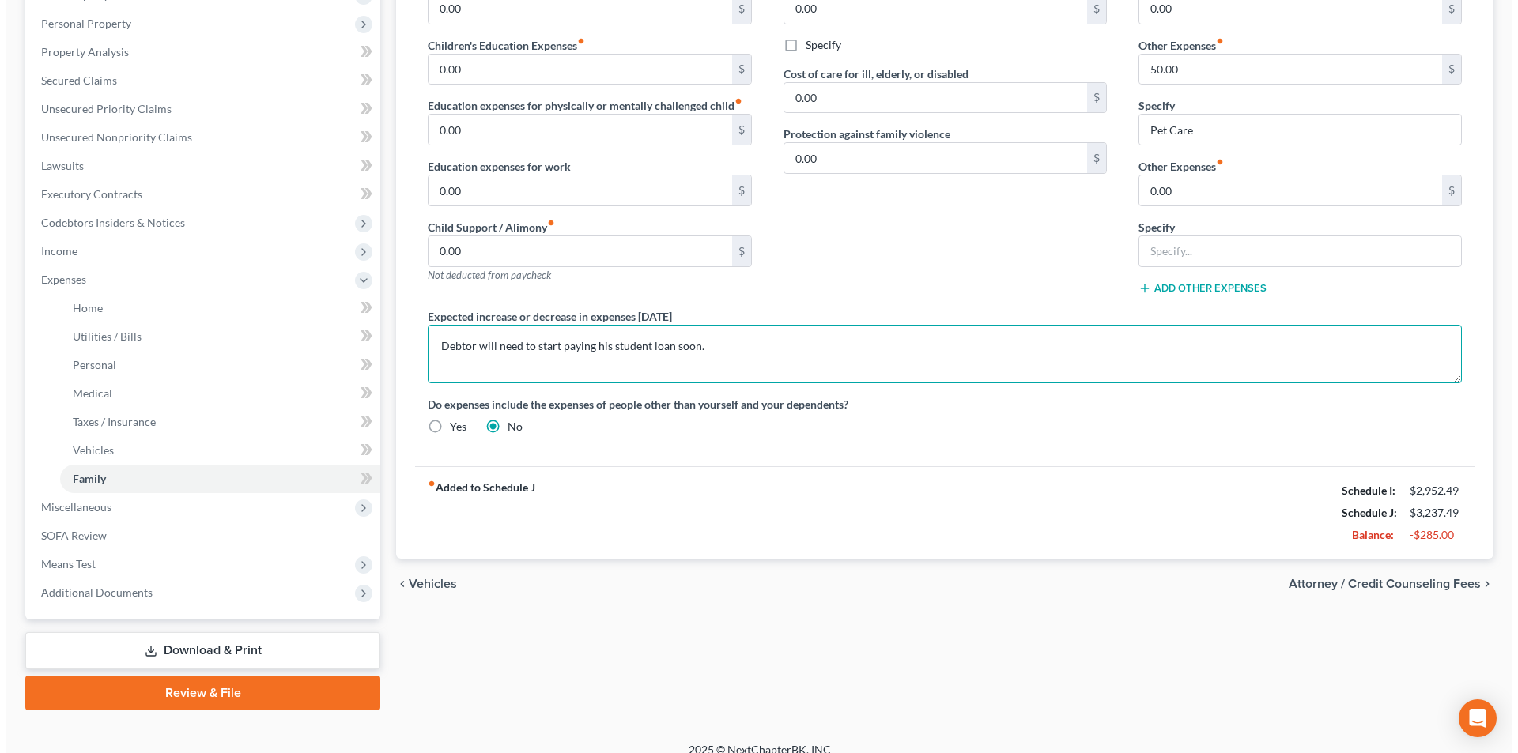
scroll to position [286, 0]
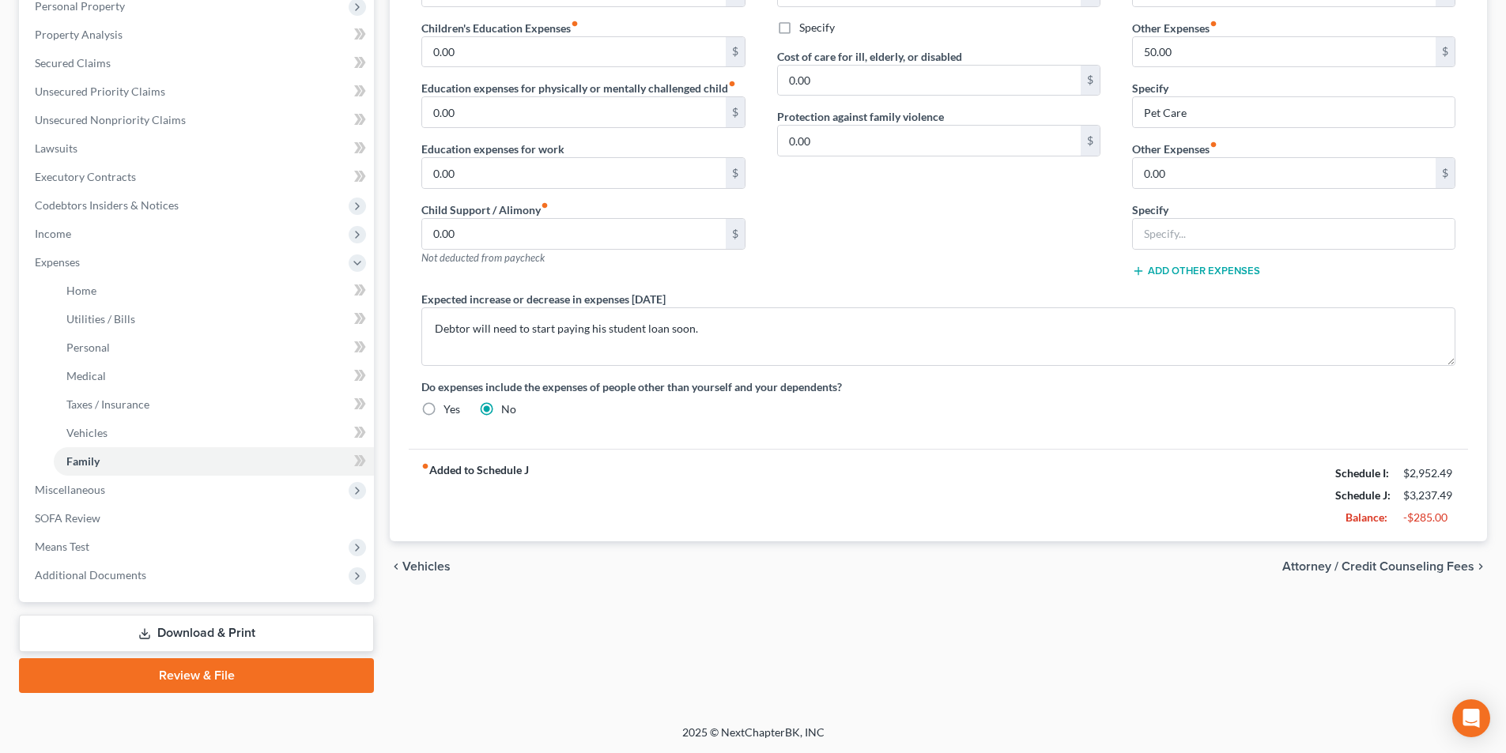
click at [1400, 573] on span "Attorney / Credit Counseling Fees" at bounding box center [1378, 567] width 192 height 13
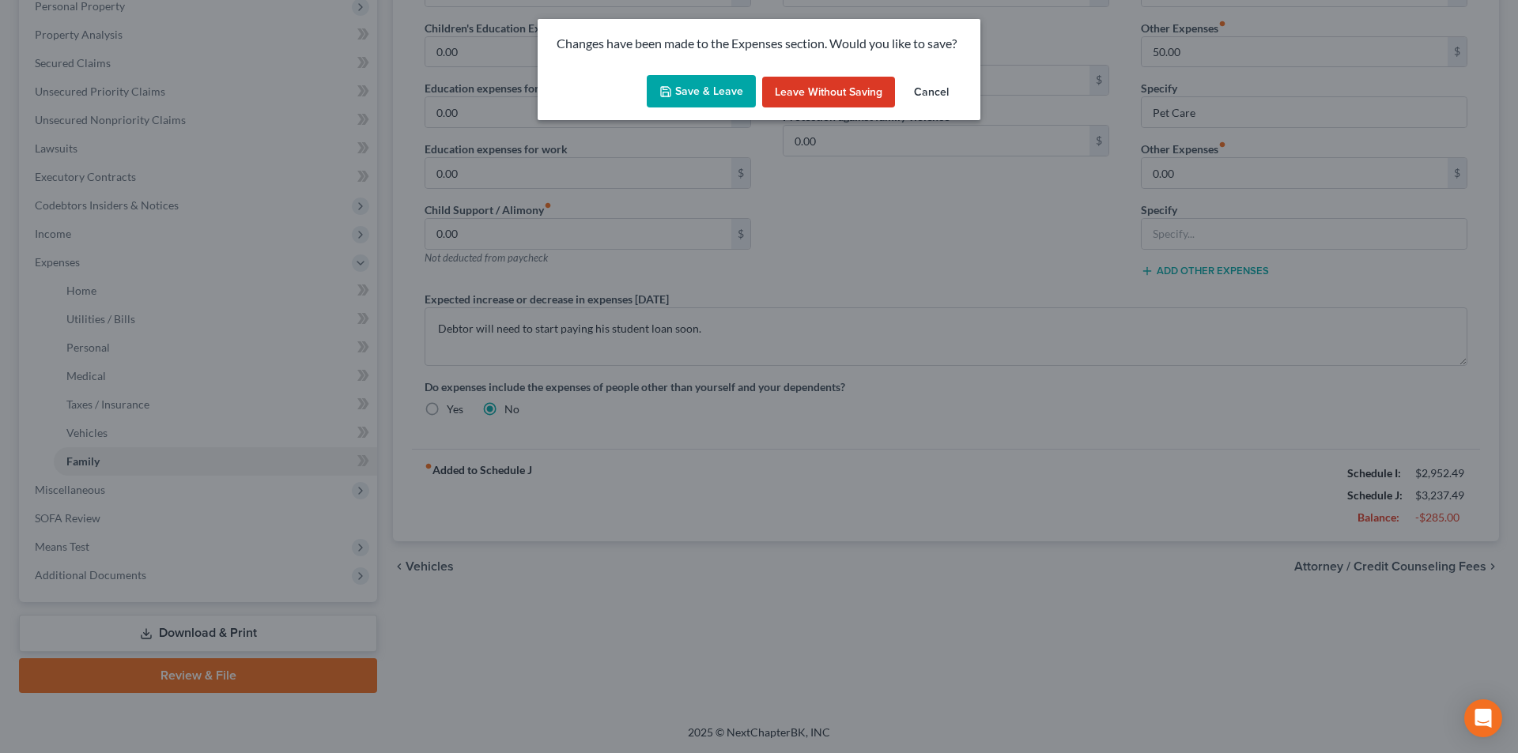
click at [685, 95] on button "Save & Leave" at bounding box center [701, 91] width 109 height 33
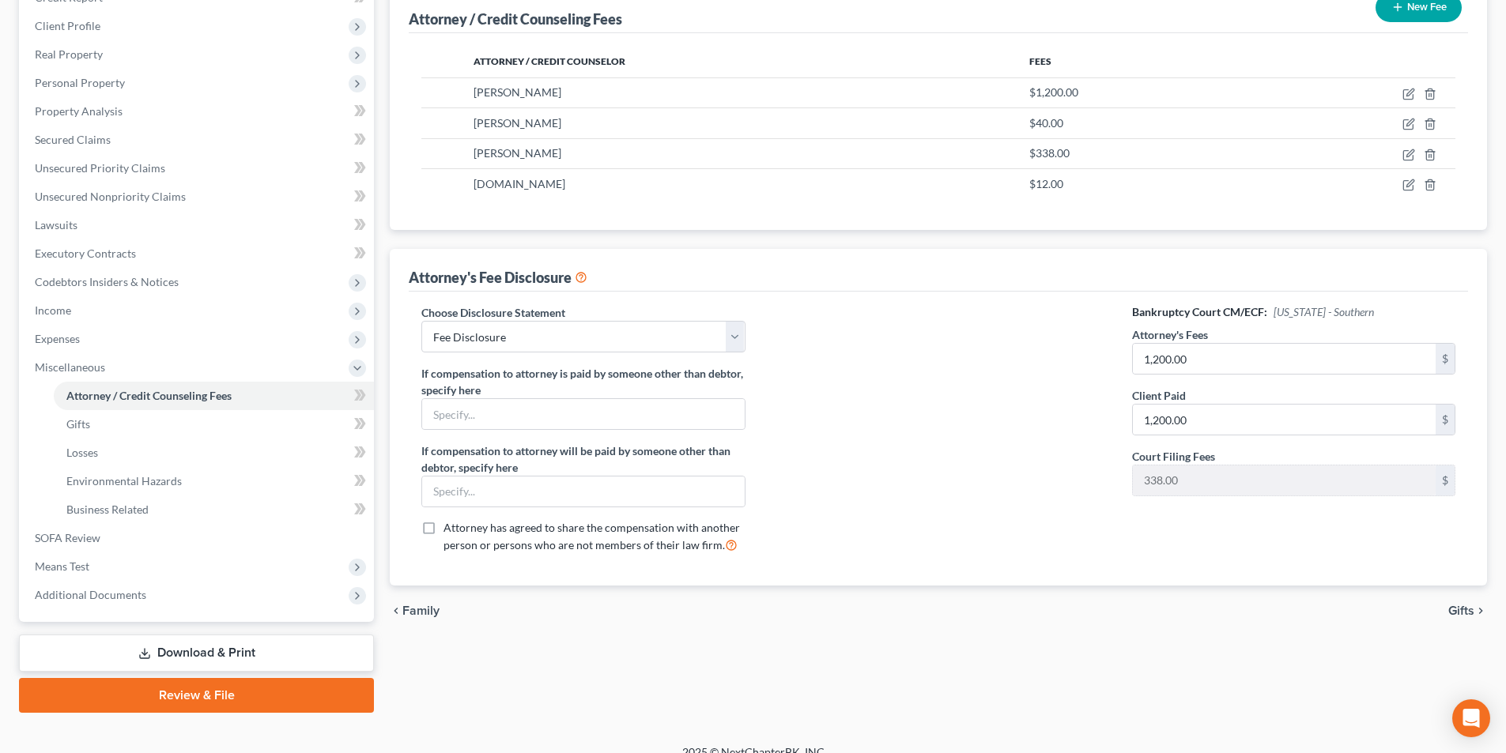
scroll to position [229, 0]
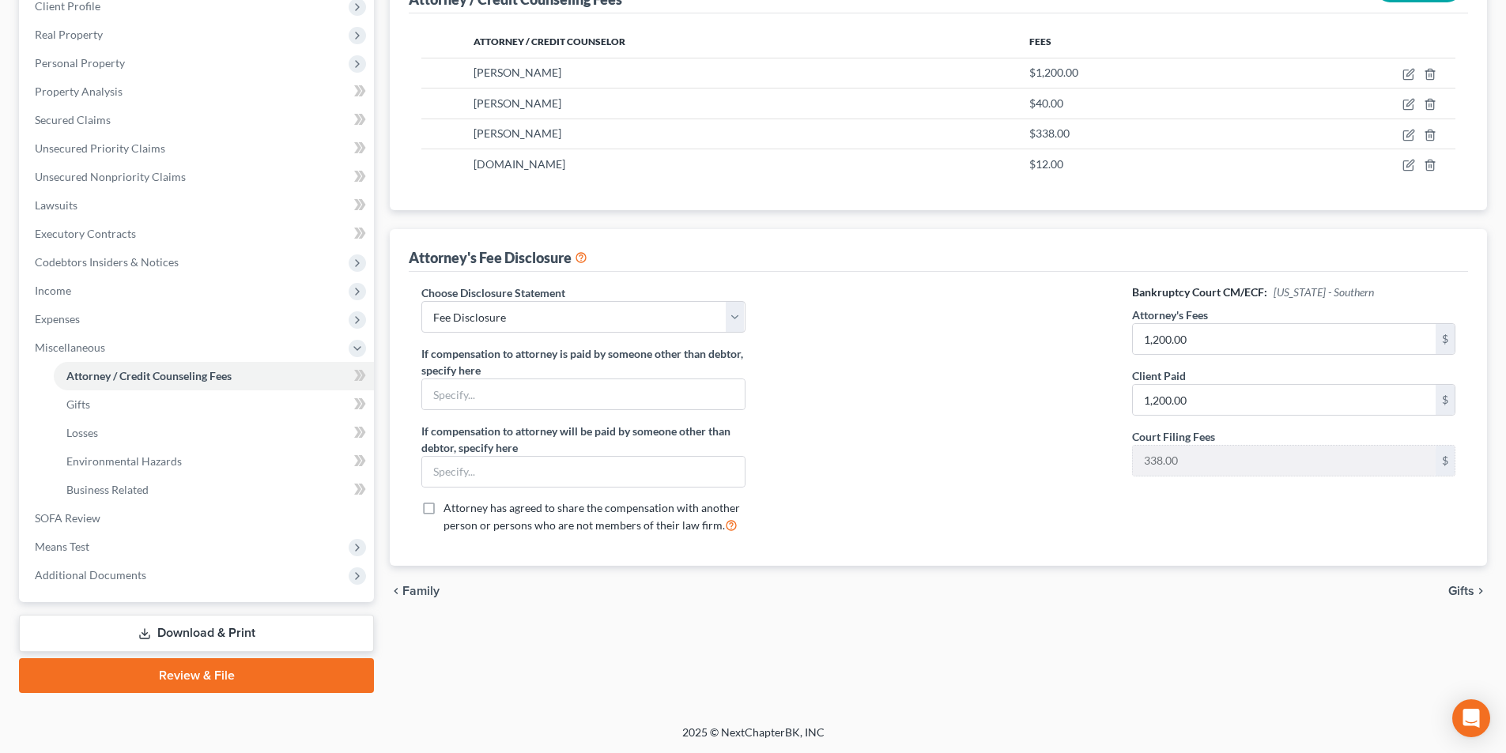
click at [1467, 596] on span "Gifts" at bounding box center [1461, 591] width 26 height 13
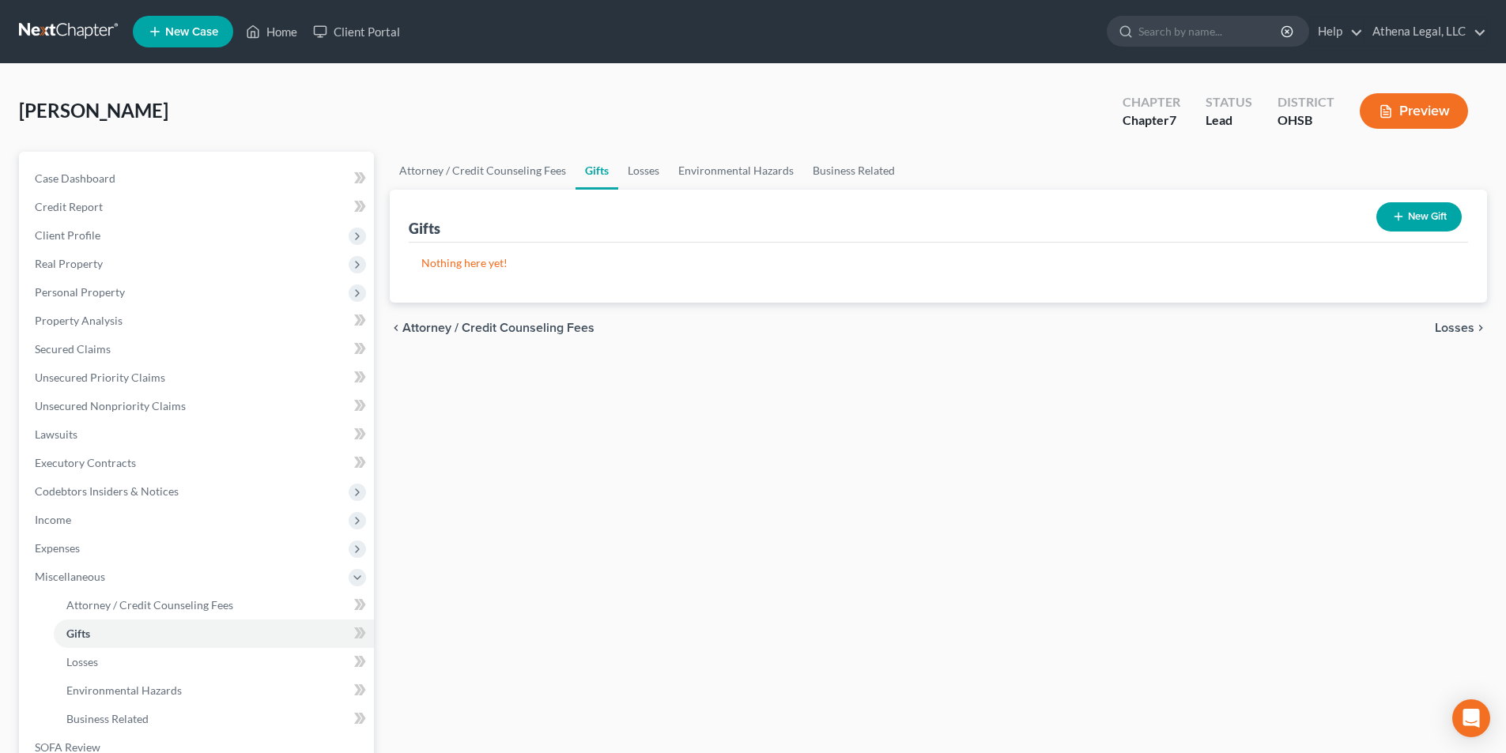
click at [1465, 328] on span "Losses" at bounding box center [1455, 328] width 40 height 13
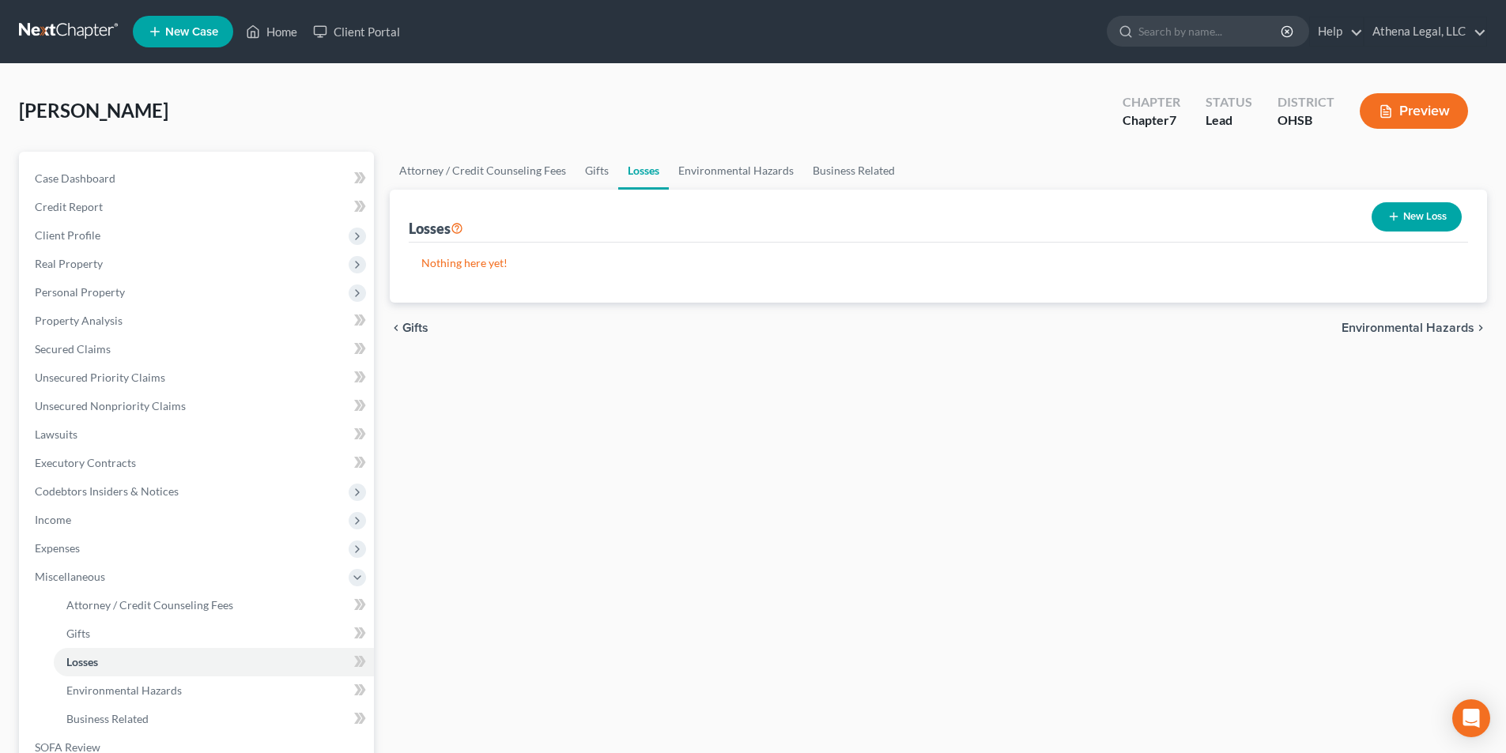
click at [1441, 322] on span "Environmental Hazards" at bounding box center [1408, 328] width 133 height 13
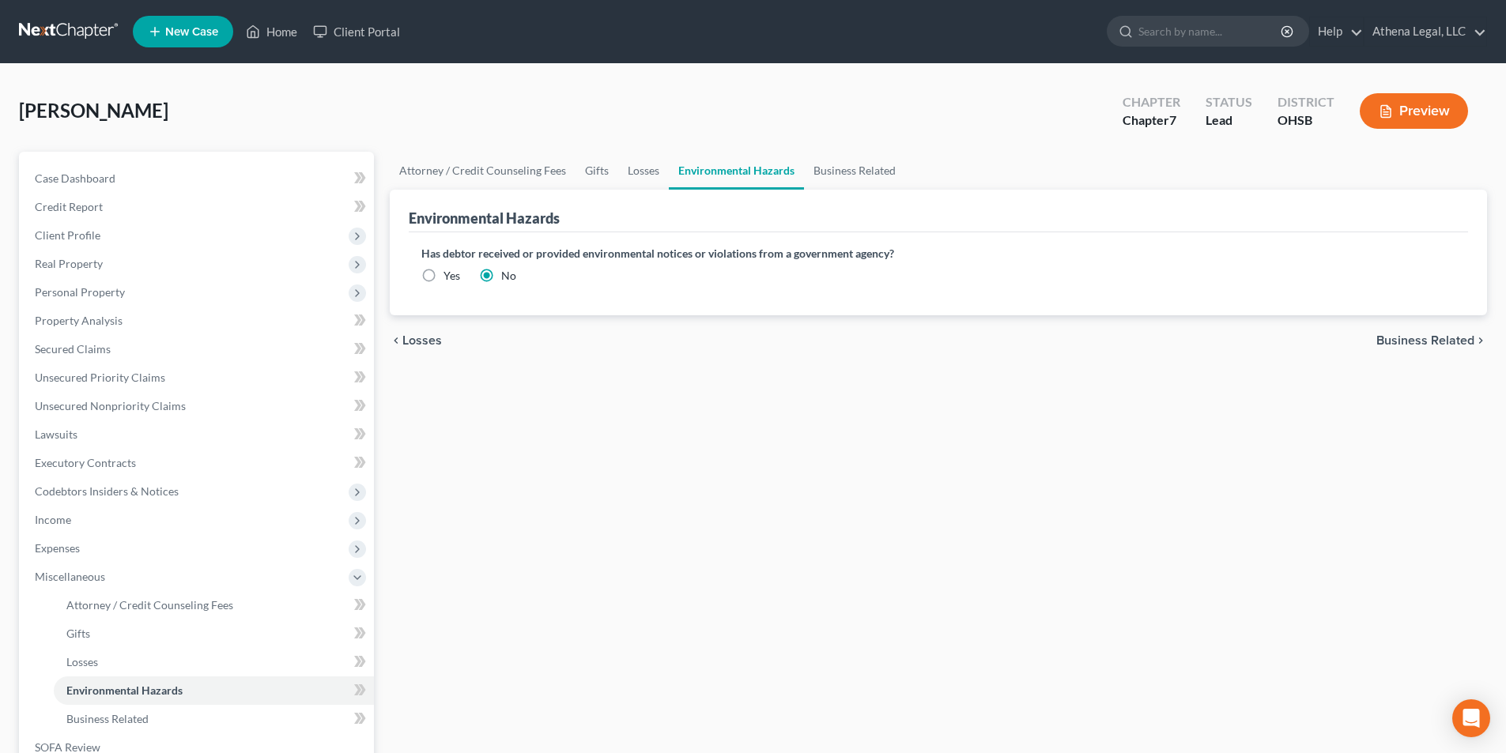
click at [1441, 322] on div "chevron_left Losses Business Related chevron_right" at bounding box center [938, 340] width 1097 height 51
click at [1433, 347] on span "Business Related" at bounding box center [1426, 340] width 98 height 13
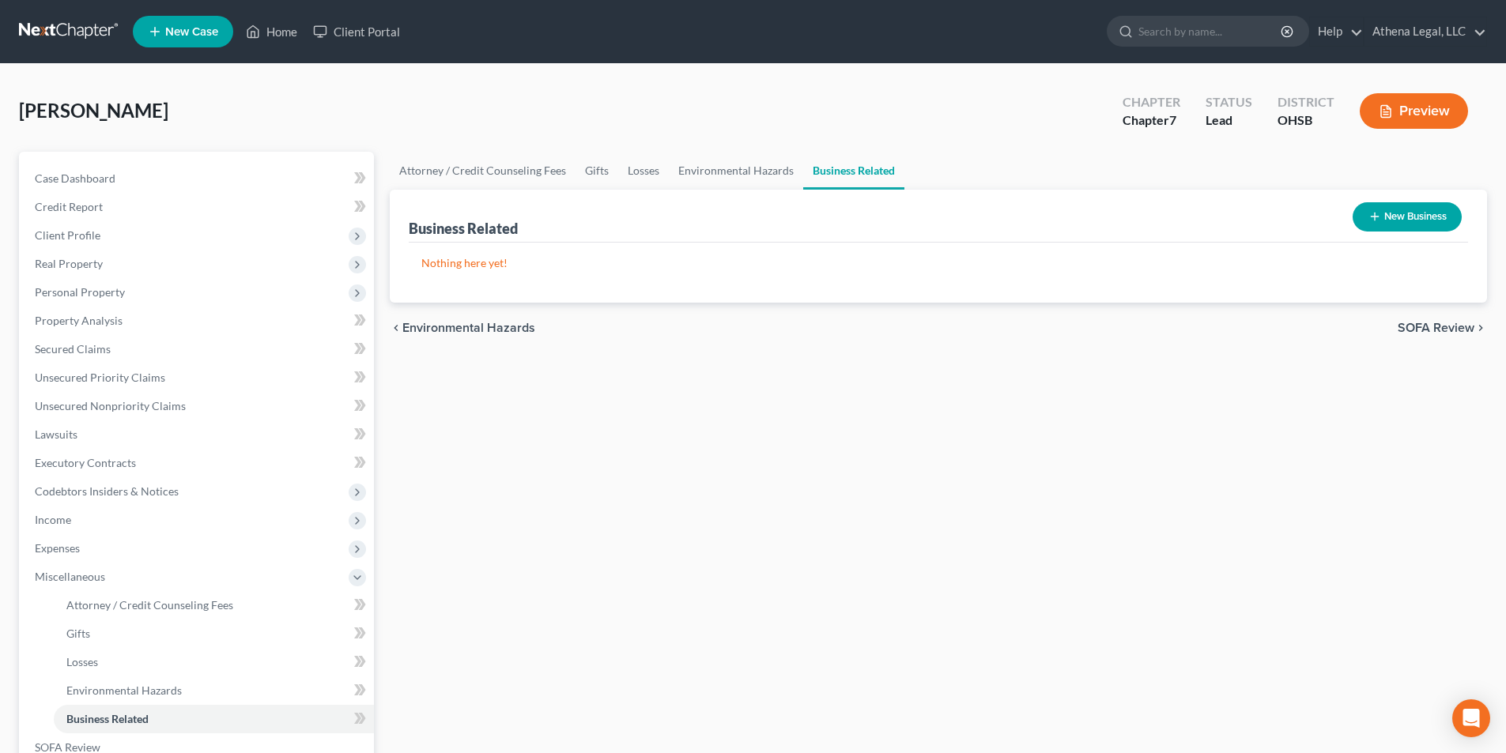
click at [1435, 332] on span "SOFA Review" at bounding box center [1436, 328] width 77 height 13
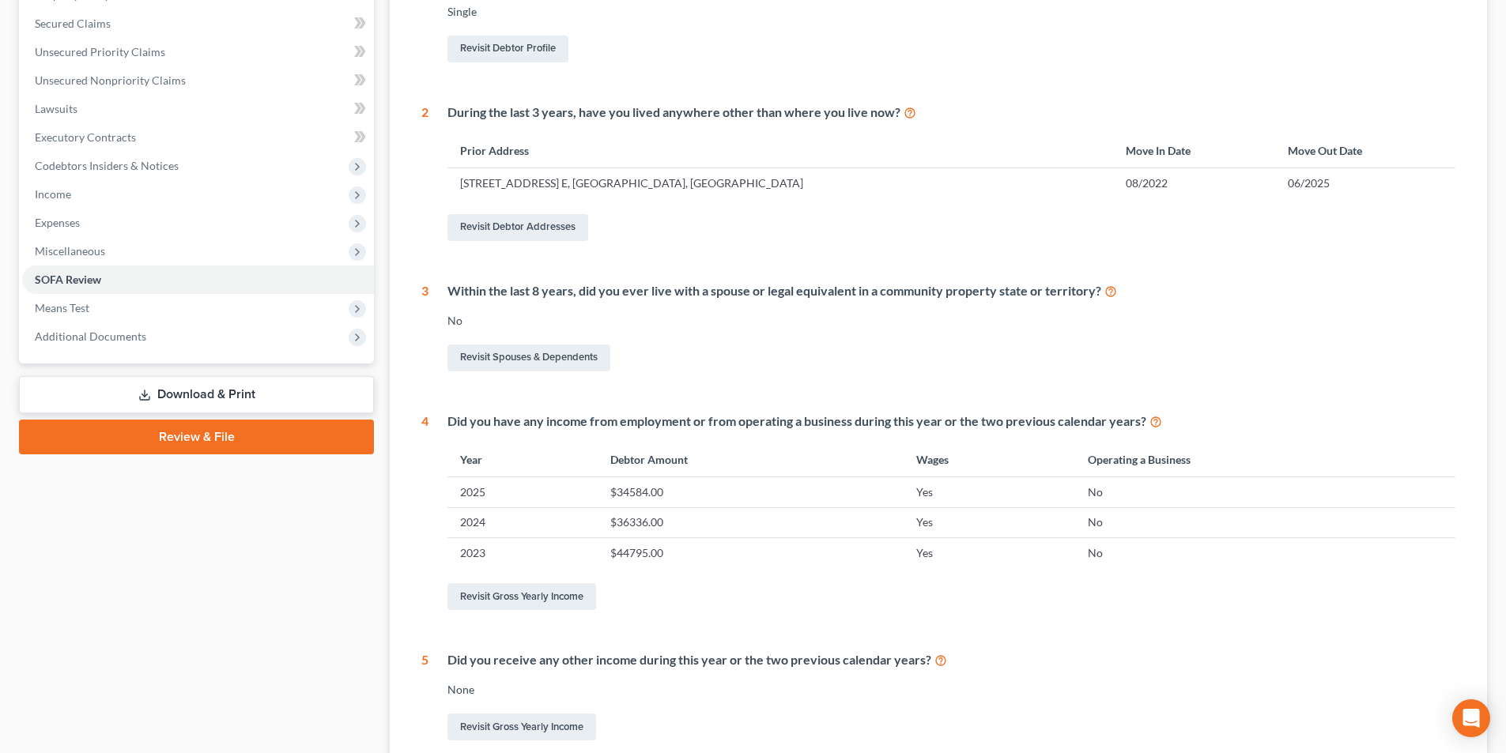
scroll to position [9, 0]
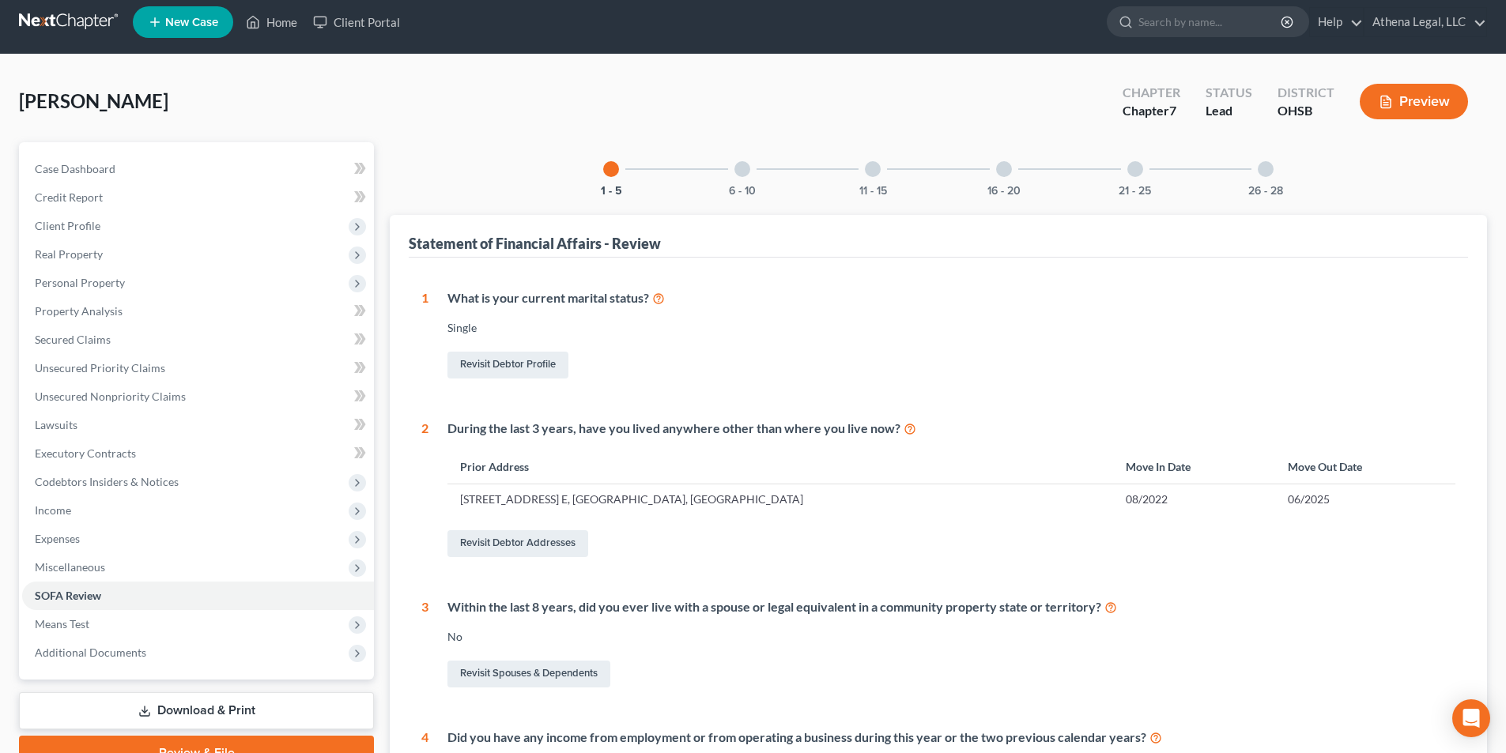
click at [740, 169] on div at bounding box center [743, 169] width 16 height 16
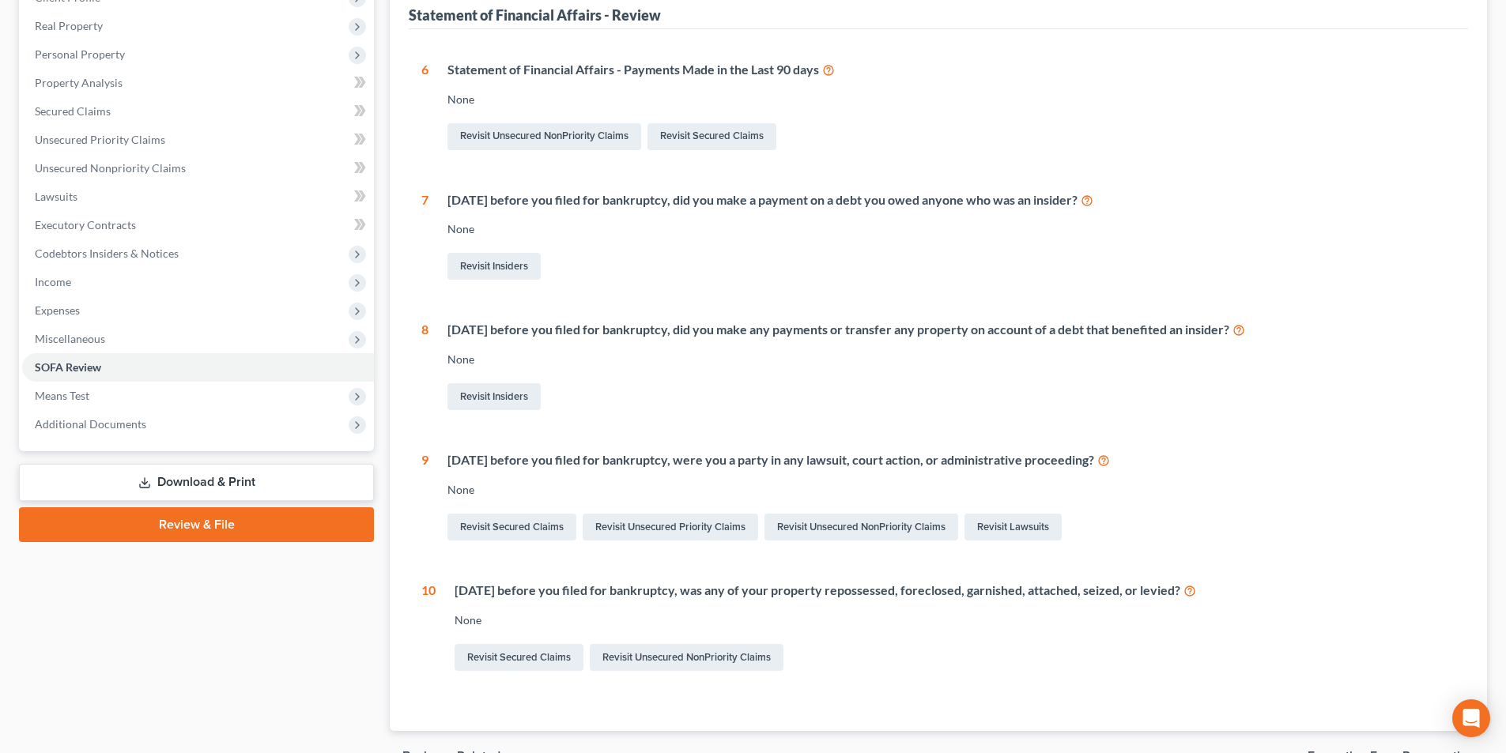
scroll to position [247, 0]
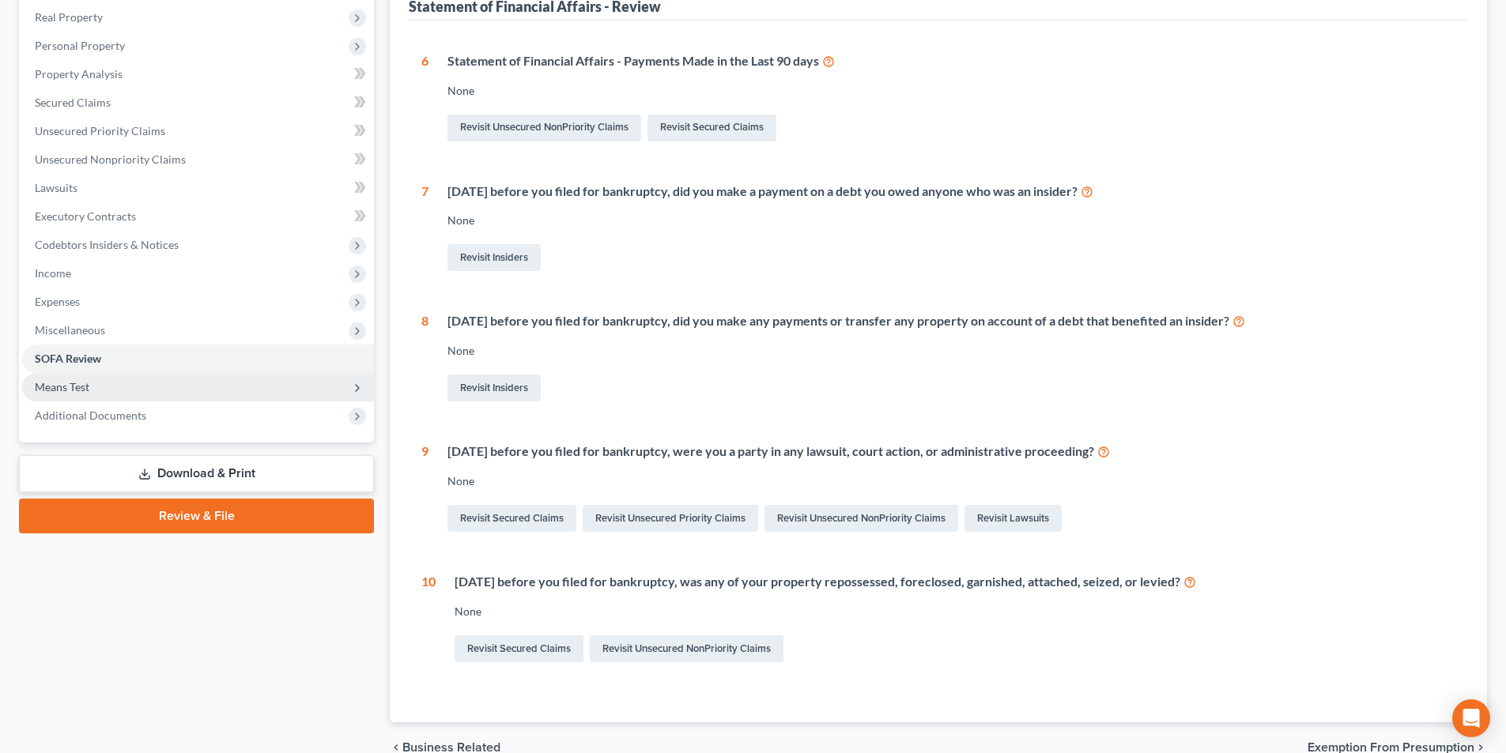
click at [110, 384] on span "Means Test" at bounding box center [198, 387] width 352 height 28
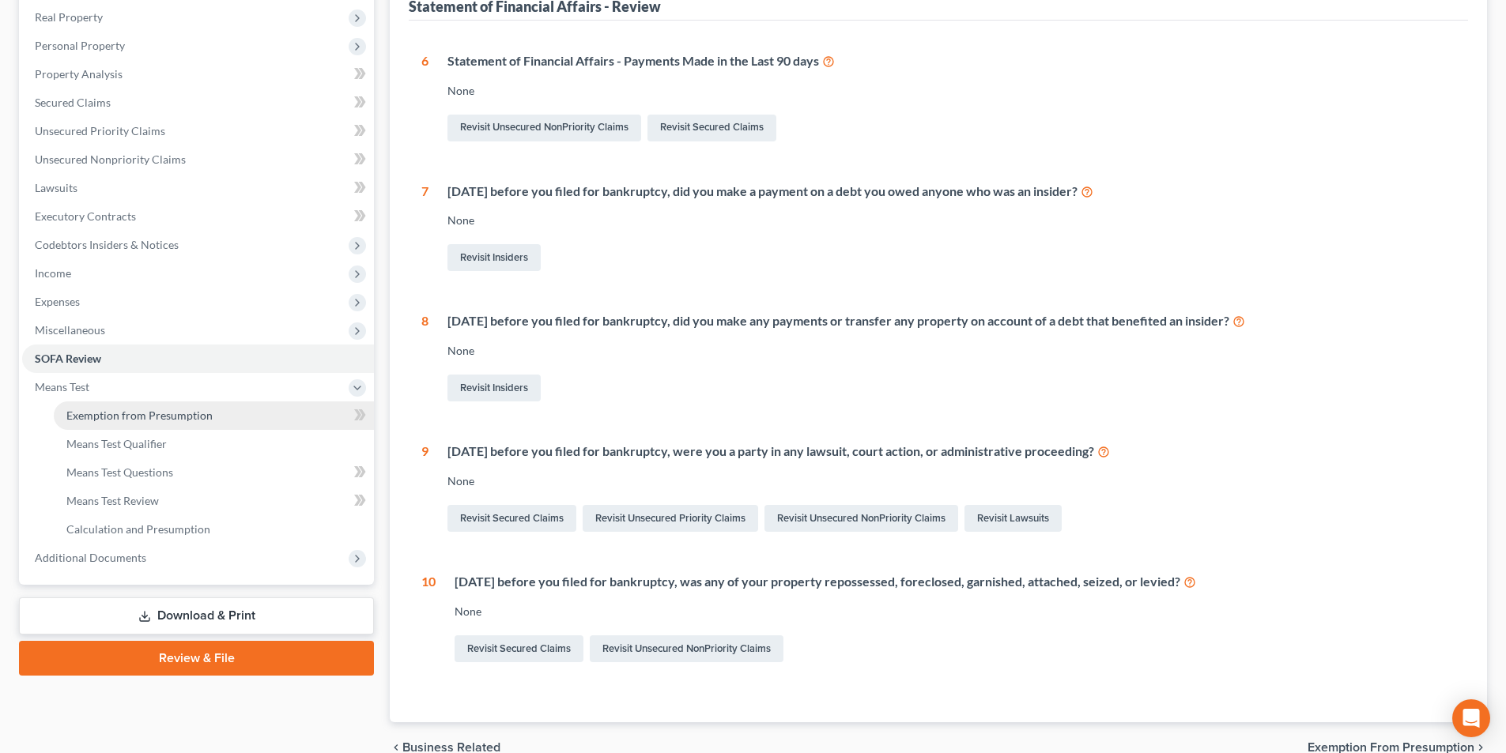
click at [112, 405] on link "Exemption from Presumption" at bounding box center [214, 416] width 320 height 28
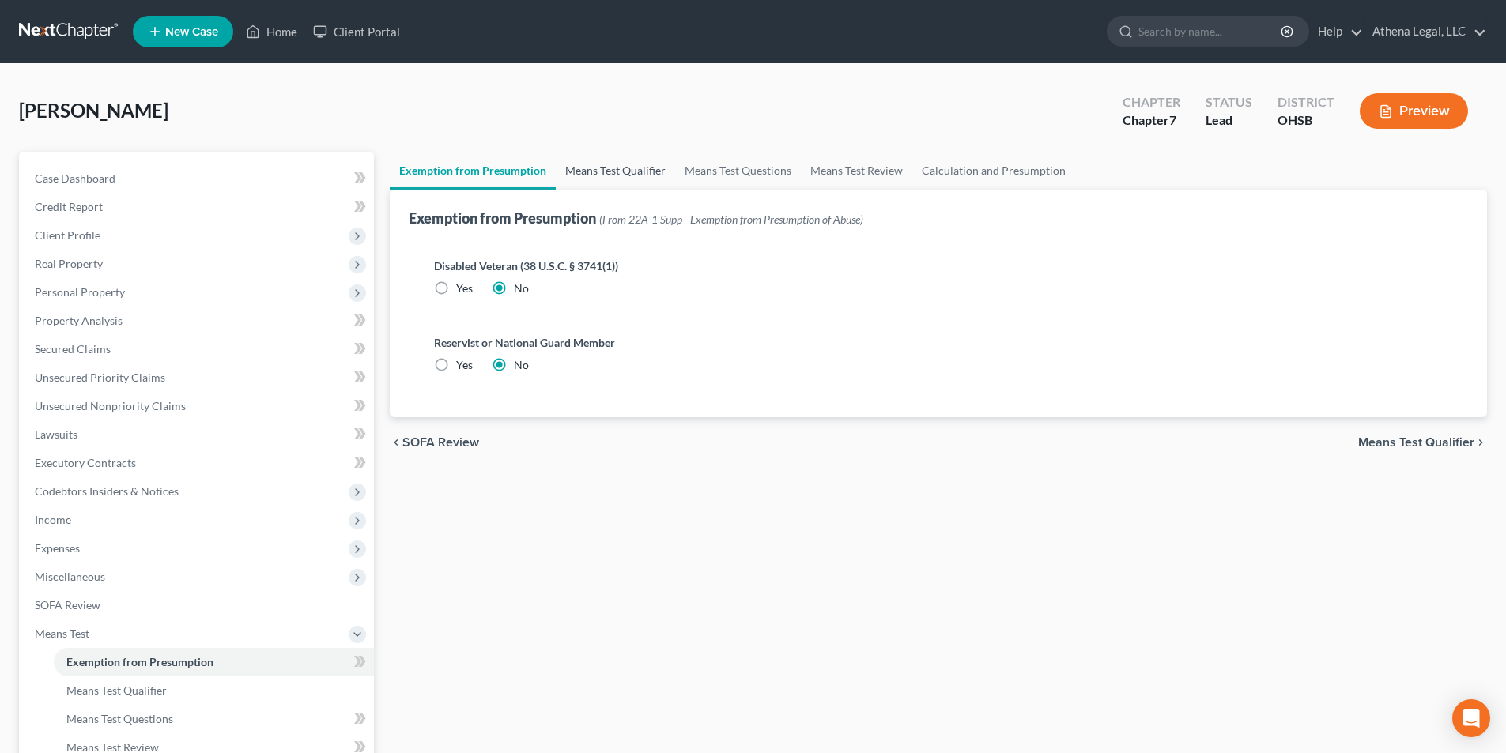
click at [616, 166] on link "Means Test Qualifier" at bounding box center [615, 171] width 119 height 38
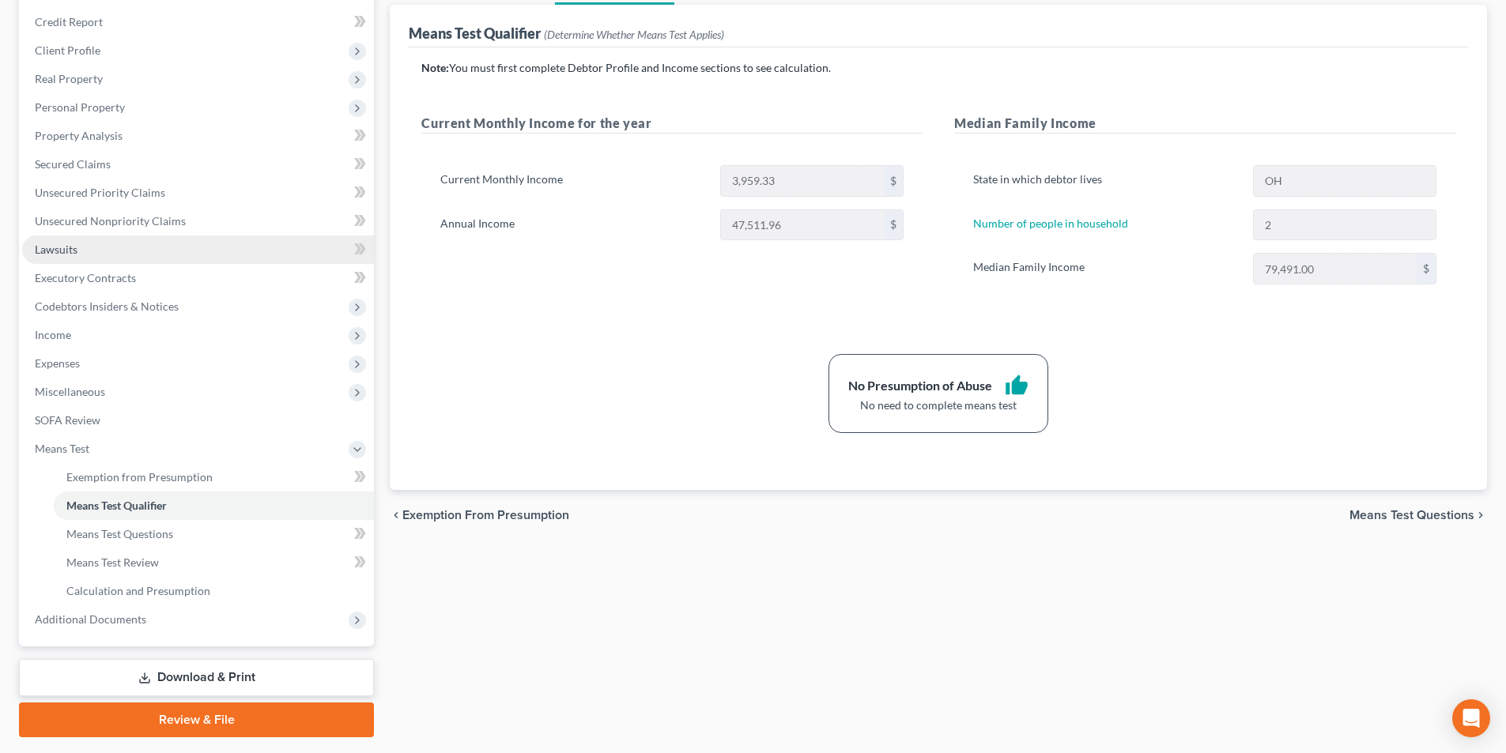
scroll to position [229, 0]
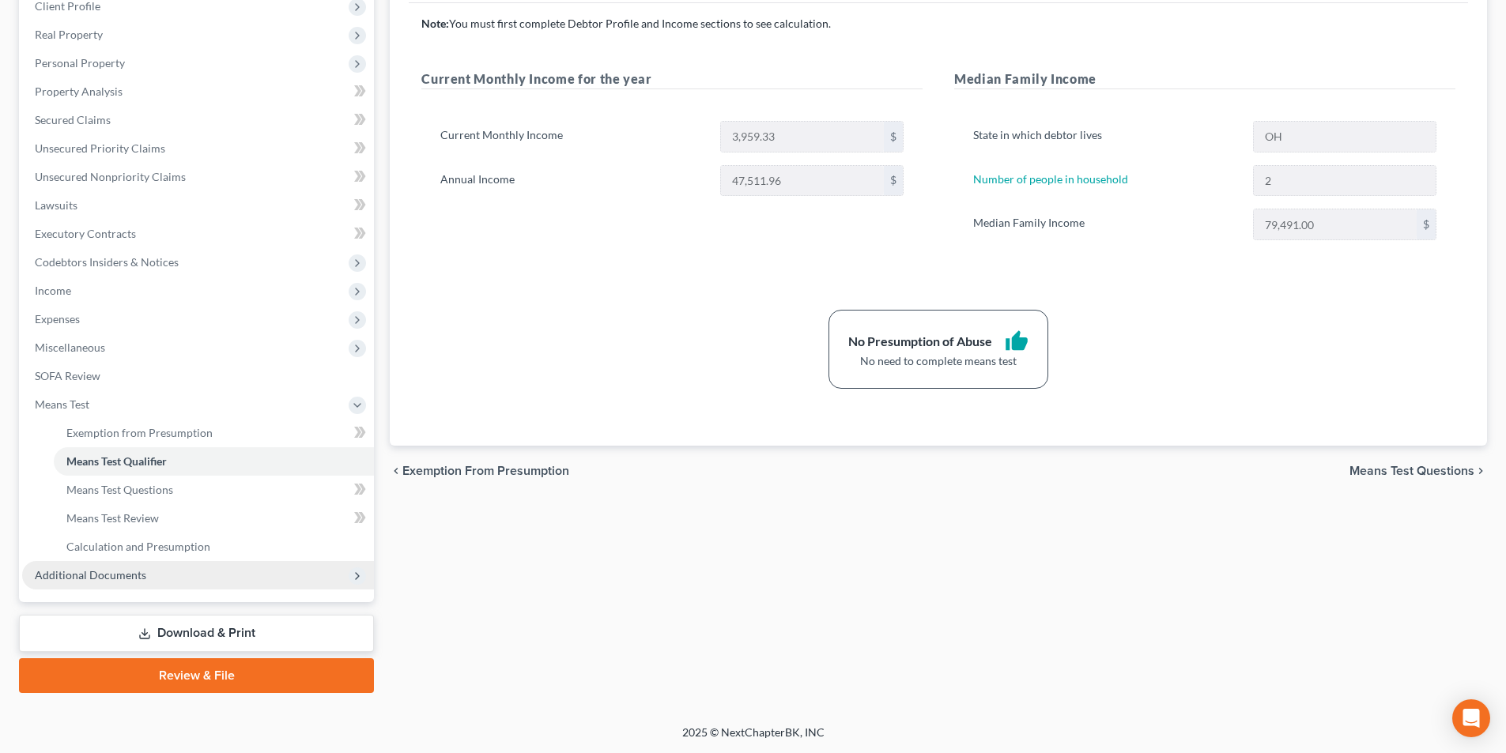
click at [157, 580] on span "Additional Documents" at bounding box center [198, 575] width 352 height 28
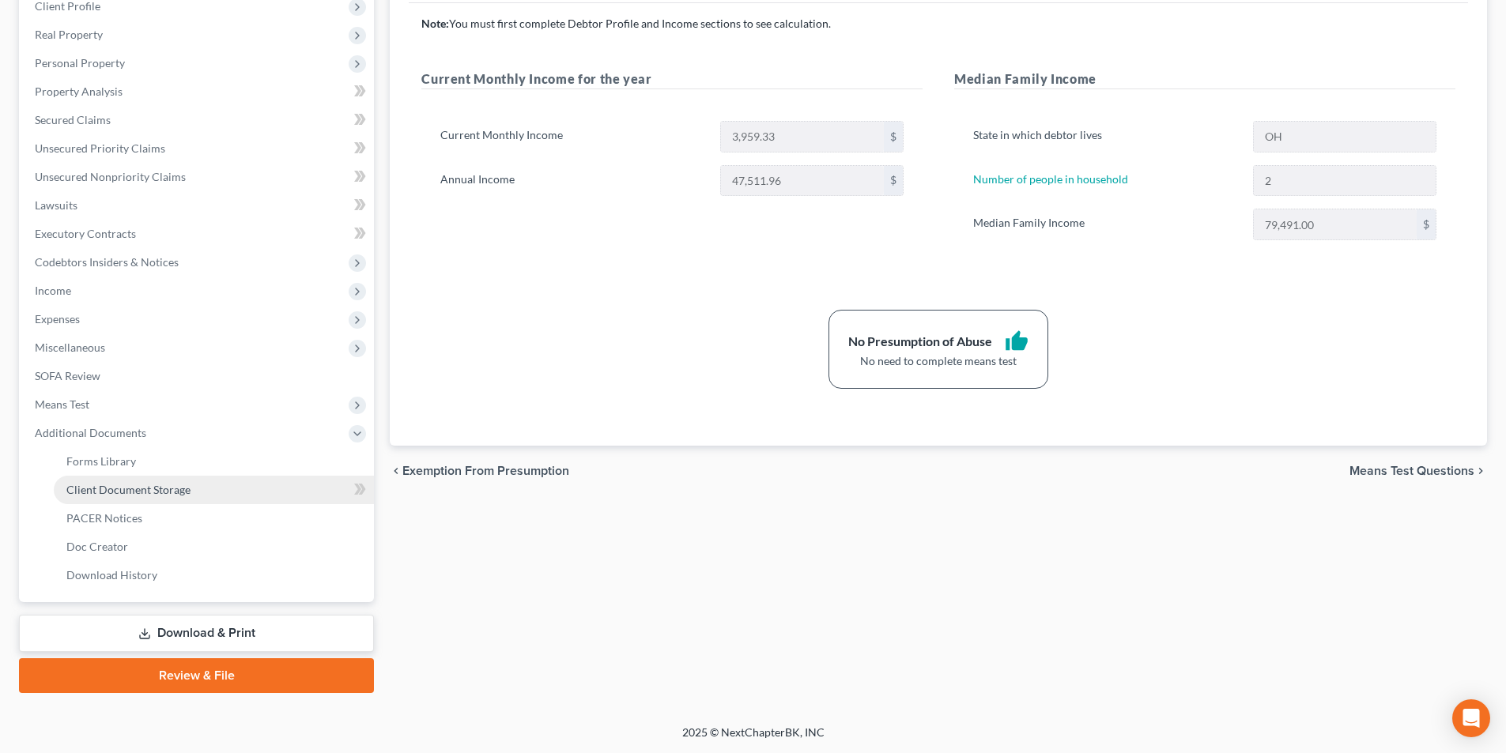
click at [180, 489] on span "Client Document Storage" at bounding box center [128, 489] width 124 height 13
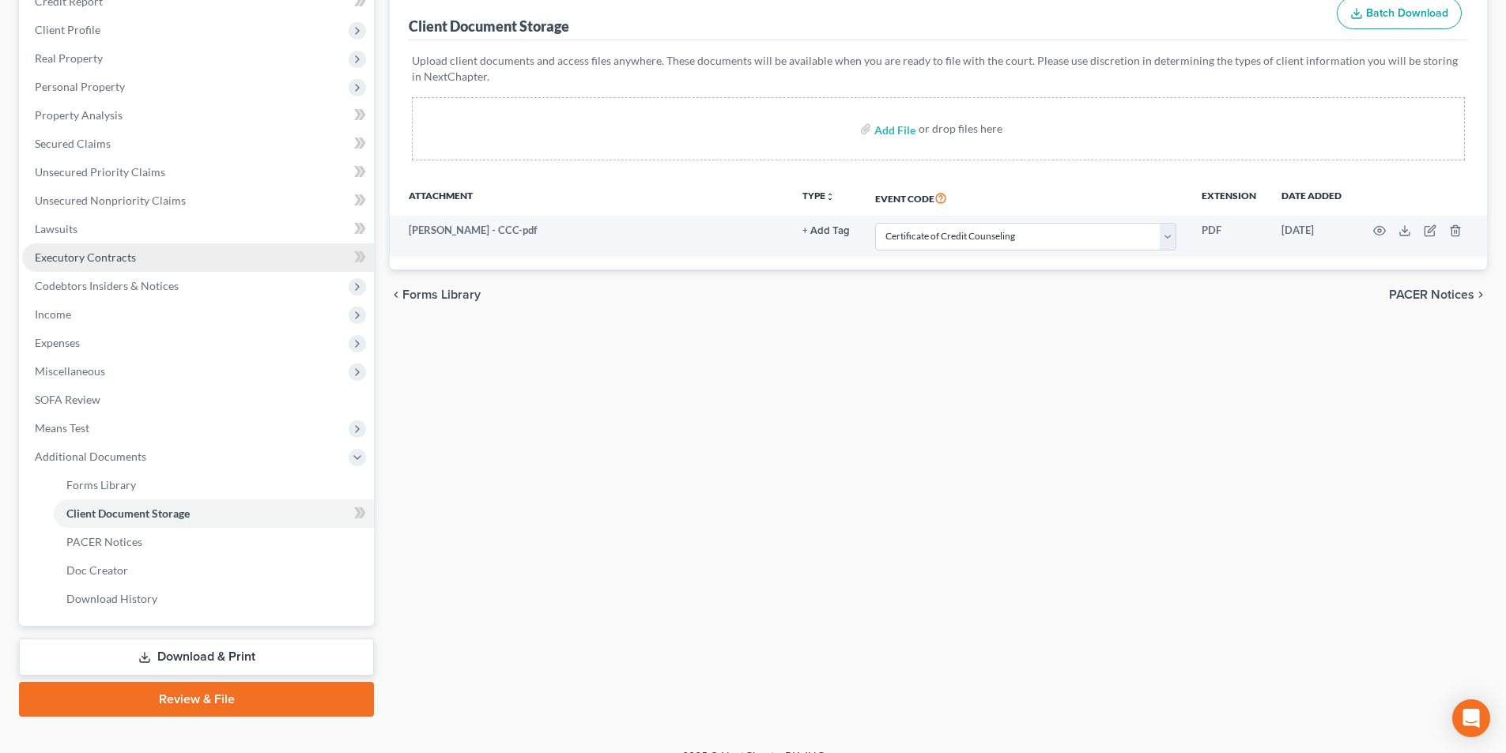
scroll to position [229, 0]
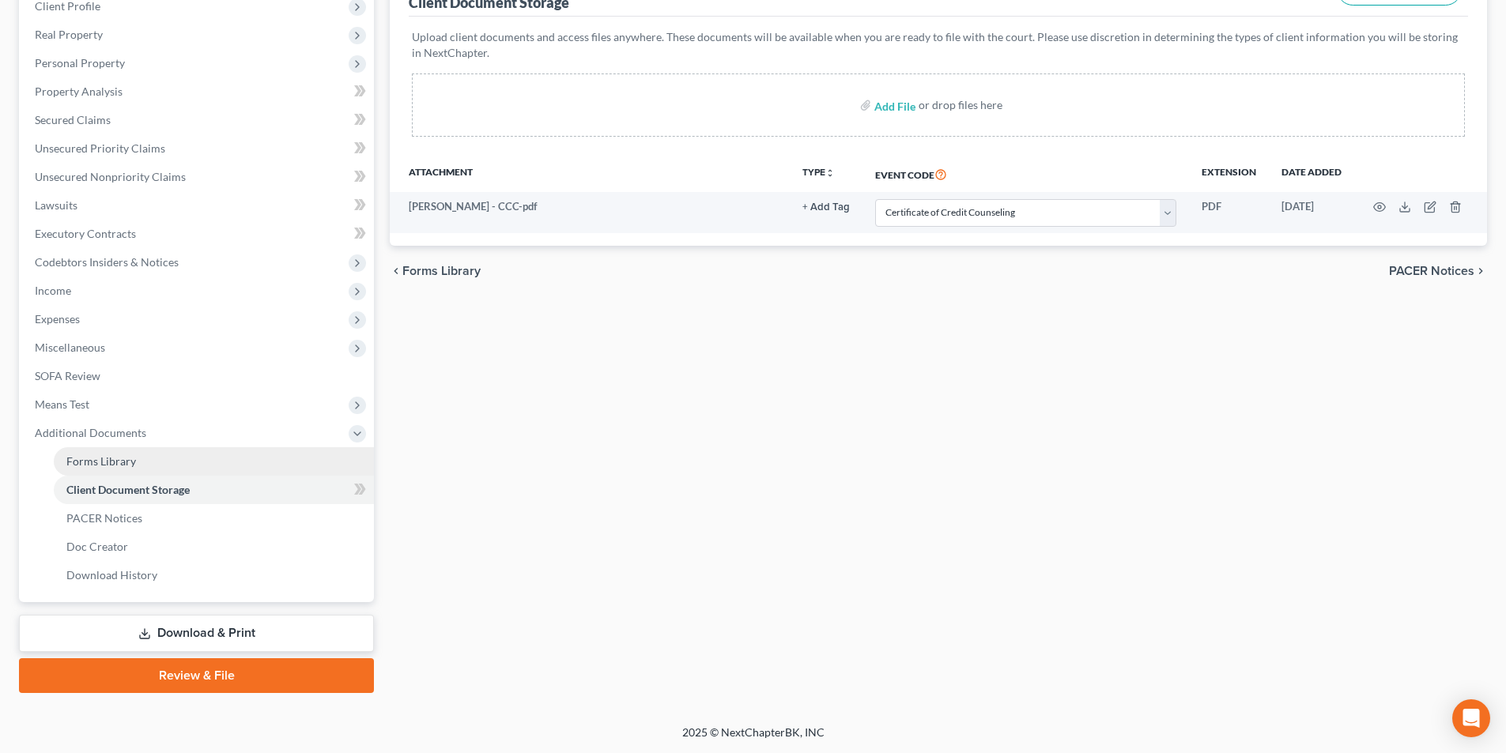
click at [147, 455] on link "Forms Library" at bounding box center [214, 462] width 320 height 28
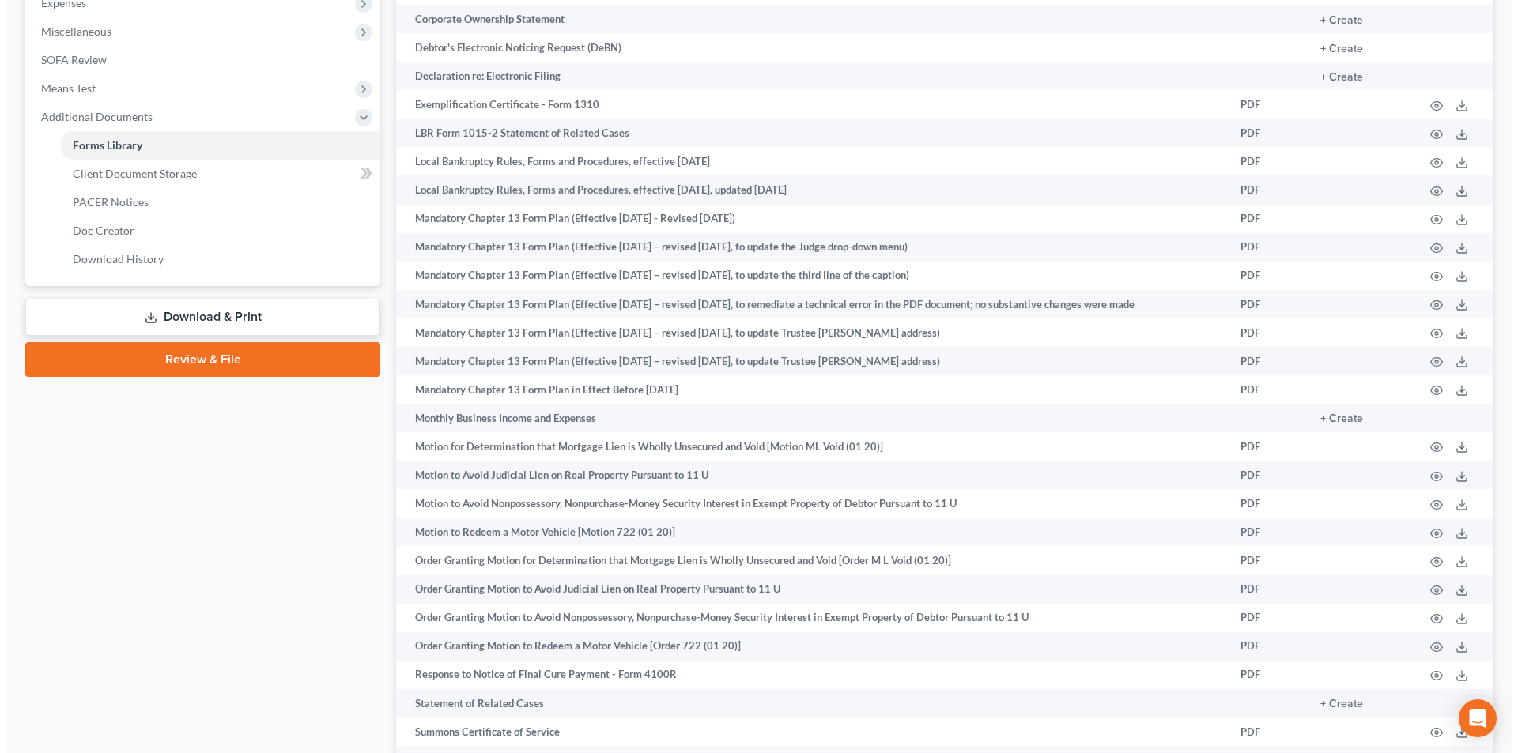
scroll to position [704, 0]
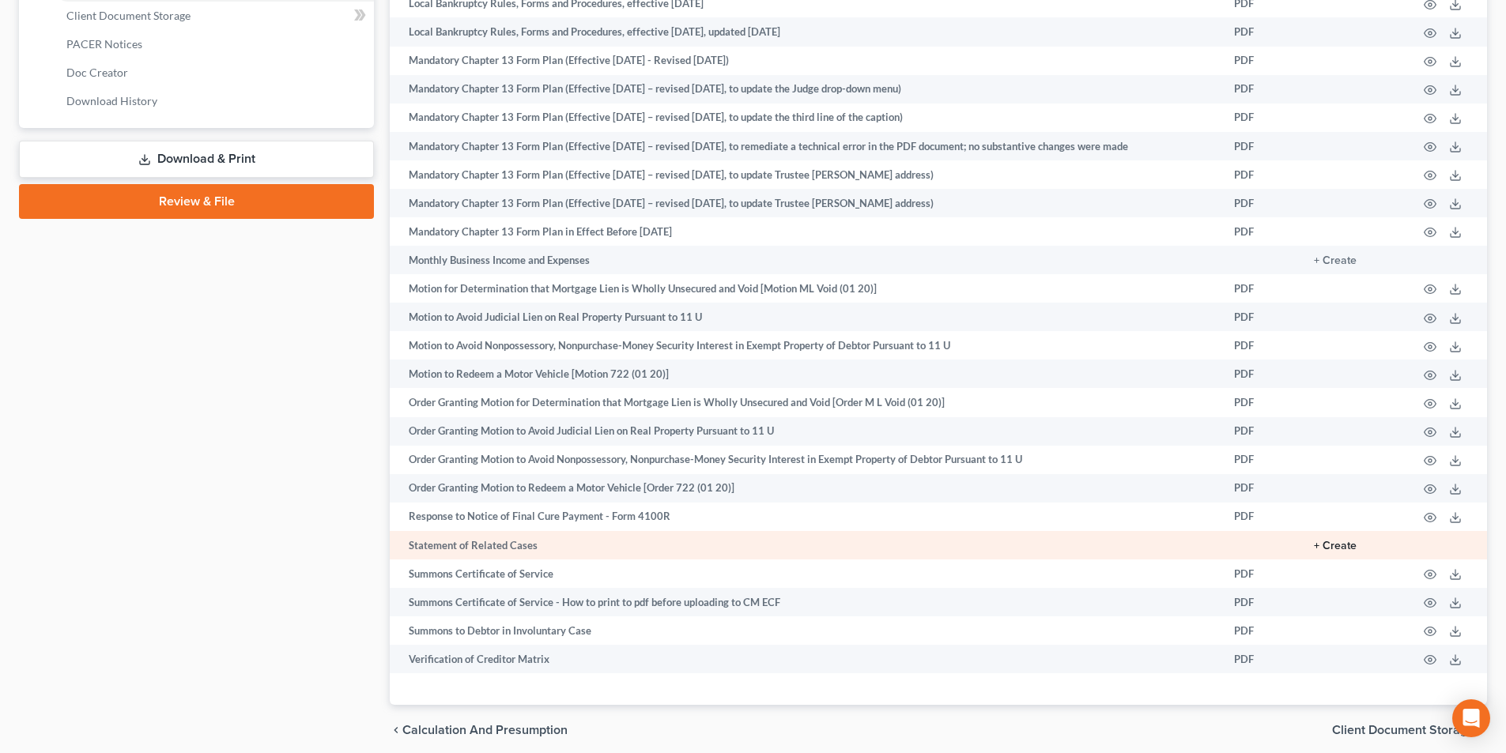
click at [1343, 544] on button "+ Create" at bounding box center [1335, 546] width 43 height 11
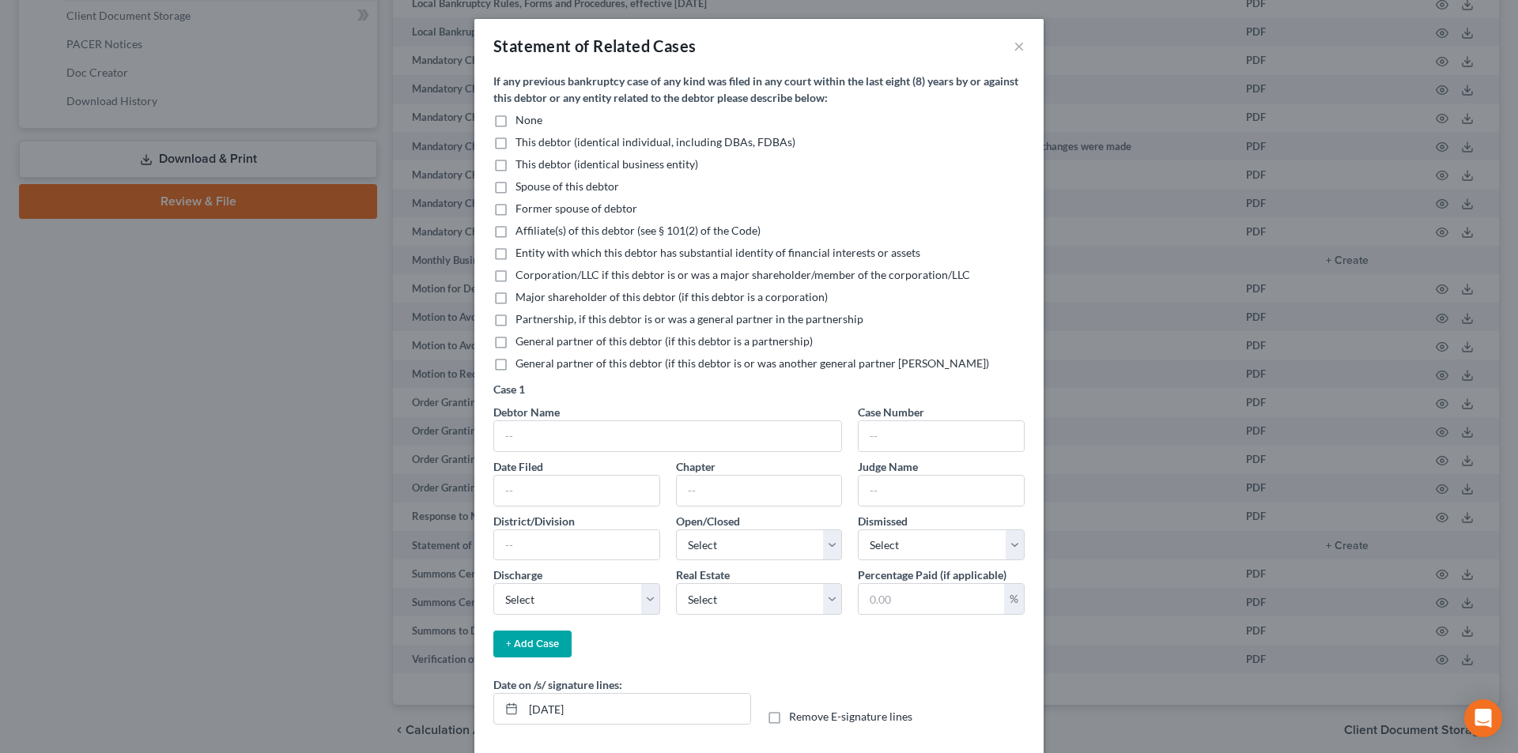
click at [515, 124] on label "None" at bounding box center [528, 120] width 27 height 16
click at [522, 123] on input "None" at bounding box center [527, 117] width 10 height 10
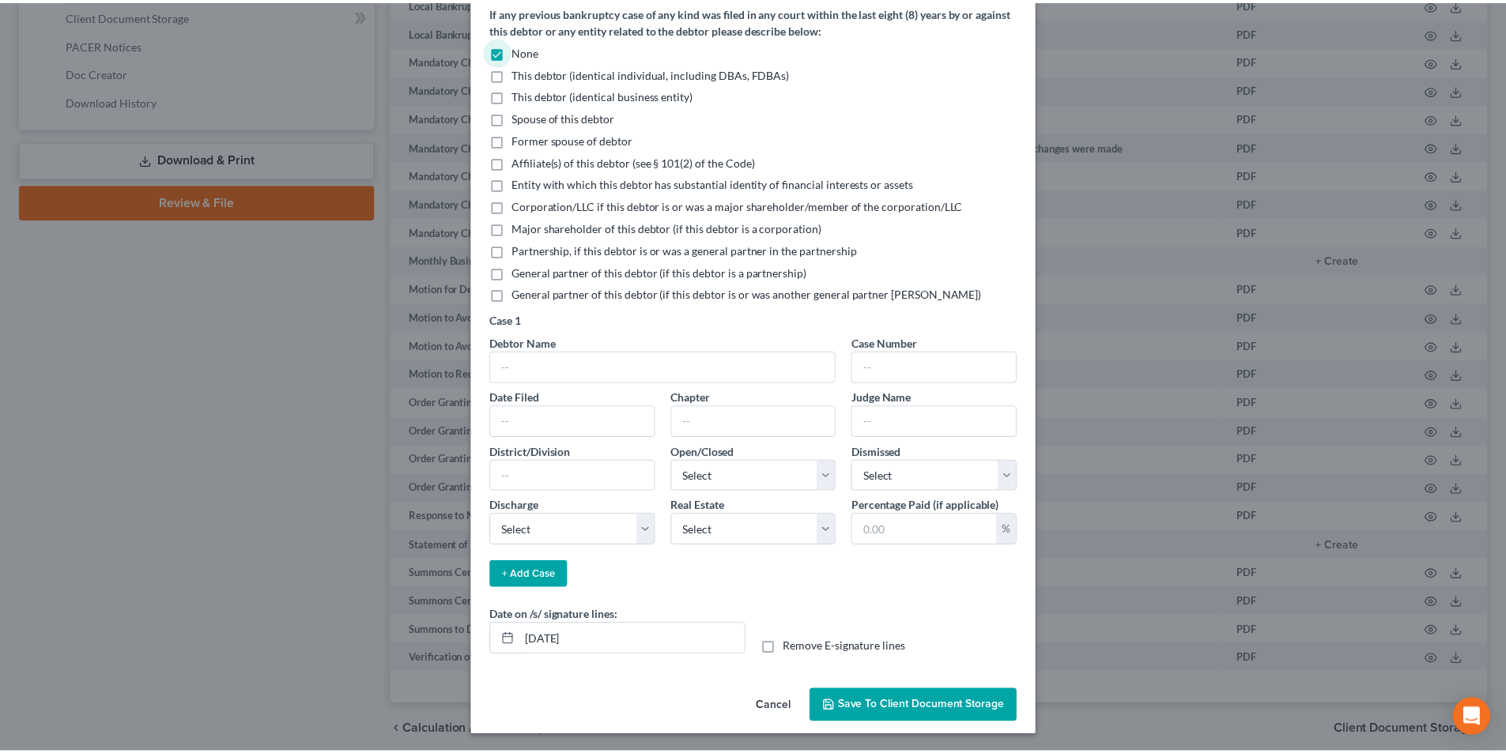
scroll to position [71, 0]
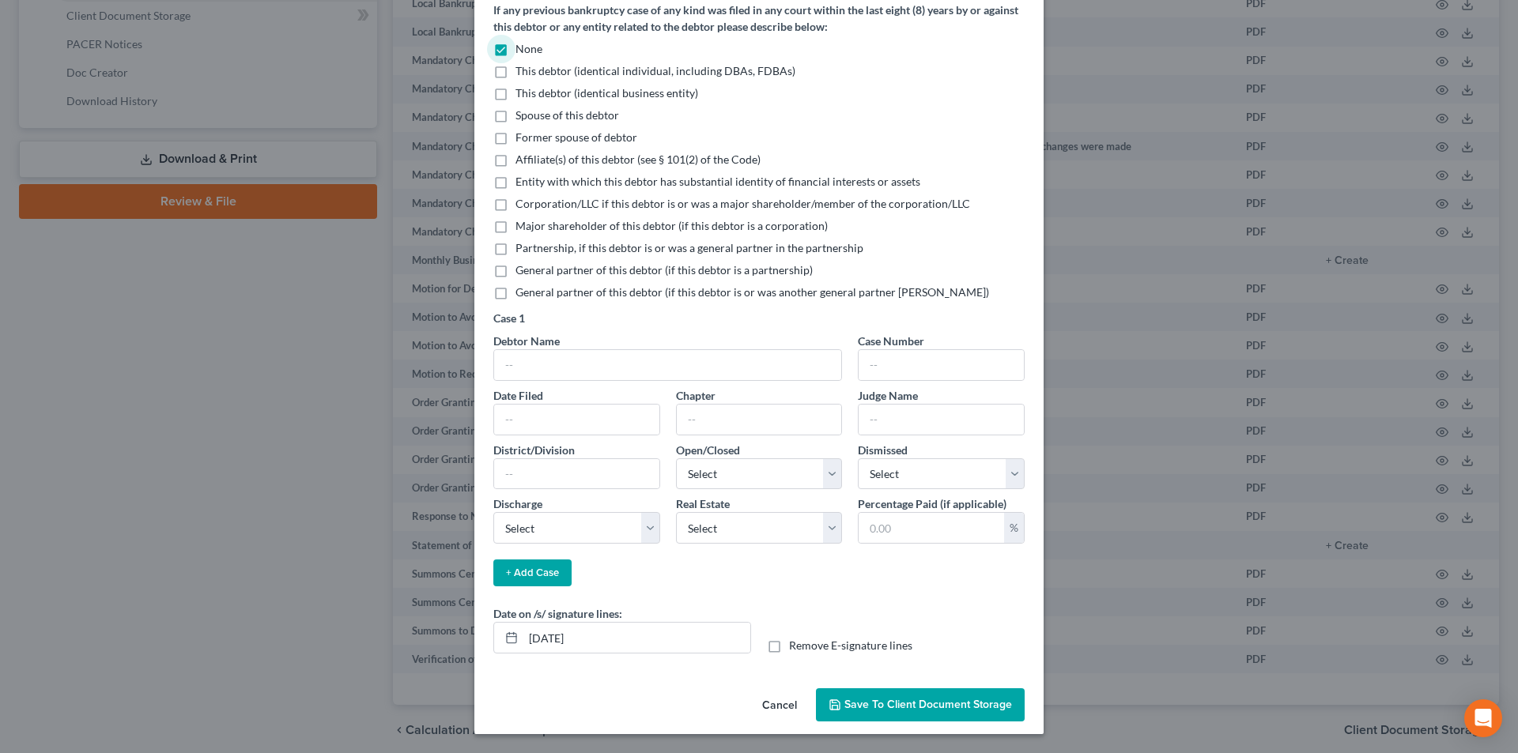
click at [867, 707] on span "Save to Client Document Storage" at bounding box center [928, 704] width 168 height 13
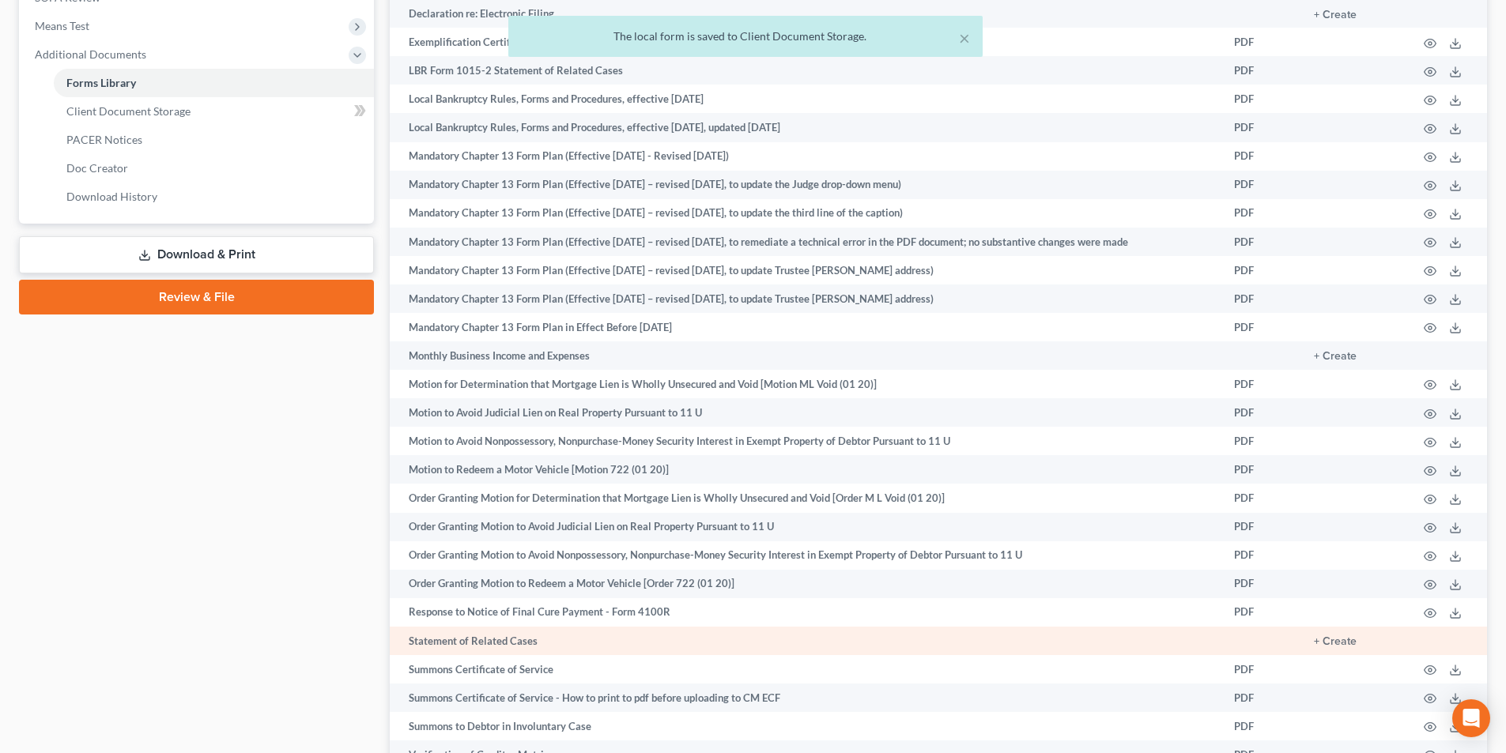
scroll to position [387, 0]
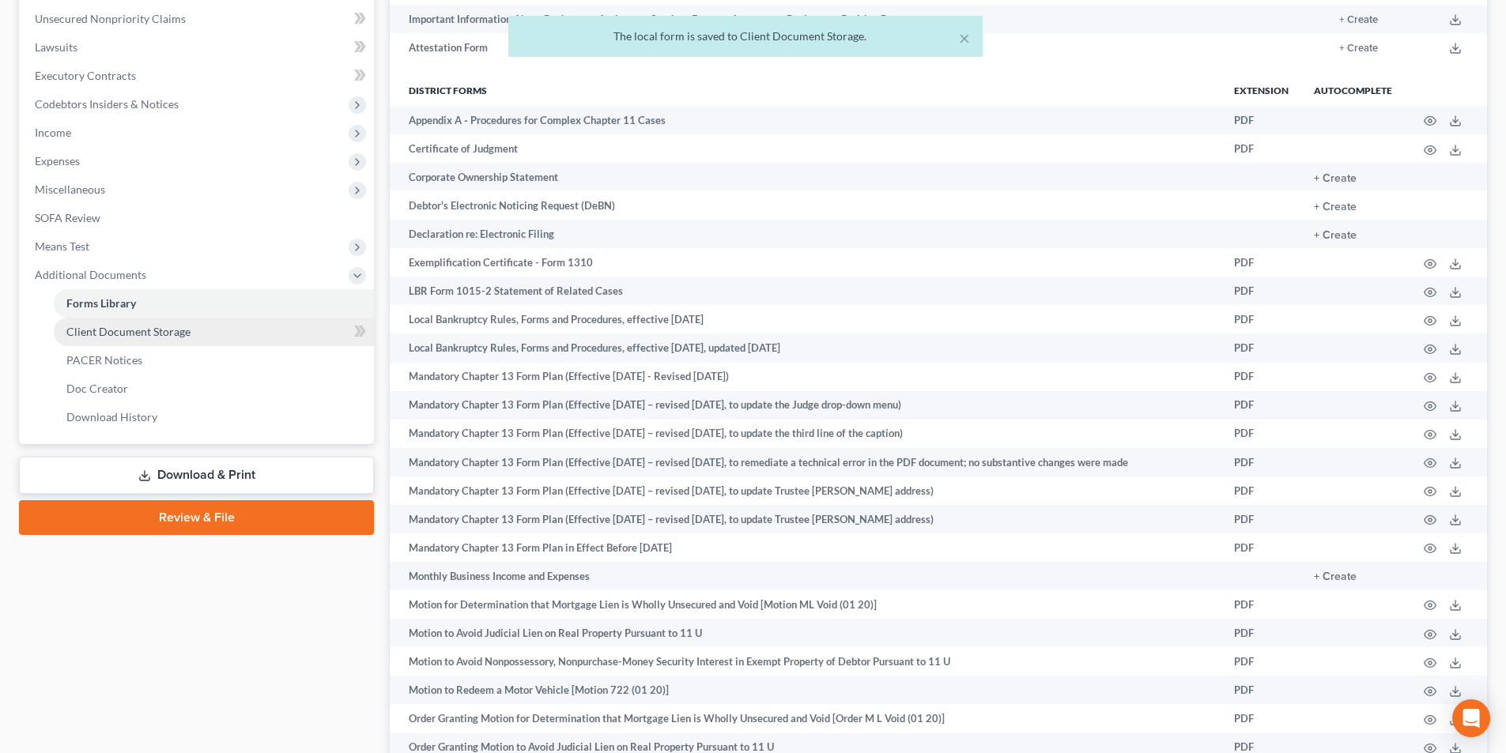
click at [200, 329] on link "Client Document Storage" at bounding box center [214, 332] width 320 height 28
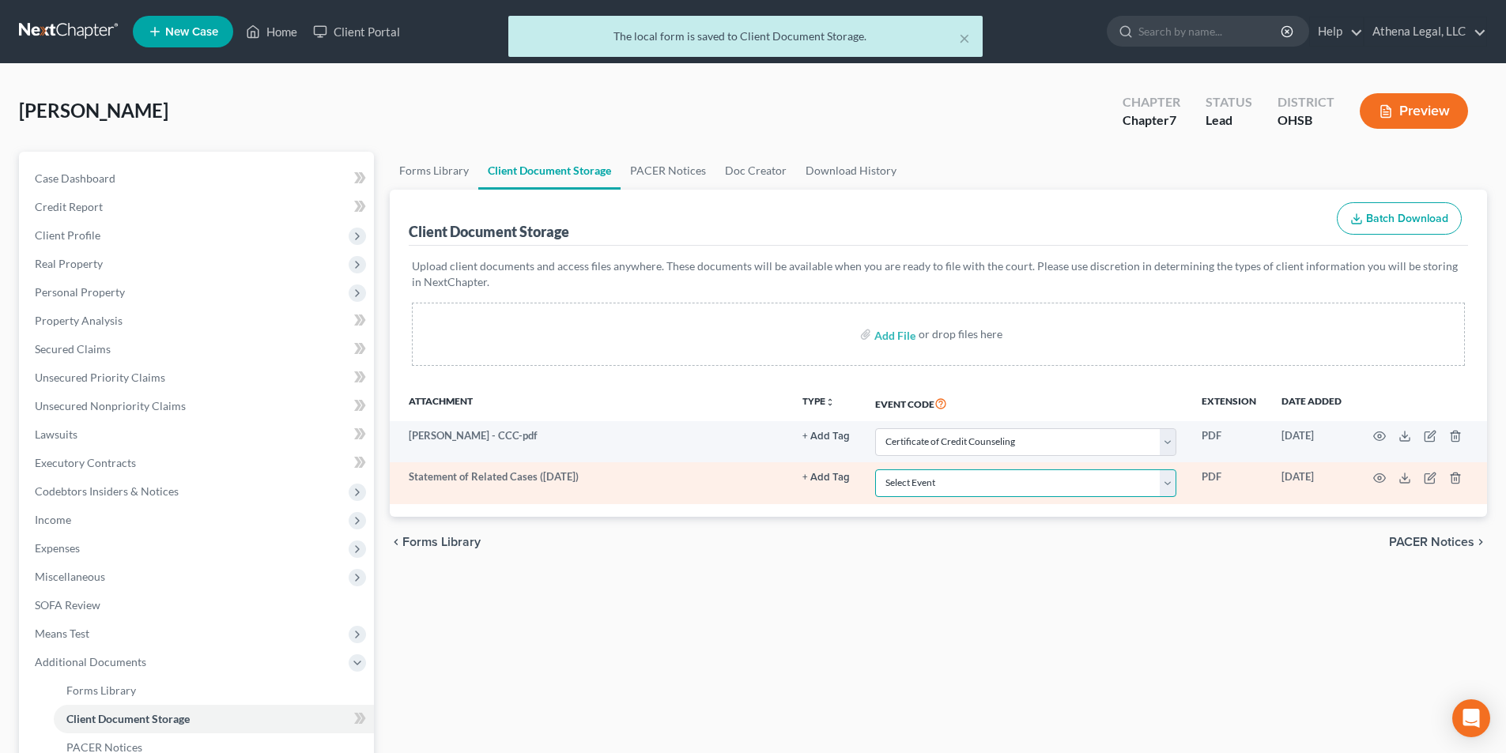
click at [902, 487] on select "Select Event 20 Largest Unsecured Creditors Amended Document Amended List of Cr…" at bounding box center [1025, 484] width 301 height 28
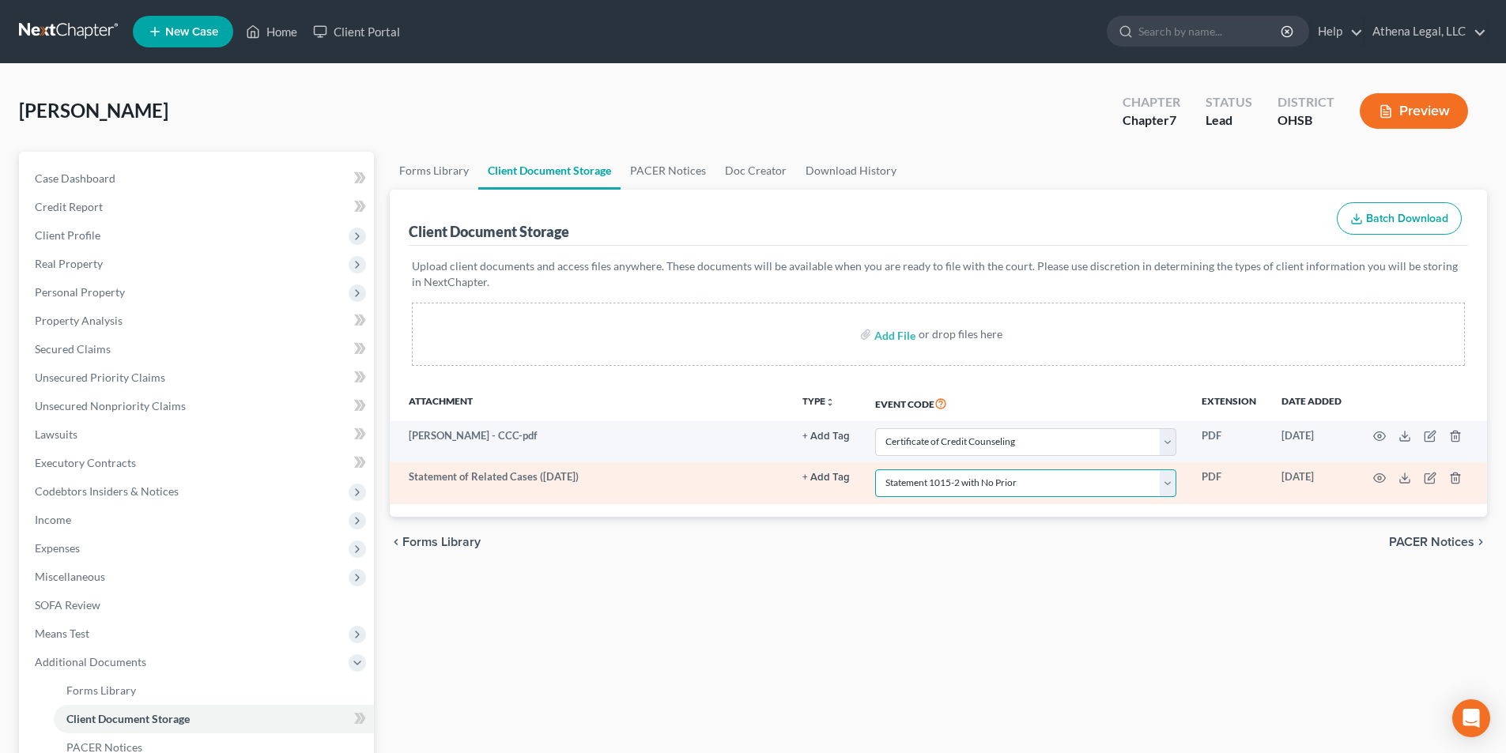
click at [875, 470] on select "Select Event 20 Largest Unsecured Creditors Amended Document Amended List of Cr…" at bounding box center [1025, 484] width 301 height 28
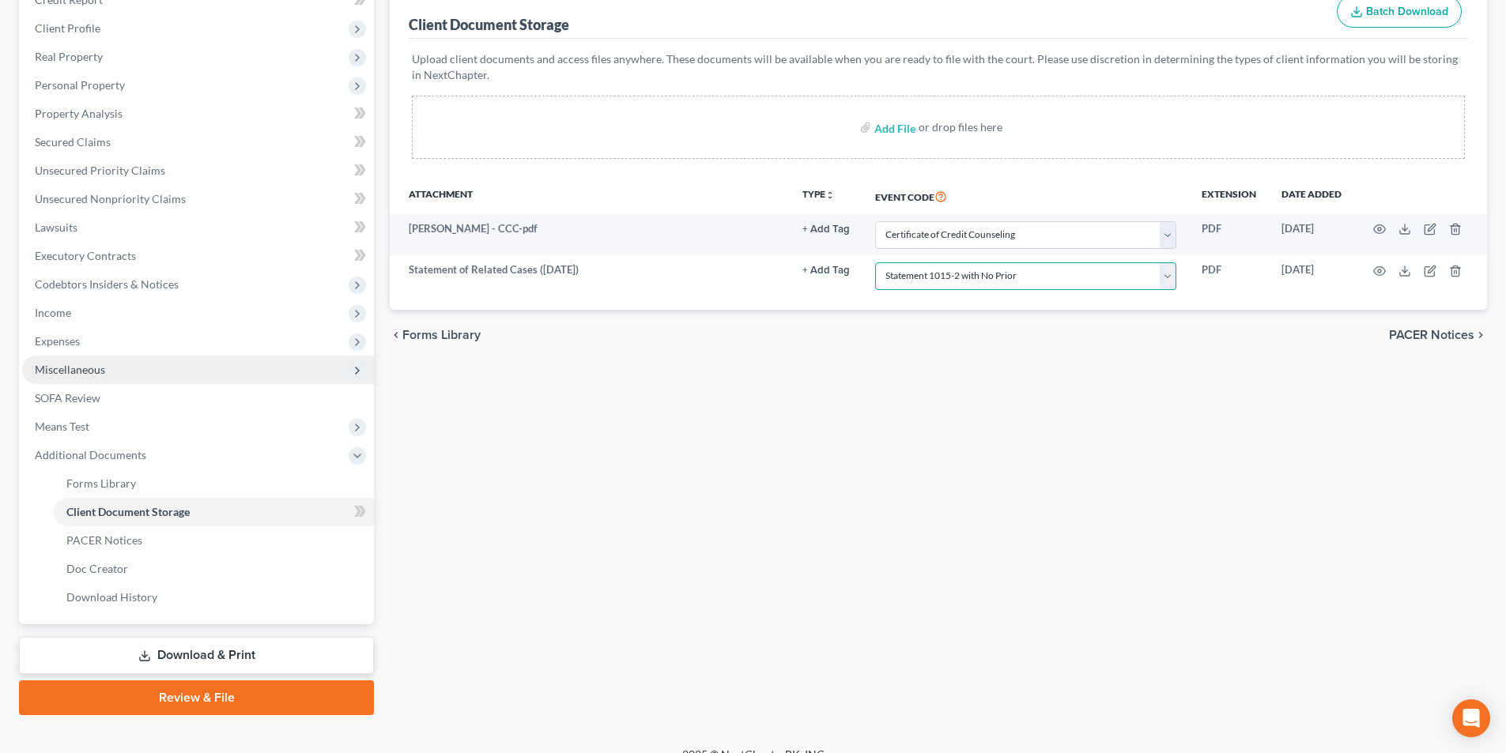
scroll to position [229, 0]
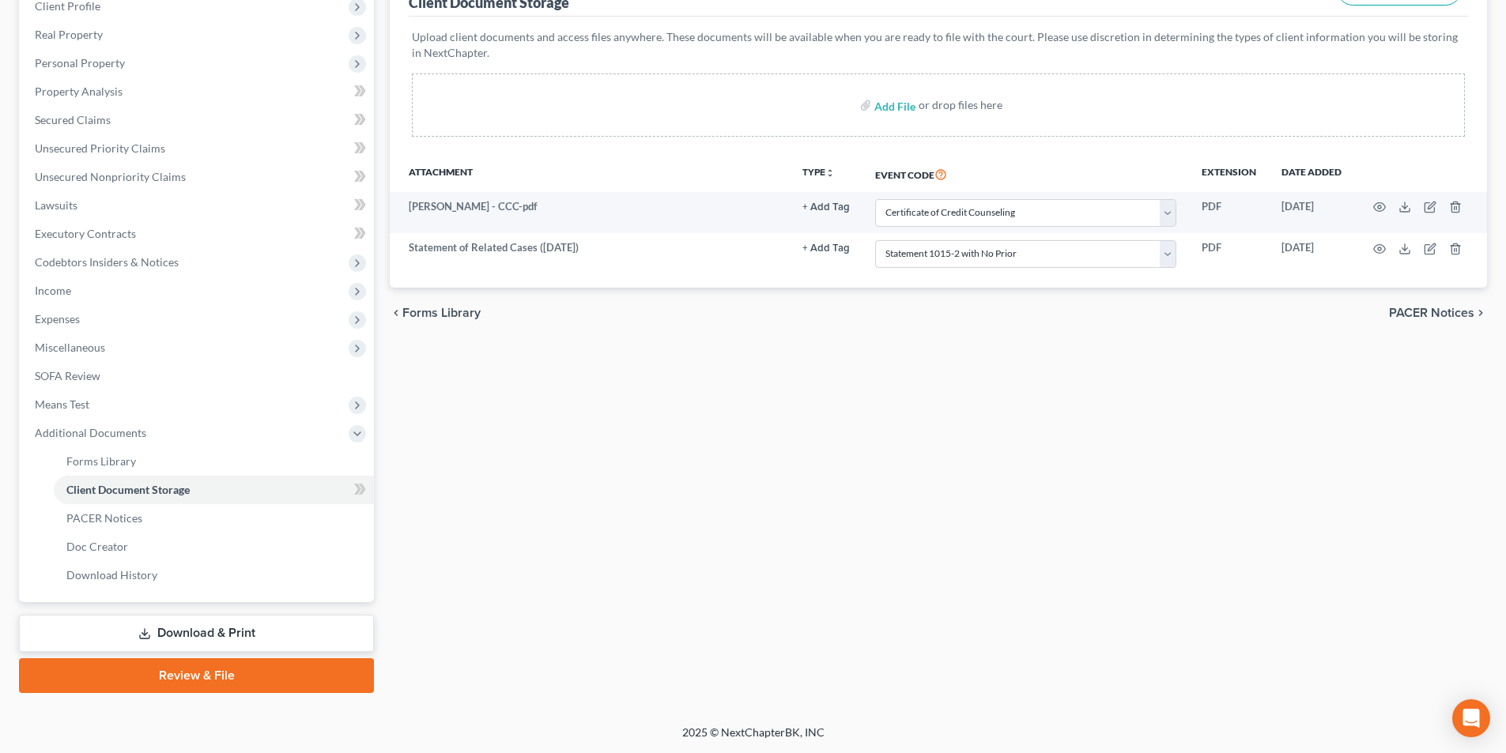
click at [213, 627] on link "Download & Print" at bounding box center [196, 633] width 355 height 37
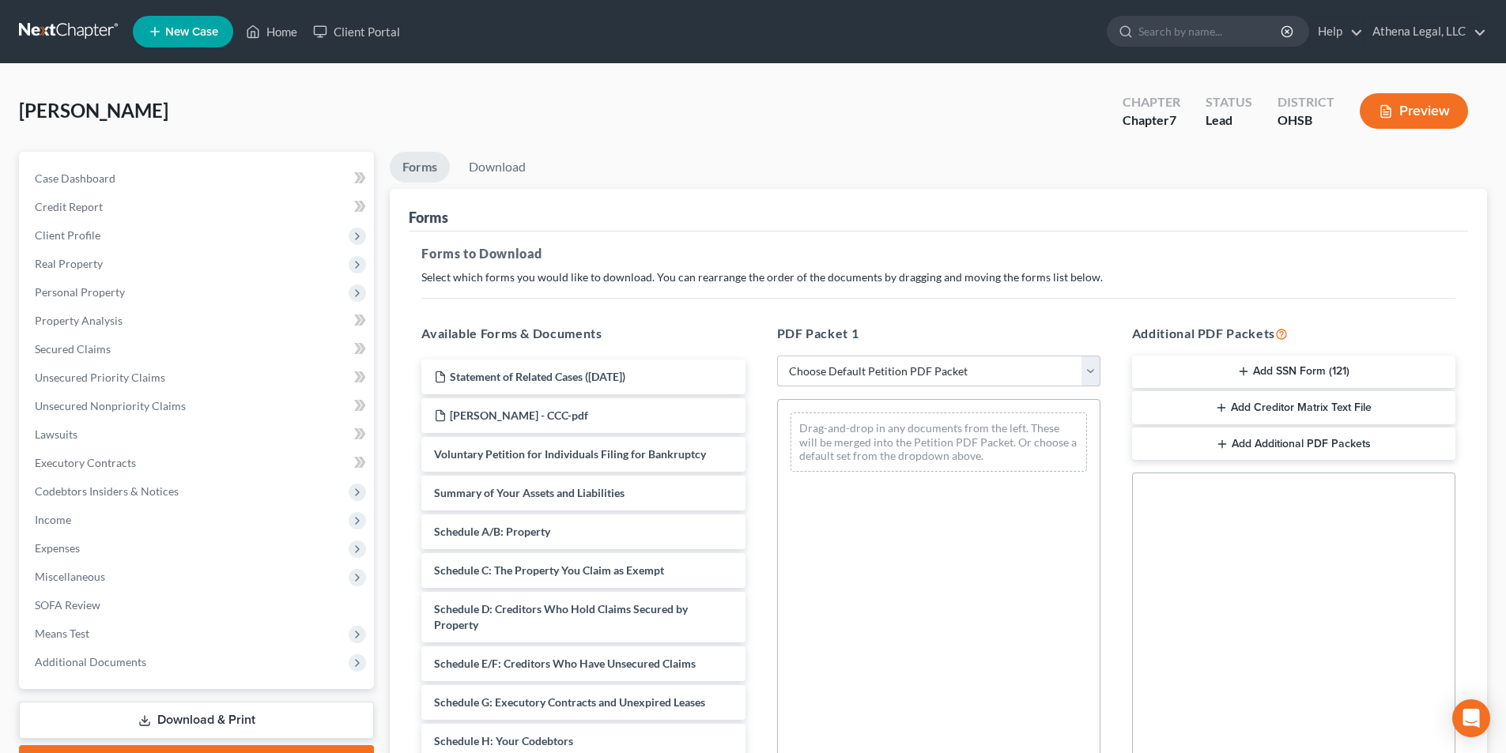
drag, startPoint x: 819, startPoint y: 383, endPoint x: 822, endPoint y: 373, distance: 10.8
click at [819, 383] on select "Choose Default Petition PDF Packet Complete Bankruptcy Petition (all forms and …" at bounding box center [938, 372] width 323 height 32
click at [777, 356] on select "Choose Default Petition PDF Packet Complete Bankruptcy Petition (all forms and …" at bounding box center [938, 372] width 323 height 32
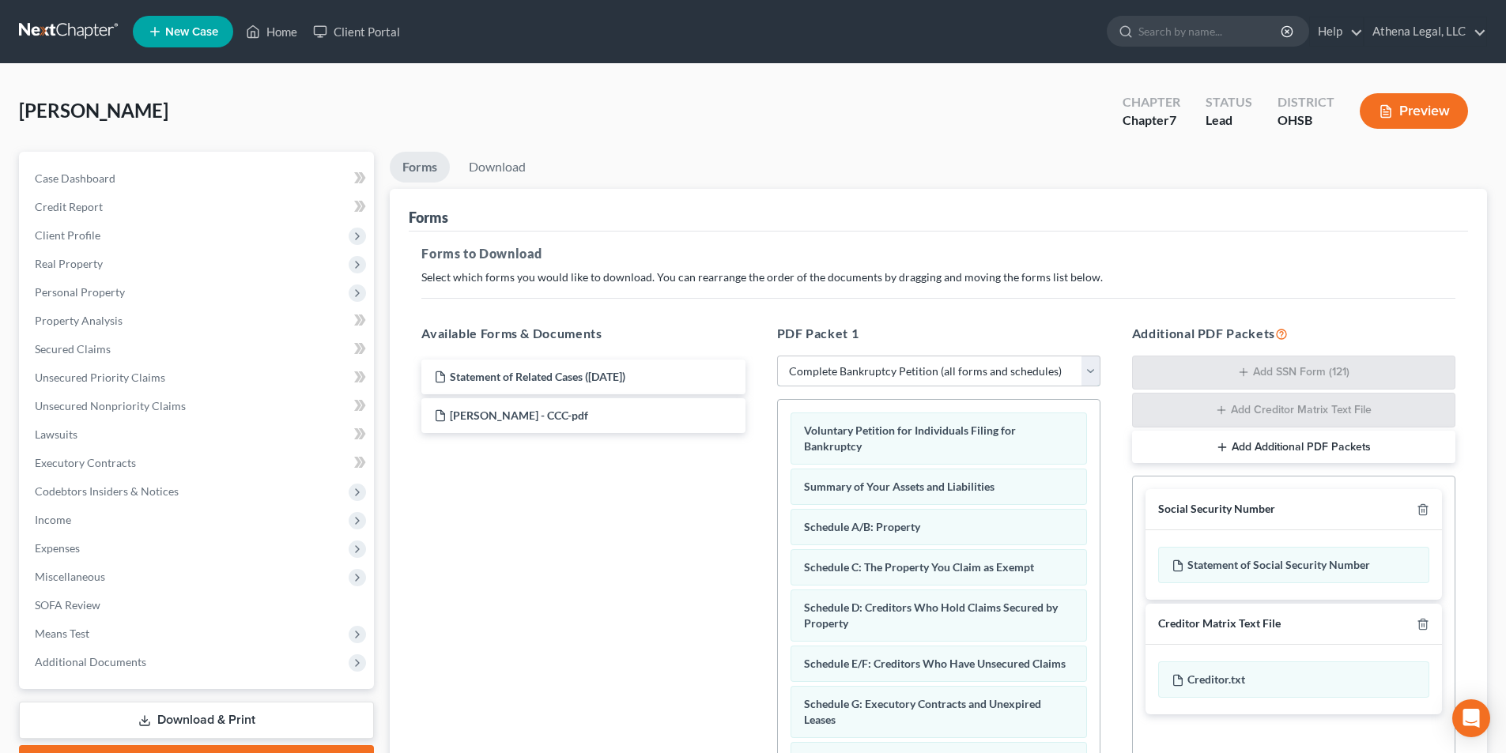
scroll to position [79, 0]
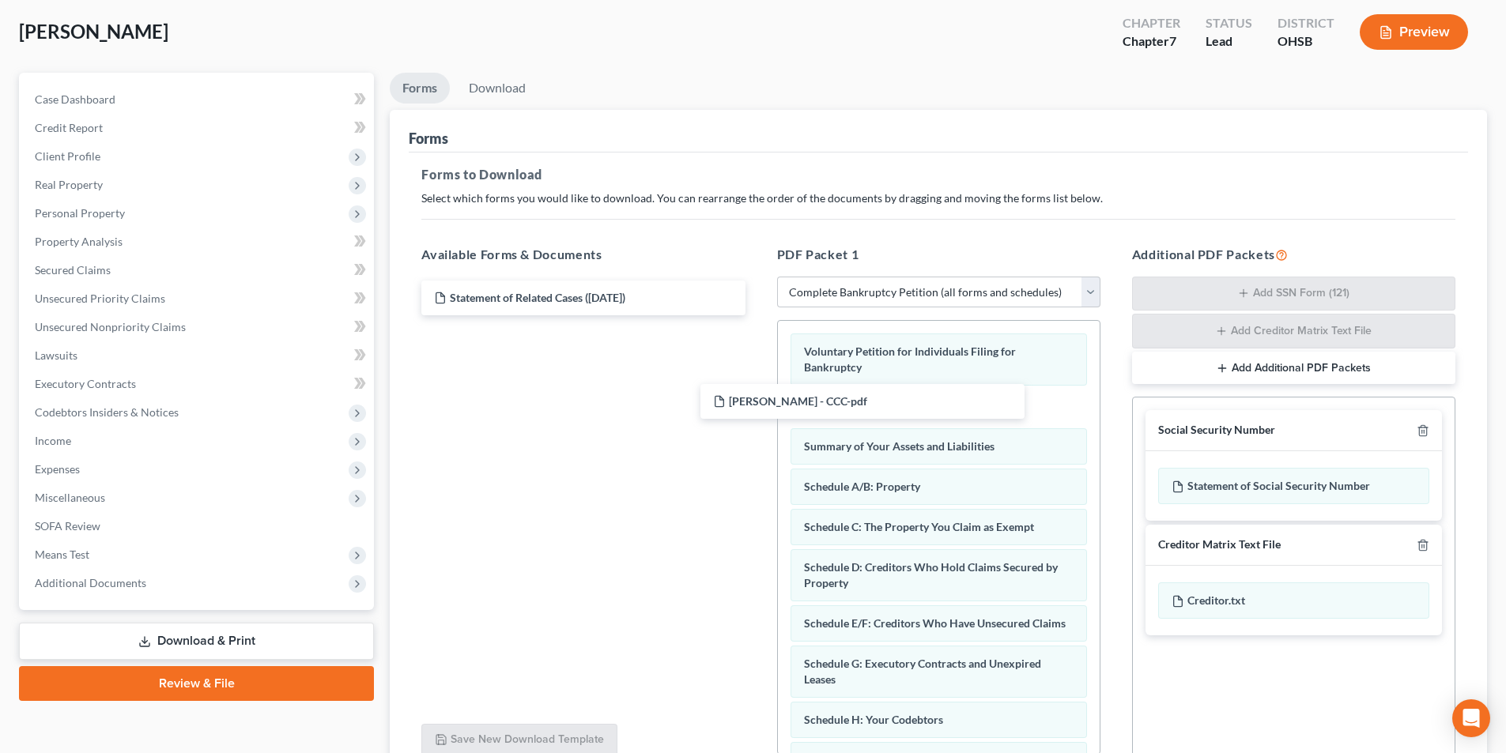
drag, startPoint x: 624, startPoint y: 337, endPoint x: 670, endPoint y: 444, distance: 116.2
click at [757, 315] on div "[PERSON_NAME] - CCC-pdf Statement of Related Cases ([DATE]) [PERSON_NAME] - CCC…" at bounding box center [583, 298] width 349 height 35
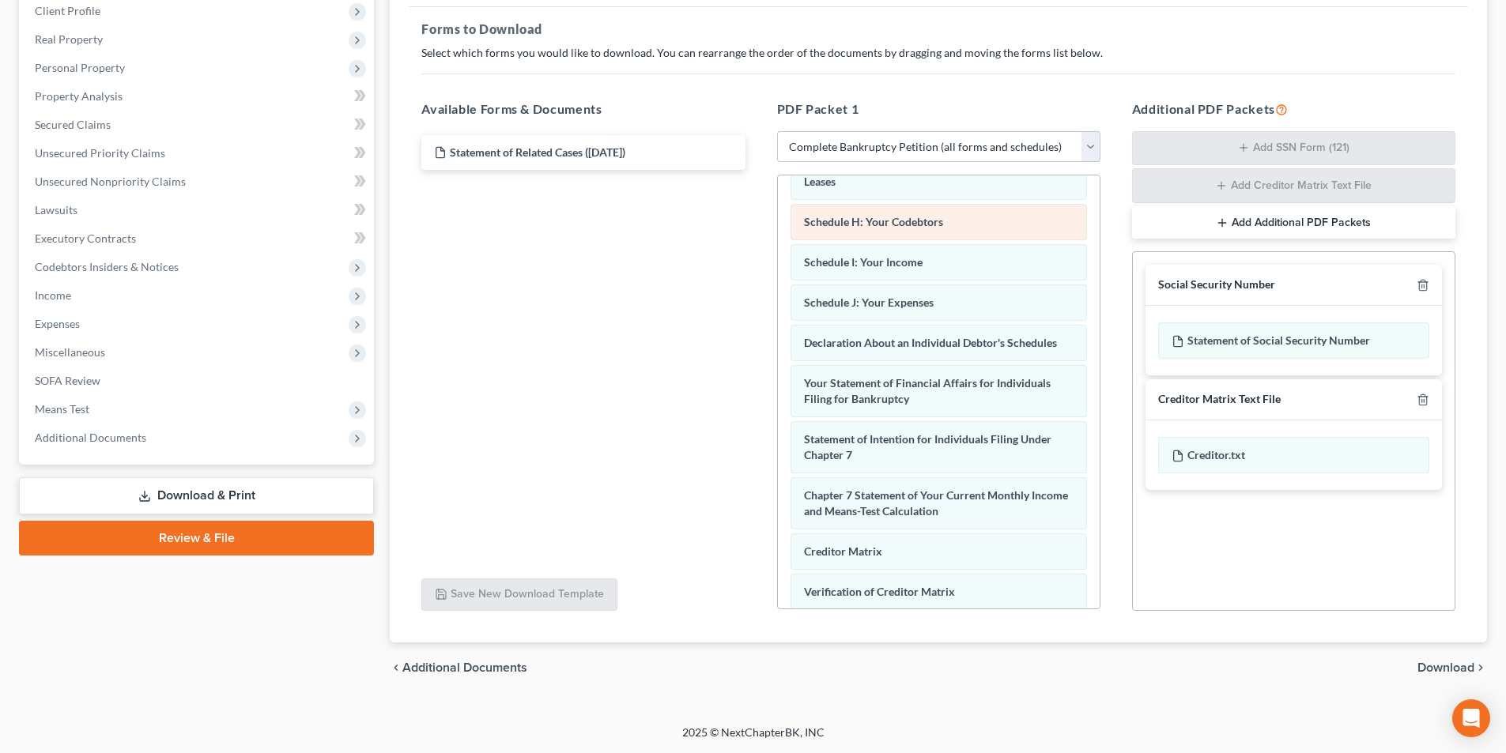
scroll to position [544, 0]
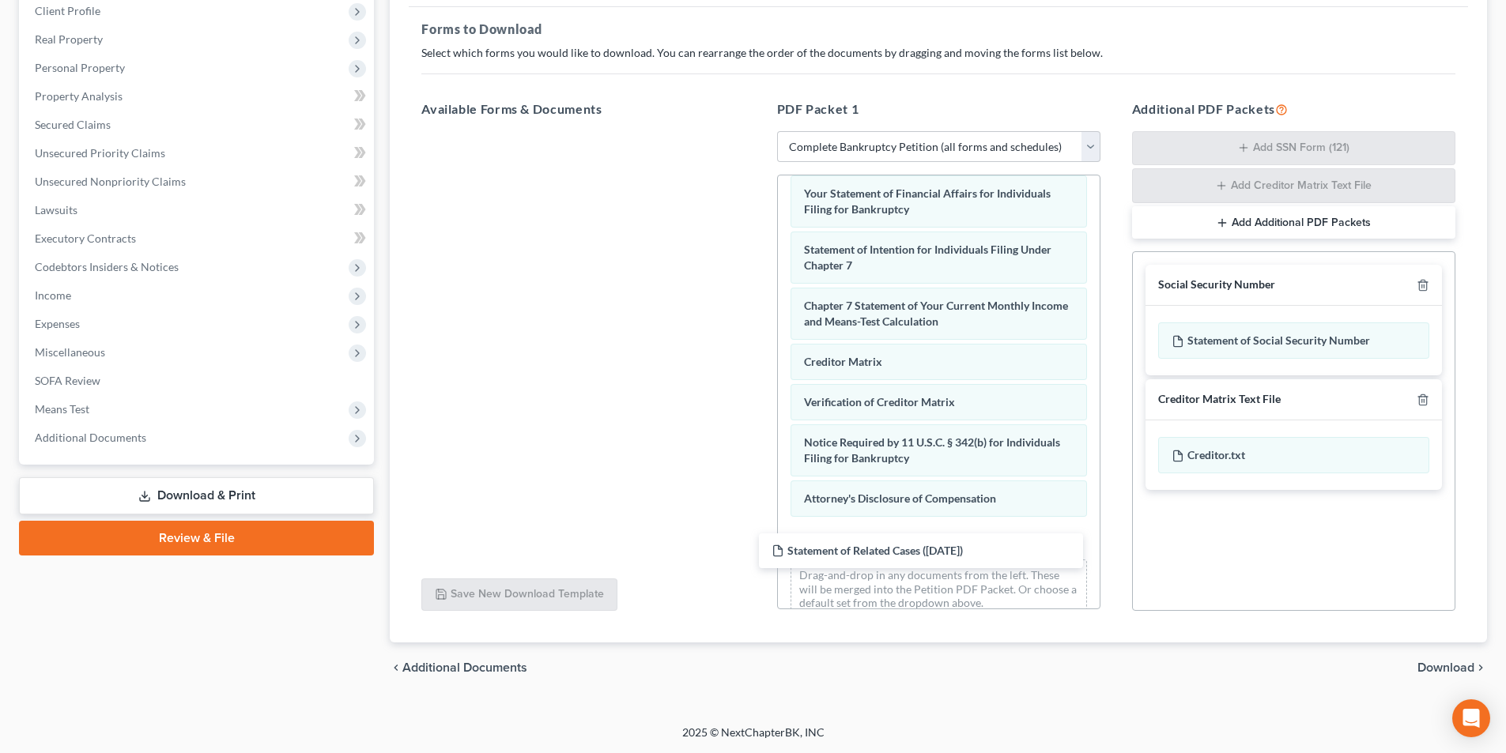
drag, startPoint x: 593, startPoint y: 155, endPoint x: 1295, endPoint y: 505, distance: 784.6
click at [757, 131] on div "Statement of Related Cases ([DATE]) Statement of Related Cases ([DATE])" at bounding box center [583, 131] width 349 height 0
click at [1450, 667] on span "Download" at bounding box center [1446, 668] width 57 height 13
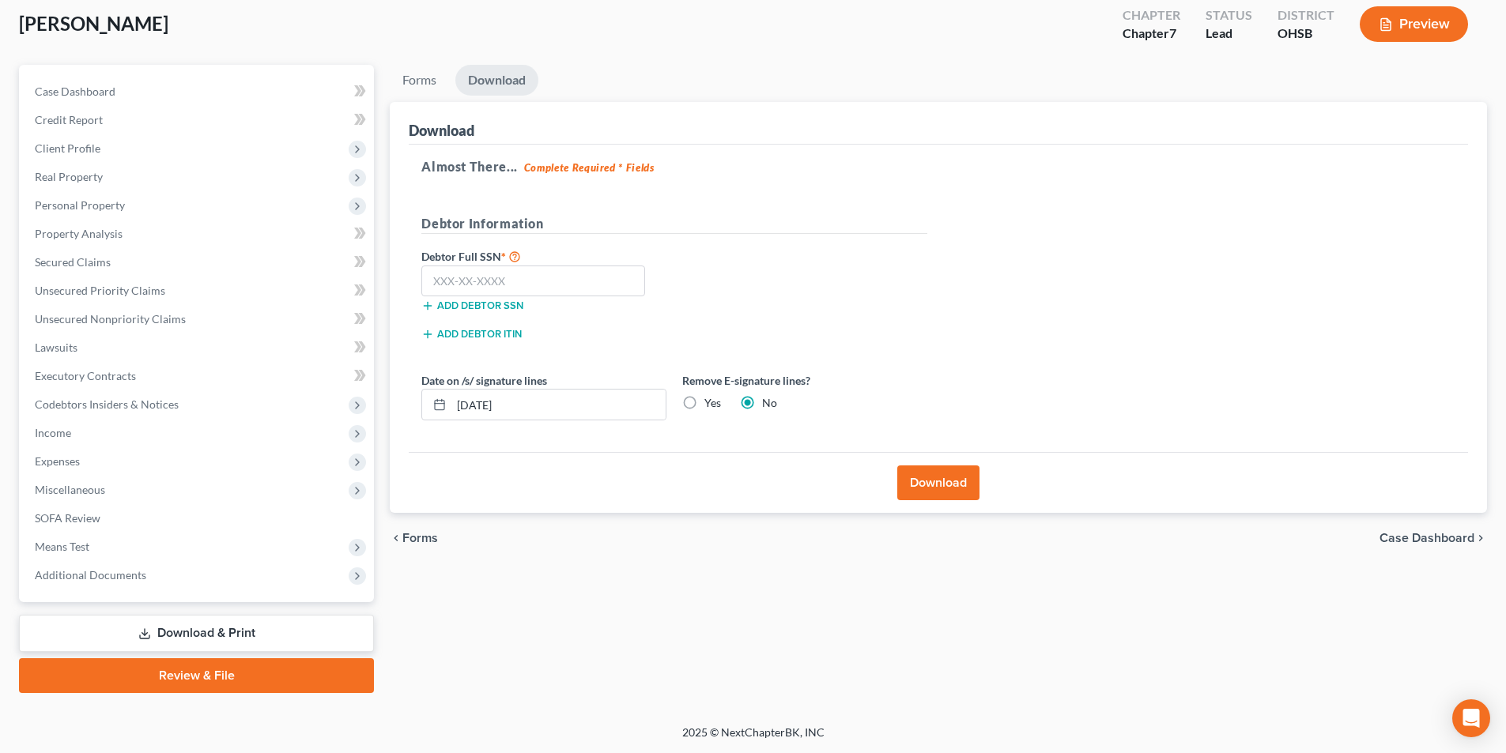
scroll to position [87, 0]
click at [557, 266] on input "text" at bounding box center [533, 282] width 224 height 32
click at [924, 485] on button "Download" at bounding box center [938, 483] width 82 height 35
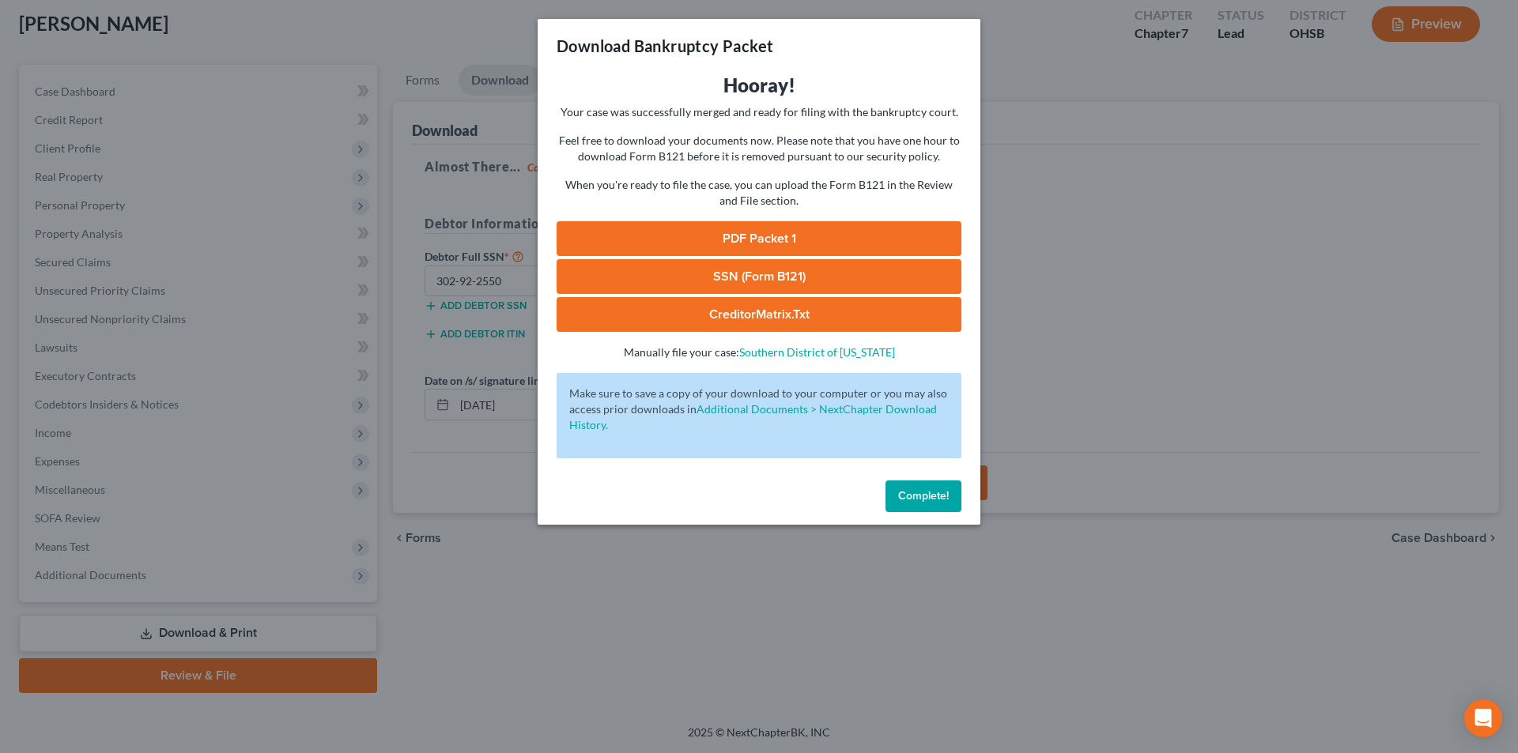
click at [753, 274] on link "SSN (Form B121)" at bounding box center [759, 276] width 405 height 35
click at [797, 233] on link "PDF Packet 1" at bounding box center [759, 238] width 405 height 35
click at [918, 501] on span "Complete!" at bounding box center [923, 495] width 51 height 13
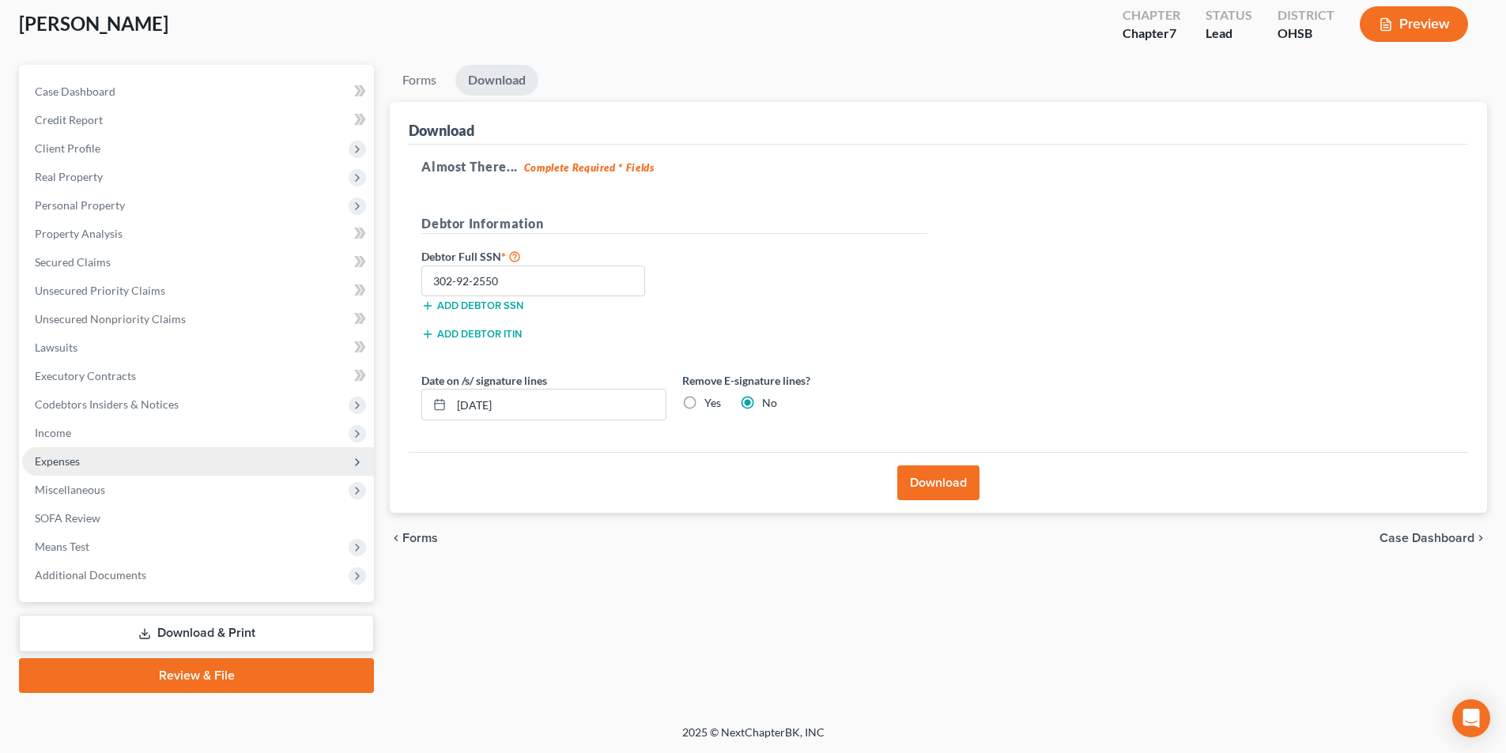
click at [67, 458] on span "Expenses" at bounding box center [57, 461] width 45 height 13
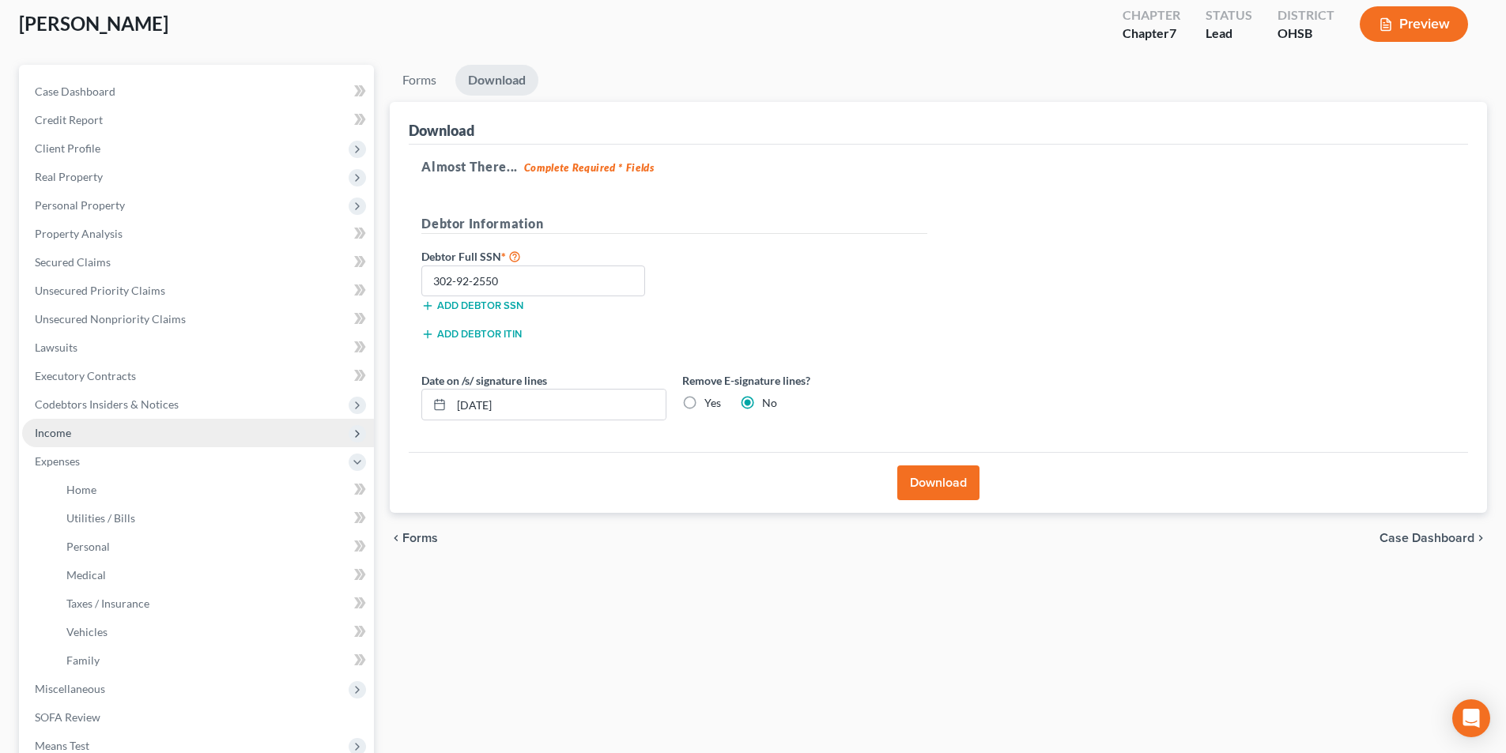
click at [67, 432] on span "Income" at bounding box center [53, 432] width 36 height 13
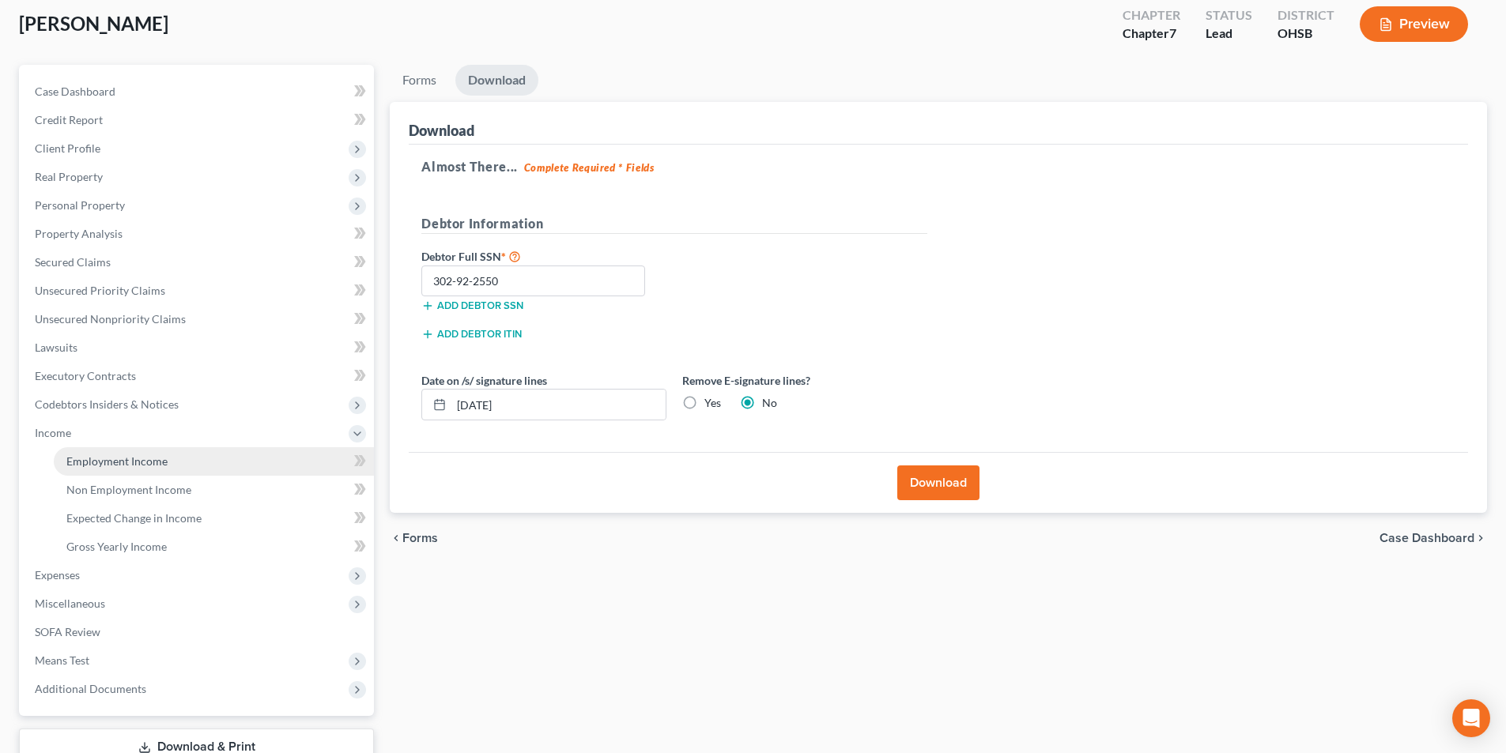
click at [75, 456] on span "Employment Income" at bounding box center [116, 461] width 101 height 13
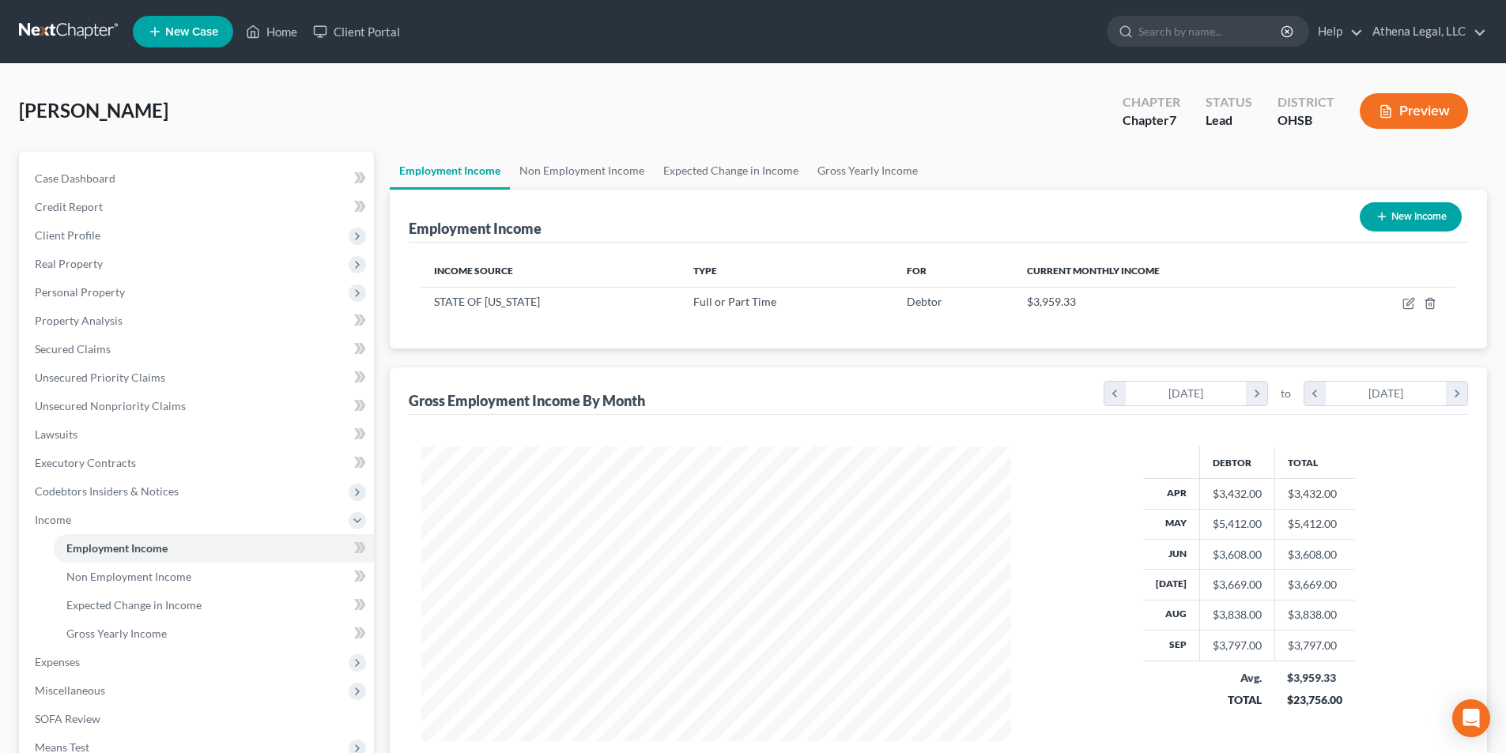
scroll to position [295, 621]
click at [616, 176] on link "Non Employment Income" at bounding box center [582, 171] width 144 height 38
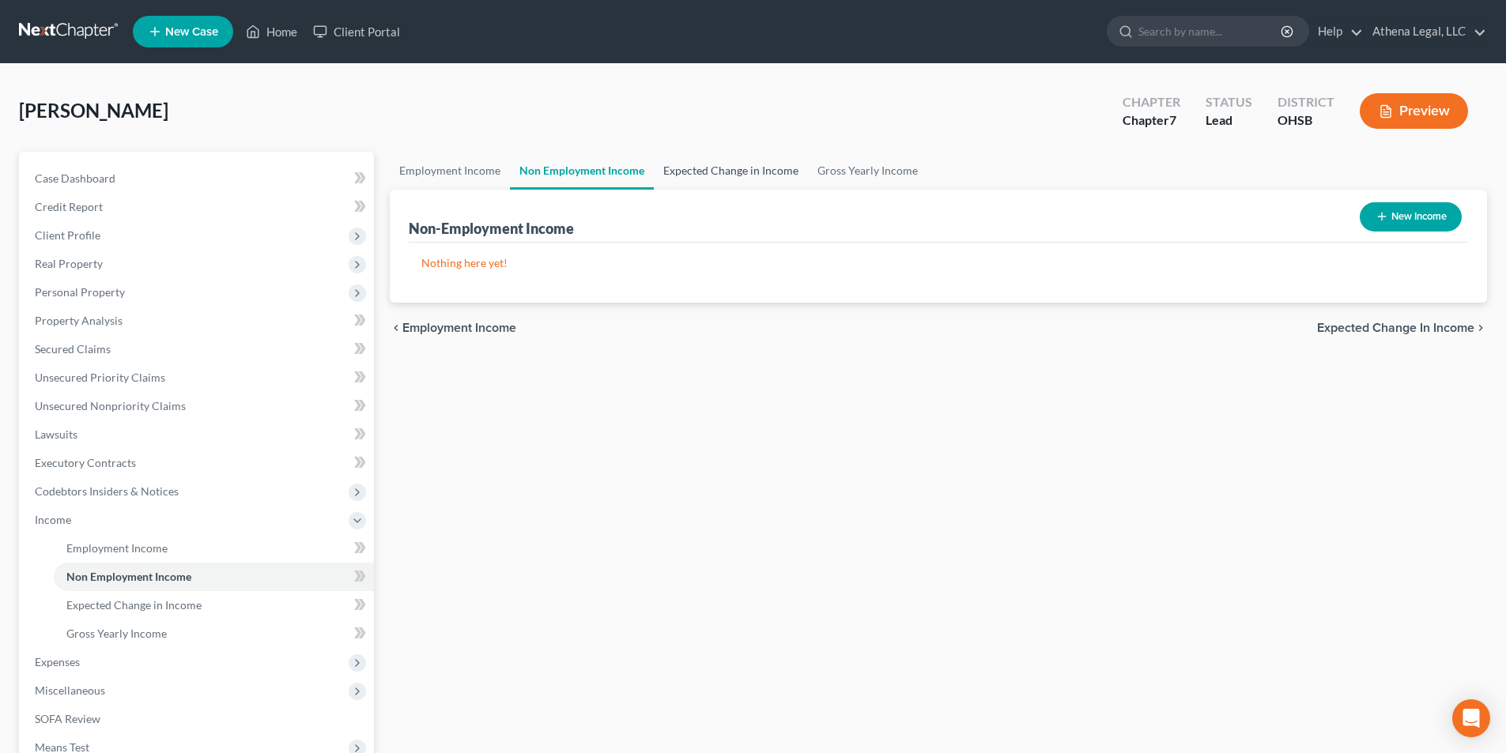
click at [701, 170] on link "Expected Change in Income" at bounding box center [731, 171] width 154 height 38
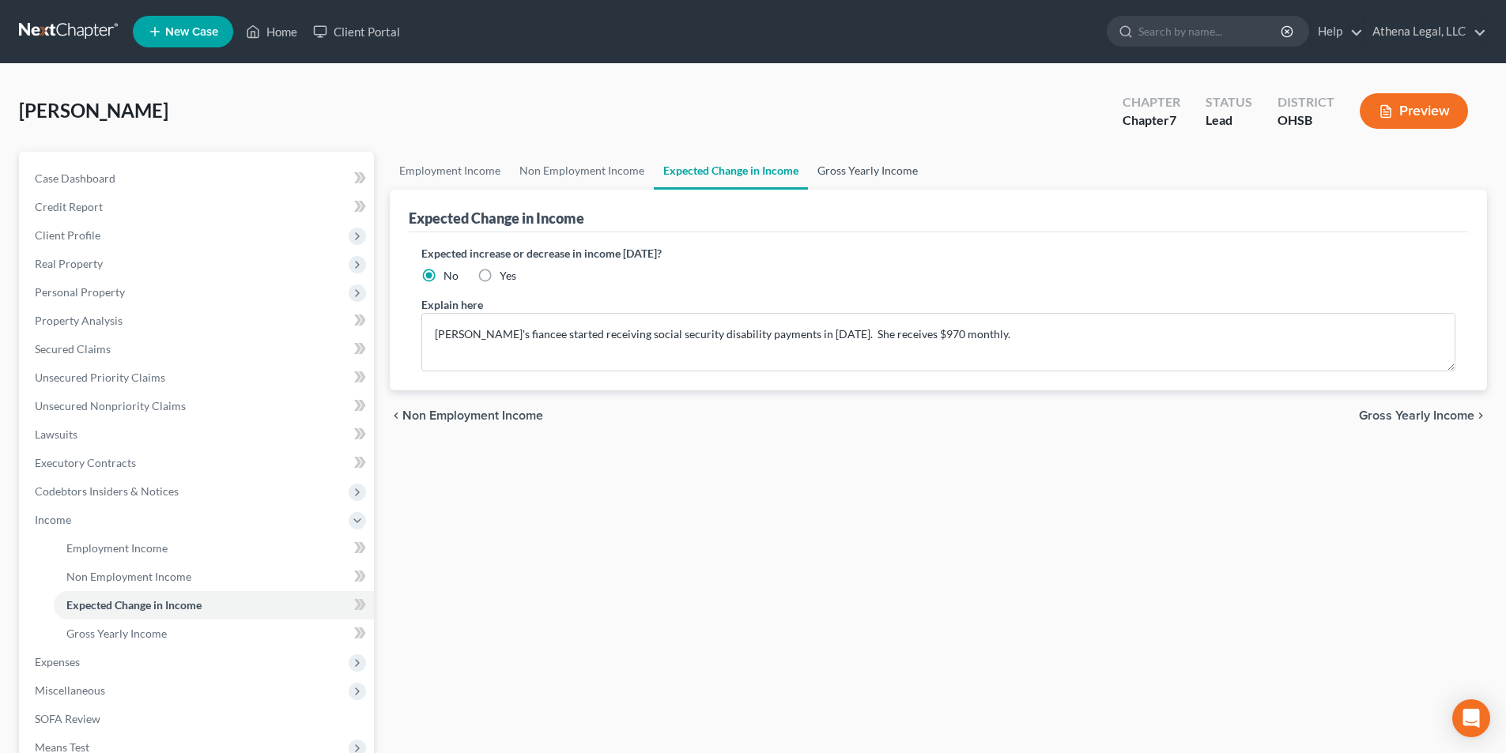
click at [857, 168] on link "Gross Yearly Income" at bounding box center [867, 171] width 119 height 38
